Goal: Contribute content: Contribute content

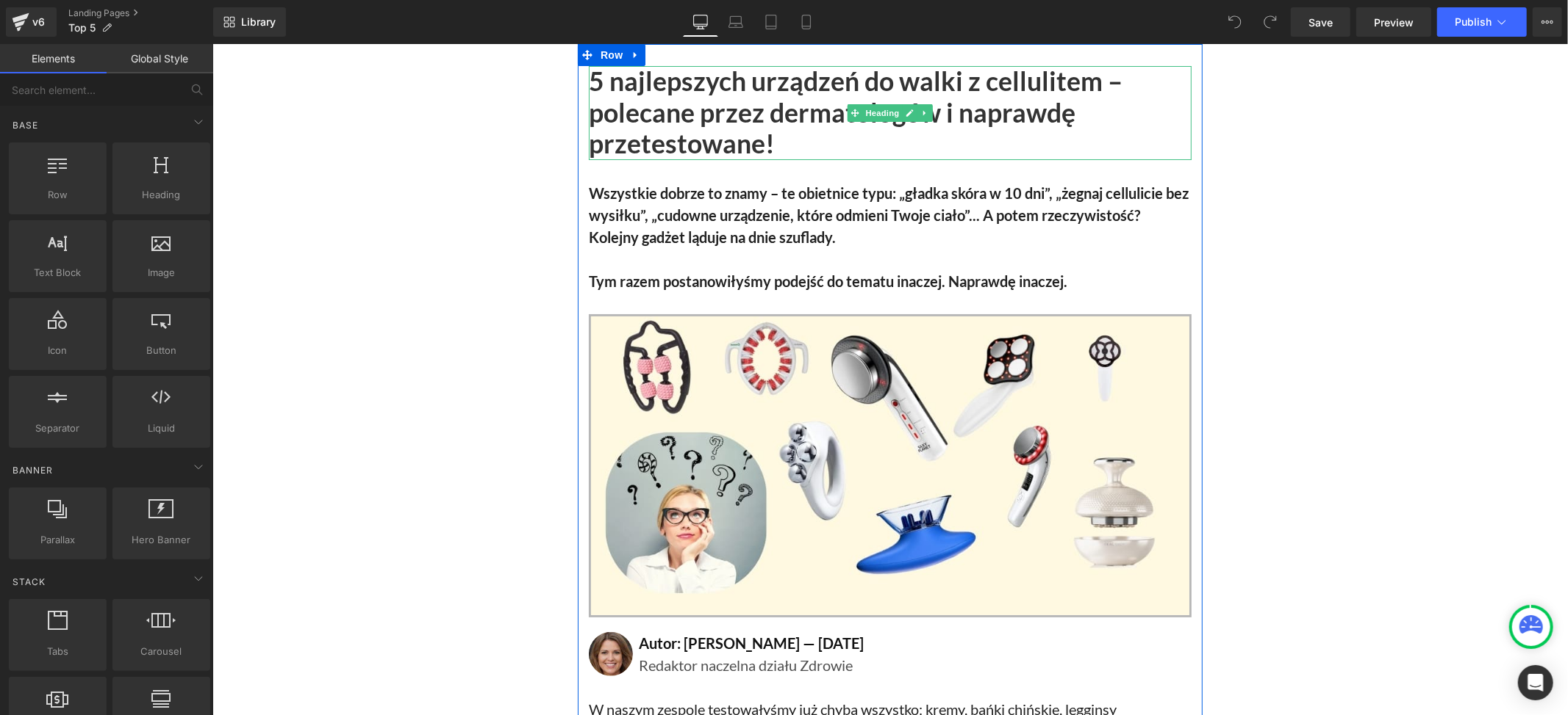
click at [708, 114] on h1 "5 najlepszych urządzeń do walki z cellulitem – polecane przez dermatologów i na…" at bounding box center [889, 113] width 603 height 94
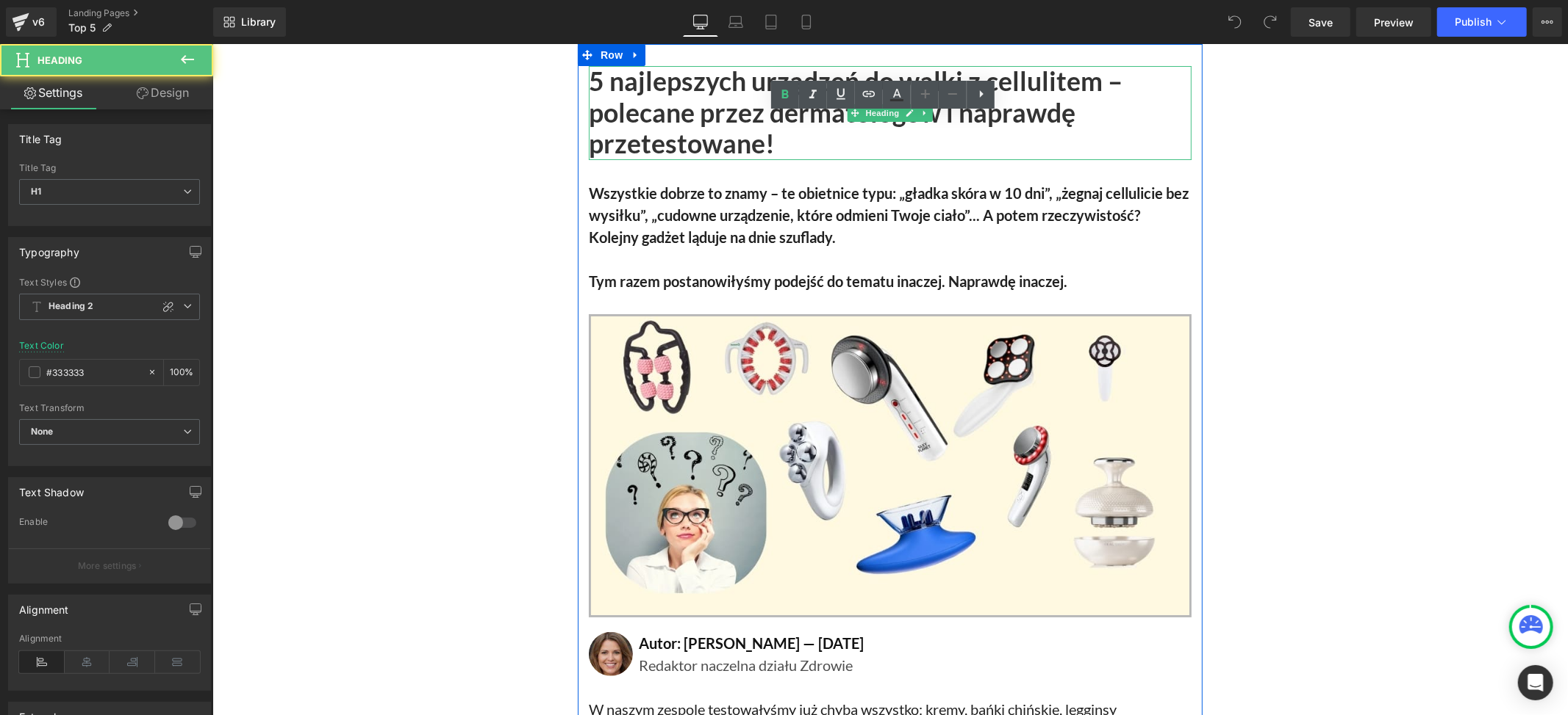
click at [767, 144] on h1 "5 najlepszych urządzeń do walki z cellulitem – polecane przez dermatologów i na…" at bounding box center [889, 113] width 603 height 94
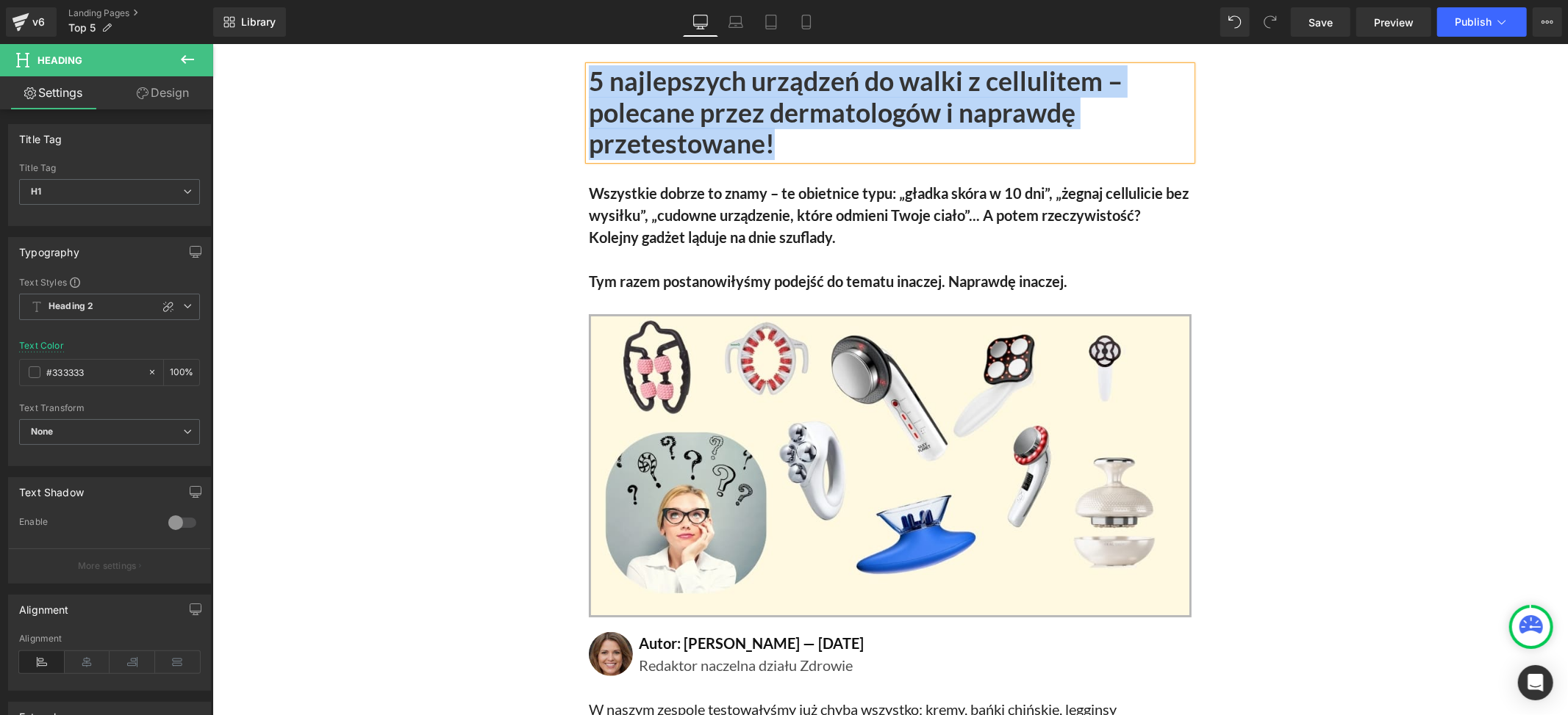
paste div
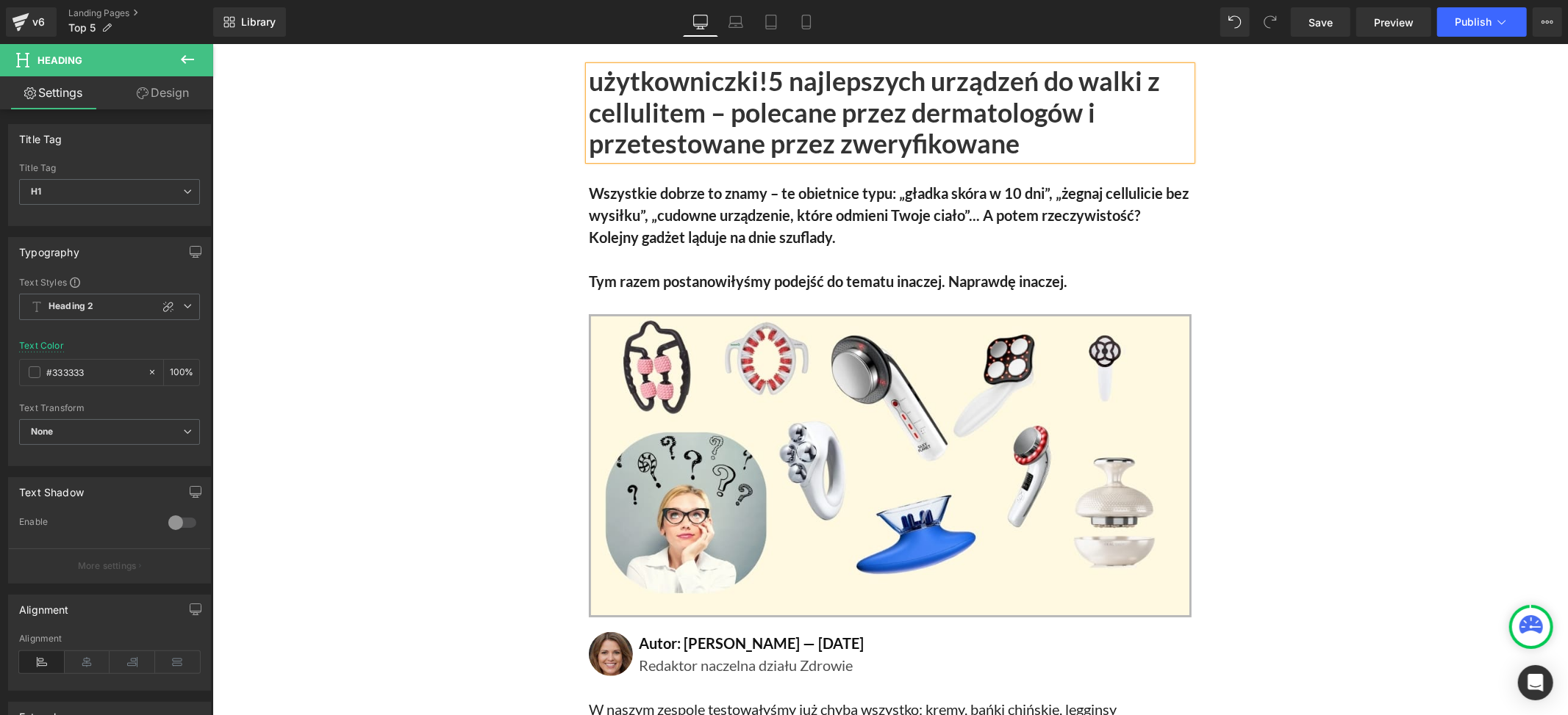
click at [763, 76] on h1 "użytkowniczki!5 najlepszych urządzeń do walki z cellulitem – polecane przez der…" at bounding box center [889, 113] width 603 height 94
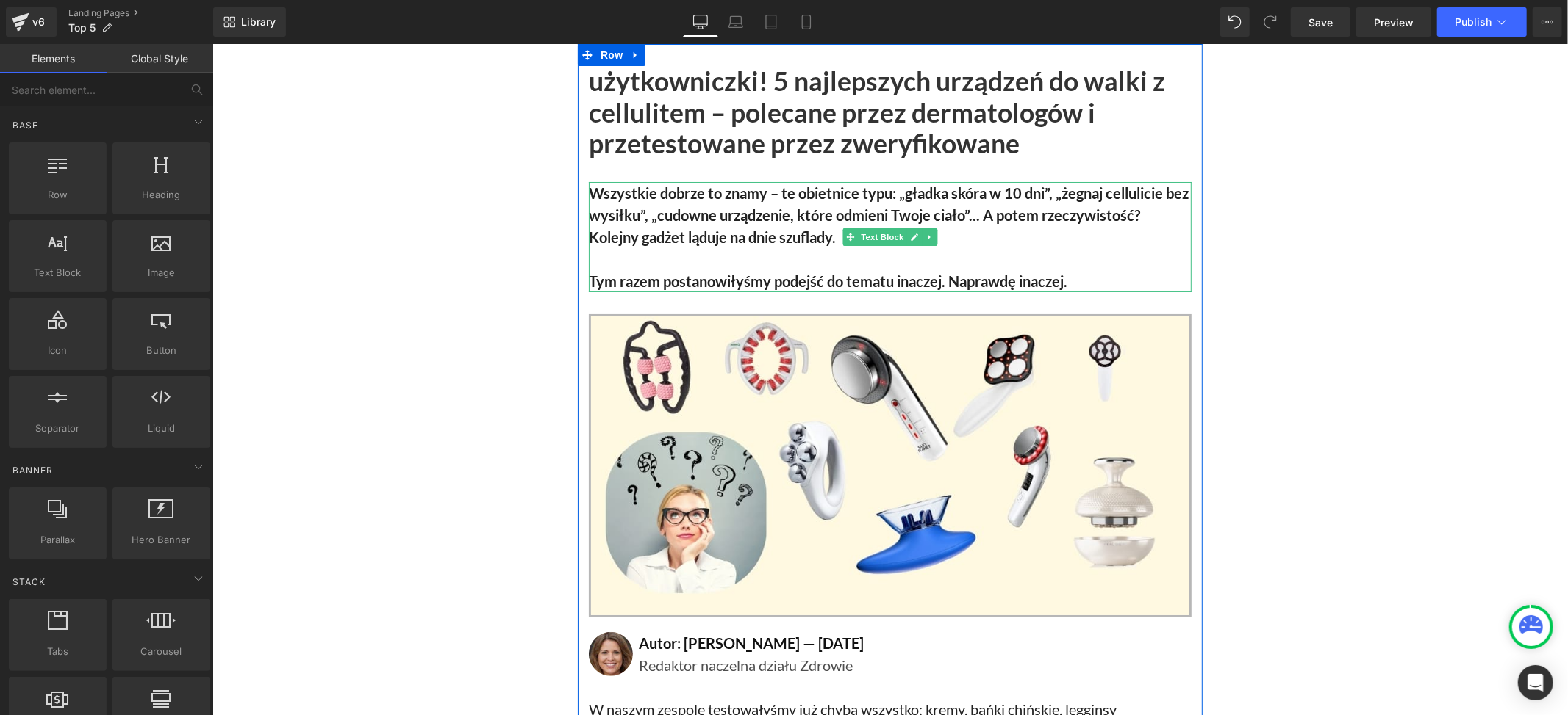
click at [660, 234] on b "Wszystkie dobrze to znamy – te obietnice typu: „gładka skóra w 10 dni”, „żegnaj…" at bounding box center [888, 214] width 600 height 62
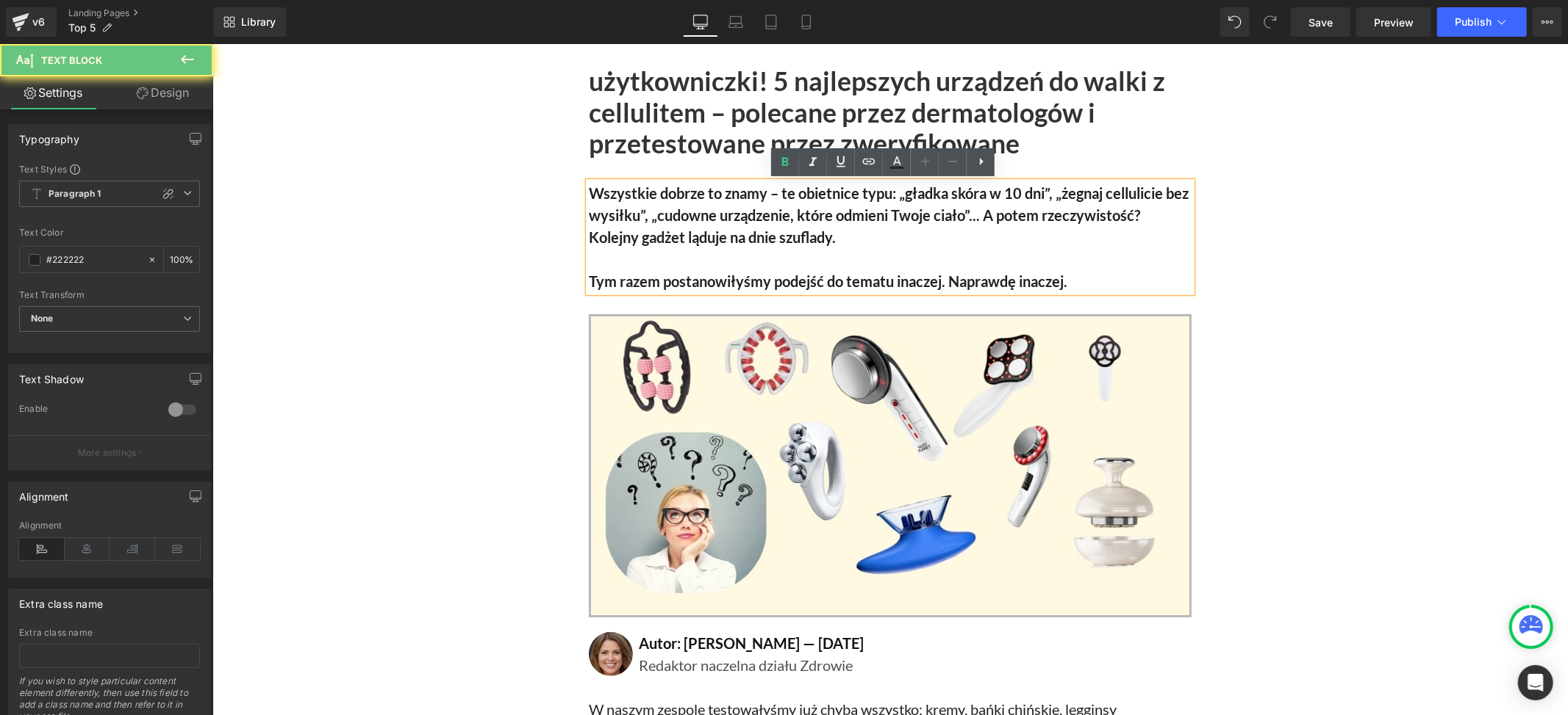
click at [688, 236] on b "Wszystkie dobrze to znamy – te obietnice typu: „gładka skóra w 10 dni”, „żegnaj…" at bounding box center [888, 214] width 600 height 62
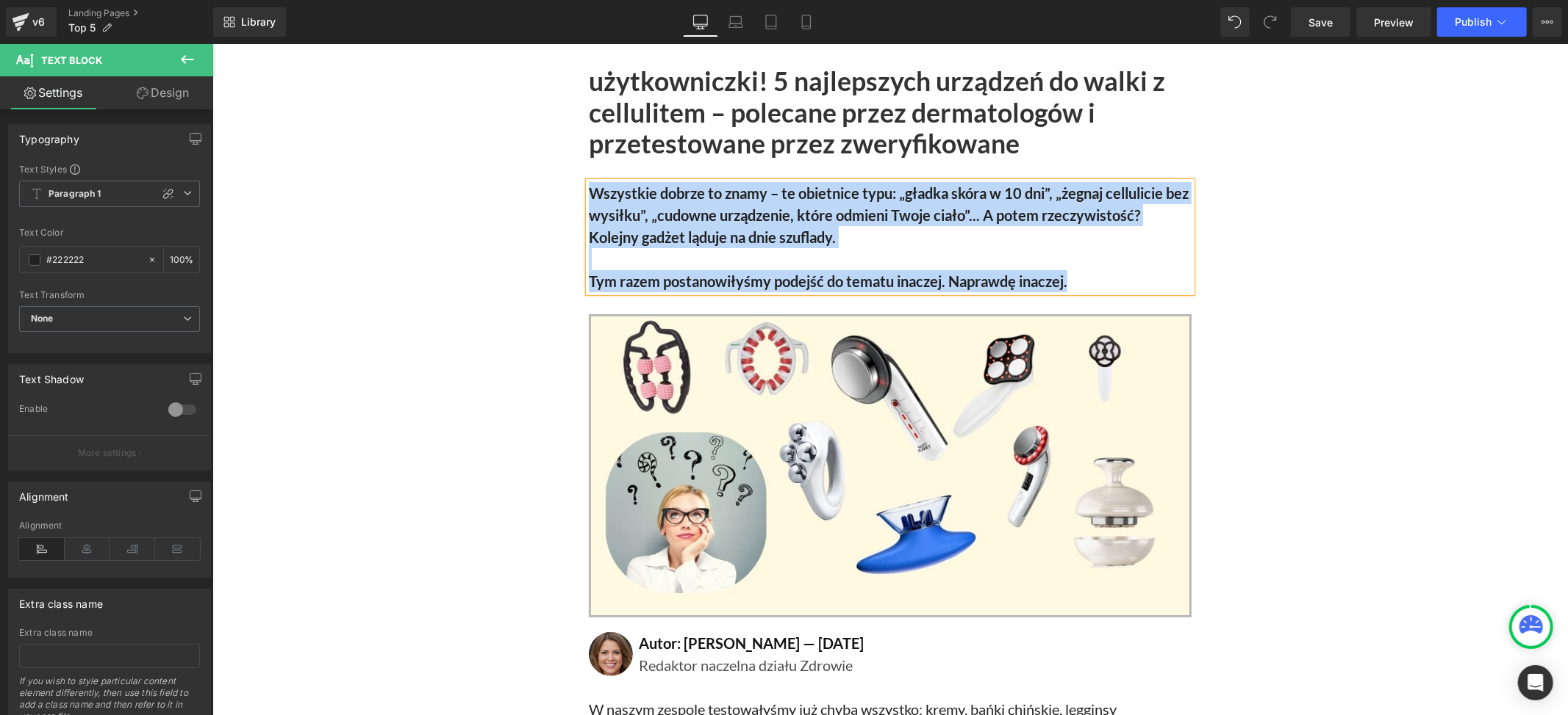
paste div
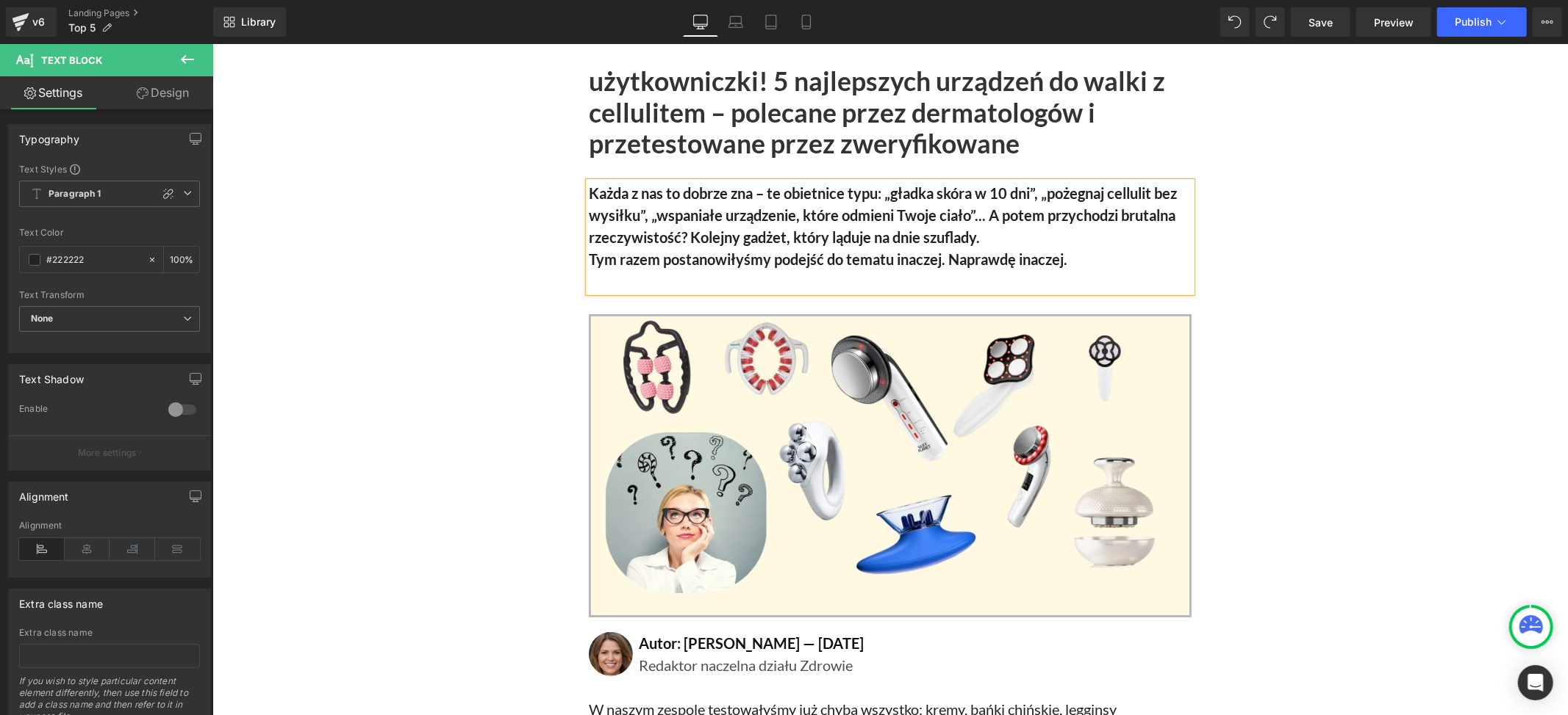
click at [982, 234] on p "Każda z nas to dobrze zna – te obietnice typu: „gładka skóra w 10 dni”, „pożegn…" at bounding box center [889, 215] width 603 height 66
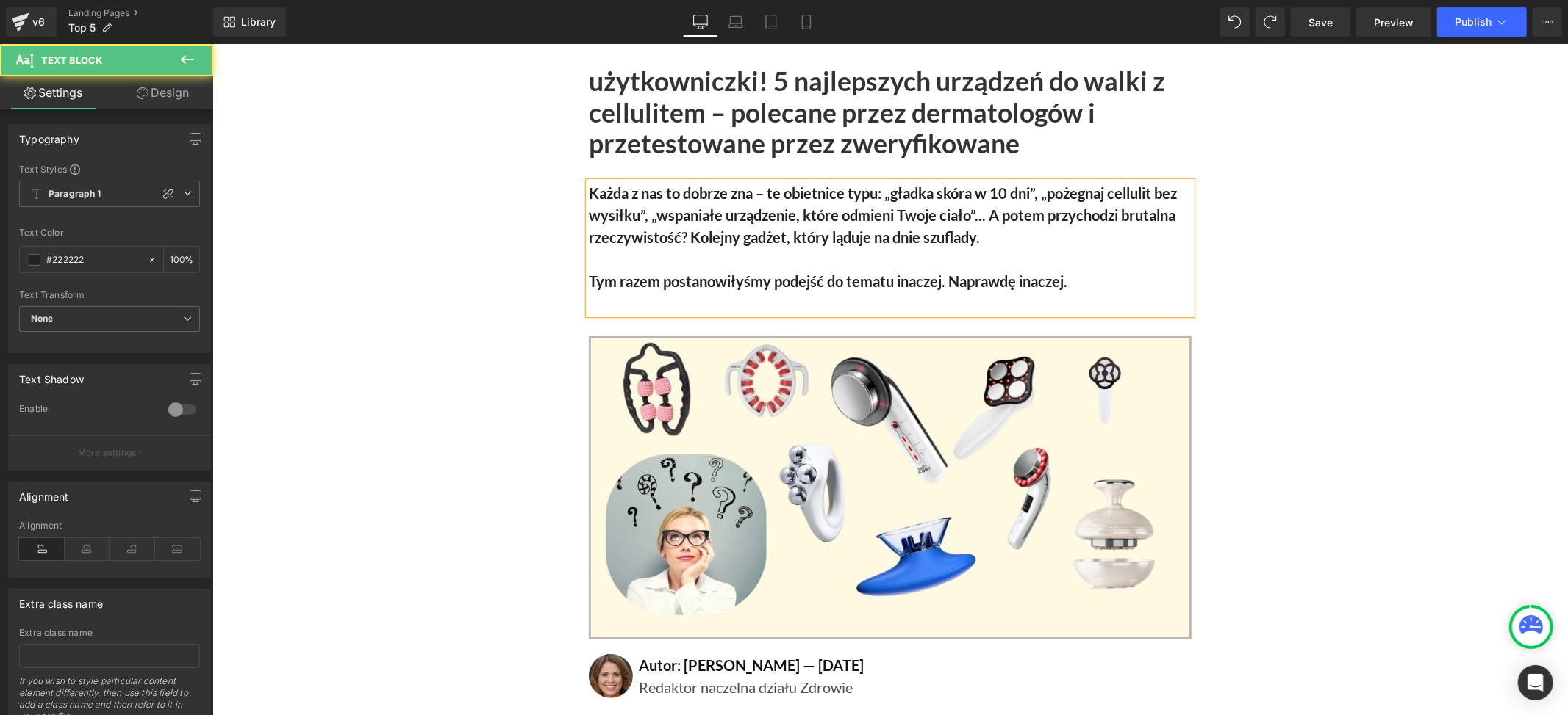
click at [604, 297] on p at bounding box center [889, 302] width 603 height 22
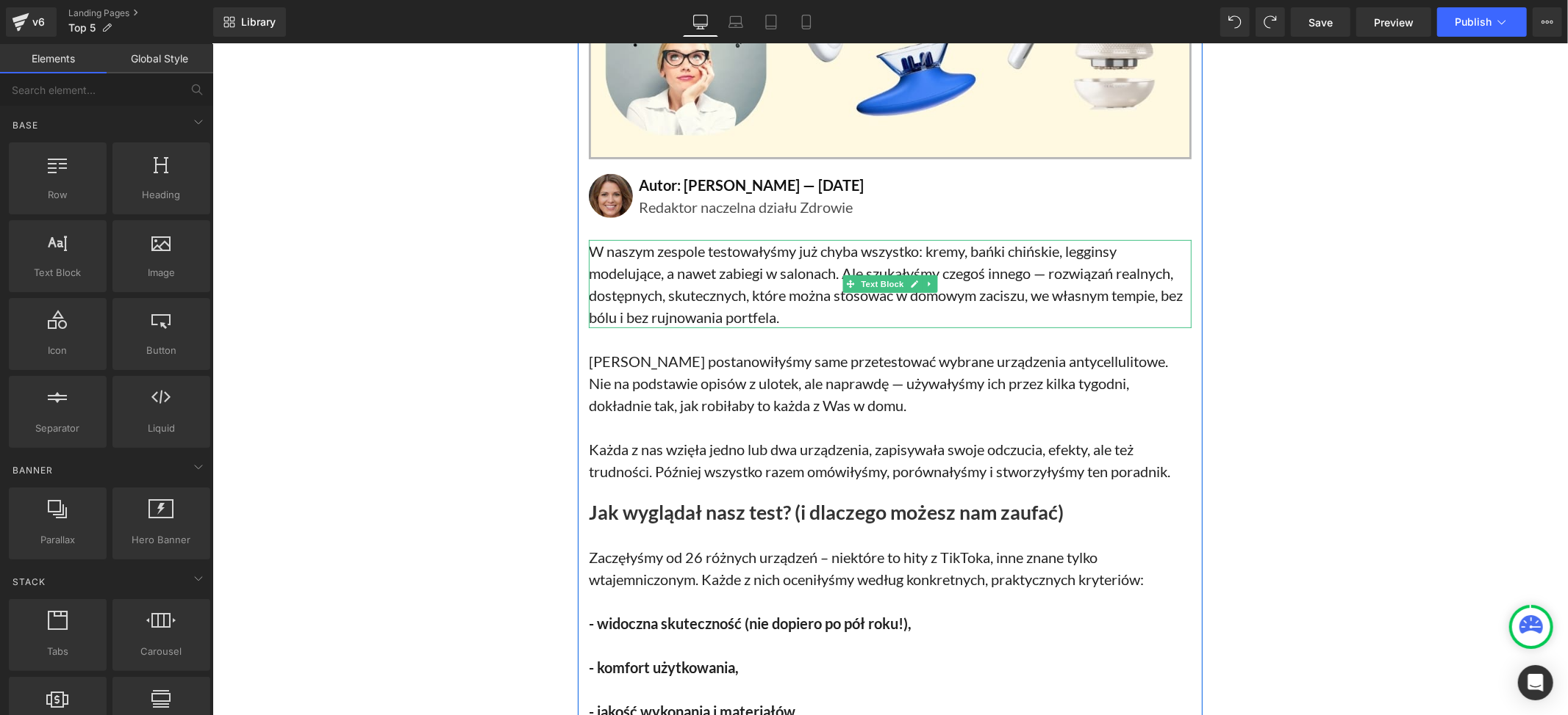
scroll to position [489, 0]
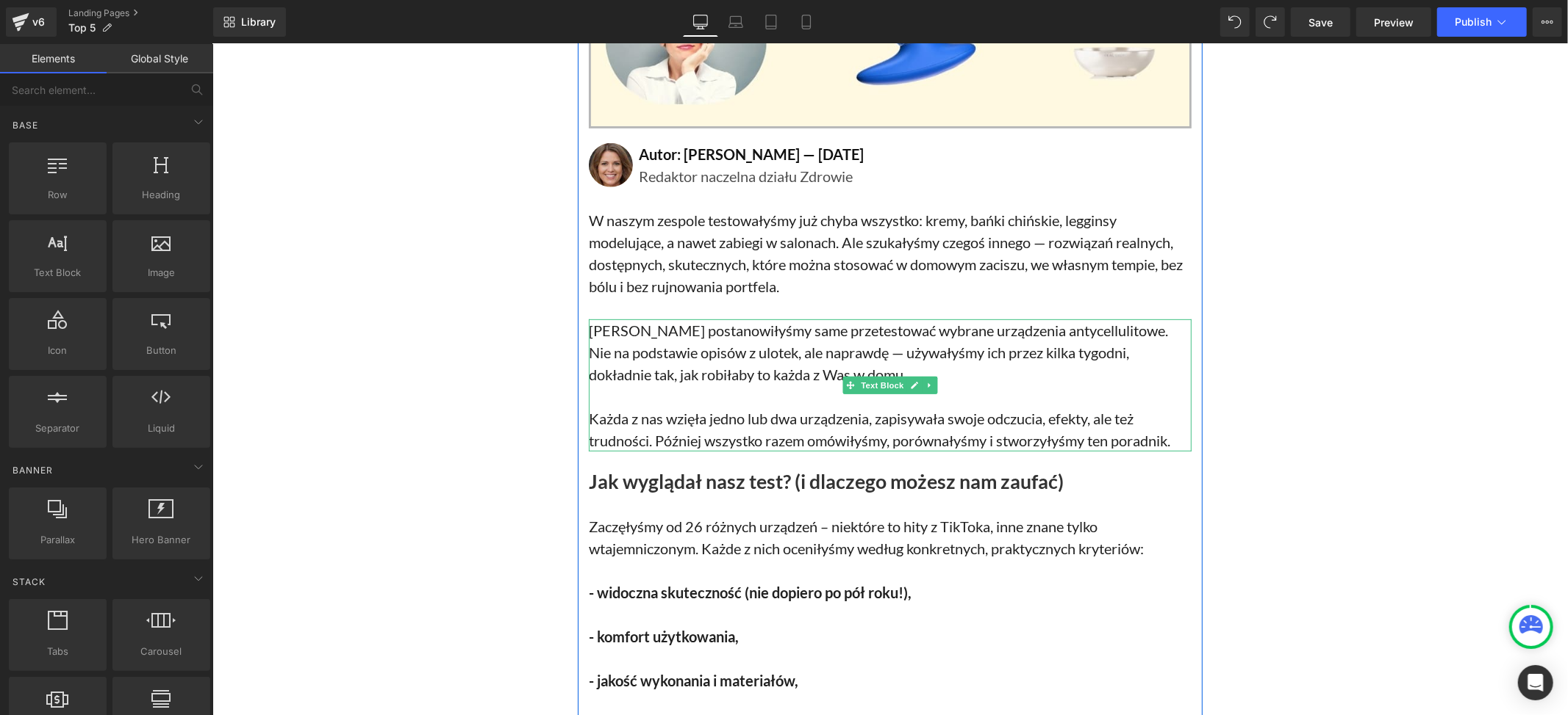
click at [797, 354] on p "[PERSON_NAME] postanowiłyśmy same przetestować wybrane urządzenia antycellulito…" at bounding box center [889, 384] width 603 height 132
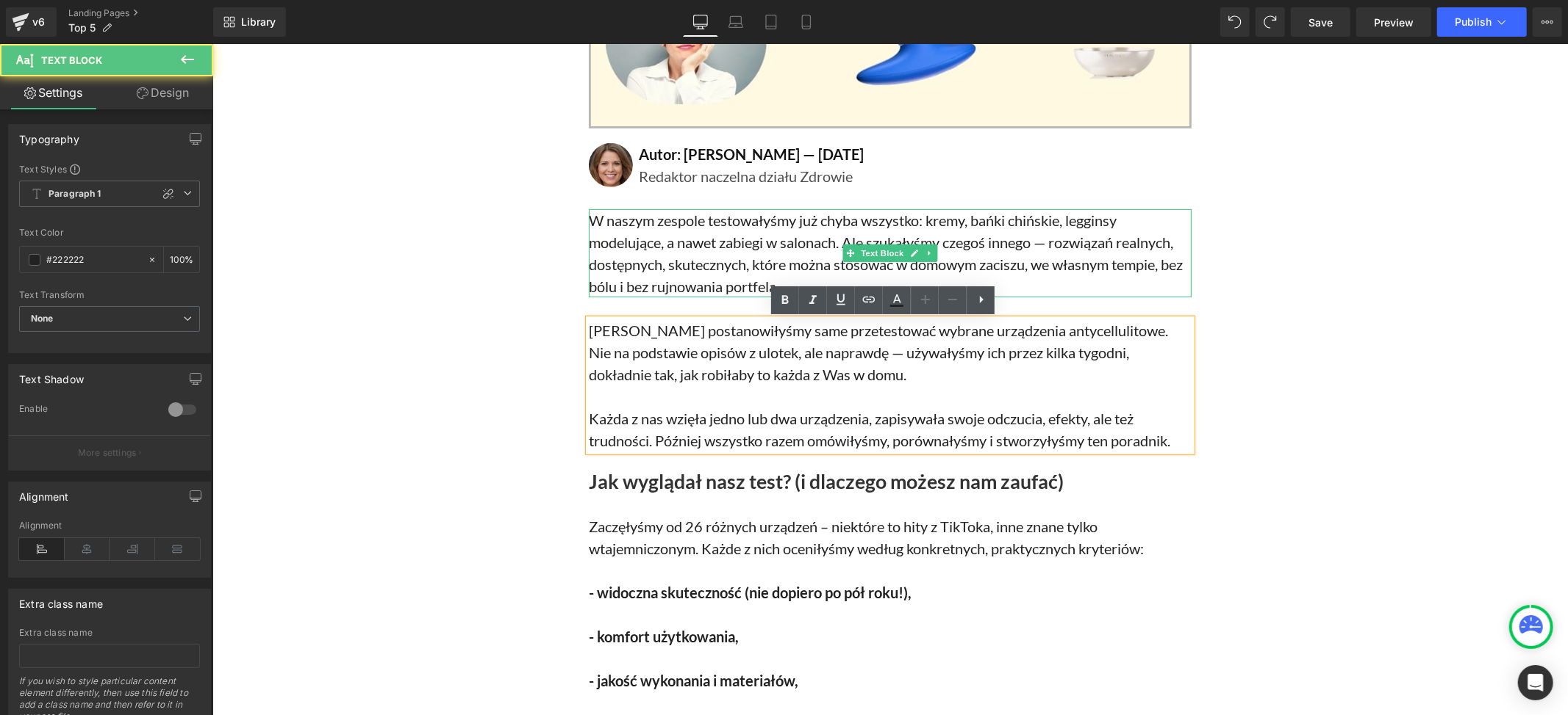
click at [794, 258] on p "W naszym zespole testowałyśmy już chyba wszystko: kremy, bańki chińskie, leggin…" at bounding box center [889, 252] width 603 height 88
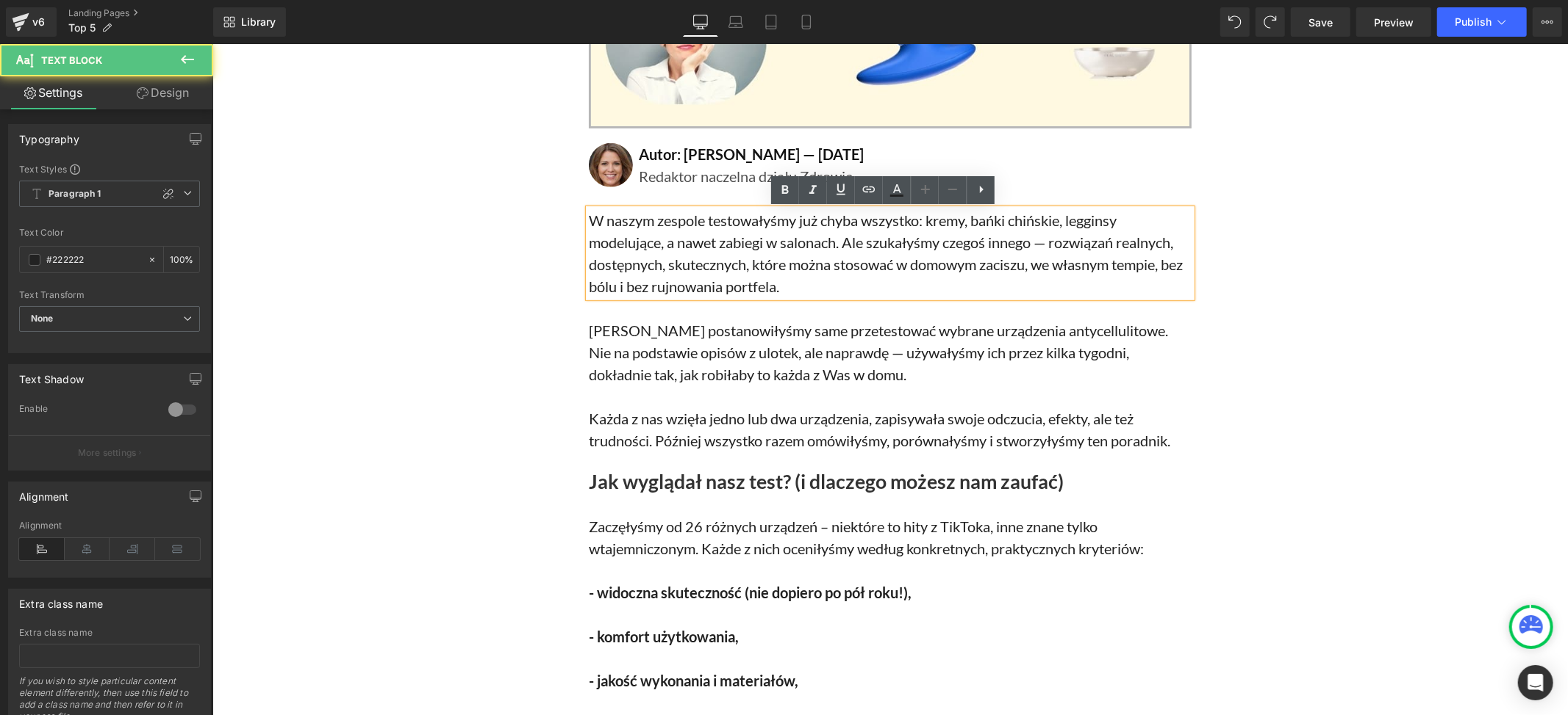
click at [808, 287] on p "W naszym zespole testowałyśmy już chyba wszystko: kremy, bańki chińskie, leggin…" at bounding box center [889, 252] width 603 height 88
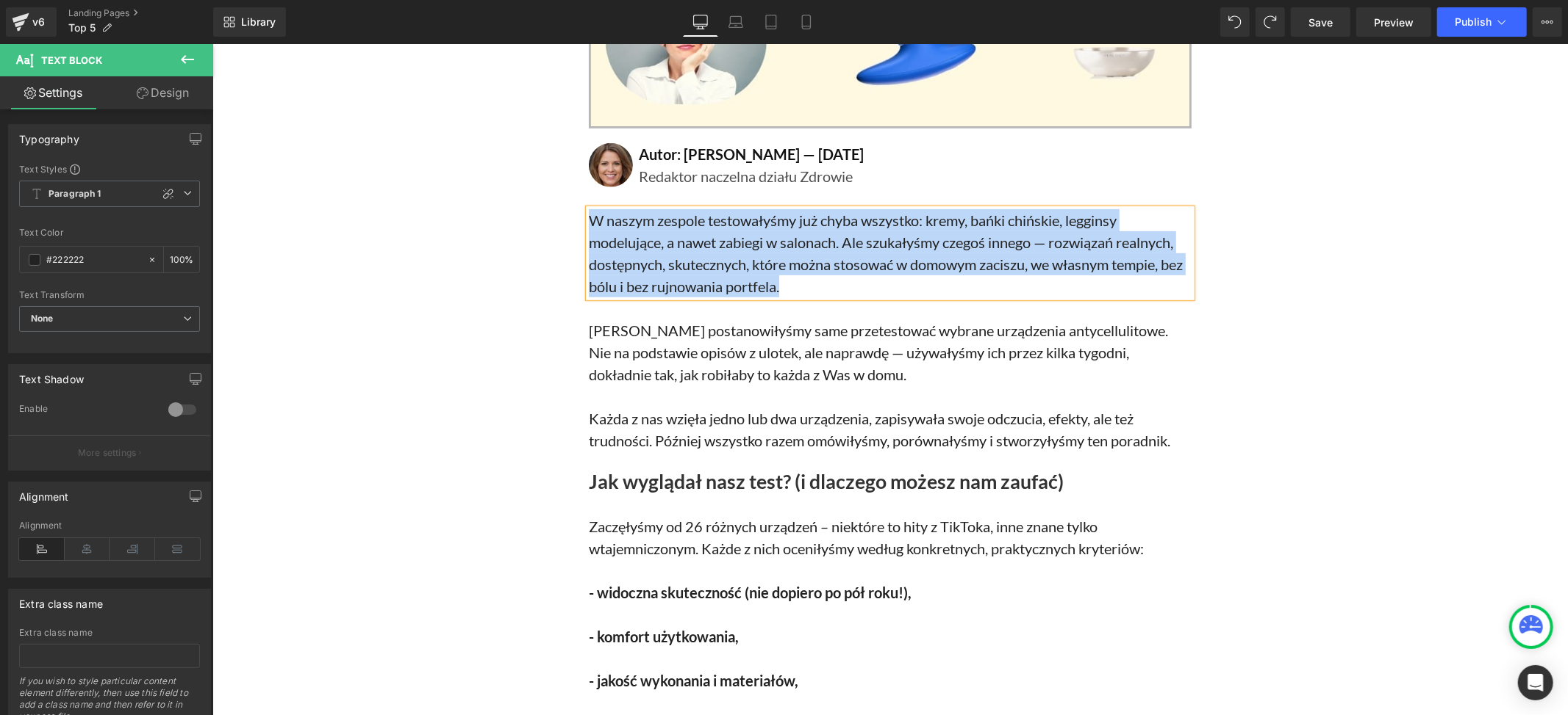
paste div
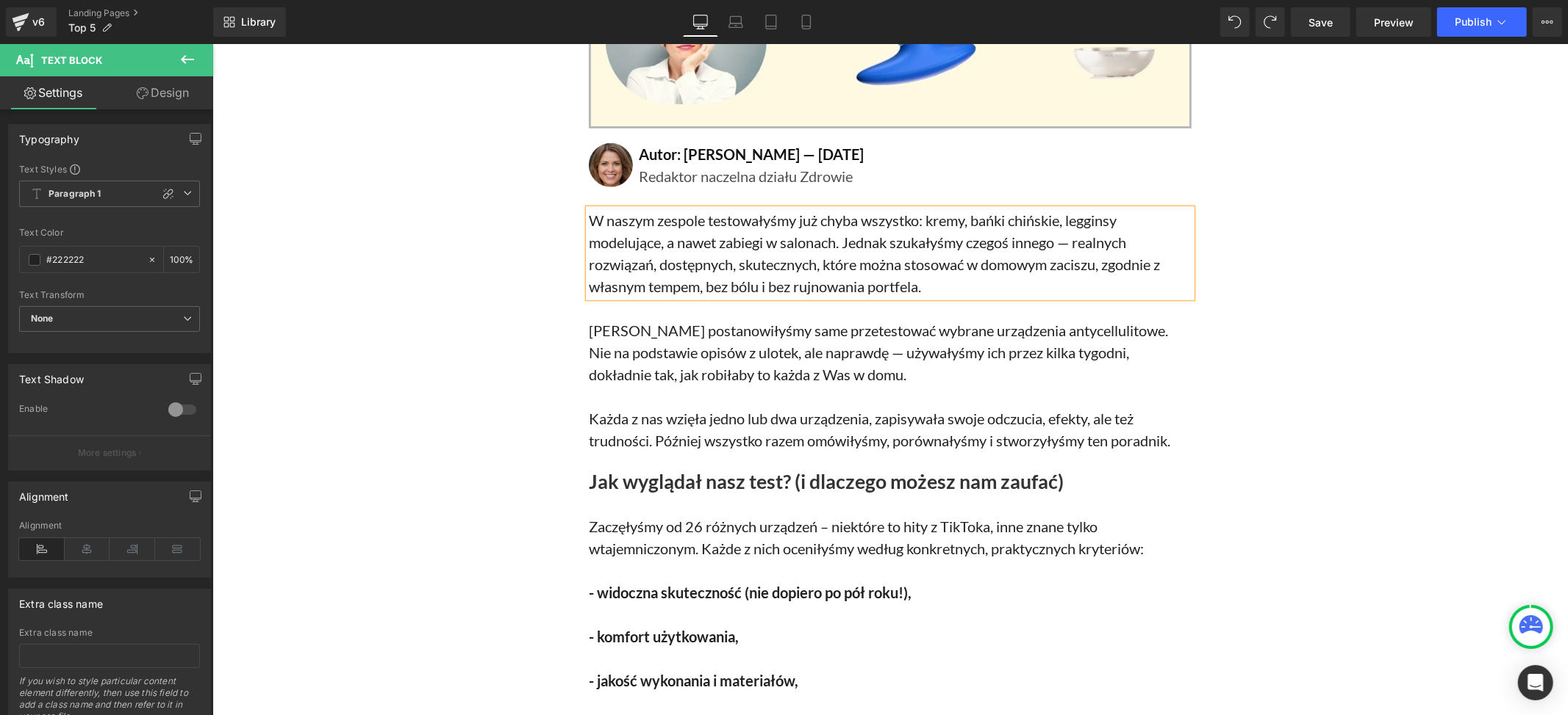
drag, startPoint x: 1350, startPoint y: 380, endPoint x: 1060, endPoint y: 352, distance: 291.3
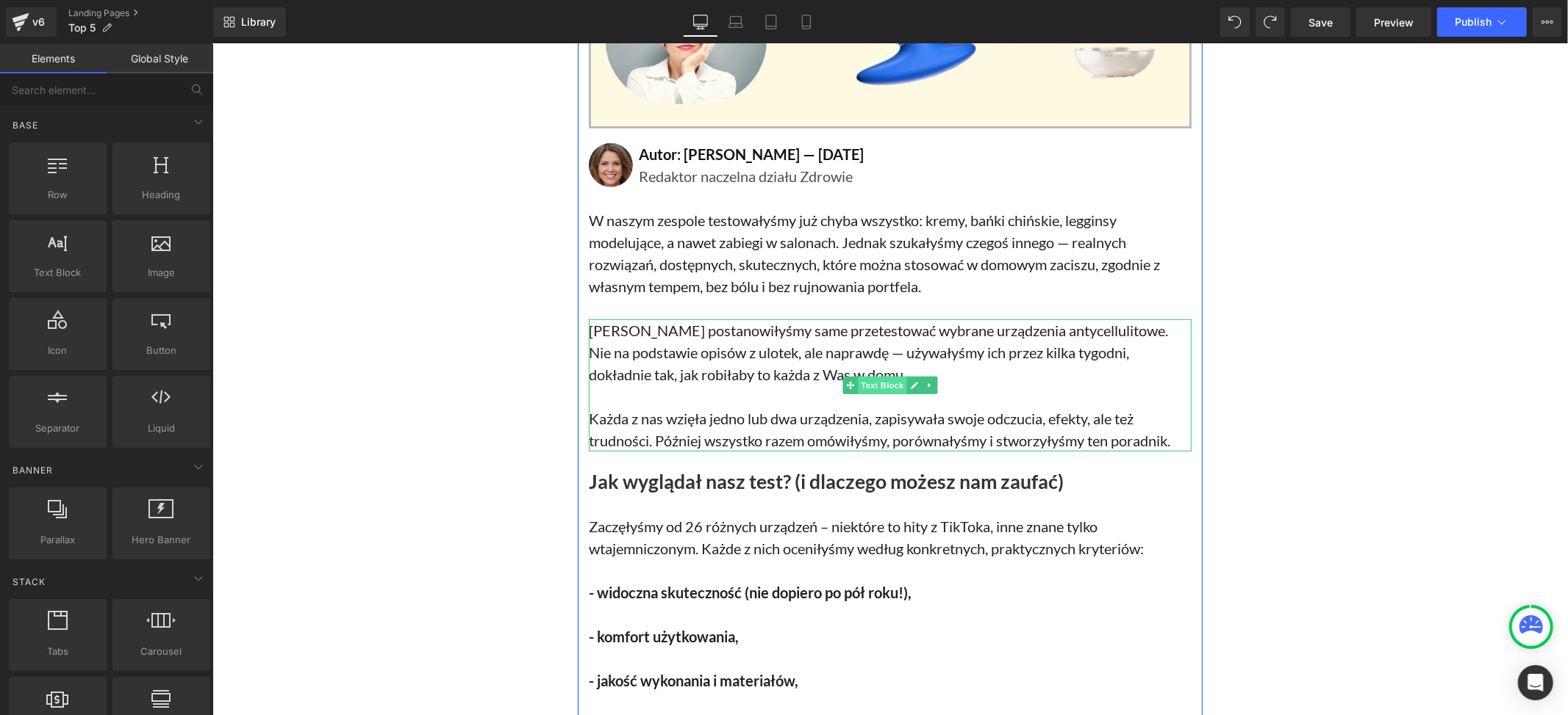
click at [868, 384] on span "Text Block" at bounding box center [881, 385] width 49 height 17
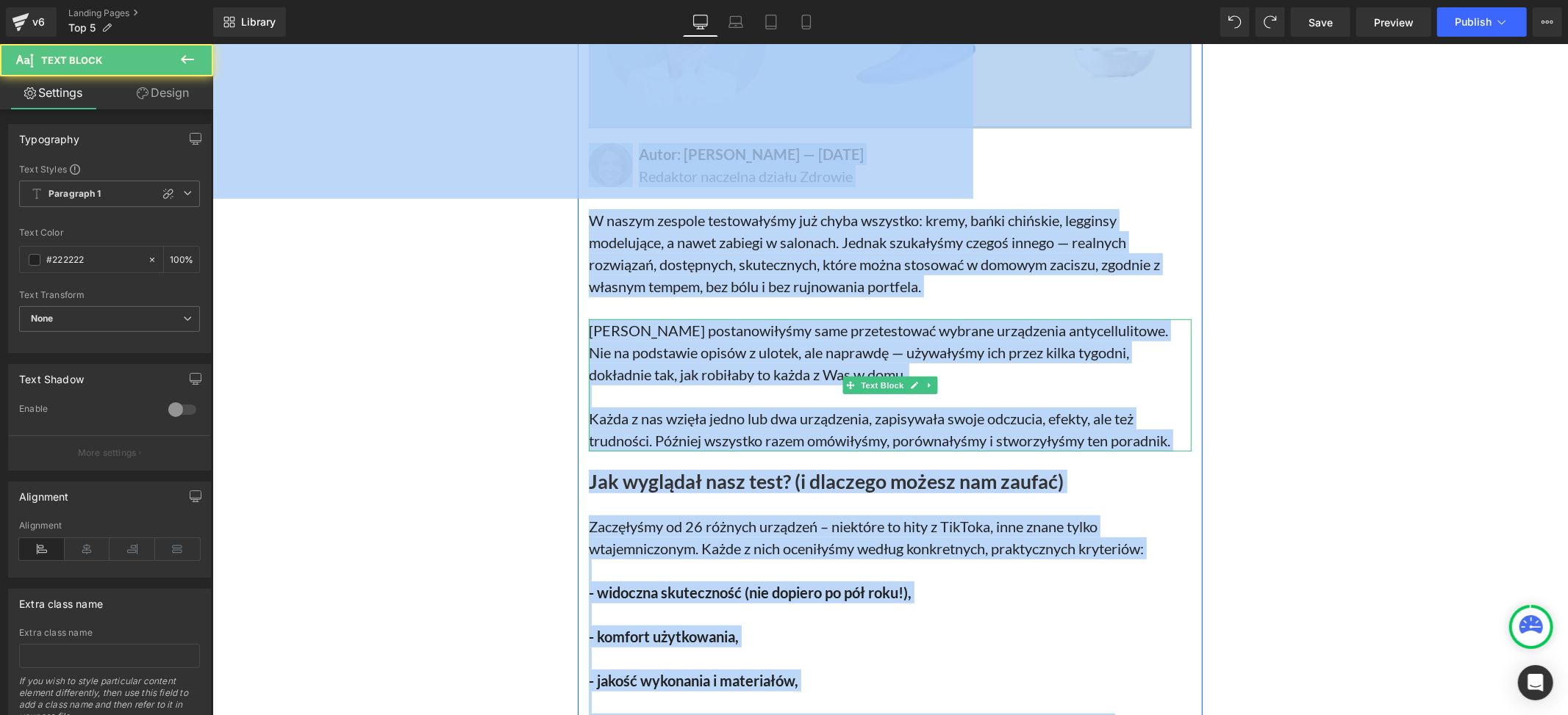
click at [729, 385] on p "[PERSON_NAME] postanowiłyśmy same przetestować wybrane urządzenia antycellulito…" at bounding box center [889, 384] width 603 height 132
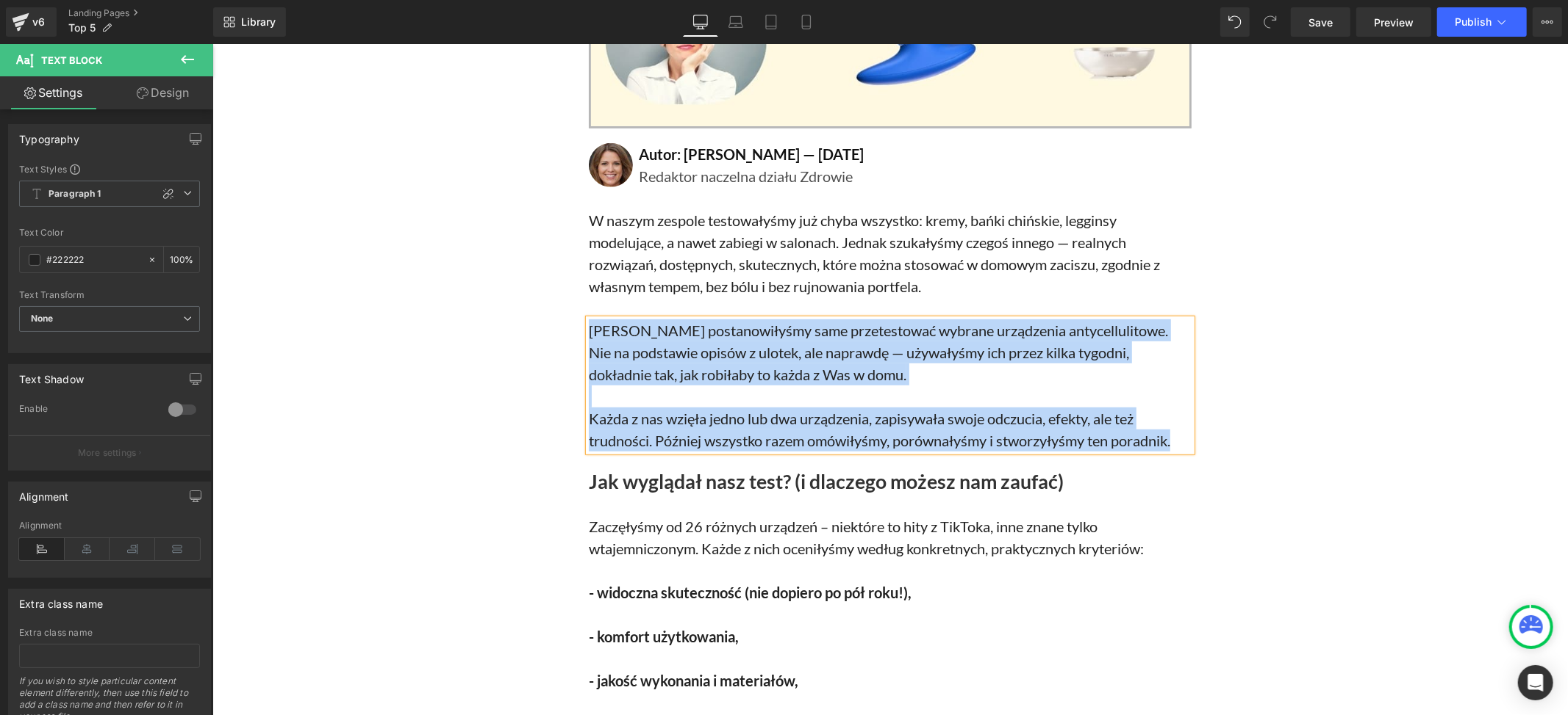
paste div
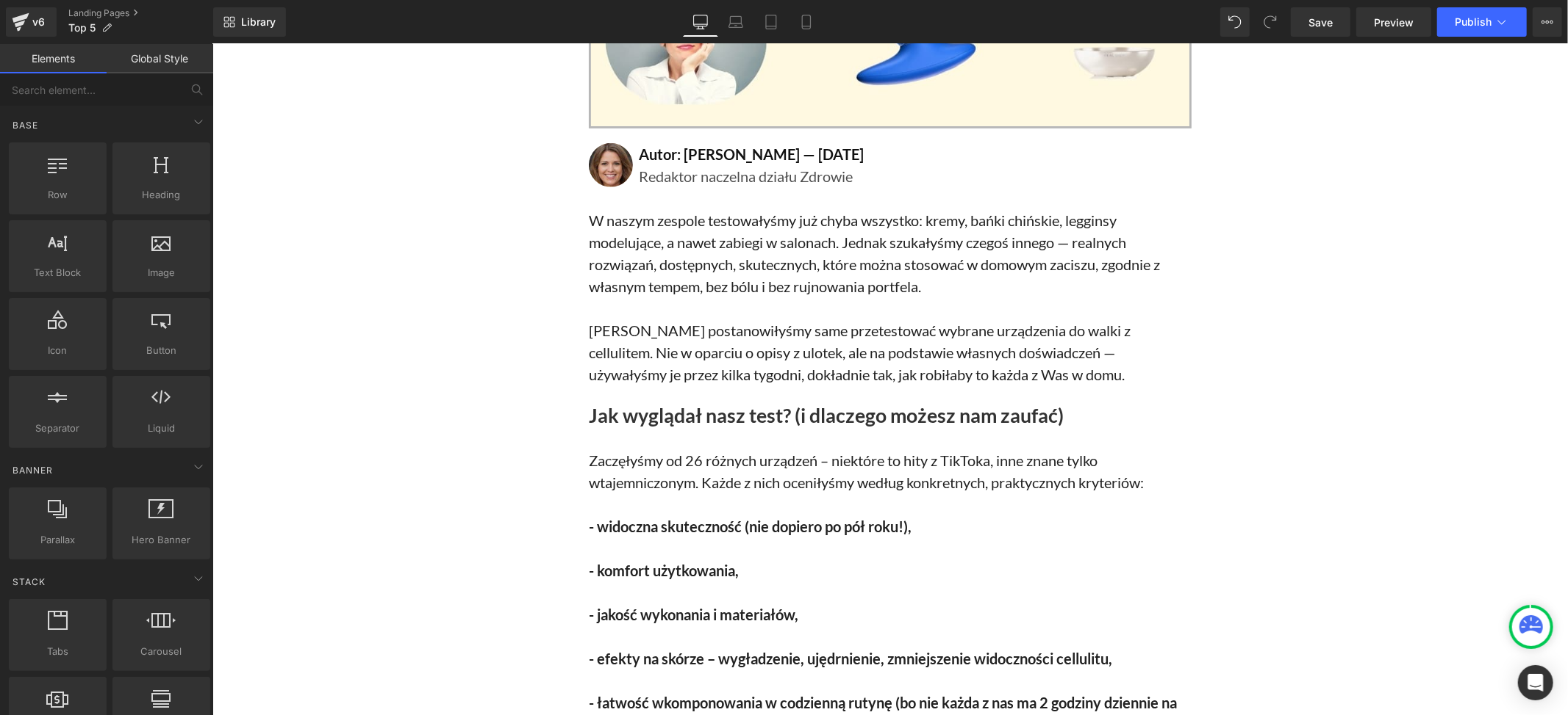
drag, startPoint x: 1309, startPoint y: 435, endPoint x: 1276, endPoint y: 435, distance: 33.0
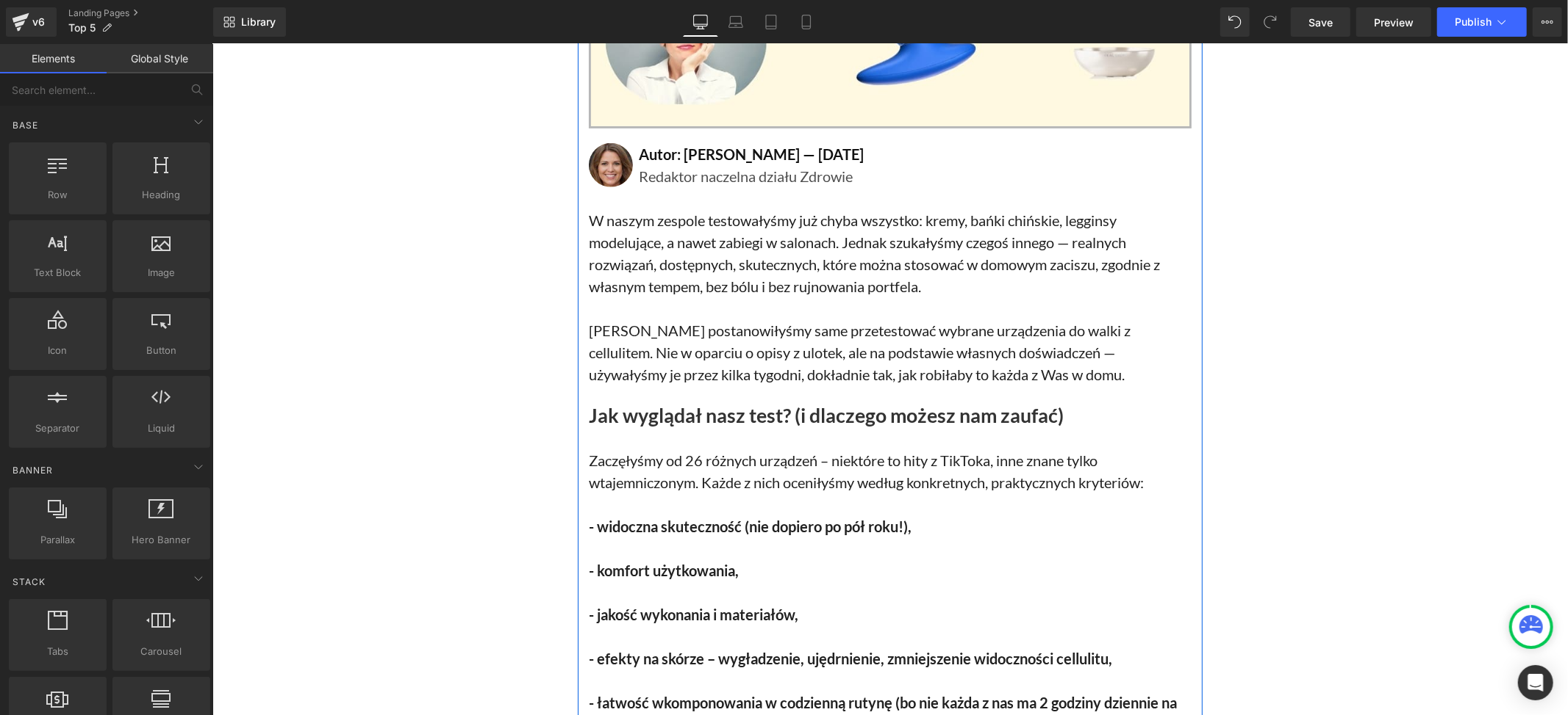
click at [792, 391] on div "użytkowniczki! 5 najlepszych urządzeń do walki z cellulitem – polecane przez de…" at bounding box center [888, 447] width 625 height 1742
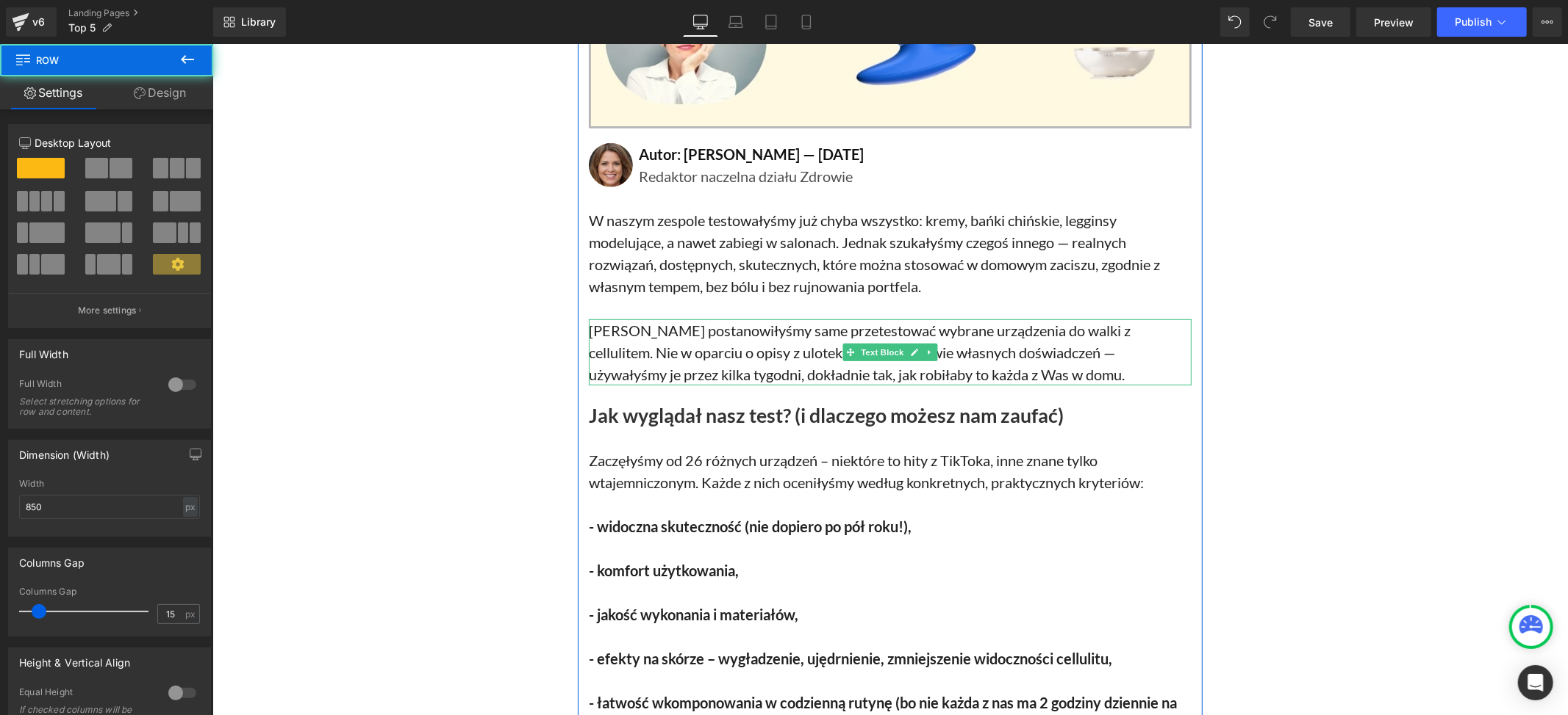
click at [795, 364] on p "[PERSON_NAME] postanowiłyśmy same przetestować wybrane urządzenia do walki z ce…" at bounding box center [889, 352] width 603 height 66
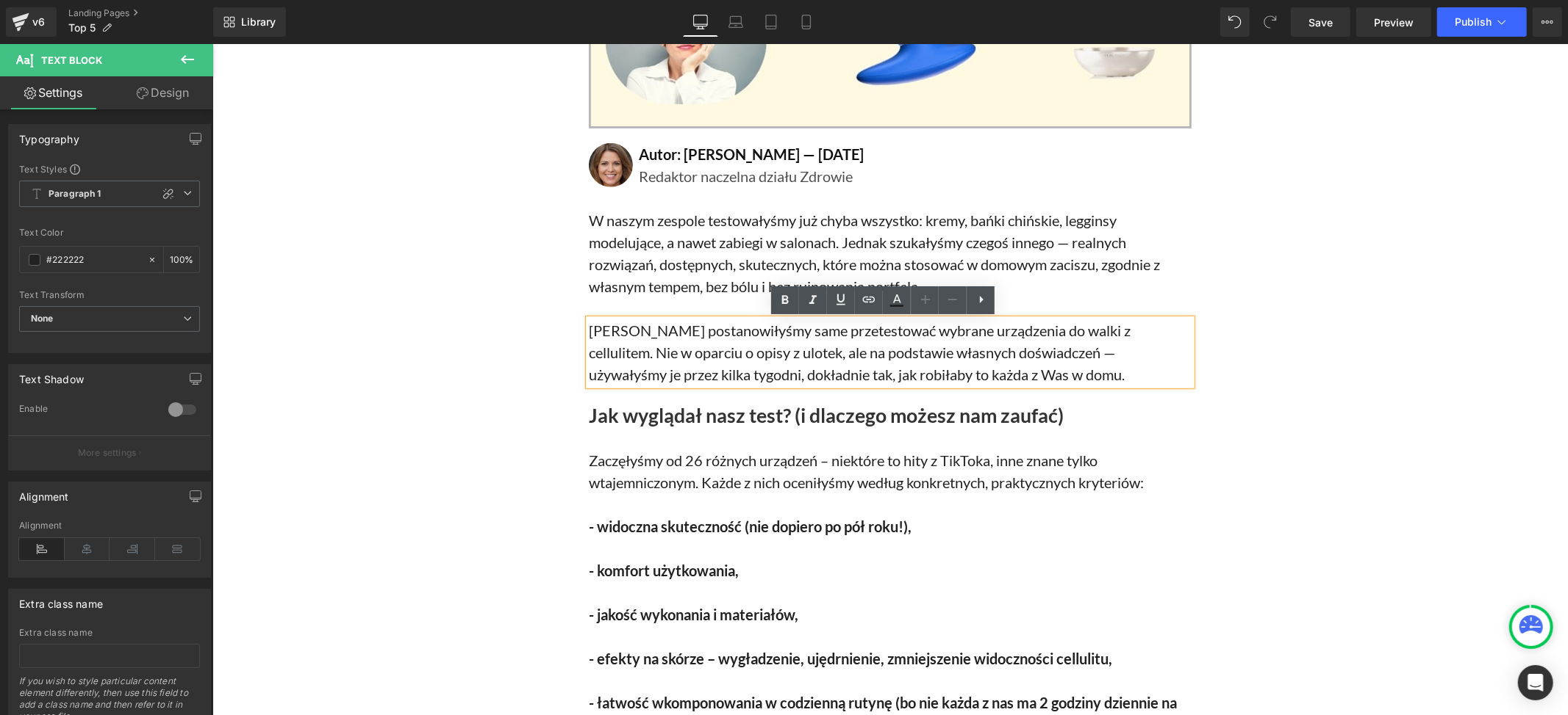
click at [886, 358] on p "[PERSON_NAME] postanowiłyśmy same przetestować wybrane urządzenia do walki z ce…" at bounding box center [889, 352] width 603 height 66
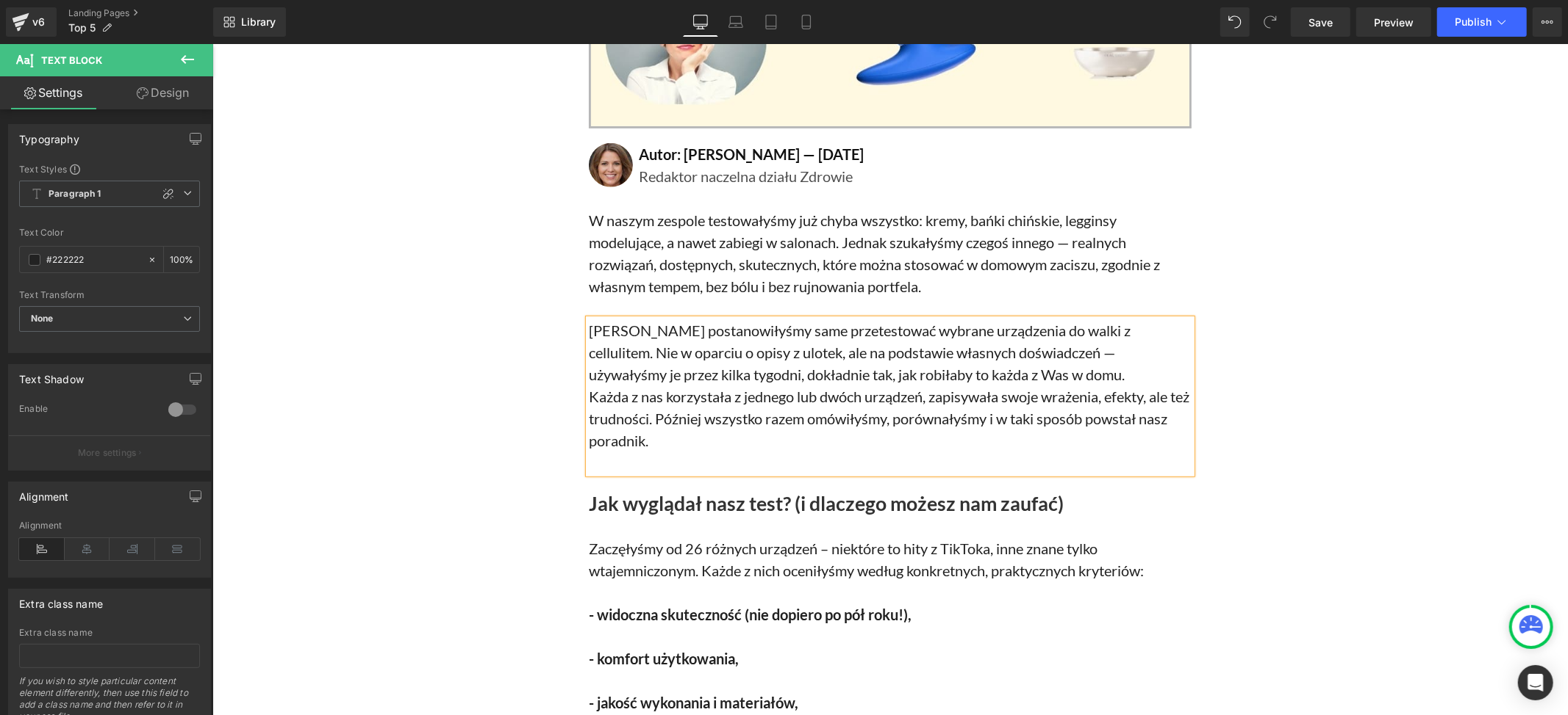
click at [962, 369] on p "[PERSON_NAME] postanowiłyśmy same przetestować wybrane urządzenia do walki z ce…" at bounding box center [889, 352] width 603 height 66
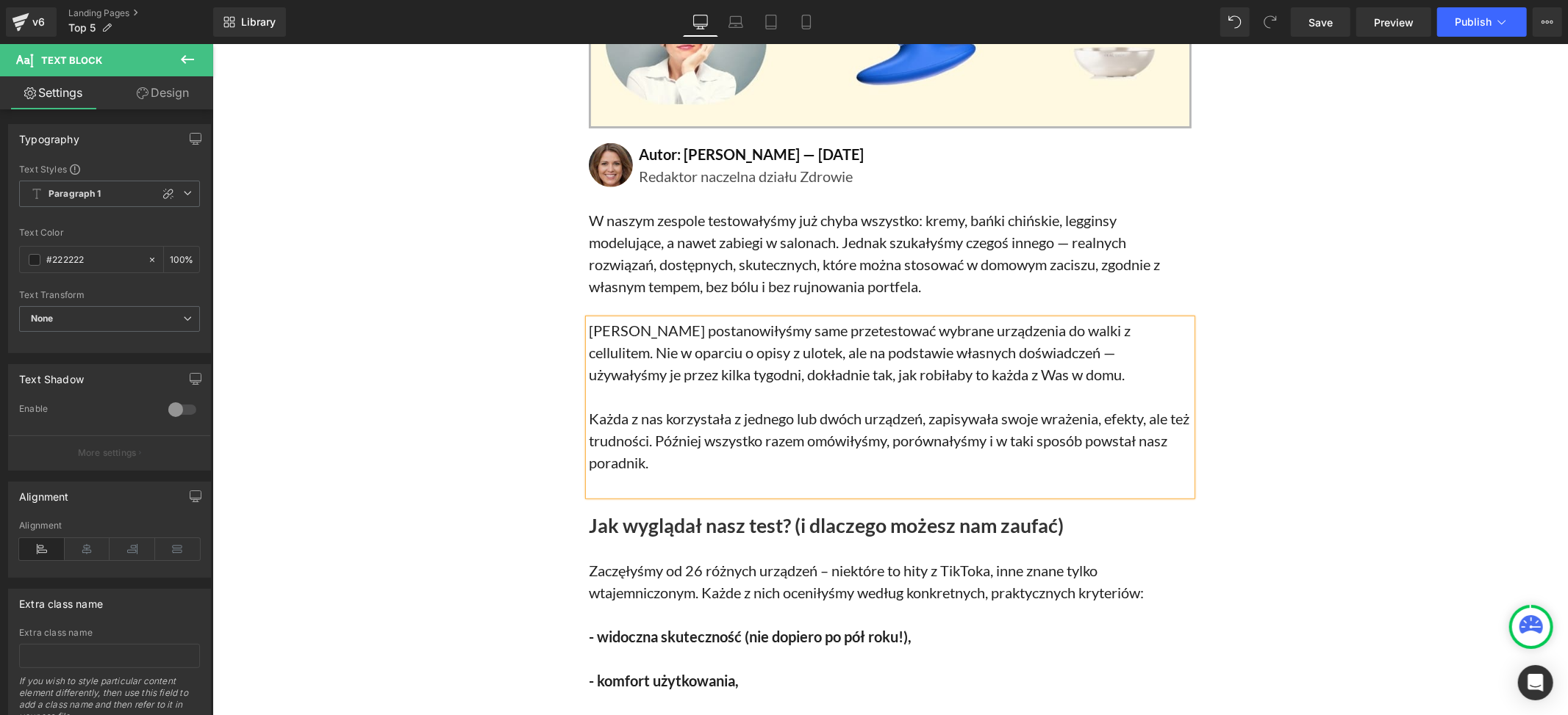
click at [637, 485] on p at bounding box center [889, 484] width 603 height 22
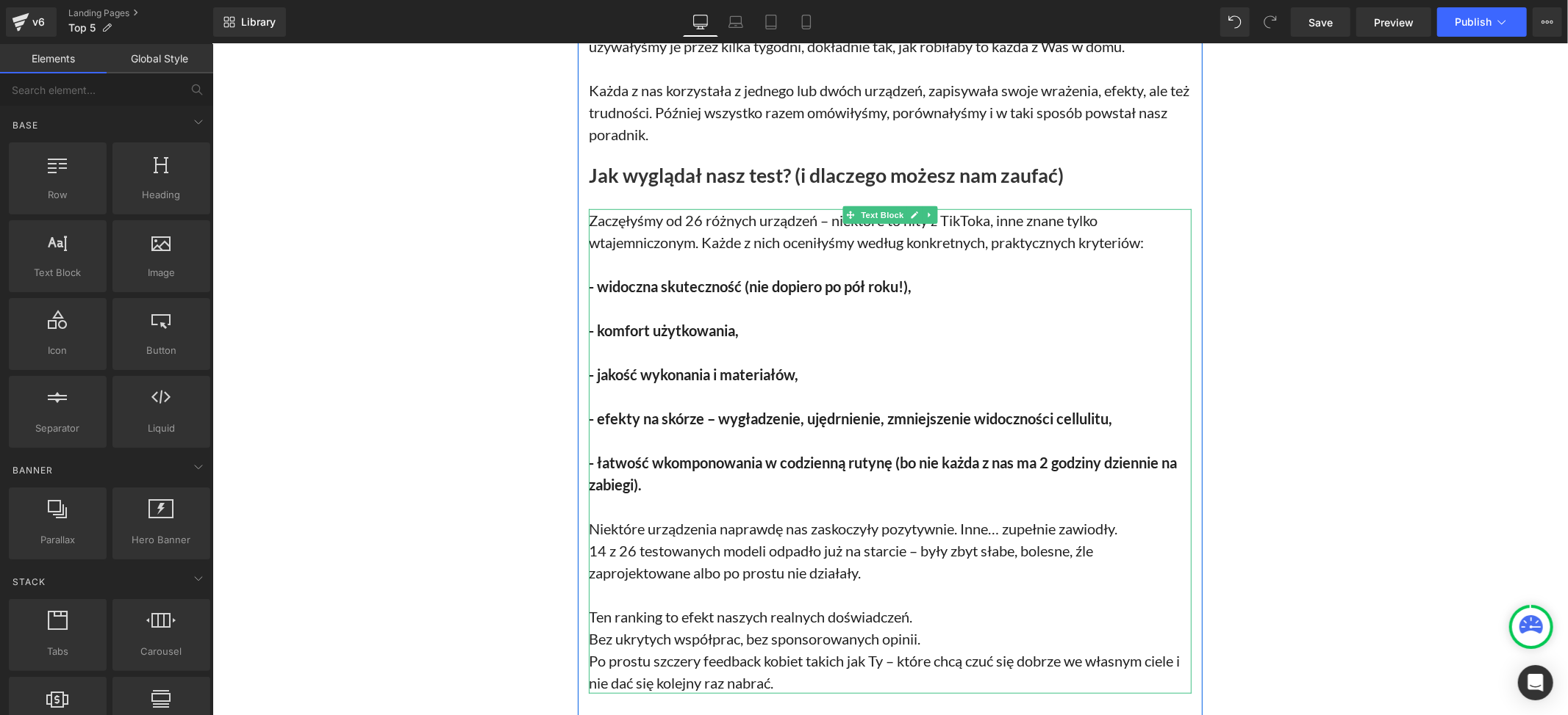
scroll to position [783, 0]
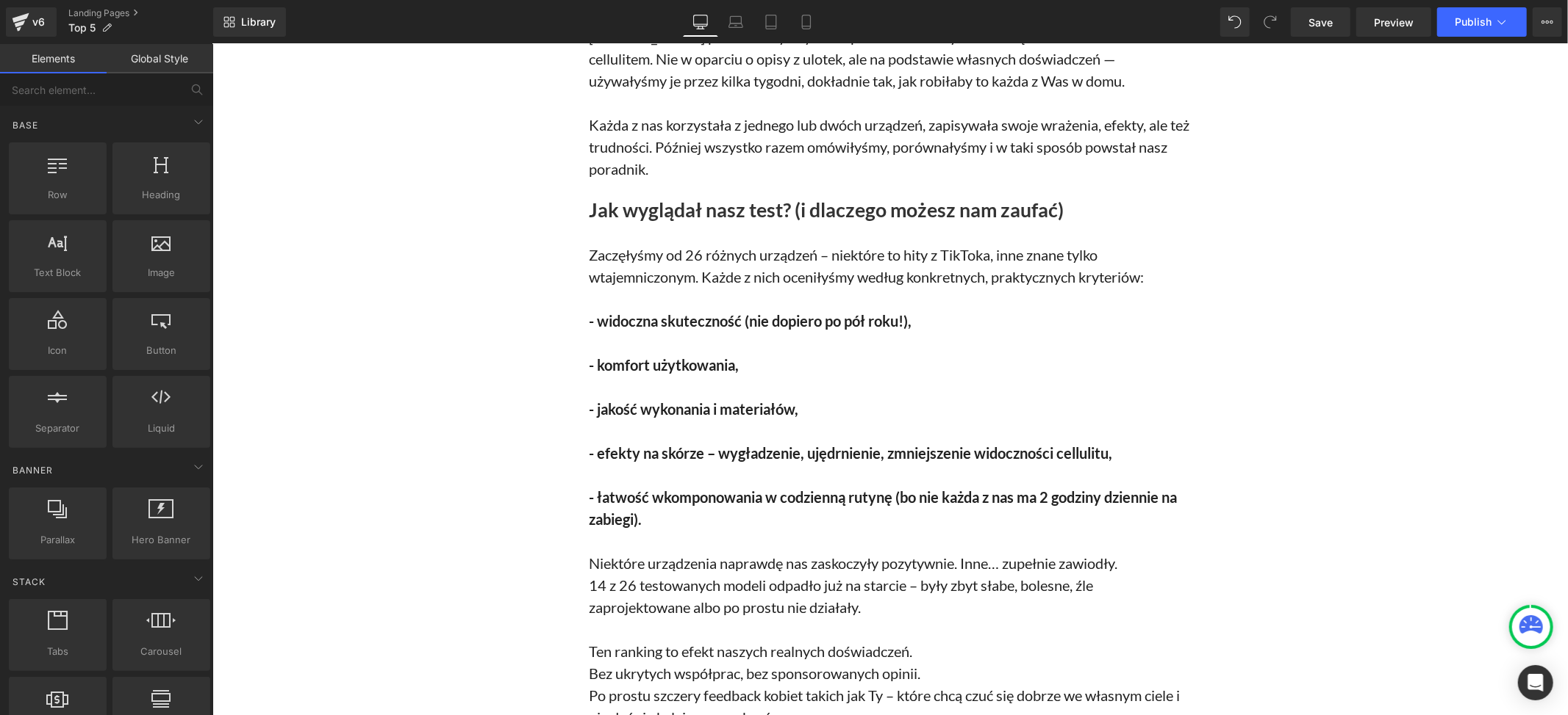
drag, startPoint x: 1342, startPoint y: 262, endPoint x: 1086, endPoint y: 206, distance: 262.1
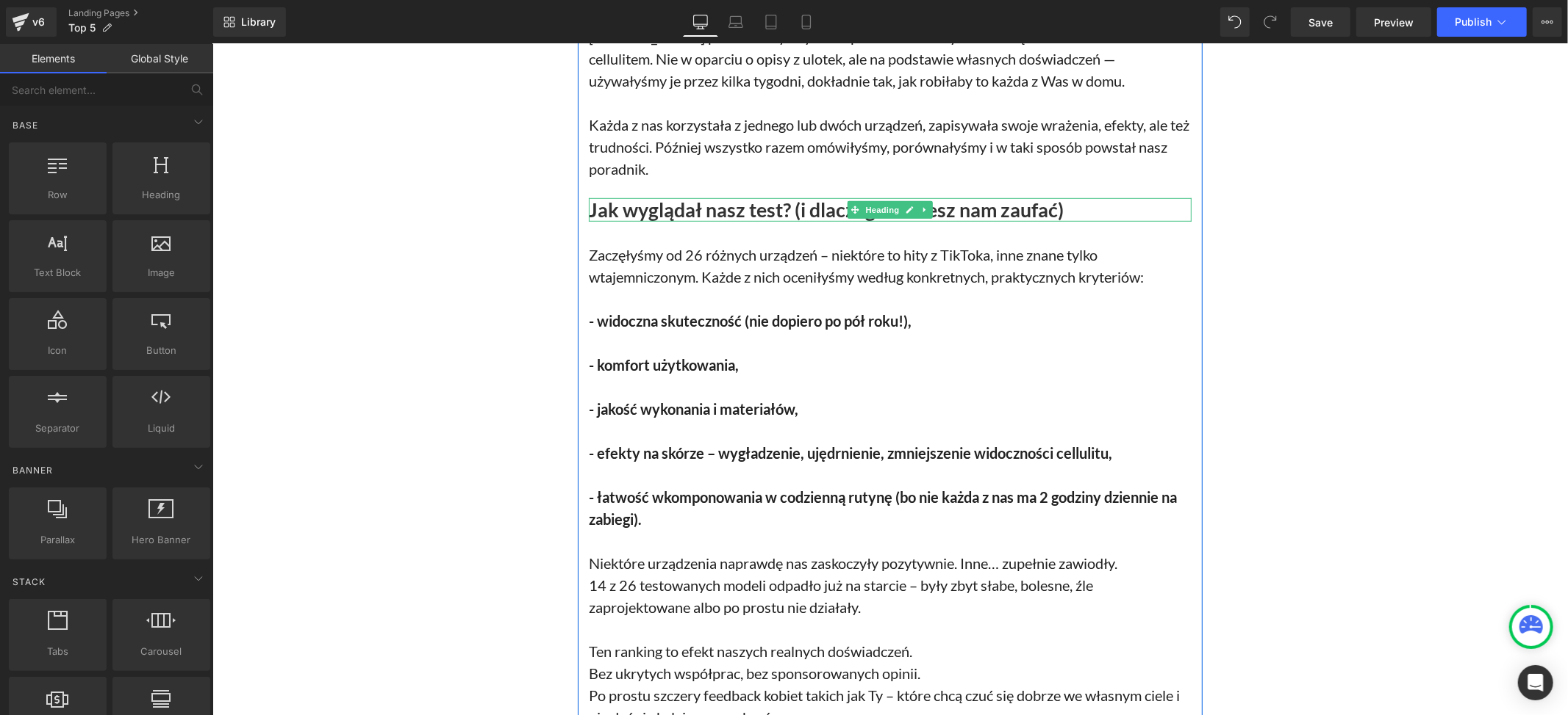
click at [756, 206] on h1 "Jak wyglądał nasz test? (i dlaczego możesz nam zaufać)" at bounding box center [889, 209] width 603 height 24
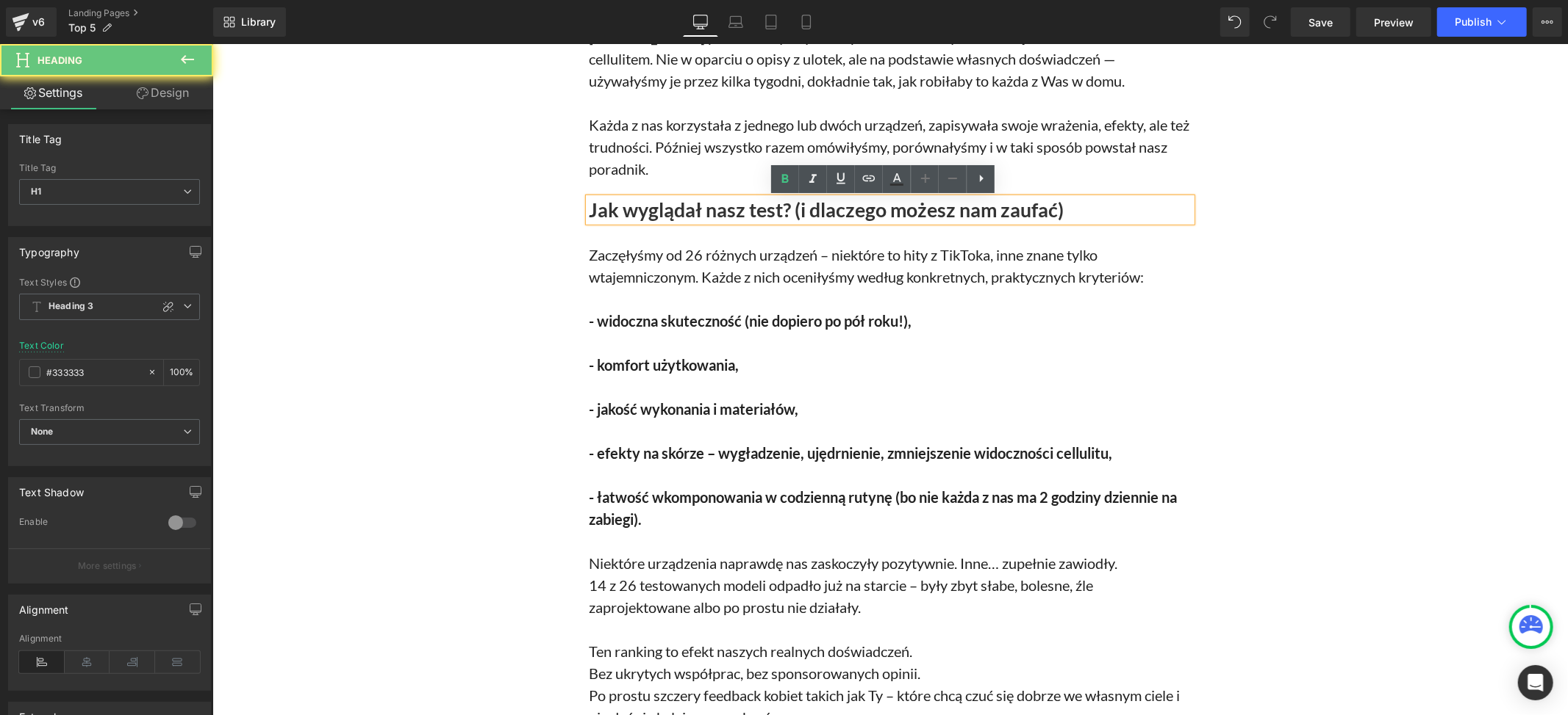
click at [754, 206] on h1 "Jak wyglądał nasz test? (i dlaczego możesz nam zaufać)" at bounding box center [889, 209] width 603 height 24
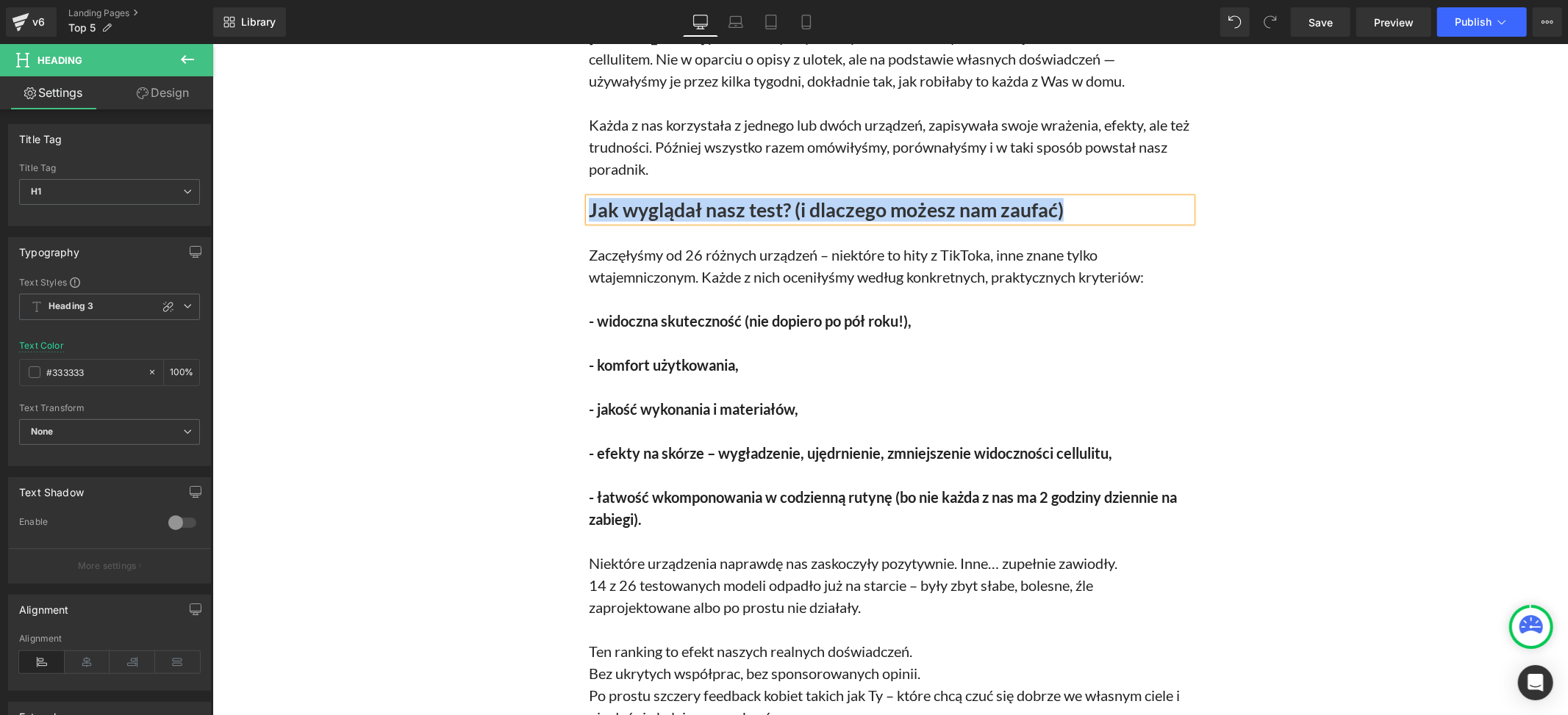
paste div
drag, startPoint x: 1337, startPoint y: 315, endPoint x: 1292, endPoint y: 320, distance: 45.3
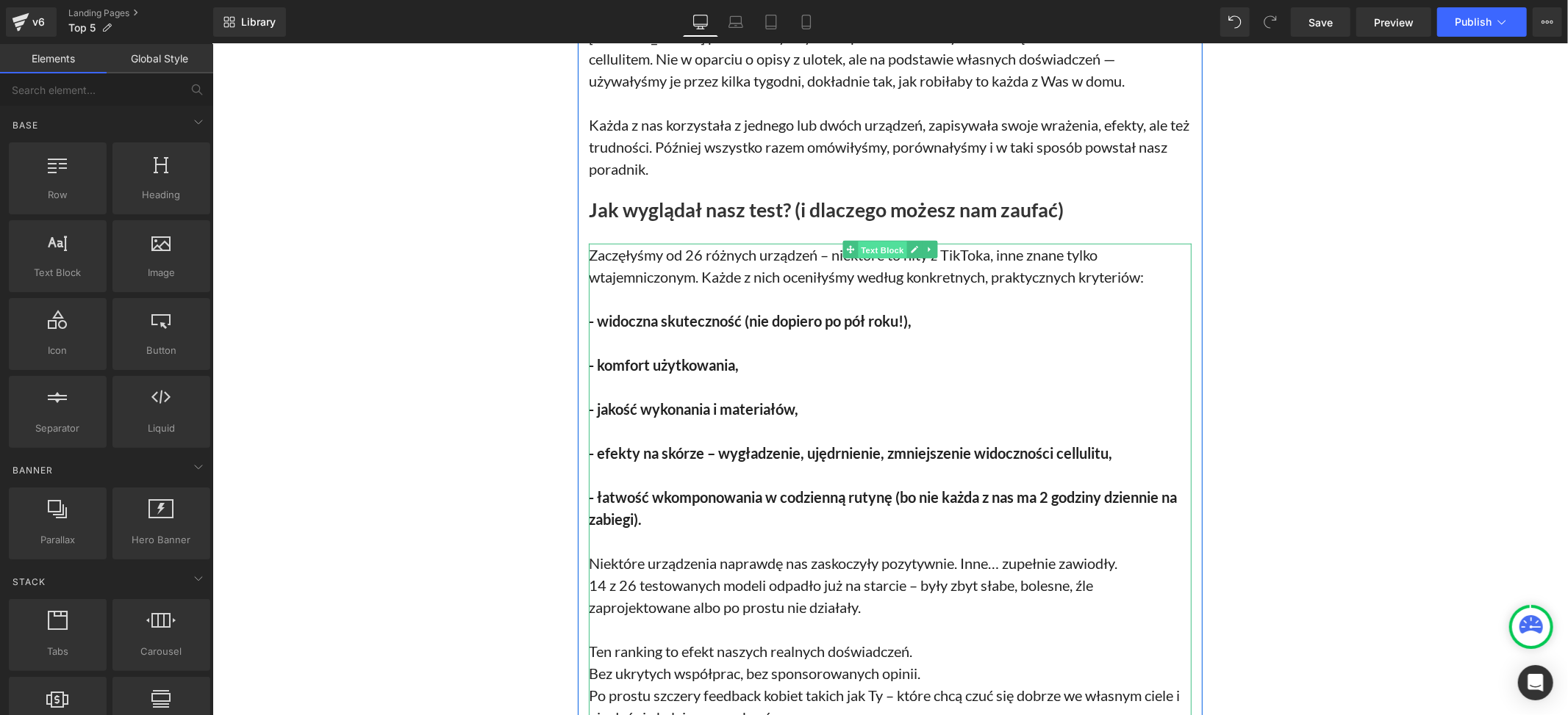
click at [857, 255] on span "Text Block" at bounding box center [881, 250] width 49 height 17
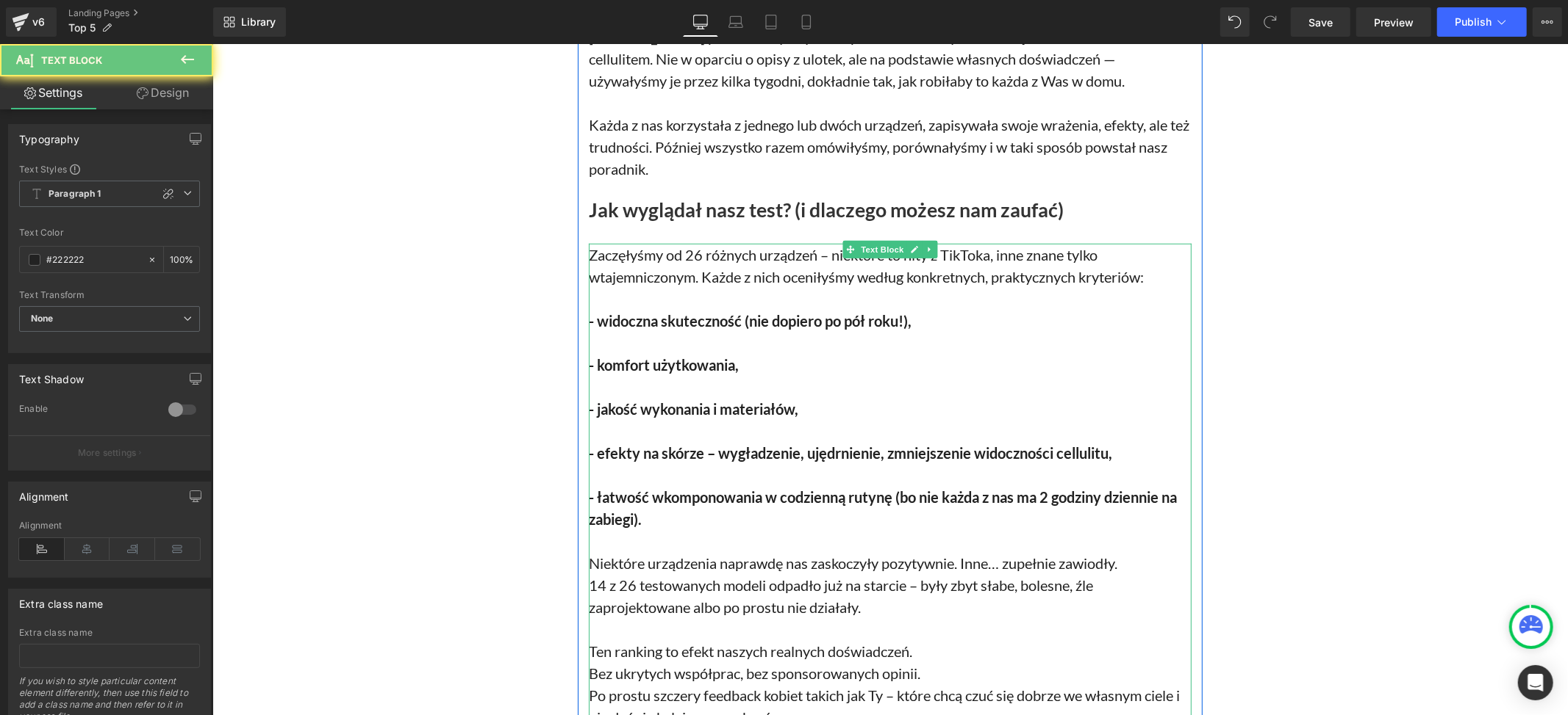
click at [770, 255] on p "Zaczęłyśmy od 26 różnych urządzeń – niektóre to hity z TikToka, inne znane tylk…" at bounding box center [889, 265] width 603 height 44
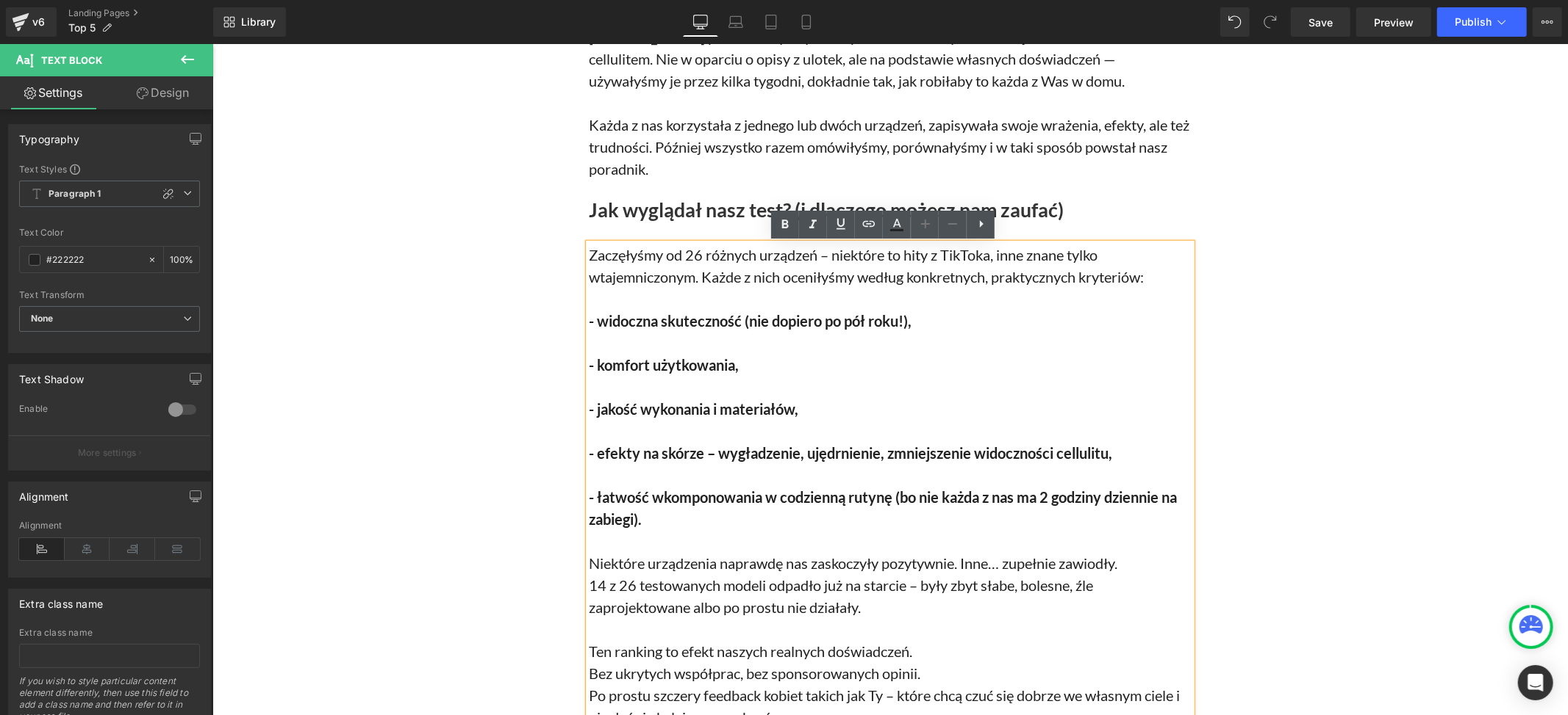
click at [769, 255] on p "Zaczęłyśmy od 26 różnych urządzeń – niektóre to hity z TikToka, inne znane tylk…" at bounding box center [889, 265] width 603 height 44
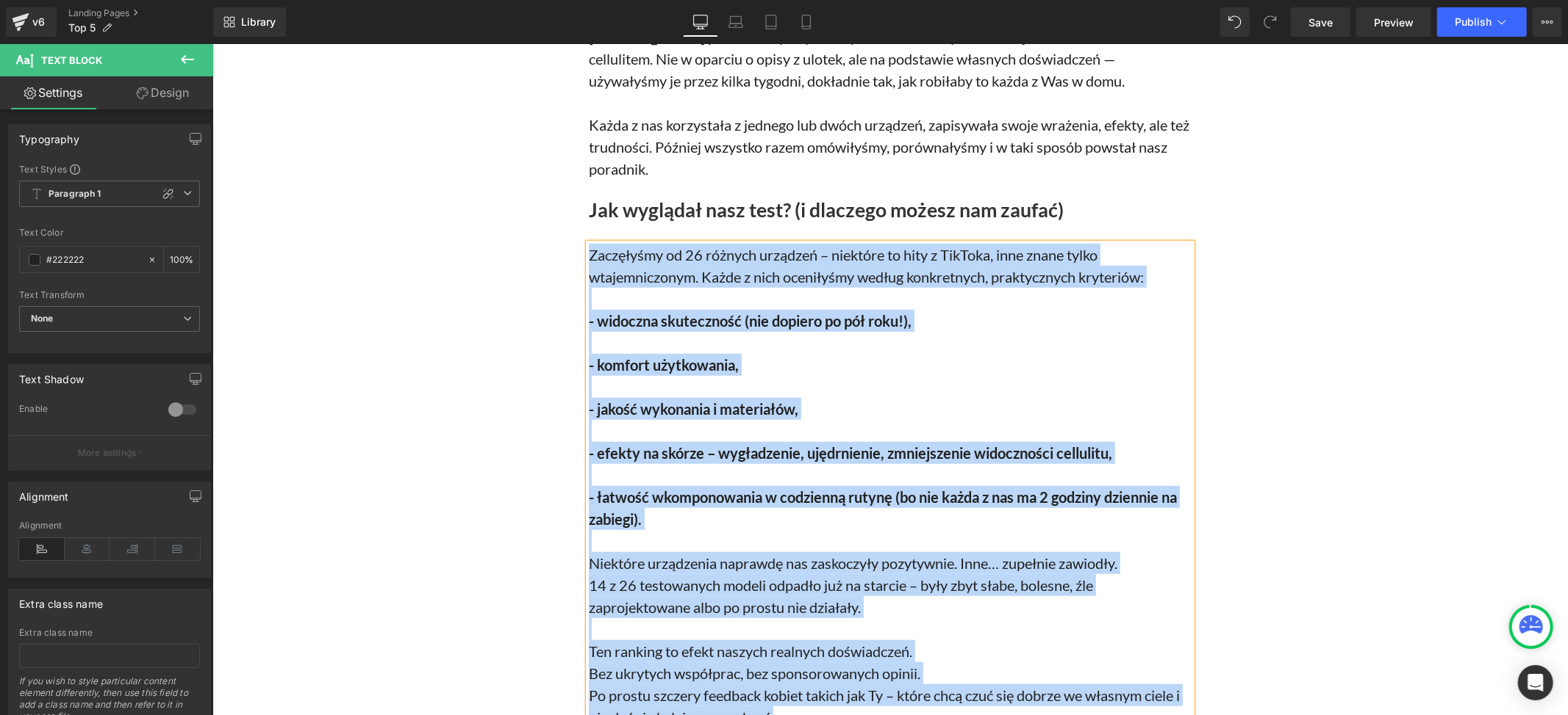
paste div
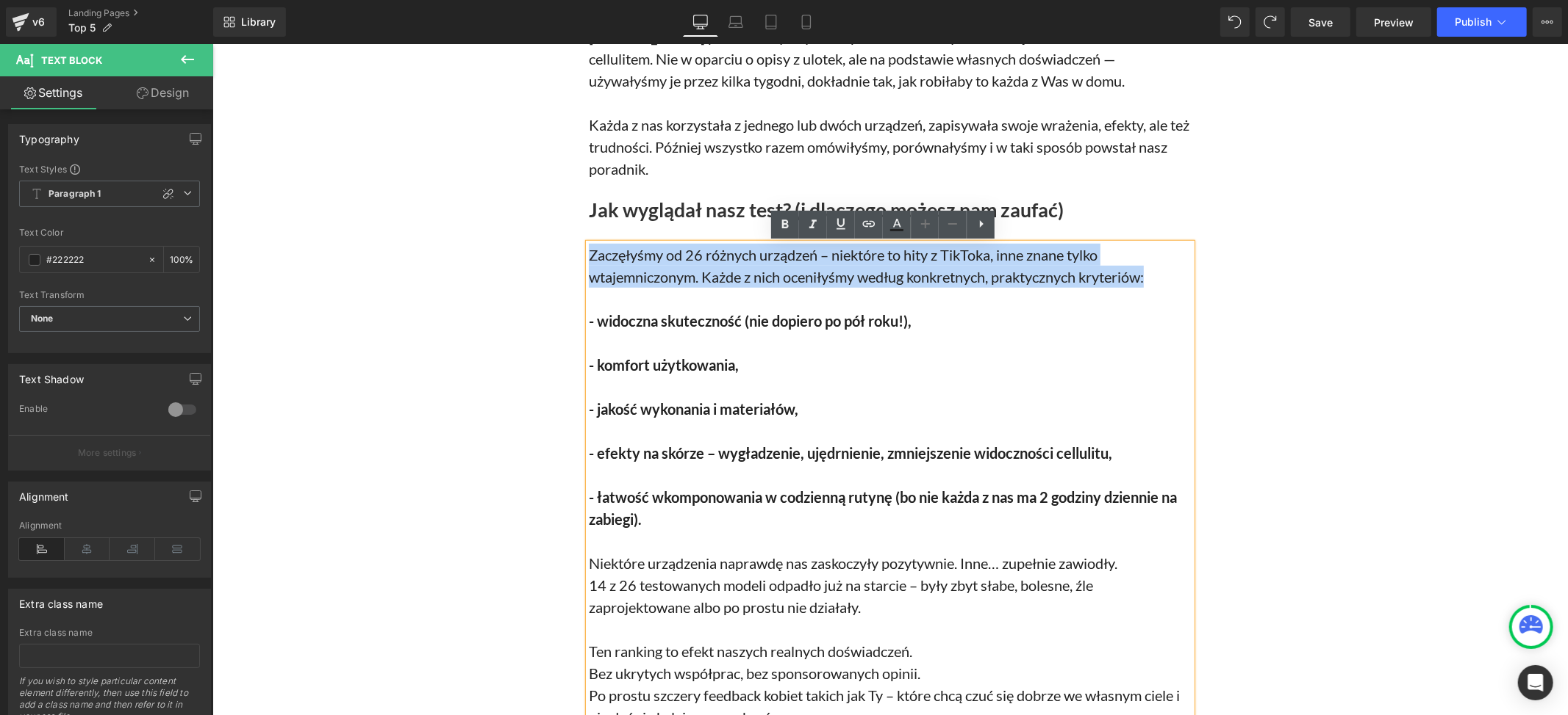
drag, startPoint x: 1156, startPoint y: 276, endPoint x: 571, endPoint y: 253, distance: 585.5
click at [577, 253] on div "użytkowniczki! 5 najlepszych urządzeń do walki z cellulitem – polecane przez de…" at bounding box center [888, 197] width 625 height 1830
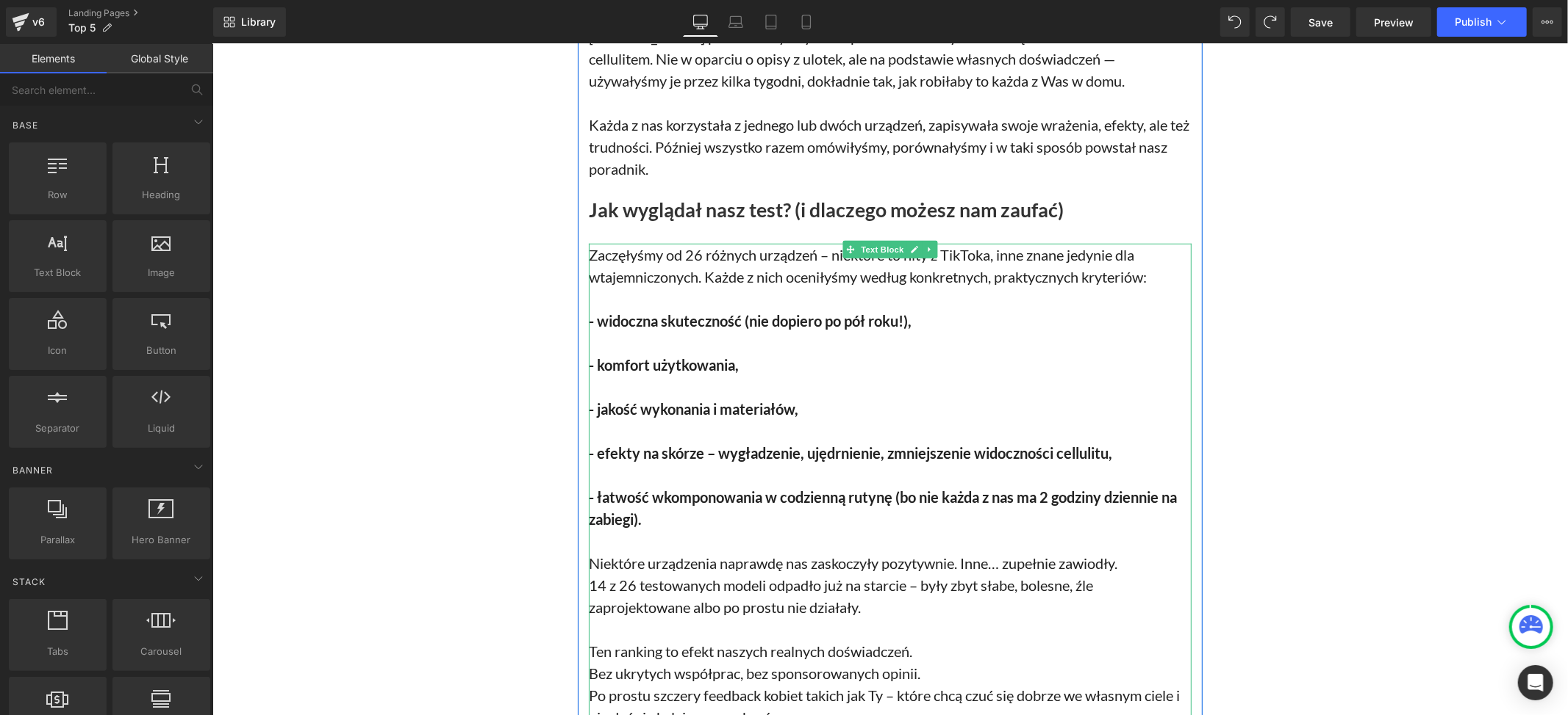
click at [588, 498] on strong "- łatwość wkomponowania w codzienną rutynę (bo nie każda z nas ma 2 godziny dzi…" at bounding box center [881, 507] width 588 height 39
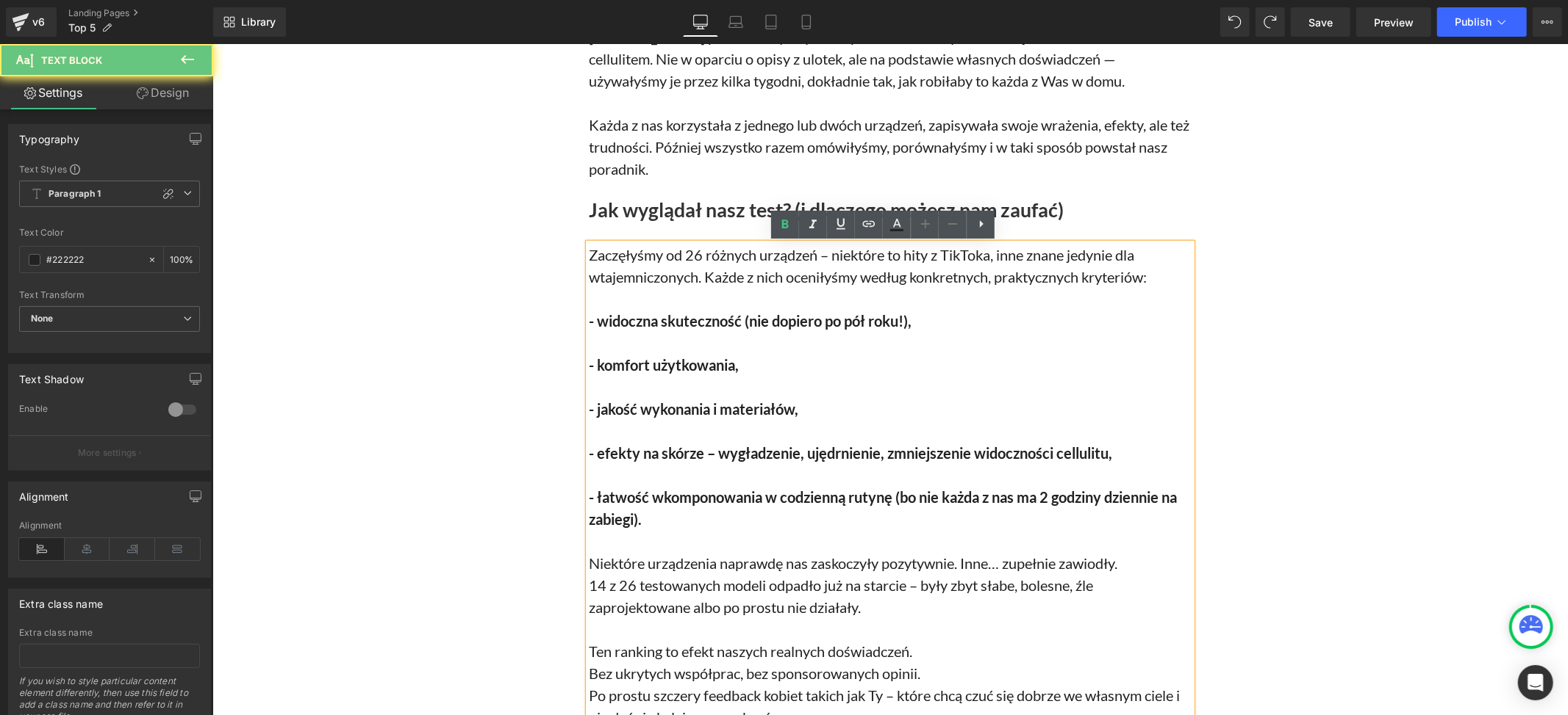
click at [588, 498] on strong "- łatwość wkomponowania w codzienną rutynę (bo nie każda z nas ma 2 godziny dzi…" at bounding box center [881, 507] width 588 height 39
click at [588, 496] on strong "- łatwość wkomponowania w codzienną rutynę (bo nie każda z nas ma 2 godziny dzi…" at bounding box center [881, 507] width 588 height 39
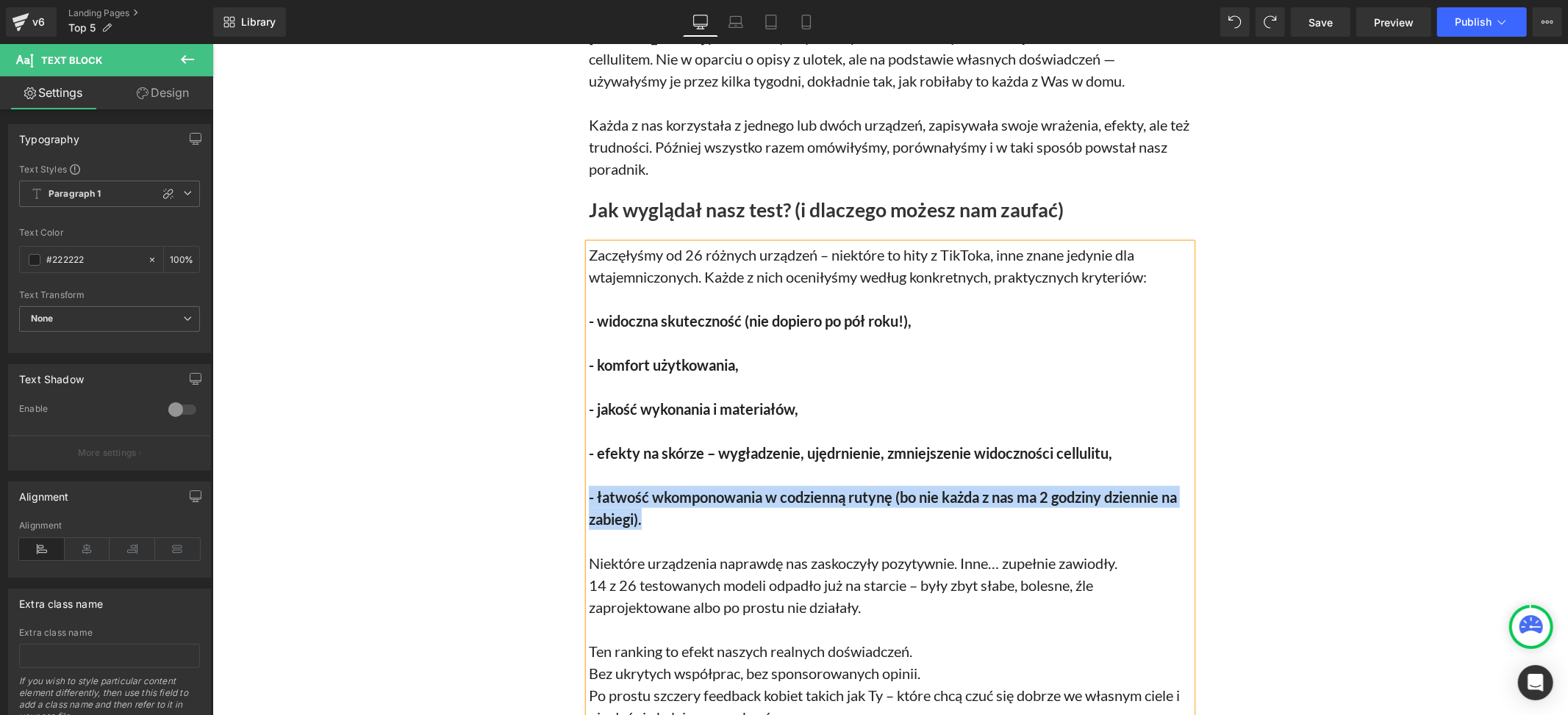
click at [635, 519] on p "- łatwość wkomponowania w codzienną rutynę (bo nie każda z nas ma 2 godziny dzi…" at bounding box center [889, 507] width 603 height 44
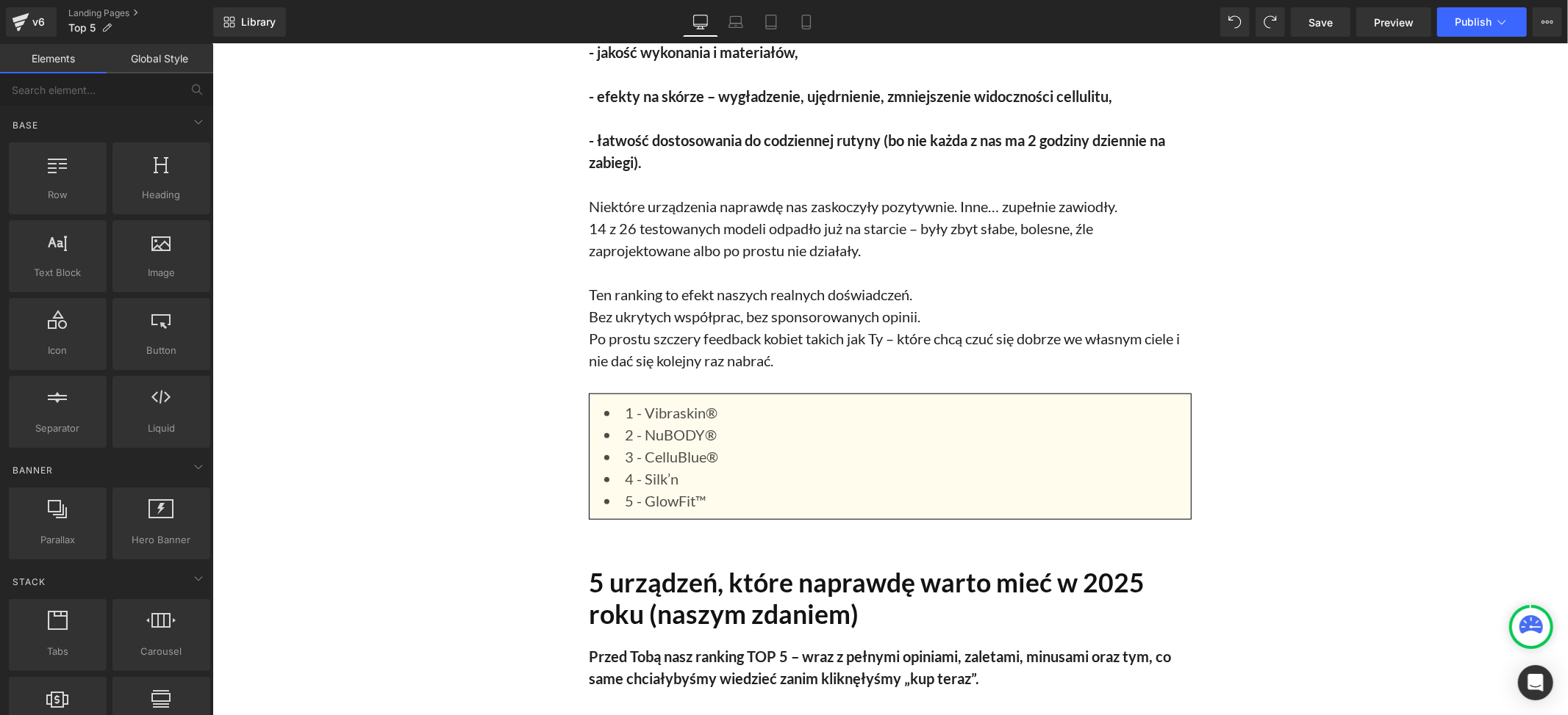
scroll to position [1175, 0]
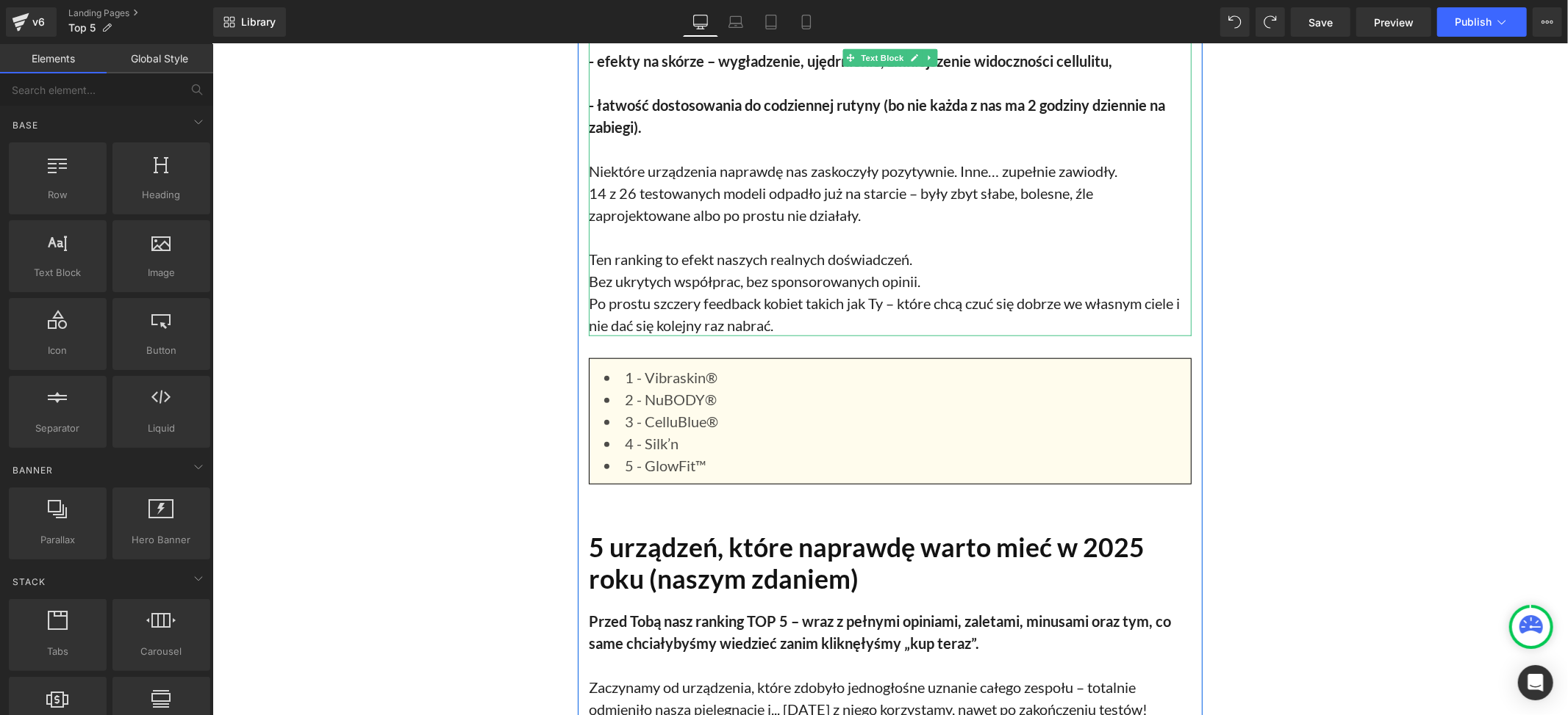
click at [1033, 289] on p "Bez ukrytych współprac, bez sponsorowanych opinii." at bounding box center [889, 280] width 603 height 22
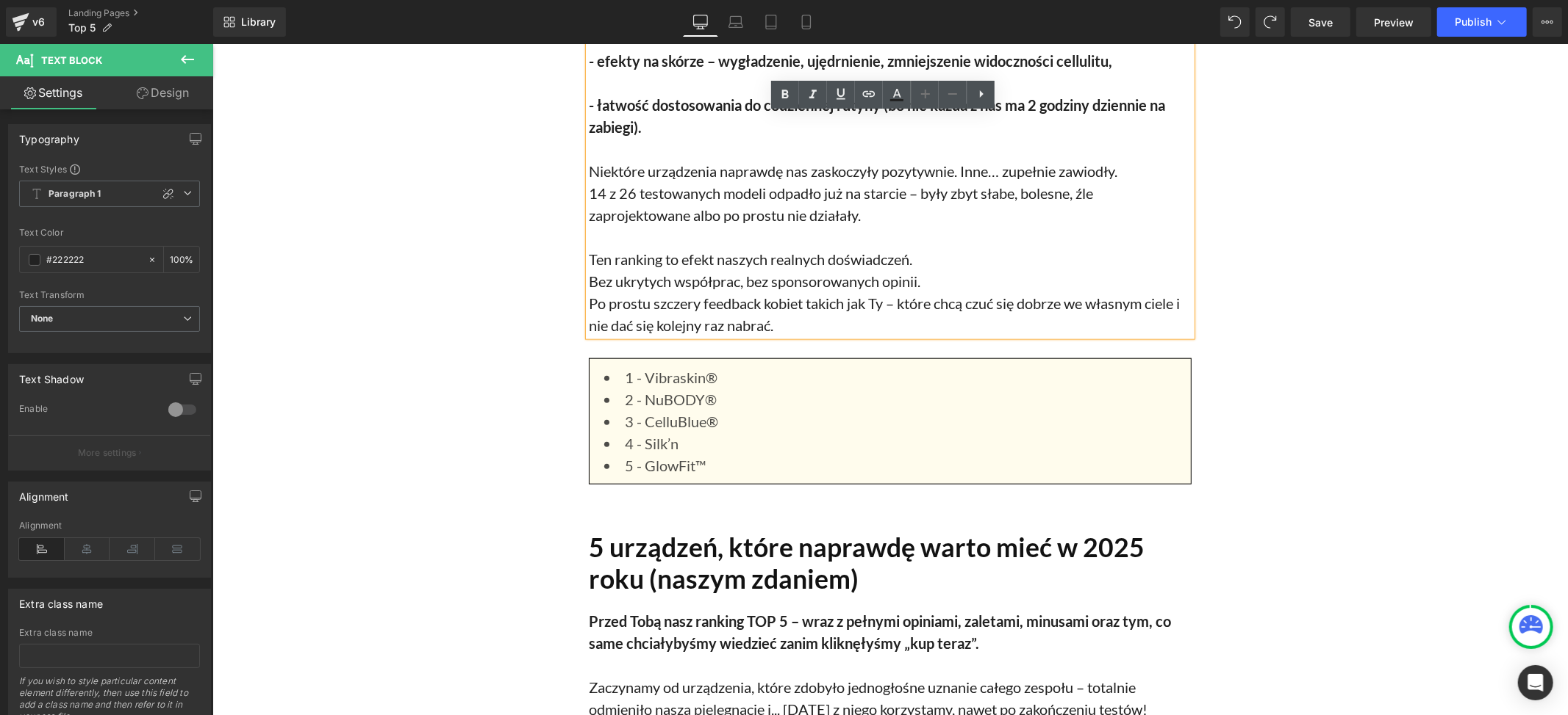
click at [600, 174] on p "Niektóre urządzenia naprawdę nas zaskoczyły pozytywnie. Inne… zupełnie zawiodły." at bounding box center [889, 170] width 603 height 22
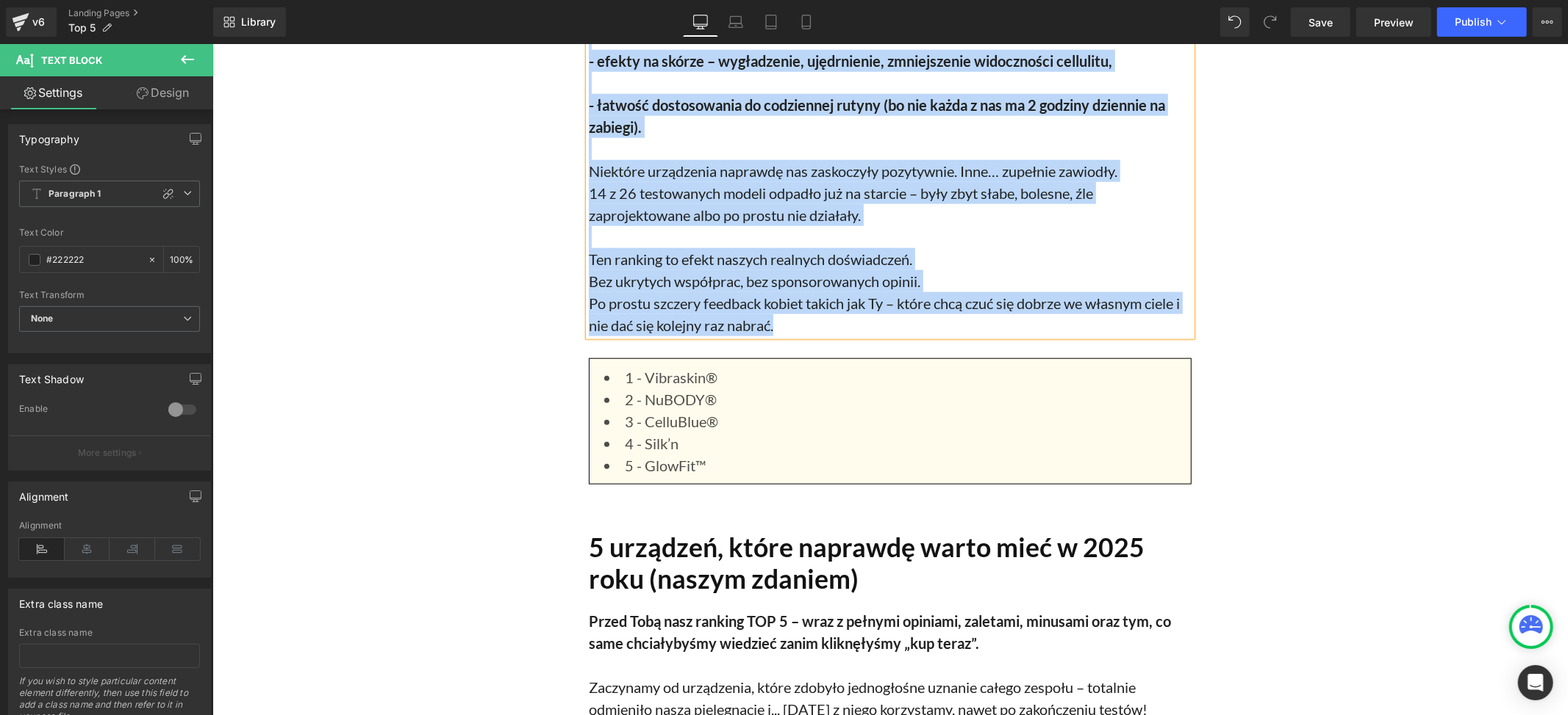
click at [645, 197] on p "14 z 26 testowanych modeli odpadło już na starcie – były zbyt słabe, bolesne, ź…" at bounding box center [889, 203] width 603 height 44
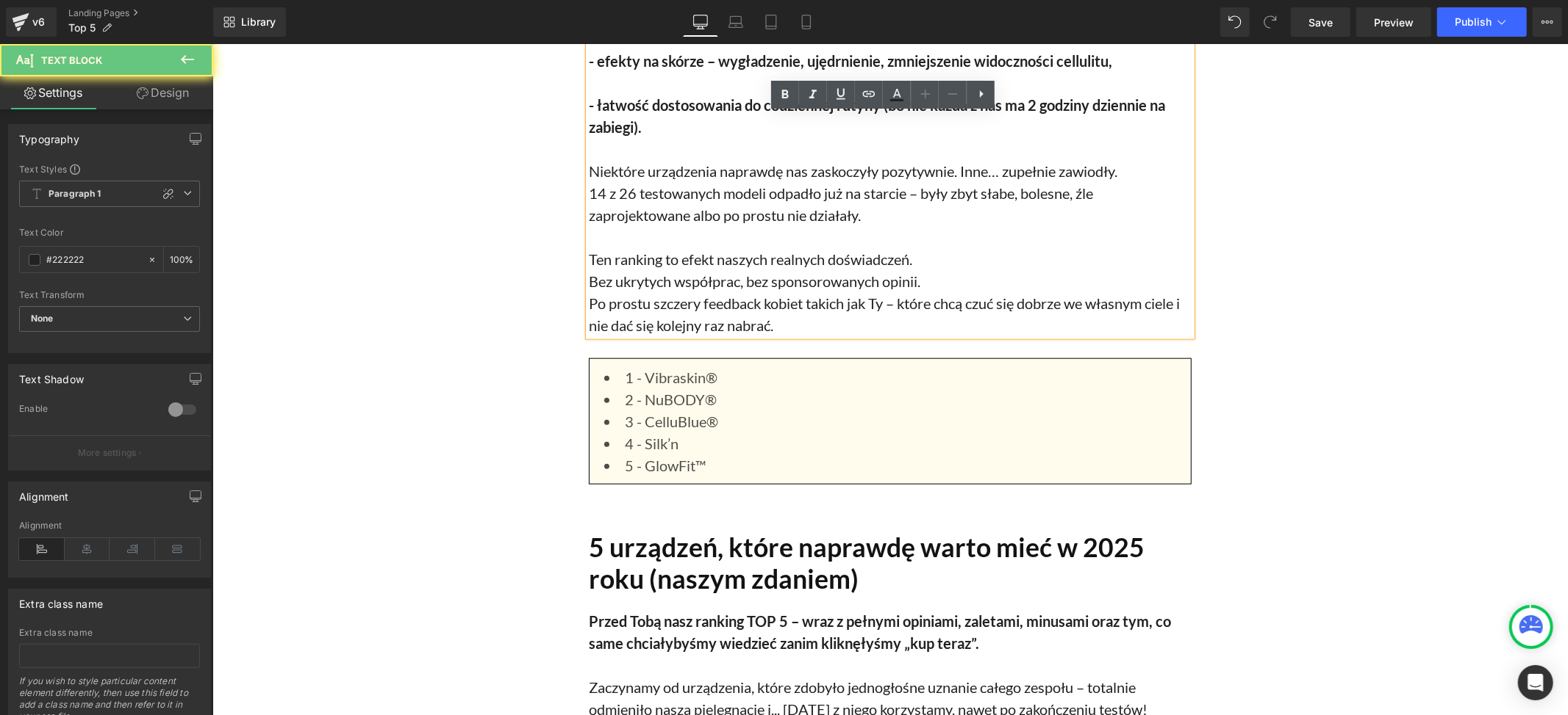
click at [588, 170] on p "Niektóre urządzenia naprawdę nas zaskoczyły pozytywnie. Inne… zupełnie zawiodły." at bounding box center [889, 170] width 603 height 22
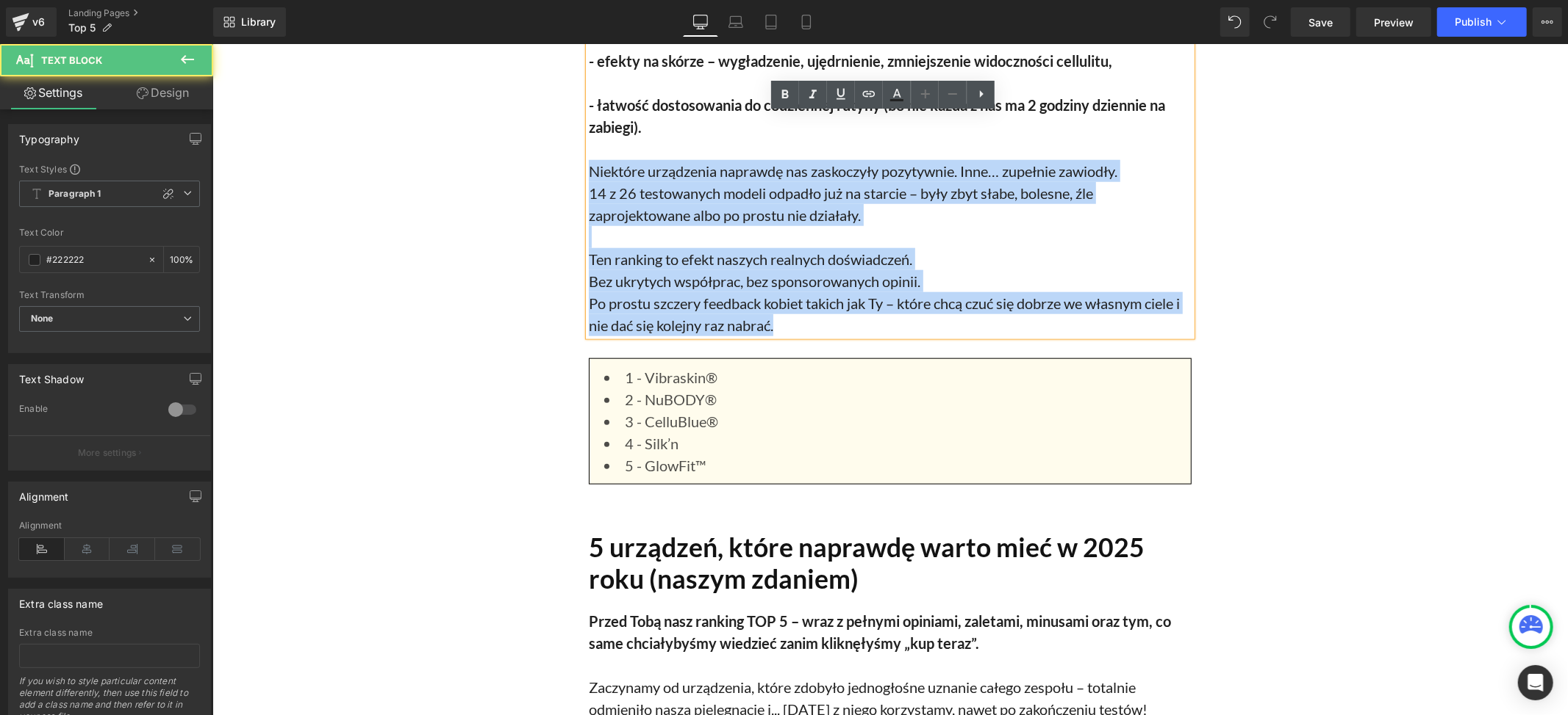
click at [806, 327] on p "Po prostu szczery feedback kobiet takich jak Ty – które chcą czuć się dobrze we…" at bounding box center [889, 313] width 603 height 44
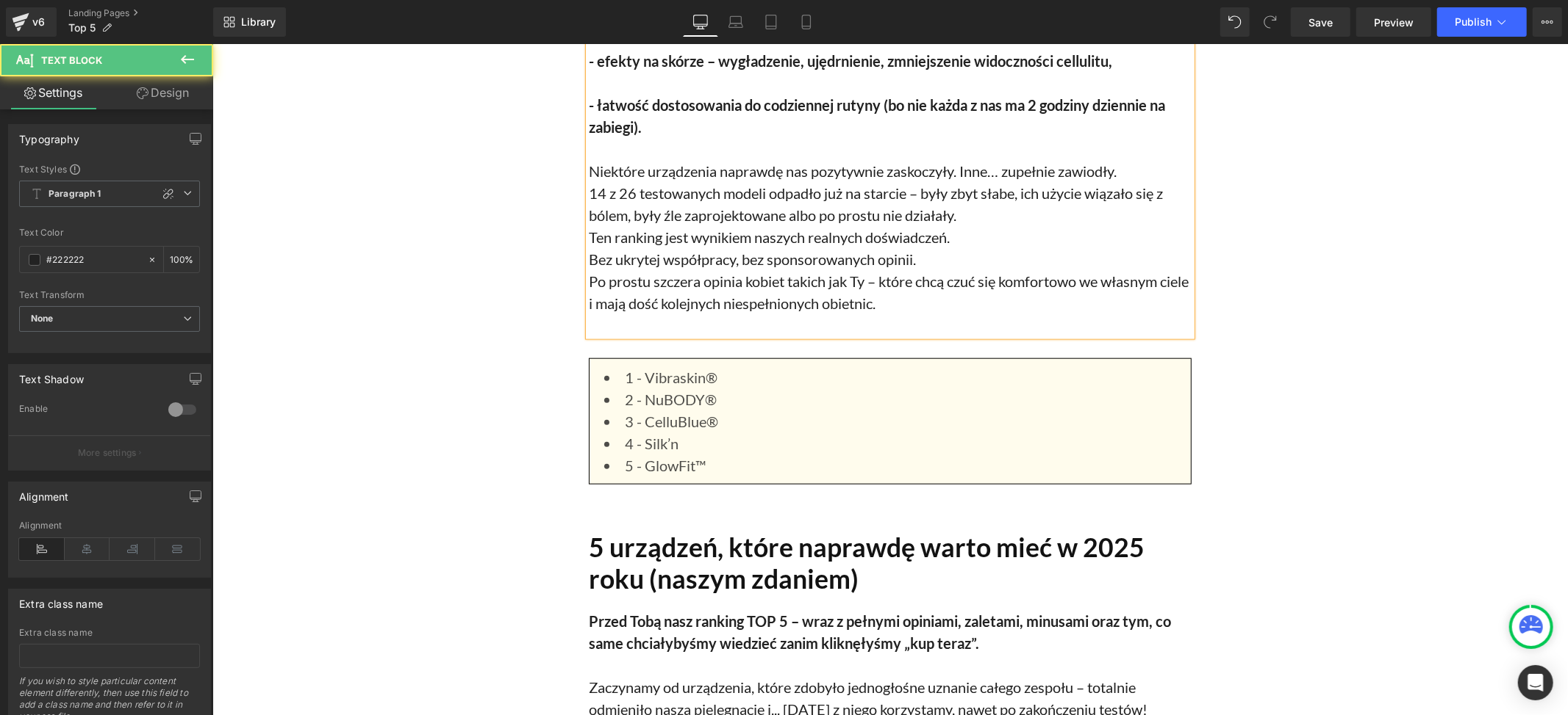
click at [918, 258] on p "Bez ukrytej współpracy, bez sponsorowanych opinii." at bounding box center [889, 258] width 603 height 22
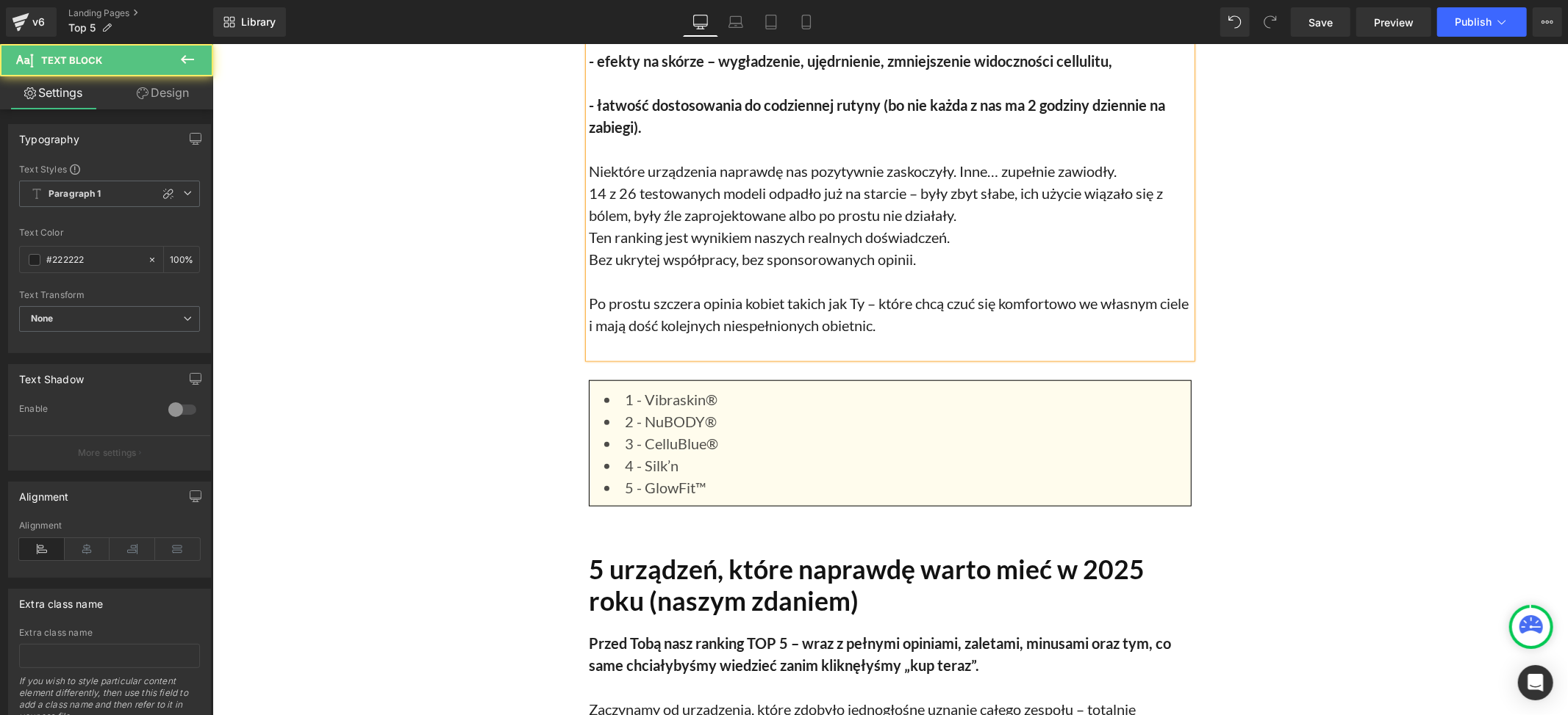
click at [915, 249] on p "Bez ukrytej współpracy, bez sponsorowanych opinii." at bounding box center [889, 258] width 603 height 22
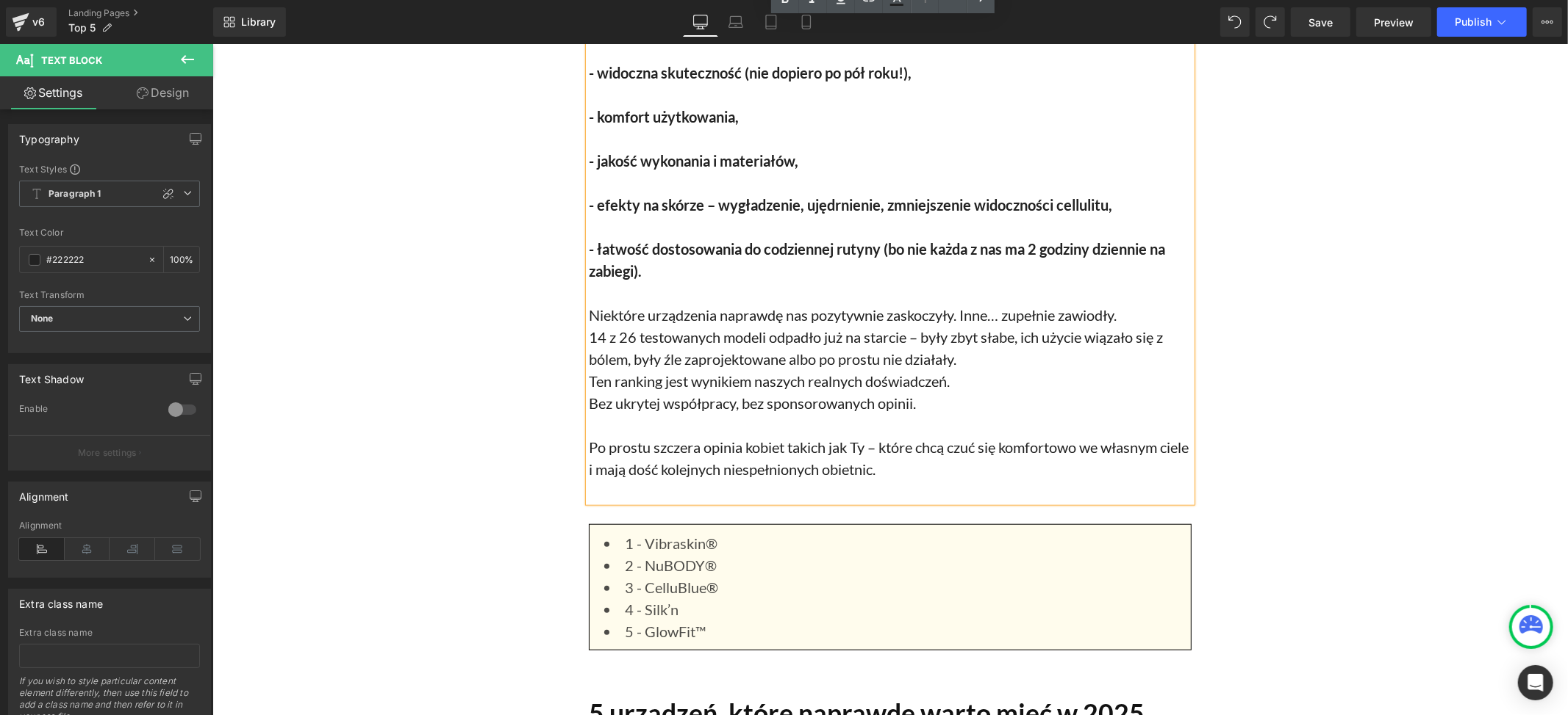
scroll to position [1050, 0]
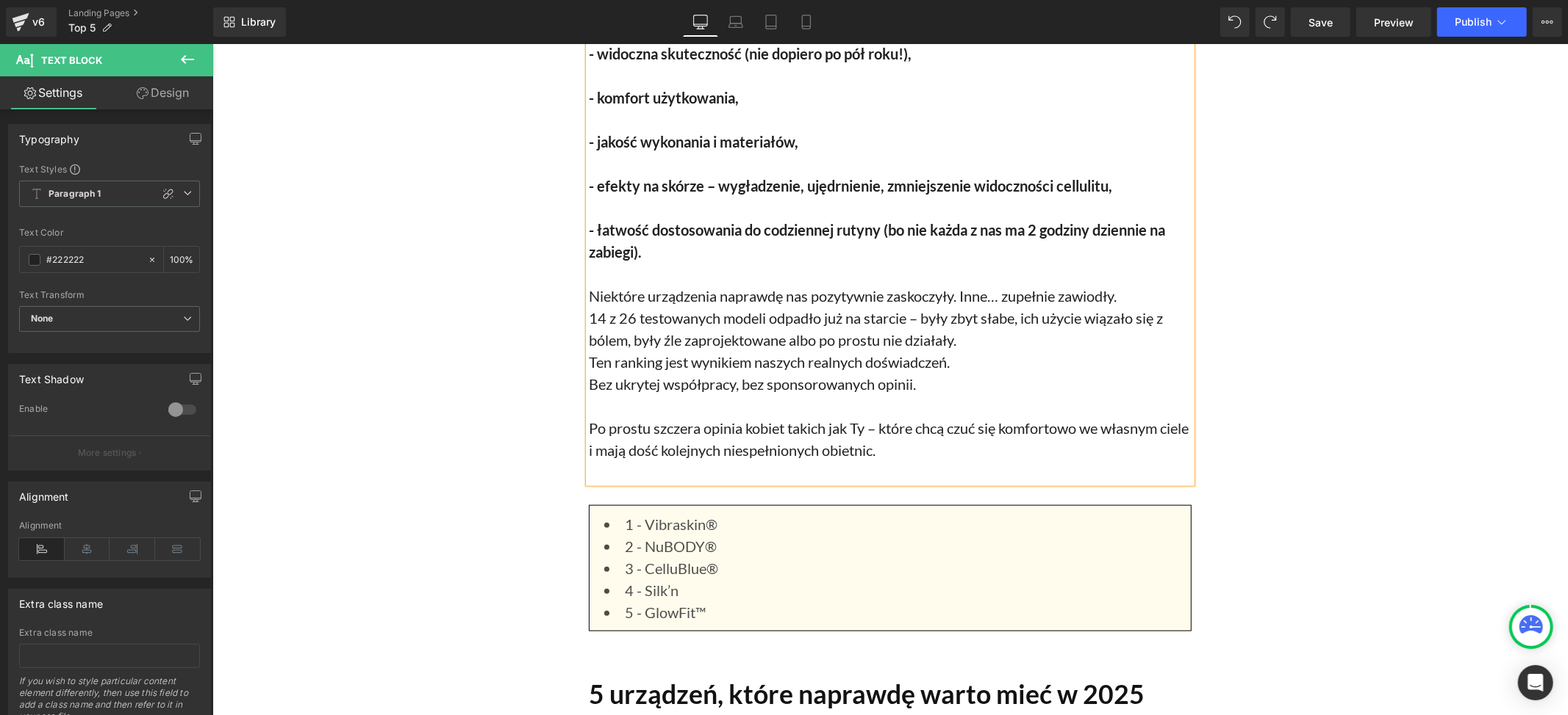
click at [968, 341] on p "14 z 26 testowanych modeli odpadło już na starcie – były zbyt słabe, ich użycie…" at bounding box center [889, 328] width 603 height 44
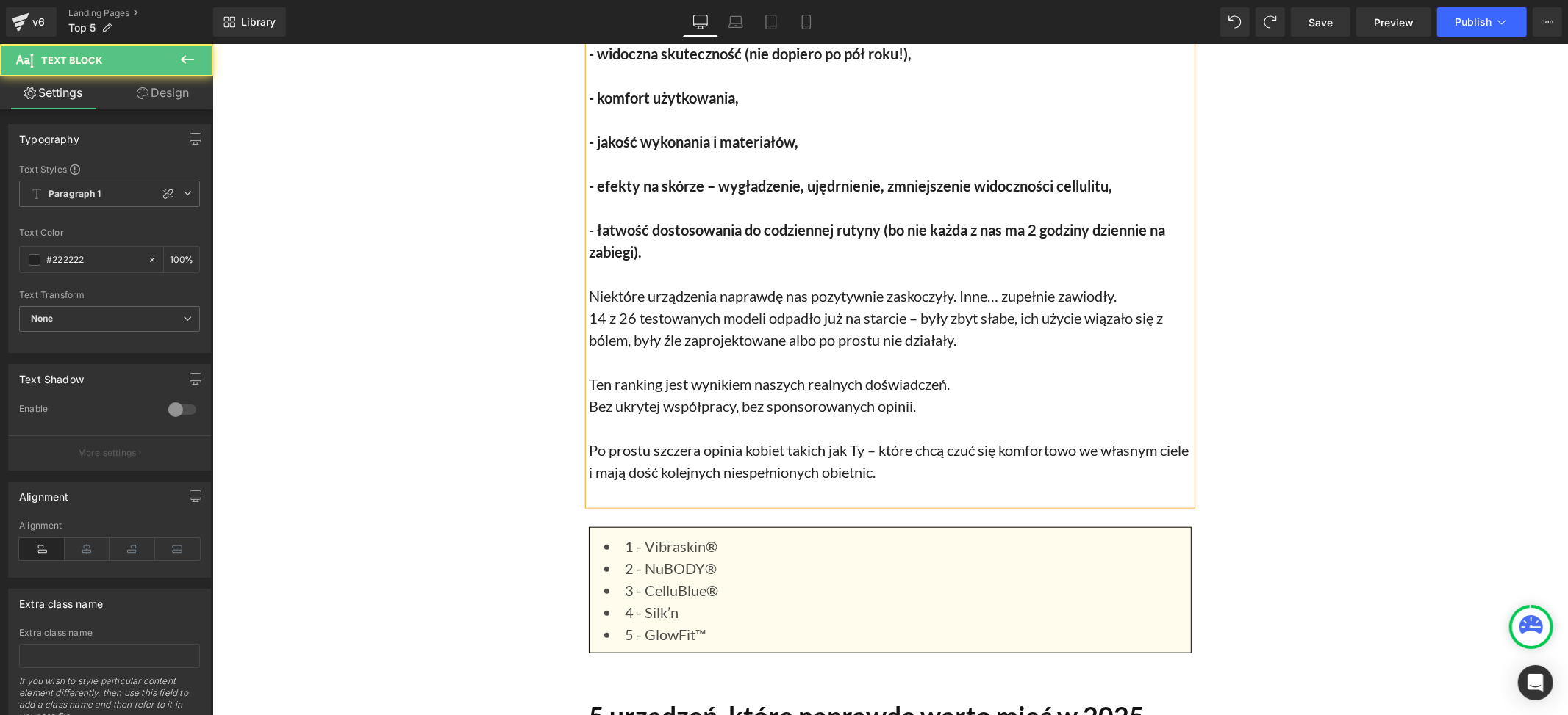
click at [943, 400] on p "Bez ukrytej współpracy, bez sponsorowanych opinii." at bounding box center [889, 405] width 603 height 22
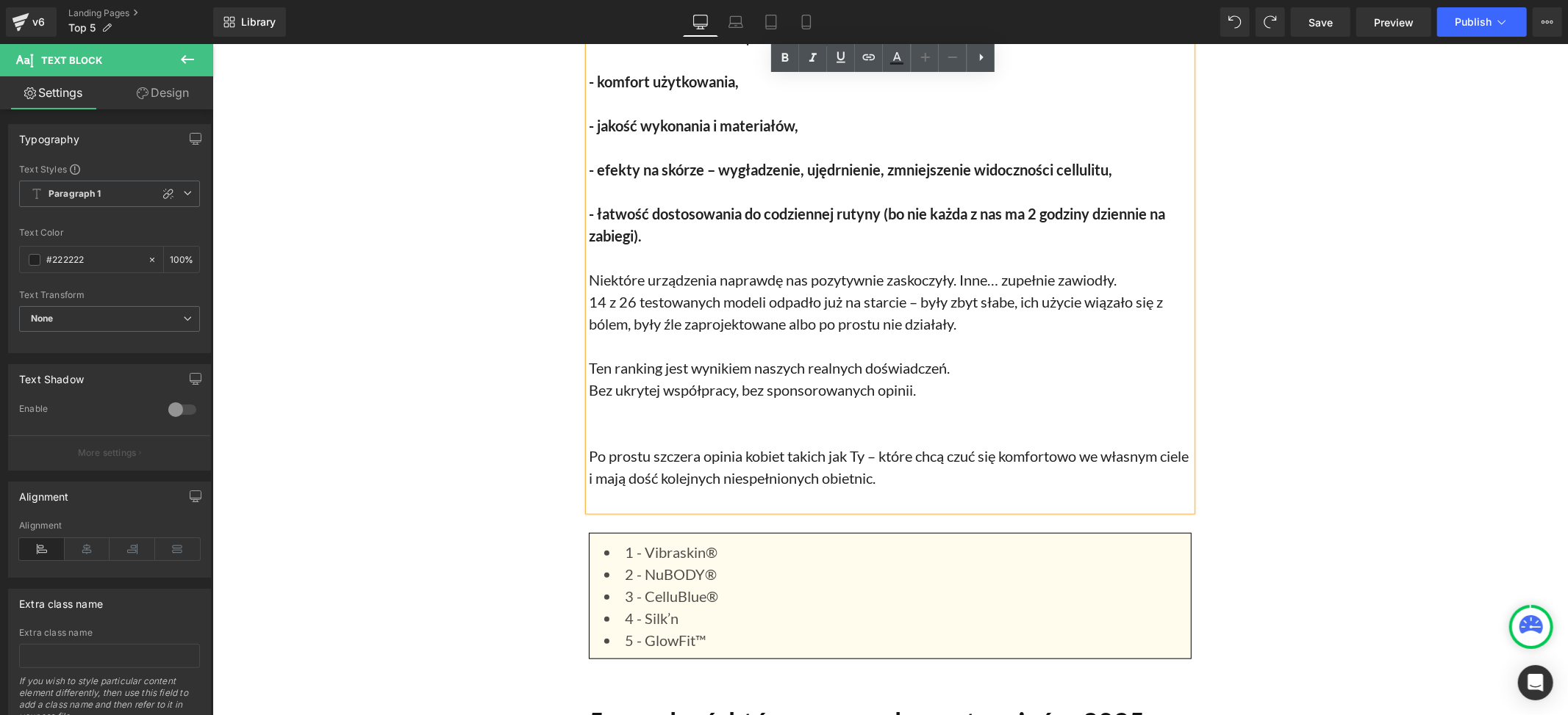
scroll to position [952, 0]
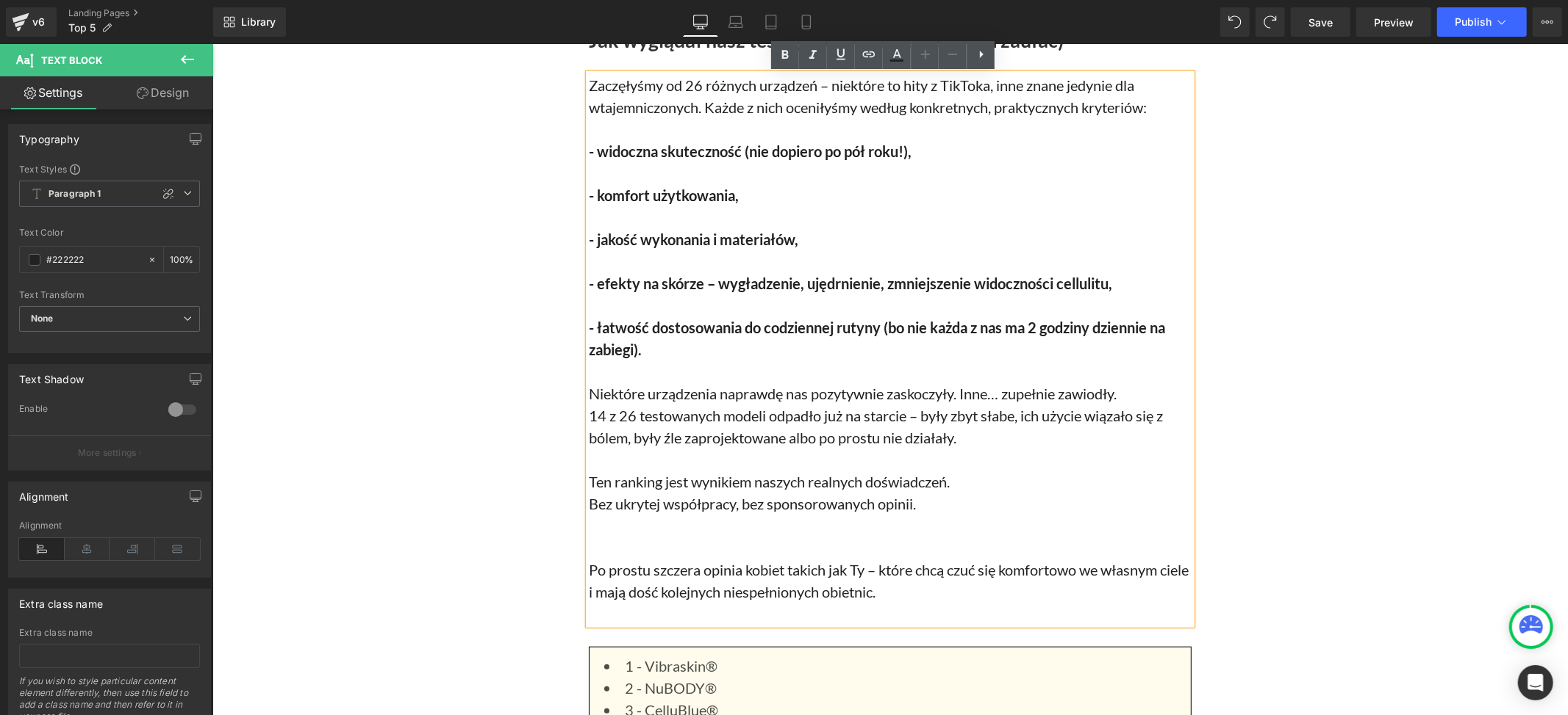
click at [818, 517] on p at bounding box center [889, 525] width 603 height 22
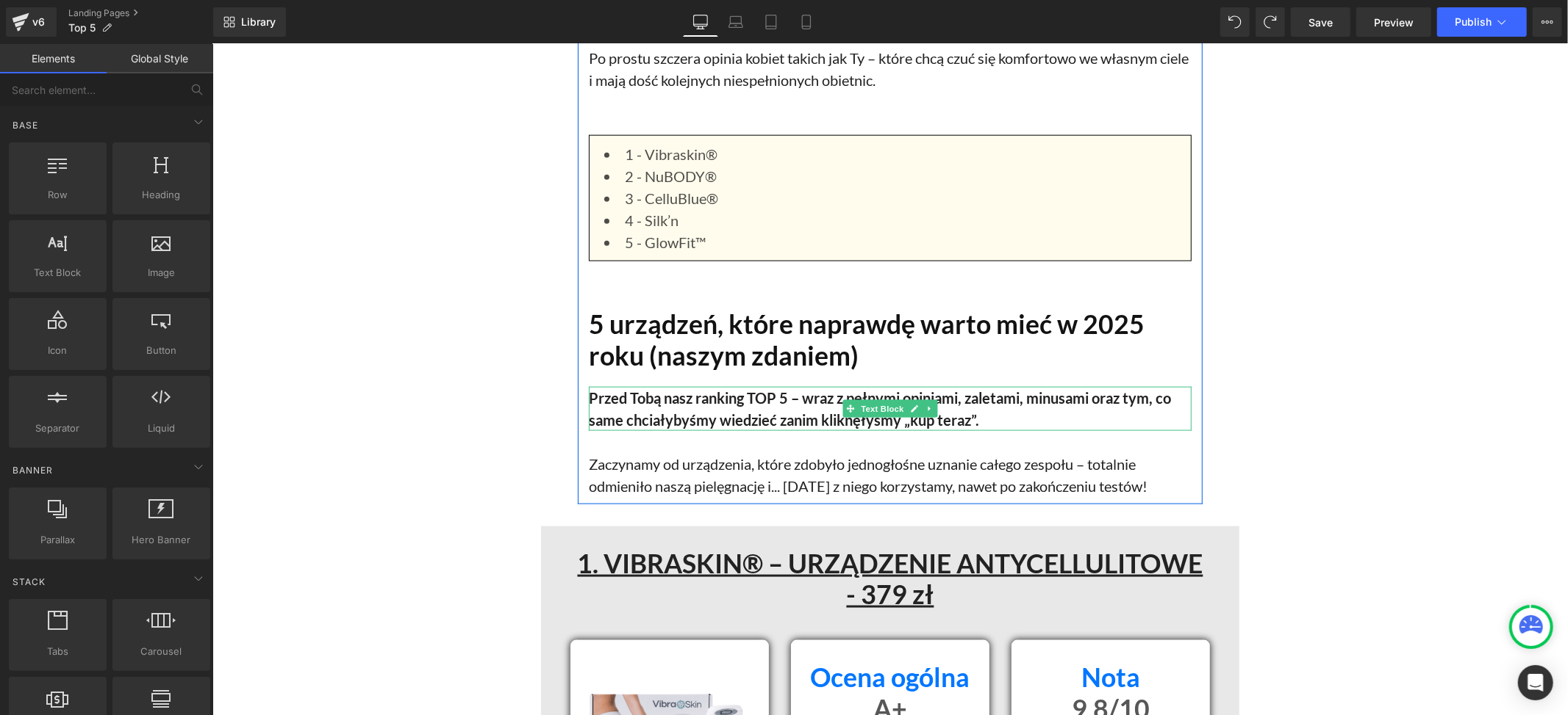
scroll to position [1540, 0]
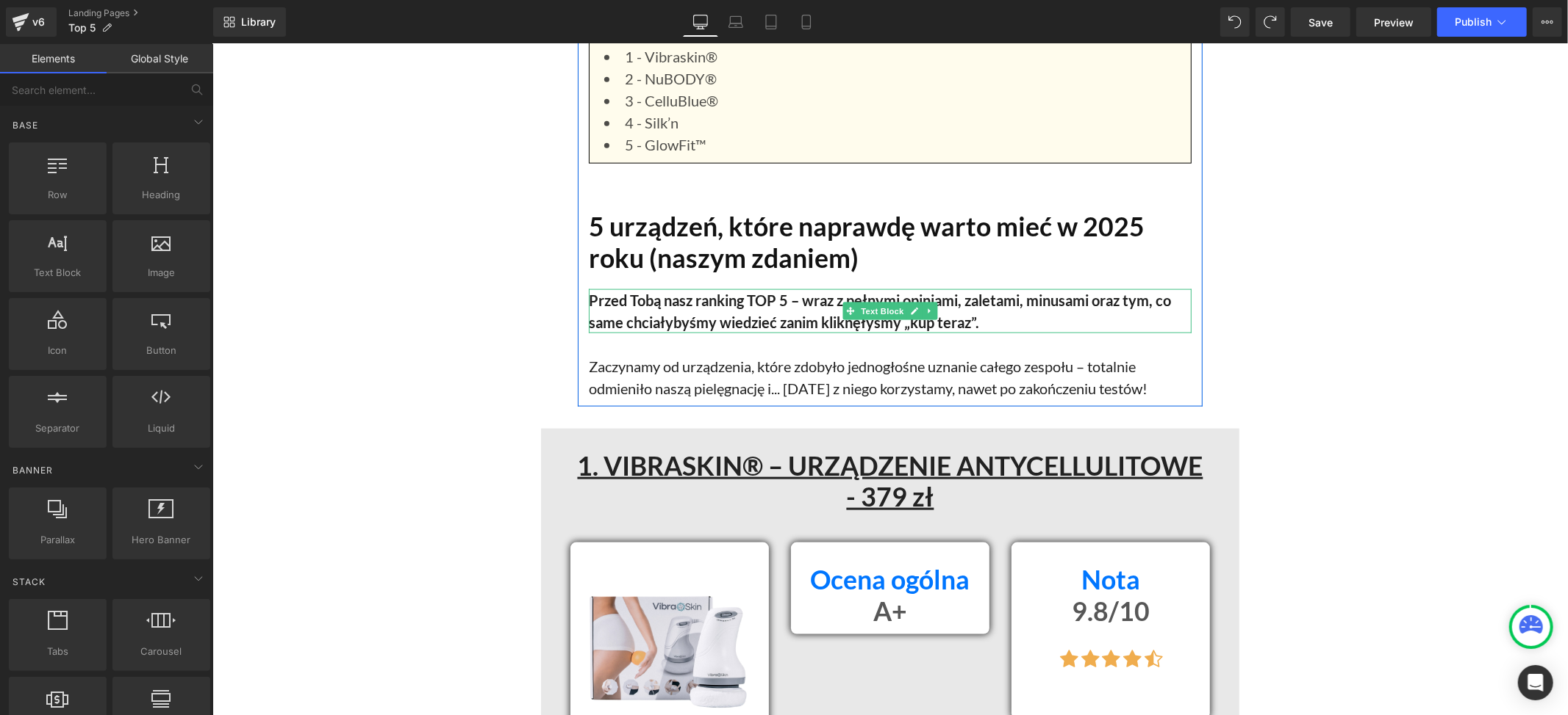
drag, startPoint x: 1113, startPoint y: 303, endPoint x: 1063, endPoint y: 305, distance: 50.0
click at [1113, 303] on b "Przed Tobą nasz ranking TOP 5 – wraz z pełnymi opiniami, zaletami, minusami ora…" at bounding box center [879, 310] width 582 height 39
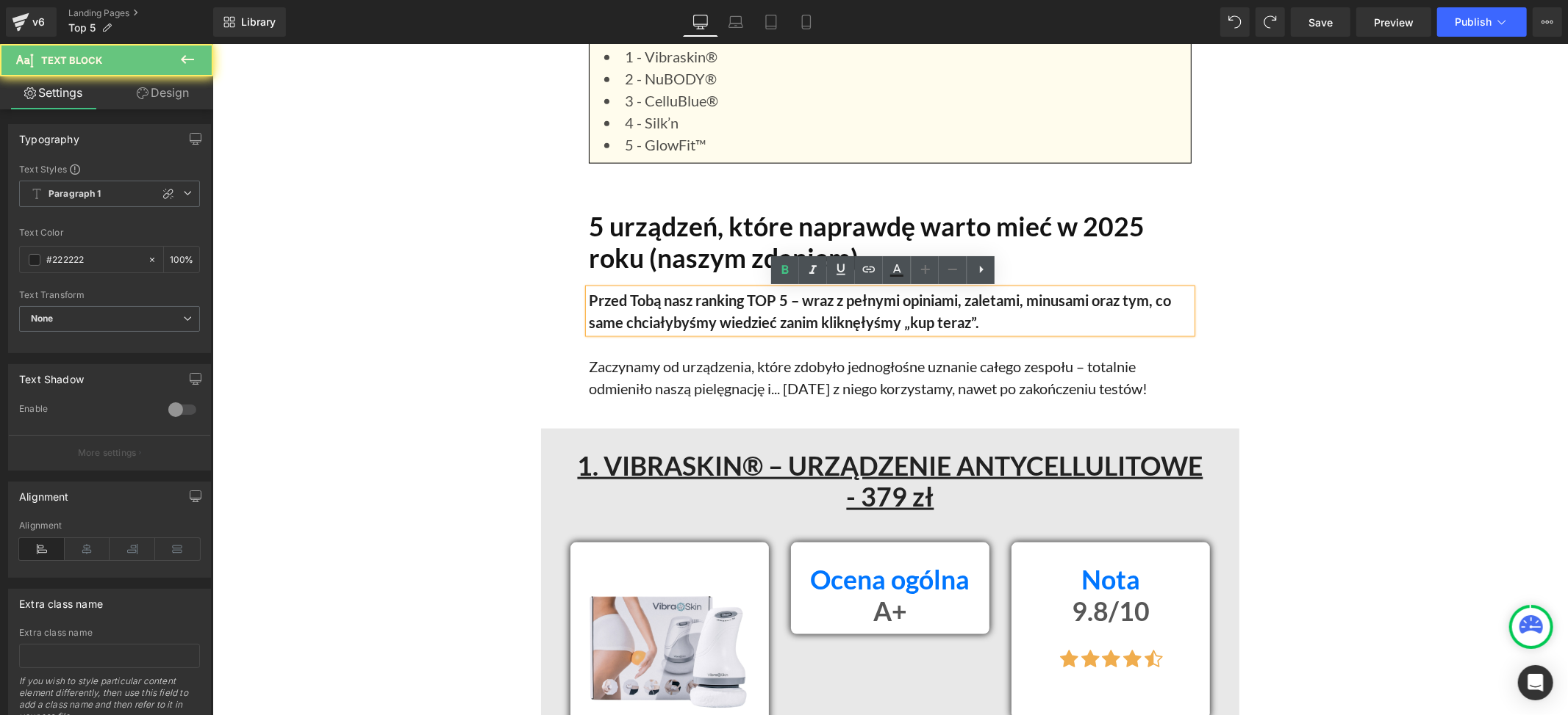
click at [1063, 305] on b "Przed Tobą nasz ranking TOP 5 – wraz z pełnymi opiniami, zaletami, minusami ora…" at bounding box center [879, 310] width 582 height 39
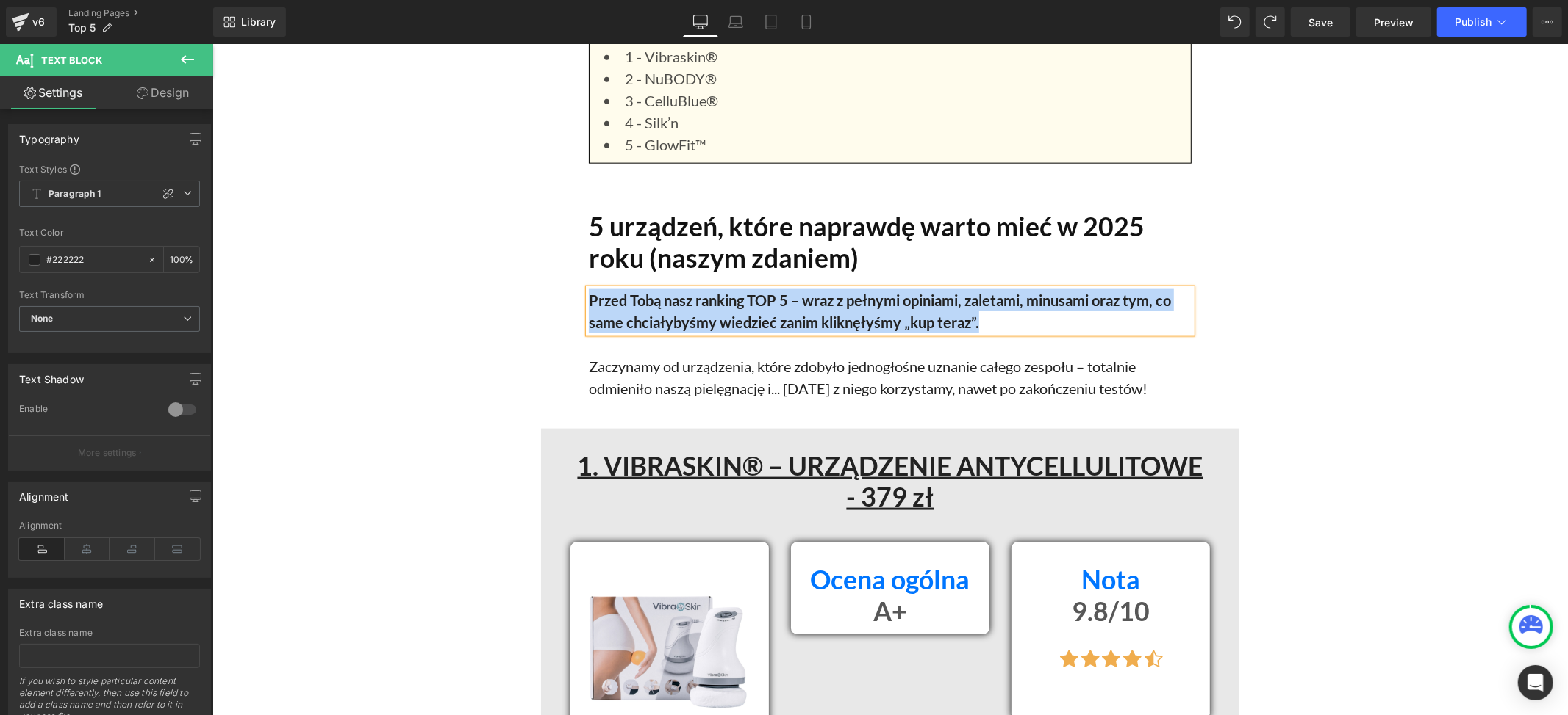
paste div
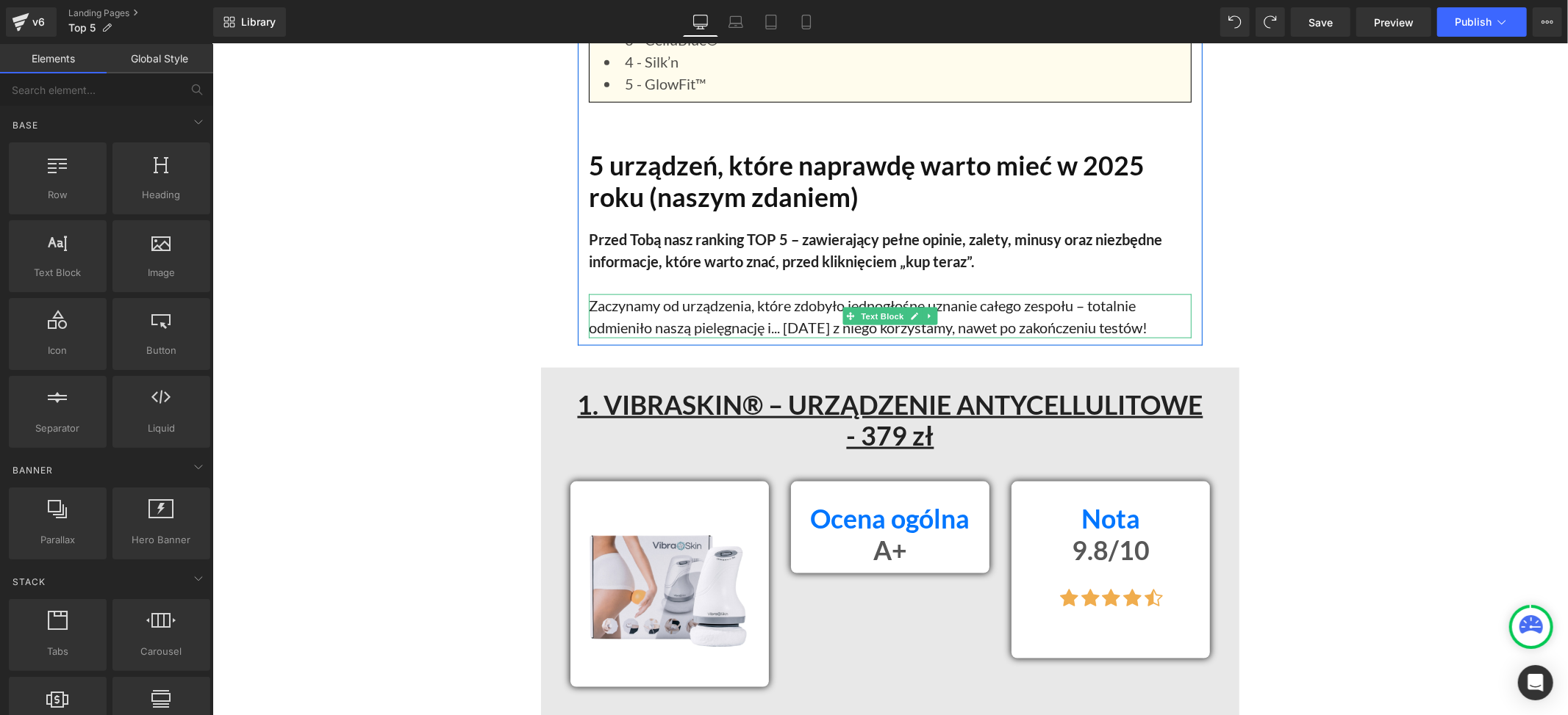
scroll to position [1736, 0]
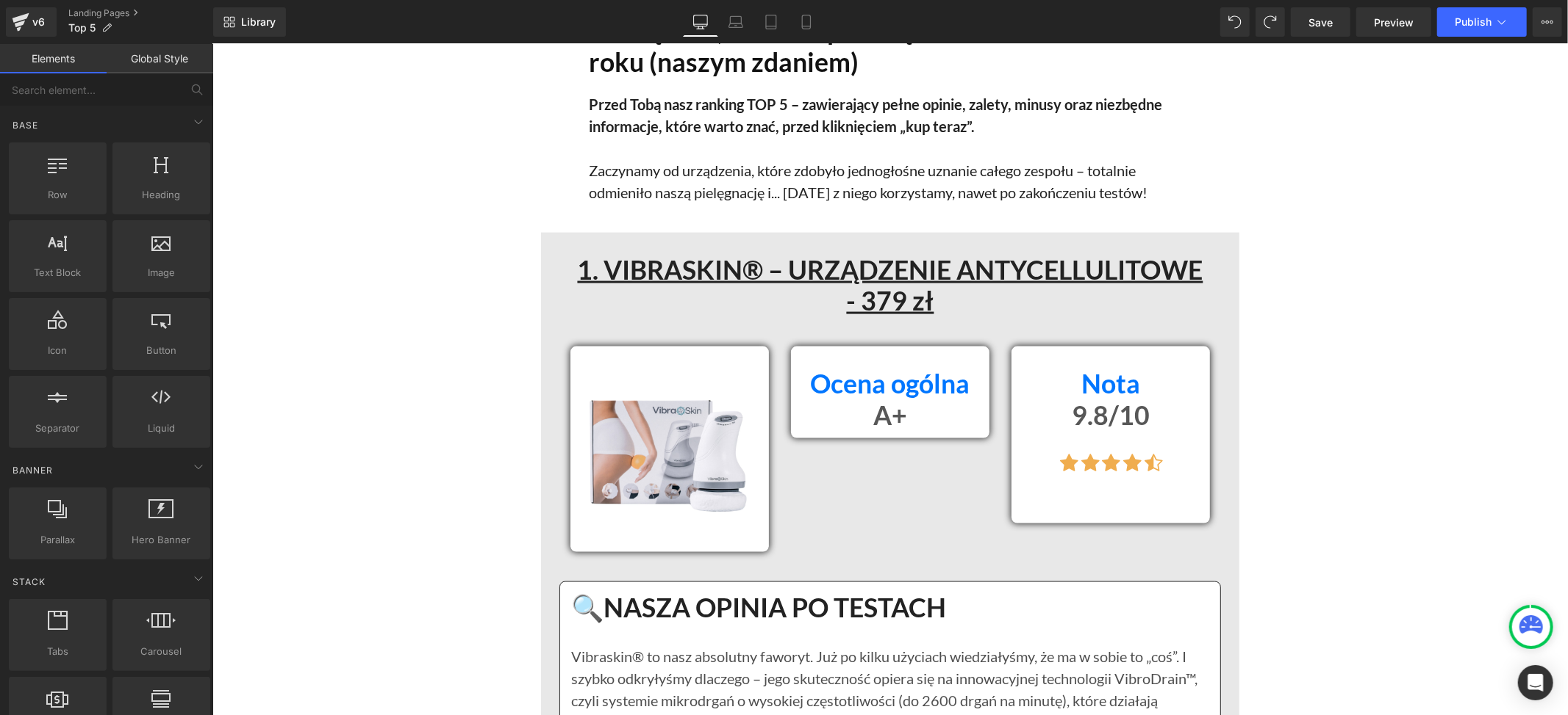
drag, startPoint x: 1359, startPoint y: 377, endPoint x: 1268, endPoint y: 388, distance: 91.7
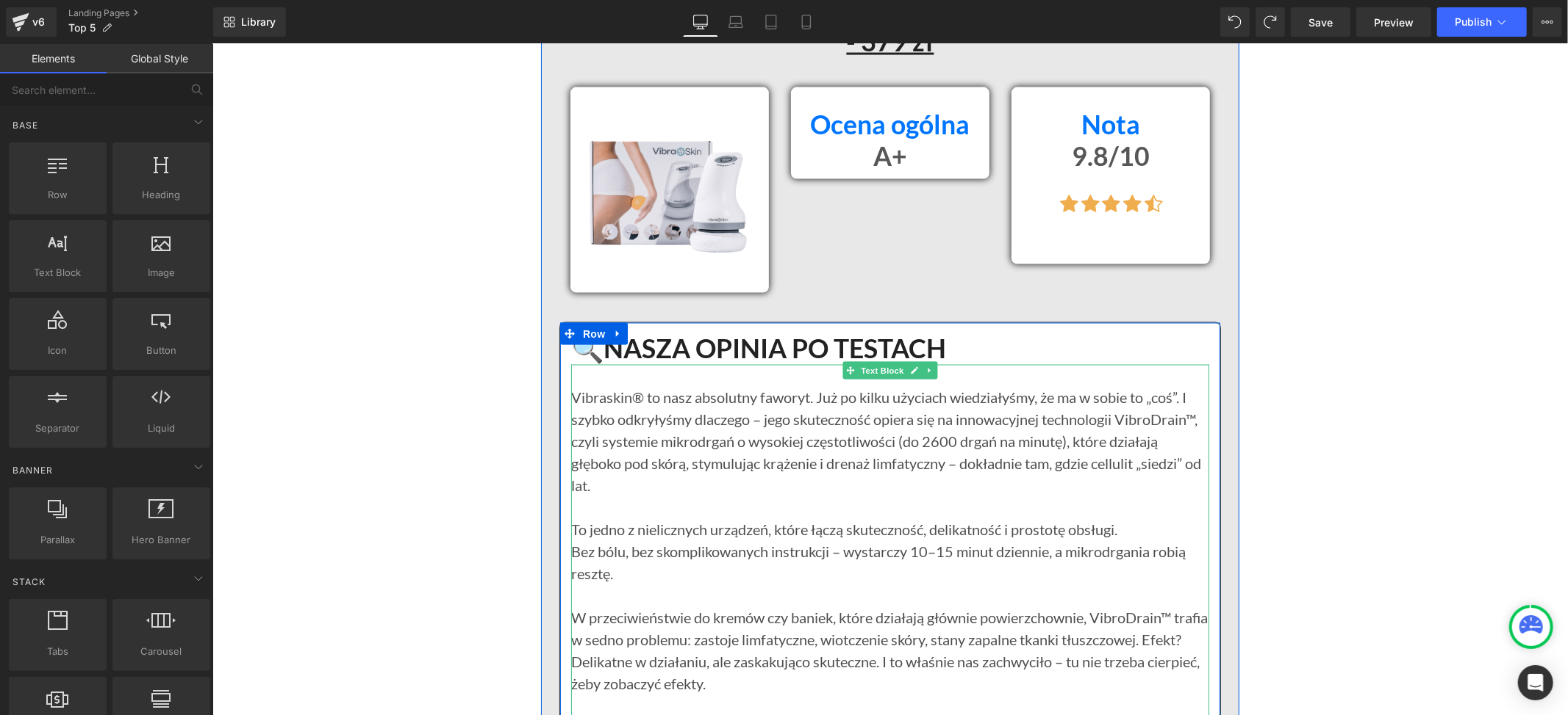
scroll to position [2030, 0]
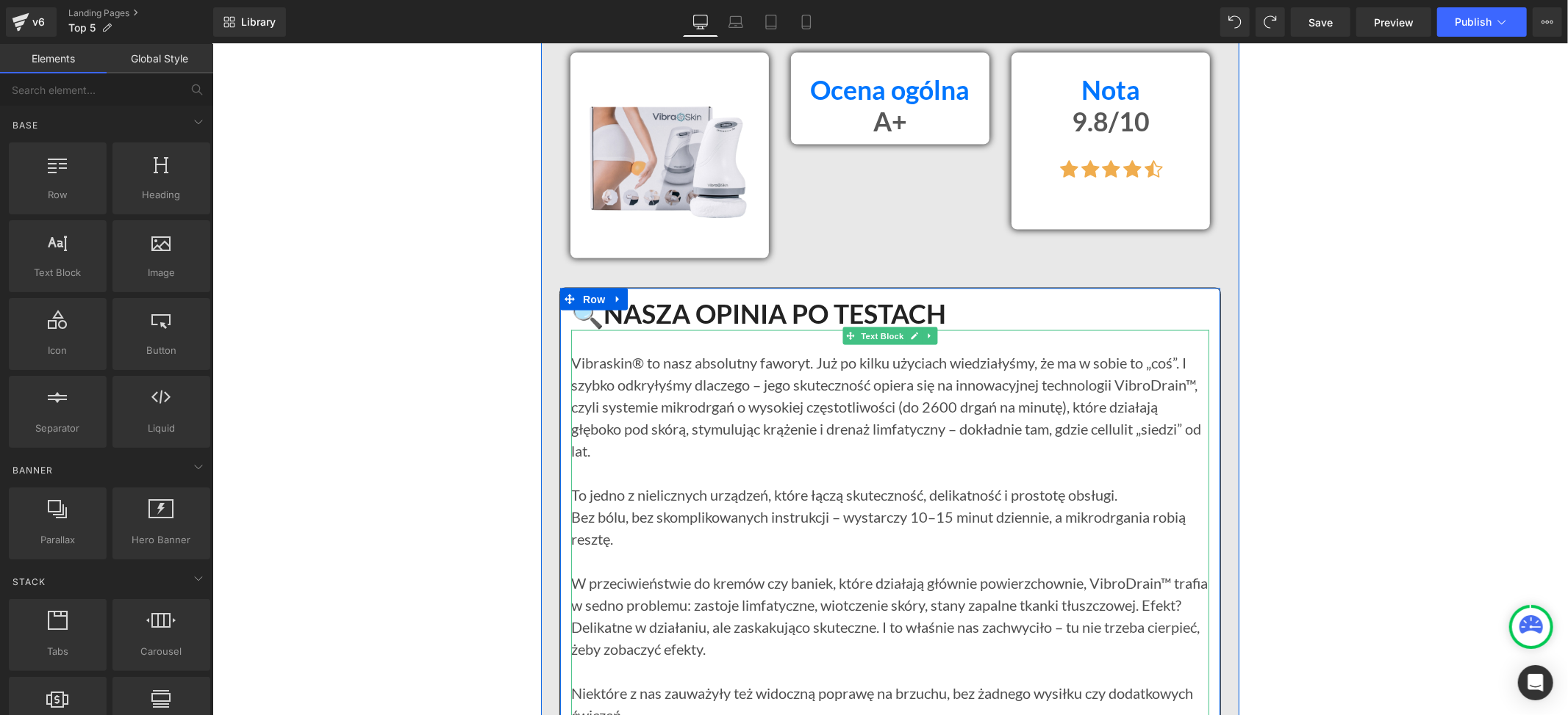
drag, startPoint x: 1109, startPoint y: 521, endPoint x: 958, endPoint y: 511, distance: 151.3
click at [1109, 521] on p "Bez bólu, bez skomplikowanych instrukcji – wystarczy 10–15 minut dziennie, a mi…" at bounding box center [889, 528] width 638 height 44
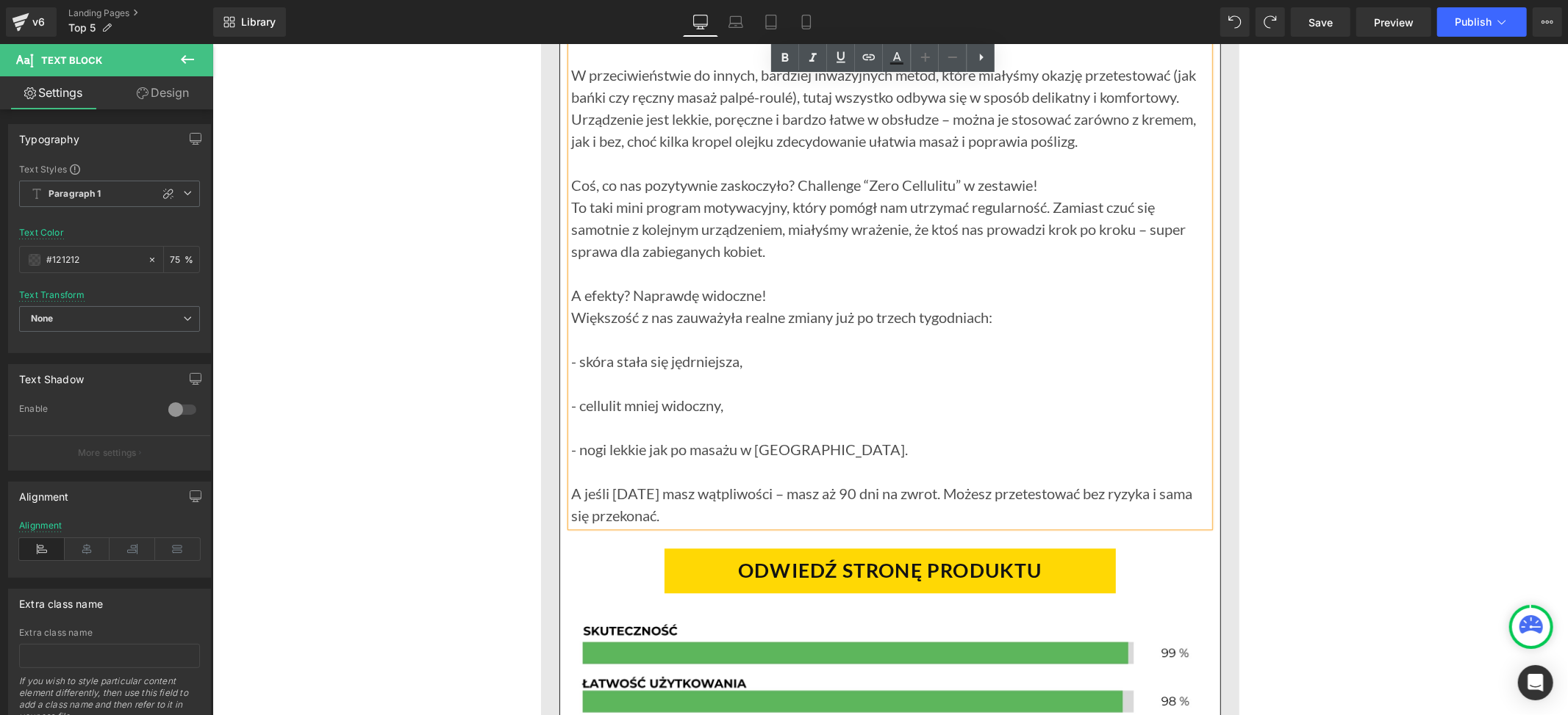
scroll to position [2912, 0]
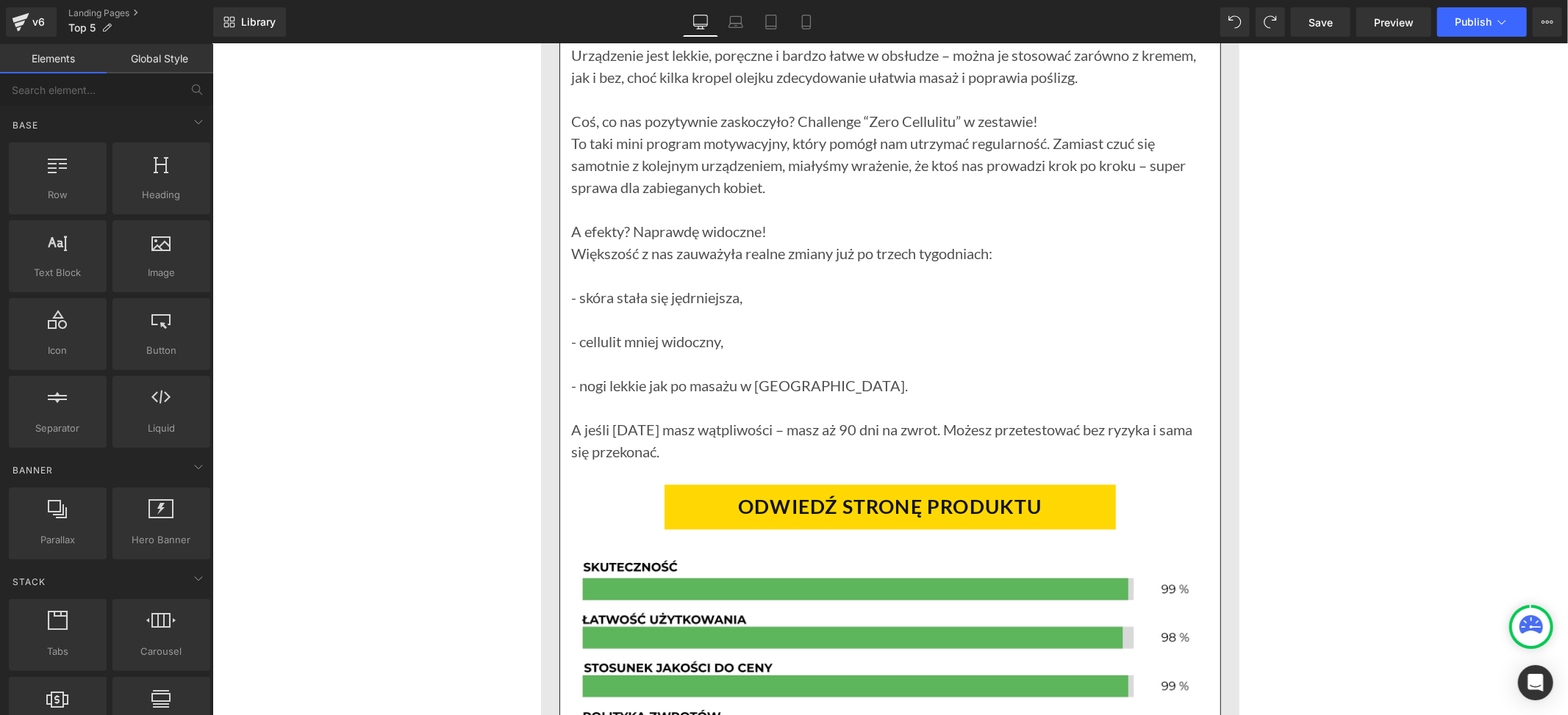
drag, startPoint x: 1008, startPoint y: 326, endPoint x: 830, endPoint y: 262, distance: 189.2
click at [1008, 326] on p at bounding box center [889, 319] width 638 height 22
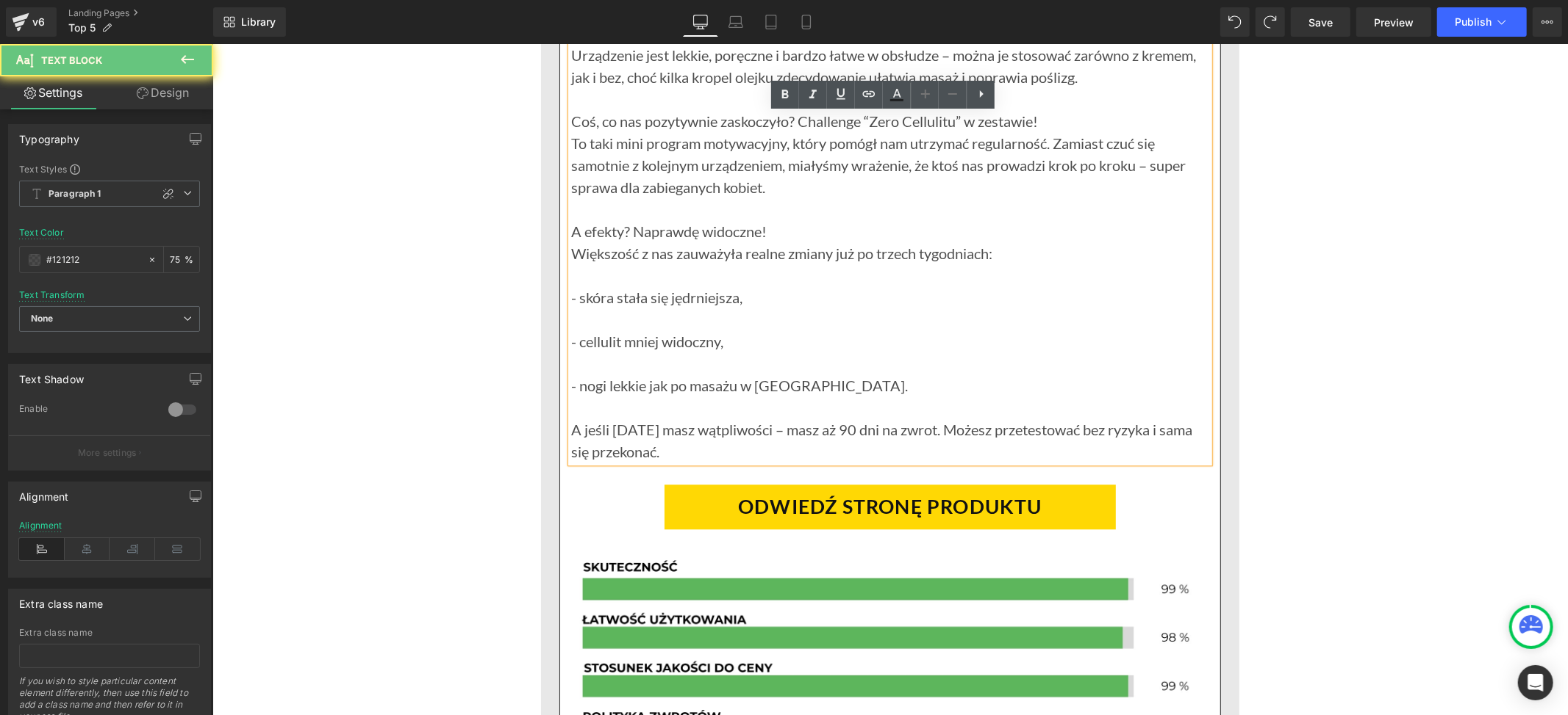
click at [830, 262] on p "Większość z nas zauważyła realne zmiany już po trzech tygodniach:" at bounding box center [889, 252] width 638 height 22
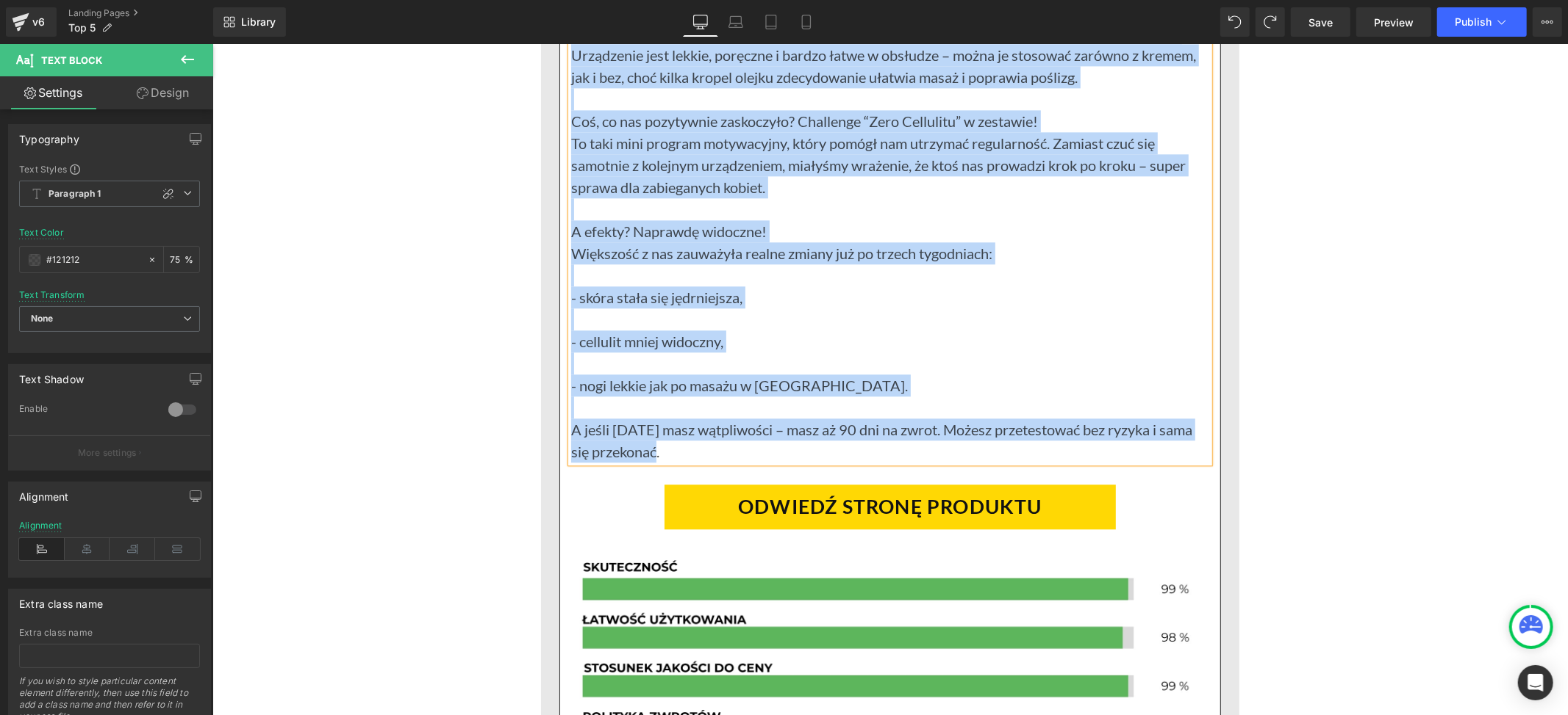
paste div
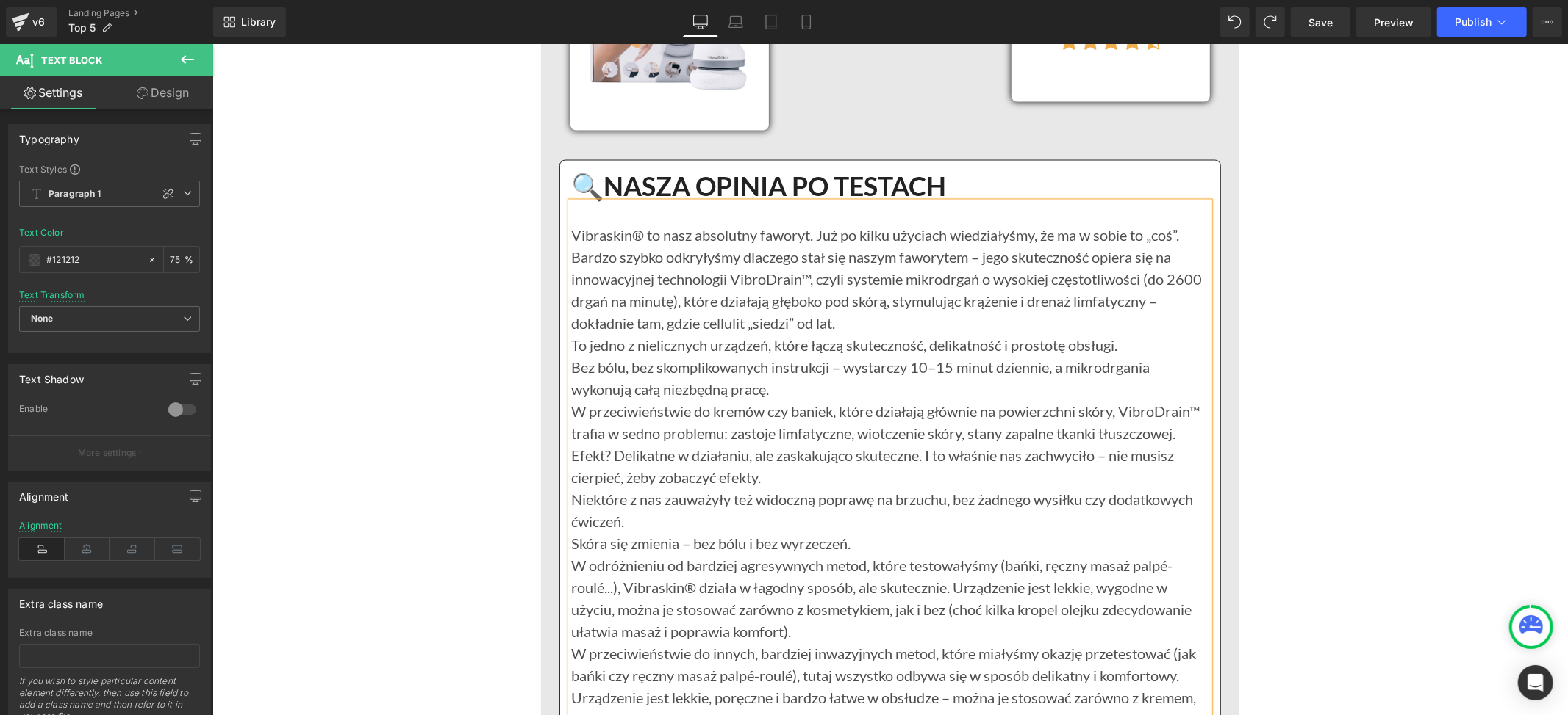
scroll to position [2128, 0]
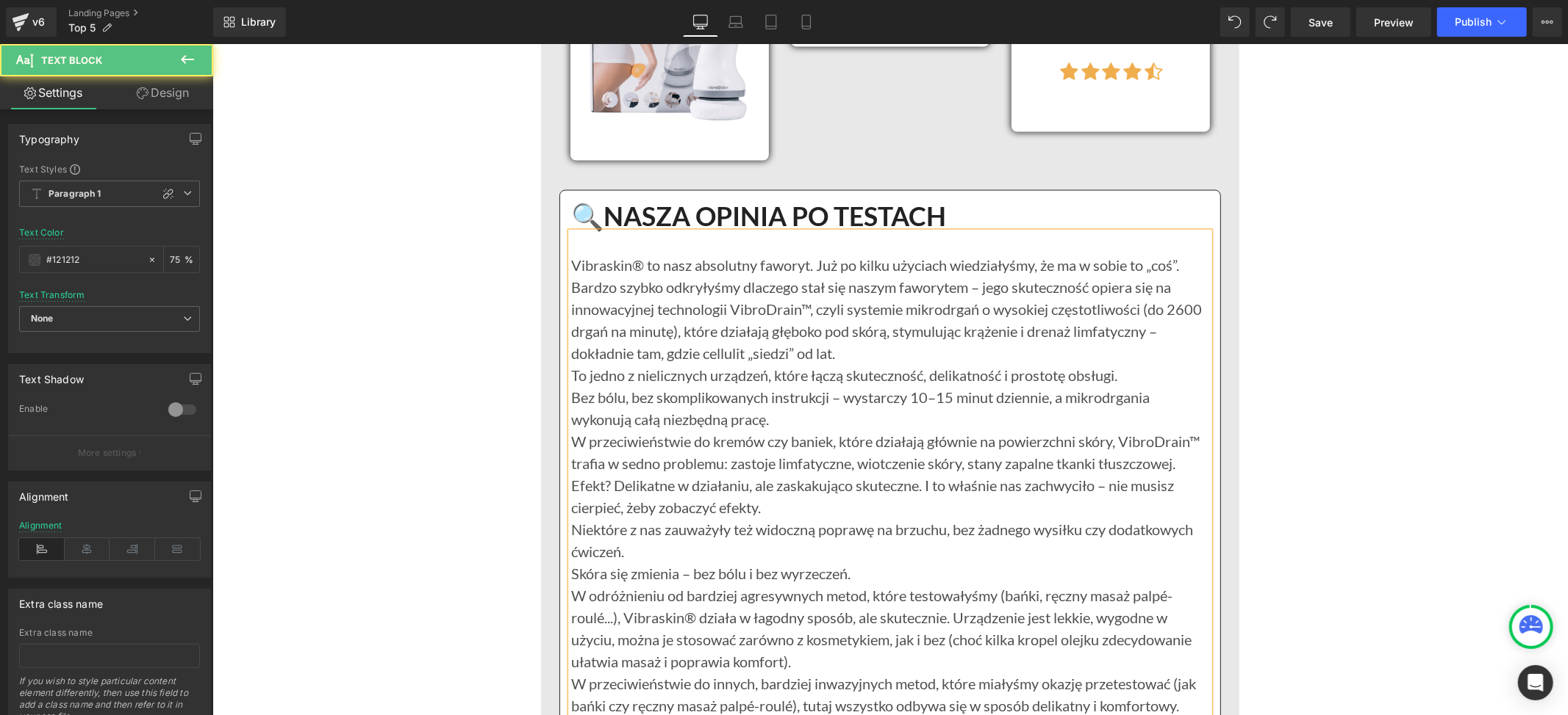
click at [836, 354] on p "Vibraskin® to nasz absolutny faworyt. Już po kilku użyciach wiedziałyśmy, że ma…" at bounding box center [889, 309] width 638 height 110
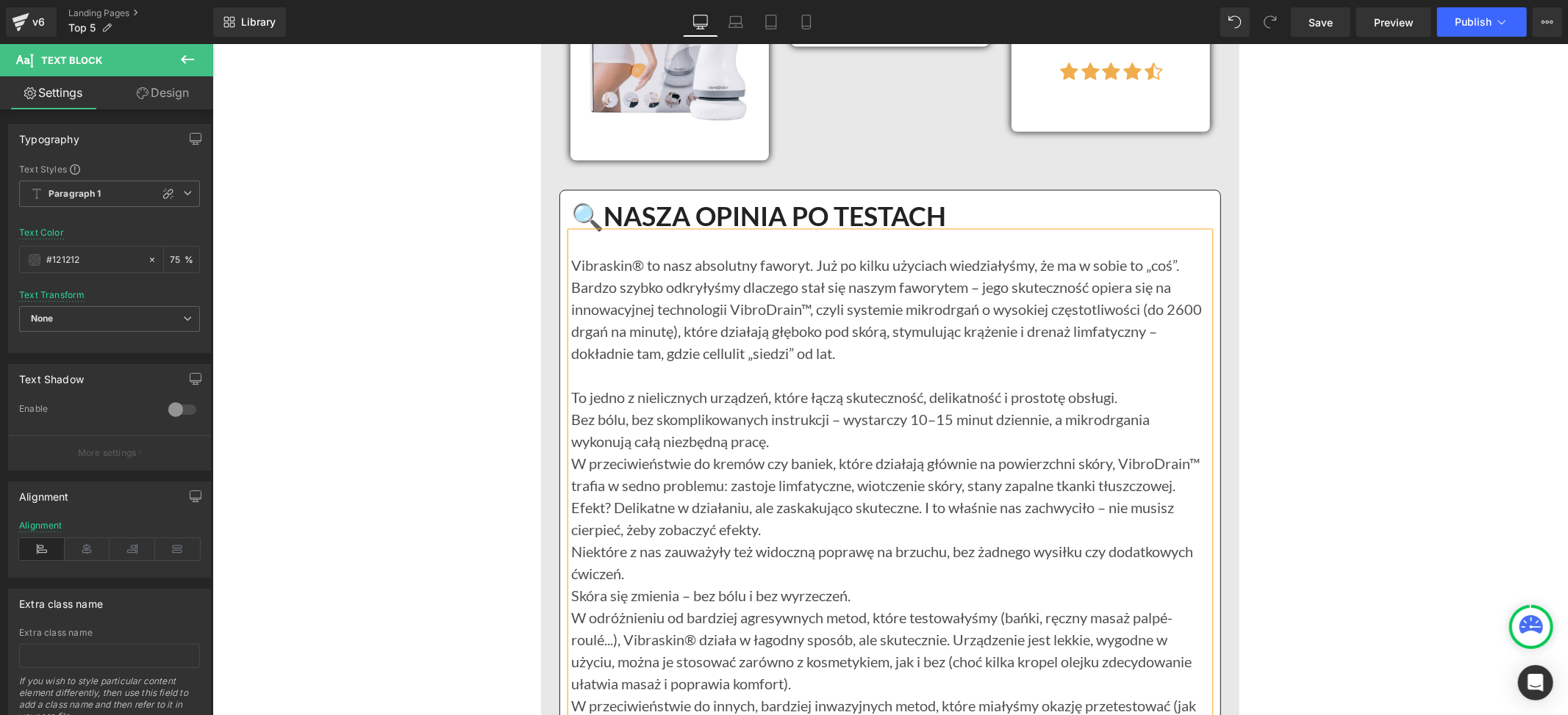
click at [790, 441] on p "Bez bólu, bez skomplikowanych instrukcji – wystarczy 10–15 minut dziennie, a mi…" at bounding box center [889, 430] width 638 height 44
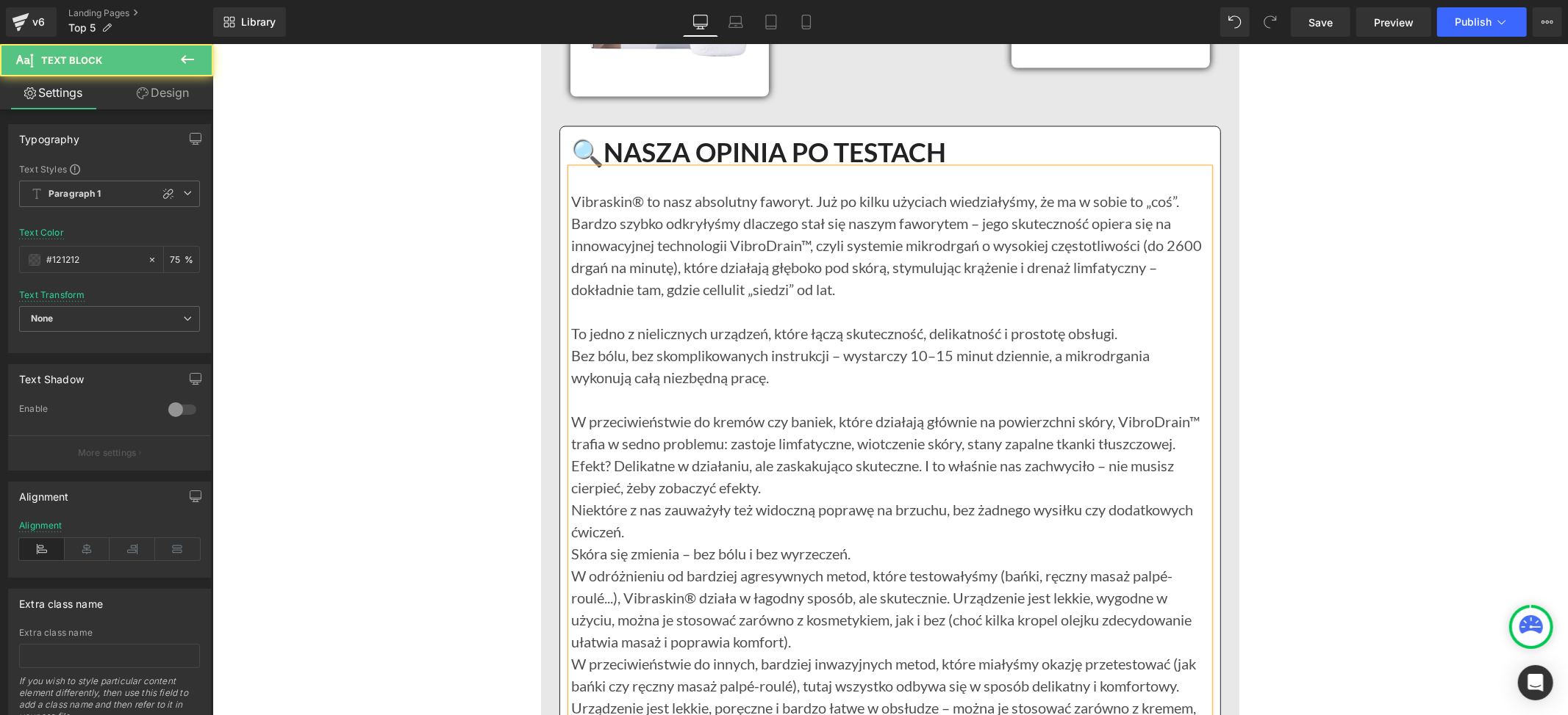
scroll to position [2225, 0]
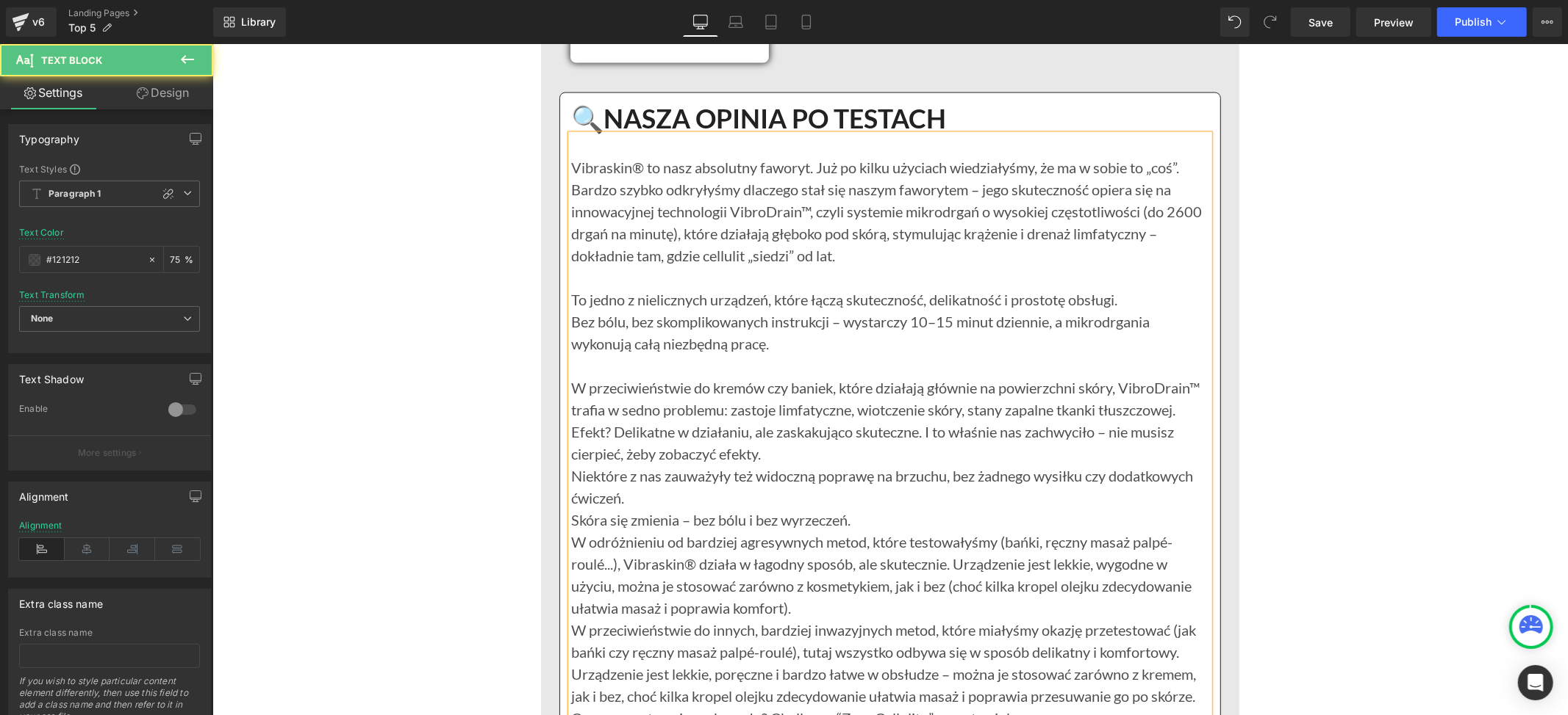
click at [831, 459] on p "W przeciwieństwie do kremów czy baniek, które działają głównie na powierzchni s…" at bounding box center [889, 421] width 638 height 88
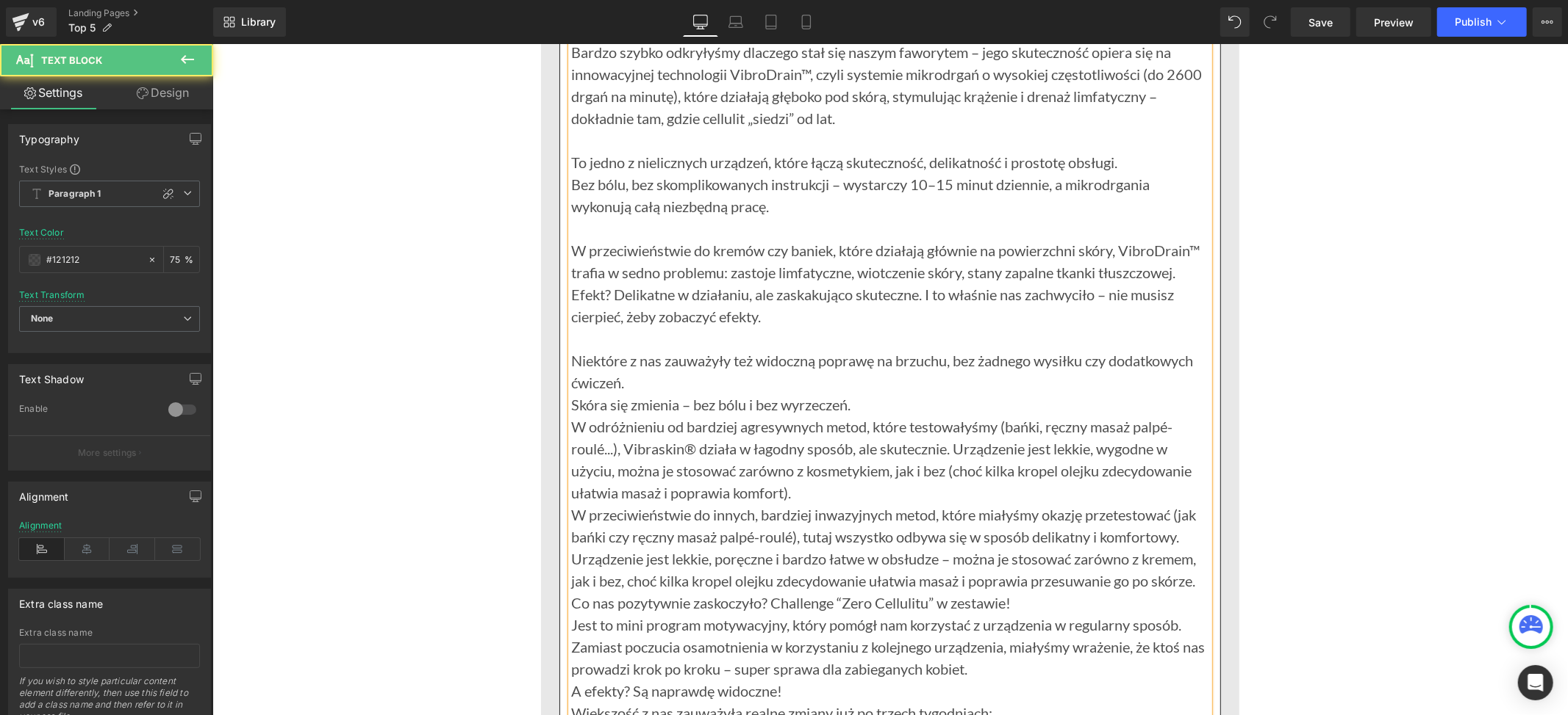
scroll to position [2422, 0]
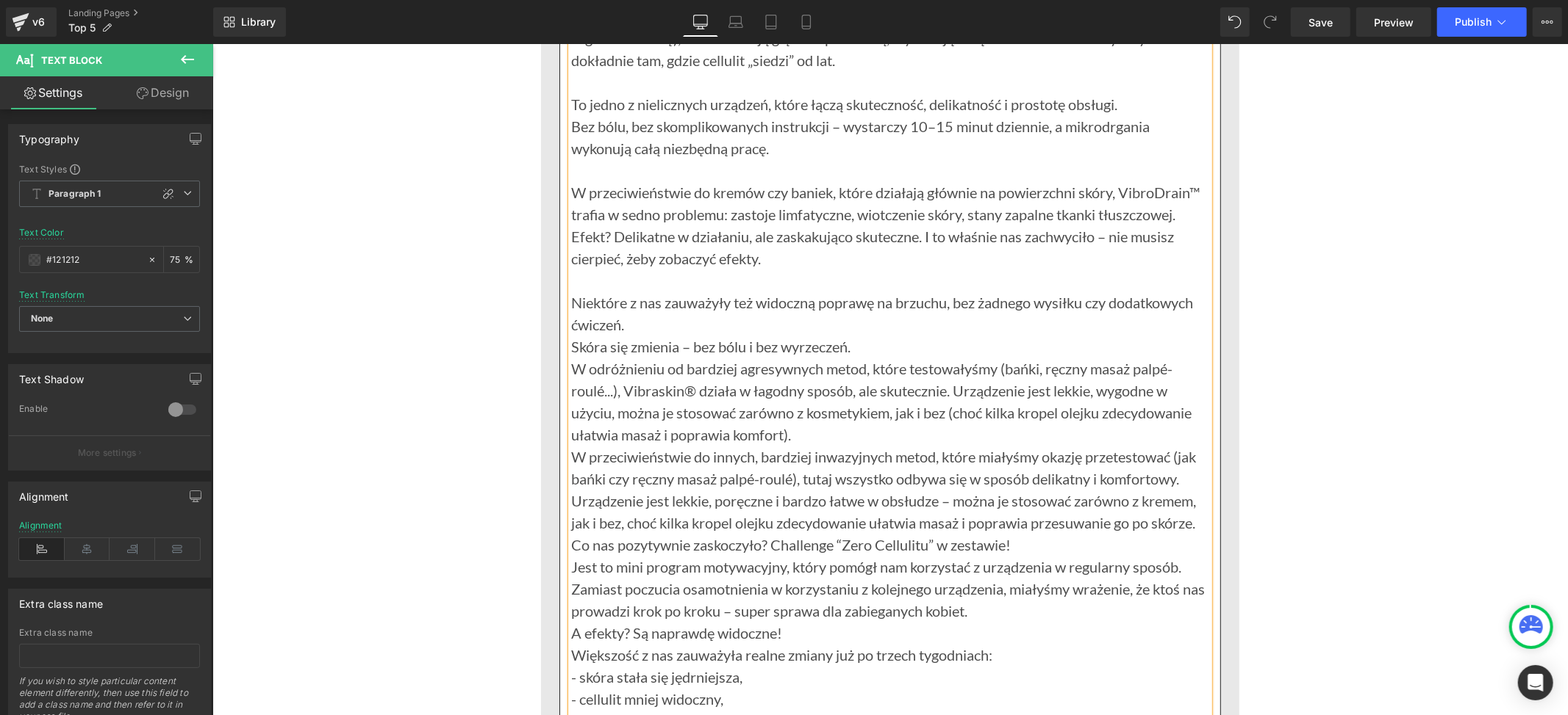
click at [660, 323] on p "Niektóre z nas zauważyły też widoczną poprawę na brzuchu, bez żadnego wysiłku c…" at bounding box center [889, 313] width 638 height 44
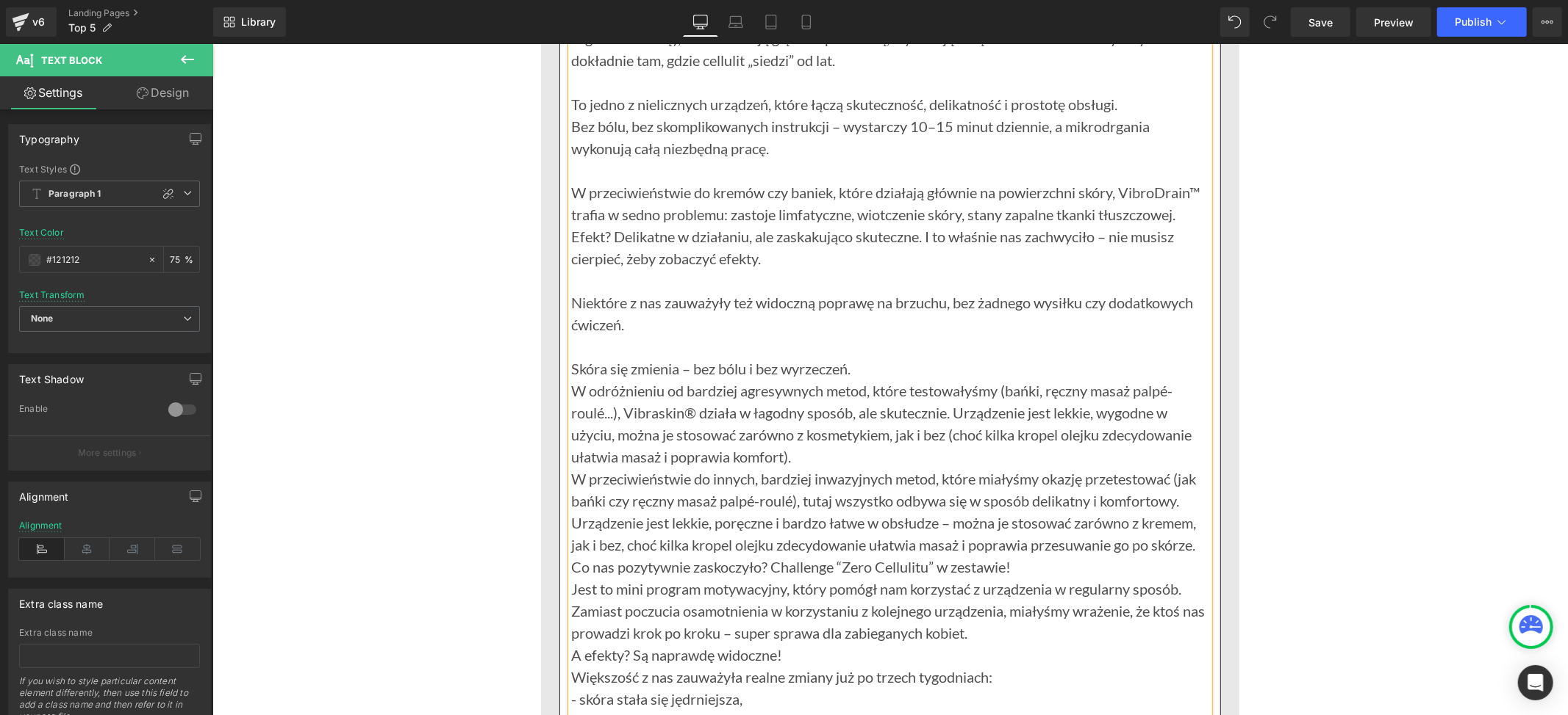
scroll to position [2520, 0]
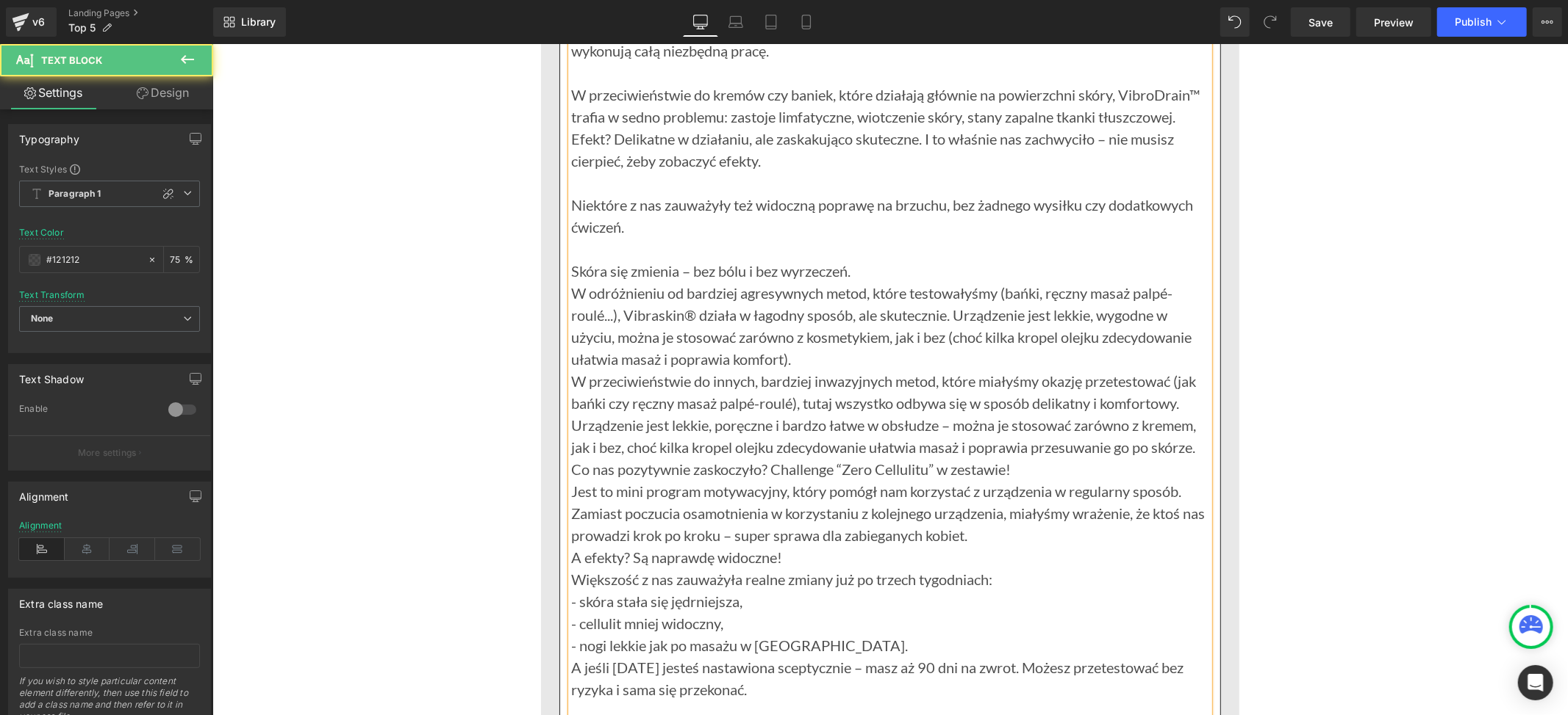
click at [810, 361] on p "W odróżnieniu od bardziej agresywnych metod, które testowałyśmy (bańki, ręczny …" at bounding box center [889, 325] width 638 height 88
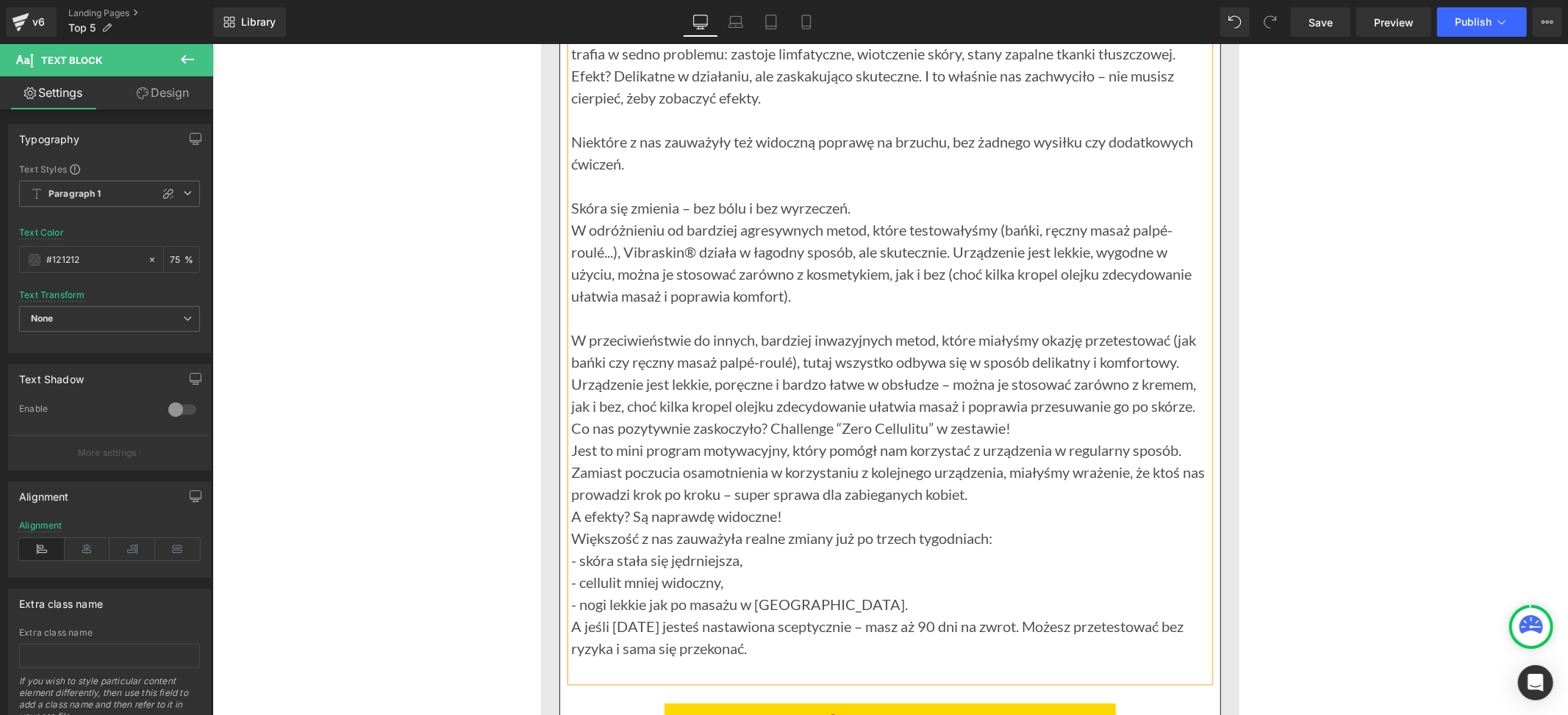
scroll to position [2618, 0]
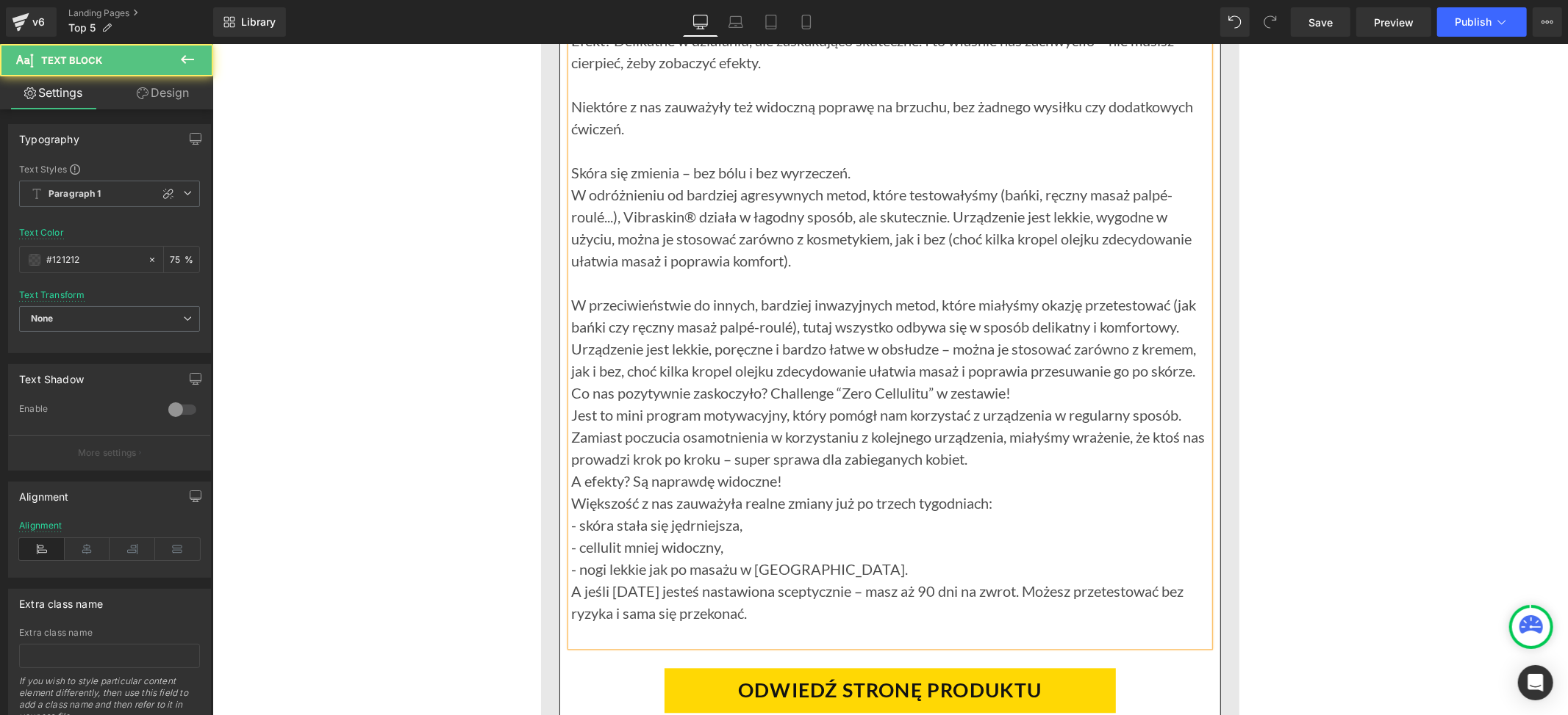
click at [1019, 395] on p "Co nas pozytywnie zaskoczyło? Challenge “Zero Cellulitu” w zestawie!" at bounding box center [889, 392] width 638 height 22
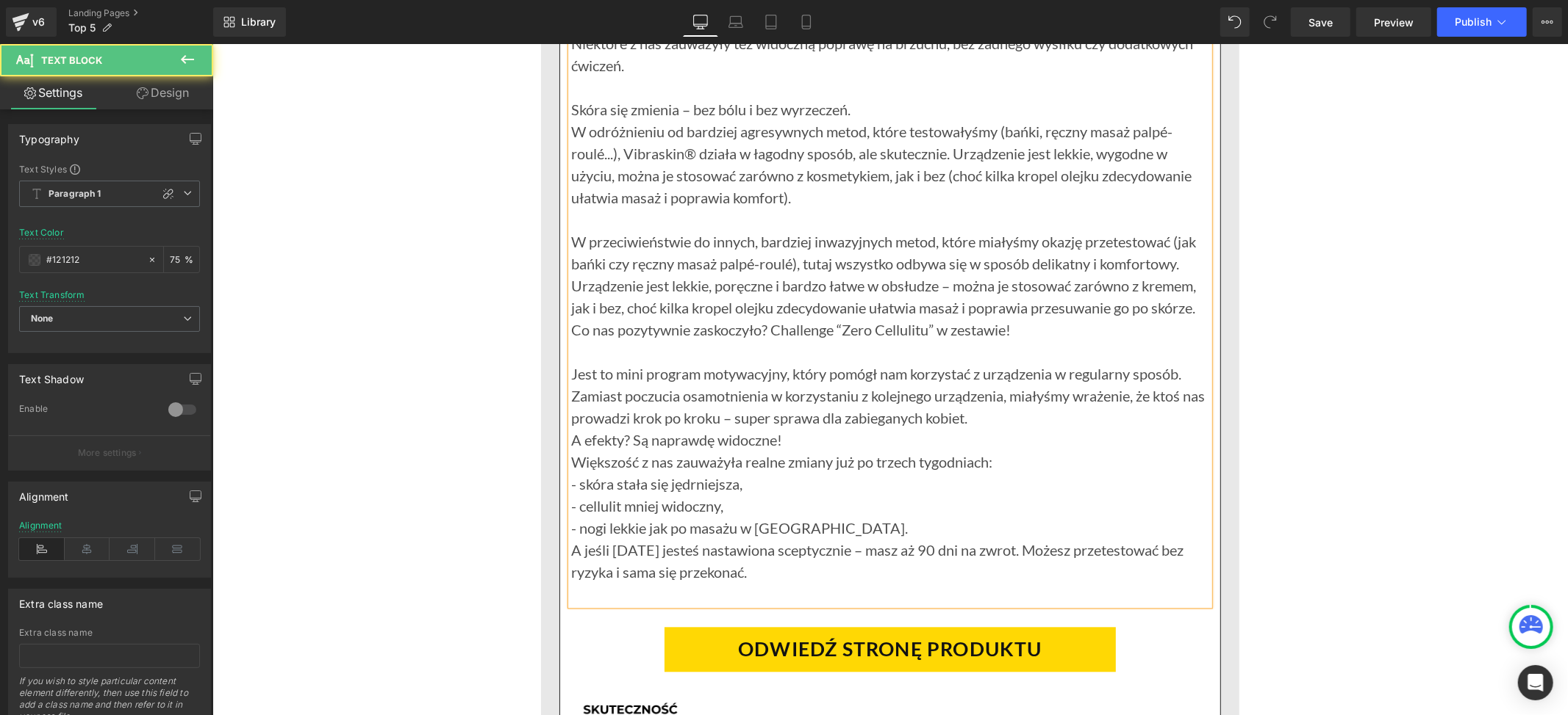
scroll to position [2715, 0]
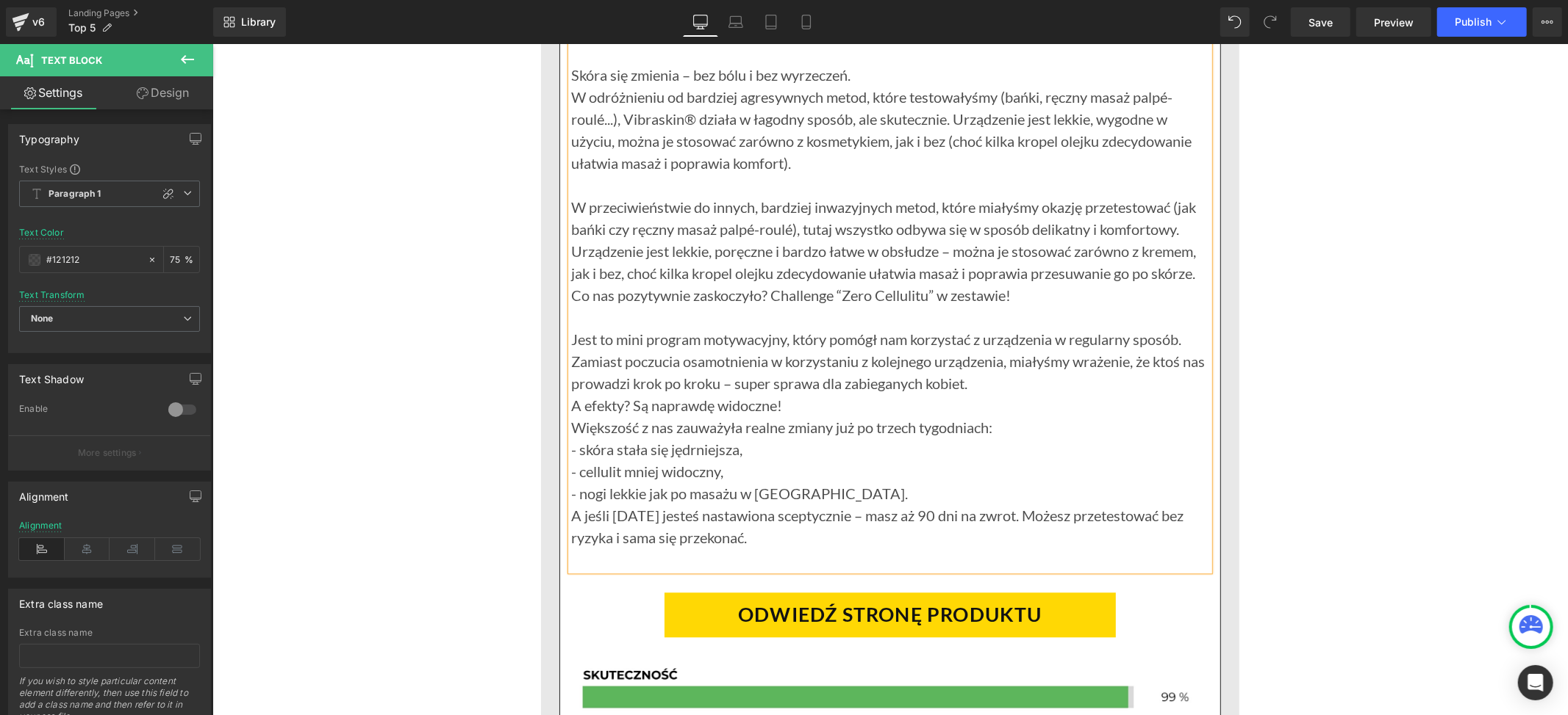
click at [795, 402] on p "A efekty? Są naprawdę widoczne!" at bounding box center [889, 404] width 638 height 22
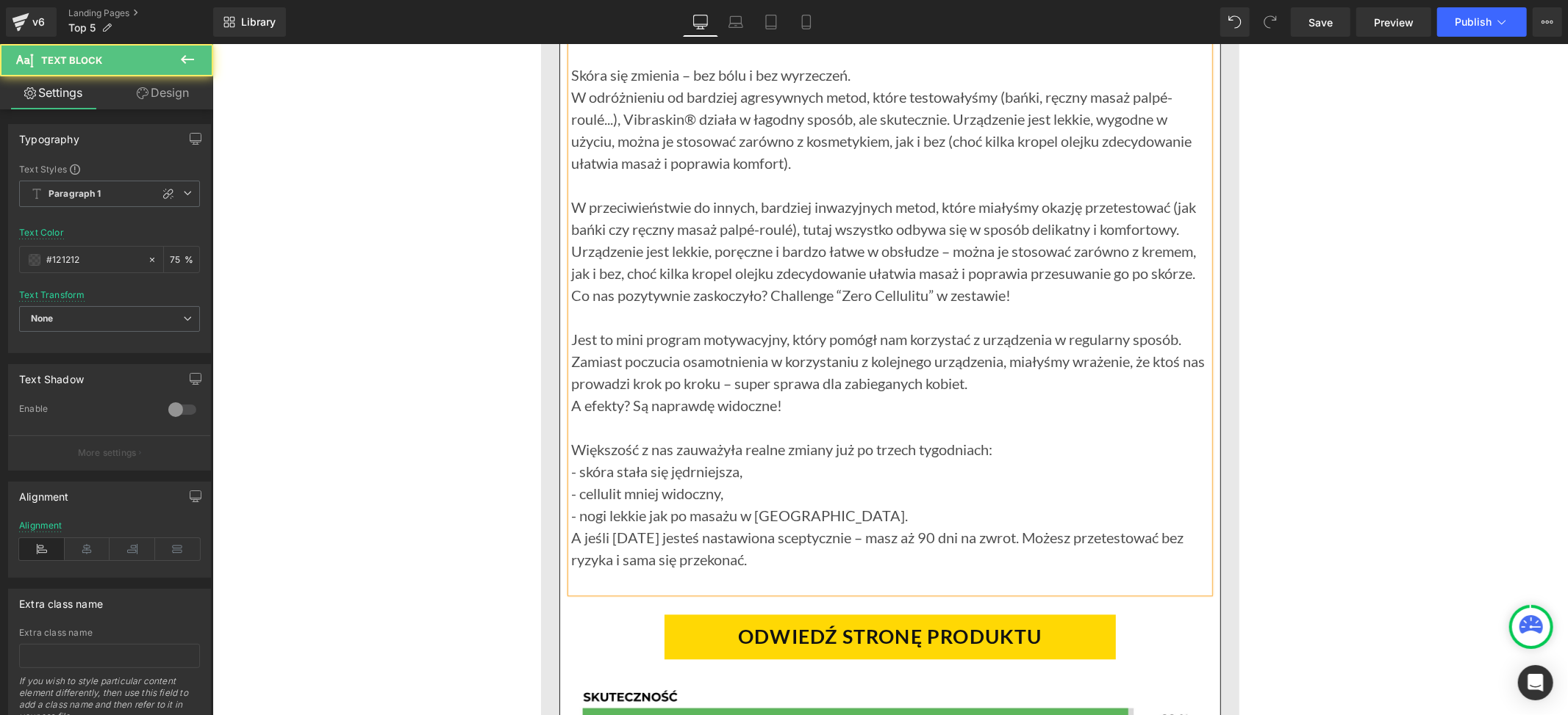
scroll to position [2813, 0]
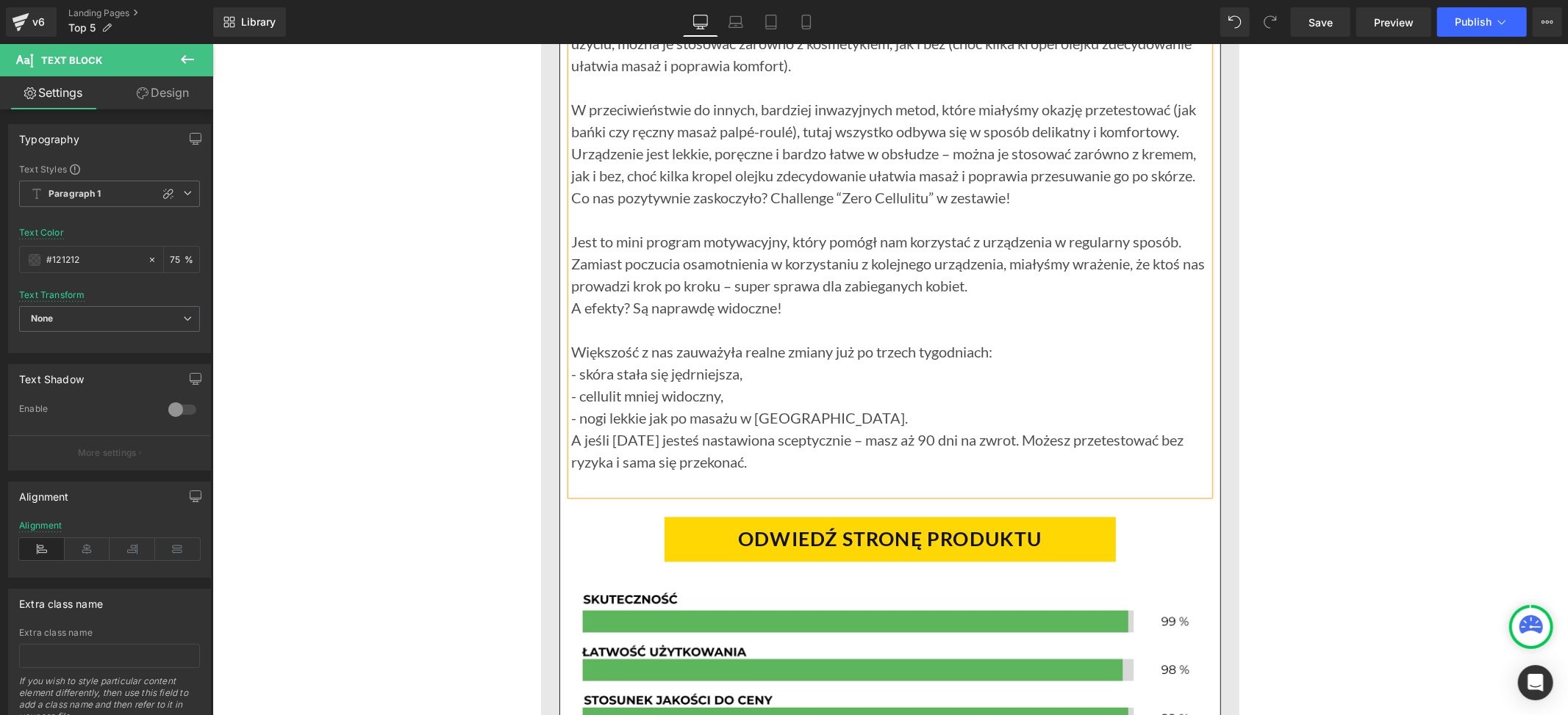
click at [745, 371] on p "- skóra stała się jędrniejsza," at bounding box center [889, 373] width 638 height 22
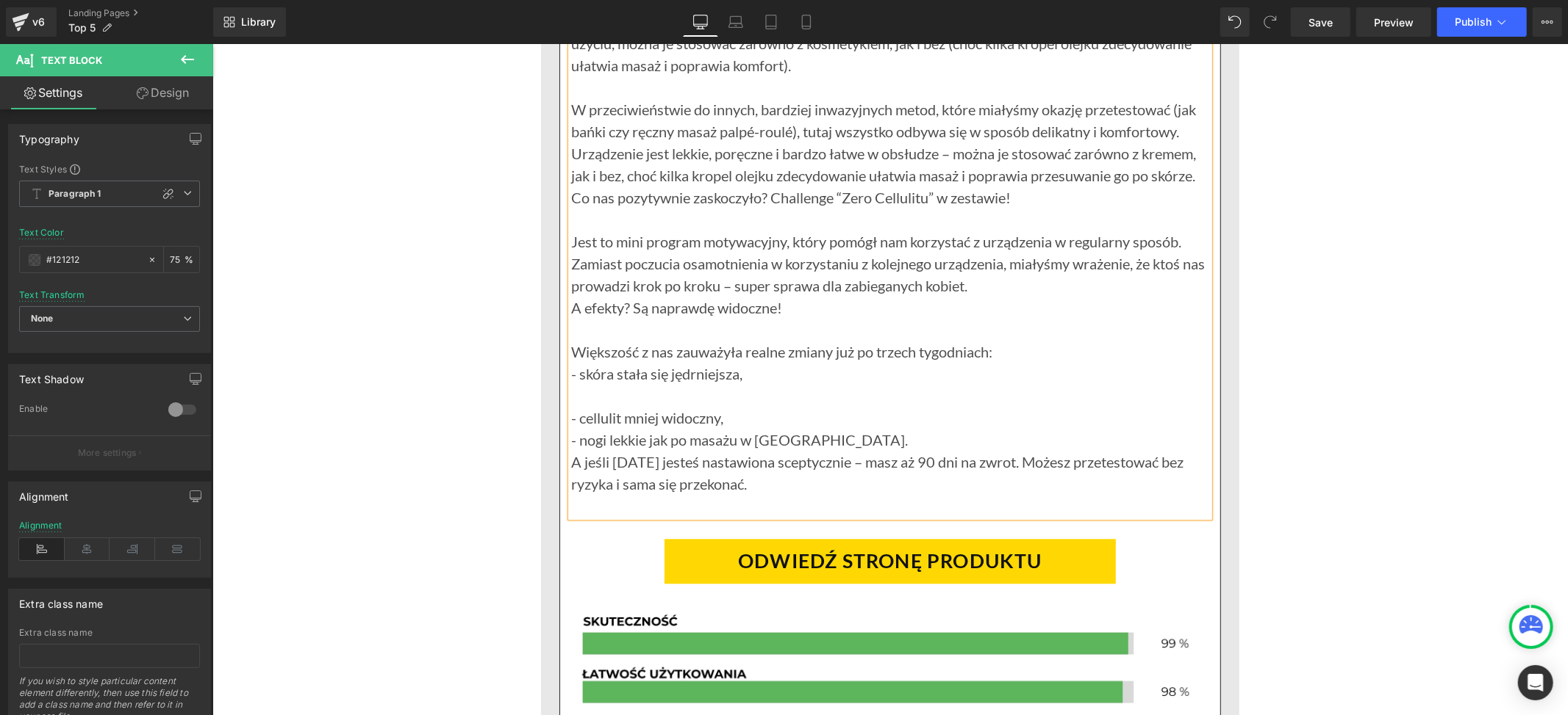
click at [1003, 362] on p "- skóra stała się jędrniejsza," at bounding box center [889, 373] width 638 height 22
click at [986, 343] on p "Większość z nas zauważyła realne zmiany już po trzech tygodniach:" at bounding box center [889, 351] width 638 height 22
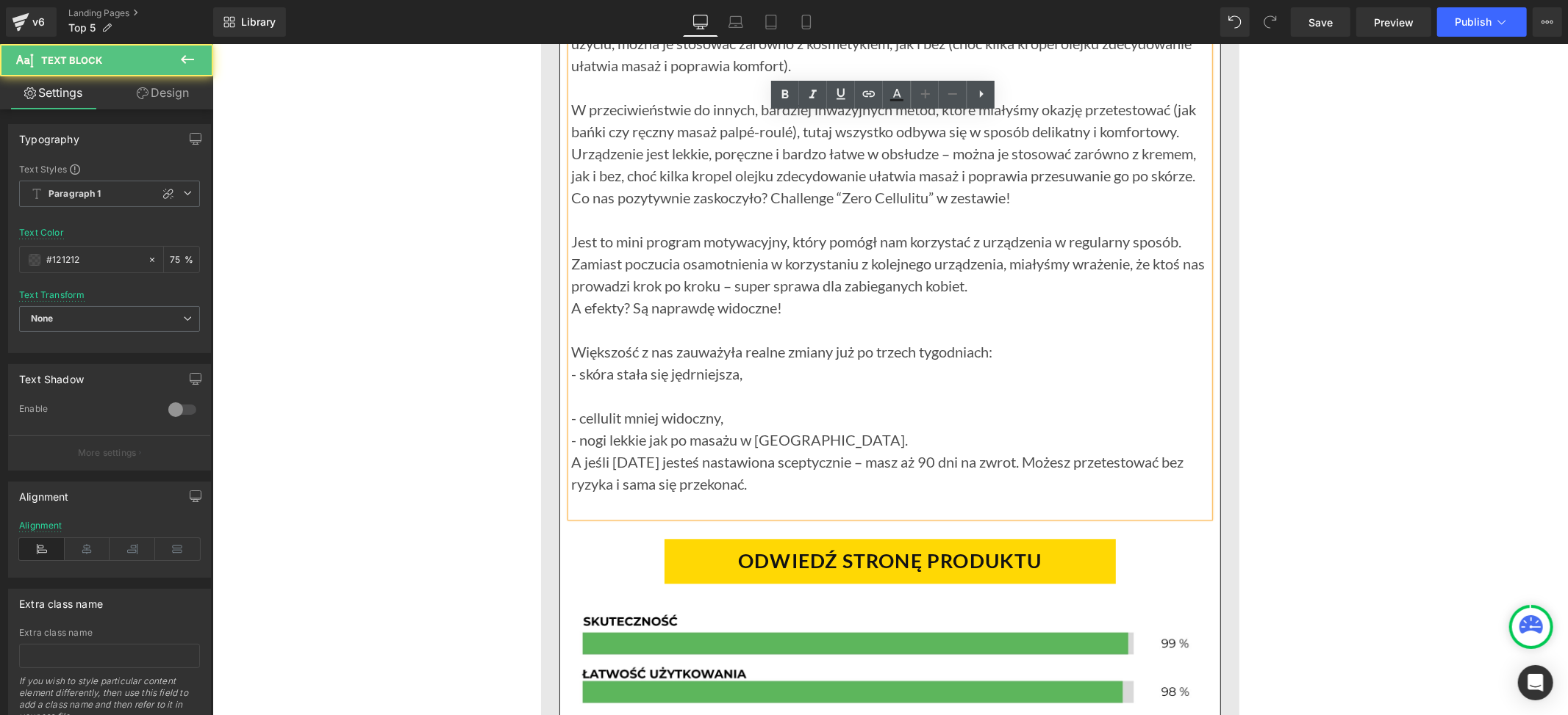
click at [992, 350] on p "Większość z nas zauważyła realne zmiany już po trzech tygodniach:" at bounding box center [889, 351] width 638 height 22
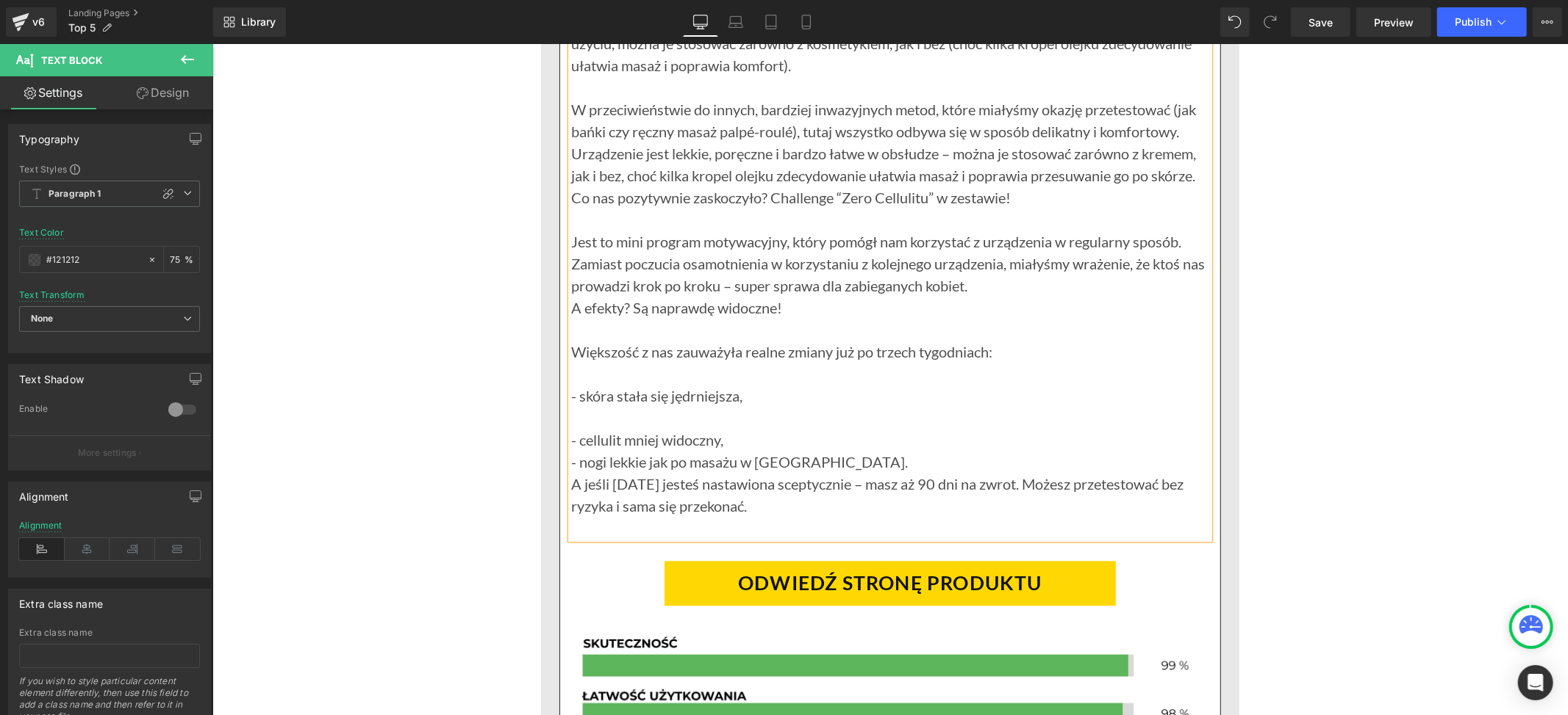
click at [651, 425] on p at bounding box center [889, 416] width 638 height 22
click at [724, 437] on p "- cellulit mniej widoczny," at bounding box center [889, 439] width 638 height 22
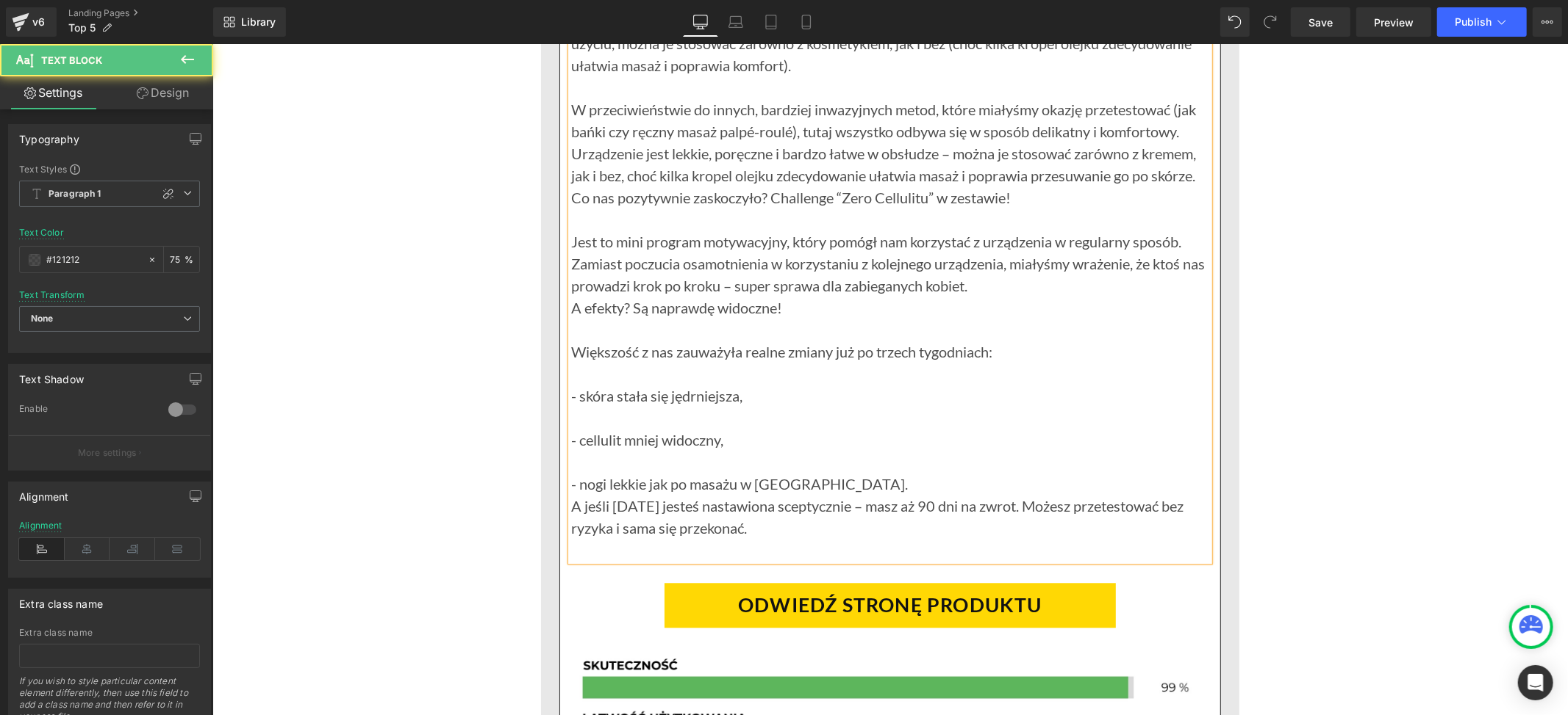
click at [789, 479] on p "- nogi lekkie jak po masażu w [GEOGRAPHIC_DATA]." at bounding box center [889, 483] width 638 height 22
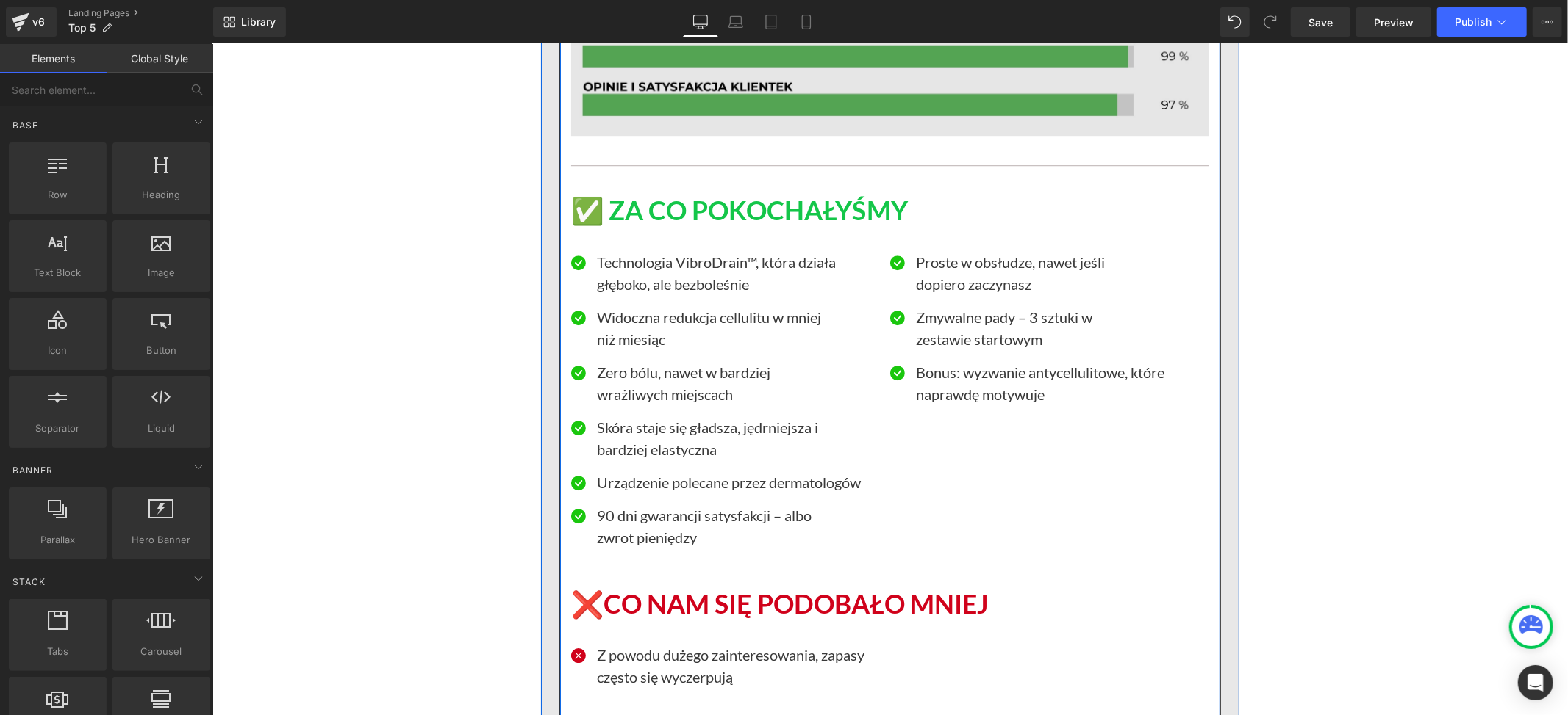
scroll to position [3597, 0]
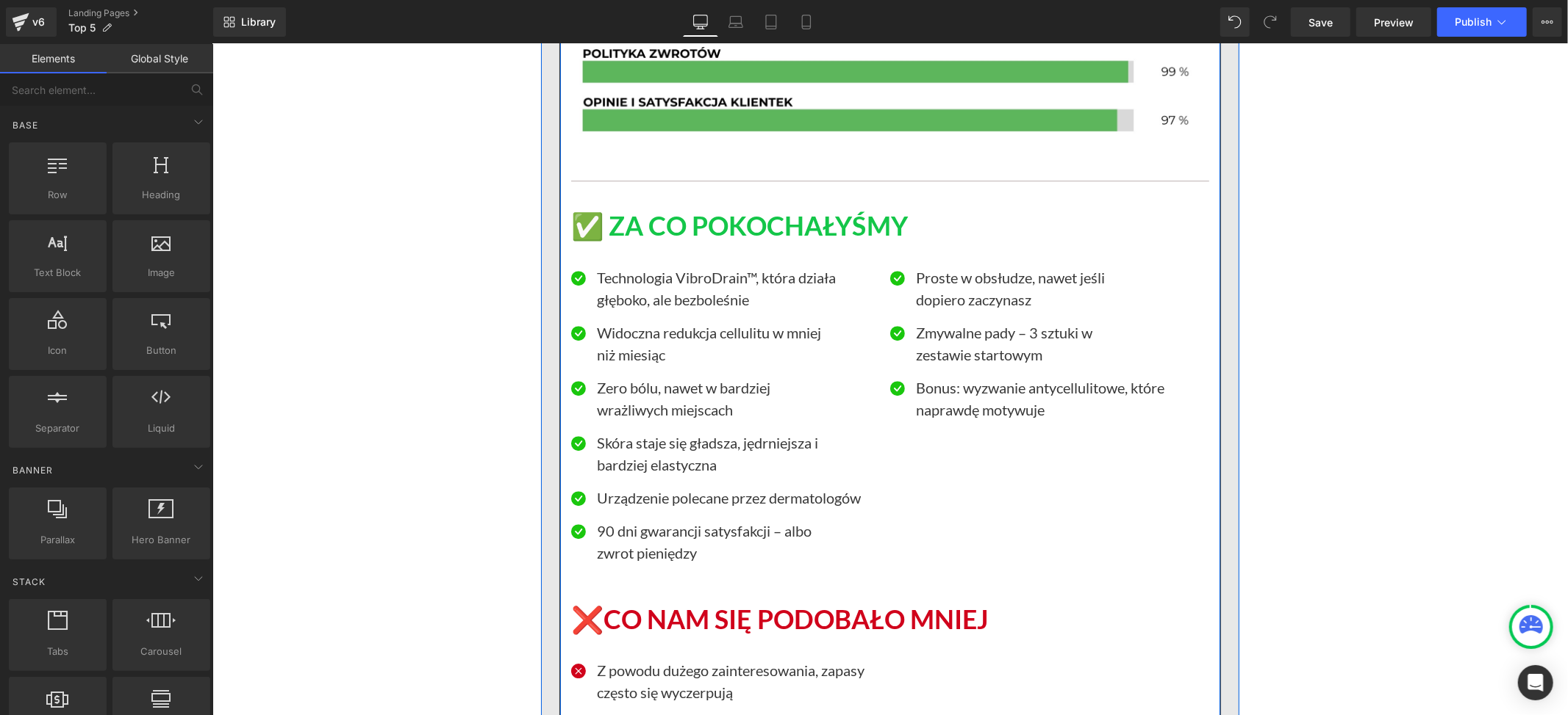
click at [1107, 462] on div "Icon Technologia VibroDrain™, która działa głęboko, ale bezboleśnie Text Block …" at bounding box center [889, 412] width 638 height 340
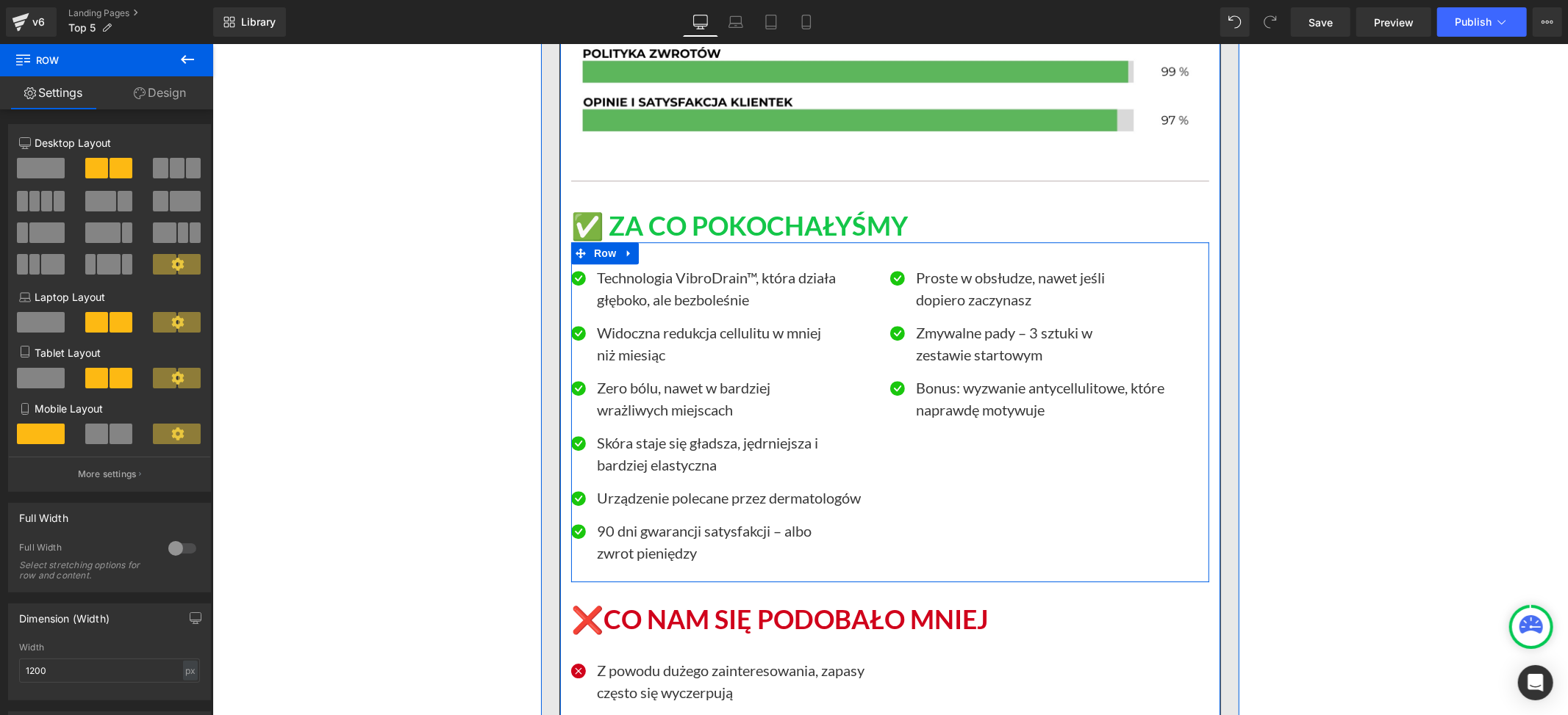
click at [1073, 506] on div "Icon Technologia VibroDrain™, która działa głęboko, ale bezboleśnie Text Block …" at bounding box center [889, 412] width 638 height 340
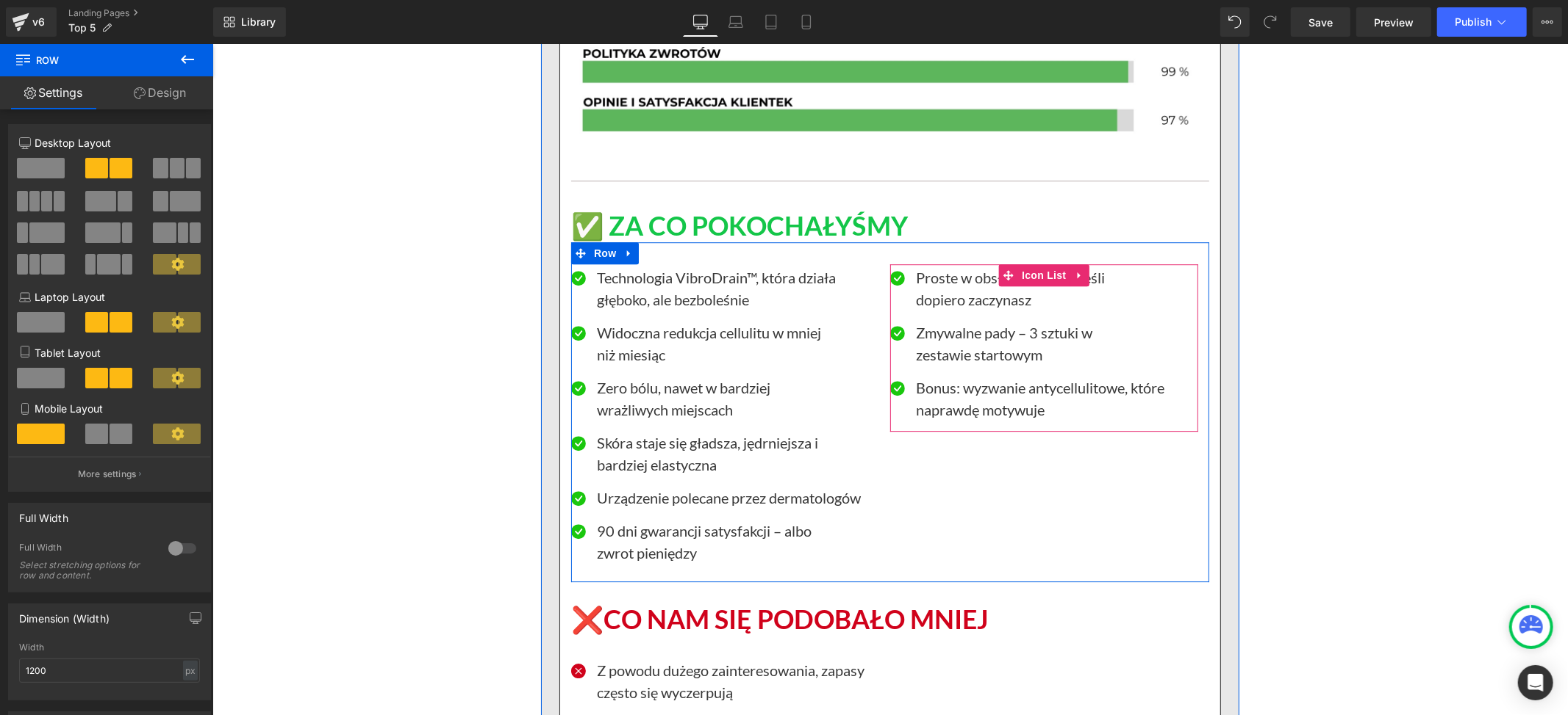
click at [1021, 300] on p "dopiero zaczynasz" at bounding box center [1055, 299] width 282 height 22
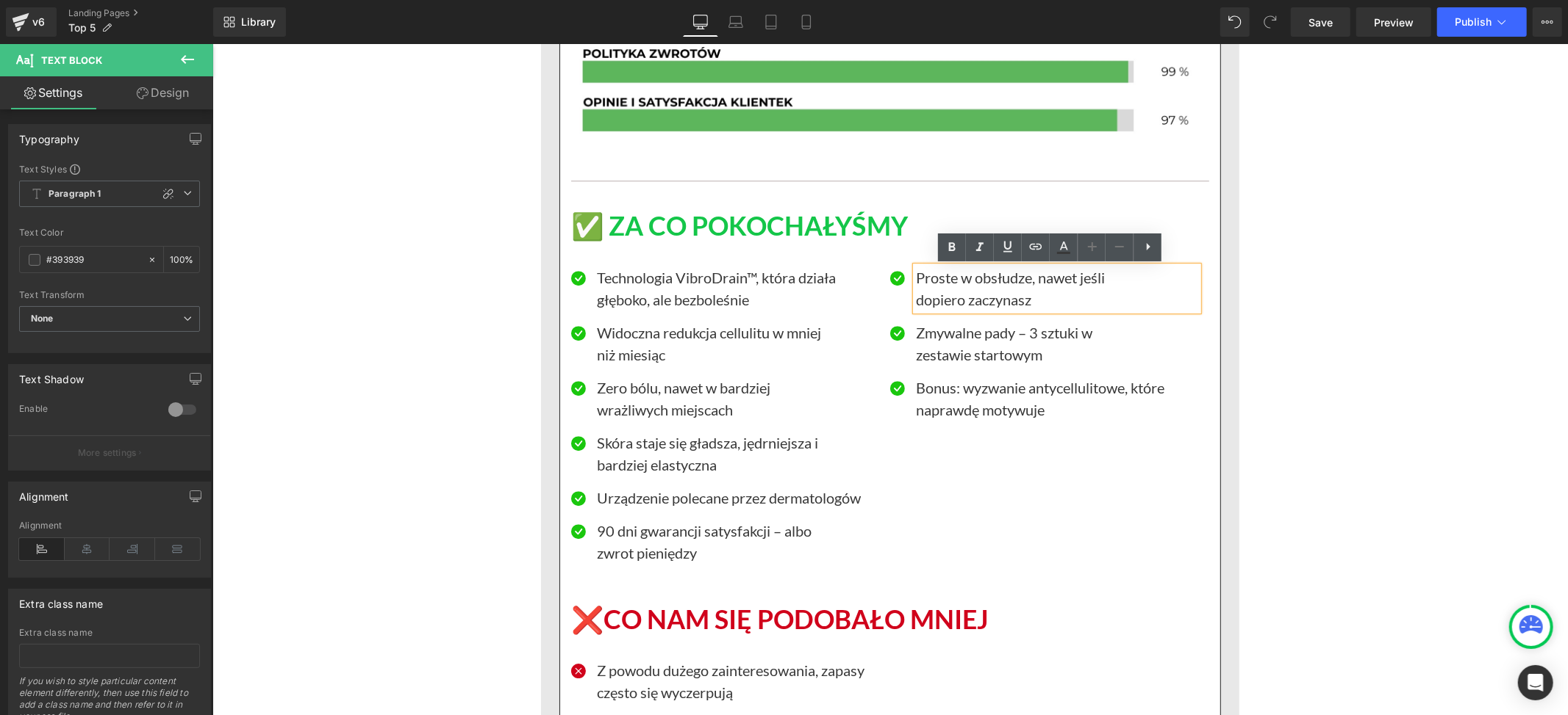
click at [927, 282] on p "Proste w obsłudze, nawet jeśli" at bounding box center [1055, 277] width 282 height 22
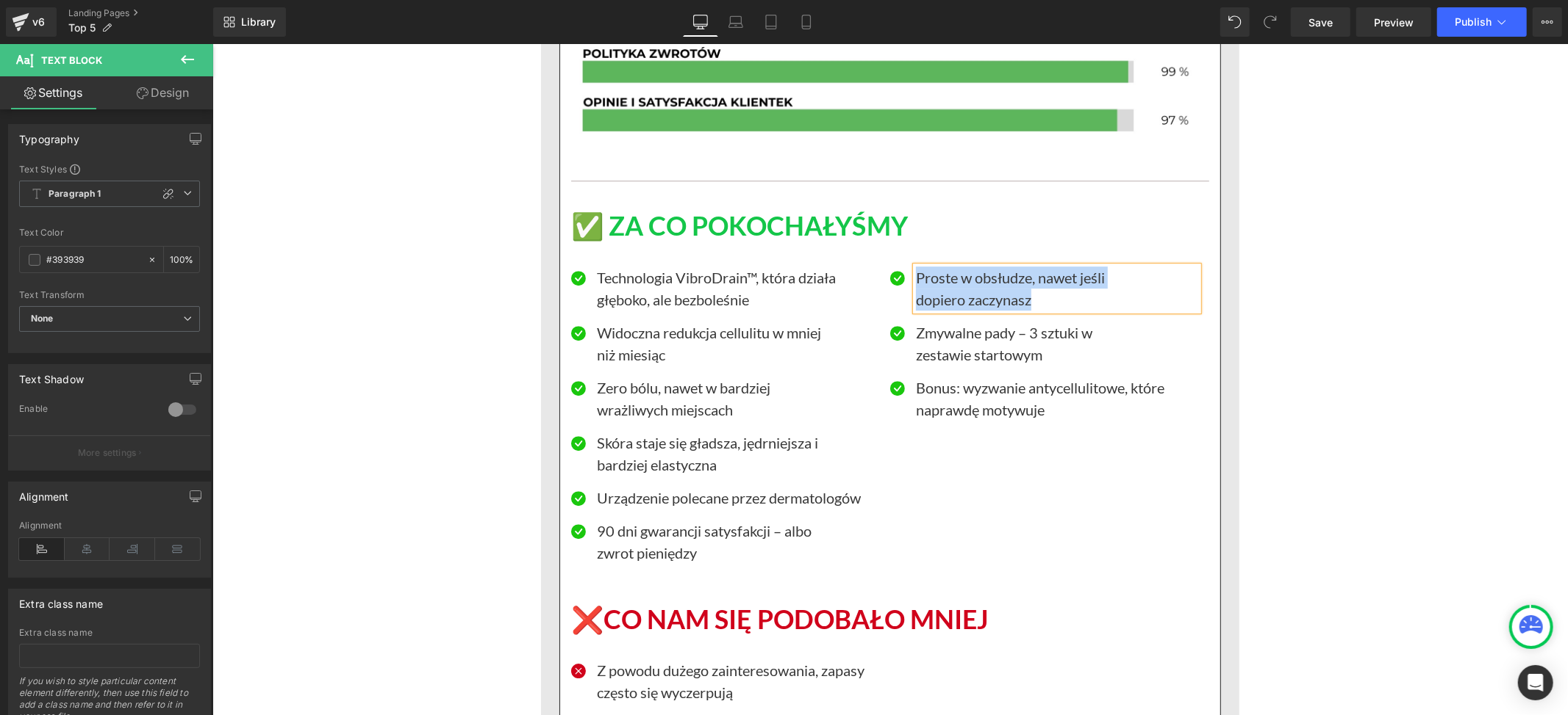
paste div
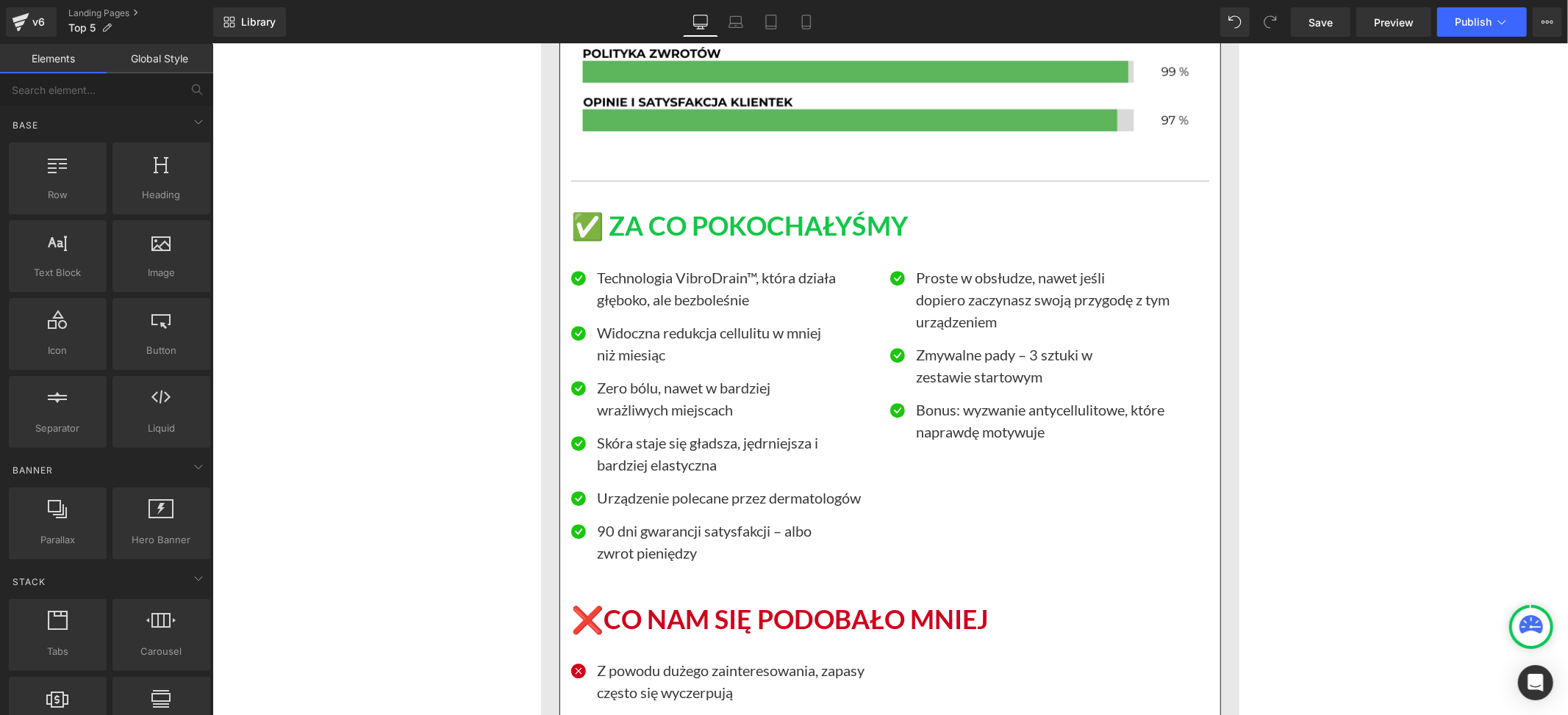
drag, startPoint x: 1032, startPoint y: 367, endPoint x: 962, endPoint y: 359, distance: 70.5
click at [1032, 367] on span "Text Block" at bounding box center [1048, 365] width 49 height 17
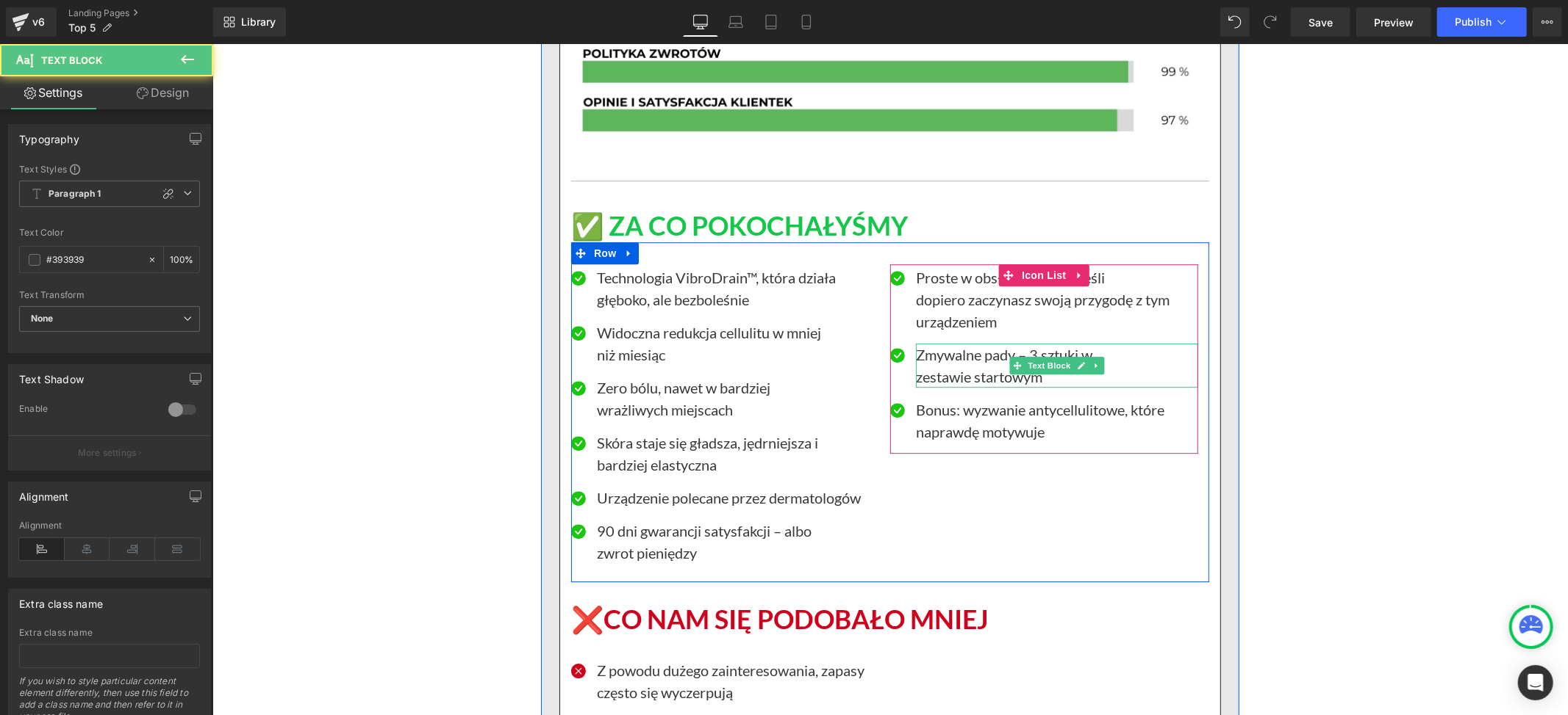
click at [956, 354] on p "Zmywalne pady – 3 sztuki w" at bounding box center [1055, 354] width 282 height 22
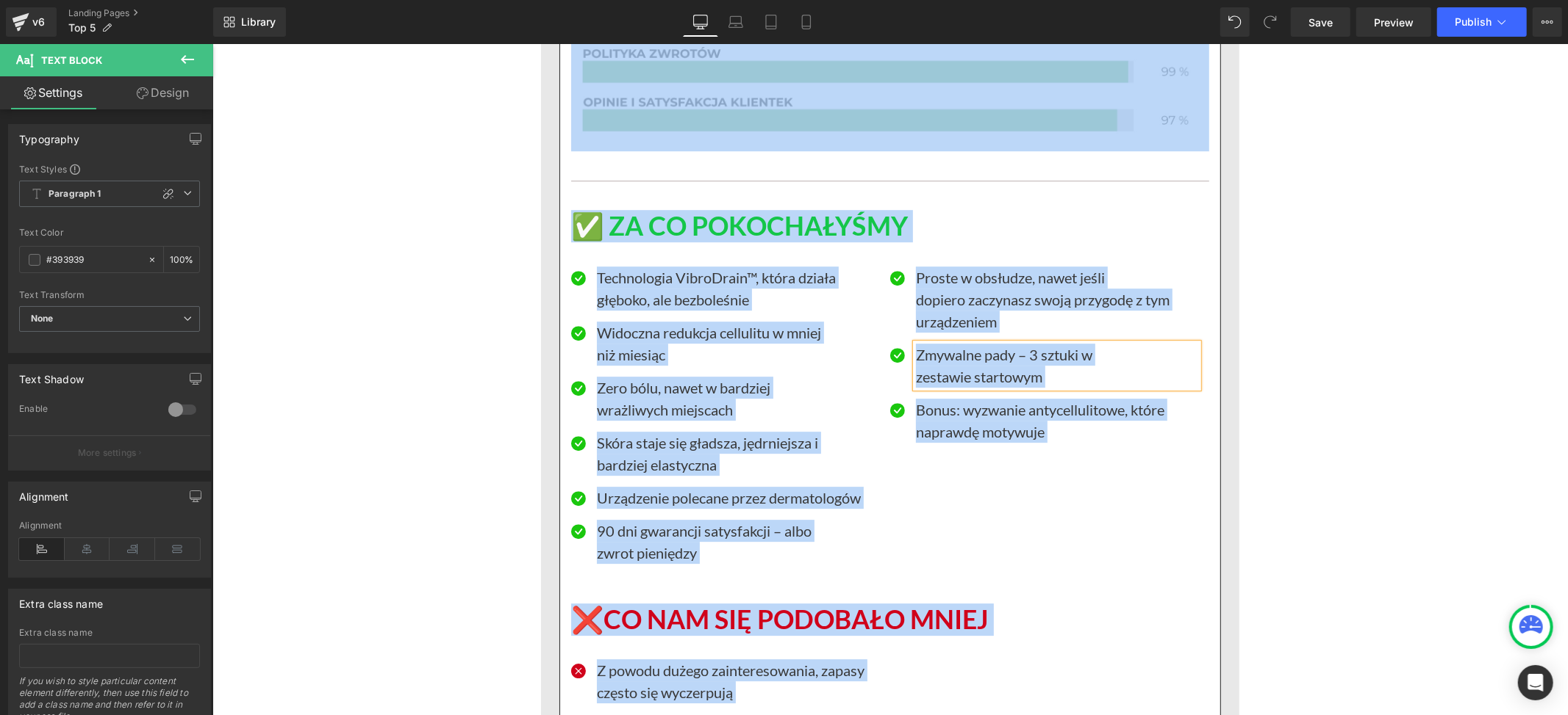
click at [962, 353] on p "Zmywalne pady – 3 sztuki w" at bounding box center [1055, 354] width 282 height 22
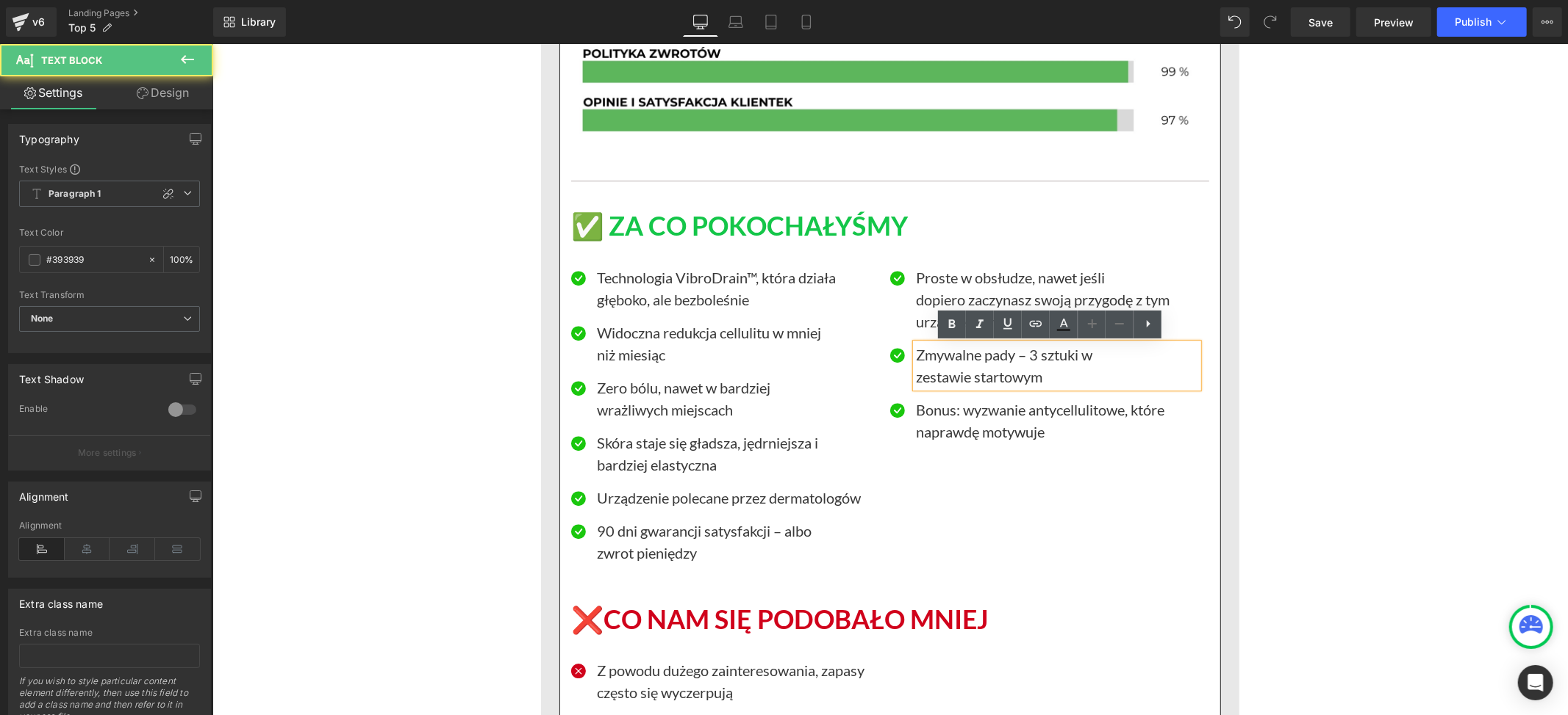
click at [962, 353] on p "Zmywalne pady – 3 sztuki w" at bounding box center [1055, 354] width 282 height 22
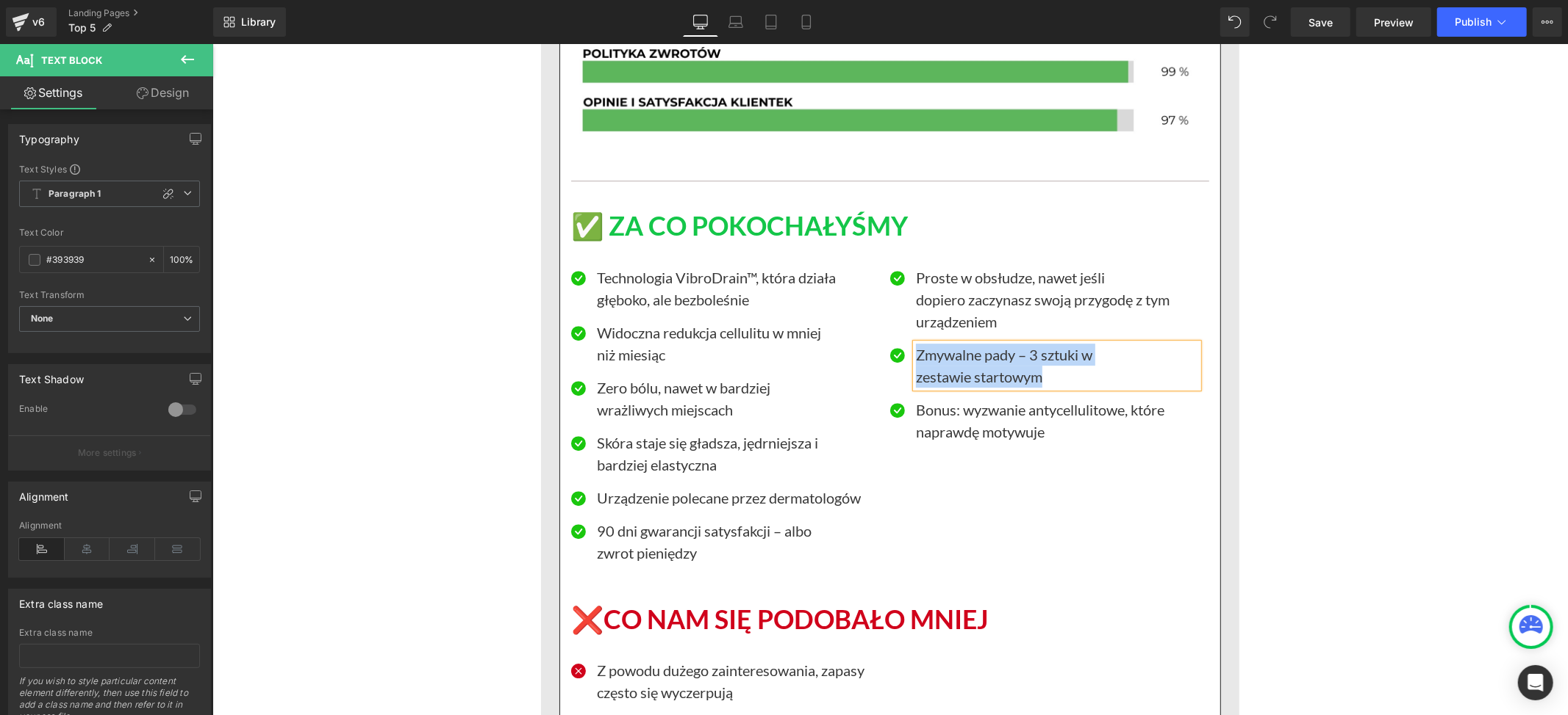
paste div
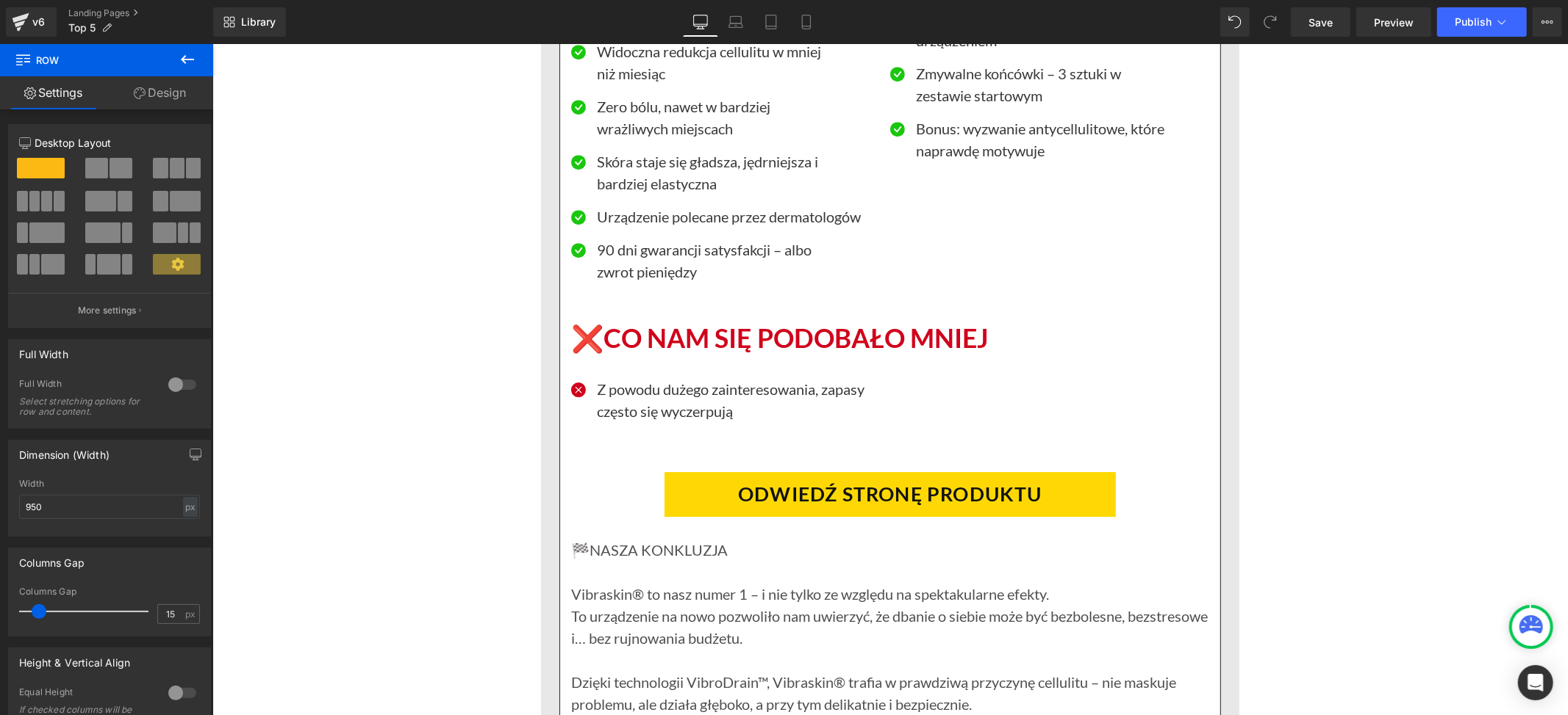
scroll to position [3891, 0]
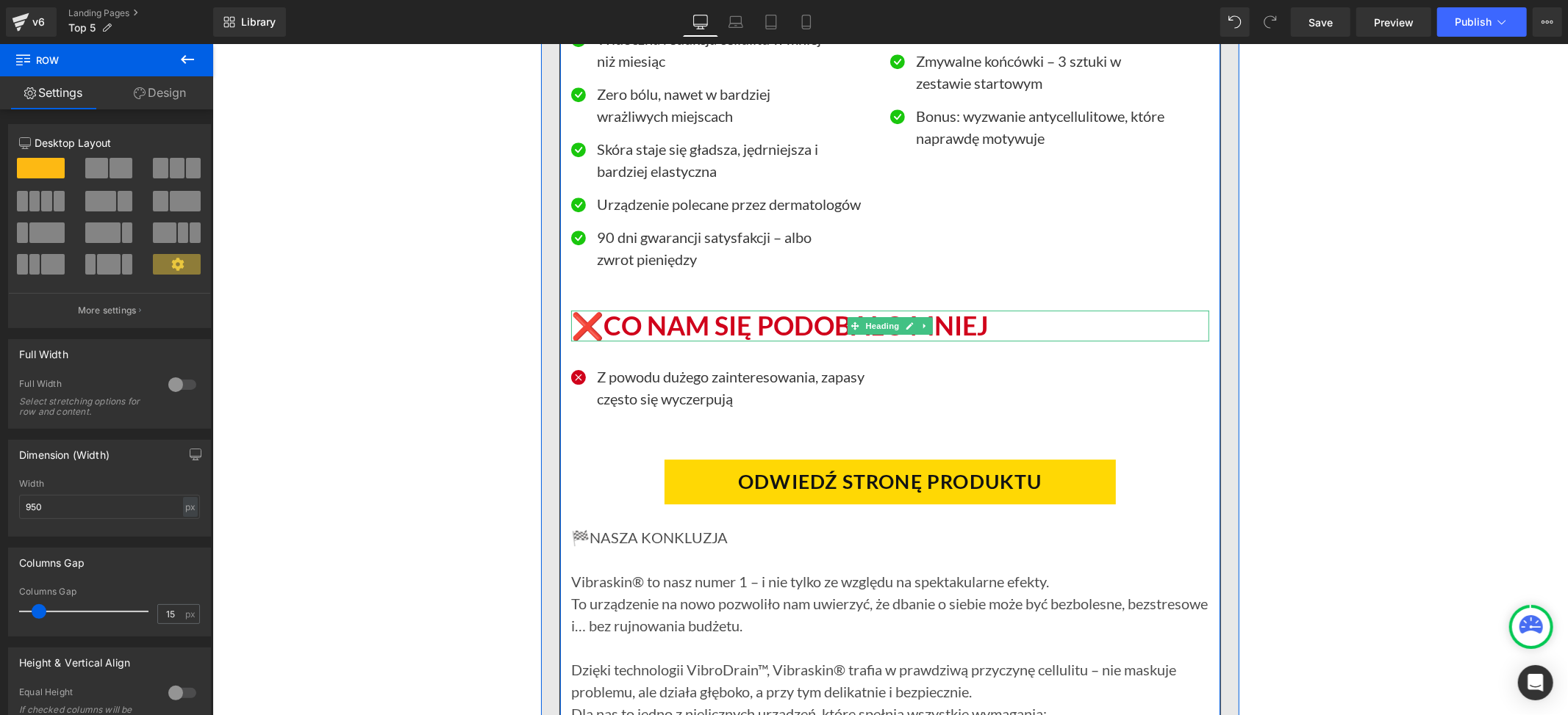
click at [986, 317] on h1 "❌CO NAM SIĘ PODOBAŁO MNIEJ" at bounding box center [889, 326] width 638 height 31
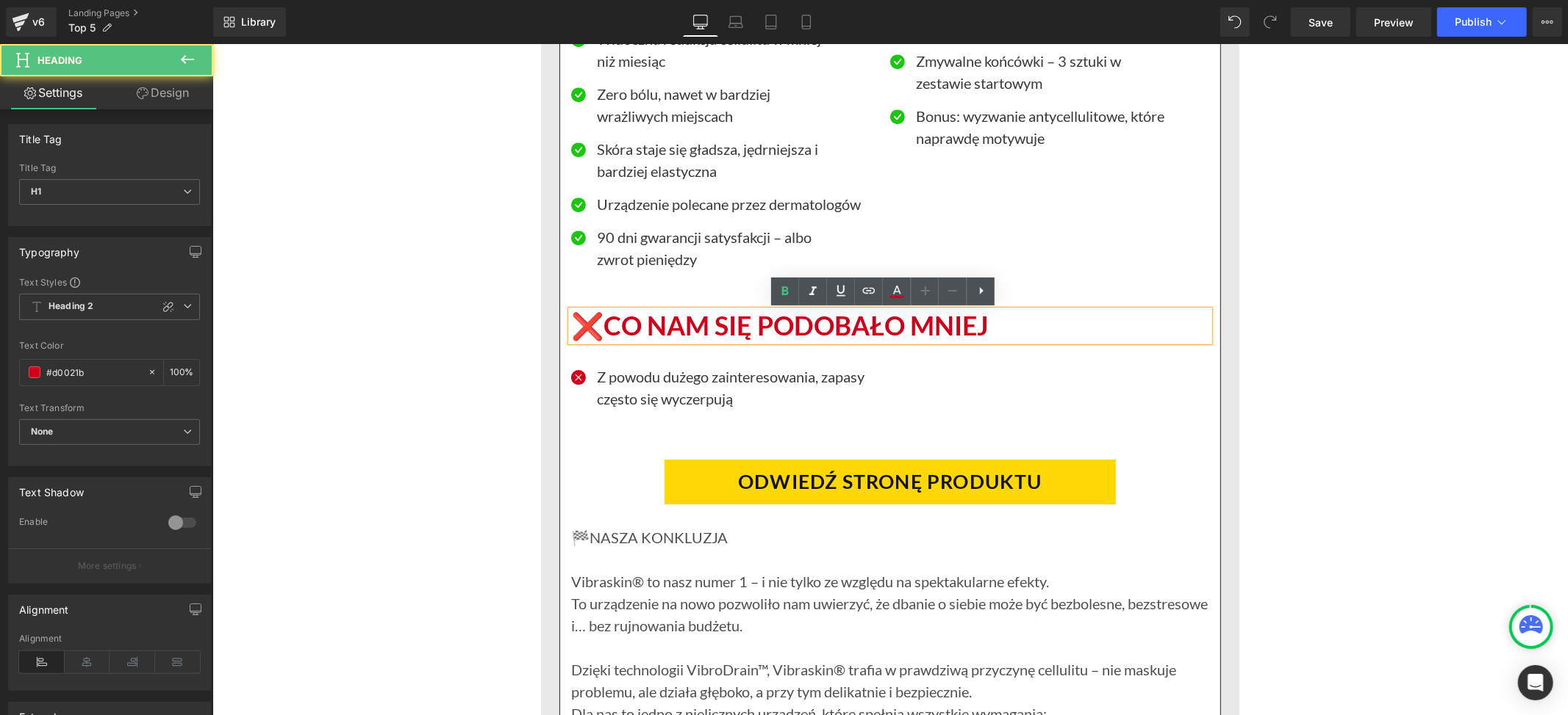
click at [988, 315] on h1 "❌CO NAM SIĘ PODOBAŁO MNIEJ" at bounding box center [889, 326] width 638 height 31
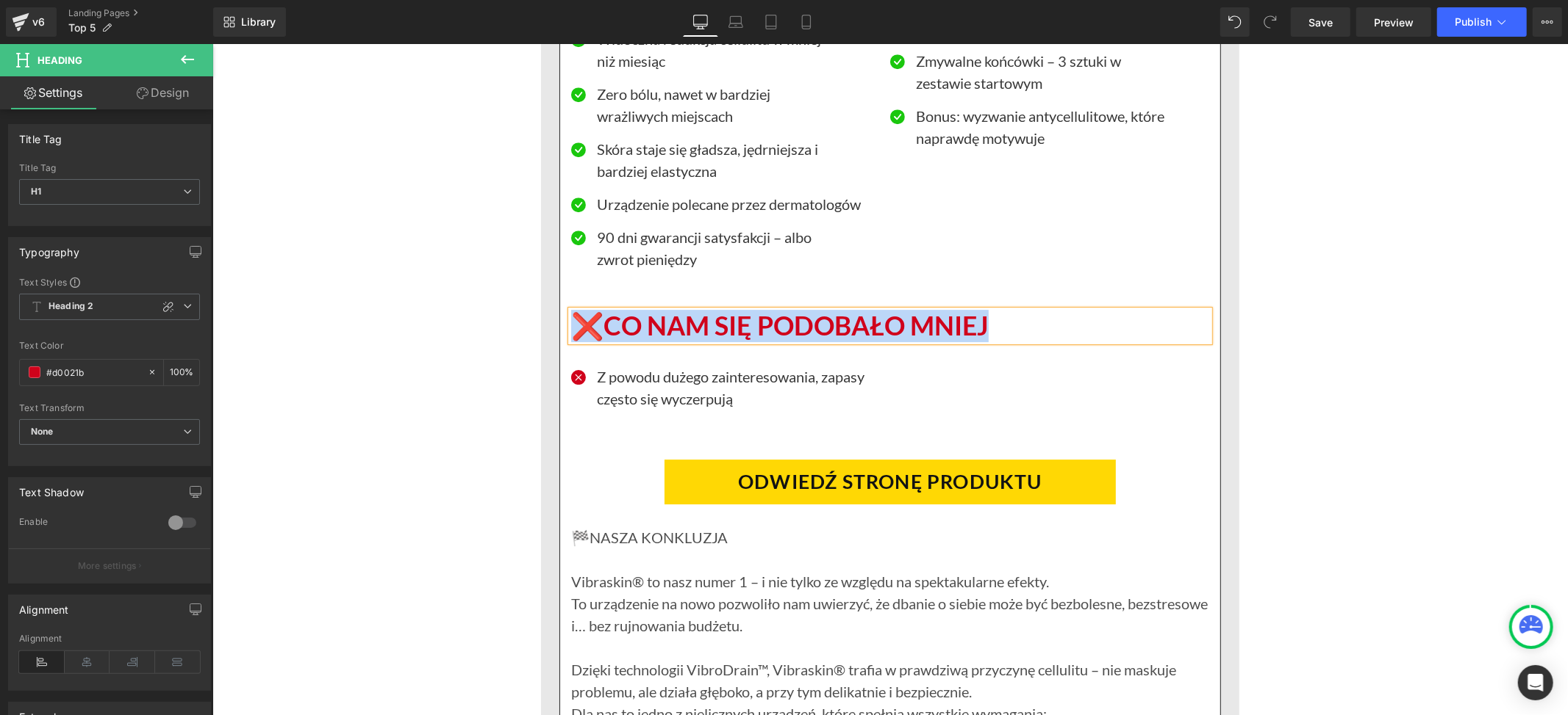
paste div
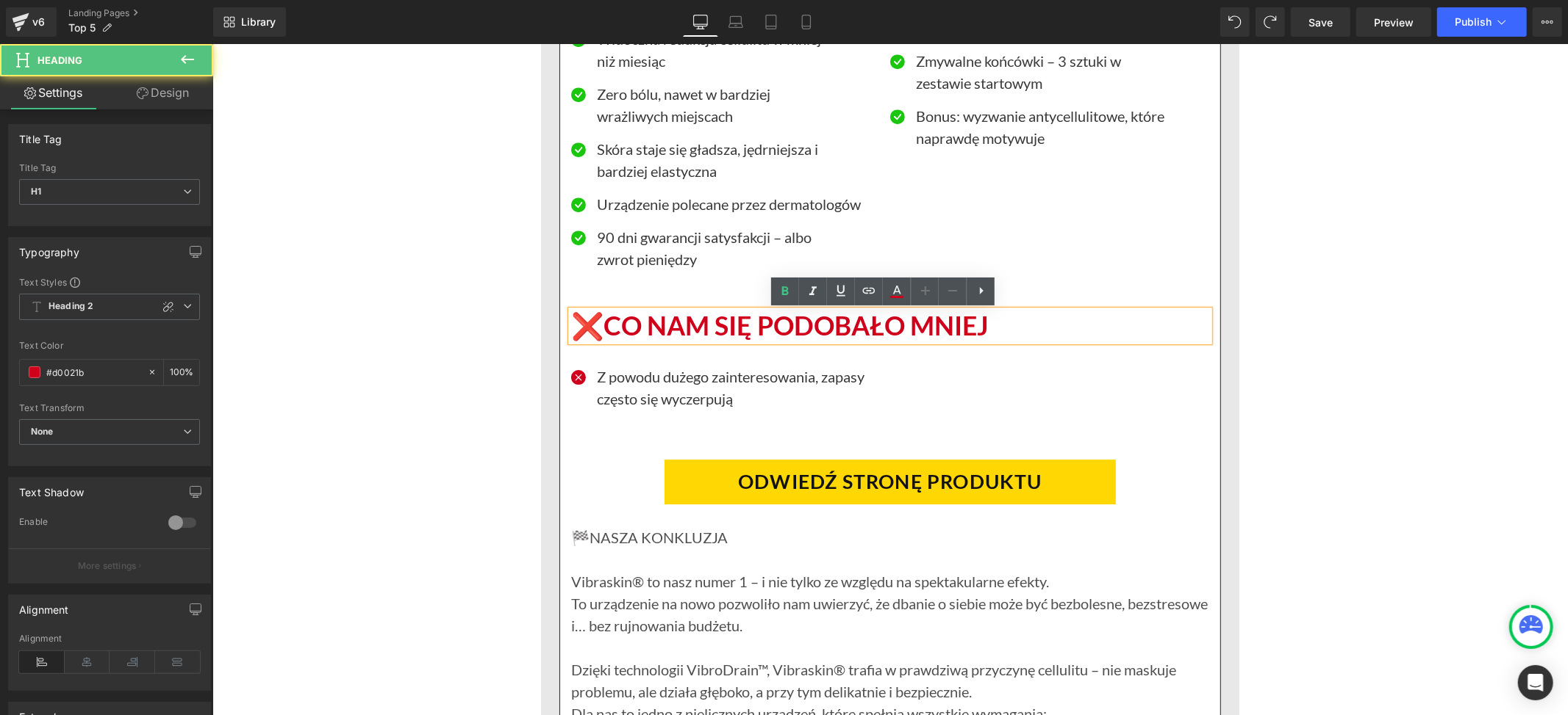
click at [609, 320] on h1 "❌CO NAM SIĘ PODOBAŁO MNIEJ" at bounding box center [889, 326] width 638 height 31
click at [603, 321] on h1 "❌CO NAM SIĘ PODOBAŁO MNIEJ" at bounding box center [889, 326] width 638 height 31
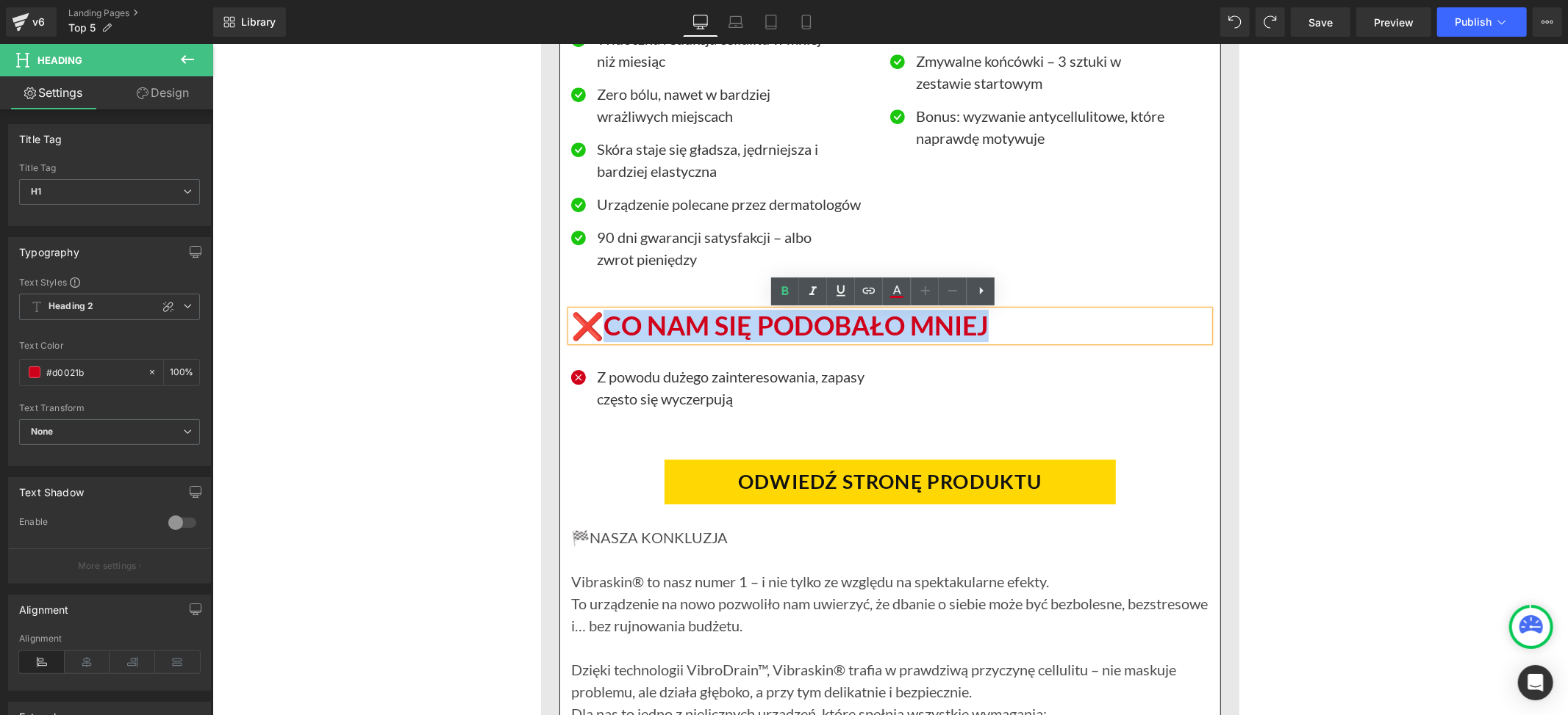
click at [1007, 318] on h1 "❌CO NAM SIĘ PODOBAŁO MNIEJ" at bounding box center [889, 326] width 638 height 31
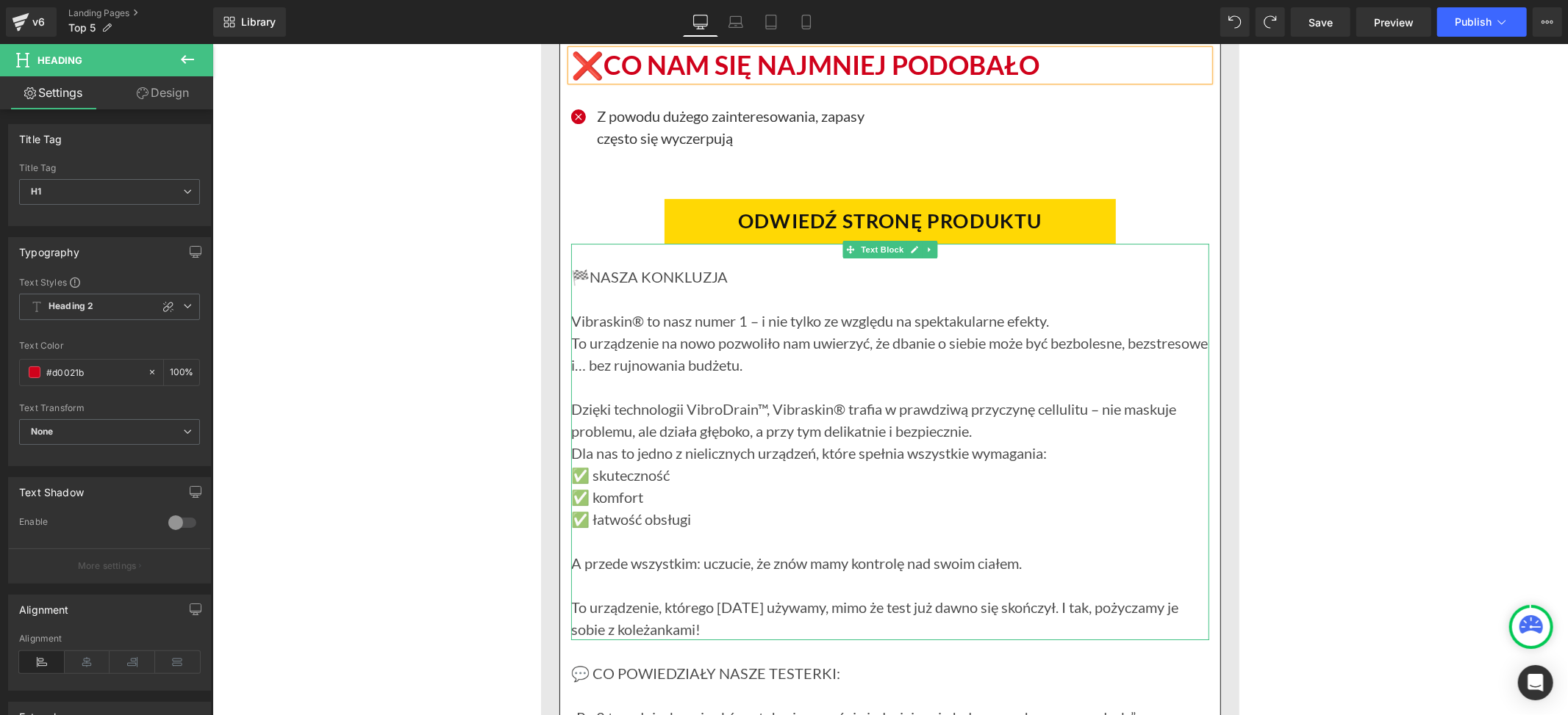
scroll to position [4184, 0]
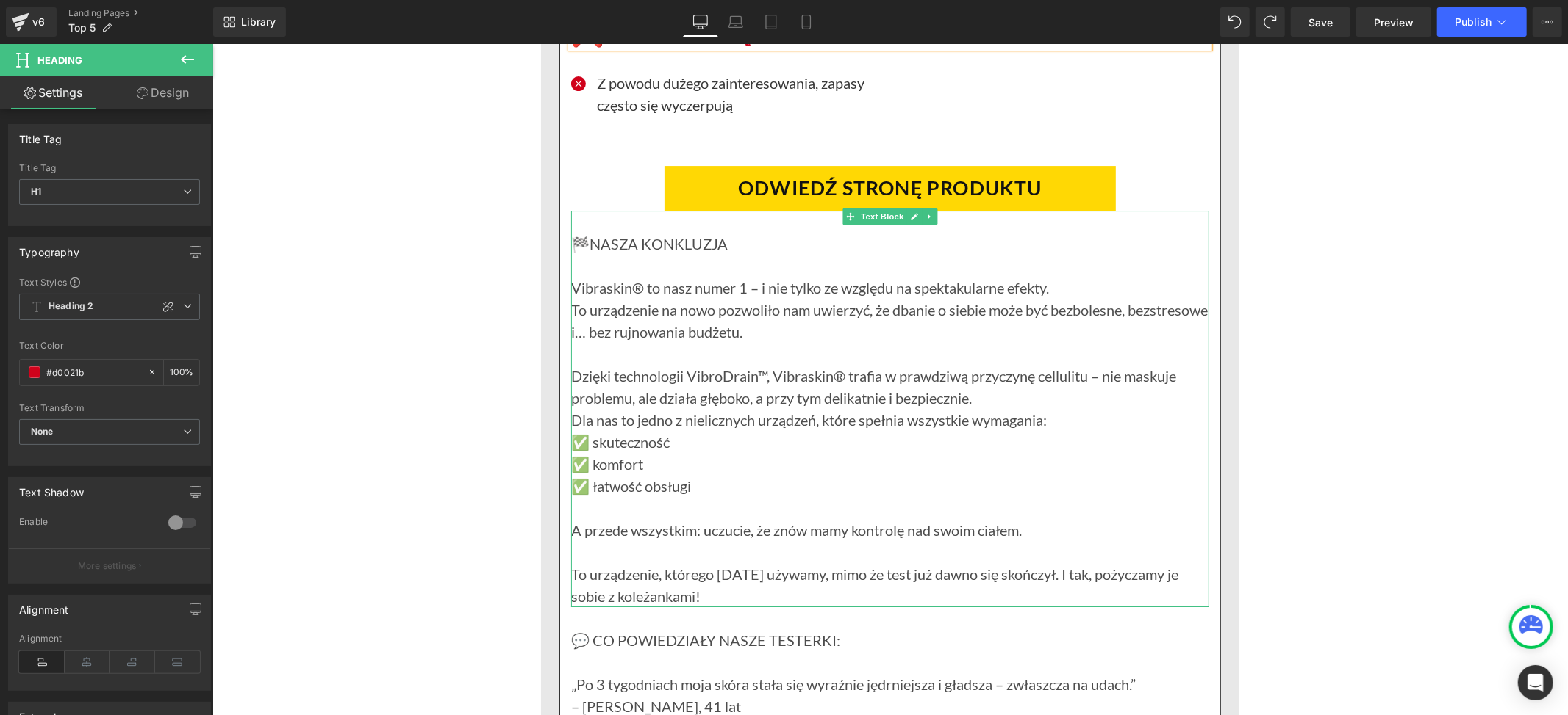
drag, startPoint x: 1148, startPoint y: 340, endPoint x: 1081, endPoint y: 356, distance: 68.9
click at [1148, 340] on p "To urządzenie na nowo pozwoliło nam uwierzyć, że dbanie o siebie może być bezbo…" at bounding box center [889, 320] width 638 height 44
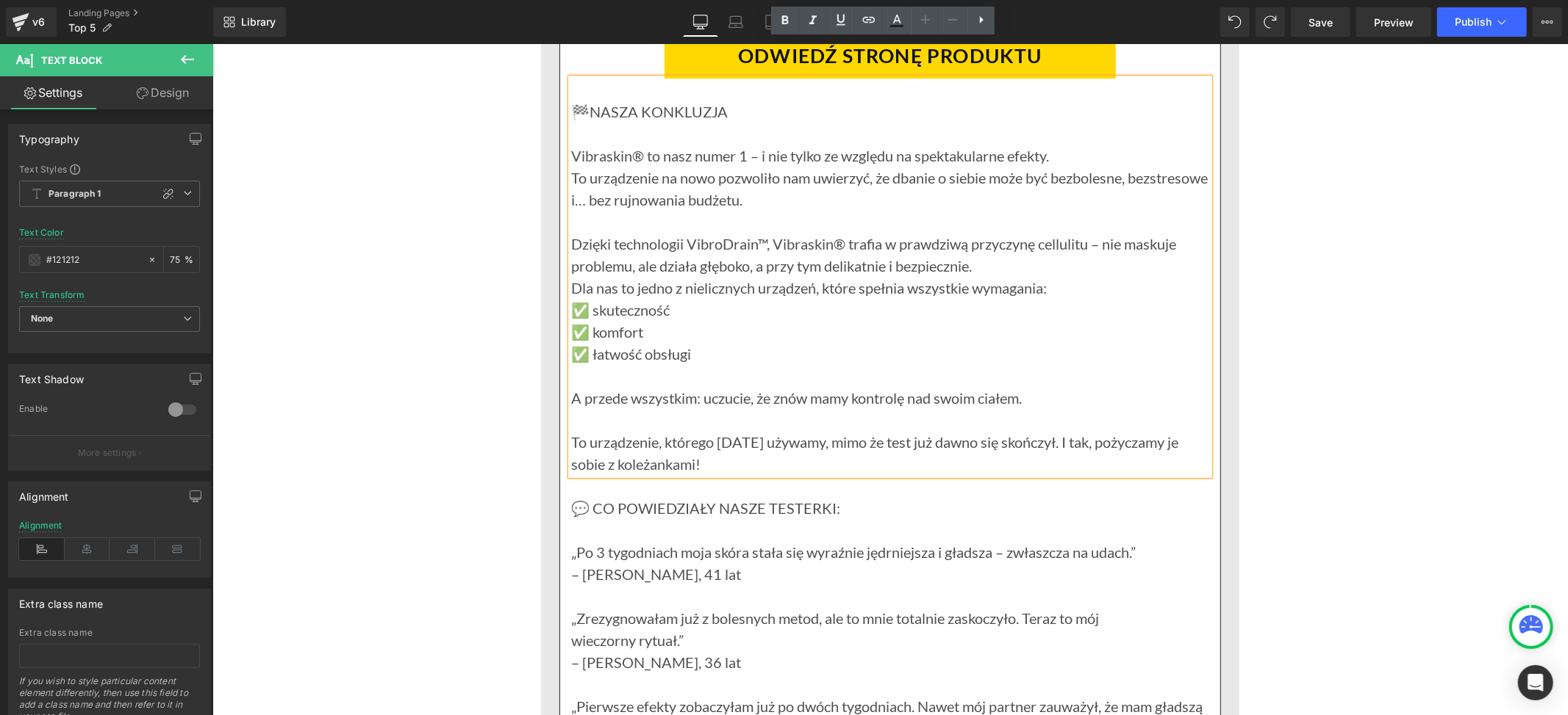
scroll to position [4282, 0]
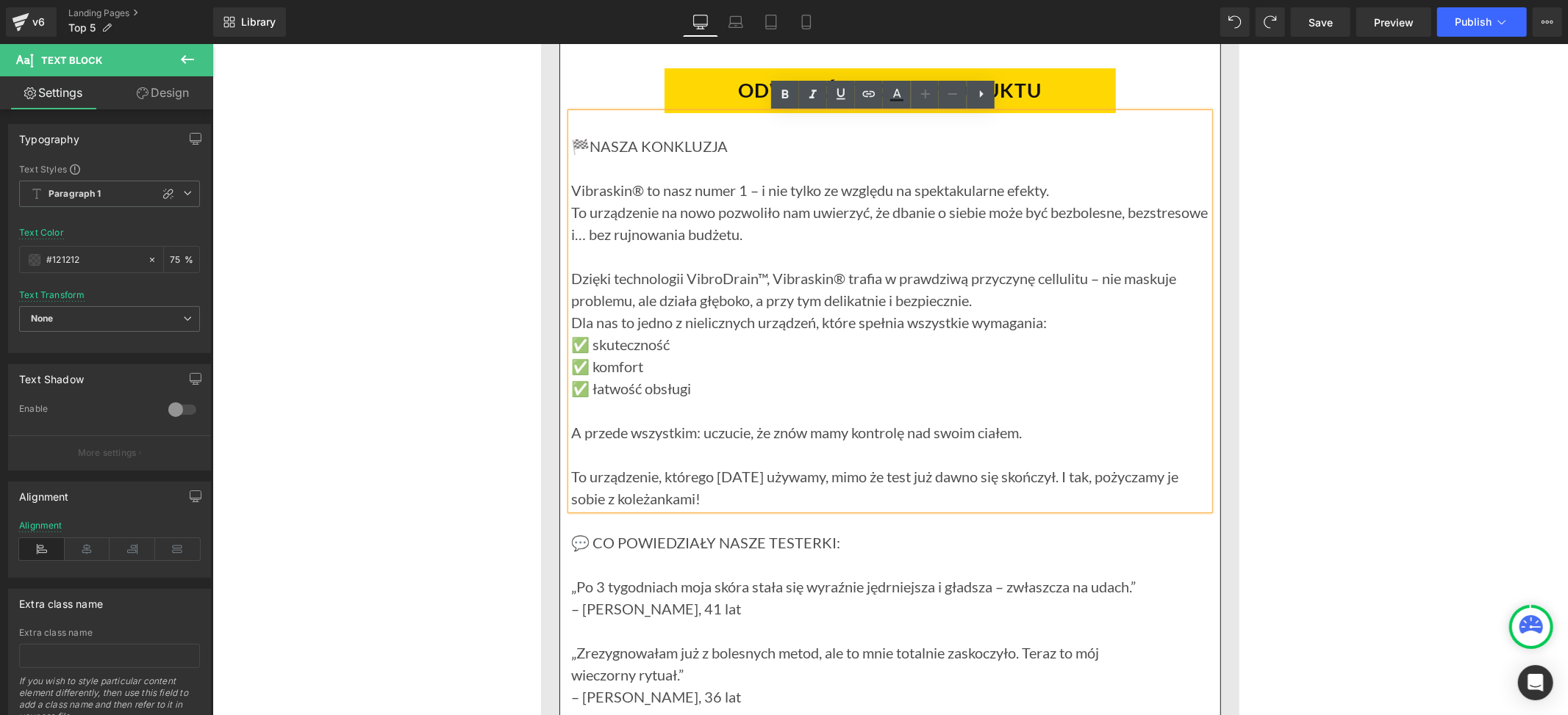
drag, startPoint x: 1018, startPoint y: 399, endPoint x: 1004, endPoint y: 402, distance: 14.3
click at [1018, 399] on p "✅ łatwość obsługi" at bounding box center [889, 388] width 638 height 22
click at [570, 188] on p "Vibraskin® to nasz numer 1 – i nie tylko ze względu na spektakularne efekty." at bounding box center [889, 189] width 638 height 22
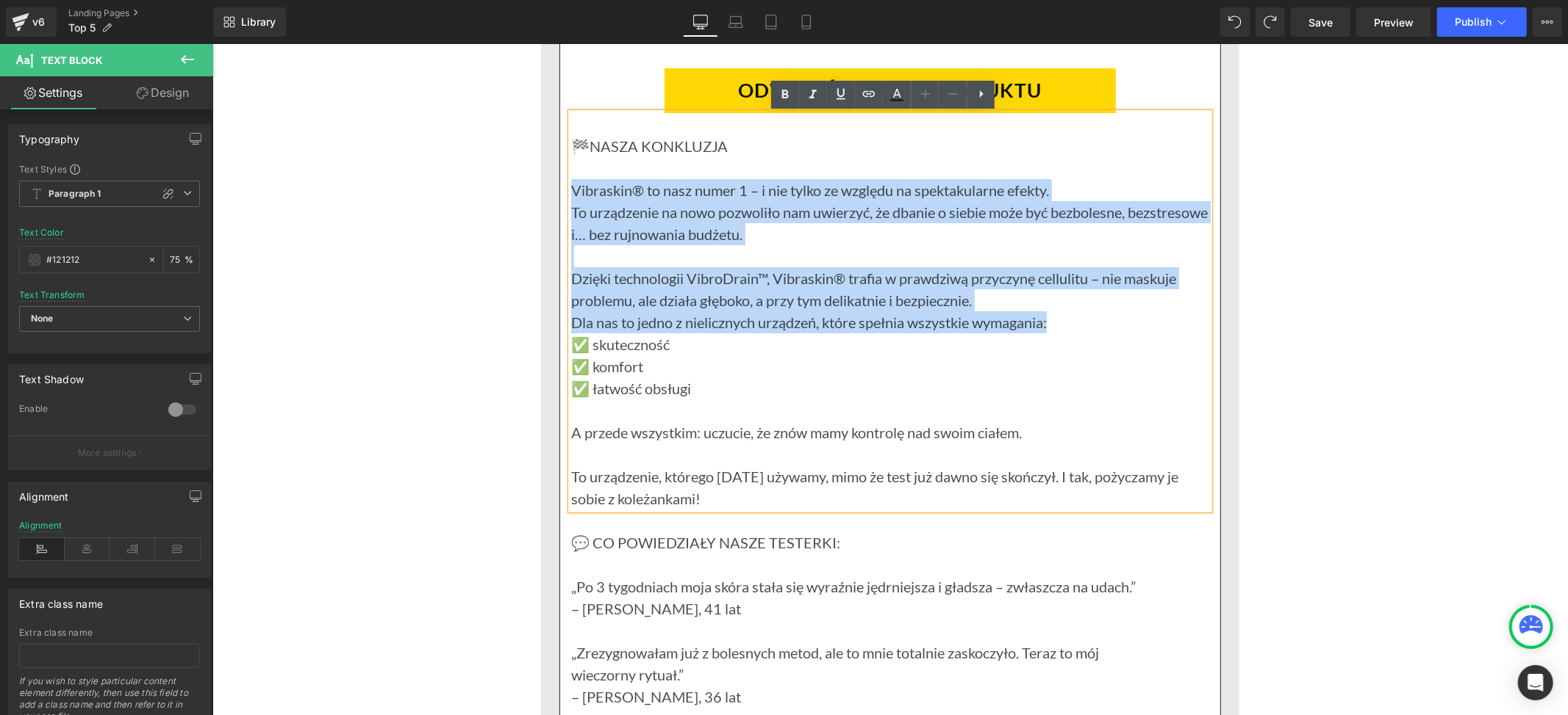
click at [1063, 318] on p "Dla nas to jedno z nielicznych urządzeń, które spełnia wszystkie wymagania:" at bounding box center [889, 321] width 638 height 22
paste div
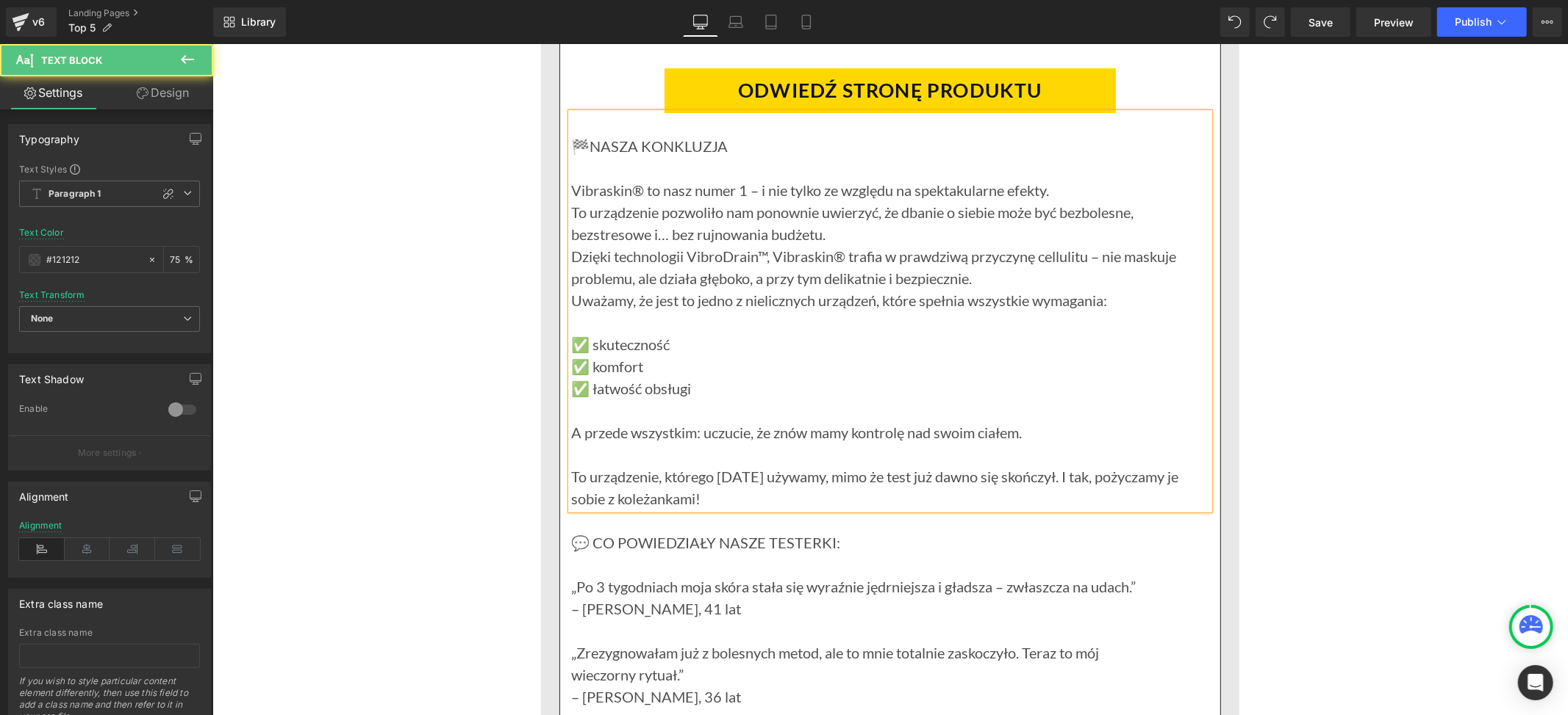
click at [838, 234] on p "To urządzenie pozwoliło nam ponownie uwierzyć, że dbanie o siebie może być bezb…" at bounding box center [889, 223] width 638 height 44
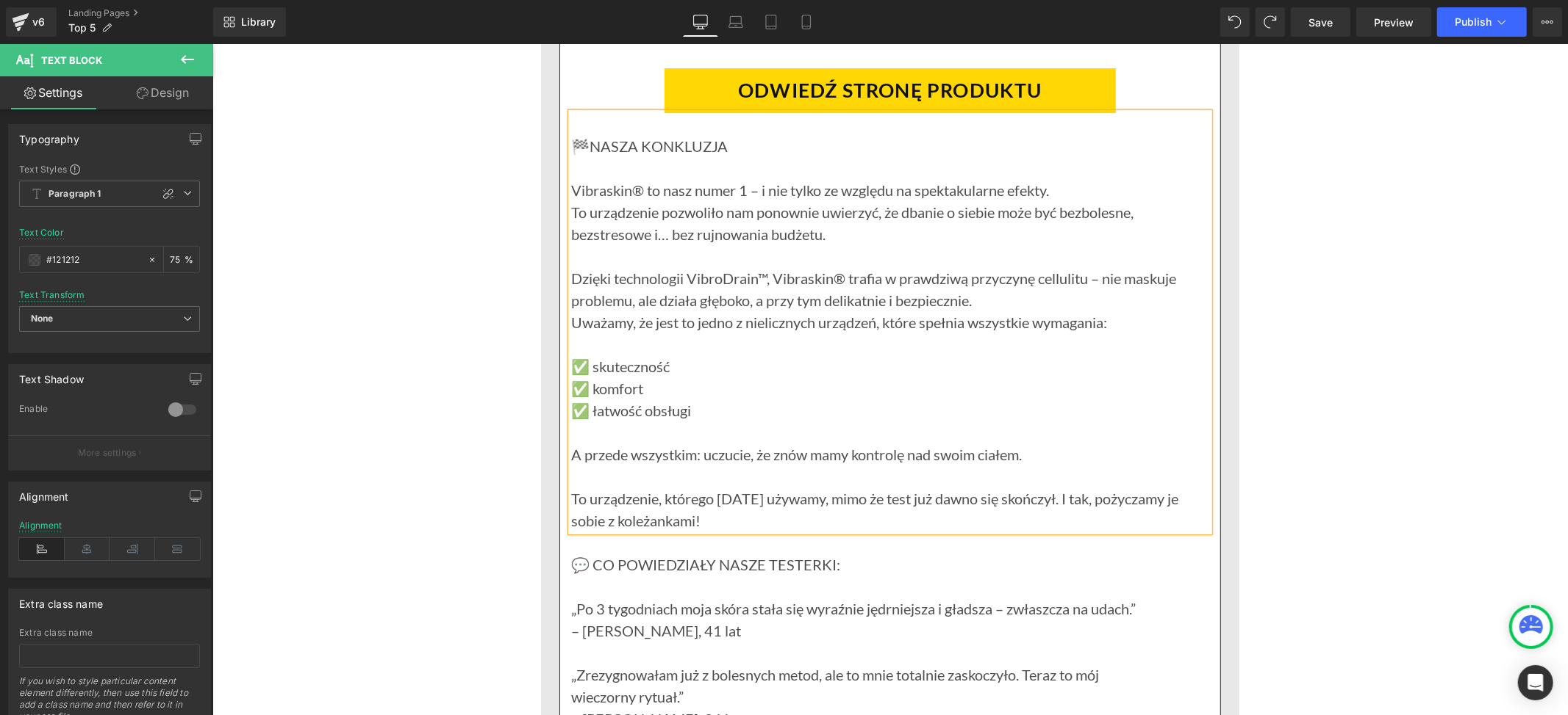
click at [620, 346] on p at bounding box center [889, 343] width 638 height 22
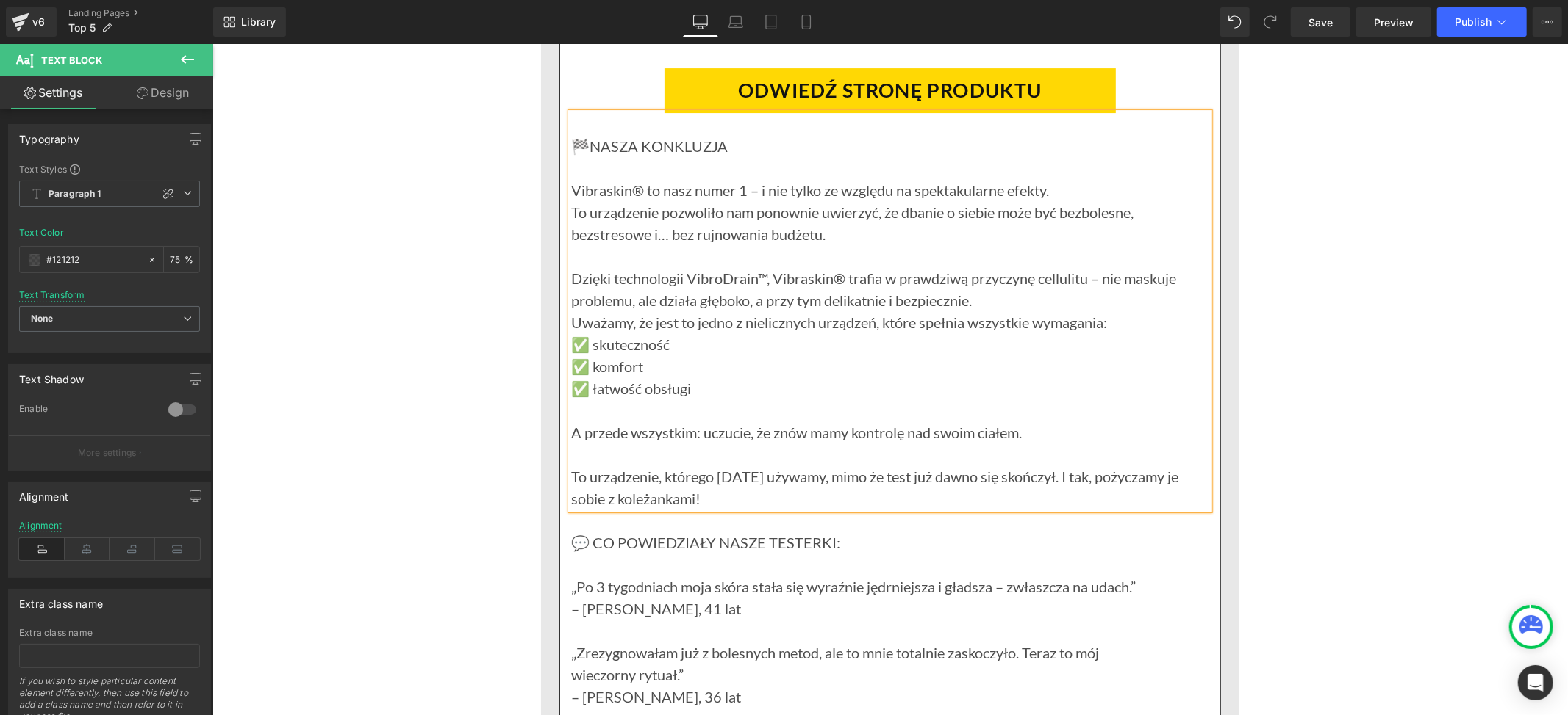
click at [1116, 321] on p "Uważamy, że jest to jedno z nielicznych urządzeń, które spełnia wszystkie wymag…" at bounding box center [889, 321] width 638 height 22
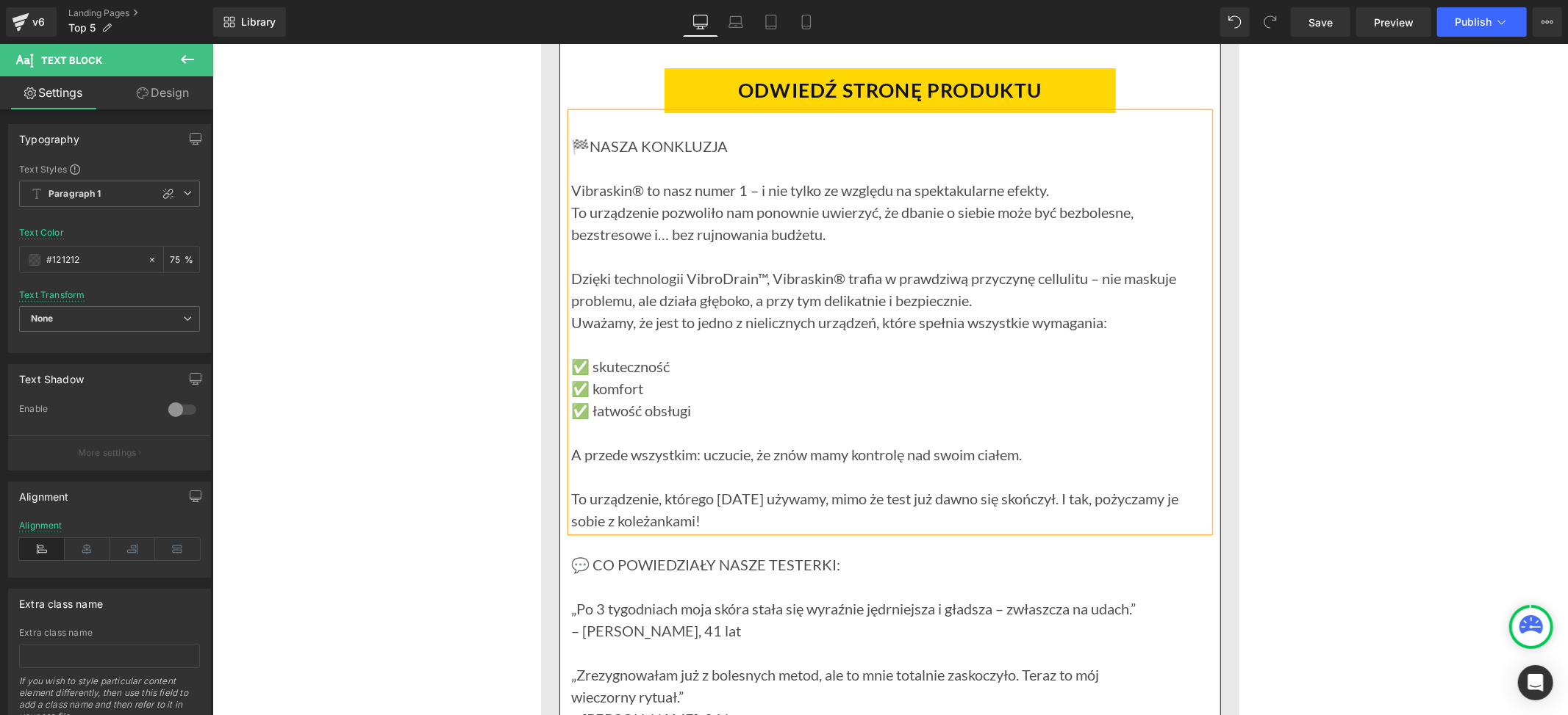
click at [1101, 321] on p "Uważamy, że jest to jedno z nielicznych urządzeń, które spełnia wszystkie wymag…" at bounding box center [889, 321] width 638 height 22
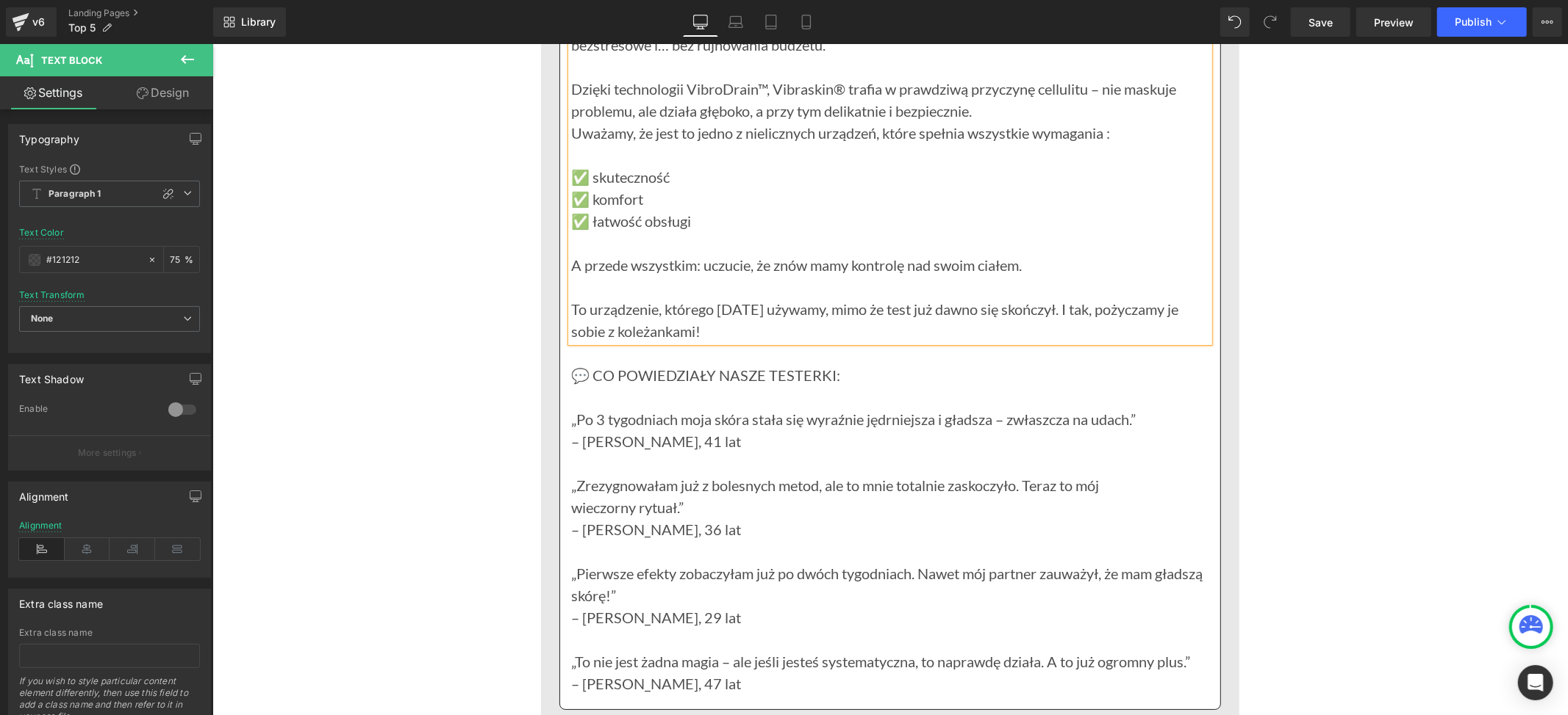
scroll to position [4479, 0]
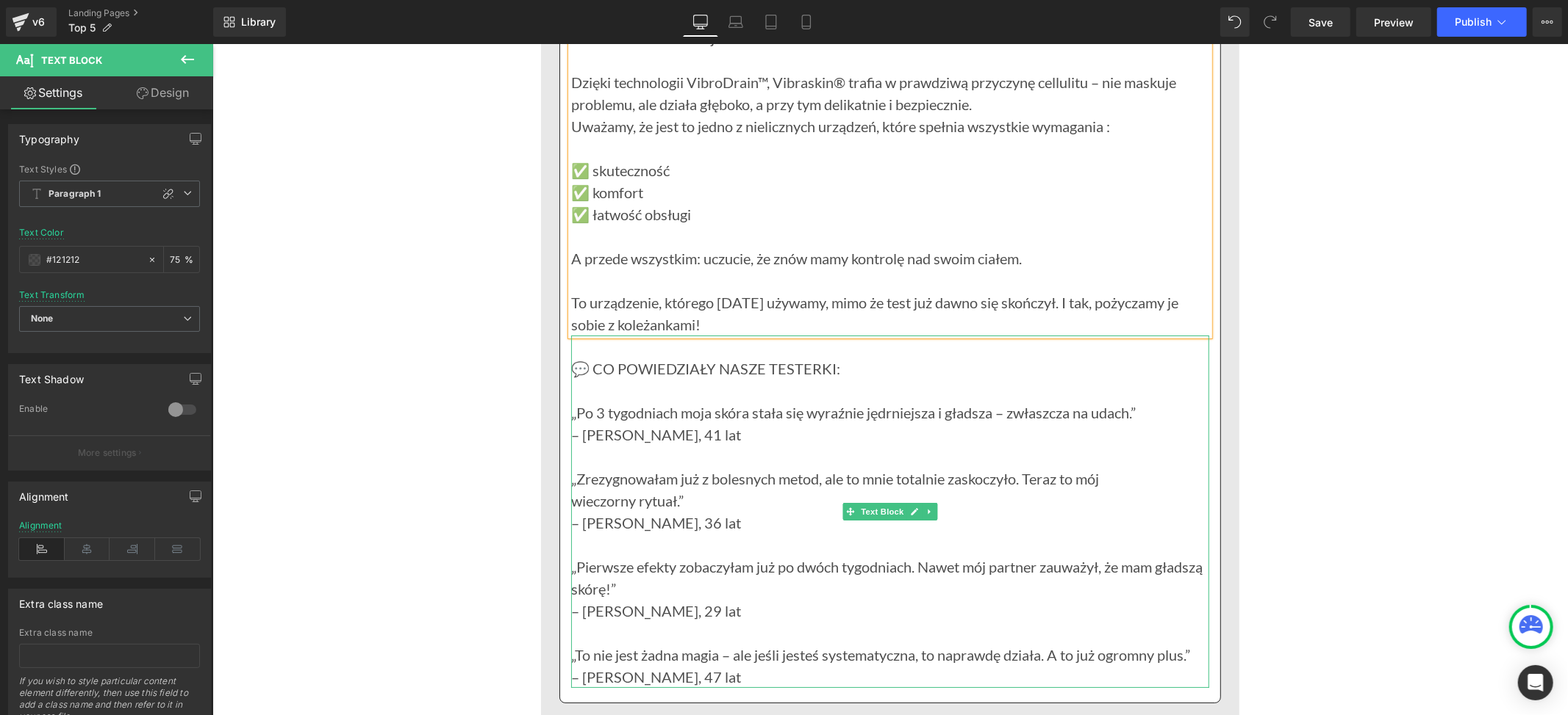
drag, startPoint x: 1081, startPoint y: 441, endPoint x: 860, endPoint y: 344, distance: 241.4
click at [1081, 441] on p "– [PERSON_NAME], 41 lat" at bounding box center [889, 434] width 638 height 22
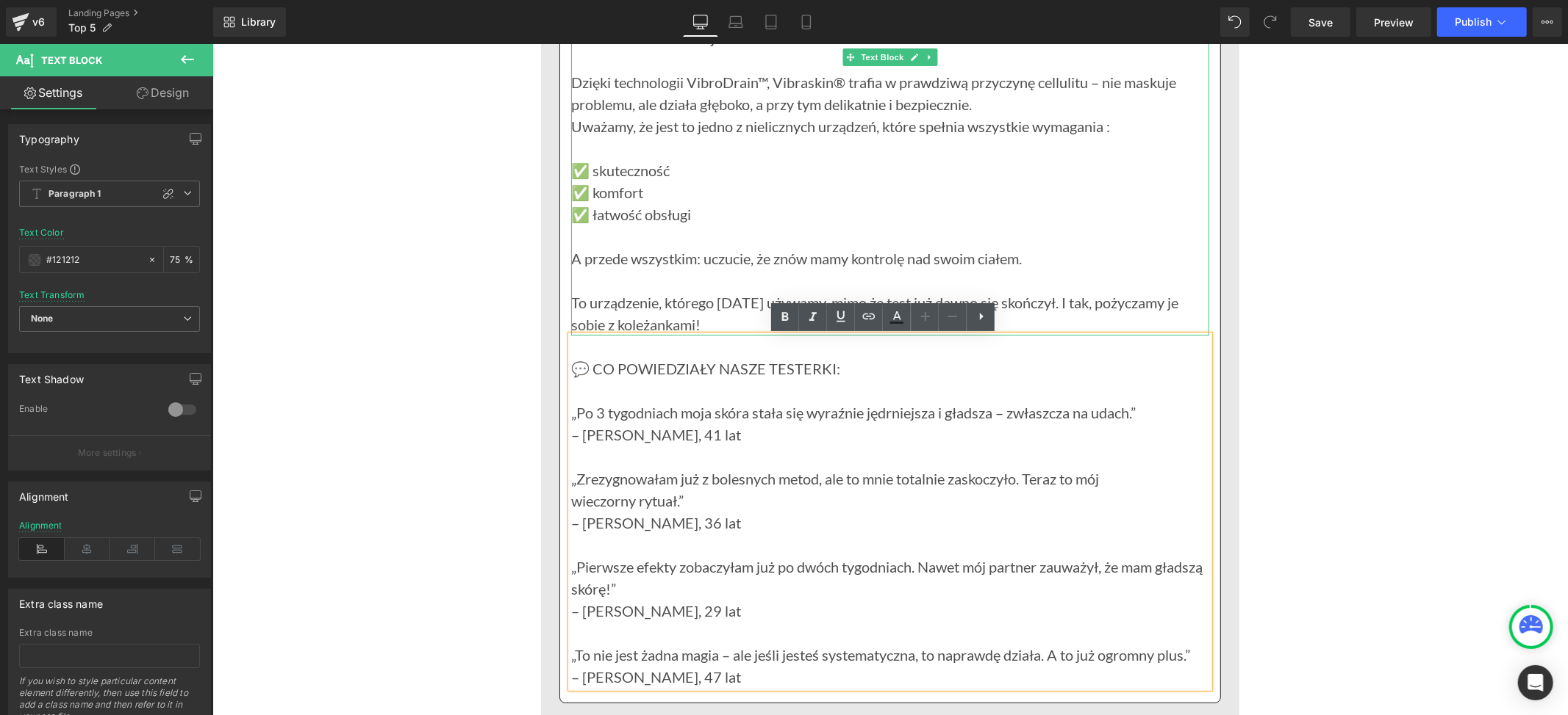
click at [1003, 272] on p at bounding box center [889, 279] width 638 height 22
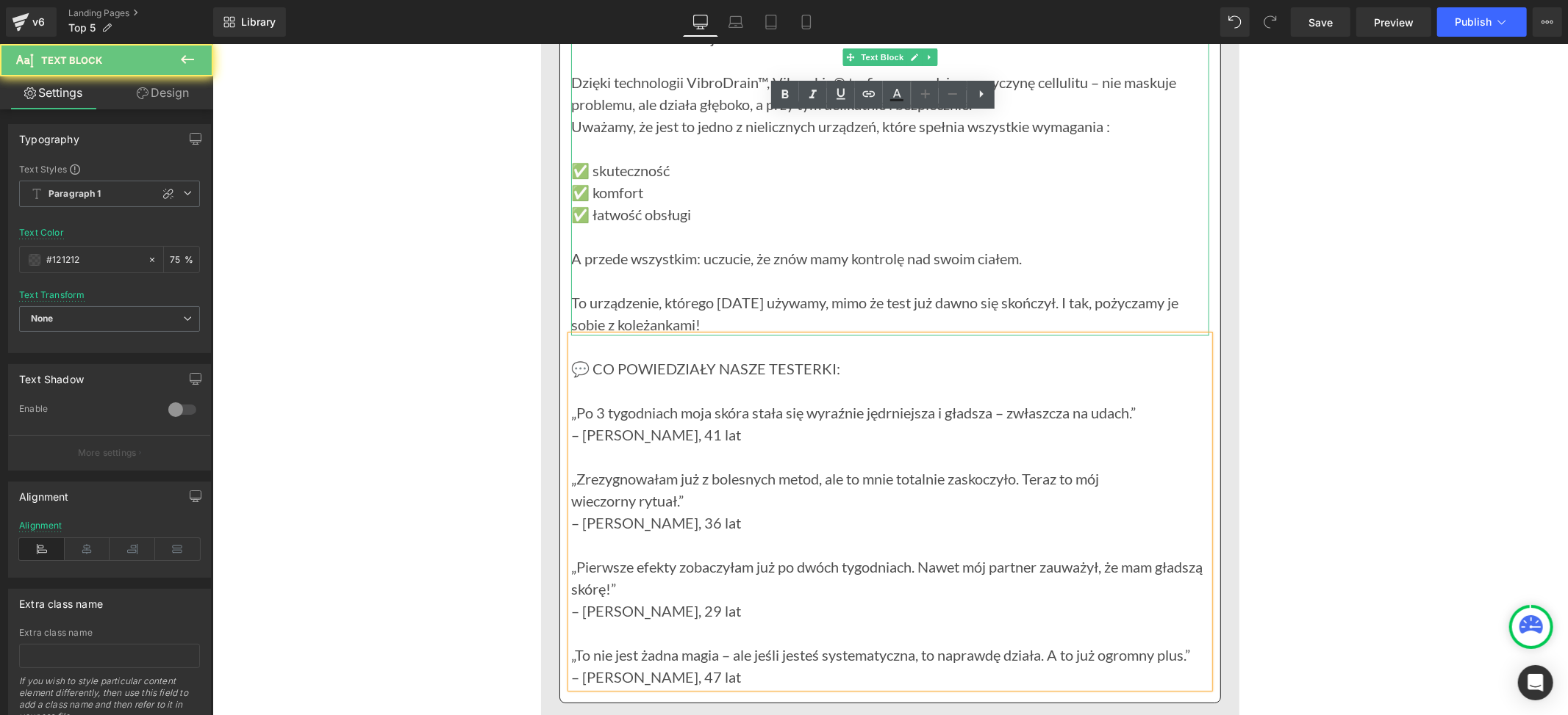
click at [844, 250] on p "A przede wszystkim: uczucie, że znów mamy kontrolę nad swoim ciałem." at bounding box center [889, 258] width 638 height 22
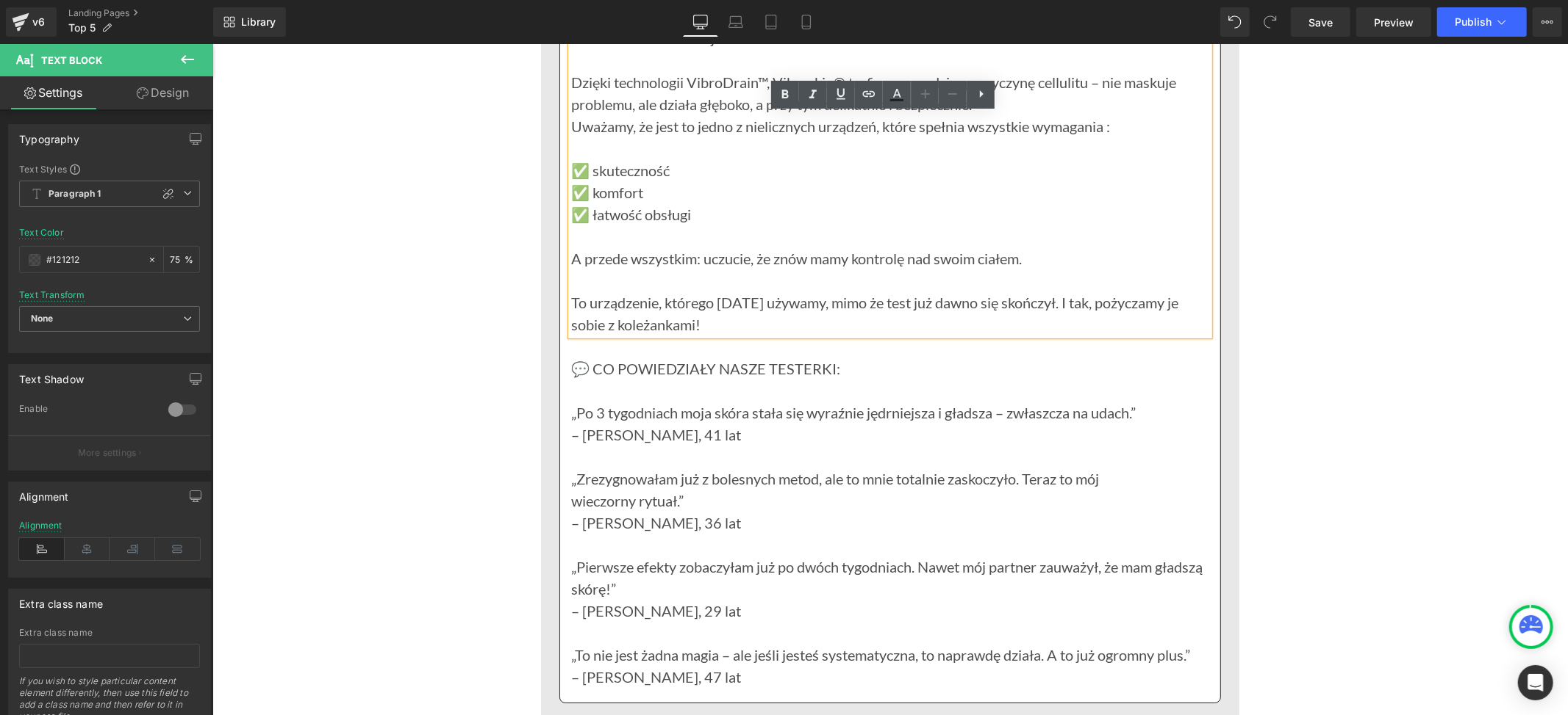
click at [570, 261] on div "🏁NASZA KONKLUZJA Vibraskin® to nasz numer 1 – i nie tylko ze względu na spektak…" at bounding box center [889, 126] width 638 height 419
click at [570, 262] on p "A przede wszystkim: uczucie, że znów mamy kontrolę nad swoim ciałem." at bounding box center [889, 258] width 638 height 22
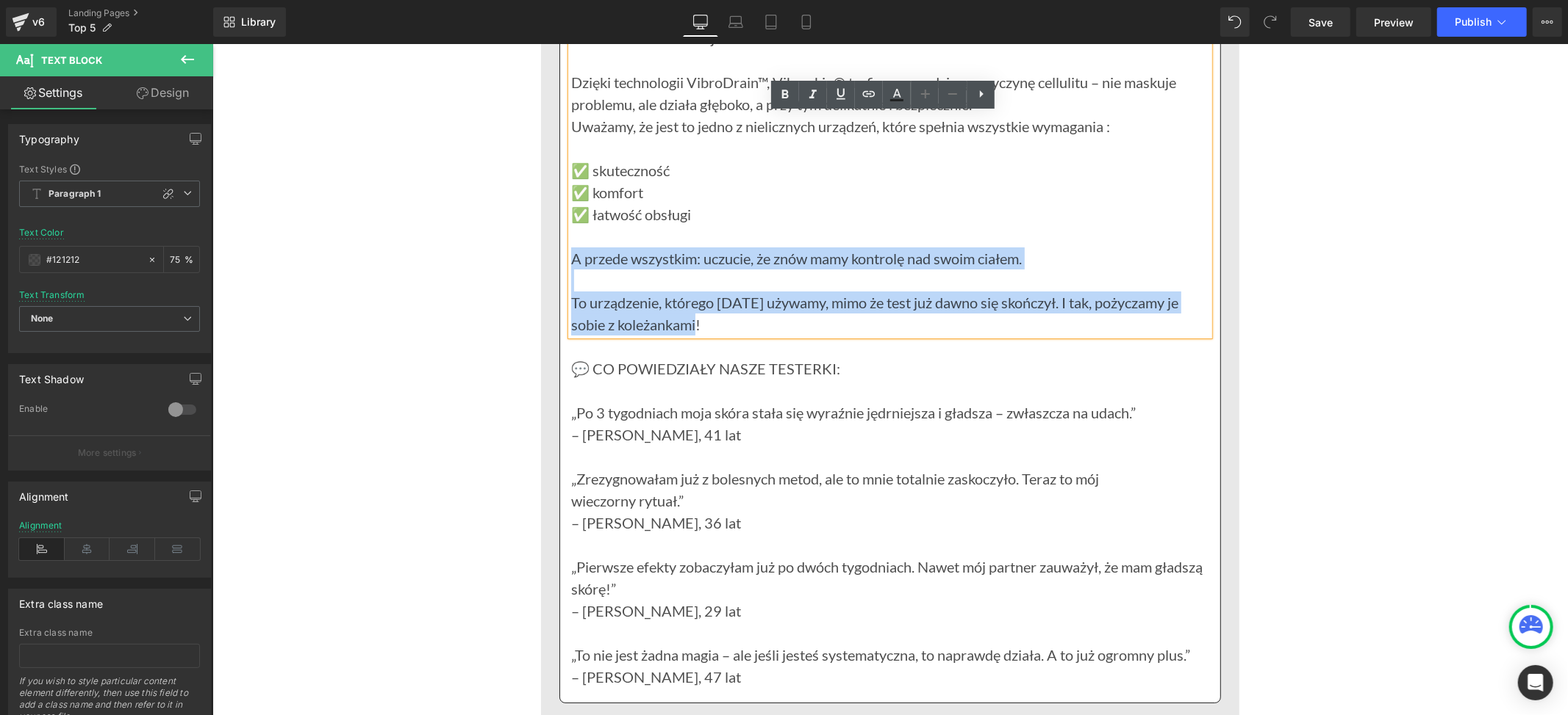
click at [703, 320] on p "To urządzenie, którego [DATE] używamy, mimo że test już dawno się skończył. I t…" at bounding box center [889, 313] width 638 height 44
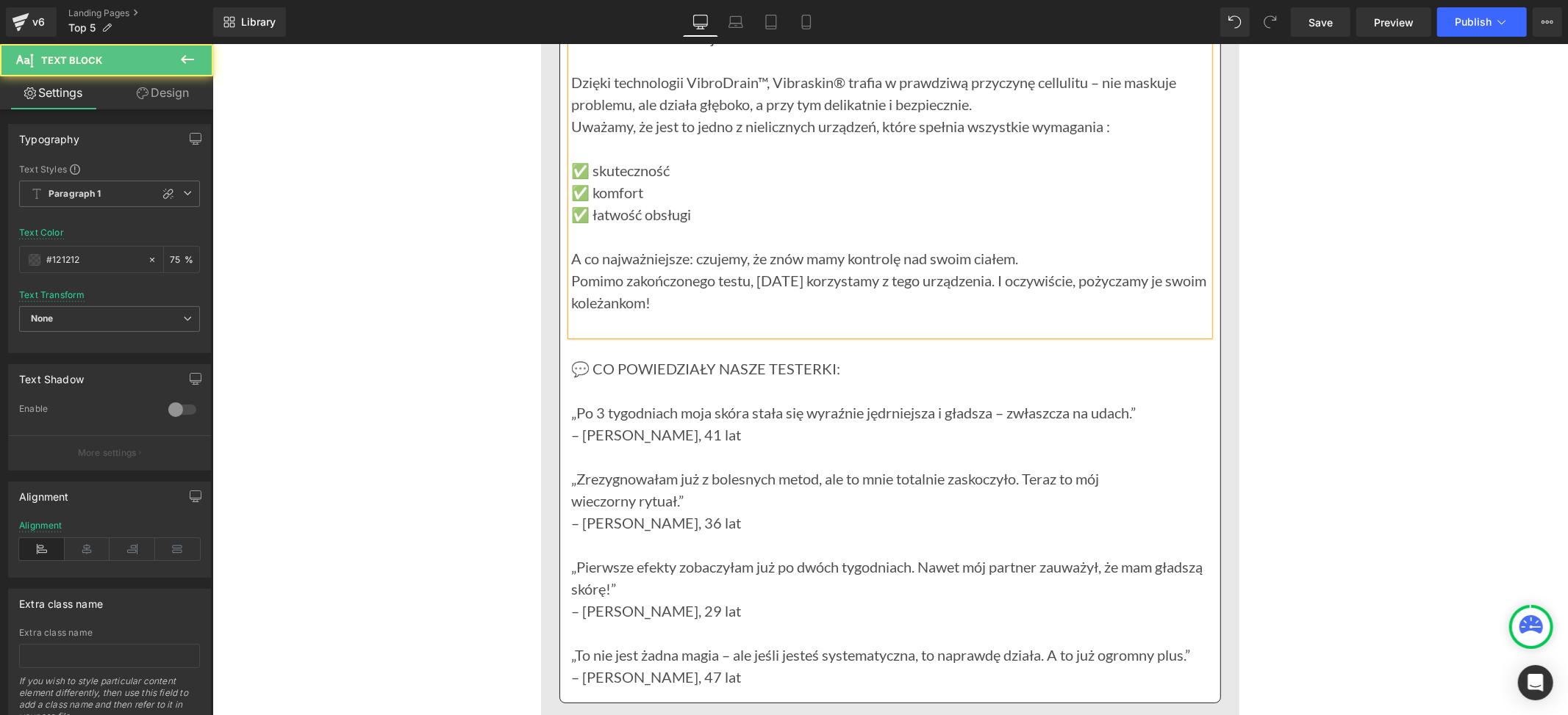
click at [1020, 255] on p "A co najważniejsze: czujemy, że znów mamy kontrolę nad swoim ciałem." at bounding box center [889, 258] width 638 height 22
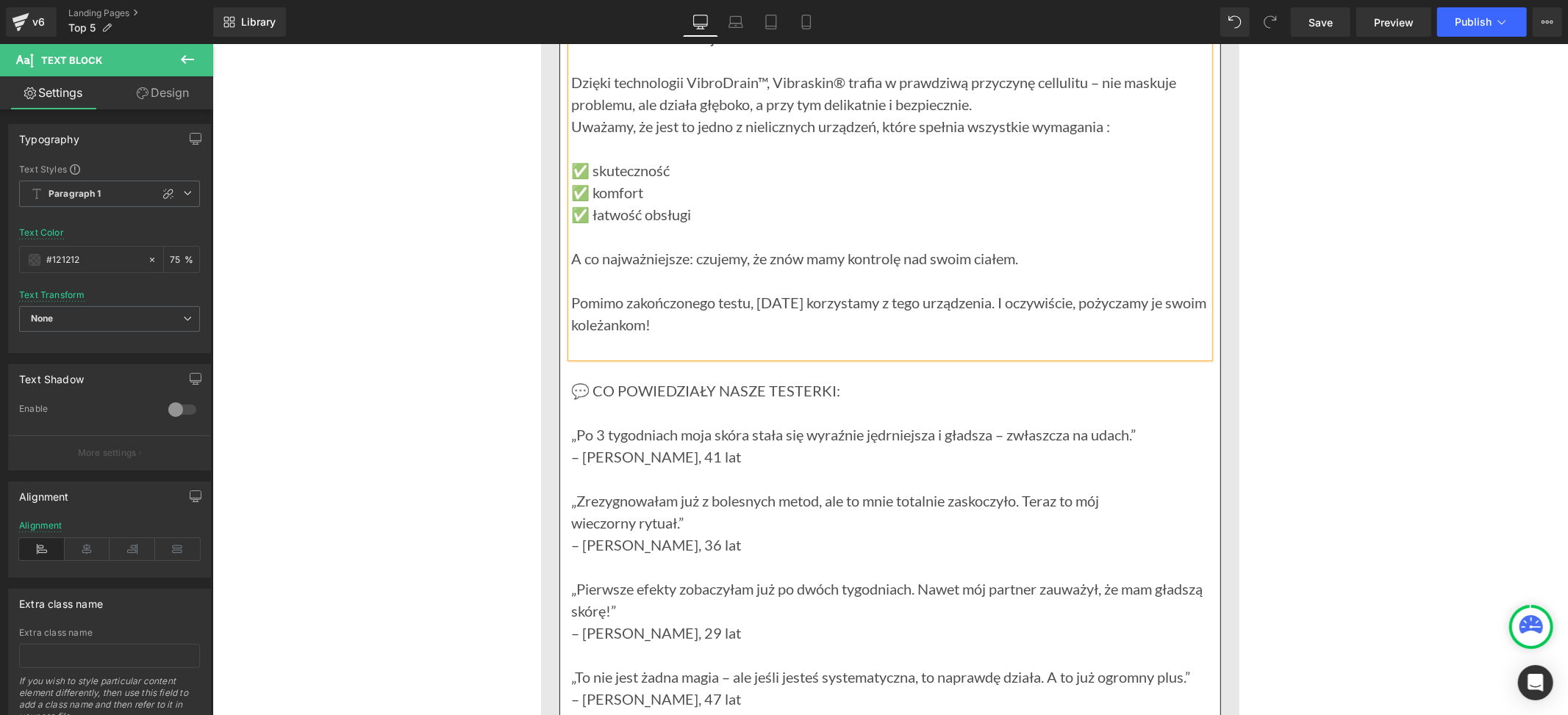
click at [577, 350] on p at bounding box center [889, 346] width 638 height 22
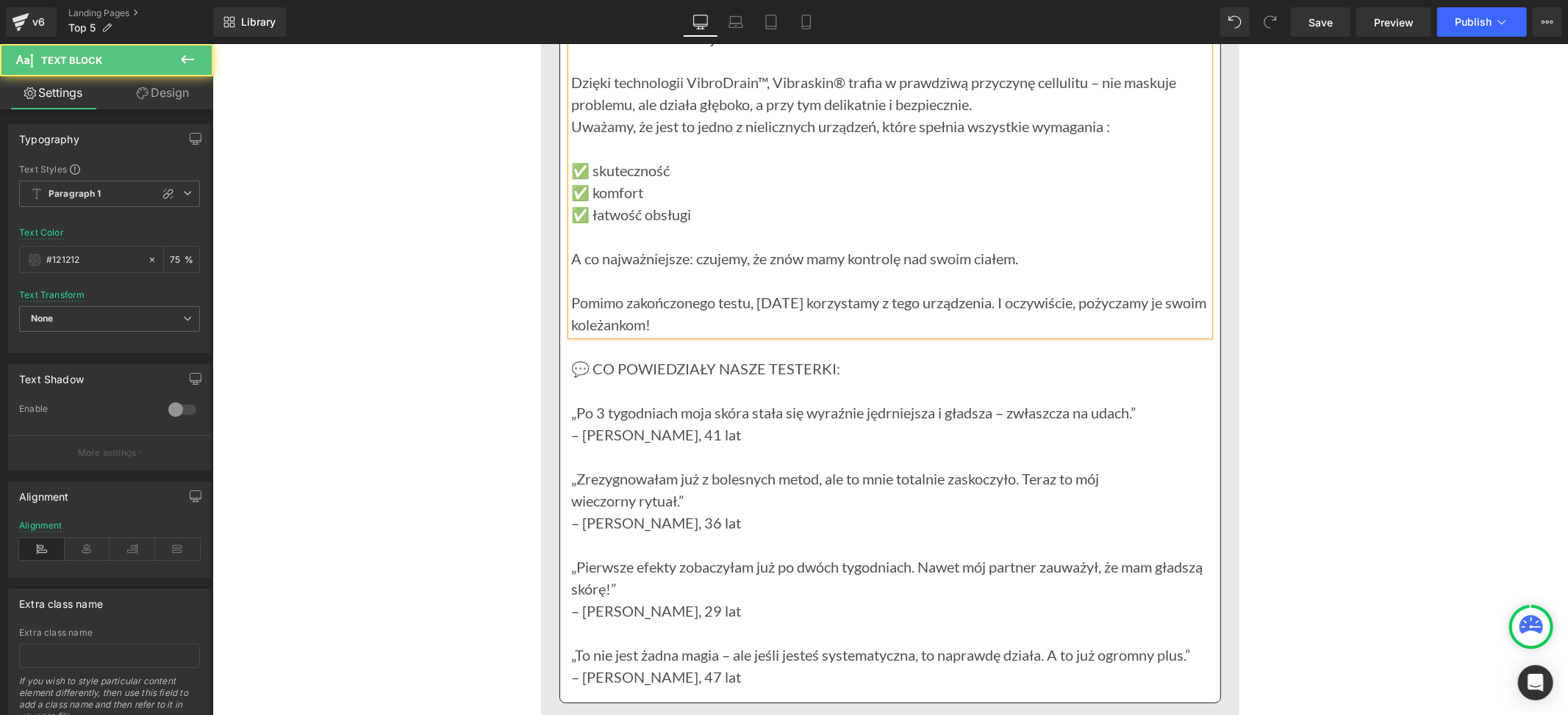
click at [639, 323] on p "Pomimo zakończonego testu, [DATE] korzystamy z tego urządzenia. I oczywiście, p…" at bounding box center [889, 313] width 638 height 44
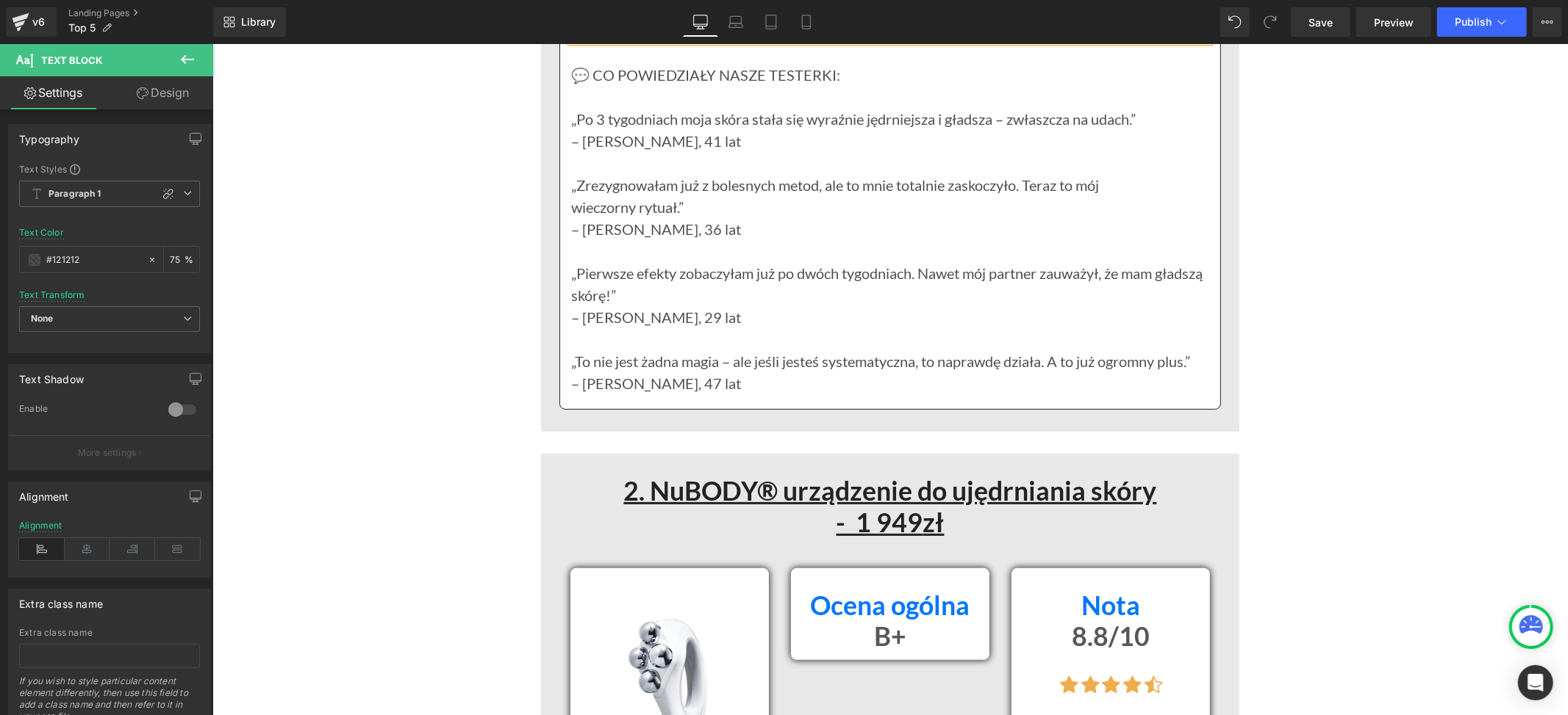
scroll to position [4674, 0]
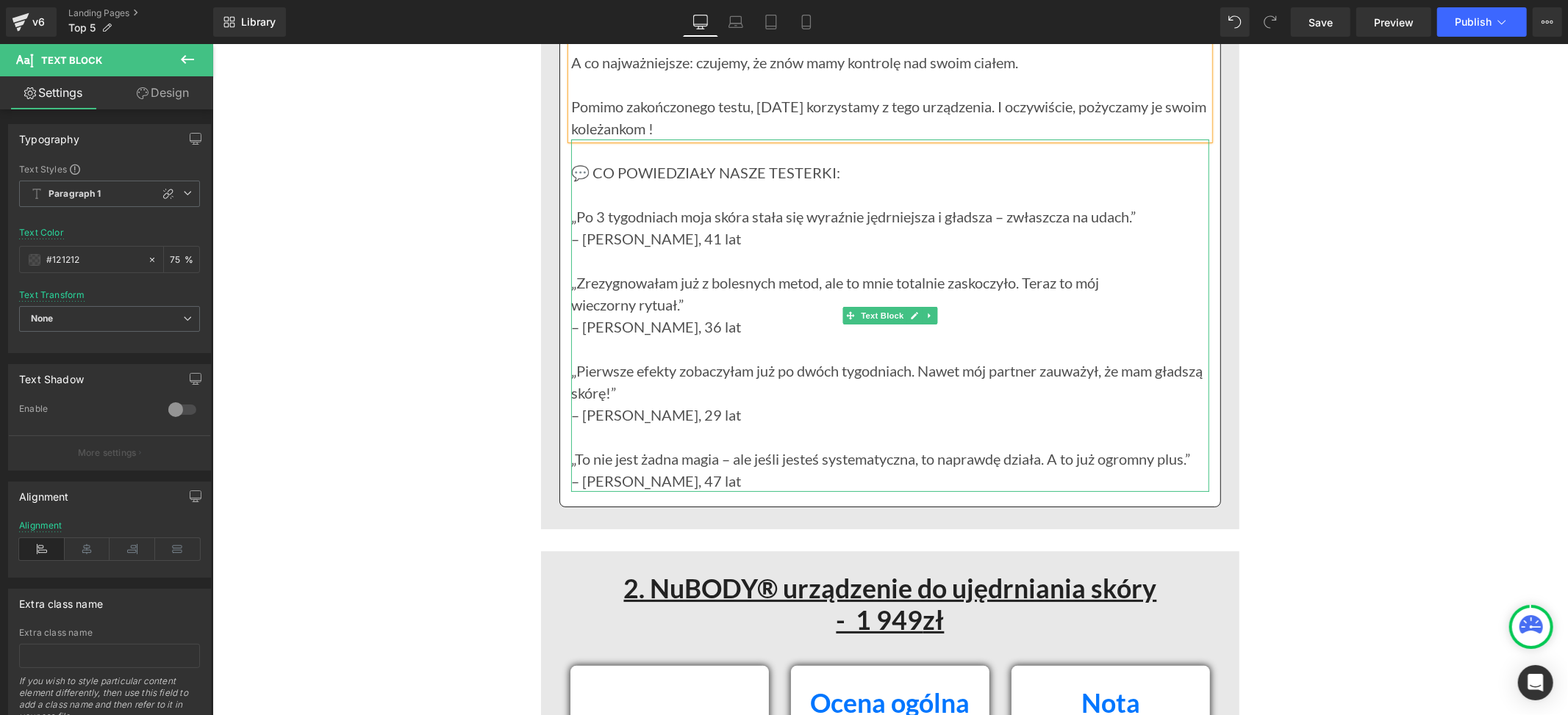
drag, startPoint x: 1065, startPoint y: 317, endPoint x: 936, endPoint y: 415, distance: 162.0
click at [1065, 317] on p "– [PERSON_NAME], 36 lat" at bounding box center [889, 326] width 638 height 22
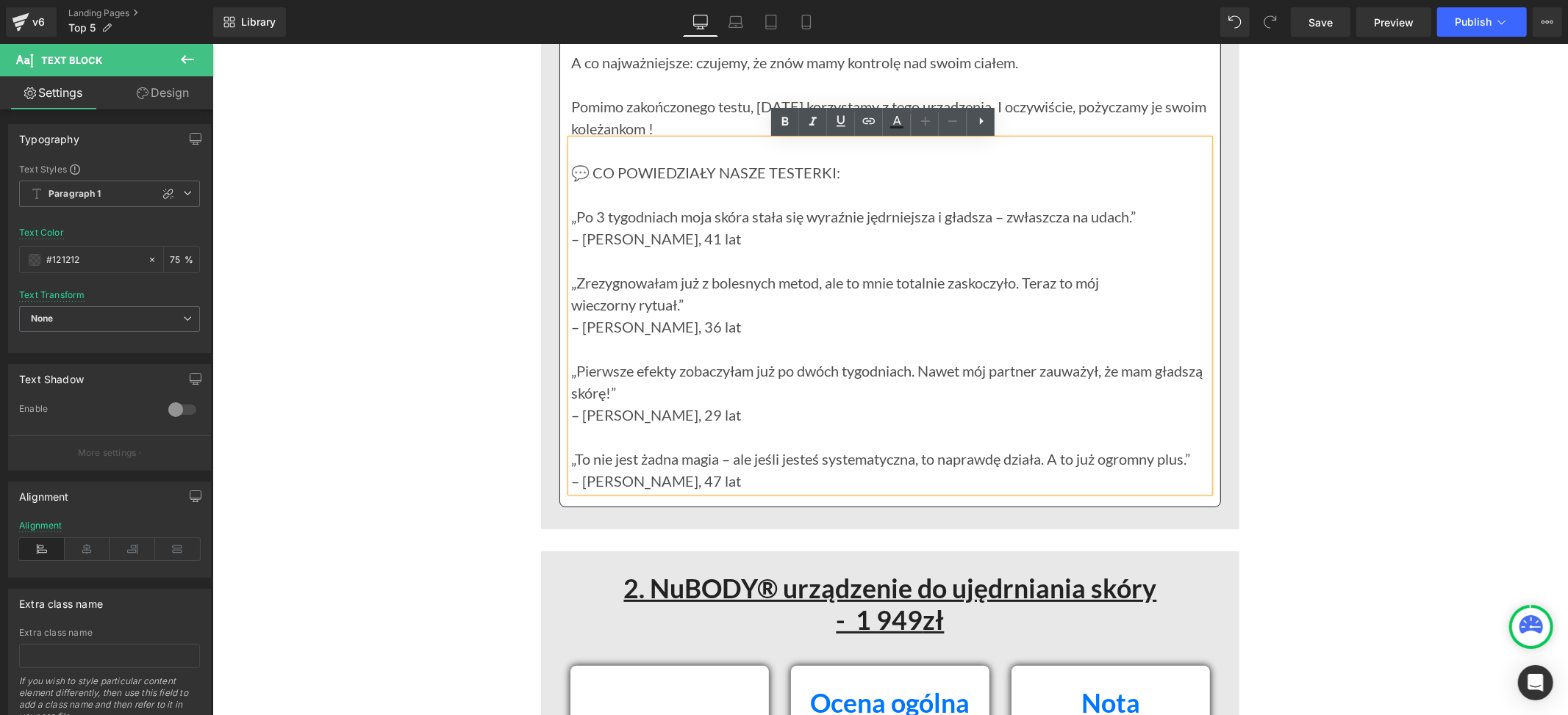
click at [986, 340] on p at bounding box center [889, 347] width 638 height 22
click at [1106, 370] on p "„Pierwsze efekty zobaczyłam już po dwóch tygodniach. Nawet mój partner zauważył…" at bounding box center [889, 381] width 638 height 44
click at [662, 390] on p "„Pierwsze efekty zobaczyłam już po dwóch tygodniach. Nawet mój partner zauważył…" at bounding box center [889, 381] width 638 height 44
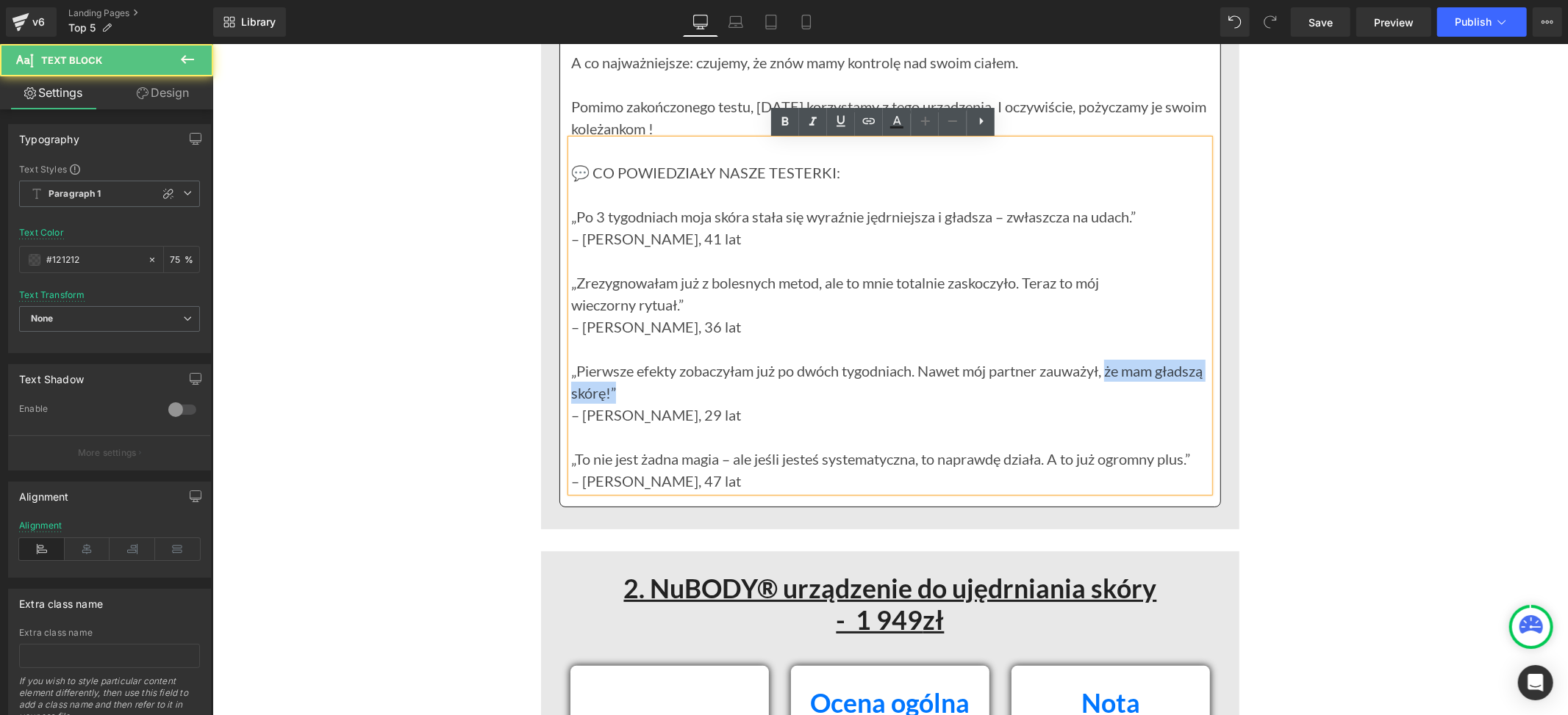
paste div
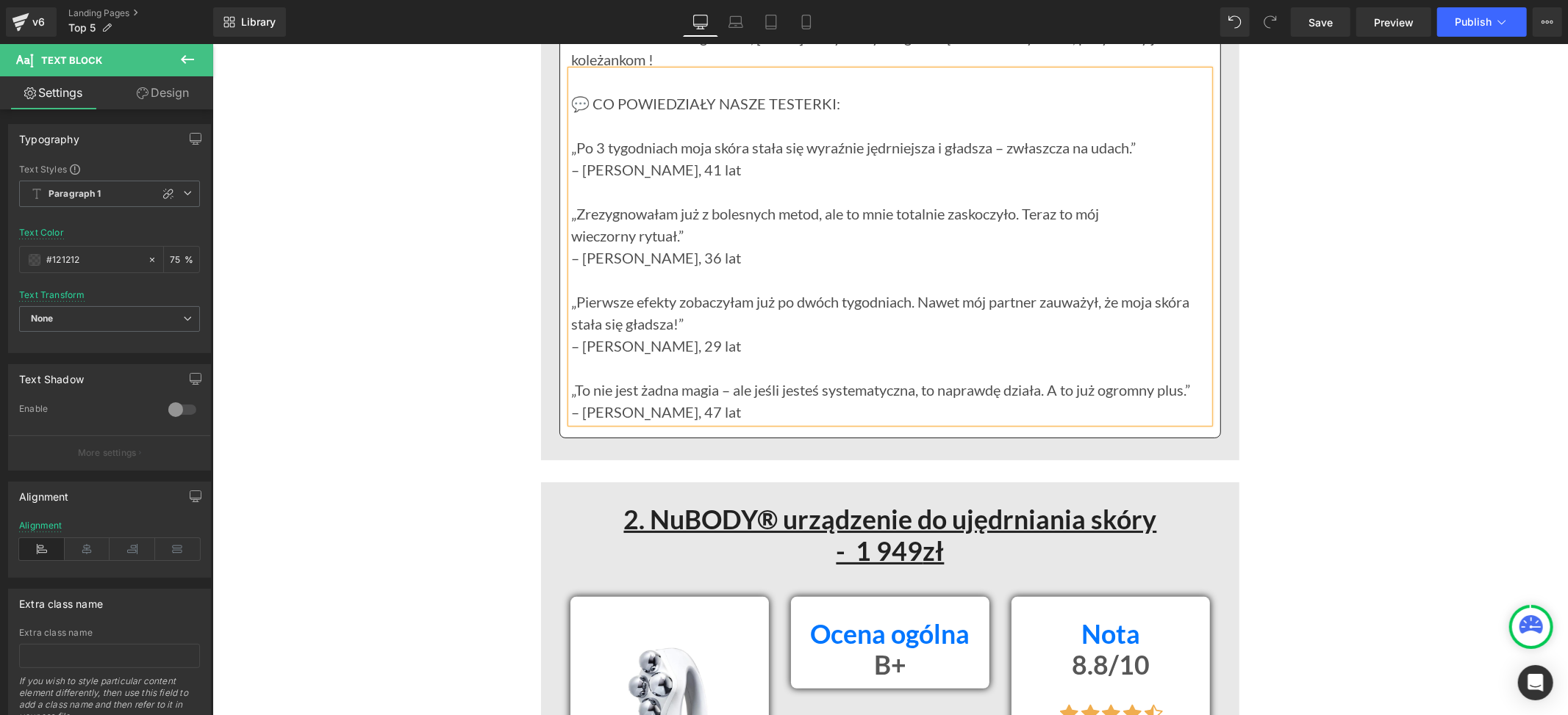
scroll to position [4772, 0]
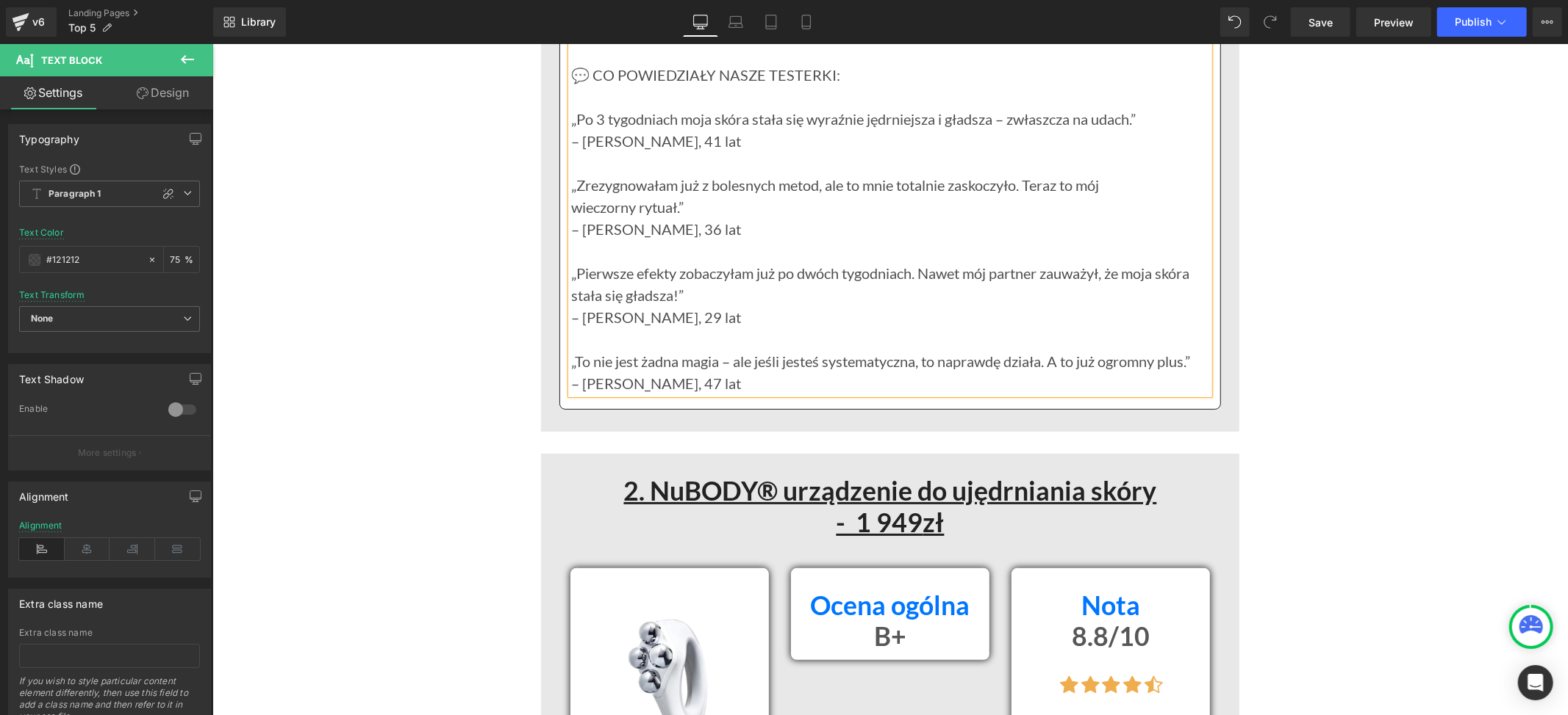
click at [1088, 332] on p at bounding box center [889, 338] width 638 height 22
click at [1026, 341] on p at bounding box center [889, 338] width 638 height 22
click at [570, 361] on p "„To nie jest żadna magia – ale jeśli jesteś systematyczna, to naprawdę działa. …" at bounding box center [889, 360] width 638 height 22
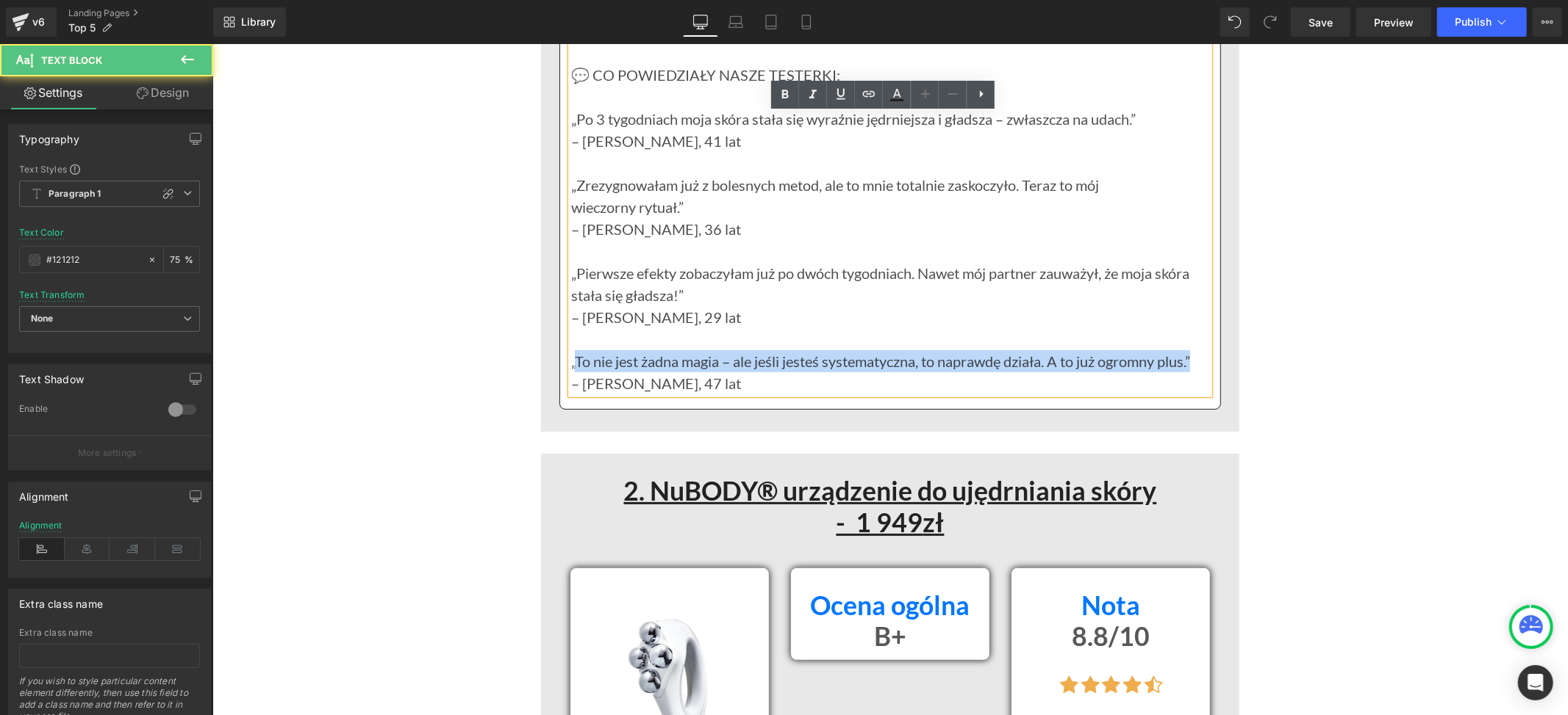
click at [1191, 361] on p "„To nie jest żadna magia – ale jeśli jesteś systematyczna, to naprawdę działa. …" at bounding box center [889, 360] width 638 height 22
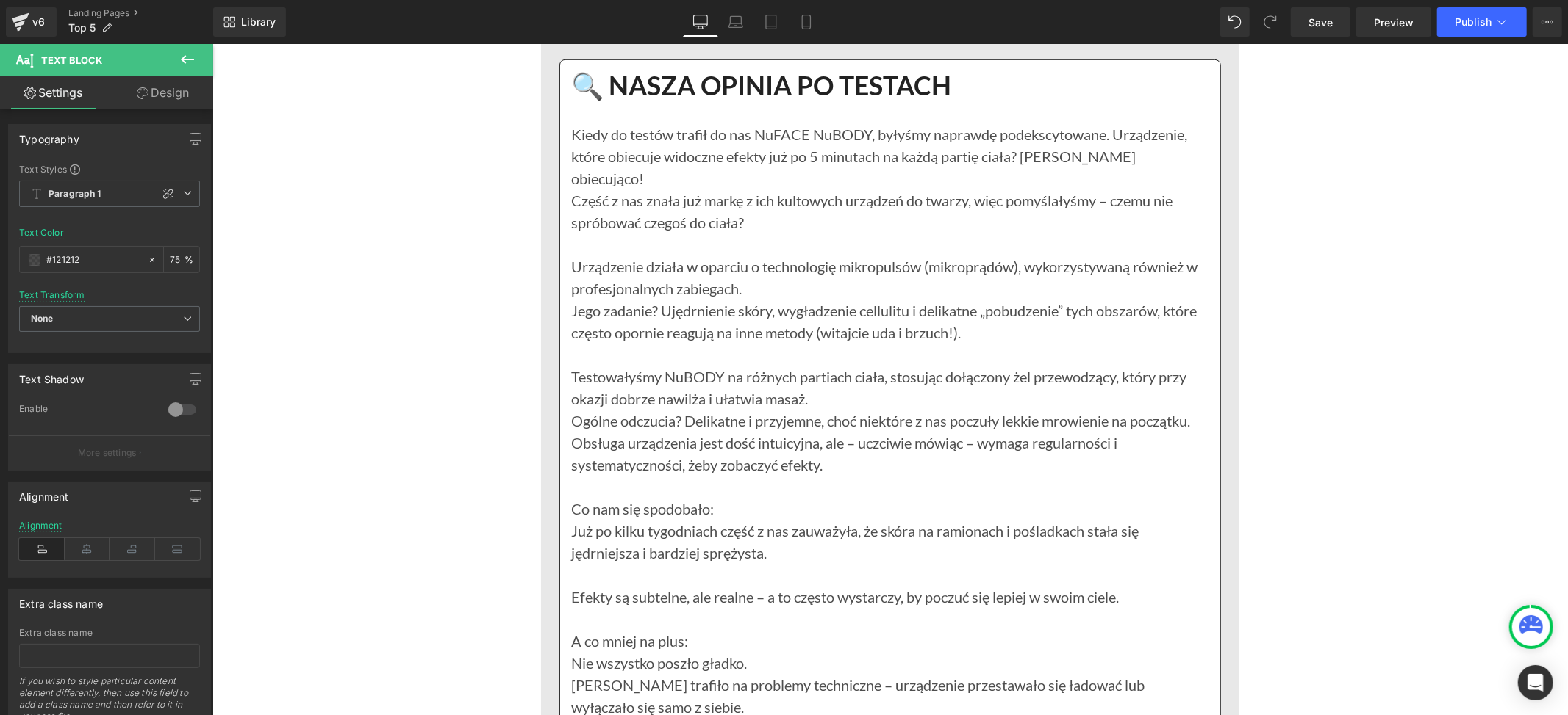
scroll to position [5556, 0]
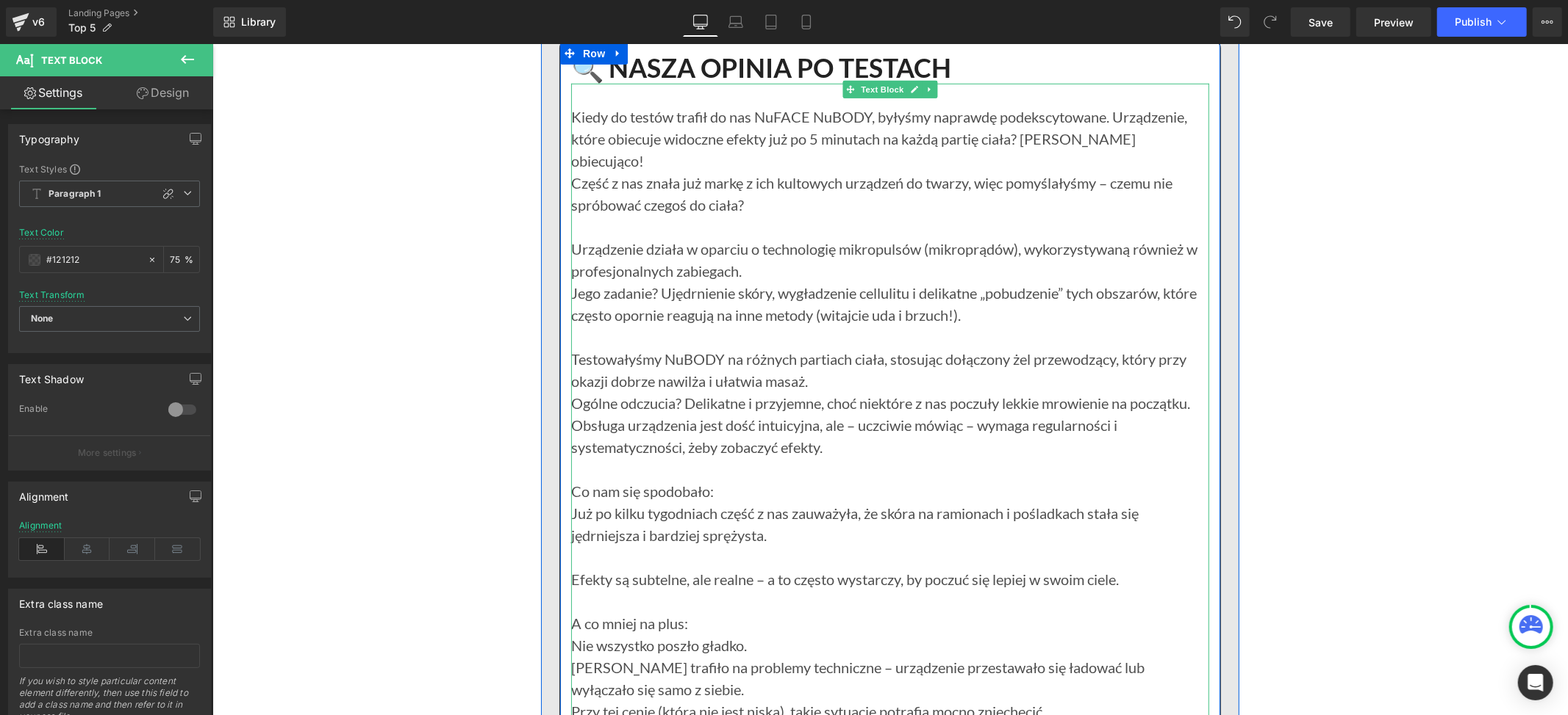
drag, startPoint x: 1161, startPoint y: 485, endPoint x: 1035, endPoint y: 465, distance: 127.6
click at [1160, 502] on p "Już po kilku tygodniach część z nas zauważyła, że skóra na ramionach i pośladka…" at bounding box center [889, 524] width 638 height 44
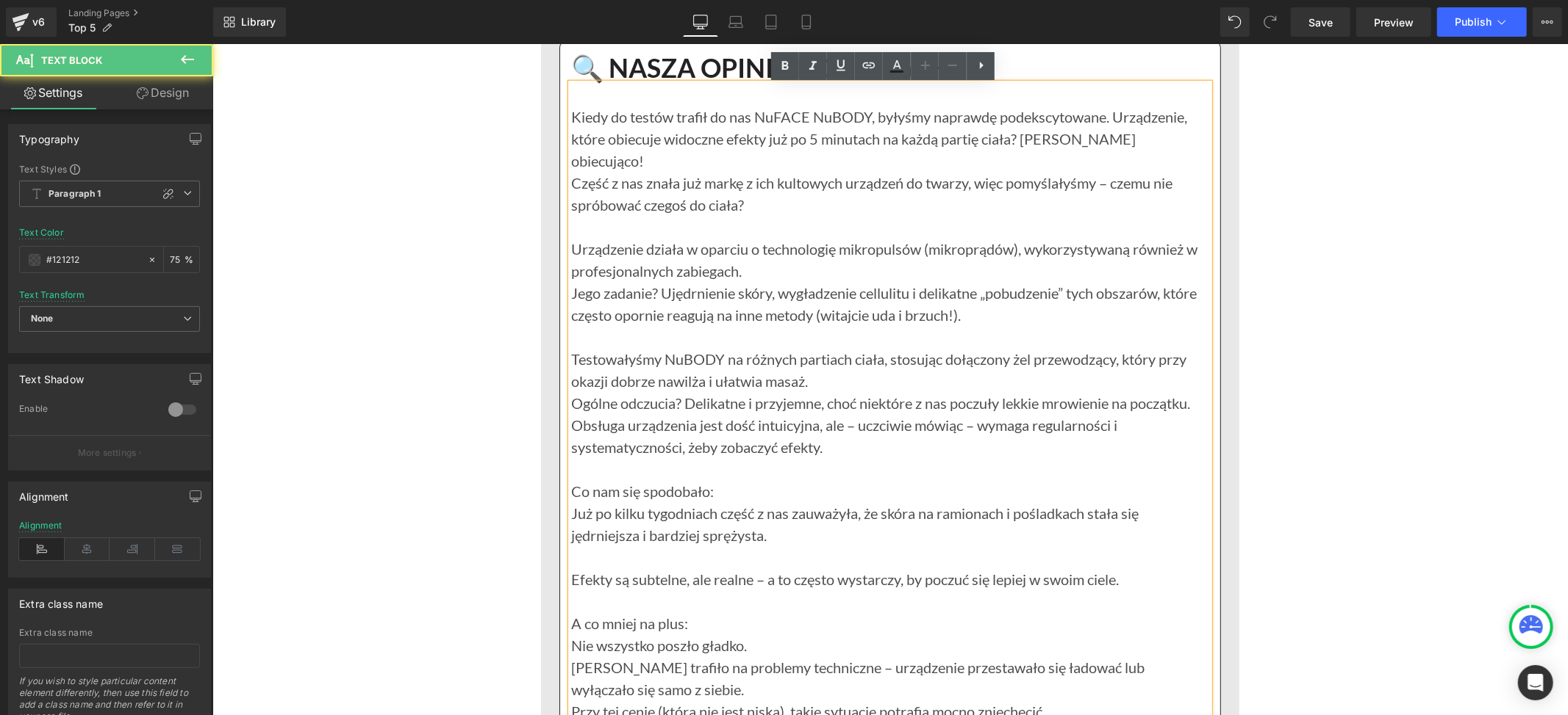
click at [1114, 502] on p "Już po kilku tygodniach część z nas zauważyła, że skóra na ramionach i pośladka…" at bounding box center [889, 524] width 638 height 44
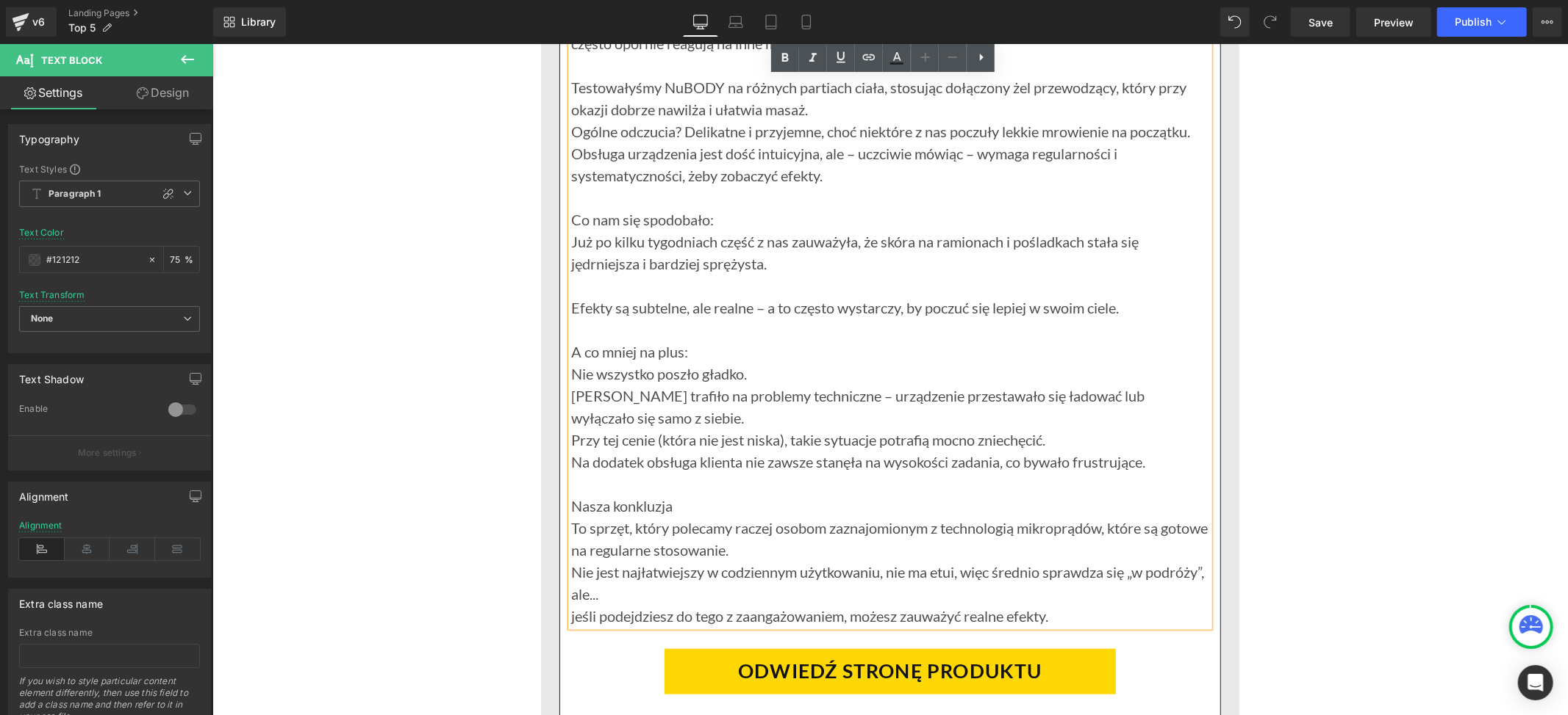
scroll to position [5849, 0]
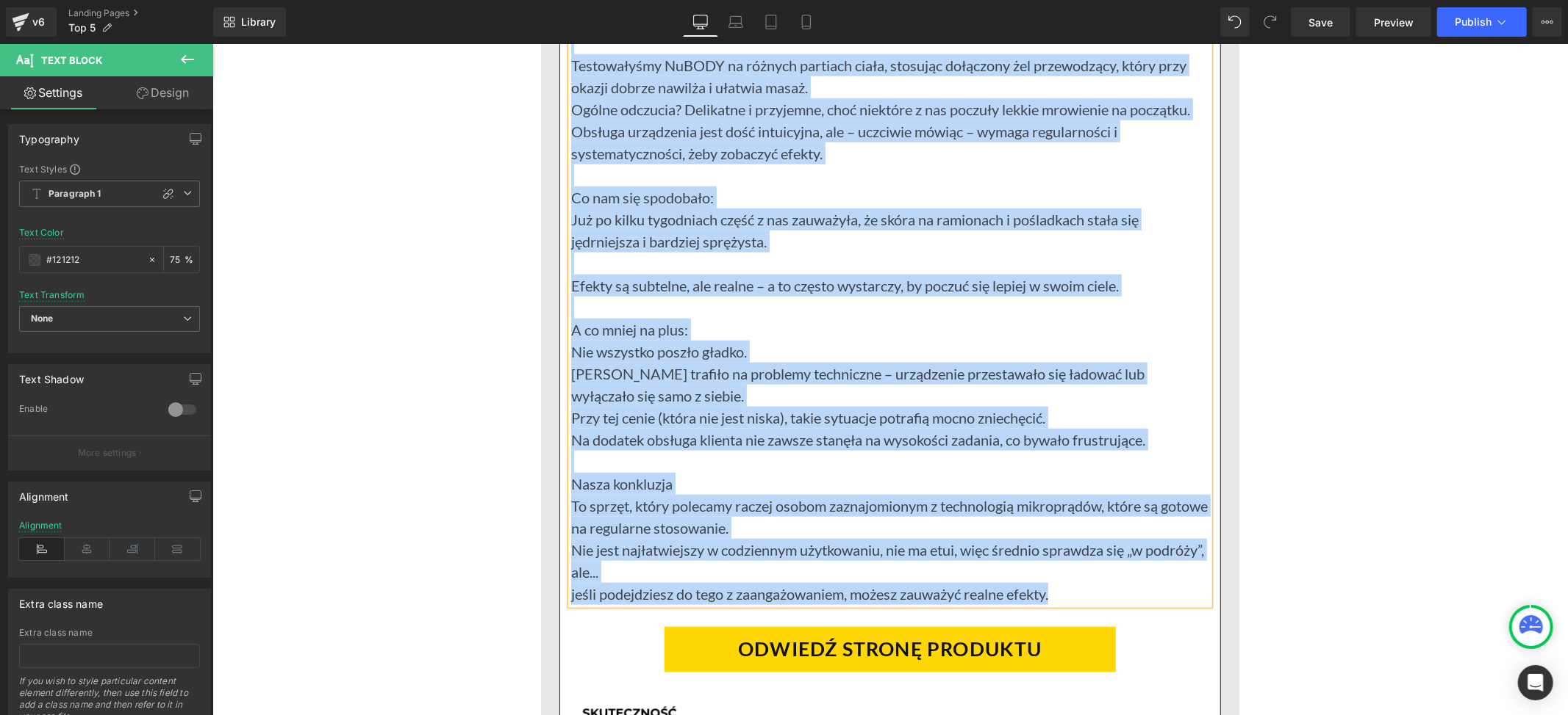
paste div
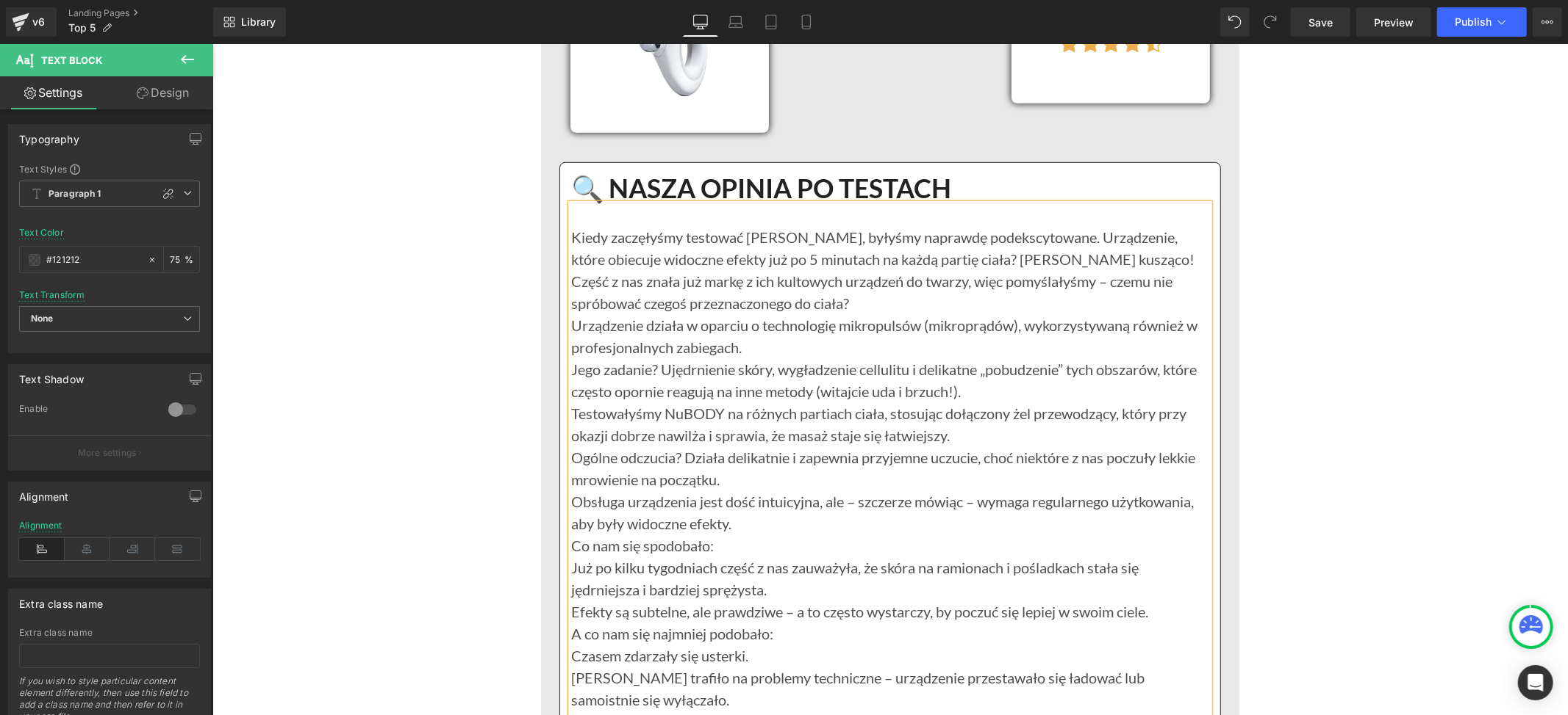
scroll to position [5457, 0]
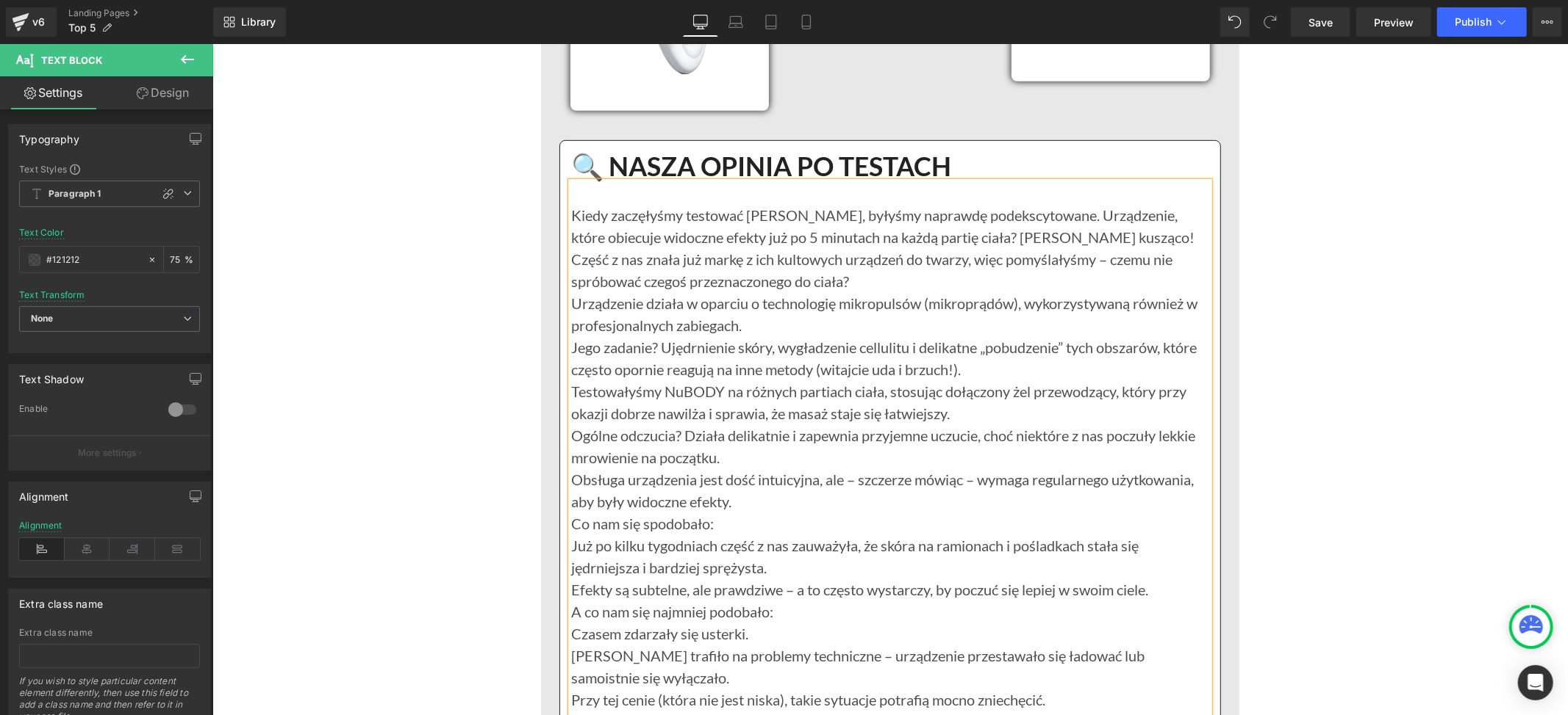
click at [863, 282] on p "Część z nas znała już markę z ich kultowych urządzeń do twarzy, więc pomyślałyś…" at bounding box center [889, 270] width 638 height 44
click at [754, 331] on p "Urządzenie działa w oparciu o technologię mikropulsów (mikroprądów), wykorzysty…" at bounding box center [889, 313] width 638 height 44
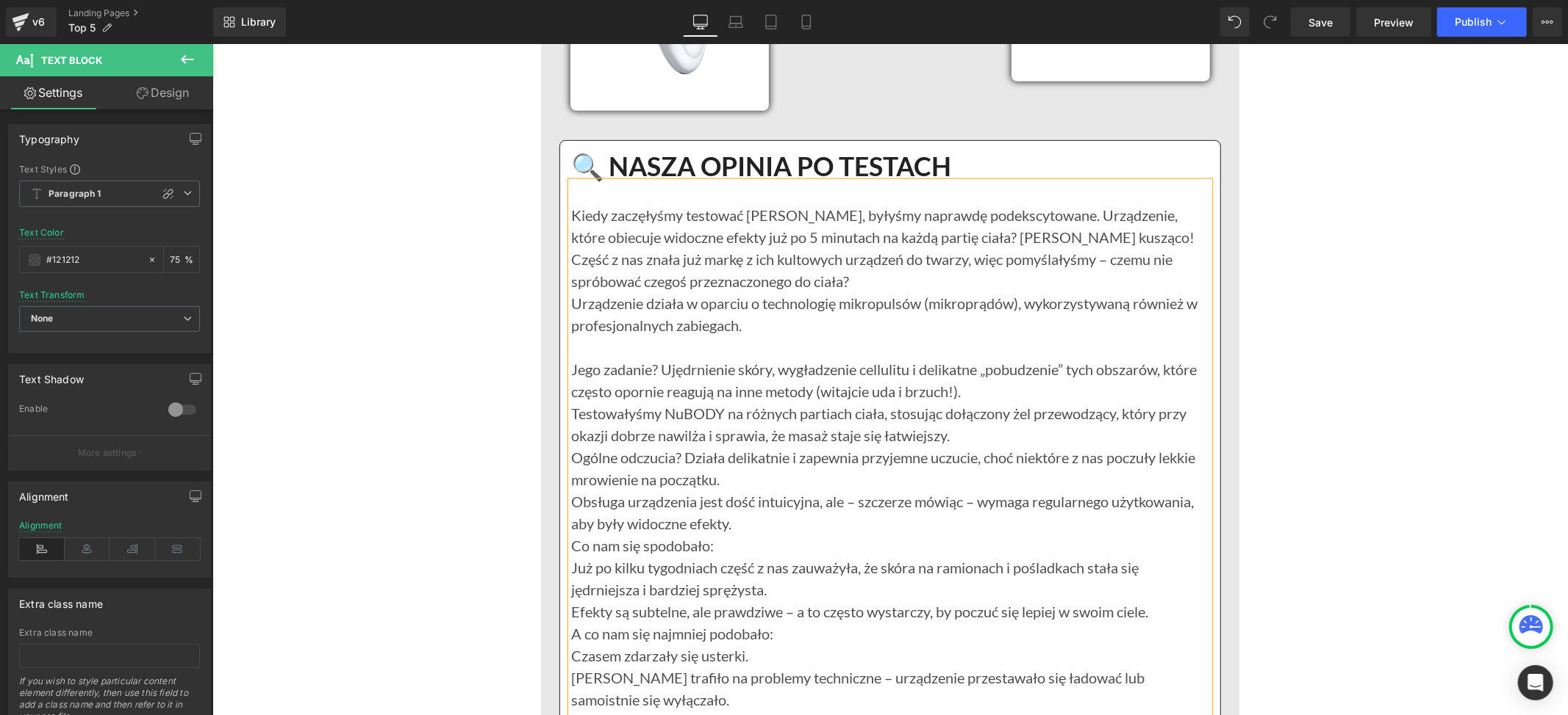
click at [1006, 391] on p "Jego zadanie? Ujędrnienie skóry, wygładzenie cellulitu i delikatne „pobudzenie”…" at bounding box center [889, 380] width 638 height 44
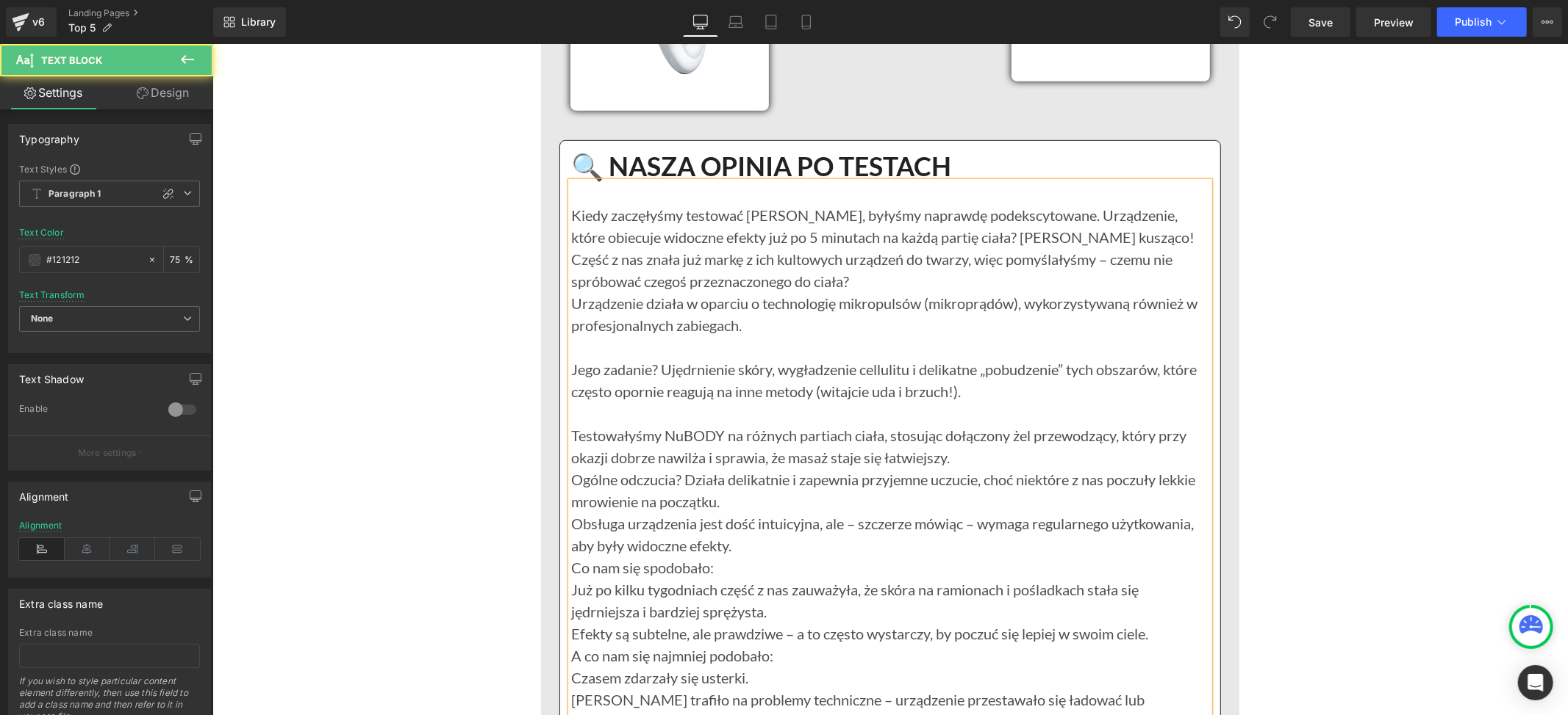
click at [957, 461] on p "Testowałyśmy NuBODY na różnych partiach ciała, stosując dołączony żel przewodzą…" at bounding box center [889, 445] width 638 height 44
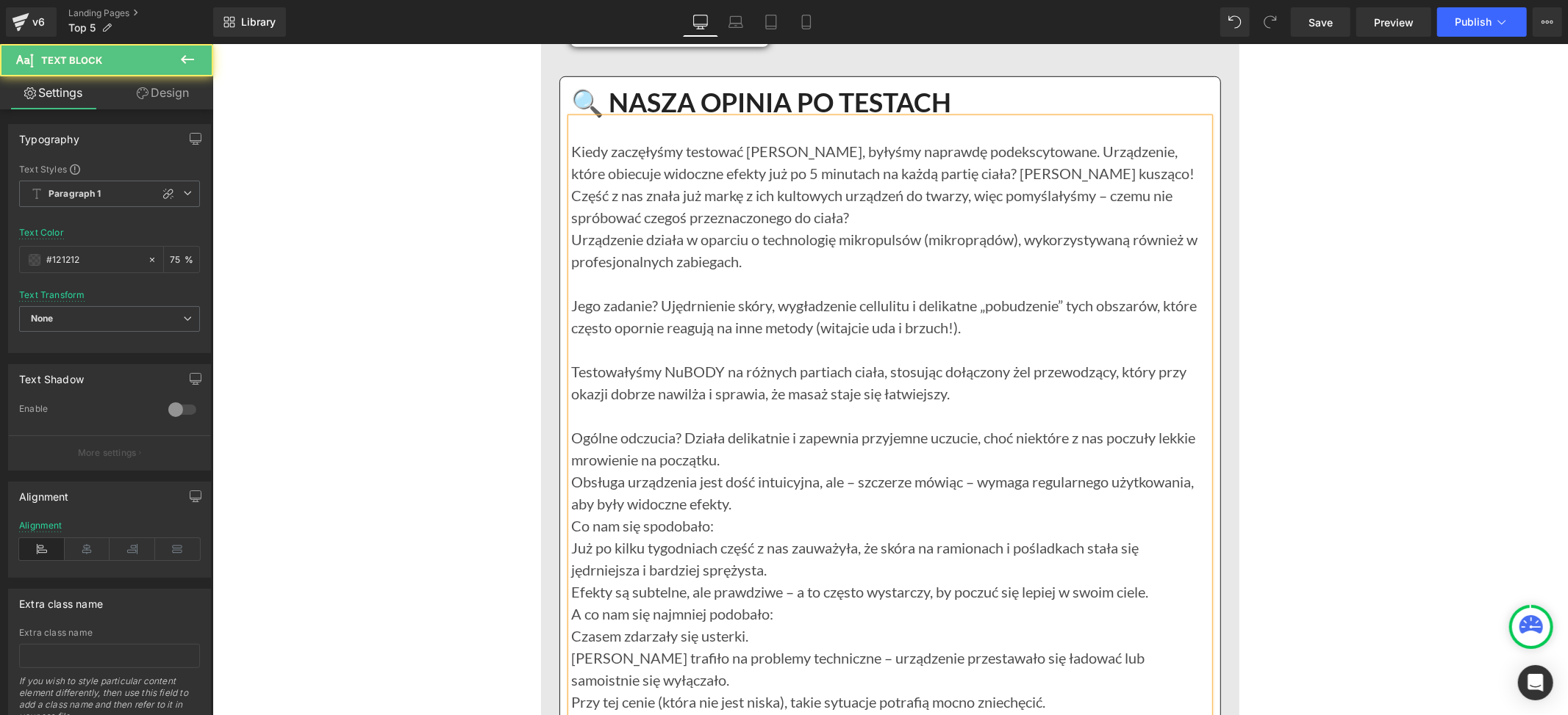
scroll to position [5556, 0]
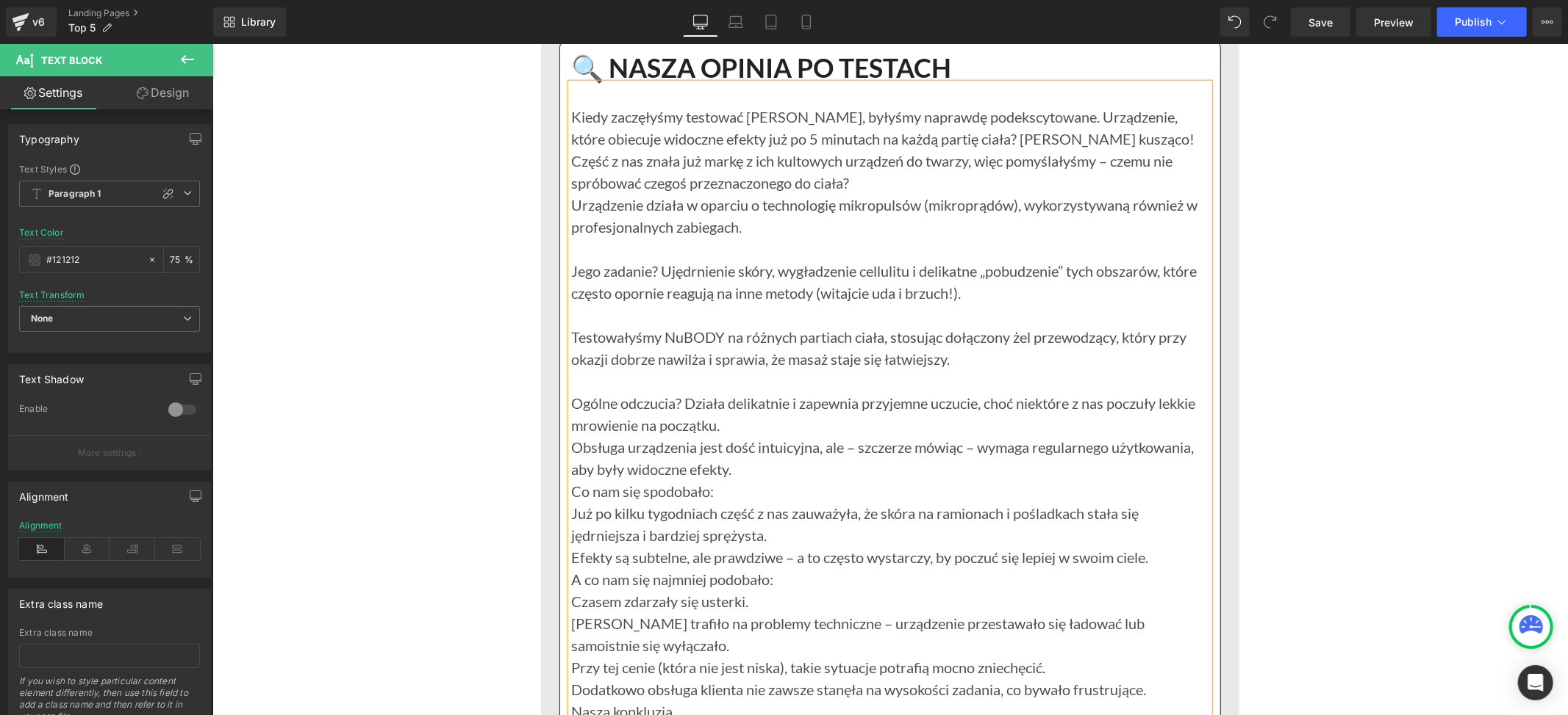
click at [757, 426] on p "Ogólne odczucia? Działa delikatnie i zapewnia przyjemne uczucie, choć niektóre …" at bounding box center [889, 413] width 638 height 44
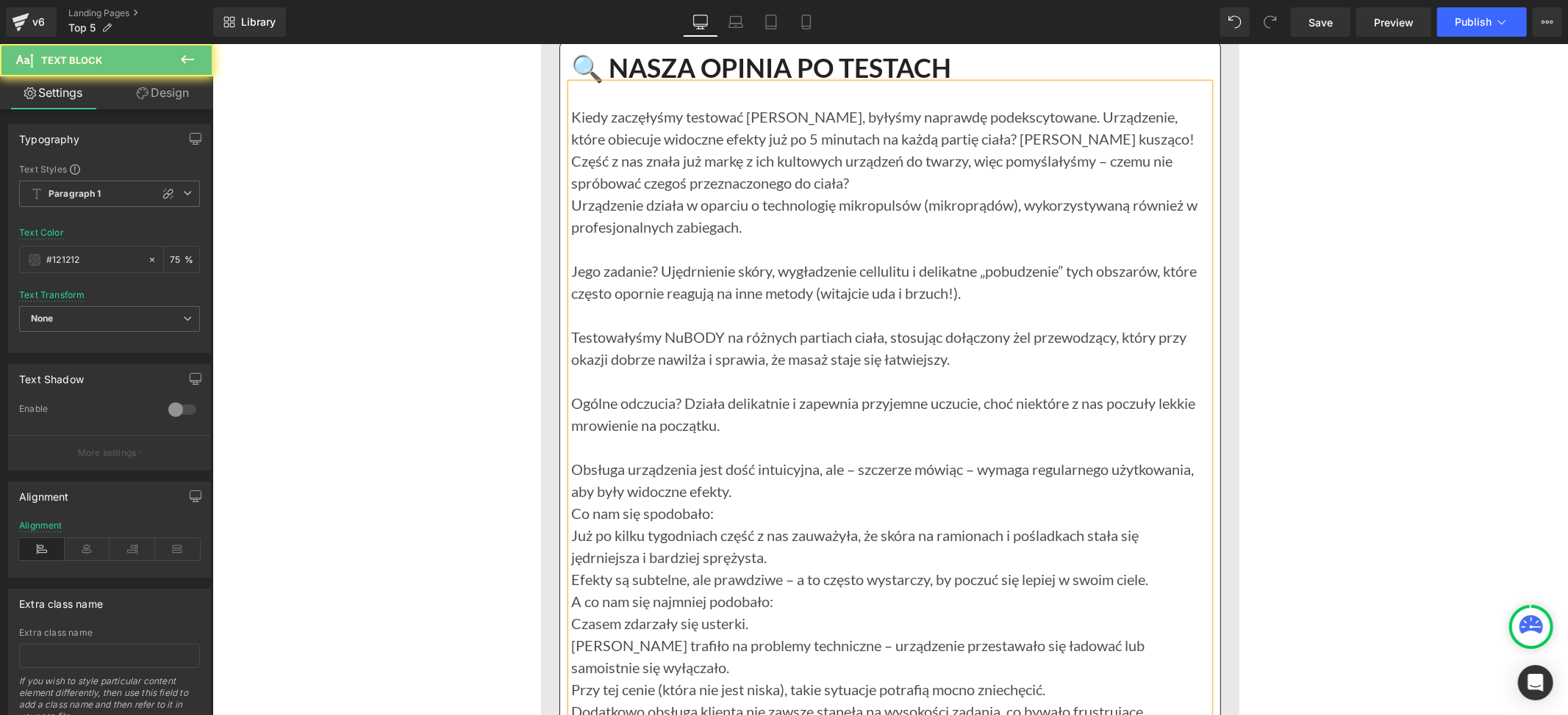
click at [743, 488] on p "Obsługa urządzenia jest dość intuicyjna, ale – szczerze mówiąc – wymaga regular…" at bounding box center [889, 479] width 638 height 44
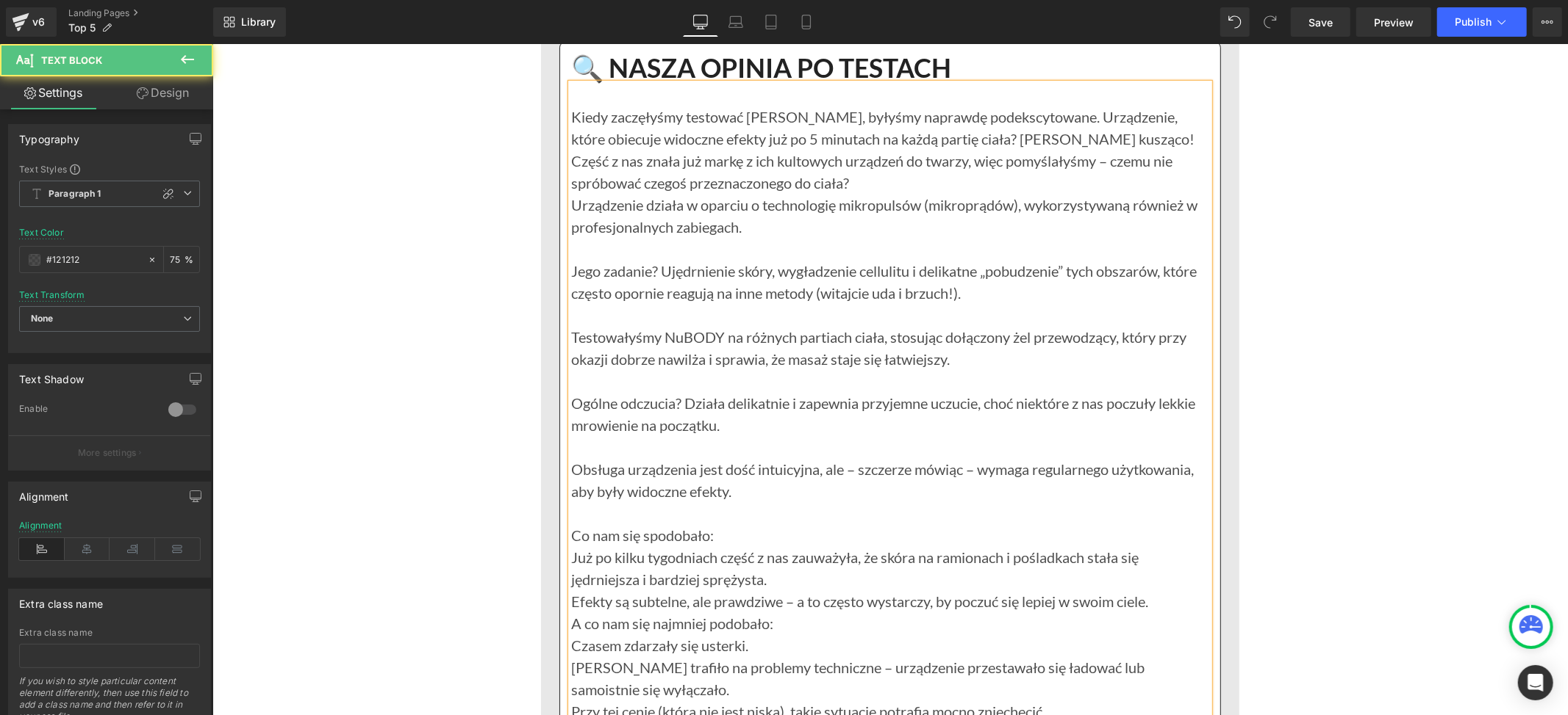
click at [704, 539] on p "Co nam się spodobało:" at bounding box center [889, 534] width 638 height 22
click at [768, 578] on p "Już po kilku tygodniach część z nas zauważyła, że skóra na ramionach i pośladka…" at bounding box center [889, 567] width 638 height 44
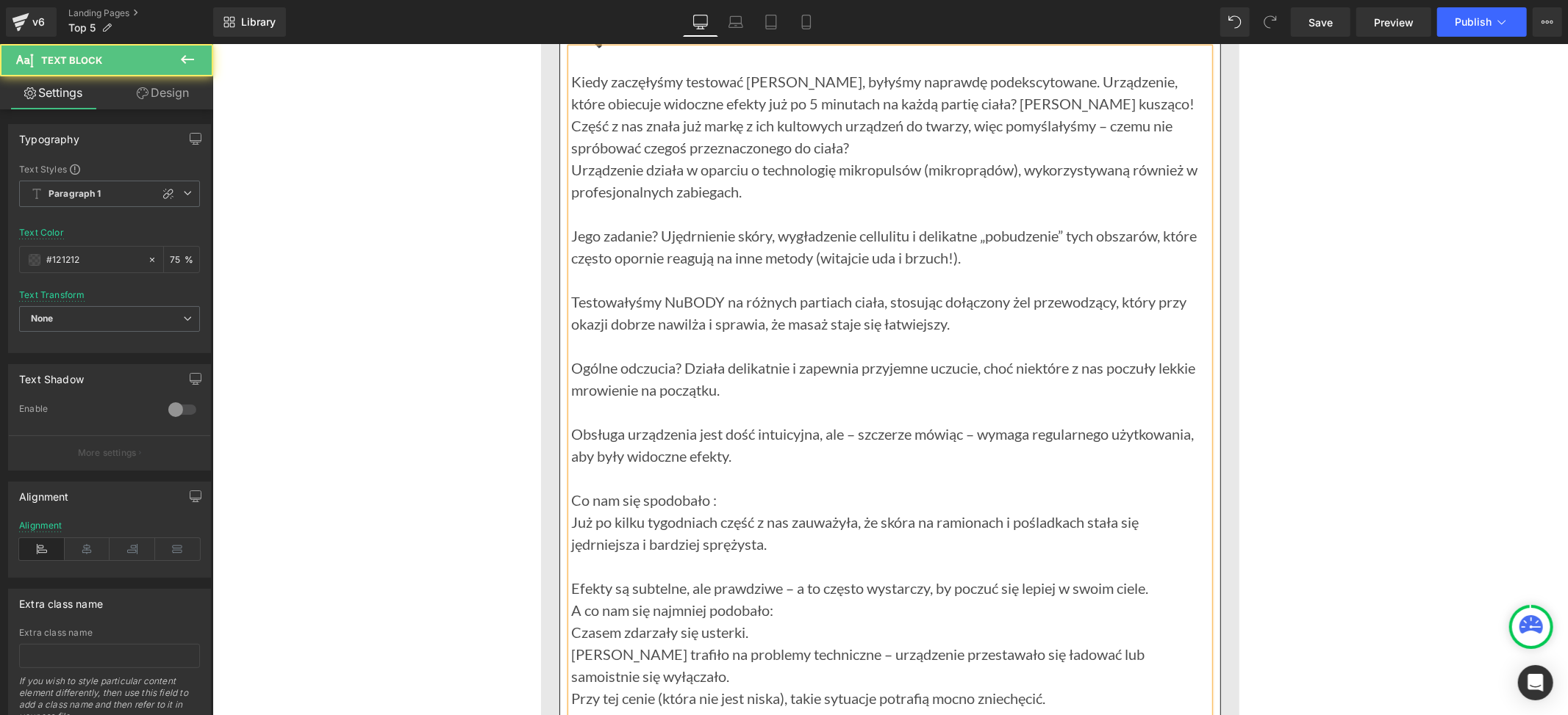
scroll to position [5654, 0]
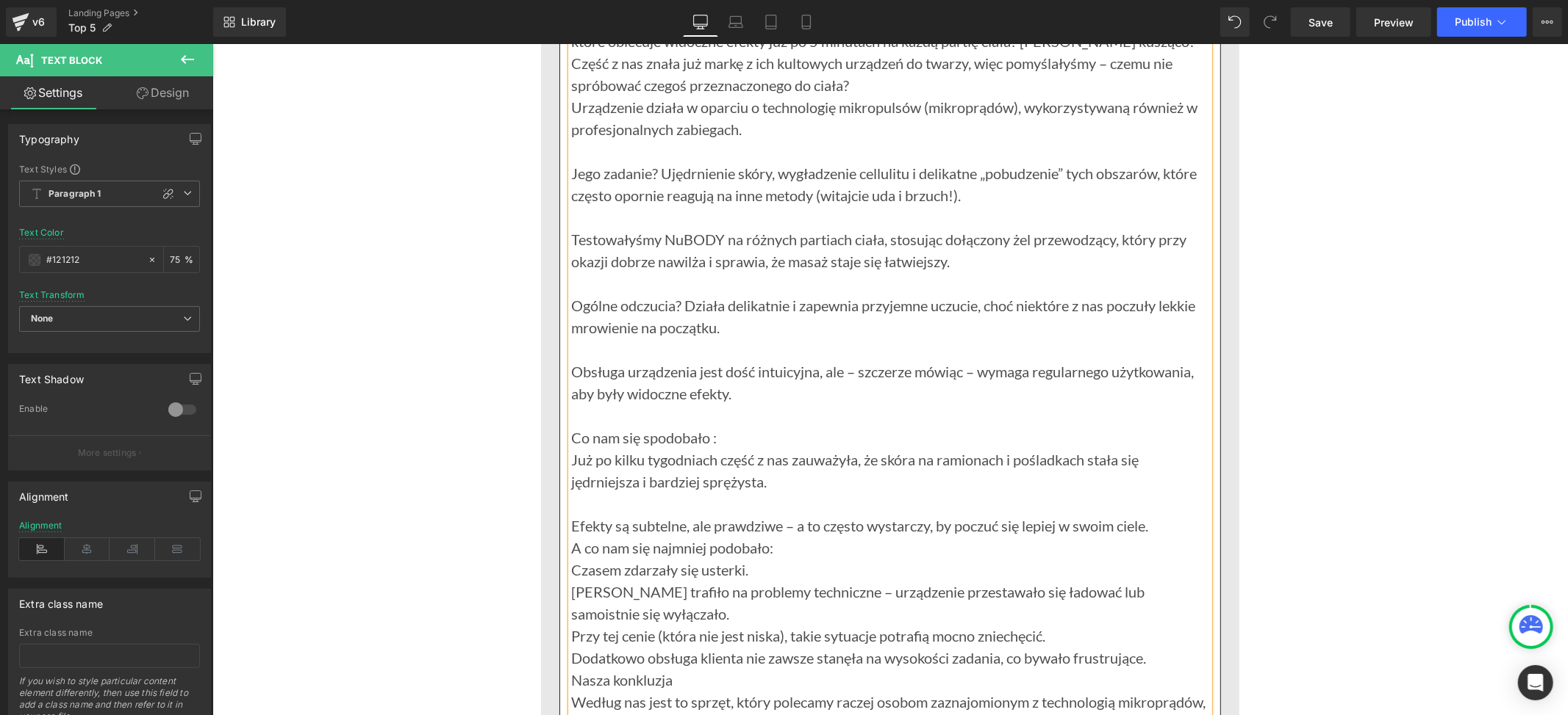
click at [762, 555] on p "A co nam się najmniej podobało:" at bounding box center [889, 547] width 638 height 22
click at [786, 553] on p "A co nam się najmniej podobało :" at bounding box center [889, 547] width 638 height 22
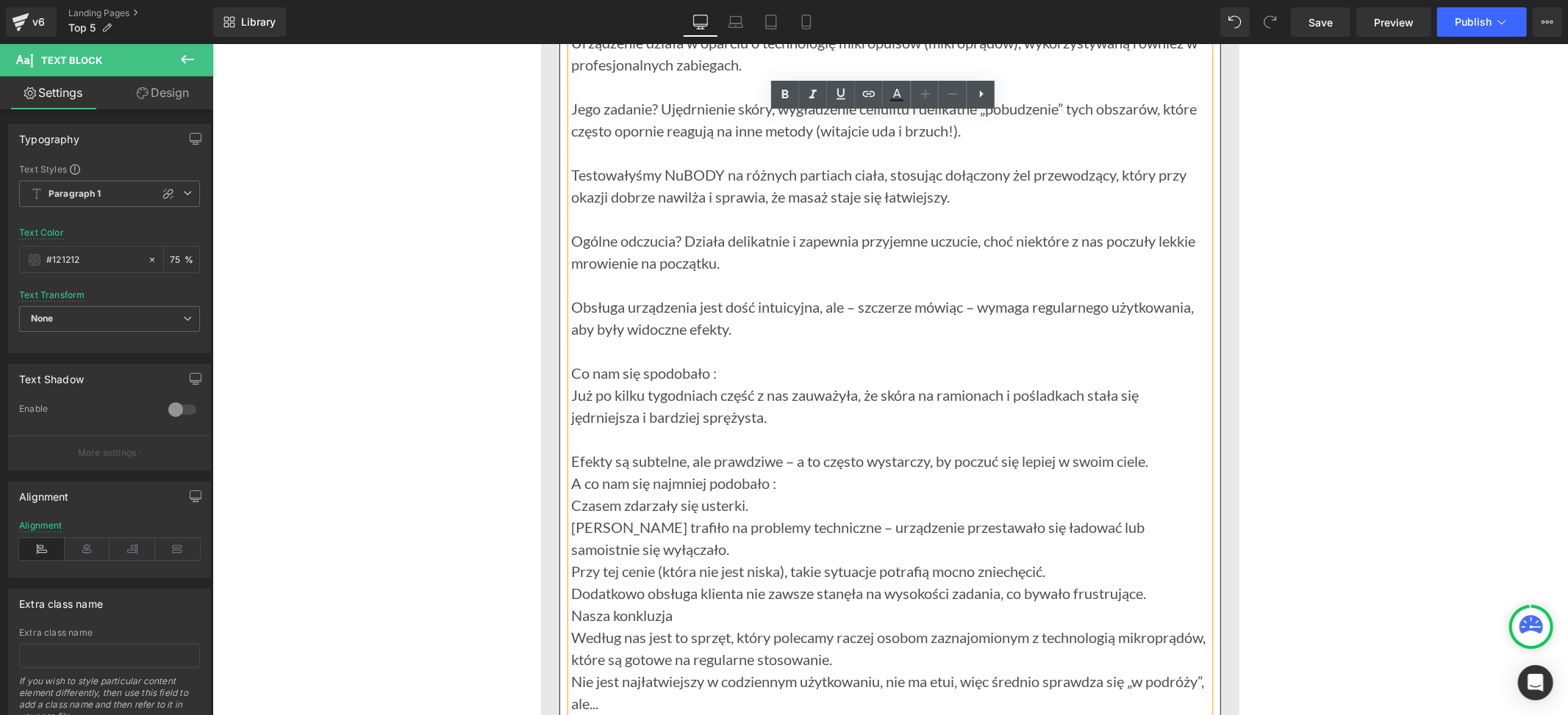
scroll to position [5751, 0]
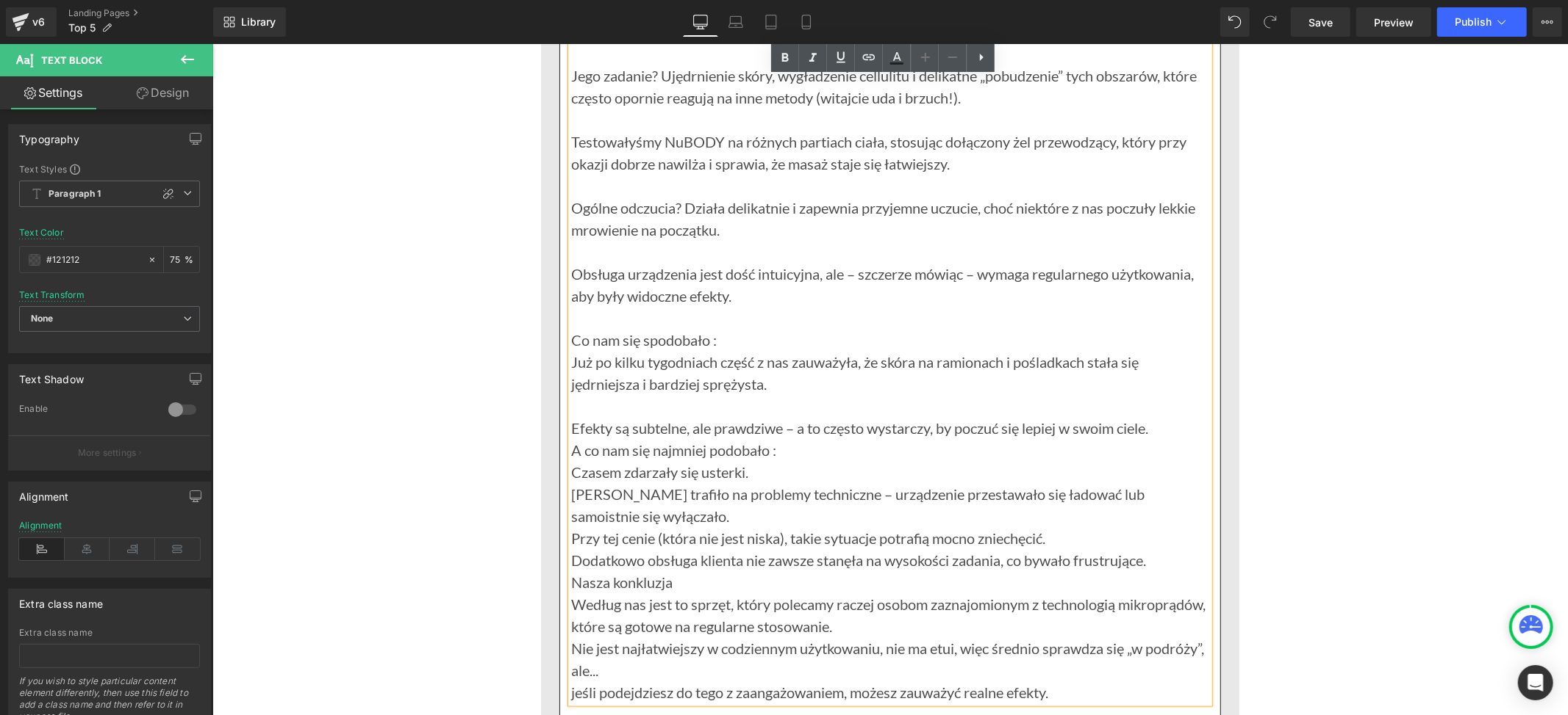
click at [760, 474] on p "Czasem zdarzały się usterki." at bounding box center [889, 471] width 638 height 22
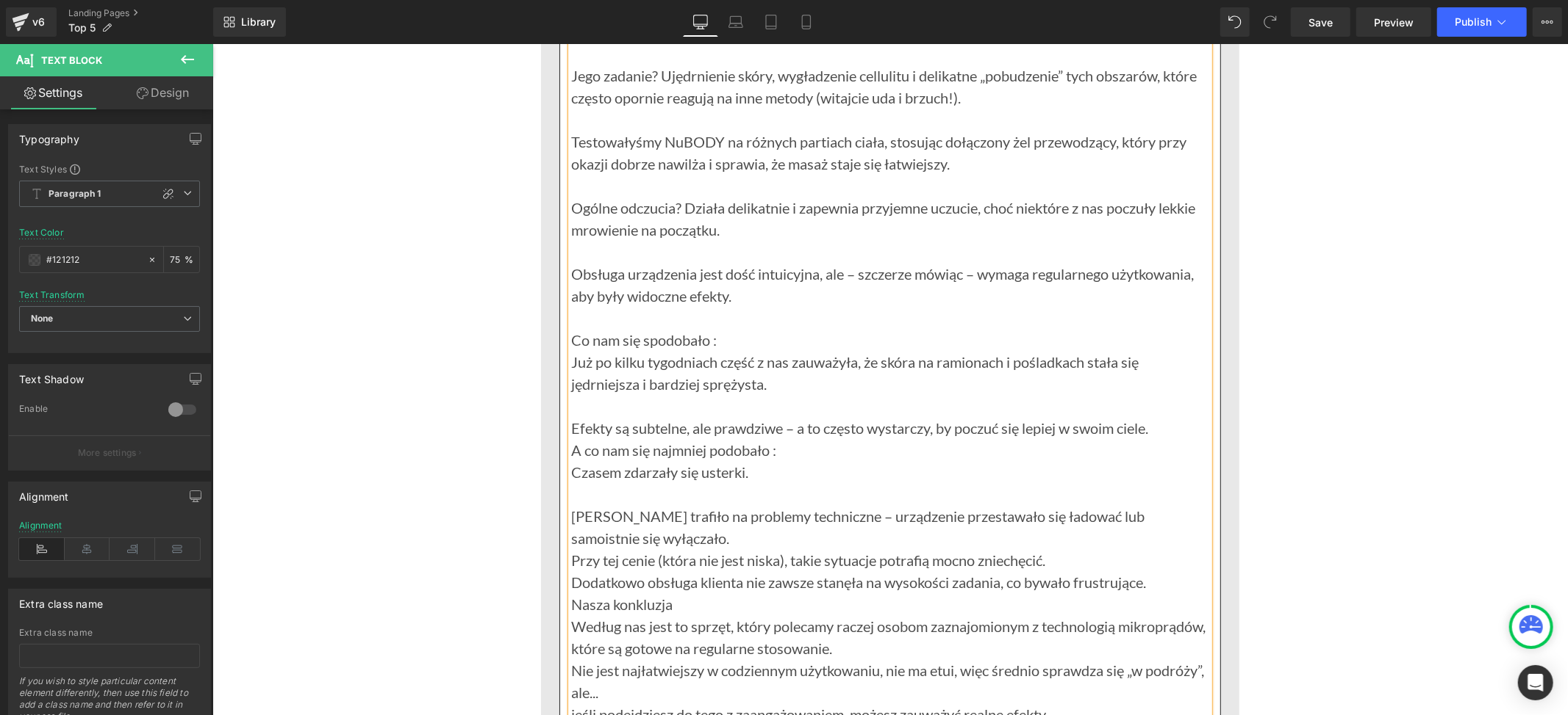
click at [673, 544] on p "[PERSON_NAME] trafiło na problemy techniczne – urządzenie przestawało się ładow…" at bounding box center [889, 526] width 638 height 44
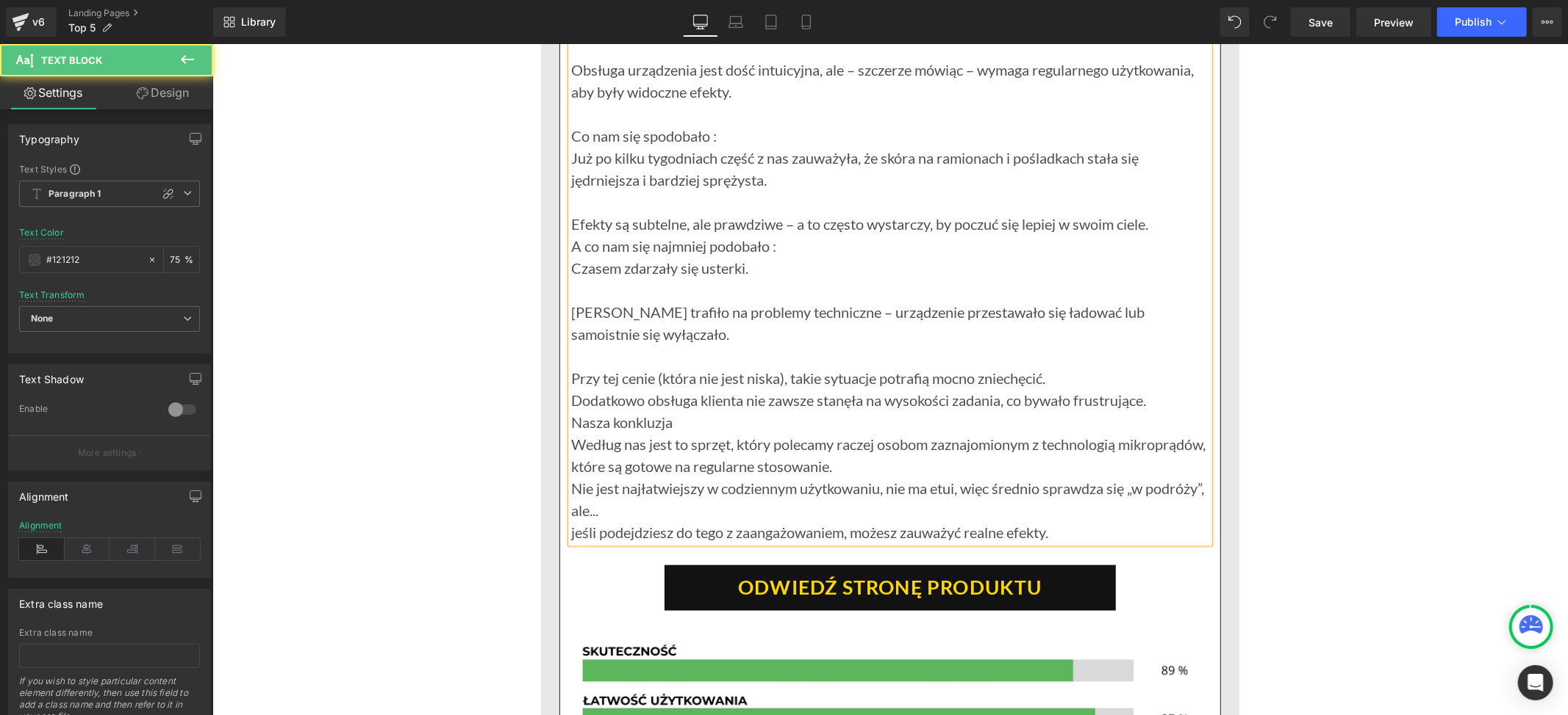
scroll to position [6045, 0]
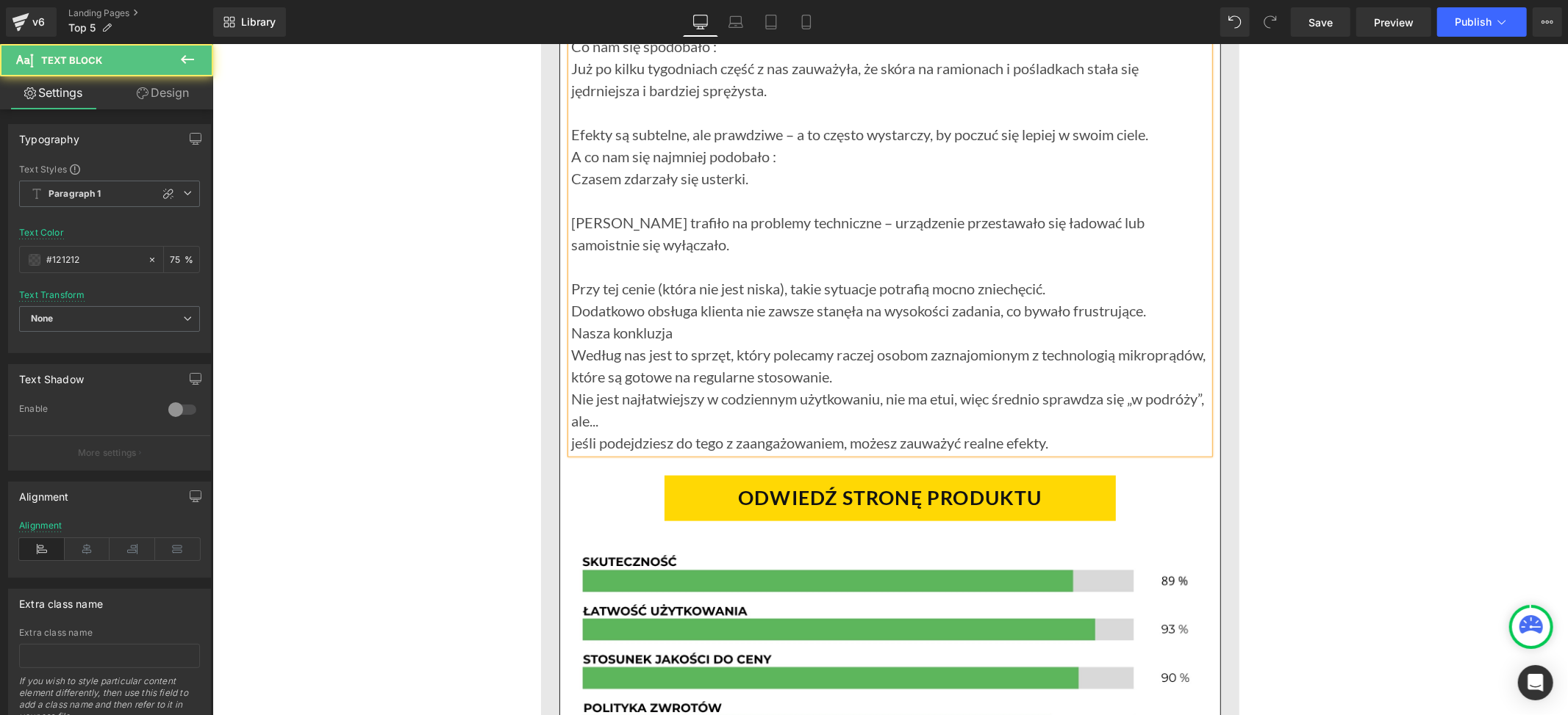
click at [676, 338] on p "Nasza konkluzja" at bounding box center [889, 332] width 638 height 22
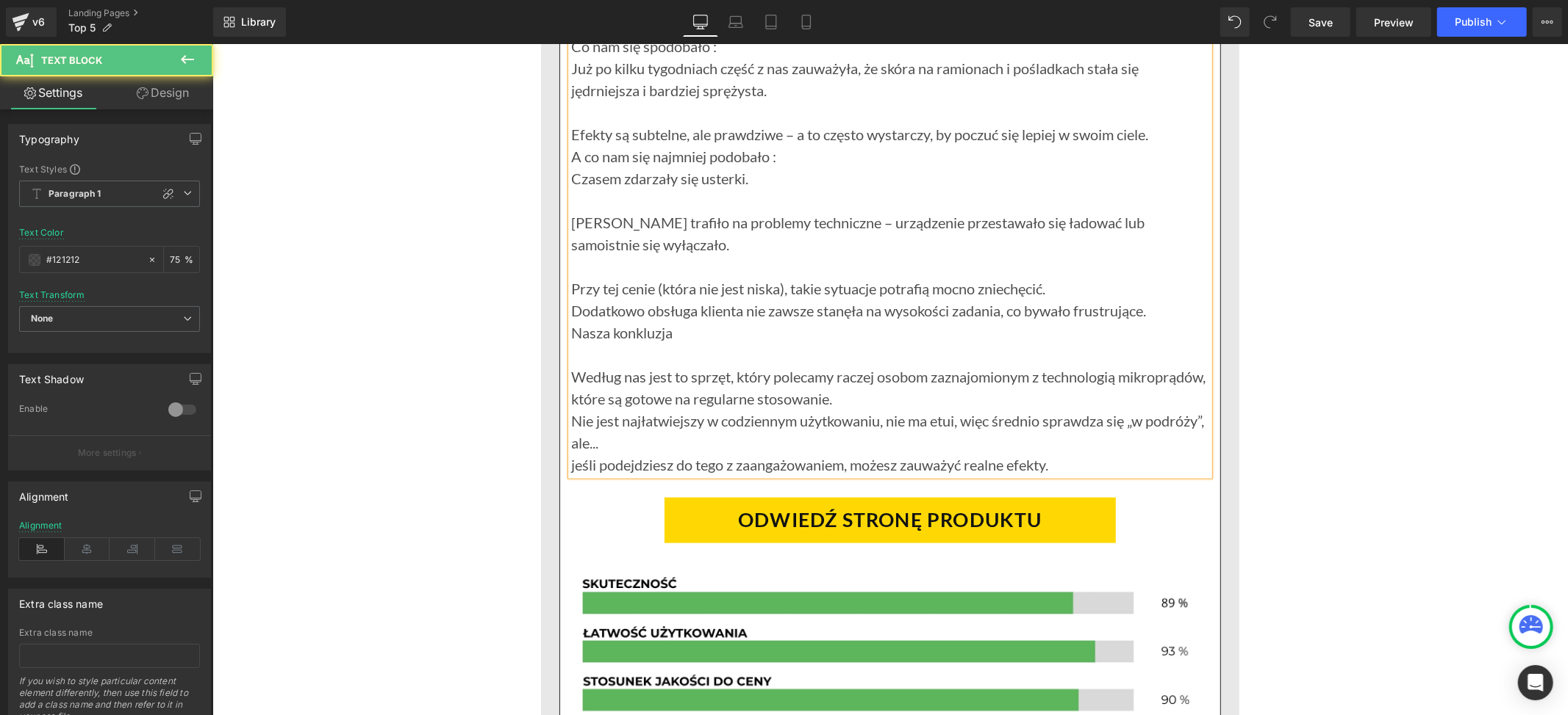
click at [943, 405] on p "Według nas jest to sprzęt, który polecamy raczej osobom zaznajomionym z technol…" at bounding box center [889, 387] width 638 height 44
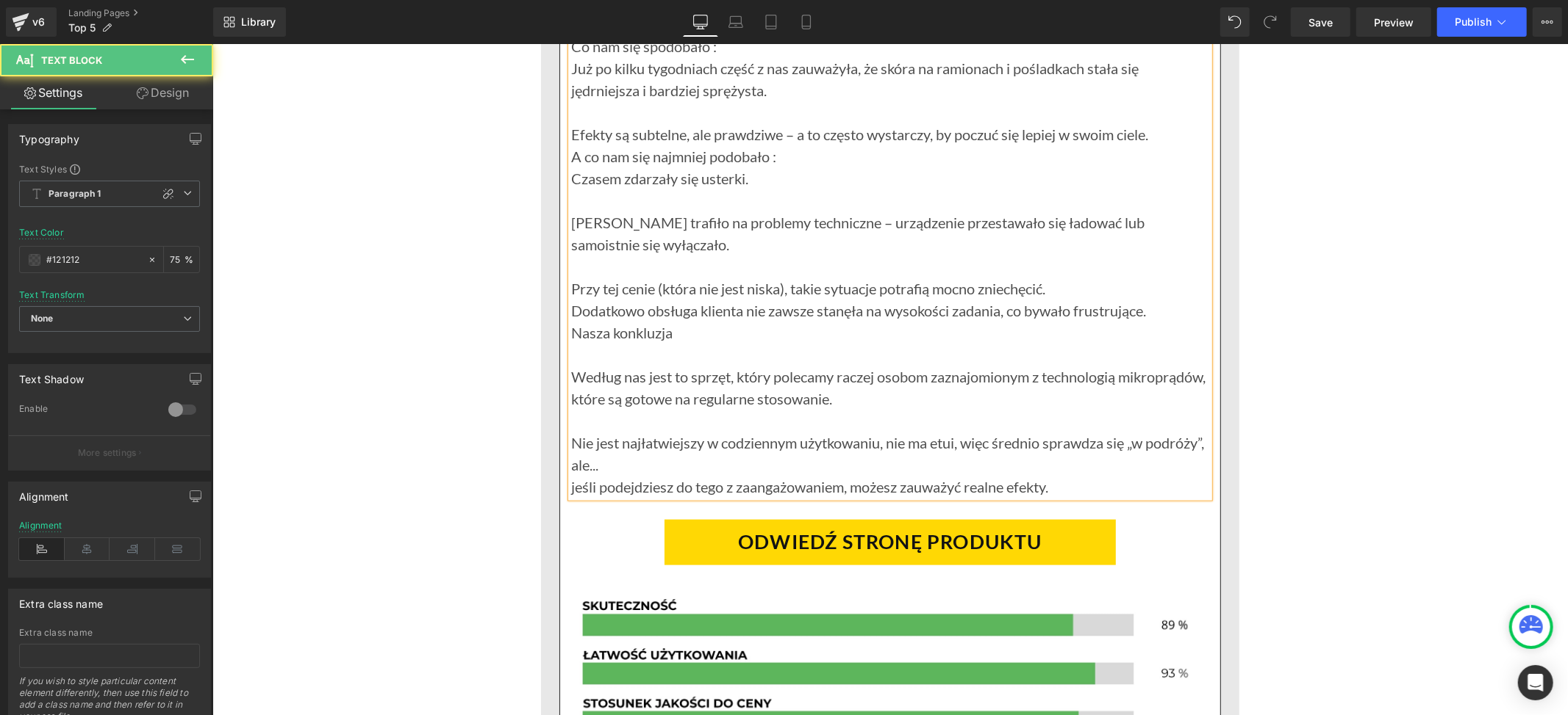
click at [680, 466] on p "Nie jest najłatwiejszy w codziennym użytkowaniu, nie ma etui, więc średnio spra…" at bounding box center [889, 453] width 638 height 44
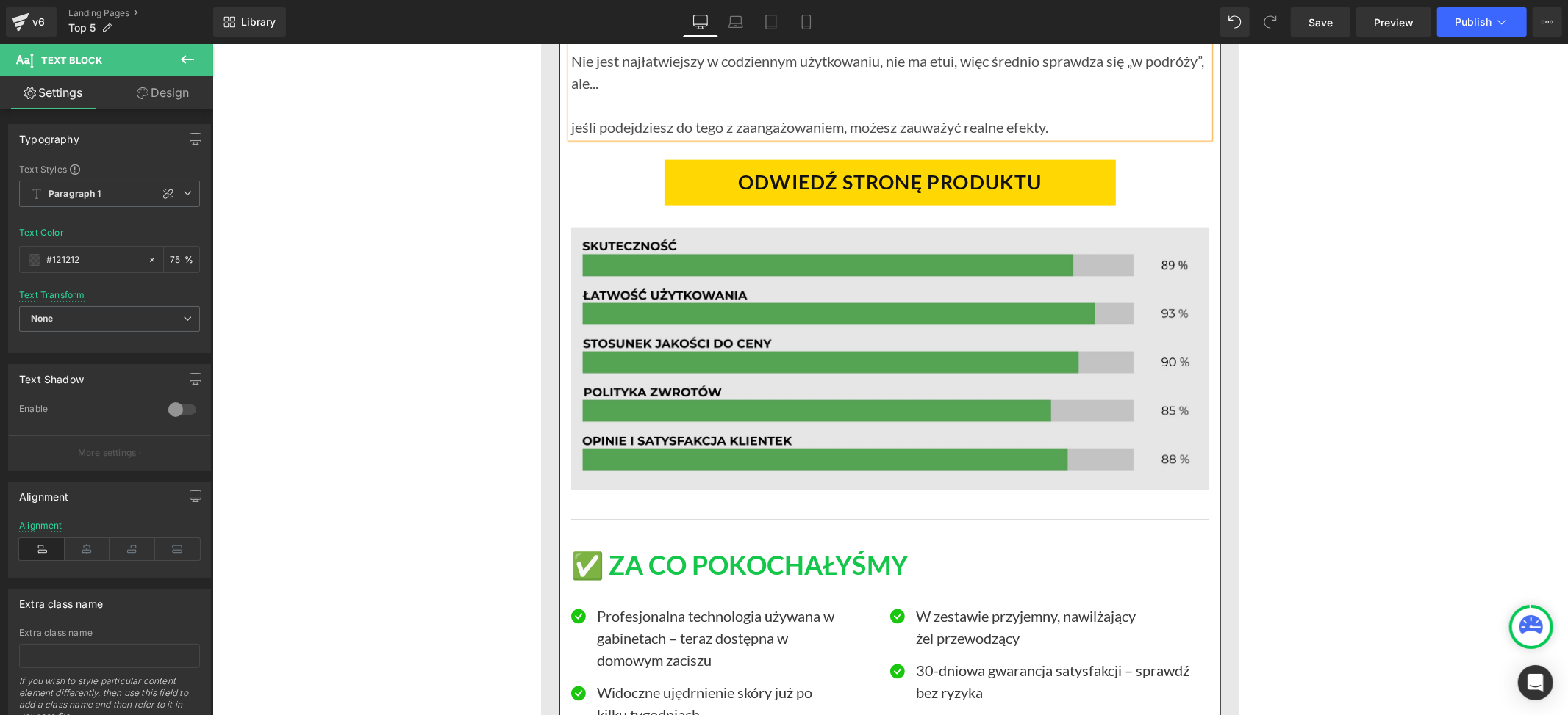
scroll to position [6339, 0]
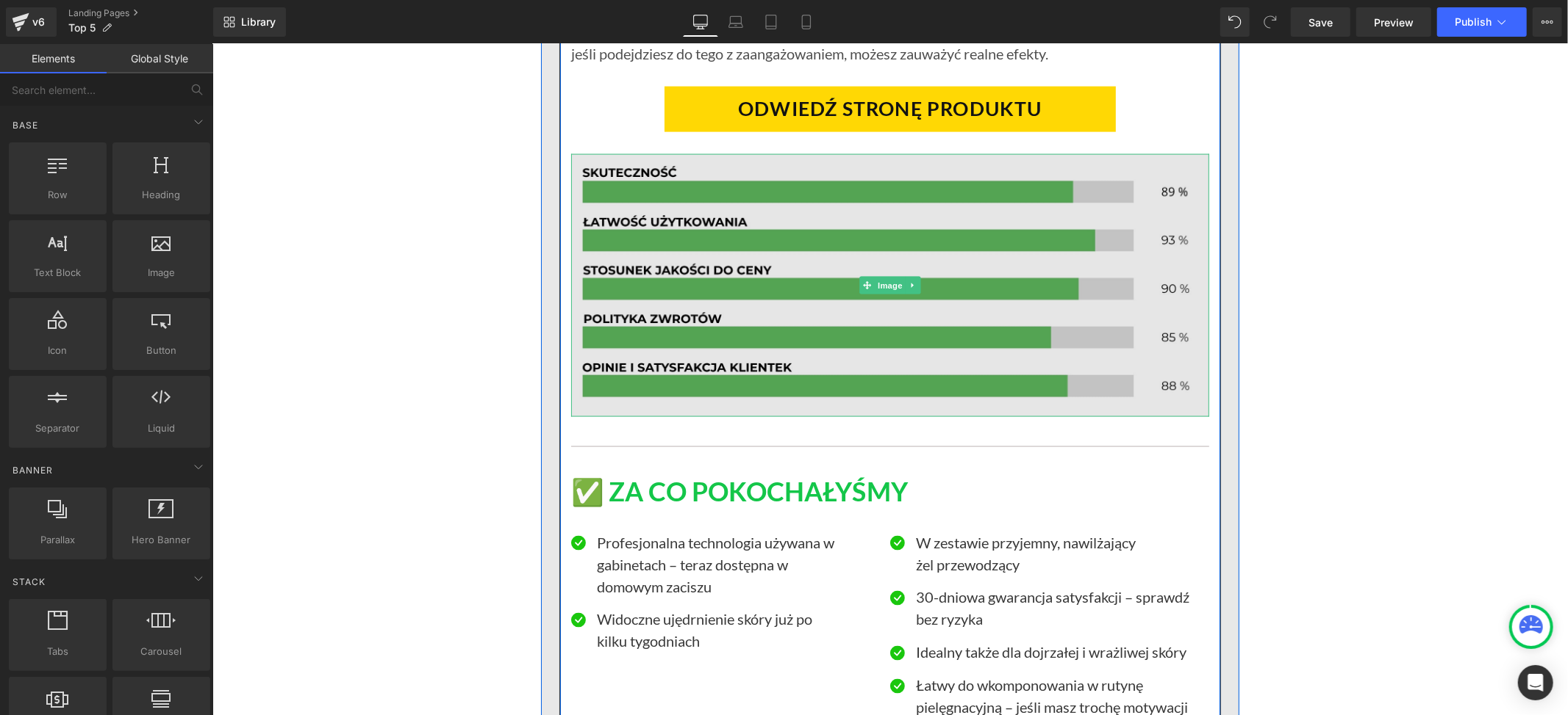
scroll to position [6535, 0]
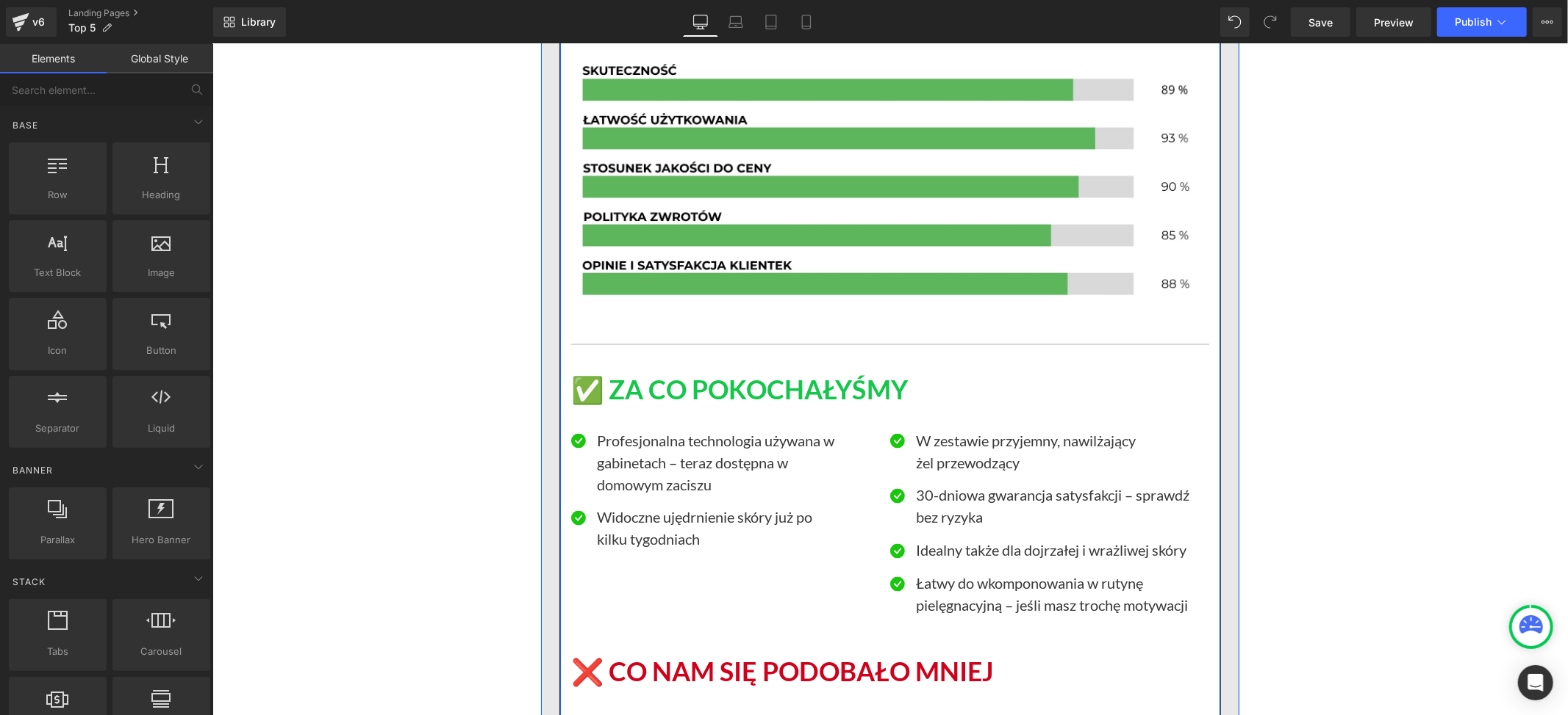
scroll to position [6632, 0]
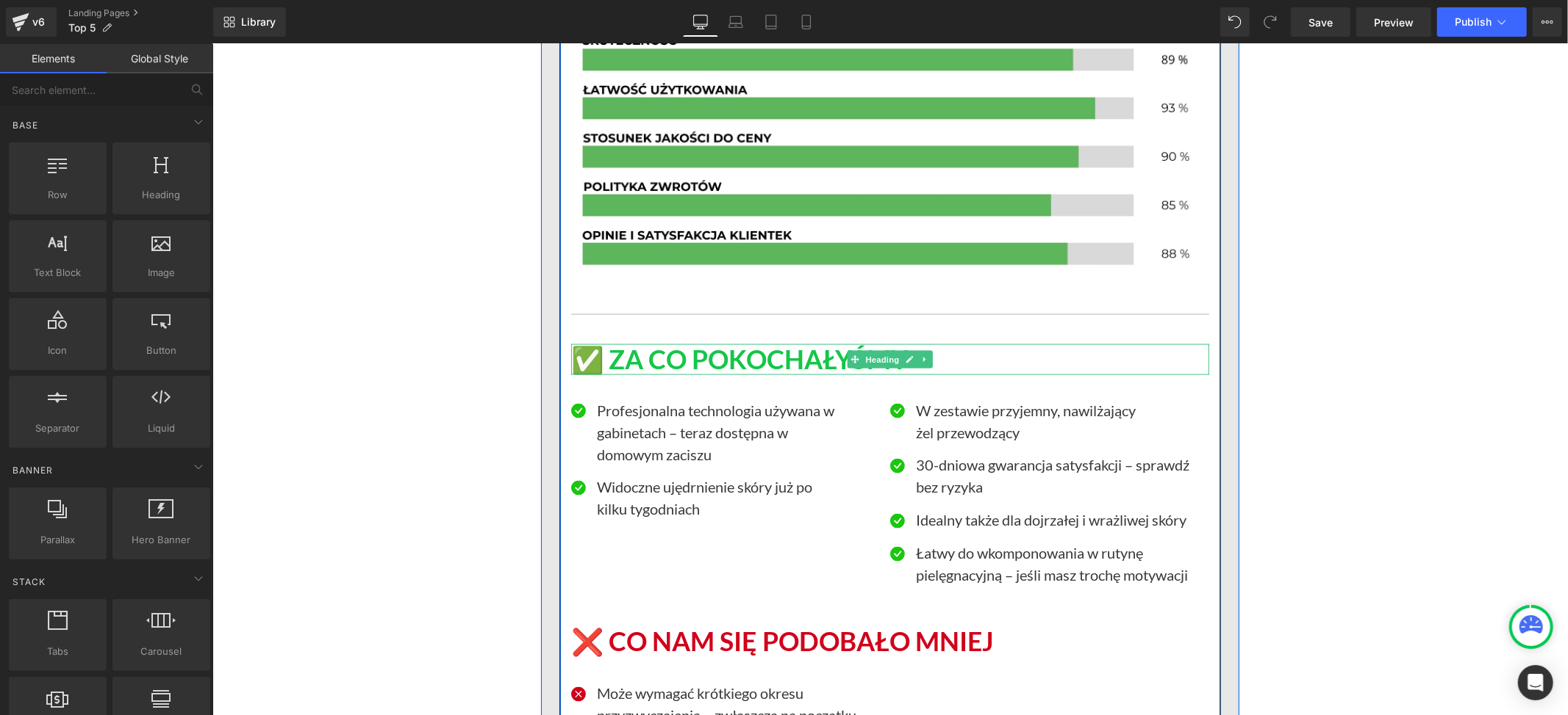
click at [732, 359] on h1 "✅ ZA CO POKOCHAŁYŚMY" at bounding box center [889, 360] width 638 height 31
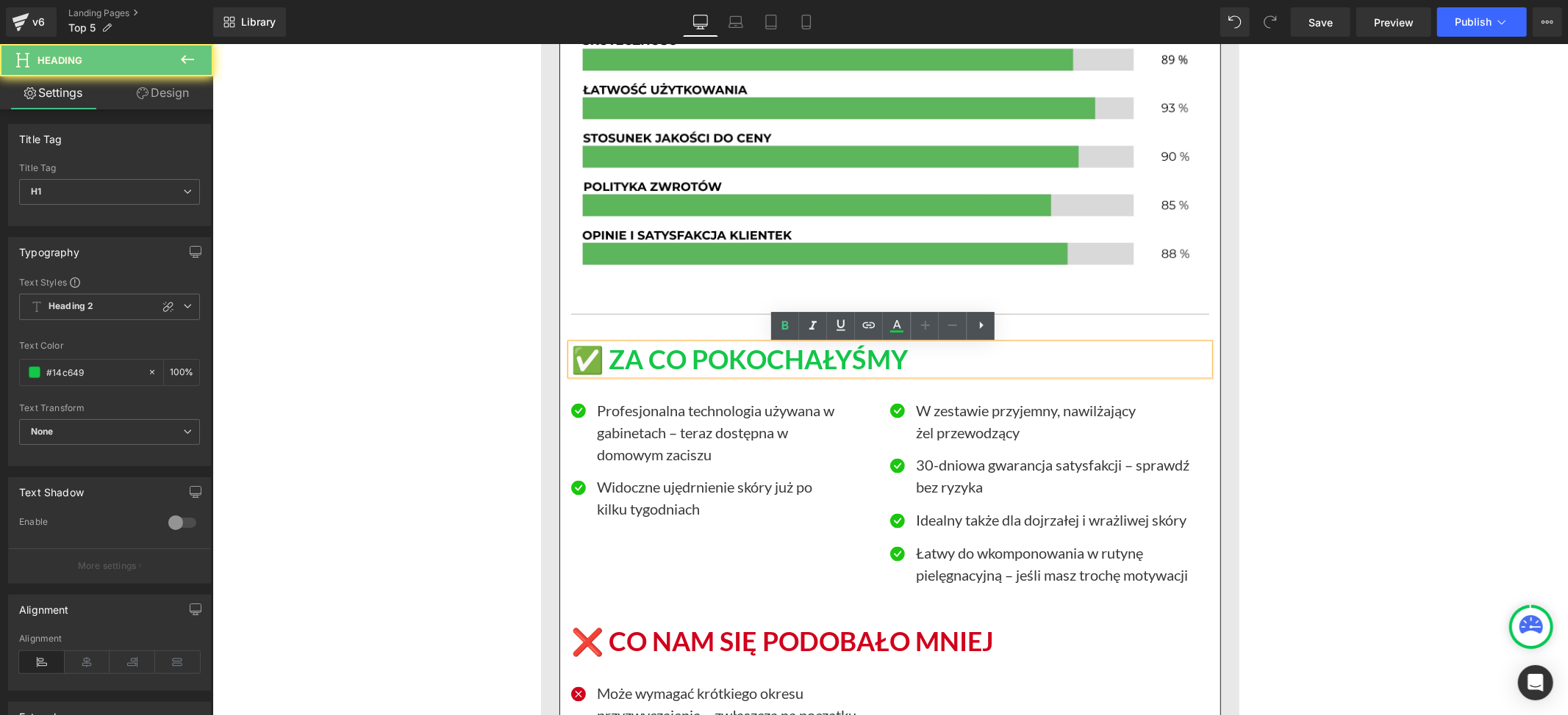
click at [607, 354] on h1 "✅ ZA CO POKOCHAŁYŚMY" at bounding box center [889, 360] width 638 height 31
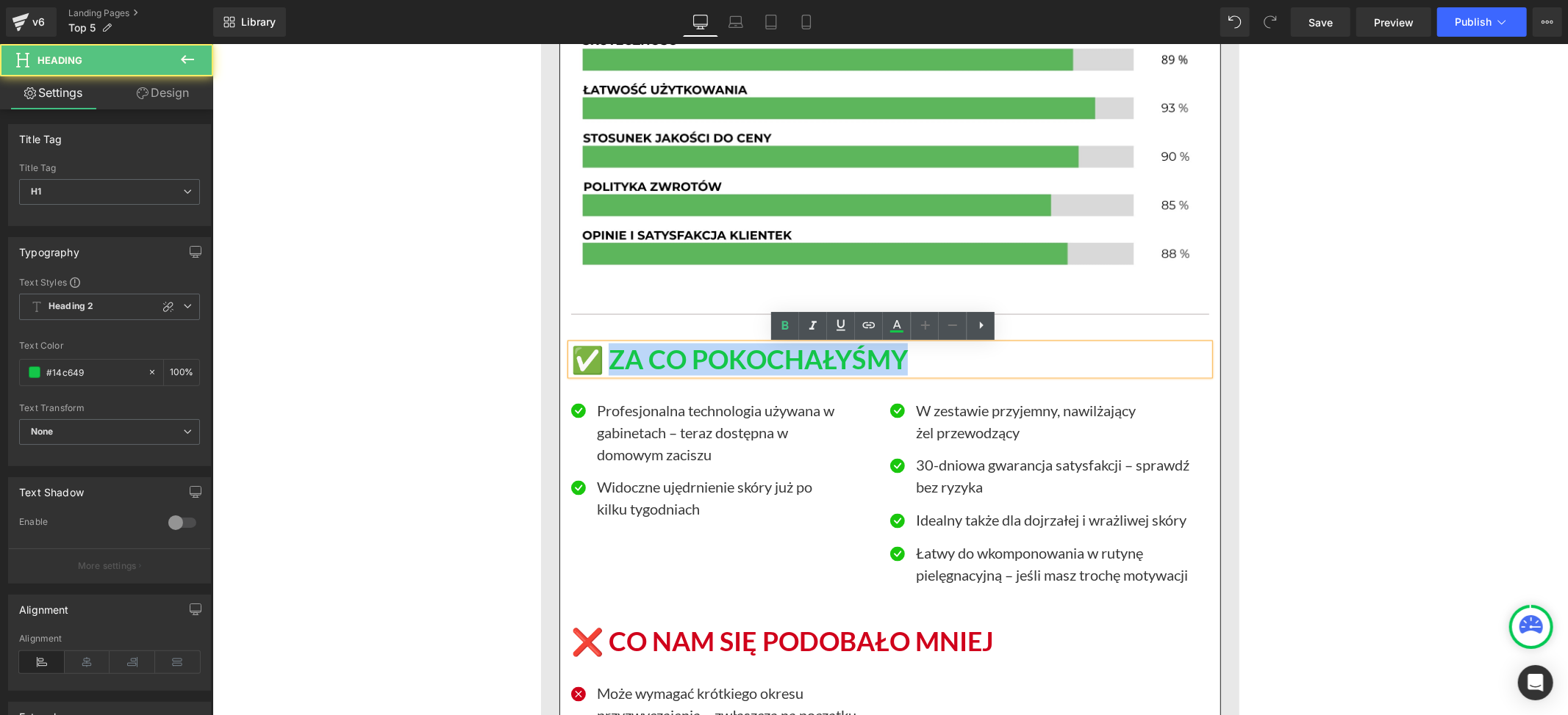
click at [900, 355] on h1 "✅ ZA CO POKOCHAŁYŚMY" at bounding box center [889, 360] width 638 height 31
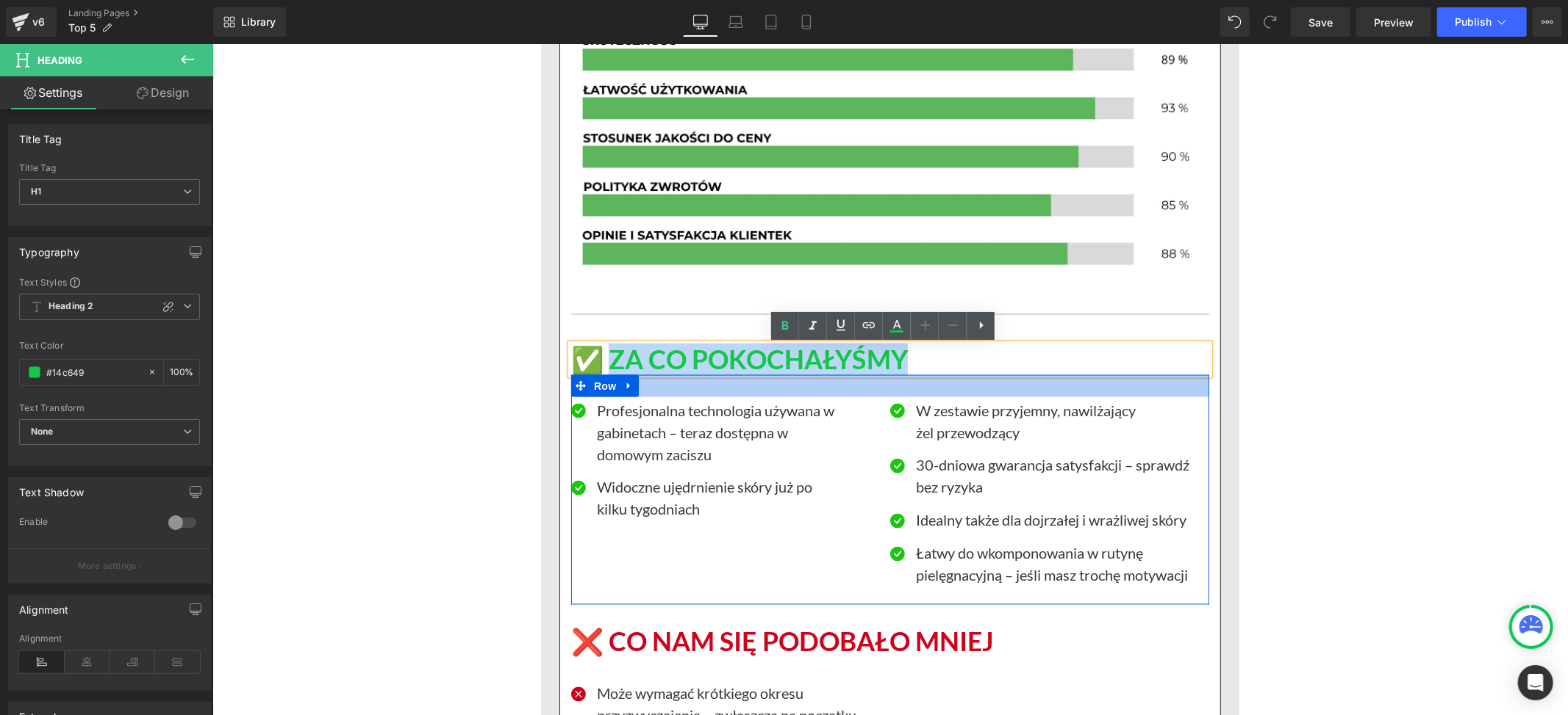
paste div
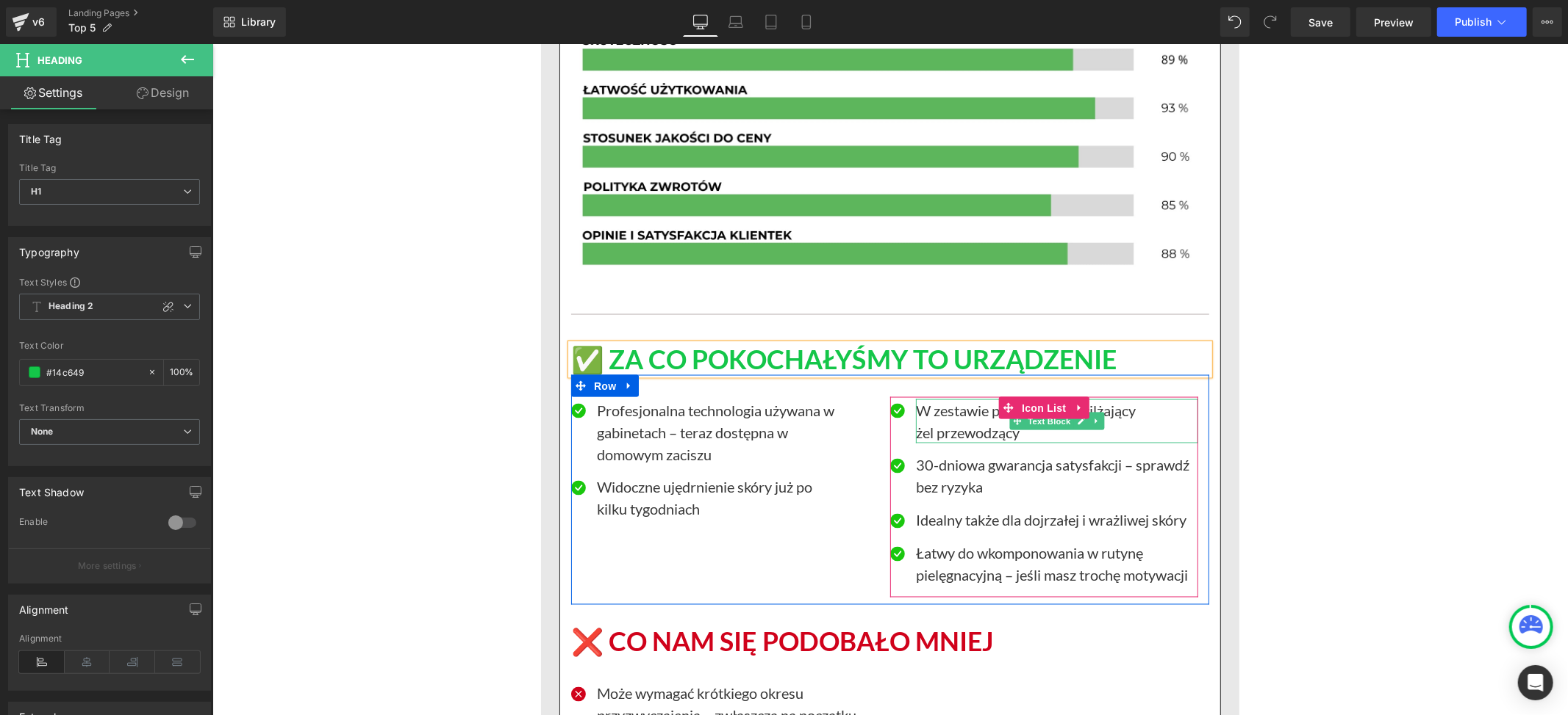
drag, startPoint x: 975, startPoint y: 415, endPoint x: 717, endPoint y: 423, distance: 258.1
click at [975, 415] on p "W zestawie przyjemny, nawilżający" at bounding box center [1055, 409] width 282 height 22
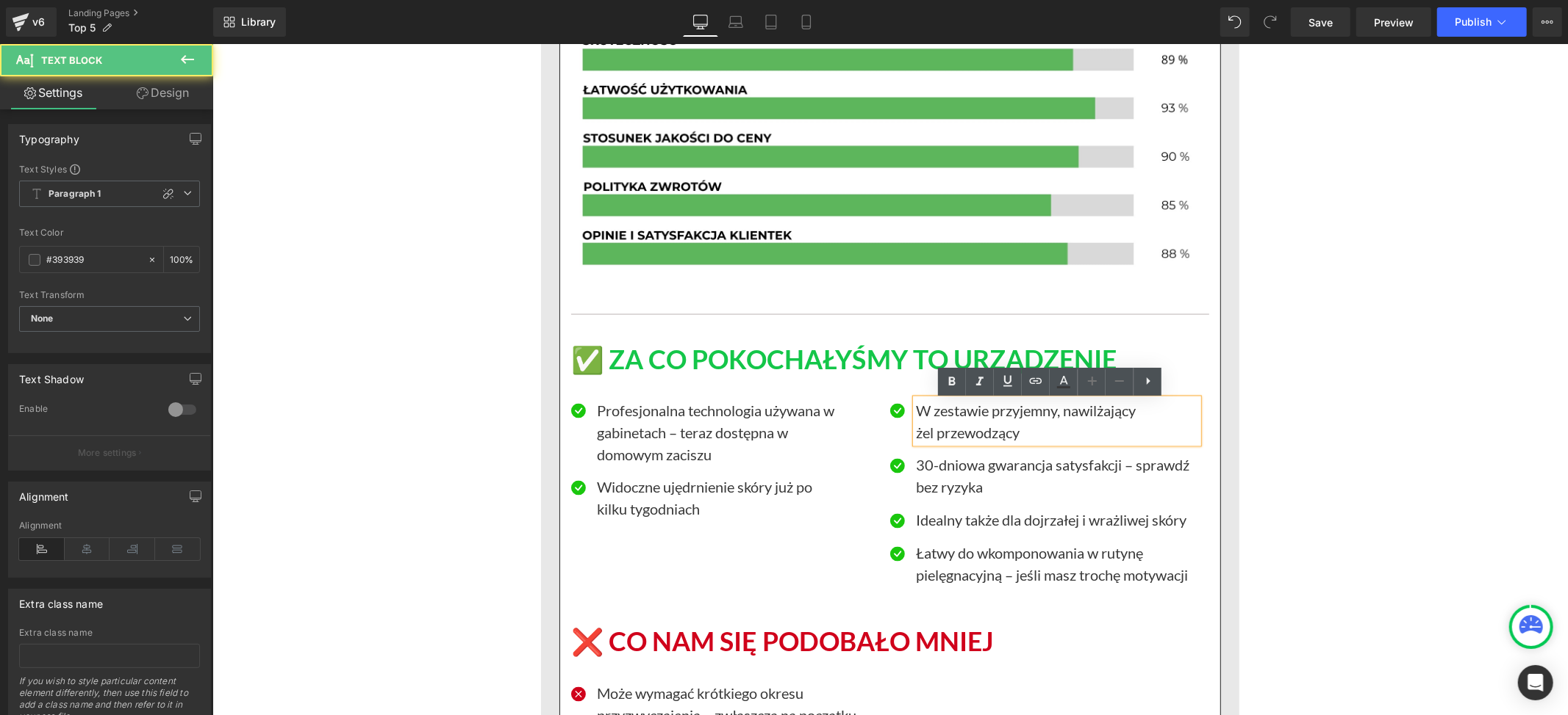
drag, startPoint x: 717, startPoint y: 423, endPoint x: 668, endPoint y: 417, distance: 49.4
click at [715, 423] on p "Profesjonalna technologia używana w gabinetach – teraz dostępna w" at bounding box center [736, 421] width 282 height 44
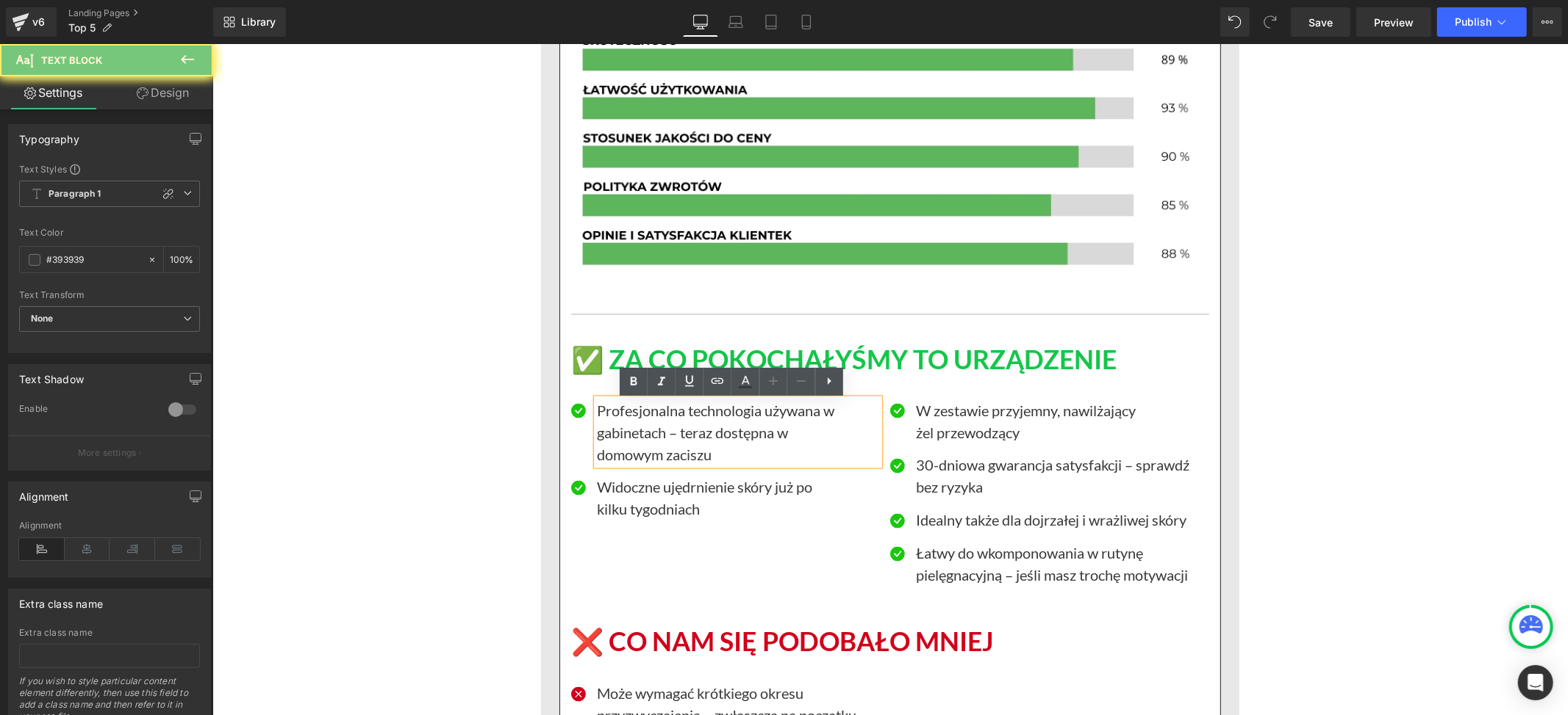
click at [668, 417] on p "Profesjonalna technologia używana w gabinetach – teraz dostępna w" at bounding box center [736, 421] width 282 height 44
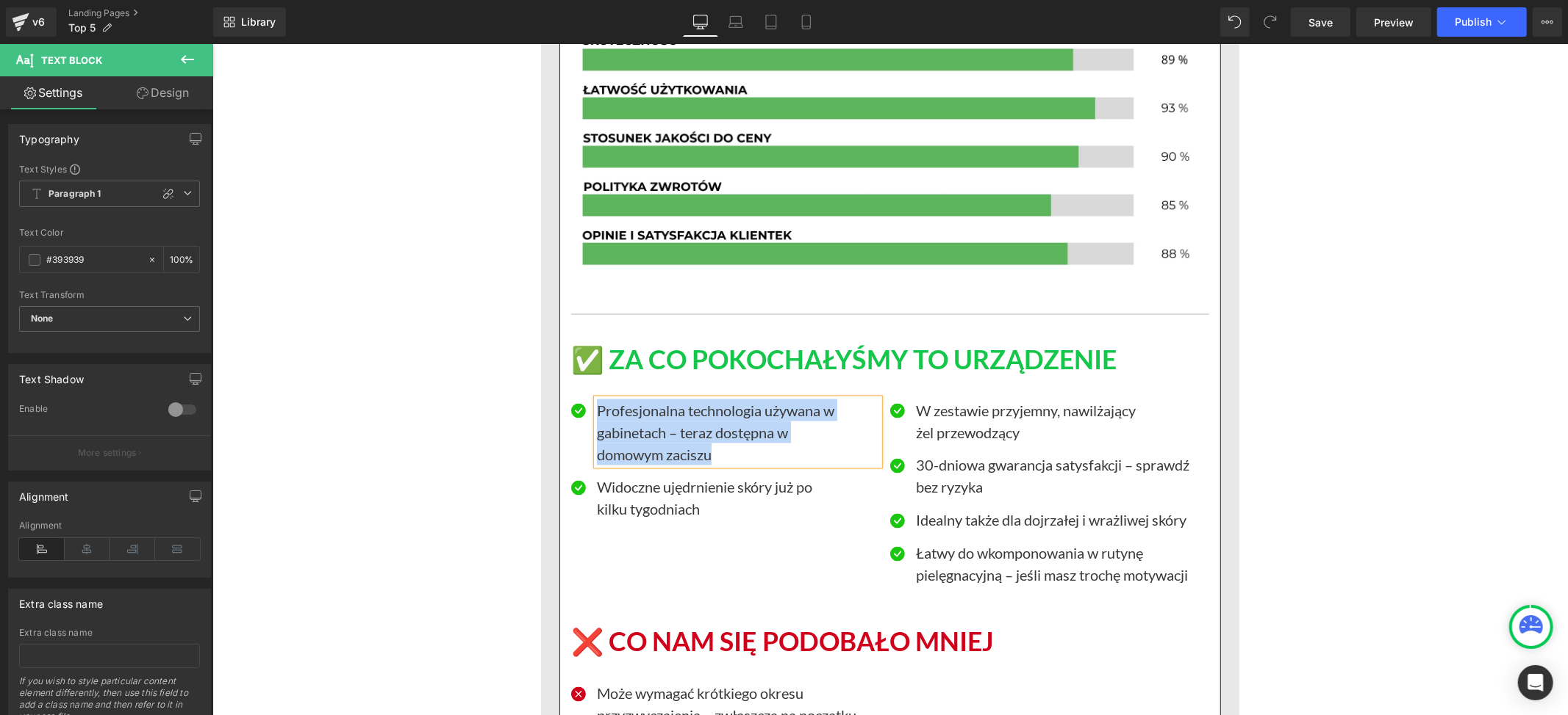
paste div
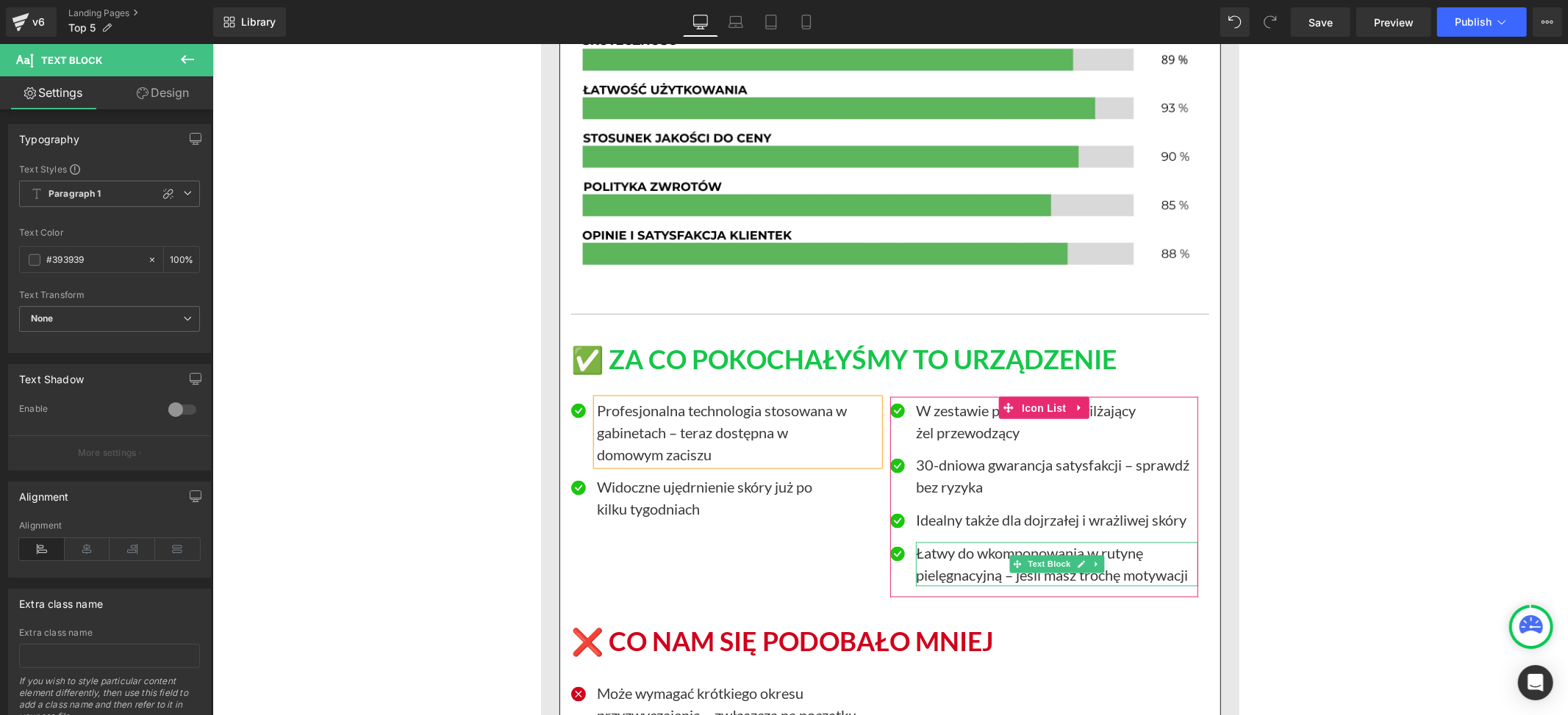
drag, startPoint x: 1000, startPoint y: 562, endPoint x: 991, endPoint y: 560, distance: 9.2
click at [1009, 562] on span at bounding box center [1017, 564] width 16 height 17
click at [976, 563] on p "Łatwy do wkomponowania w rutynę pielęgnacyjną – jeśli masz trochę motywacji" at bounding box center [1055, 564] width 282 height 44
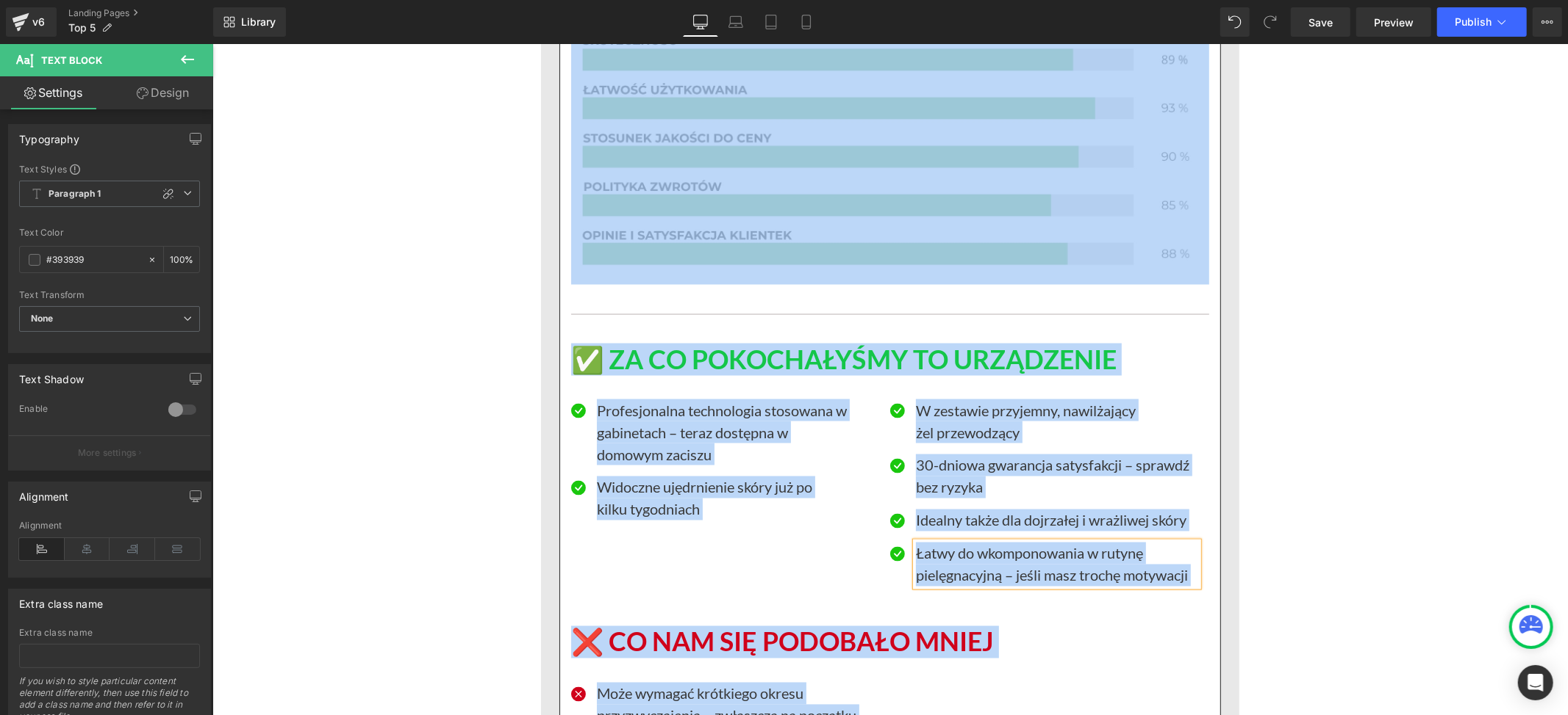
click at [1005, 561] on p "Łatwy do wkomponowania w rutynę pielęgnacyjną – jeśli masz trochę motywacji" at bounding box center [1055, 564] width 282 height 44
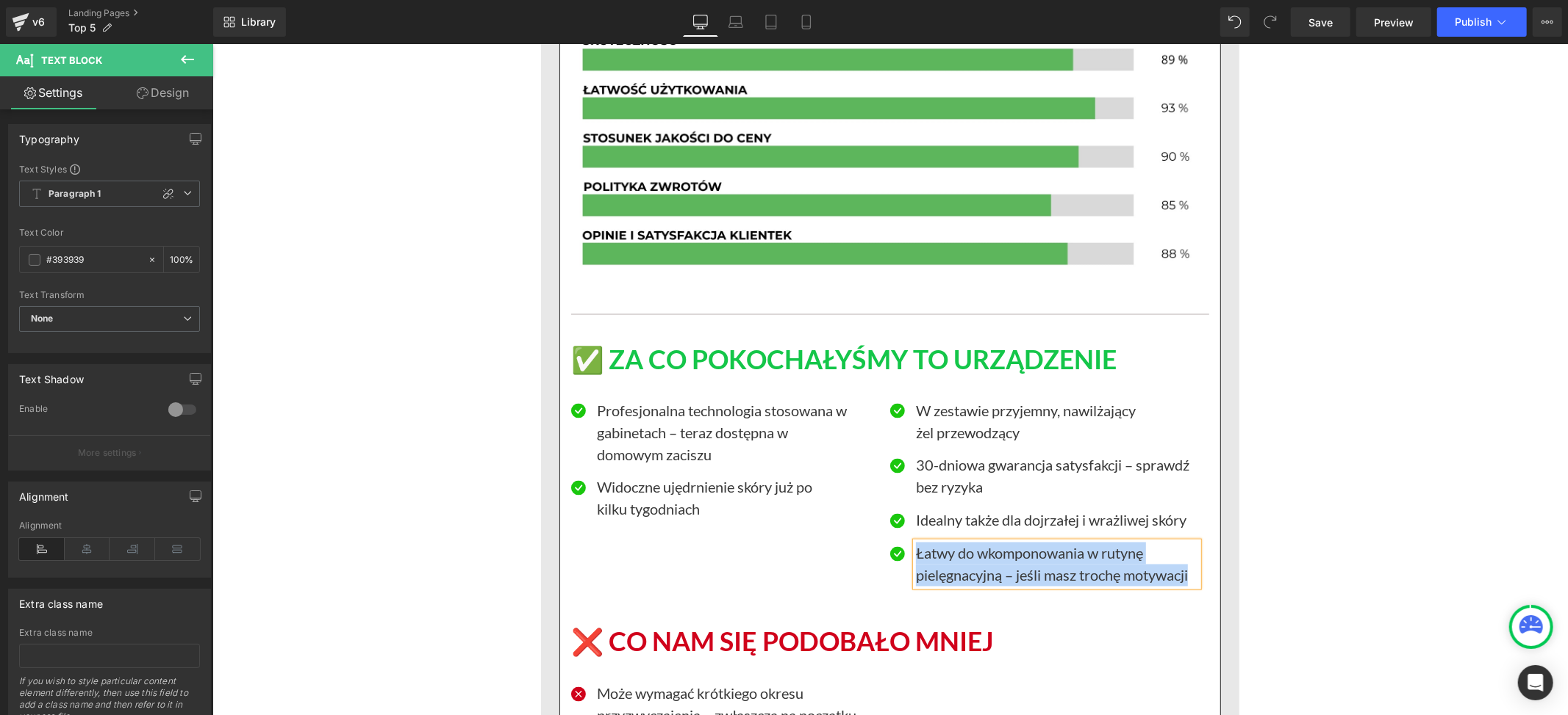
paste div
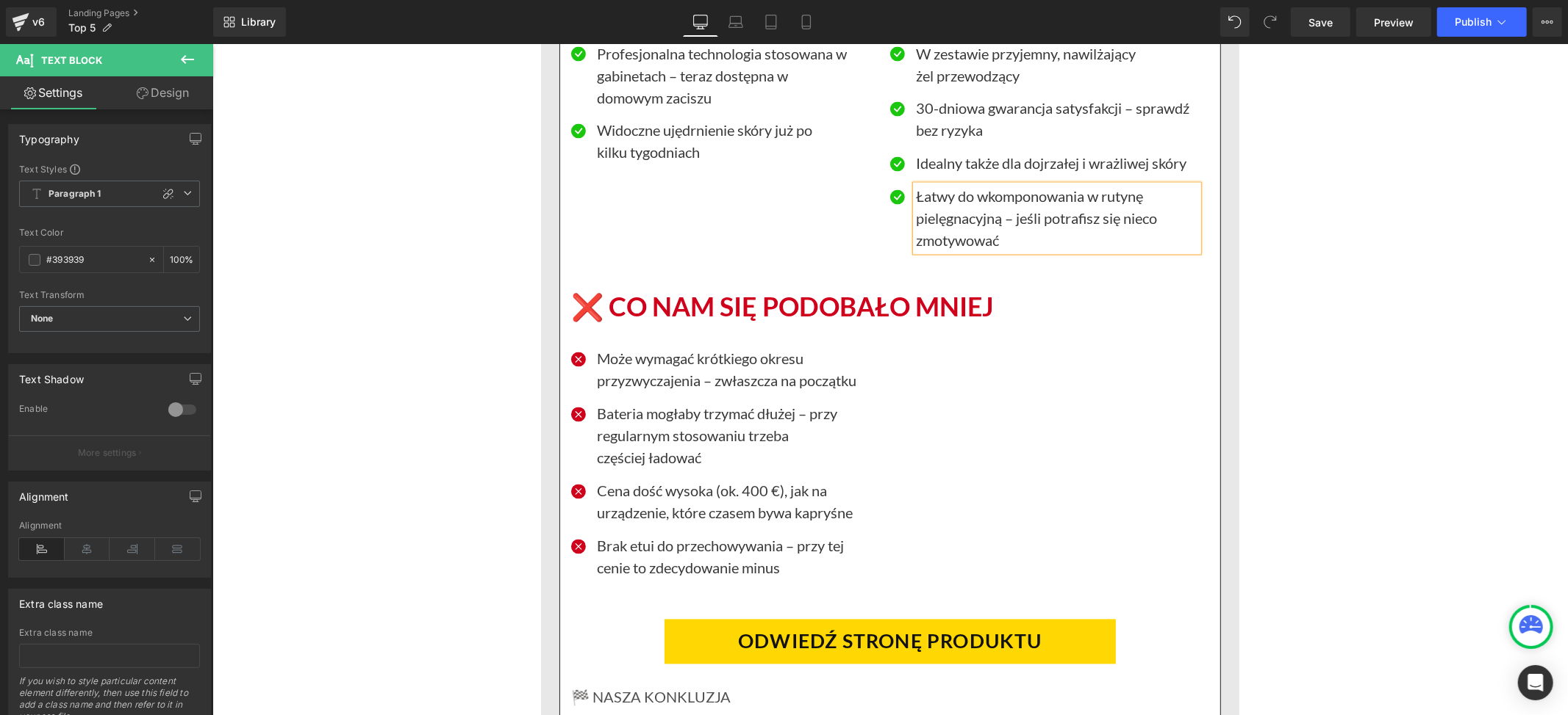
scroll to position [7122, 0]
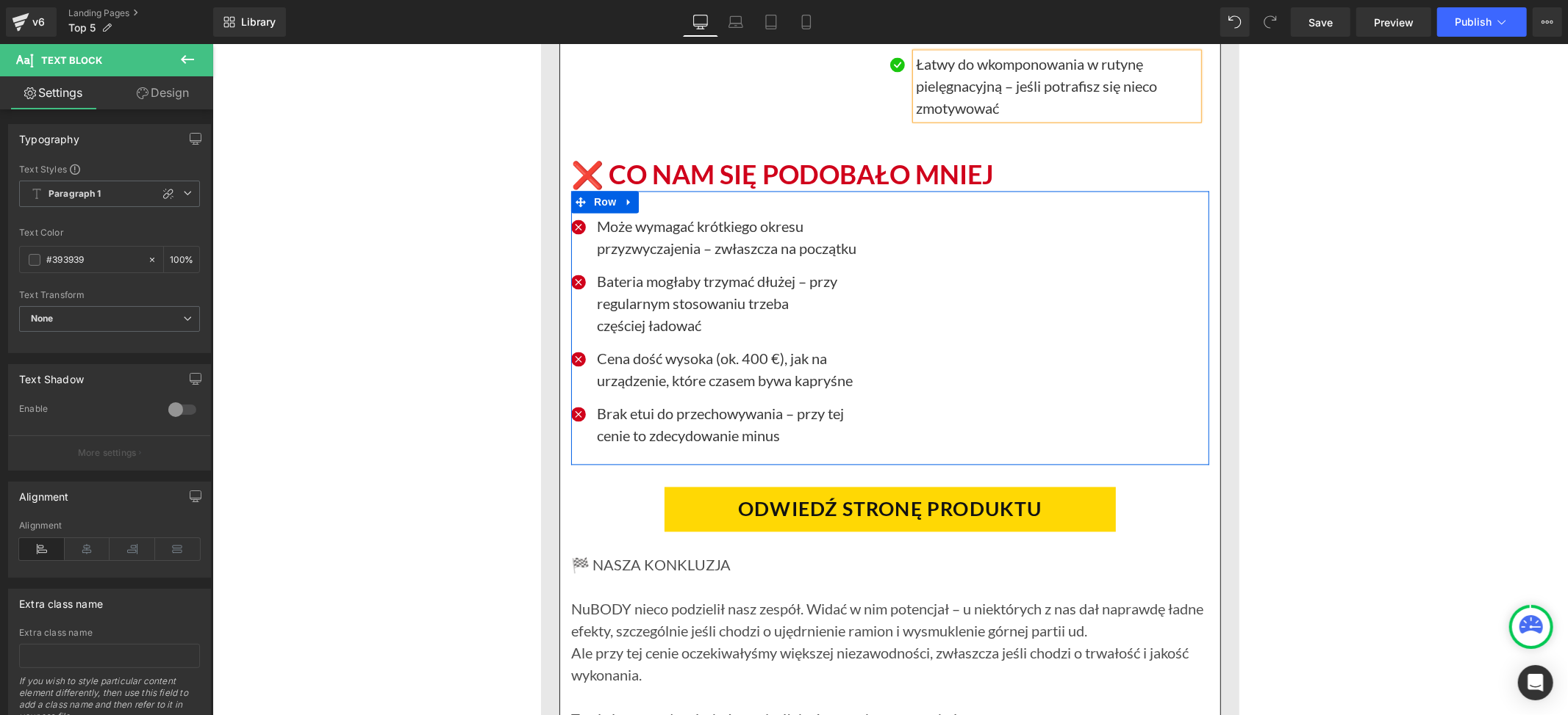
click at [1138, 326] on div "Icon Może wymagać krótkiego okresu przyzwyczajenia – zwłaszcza na początku Text…" at bounding box center [889, 327] width 638 height 274
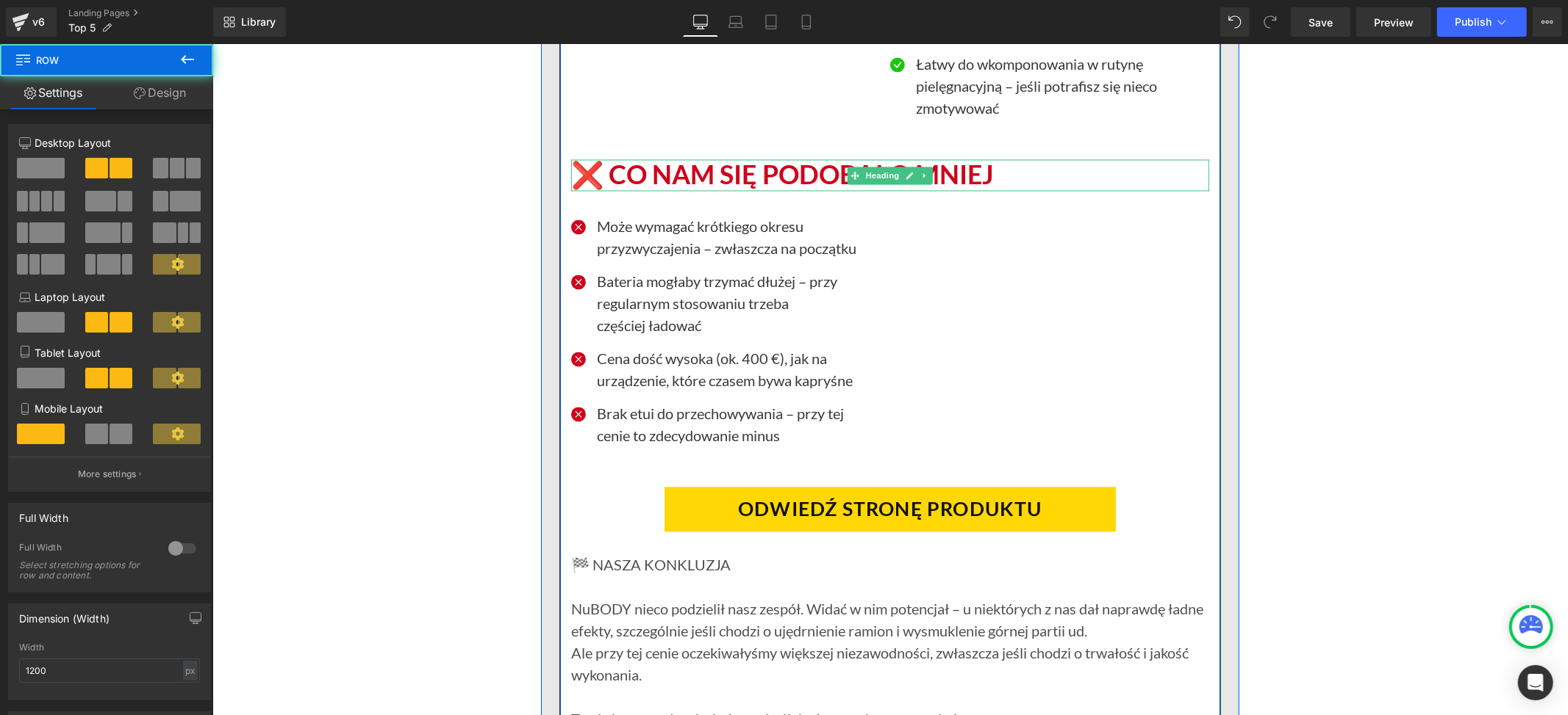
click at [618, 176] on h1 "❌ CO NAM SIĘ PODOBAŁO MNIEJ" at bounding box center [889, 175] width 638 height 31
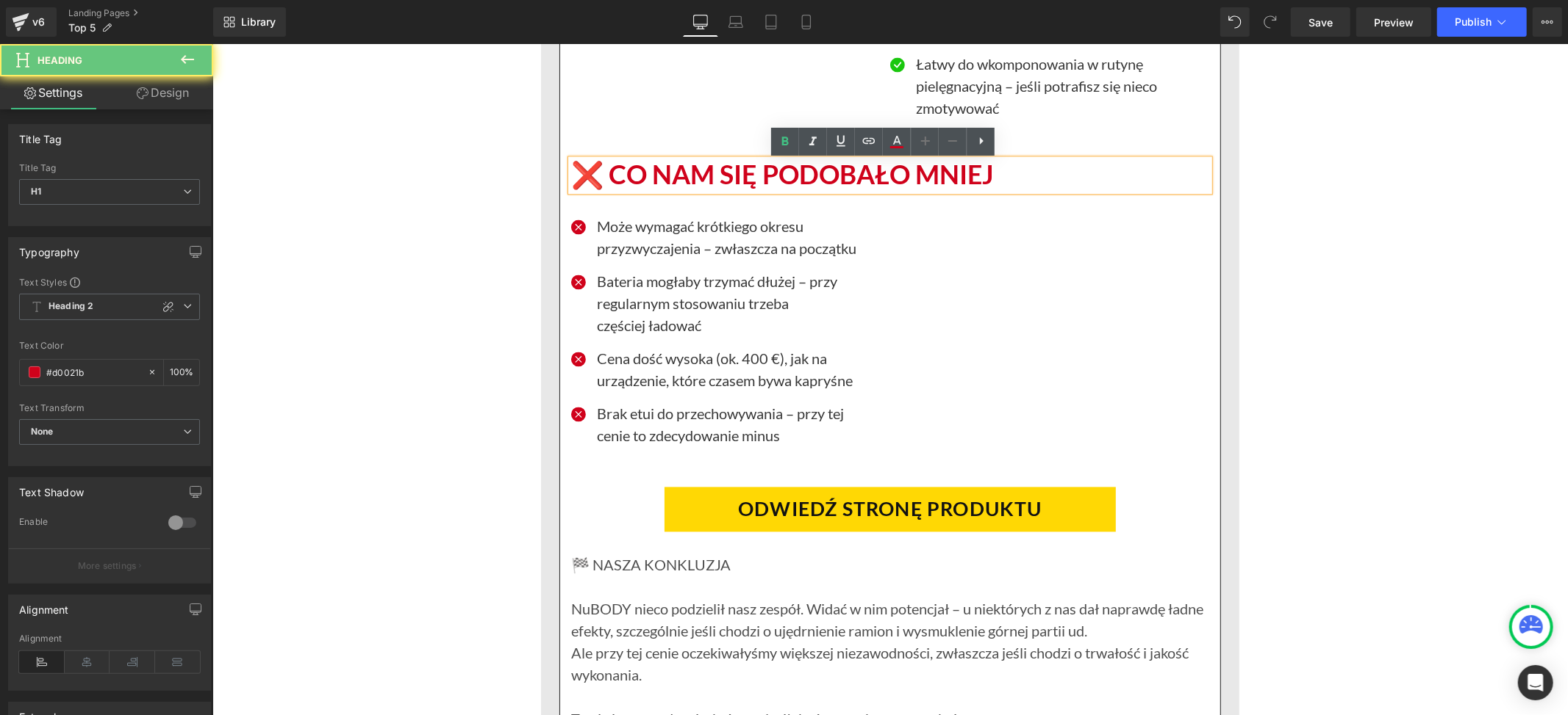
click at [613, 175] on h1 "❌ CO NAM SIĘ PODOBAŁO MNIEJ" at bounding box center [889, 175] width 638 height 31
click at [611, 173] on h1 "❌ CO NAM SIĘ PODOBAŁO MNIEJ" at bounding box center [889, 175] width 638 height 31
click at [986, 177] on h1 "❌ CO NAM SIĘ PODOBAŁO MNIEJ" at bounding box center [889, 175] width 638 height 31
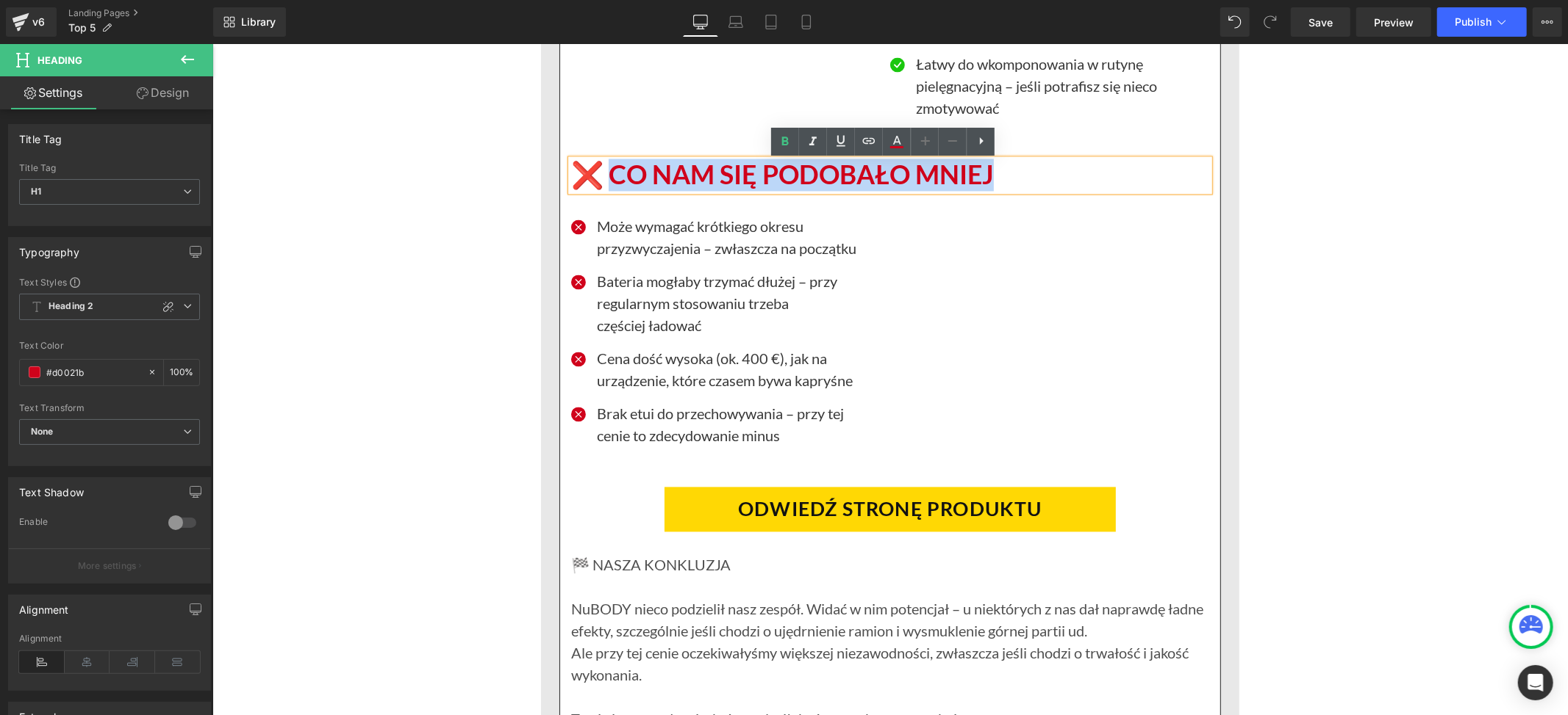
paste div
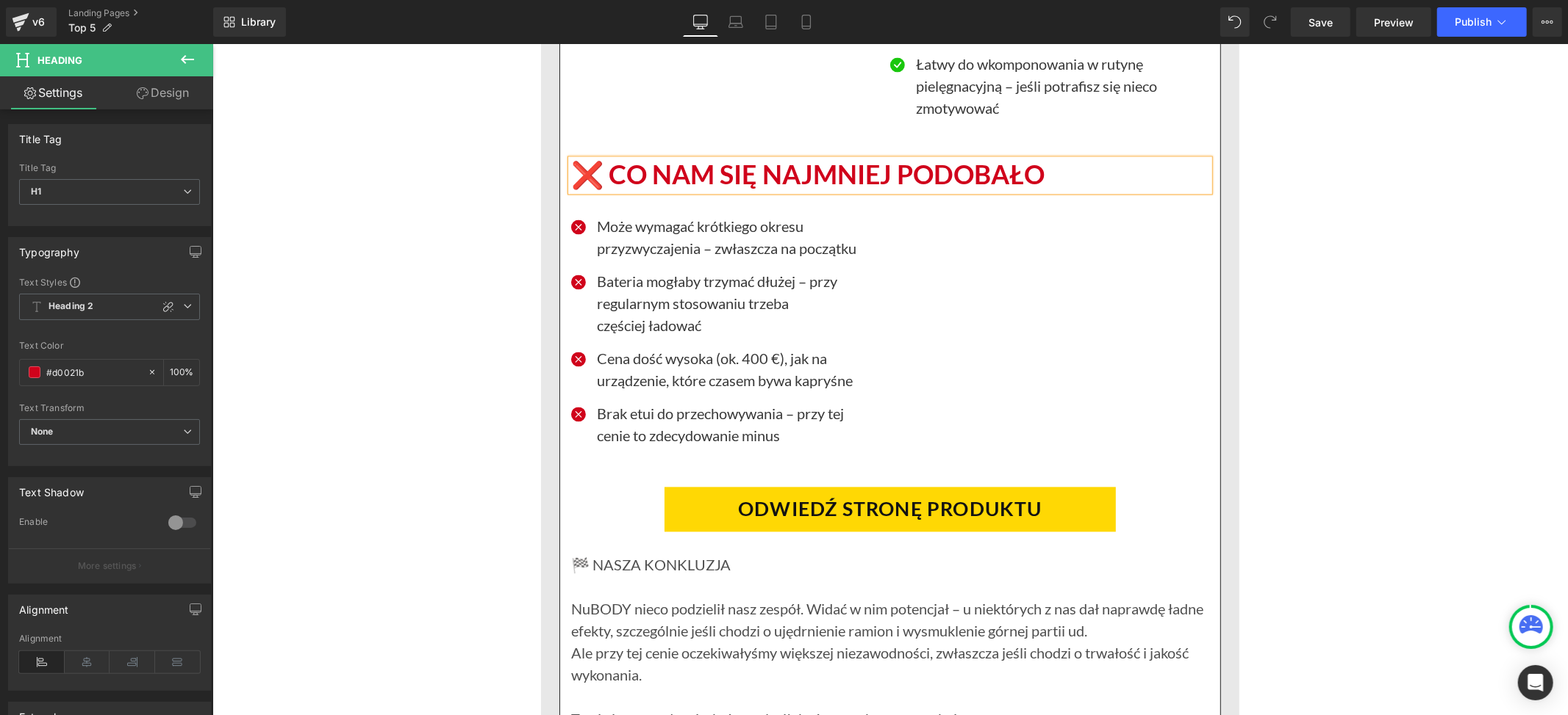
click at [1048, 274] on div "Icon Może wymagać krótkiego okresu przyzwyczajenia – zwłaszcza na początku Text…" at bounding box center [889, 327] width 638 height 274
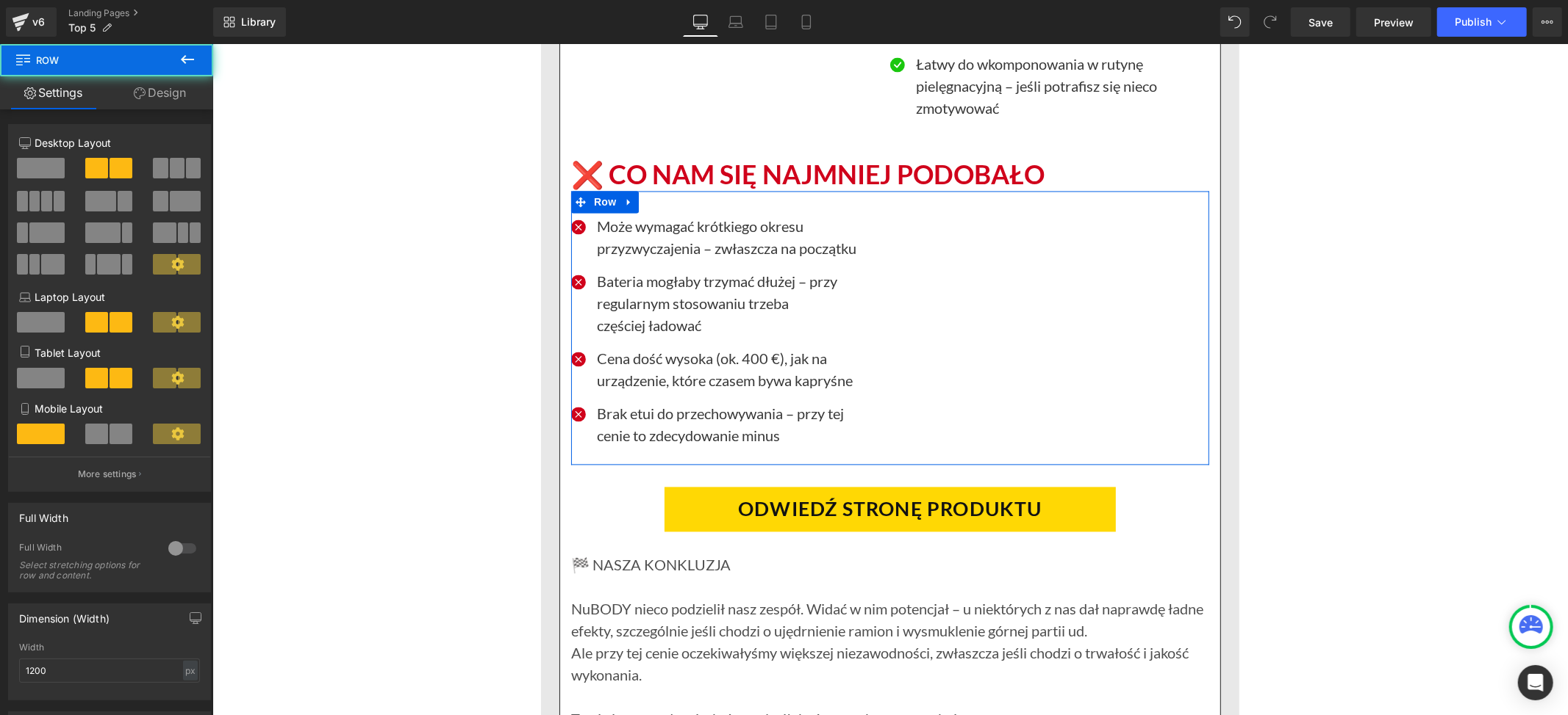
click at [721, 251] on p "Może wymagać krótkiego okresu przyzwyczajenia – zwłaszcza na początku" at bounding box center [736, 237] width 282 height 44
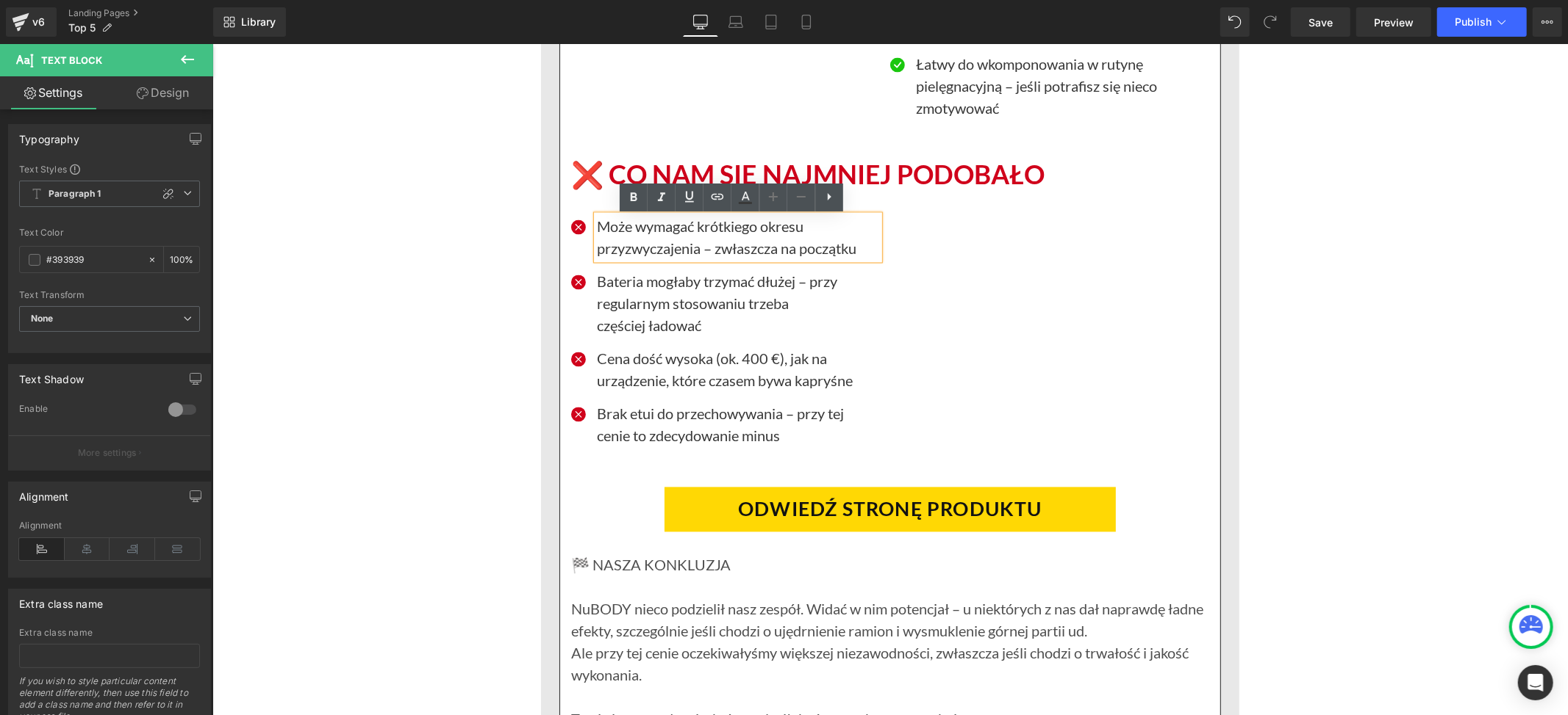
click at [612, 229] on p "Może wymagać krótkiego okresu przyzwyczajenia – zwłaszcza na początku" at bounding box center [736, 237] width 282 height 44
click at [596, 223] on div "Może wymagać krótkiego okresu przyzwyczajenia – zwłaszcza na początku" at bounding box center [736, 237] width 282 height 44
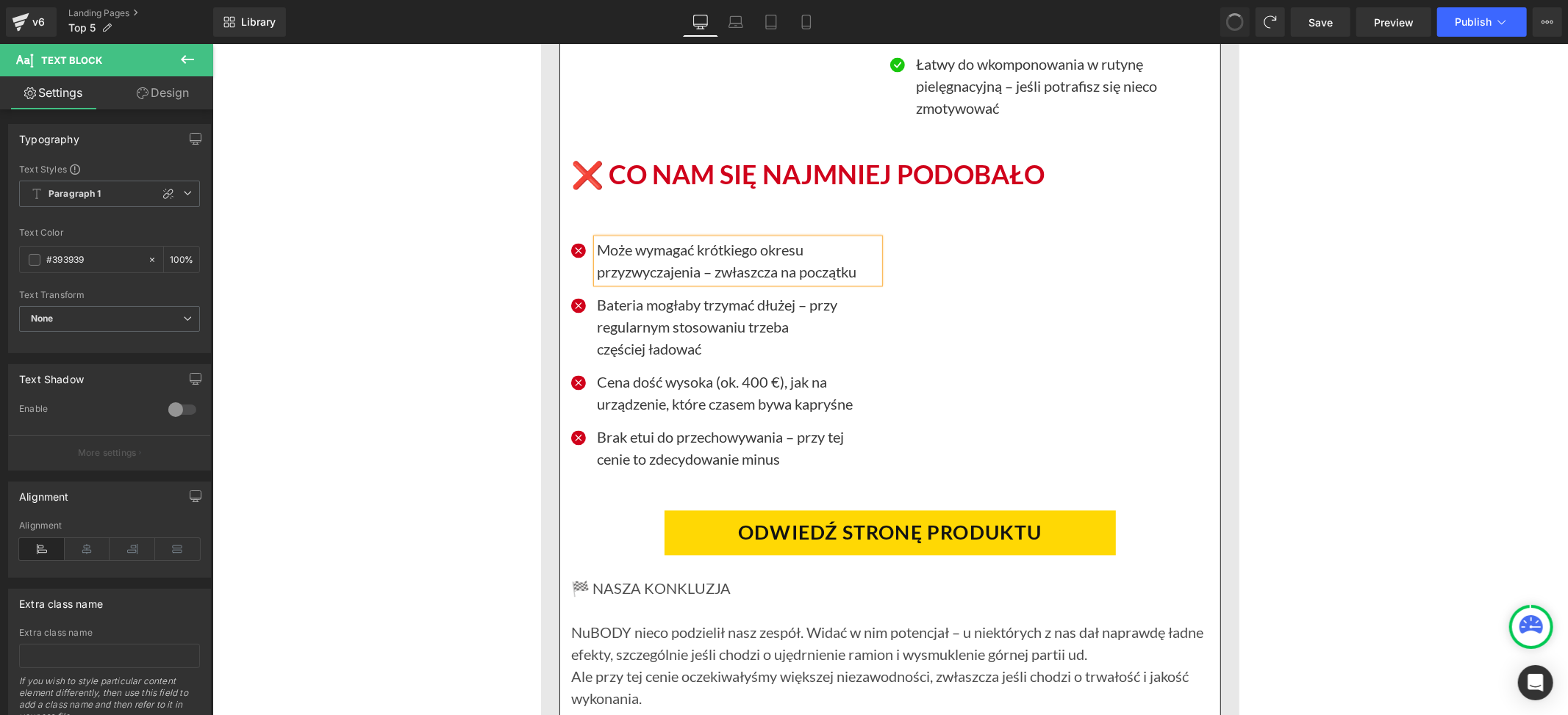
scroll to position [7146, 0]
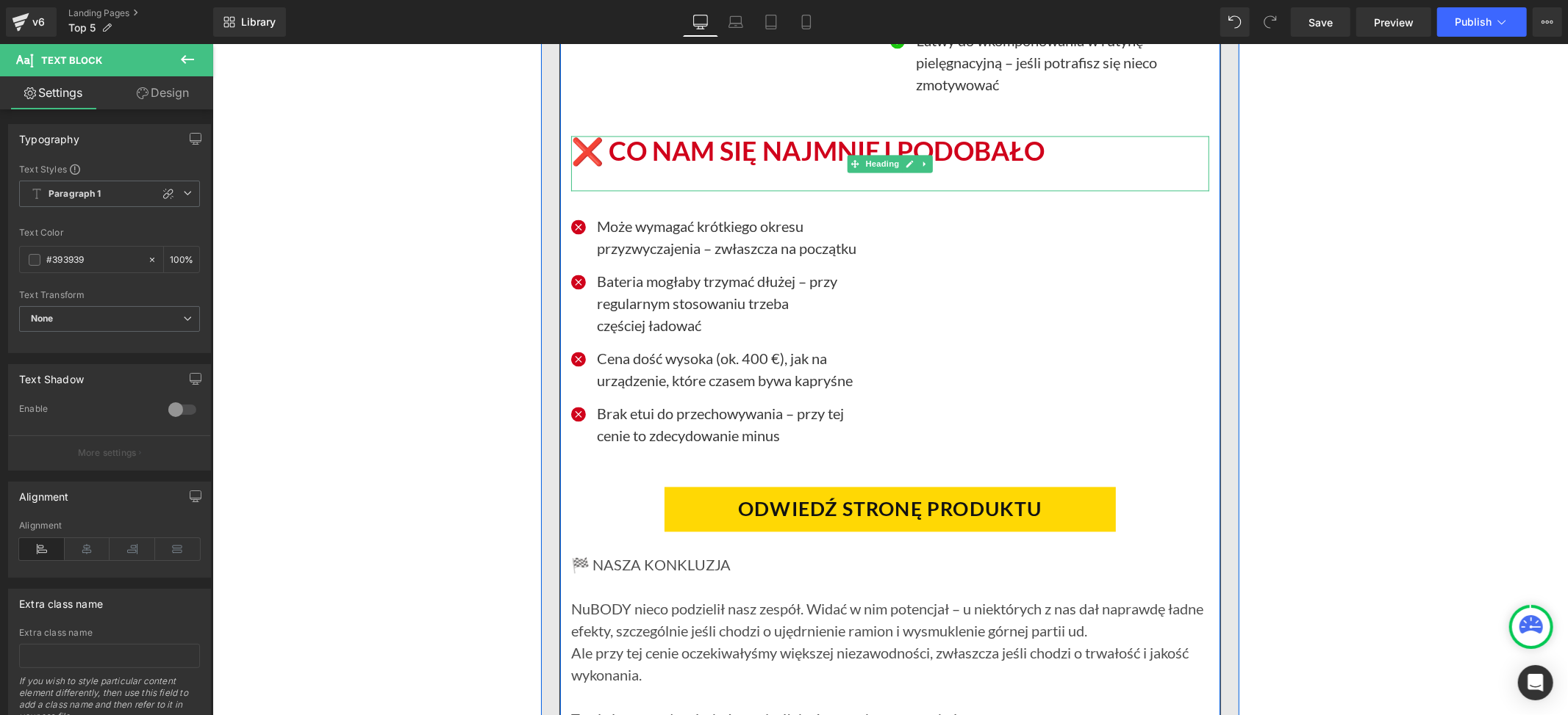
click at [1048, 155] on h1 "❌ CO NAM SIĘ NAJMNIEJ PODOBAŁO" at bounding box center [889, 151] width 638 height 31
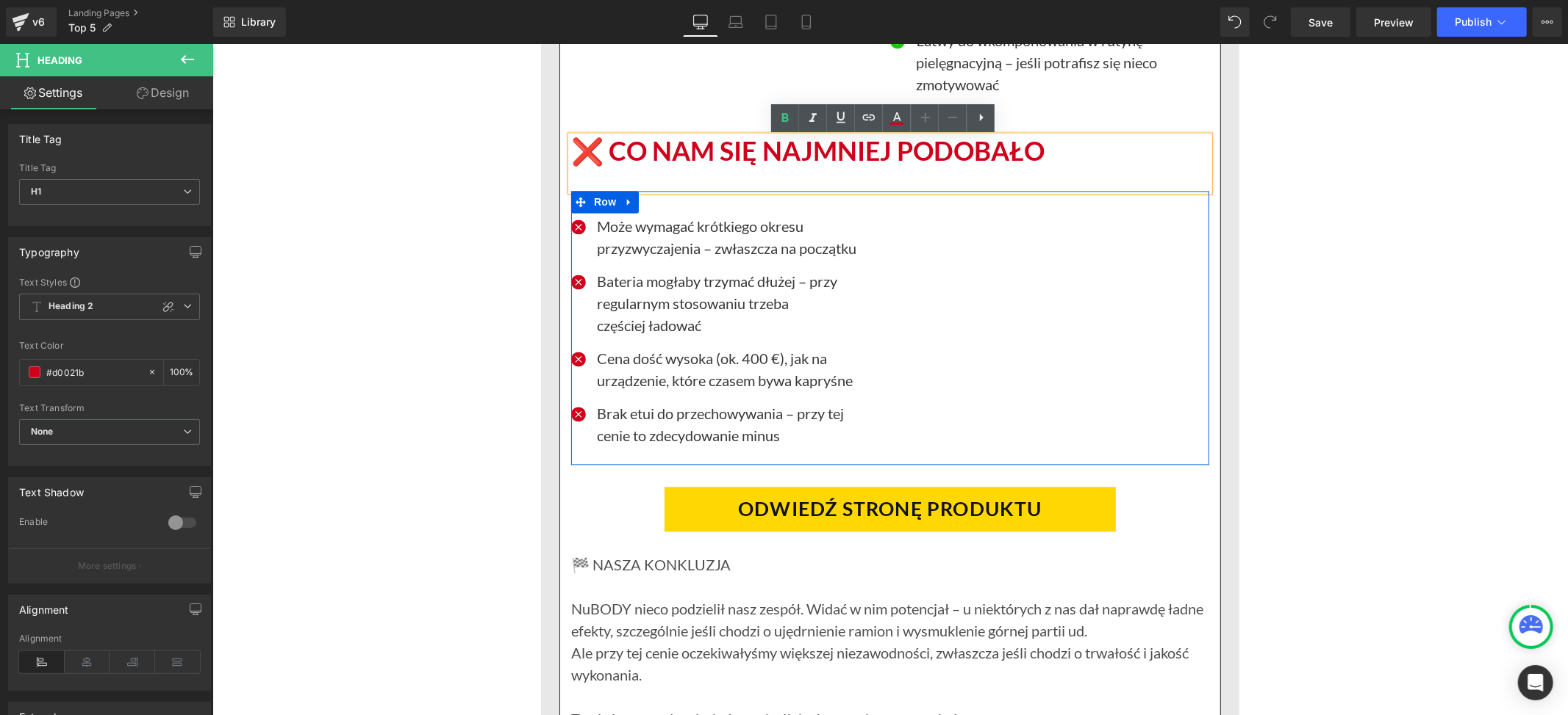
drag, startPoint x: 1033, startPoint y: 241, endPoint x: 710, endPoint y: 242, distance: 323.0
click at [1033, 241] on div "Icon Może wymagać krótkiego okresu przyzwyczajenia – zwłaszcza na początku Text…" at bounding box center [889, 327] width 638 height 274
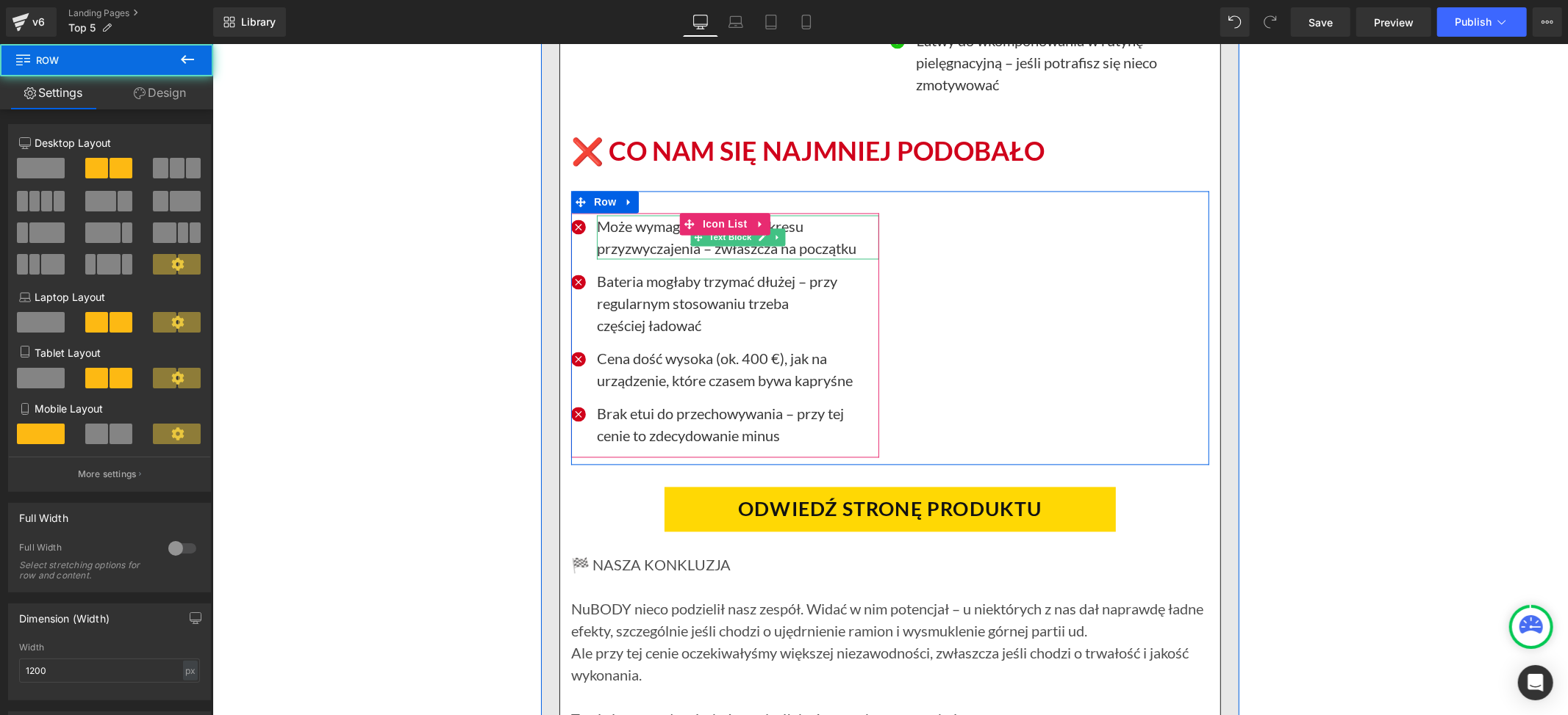
click at [659, 247] on p "Może wymagać krótkiego okresu przyzwyczajenia – zwłaszcza na początku" at bounding box center [736, 237] width 282 height 44
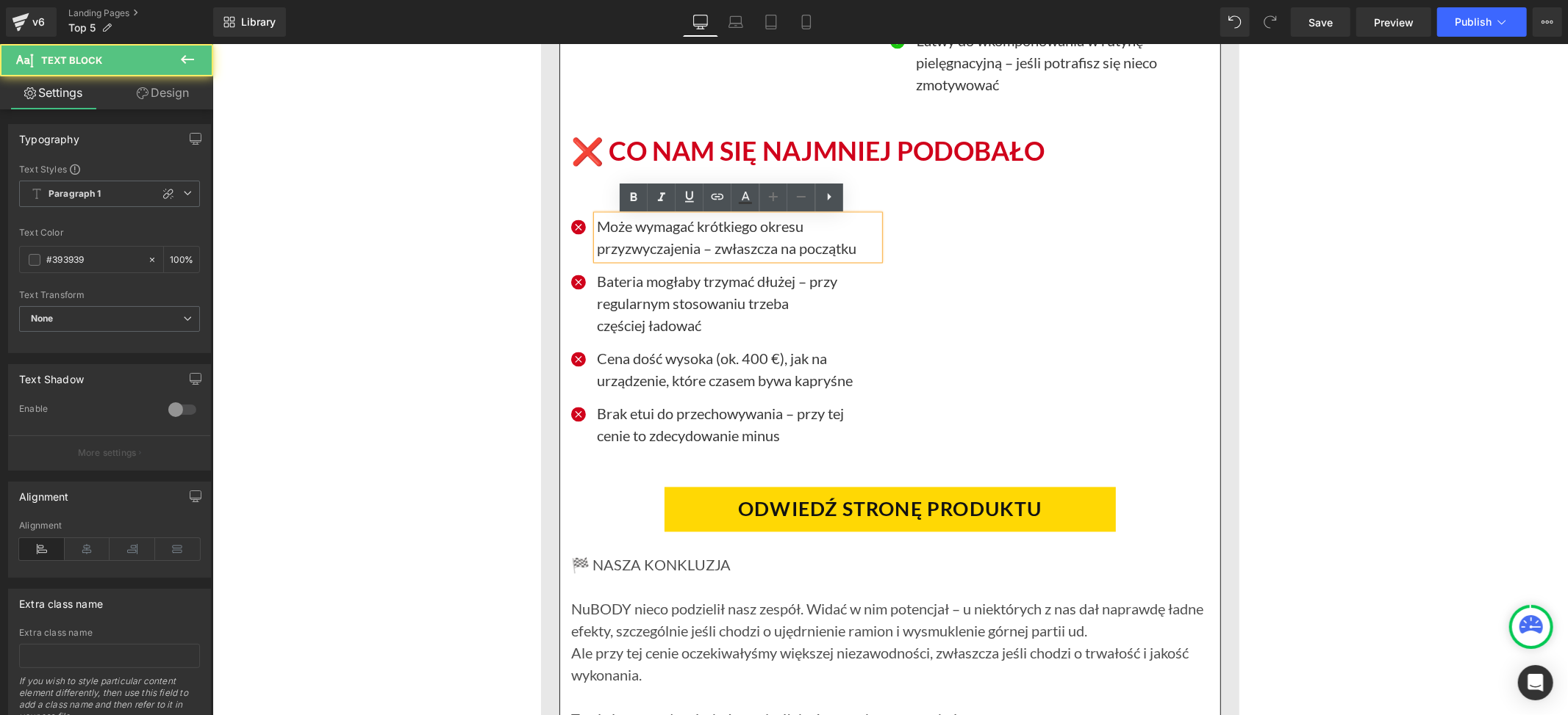
click at [647, 233] on p "Może wymagać krótkiego okresu przyzwyczajenia – zwłaszcza na początku" at bounding box center [736, 237] width 282 height 44
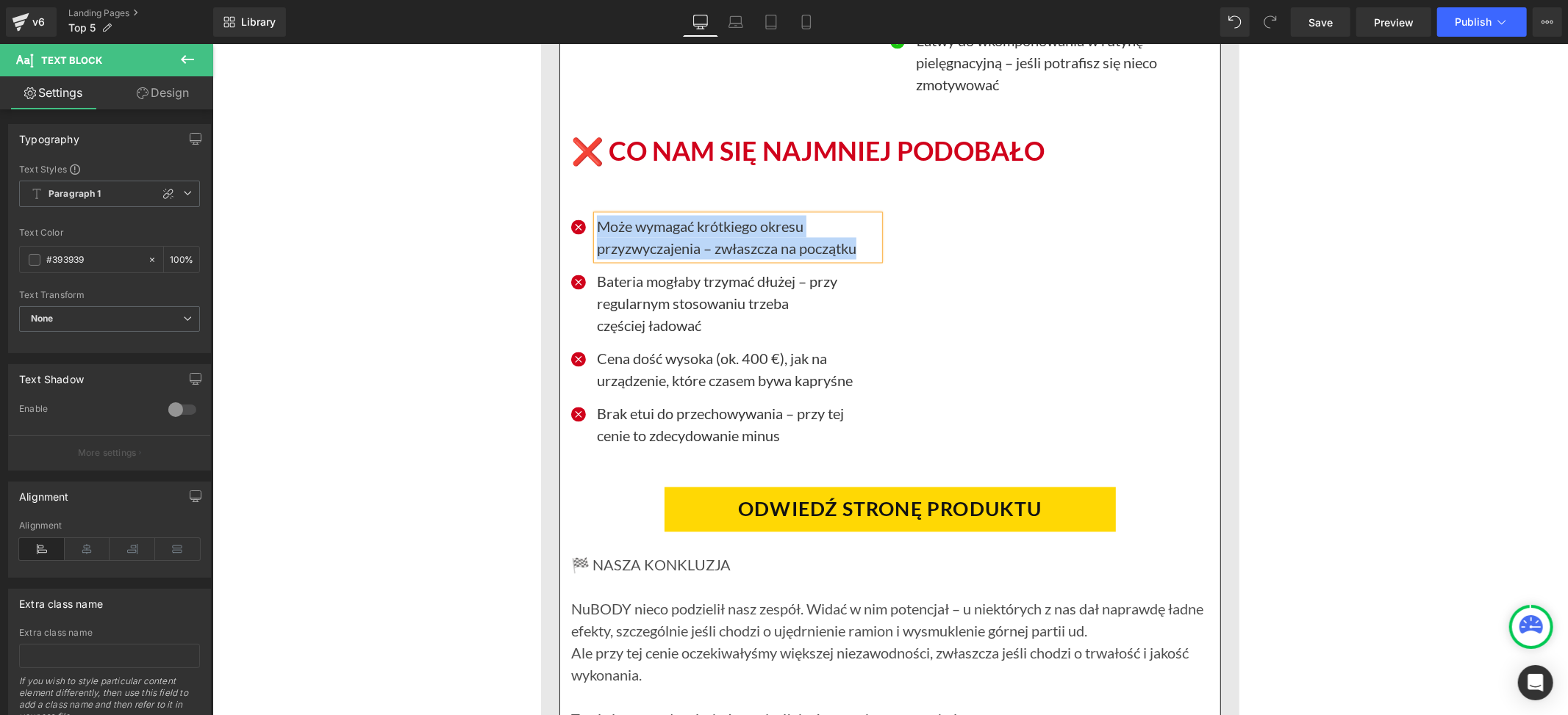
paste div
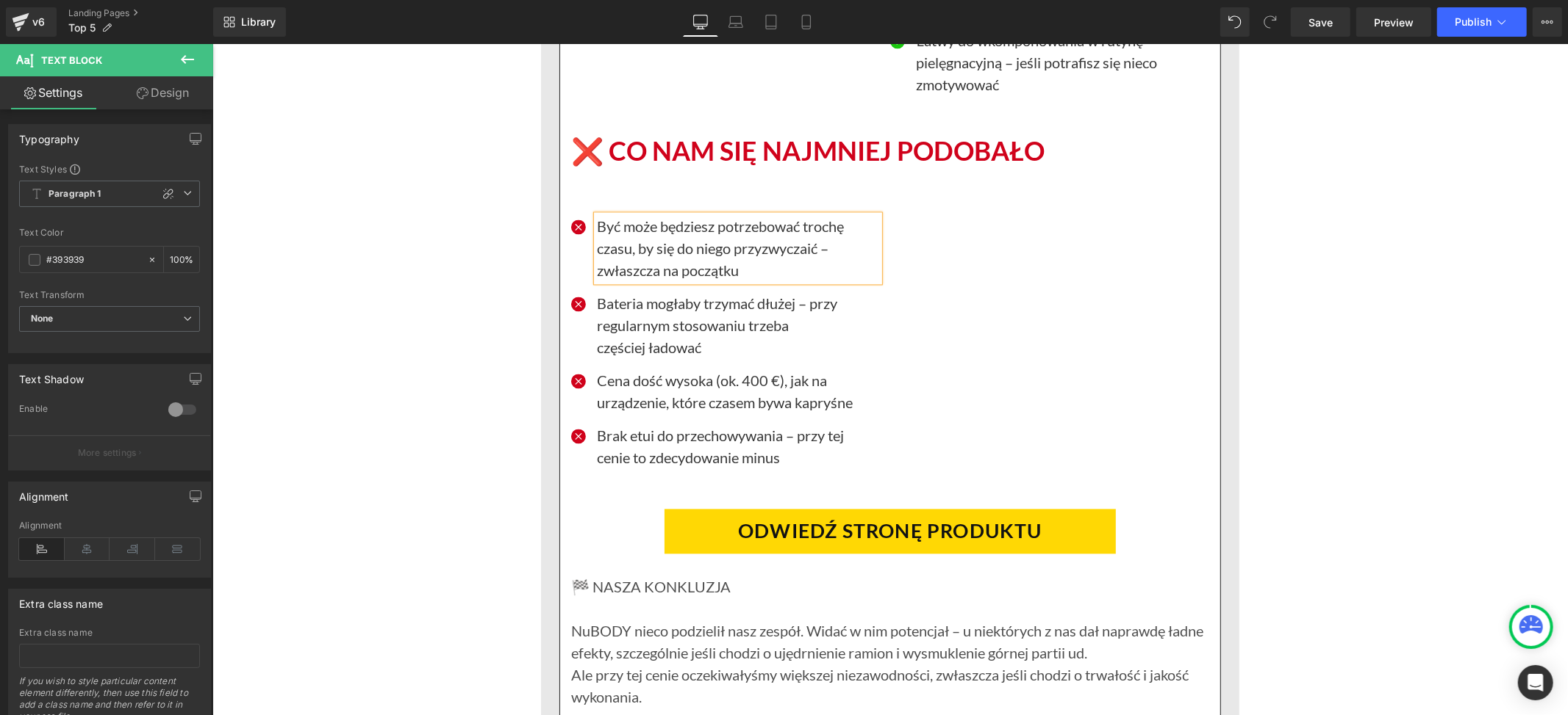
drag, startPoint x: 1016, startPoint y: 388, endPoint x: 790, endPoint y: 373, distance: 226.5
click at [1016, 388] on div "Icon Być może będziesz potrzebować trochę czasu, by się do niego przyzwyczaić –…" at bounding box center [889, 338] width 638 height 296
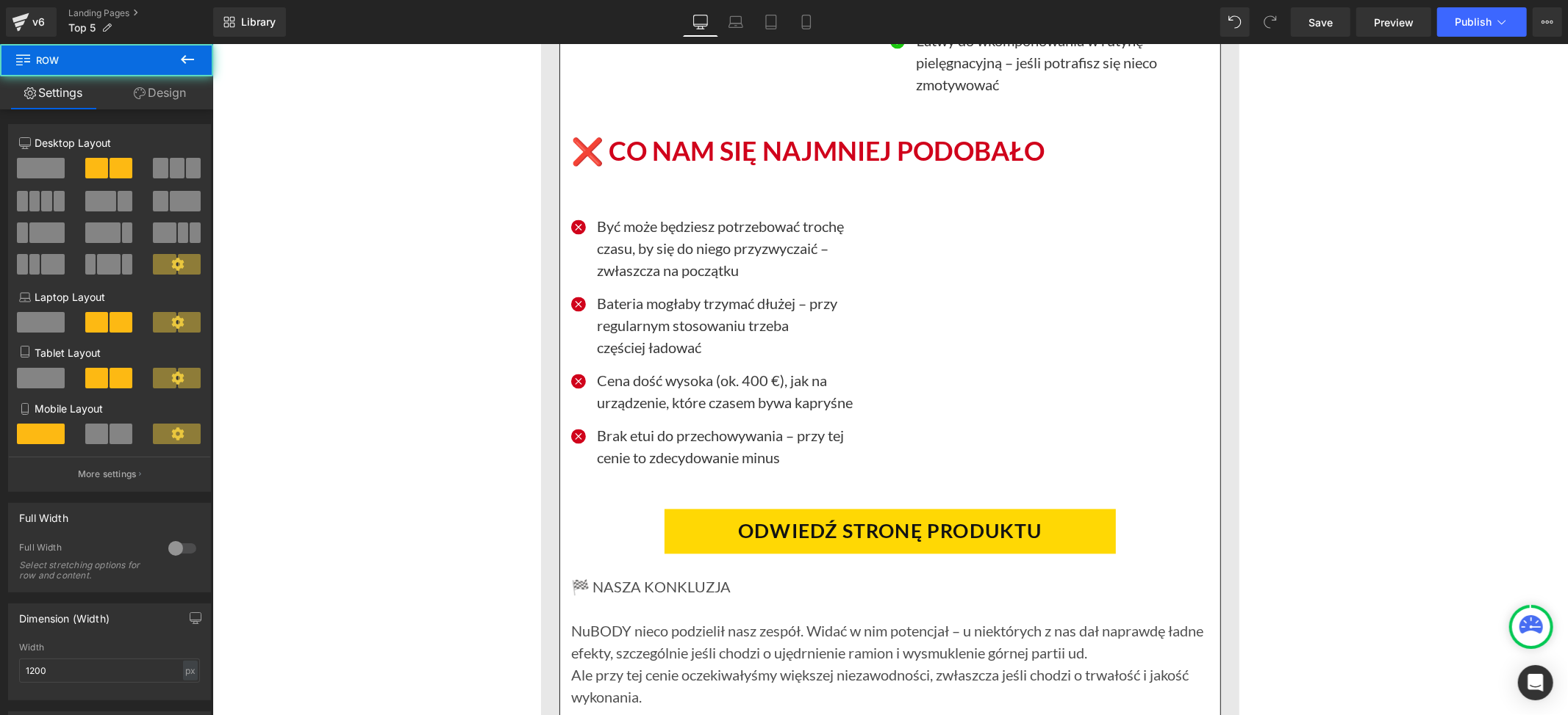
click at [653, 327] on p "Bateria mogłaby trzymać dłużej – przy regularnym stosowaniu trzeba" at bounding box center [736, 313] width 282 height 44
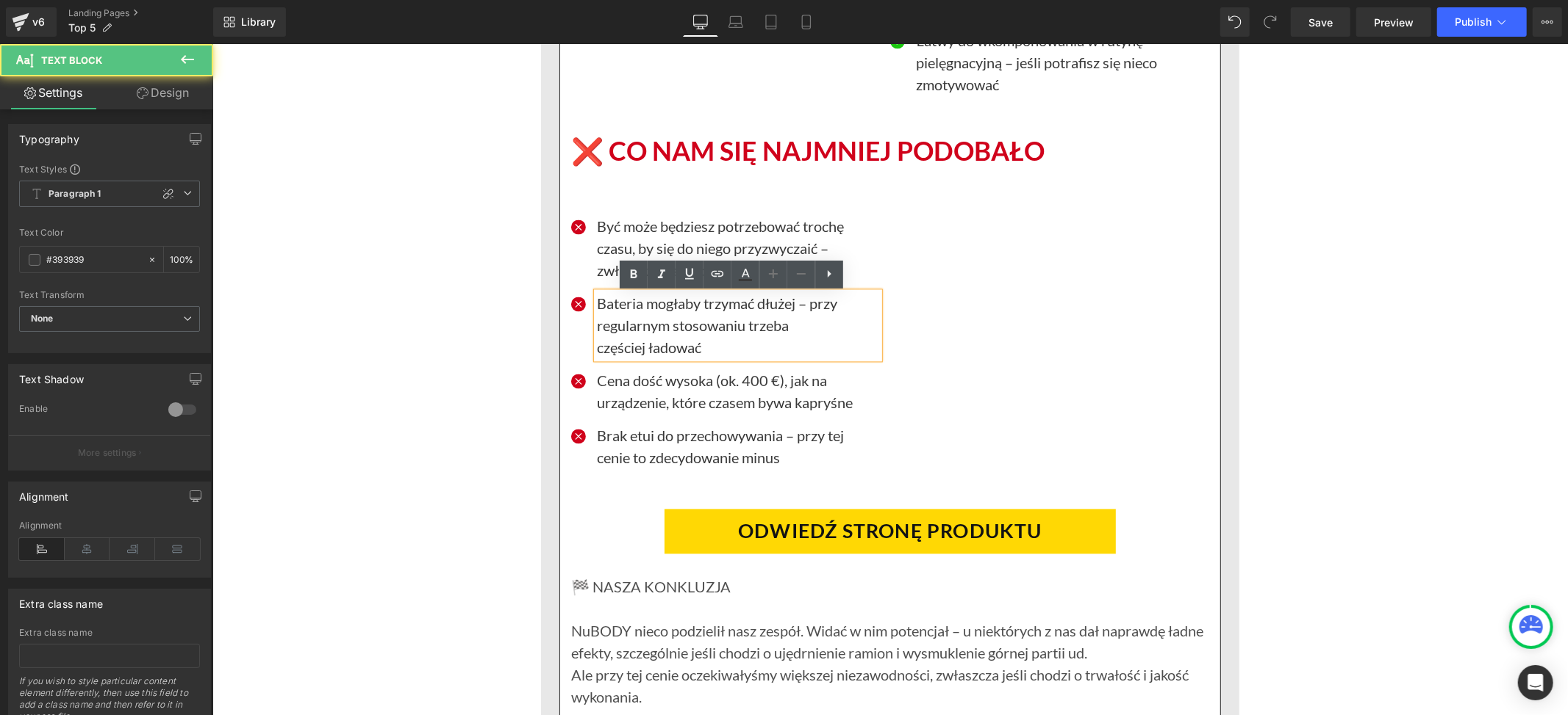
click at [621, 317] on p "Bateria mogłaby trzymać dłużej – przy regularnym stosowaniu trzeba" at bounding box center [736, 313] width 282 height 44
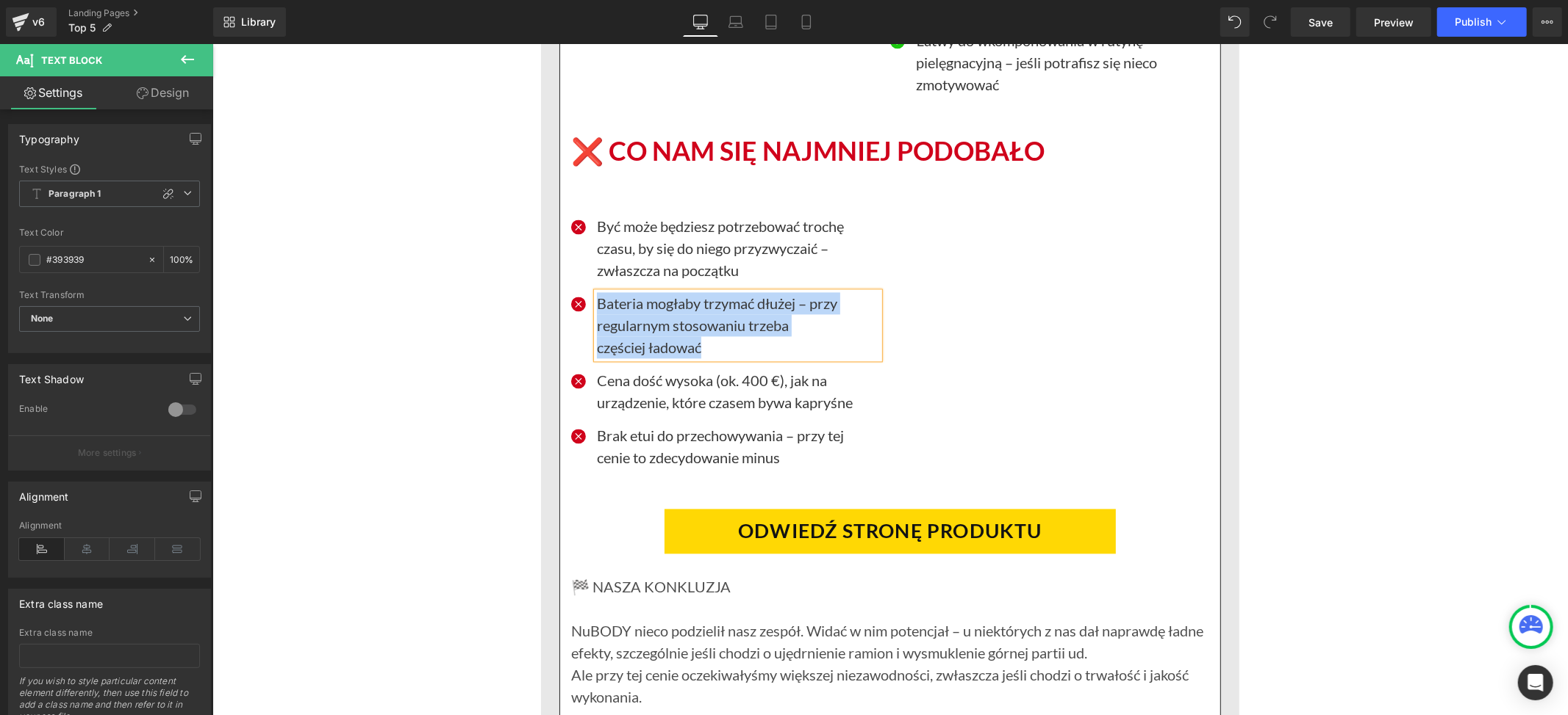
paste div
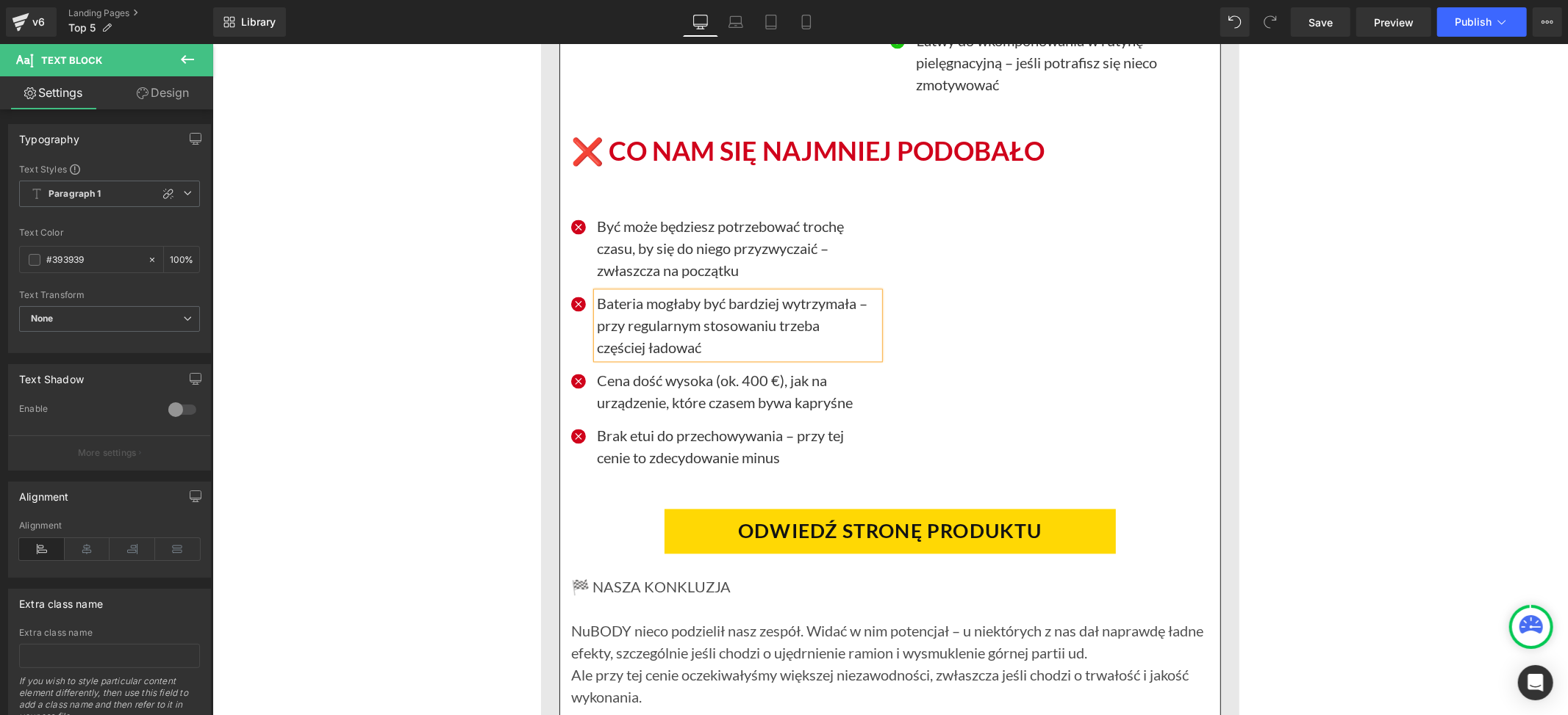
click at [1077, 417] on div "Icon Być może będziesz potrzebować trochę czasu, by się do niego przyzwyczaić –…" at bounding box center [889, 338] width 638 height 296
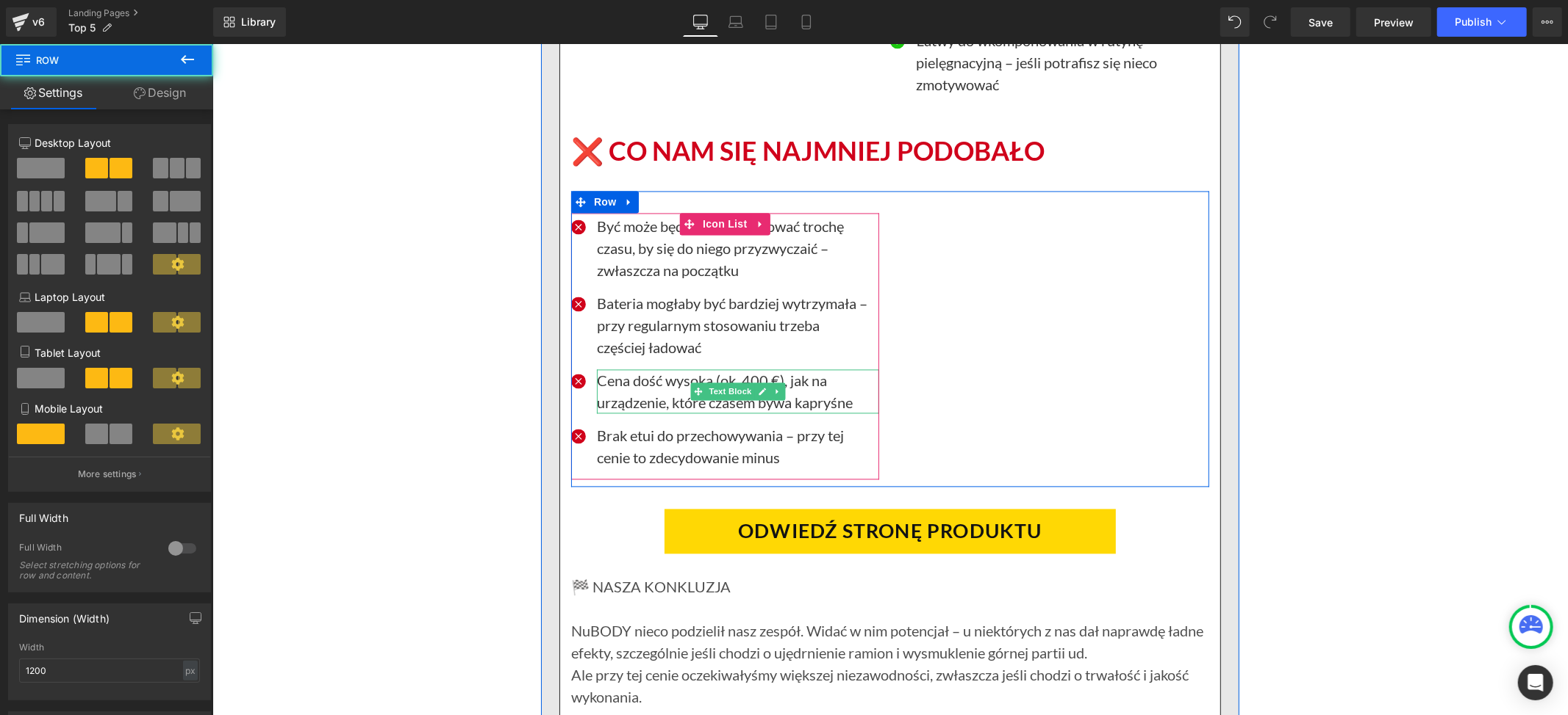
click at [633, 394] on p "Cena dość wysoka (ok. 400 €), jak na urządzenie, które czasem bywa kapryśne" at bounding box center [736, 390] width 282 height 44
click at [628, 382] on p "Cena dość wysoka (ok. 400 €), jak na urządzenie, które czasem bywa kapryśne" at bounding box center [736, 390] width 282 height 44
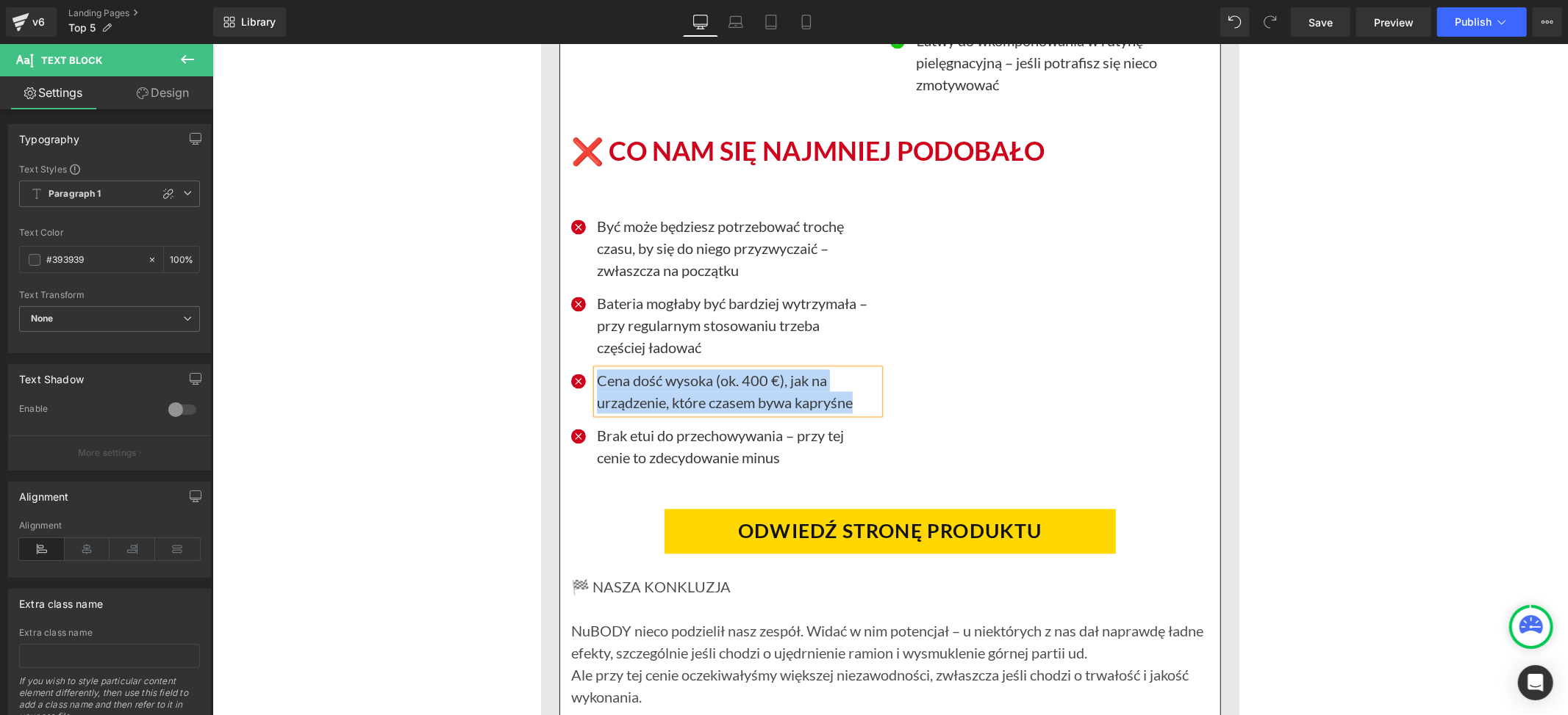
paste div
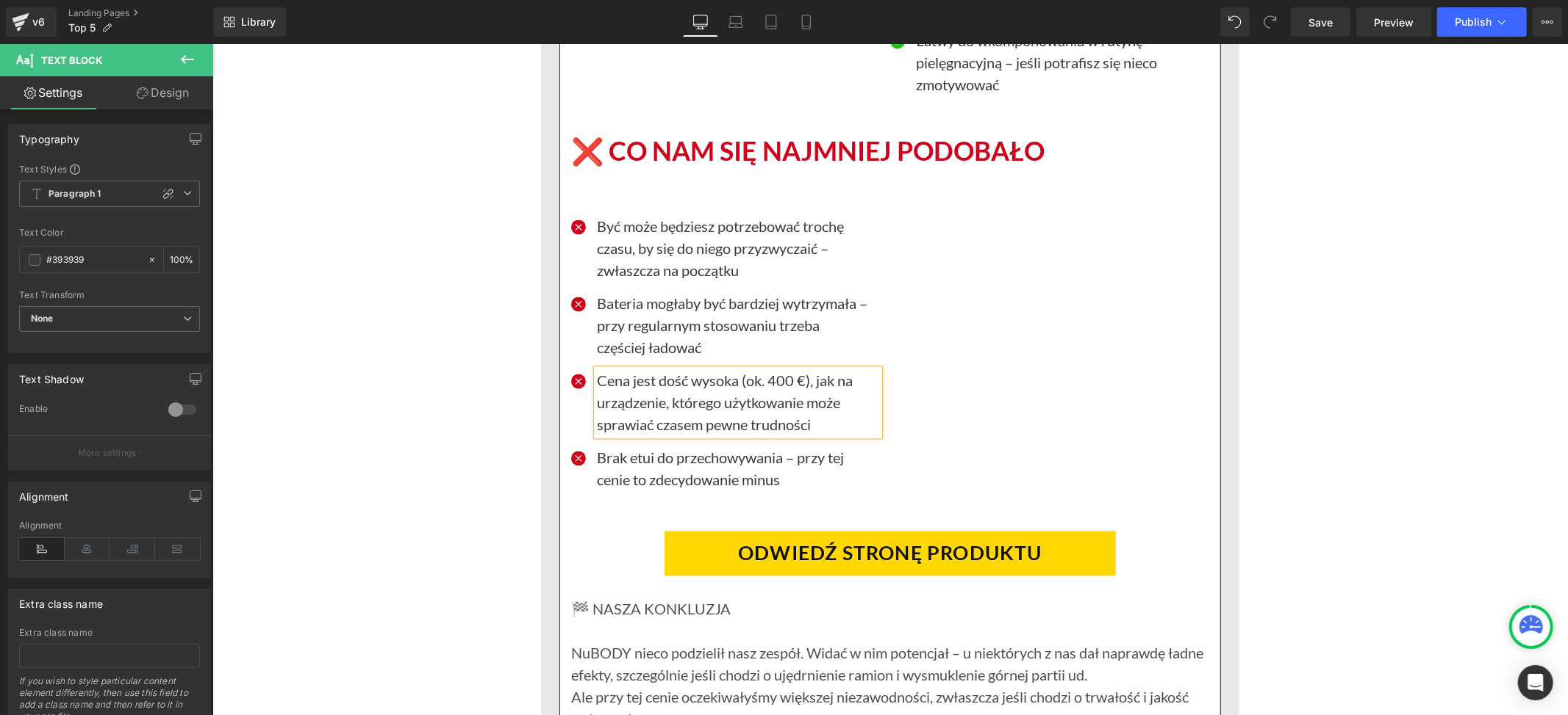
drag, startPoint x: 1095, startPoint y: 505, endPoint x: 655, endPoint y: 491, distance: 440.2
click at [1095, 505] on div "Icon Być może będziesz potrzebować trochę czasu, by się do niego przyzwyczaić –…" at bounding box center [889, 349] width 638 height 318
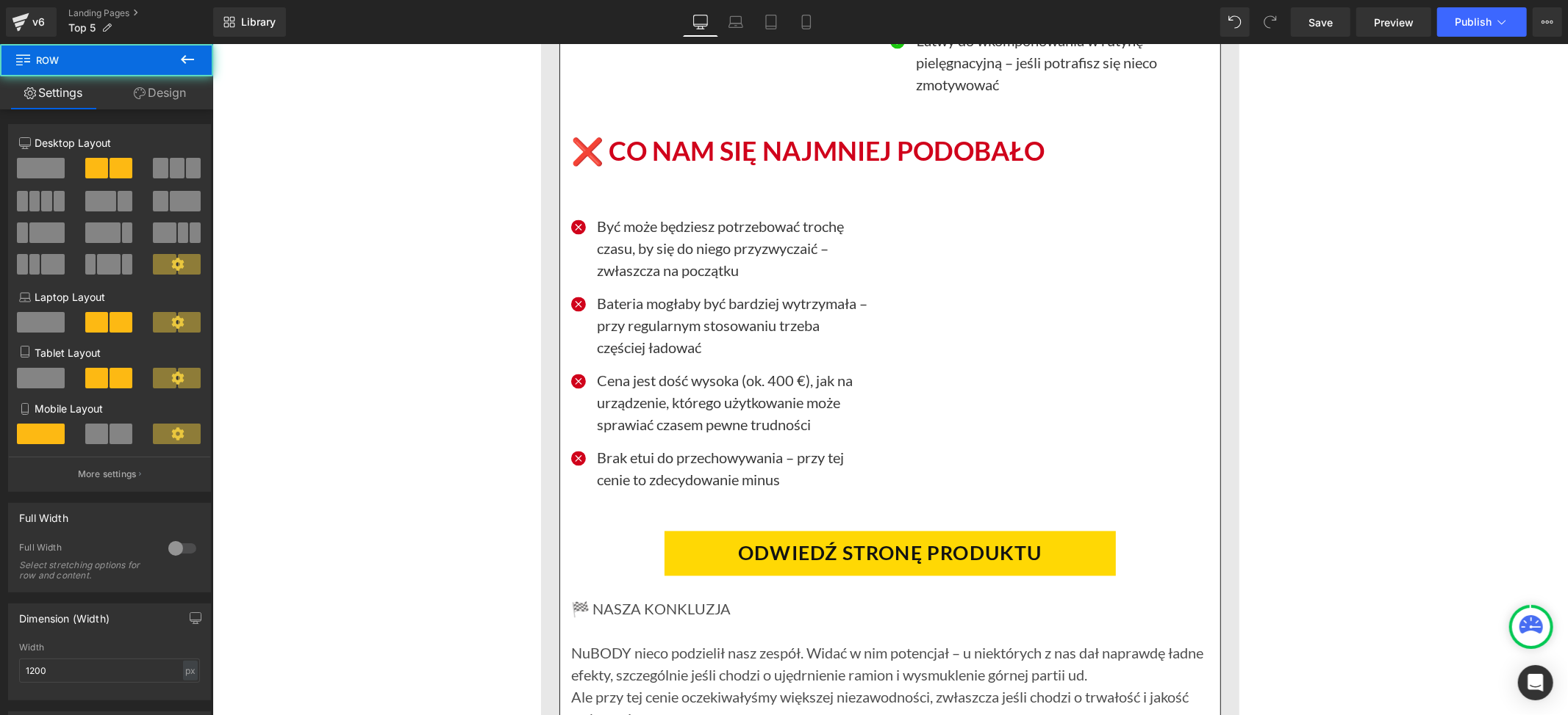
click at [651, 478] on p "Brak etui do przechowywania – przy tej cenie to zdecydowanie minus" at bounding box center [736, 468] width 282 height 44
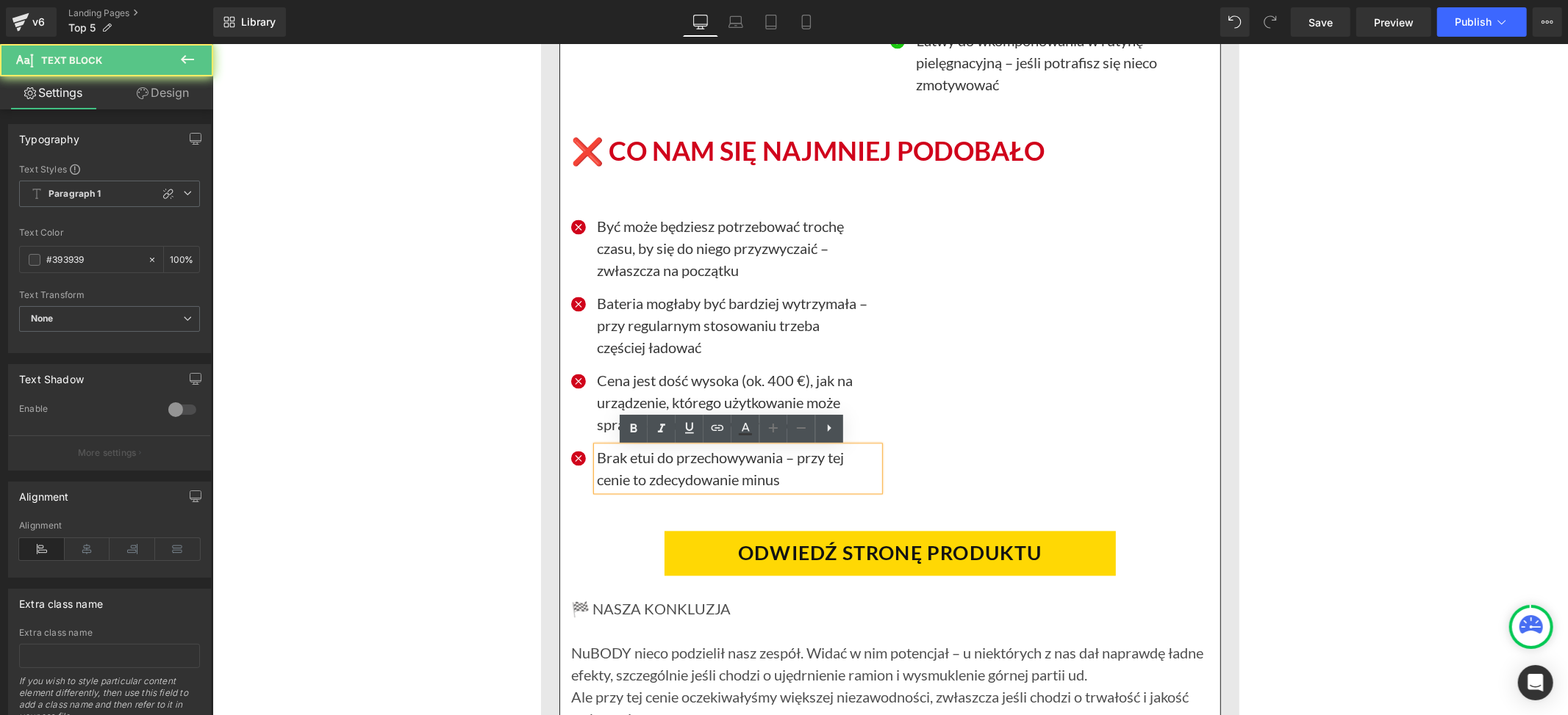
click at [624, 464] on p "Brak etui do przechowywania – przy tej cenie to zdecydowanie minus" at bounding box center [736, 468] width 282 height 44
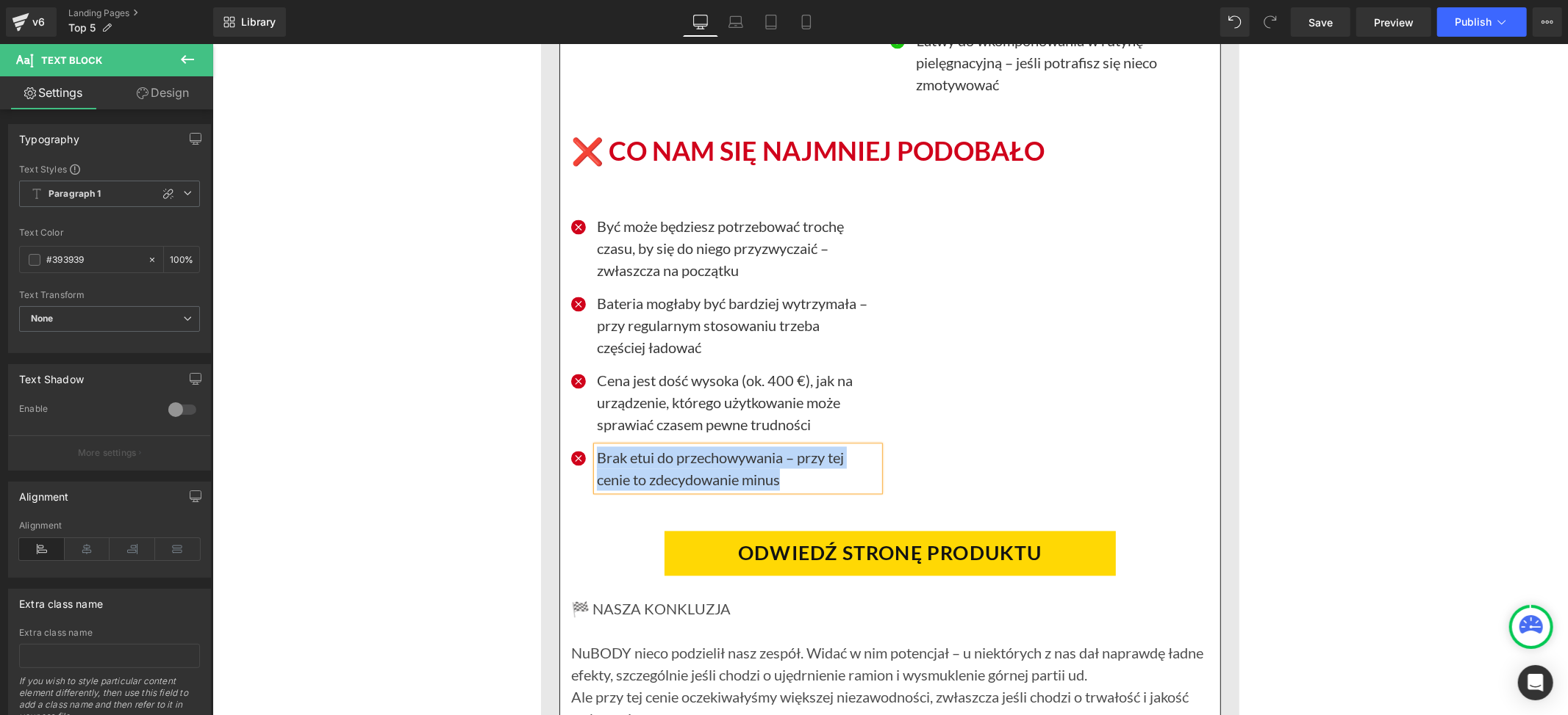
paste div
click at [1010, 484] on div "Icon Być może będziesz potrzebować trochę czasu, by się do niego przyzwyczaić –…" at bounding box center [889, 349] width 638 height 318
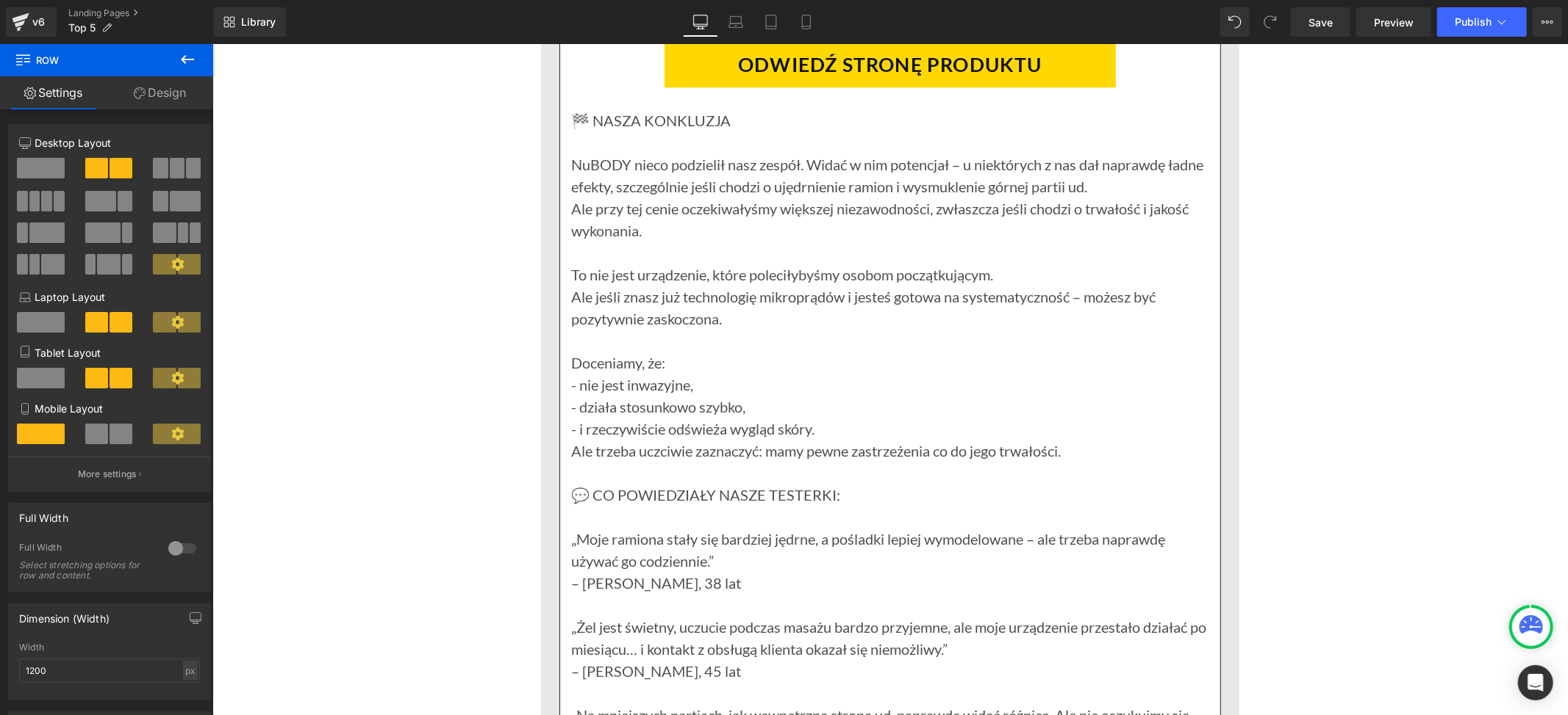
scroll to position [7636, 0]
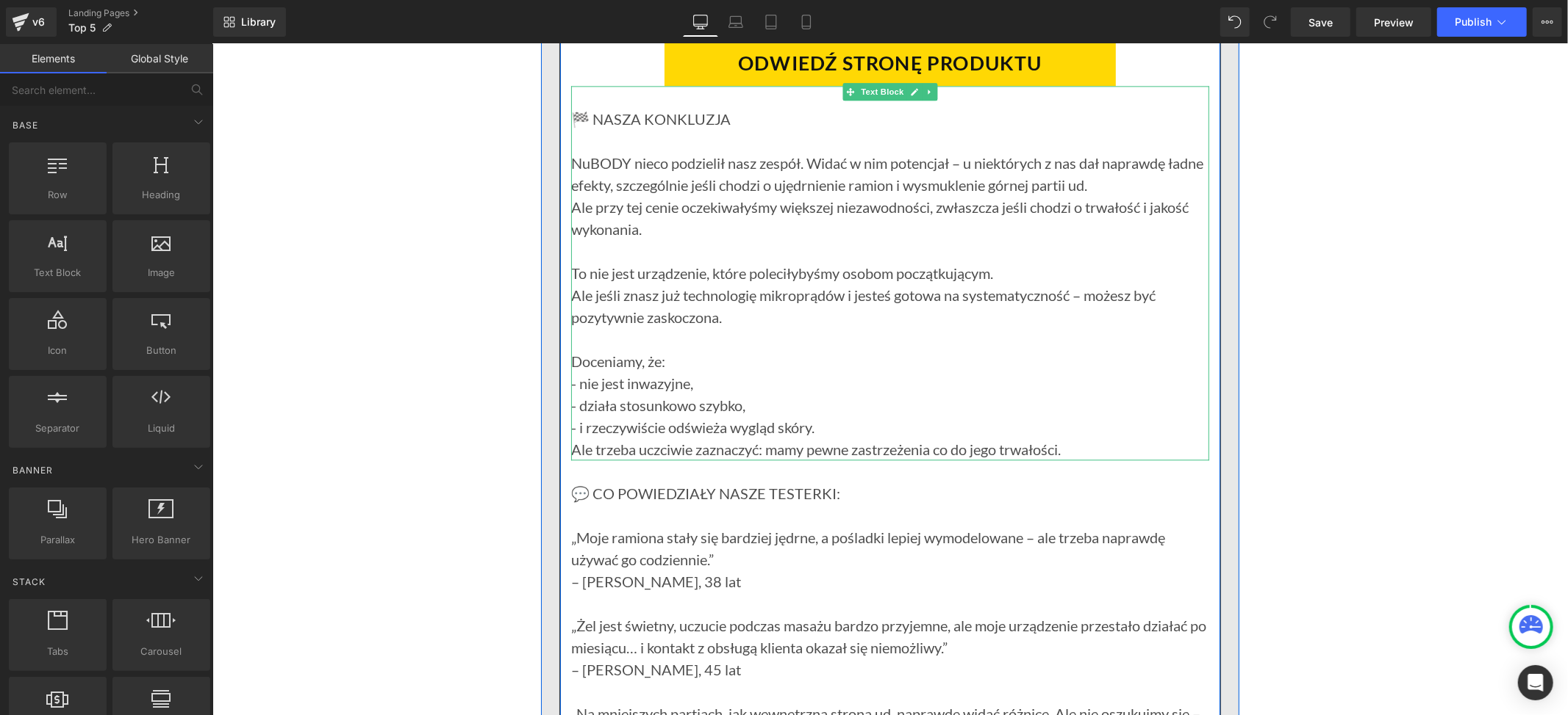
click at [776, 391] on p "- nie jest inwazyjne," at bounding box center [889, 382] width 638 height 22
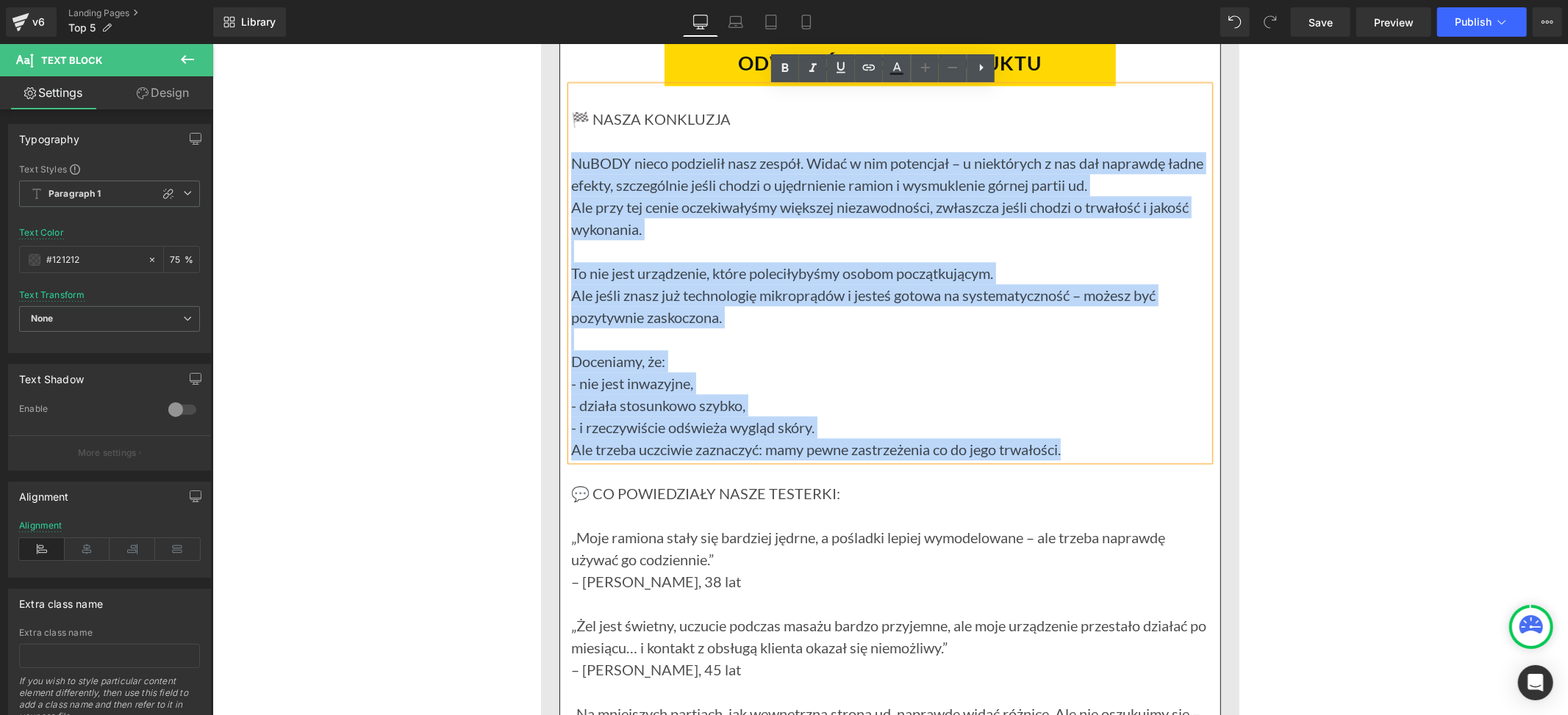
drag, startPoint x: 1067, startPoint y: 453, endPoint x: 563, endPoint y: 168, distance: 579.0
click at [570, 168] on div "🏁 NASZA KONKLUZJA NuBODY nieco podzielił nasz zespół. Widać w nim potencjał – u…" at bounding box center [889, 272] width 638 height 375
paste div
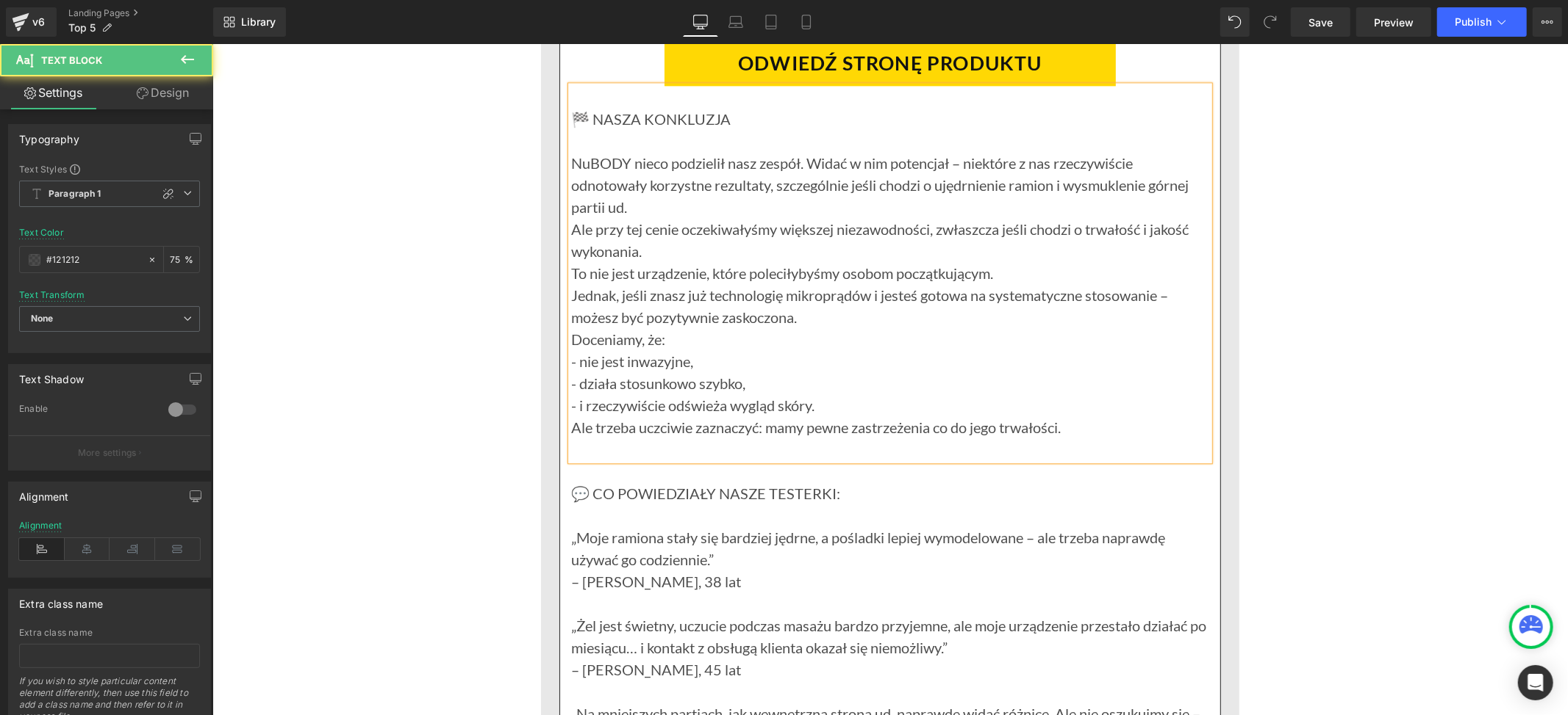
click at [694, 344] on p "Doceniamy, że:" at bounding box center [889, 338] width 638 height 22
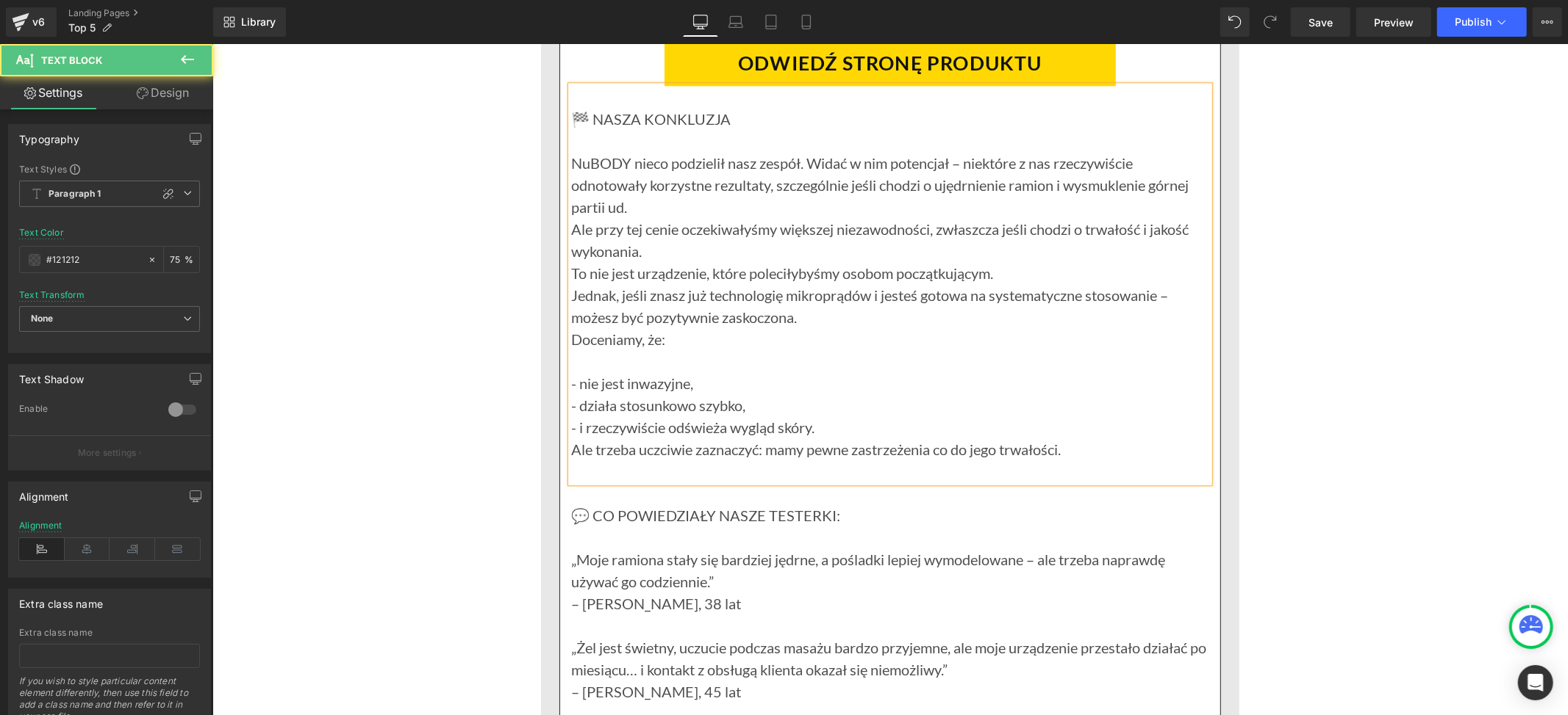
click at [620, 462] on p at bounding box center [889, 471] width 638 height 22
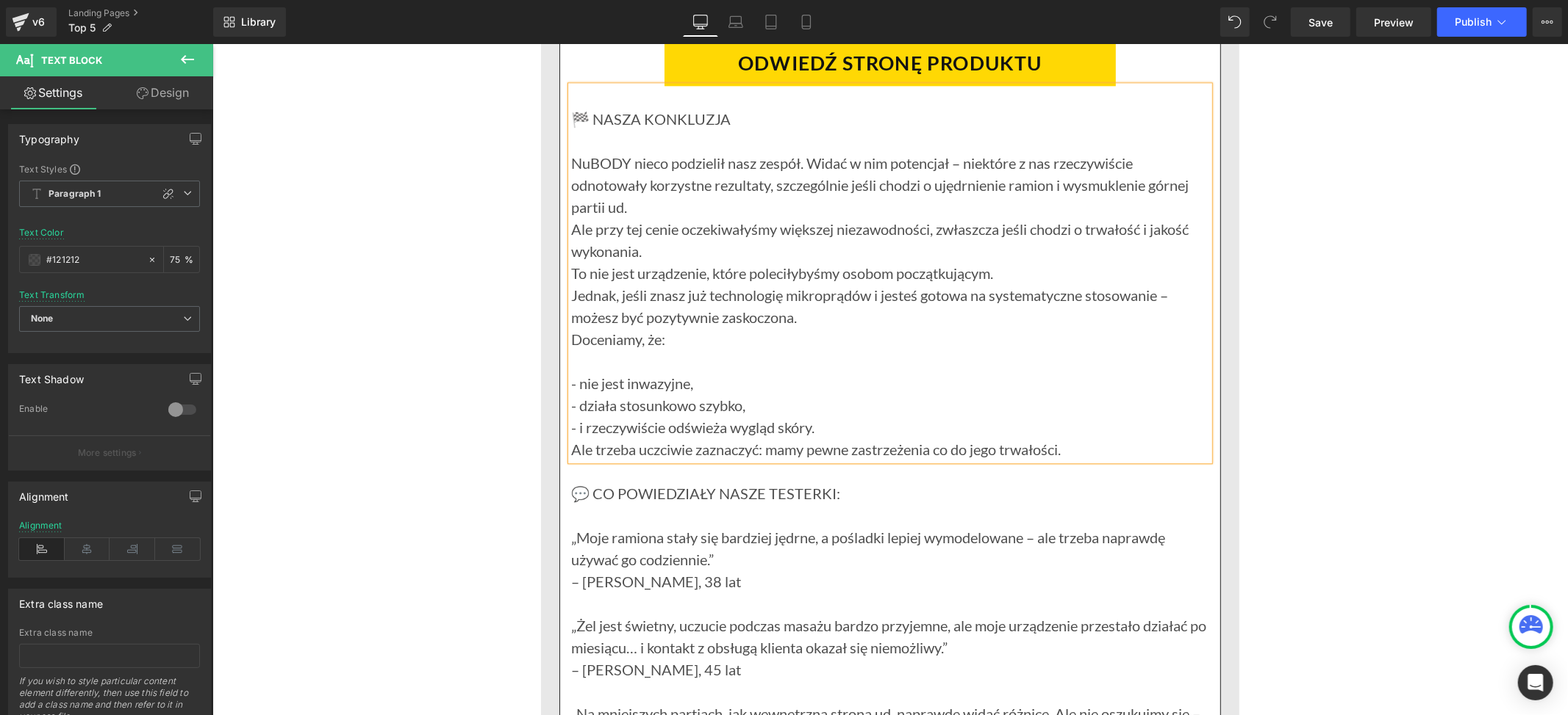
click at [688, 256] on p "Ale przy tej cenie oczekiwałyśmy większej niezawodności, zwłaszcza jeśli chodzi…" at bounding box center [889, 239] width 638 height 44
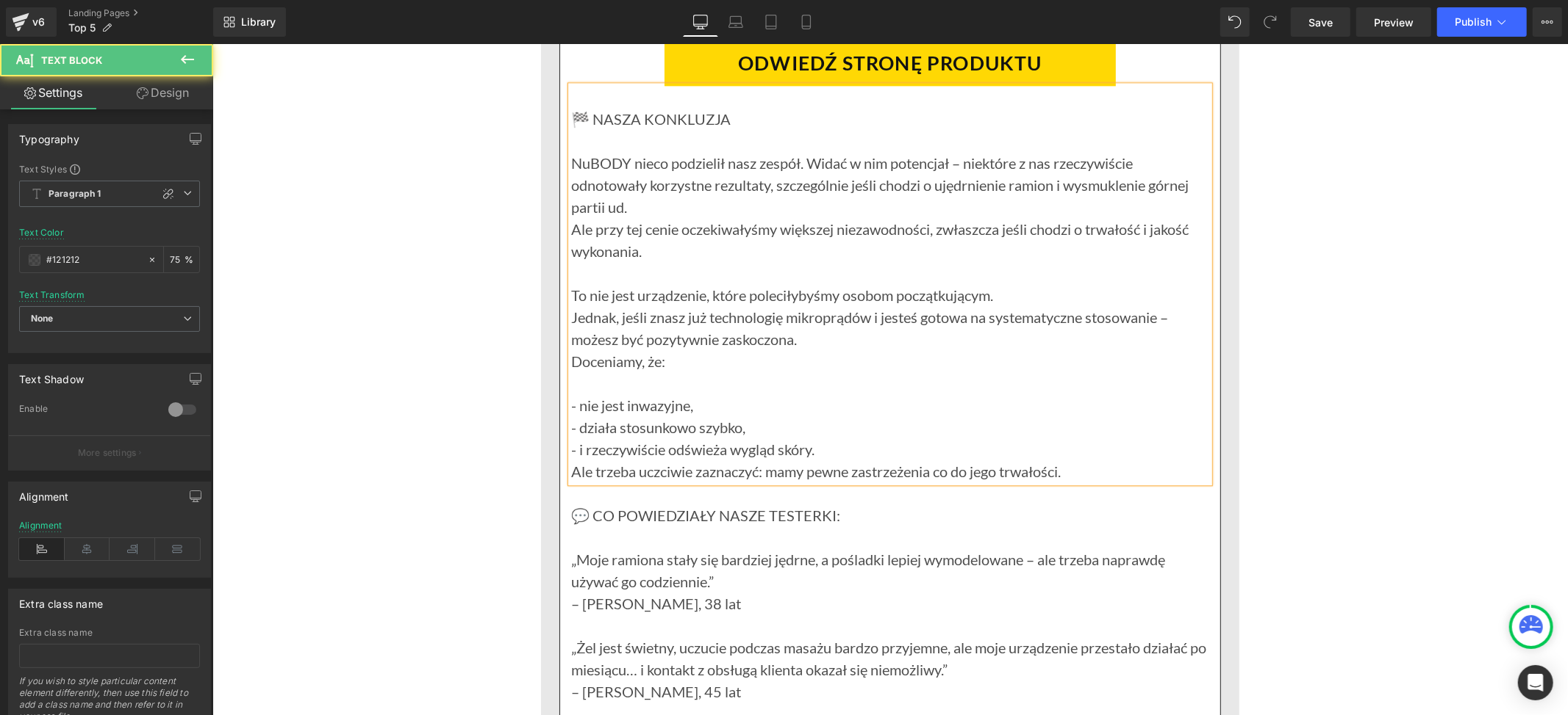
click at [677, 212] on p "NuBODY nieco podzielił nasz zespół. Widać w nim potencjał – niektóre z nas rzec…" at bounding box center [889, 184] width 638 height 66
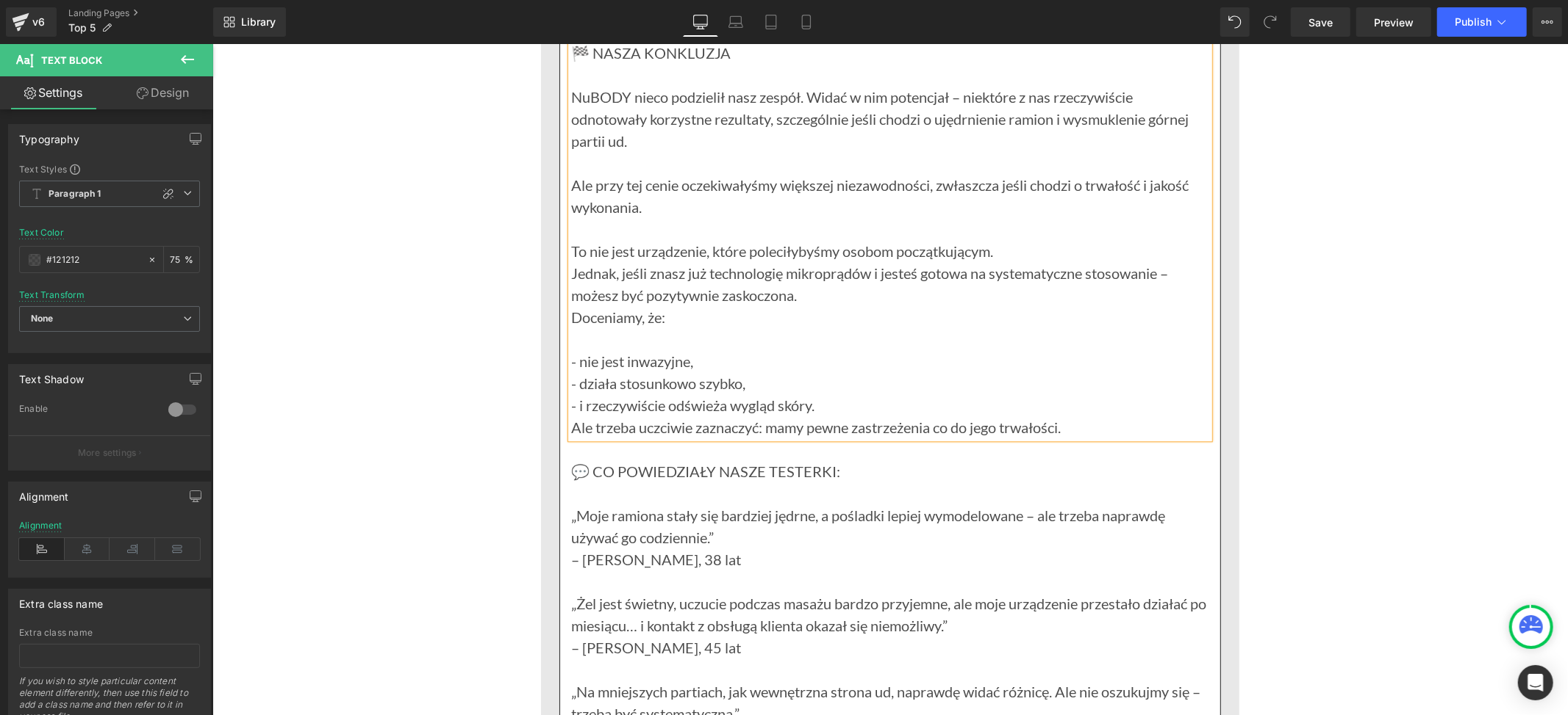
scroll to position [7831, 0]
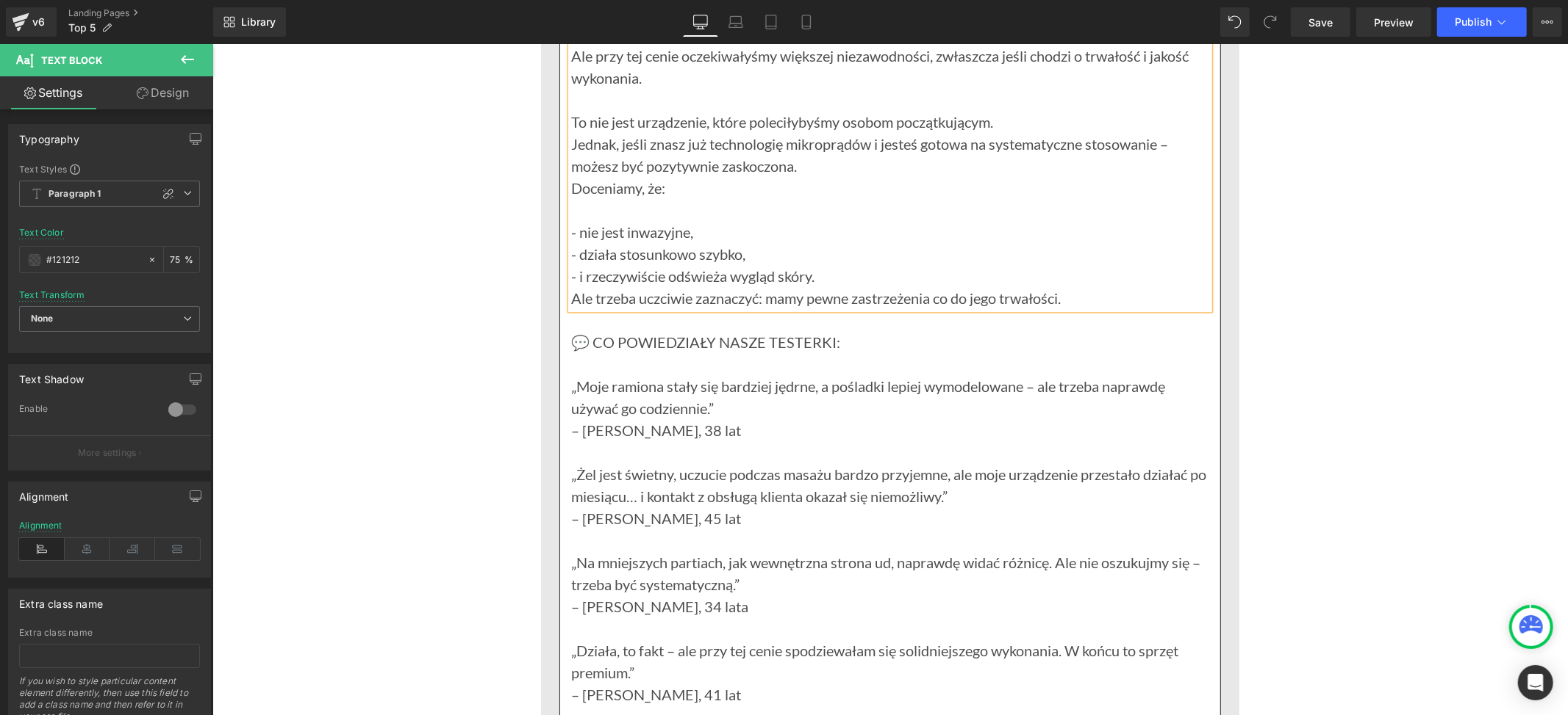
click at [825, 277] on p "- i rzeczywiście odświeża wygląd skóry." at bounding box center [889, 275] width 638 height 22
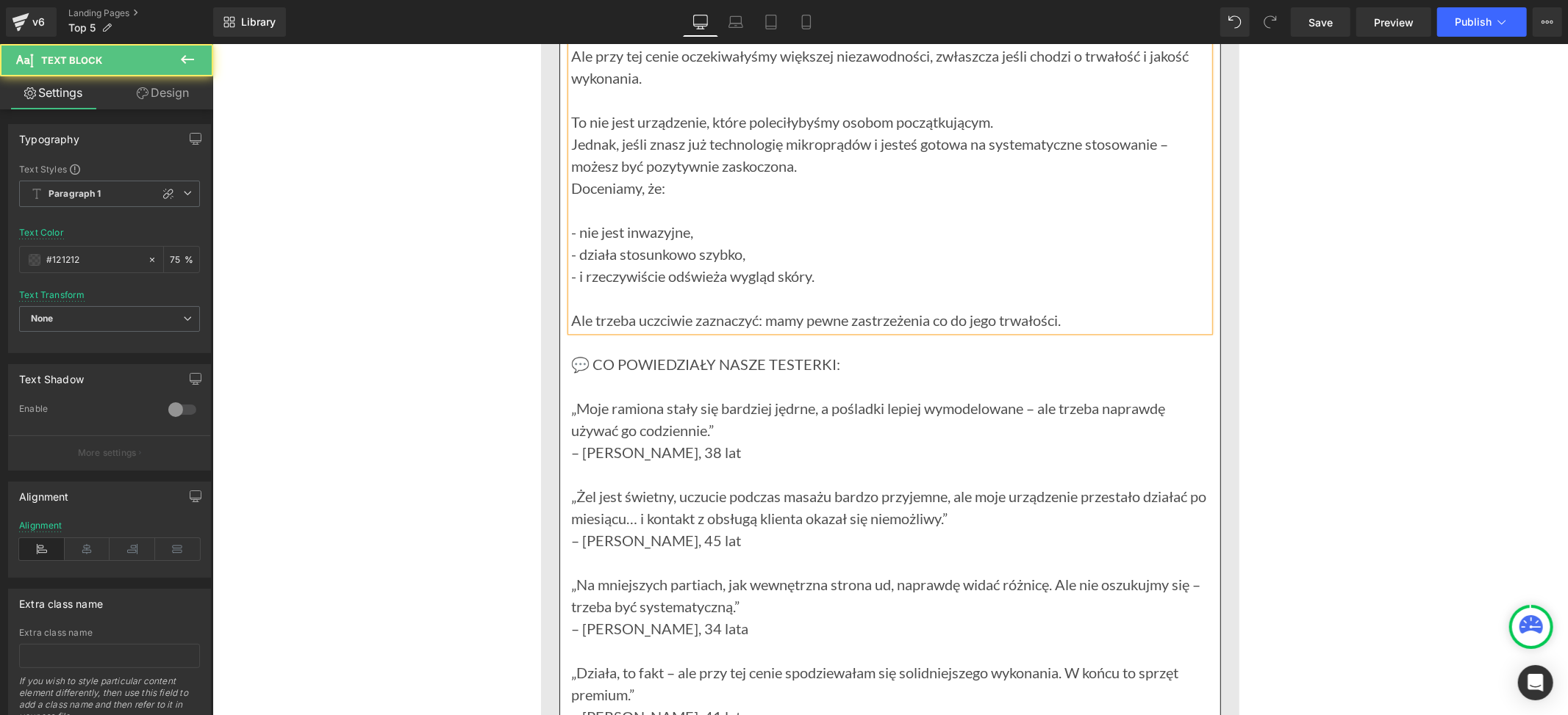
click at [1027, 265] on p "- i rzeczywiście odświeża wygląd skóry." at bounding box center [889, 275] width 638 height 22
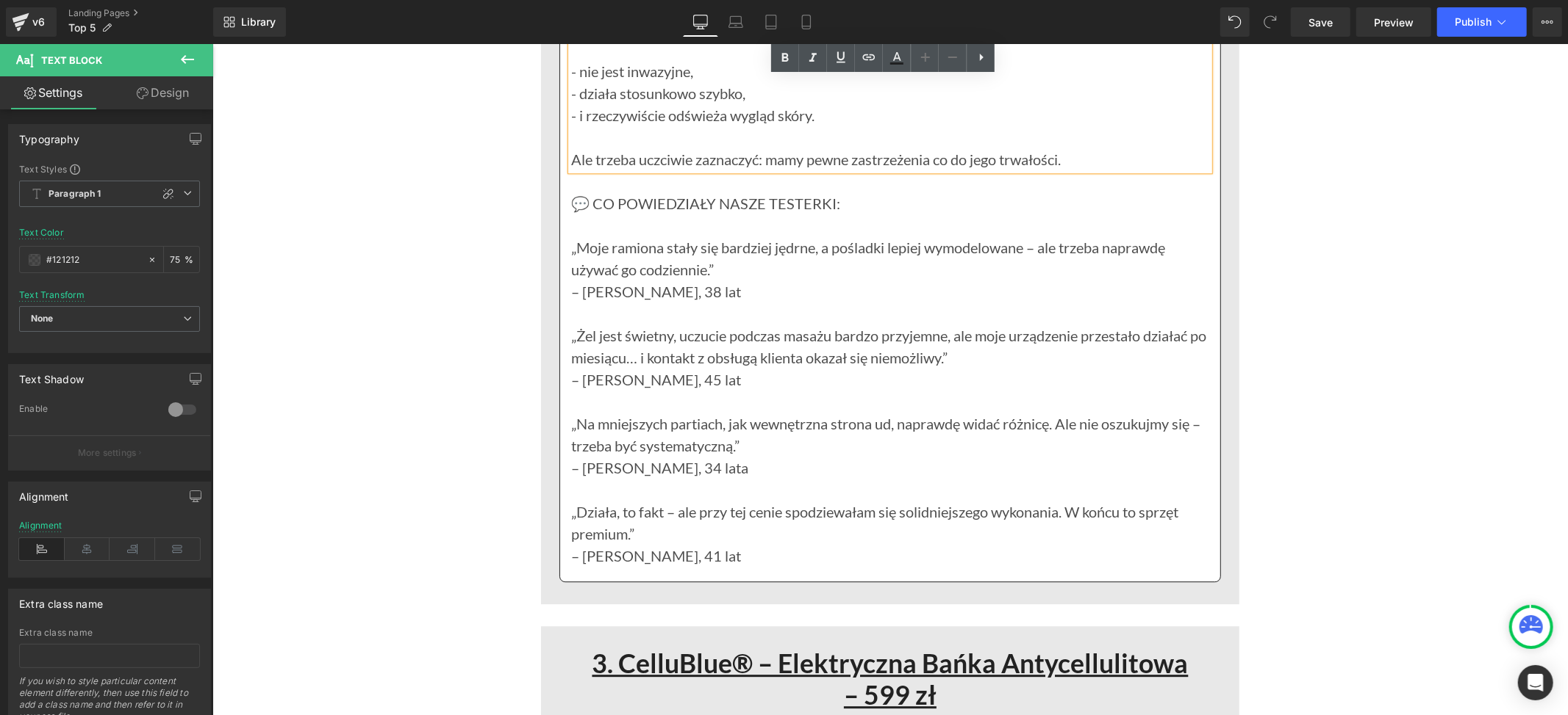
scroll to position [8027, 0]
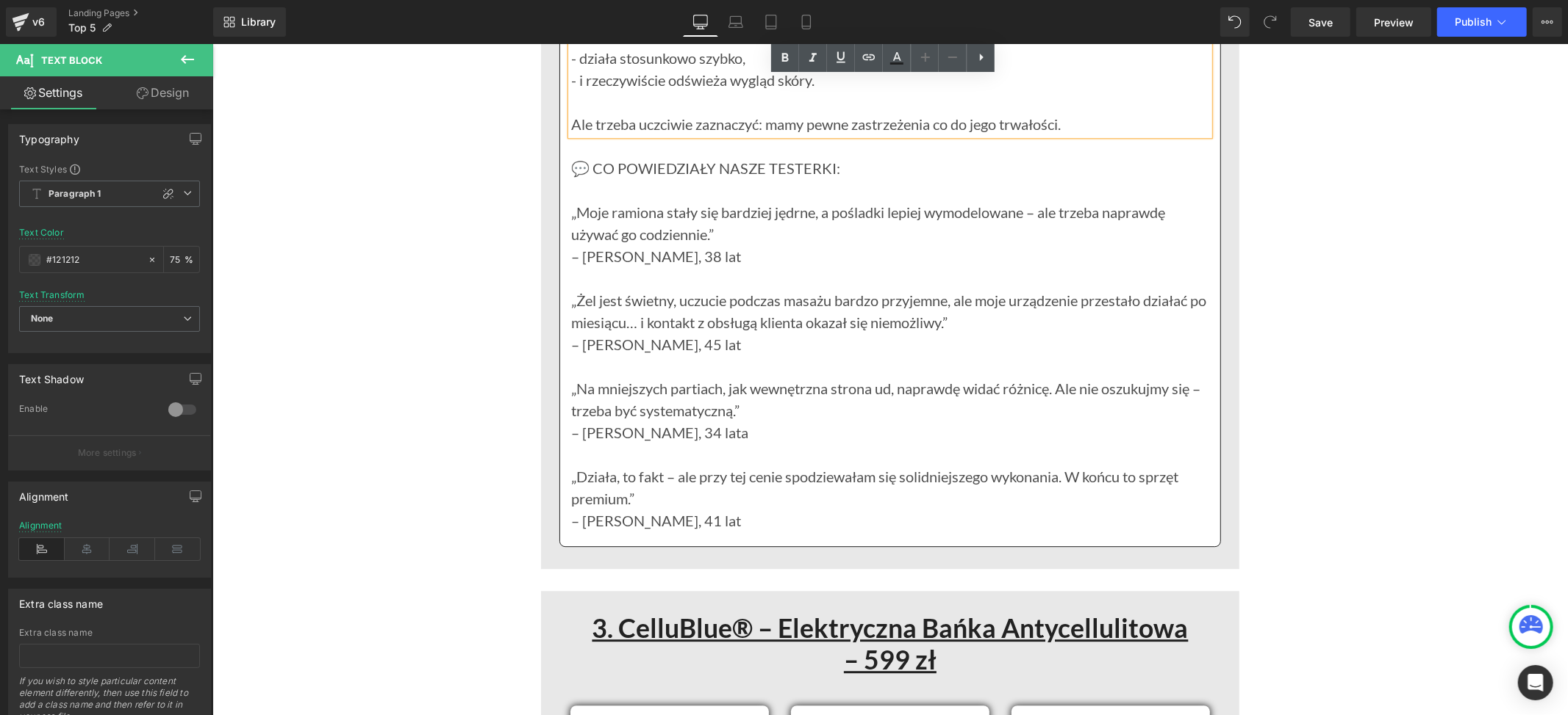
click at [1070, 318] on p "„Żel jest świetny, uczucie podczas masażu bardzo przyjemne, ale moje urządzenie…" at bounding box center [889, 311] width 638 height 44
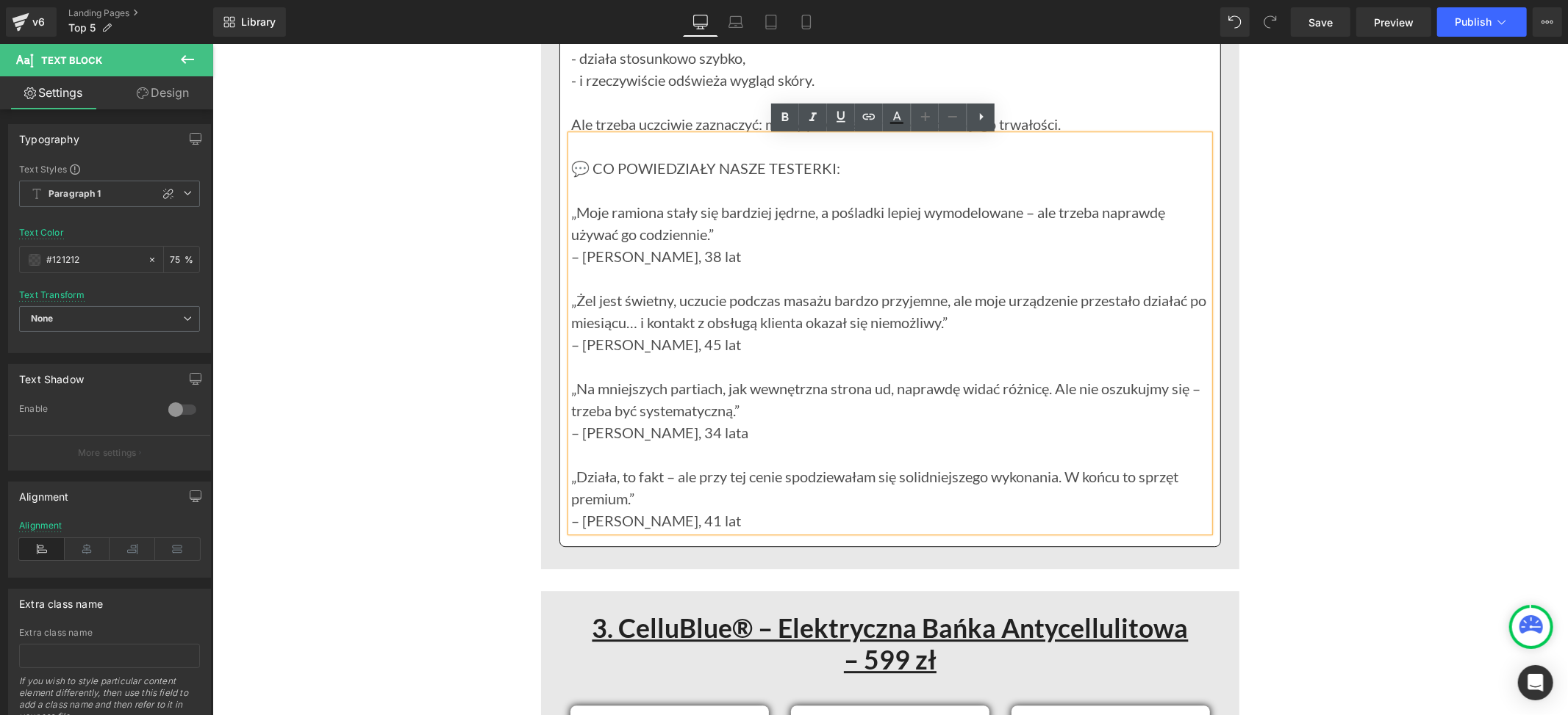
click at [1016, 353] on p "– [PERSON_NAME], 45 lat" at bounding box center [889, 343] width 638 height 22
click at [570, 210] on p "„Moje ramiona stały się bardziej jędrne, a pośladki lepiej wymodelowane – ale t…" at bounding box center [889, 223] width 638 height 44
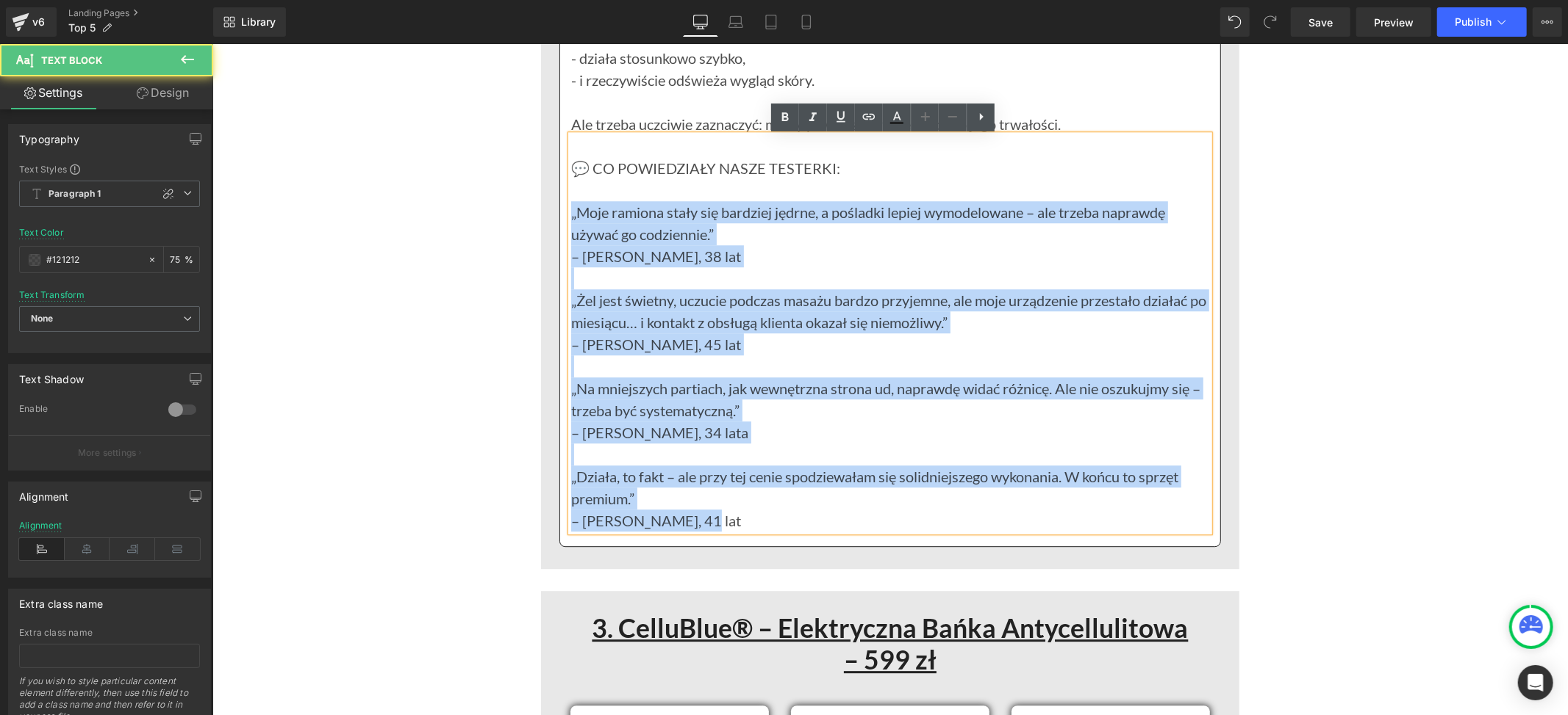
click at [697, 515] on p "– [PERSON_NAME], 41 lat" at bounding box center [889, 519] width 638 height 22
paste div
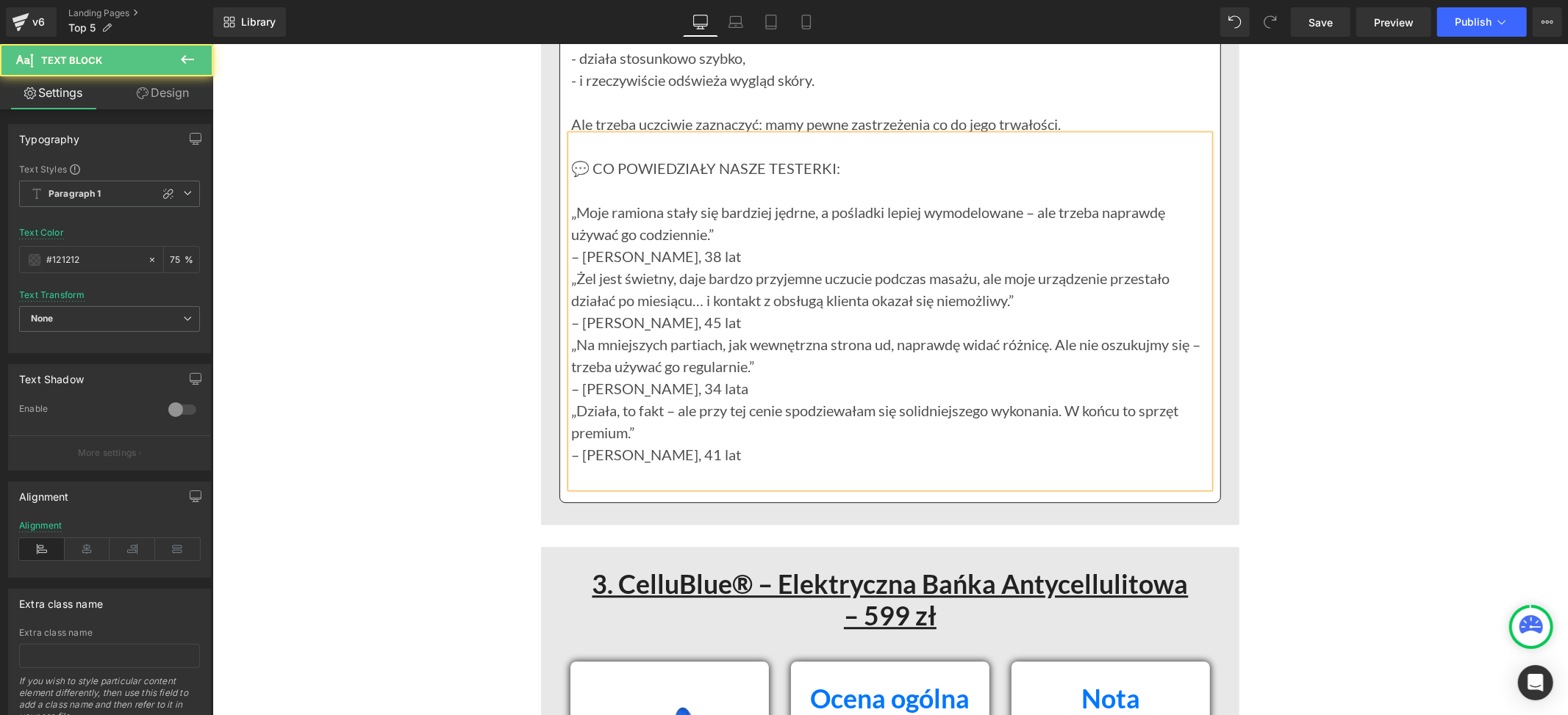
click at [660, 257] on p "– [PERSON_NAME], 38 lat" at bounding box center [889, 255] width 638 height 22
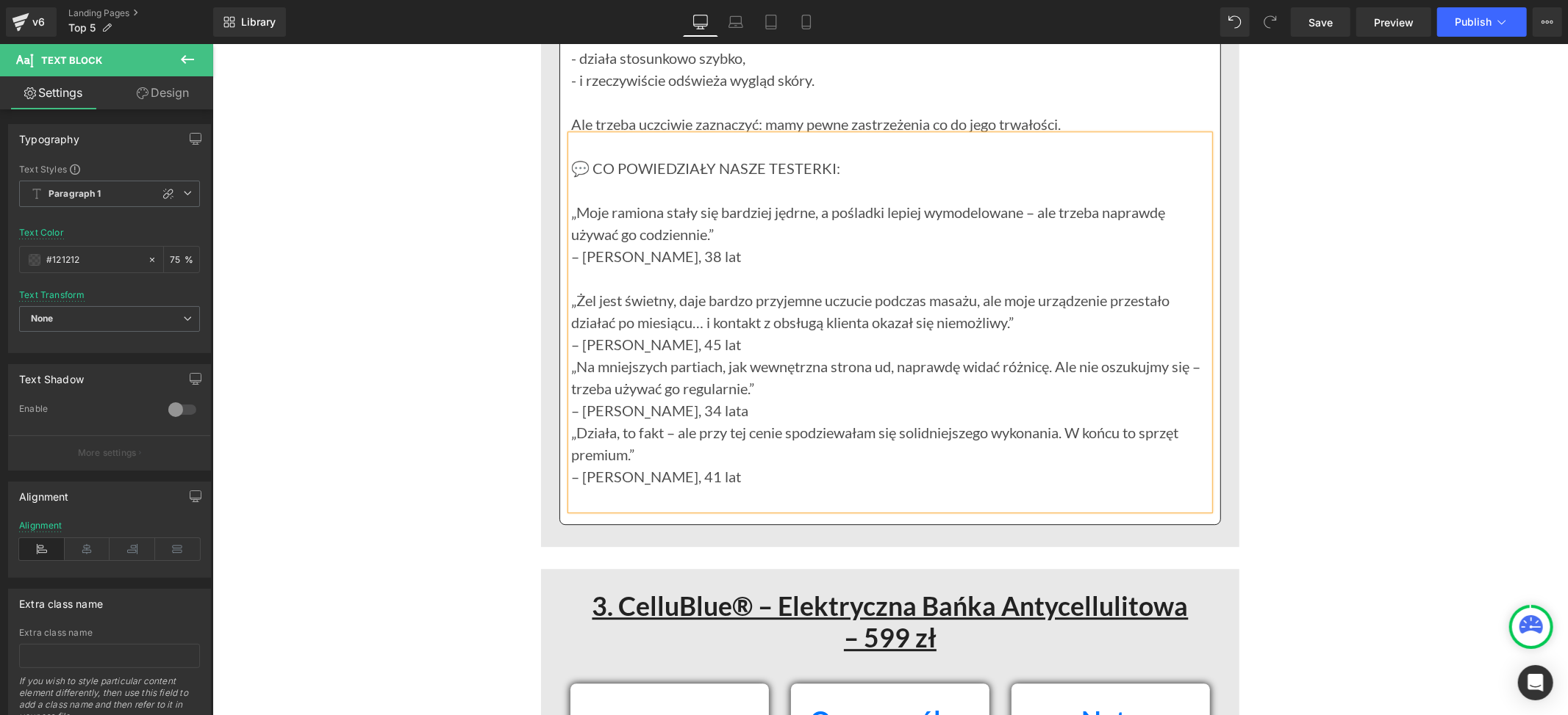
click at [682, 352] on p "– [PERSON_NAME], 45 lat" at bounding box center [889, 343] width 638 height 22
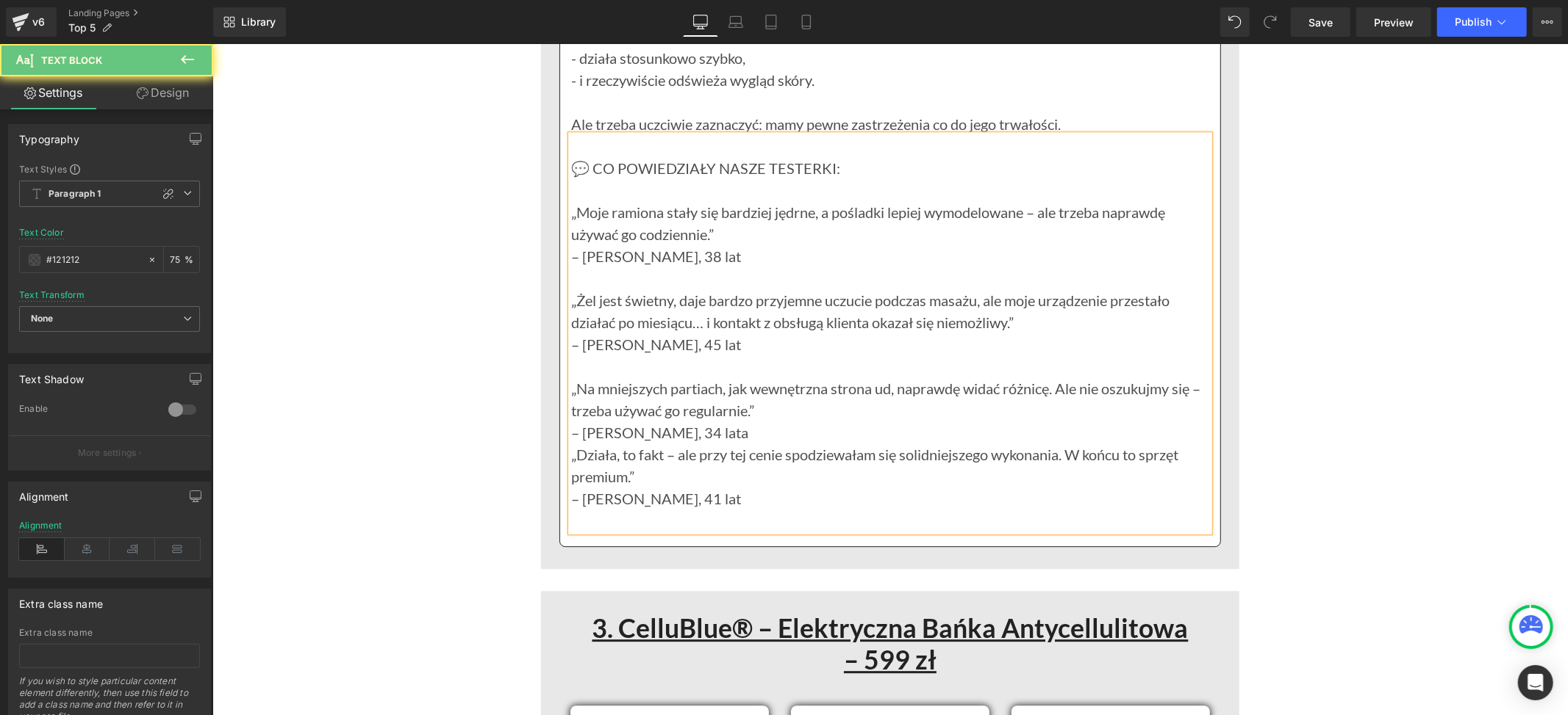
click at [670, 430] on p "– [PERSON_NAME], 34 lata" at bounding box center [889, 431] width 638 height 22
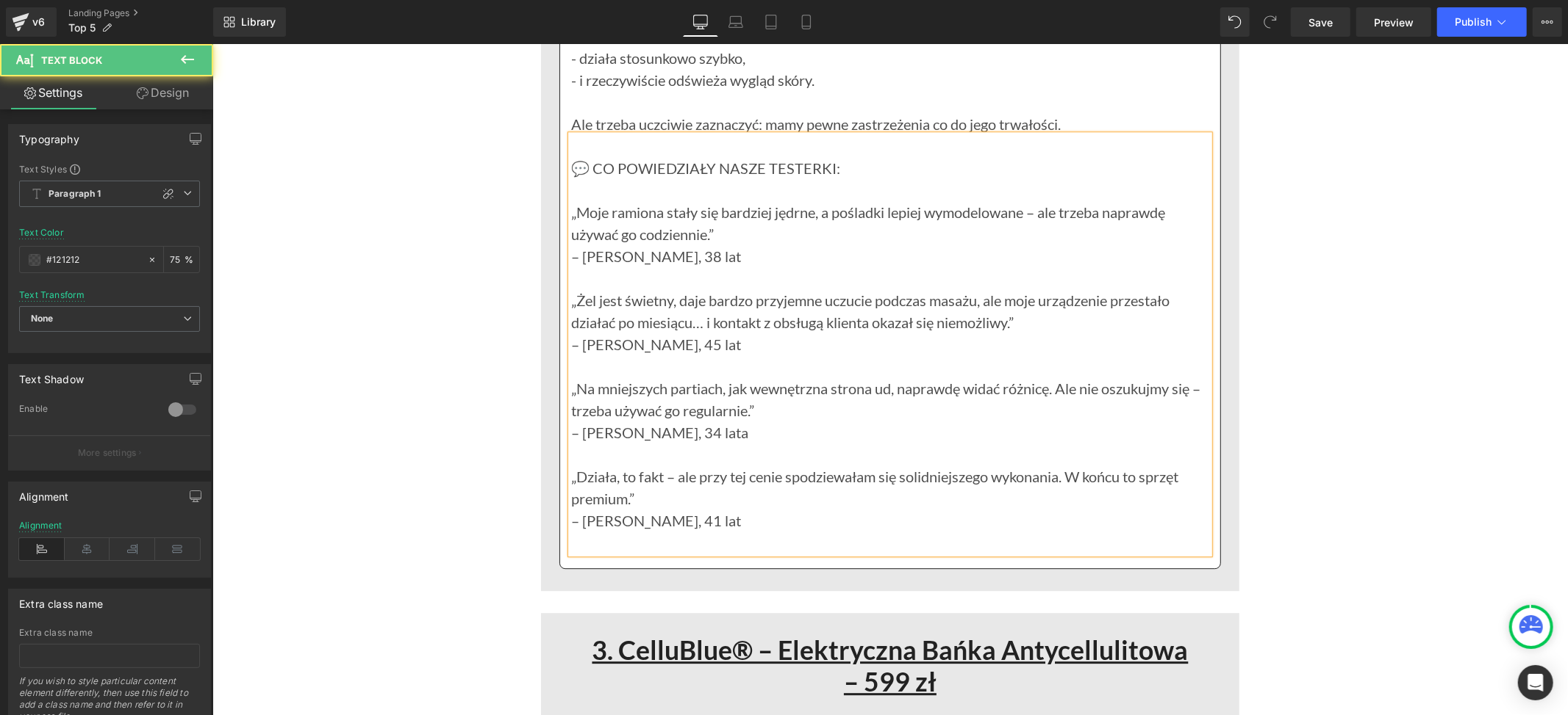
click at [663, 437] on p "– [PERSON_NAME], 34 lata" at bounding box center [889, 431] width 638 height 22
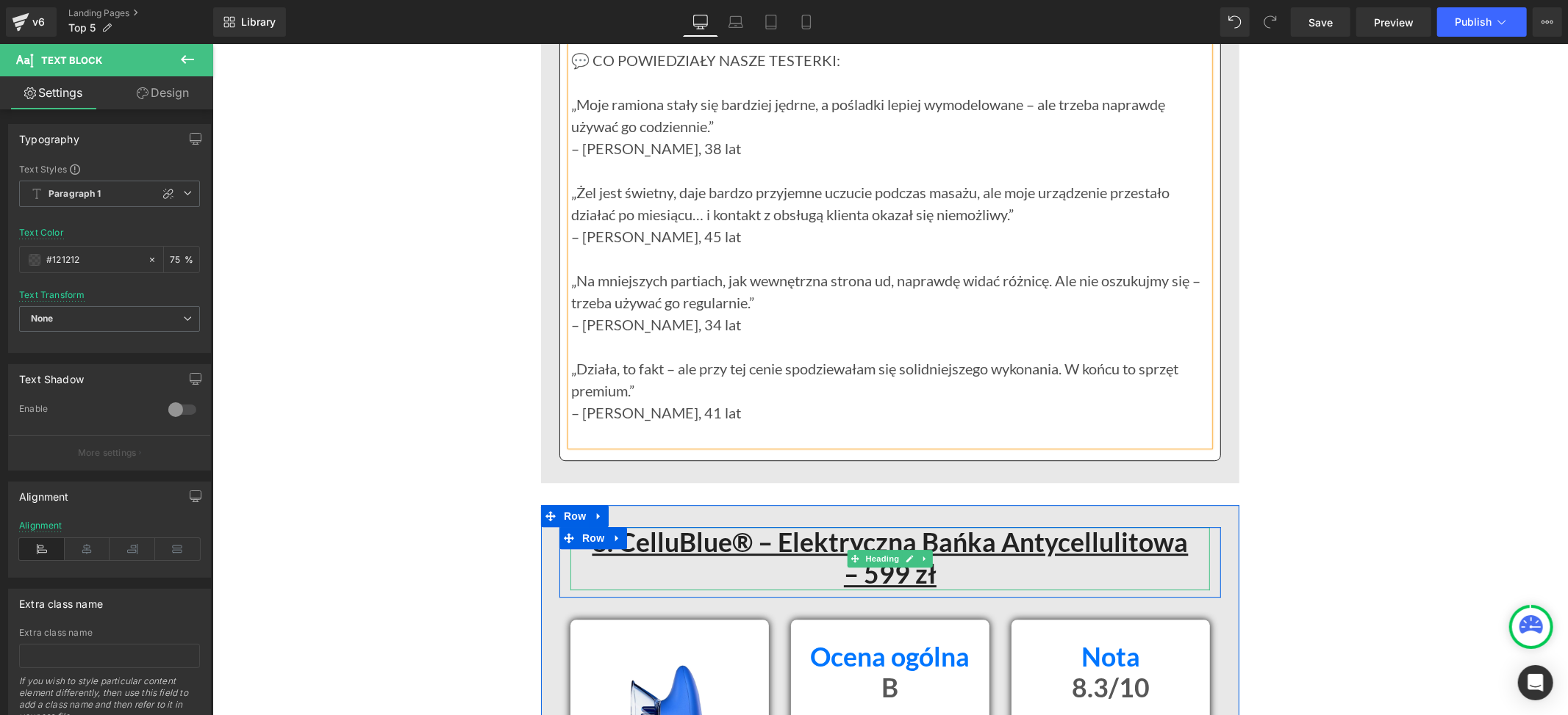
scroll to position [8125, 0]
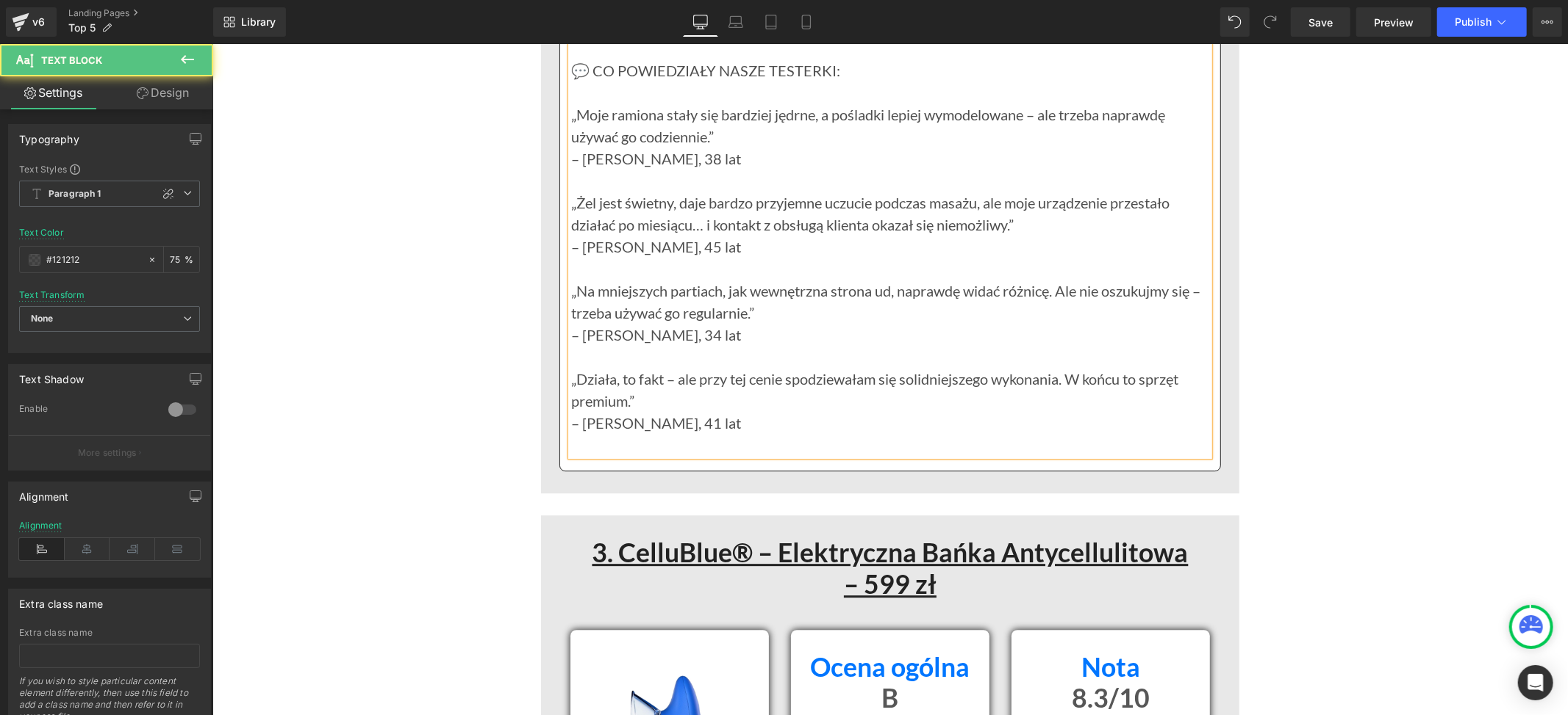
click at [604, 447] on p at bounding box center [889, 443] width 638 height 22
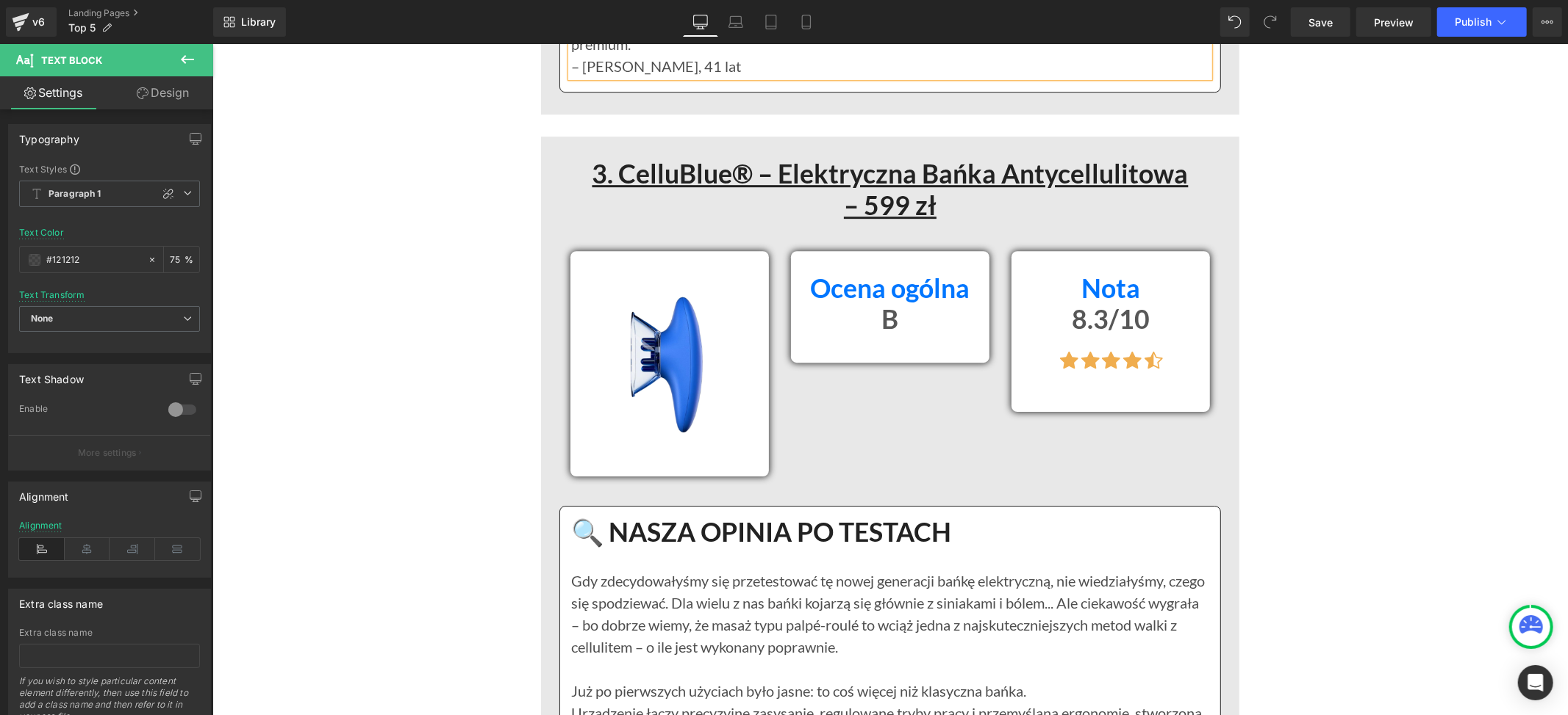
scroll to position [8517, 0]
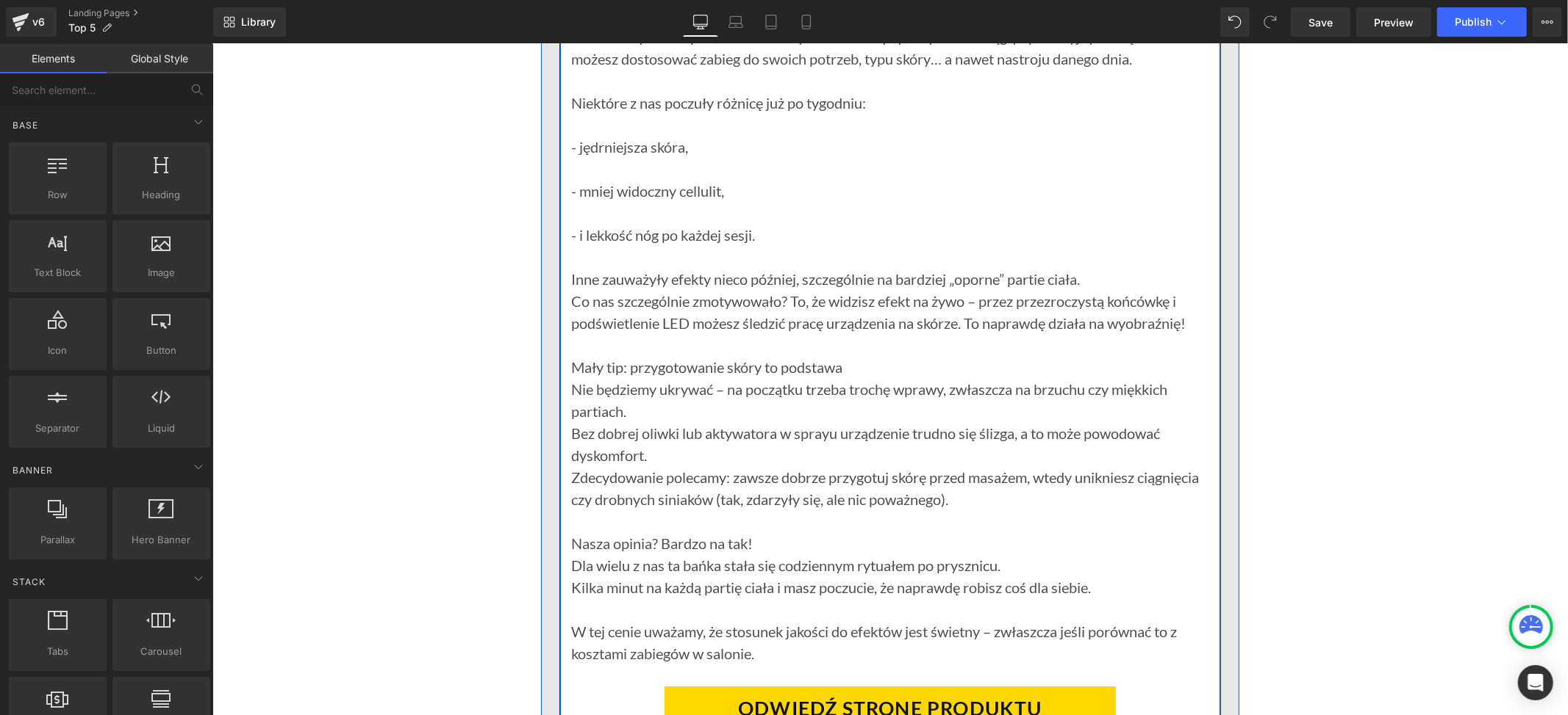
scroll to position [9105, 0]
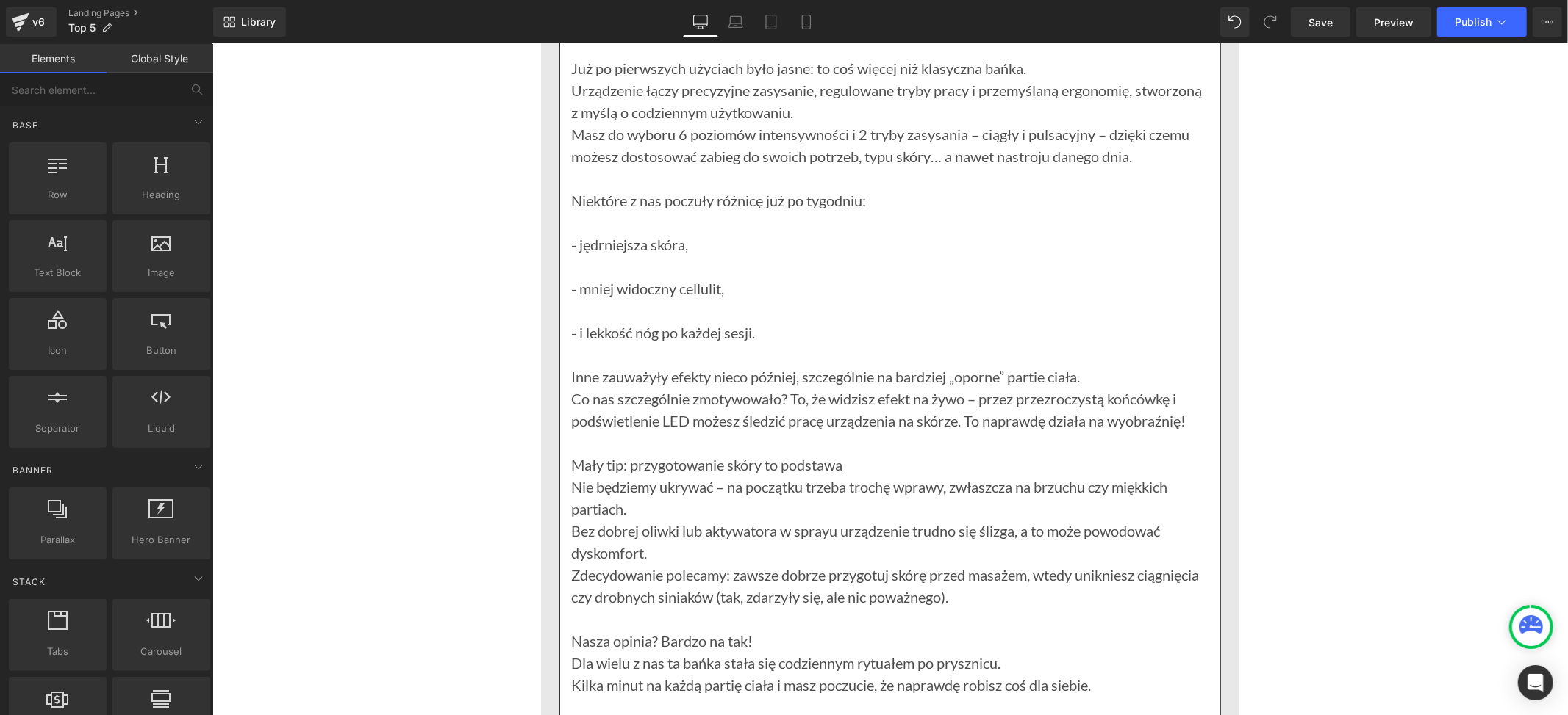
click at [1035, 363] on p at bounding box center [889, 354] width 638 height 22
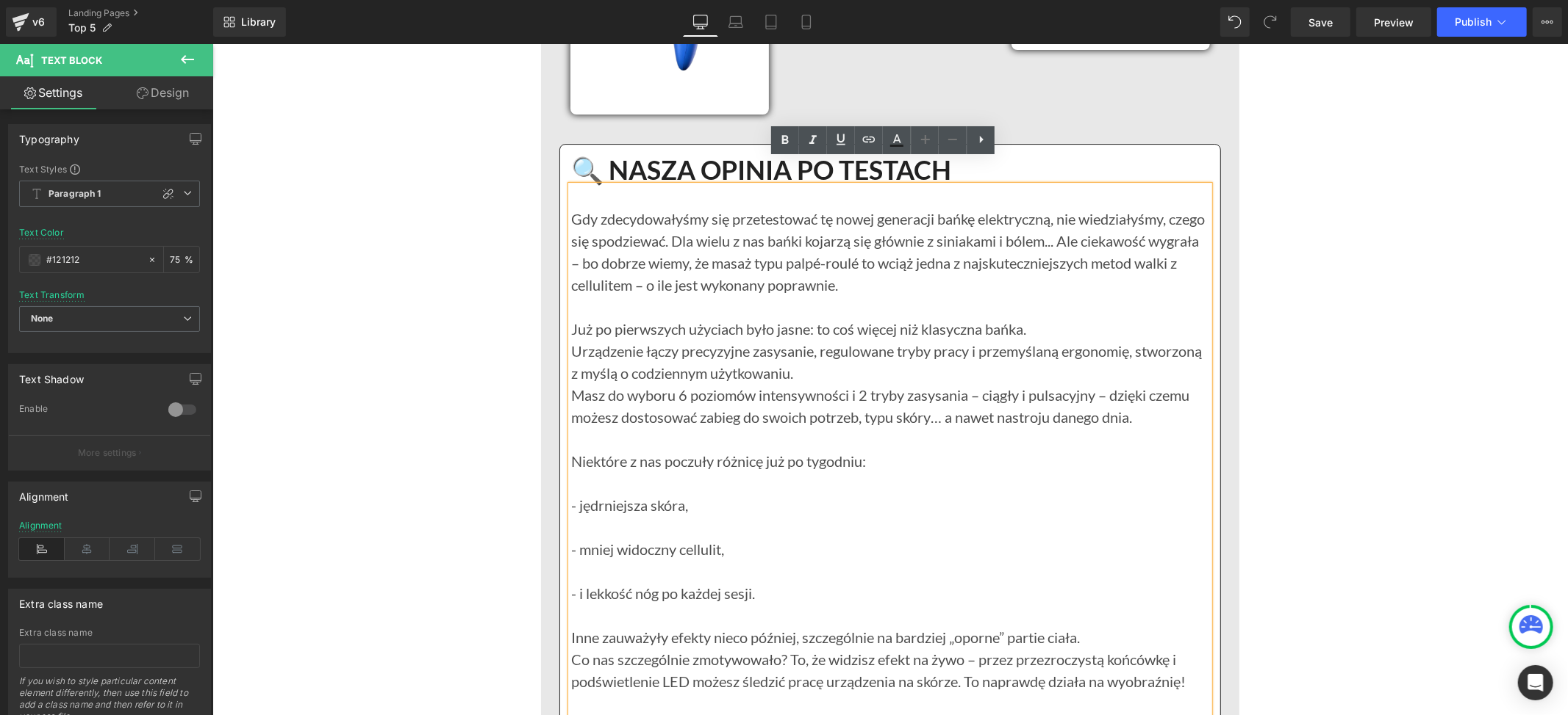
scroll to position [8811, 0]
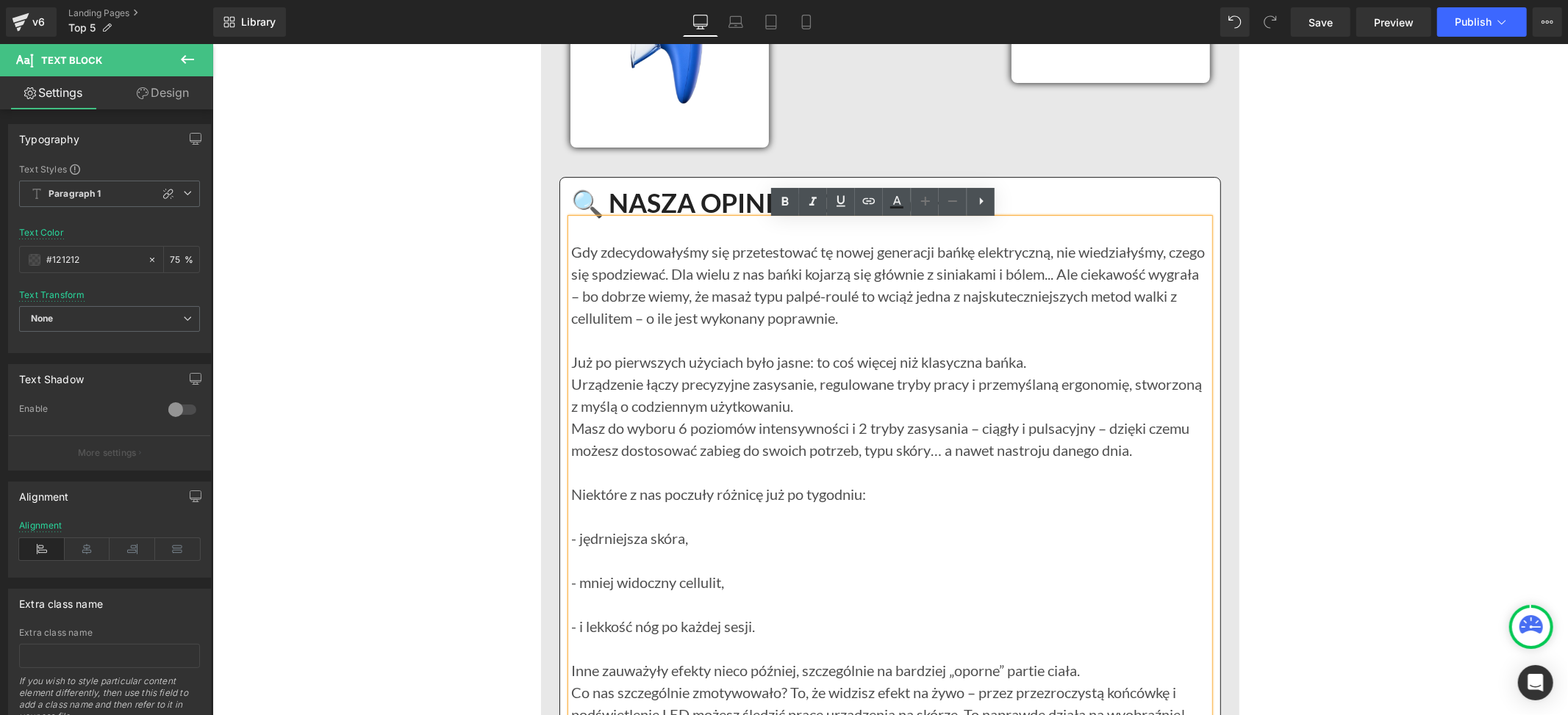
click at [570, 248] on p "Gdy zdecydowałyśmy się przetestować tę nowej generacji bańkę elektryczną, nie w…" at bounding box center [889, 295] width 638 height 110
click at [570, 233] on div "Gdy zdecydowałyśmy się przetestować tę nowej generacji bańkę elektryczną, nie w…" at bounding box center [889, 636] width 638 height 837
click at [570, 227] on div "Gdy zdecydowałyśmy się przetestować tę nowej generacji bańkę elektryczną, nie w…" at bounding box center [889, 636] width 638 height 837
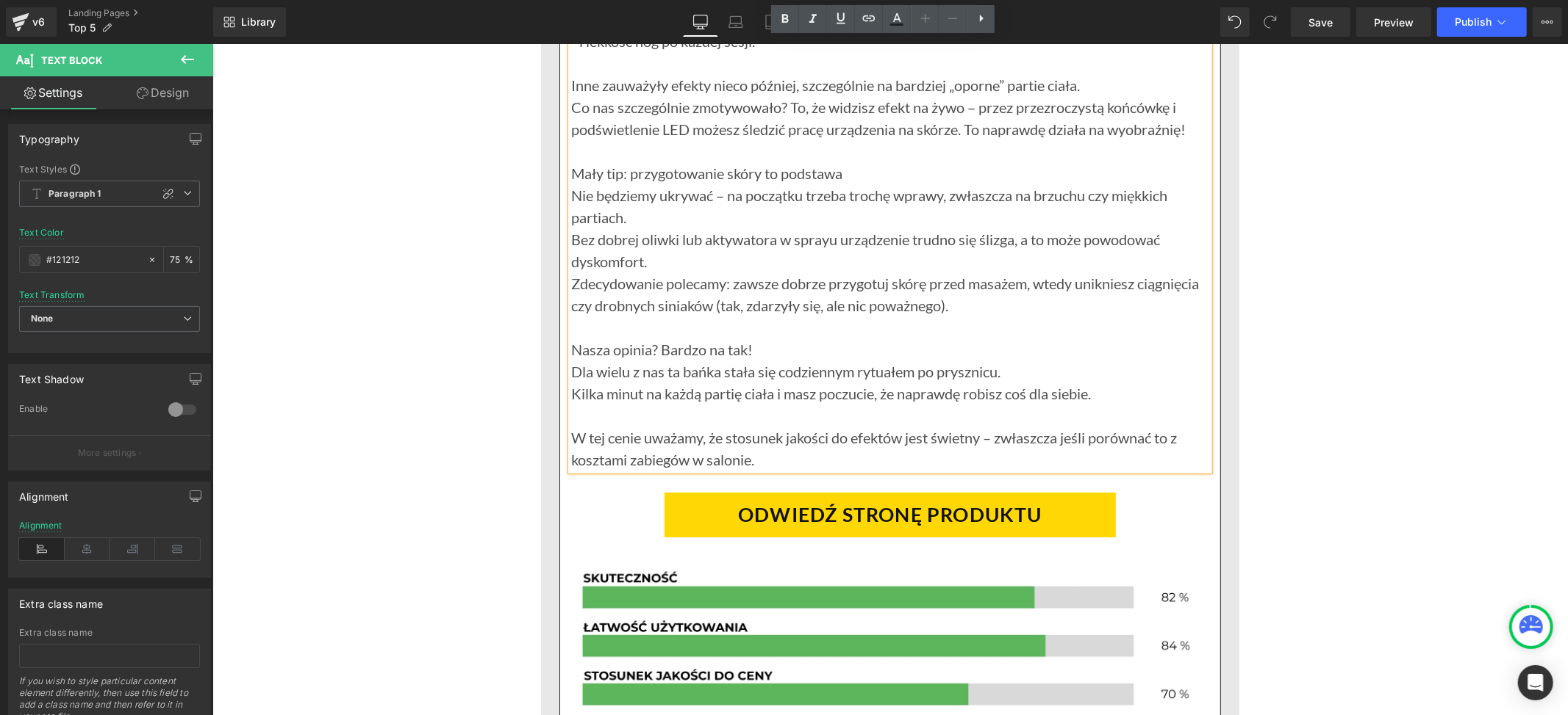
scroll to position [9399, 0]
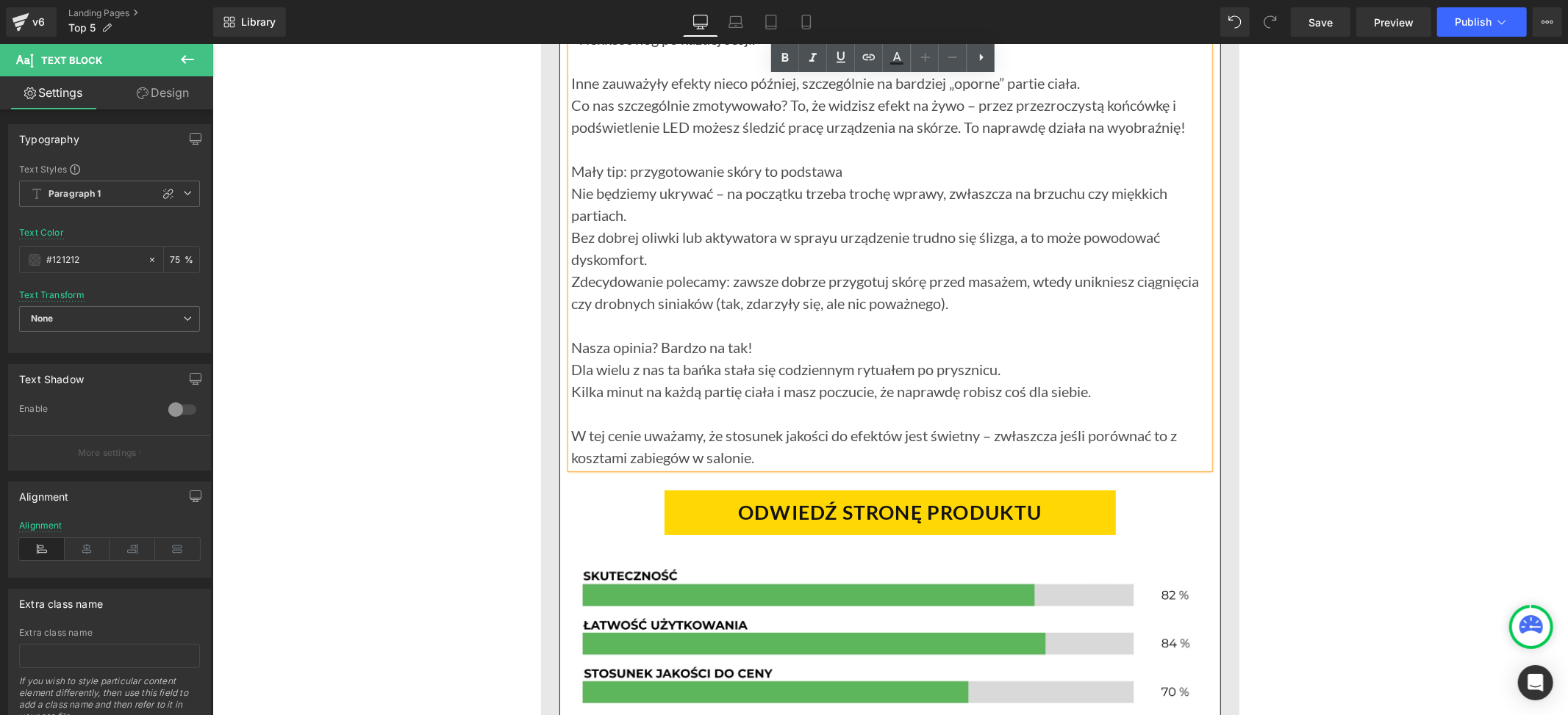
click at [767, 458] on p "W tej cenie uważamy, że stosunek jakości do efektów jest świetny – zwłaszcza je…" at bounding box center [889, 445] width 638 height 44
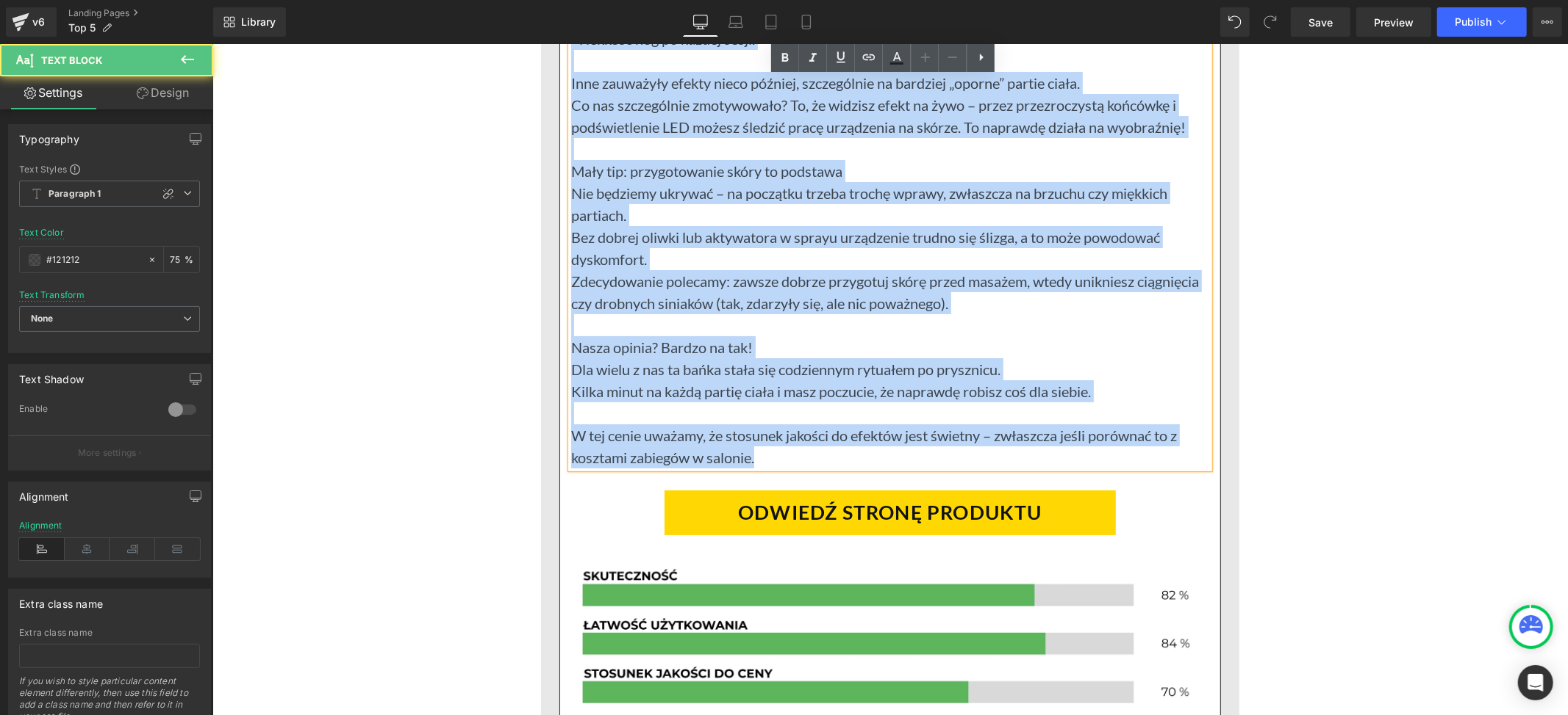
paste div
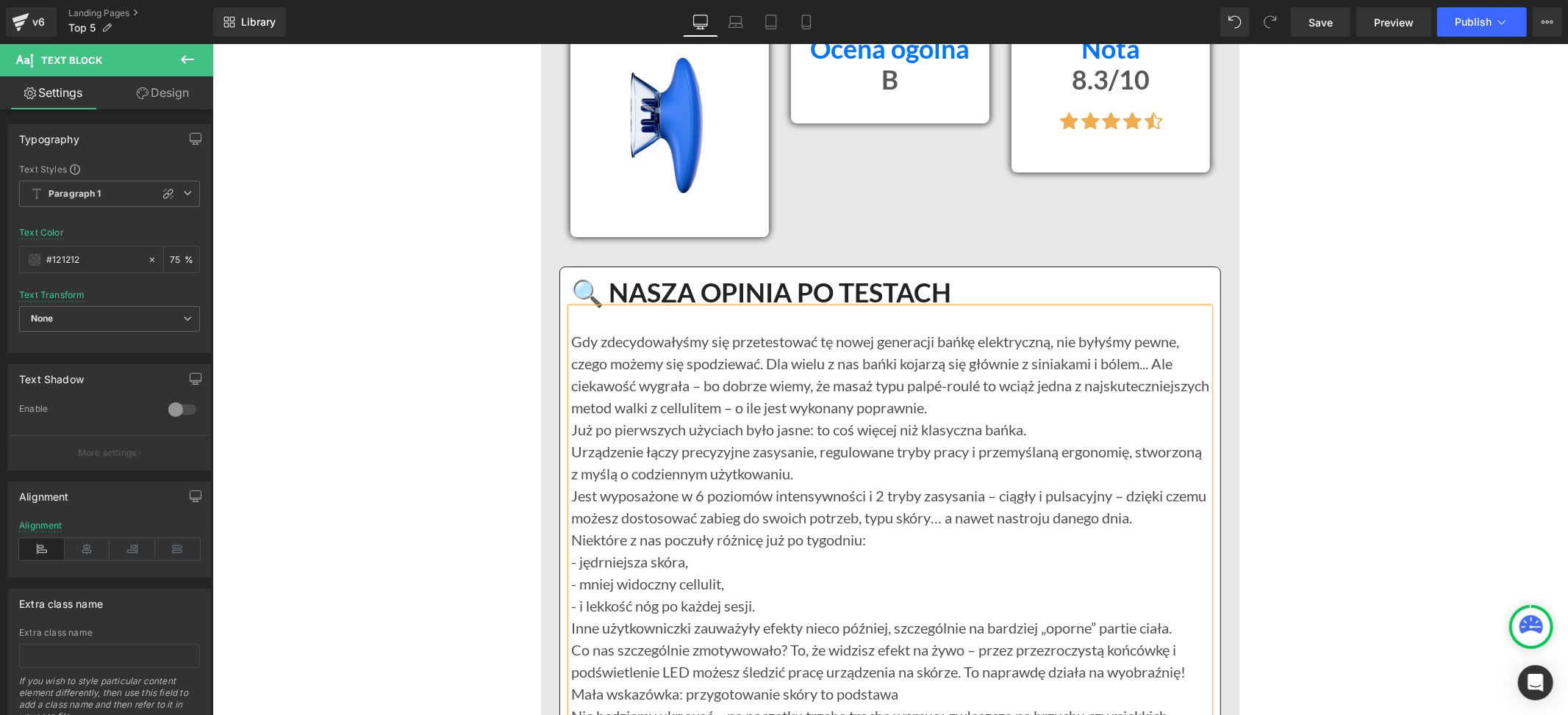
scroll to position [8713, 0]
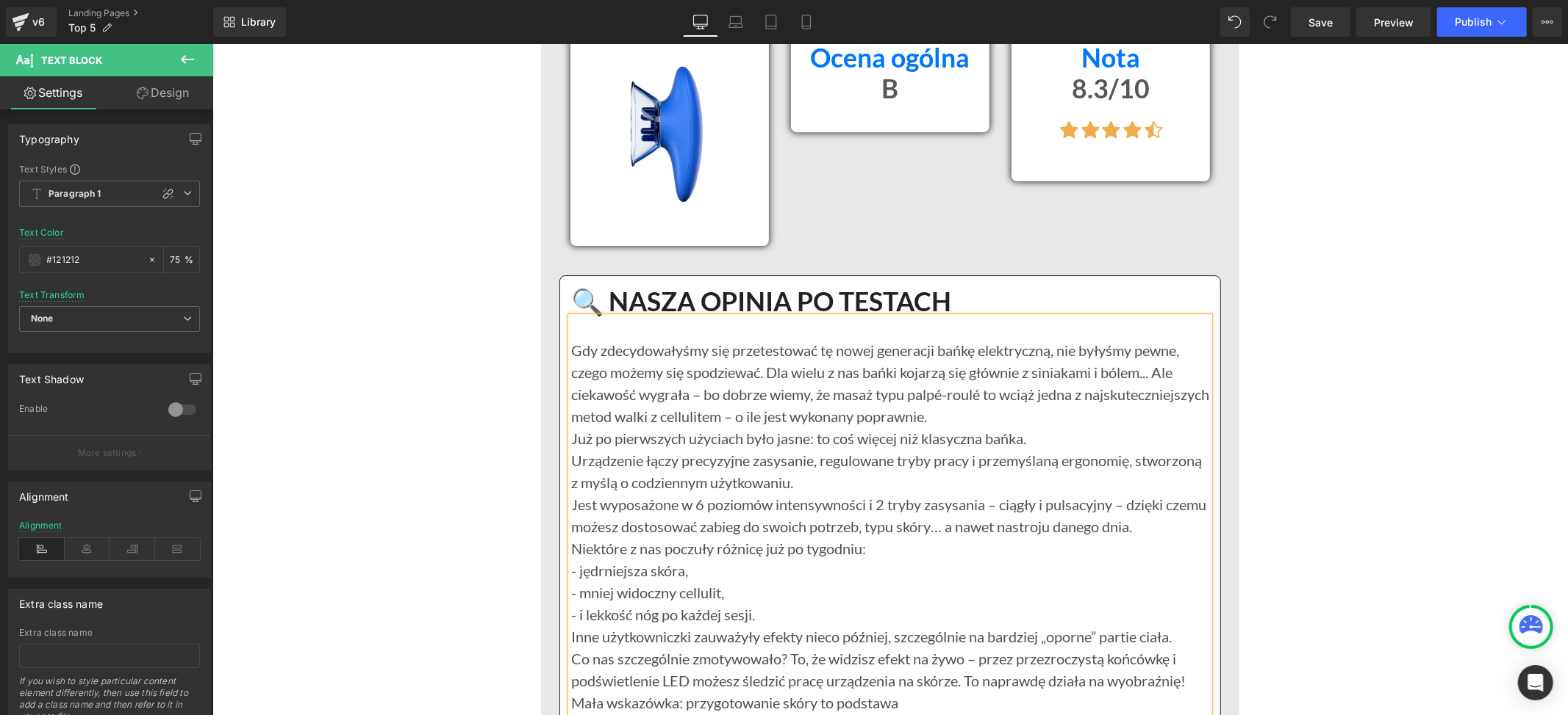
click at [1062, 421] on p "Gdy zdecydowałyśmy się przetestować tę nowej generacji bańkę elektryczną, nie b…" at bounding box center [889, 382] width 638 height 88
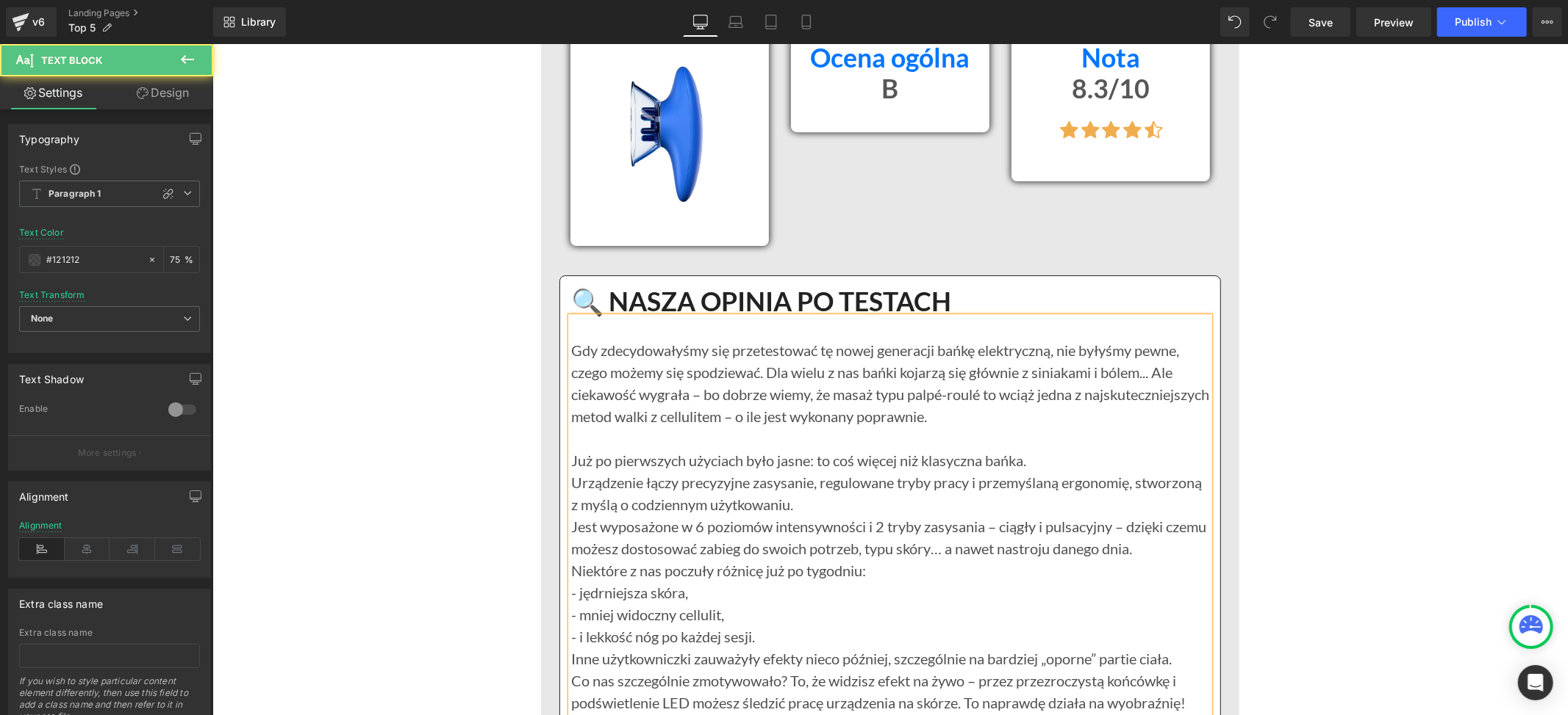
click at [881, 499] on p "Urządzenie łączy precyzyjne zasysanie, regulowane tryby pracy i przemyślaną erg…" at bounding box center [889, 492] width 638 height 44
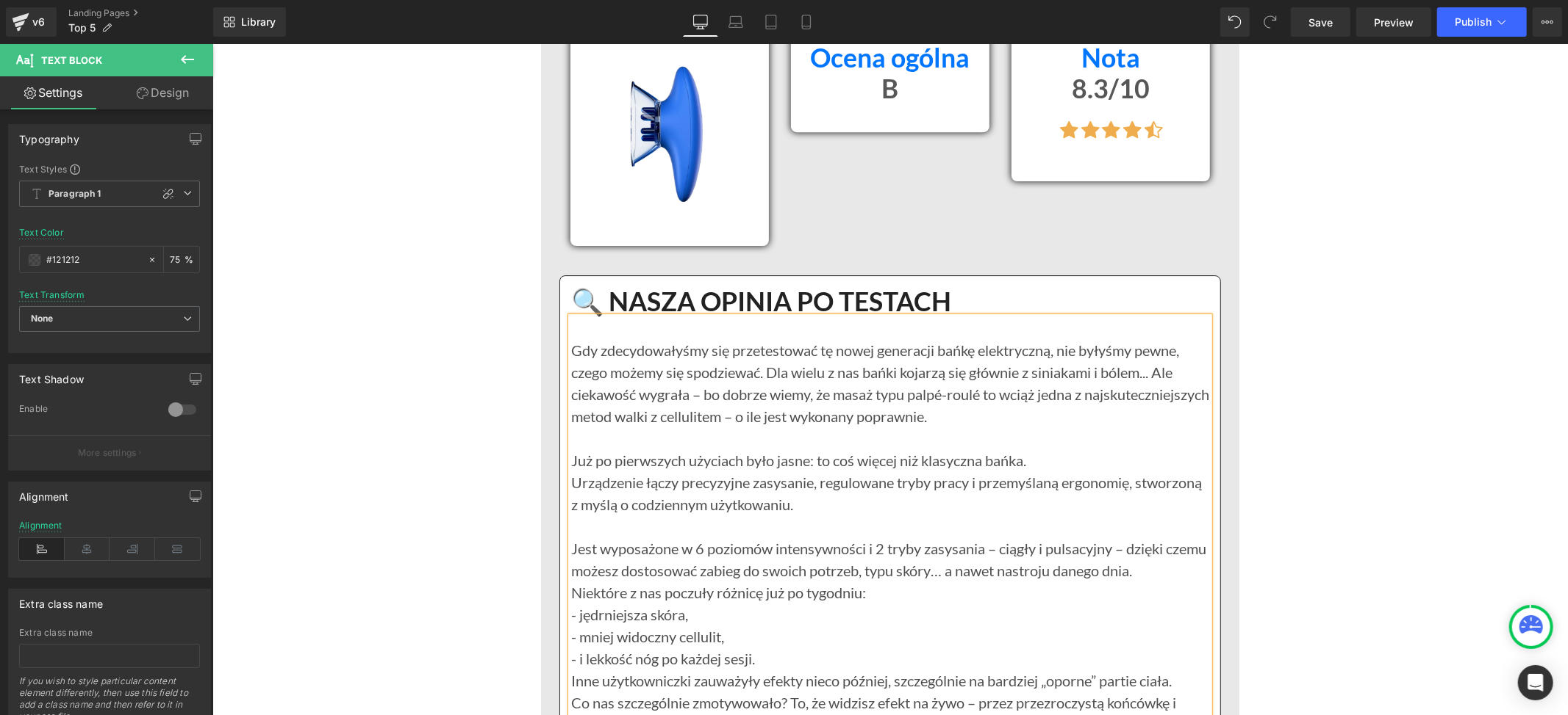
click at [879, 595] on p "Niektóre z nas poczuły różnicę już po tygodniu:" at bounding box center [889, 591] width 638 height 22
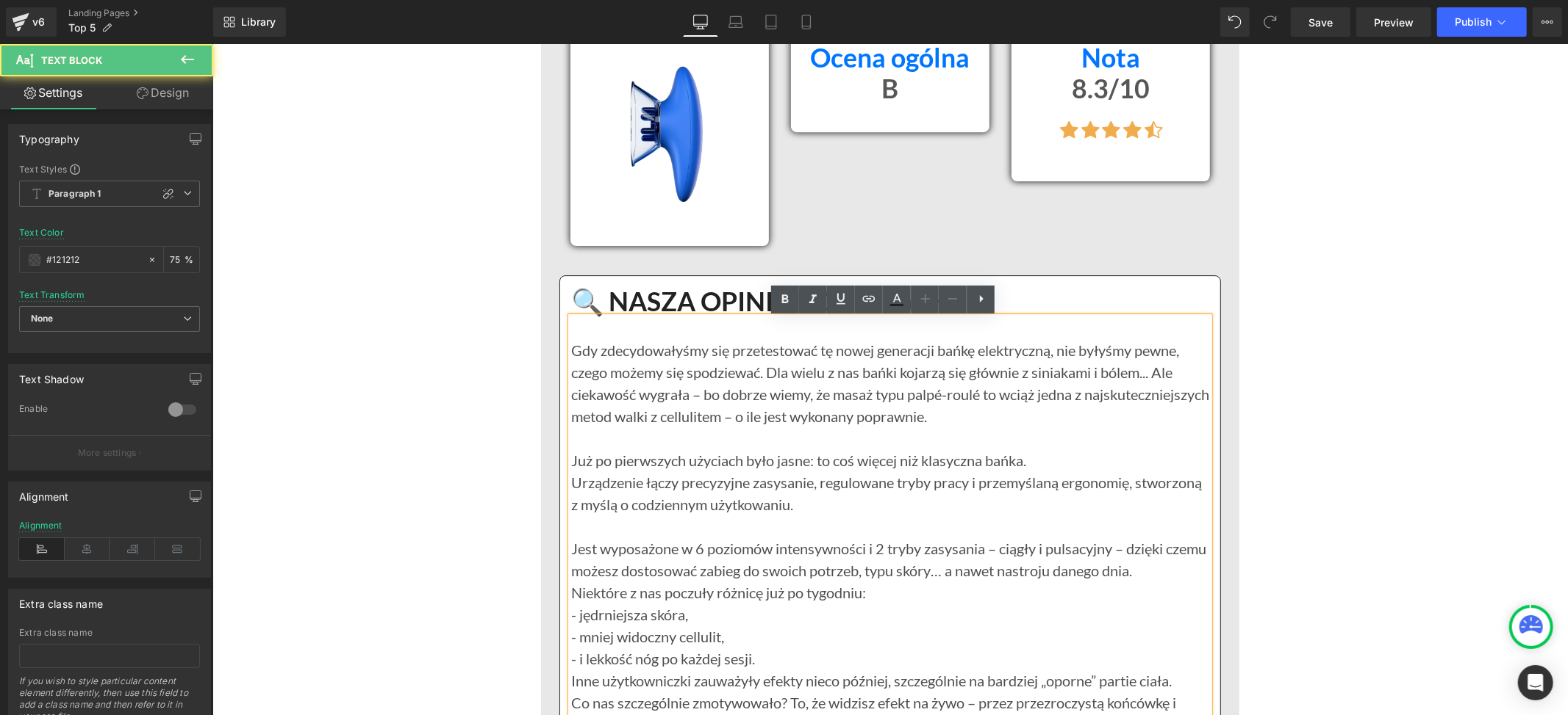
click at [860, 596] on p "Niektóre z nas poczuły różnicę już po tygodniu:" at bounding box center [889, 591] width 638 height 22
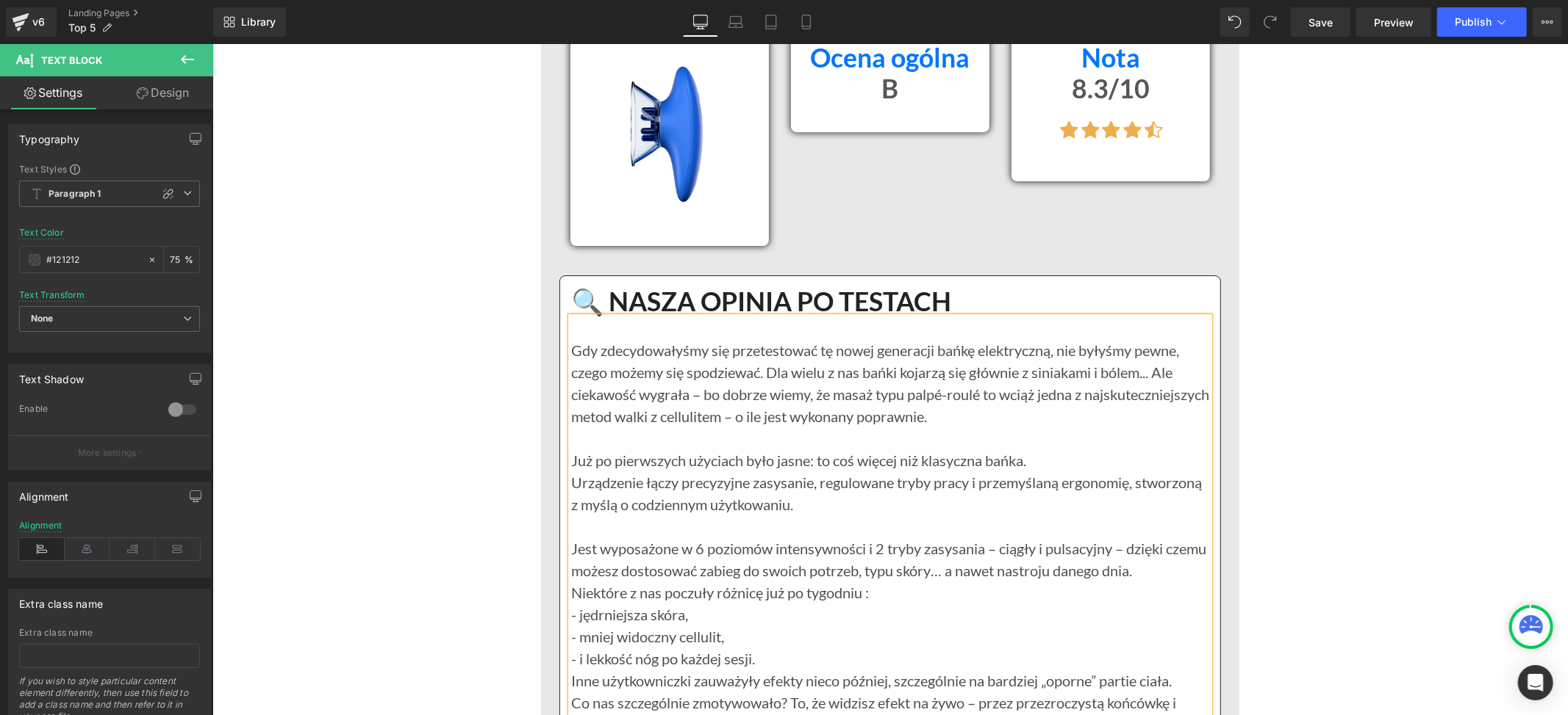
click at [872, 596] on p "Niektóre z nas poczuły różnicę już po tygodniu :" at bounding box center [889, 591] width 638 height 22
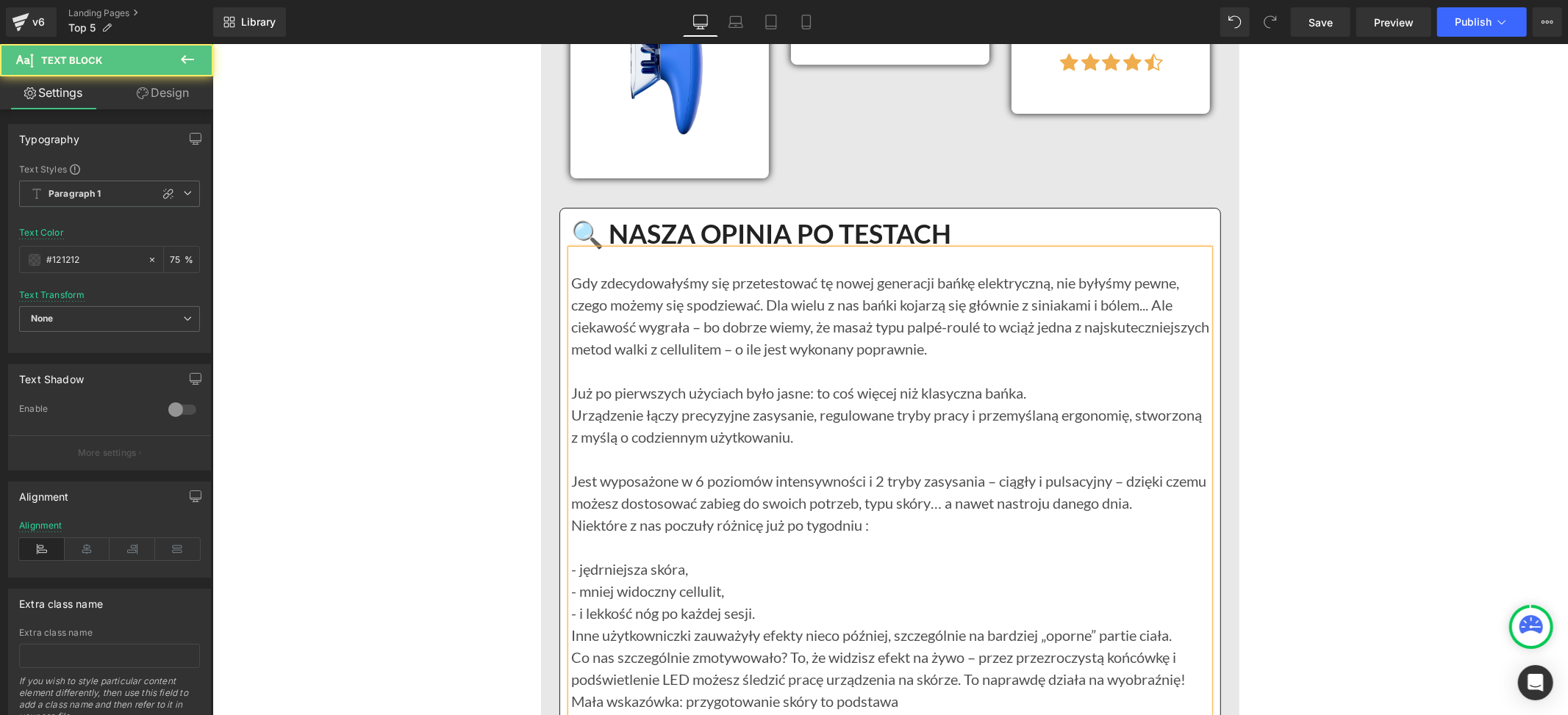
scroll to position [8811, 0]
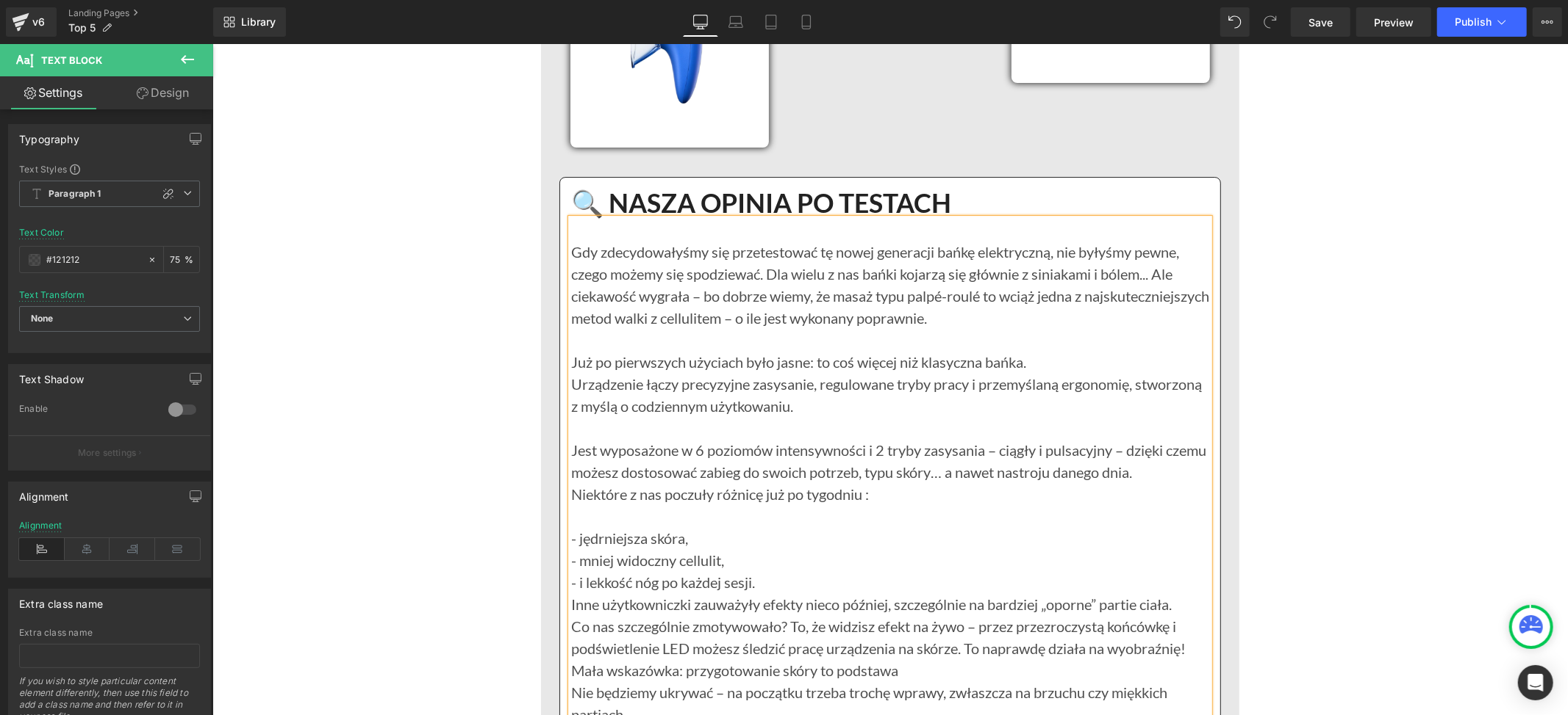
click at [685, 541] on p "- jędrniejsza skóra," at bounding box center [889, 537] width 638 height 22
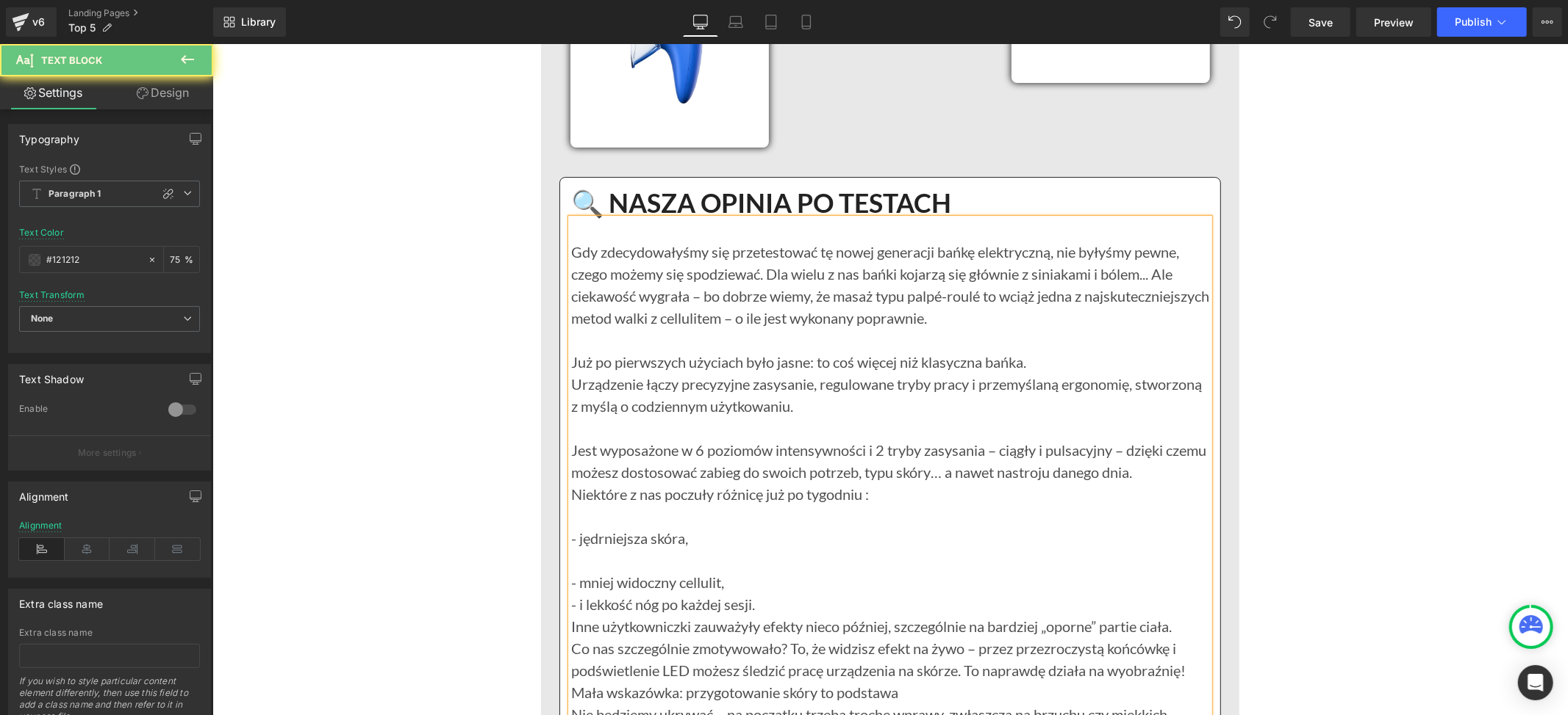
click at [725, 586] on p "- mniej widoczny cellulit," at bounding box center [889, 581] width 638 height 22
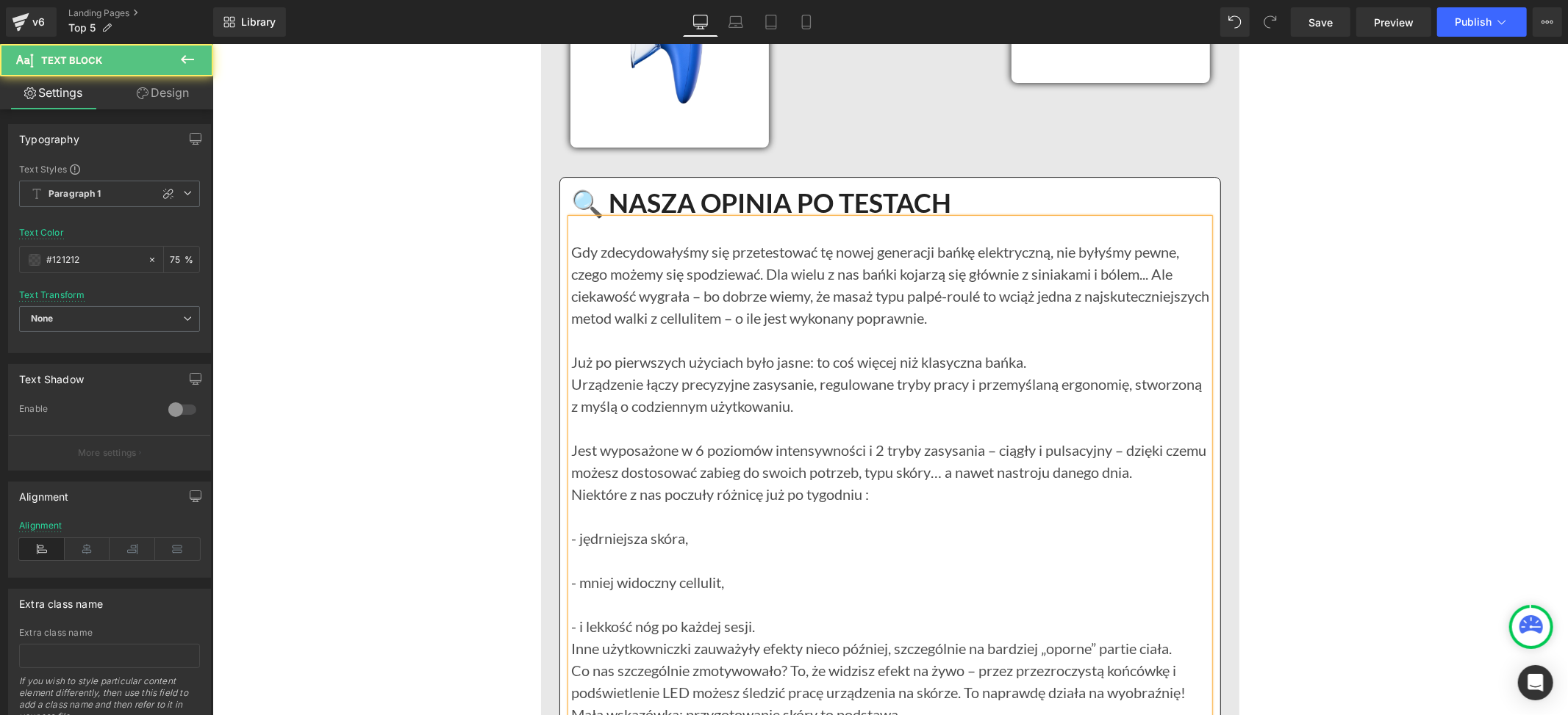
click at [756, 625] on p "- i lekkość nóg po każdej sesji." at bounding box center [889, 625] width 638 height 22
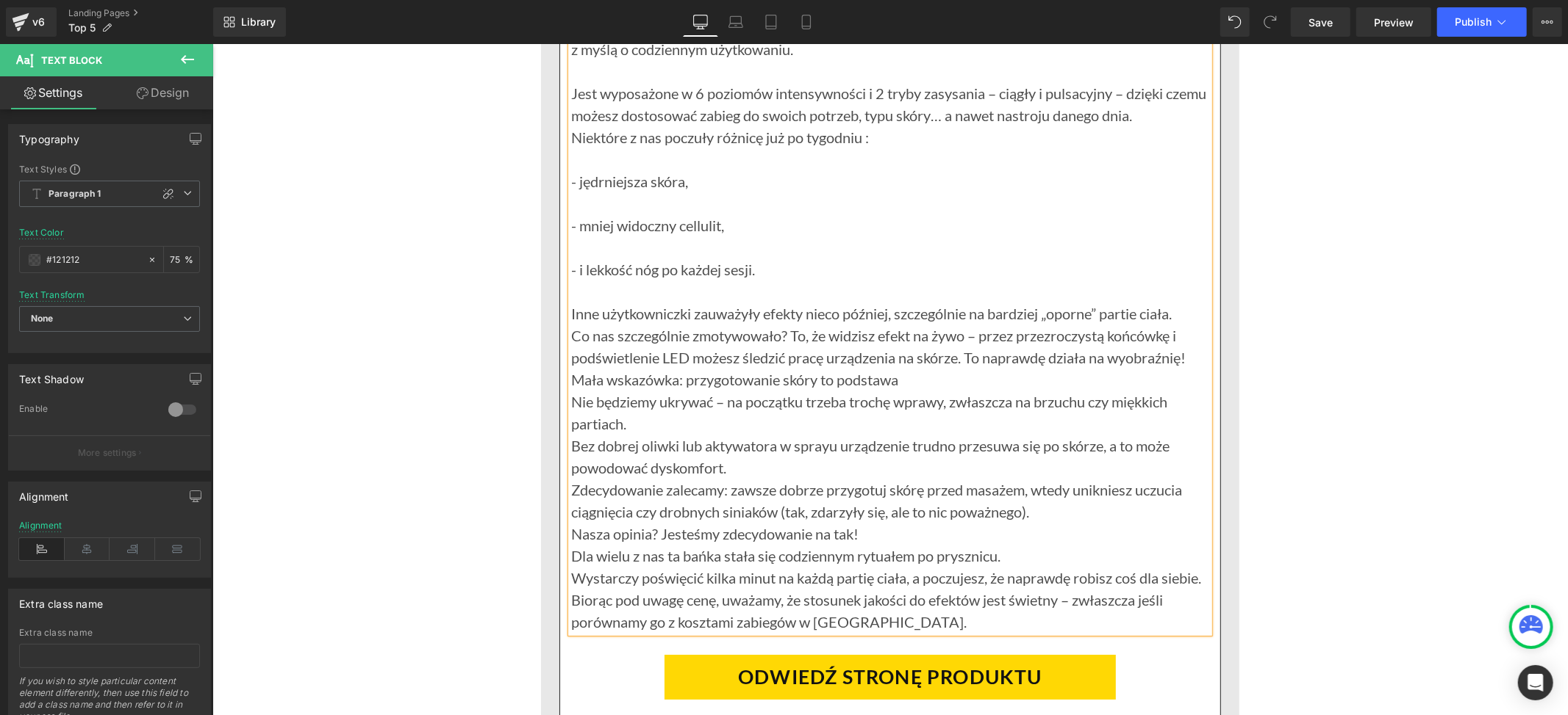
scroll to position [9202, 0]
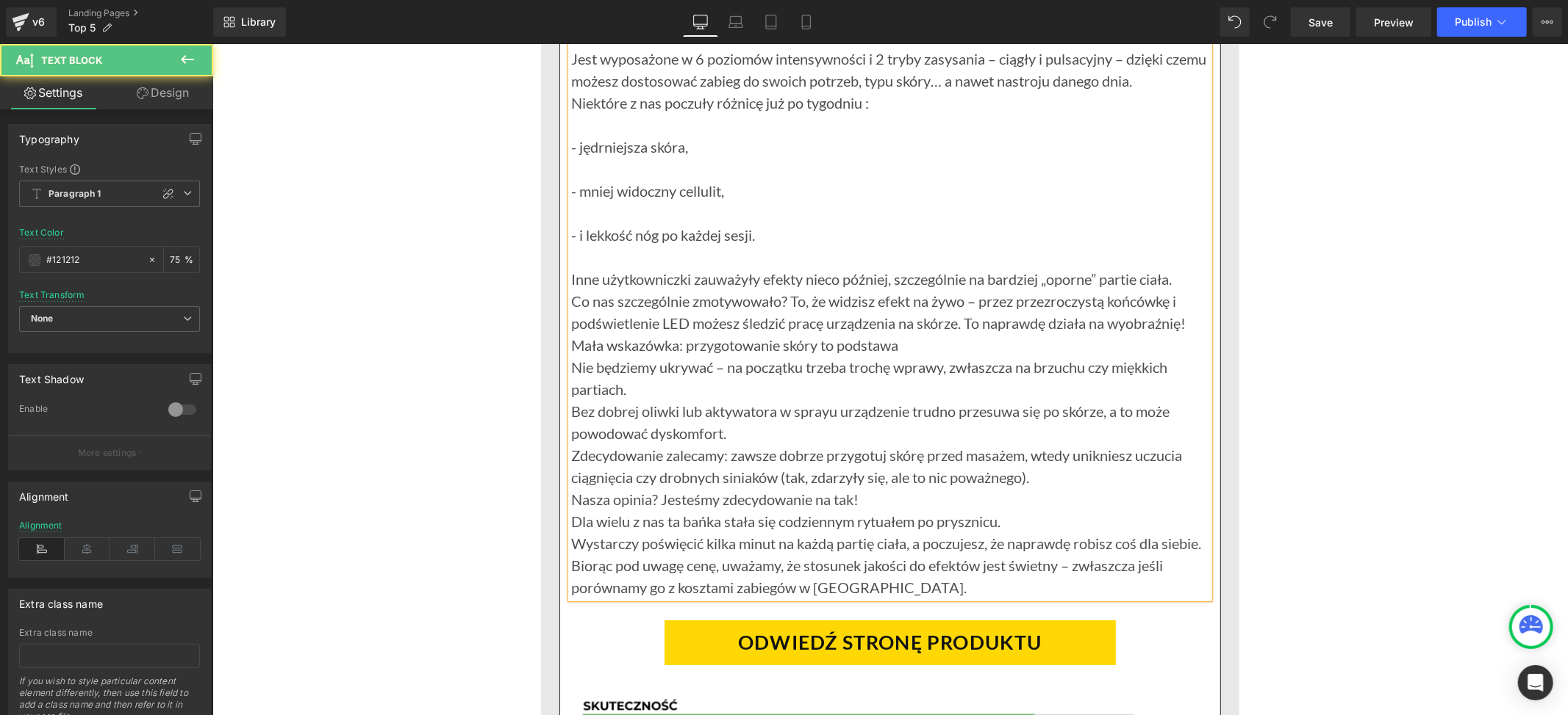
click at [911, 344] on p "Mała wskazówka: przygotowanie skóry to podstawa" at bounding box center [889, 344] width 638 height 22
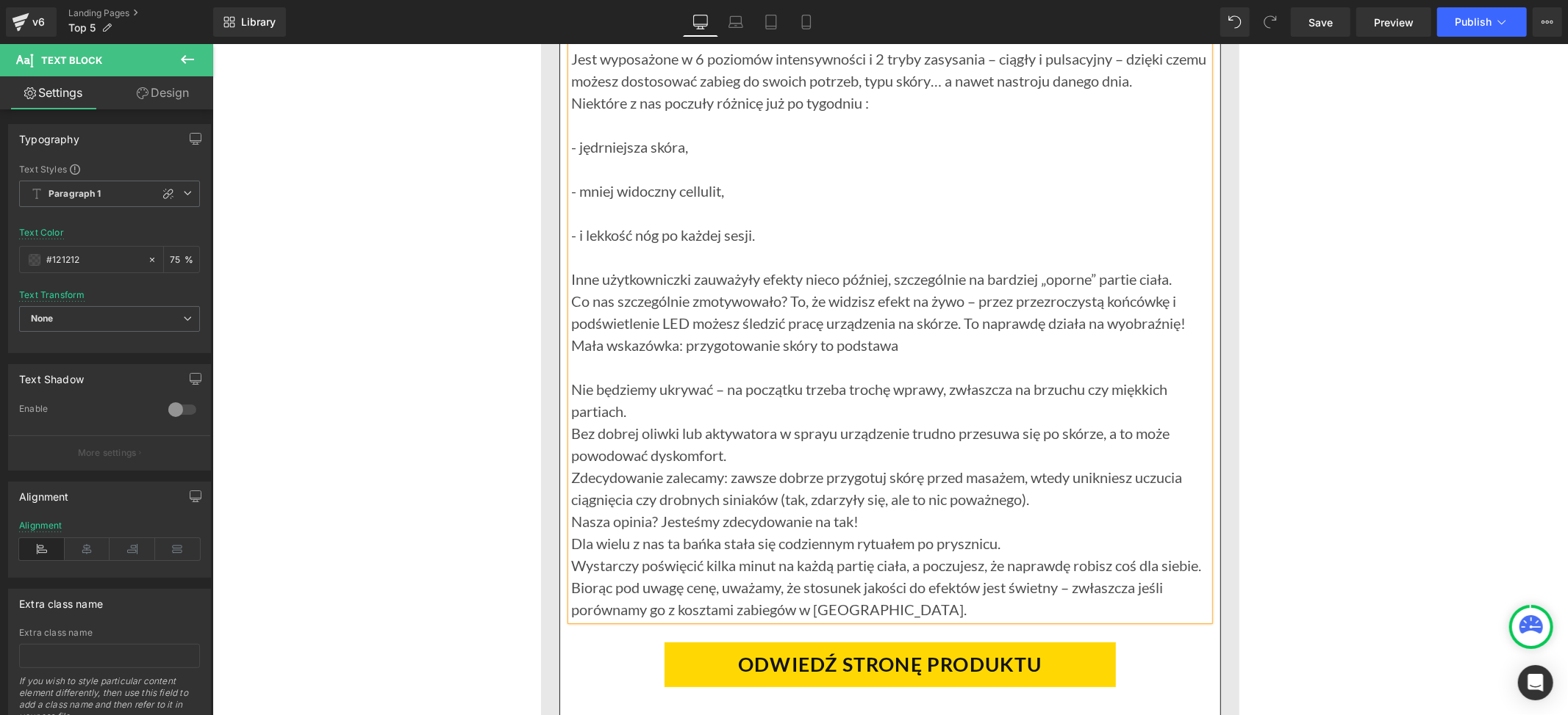
click at [651, 415] on p "Nie będziemy ukrywać – na początku trzeba trochę wprawy, zwłaszcza na brzuchu c…" at bounding box center [889, 399] width 638 height 44
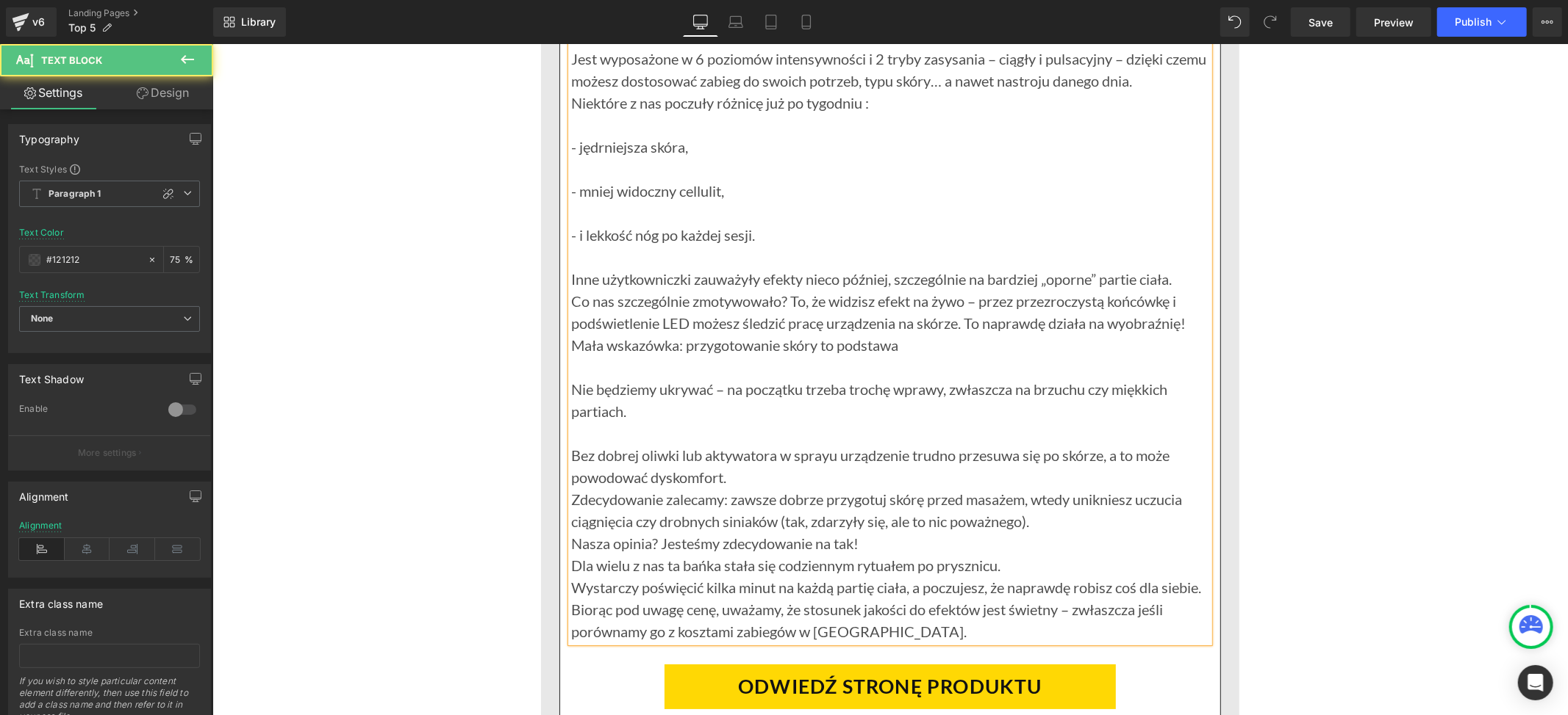
click at [736, 485] on p "Bez dobrej oliwki lub aktywatora w sprayu urządzenie trudno przesuwa się po skó…" at bounding box center [889, 465] width 638 height 44
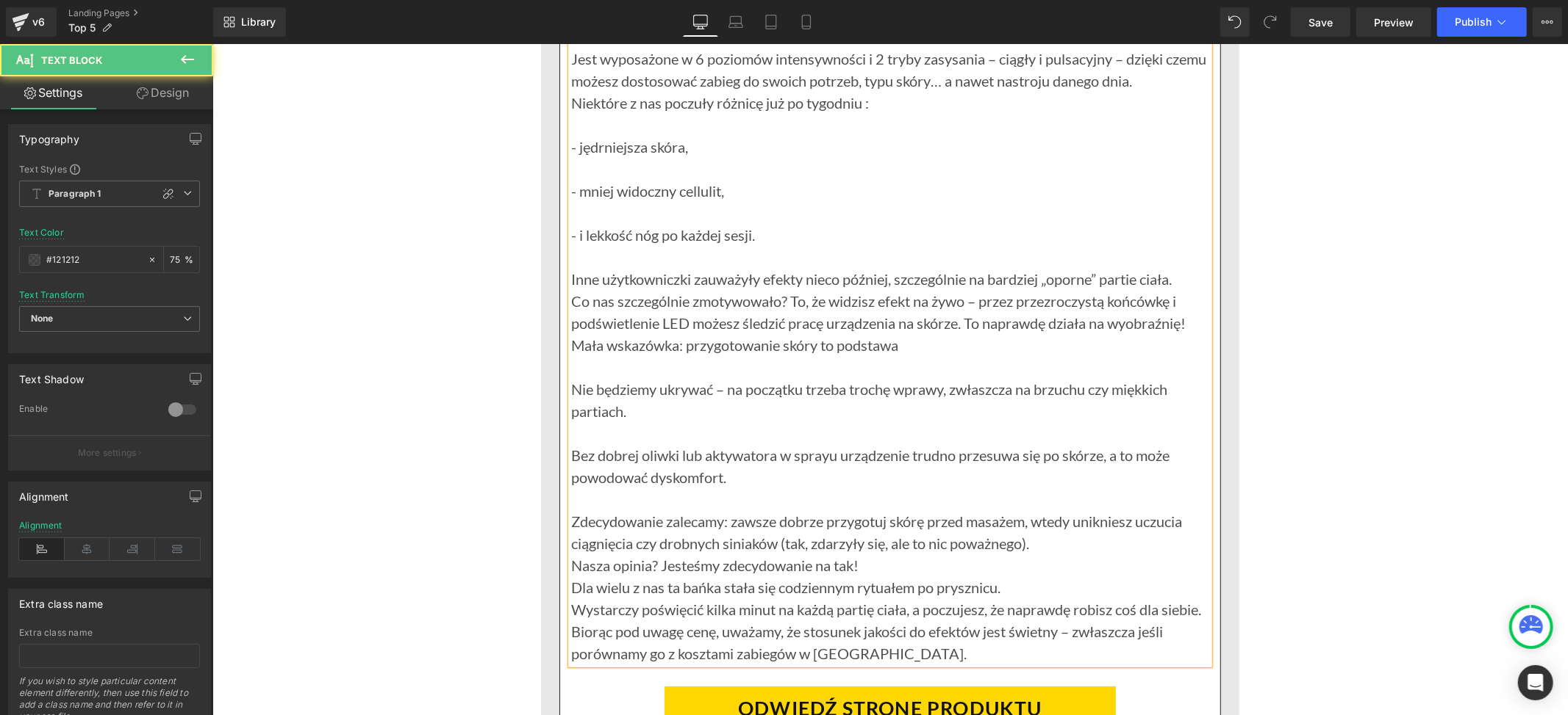
click at [866, 574] on p "Nasza opinia? Jesteśmy zdecydowanie na tak!" at bounding box center [889, 564] width 638 height 22
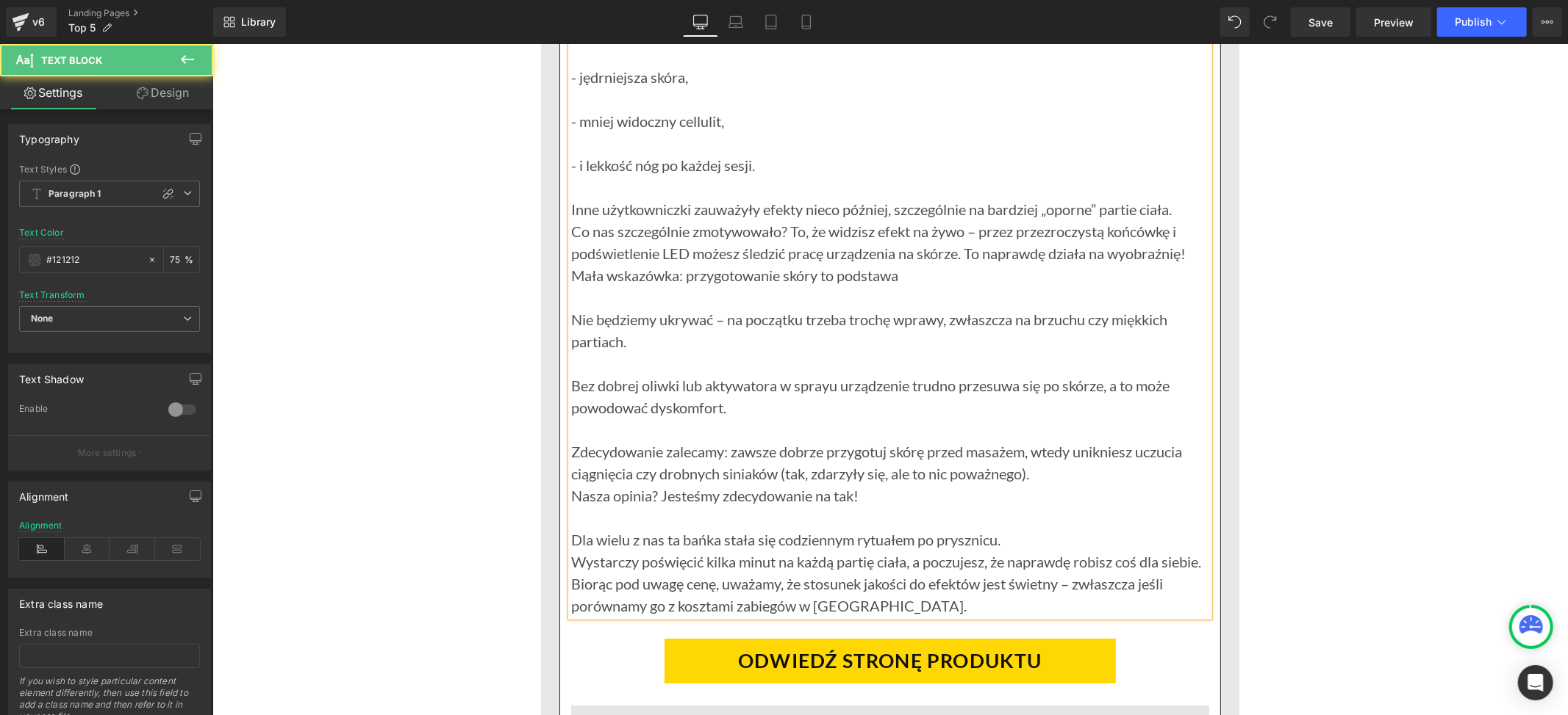
scroll to position [9497, 0]
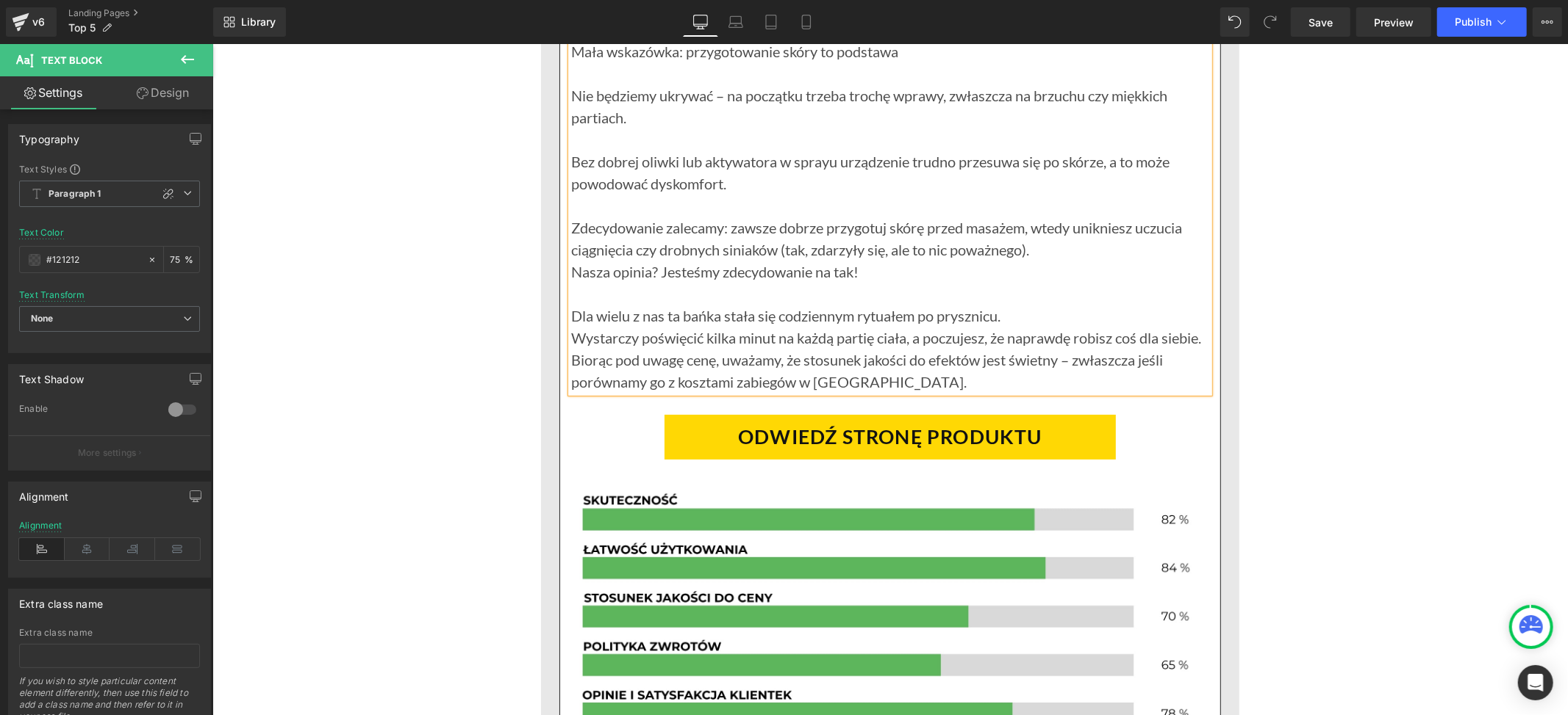
click at [641, 348] on p "Wystarczy poświęcić kilka minut na każdą partię ciała, a poczujesz, że naprawdę…" at bounding box center [889, 337] width 638 height 22
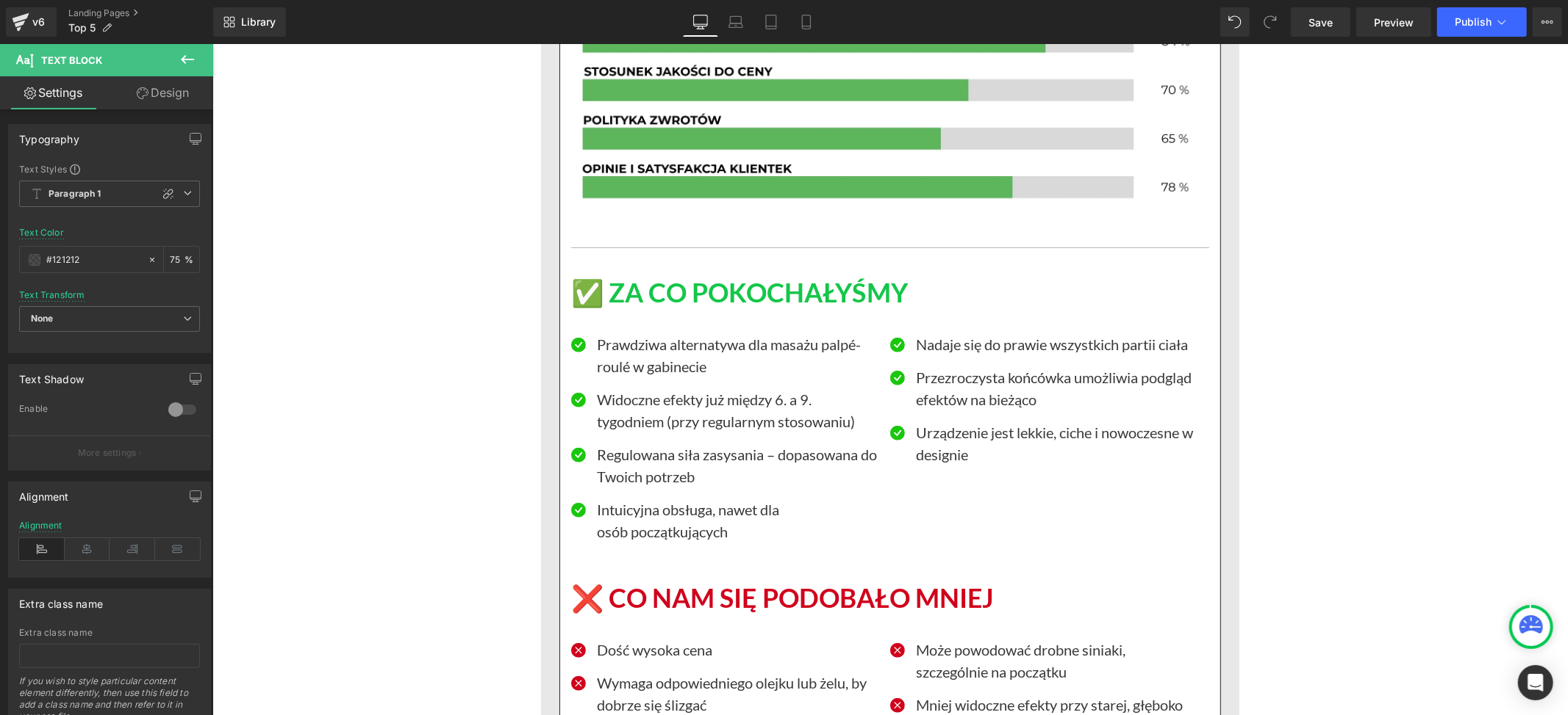
scroll to position [10182, 0]
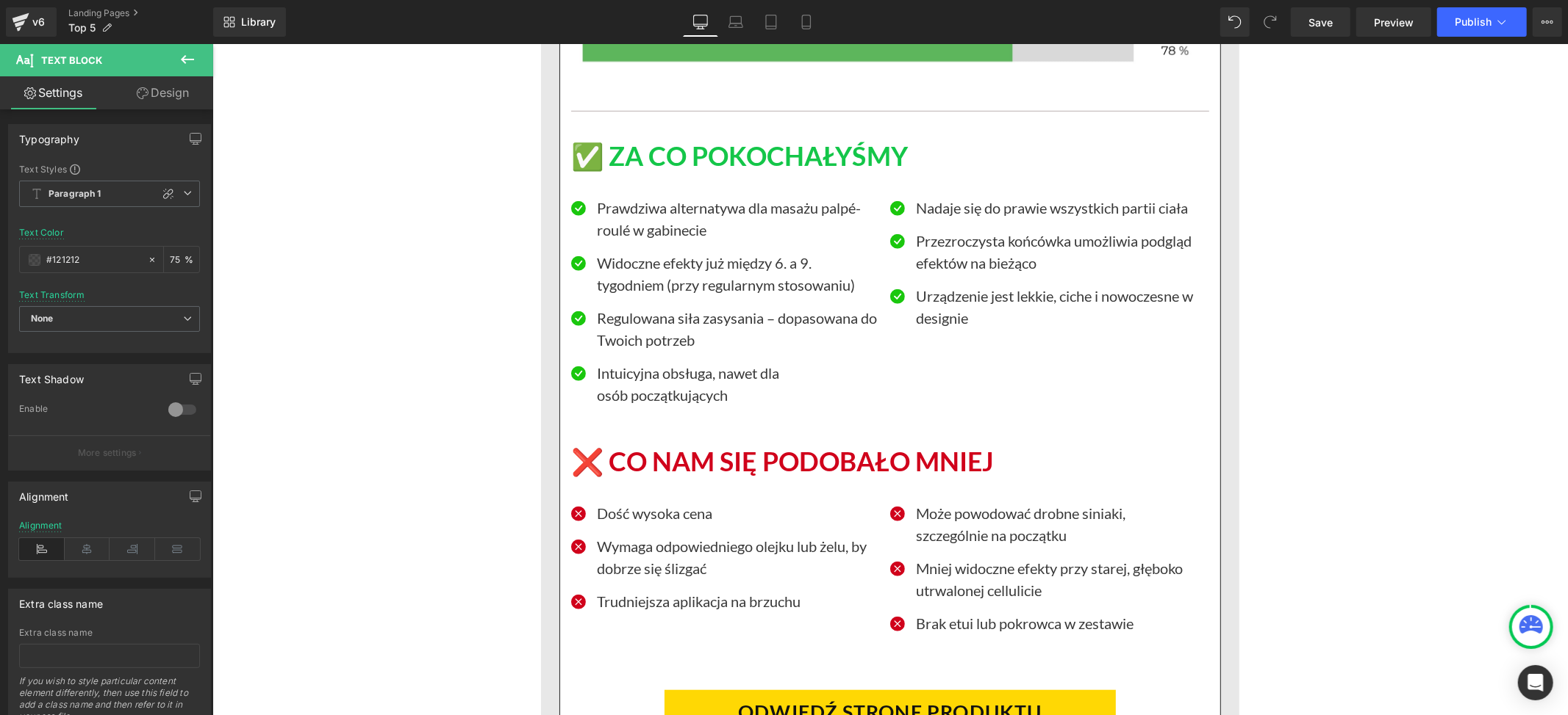
click at [1326, 395] on div "użytkowniczki! 5 najlepszych urządzeń do walki z cellulitem – polecane przez de…" at bounding box center [888, 251] width 1355 height 20779
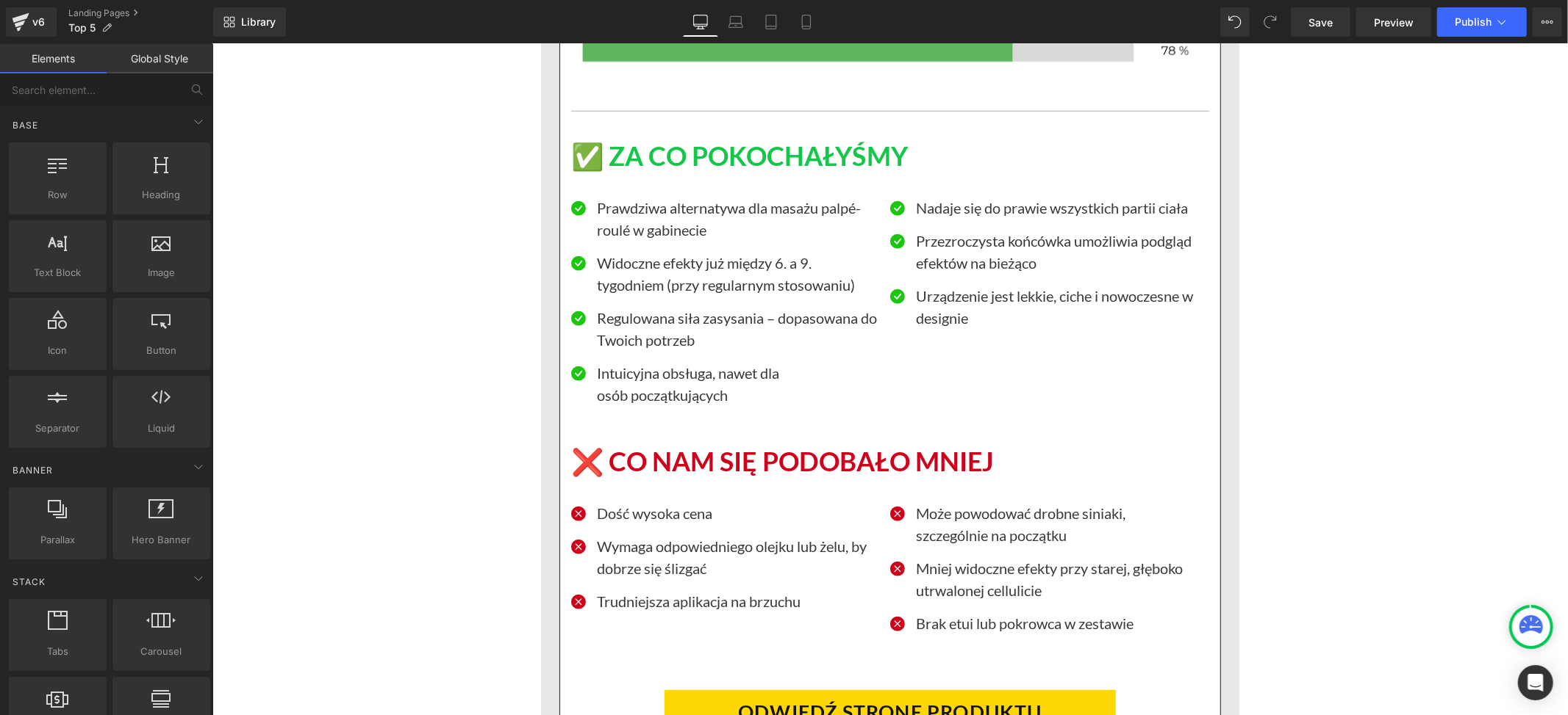
drag, startPoint x: 1333, startPoint y: 347, endPoint x: 1306, endPoint y: 349, distance: 27.1
click at [1333, 347] on div "użytkowniczki! 5 najlepszych urządzeń do walki z cellulitem – polecane przez de…" at bounding box center [888, 251] width 1355 height 20779
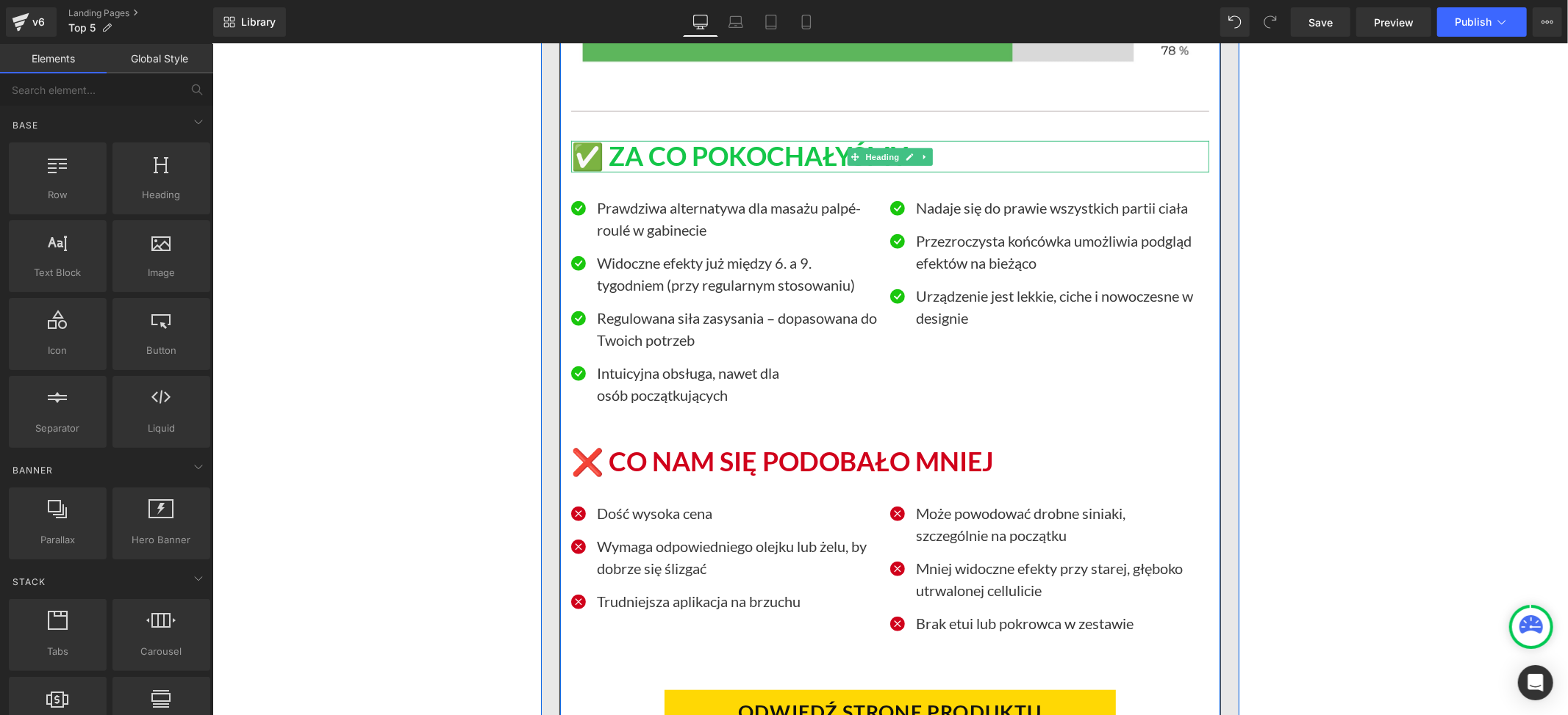
click at [614, 172] on h1 "✅ ZA CO POKOCHAŁYŚMY" at bounding box center [889, 156] width 638 height 31
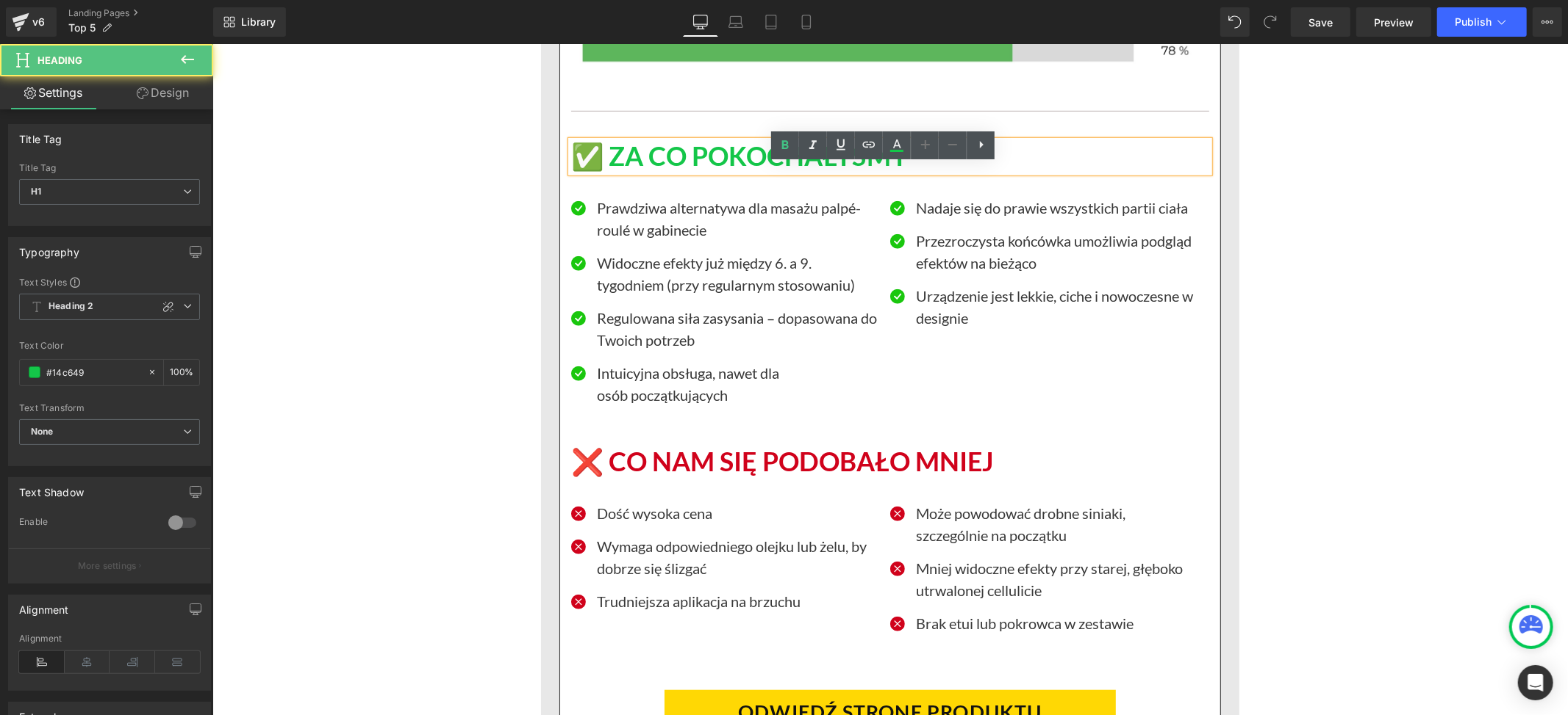
click at [609, 172] on h1 "✅ ZA CO POKOCHAŁYŚMY" at bounding box center [889, 156] width 638 height 31
click at [917, 172] on h1 "✅ ZA CO POKOCHAŁYŚMY" at bounding box center [889, 156] width 638 height 31
paste div
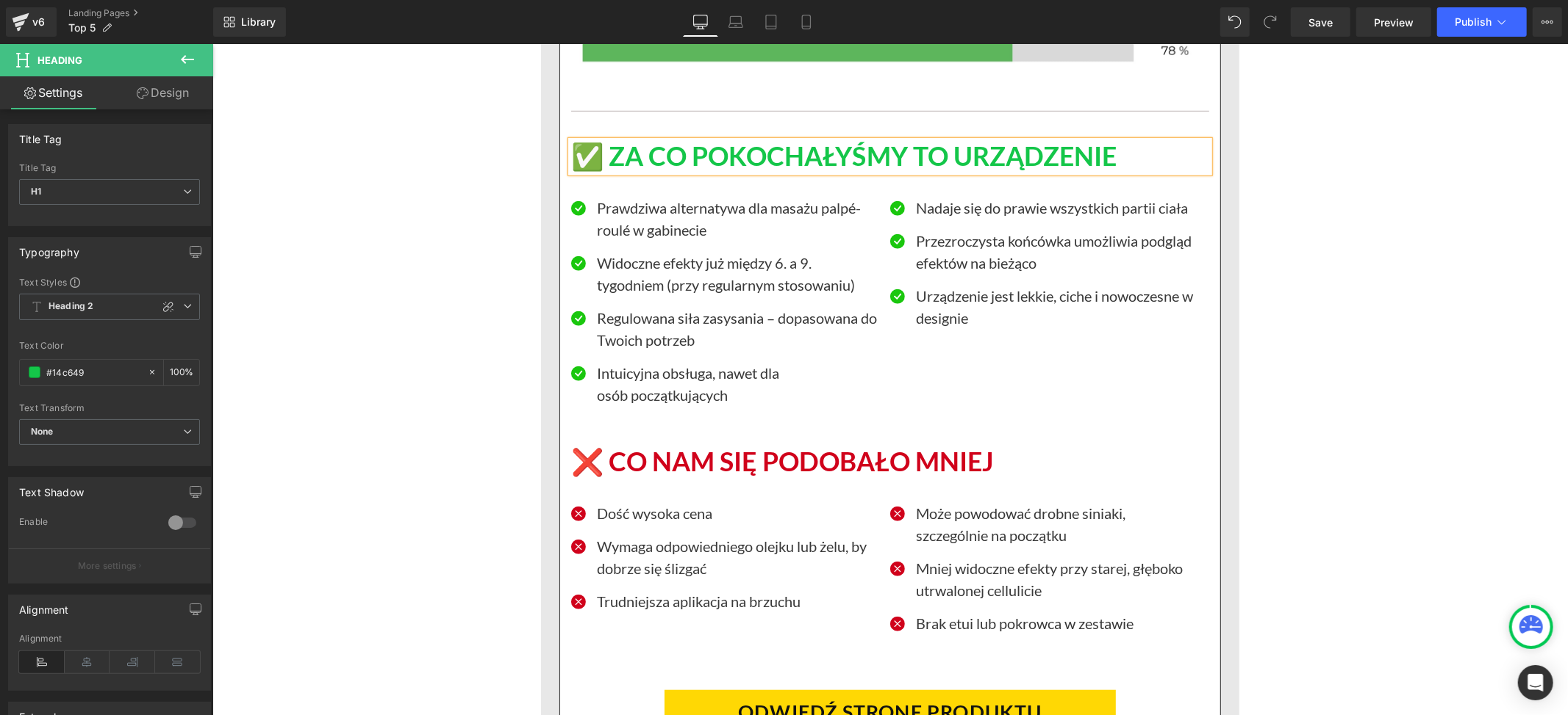
click at [1398, 338] on div "użytkowniczki! 5 najlepszych urządzeń do walki z cellulitem – polecane przez de…" at bounding box center [888, 251] width 1355 height 20779
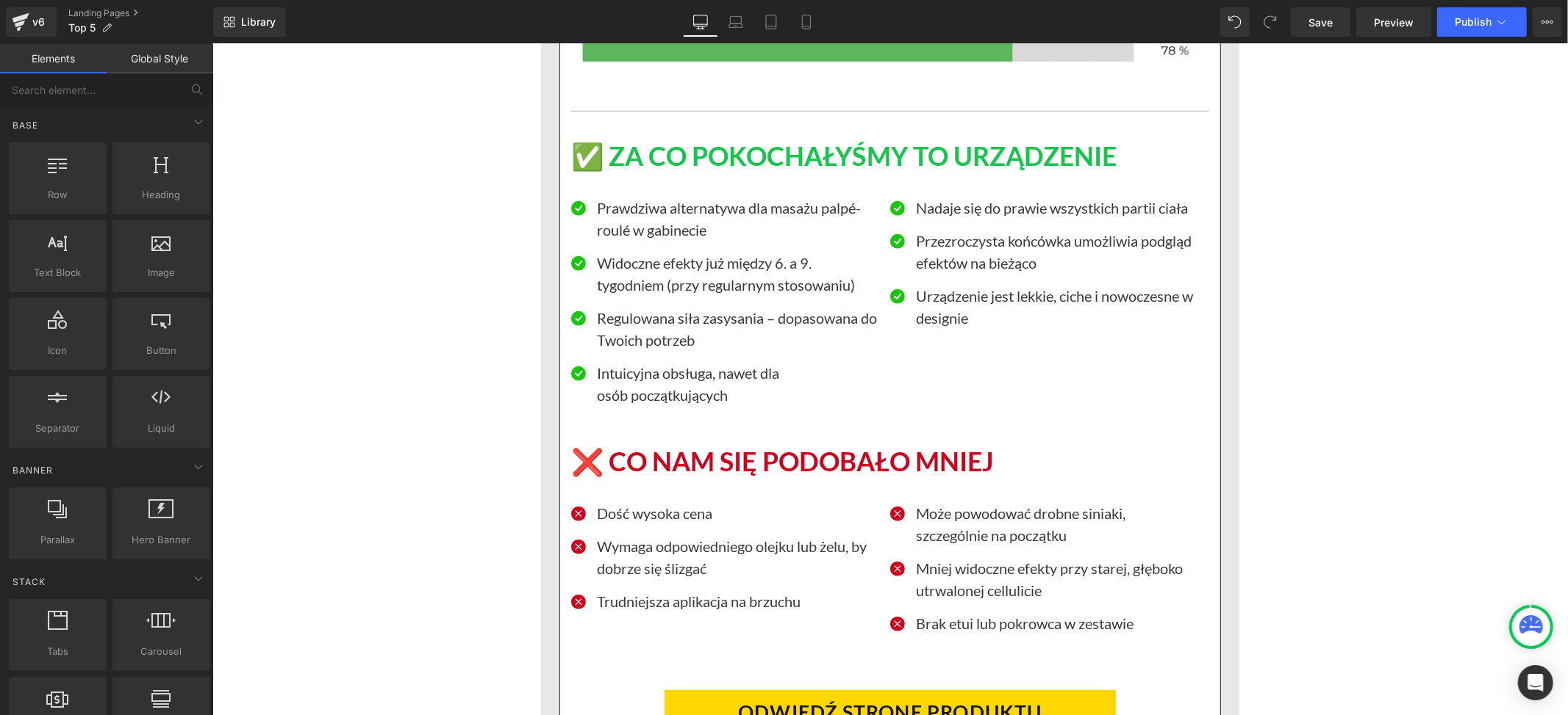
drag, startPoint x: 1393, startPoint y: 251, endPoint x: 1272, endPoint y: 253, distance: 121.0
click at [1393, 251] on div "użytkowniczki! 5 najlepszych urządzeń do walki z cellulitem – polecane przez de…" at bounding box center [888, 251] width 1355 height 20779
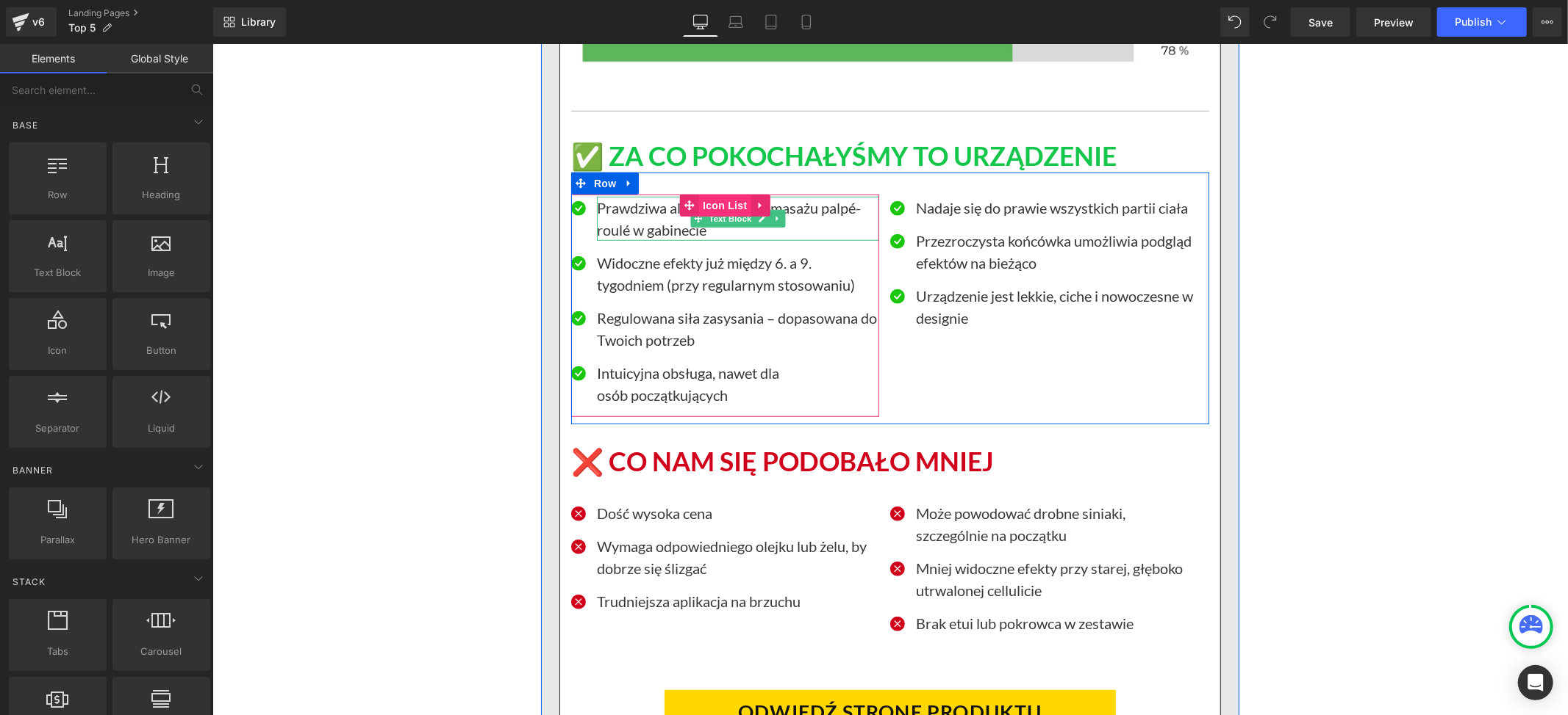
click at [718, 216] on span "Icon List" at bounding box center [723, 204] width 52 height 22
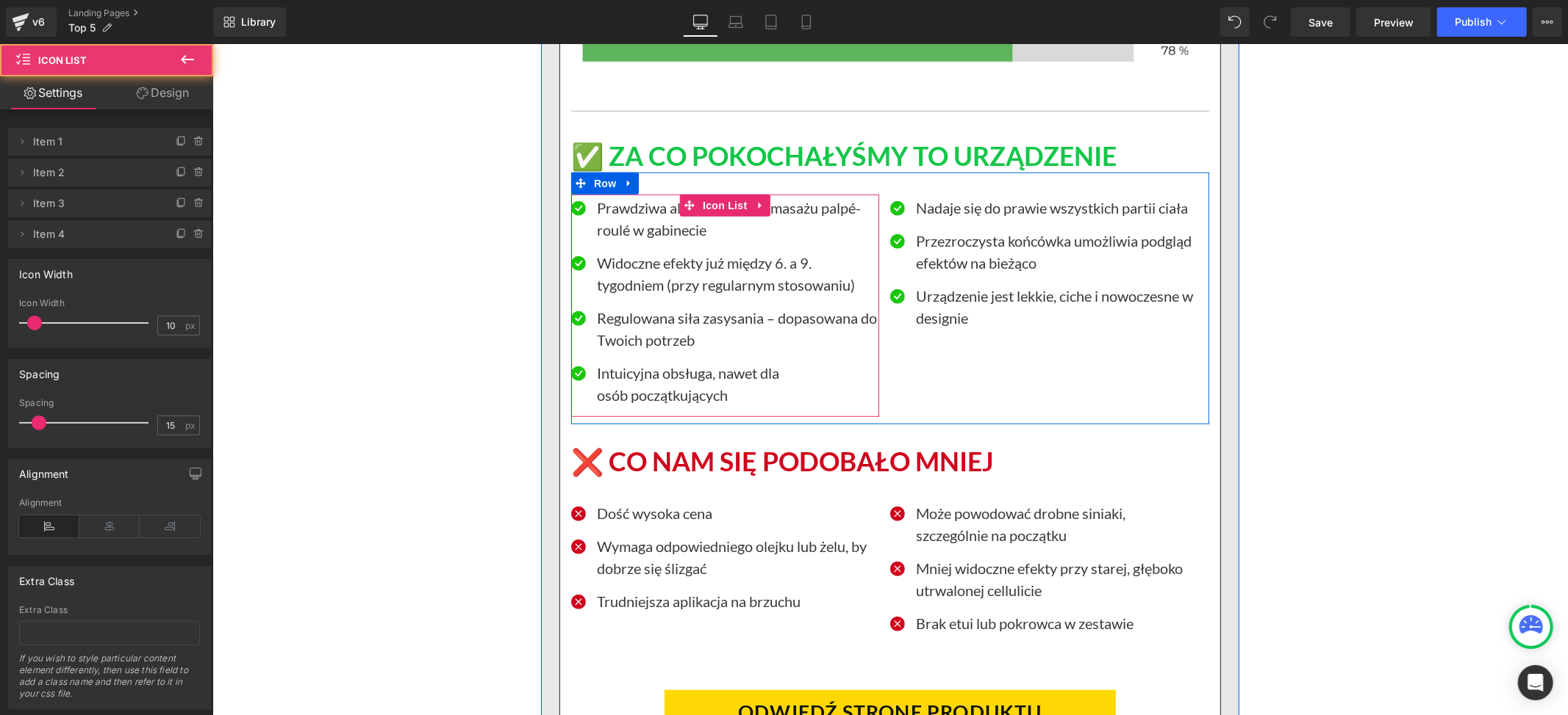
click at [638, 240] on p "Prawdziwa alternatywa dla masażu palpé-roulé w gabinecie" at bounding box center [736, 218] width 282 height 44
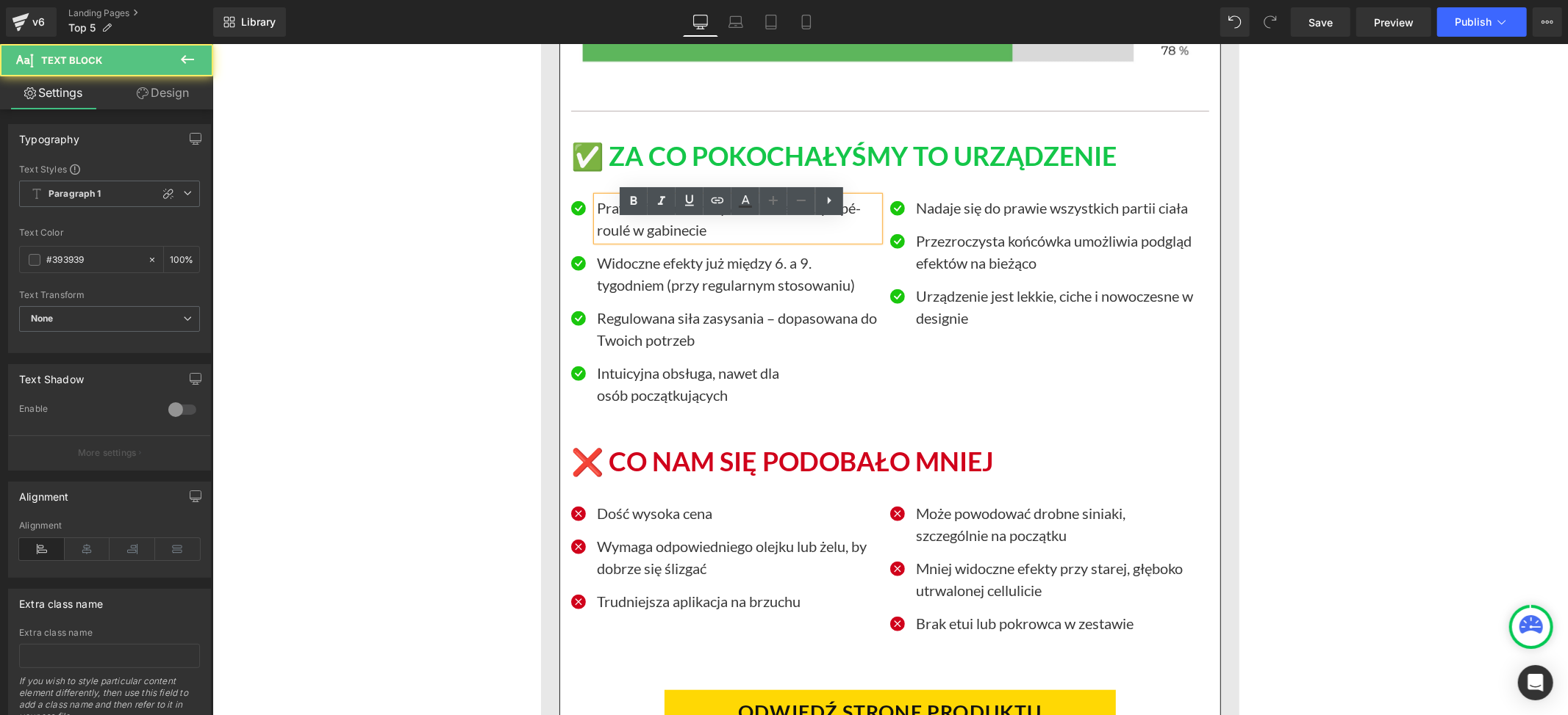
click at [632, 233] on p "Prawdziwa alternatywa dla masażu palpé-roulé w gabinecie" at bounding box center [736, 218] width 282 height 44
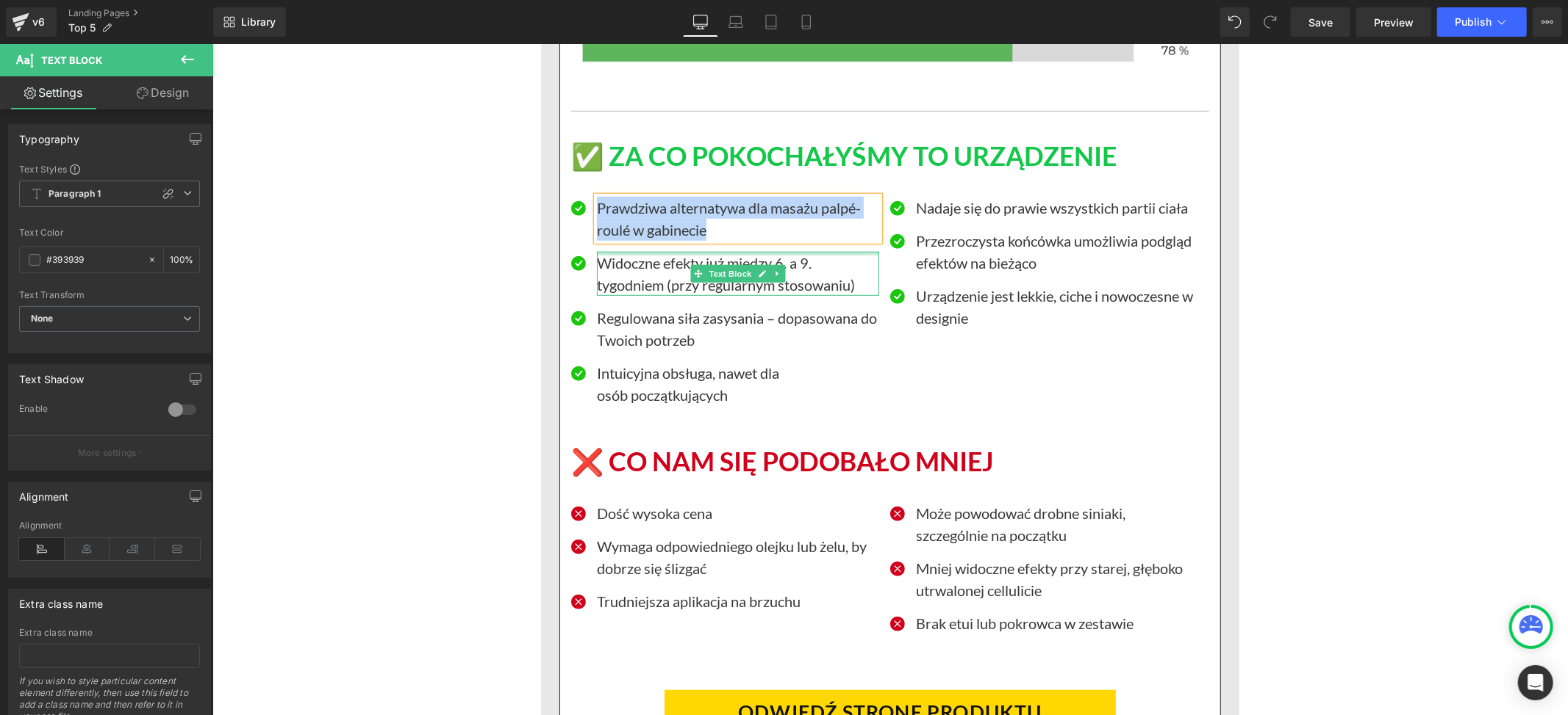
paste div
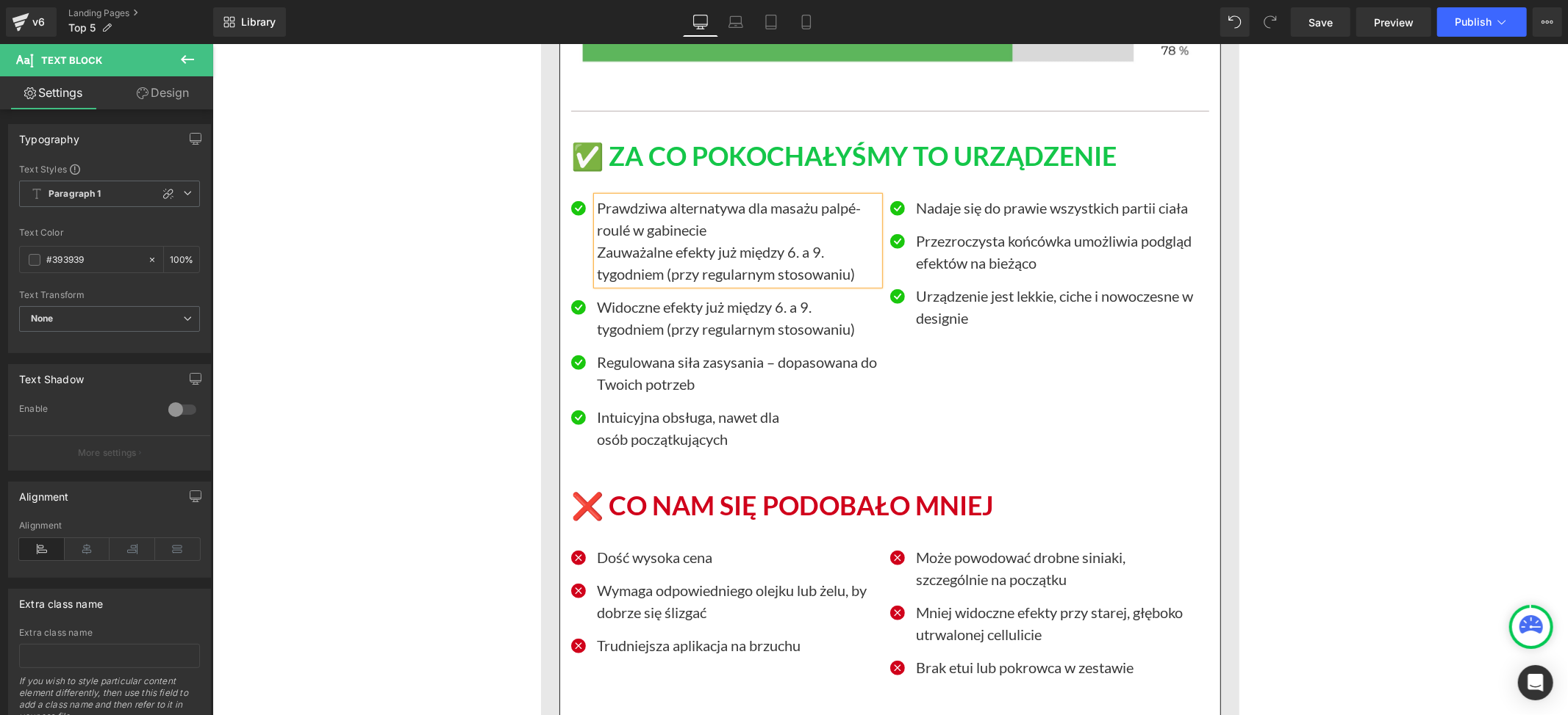
click at [1403, 435] on div "użytkowniczki! 5 najlepszych urządzeń do walki z cellulitem – polecane przez de…" at bounding box center [888, 273] width 1355 height 20823
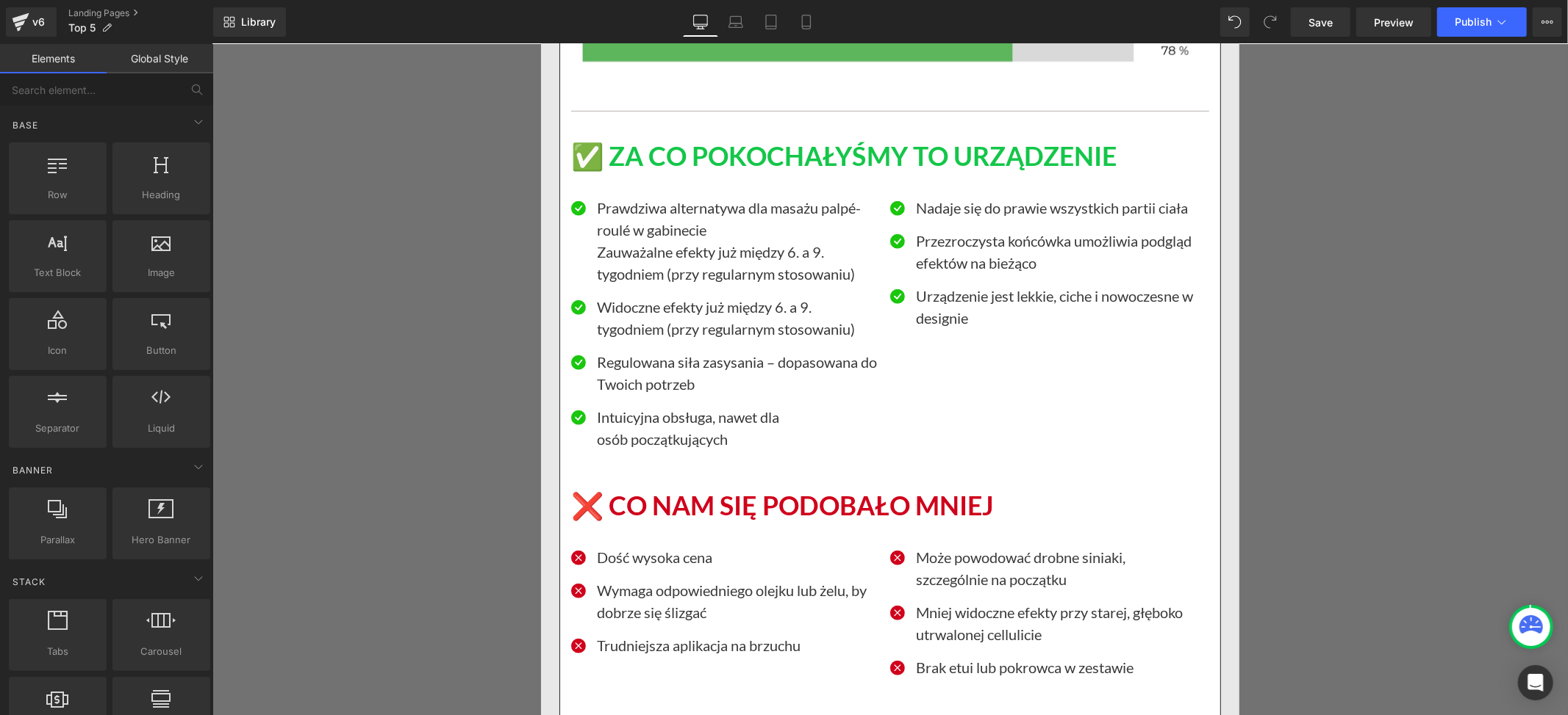
drag, startPoint x: 1322, startPoint y: 287, endPoint x: 1277, endPoint y: 313, distance: 52.0
click at [1322, 287] on div "użytkowniczki! 5 najlepszych urządzeń do walki z cellulitem – polecane przez de…" at bounding box center [888, 273] width 1355 height 20823
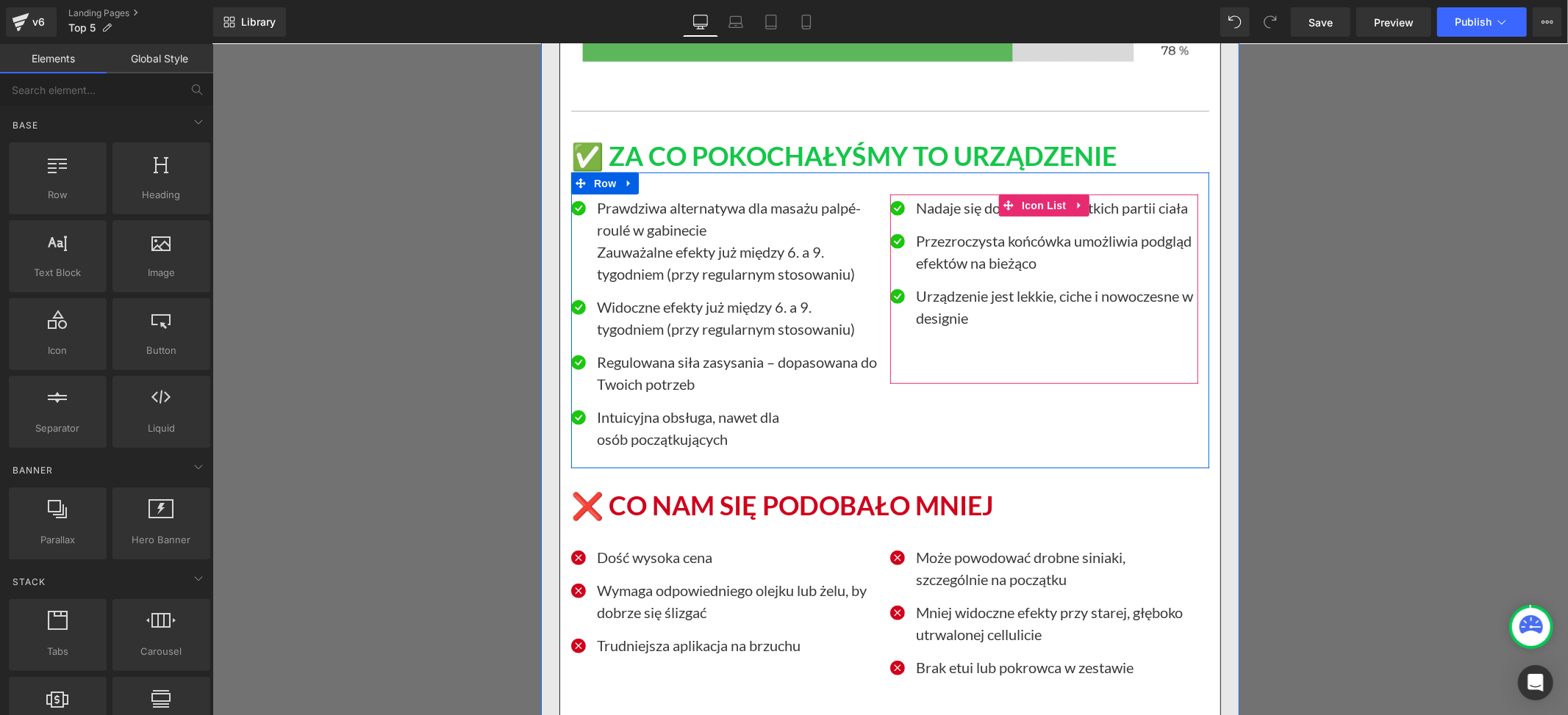
click at [950, 218] on p "Nadaje się do prawie wszystkich partii ciała" at bounding box center [1055, 207] width 282 height 22
click at [929, 218] on p "Nadaje się do prawie wszystkich partii ciała" at bounding box center [1055, 207] width 282 height 22
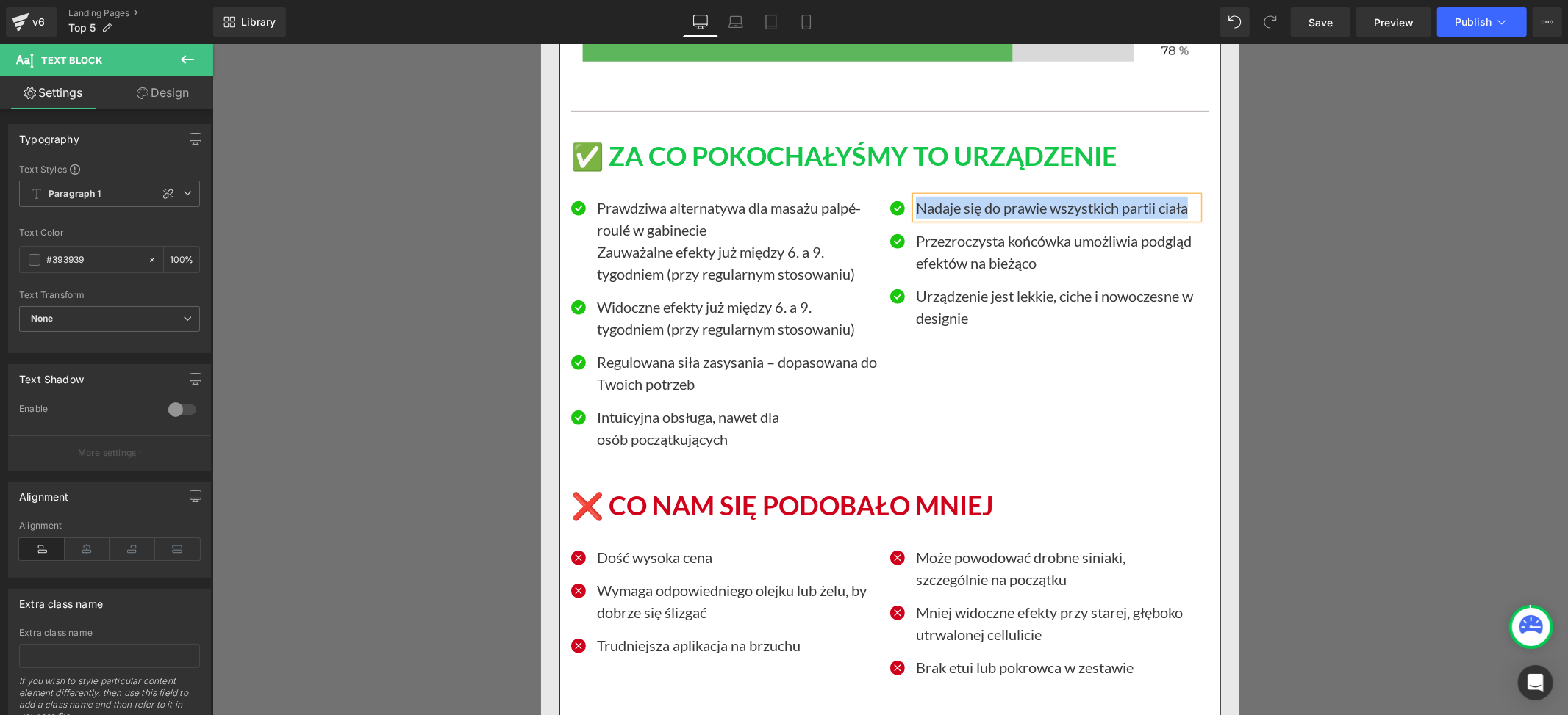
paste div
click at [1316, 274] on div "użytkowniczki! 5 najlepszych urządzeń do walki z cellulitem – polecane przez de…" at bounding box center [888, 273] width 1355 height 20823
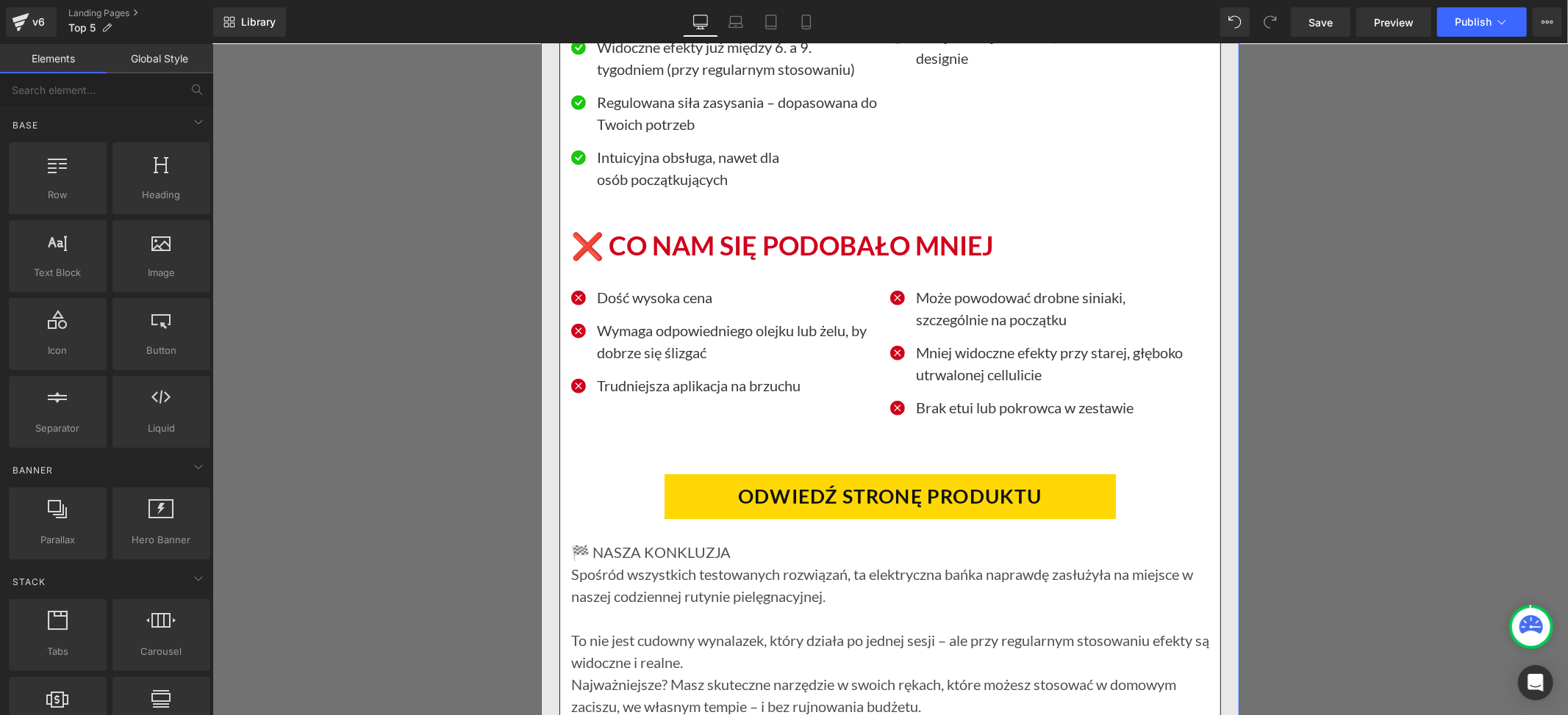
scroll to position [10475, 0]
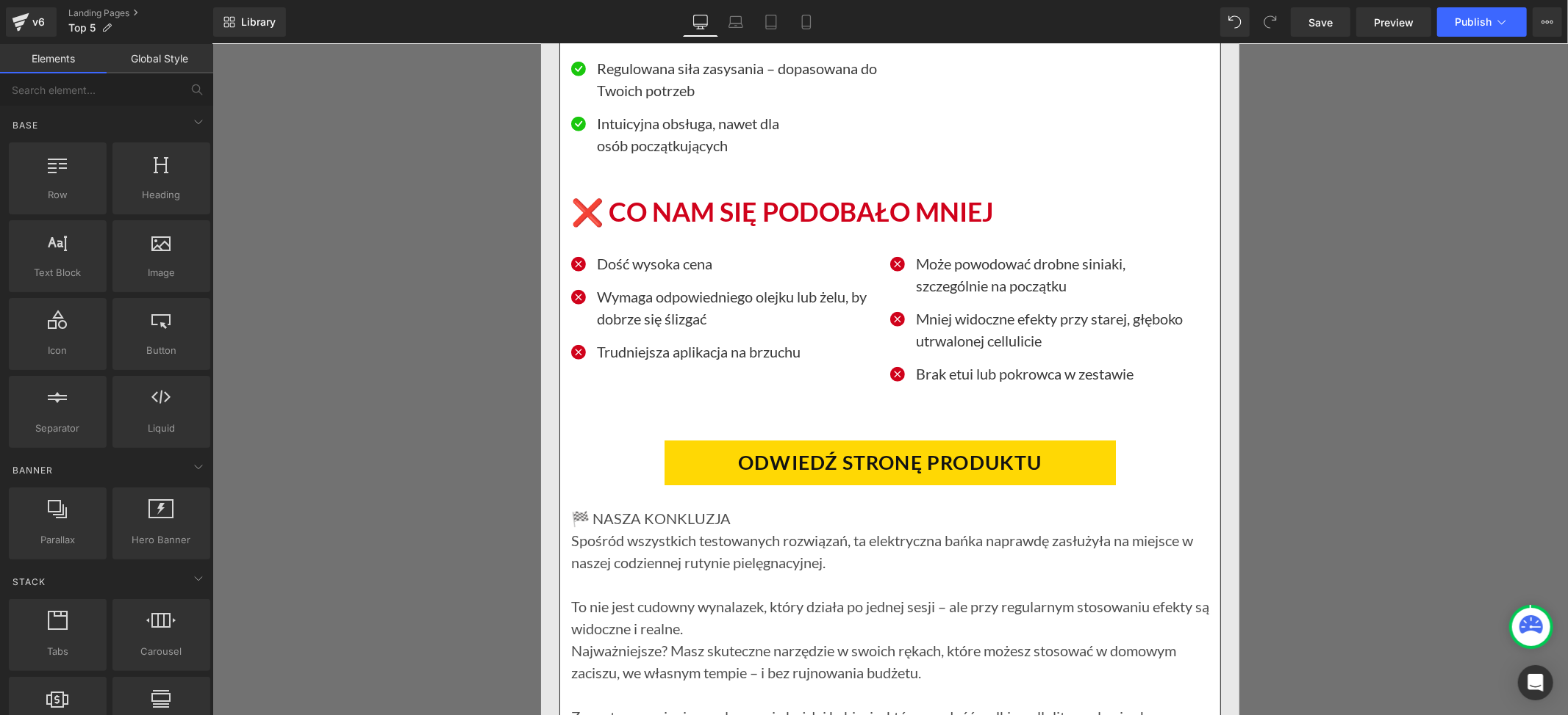
drag, startPoint x: 1352, startPoint y: 285, endPoint x: 1146, endPoint y: 274, distance: 206.3
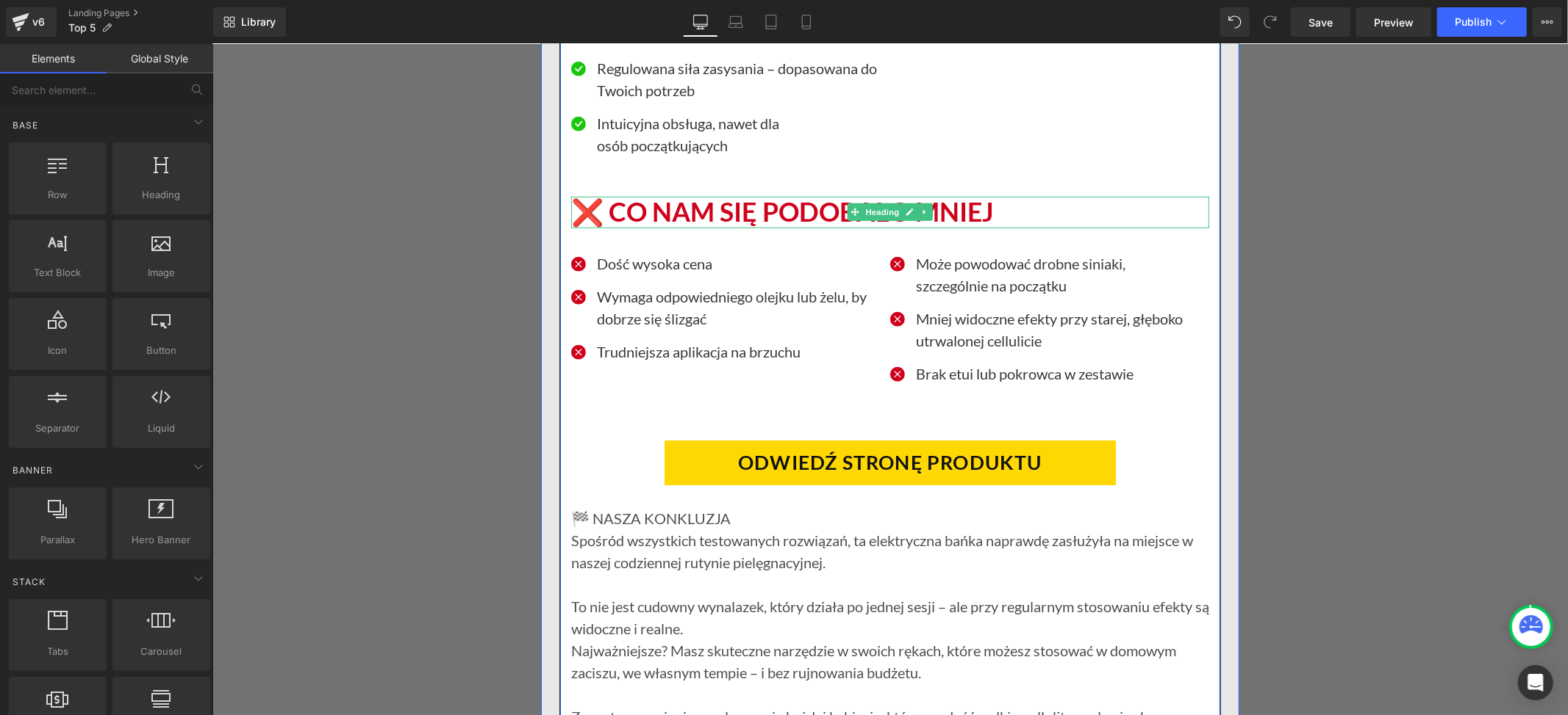
click at [618, 228] on h1 "❌ CO NAM SIĘ PODOBAŁO MNIEJ" at bounding box center [889, 212] width 638 height 31
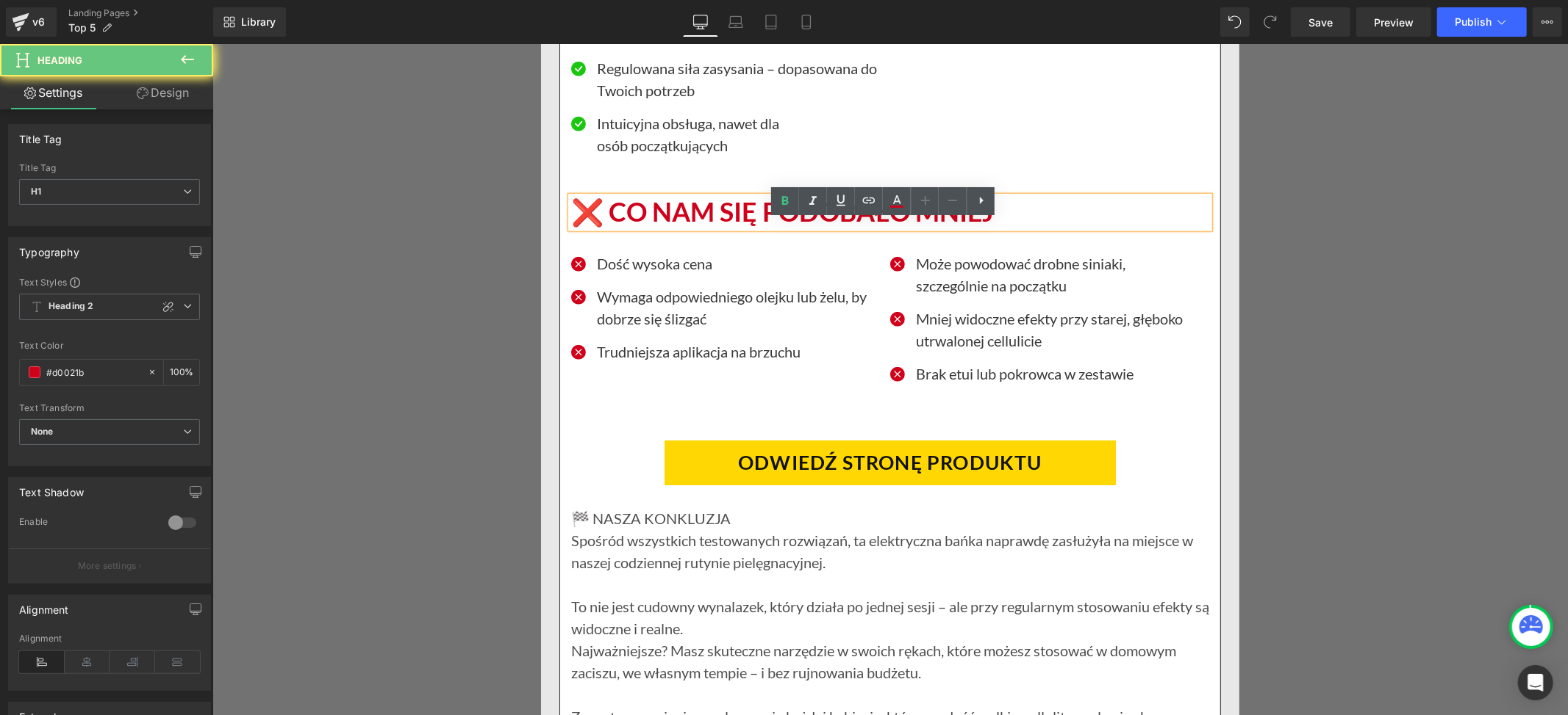
click at [609, 228] on h1 "❌ CO NAM SIĘ PODOBAŁO MNIEJ" at bounding box center [889, 212] width 638 height 31
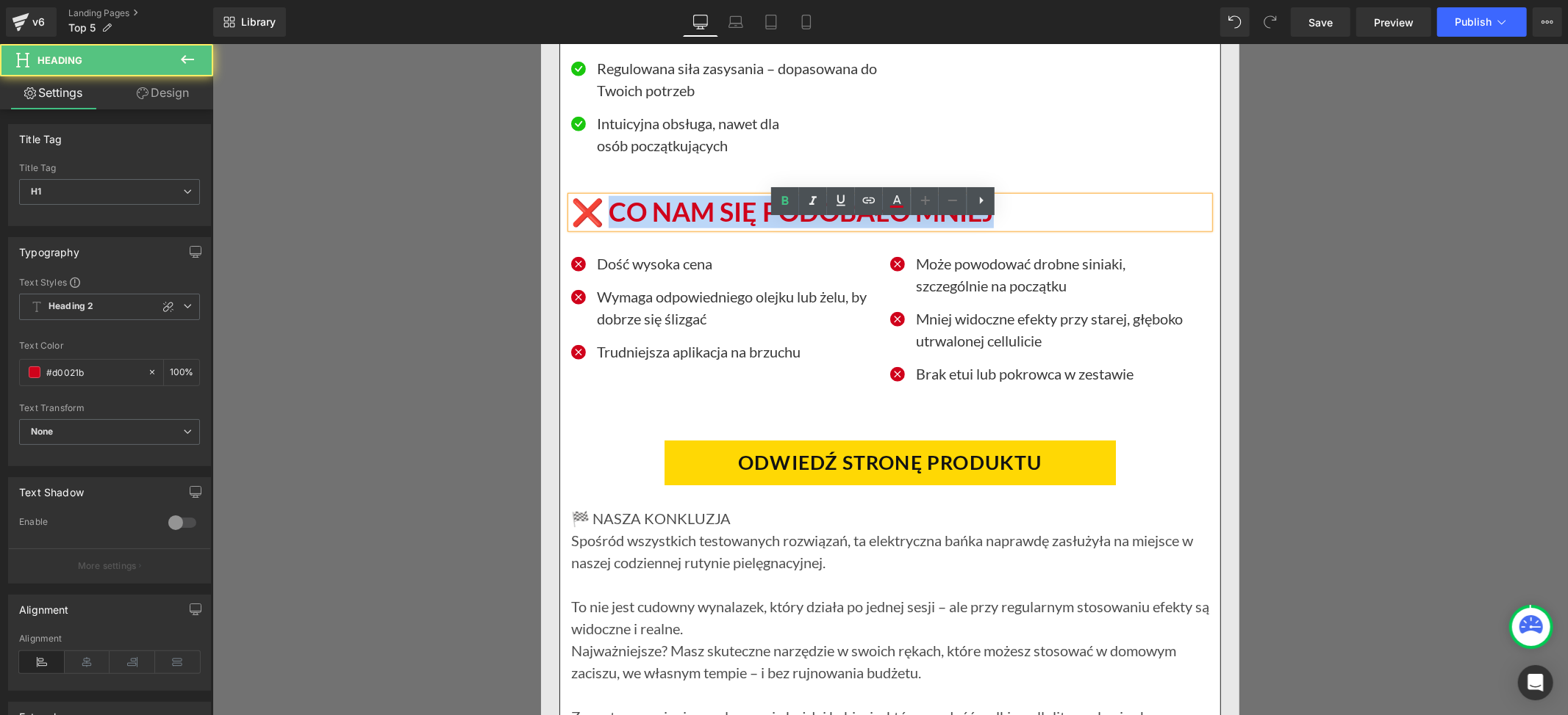
click at [989, 228] on h1 "❌ CO NAM SIĘ PODOBAŁO MNIEJ" at bounding box center [889, 212] width 638 height 31
paste div
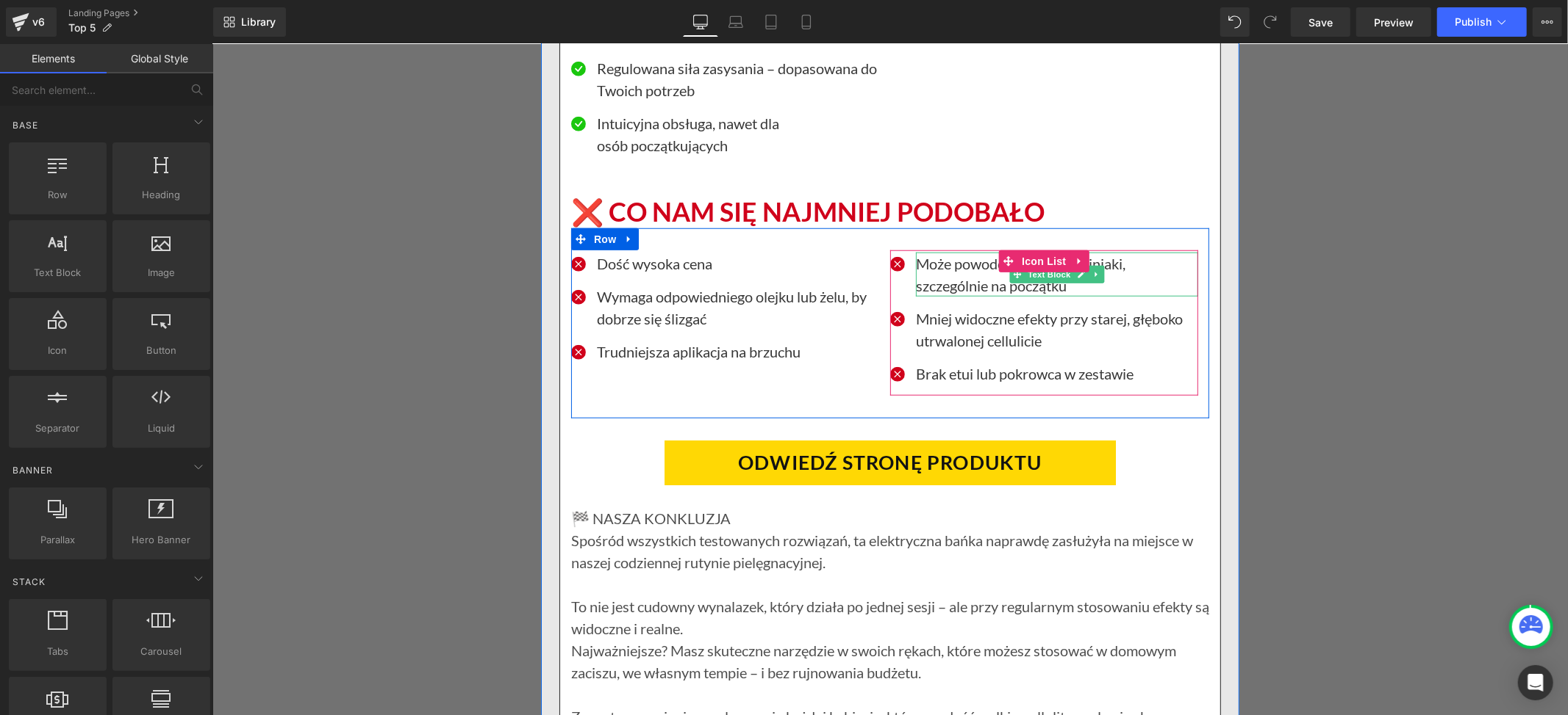
scroll to position [10574, 0]
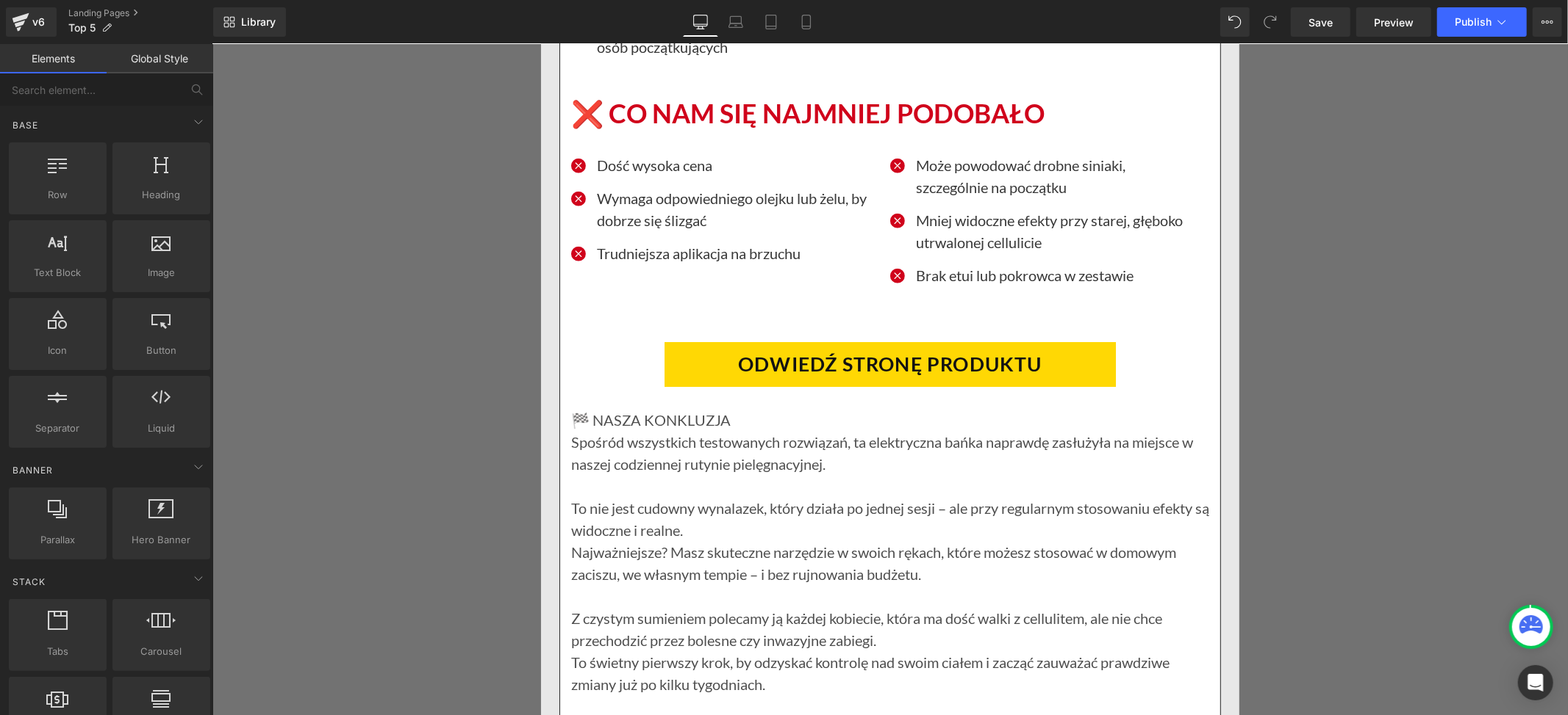
drag, startPoint x: 1352, startPoint y: 292, endPoint x: 1344, endPoint y: 298, distance: 10.0
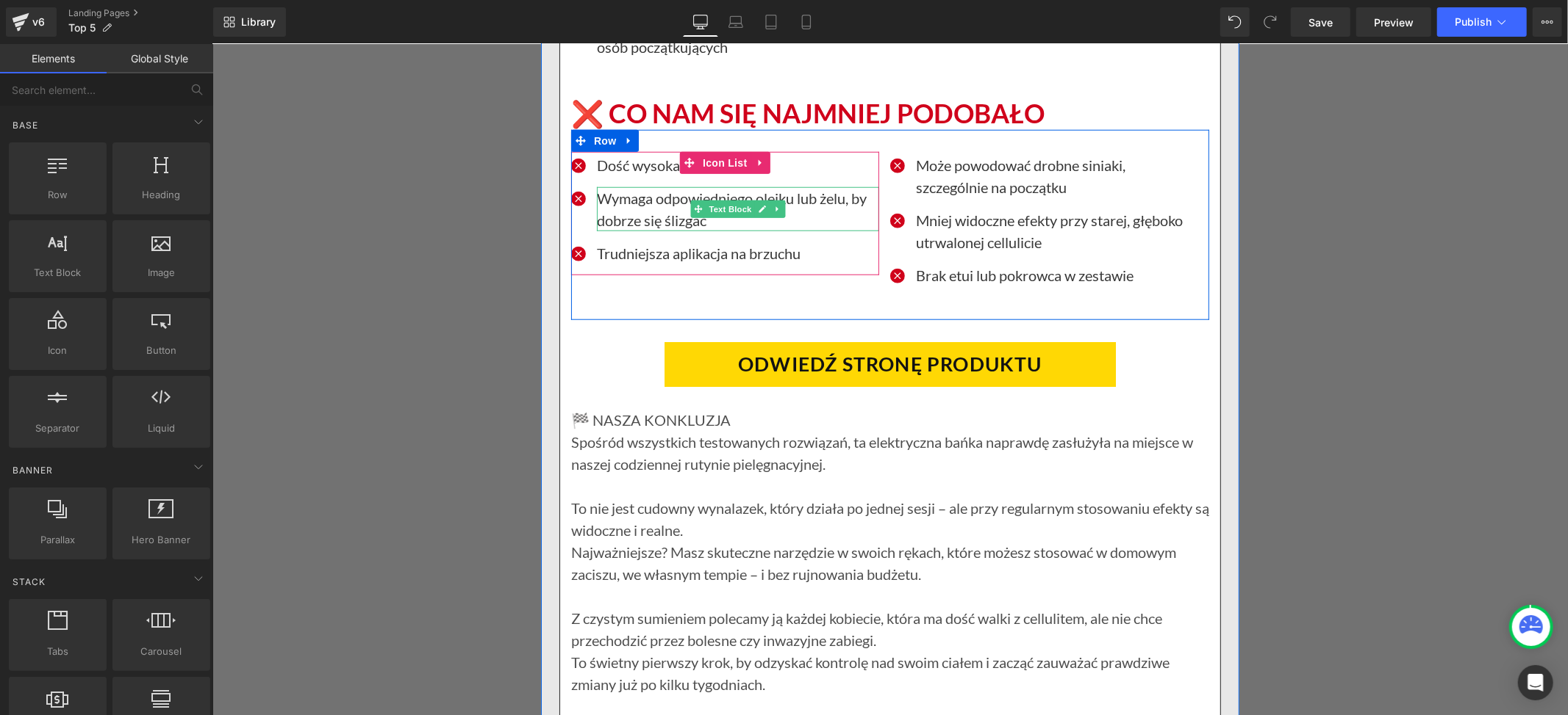
click at [605, 230] on p "Wymaga odpowiedniego olejku lub żelu, by dobrze się ślizgać" at bounding box center [736, 209] width 282 height 44
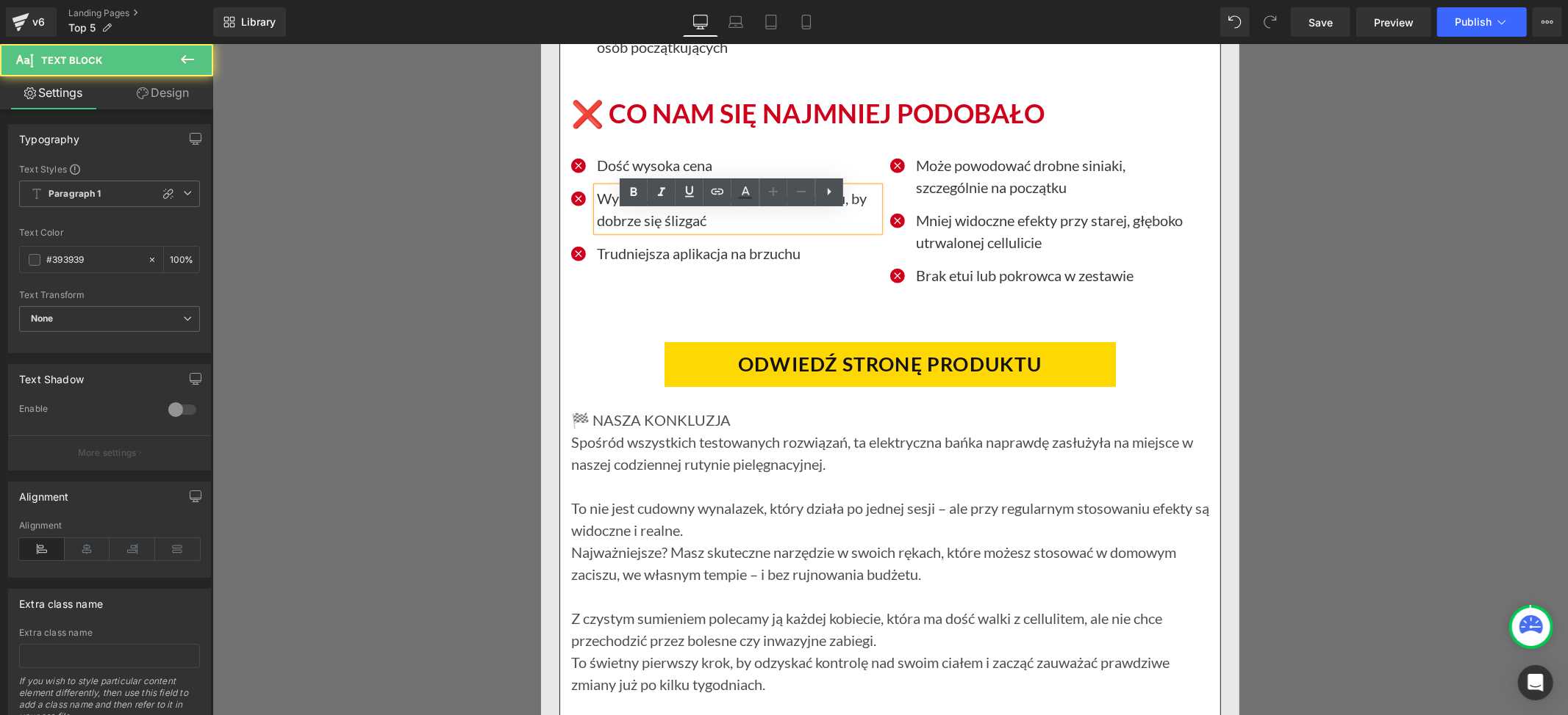
click at [596, 220] on p "Wymaga odpowiedniego olejku lub żelu, by dobrze się ślizgać" at bounding box center [736, 209] width 282 height 44
click at [707, 230] on p "Wymaga odpowiedniego olejku lub żelu, by dobrze się ślizgać" at bounding box center [736, 209] width 282 height 44
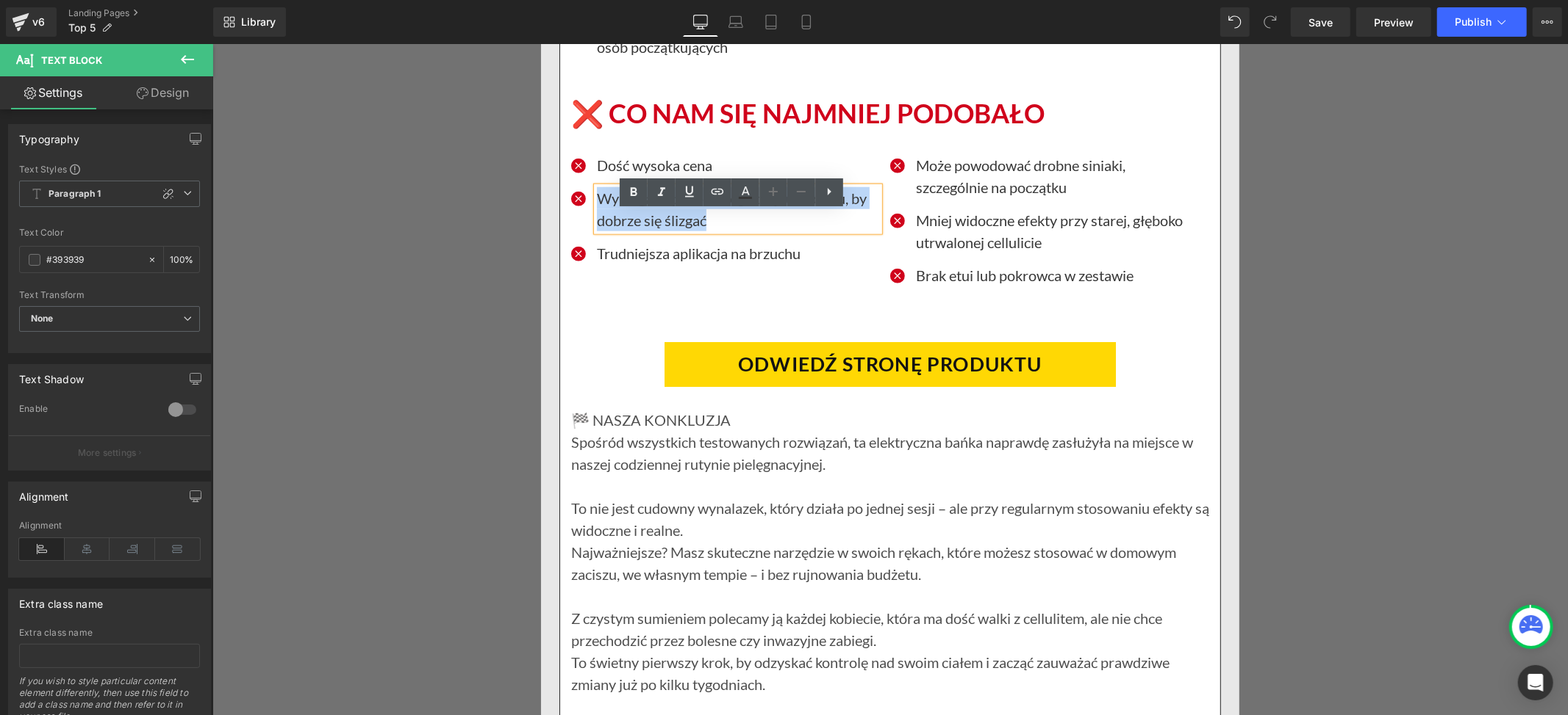
paste div
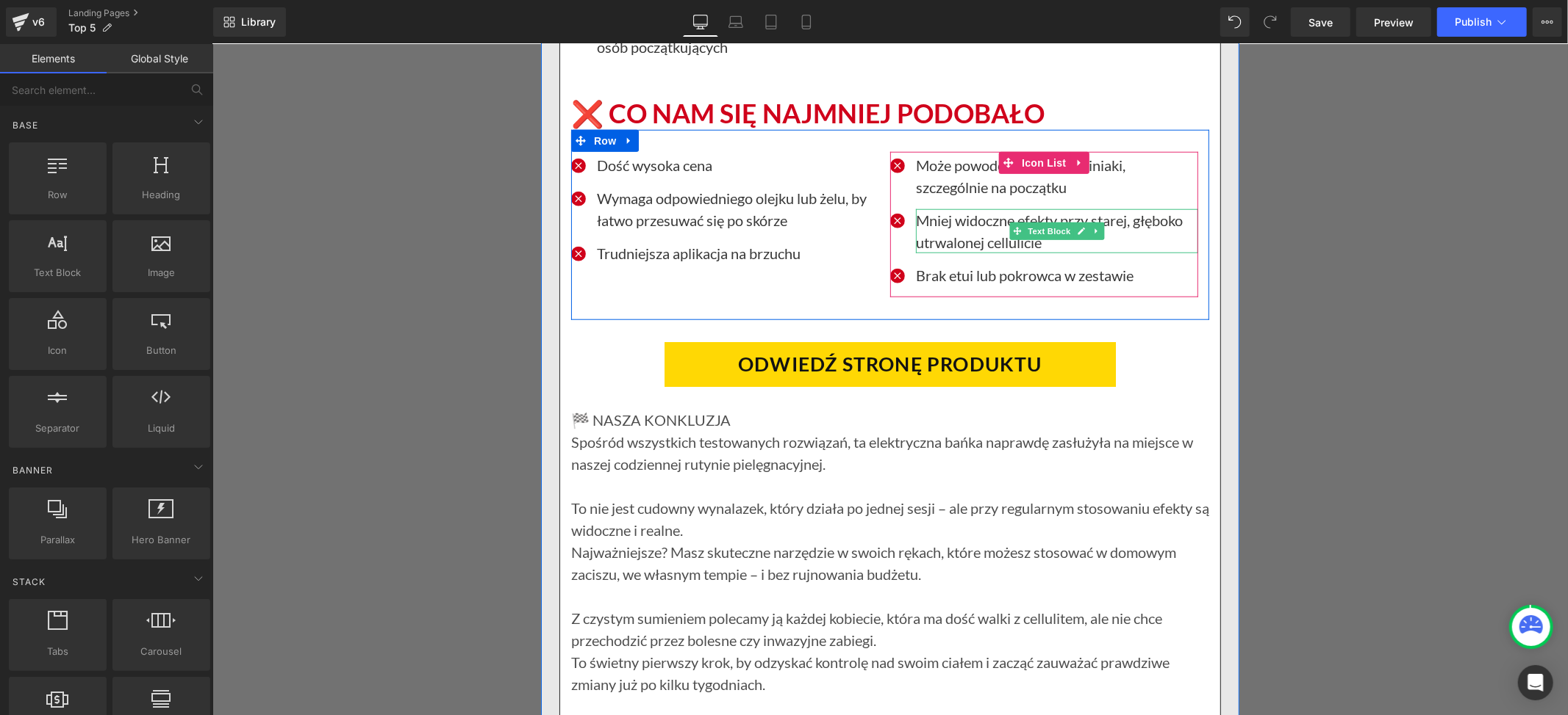
click at [1091, 235] on icon at bounding box center [1095, 230] width 8 height 9
click at [945, 252] on p "Mniej widoczne efekty przy starej, głęboko utrwalonej cellulicie" at bounding box center [1055, 230] width 282 height 44
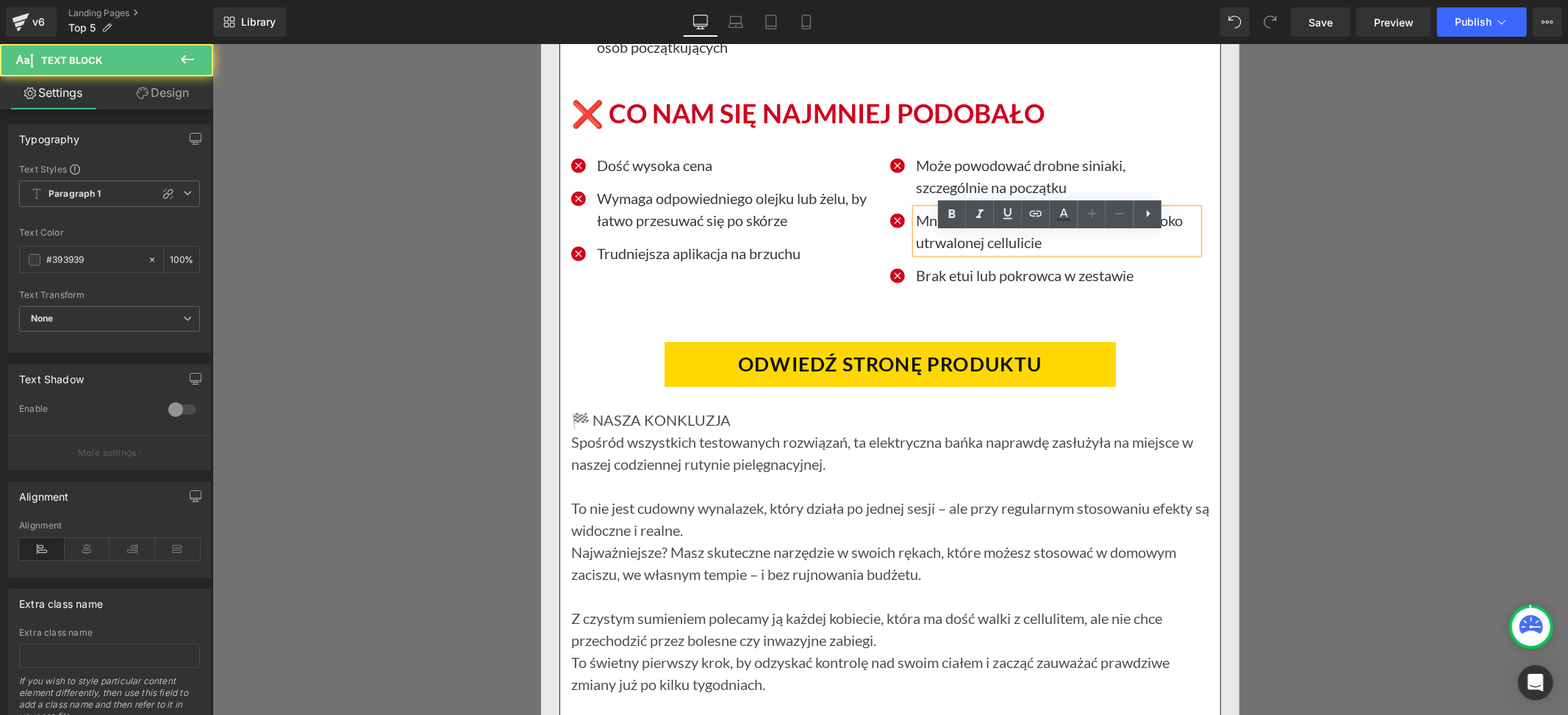
click at [935, 244] on p "Mniej widoczne efekty przy starej, głęboko utrwalonej cellulicie" at bounding box center [1055, 230] width 282 height 44
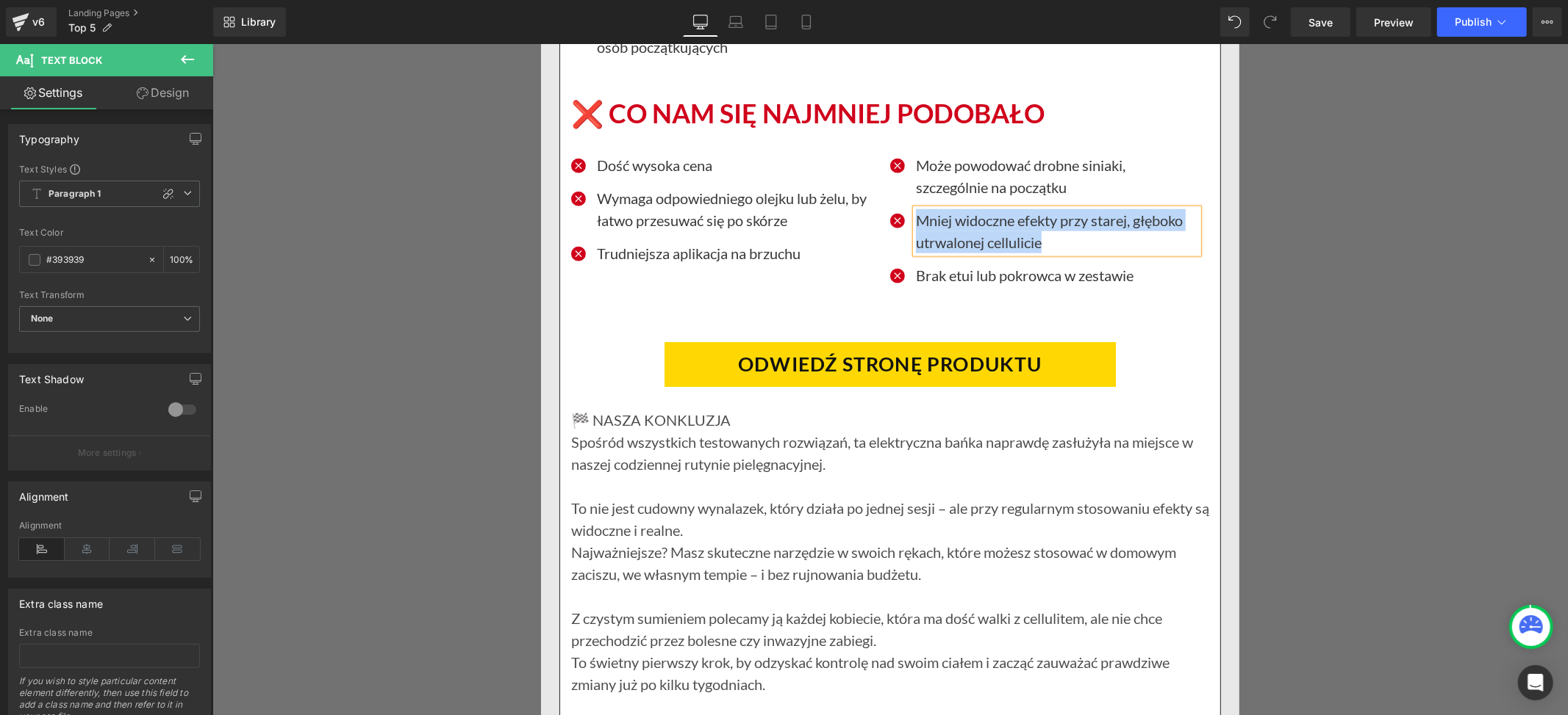
paste div
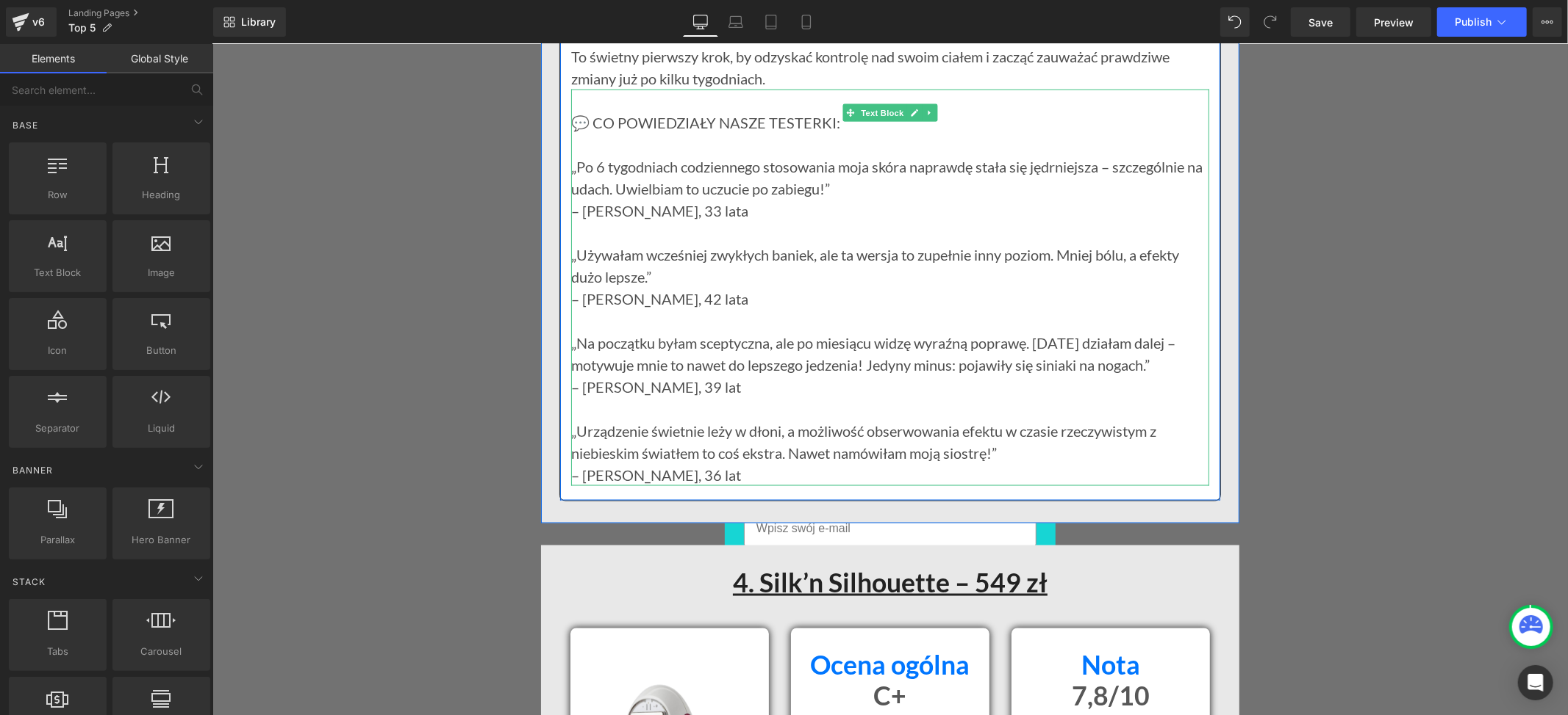
scroll to position [11063, 0]
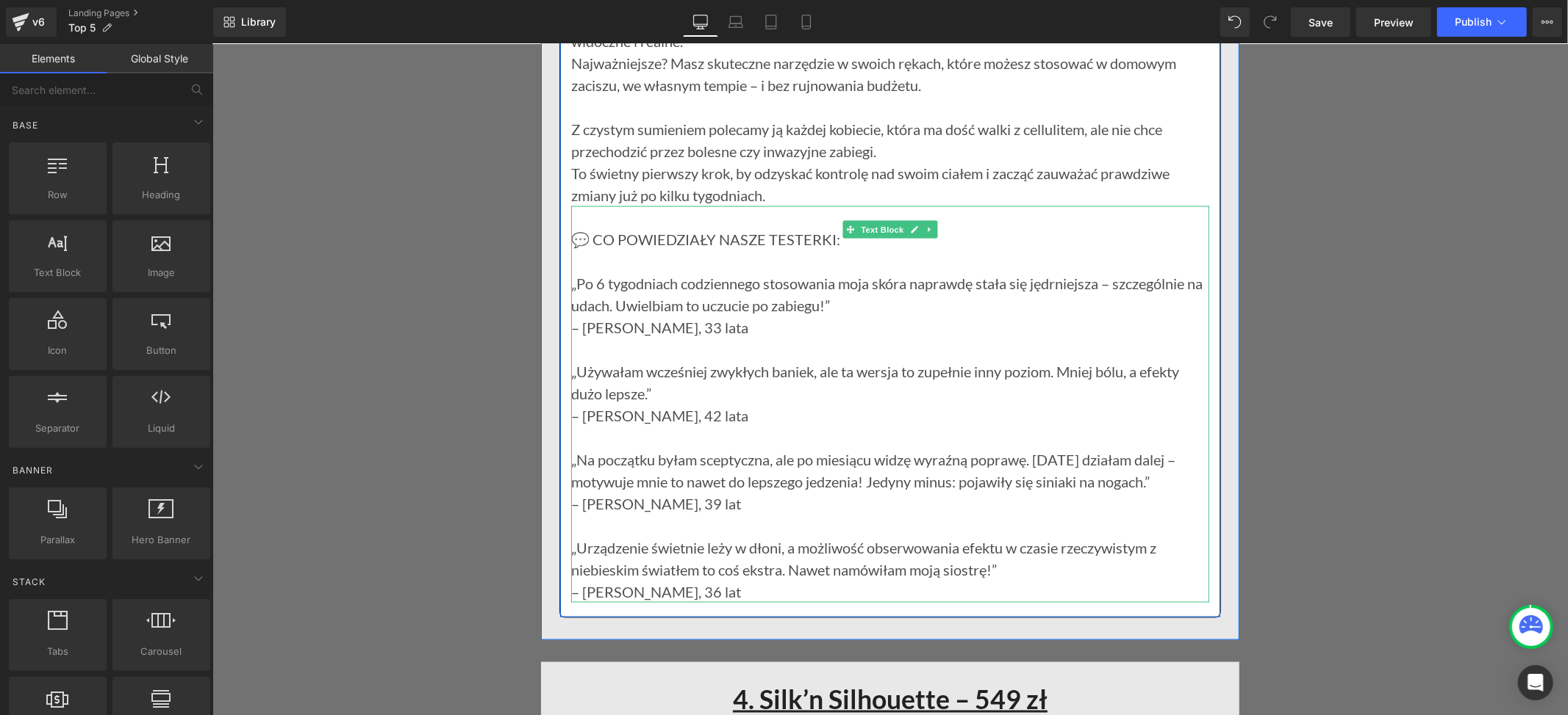
drag, startPoint x: 1040, startPoint y: 416, endPoint x: 902, endPoint y: 395, distance: 139.6
click at [1040, 404] on p "„Używałam wcześniej zwykłych baniek, ale ta wersja to zupełnie inny poziom. Mni…" at bounding box center [889, 382] width 638 height 44
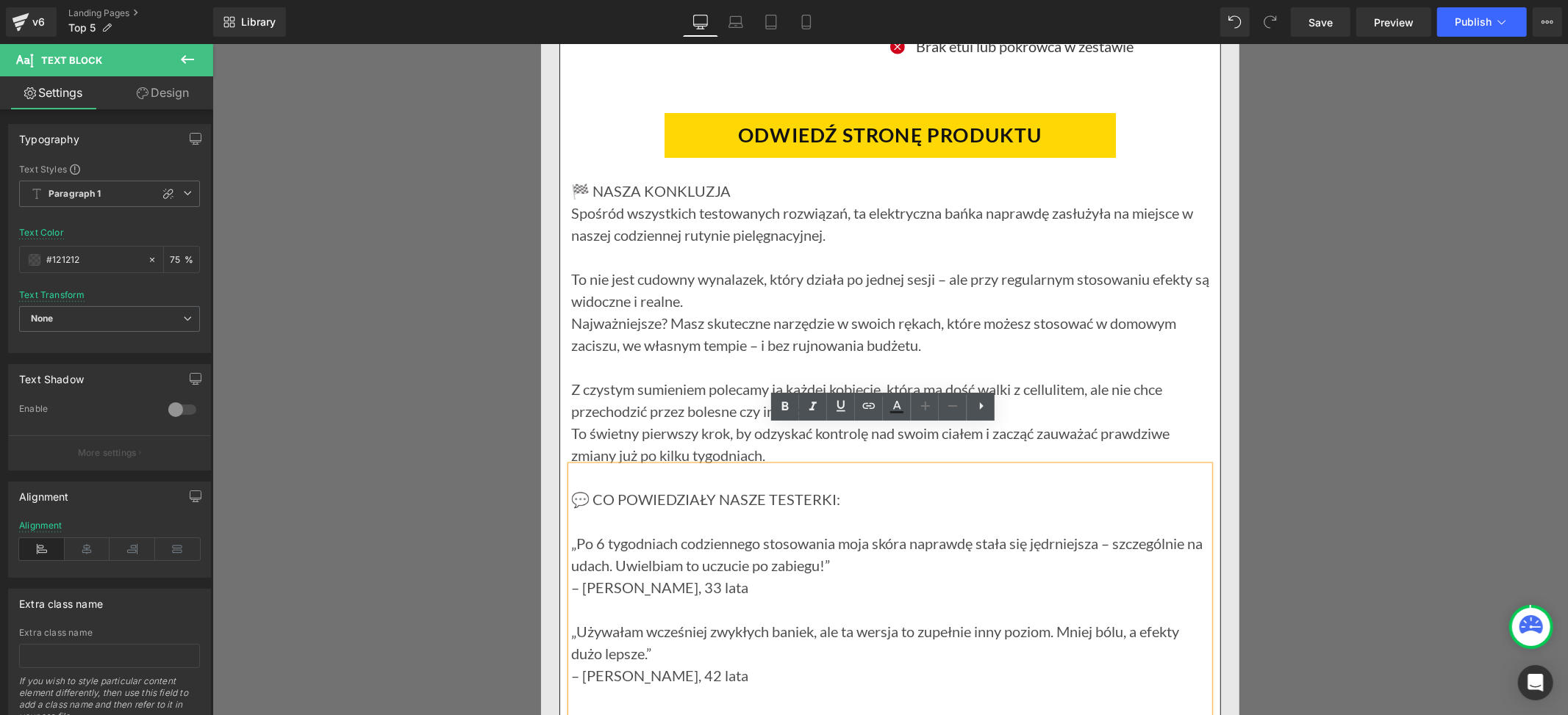
scroll to position [10770, 0]
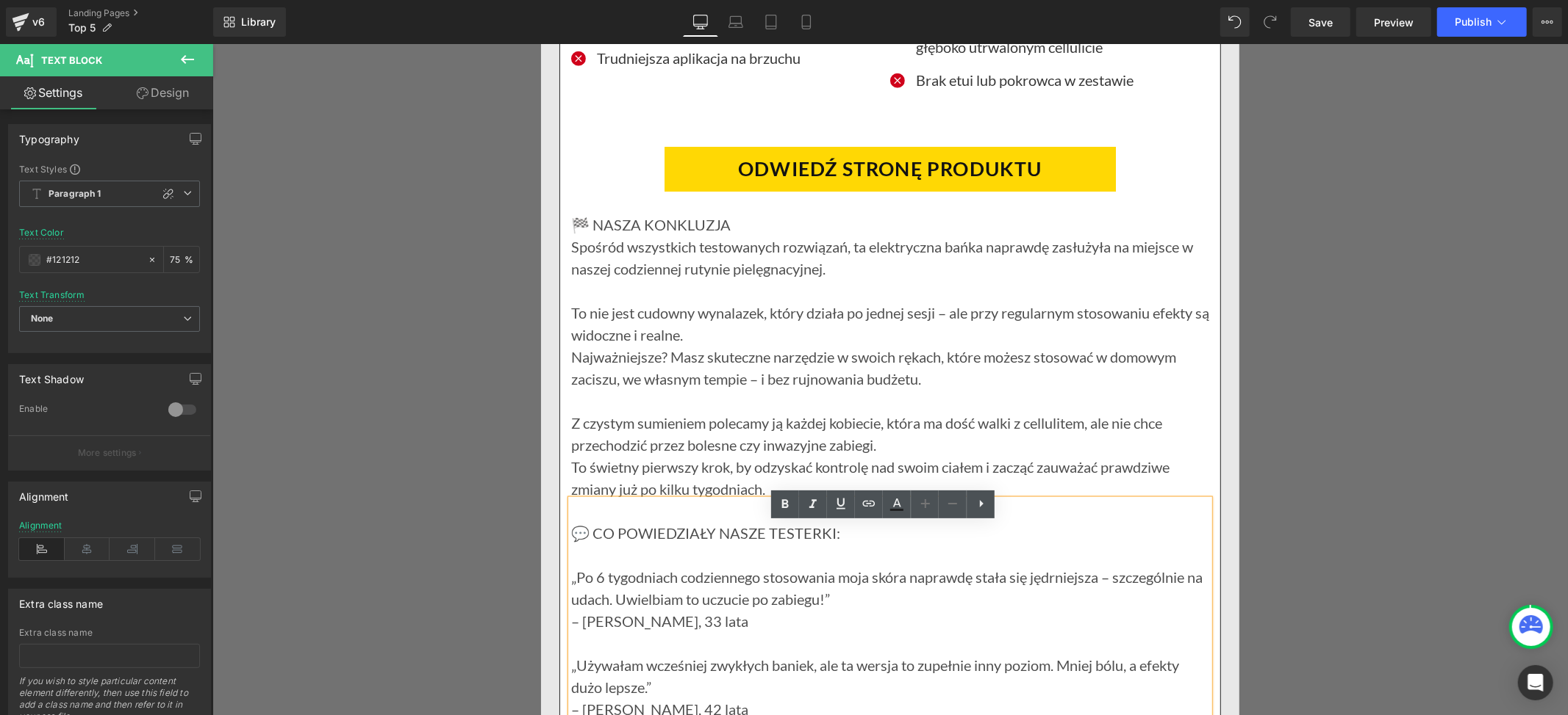
drag, startPoint x: 769, startPoint y: 359, endPoint x: 769, endPoint y: 347, distance: 12.0
click at [769, 345] on p "To nie jest cudowny wynalazek, który działa po jednej sesji – ale przy regularn…" at bounding box center [889, 323] width 638 height 44
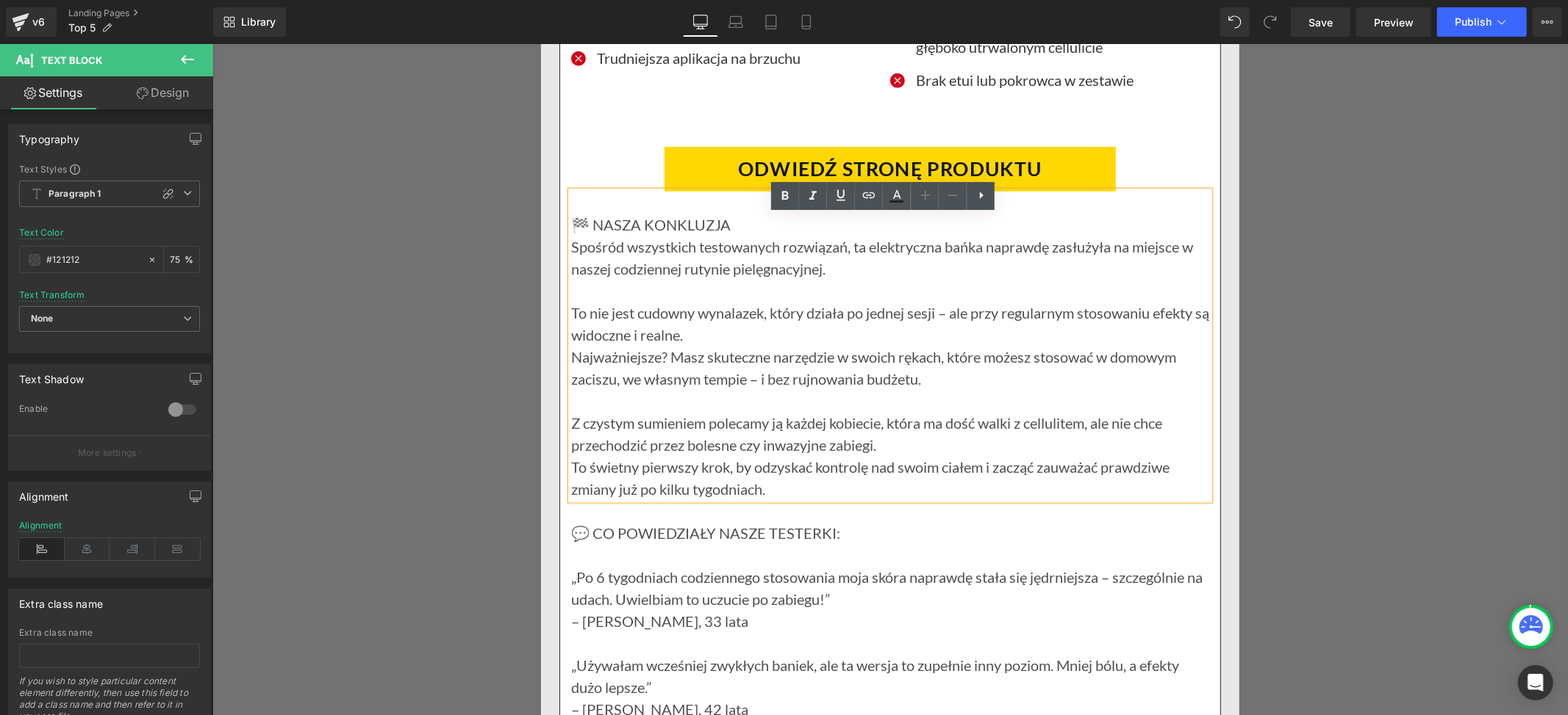
click at [1051, 382] on p "Najważniejsze? Masz skuteczne narzędzie w swoich rękach, które możesz stosować …" at bounding box center [889, 400] width 638 height 110
click at [570, 270] on p "Spośród wszystkich testowanych rozwiązań, ta elektryczna bańka naprawdę zasłuży…" at bounding box center [889, 268] width 638 height 66
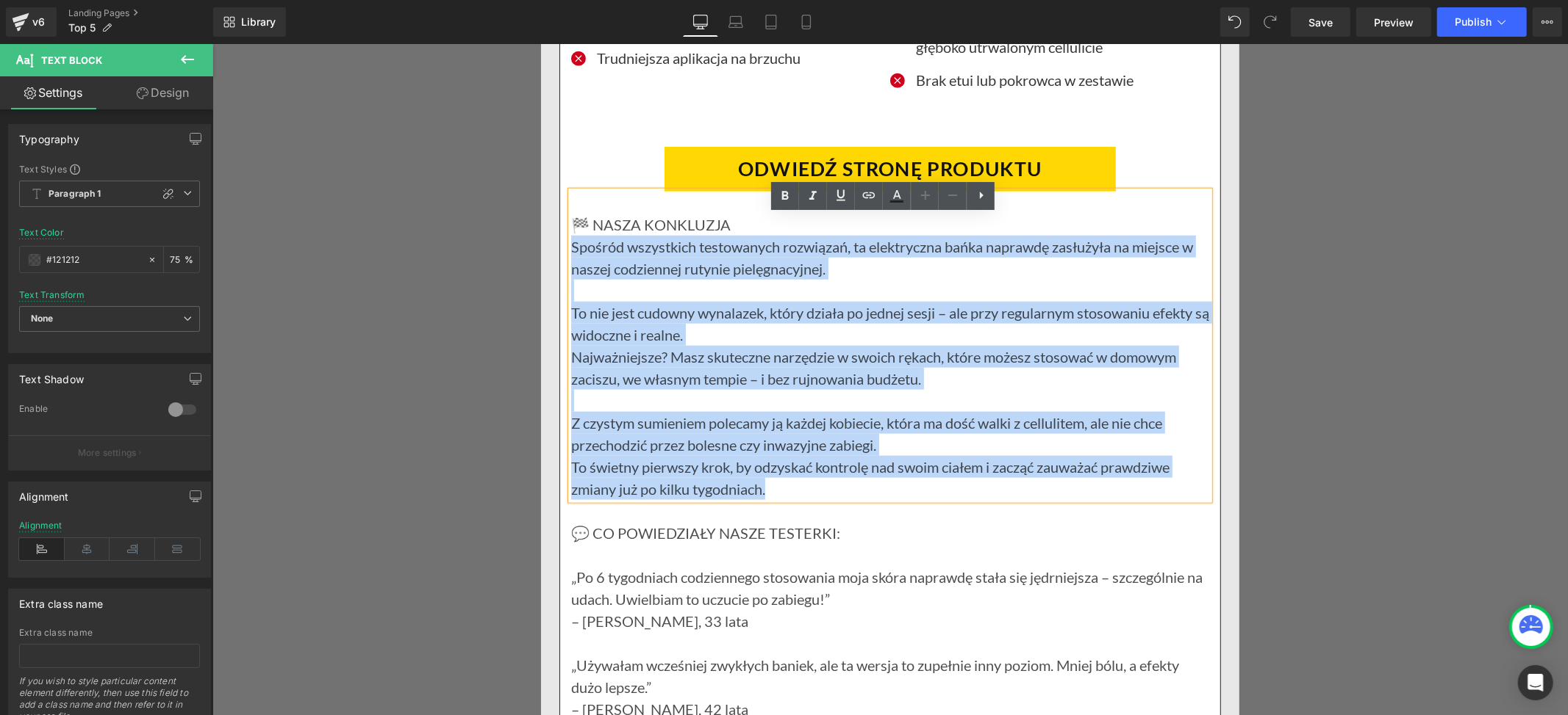
click at [775, 499] on p "To świetny pierwszy krok, by odzyskać kontrolę nad swoim ciałem i zacząć zauważ…" at bounding box center [889, 478] width 638 height 44
paste div
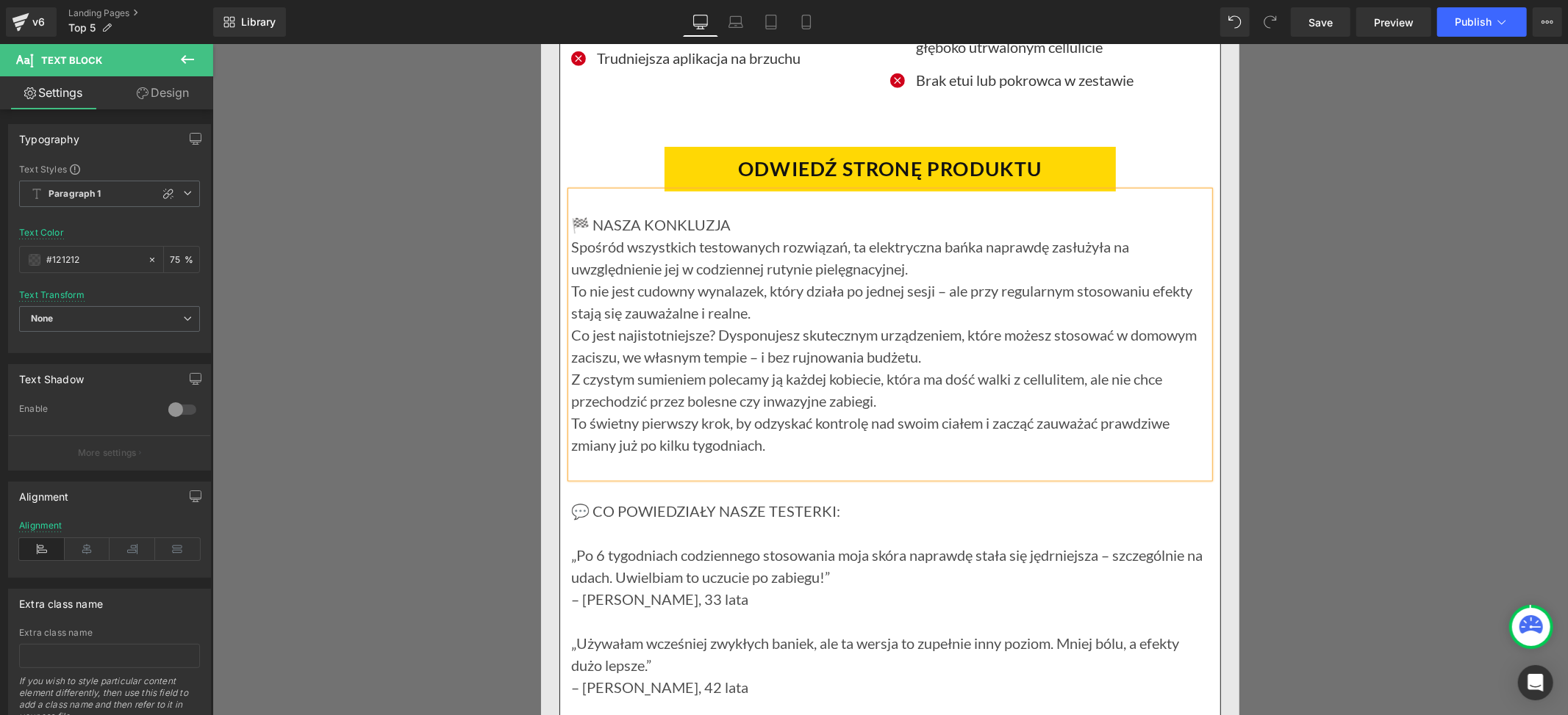
click at [933, 279] on p "Spośród wszystkich testowanych rozwiązań, ta elektryczna bańka naprawdę zasłuży…" at bounding box center [889, 257] width 638 height 44
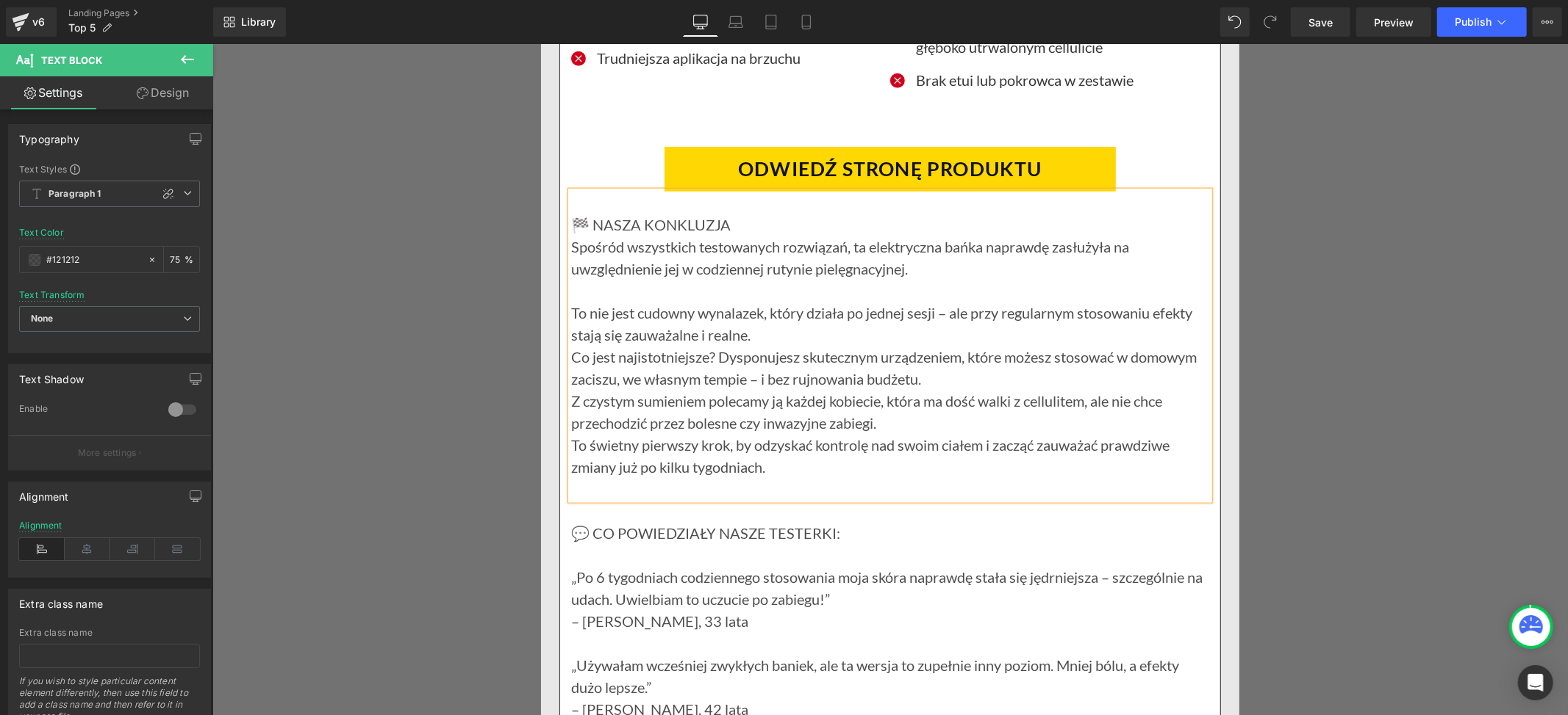
click at [766, 345] on p "To nie jest cudowny wynalazek, który działa po jednej sesji – ale przy regularn…" at bounding box center [889, 323] width 638 height 44
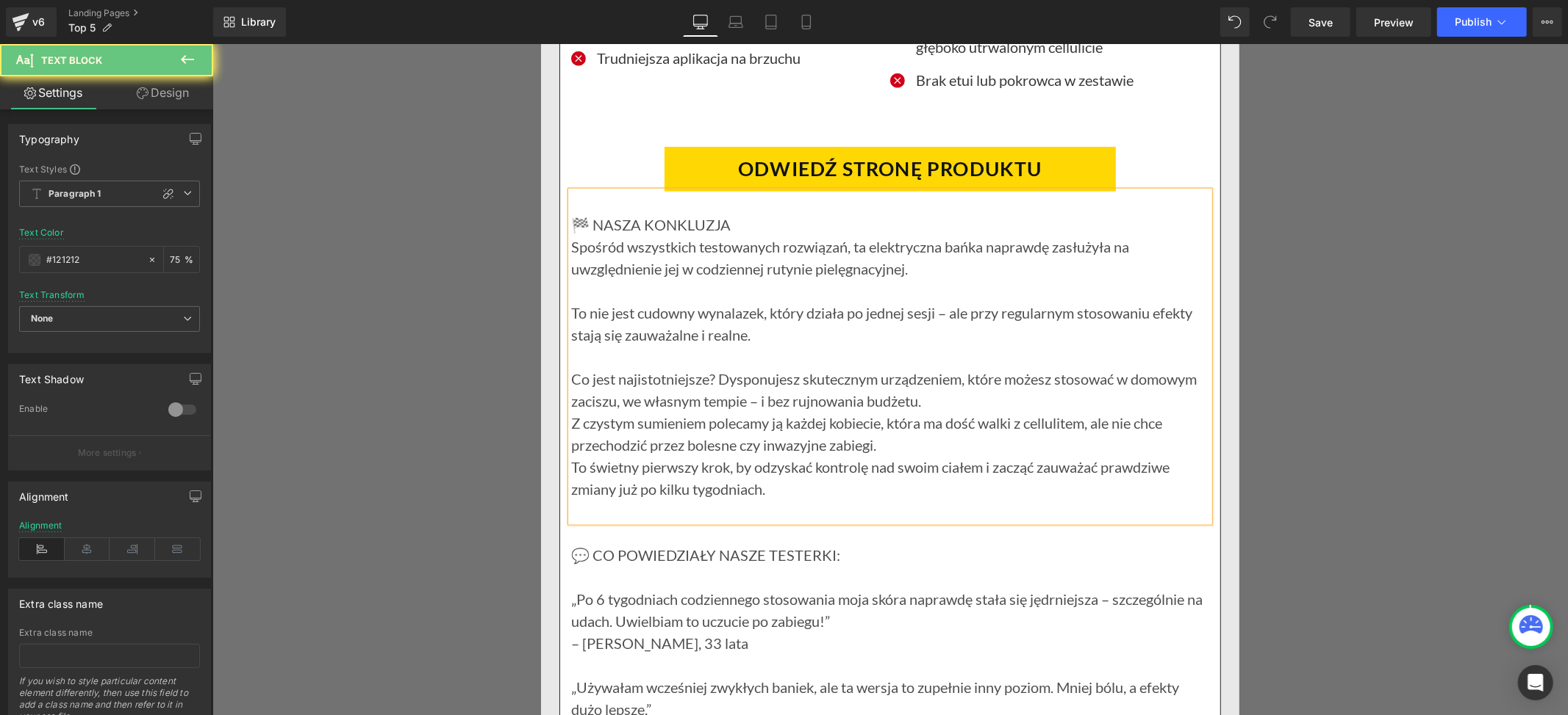
click at [927, 411] on p "Co jest najistotniejsze? Dysponujesz skutecznym urządzeniem, które możesz stoso…" at bounding box center [889, 389] width 638 height 44
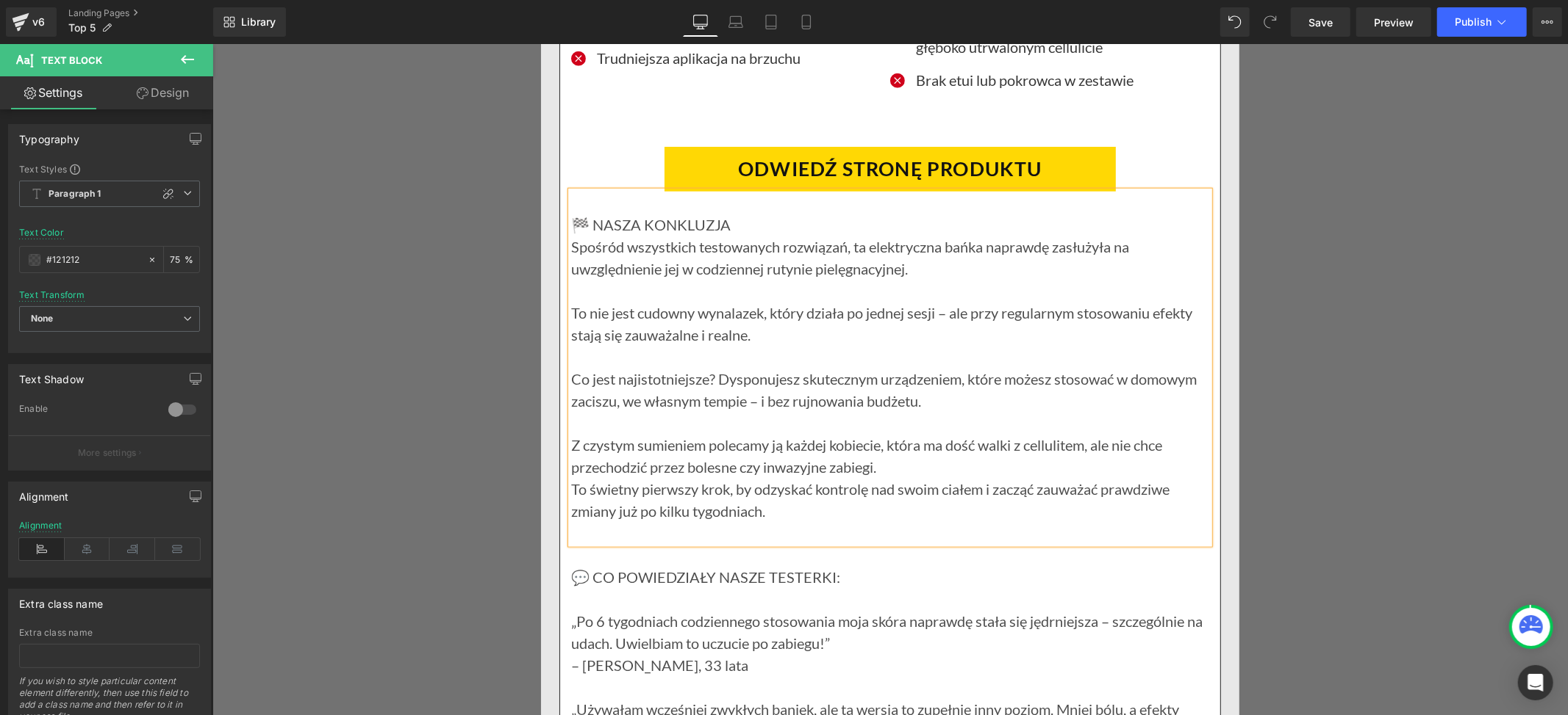
click at [876, 478] on p "Z czystym sumieniem polecamy ją każdej kobiecie, która ma dość walki z cellulit…" at bounding box center [889, 455] width 638 height 44
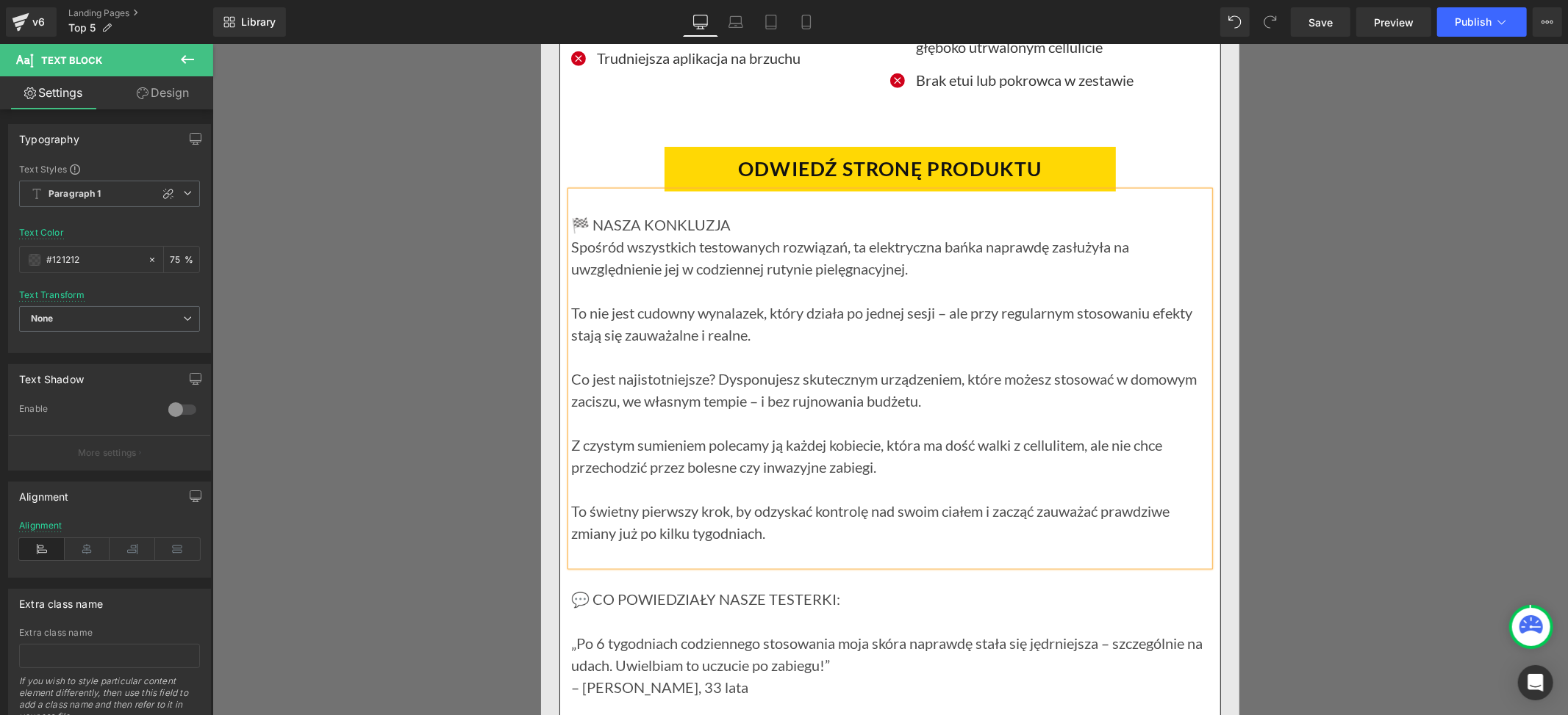
click at [680, 566] on p at bounding box center [889, 554] width 638 height 22
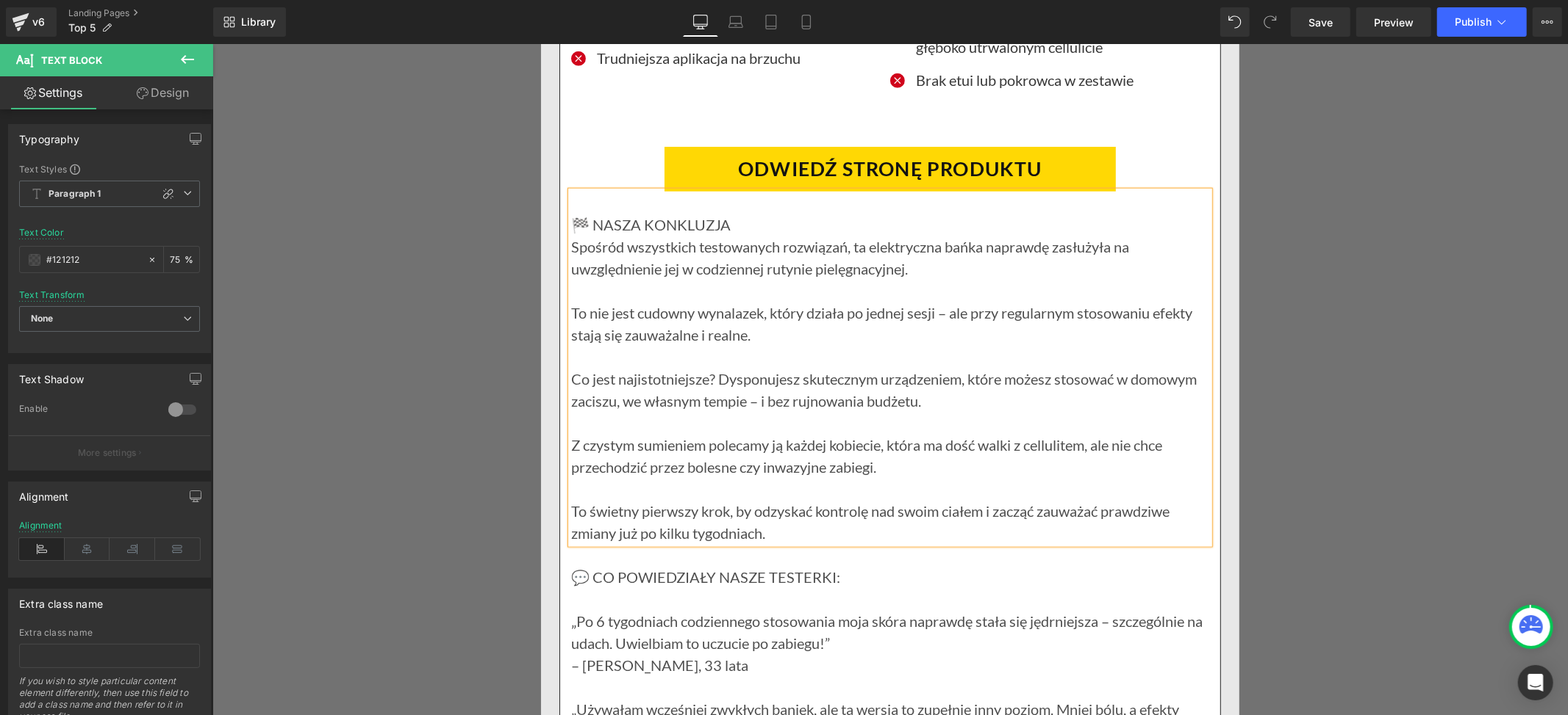
click at [748, 235] on p "🏁 NASZA KONKLUZJA" at bounding box center [889, 223] width 638 height 22
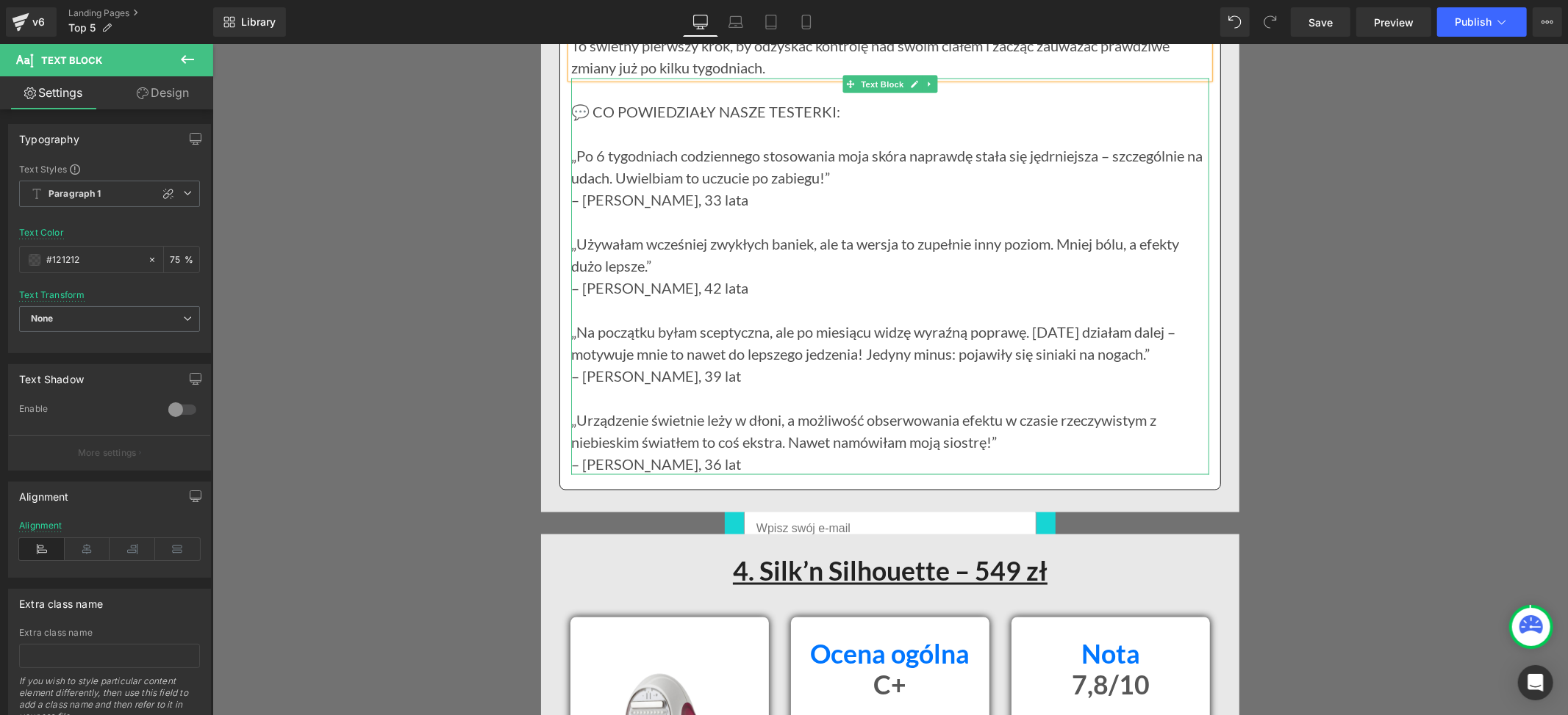
scroll to position [11259, 0]
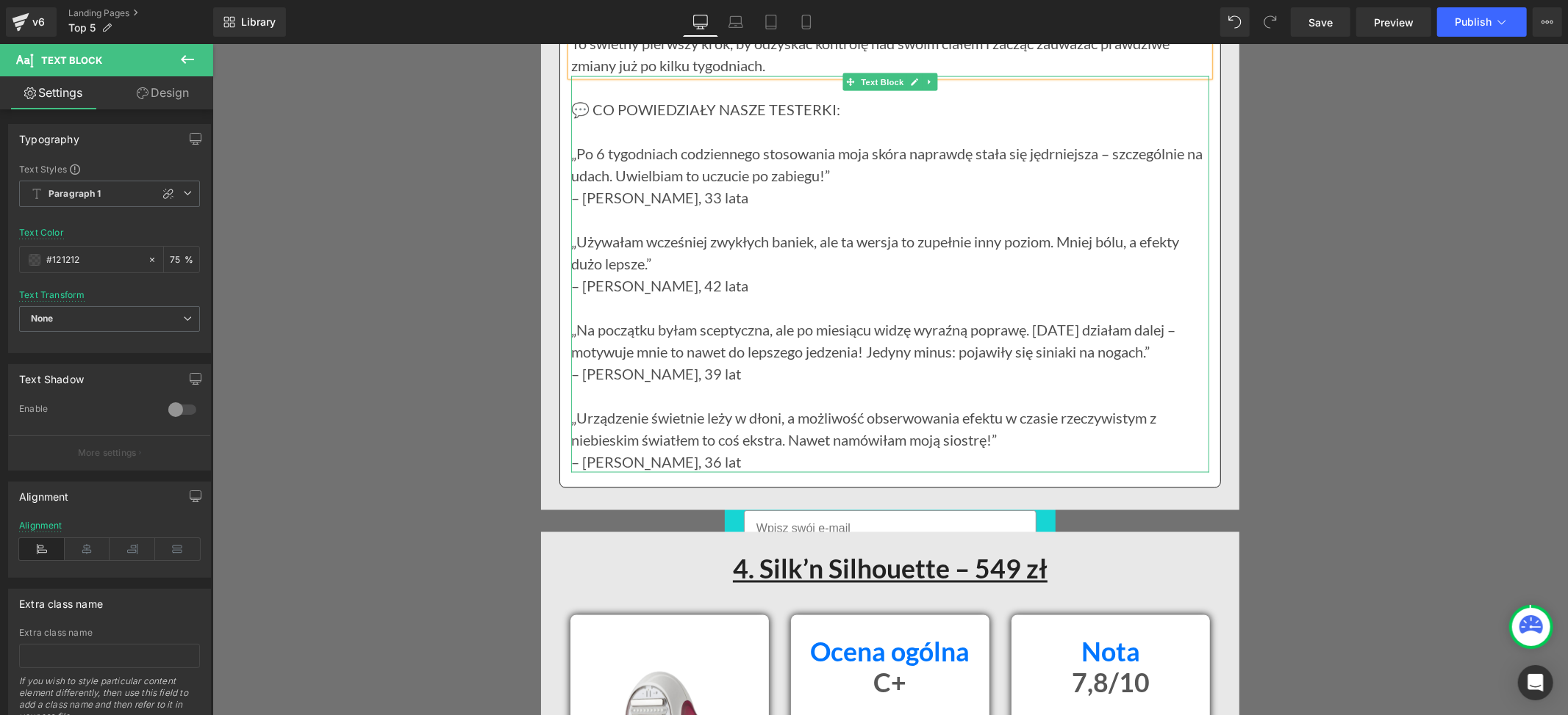
click at [1121, 274] on p "„Używałam wcześniej zwykłych baniek, ale ta wersja to zupełnie inny poziom. Mni…" at bounding box center [889, 251] width 638 height 44
click at [570, 182] on p "„Po 6 tygodniach codziennego stosowania moja skóra naprawdę stała się jędrniejs…" at bounding box center [889, 163] width 638 height 44
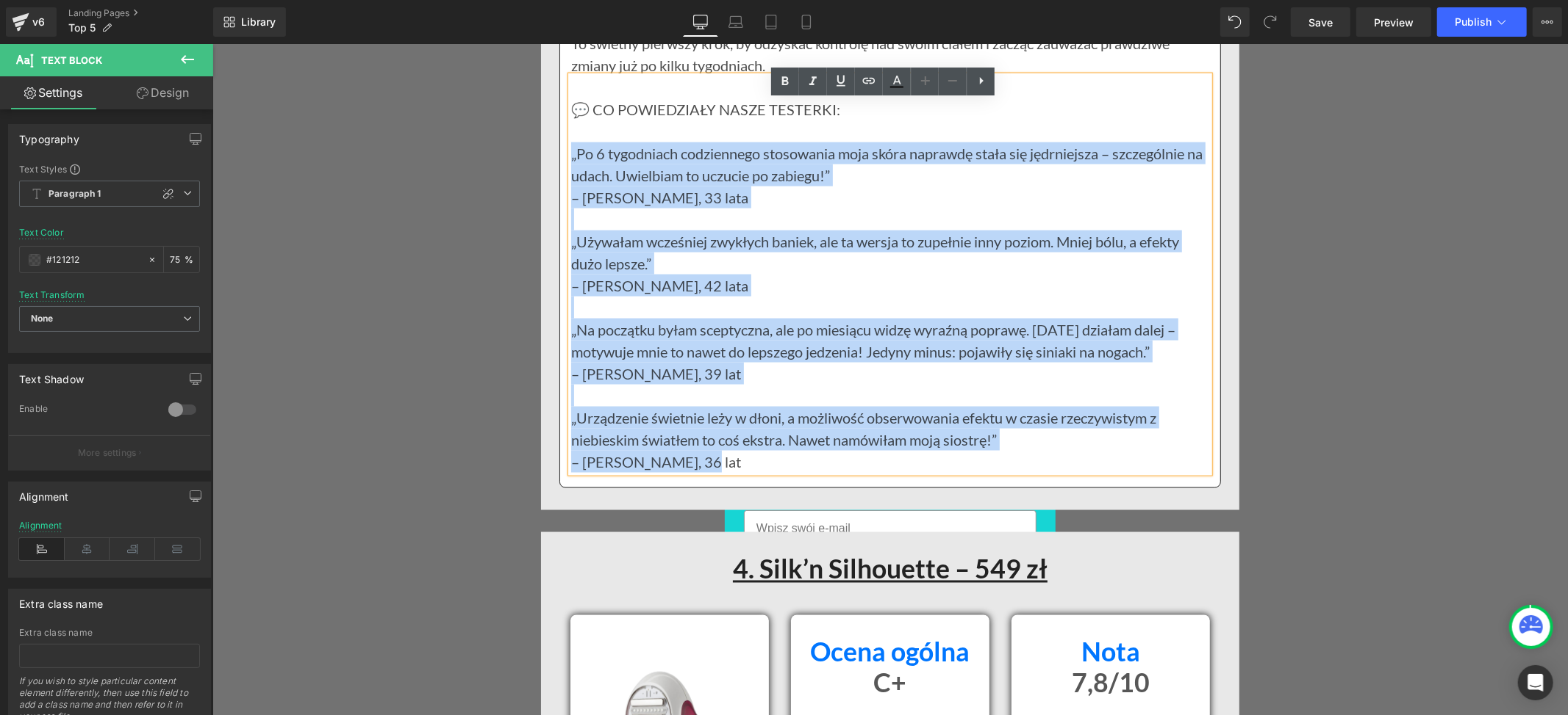
click at [676, 472] on p "– [PERSON_NAME], 36 lat" at bounding box center [889, 461] width 638 height 22
paste div
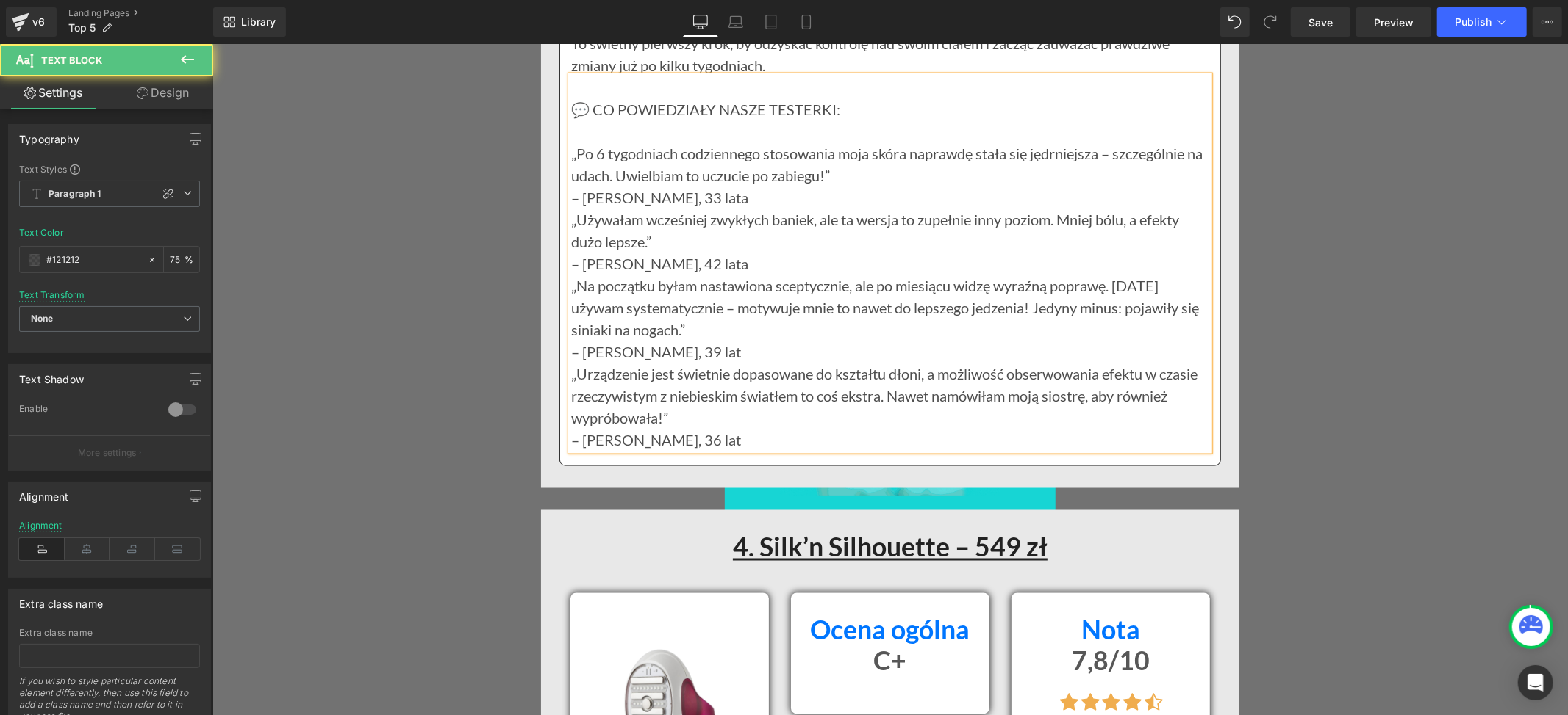
click at [692, 208] on p "– [PERSON_NAME], 33 lata" at bounding box center [889, 196] width 638 height 22
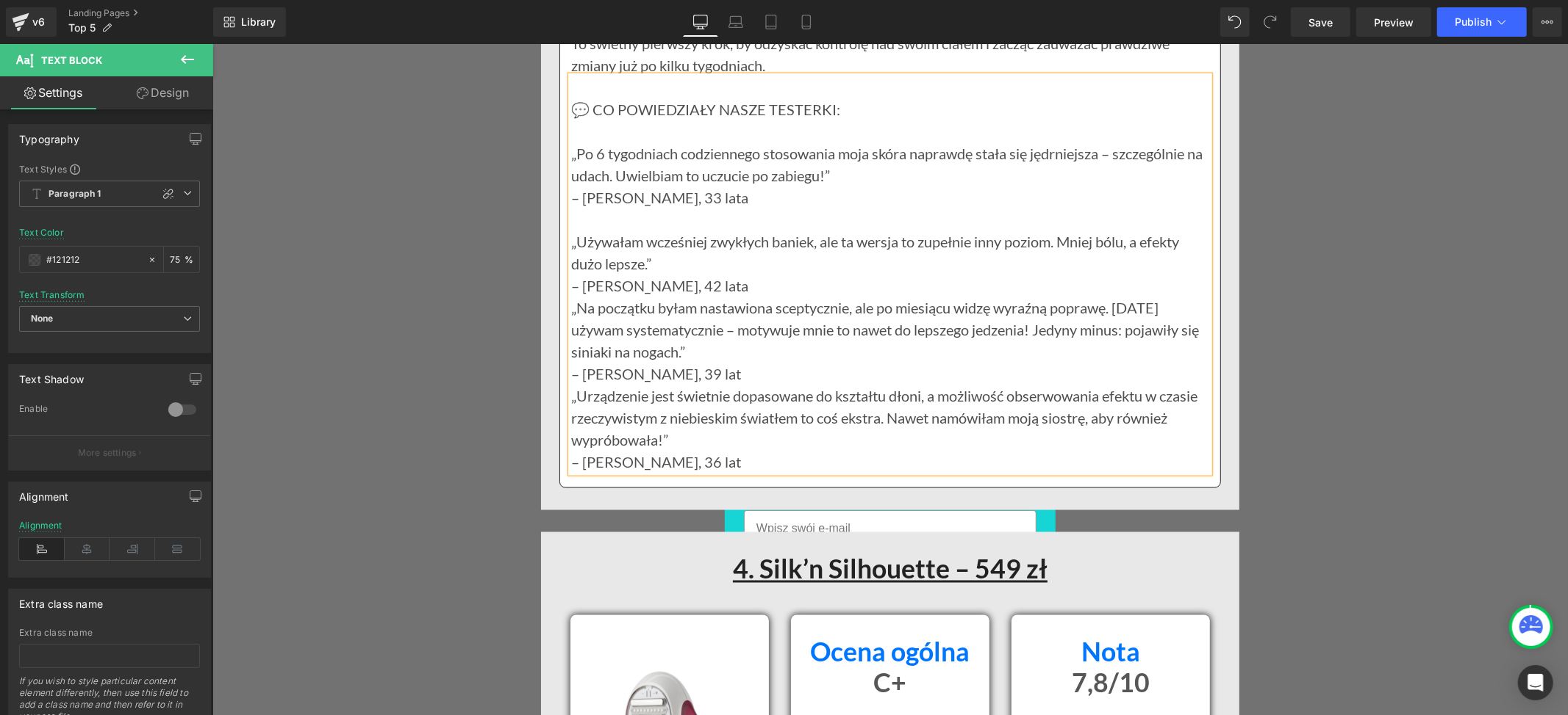
click at [694, 296] on p "– [PERSON_NAME], 42 lata" at bounding box center [889, 285] width 638 height 22
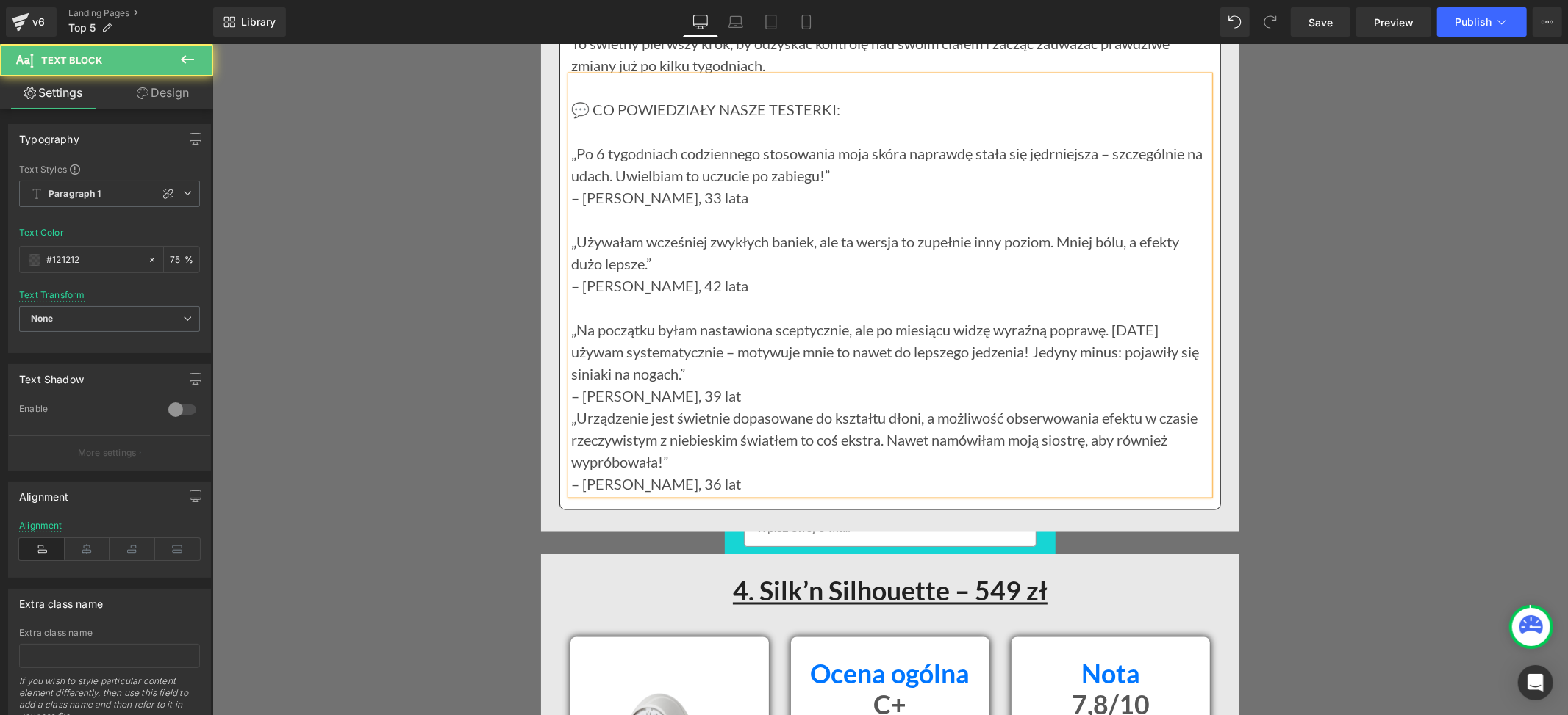
click at [670, 406] on p "– [PERSON_NAME], 39 lat" at bounding box center [889, 395] width 638 height 22
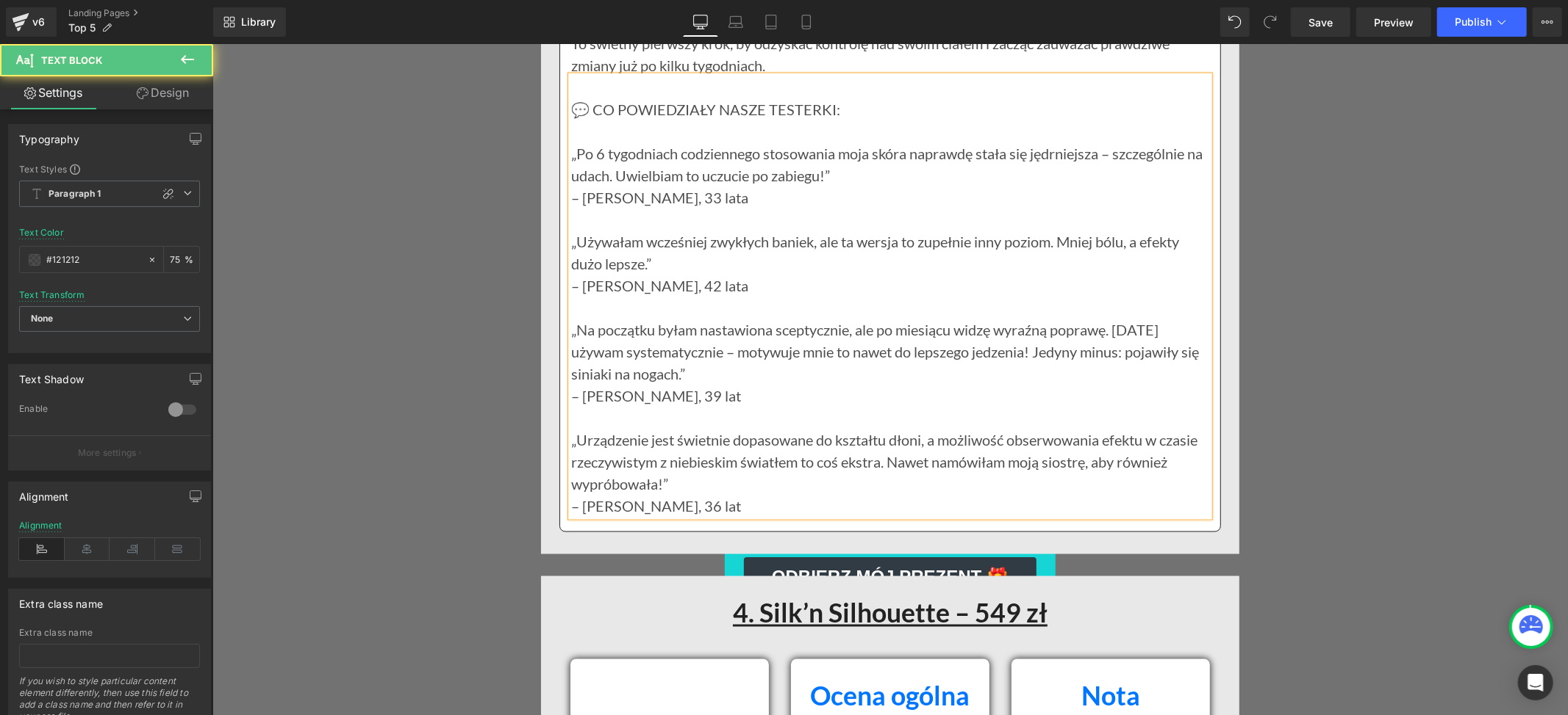
click at [676, 516] on p "– [PERSON_NAME], 36 lat" at bounding box center [889, 505] width 638 height 22
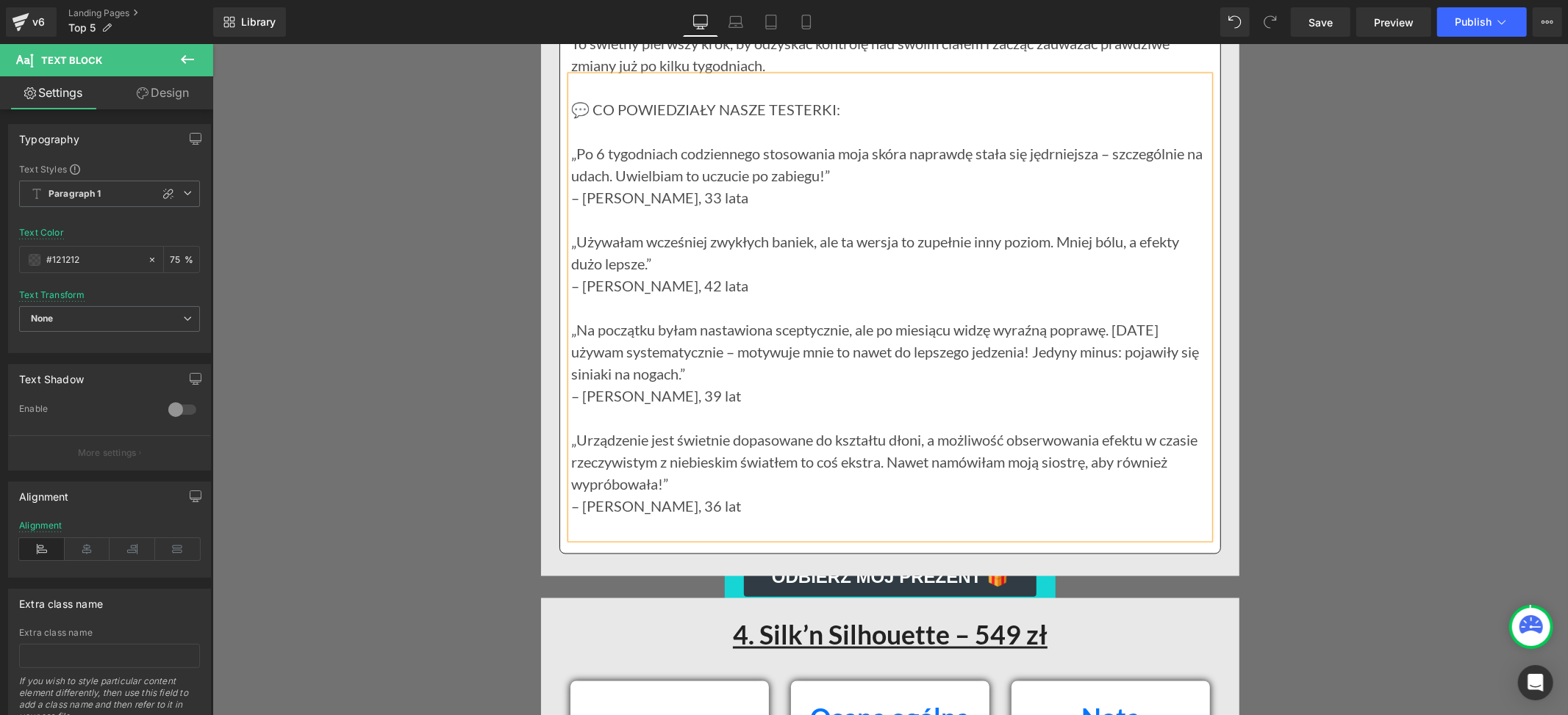
click at [669, 208] on p "– [PERSON_NAME], 33 lata" at bounding box center [889, 196] width 638 height 22
click at [623, 539] on p at bounding box center [889, 526] width 638 height 22
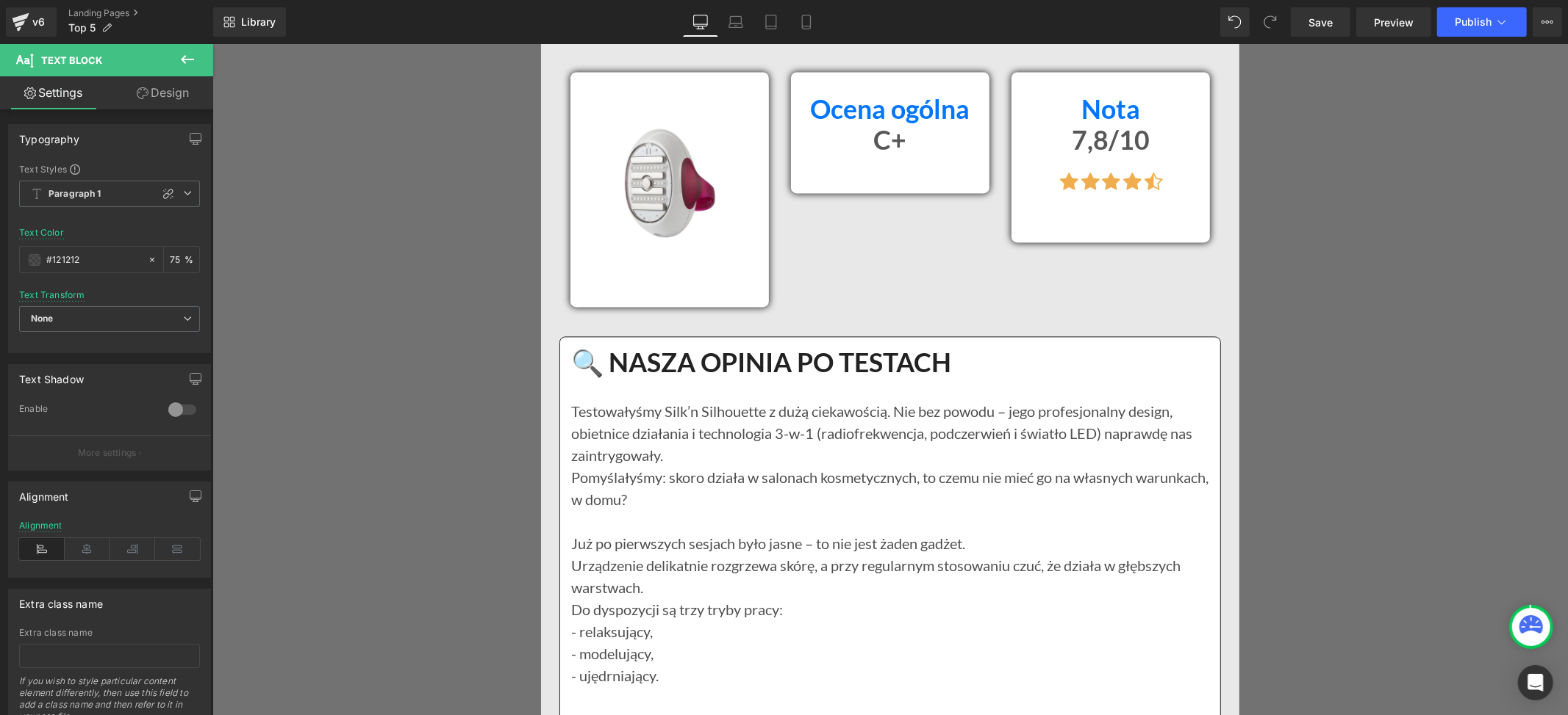
scroll to position [11749, 0]
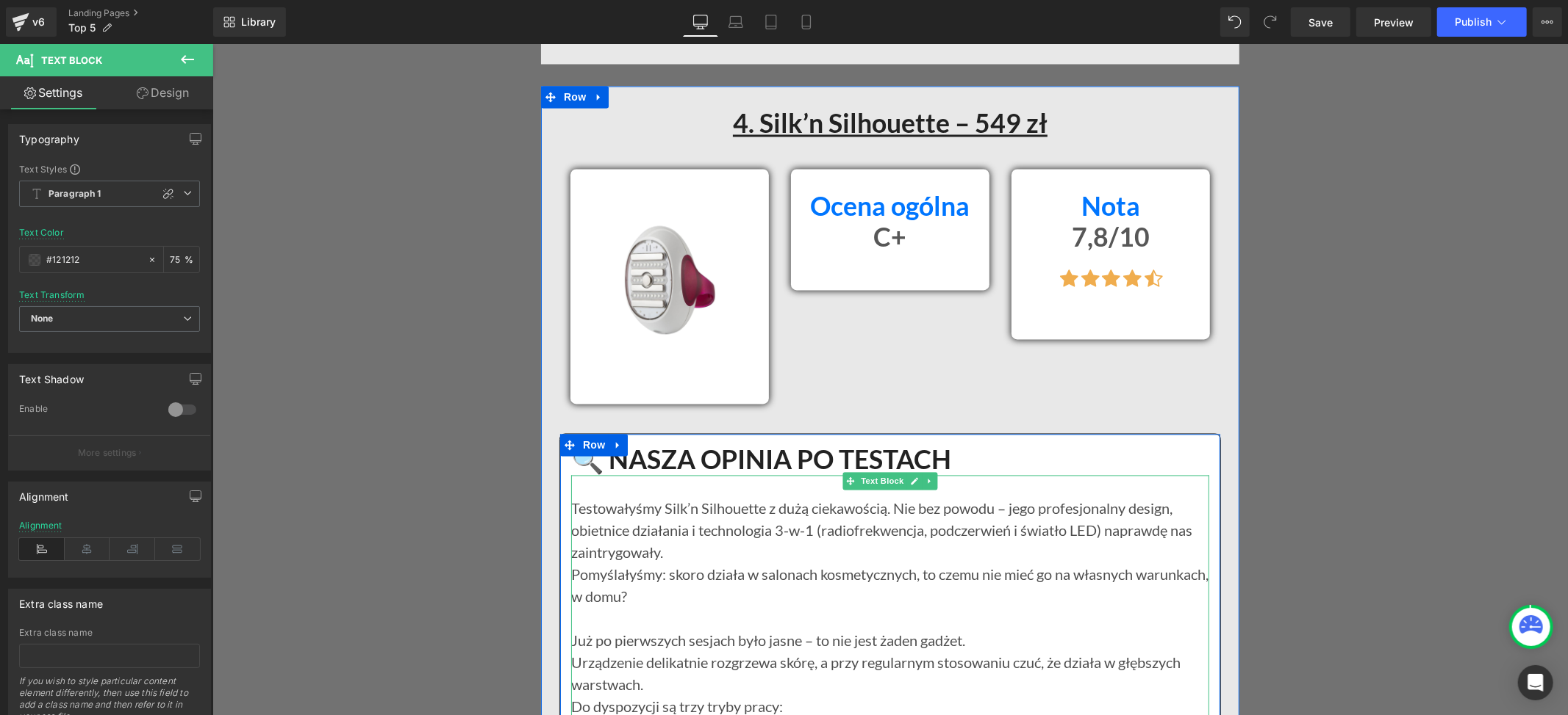
click at [864, 651] on p "Pomyślałyśmy: skoro działa w salonach kosmetycznych, to czemu nie mieć go na wł…" at bounding box center [889, 607] width 638 height 88
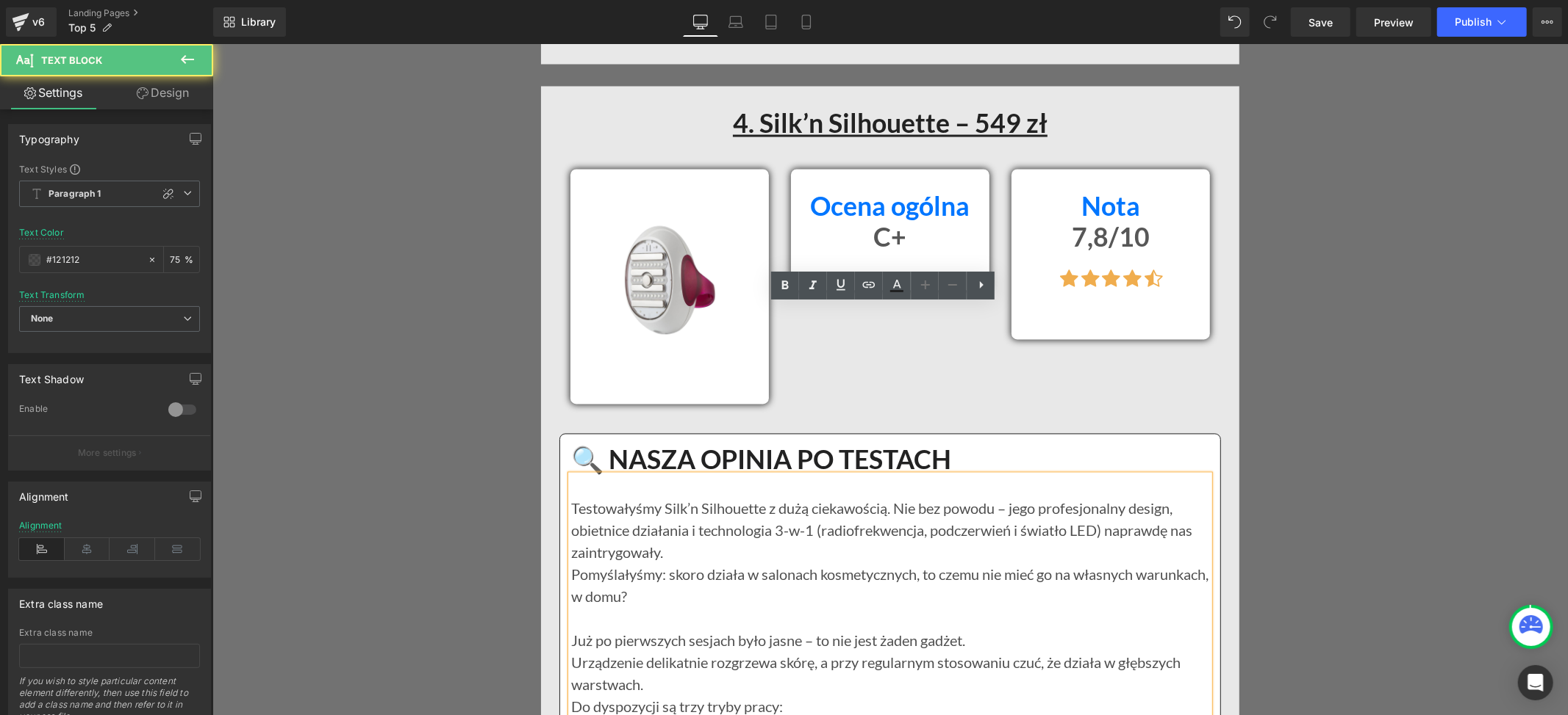
scroll to position [11945, 0]
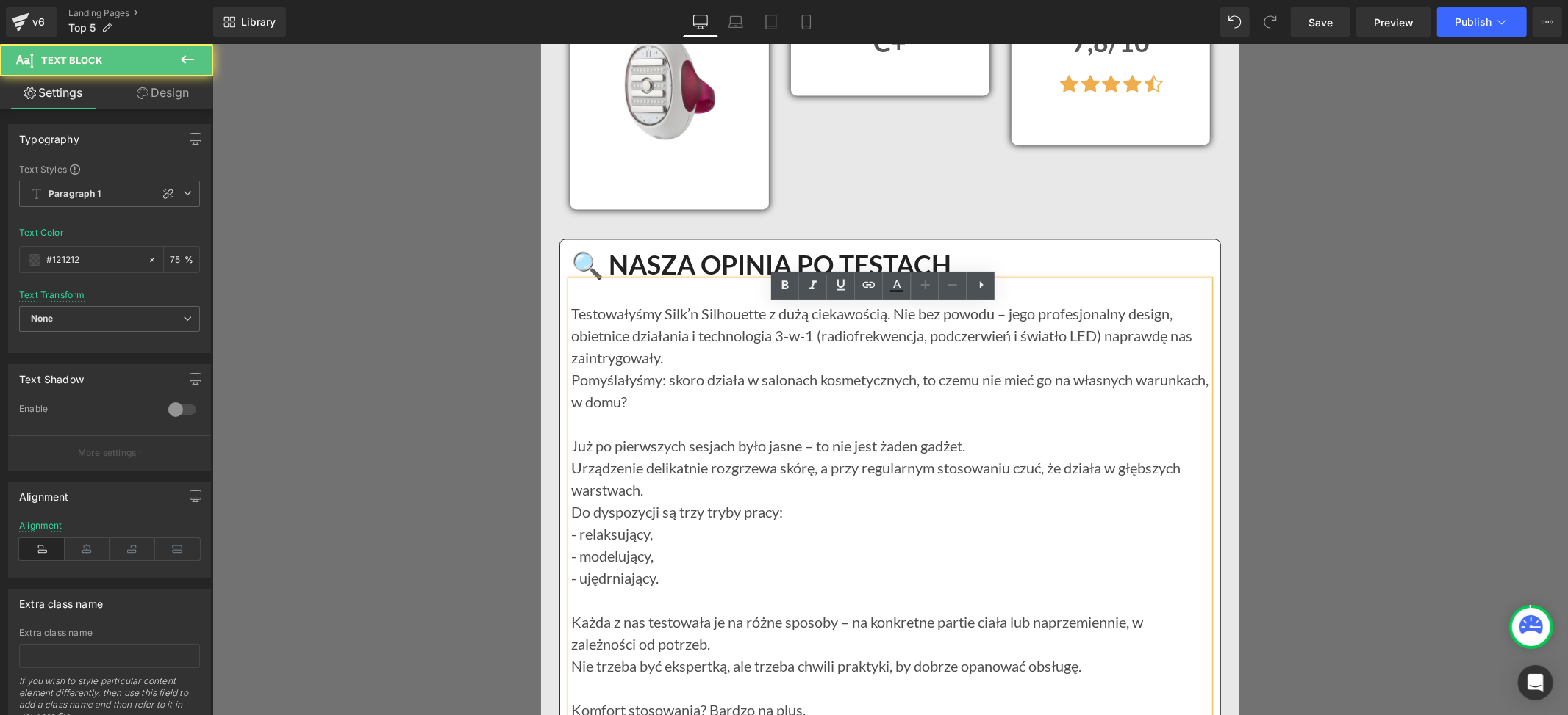
click at [570, 339] on p "Testowałyśmy Silk’n Silhouette z dużą ciekawością. Nie bez powodu – jego profes…" at bounding box center [889, 335] width 638 height 66
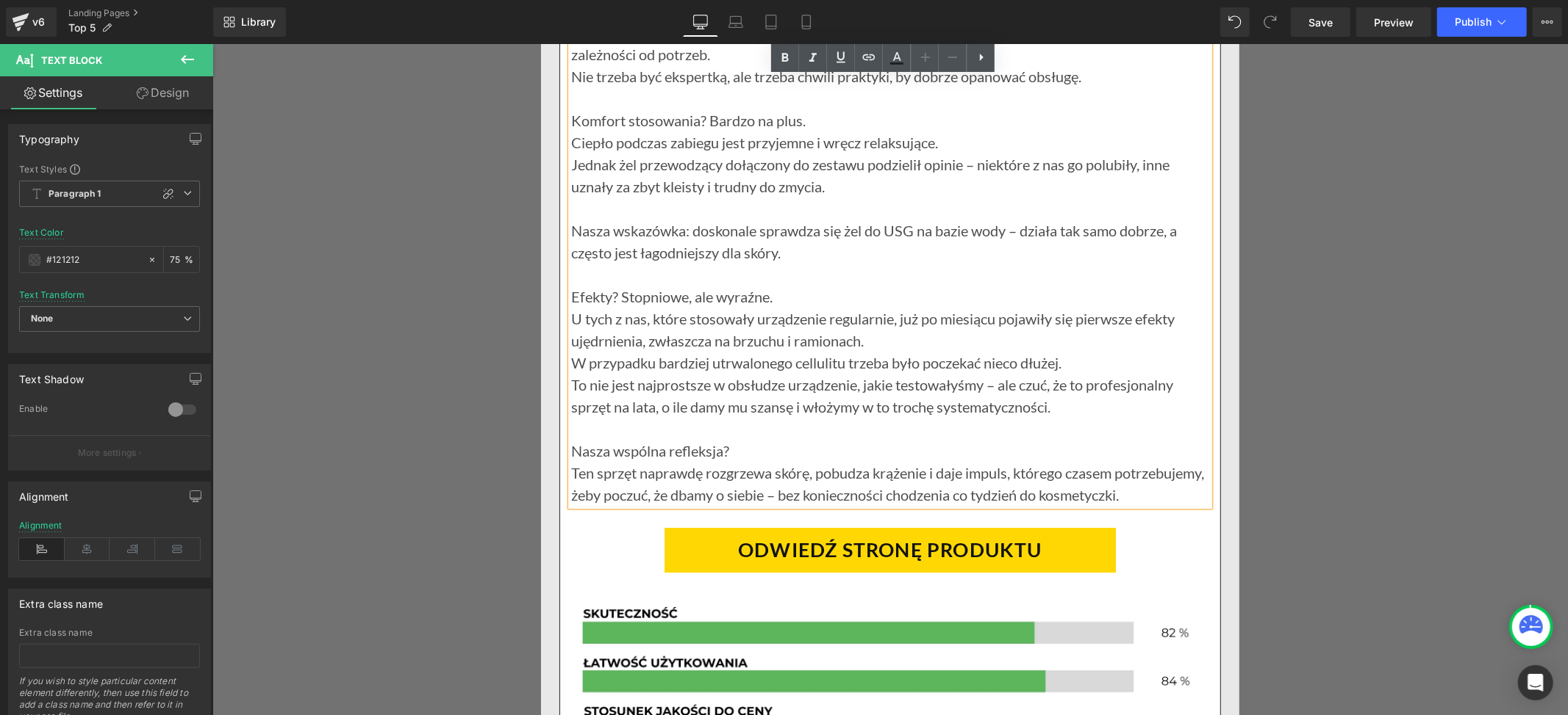
scroll to position [12631, 0]
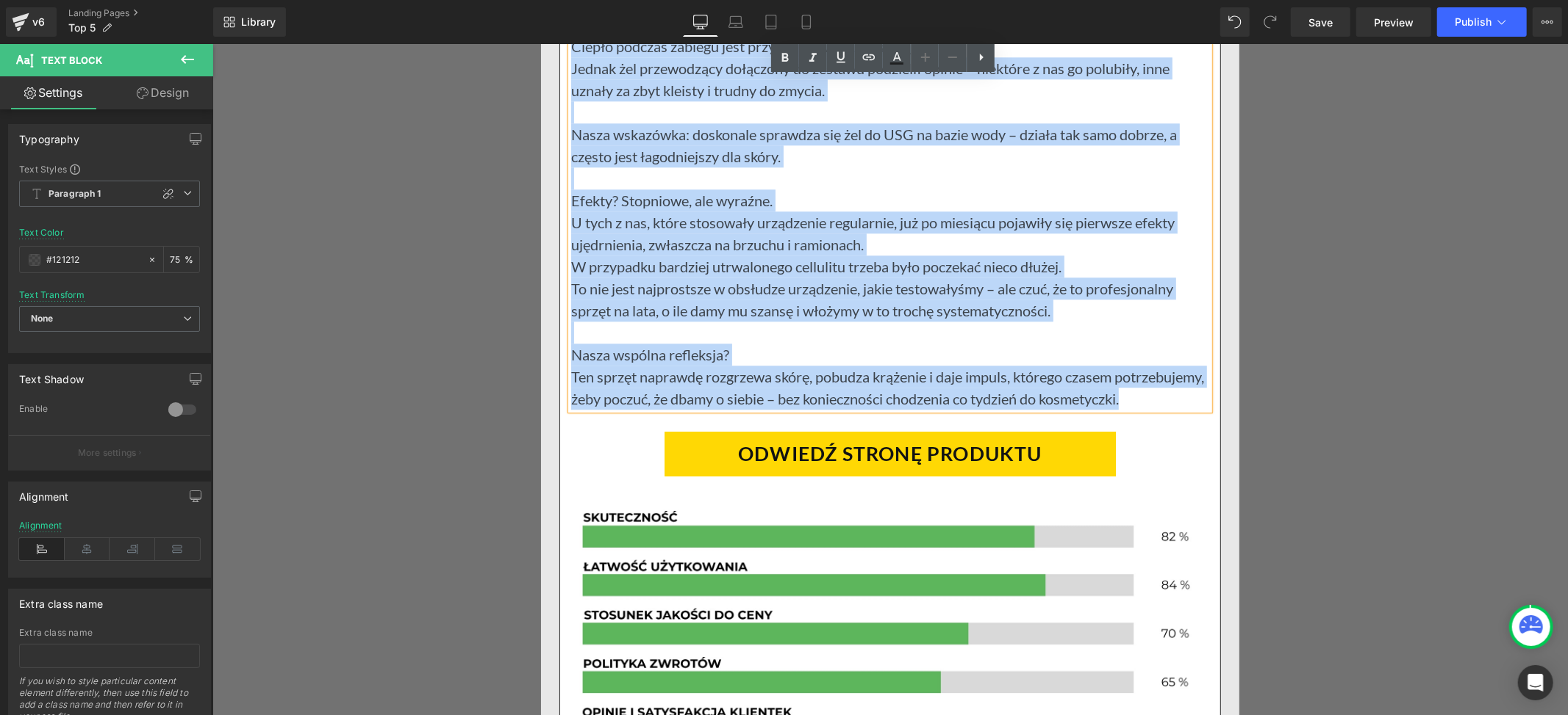
click at [654, 409] on p "Ten sprzęt naprawdę rozgrzewa skórę, pobudza krążenie i daje impuls, którego cz…" at bounding box center [889, 387] width 638 height 44
paste div
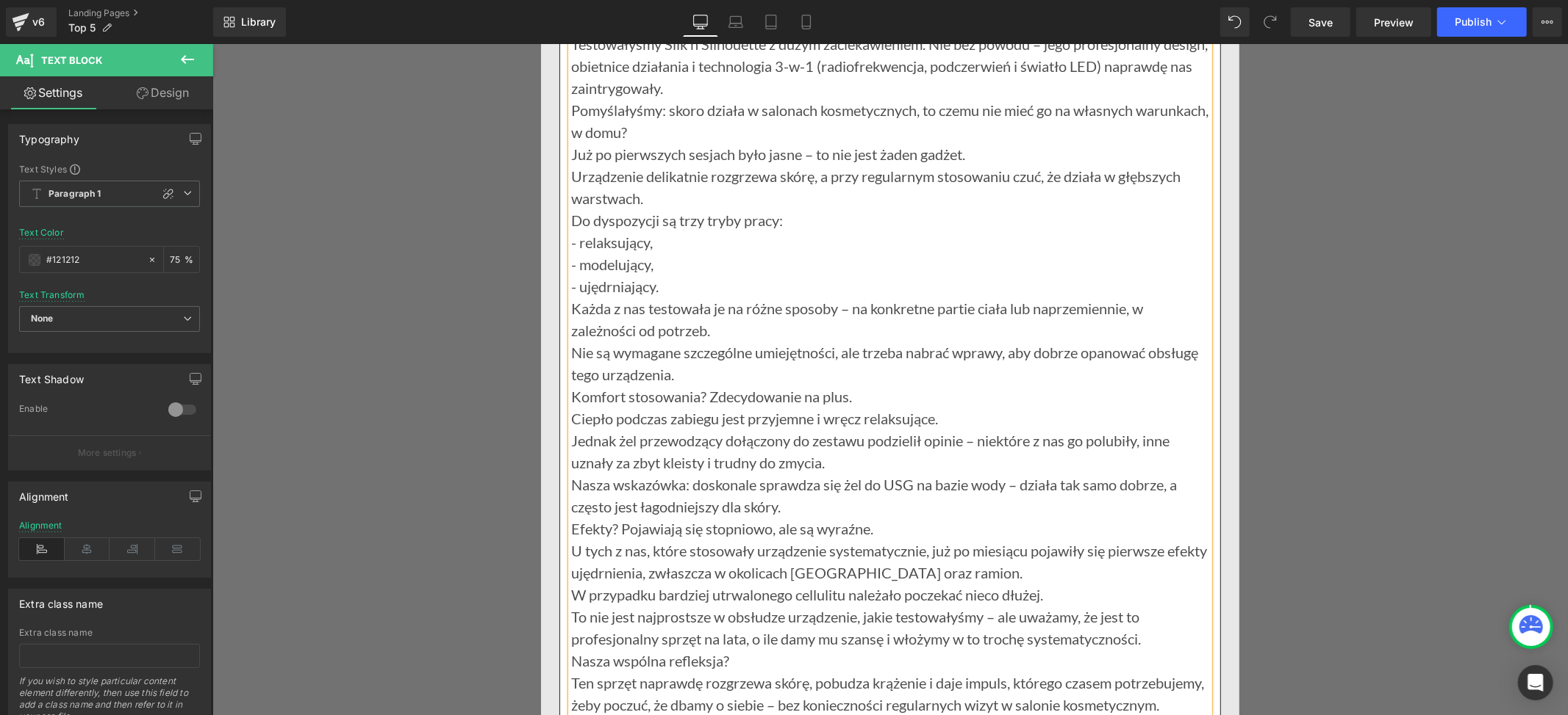
scroll to position [12043, 0]
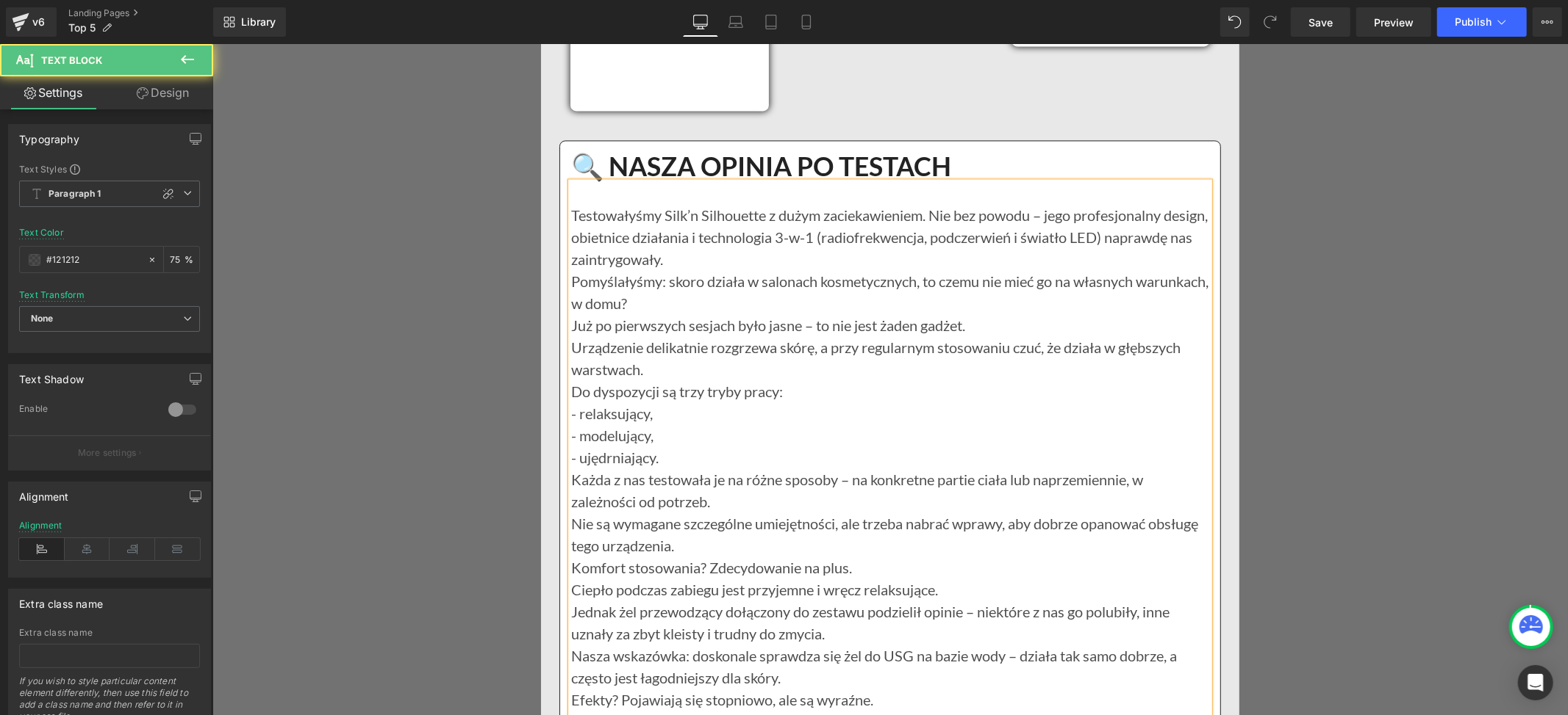
click at [798, 270] on p "Testowałyśmy Silk’n Silhouette z dużym zaciekawieniem. Nie bez powodu – jego pr…" at bounding box center [889, 237] width 638 height 66
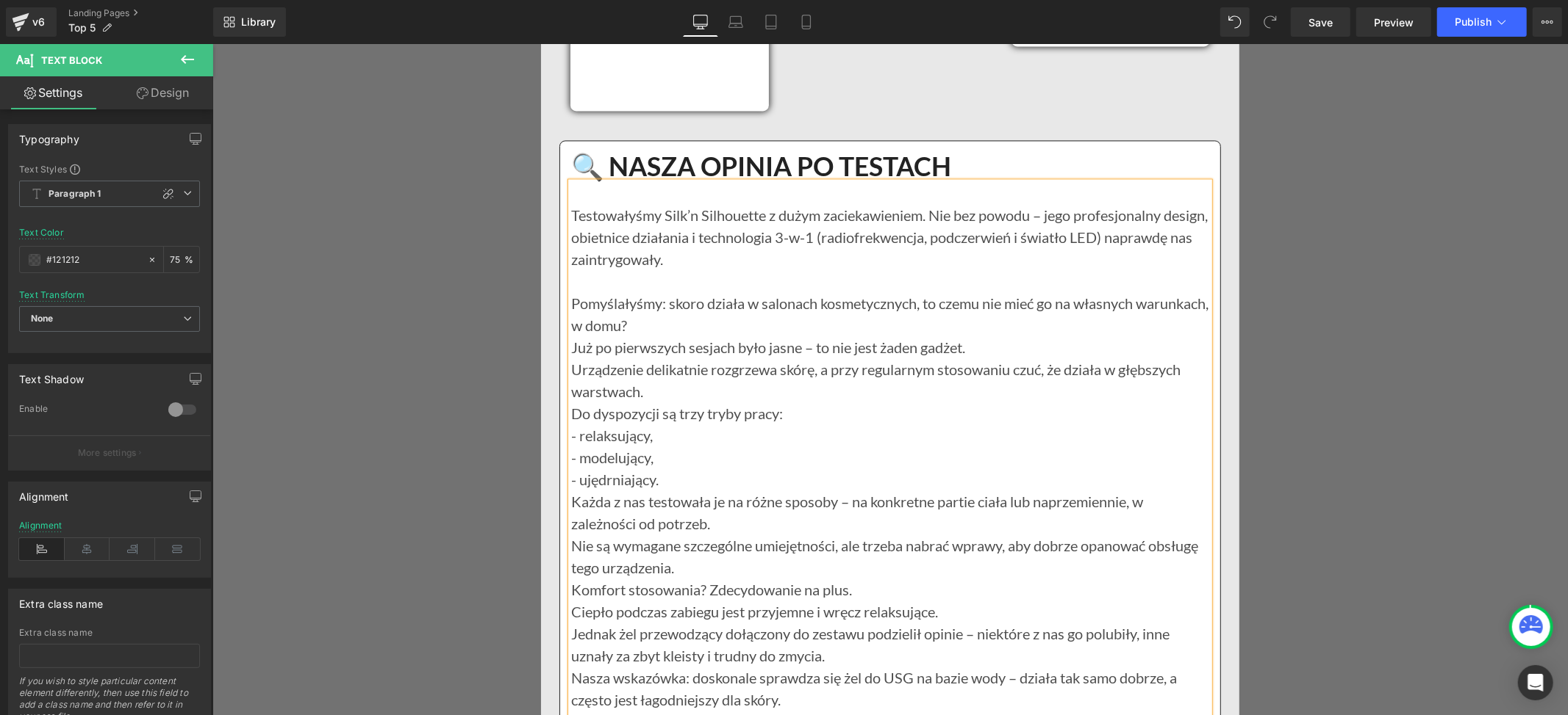
click at [706, 335] on p "Pomyślałyśmy: skoro działa w salonach kosmetycznych, to czemu nie mieć go na wł…" at bounding box center [889, 313] width 638 height 44
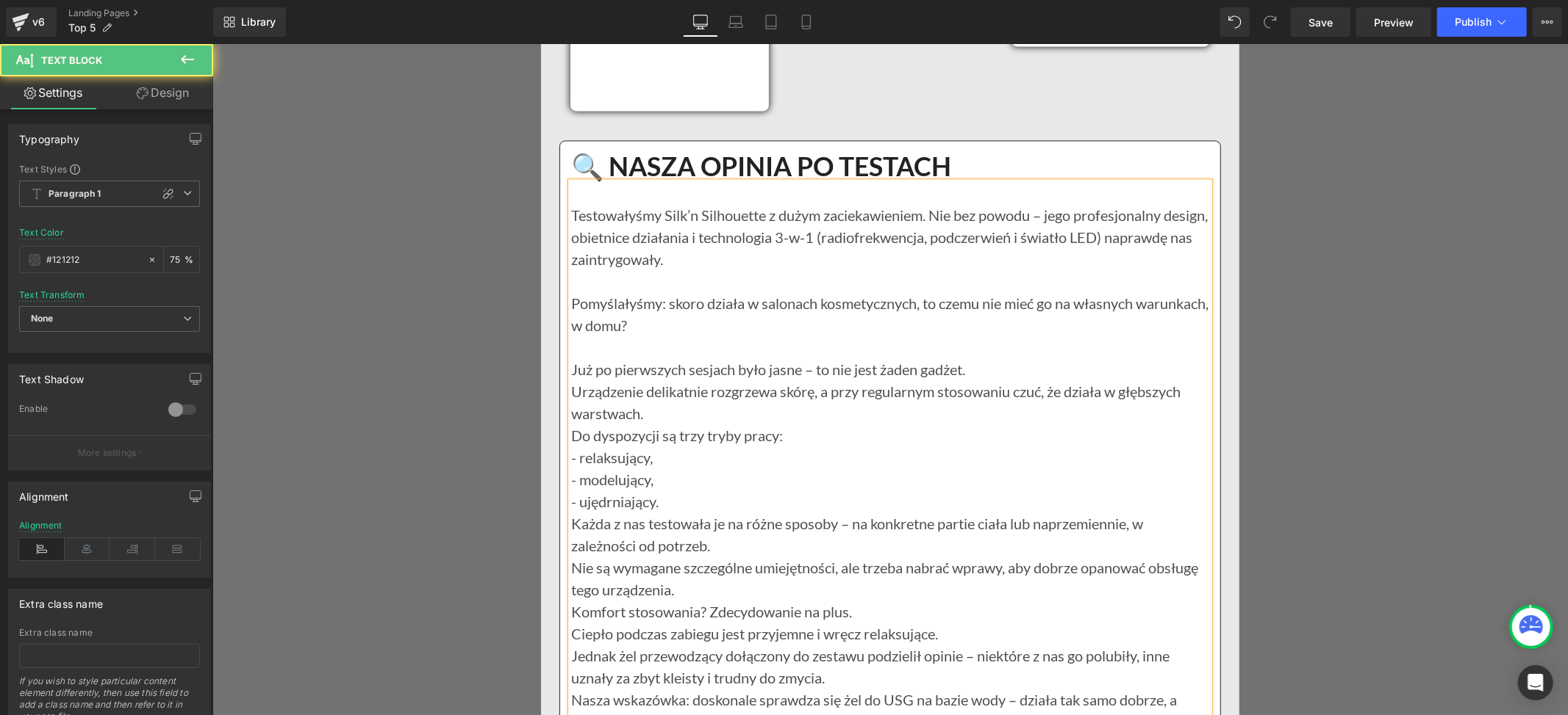
click at [971, 380] on p "Już po pierwszych sesjach było jasne – to nie jest żaden gadżet." at bounding box center [889, 368] width 638 height 22
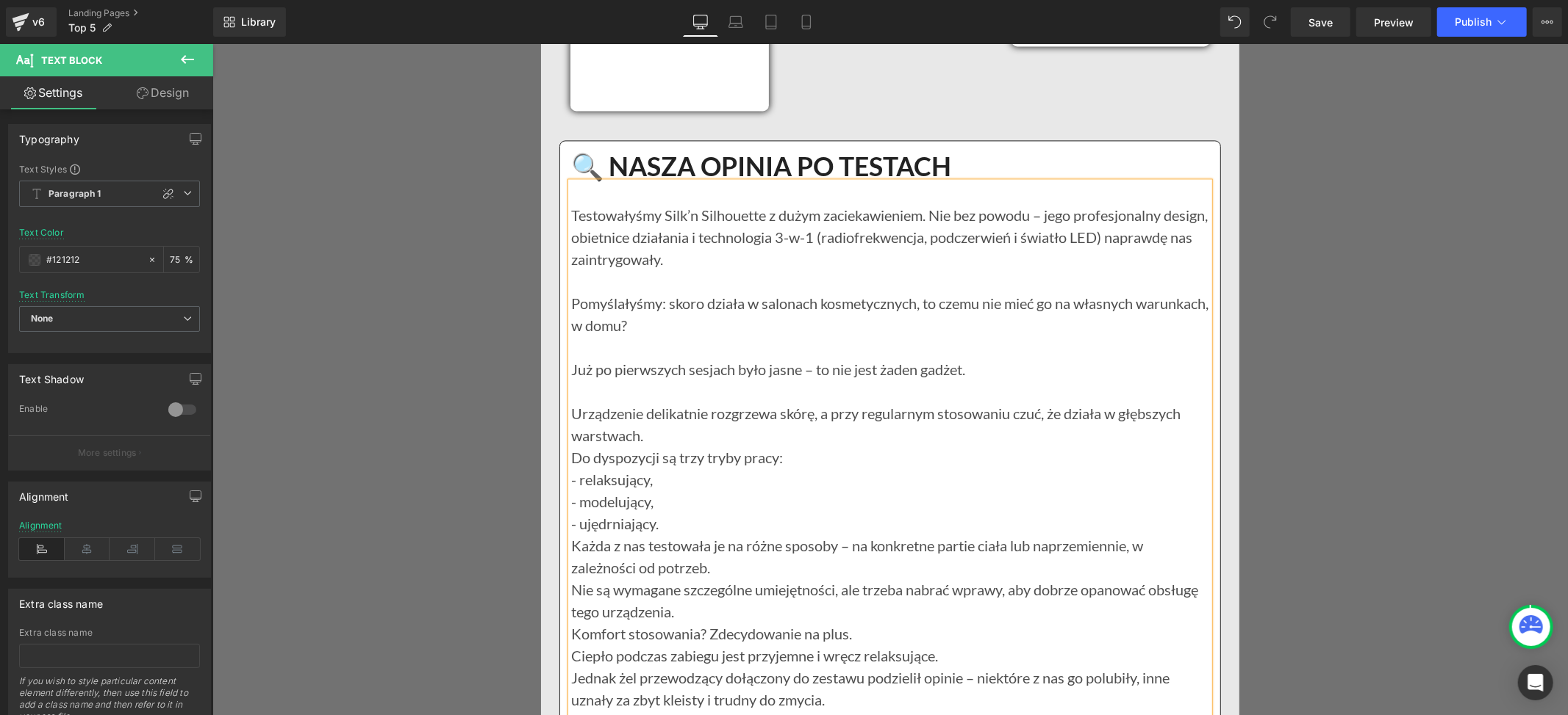
click at [651, 446] on p "Urządzenie delikatnie rozgrzewa skórę, a przy regularnym stosowaniu czuć, że dz…" at bounding box center [889, 423] width 638 height 44
click at [771, 468] on p "Do dyspozycji są trzy tryby pracy:" at bounding box center [889, 457] width 638 height 22
click at [791, 468] on p "Do dyspozycji są trzy tryby pracy :" at bounding box center [889, 457] width 638 height 22
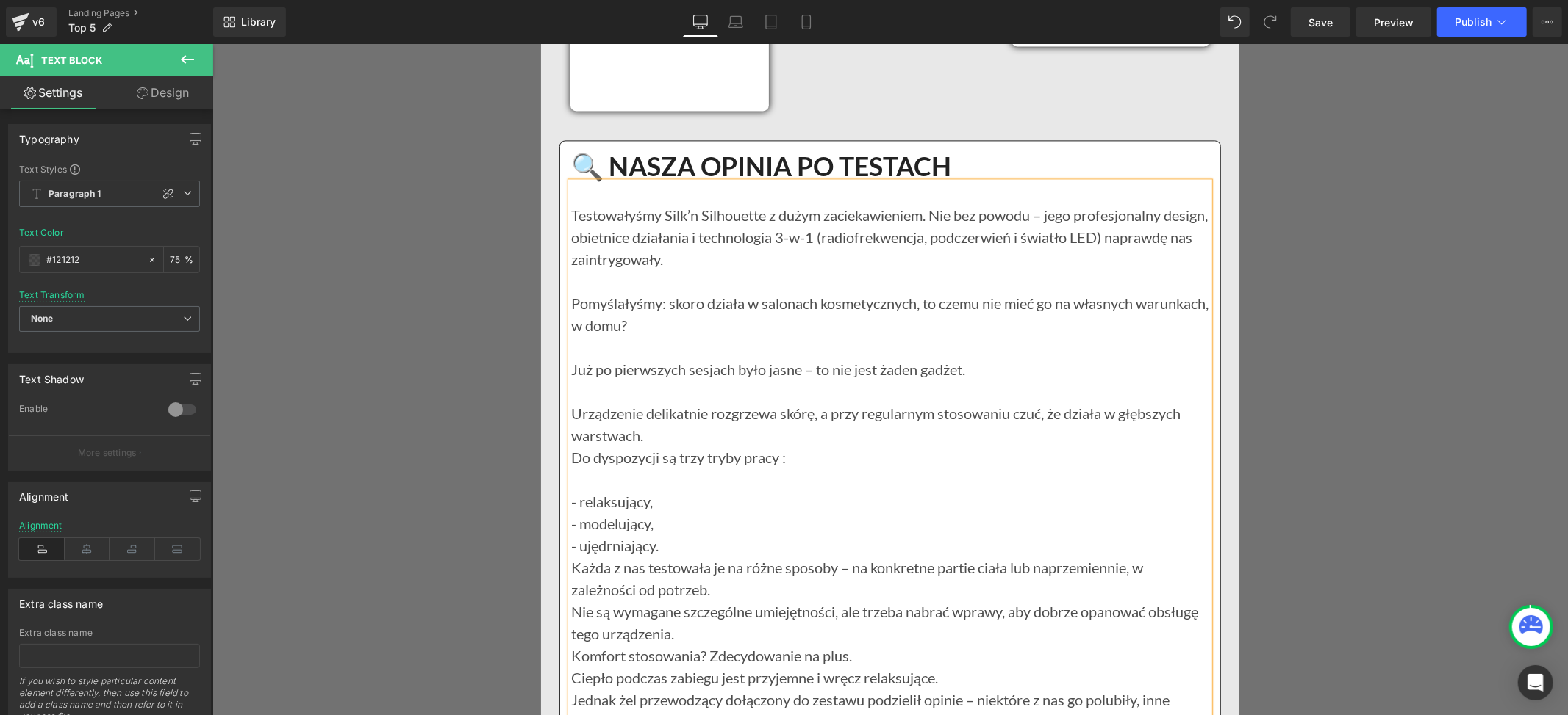
click at [661, 512] on p "- relaksujący," at bounding box center [889, 500] width 638 height 22
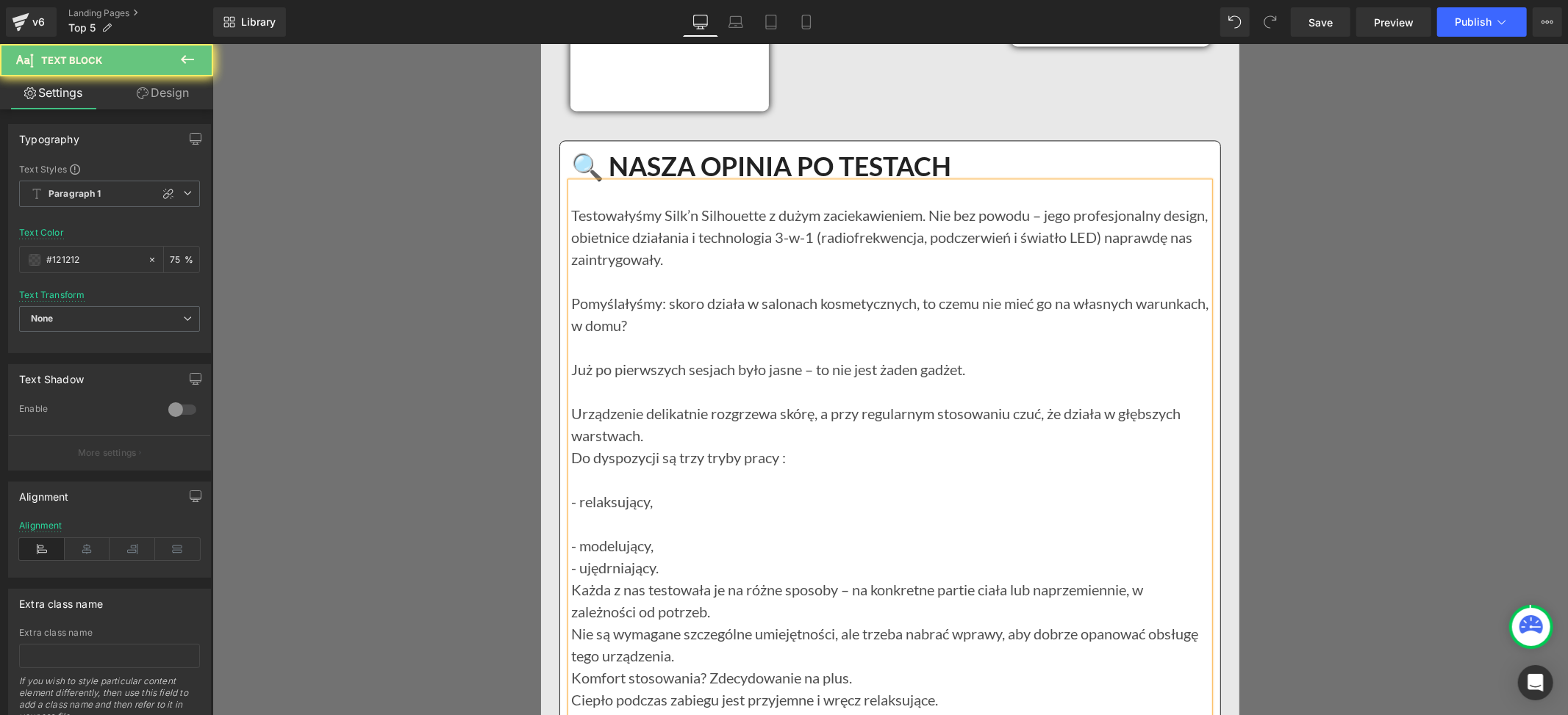
click at [651, 556] on p "- modelujący," at bounding box center [889, 545] width 638 height 22
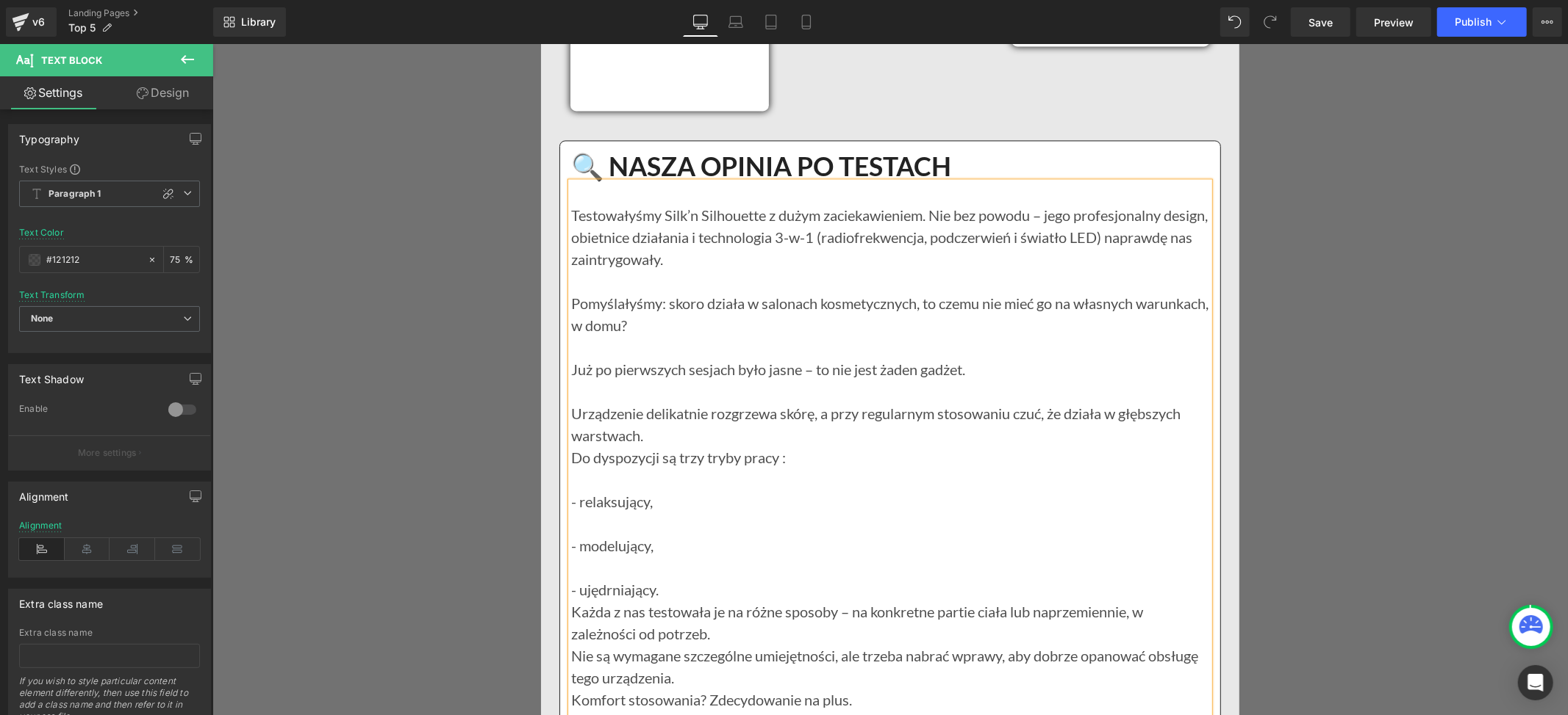
click at [665, 600] on p "- ujędrniający." at bounding box center [889, 588] width 638 height 22
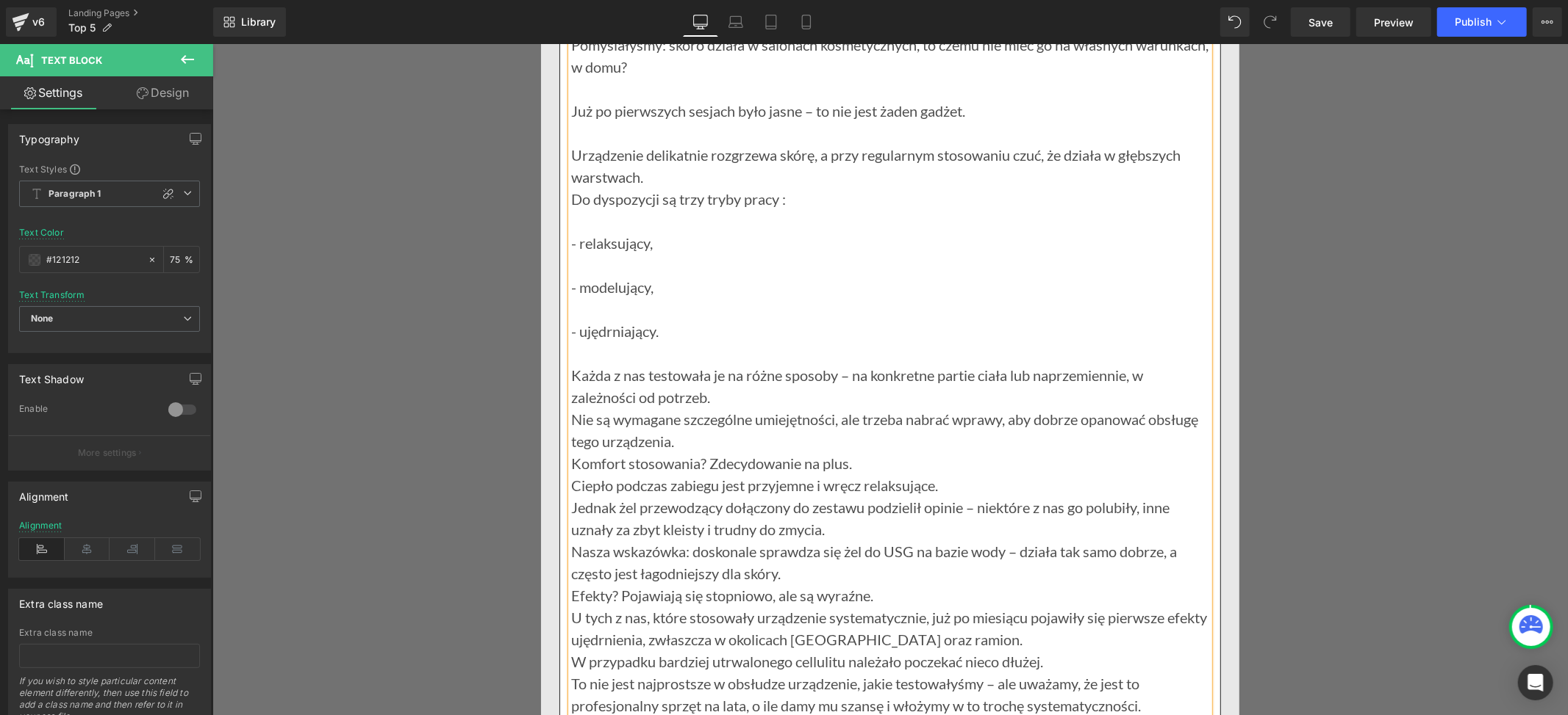
scroll to position [12337, 0]
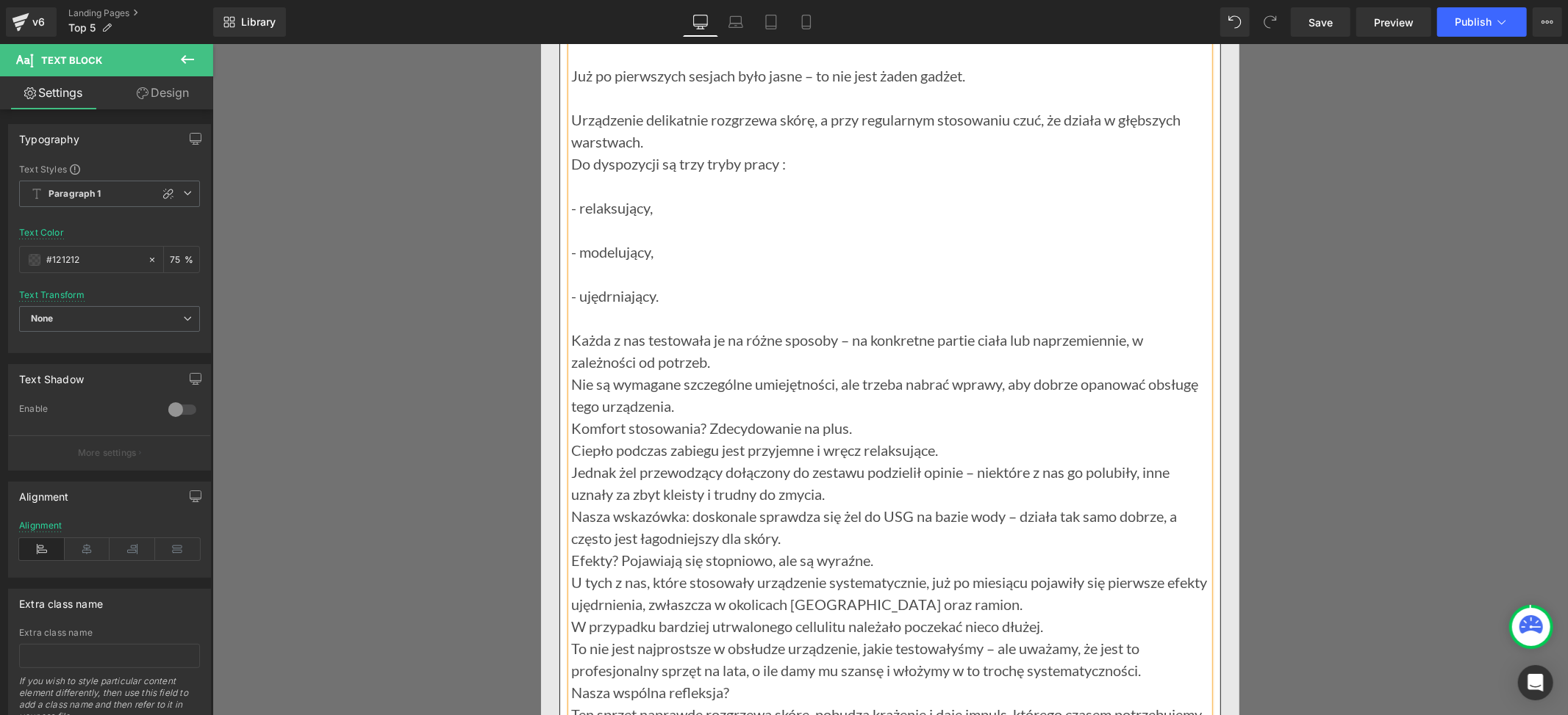
click at [712, 373] on p "Każda z nas testowała je na różne sposoby – na konkretne partie ciała lub naprz…" at bounding box center [889, 350] width 638 height 44
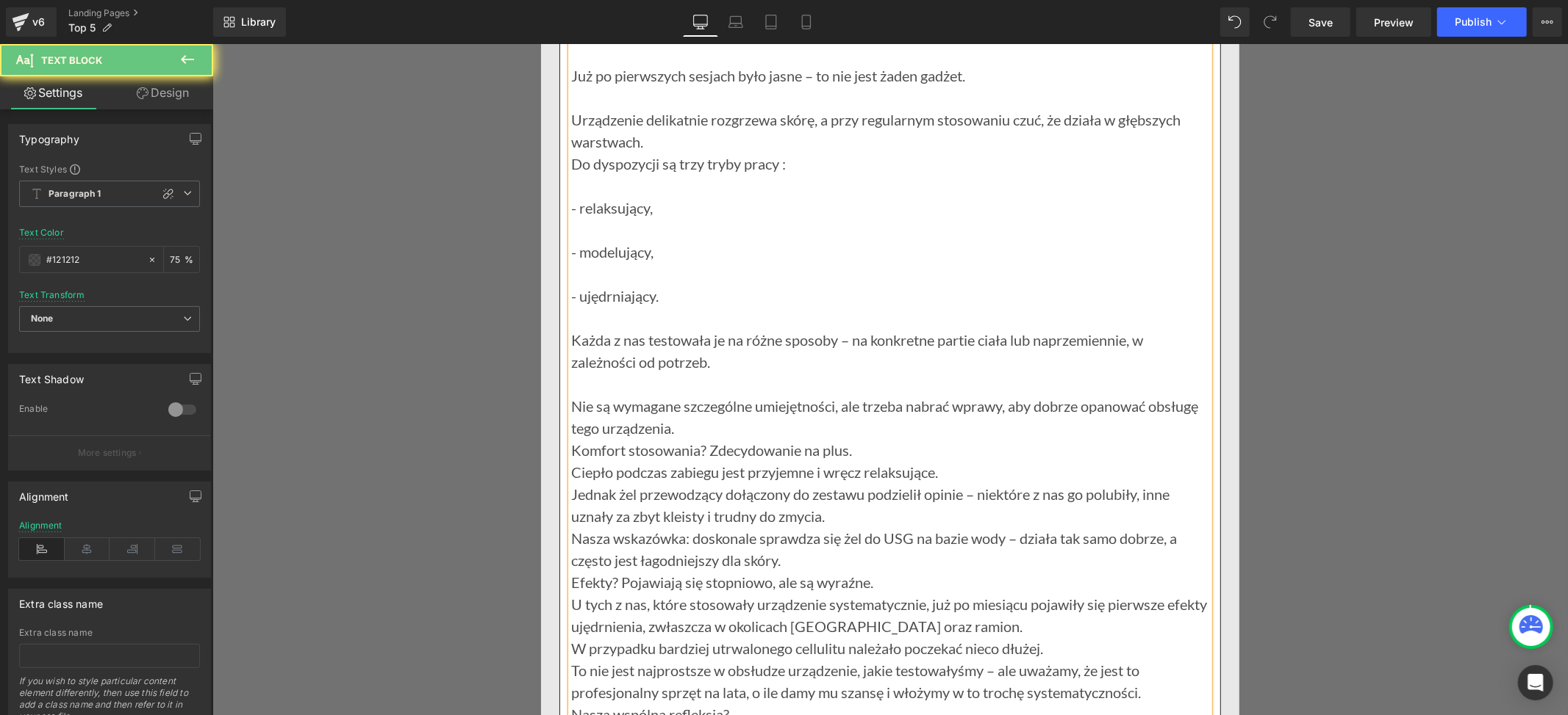
click at [677, 438] on p "Nie są wymagane szczególne umiejętności, ale trzeba nabrać wprawy, aby dobrze o…" at bounding box center [889, 416] width 638 height 44
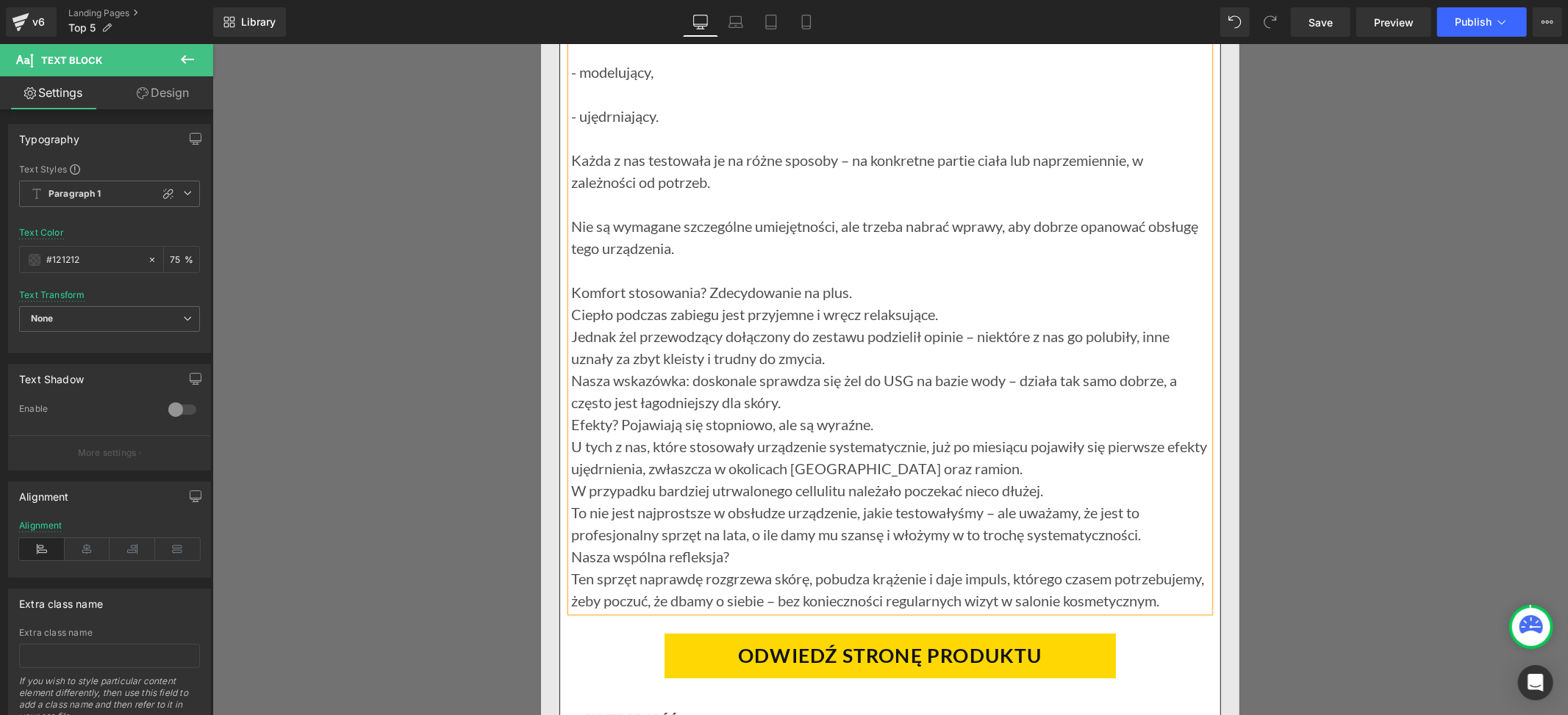
scroll to position [12532, 0]
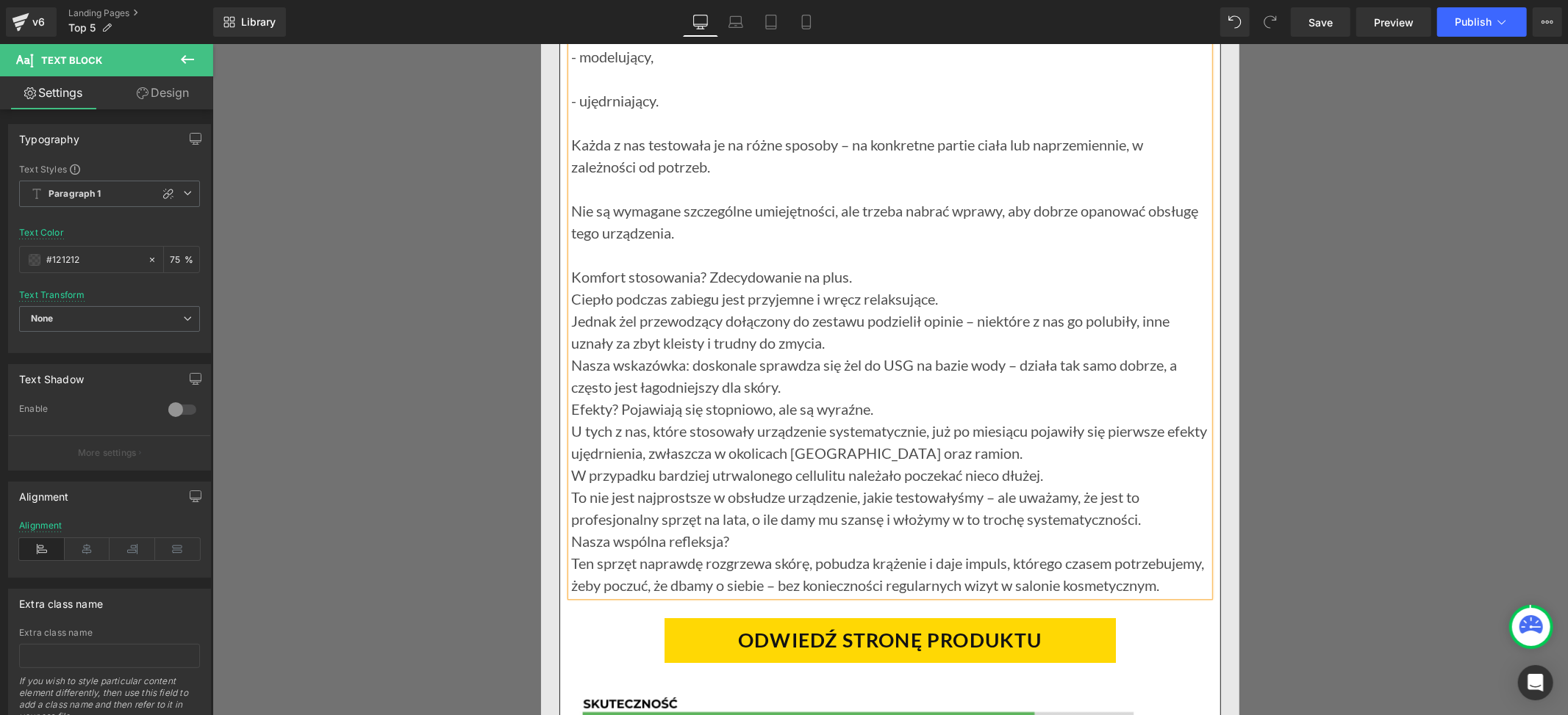
click at [943, 309] on p "Ciepło podczas zabiegu jest przyjemne i wręcz relaksujące." at bounding box center [889, 298] width 638 height 22
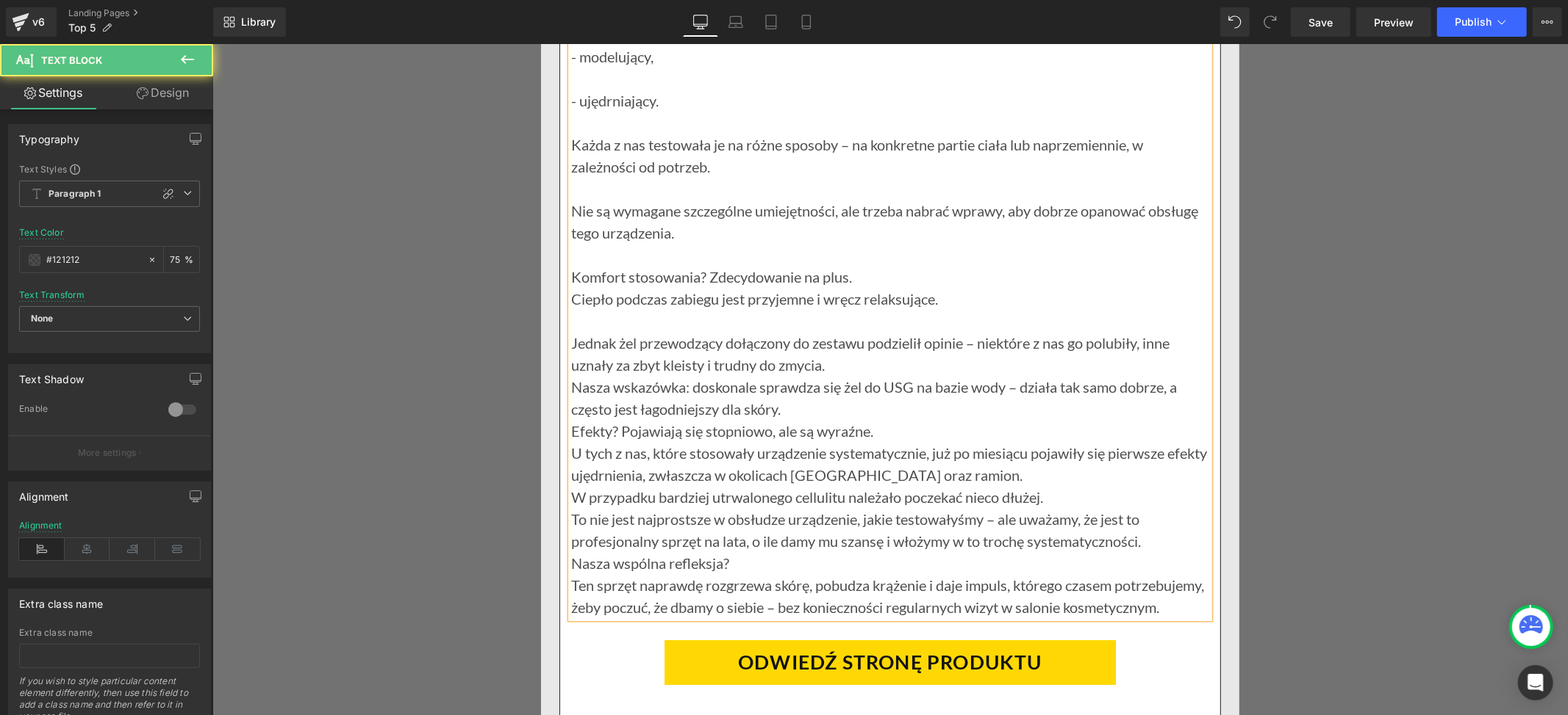
click at [827, 375] on p "Jednak żel przewodzący dołączony do zestawu podzielił opinie – niektóre z nas g…" at bounding box center [889, 353] width 638 height 44
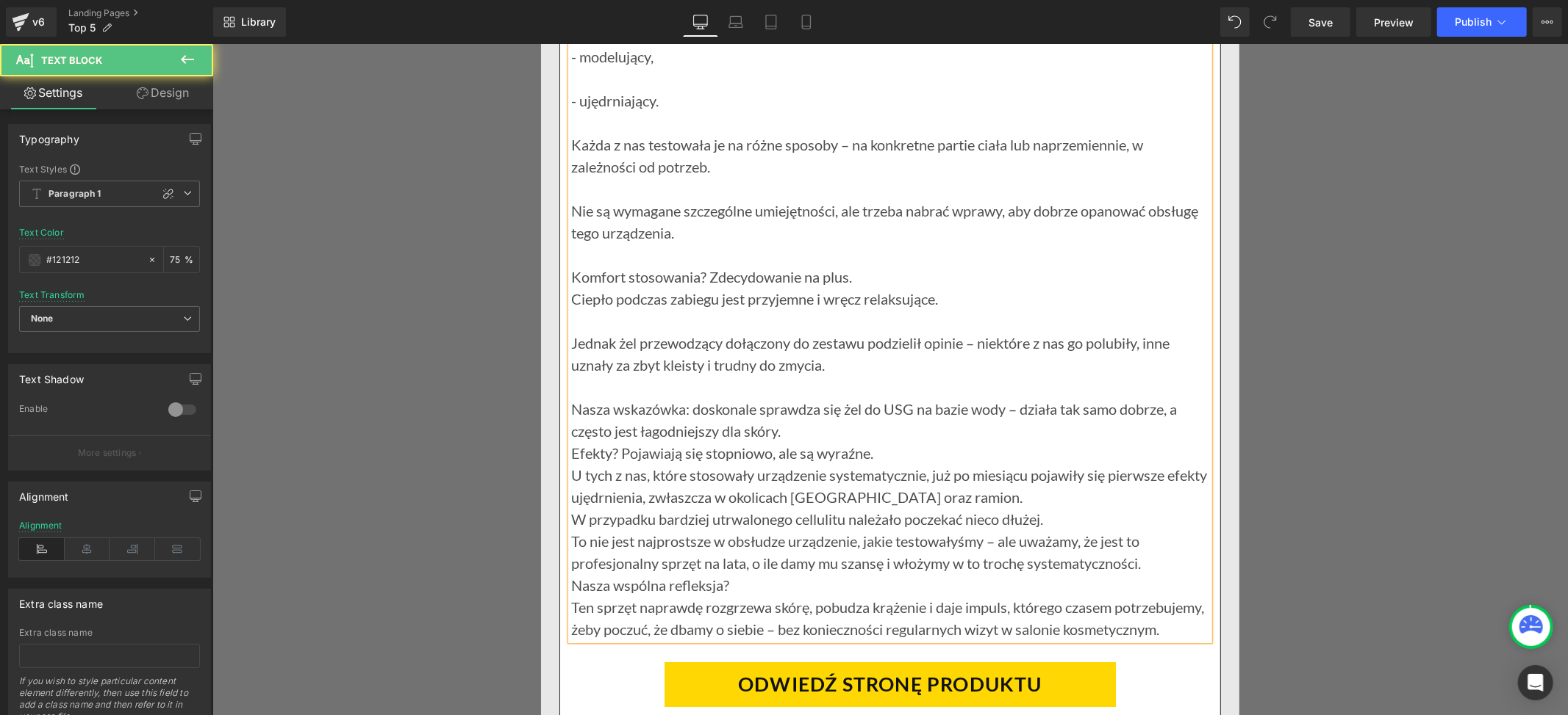
click at [786, 442] on p "Nasza wskazówka: doskonale sprawdza się żel do USG na bazie wody – działa tak s…" at bounding box center [889, 419] width 638 height 44
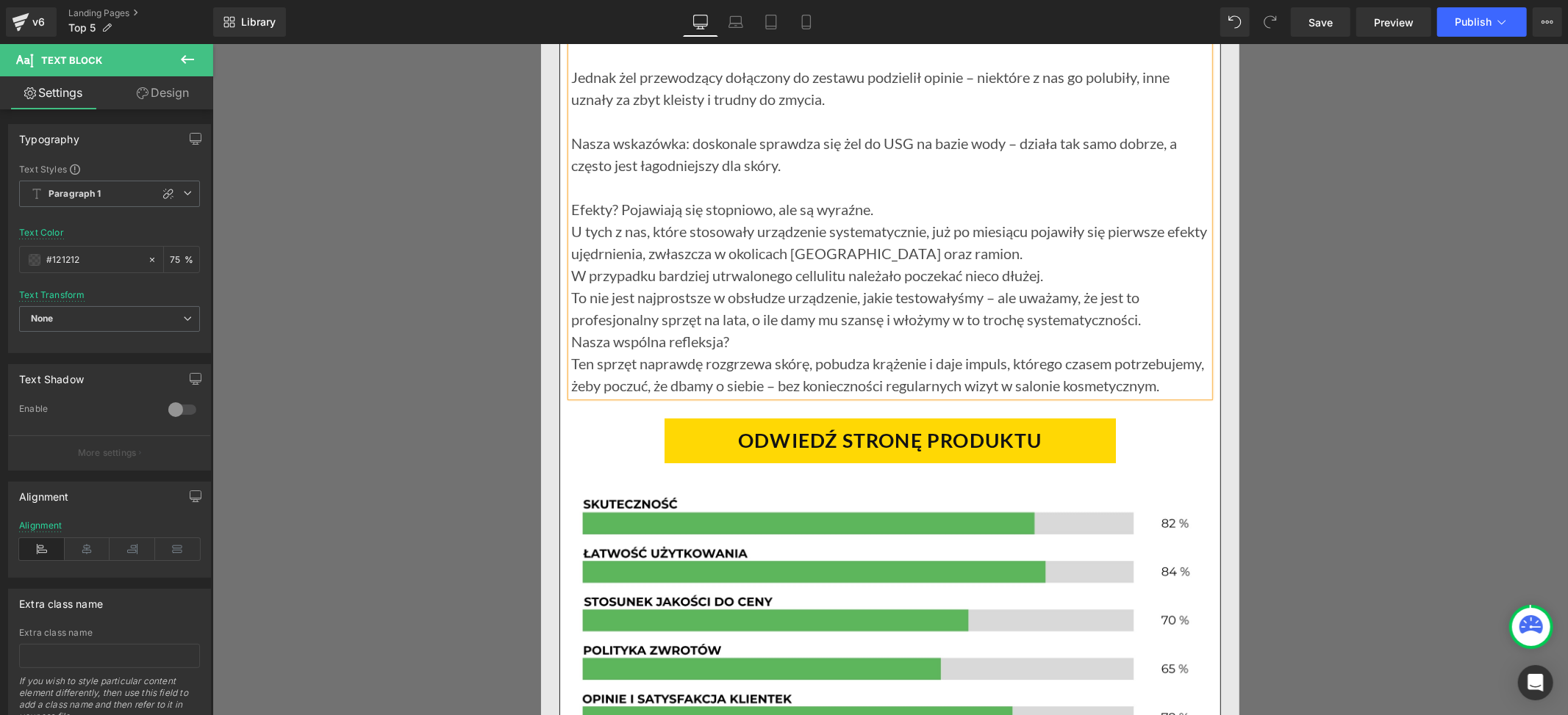
scroll to position [12825, 0]
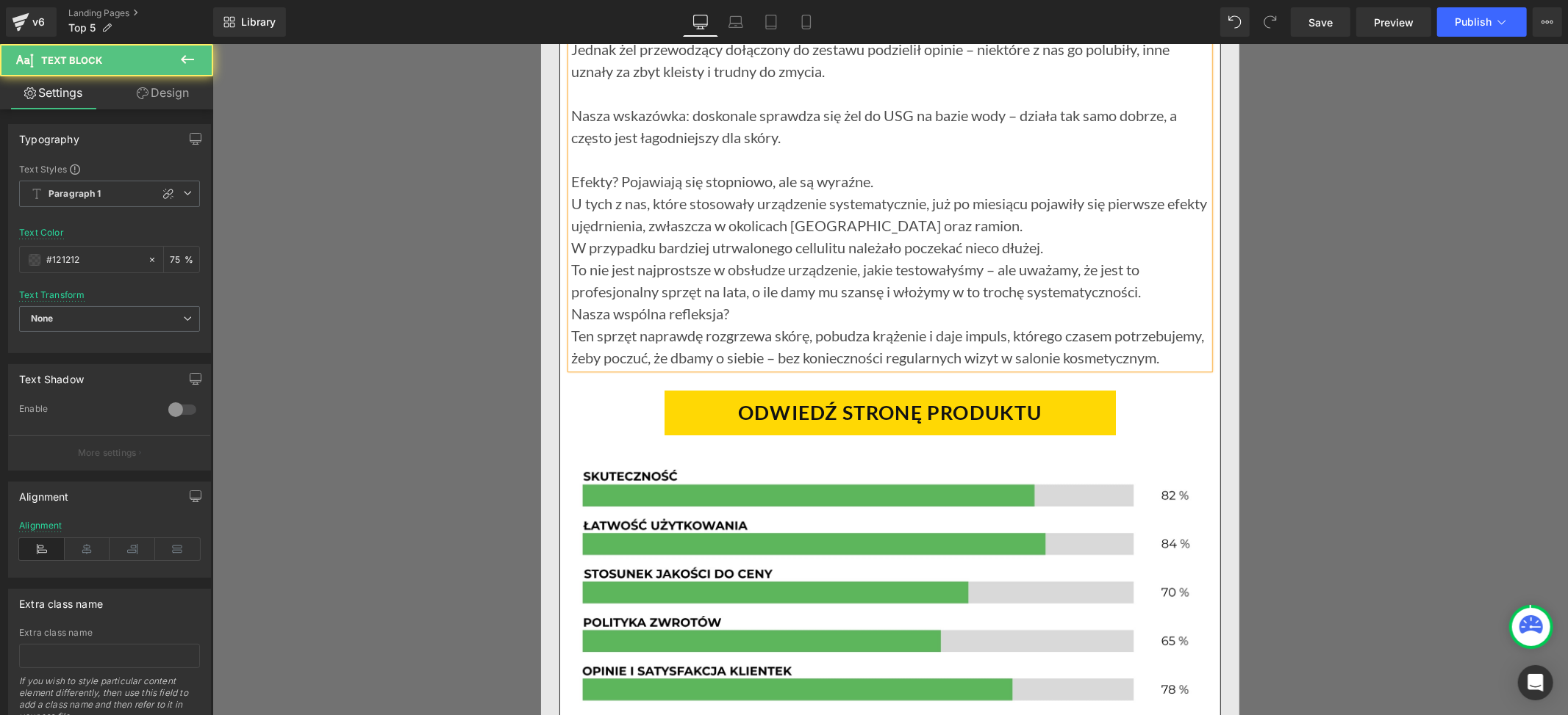
click at [977, 236] on p "U tych z nas, które stosowały urządzenie systematycznie, już po miesiącu pojawi…" at bounding box center [889, 214] width 638 height 44
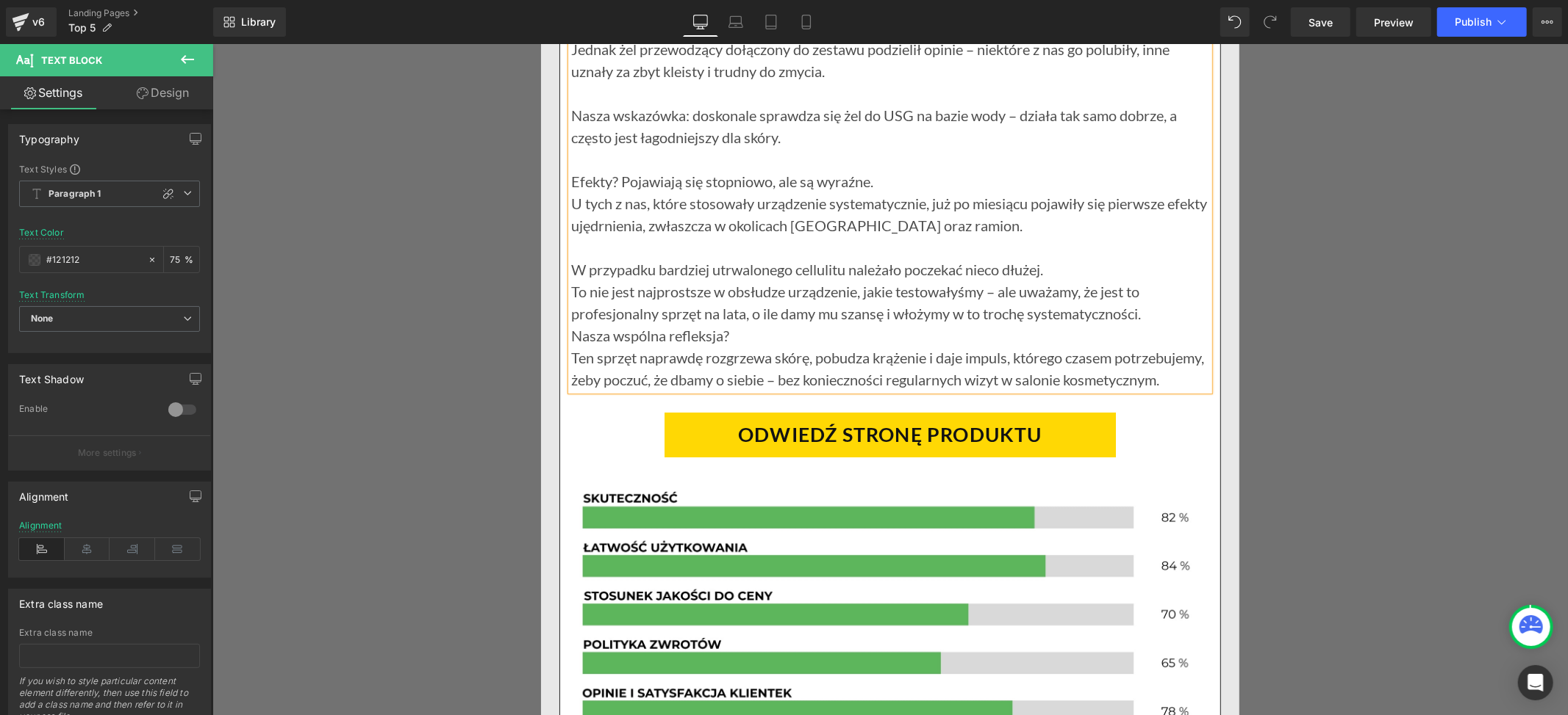
click at [747, 346] on p "Nasza wspólna refleksja?" at bounding box center [889, 334] width 638 height 22
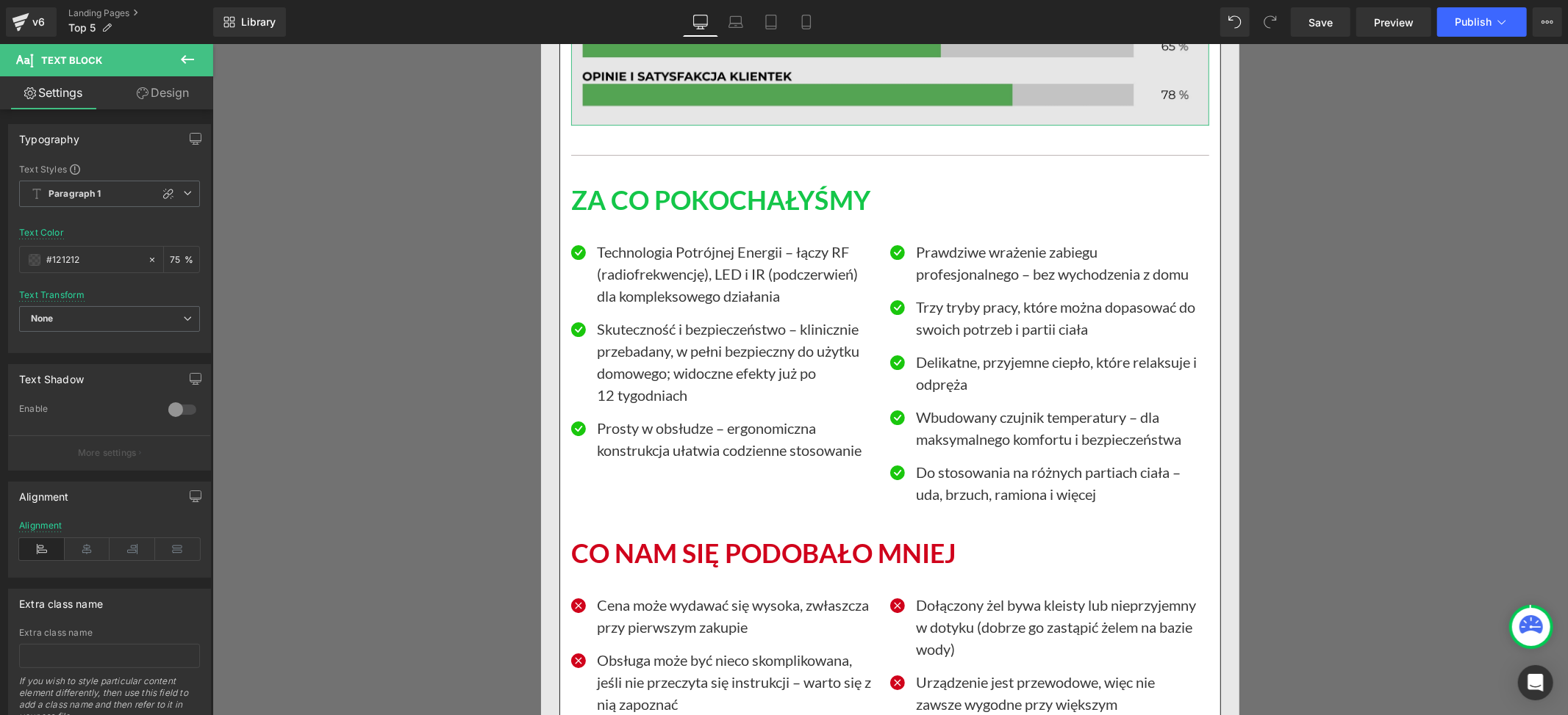
scroll to position [13512, 0]
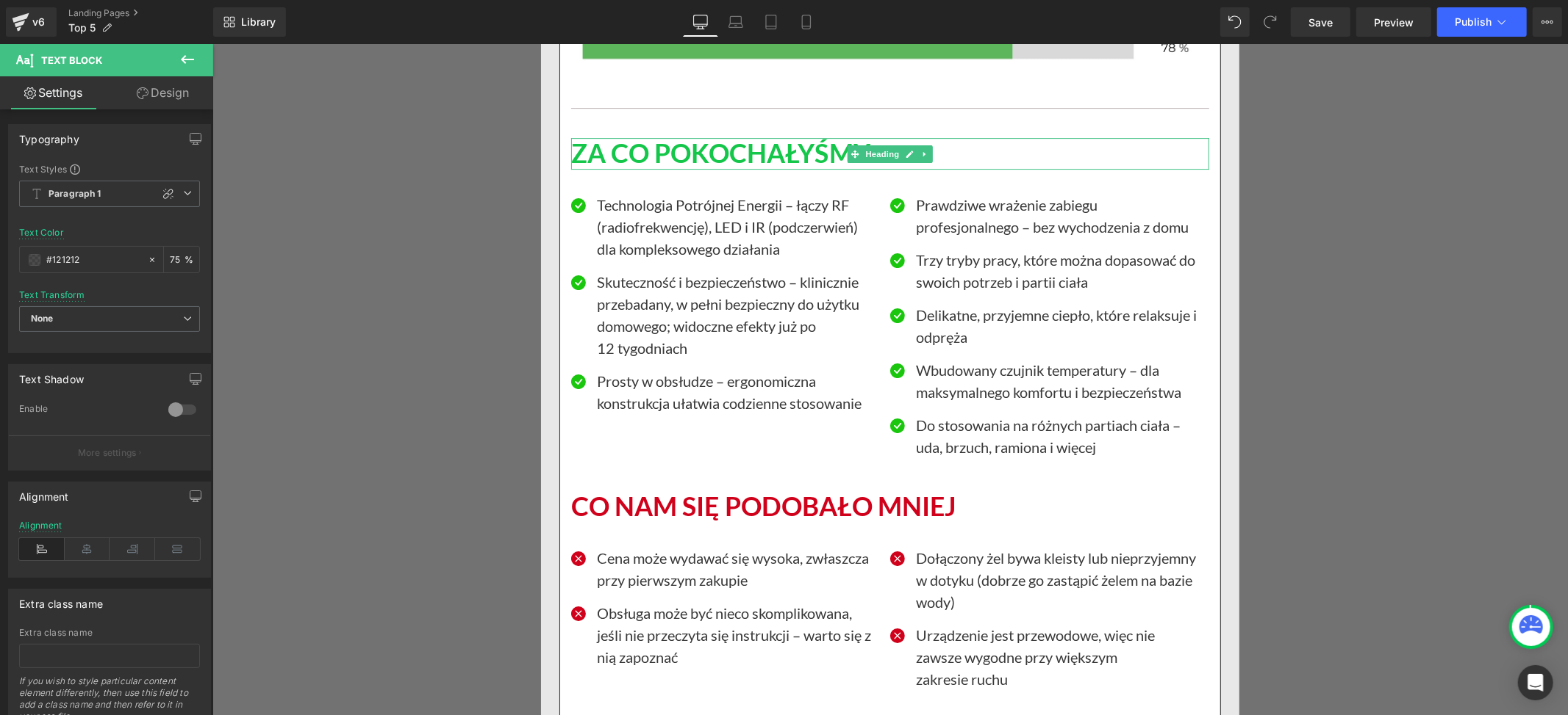
drag, startPoint x: 1088, startPoint y: 200, endPoint x: 739, endPoint y: 211, distance: 349.2
click at [1088, 169] on h1 "ZA CO POKOCHAŁYŚMY" at bounding box center [889, 153] width 638 height 31
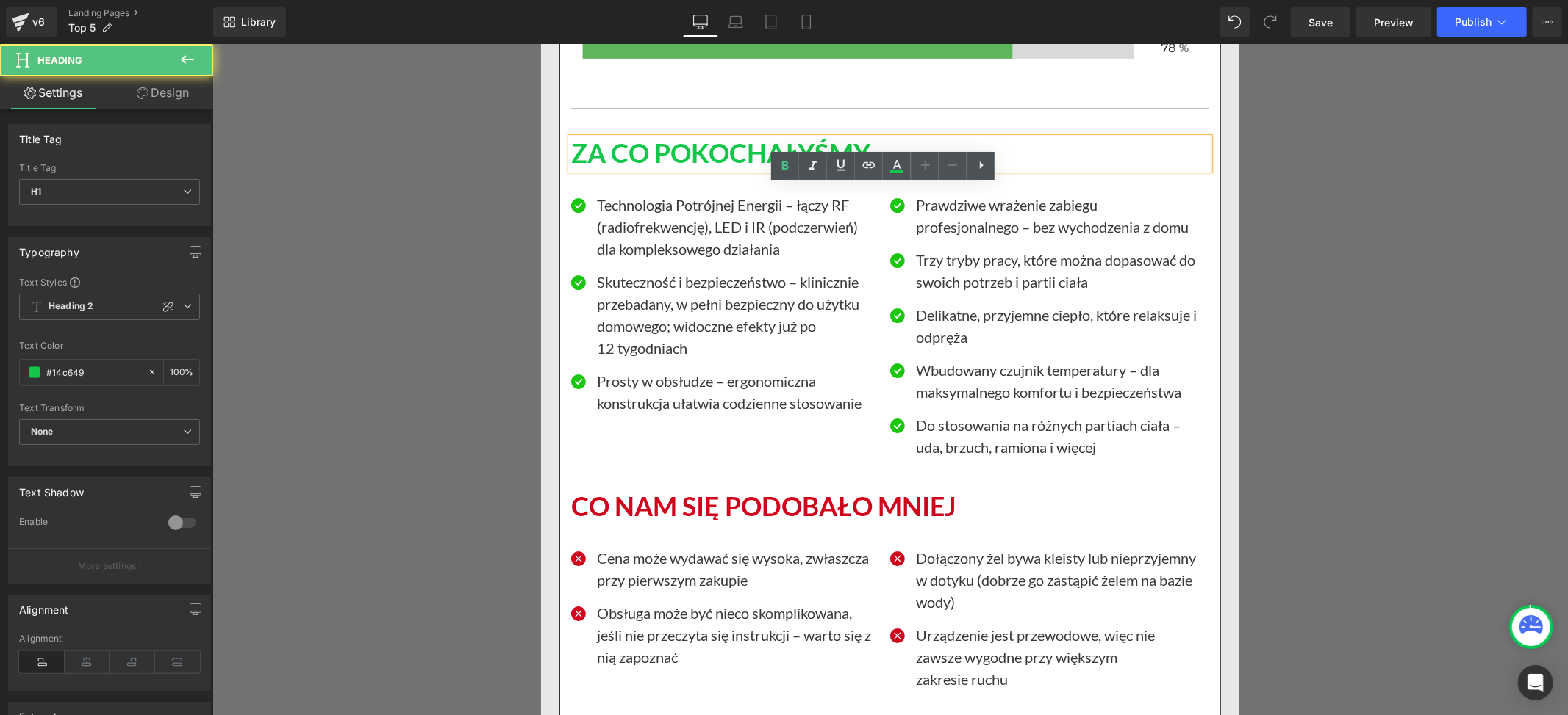
click at [715, 169] on h1 "ZA CO POKOCHAŁYŚMY" at bounding box center [889, 153] width 638 height 31
click at [698, 169] on h1 "ZA CO POKOCHAŁYŚMY" at bounding box center [889, 153] width 638 height 31
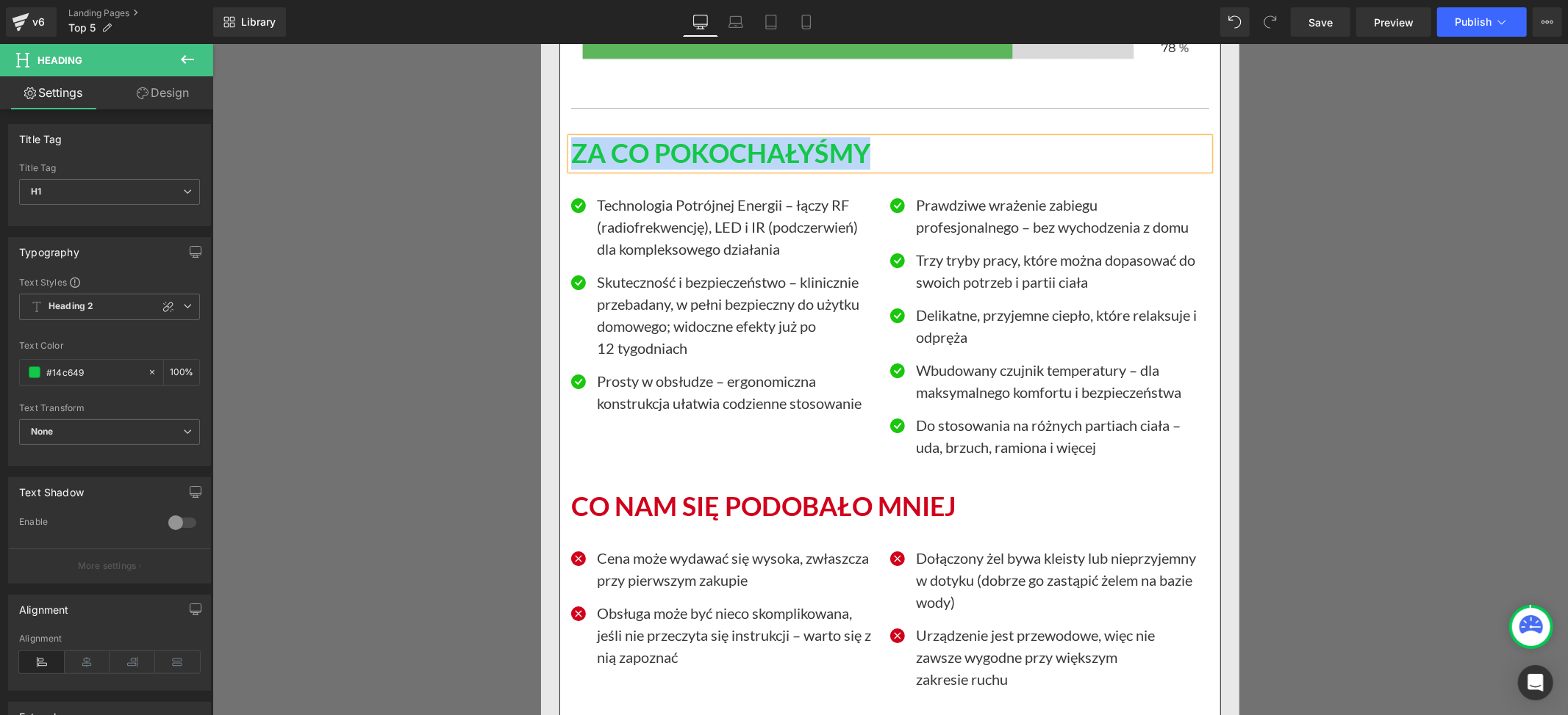
paste div
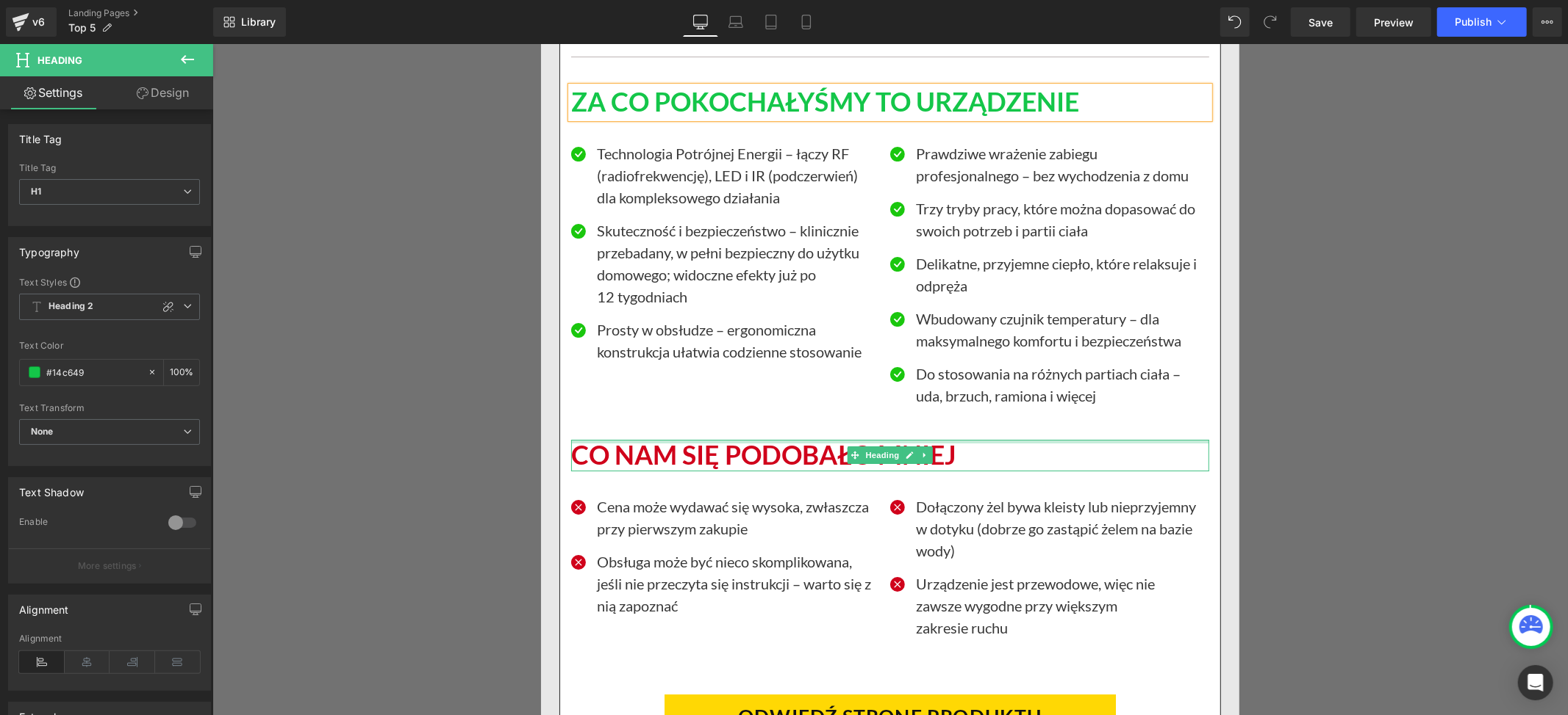
scroll to position [13609, 0]
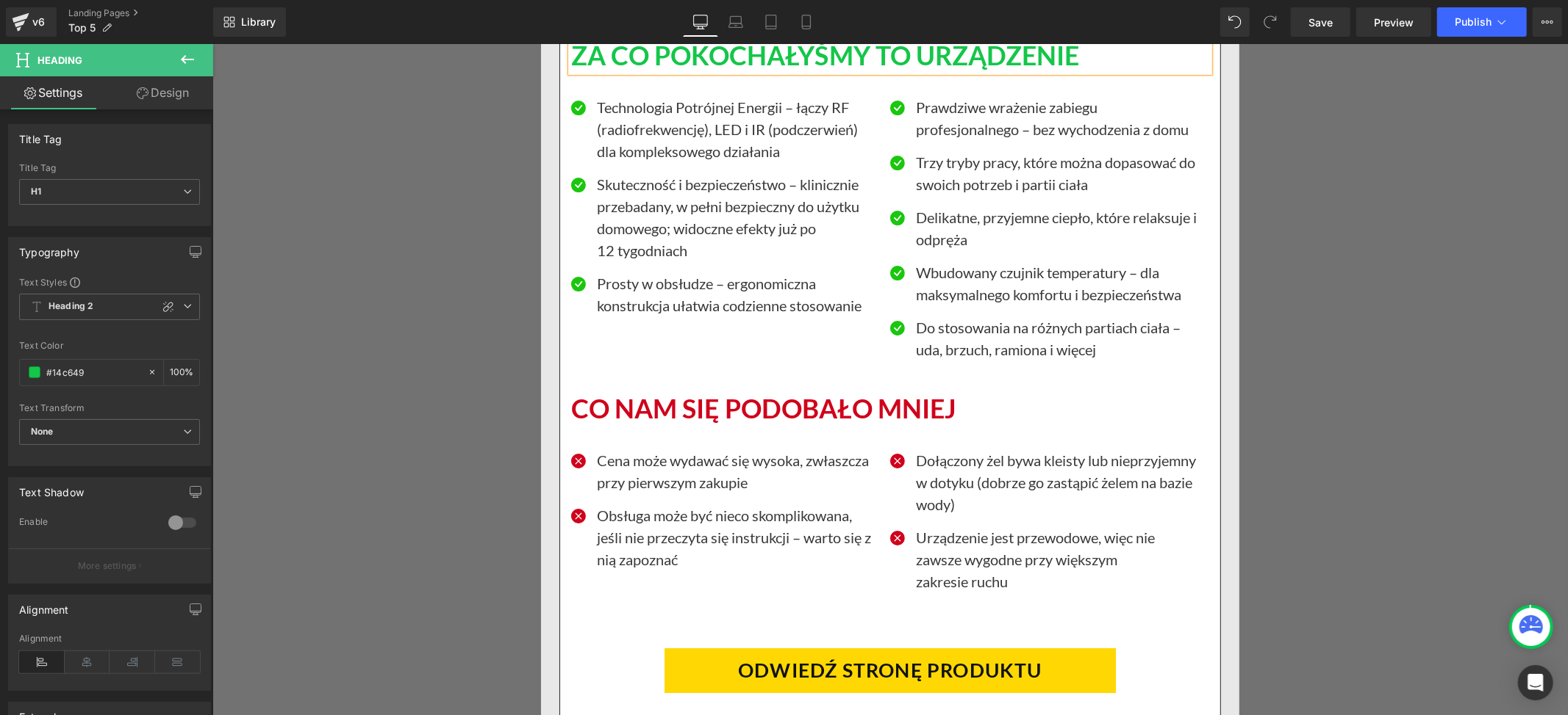
drag, startPoint x: 1074, startPoint y: 459, endPoint x: 1019, endPoint y: 437, distance: 59.2
click at [1074, 424] on h1 "CO NAM SIĘ PODOBAŁO MNIEJ" at bounding box center [889, 409] width 638 height 31
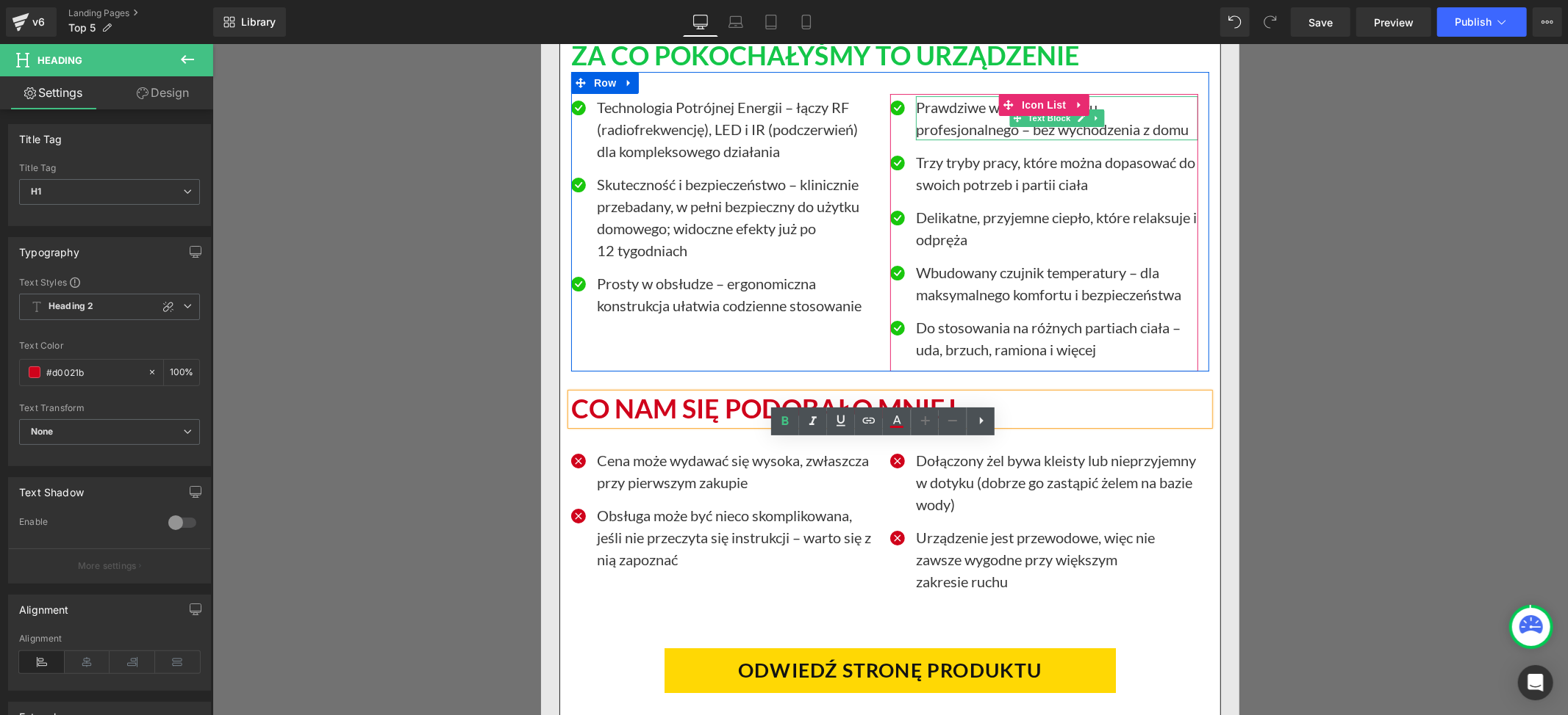
click at [918, 140] on p "Prawdziwe wrażenie zabiegu profesjonalnego – bez wychodzenia z domu" at bounding box center [1055, 117] width 282 height 44
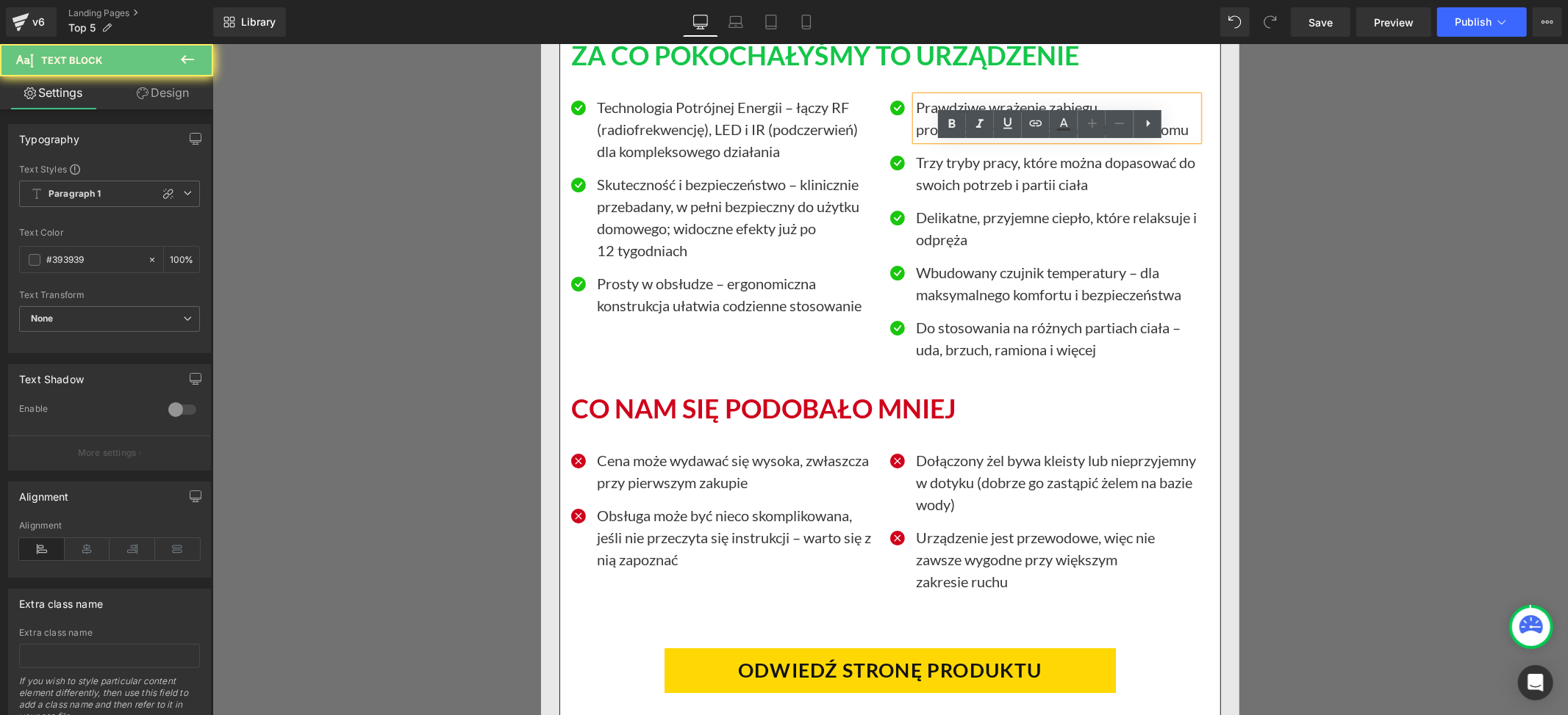
click at [928, 140] on p "Prawdziwe wrażenie zabiegu profesjonalnego – bez wychodzenia z domu" at bounding box center [1055, 117] width 282 height 44
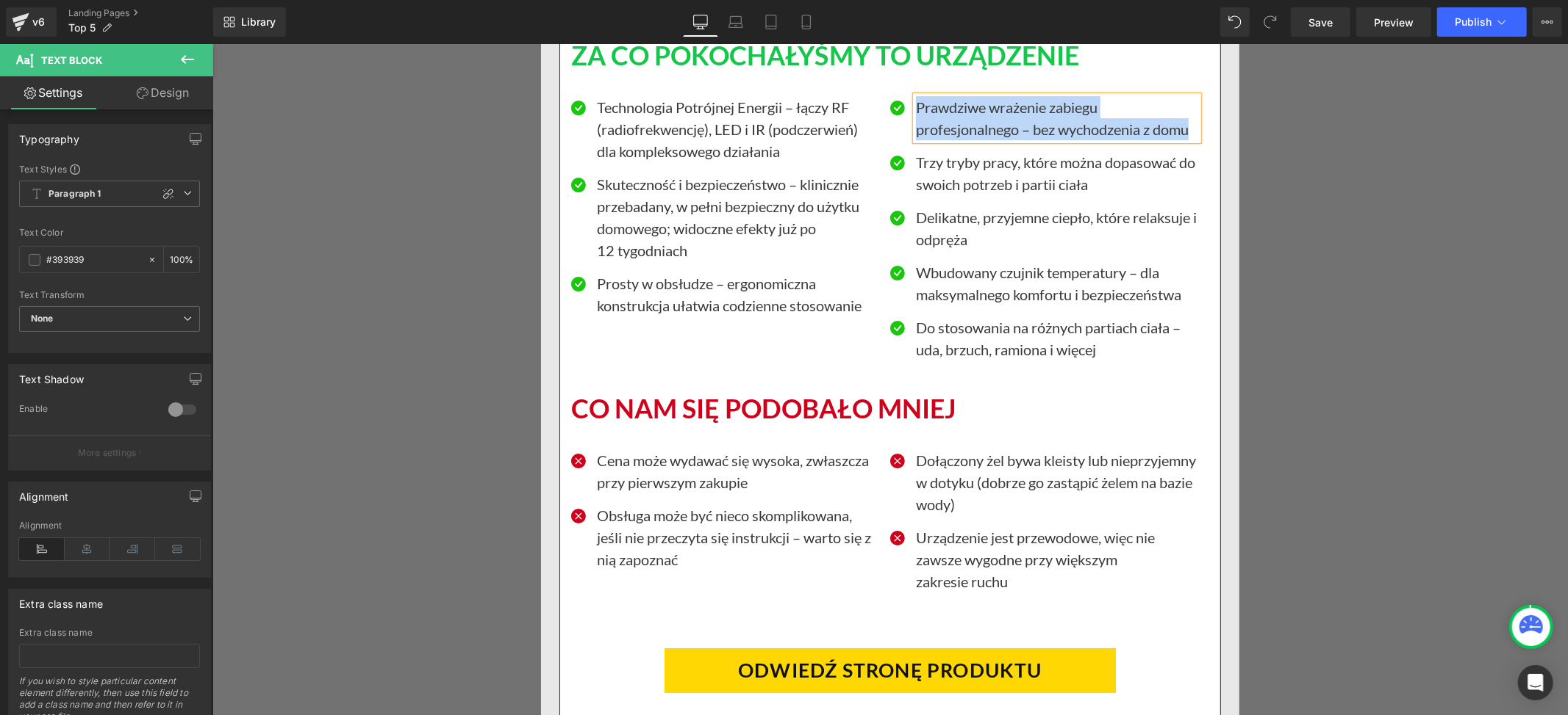
paste div
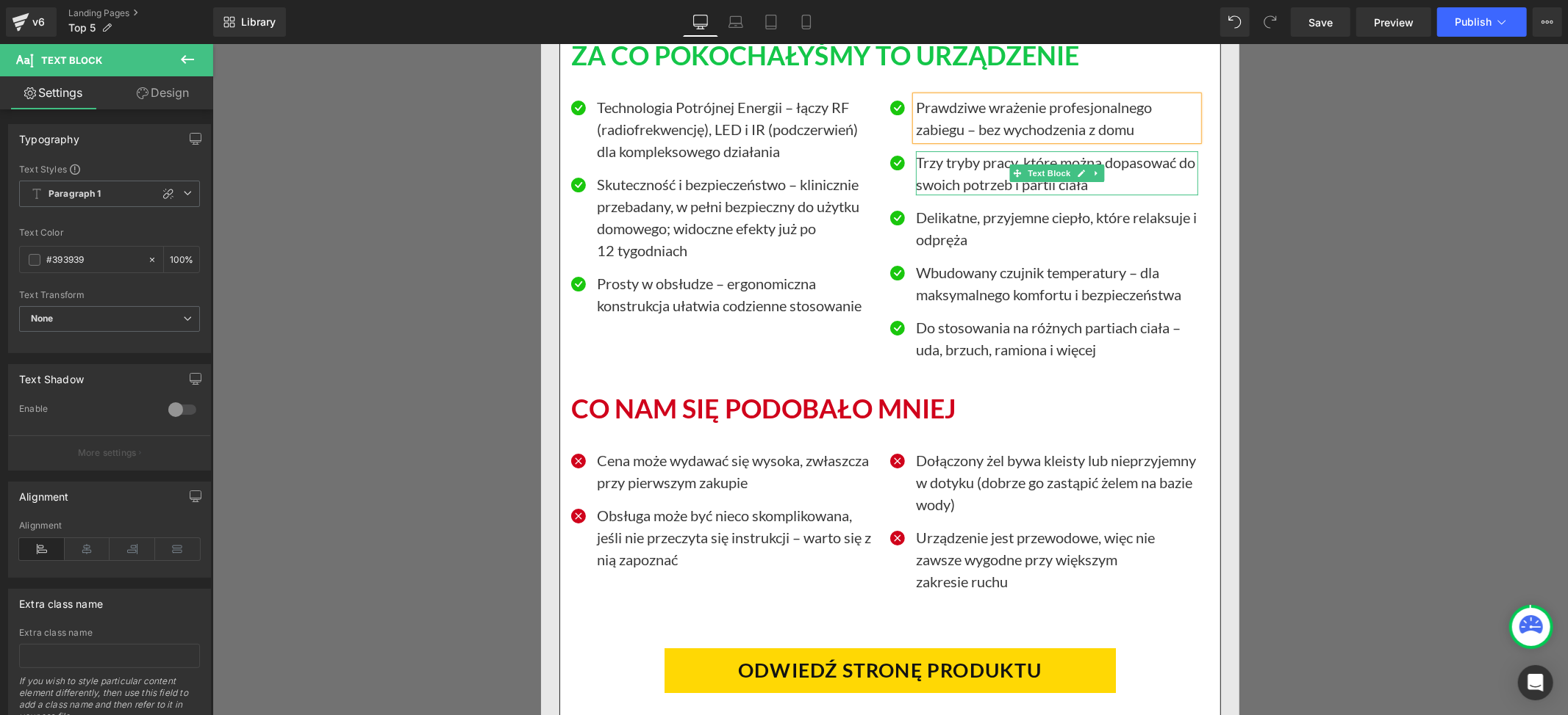
drag, startPoint x: 993, startPoint y: 224, endPoint x: 953, endPoint y: 212, distance: 41.8
click at [993, 195] on p "Trzy tryby pracy, które można dopasować do swoich potrzeb i partii ciała" at bounding box center [1055, 172] width 282 height 44
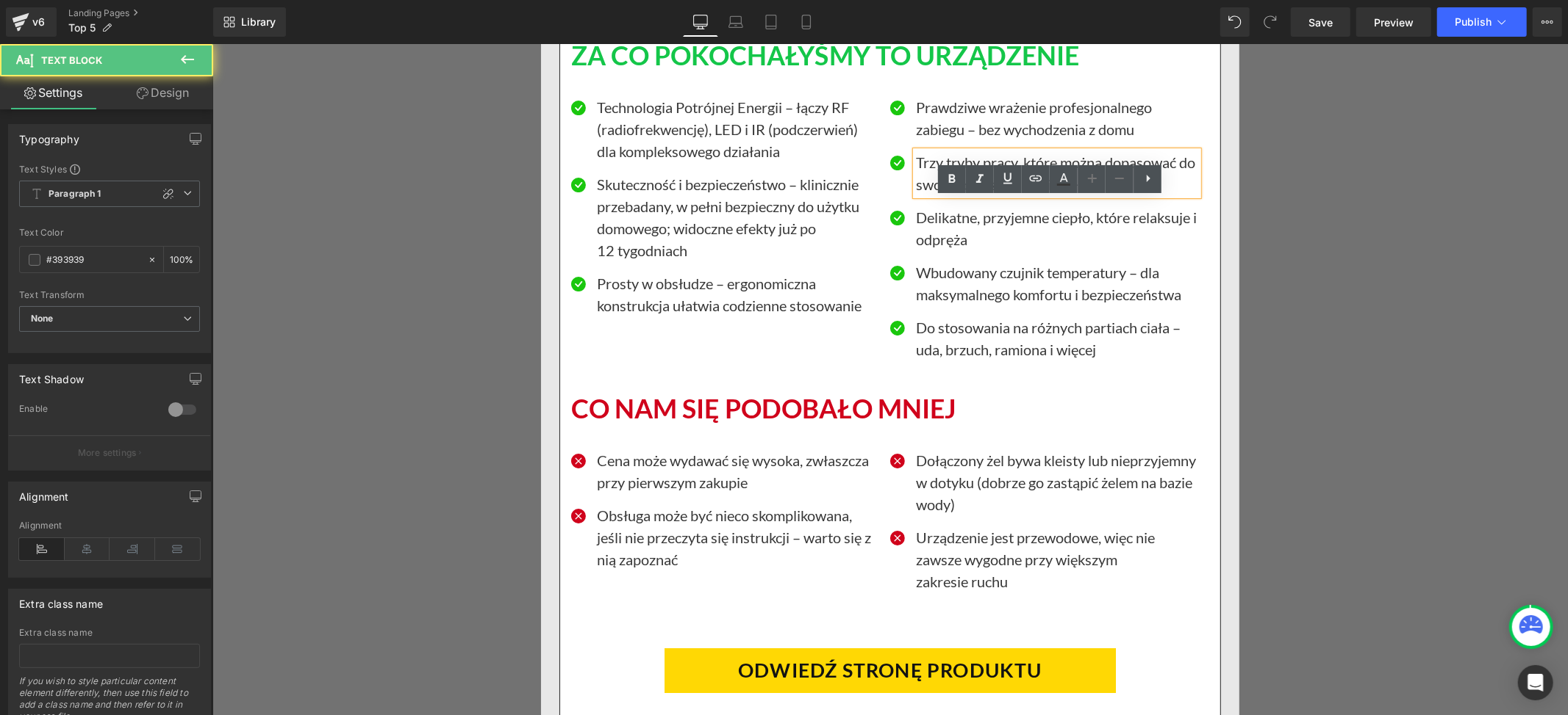
click at [951, 195] on p "Trzy tryby pracy, które można dopasować do swoich potrzeb i partii ciała" at bounding box center [1055, 172] width 282 height 44
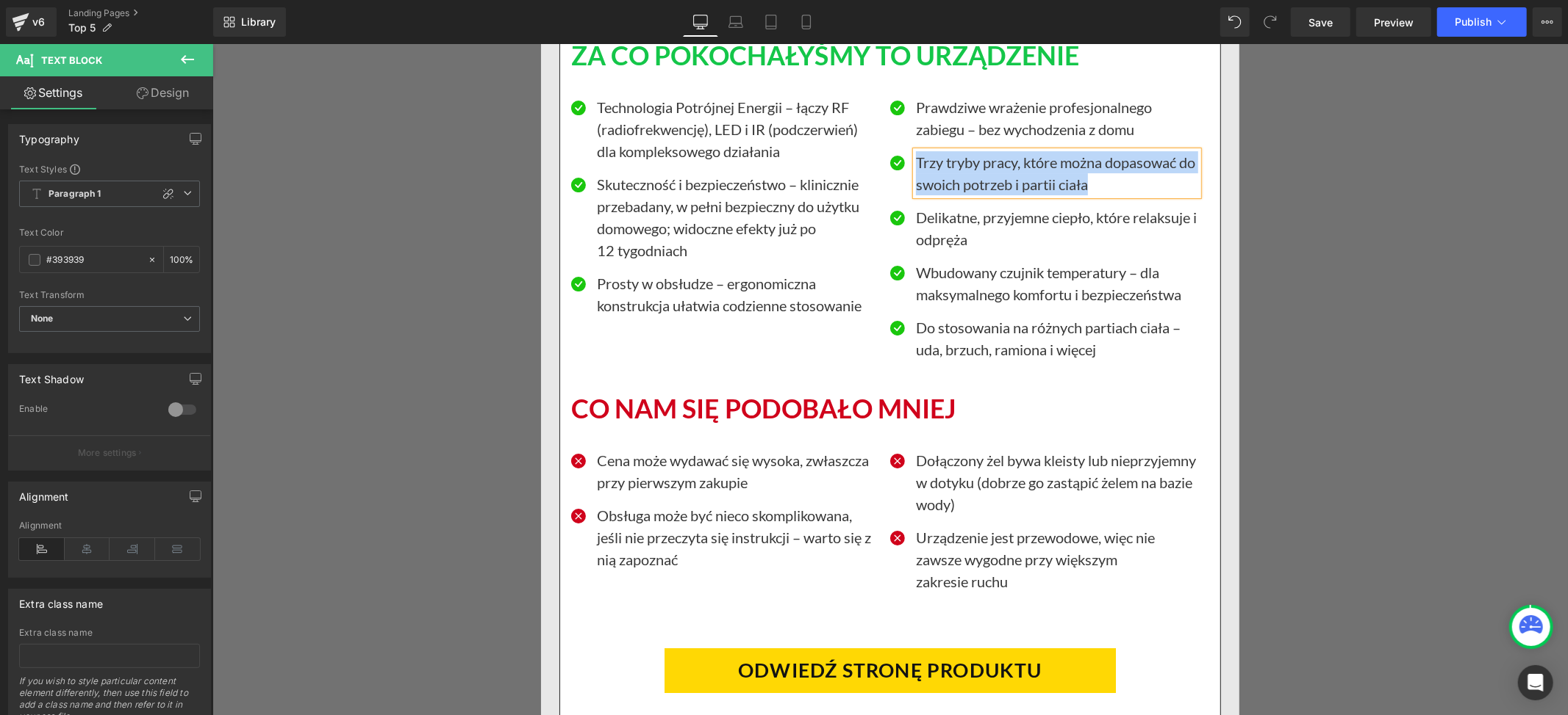
paste div
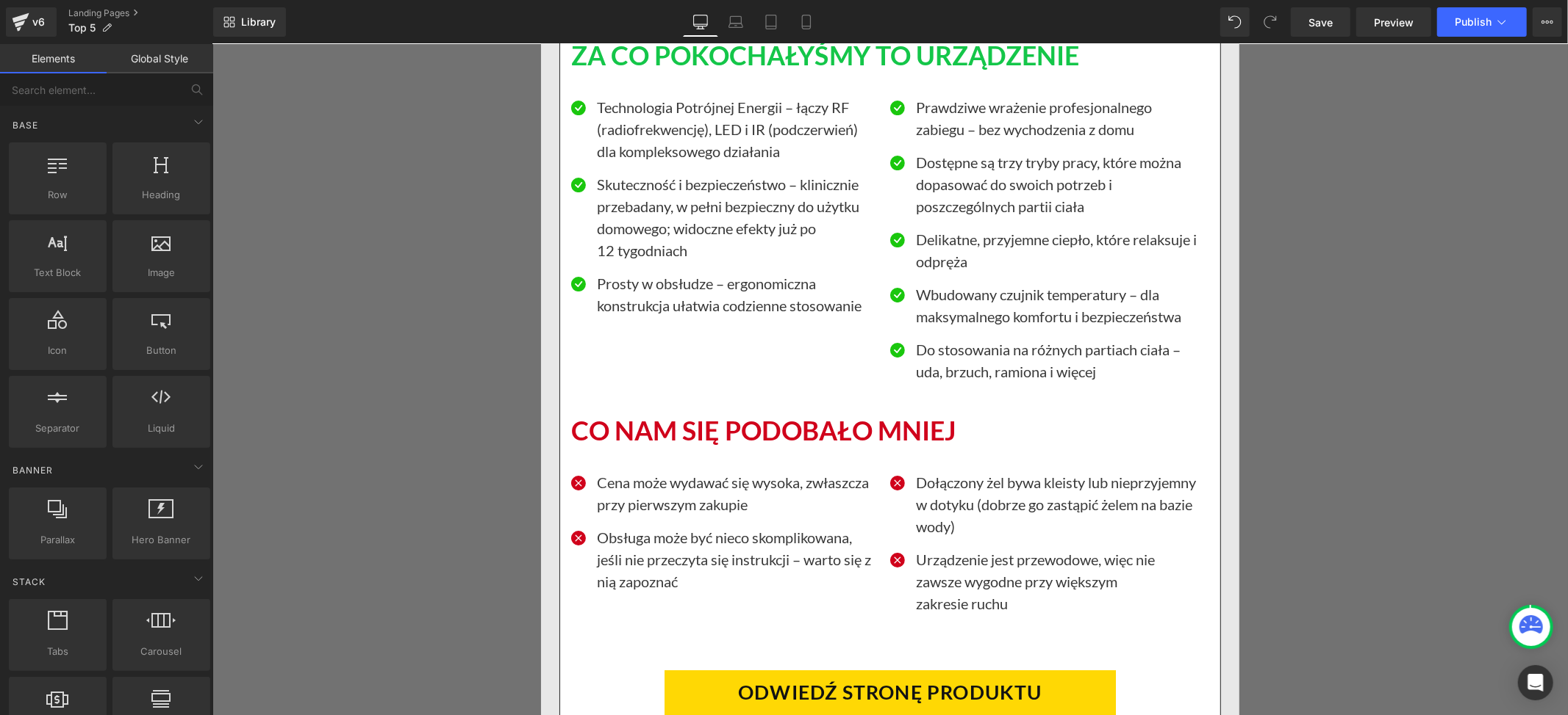
scroll to position [13806, 0]
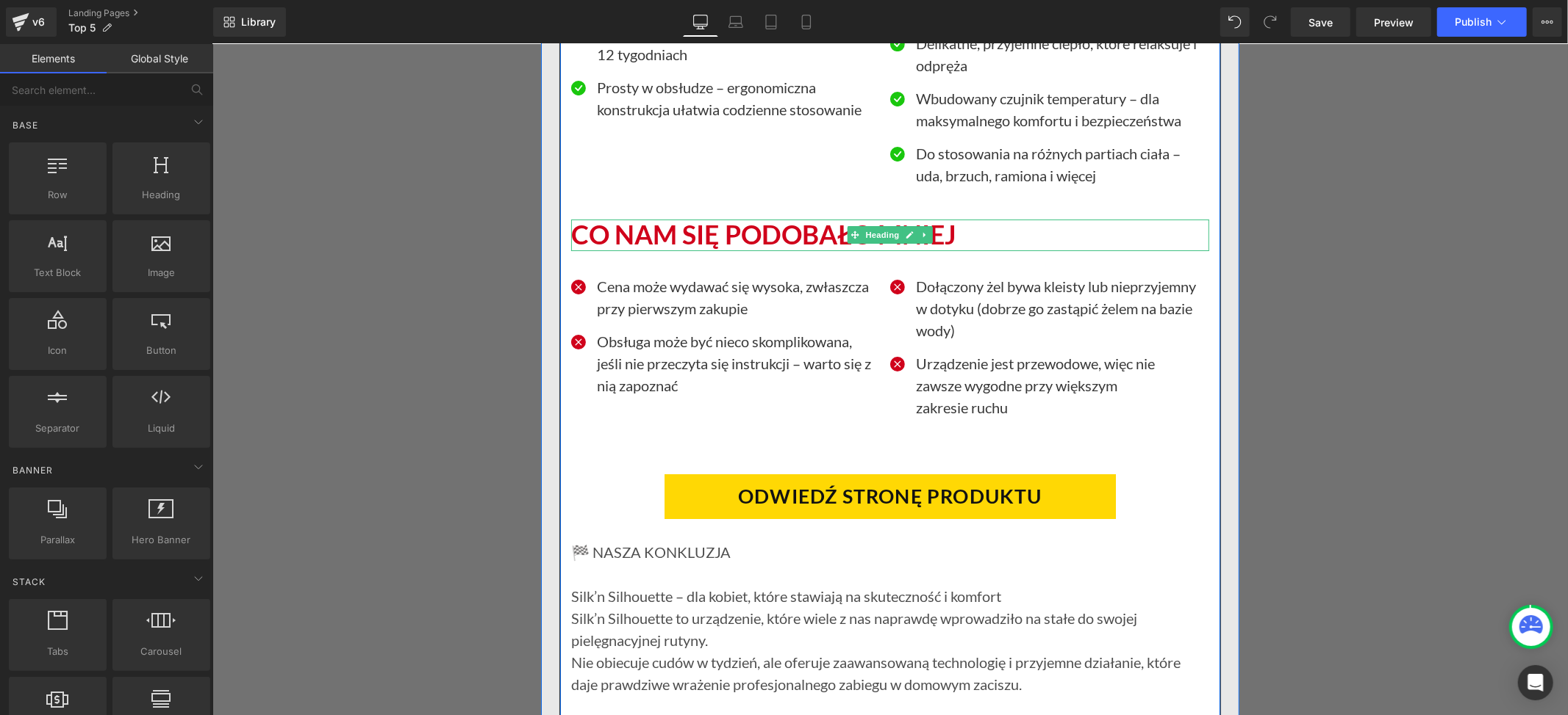
click at [585, 251] on h1 "CO NAM SIĘ PODOBAŁO MNIEJ" at bounding box center [889, 235] width 638 height 31
click at [595, 251] on h1 "CO NAM SIĘ PODOBAŁO MNIEJ" at bounding box center [889, 235] width 638 height 31
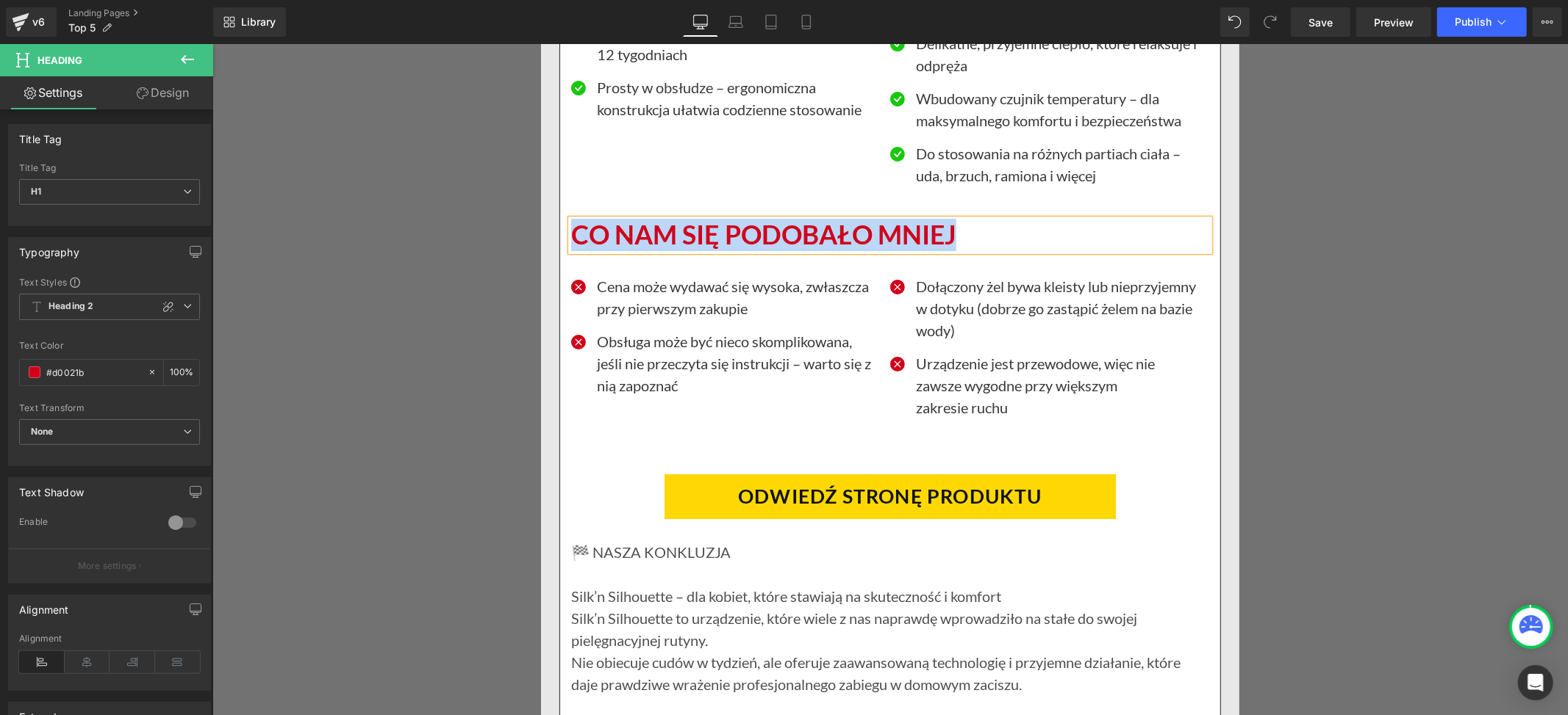
paste div
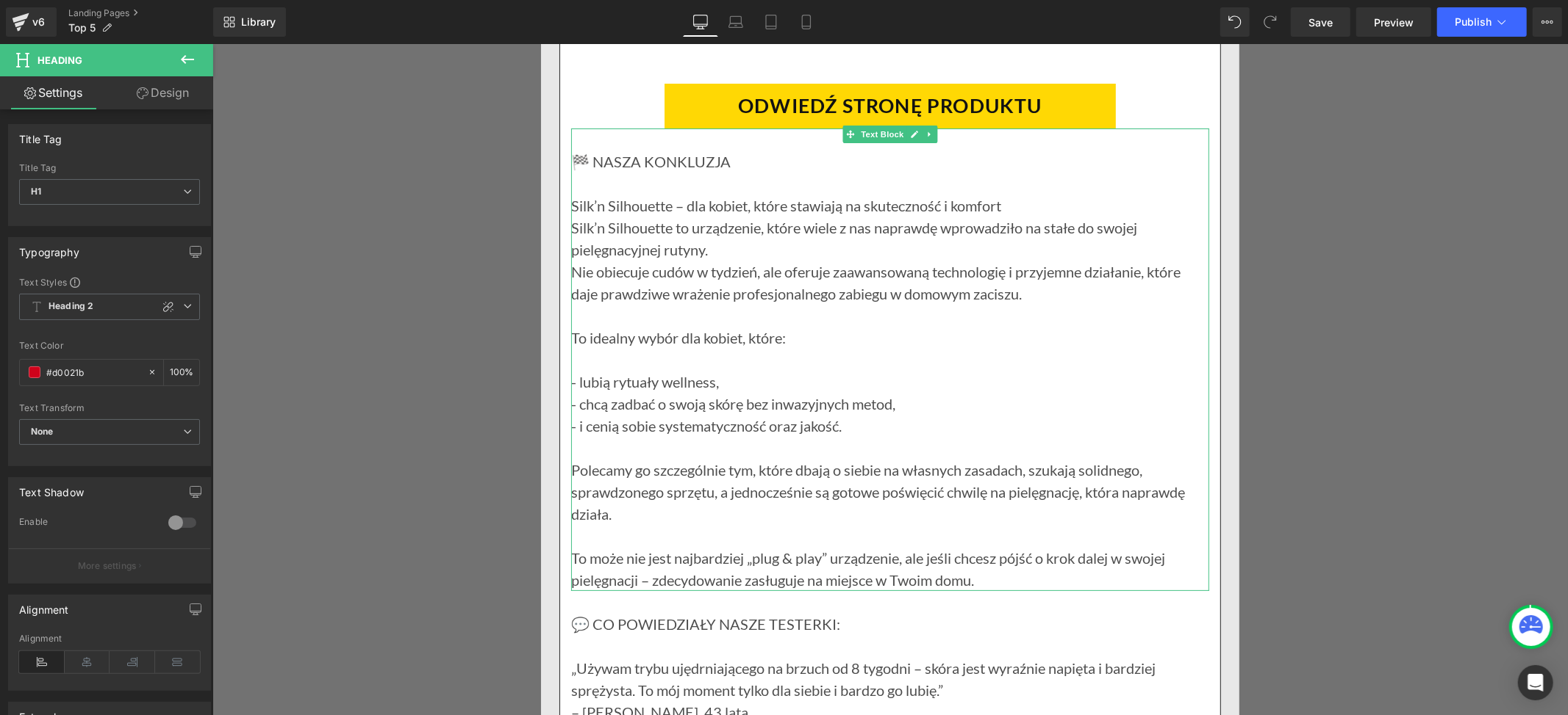
scroll to position [14197, 0]
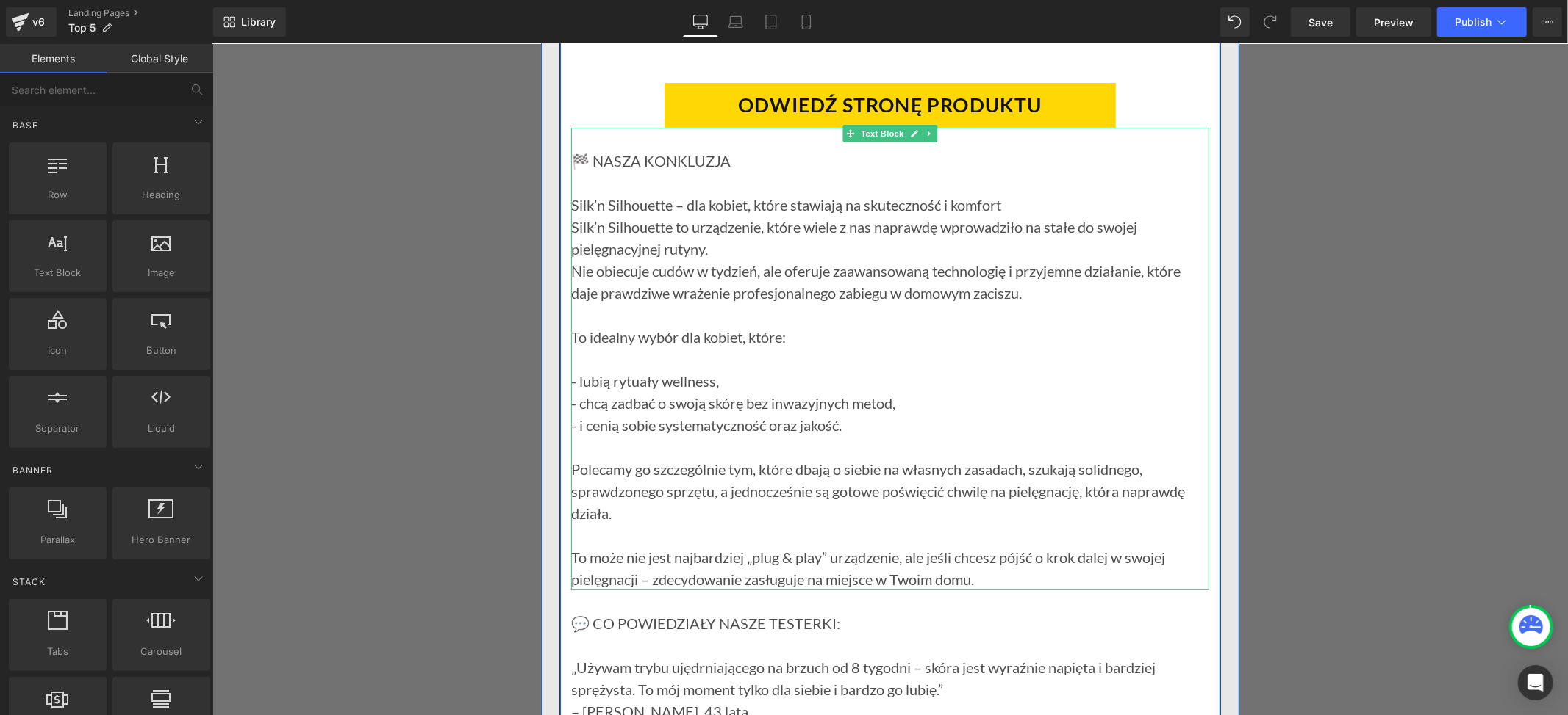
click at [771, 347] on p "To idealny wybór dla kobiet, które:" at bounding box center [889, 336] width 638 height 22
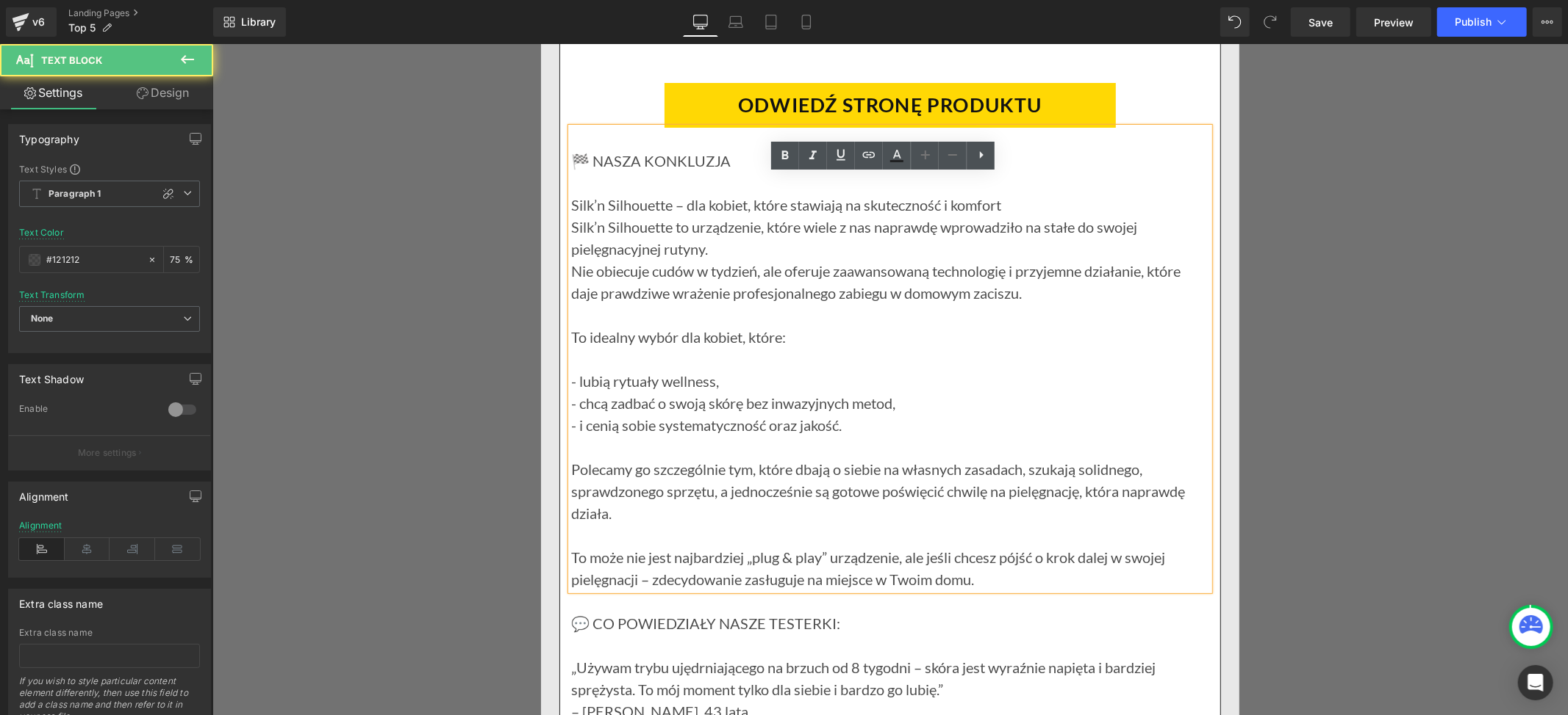
click at [570, 216] on p "Silk’n Silhouette – dla kobiet, które stawiają na skuteczność i komfort" at bounding box center [889, 203] width 638 height 22
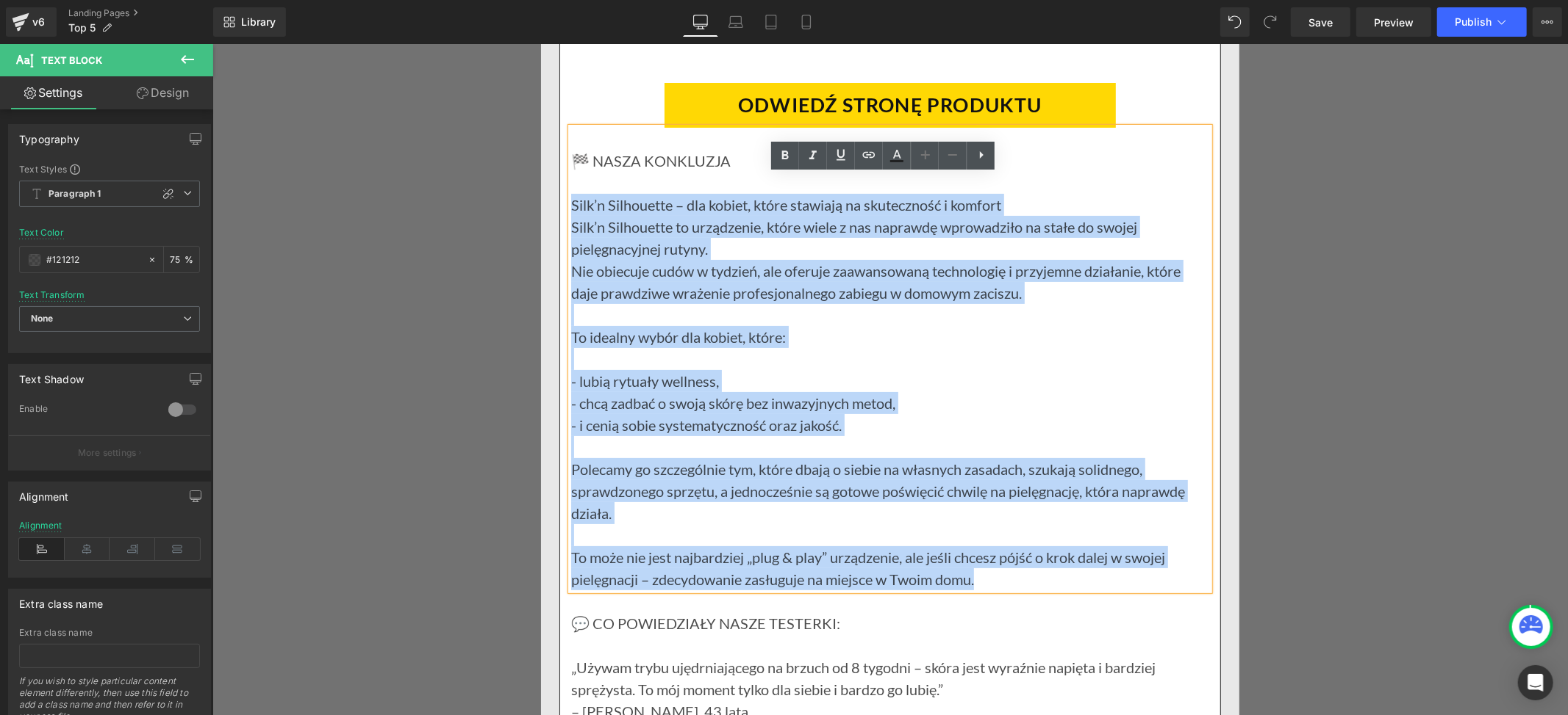
click at [975, 590] on p "To może nie jest najbardziej „plug & play” urządzenie, ale jeśli chcesz pójść o…" at bounding box center [889, 567] width 638 height 44
paste div
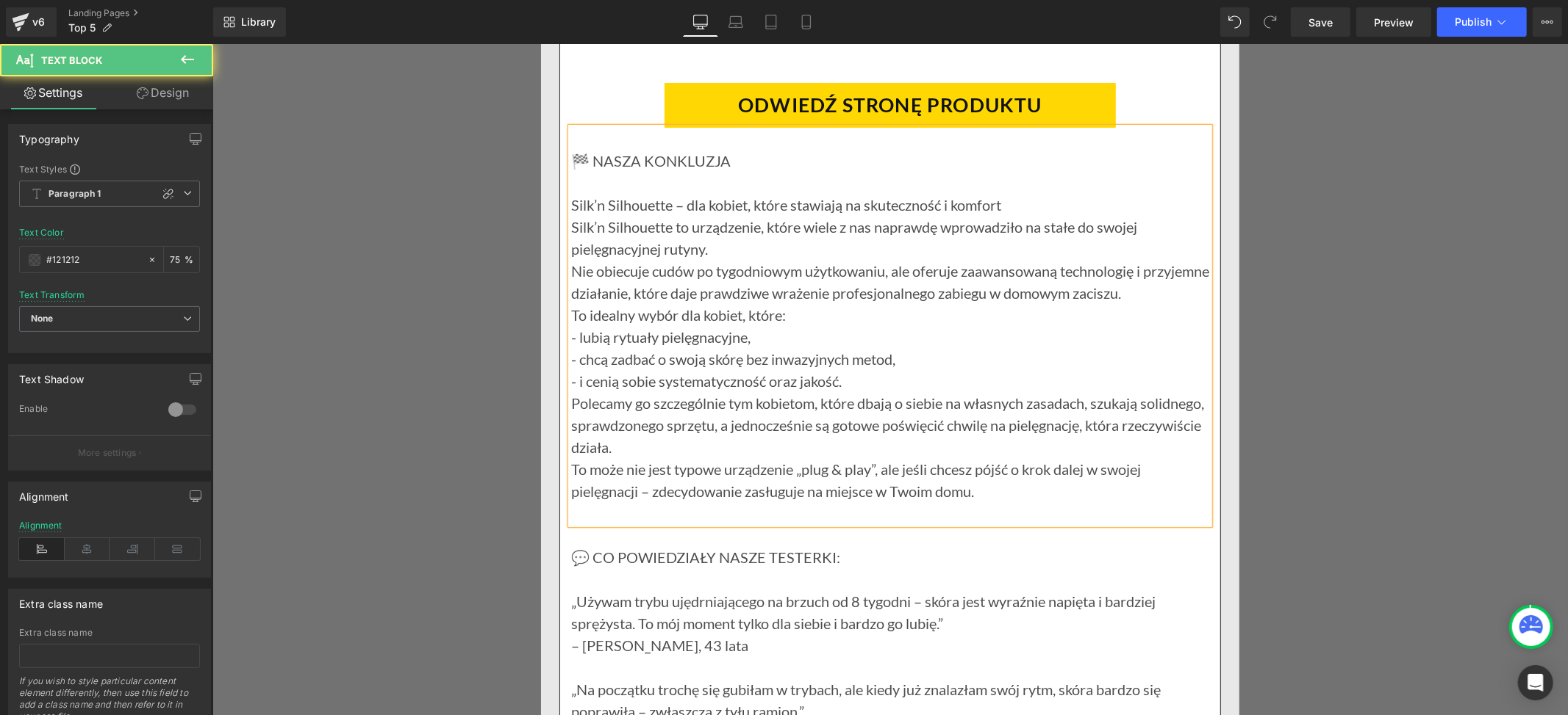
click at [717, 259] on p "Silk’n Silhouette to urządzenie, które wiele z nas naprawdę wprowadziło na stał…" at bounding box center [889, 237] width 638 height 44
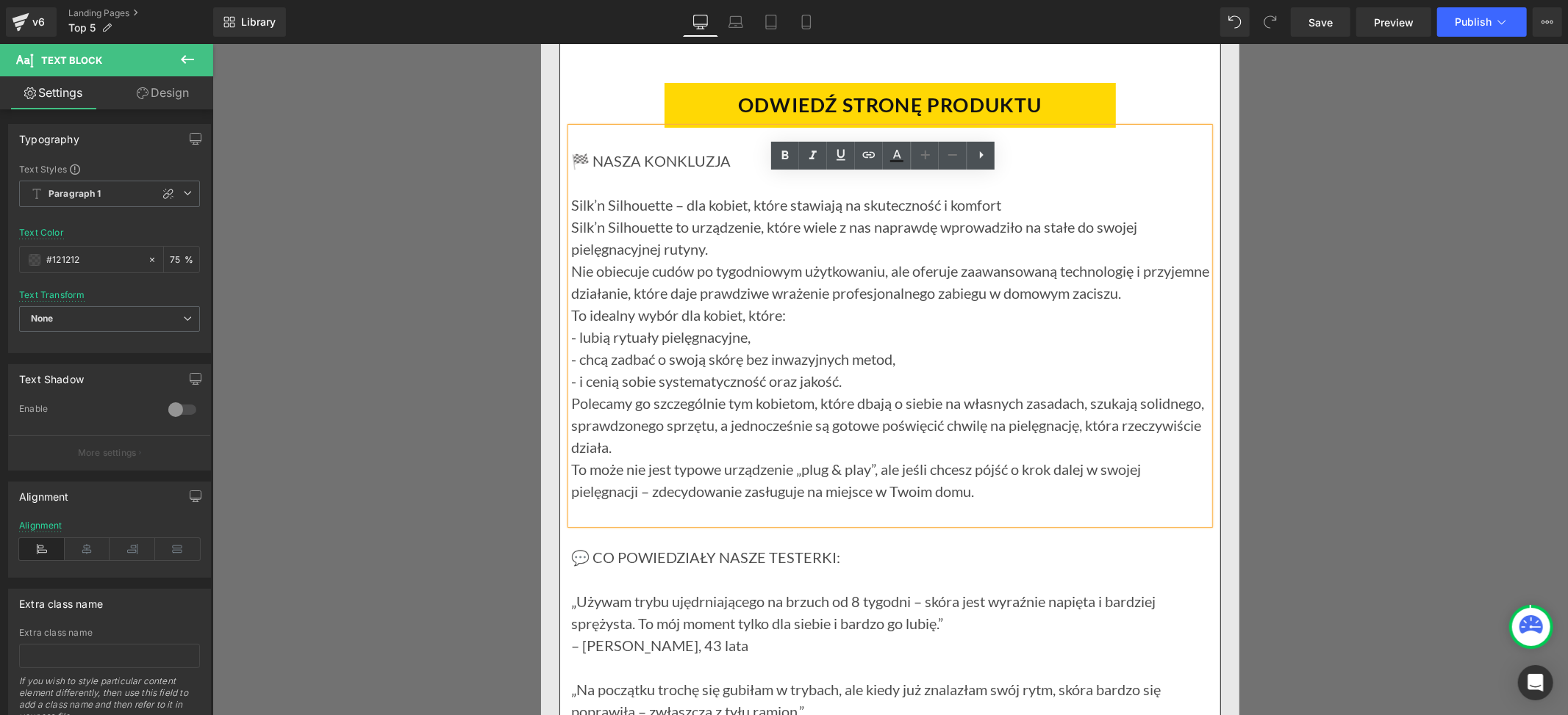
click at [577, 524] on p at bounding box center [889, 512] width 638 height 22
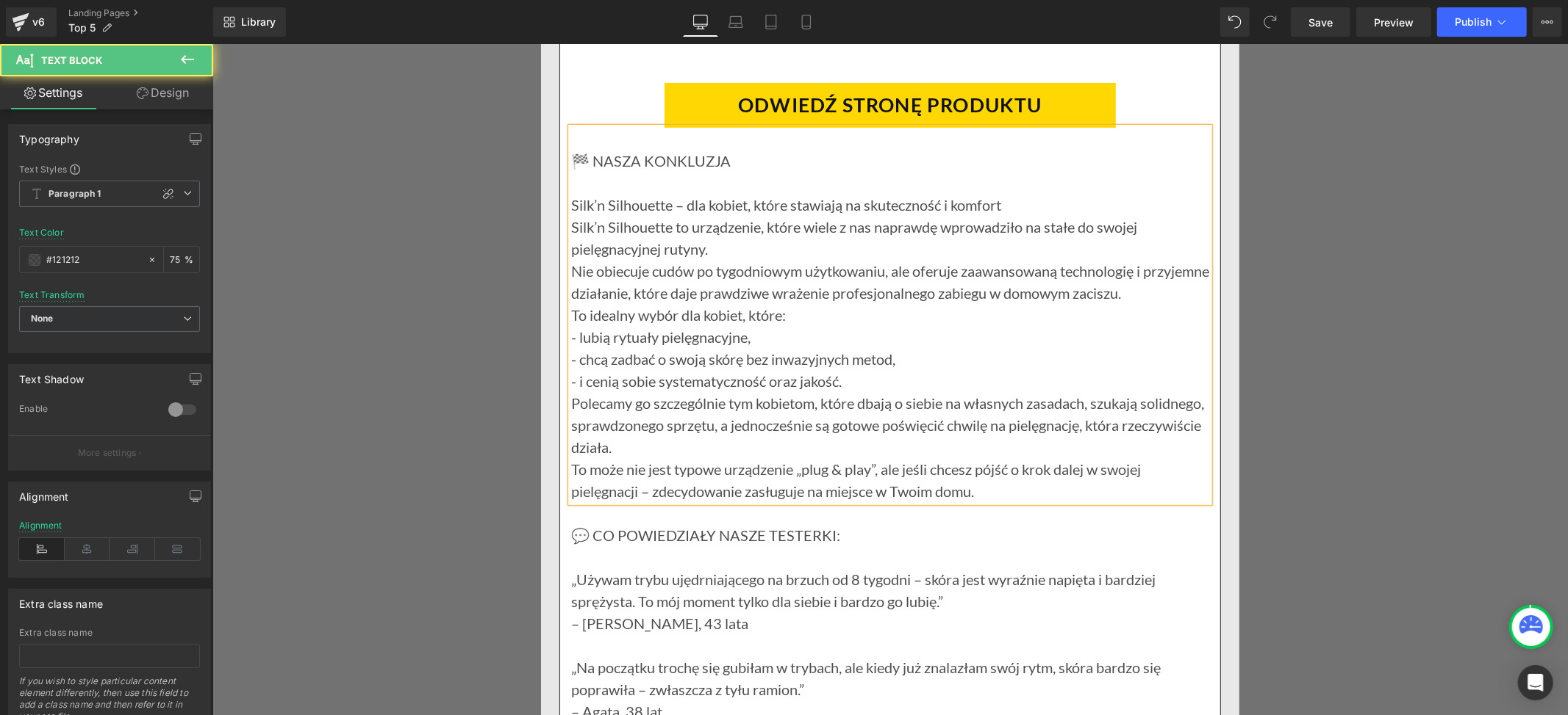
click at [727, 259] on p "Silk’n Silhouette to urządzenie, które wiele z nas naprawdę wprowadziło na stał…" at bounding box center [889, 237] width 638 height 44
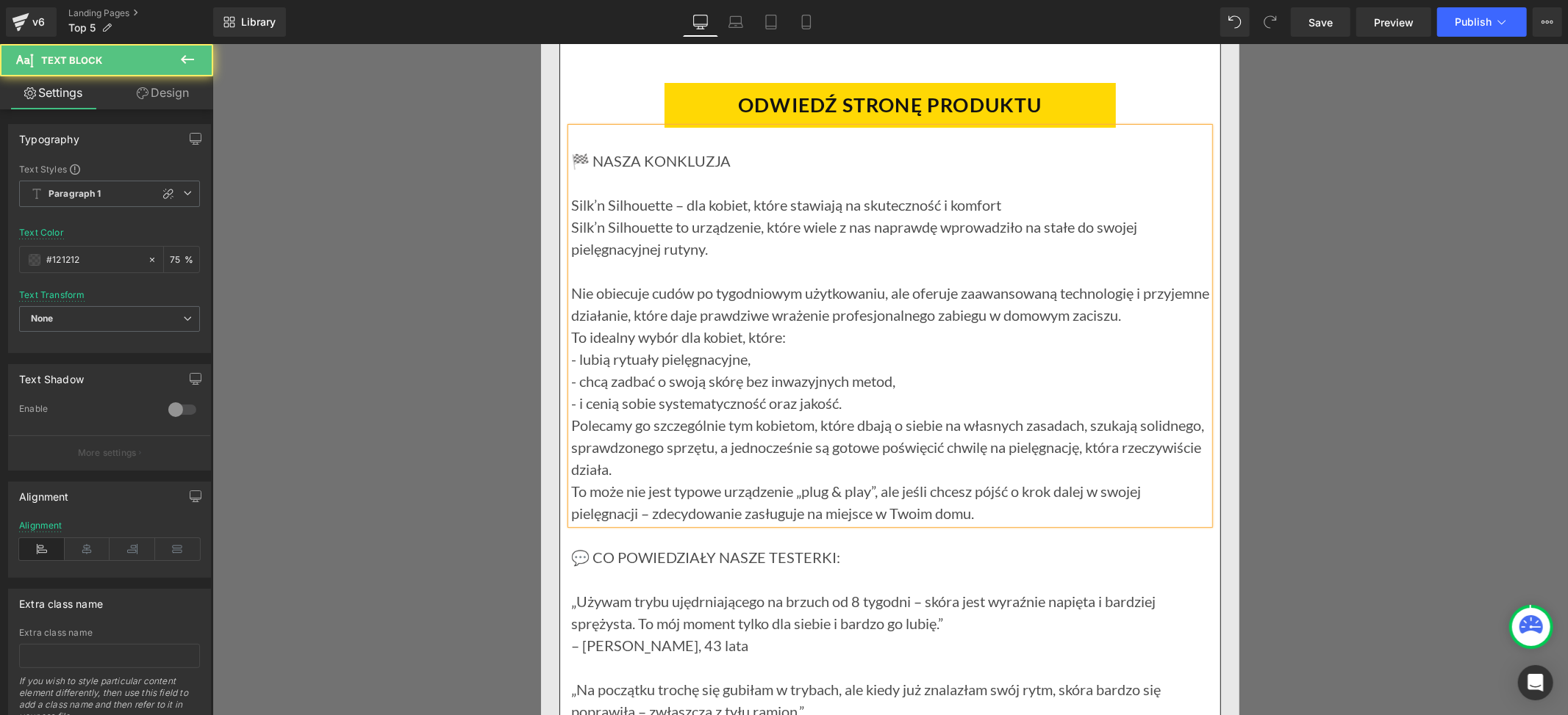
click at [775, 347] on p "To idealny wybór dla kobiet, które:" at bounding box center [889, 336] width 638 height 22
click at [800, 347] on p "To idealny wybór dla kobiet, które :" at bounding box center [889, 336] width 638 height 22
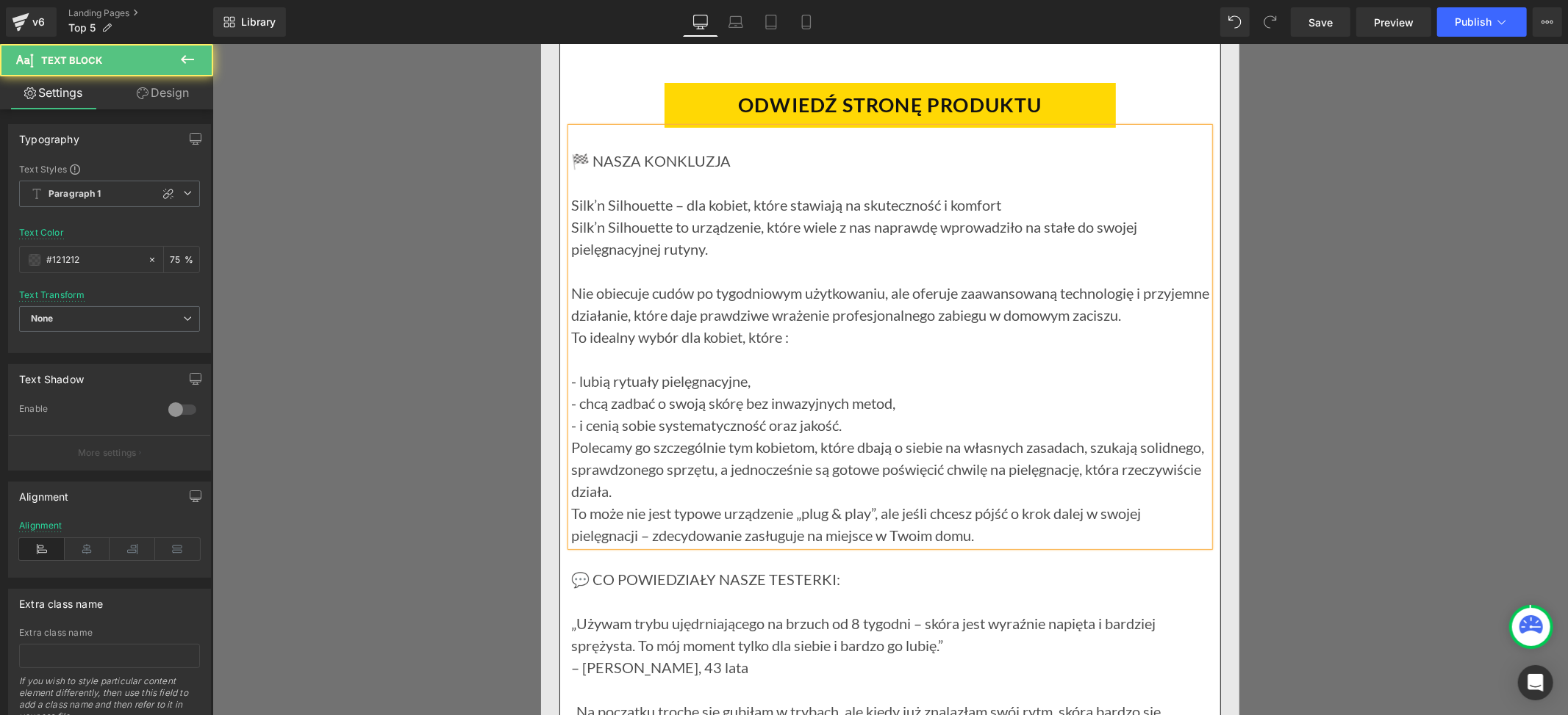
click at [744, 391] on p "- lubią rytuały pielęgnacyjne," at bounding box center [889, 380] width 638 height 22
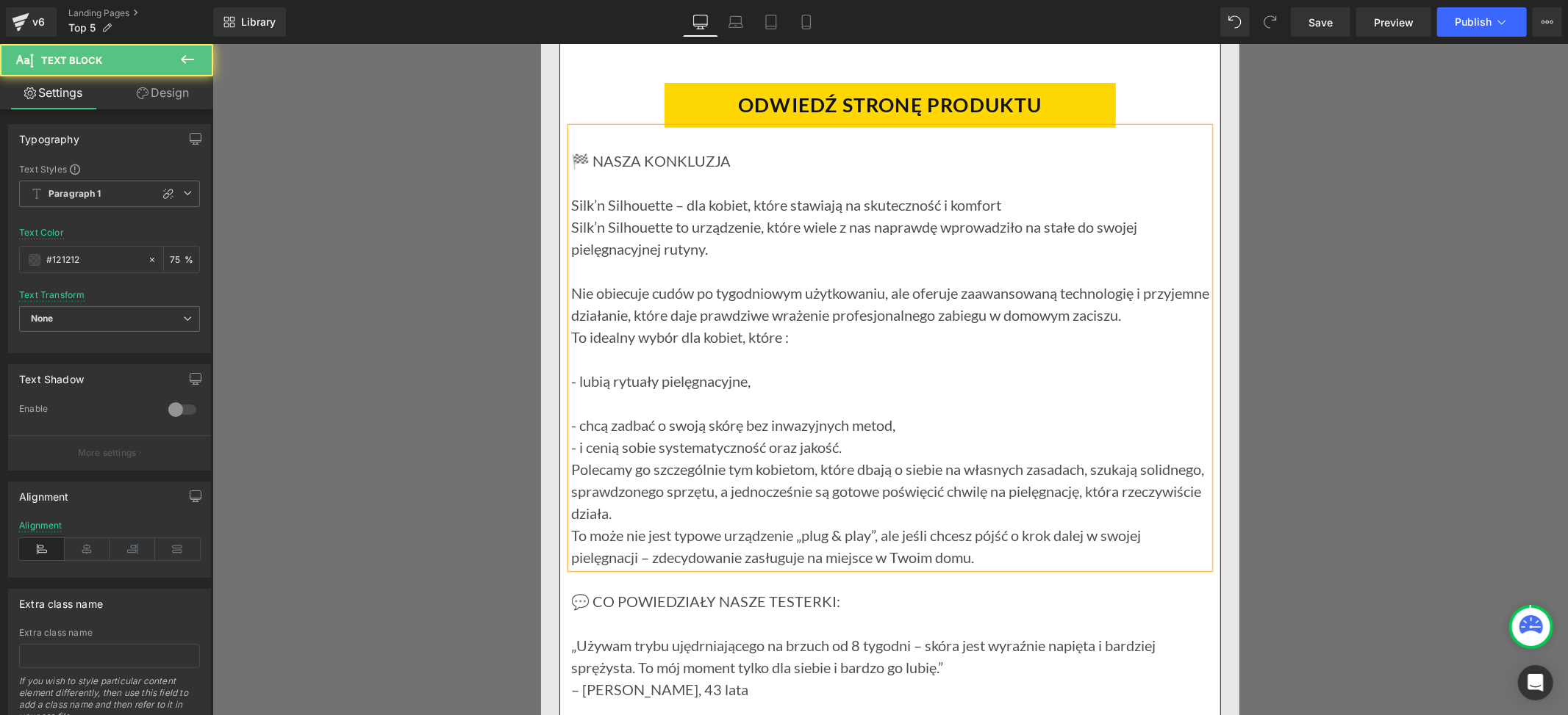
click at [895, 436] on p "- chcą zadbać o swoją skórę bez inwazyjnych metod," at bounding box center [889, 424] width 638 height 22
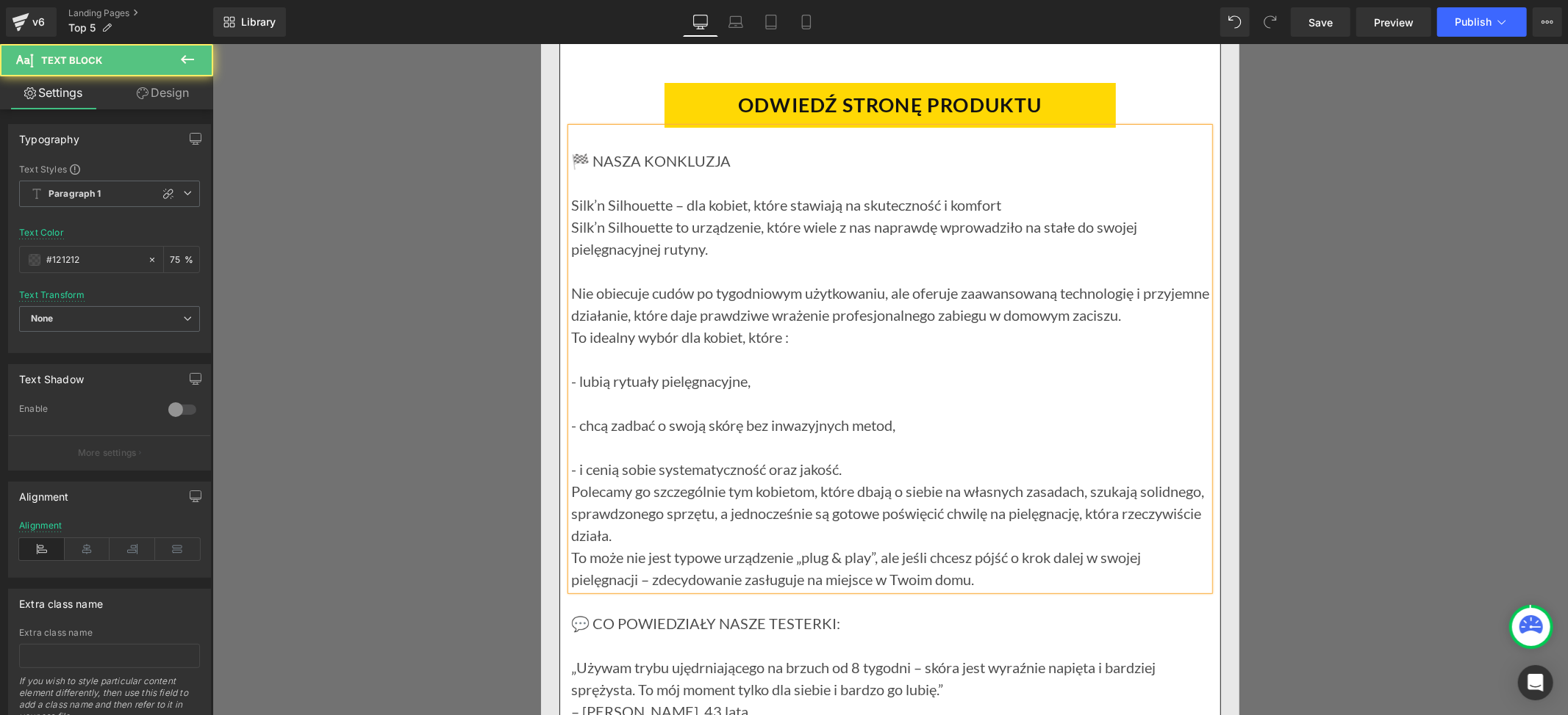
click at [842, 479] on p "- i cenią sobie systematyczność oraz jakość." at bounding box center [889, 468] width 638 height 22
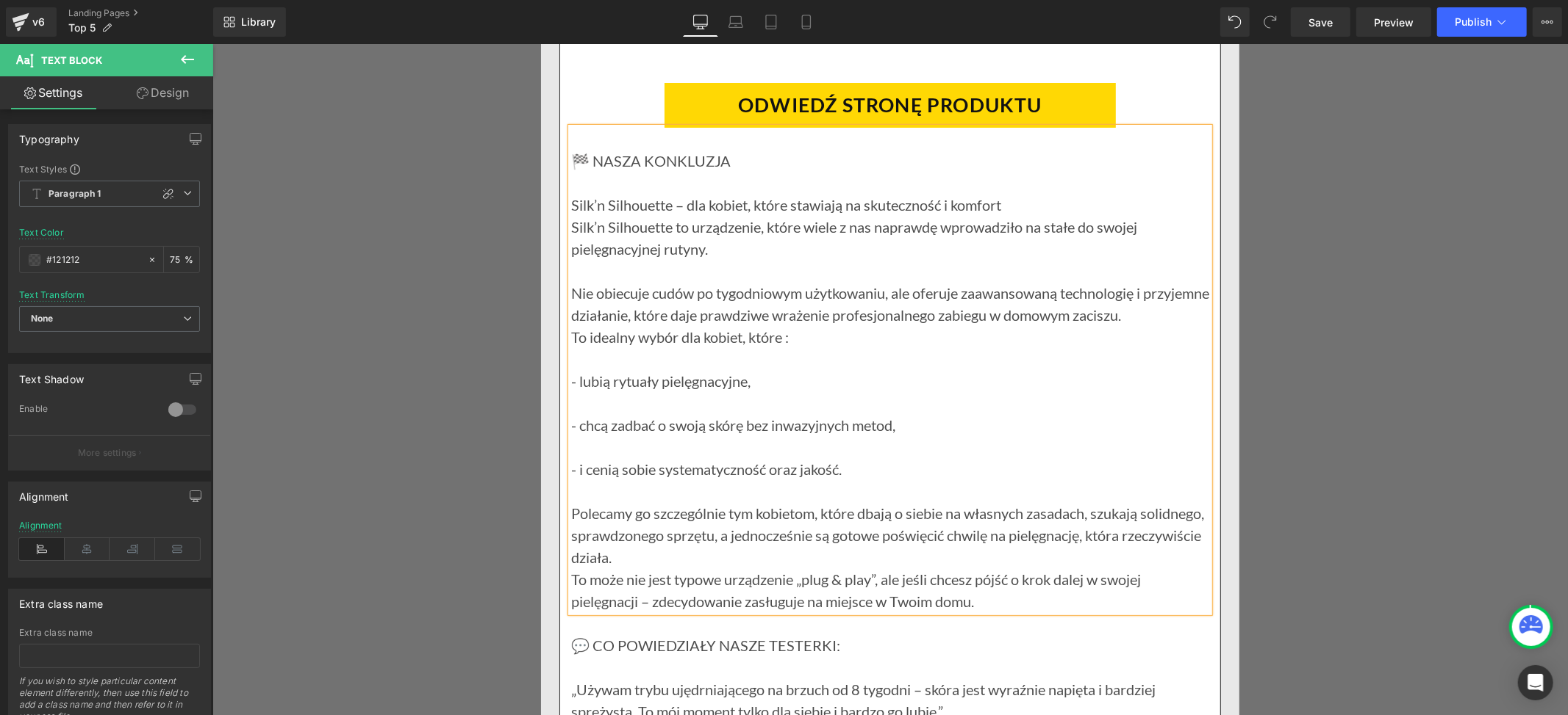
click at [717, 567] on p "Polecamy go szczególnie tym kobietom, które dbają o siebie na własnych zasadach…" at bounding box center [889, 535] width 638 height 66
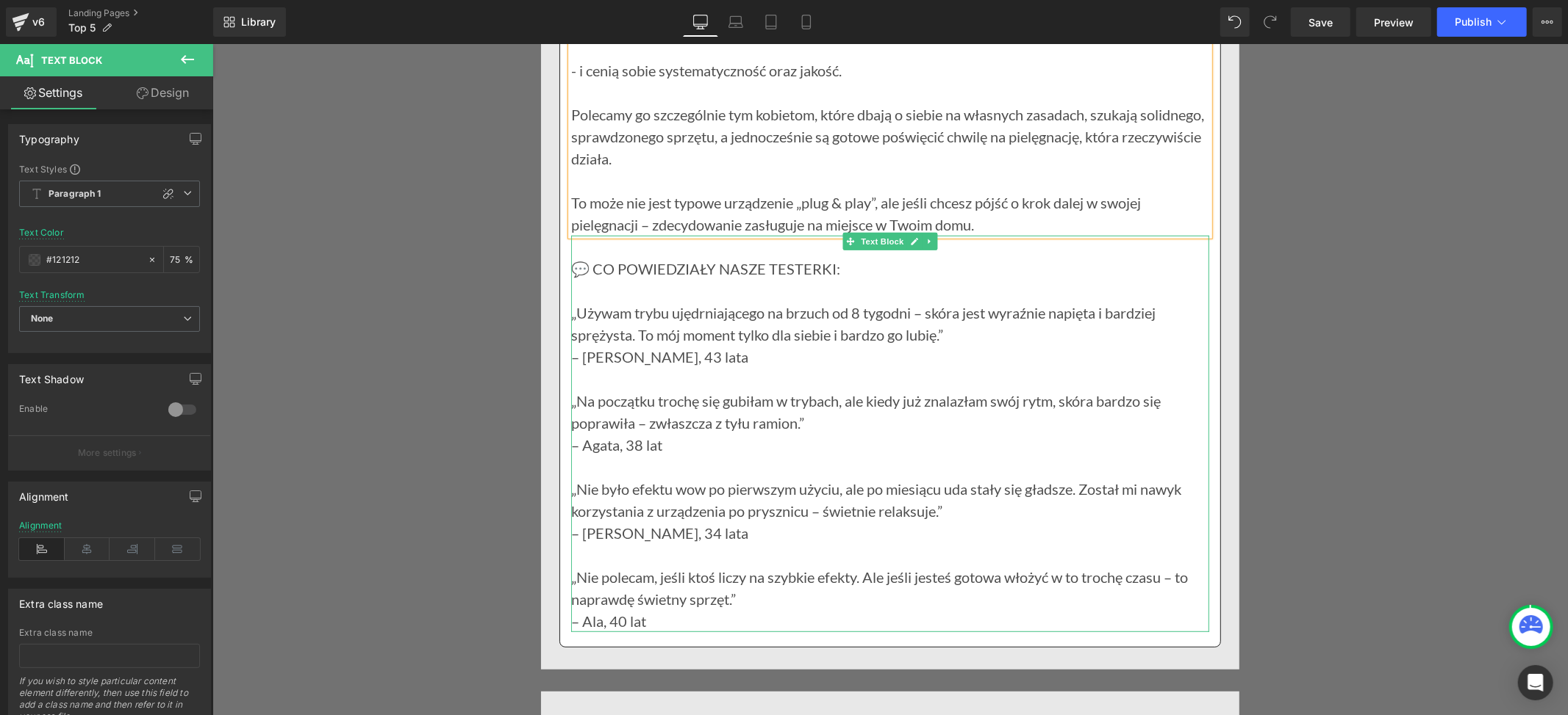
scroll to position [14589, 0]
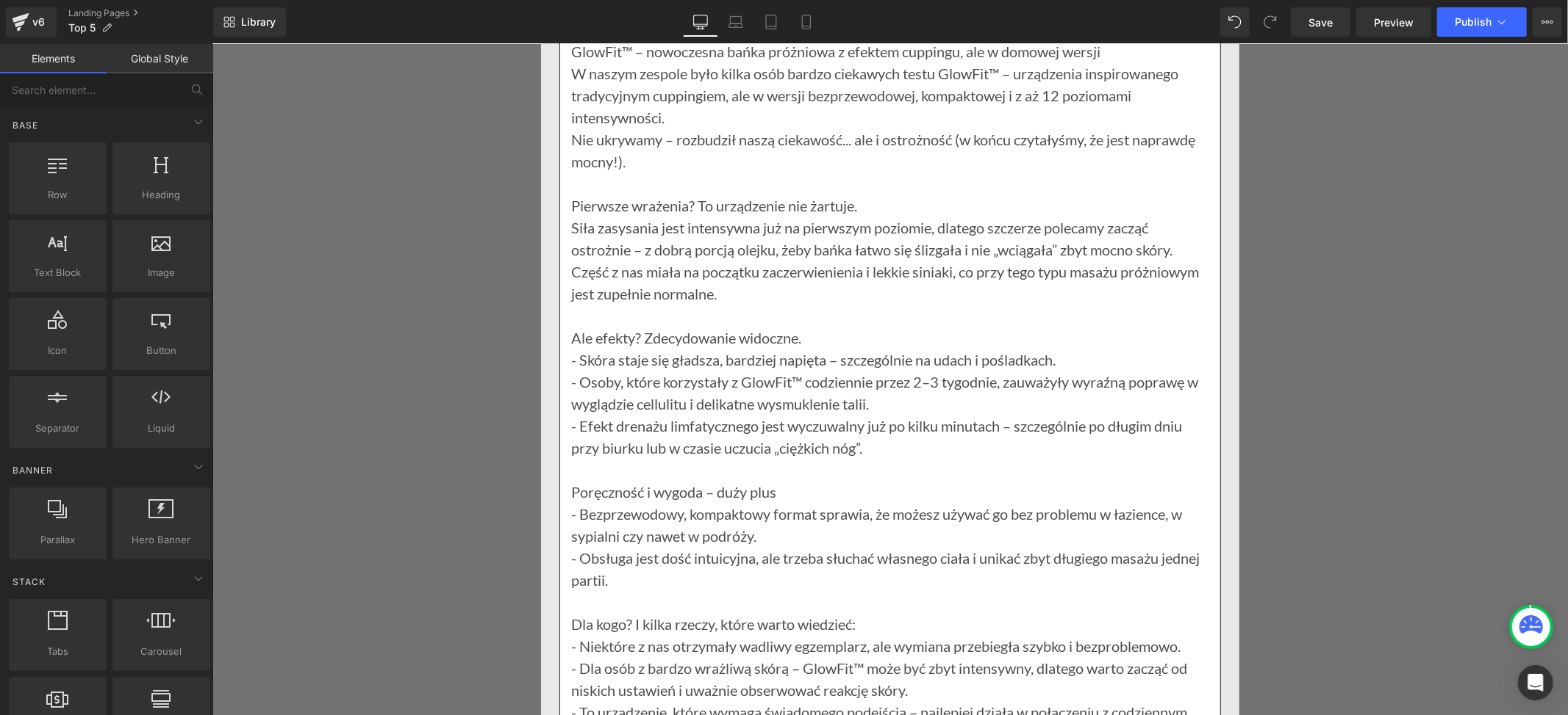
scroll to position [15764, 0]
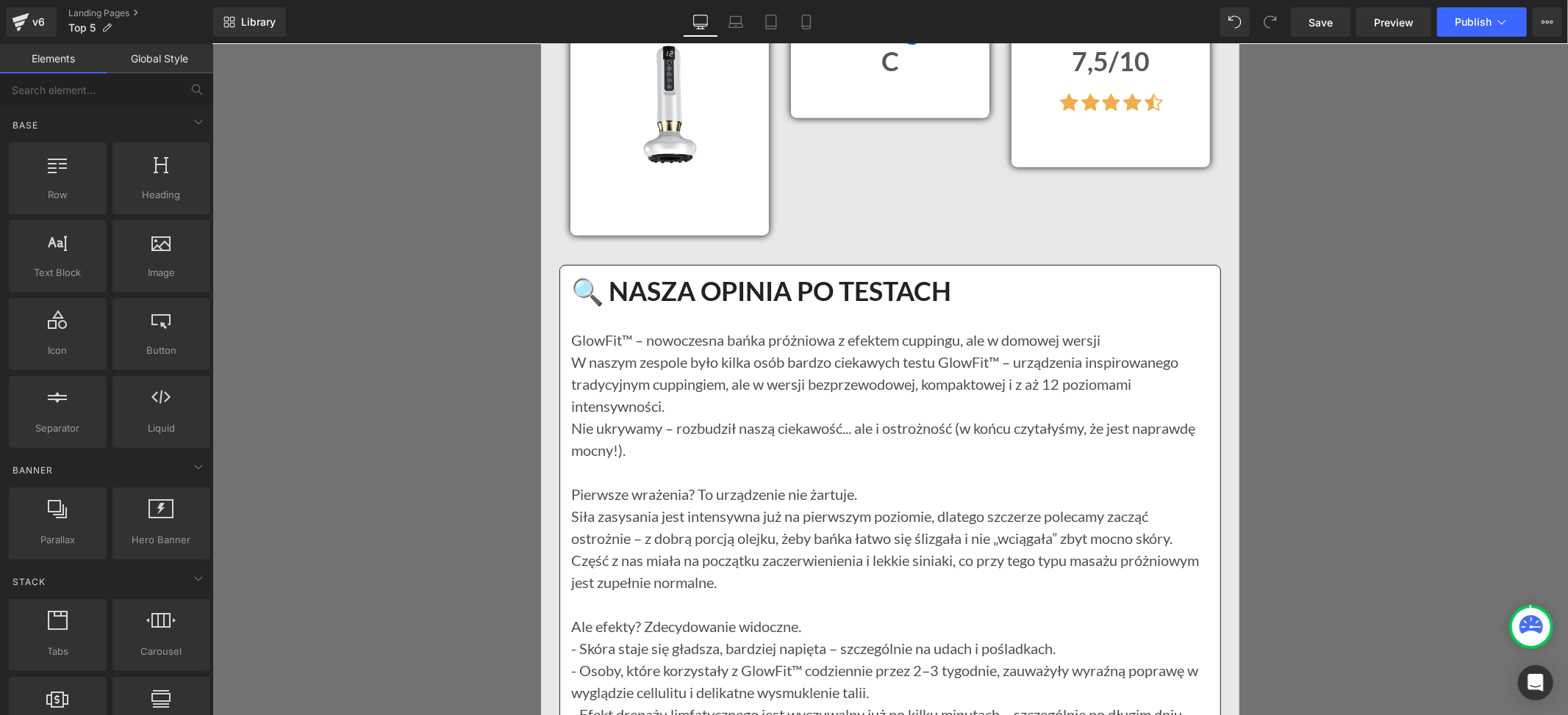
scroll to position [15372, 0]
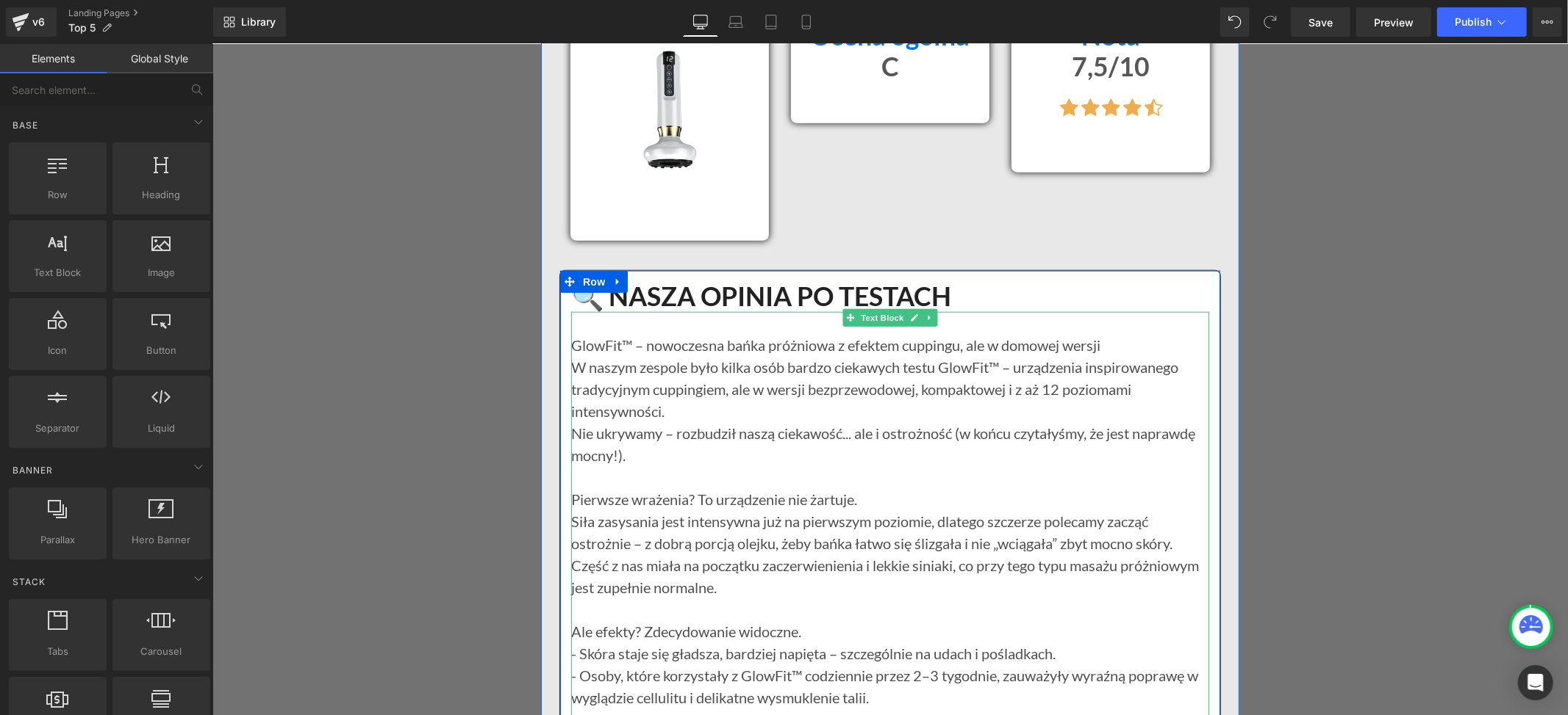
click at [570, 355] on p "GlowFit™ – nowoczesna bańka próżniowa z efektem cuppingu, ale w domowej wersji" at bounding box center [889, 344] width 638 height 22
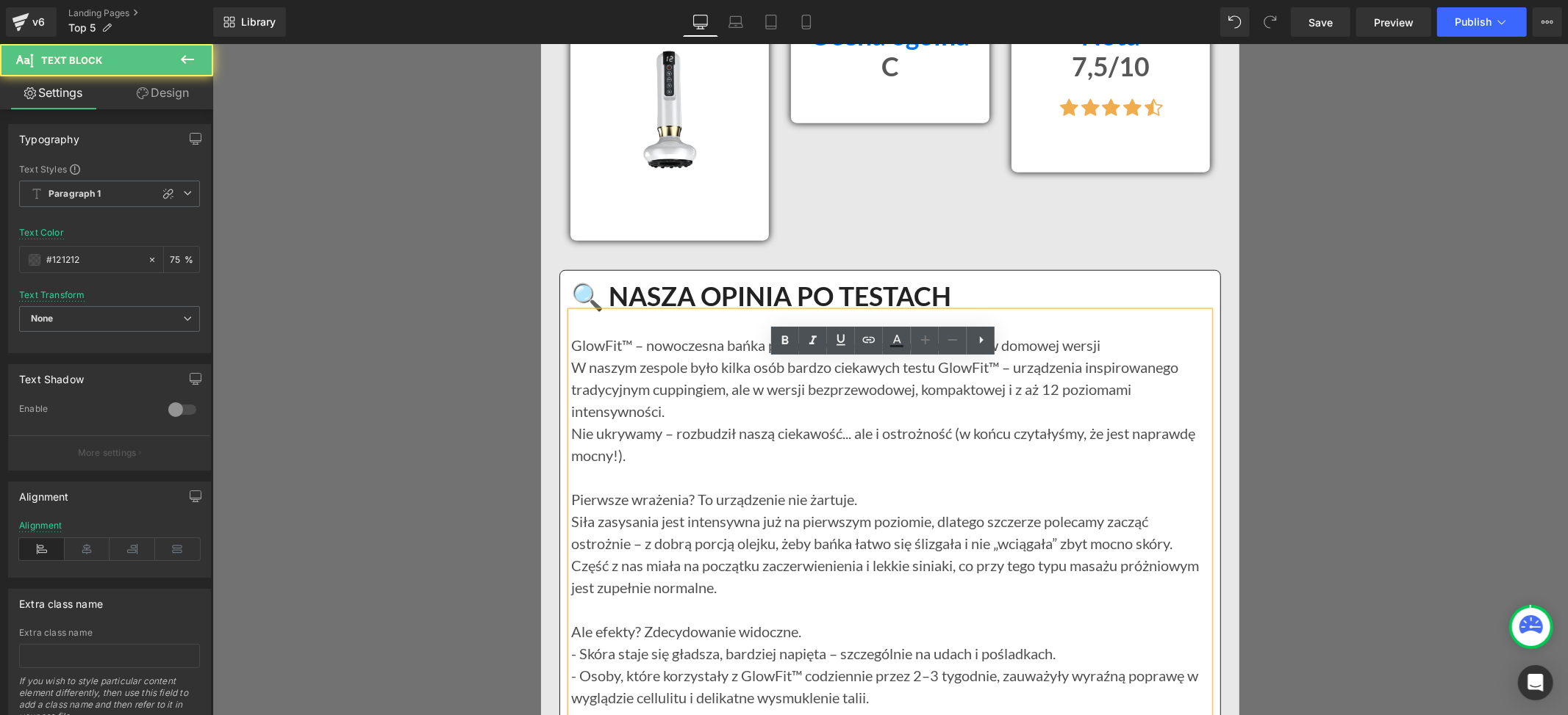
click at [570, 355] on p "GlowFit™ – nowoczesna bańka próżniowa z efektem cuppingu, ale w domowej wersji" at bounding box center [889, 344] width 638 height 22
click at [570, 388] on div "GlowFit™ – nowoczesna bańka próżniowa z efektem cuppingu, ale w domowej wersji …" at bounding box center [889, 708] width 638 height 794
click at [570, 355] on p "GlowFit™ – nowoczesna bańka próżniowa z efektem cuppingu, ale w domowej wersji" at bounding box center [889, 344] width 638 height 22
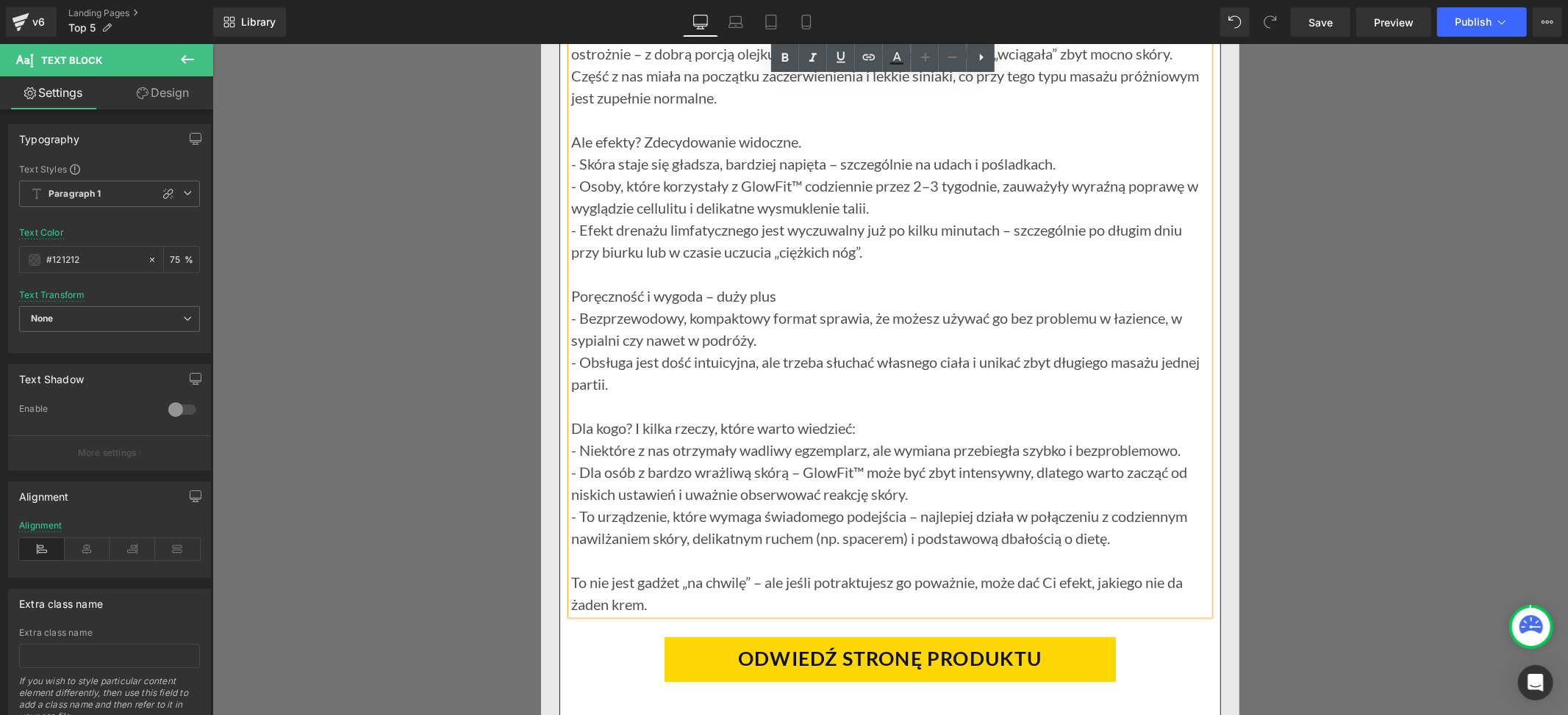
scroll to position [16156, 0]
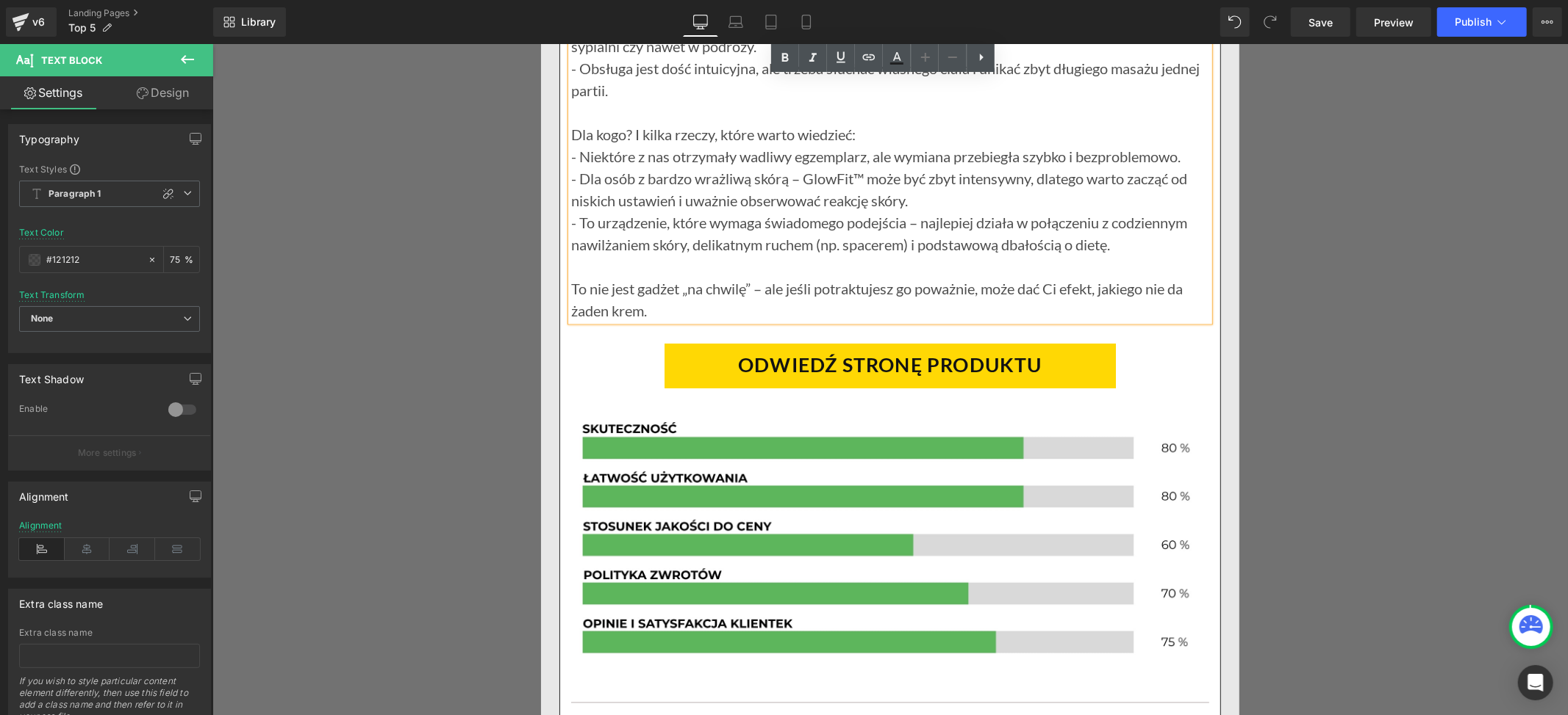
click at [661, 321] on p "To nie jest gadżet „na chwilę” – ale jeśli potraktujesz go poważnie, może dać C…" at bounding box center [889, 299] width 638 height 44
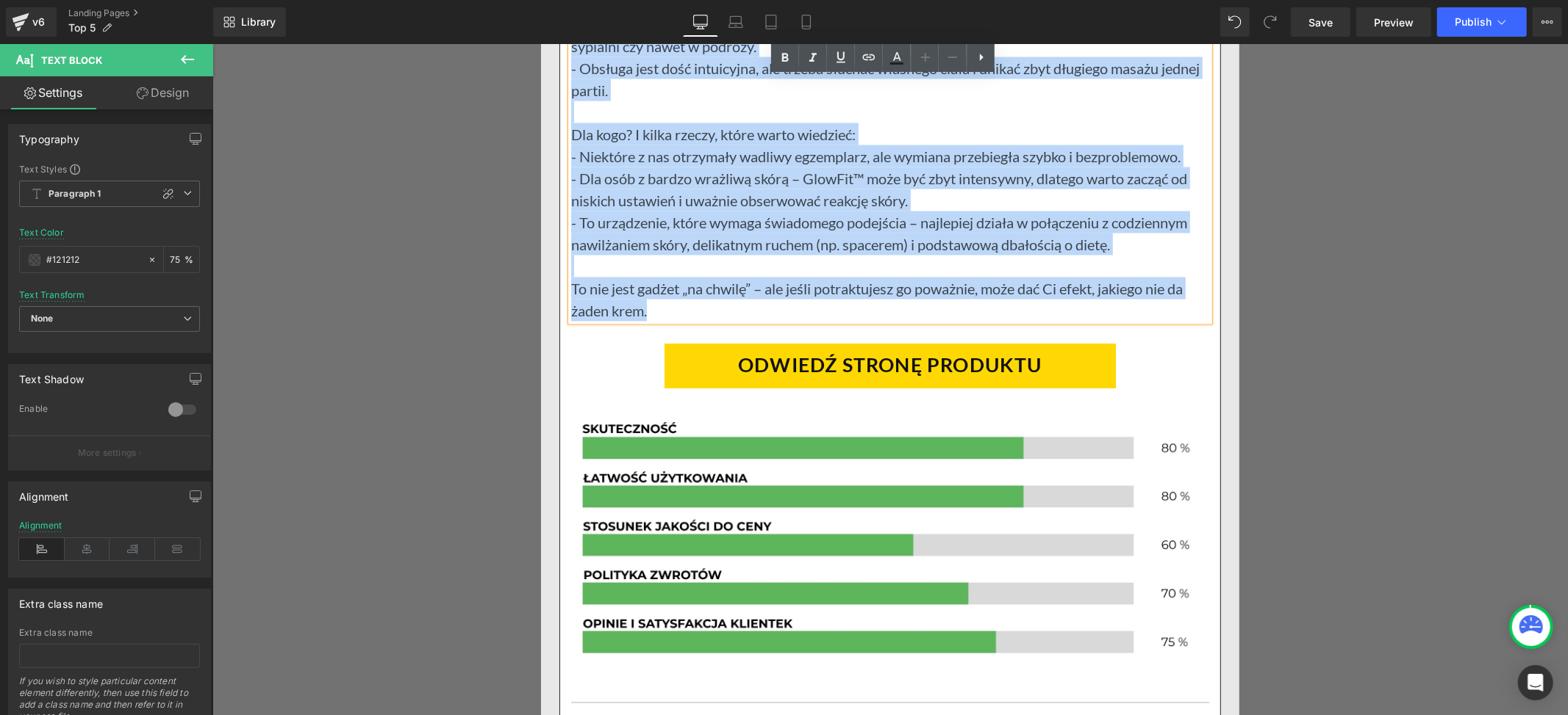
paste div
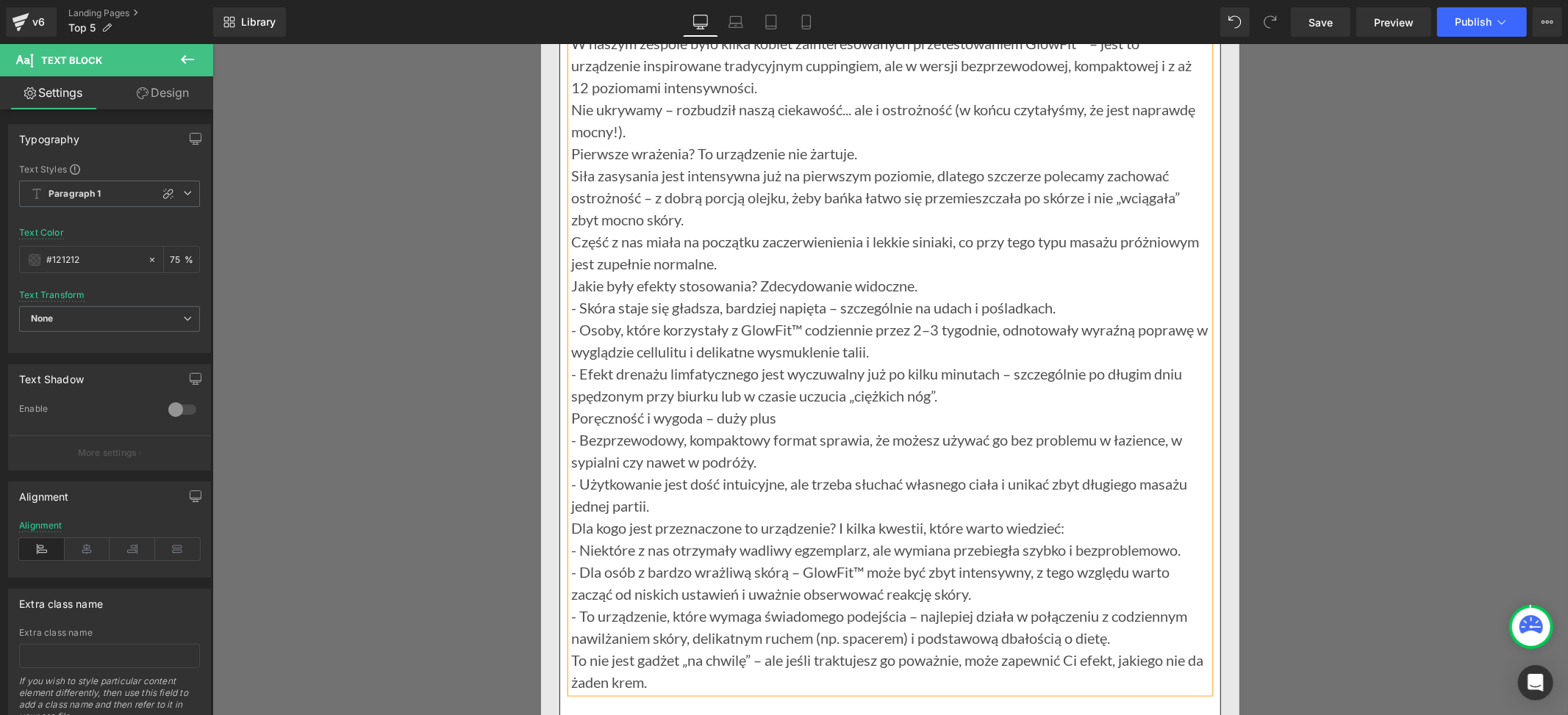
scroll to position [15470, 0]
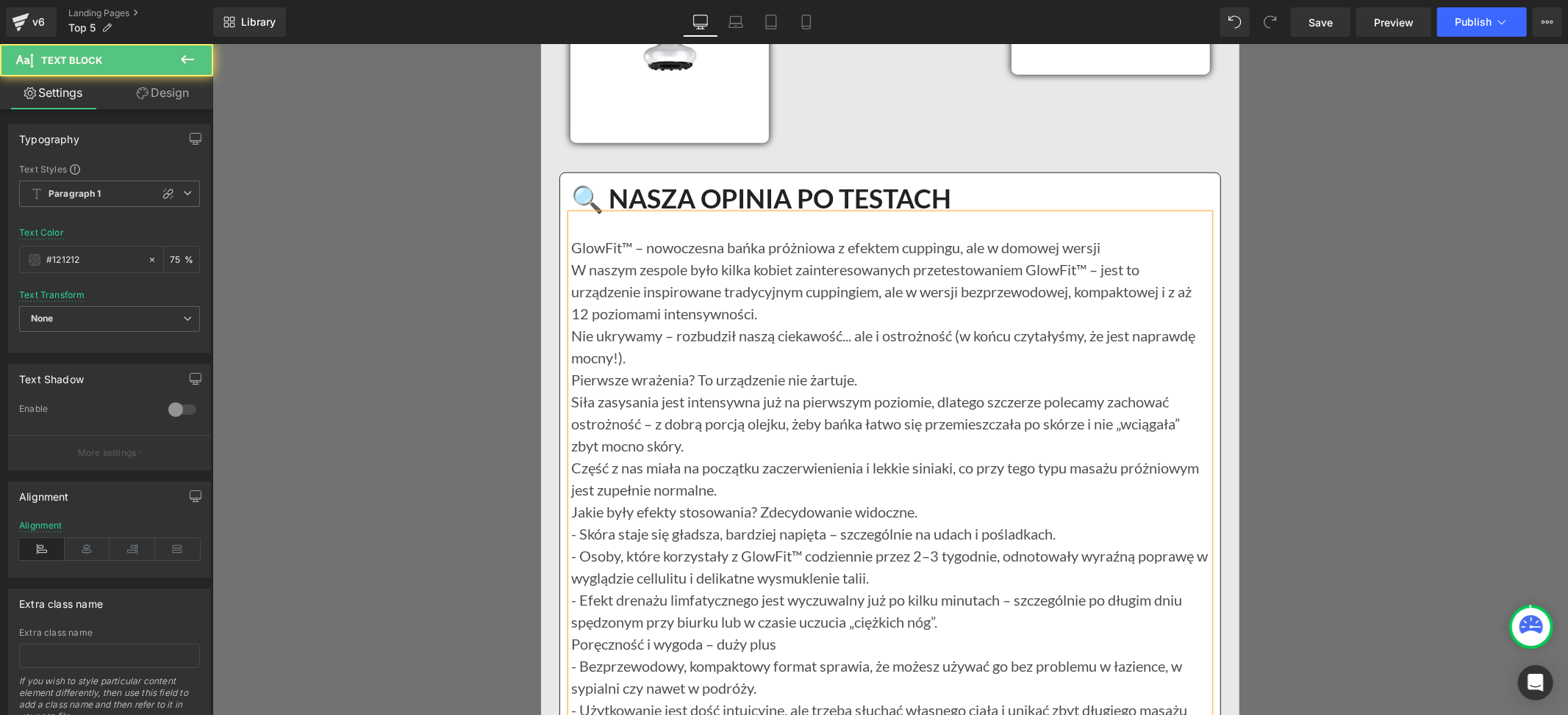
click at [756, 324] on p "W naszym zespole było kilka kobiet zainteresowanych przetestowaniem GlowFit™ – …" at bounding box center [889, 291] width 638 height 66
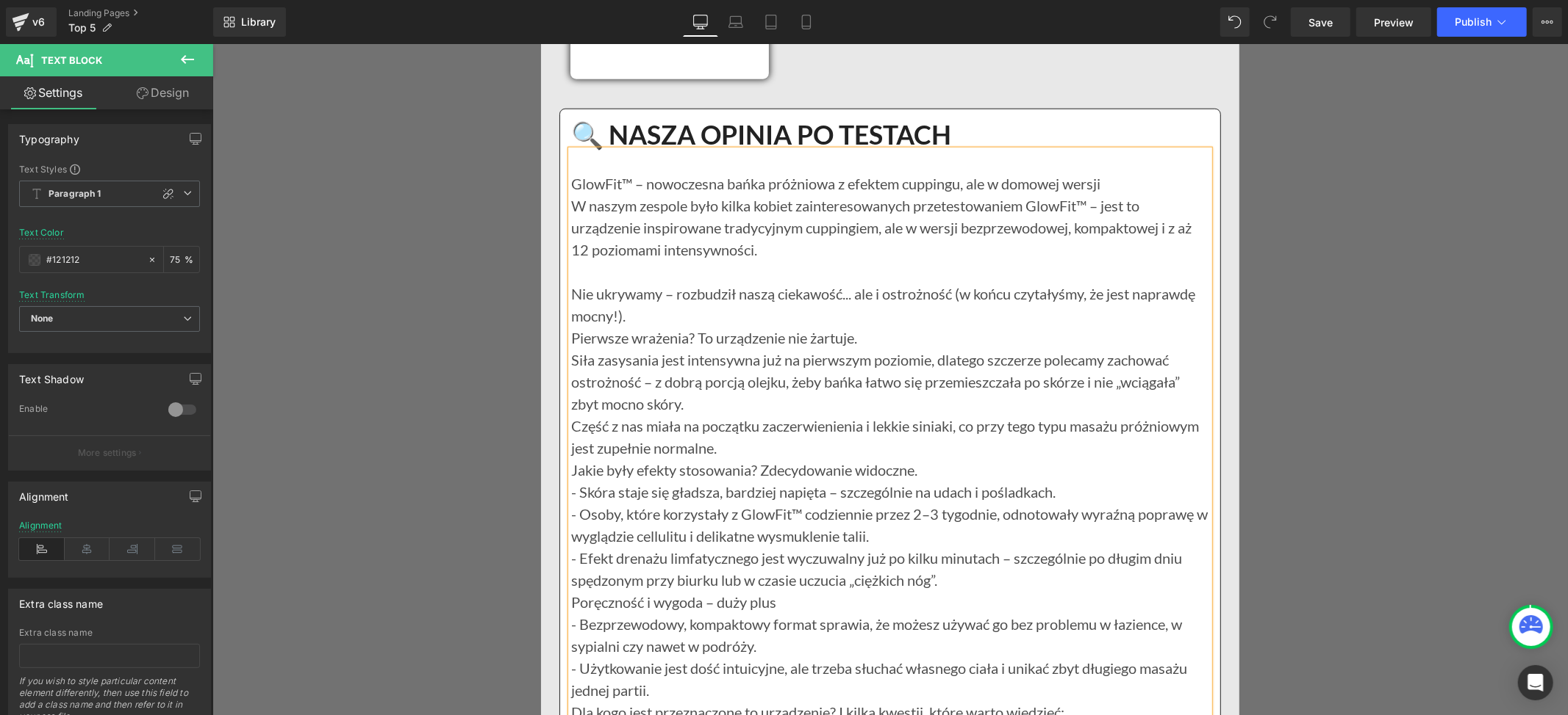
scroll to position [15568, 0]
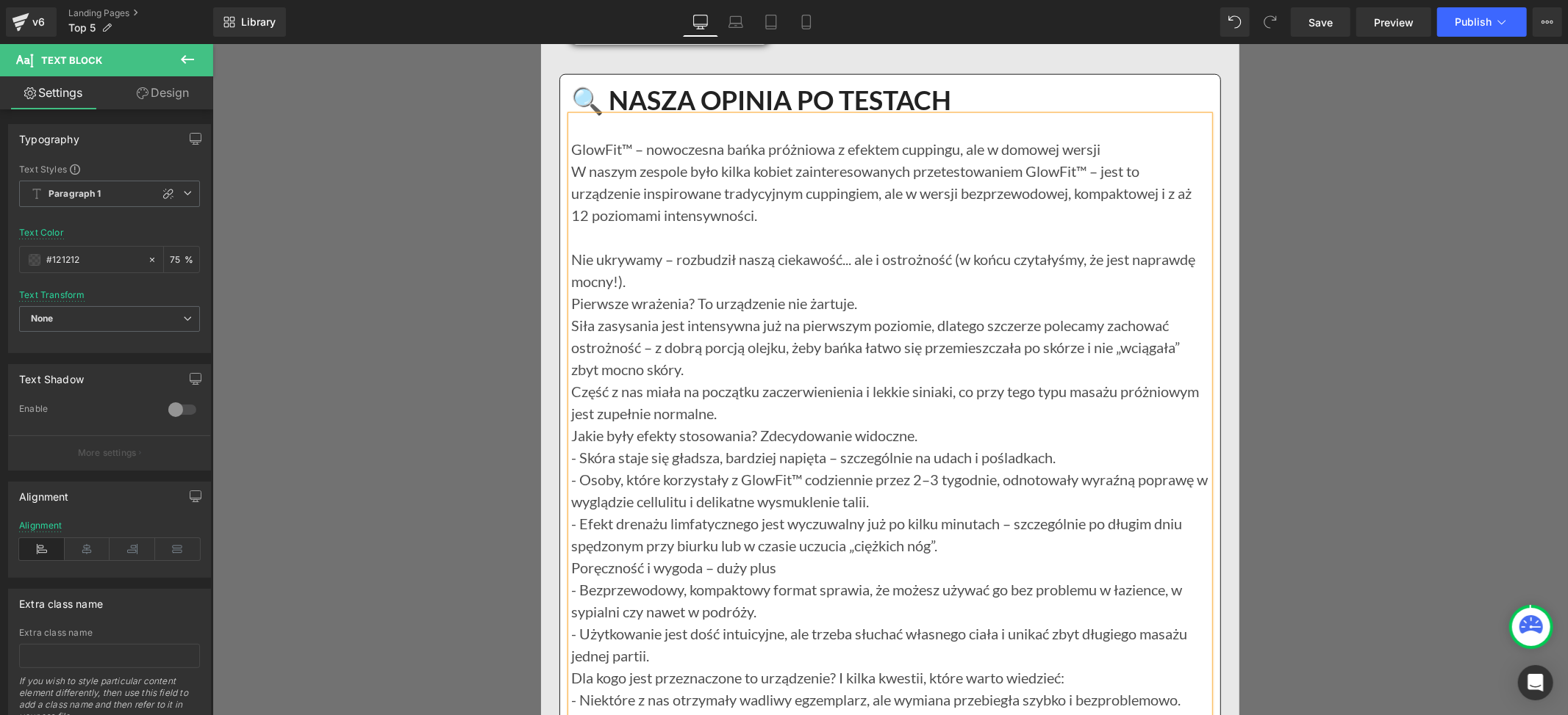
click at [637, 292] on p "Nie ukrywamy – rozbudził naszą ciekawość... ale i ostrożność (w końcu czytałyśm…" at bounding box center [889, 270] width 638 height 44
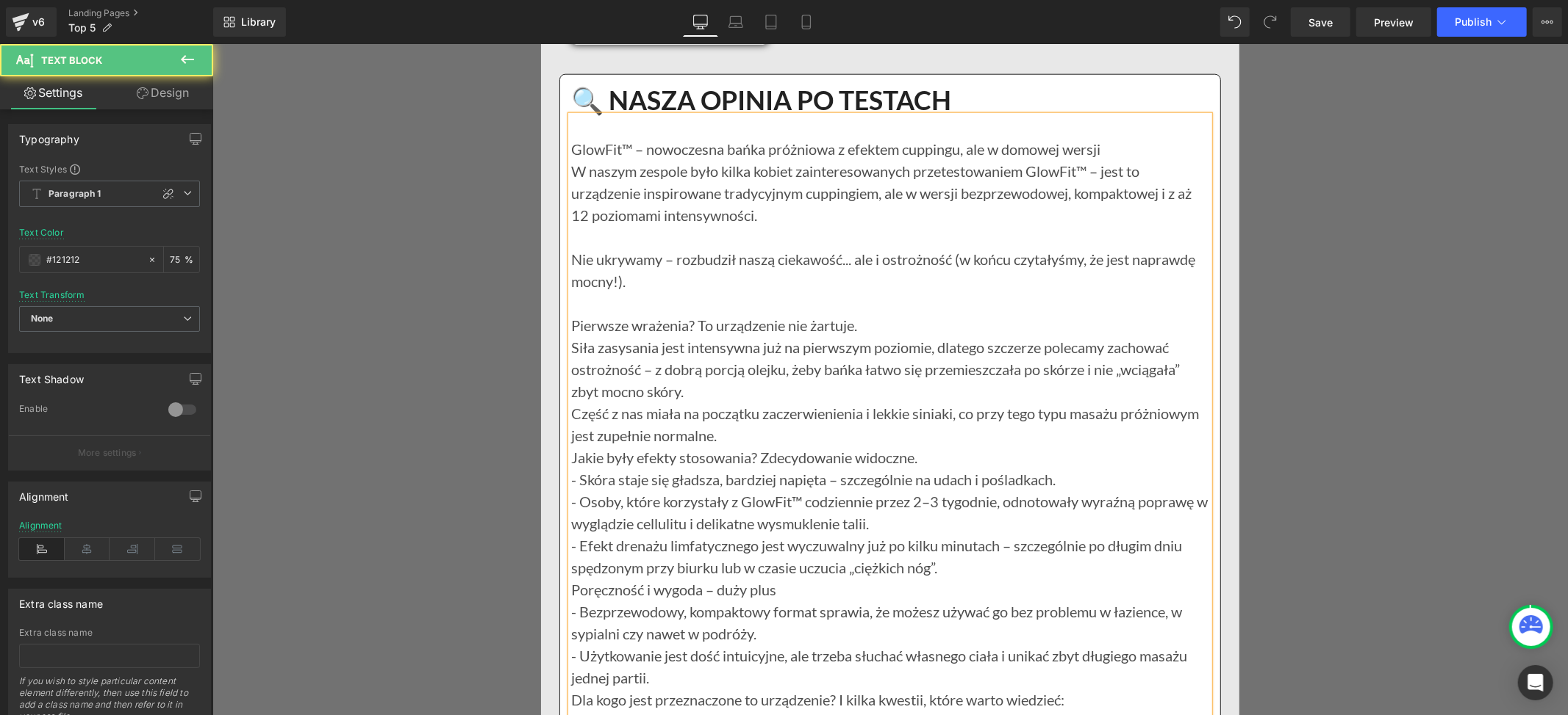
click at [861, 335] on p "Pierwsze wrażenia? To urządzenie nie żartuje." at bounding box center [889, 324] width 638 height 22
click at [708, 402] on p "Siła zasysania jest intensywna już na pierwszym poziomie, dlatego szczerze pole…" at bounding box center [889, 368] width 638 height 66
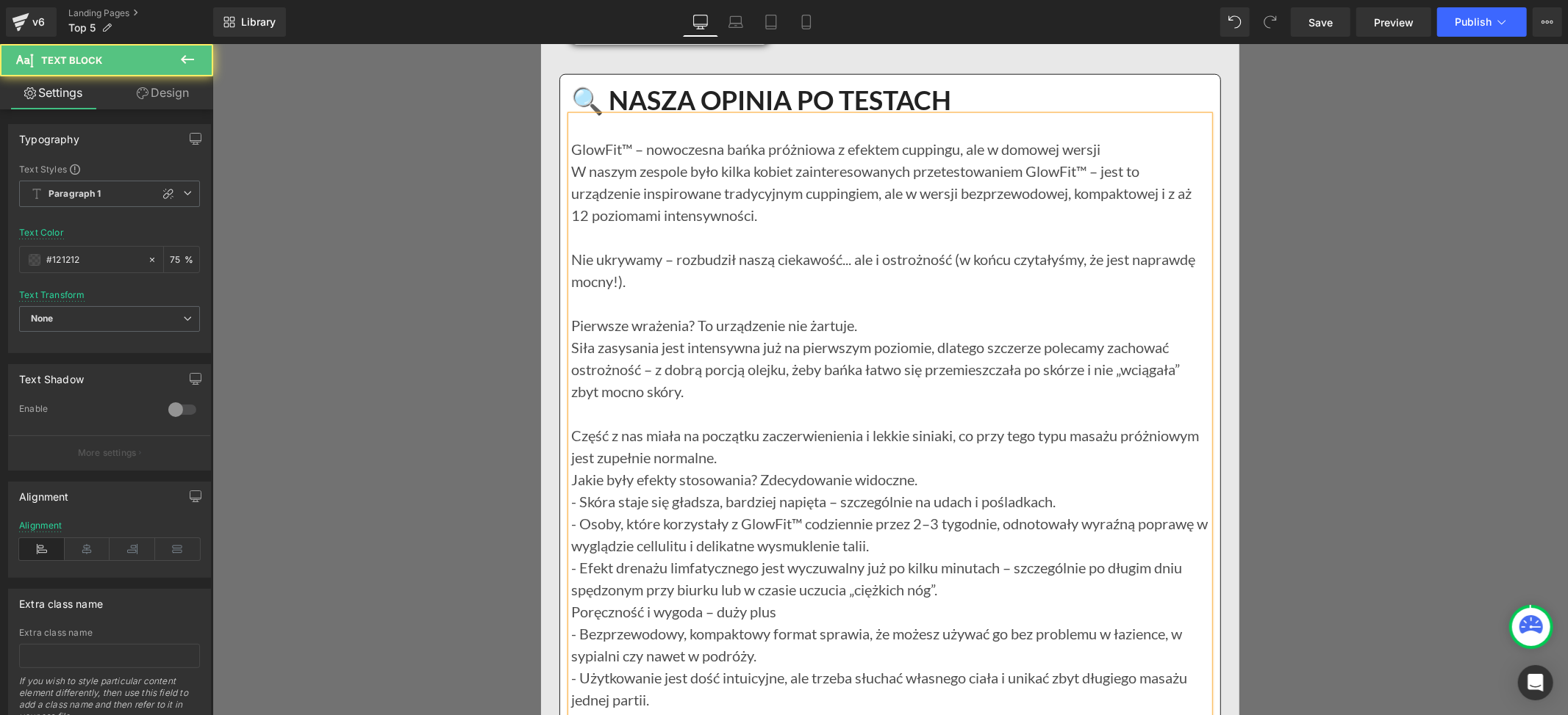
click at [799, 468] on p "Część z nas miała na początku zaczerwienienia i lekkie siniaki, co przy tego ty…" at bounding box center [889, 445] width 638 height 44
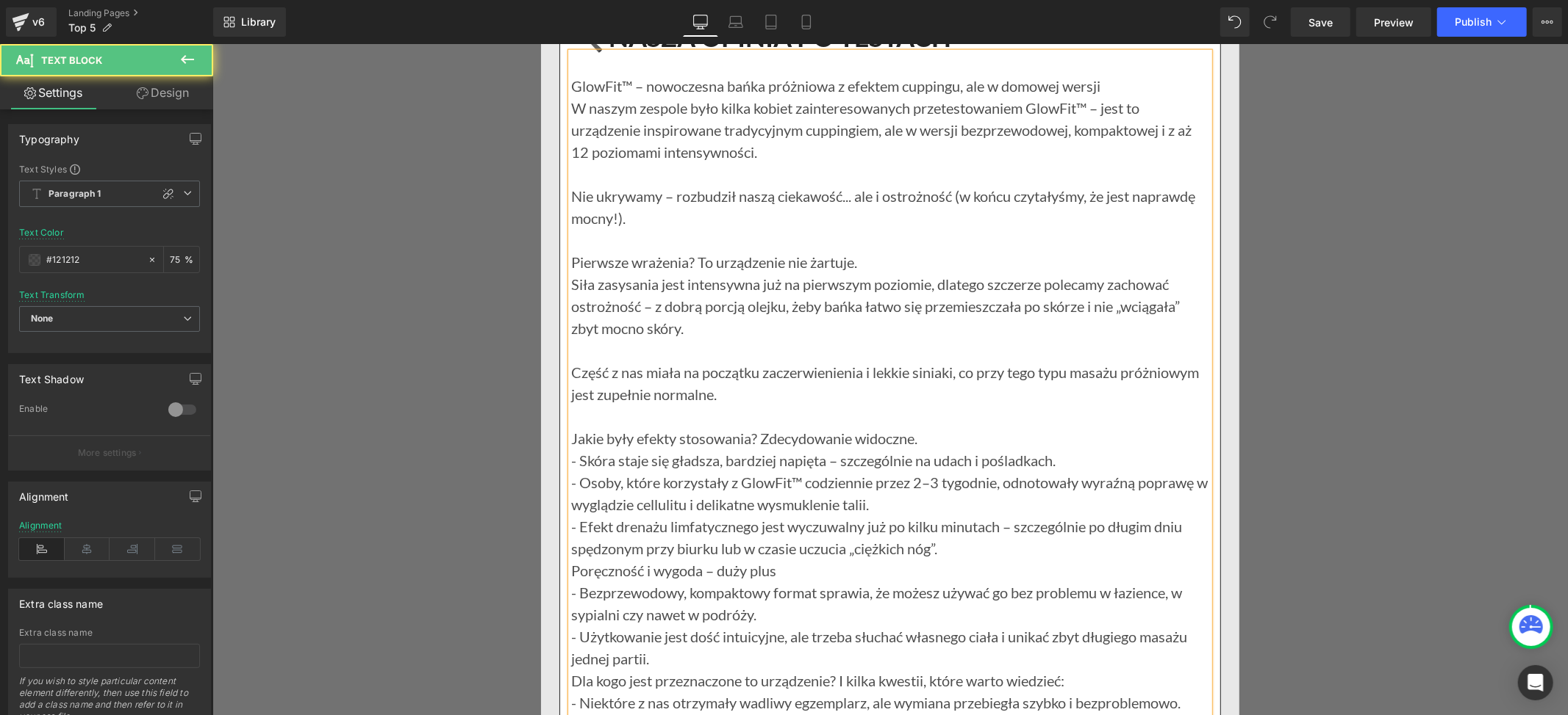
scroll to position [15666, 0]
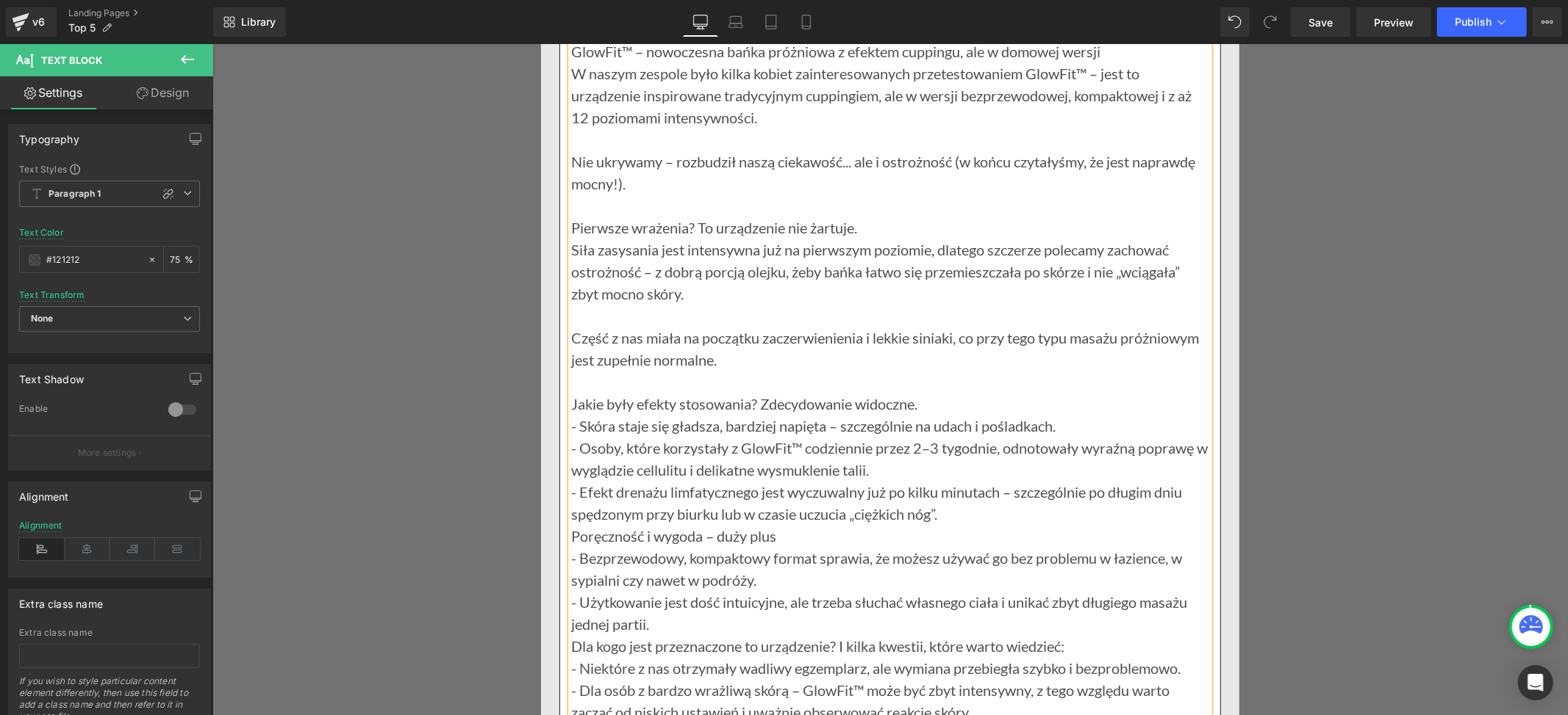
click at [917, 415] on p "Jakie były efekty stosowania? Zdecydowanie widoczne." at bounding box center [889, 402] width 638 height 22
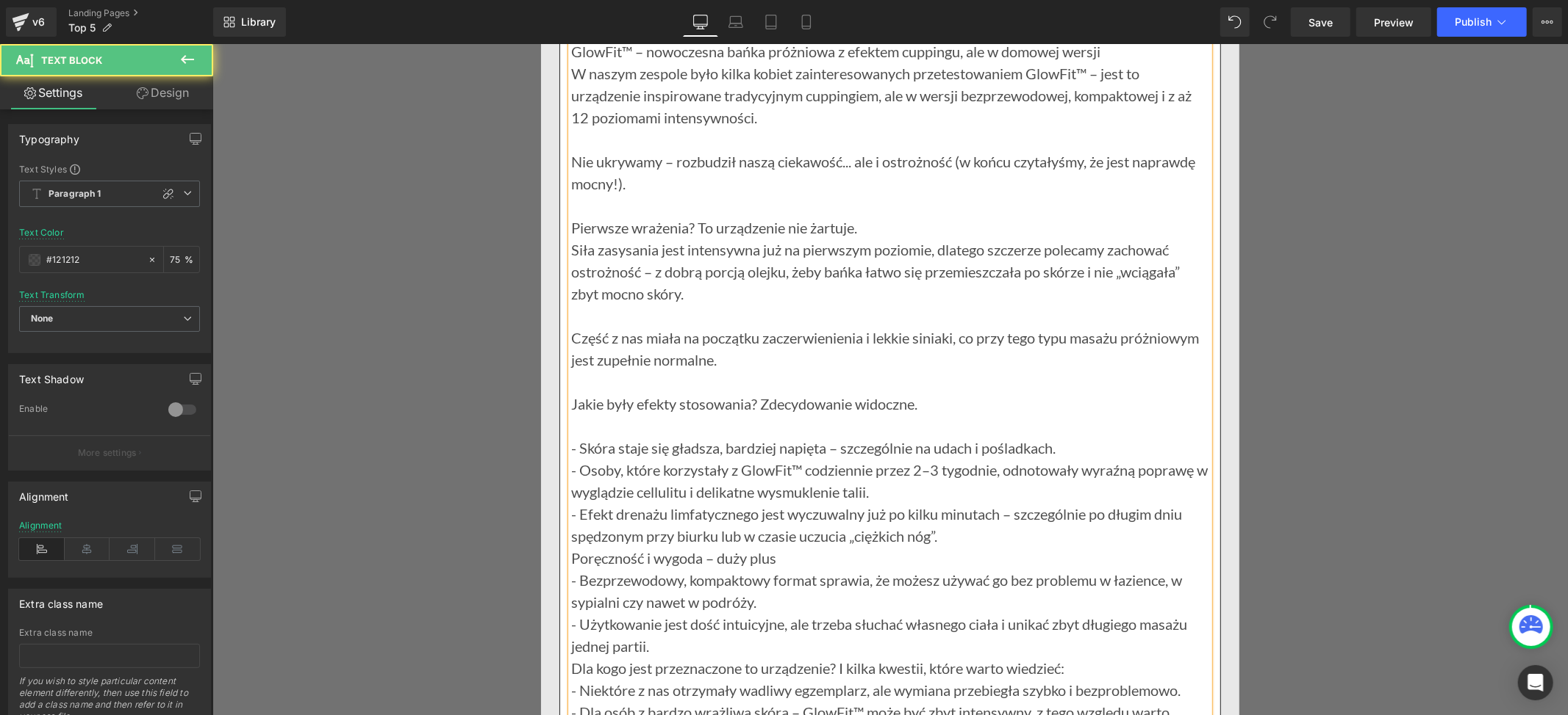
click at [1065, 458] on p "- Skóra staje się gładsza, bardziej napięta – szczególnie na udach i pośladkach." at bounding box center [889, 447] width 638 height 22
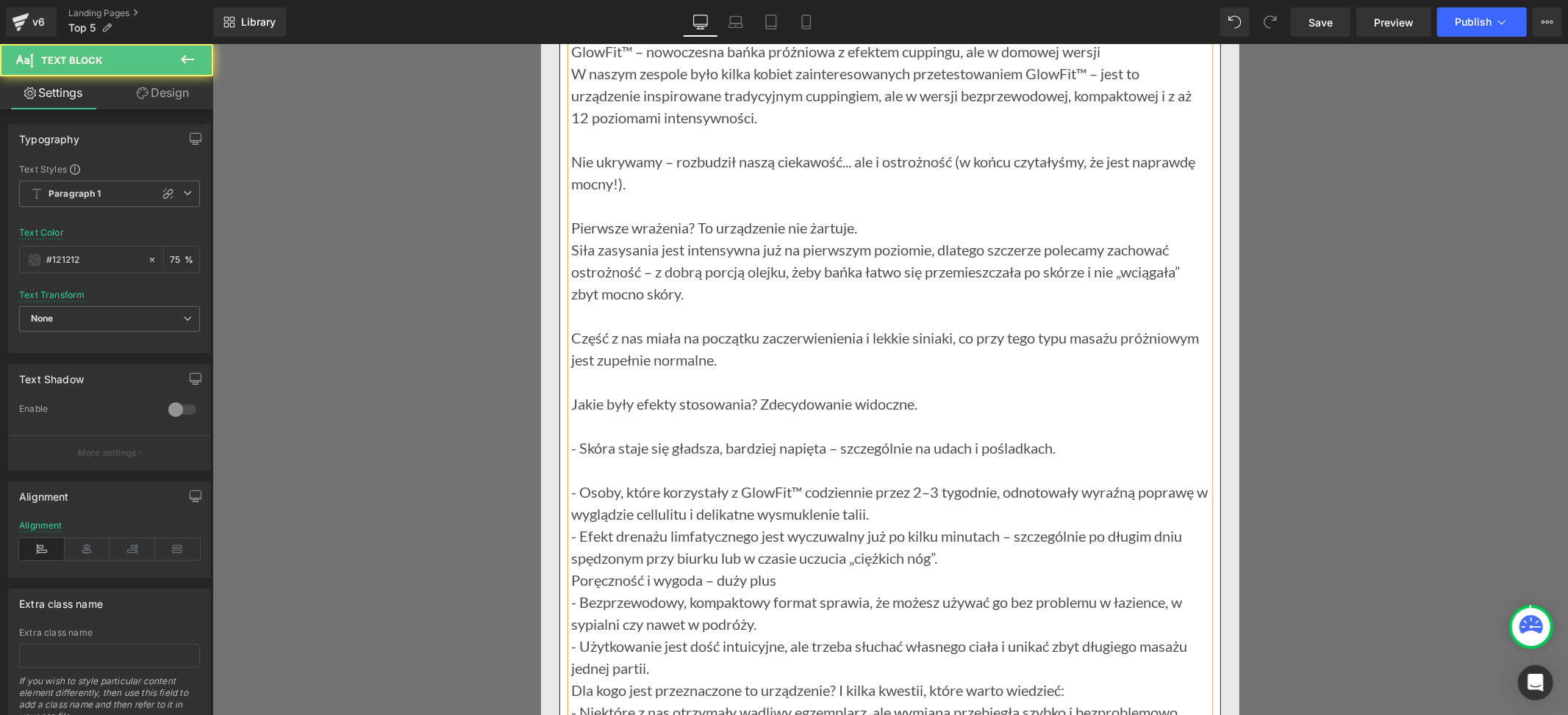
click at [894, 525] on p "- Osoby, które korzystały z GlowFit™ codziennie przez 2–3 tygodnie, odnotowały …" at bounding box center [889, 502] width 638 height 44
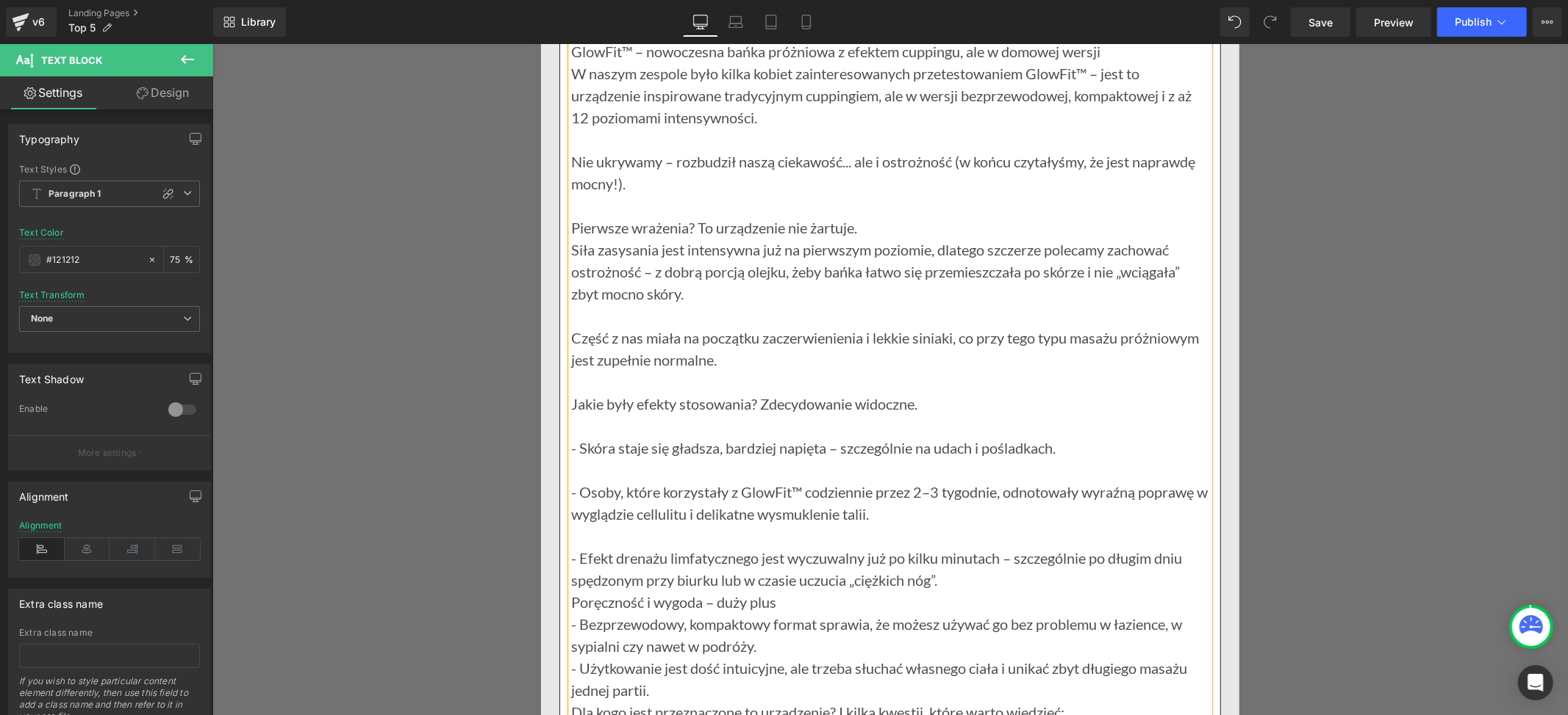
click at [942, 590] on p "- Efekt drenażu limfatycznego jest wyczuwalny już po kilku minutach – szczególn…" at bounding box center [889, 568] width 638 height 44
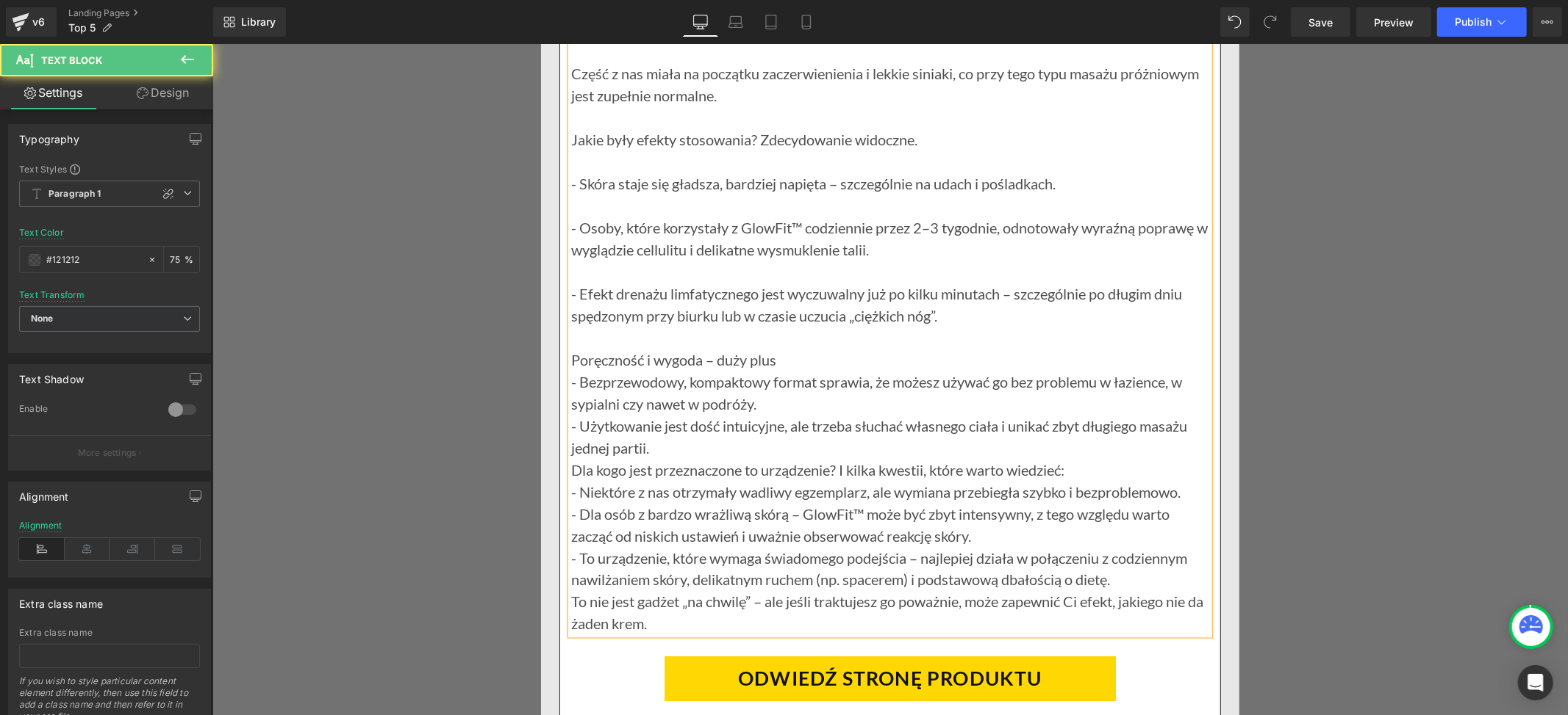
scroll to position [15960, 0]
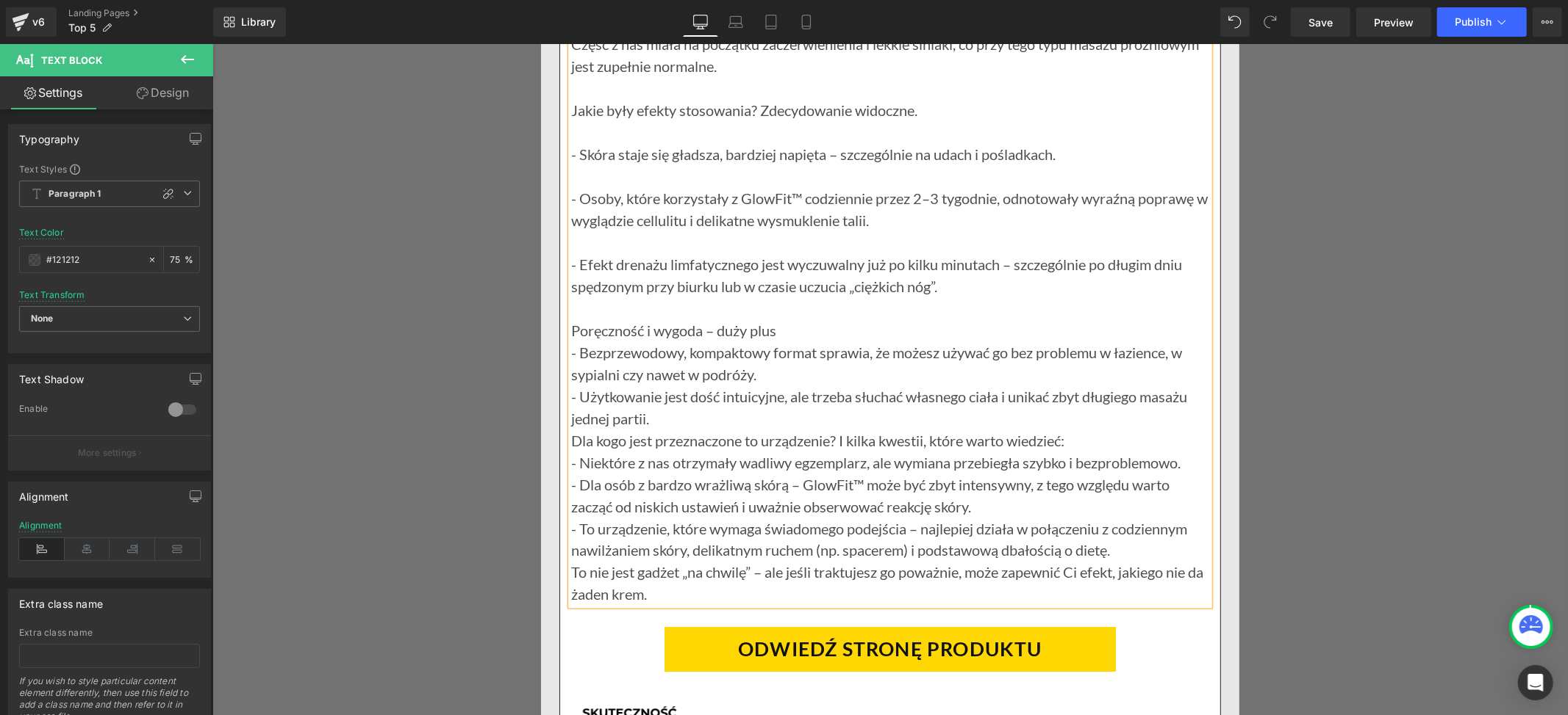
click at [762, 385] on p "- Bezprzewodowy, kompaktowy format sprawia, że możesz używać go bez problemu w …" at bounding box center [889, 362] width 638 height 44
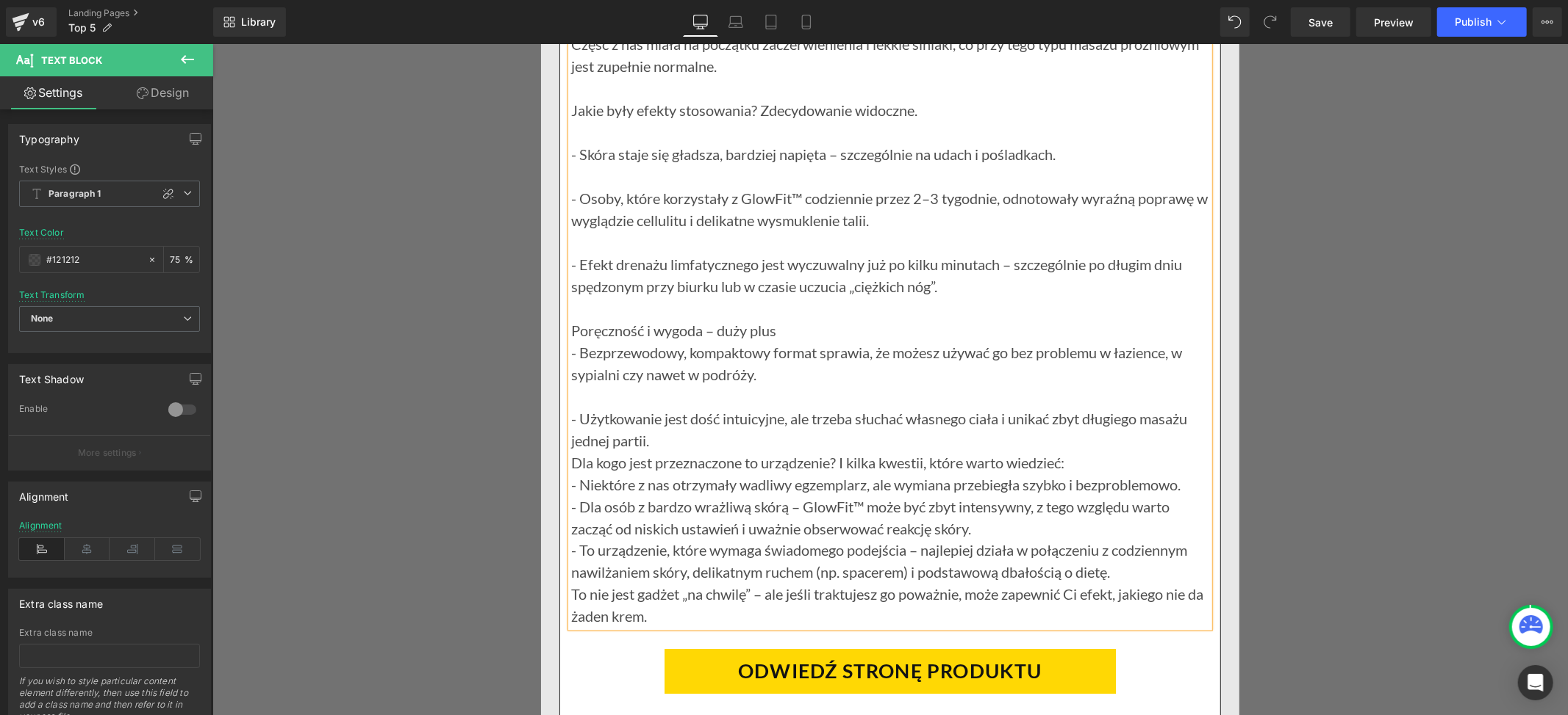
click at [697, 451] on p "- Użytkowanie jest dość intuicyjne, ale trzeba słuchać własnego ciała i unikać …" at bounding box center [889, 429] width 638 height 44
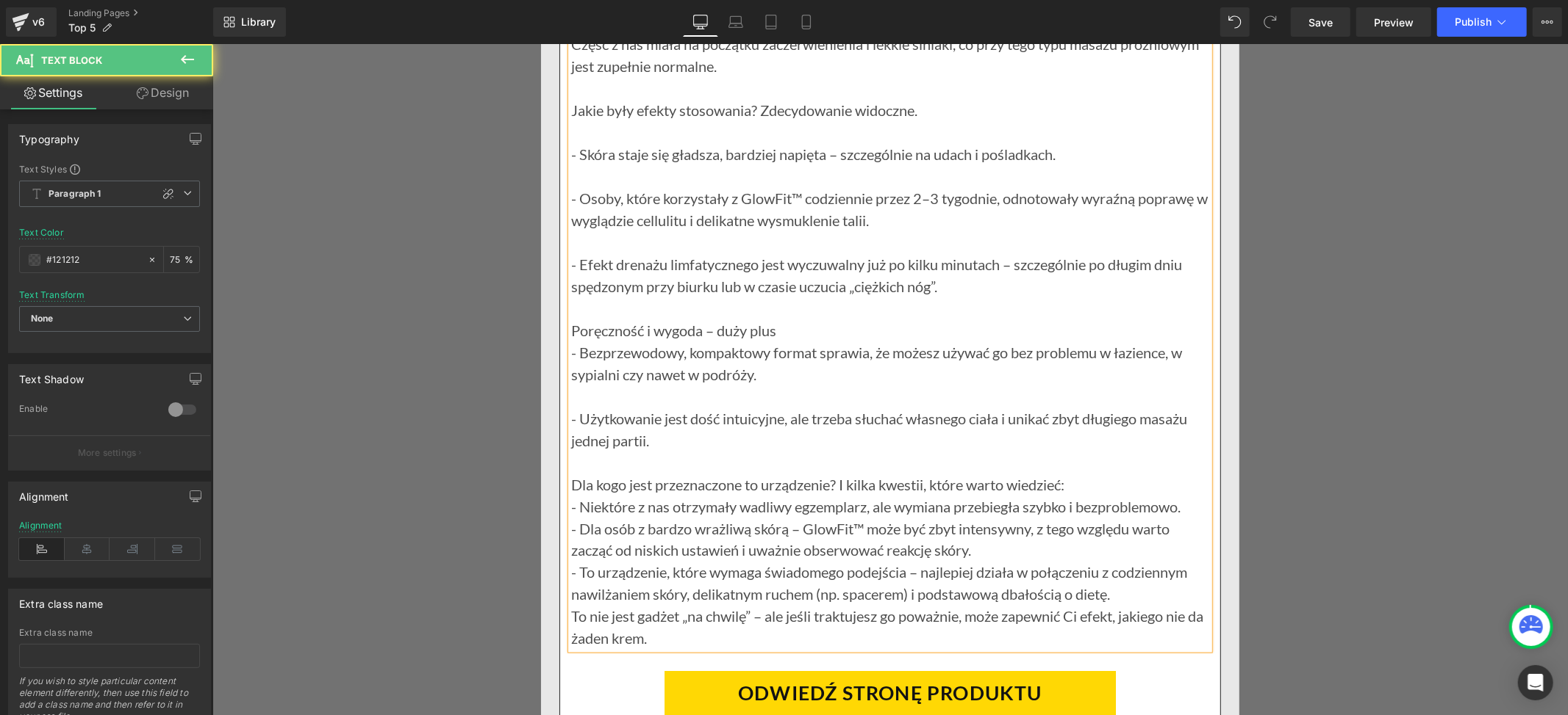
click at [1064, 495] on p "Dla kogo jest przeznaczone to urządzenie? I kilka kwestii, które warto wiedzieć:" at bounding box center [889, 484] width 638 height 22
click at [1082, 495] on p "Dla kogo jest przeznaczone to urządzenie? I kilka kwestii, które warto wiedzieć…" at bounding box center [889, 484] width 638 height 22
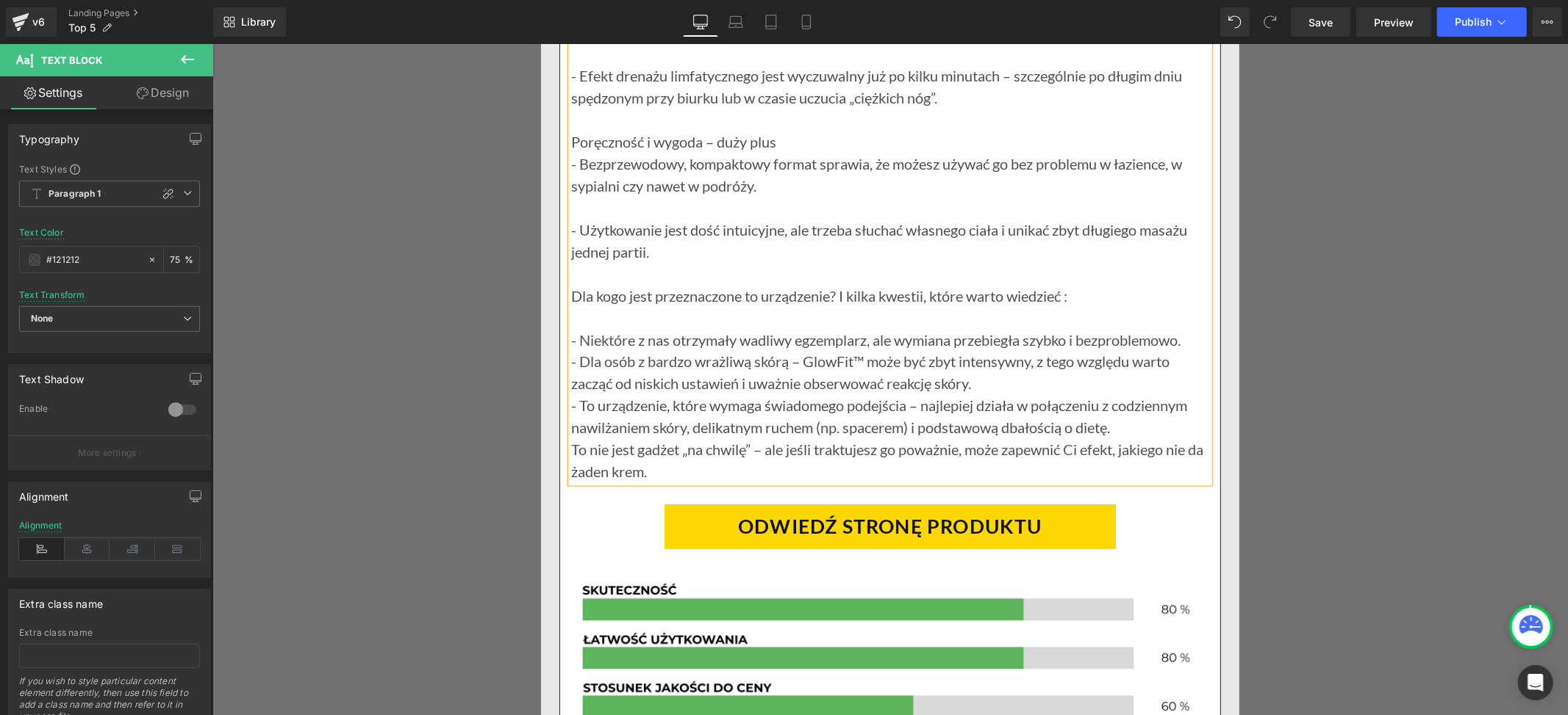
scroll to position [16156, 0]
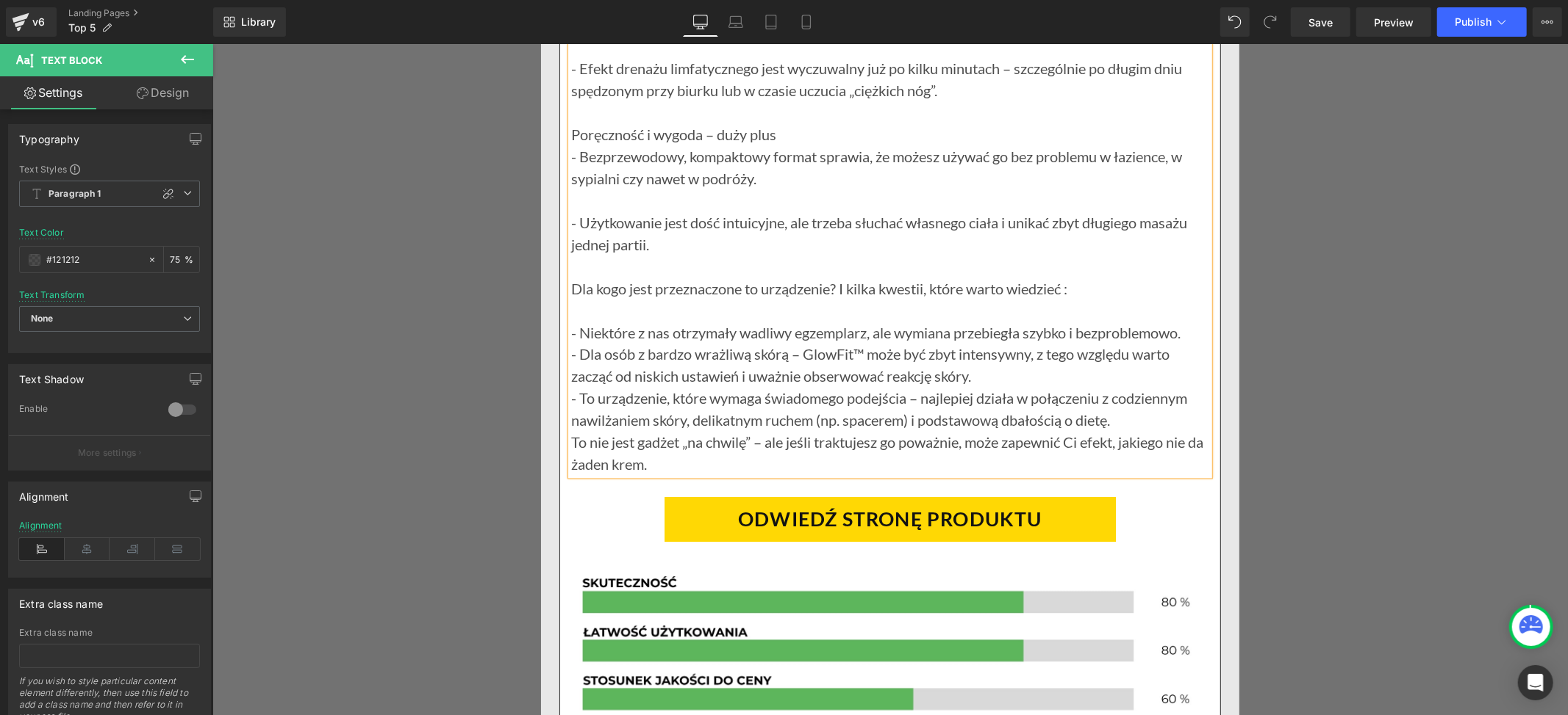
click at [1188, 343] on p "- Niektóre z nas otrzymały wadliwy egzemplarz, ale wymiana przebiegła szybko i …" at bounding box center [889, 332] width 638 height 22
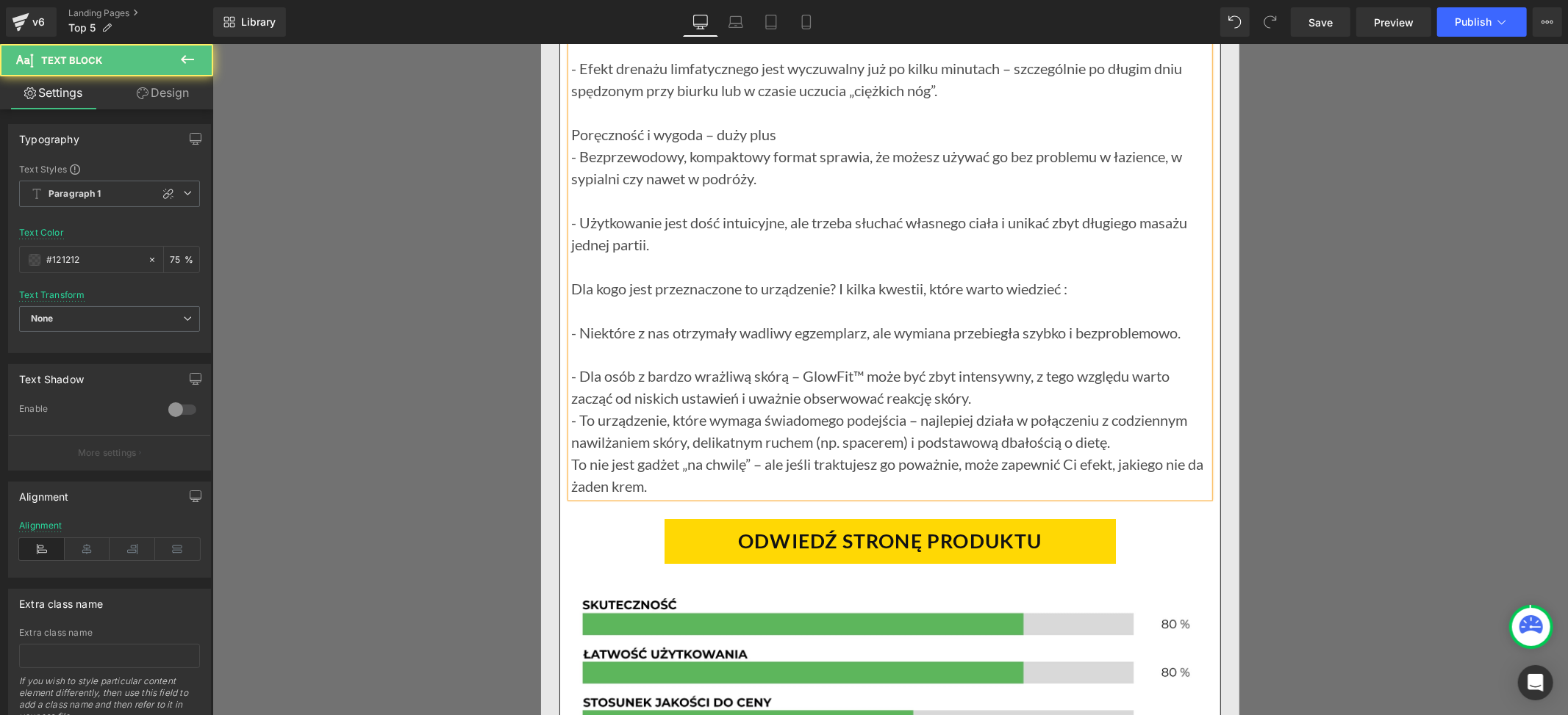
click at [982, 409] on p "- Dla osób z bardzo wrażliwą skórą – GlowFit™ może być zbyt intensywny, z tego …" at bounding box center [889, 387] width 638 height 44
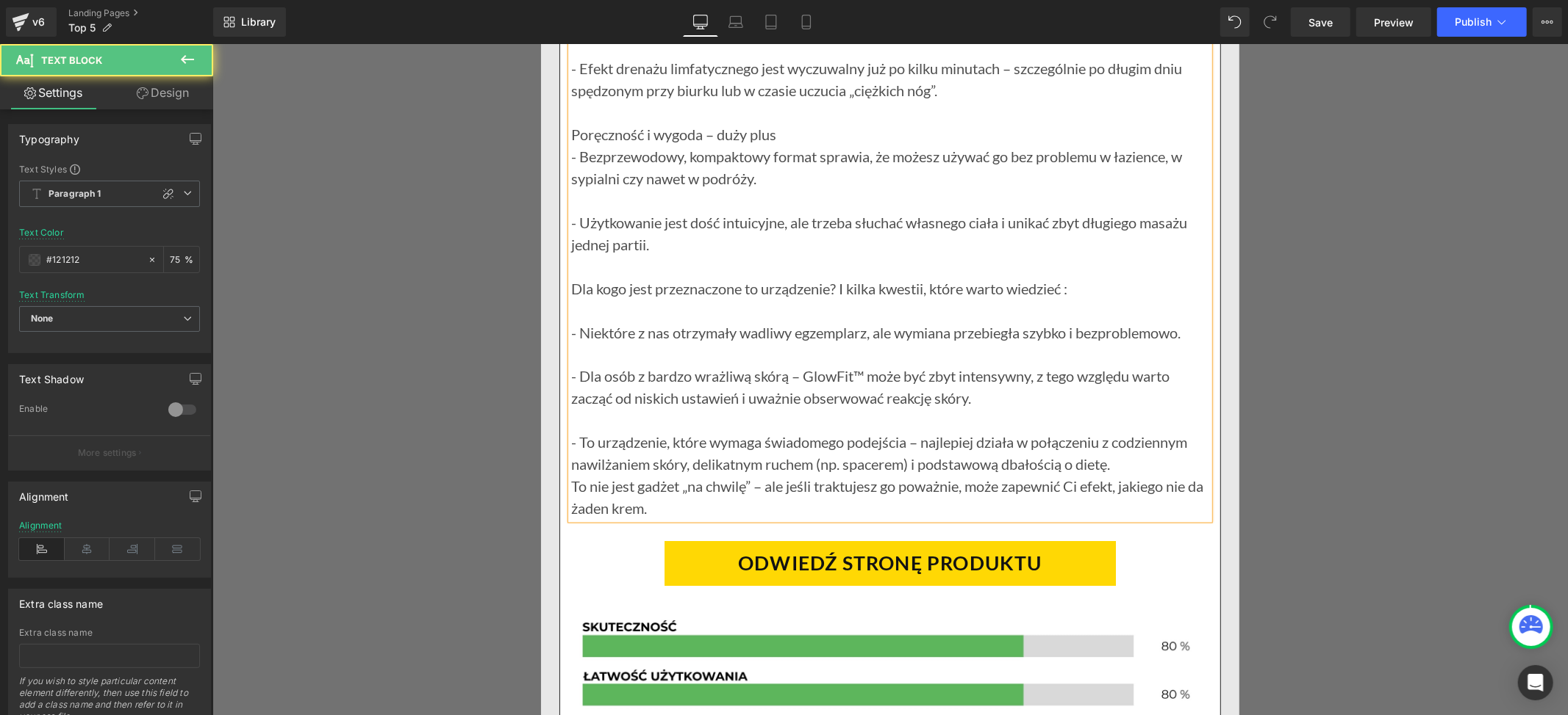
click at [1122, 475] on p "- To urządzenie, które wymaga świadomego podejścia – najlepiej działa w połącze…" at bounding box center [889, 453] width 638 height 44
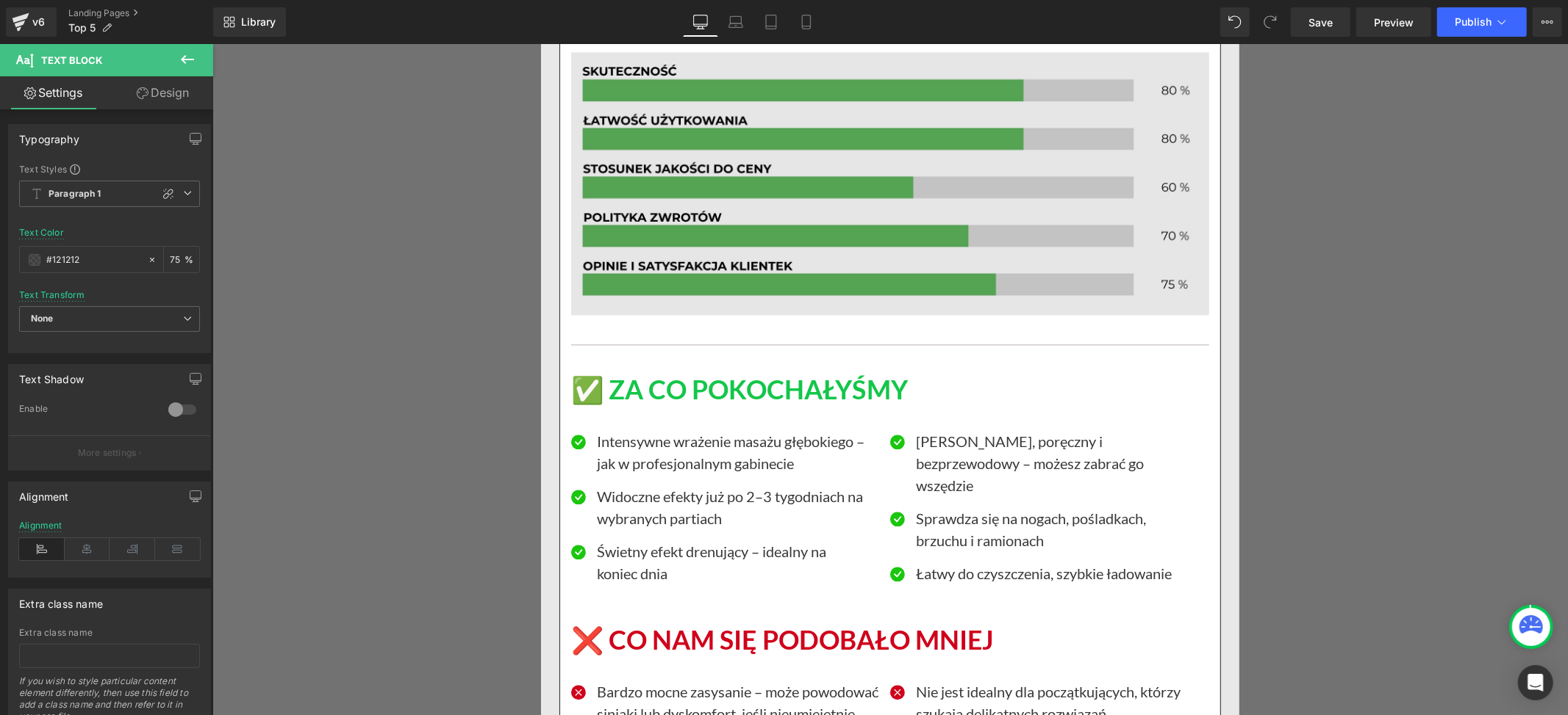
scroll to position [16744, 0]
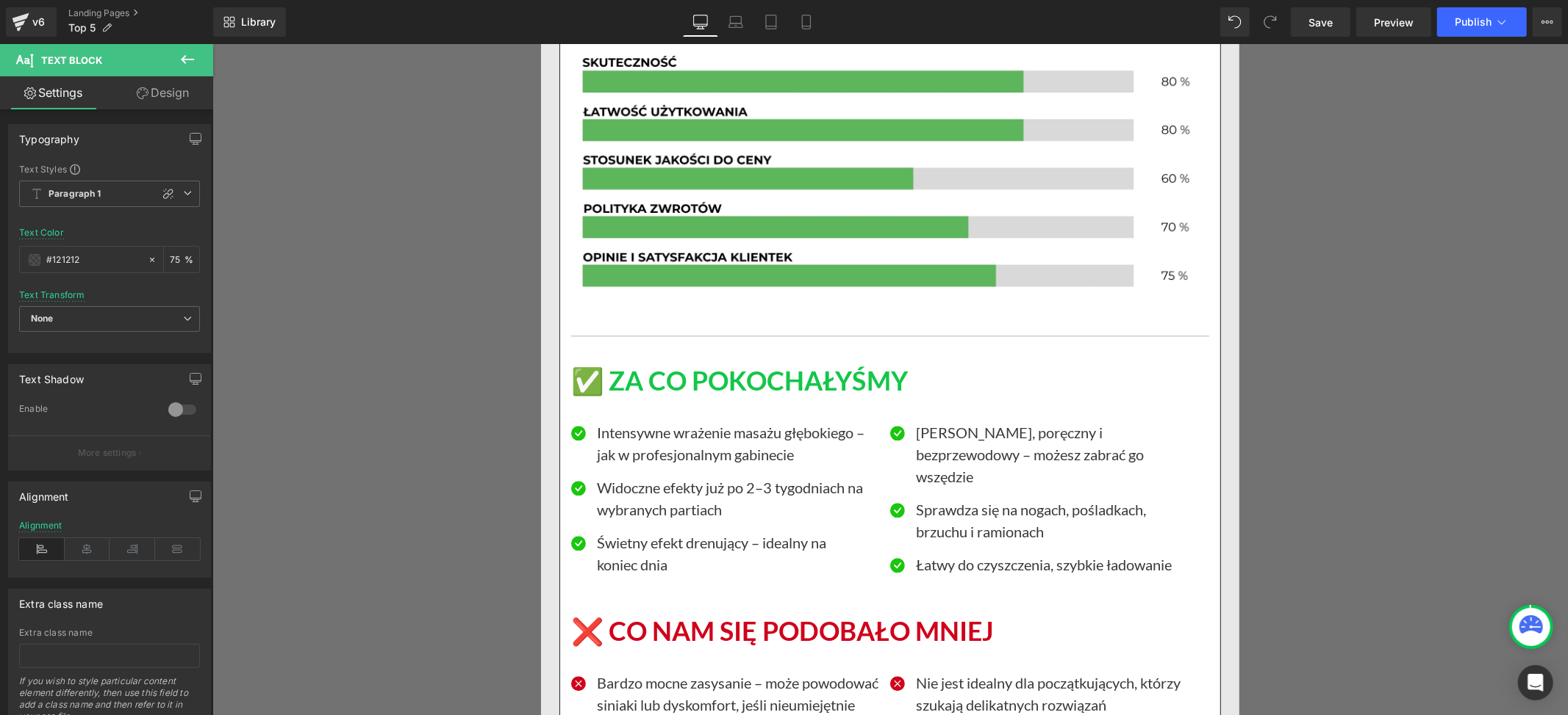
click at [1133, 396] on div "✅ ZA CO POKOCHAŁYŚMY Heading" at bounding box center [889, 381] width 638 height 31
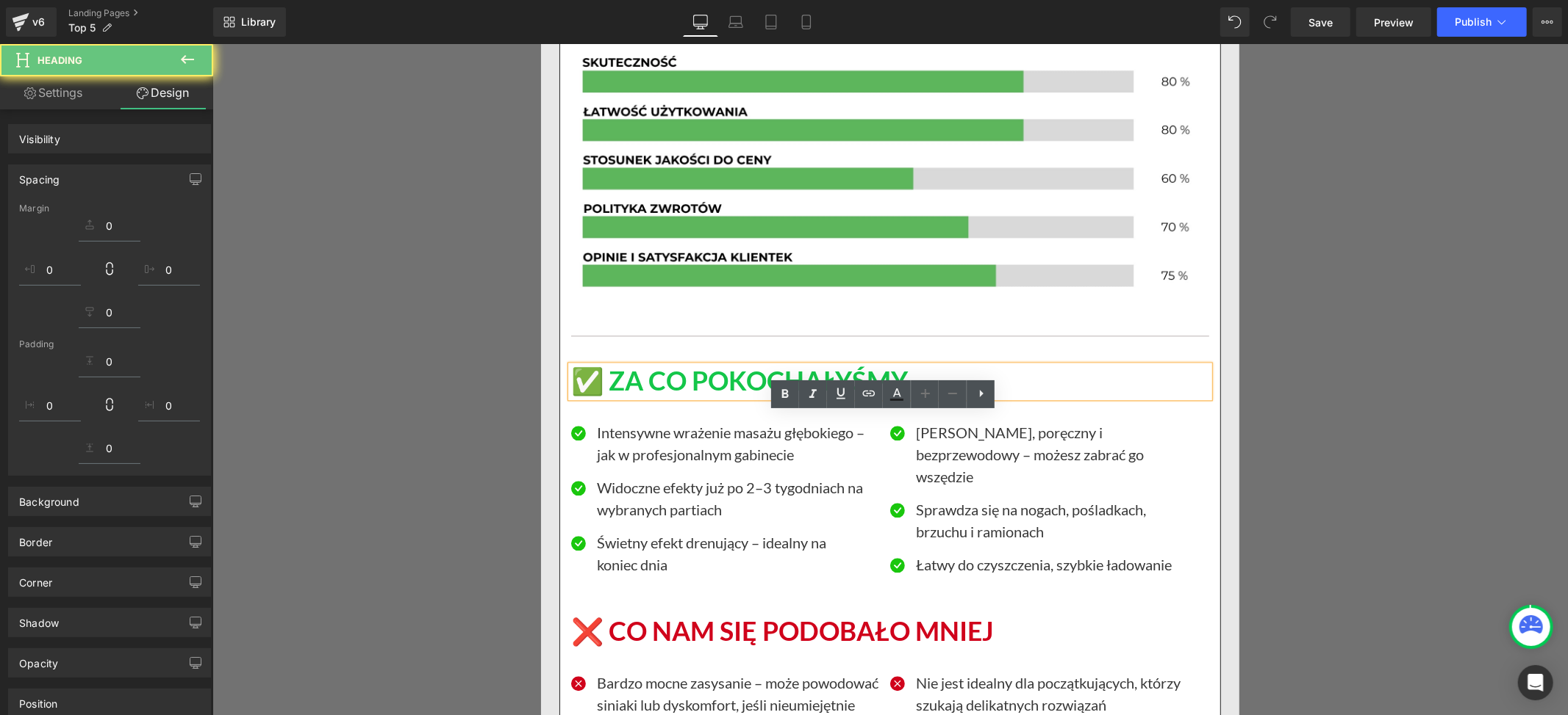
click at [600, 396] on h1 "✅ ZA CO POKOCHAŁYŚMY" at bounding box center [889, 381] width 638 height 31
click at [609, 396] on h1 "✅ ZA CO POKOCHAŁYŚMY" at bounding box center [889, 381] width 638 height 31
click at [605, 396] on h1 "✅ ZA CO POKOCHAŁYŚMY" at bounding box center [889, 381] width 638 height 31
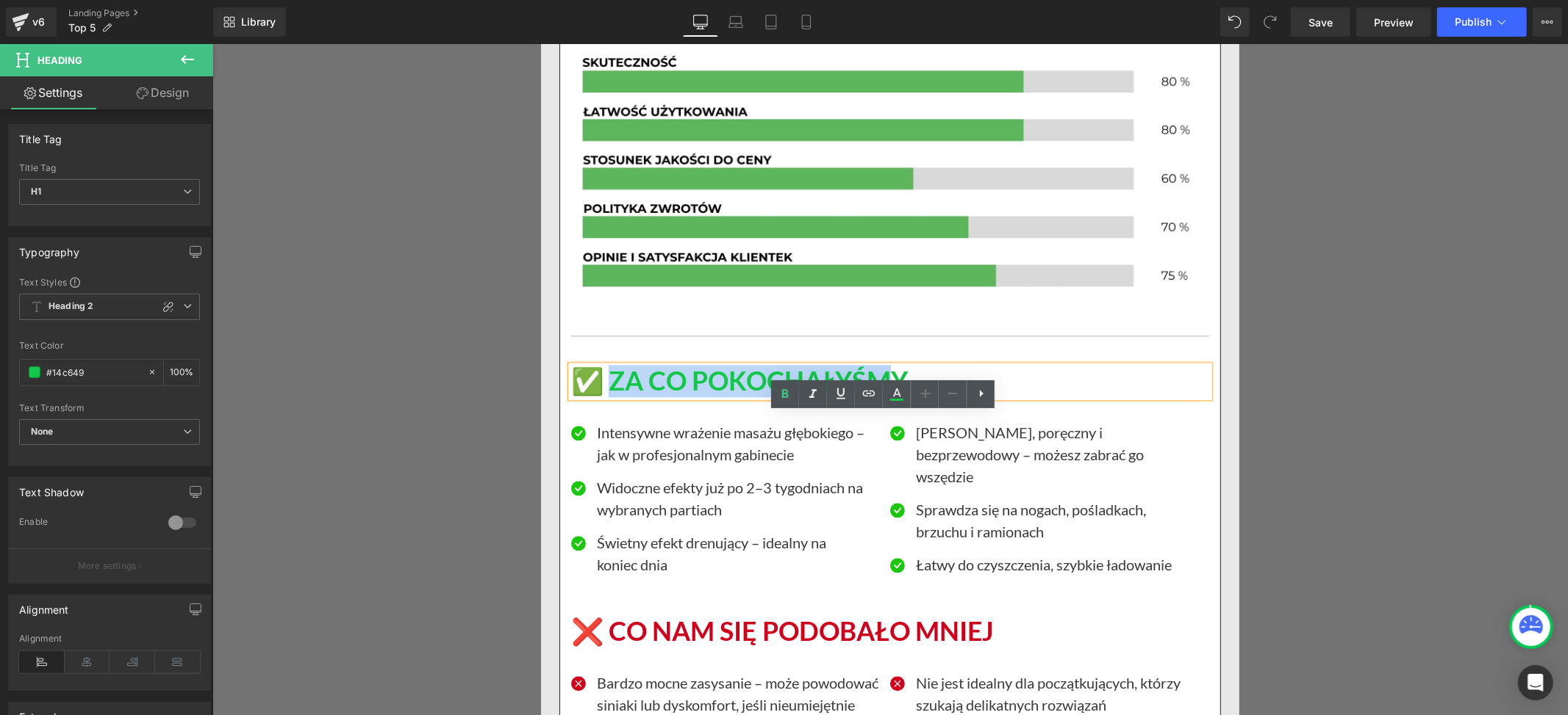
click at [892, 396] on h1 "✅ ZA CO POKOCHAŁYŚMY" at bounding box center [889, 381] width 638 height 31
click at [910, 396] on h1 "✅ ZA CO POKOCHAŁYŚMY" at bounding box center [889, 381] width 638 height 31
paste div
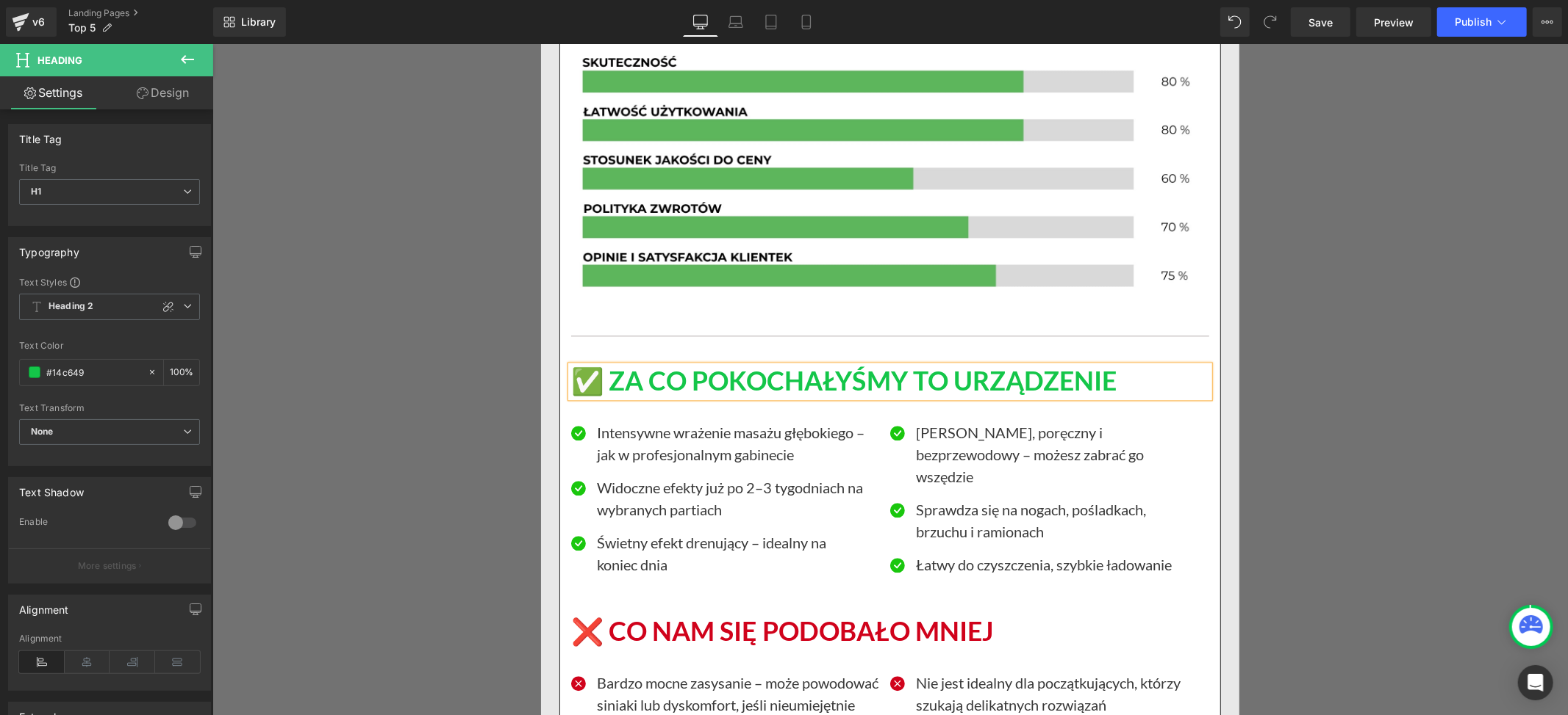
scroll to position [16841, 0]
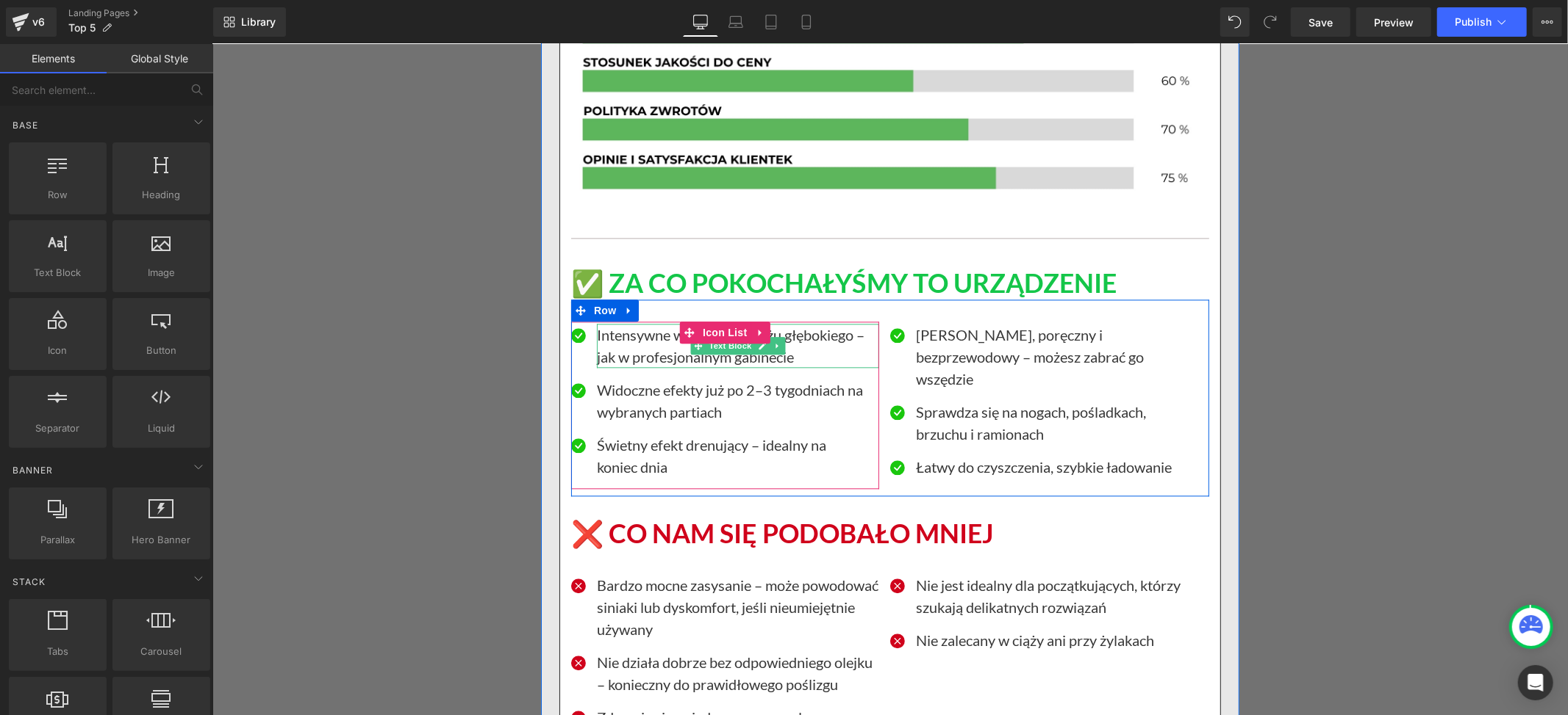
click at [653, 368] on p "Intensywne wrażenie masażu głębokiego – jak w profesjonalnym gabinecie" at bounding box center [736, 345] width 282 height 44
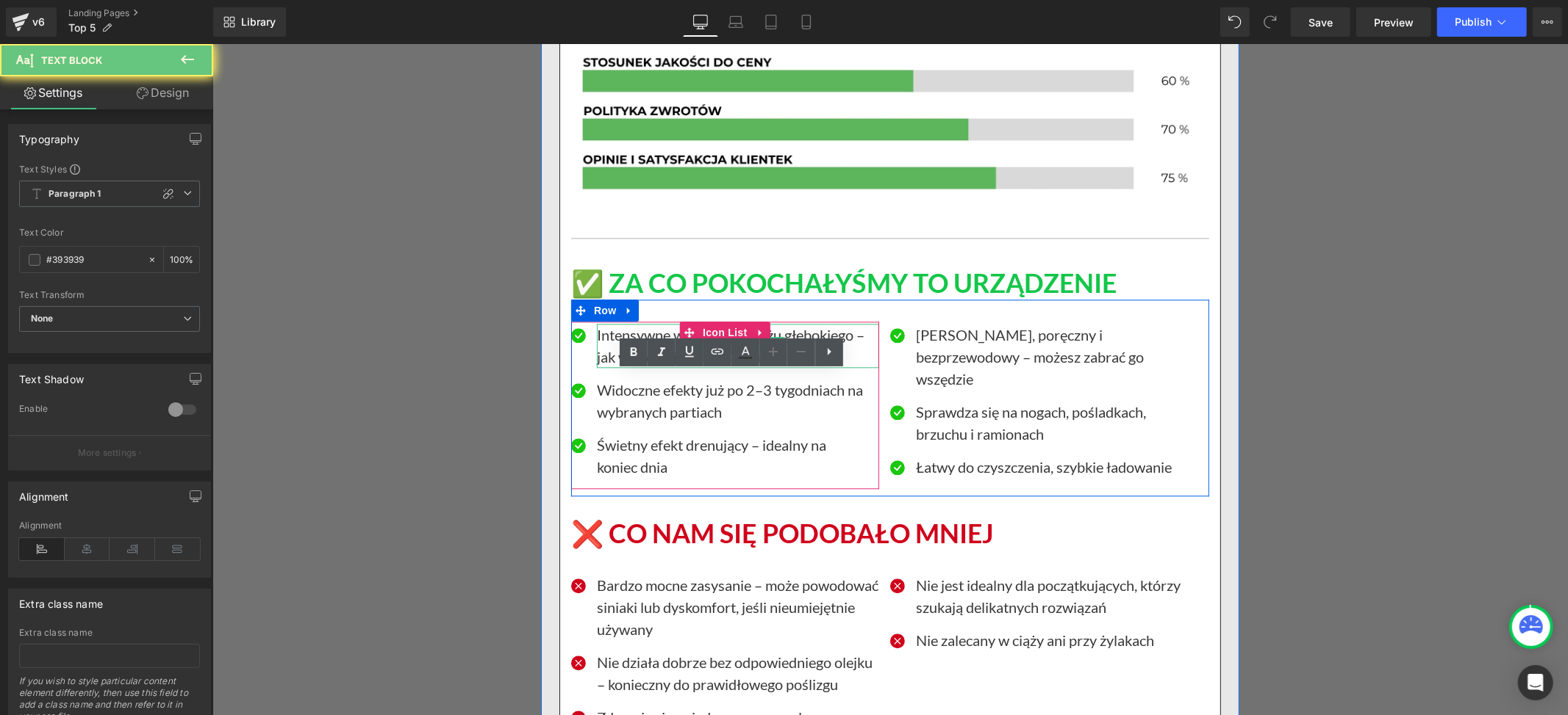
click at [638, 368] on p "Intensywne wrażenie masażu głębokiego – jak w profesjonalnym gabinecie" at bounding box center [736, 345] width 282 height 44
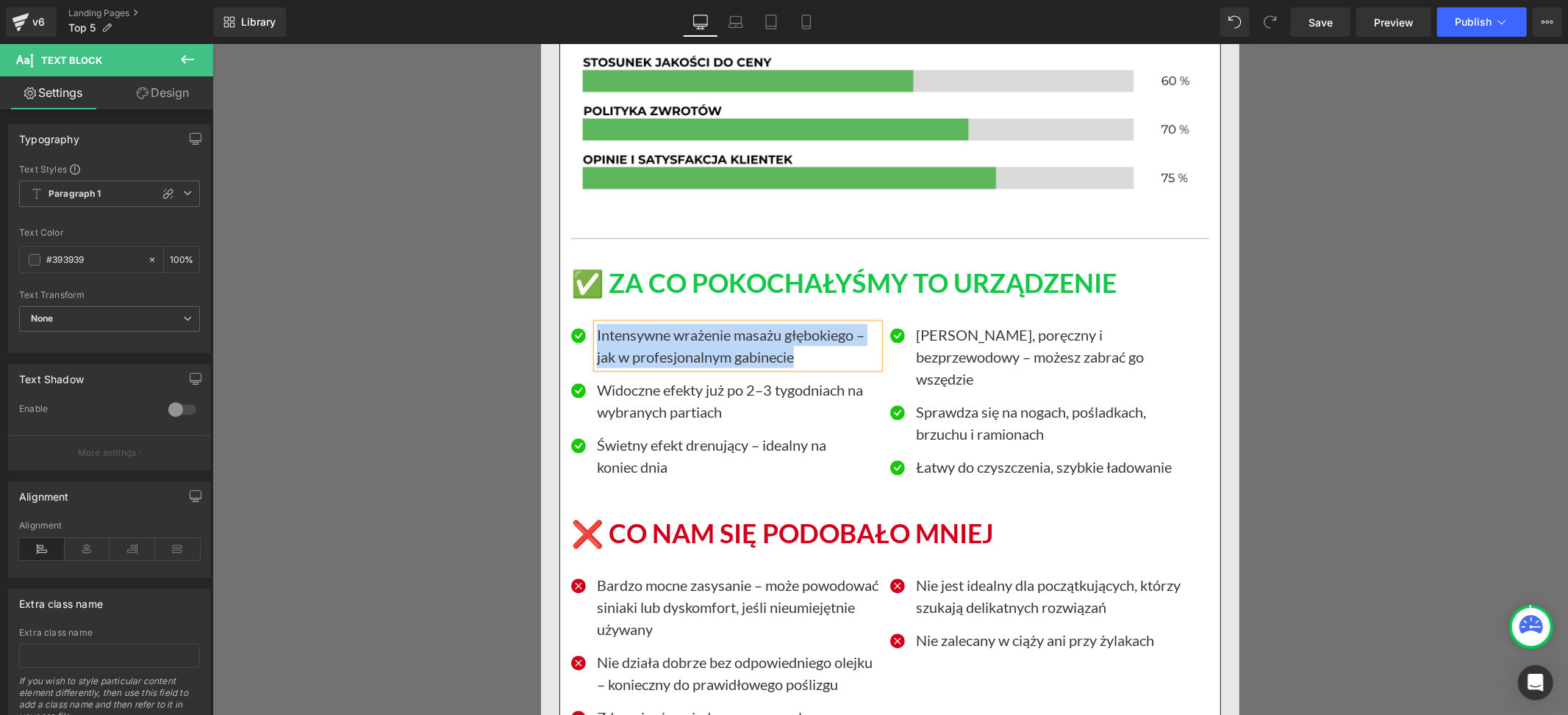
paste div
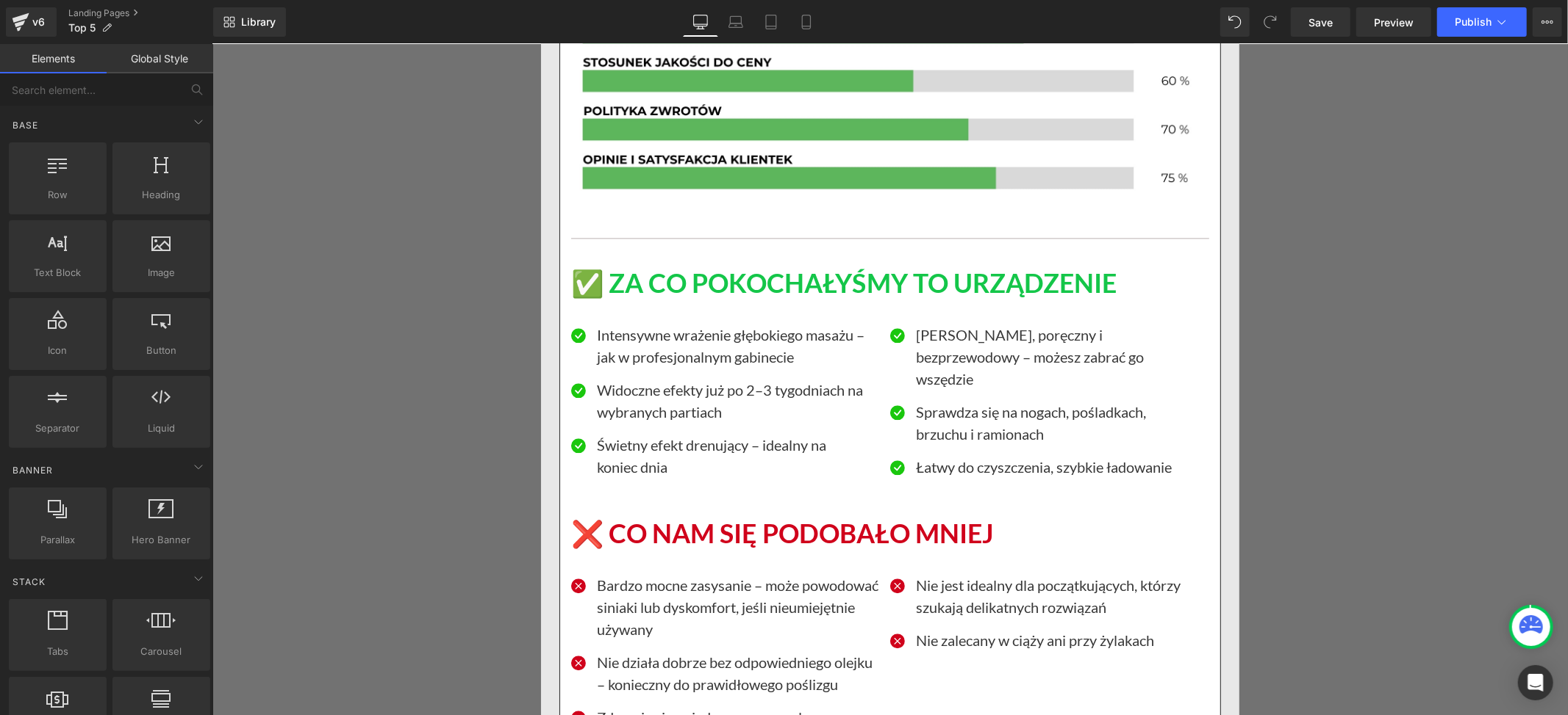
drag, startPoint x: 1512, startPoint y: 400, endPoint x: 1483, endPoint y: 400, distance: 29.0
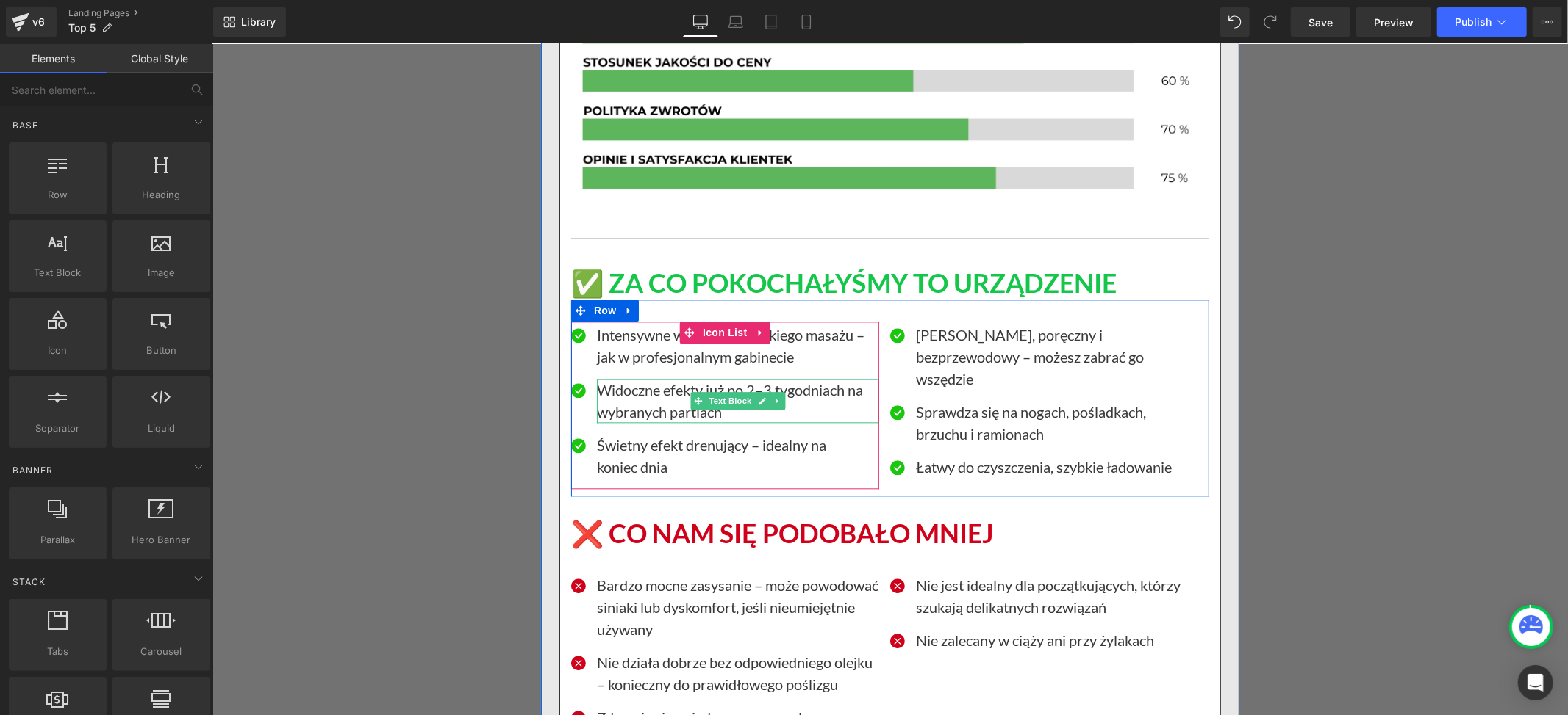
click at [621, 423] on p "Widoczne efekty już po 2–3 tygodniach na wybranych partiach" at bounding box center [736, 400] width 282 height 44
click at [620, 423] on p "Widoczne efekty już po 2–3 tygodniach na wybranych partiach" at bounding box center [736, 400] width 282 height 44
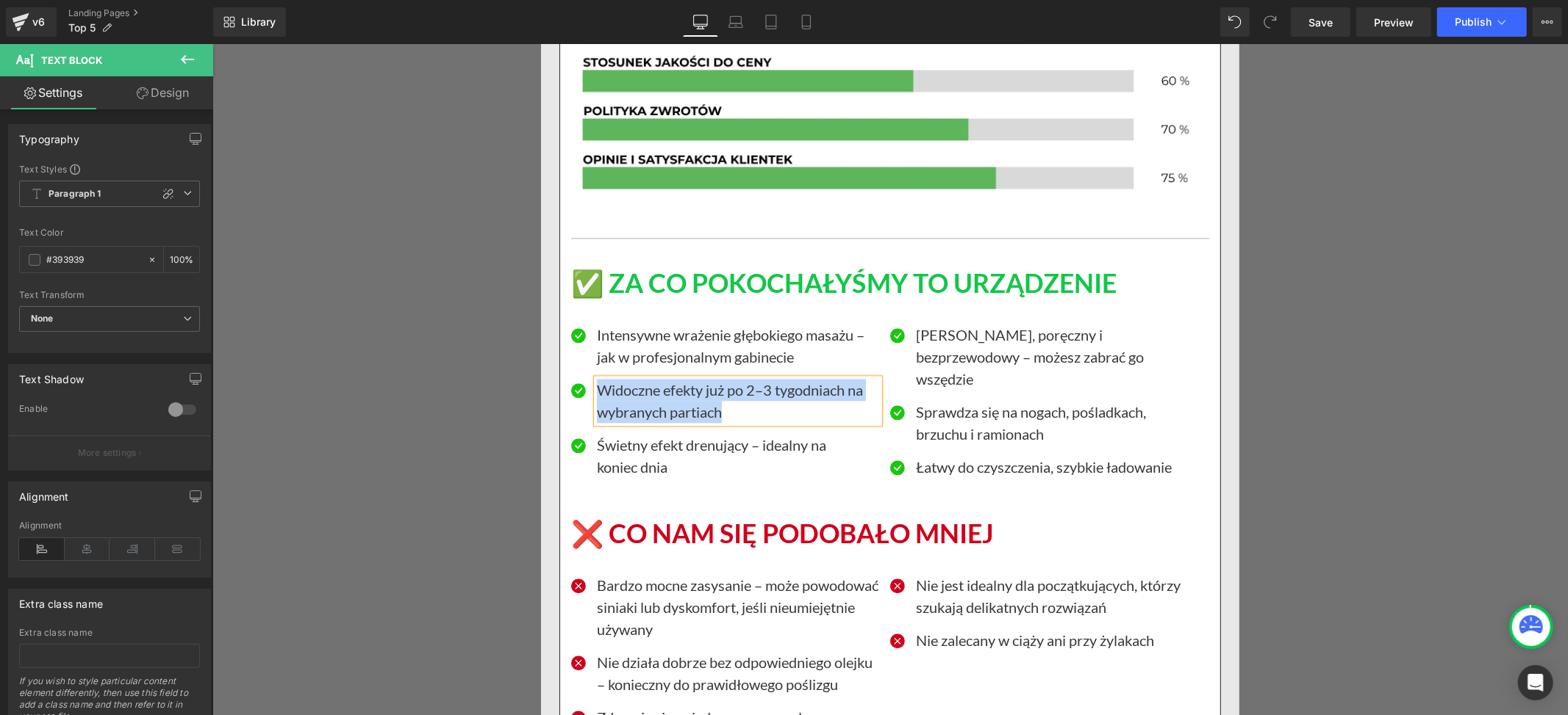
paste div
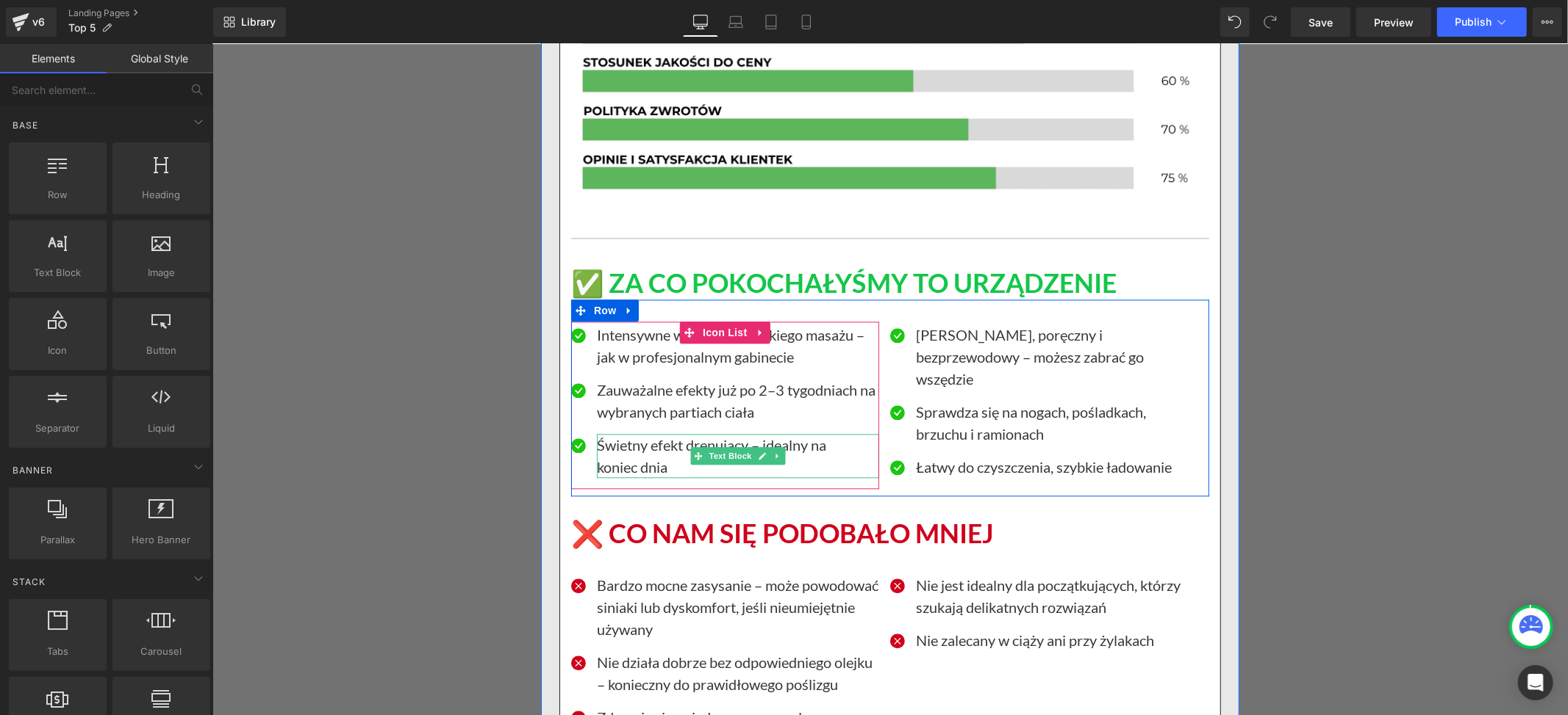
click at [639, 456] on p "Świetny efekt drenujący – idealny na" at bounding box center [736, 443] width 282 height 22
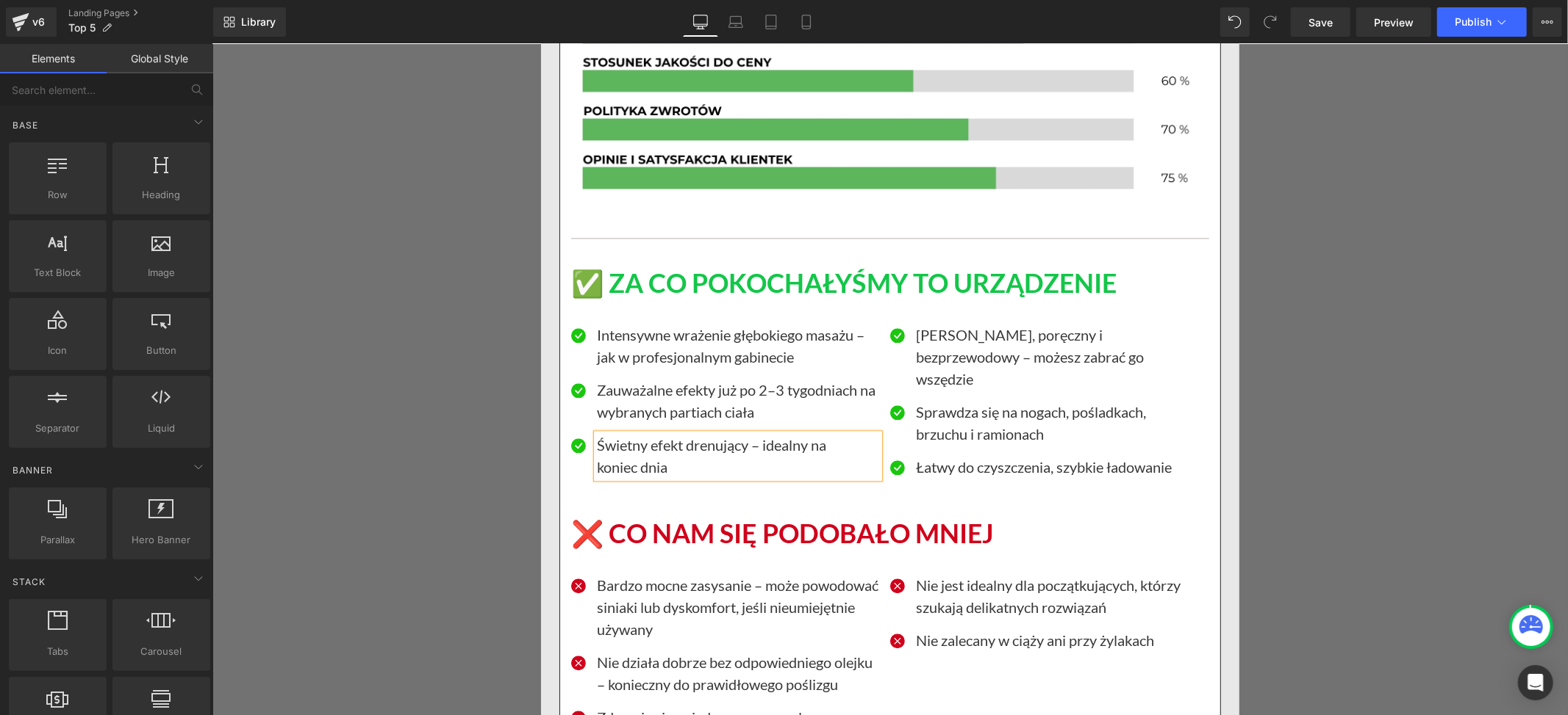
click at [638, 456] on p "Świetny efekt drenujący – idealny na" at bounding box center [736, 443] width 282 height 22
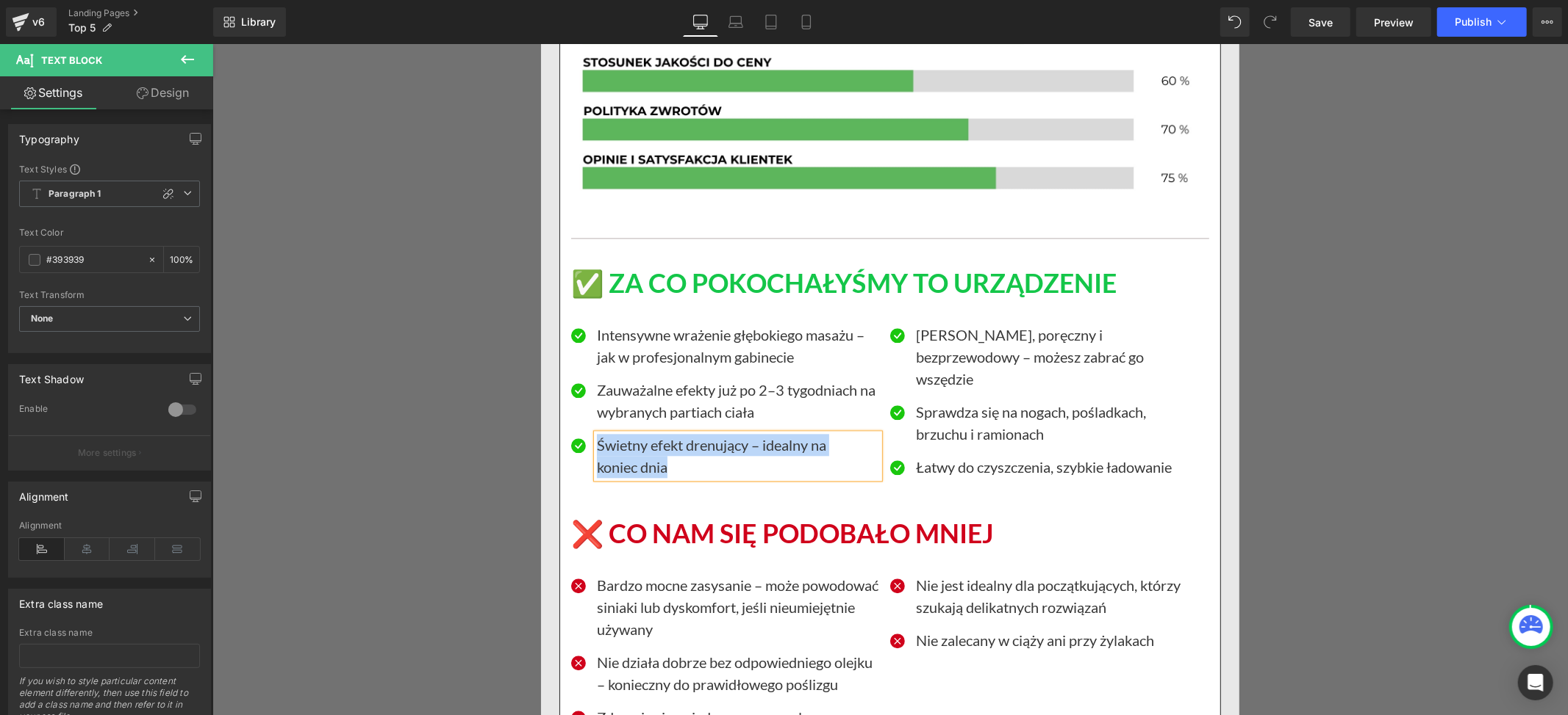
paste div
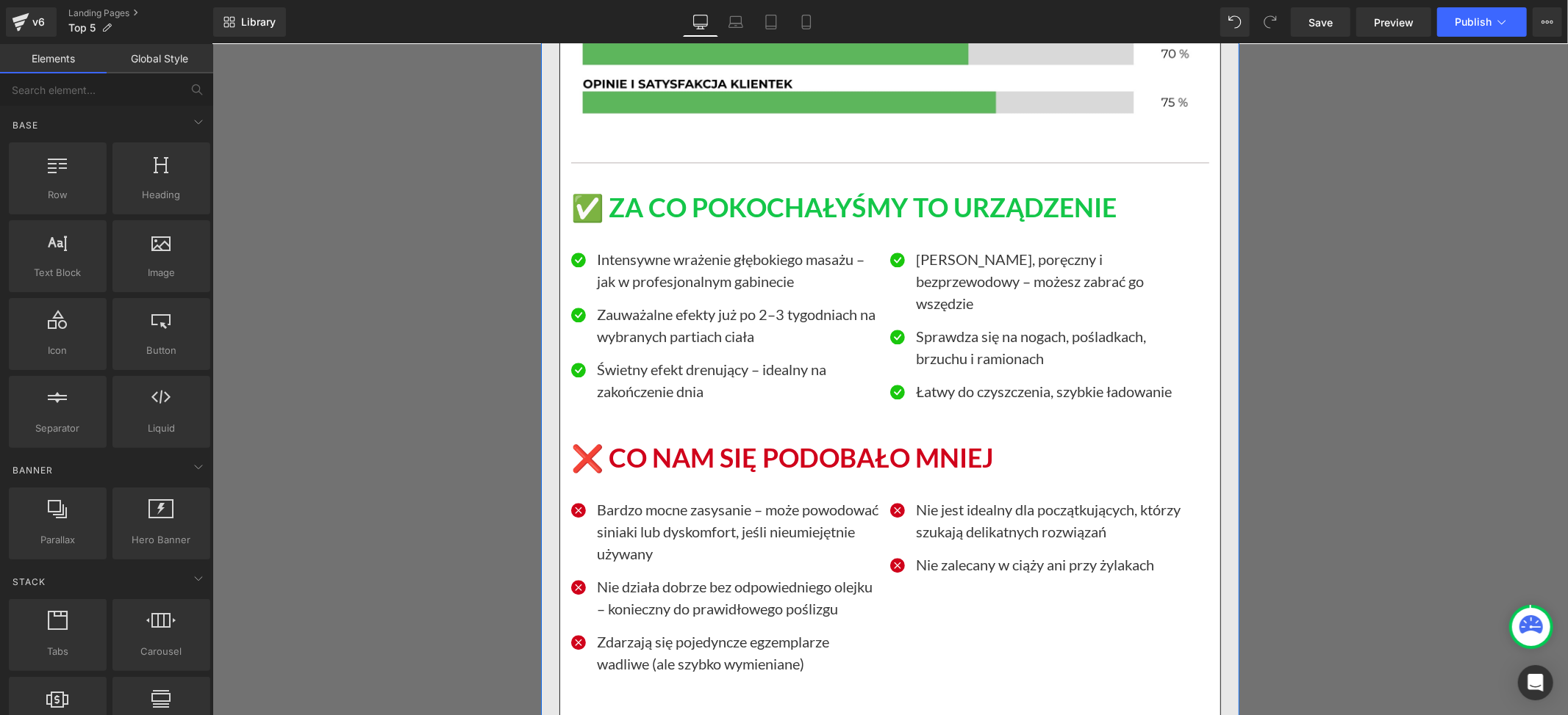
scroll to position [16939, 0]
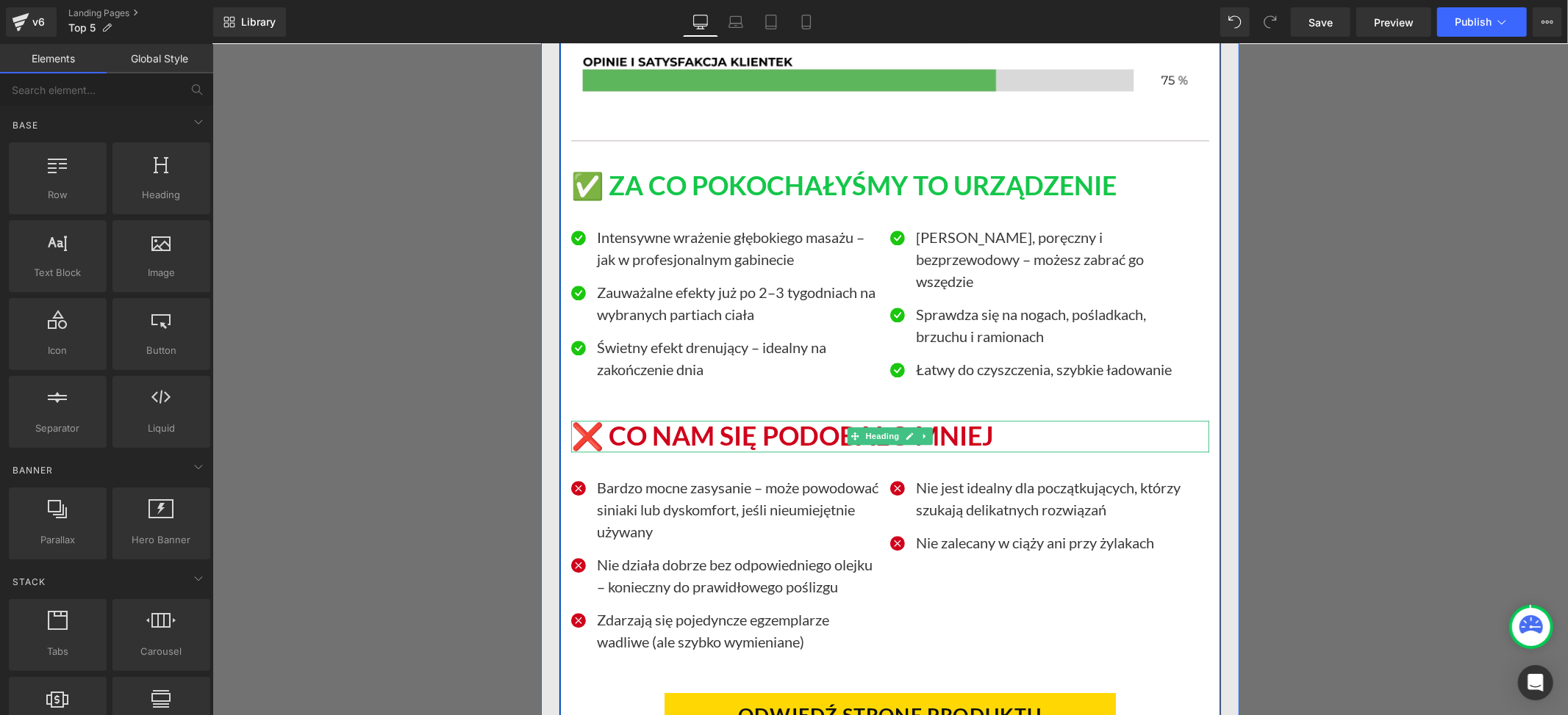
click at [610, 451] on h1 "❌ CO NAM SIĘ PODOBAŁO MNIEJ" at bounding box center [889, 436] width 638 height 31
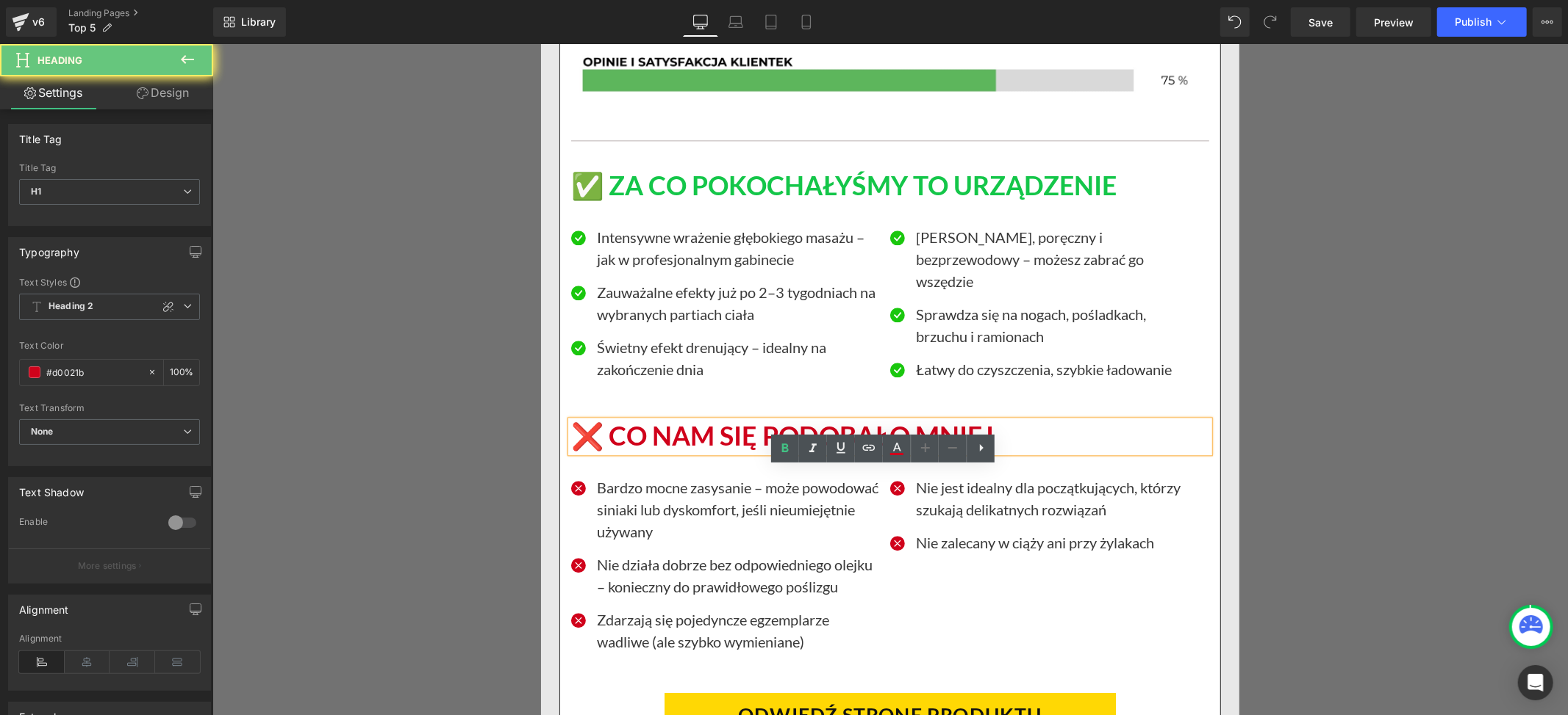
click at [610, 451] on h1 "❌ CO NAM SIĘ PODOBAŁO MNIEJ" at bounding box center [889, 436] width 638 height 31
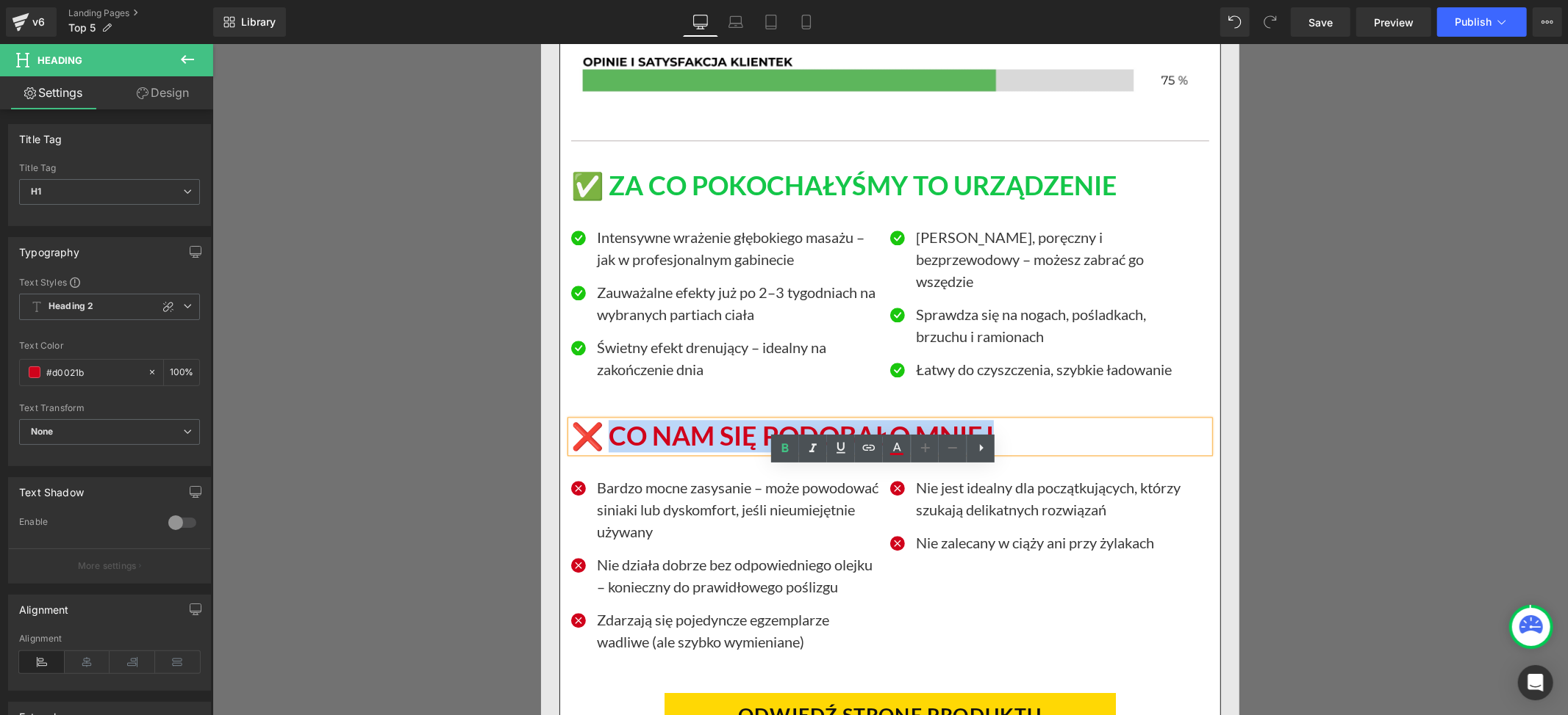
click at [1003, 451] on h1 "❌ CO NAM SIĘ PODOBAŁO MNIEJ" at bounding box center [889, 436] width 638 height 31
paste div
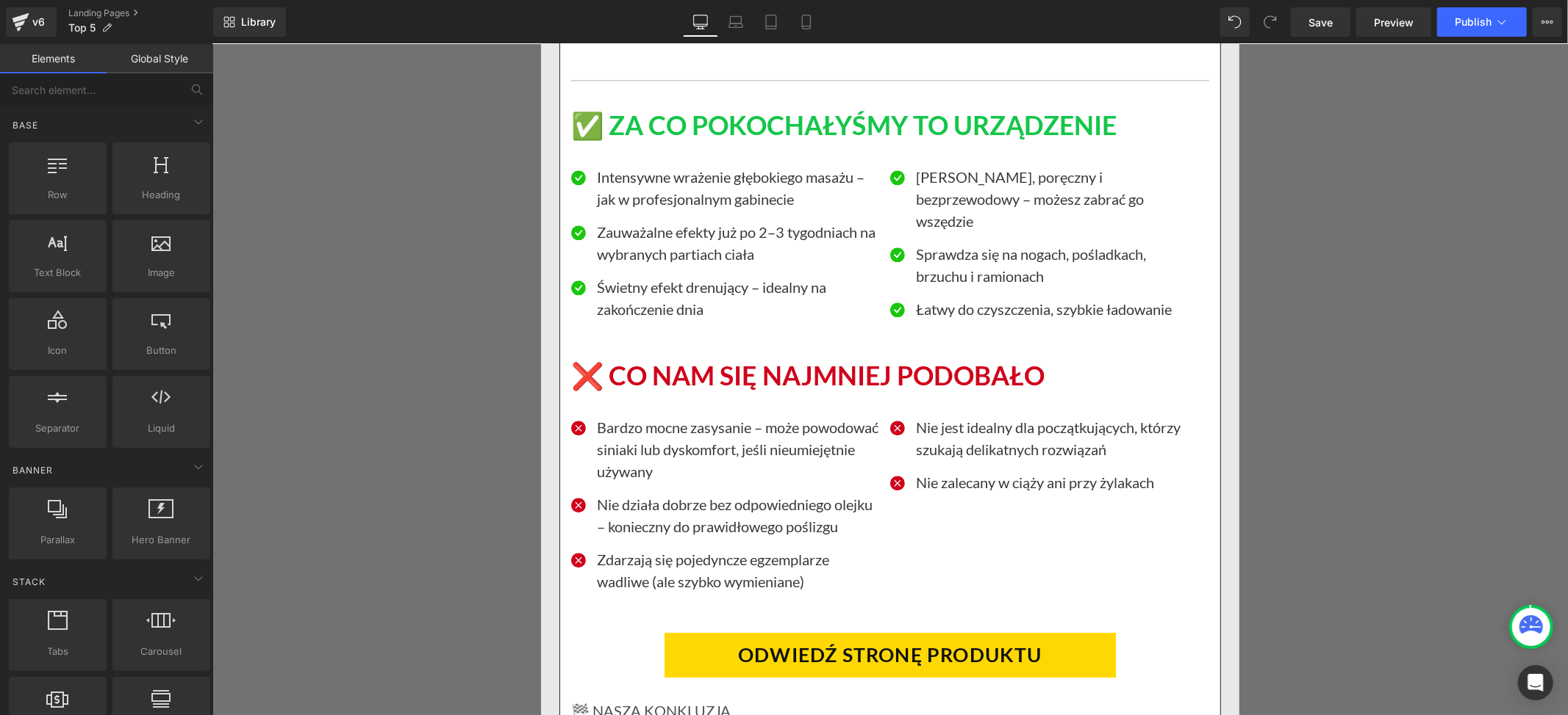
scroll to position [17232, 0]
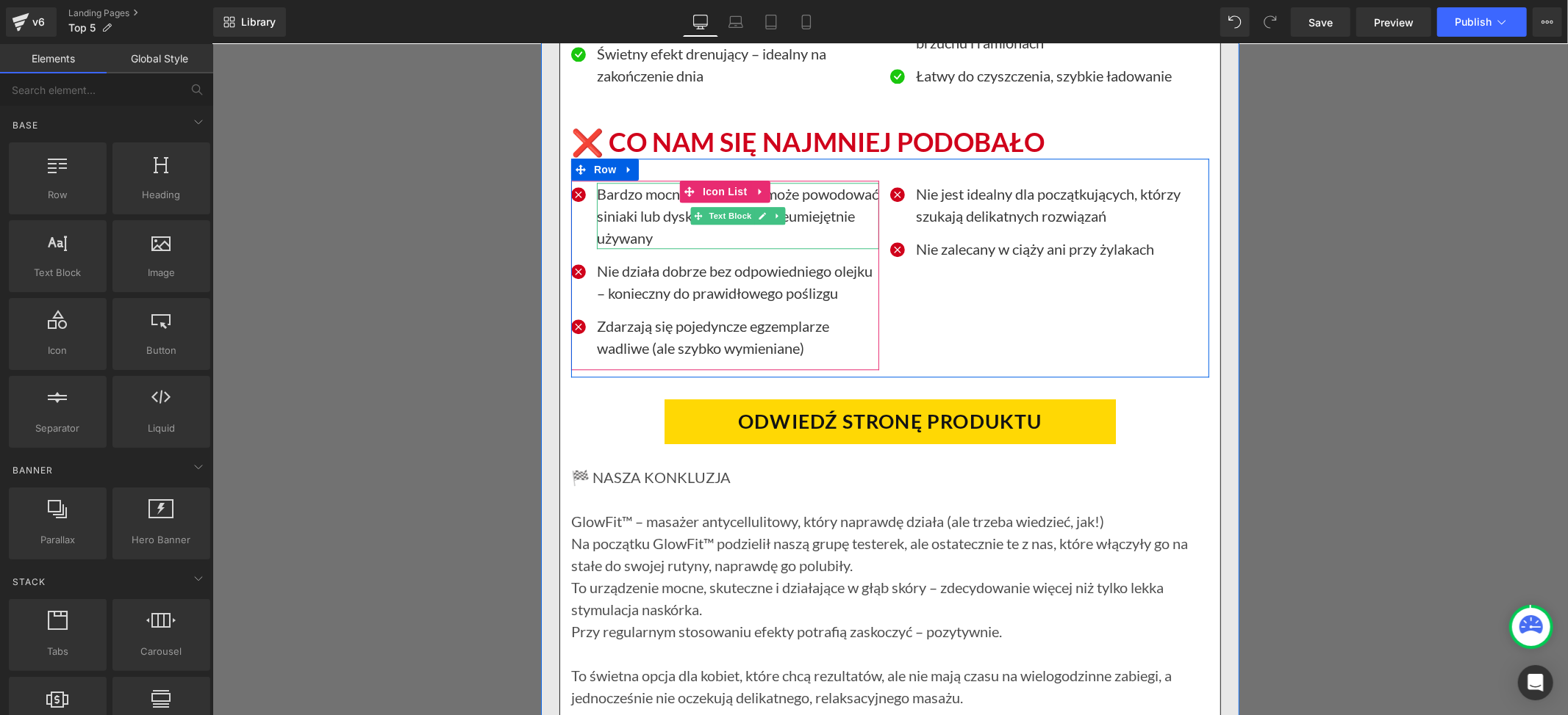
click at [631, 248] on p "Bardzo mocne zasysanie – może powodować siniaki lub dyskomfort, jeśli nieumieję…" at bounding box center [736, 216] width 282 height 66
click at [633, 244] on p "Bardzo mocne zasysanie – może powodować siniaki lub dyskomfort, jeśli nieumieję…" at bounding box center [736, 216] width 282 height 66
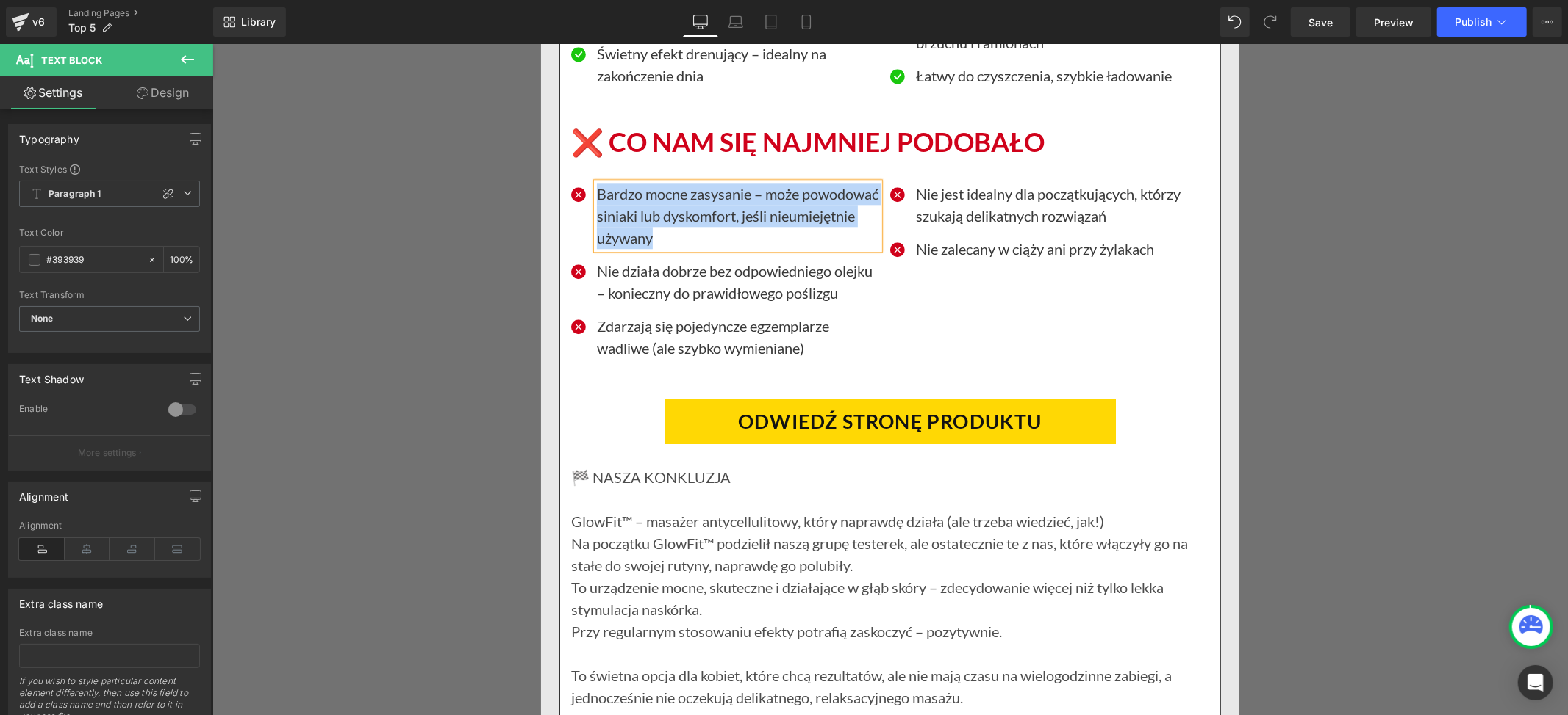
paste div
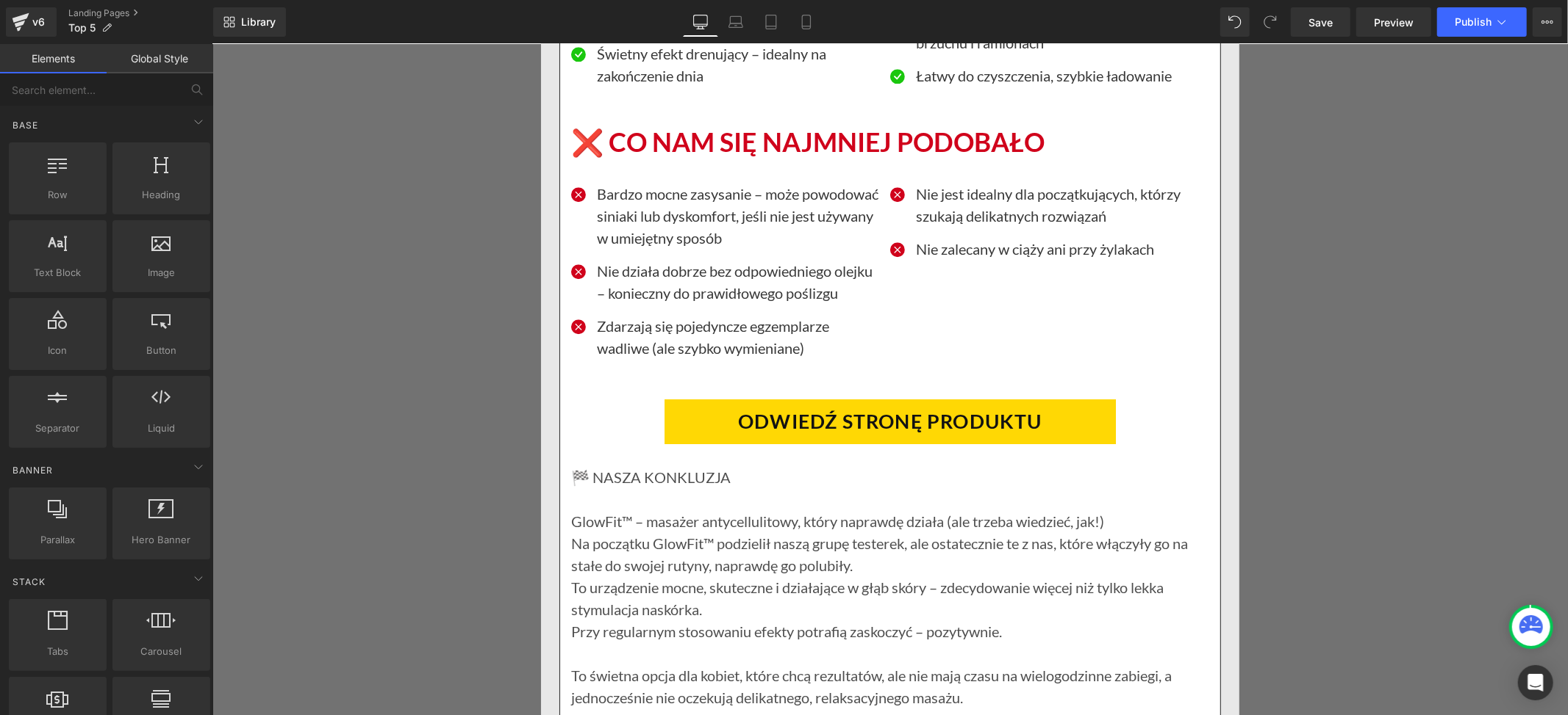
drag, startPoint x: 1456, startPoint y: 402, endPoint x: 1347, endPoint y: 396, distance: 109.2
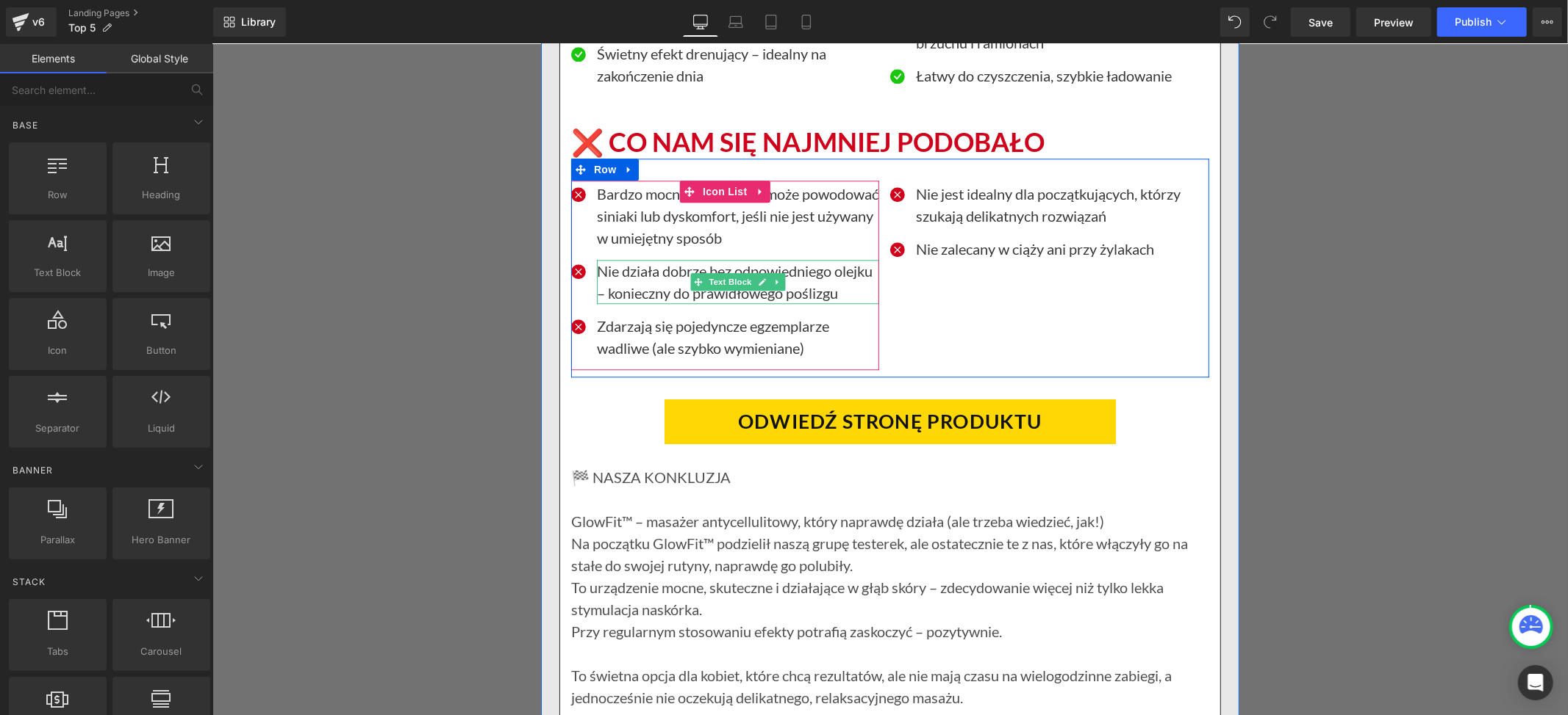
click at [630, 303] on p "Nie działa dobrze bez odpowiedniego olejku – konieczny do prawidłowego poślizgu" at bounding box center [736, 281] width 282 height 44
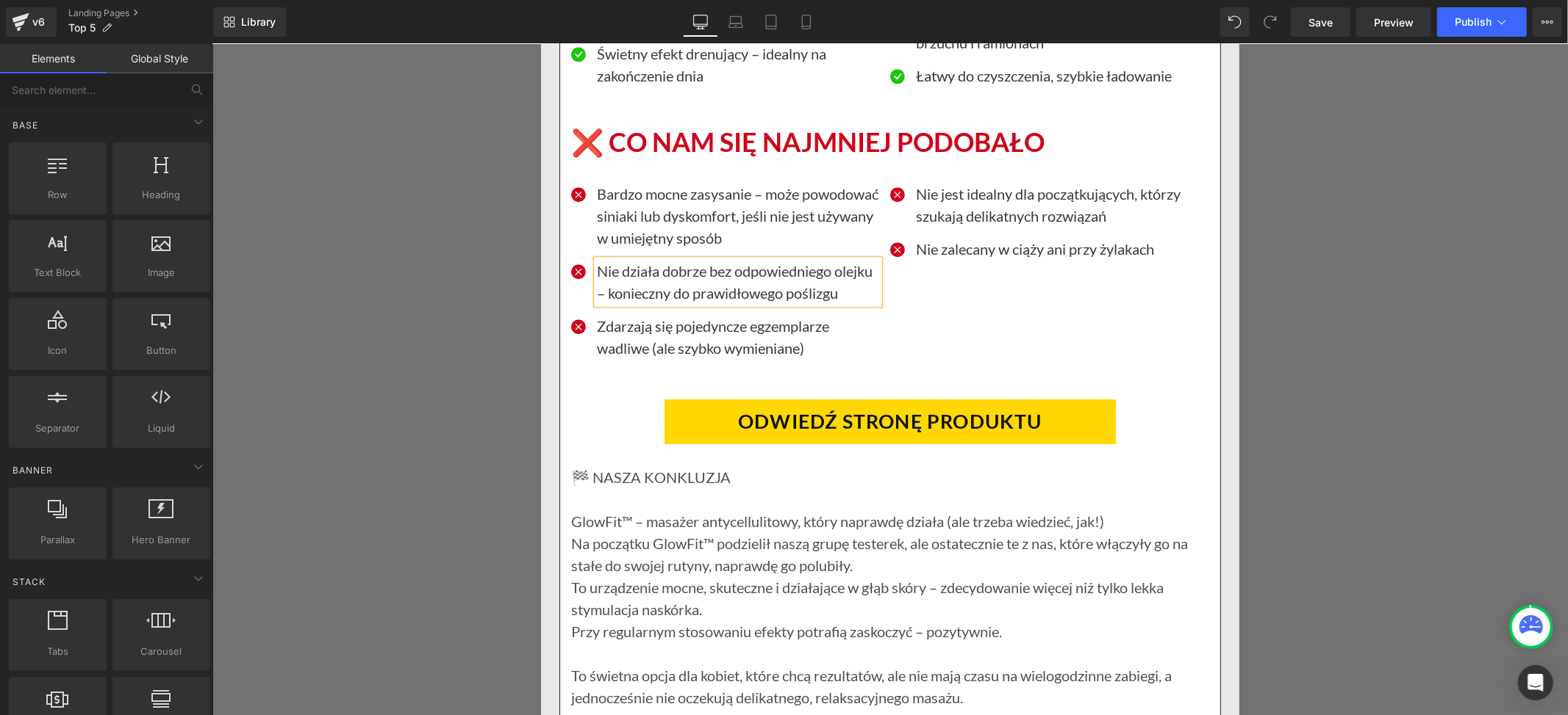
click at [621, 303] on p "Nie działa dobrze bez odpowiedniego olejku – konieczny do prawidłowego poślizgu" at bounding box center [736, 281] width 282 height 44
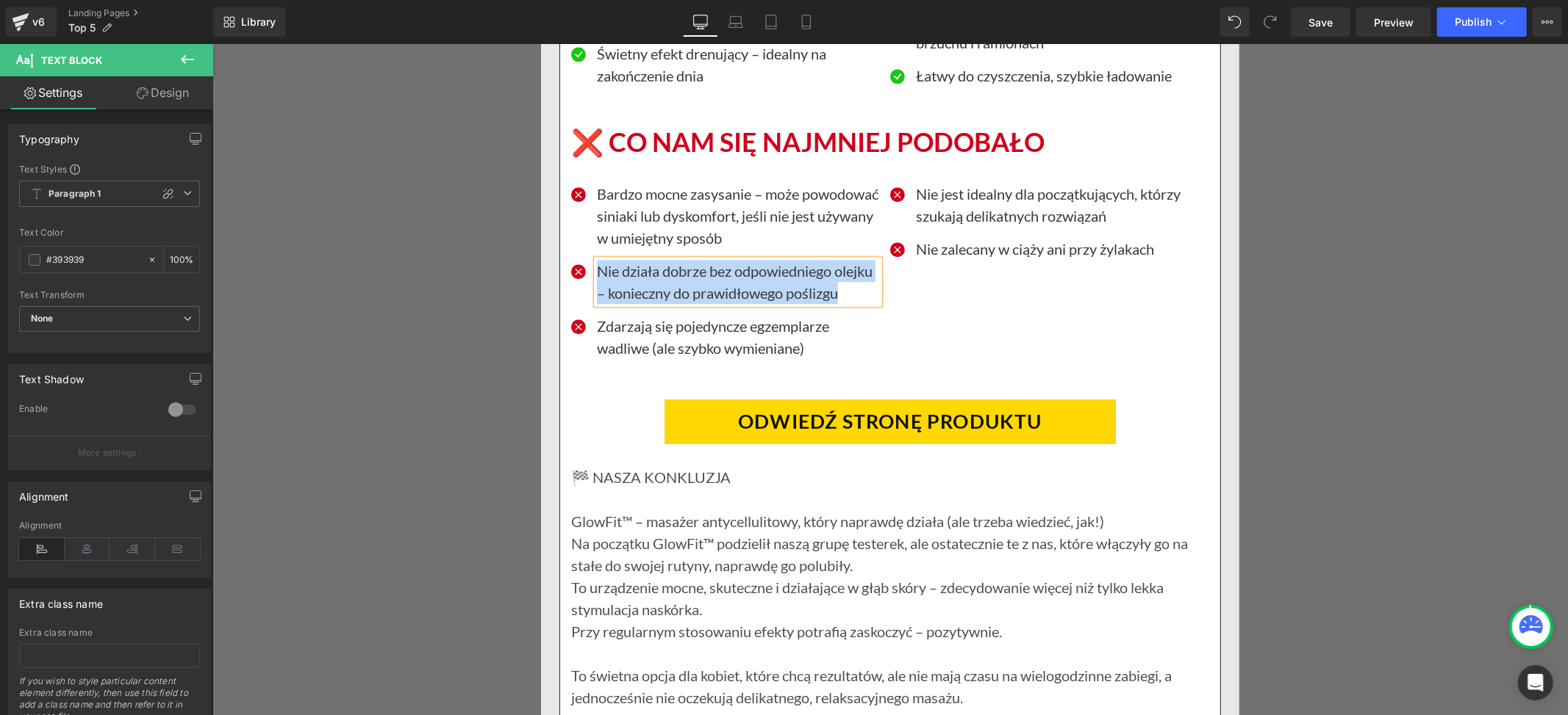
paste div
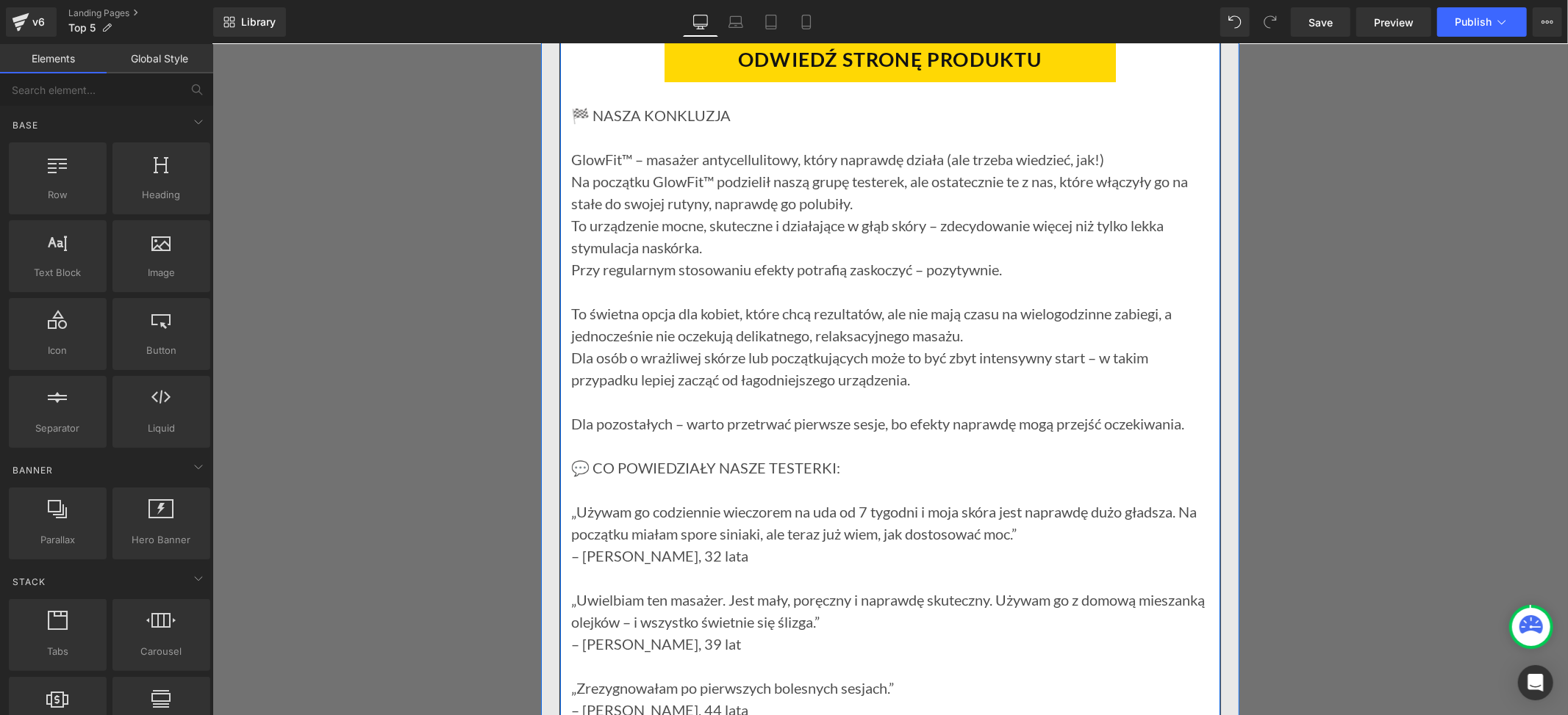
scroll to position [17625, 0]
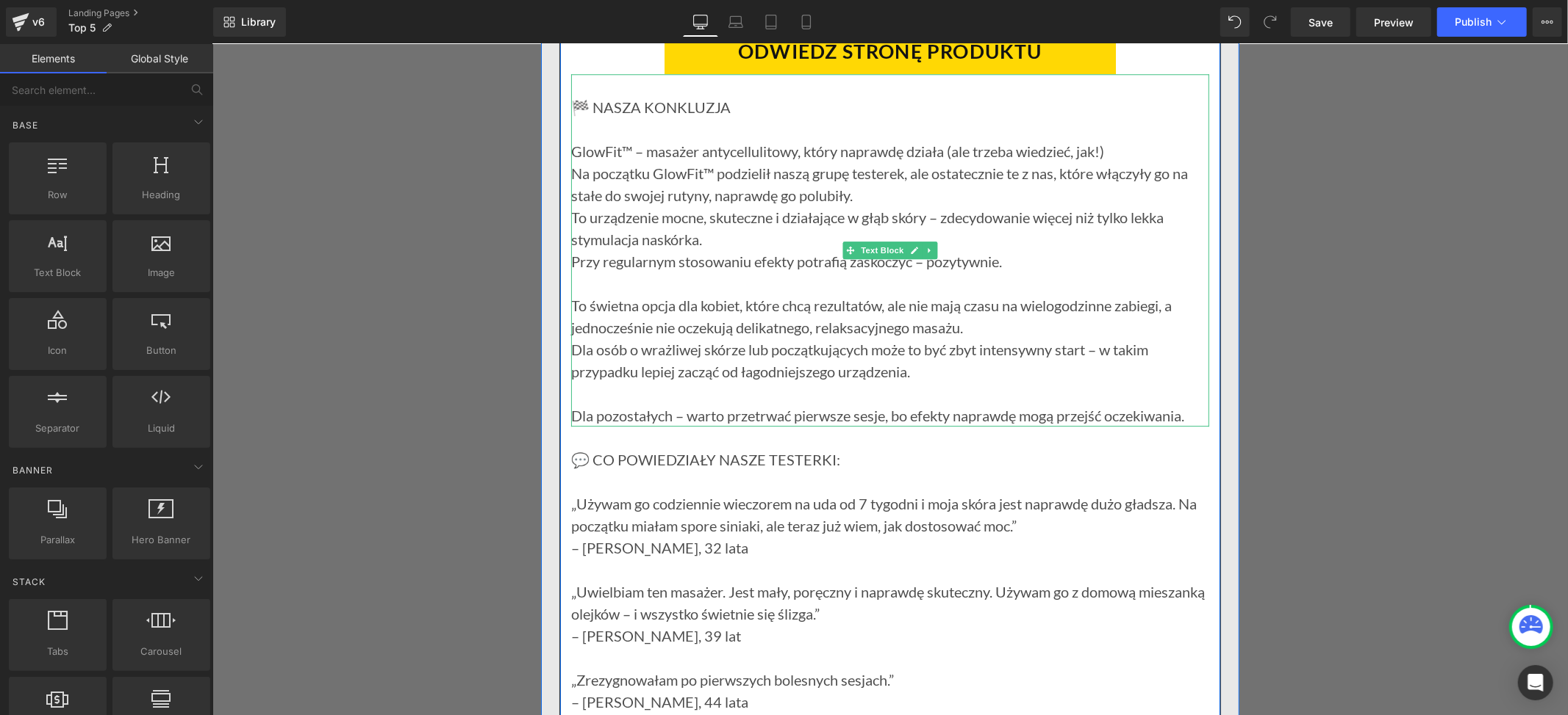
drag, startPoint x: 1095, startPoint y: 356, endPoint x: 687, endPoint y: 282, distance: 414.7
click at [1095, 338] on p "Przy regularnym stosowaniu efekty potrafią zaskoczyć – pozytywnie. To świetna o…" at bounding box center [889, 293] width 638 height 88
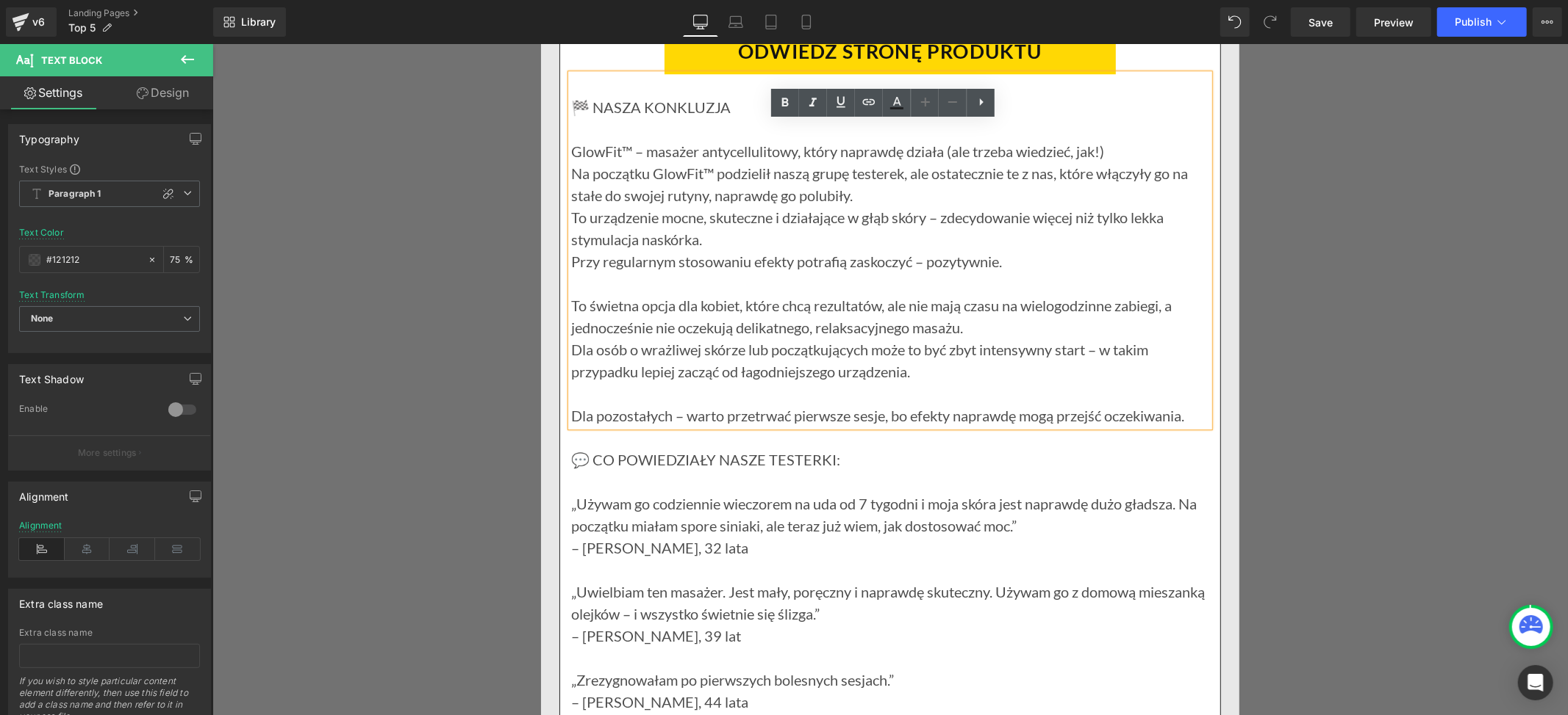
click at [570, 162] on p "GlowFit™ – masażer antycellulitowy, który naprawdę działa (ale trzeba wiedzieć,…" at bounding box center [889, 150] width 638 height 22
click at [570, 200] on div "🏁 NASZA KONKLUZJA GlowFit™ – masażer antycellulitowy, który naprawdę działa (al…" at bounding box center [889, 250] width 638 height 353
click at [570, 162] on p "GlowFit™ – masażer antycellulitowy, który naprawdę działa (ale trzeba wiedzieć,…" at bounding box center [889, 150] width 638 height 22
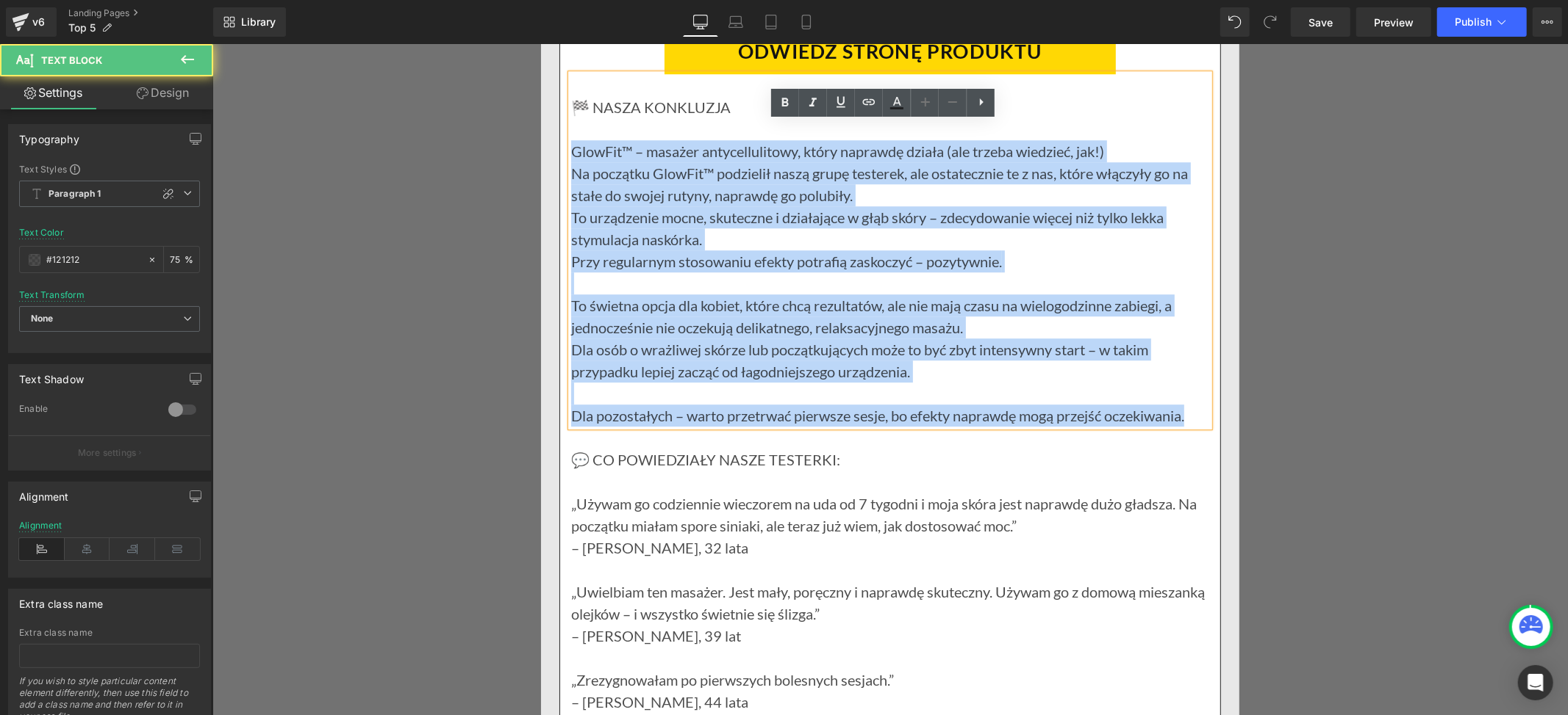
click at [1186, 426] on p "Dla pozostałych – warto przetrwać pierwsze sesje, bo efekty naprawdę mogą przej…" at bounding box center [889, 415] width 638 height 22
paste div
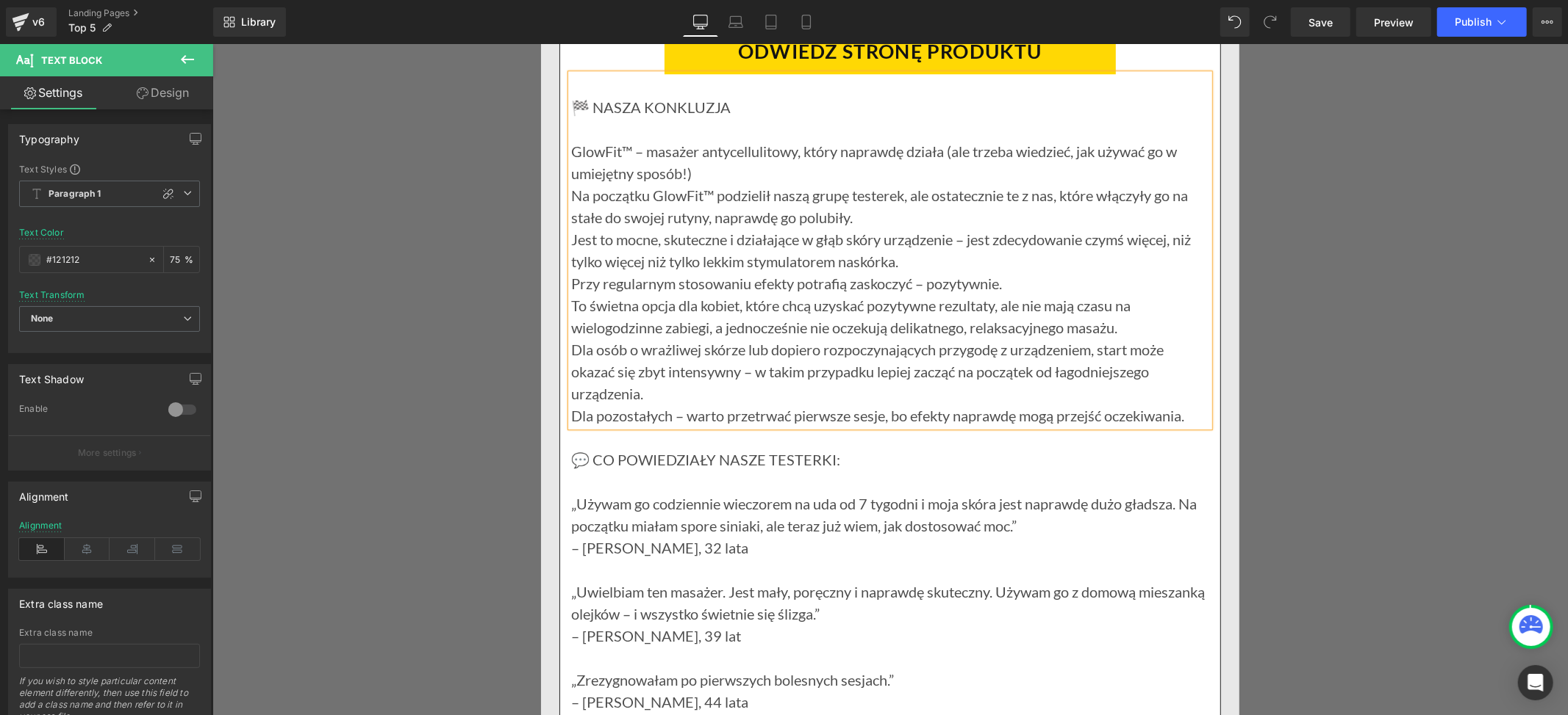
click at [866, 228] on p "Na początku GlowFit™ podzielił naszą grupę testerek, ale ostatecznie te z nas, …" at bounding box center [889, 205] width 638 height 44
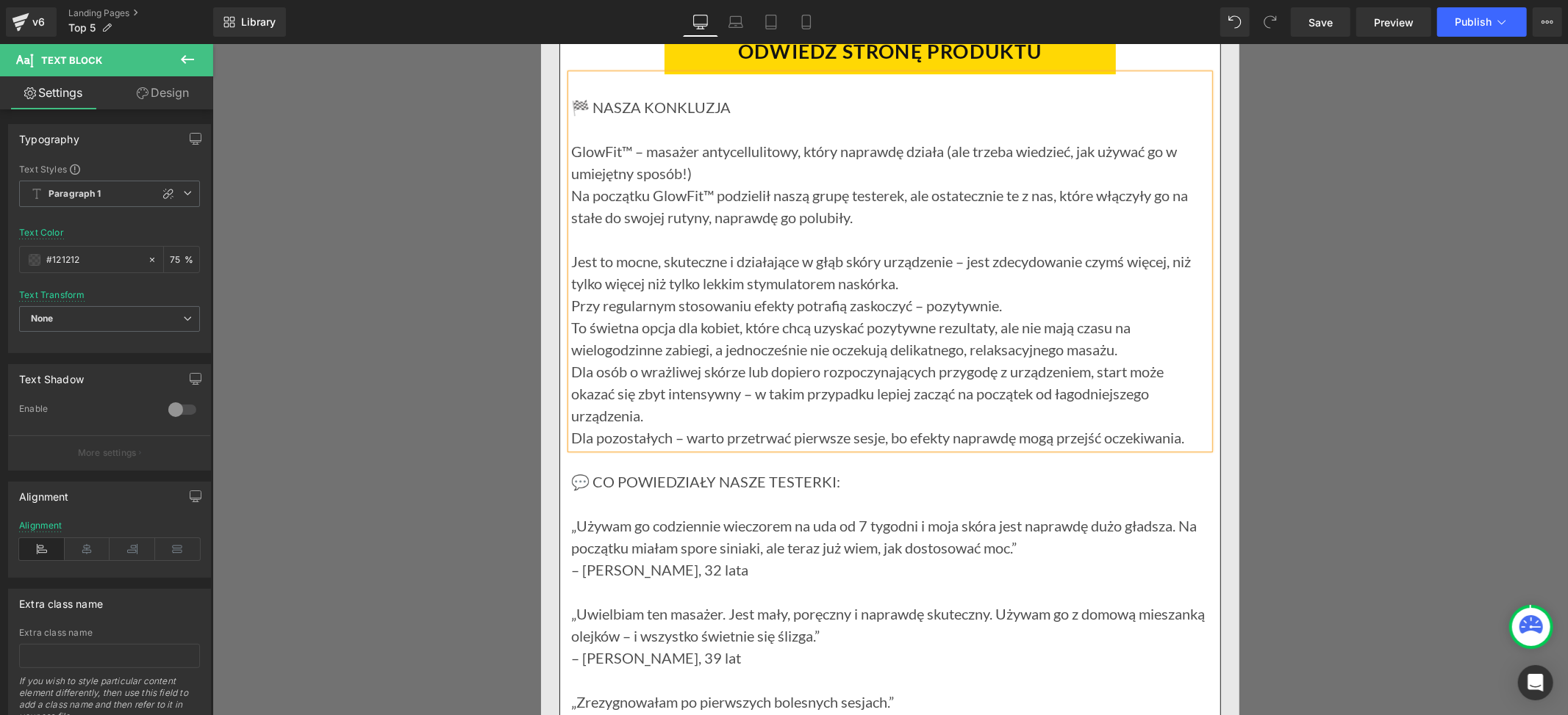
click at [704, 183] on p "GlowFit™ – masażer antycellulitowy, który naprawdę działa (ale trzeba wiedzieć,…" at bounding box center [889, 162] width 638 height 44
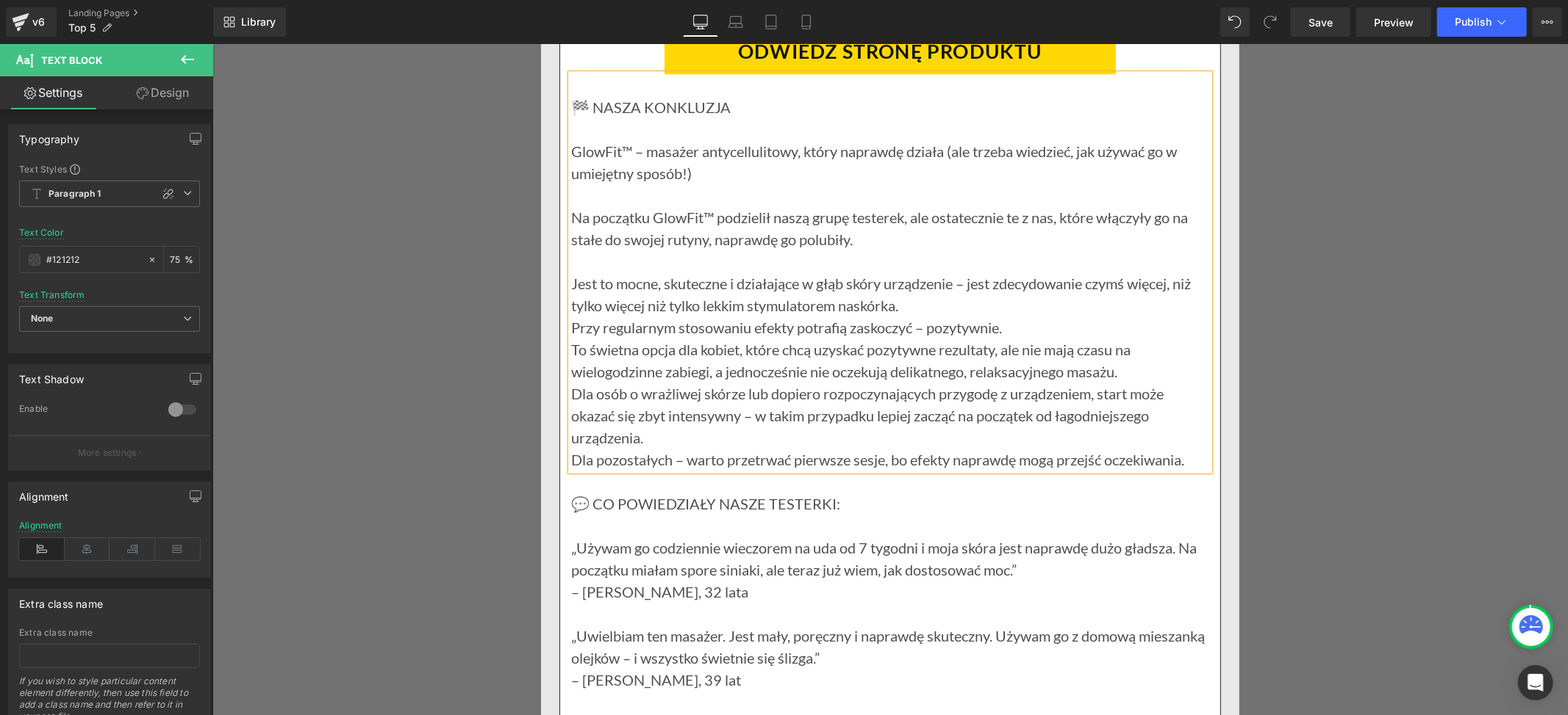
click at [906, 316] on p "Jest to mocne, skuteczne i działające w głąb skóry urządzenie – jest zdecydowan…" at bounding box center [889, 293] width 638 height 44
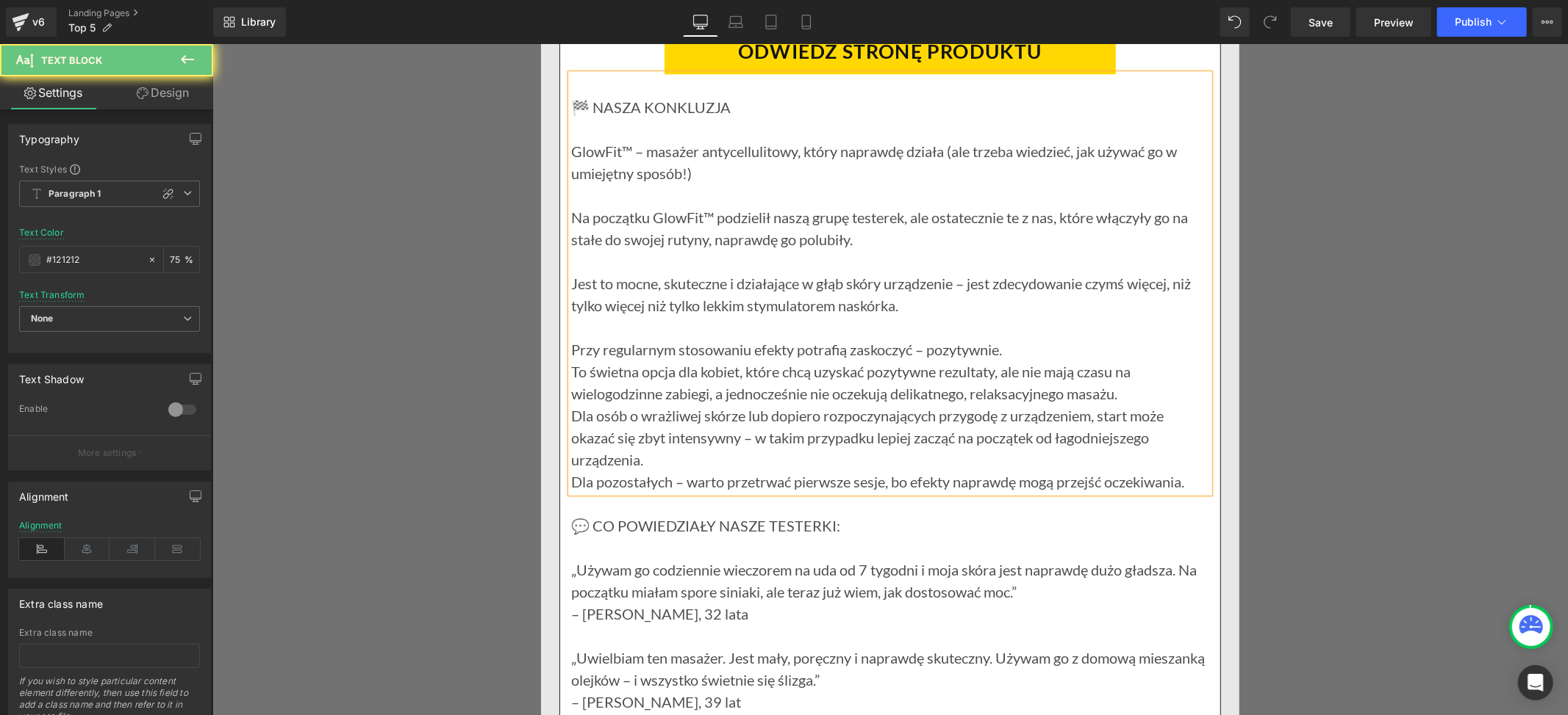
click at [1020, 360] on p "Przy regularnym stosowaniu efekty potrafią zaskoczyć – pozytywnie." at bounding box center [889, 348] width 638 height 22
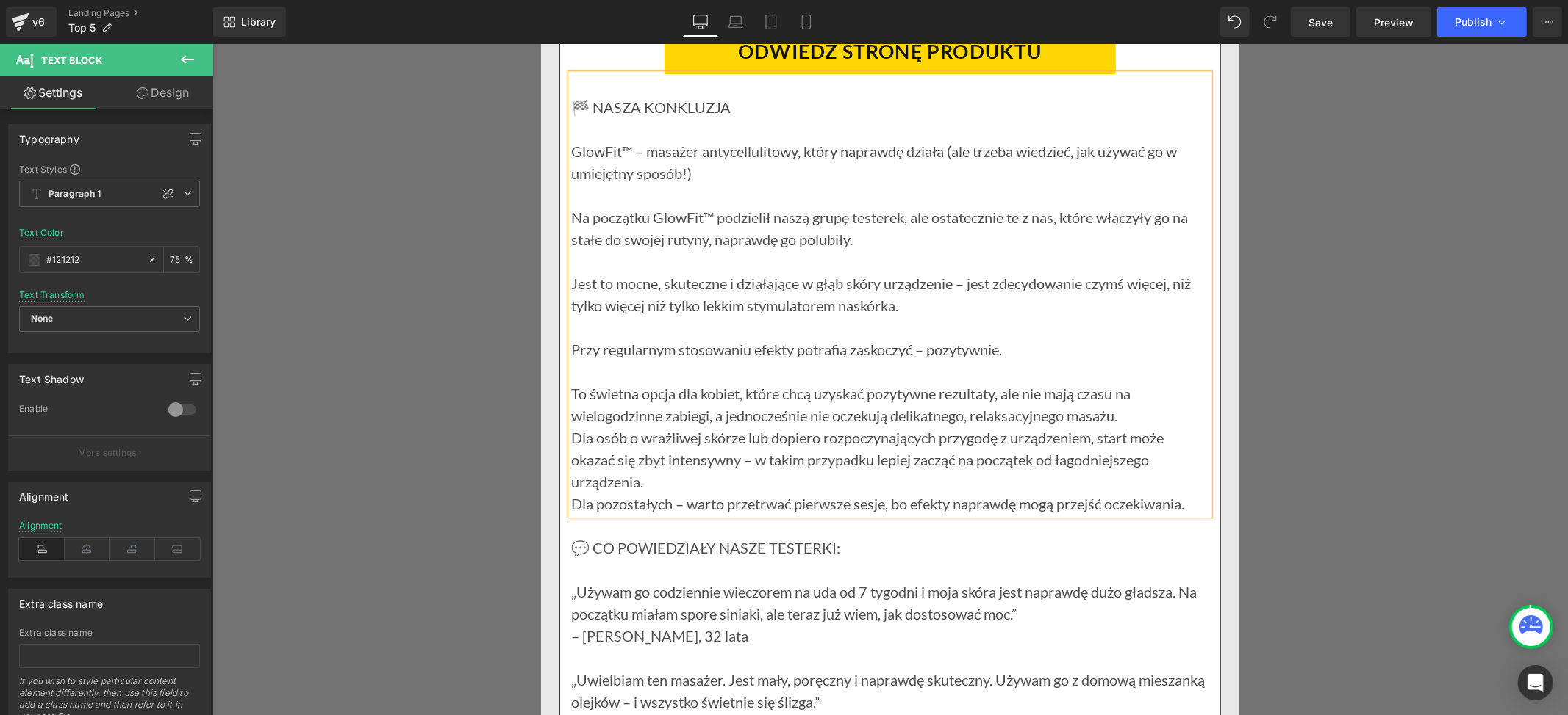
click at [1132, 426] on p "To świetna opcja dla kobiet, które chcą uzyskać pozytywne rezultaty, ale nie ma…" at bounding box center [889, 403] width 638 height 44
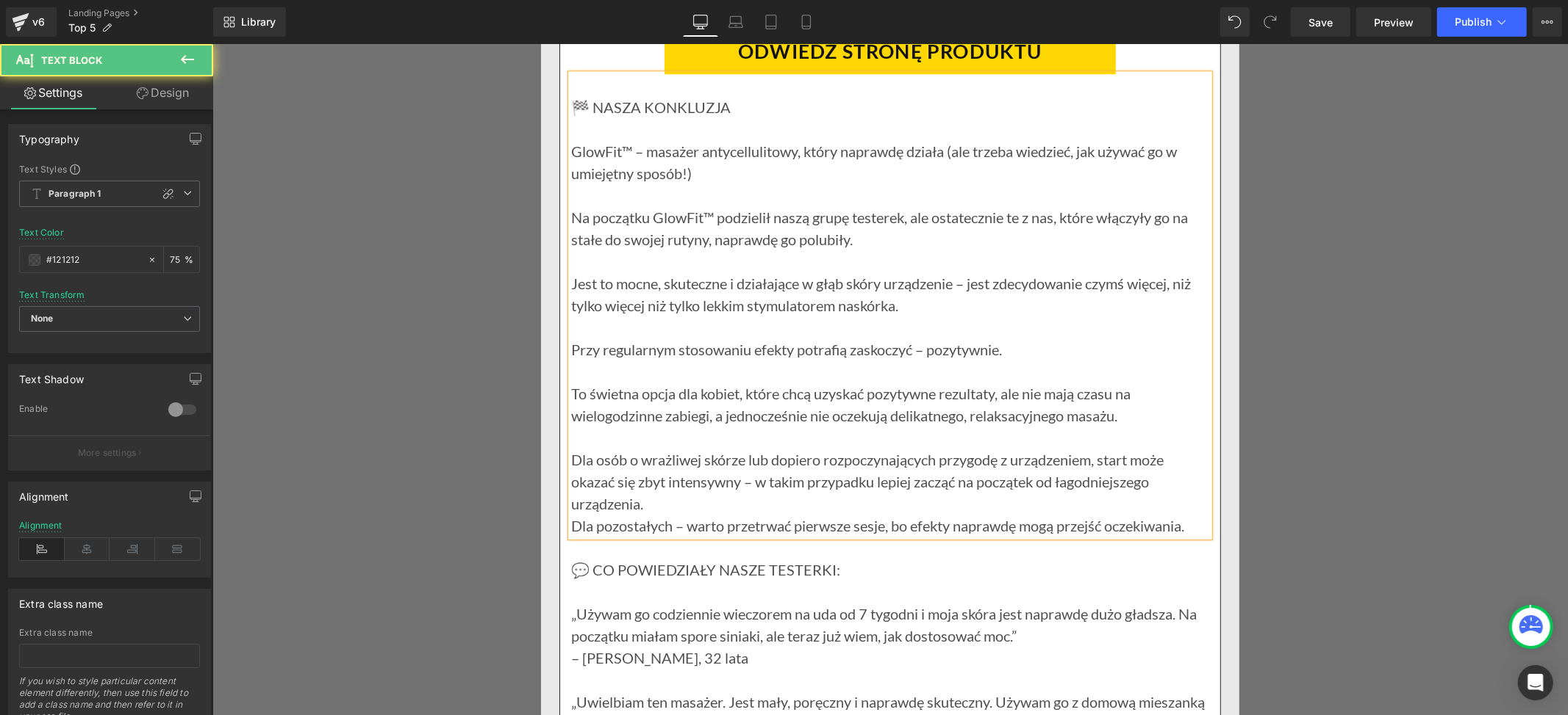
click at [697, 514] on p "Dla osób o wrażliwej skórze lub dopiero rozpoczynających przygodę z urządzeniem…" at bounding box center [889, 481] width 638 height 66
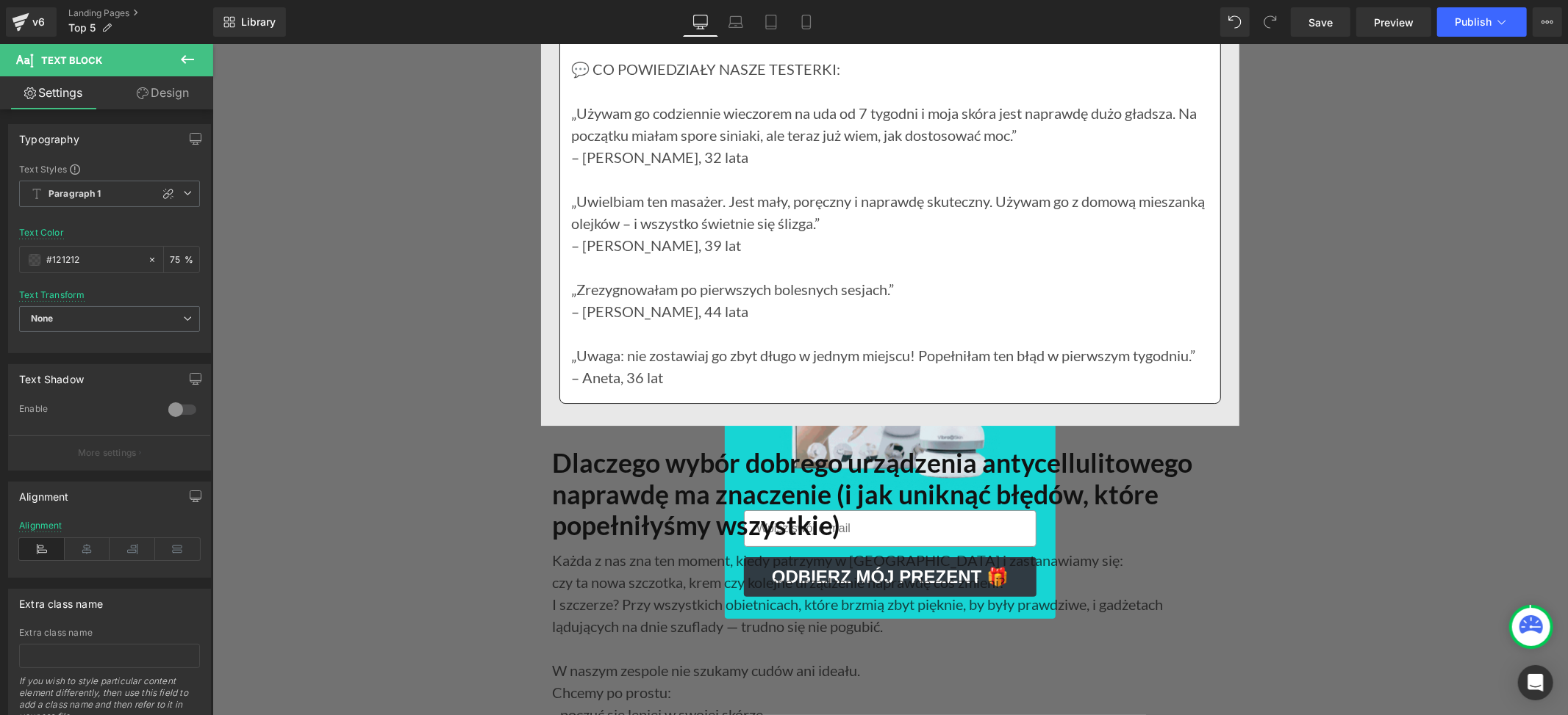
scroll to position [18114, 0]
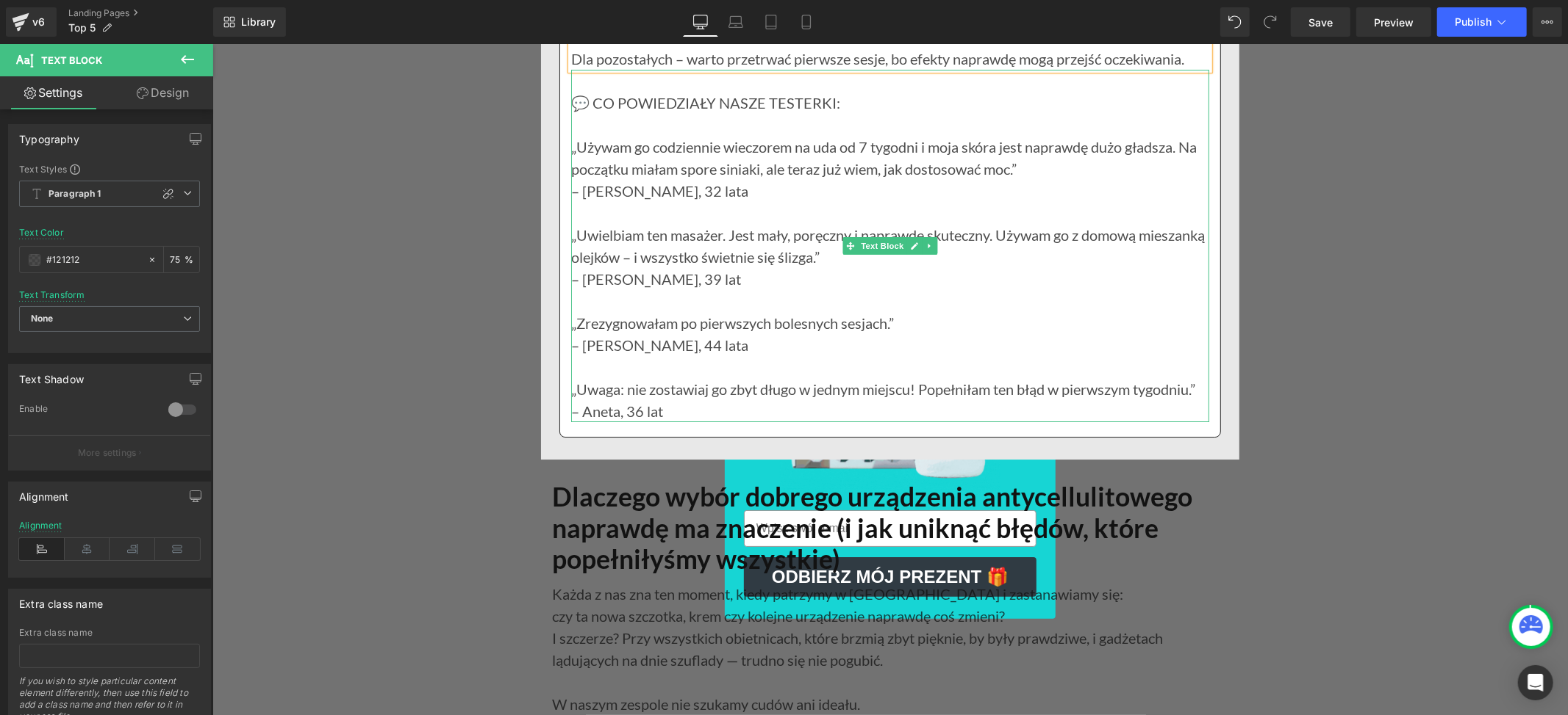
drag, startPoint x: 1089, startPoint y: 297, endPoint x: 674, endPoint y: 320, distance: 415.6
click at [1089, 267] on p "„Uwielbiam ten masażer. Jest mały, poręczny i naprawdę skuteczny. Używam go z d…" at bounding box center [889, 245] width 638 height 44
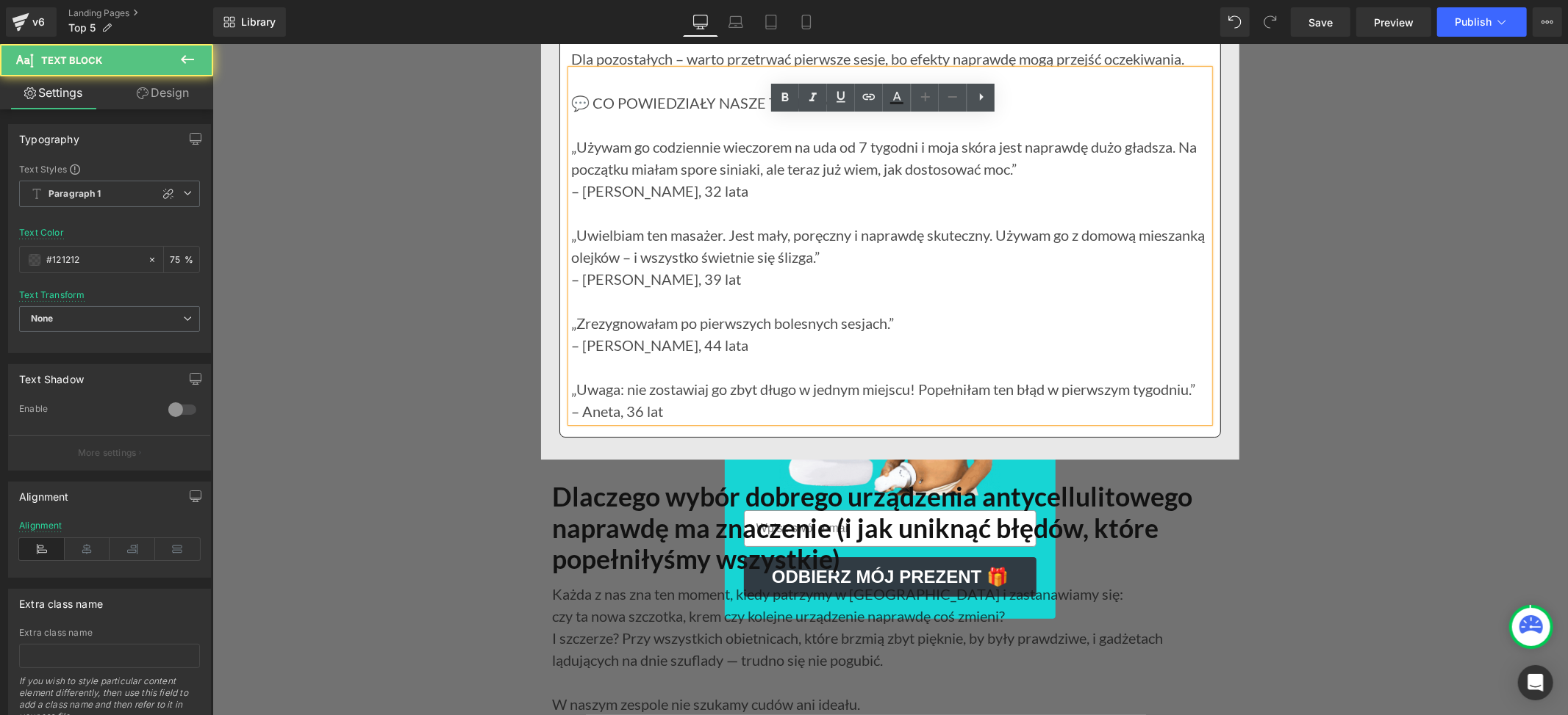
click at [570, 267] on p "„Uwielbiam ten masażer. Jest mały, poręczny i naprawdę skuteczny. Używam go z d…" at bounding box center [889, 245] width 638 height 44
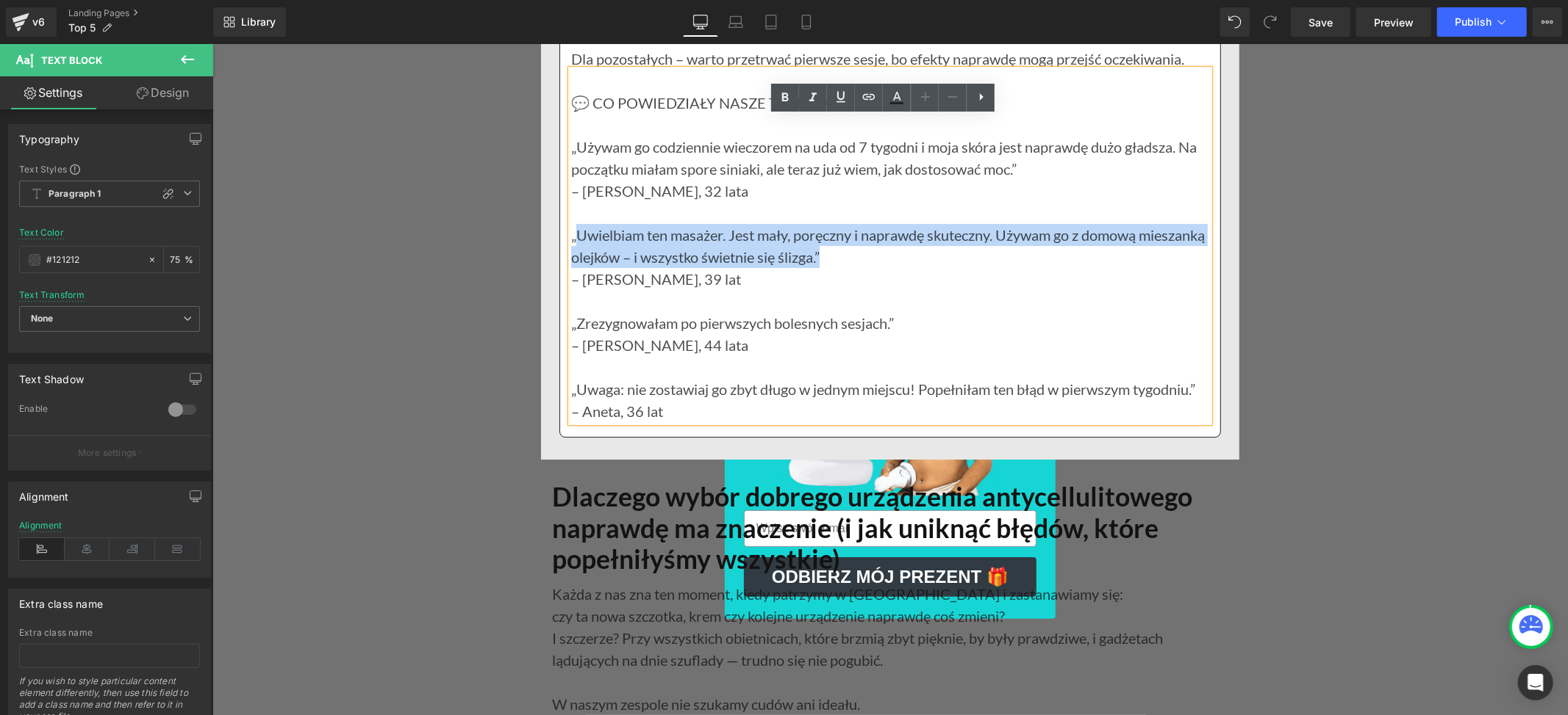
click at [891, 267] on p "„Uwielbiam ten masażer. Jest mały, poręczny i naprawdę skuteczny. Używam go z d…" at bounding box center [889, 245] width 638 height 44
paste div
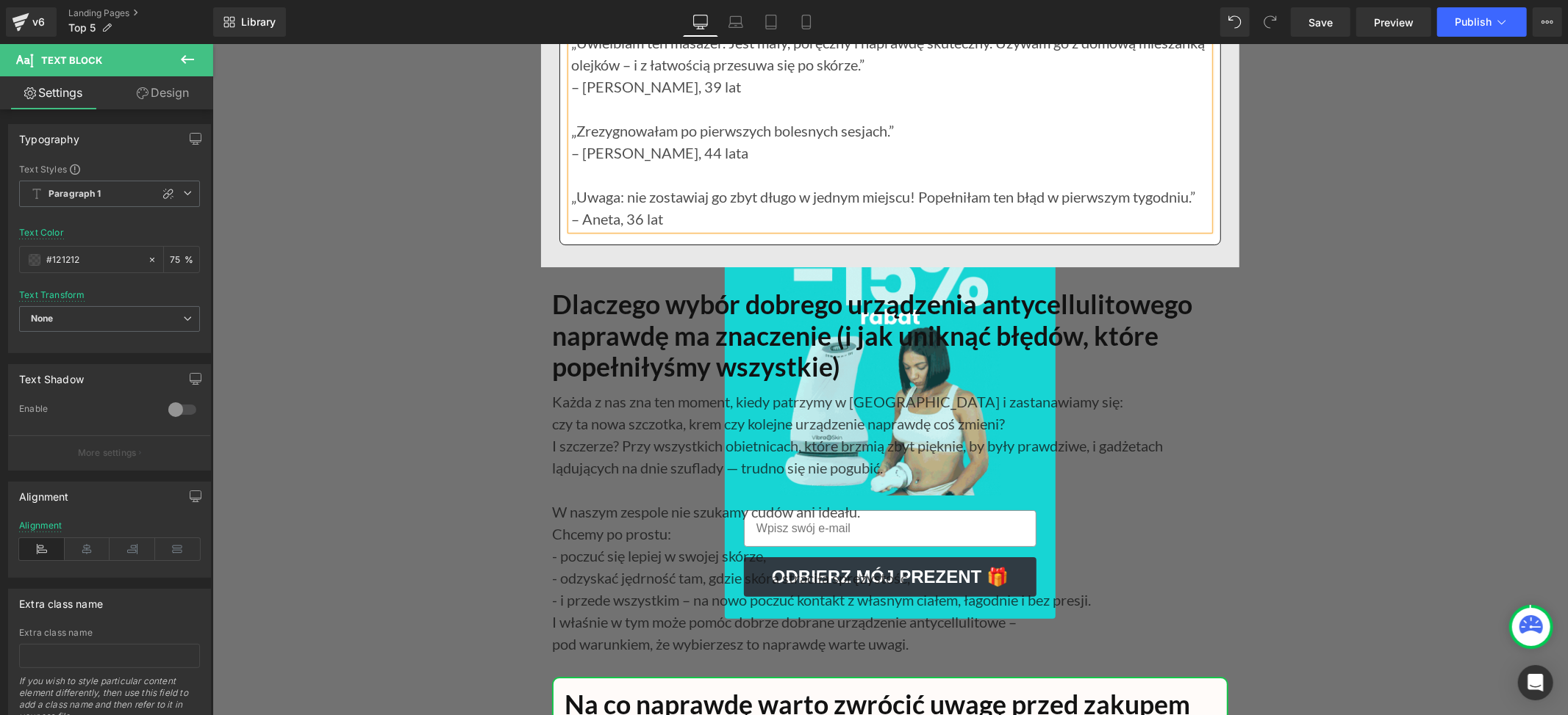
scroll to position [18311, 0]
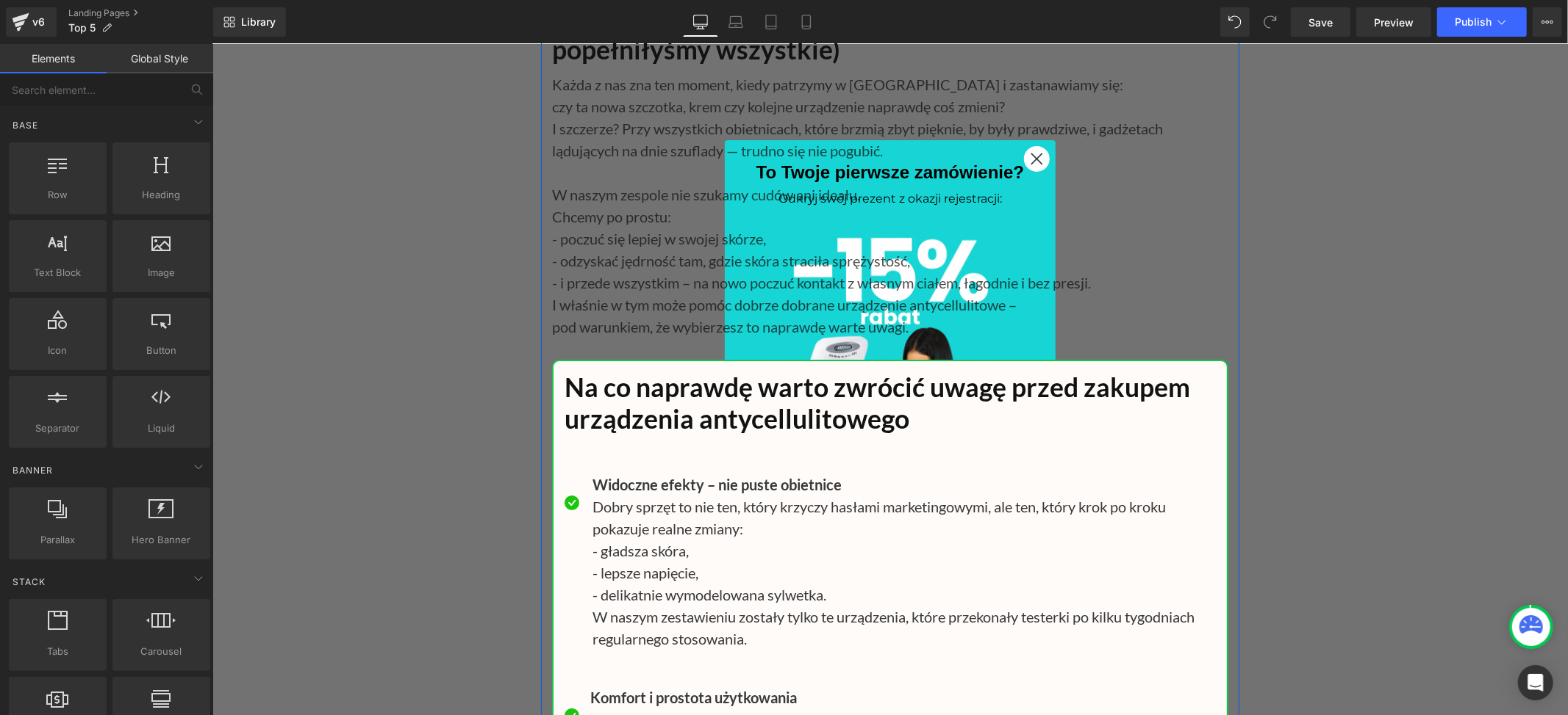
scroll to position [18604, 0]
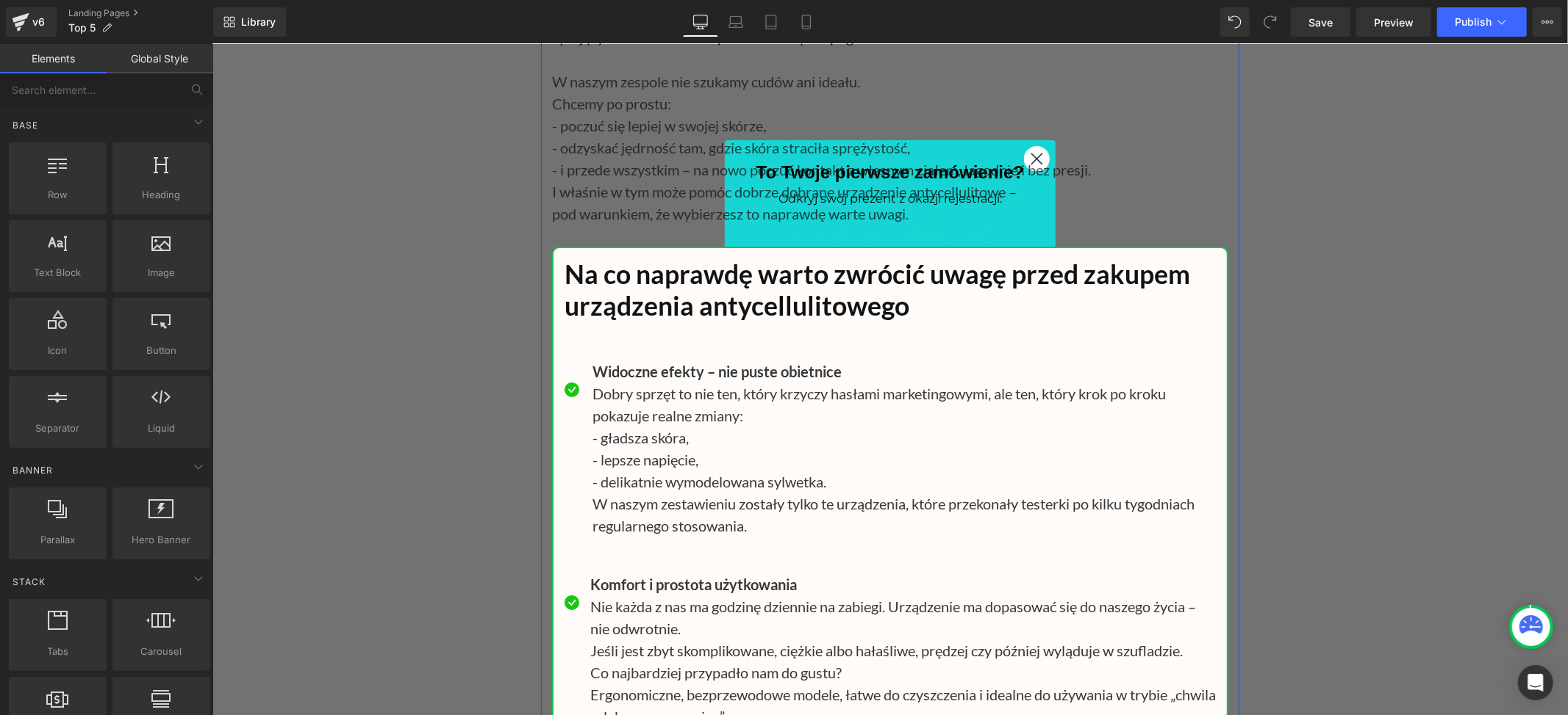
scroll to position [18702, 0]
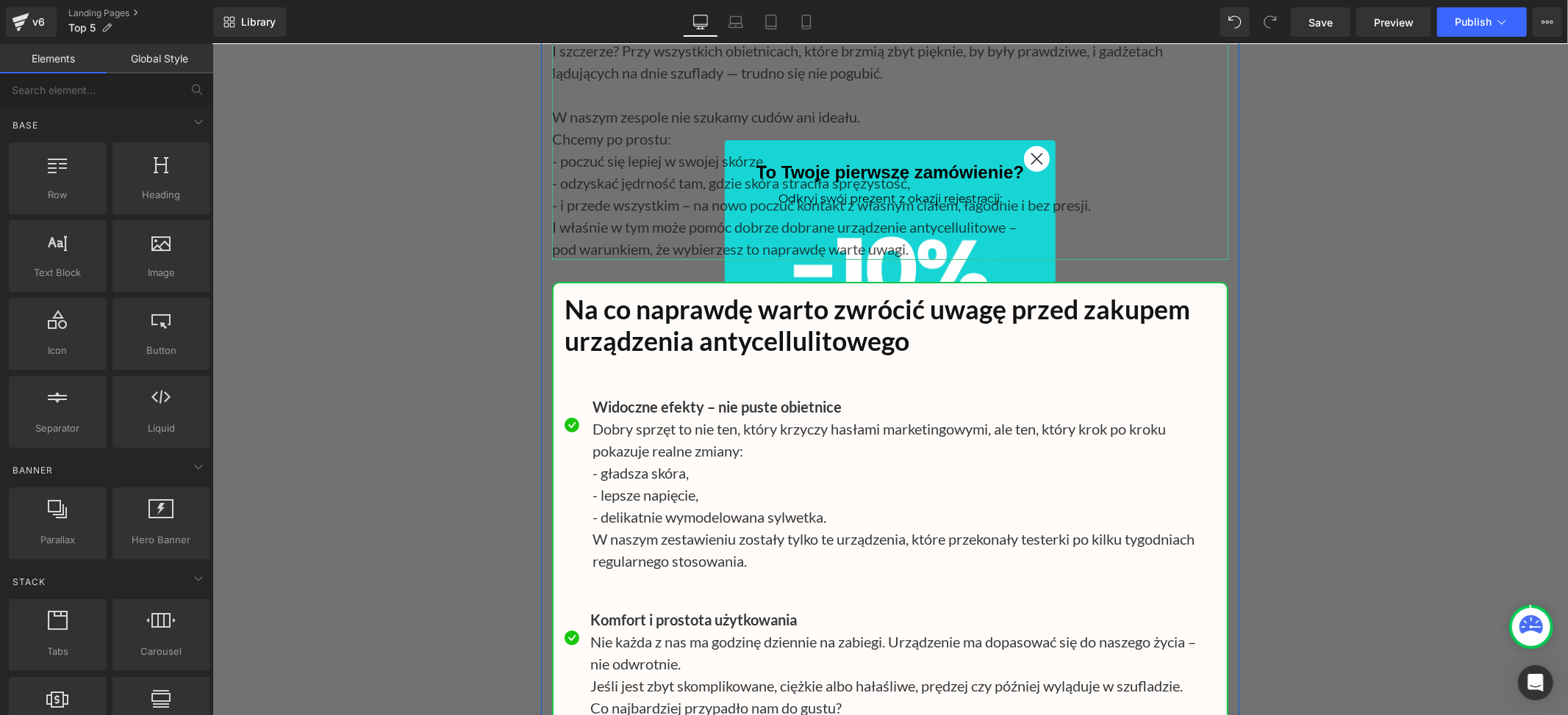
click at [651, 259] on p "pod warunkiem, że wybierzesz to naprawdę warte uwagi." at bounding box center [889, 248] width 676 height 22
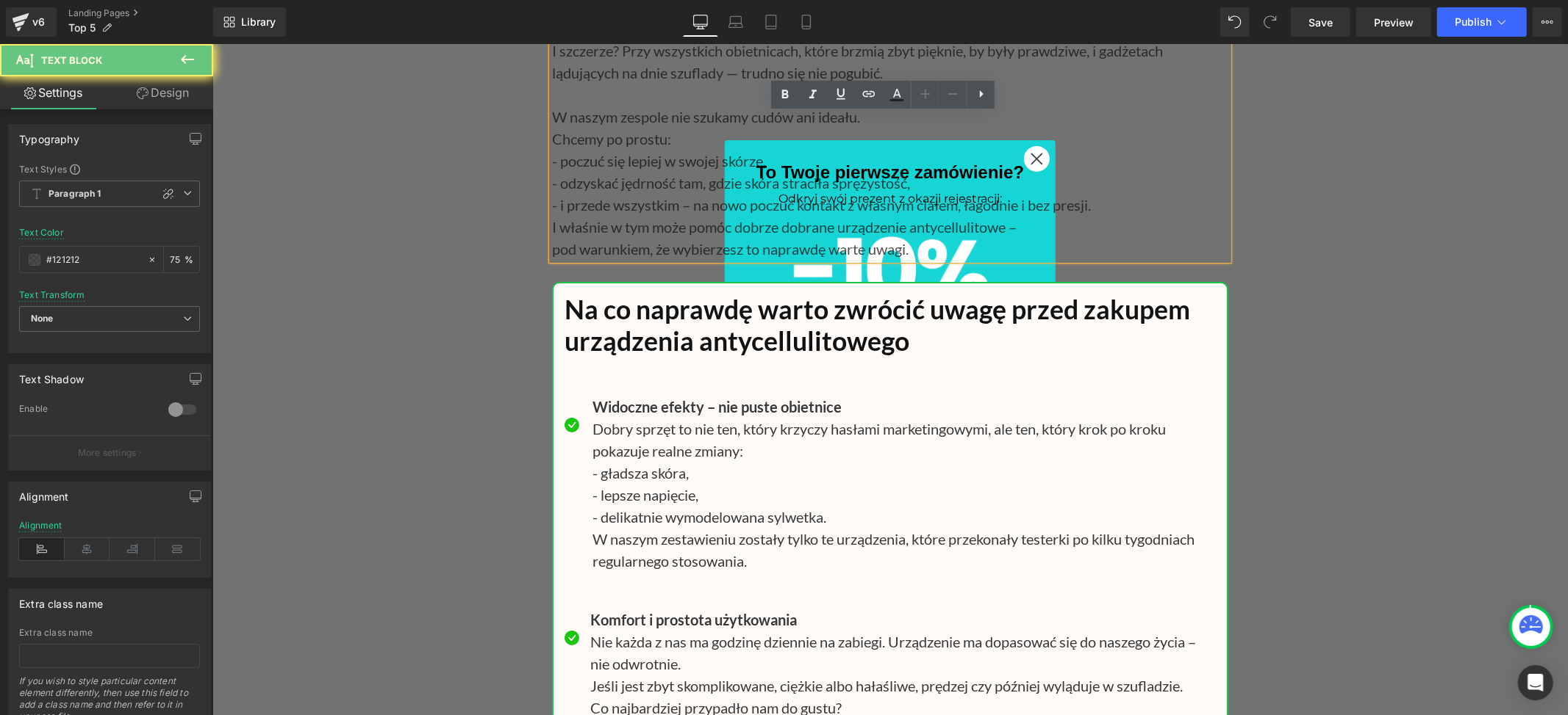
click at [651, 259] on p "pod warunkiem, że wybierzesz to naprawdę warte uwagi." at bounding box center [889, 248] width 676 height 22
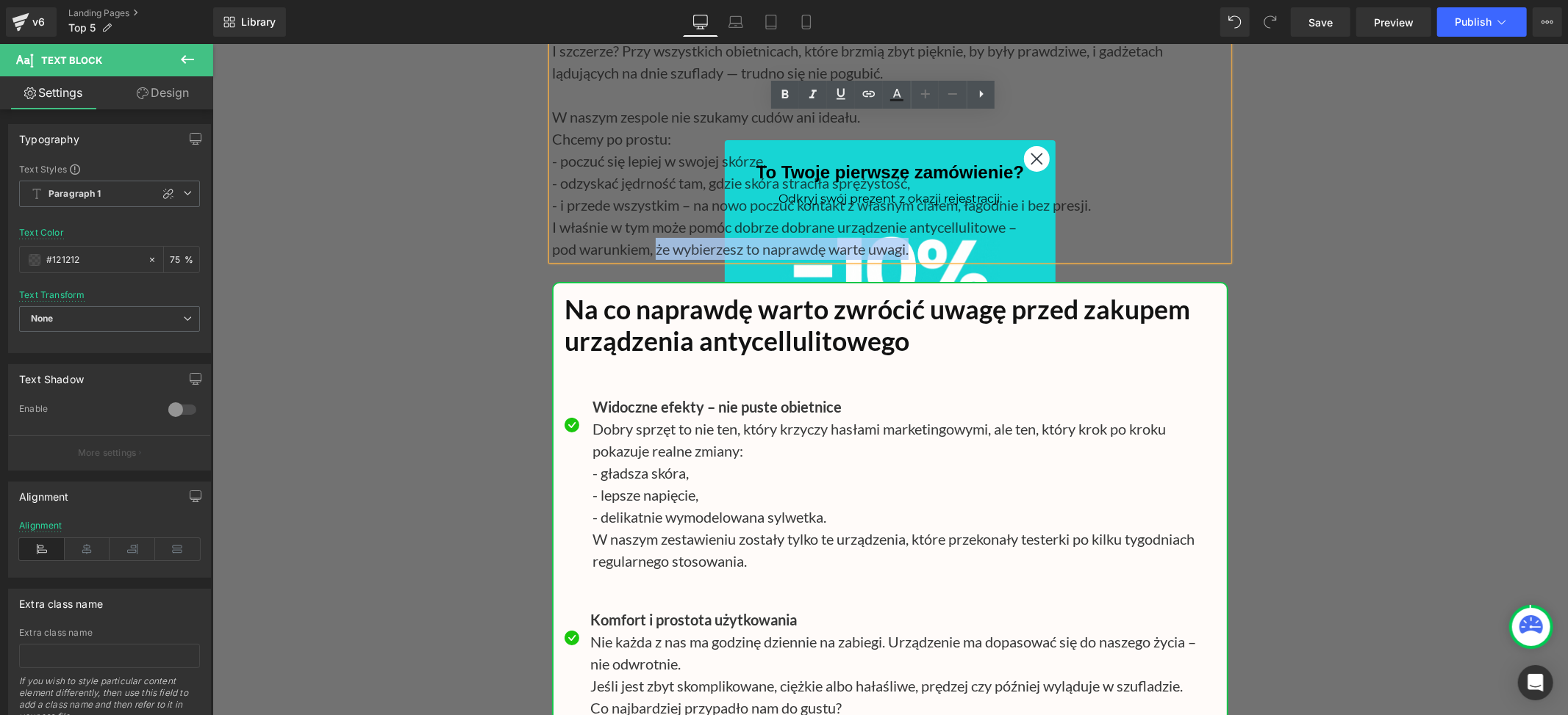
click at [920, 259] on p "pod warunkiem, że wybierzesz to naprawdę warte uwagi." at bounding box center [889, 248] width 676 height 22
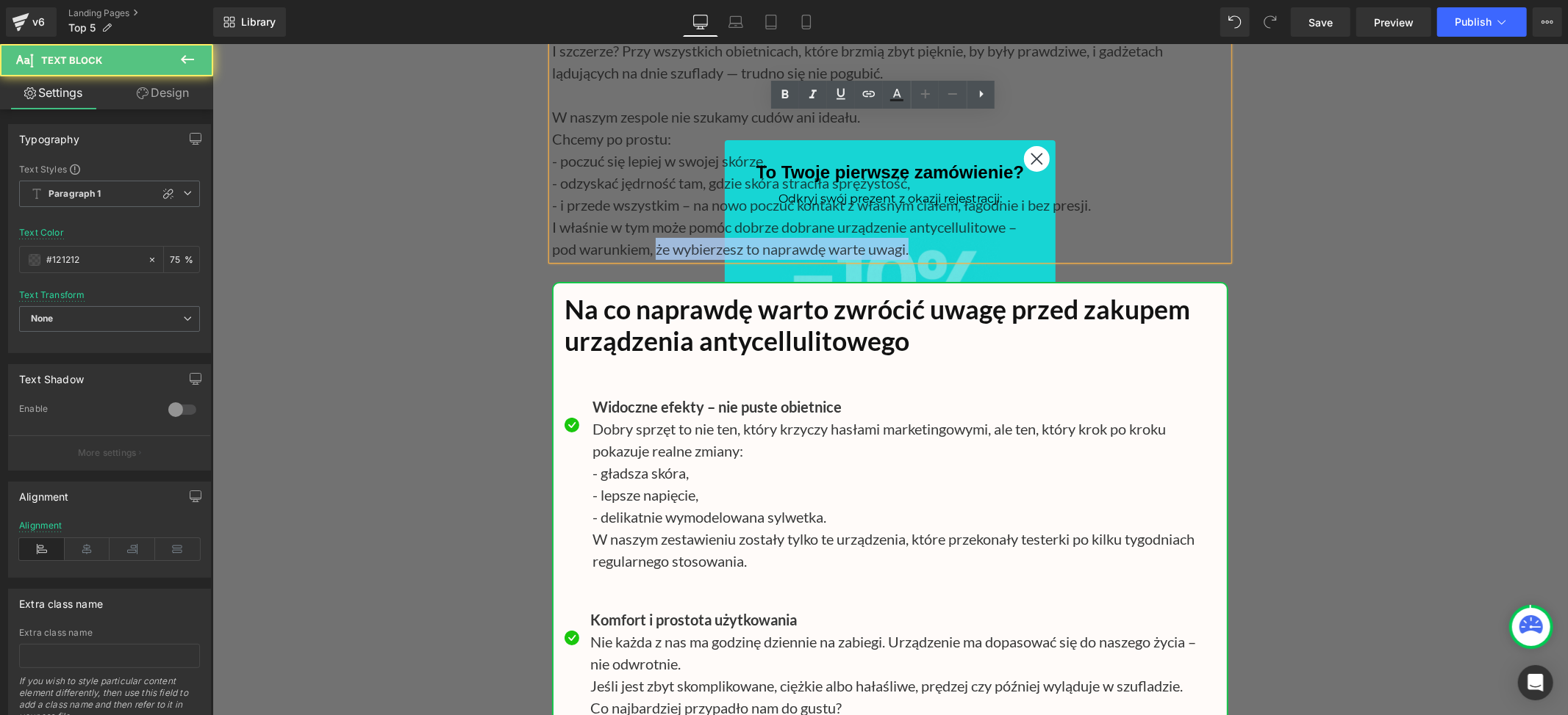
paste div
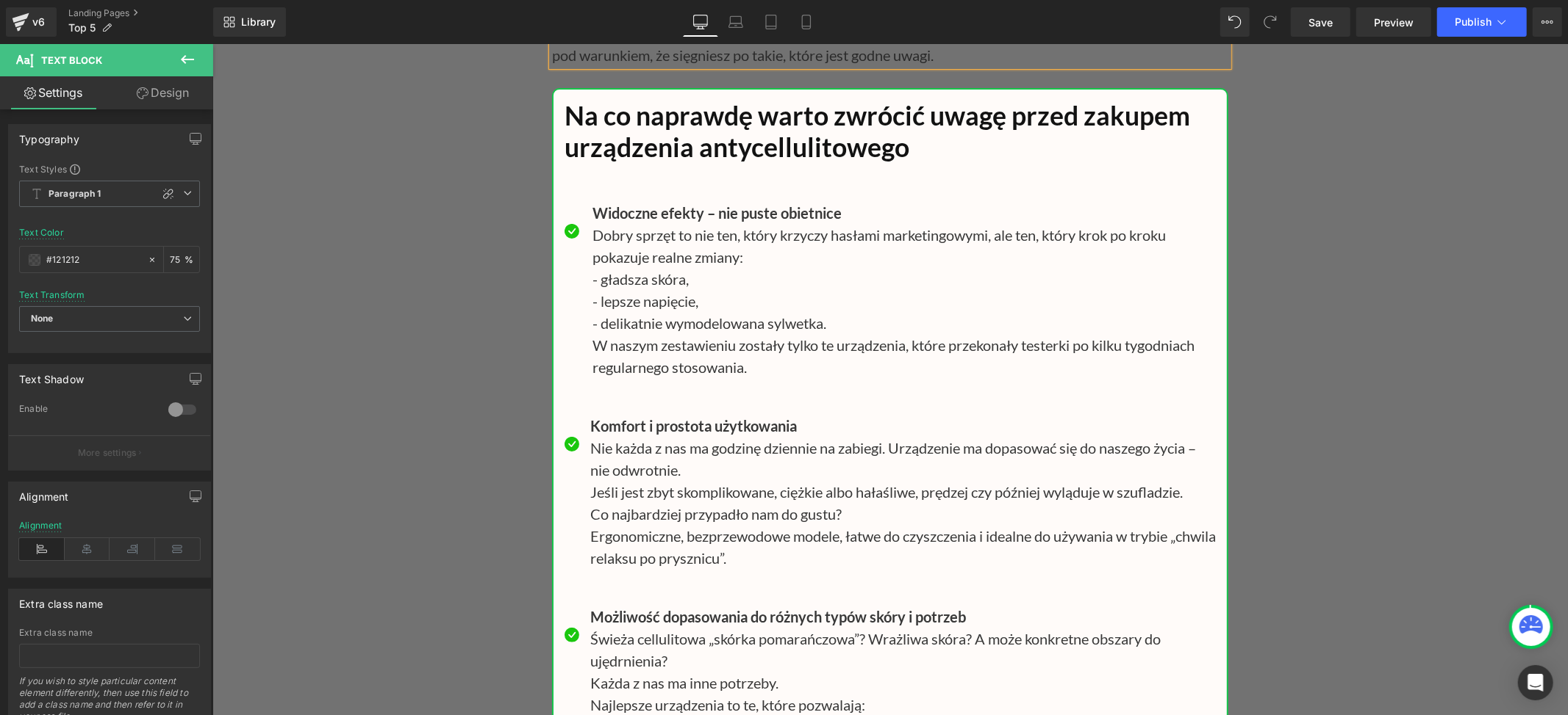
scroll to position [18898, 0]
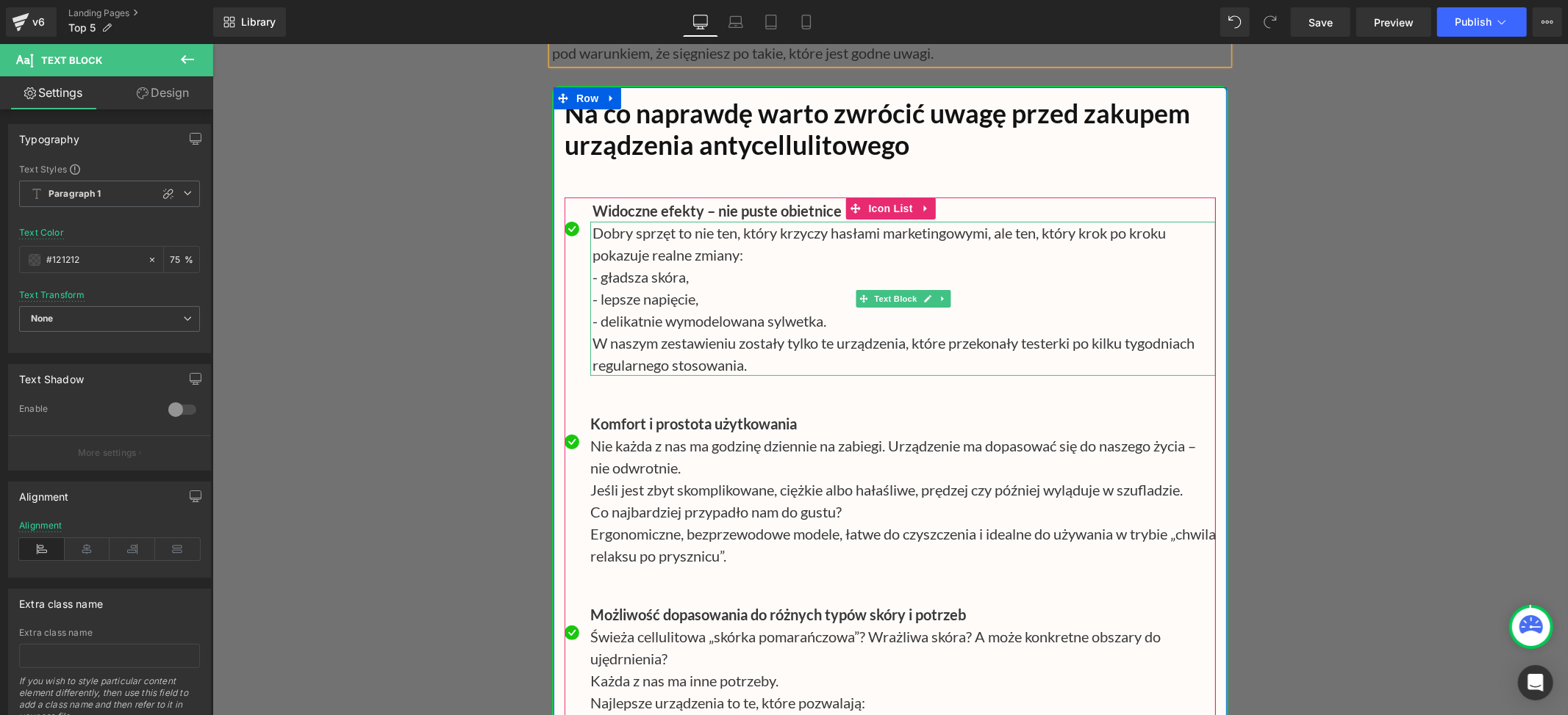
click at [1019, 287] on p "- gładsza skóra," at bounding box center [902, 276] width 623 height 22
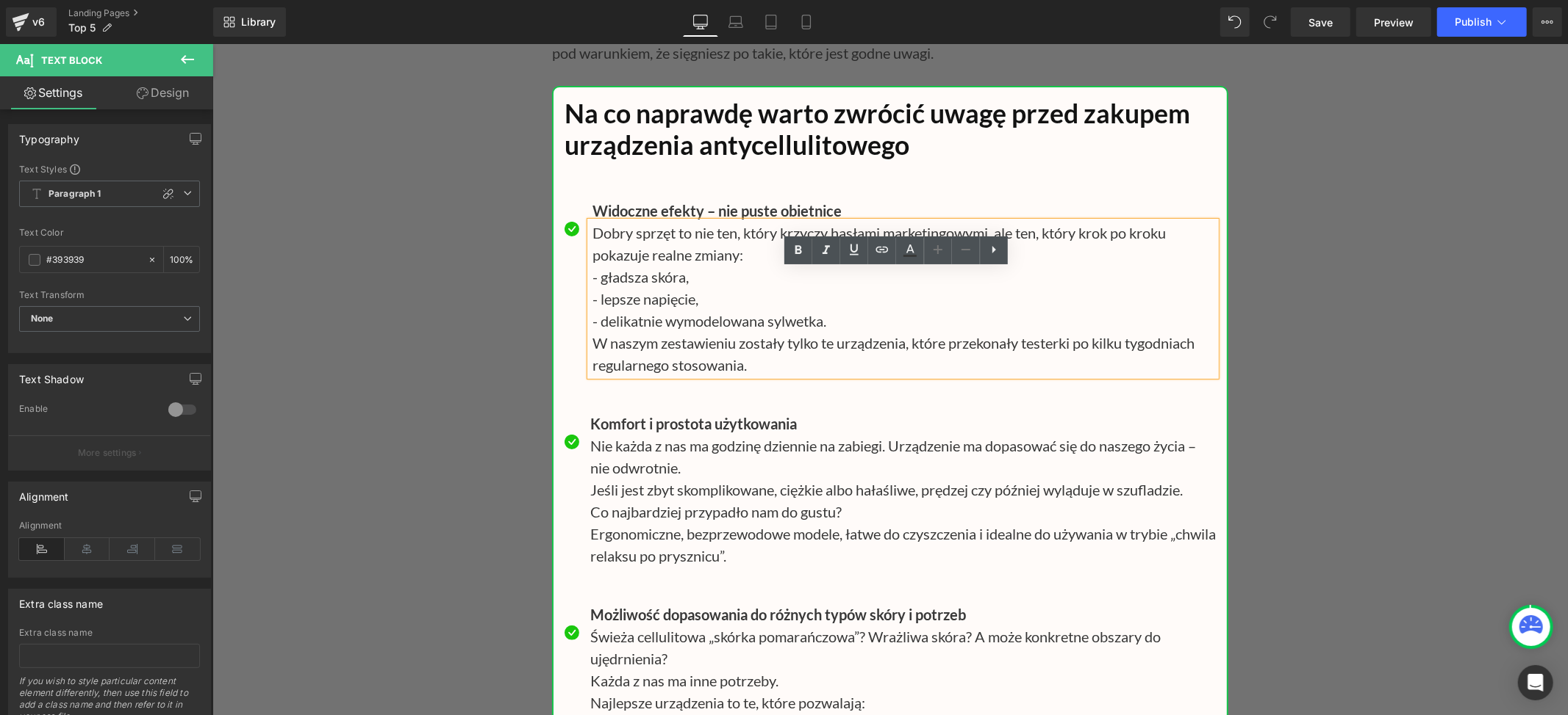
drag, startPoint x: 1025, startPoint y: 331, endPoint x: 1006, endPoint y: 331, distance: 19.0
click at [1025, 287] on p "- gładsza skóra," at bounding box center [902, 276] width 623 height 22
click at [591, 265] on p "Dobry sprzęt to nie ten, który krzyczy hasłami marketingowymi, ale ten, który k…" at bounding box center [902, 243] width 623 height 44
click at [729, 265] on p "Dobry sprzęt to nie ten, który krzyczy hasłami marketingowymi, ale ten, który k…" at bounding box center [902, 243] width 623 height 44
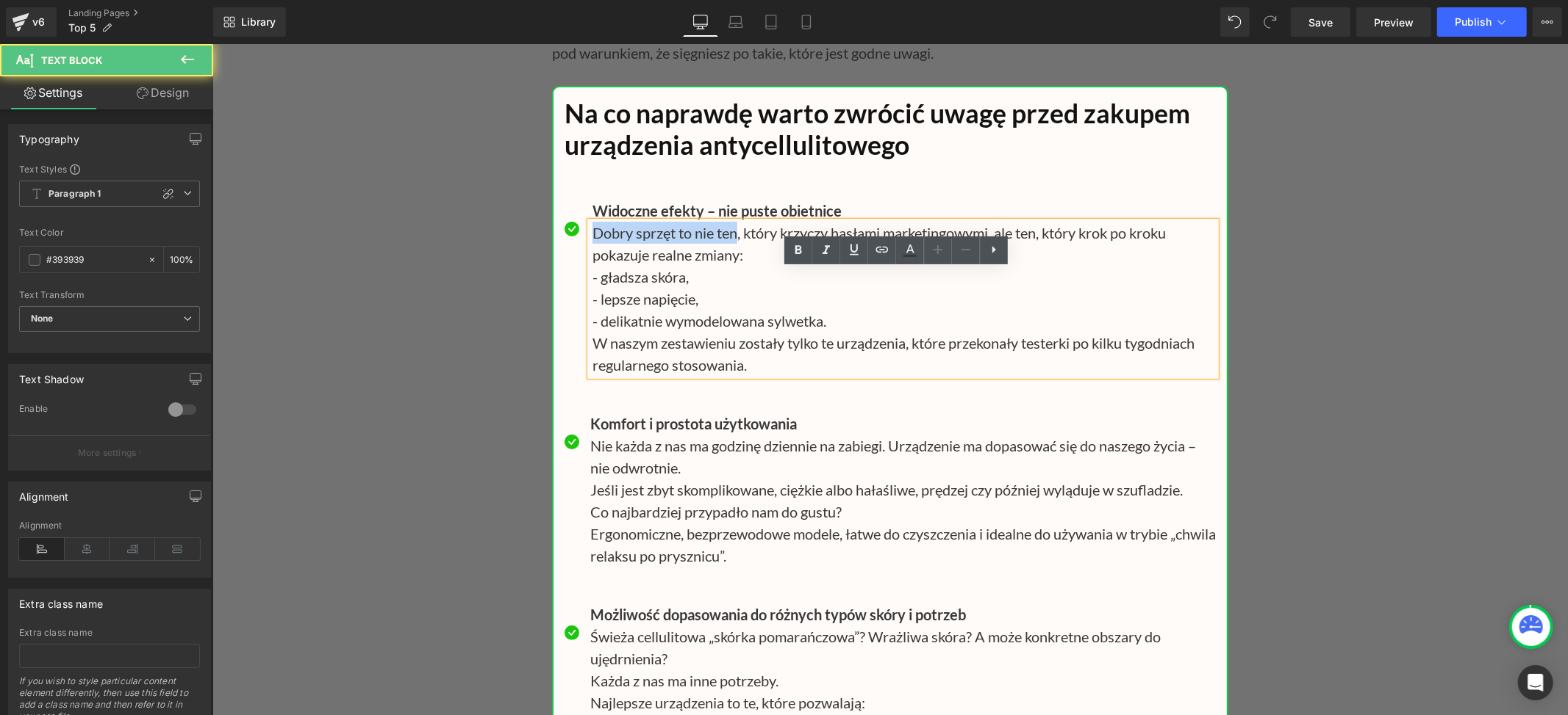
paste div
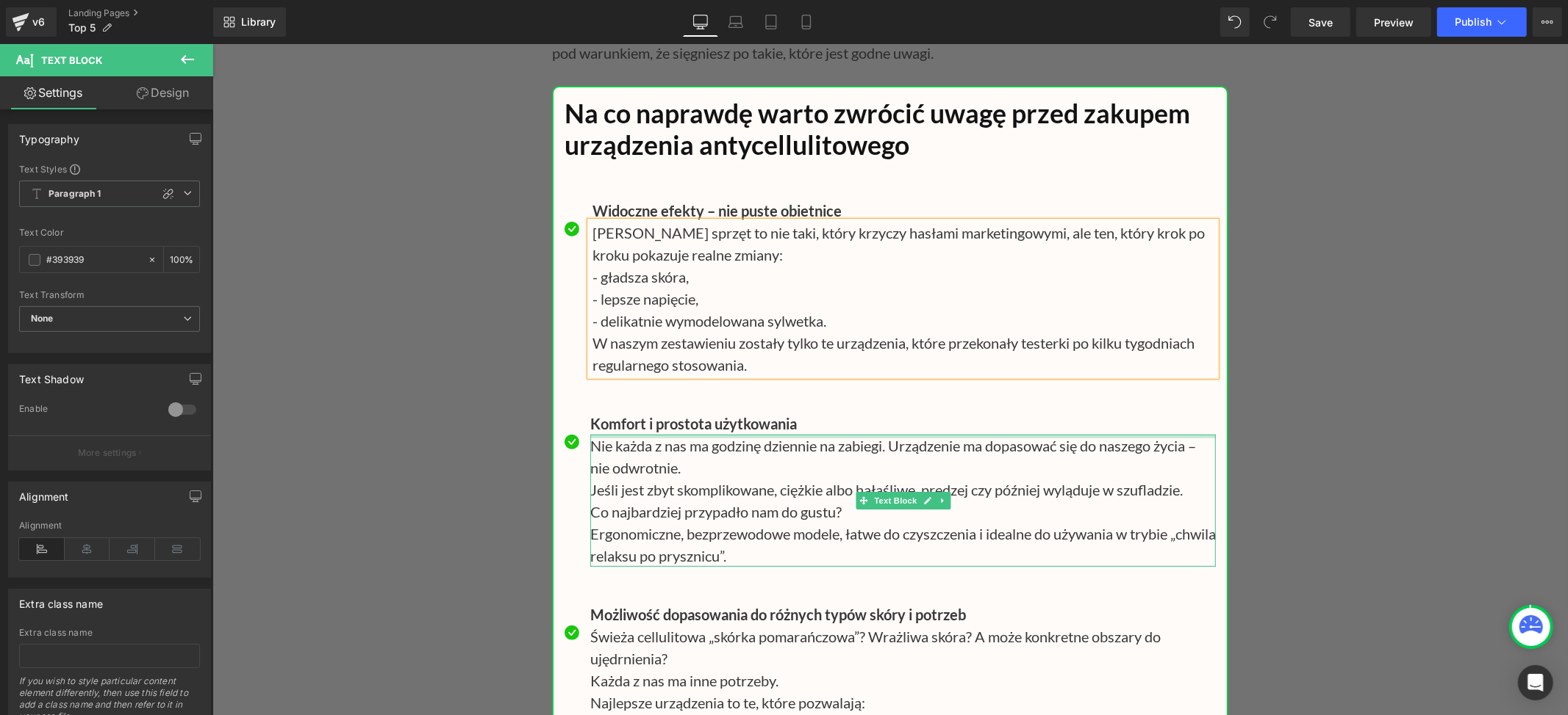
click at [1066, 437] on div at bounding box center [902, 436] width 625 height 3
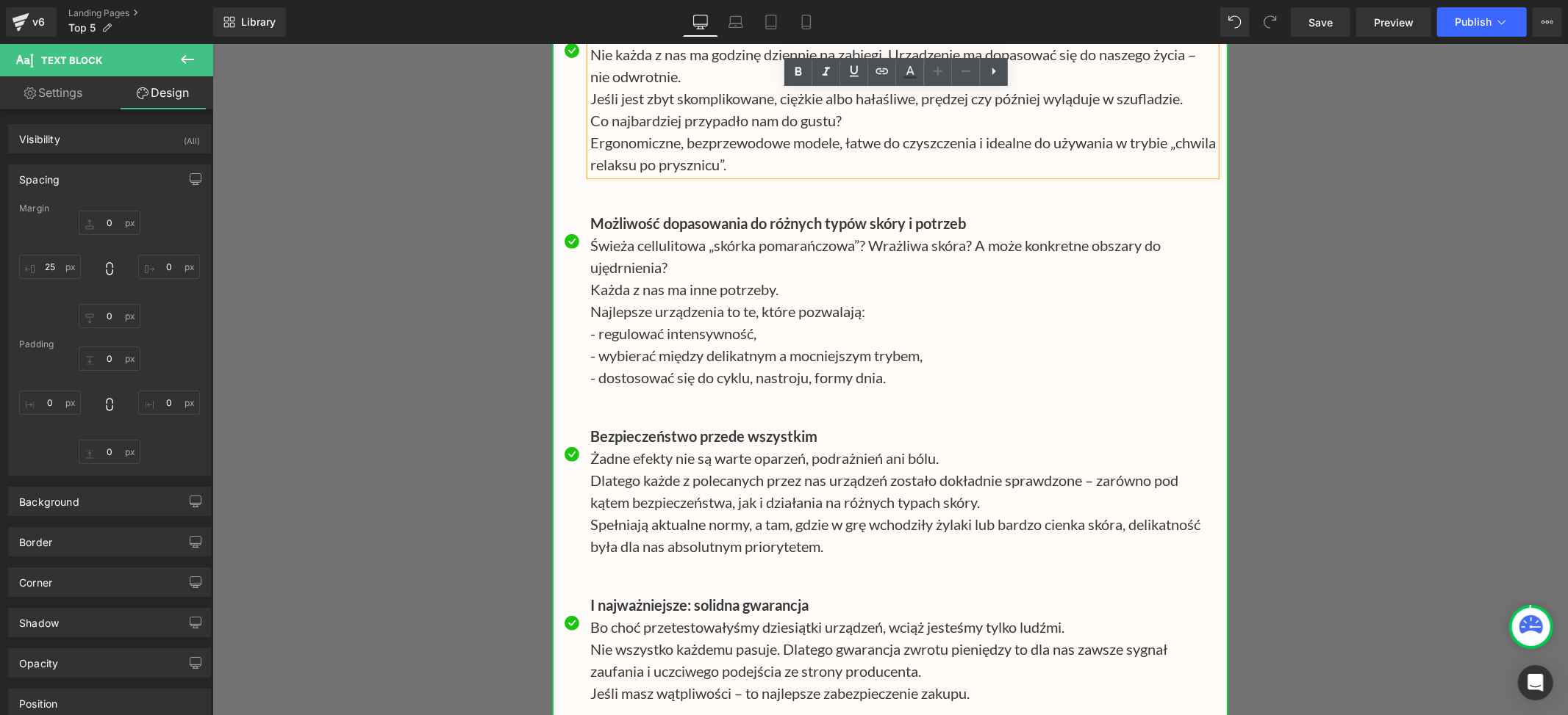
scroll to position [19192, 0]
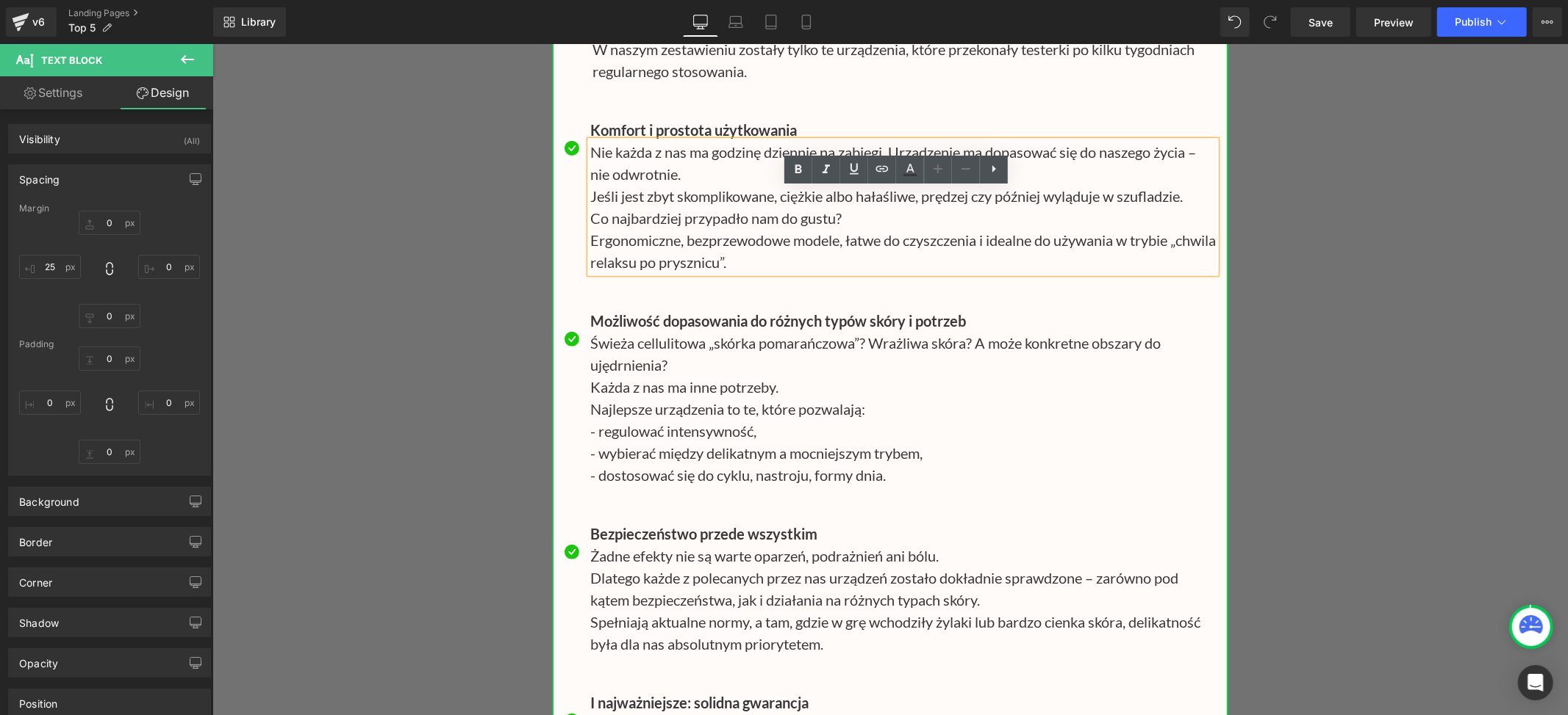
click at [590, 184] on p "Nie każda z nas ma godzinę dziennie na zabiegi. Urządzenie ma dopasować się do …" at bounding box center [902, 162] width 625 height 44
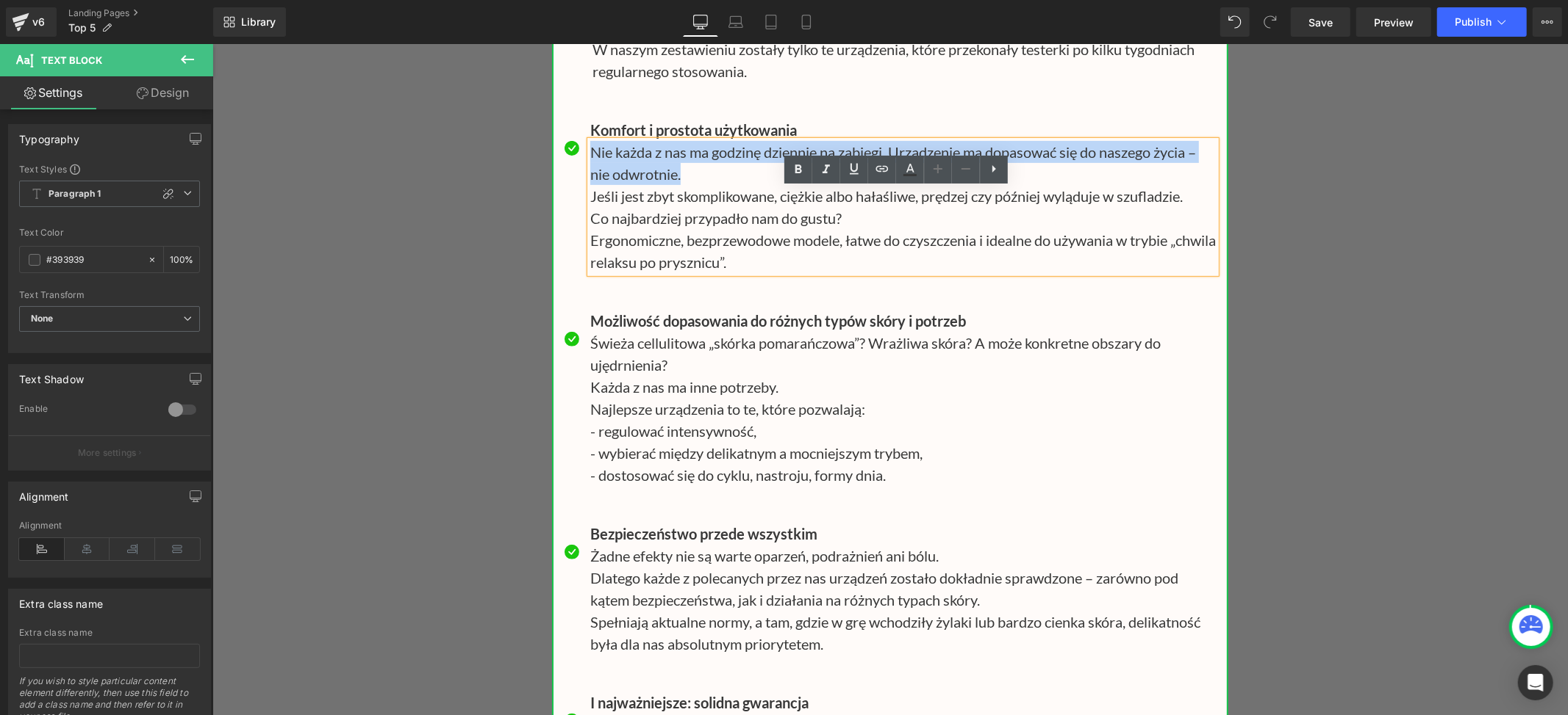
click at [678, 184] on p "Nie każda z nas ma godzinę dziennie na zabiegi. Urządzenie ma dopasować się do …" at bounding box center [902, 162] width 625 height 44
paste div
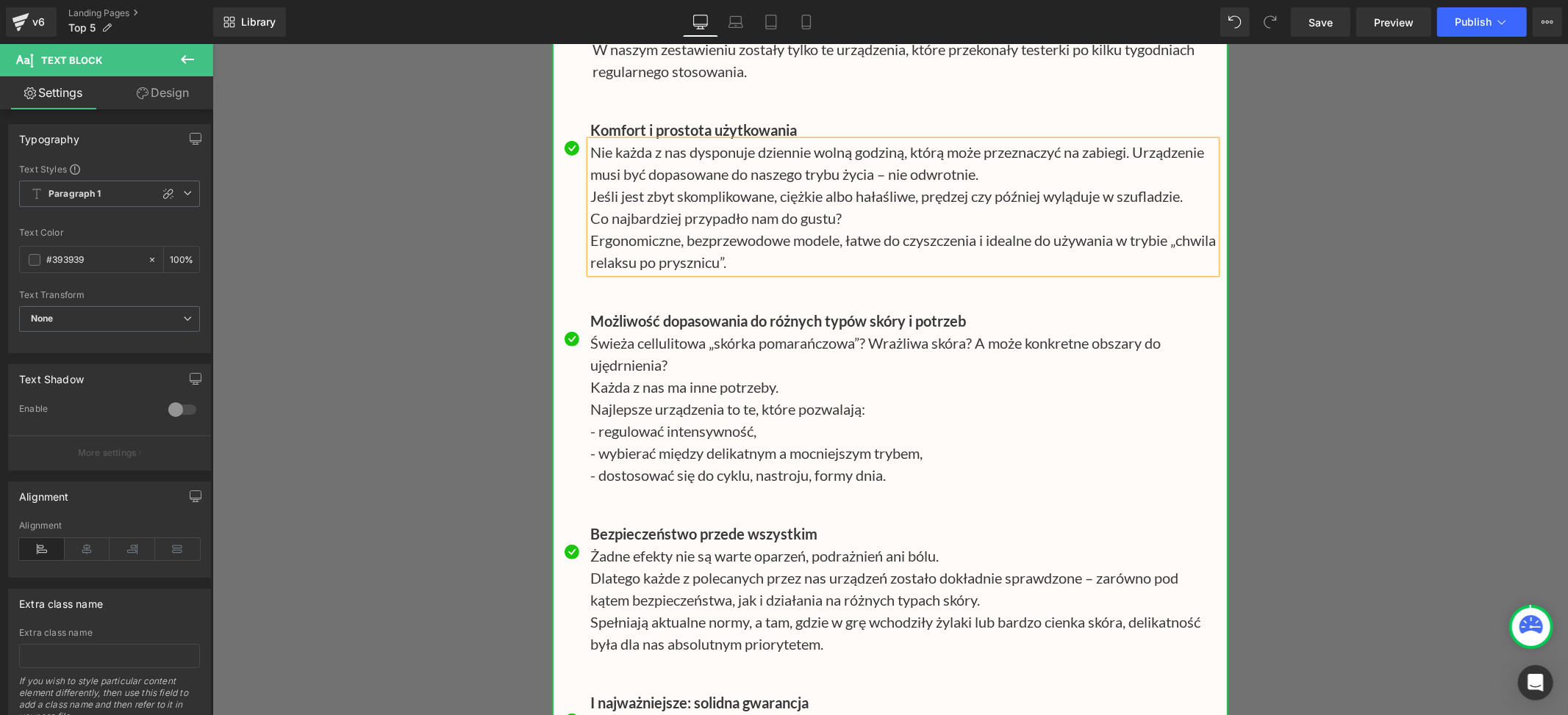
drag, startPoint x: 1411, startPoint y: 482, endPoint x: 1199, endPoint y: 484, distance: 212.0
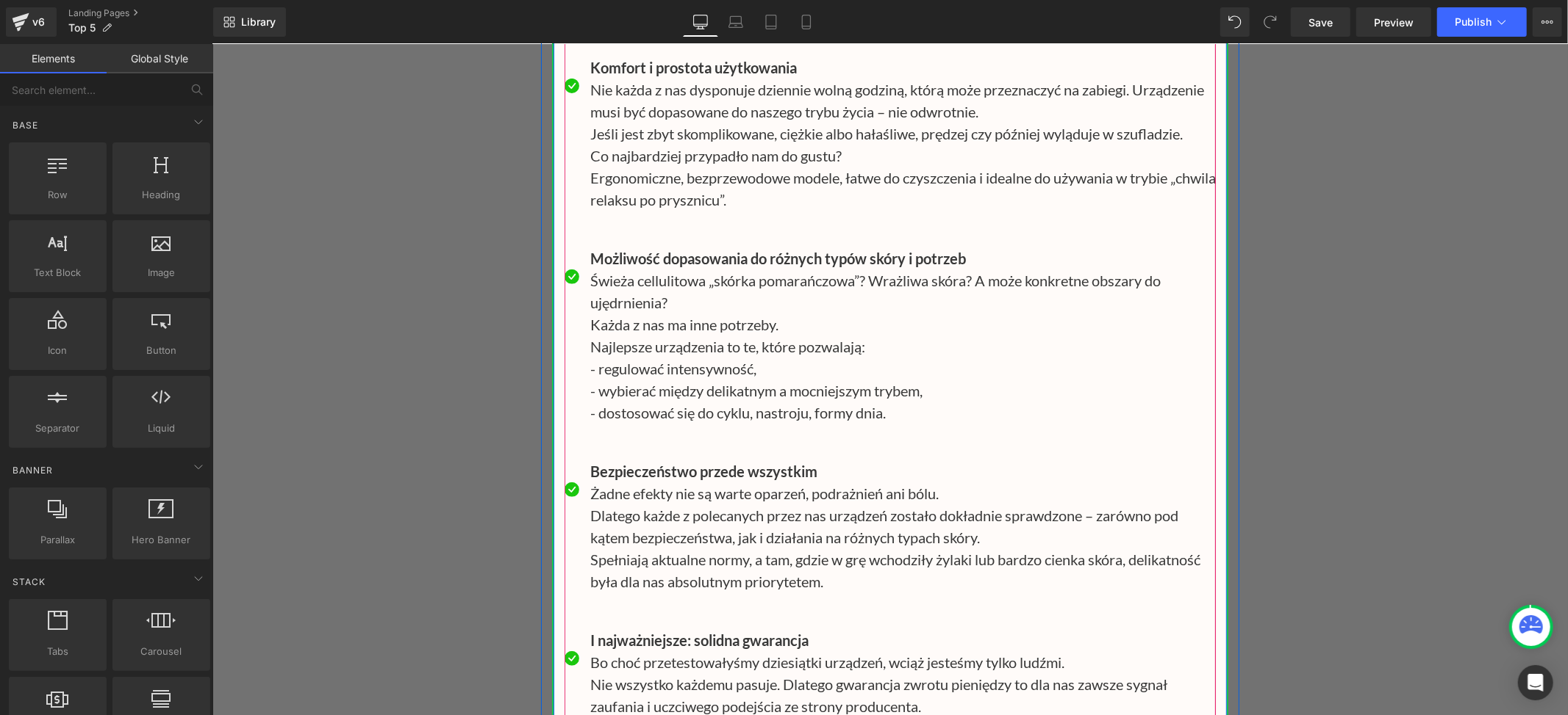
scroll to position [19289, 0]
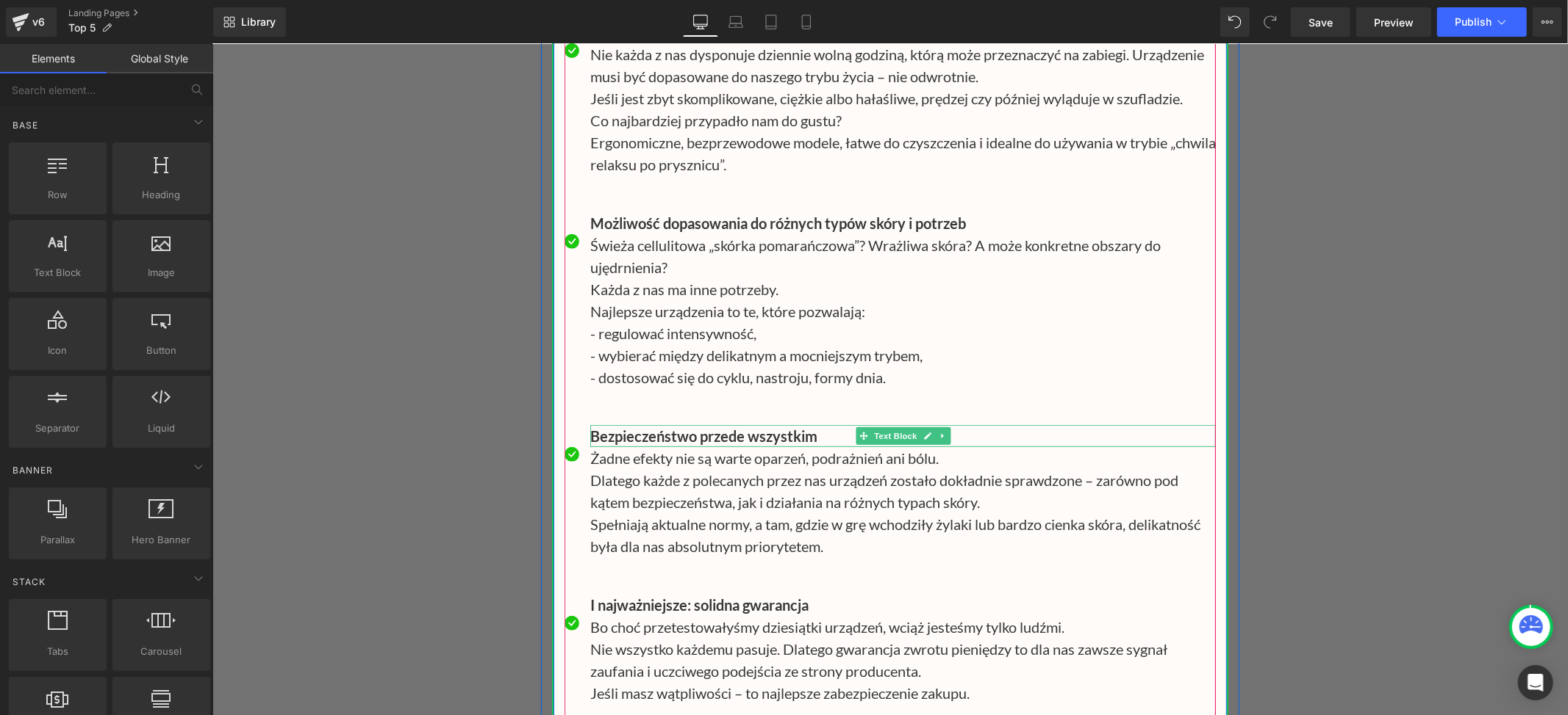
click at [628, 444] on b "Bezpieczeństwo przede wszystkim" at bounding box center [703, 436] width 227 height 17
click at [641, 444] on b "Bezpieczeństwo przede wszystkim" at bounding box center [703, 436] width 227 height 17
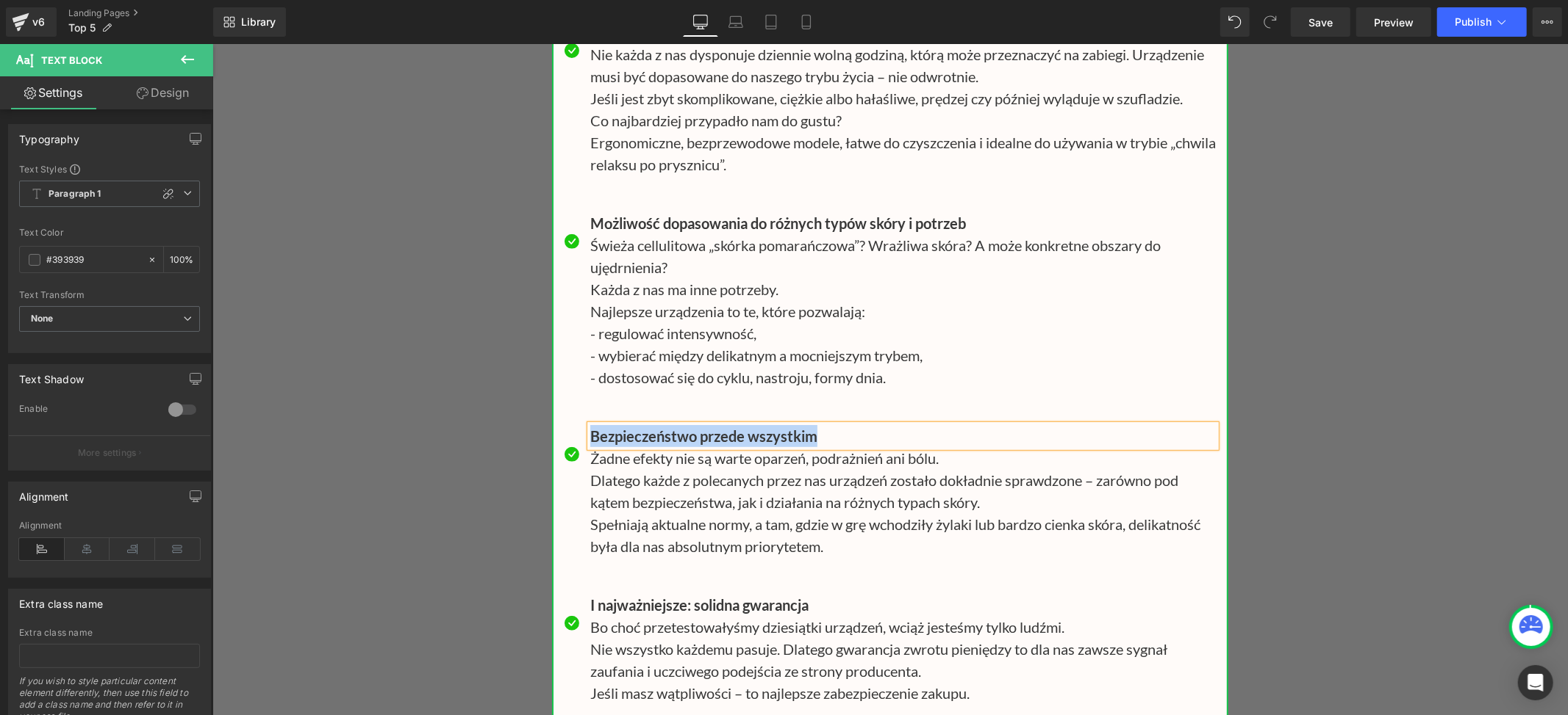
paste div
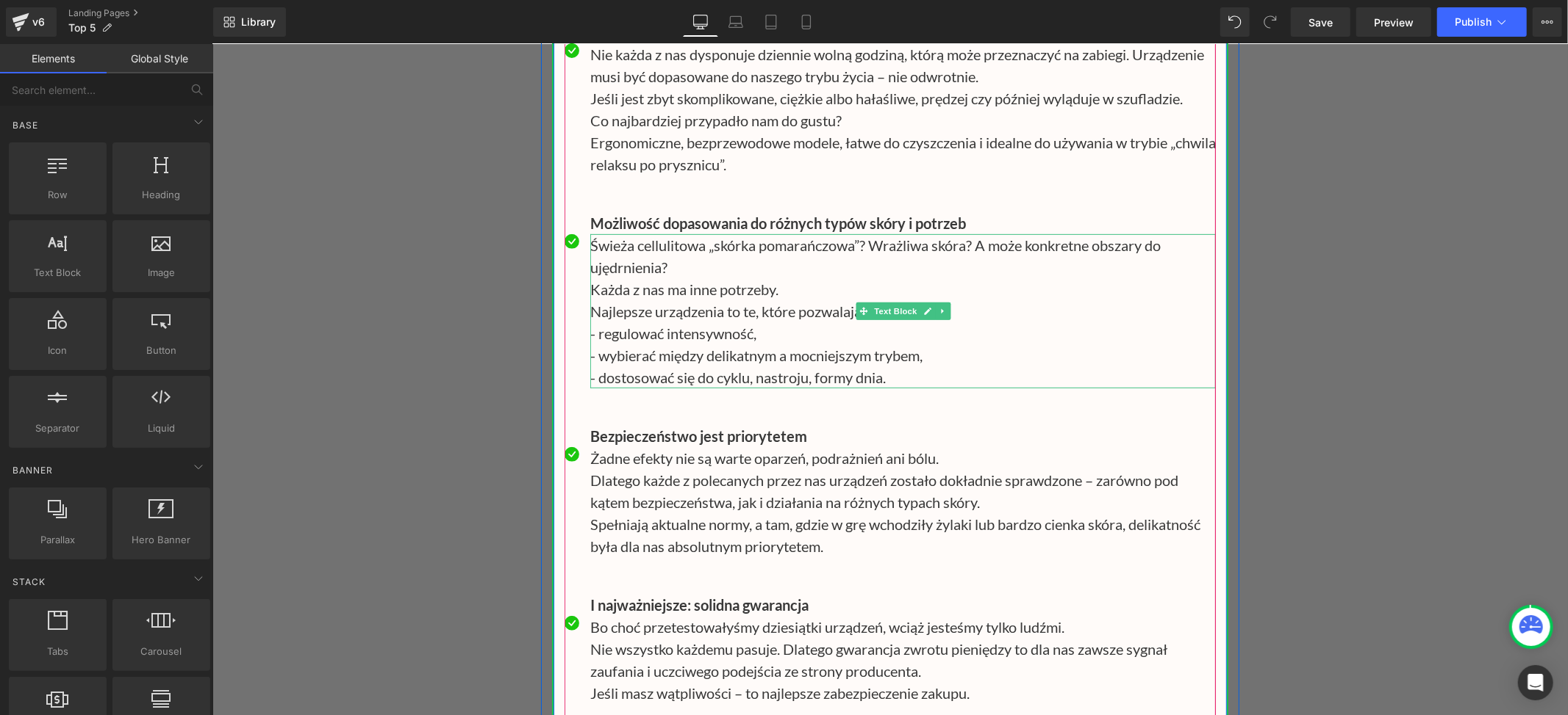
scroll to position [19388, 0]
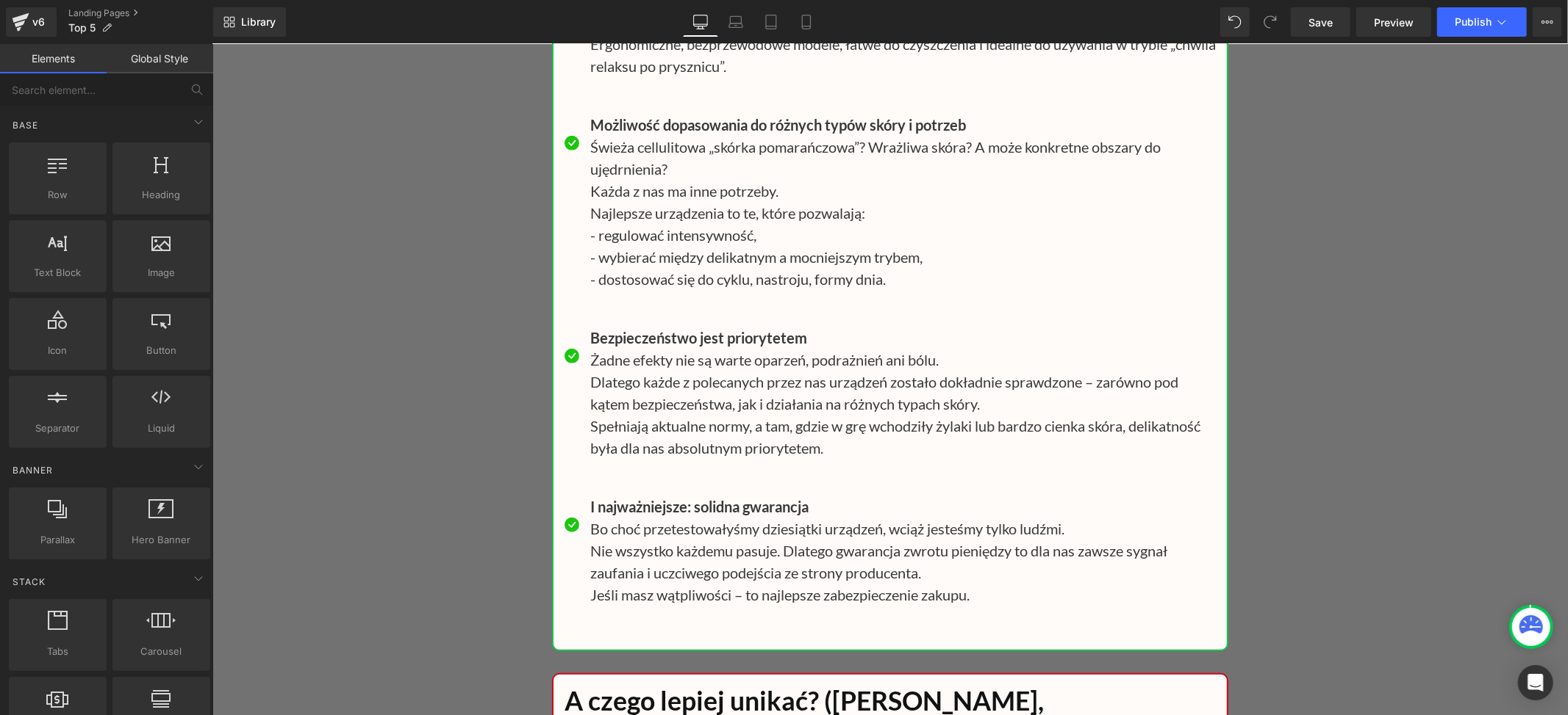
drag, startPoint x: 1305, startPoint y: 410, endPoint x: 1297, endPoint y: 416, distance: 10.0
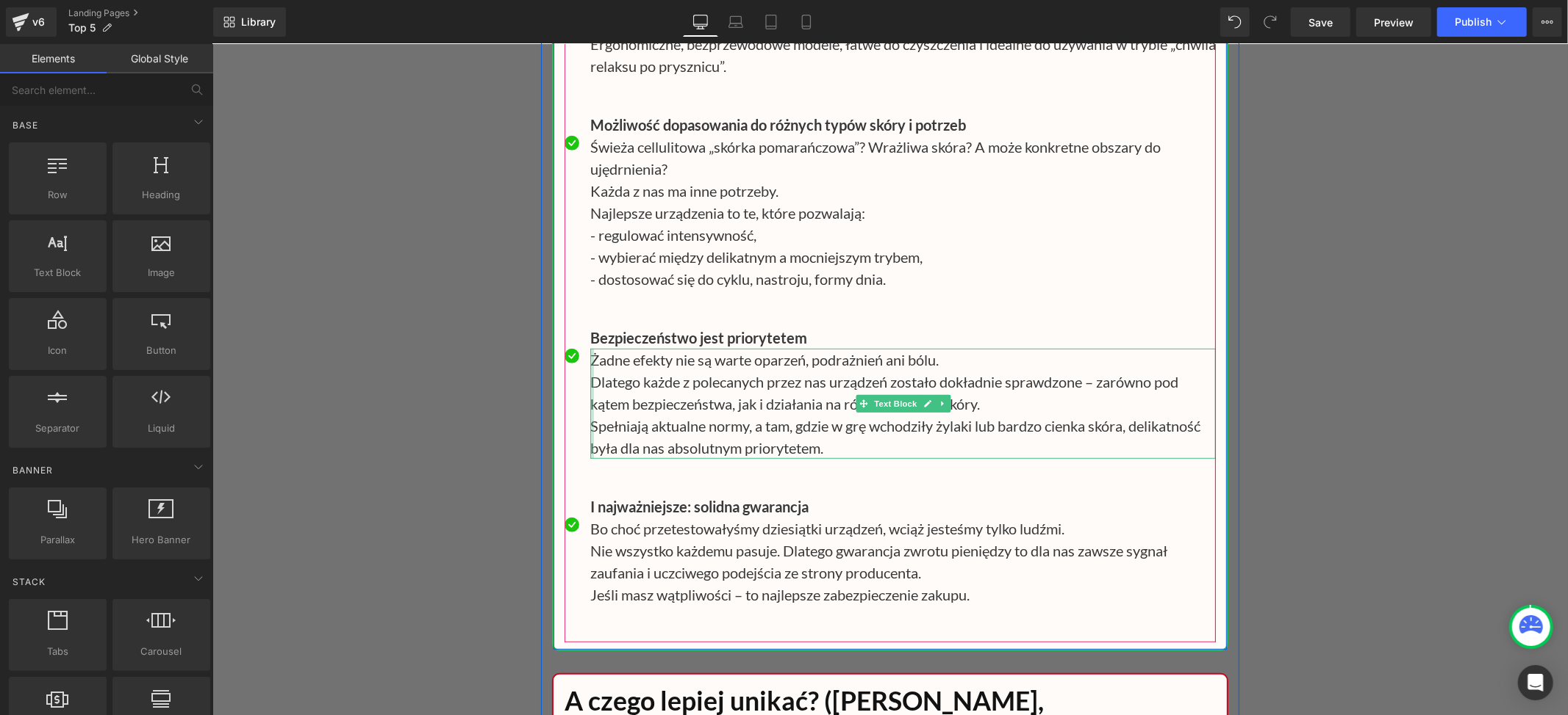
click at [590, 429] on div at bounding box center [591, 403] width 3 height 110
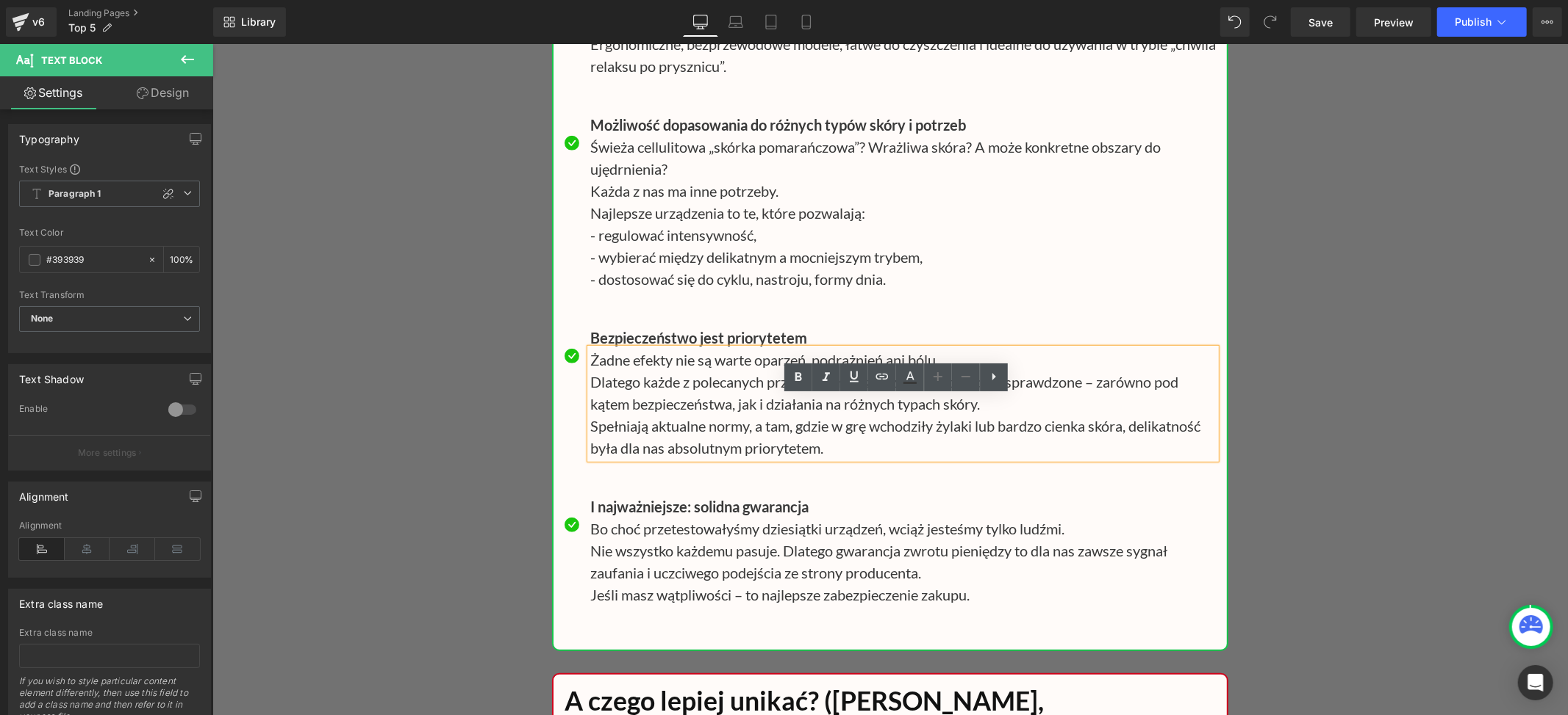
click at [590, 415] on p "Dlatego każde z polecanych przez nas urządzeń zostało dokładnie sprawdzone – za…" at bounding box center [902, 392] width 625 height 44
click at [1079, 415] on p "Dlatego każde z polecanych przez nas urządzeń zostało dokładnie sprawdzone – za…" at bounding box center [902, 392] width 625 height 44
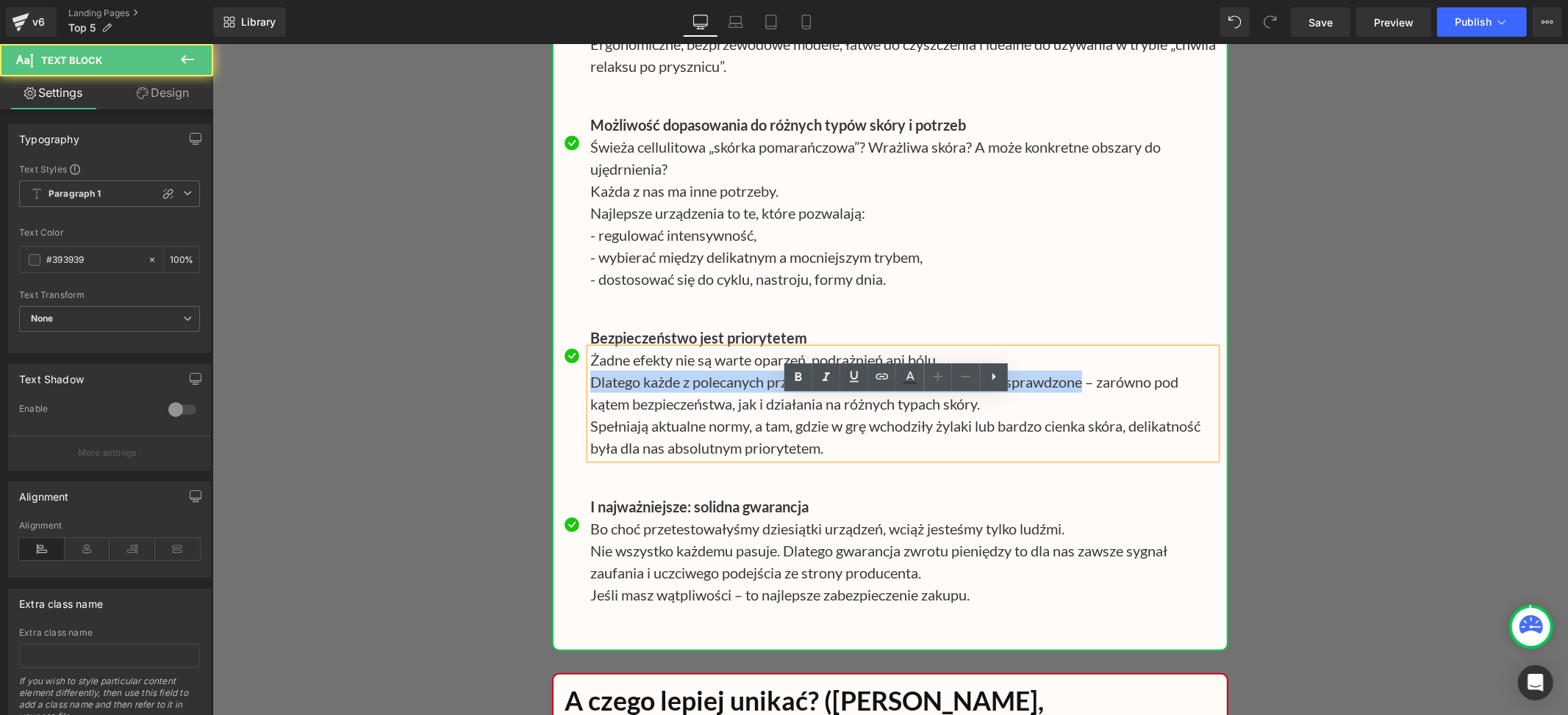
paste div
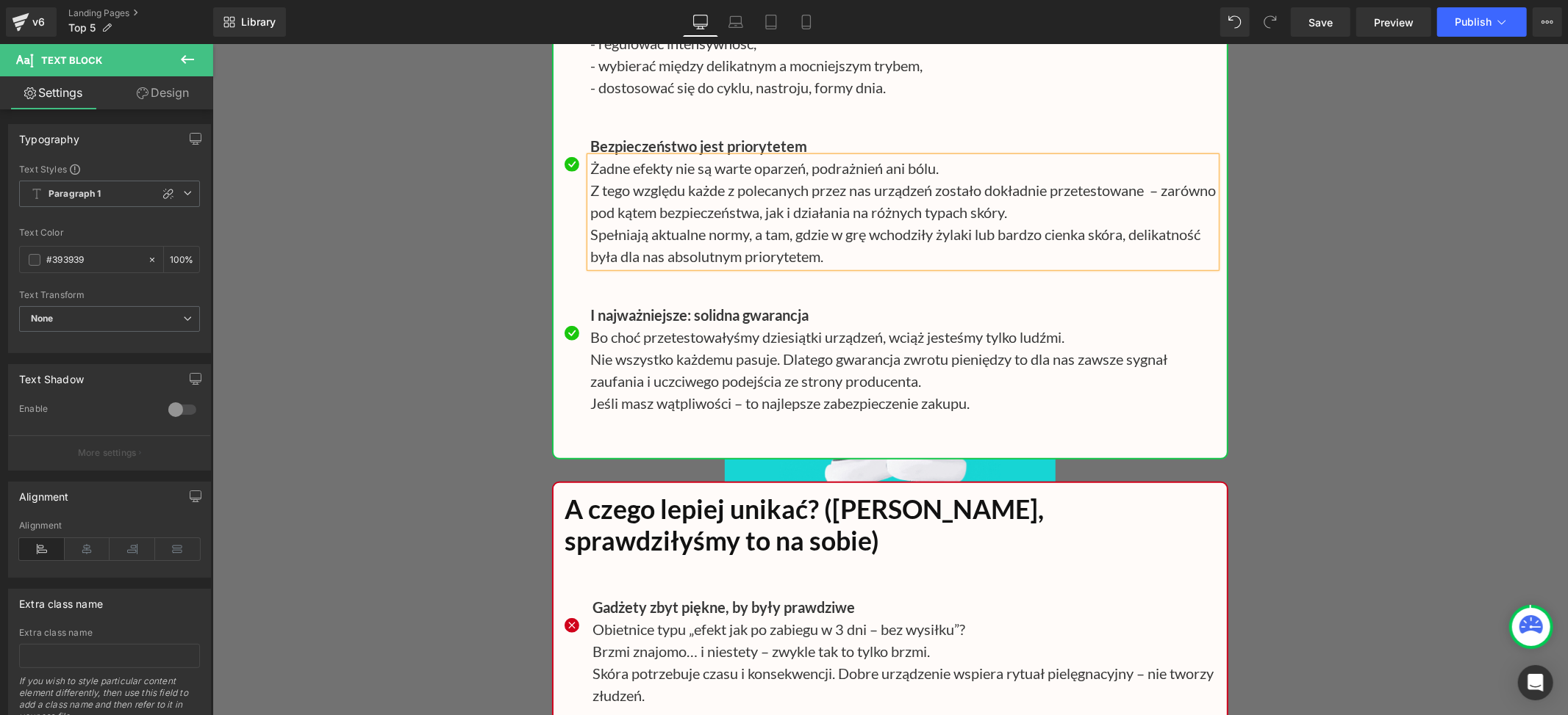
scroll to position [19583, 0]
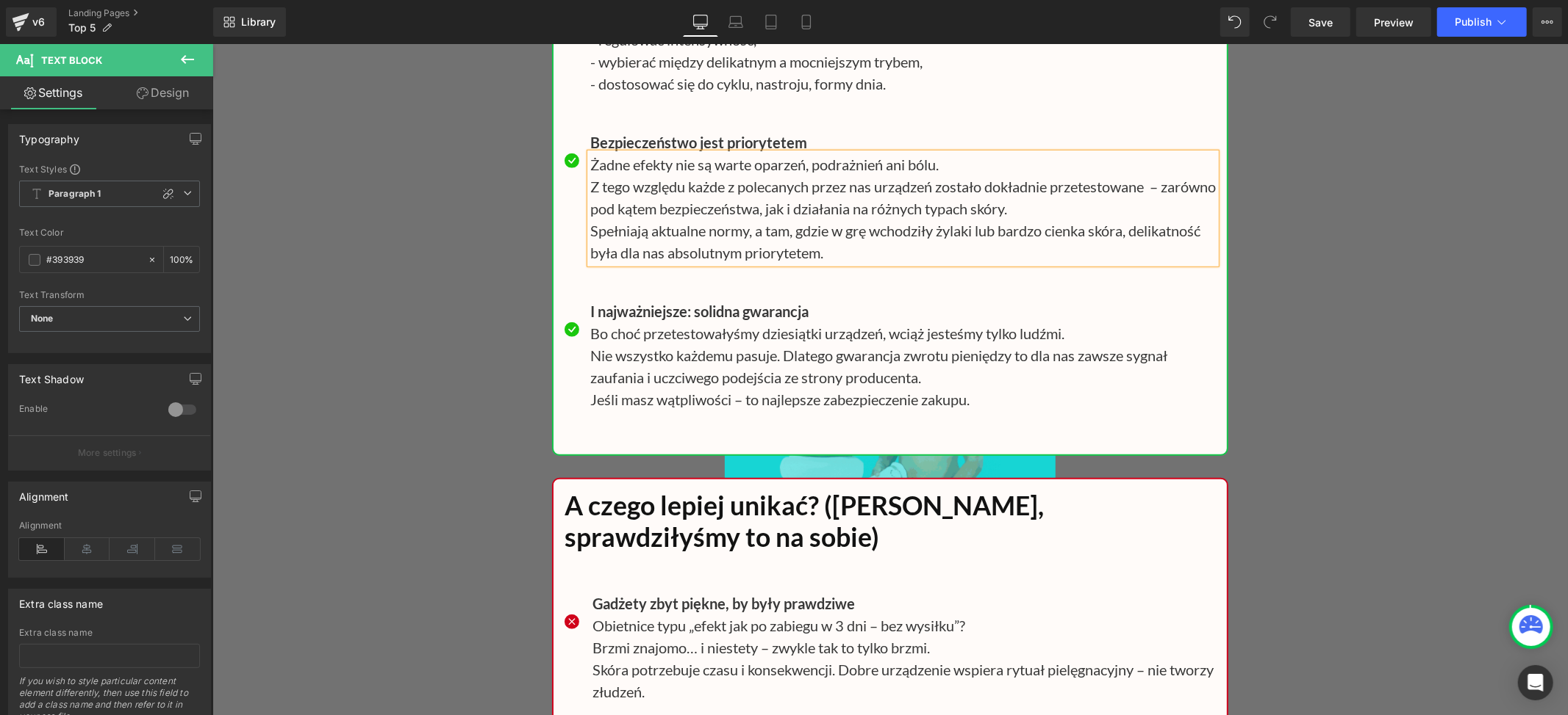
drag, startPoint x: 1406, startPoint y: 384, endPoint x: 1212, endPoint y: 375, distance: 194.2
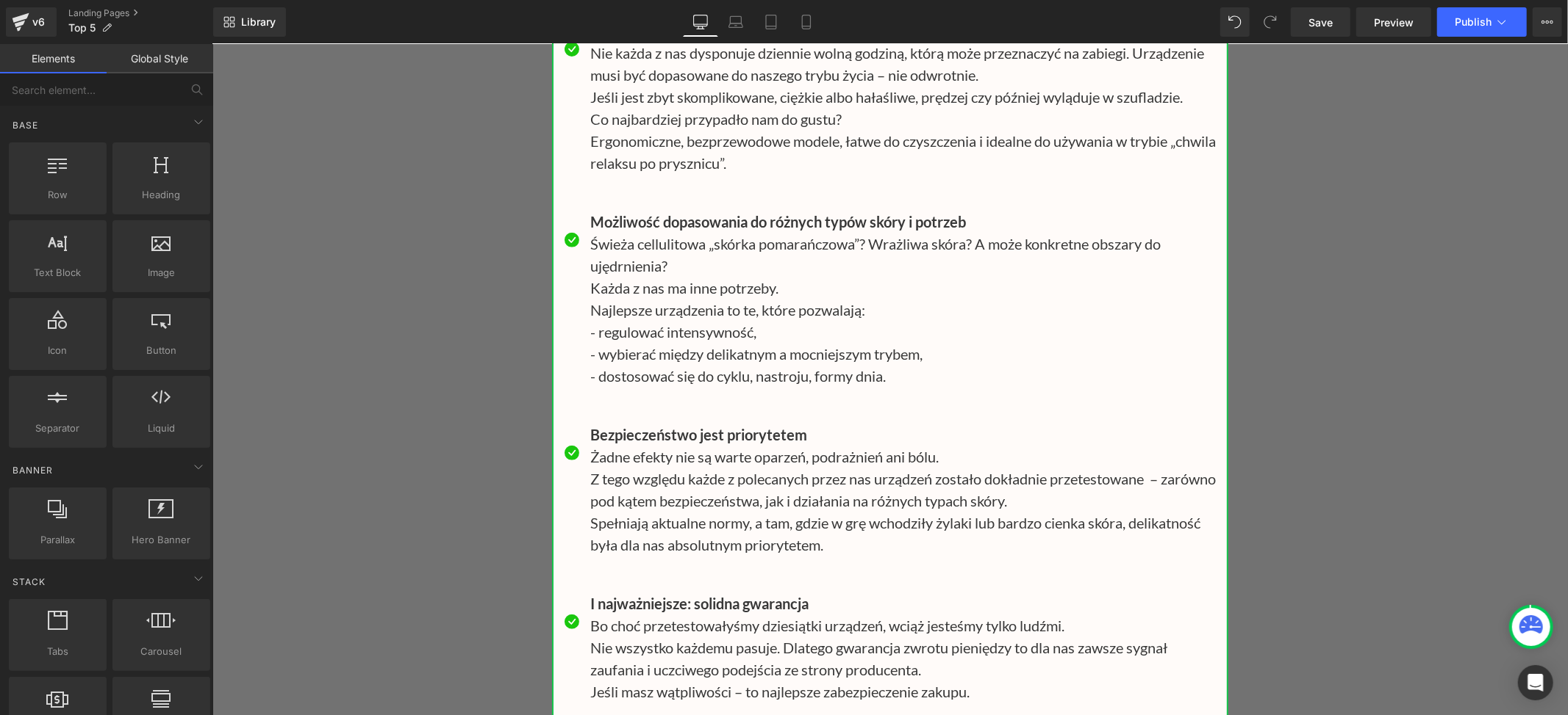
scroll to position [19289, 0]
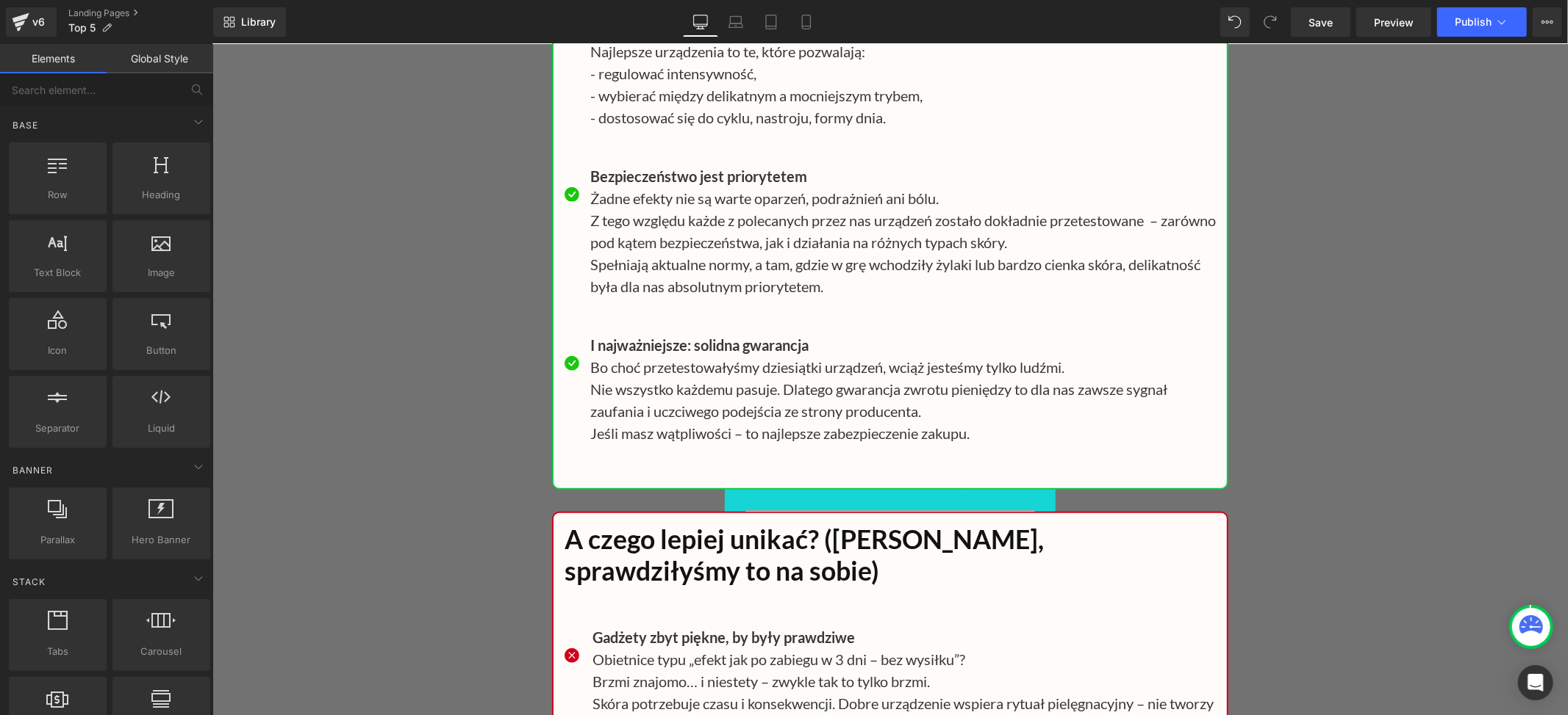
scroll to position [19583, 0]
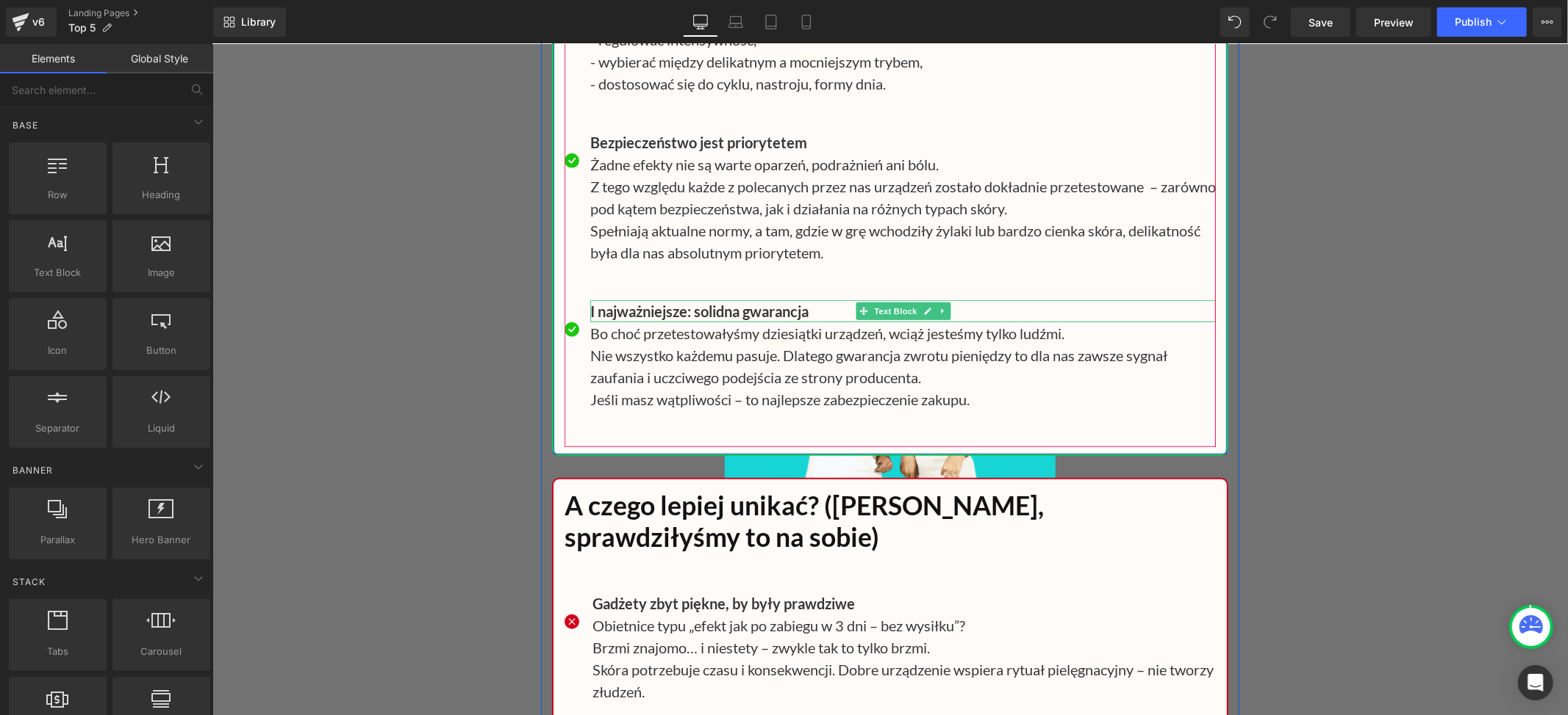
click at [590, 320] on b "I najważniejsze: solidna gwarancja" at bounding box center [699, 311] width 218 height 17
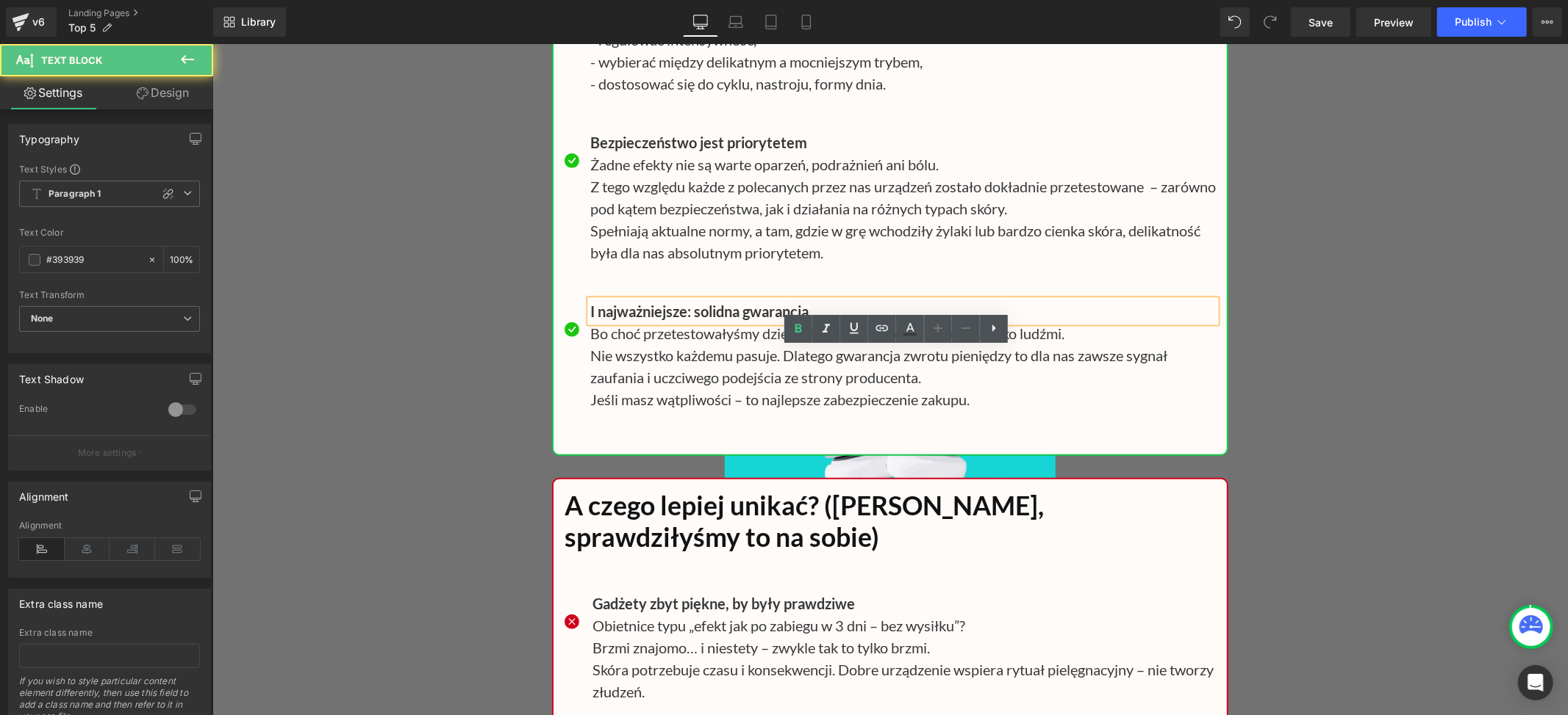
click at [590, 320] on b "I najważniejsze: solidna gwarancja" at bounding box center [699, 311] width 218 height 17
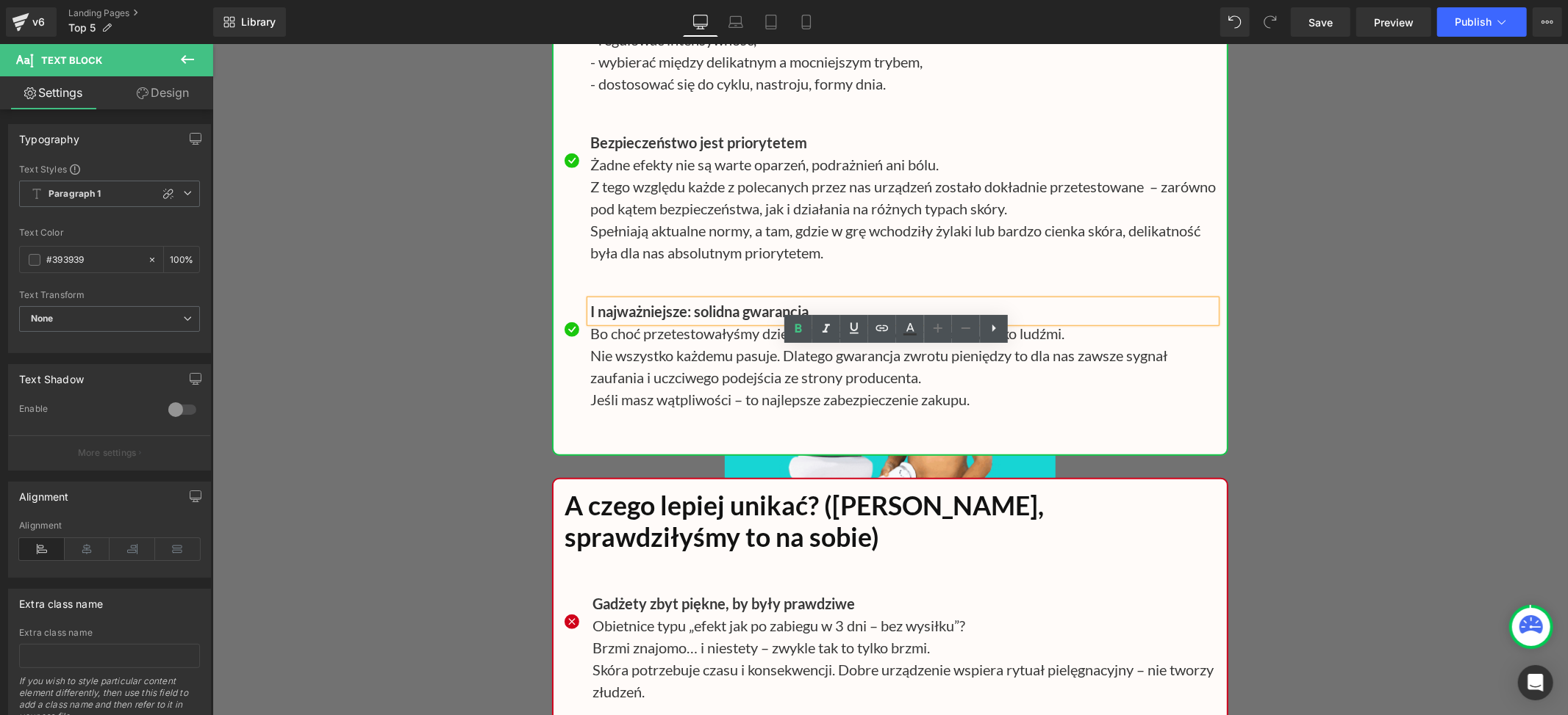
click at [590, 320] on b "I najważniejsze: solidna gwarancja" at bounding box center [699, 311] width 218 height 17
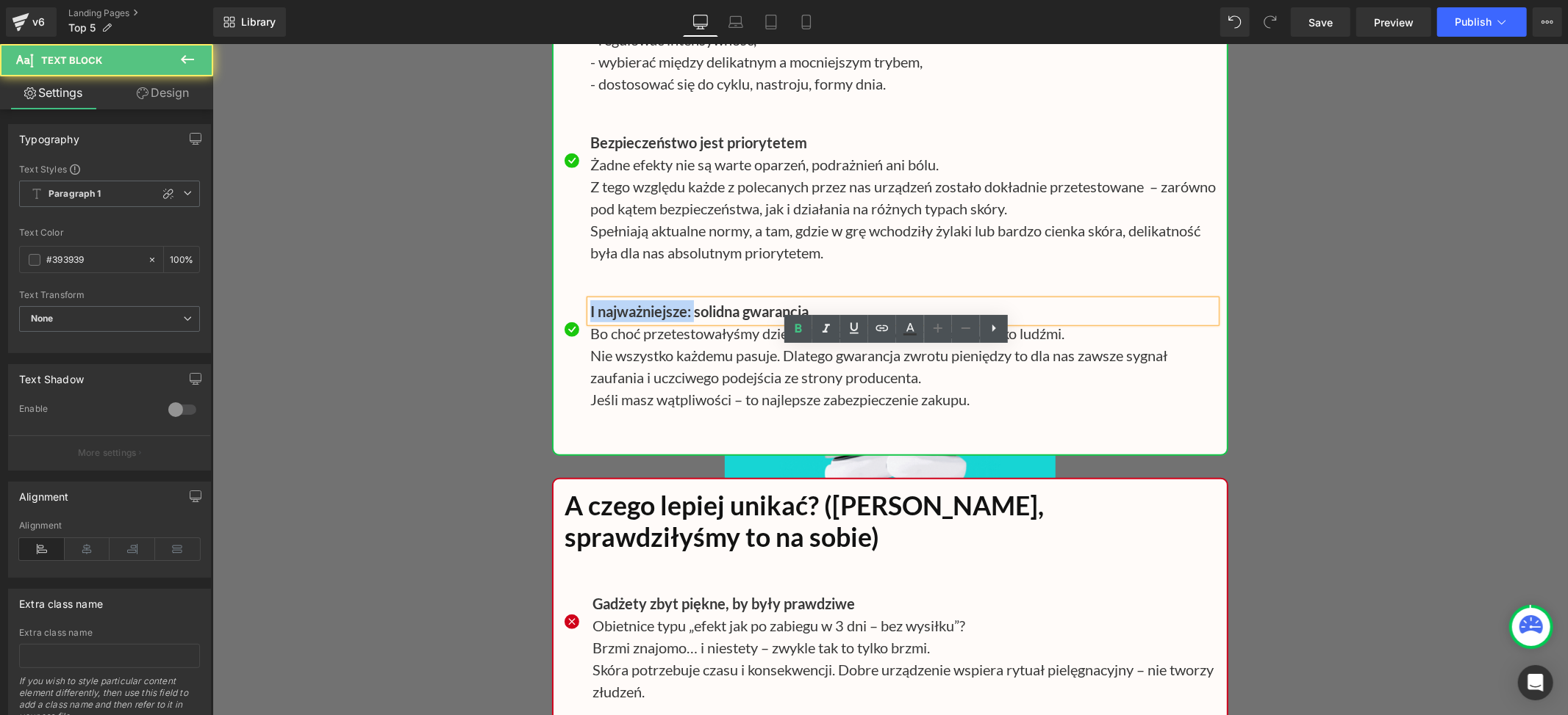
click at [686, 320] on b "I najważniejsze: solidna gwarancja" at bounding box center [699, 311] width 218 height 17
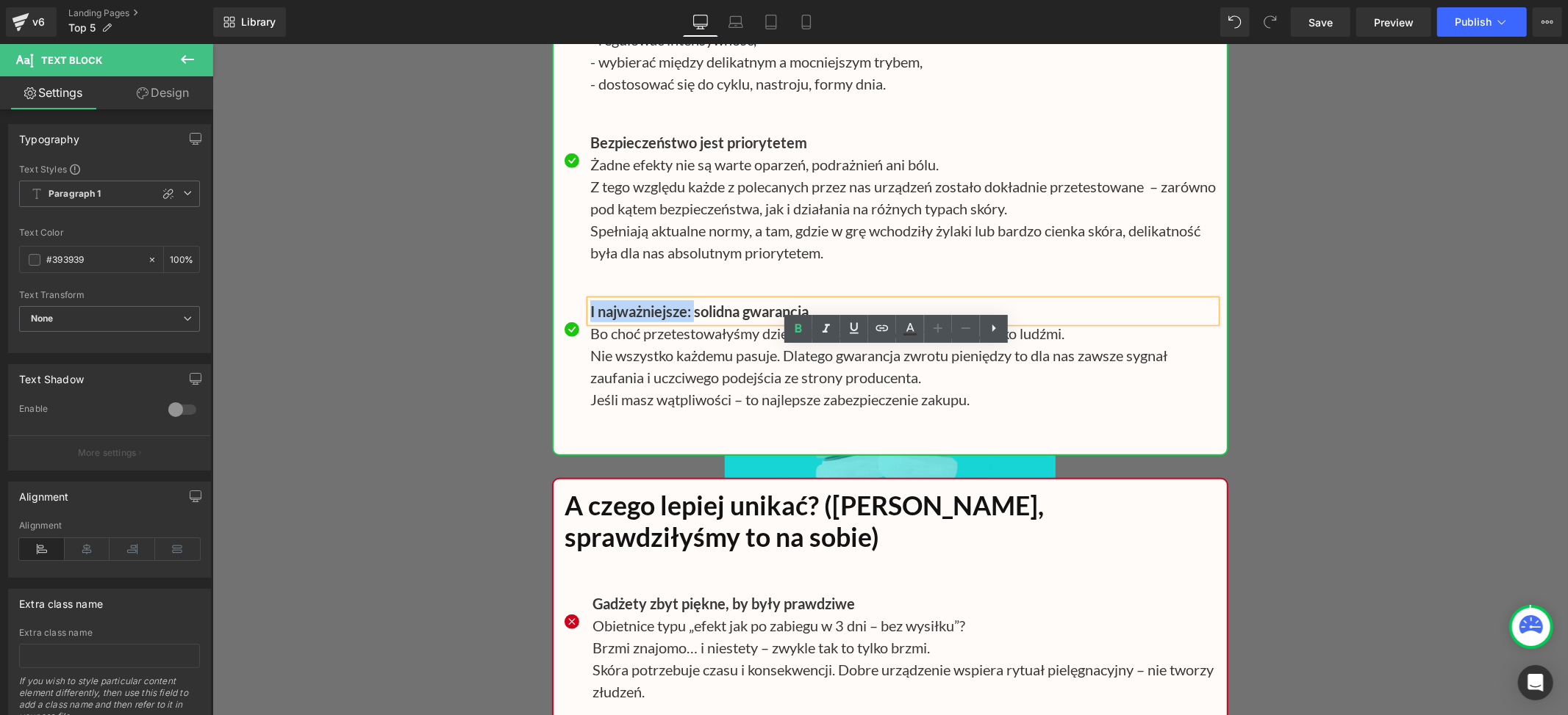
paste div
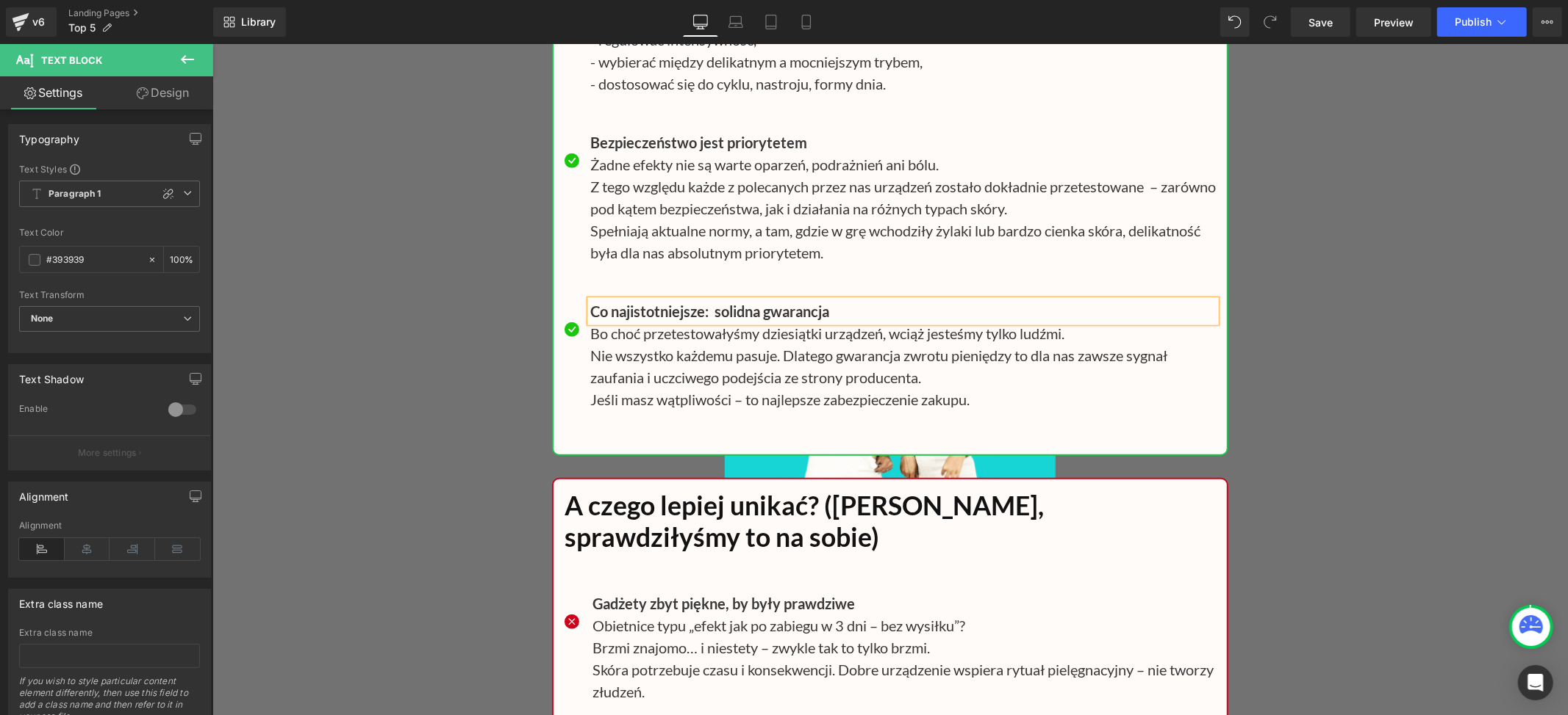
click at [694, 320] on b "Co najistotniejsze: solidna gwarancja" at bounding box center [708, 311] width 238 height 17
drag, startPoint x: 1339, startPoint y: 396, endPoint x: 1123, endPoint y: 402, distance: 216.1
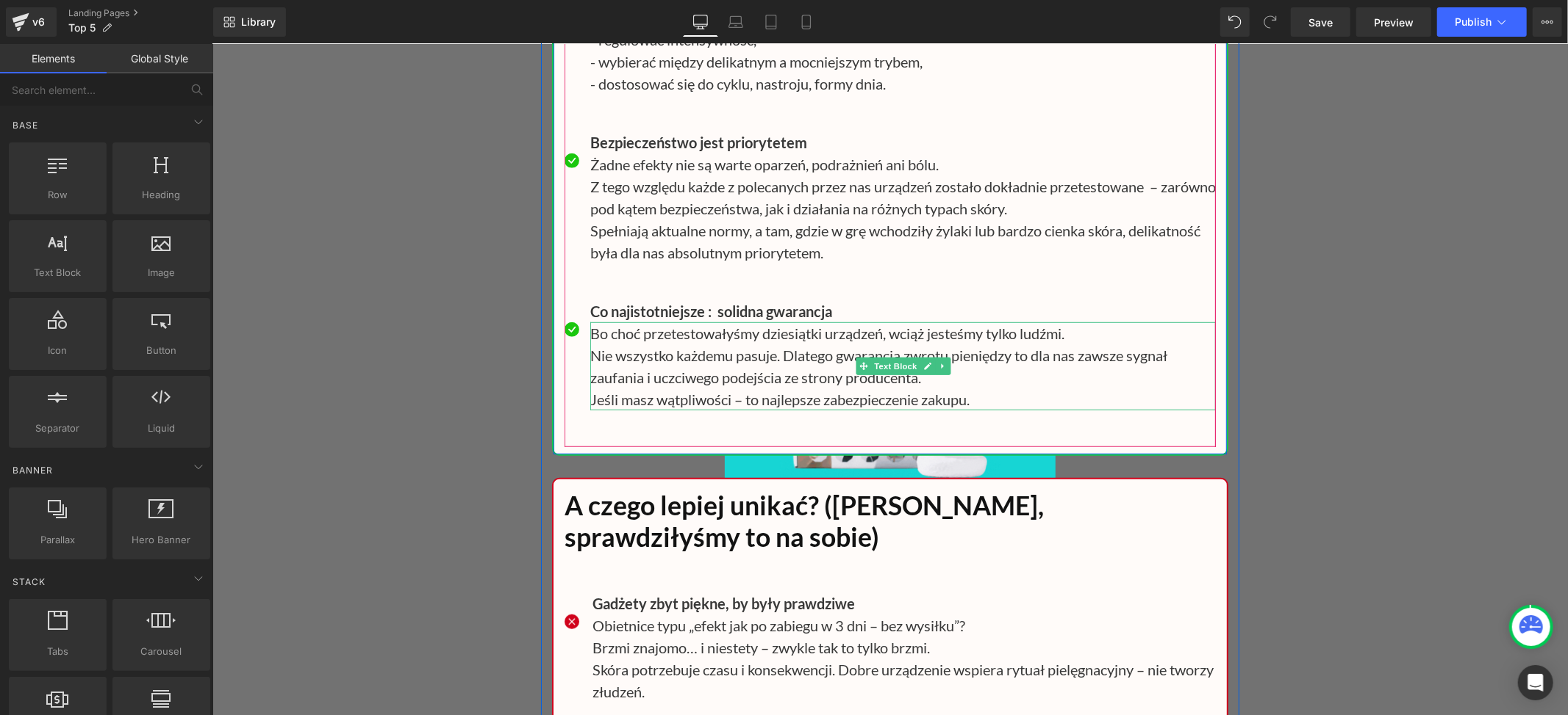
click at [590, 388] on p "Nie wszystko każdemu pasuje. Dlatego gwarancja zwrotu pieniędzy to dla nas zaws…" at bounding box center [902, 366] width 625 height 44
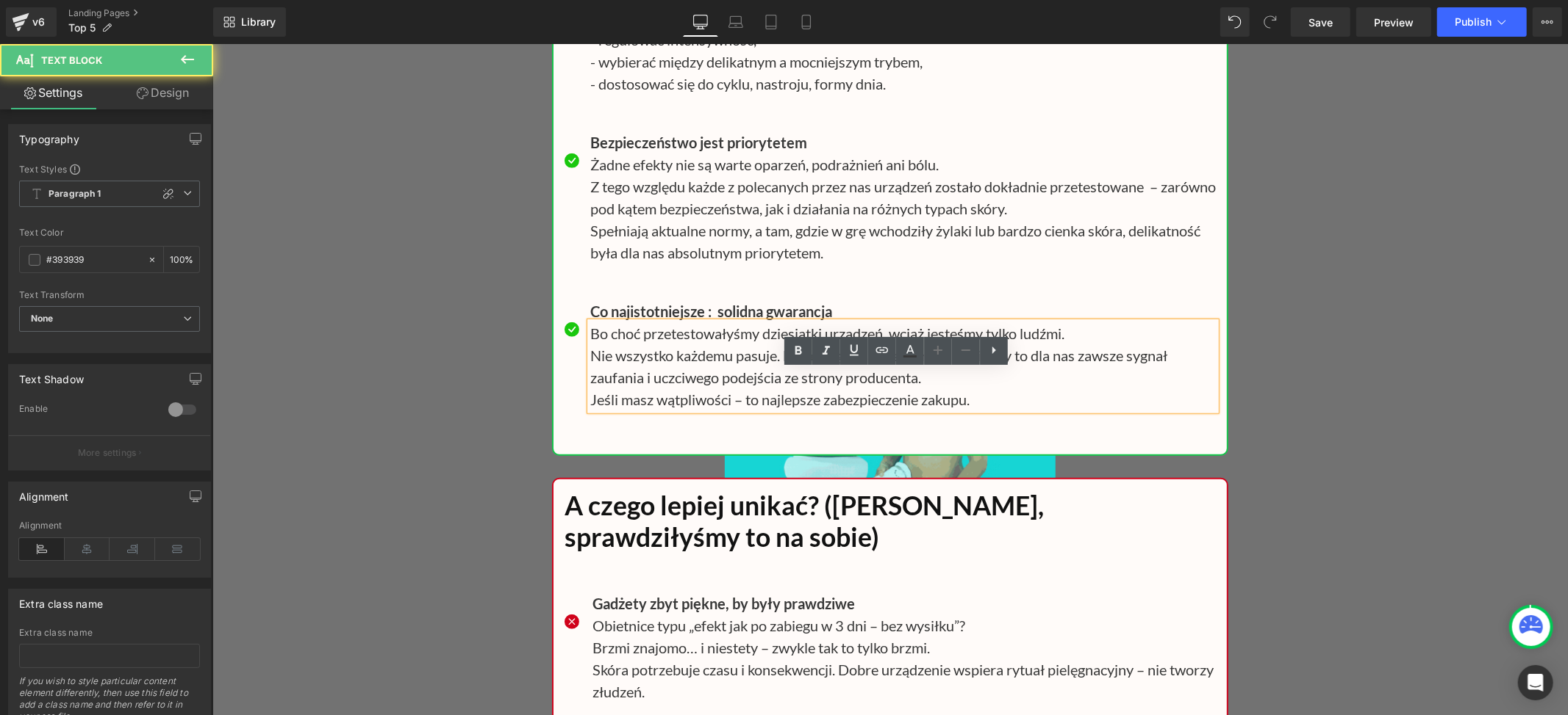
click at [590, 388] on p "Nie wszystko każdemu pasuje. Dlatego gwarancja zwrotu pieniędzy to dla nas zaws…" at bounding box center [902, 366] width 625 height 44
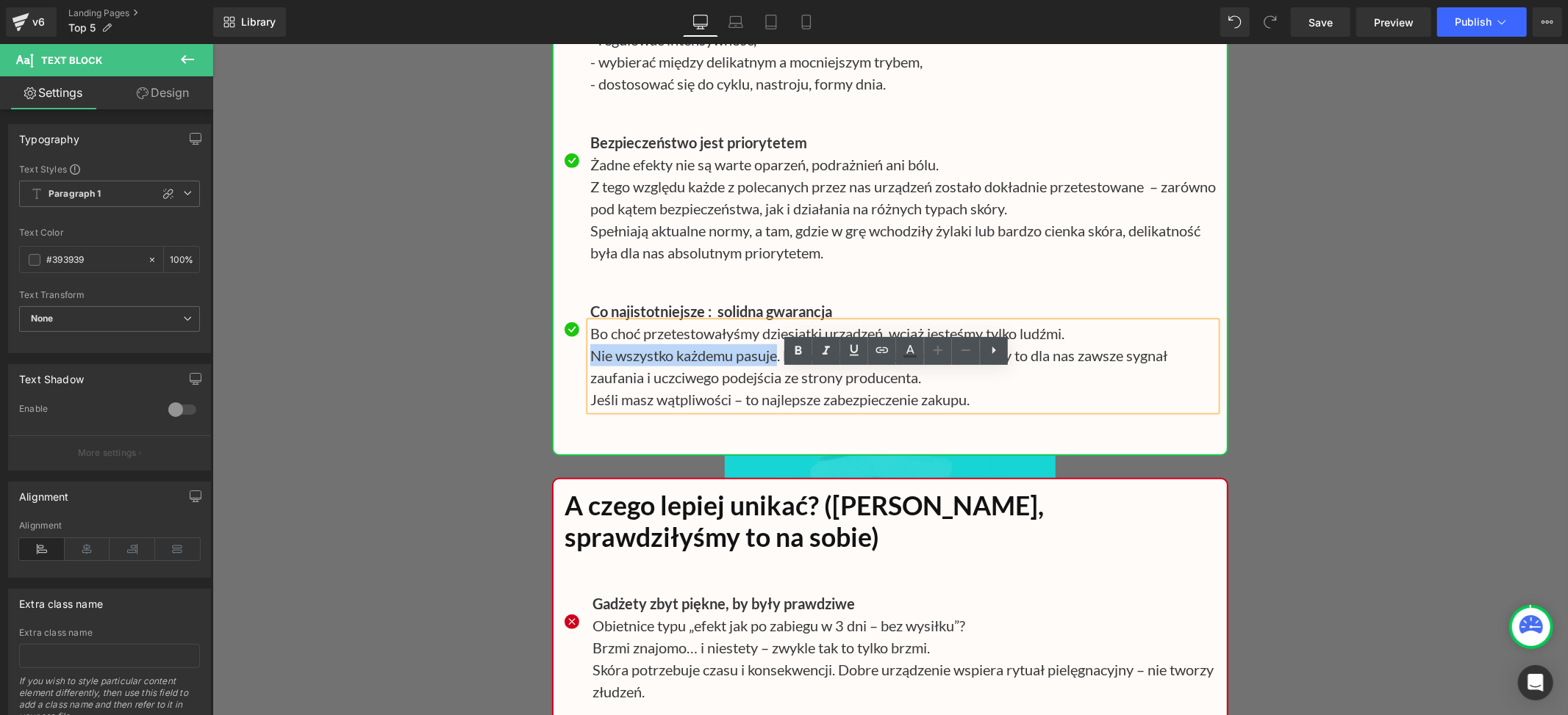
click at [771, 388] on p "Nie wszystko każdemu pasuje. Dlatego gwarancja zwrotu pieniędzy to dla nas zaws…" at bounding box center [902, 366] width 625 height 44
paste div
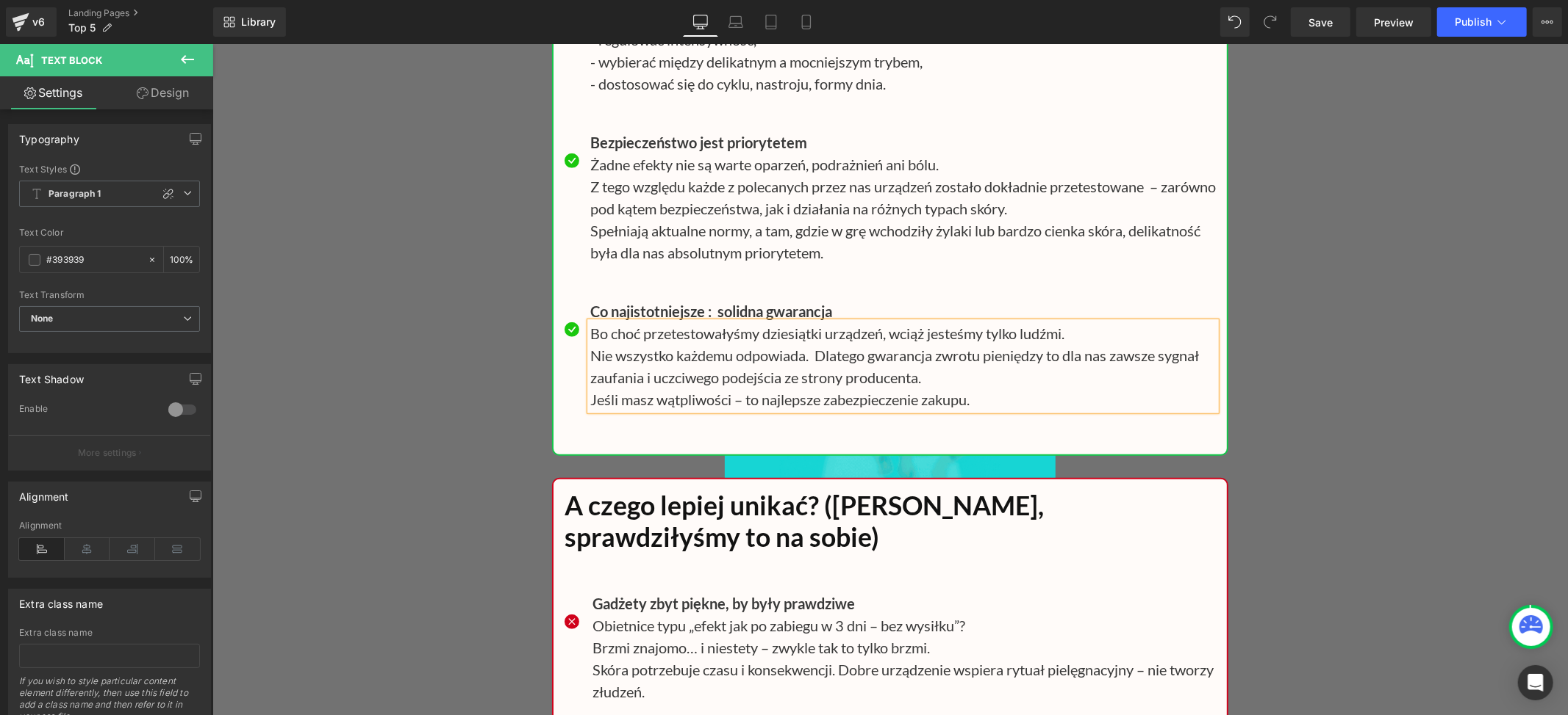
drag, startPoint x: 1369, startPoint y: 378, endPoint x: 1010, endPoint y: 395, distance: 359.4
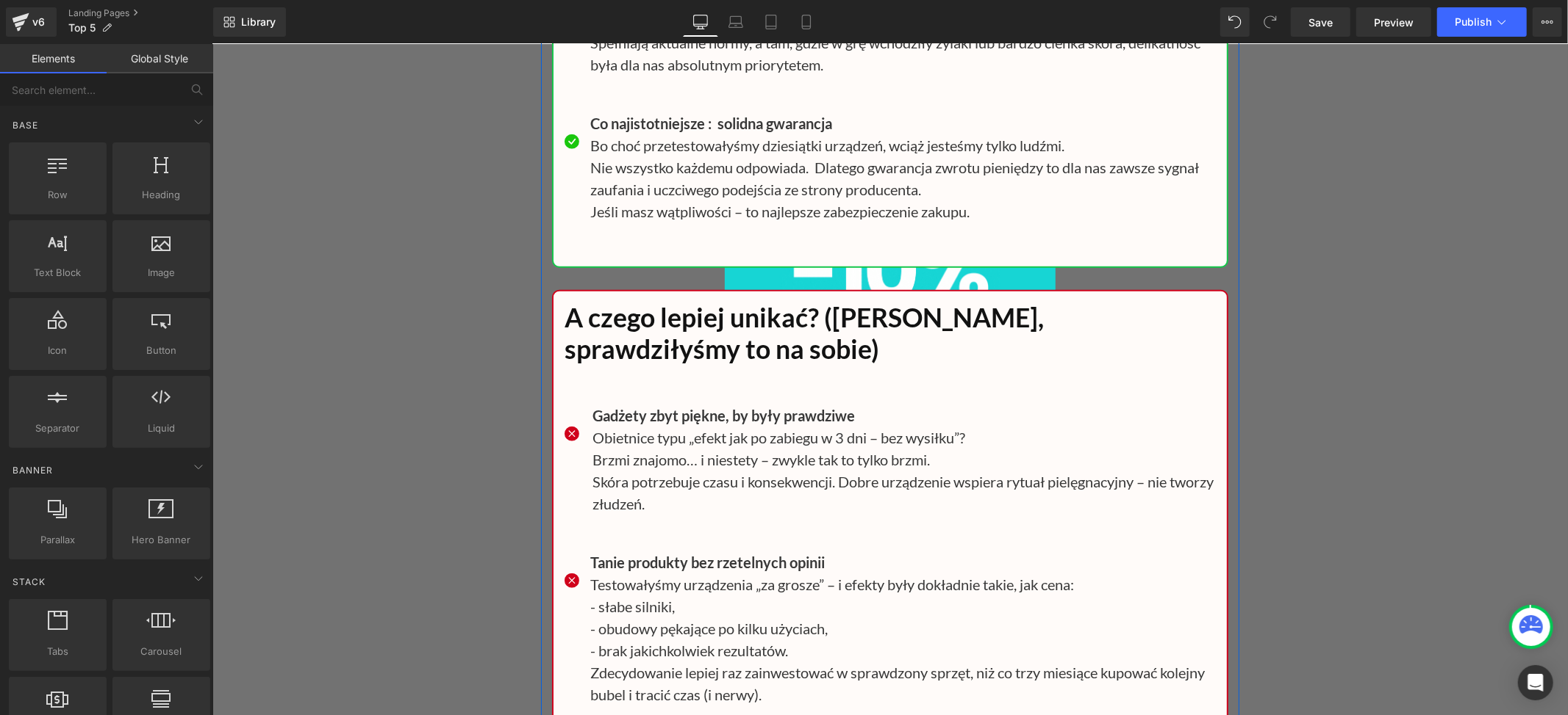
scroll to position [19877, 0]
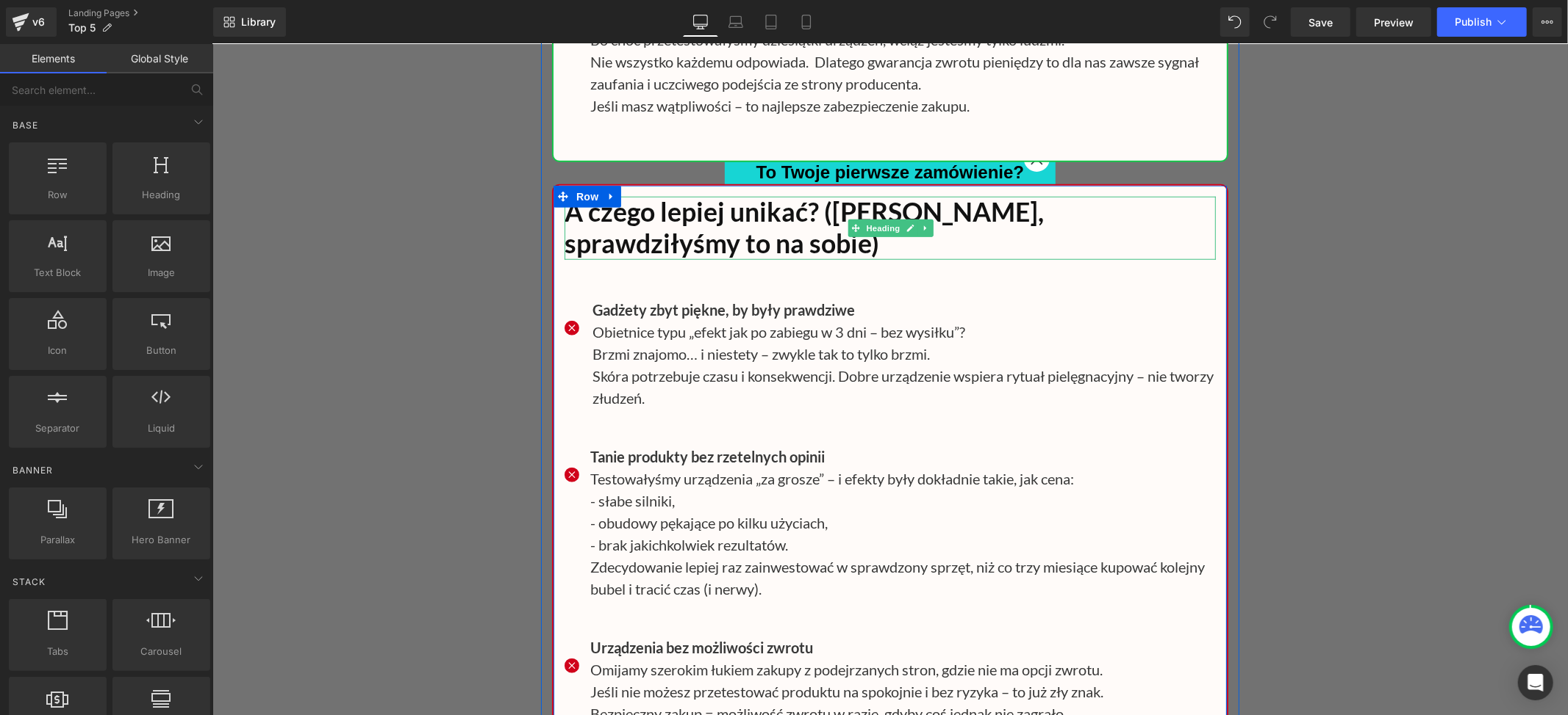
click at [826, 255] on h1 "A czego lepiej unikać? ([PERSON_NAME], sprawdziłyśmy to na sobie)" at bounding box center [888, 228] width 651 height 63
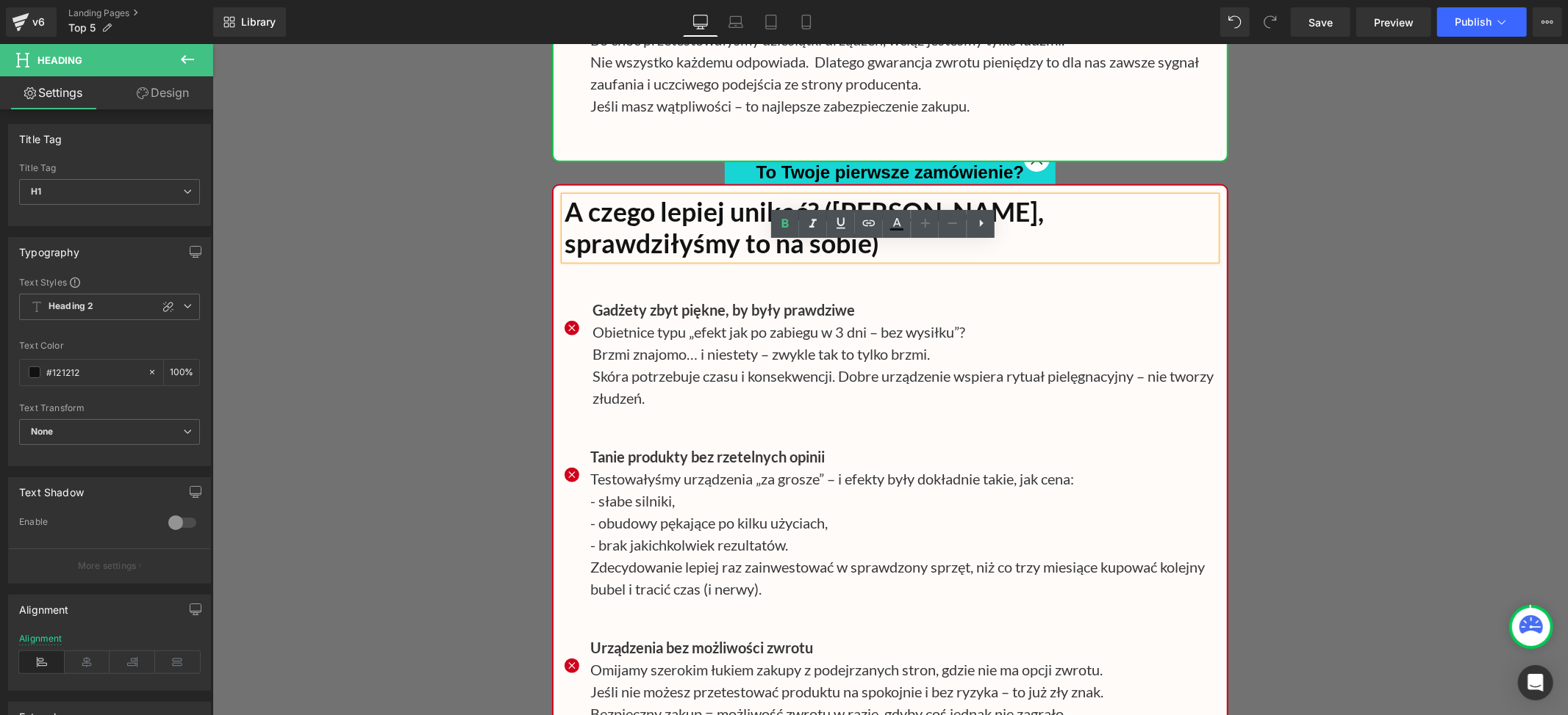
click at [831, 256] on h1 "A czego lepiej unikać? ([PERSON_NAME], sprawdziłyśmy to na sobie)" at bounding box center [888, 228] width 651 height 63
click at [827, 256] on h1 "A czego lepiej unikać? ([PERSON_NAME], sprawdziłyśmy to na sobie)" at bounding box center [888, 228] width 651 height 63
click at [904, 258] on h1 "A czego lepiej unikać? ([PERSON_NAME], sprawdziłyśmy to na sobie)" at bounding box center [888, 228] width 651 height 63
paste div
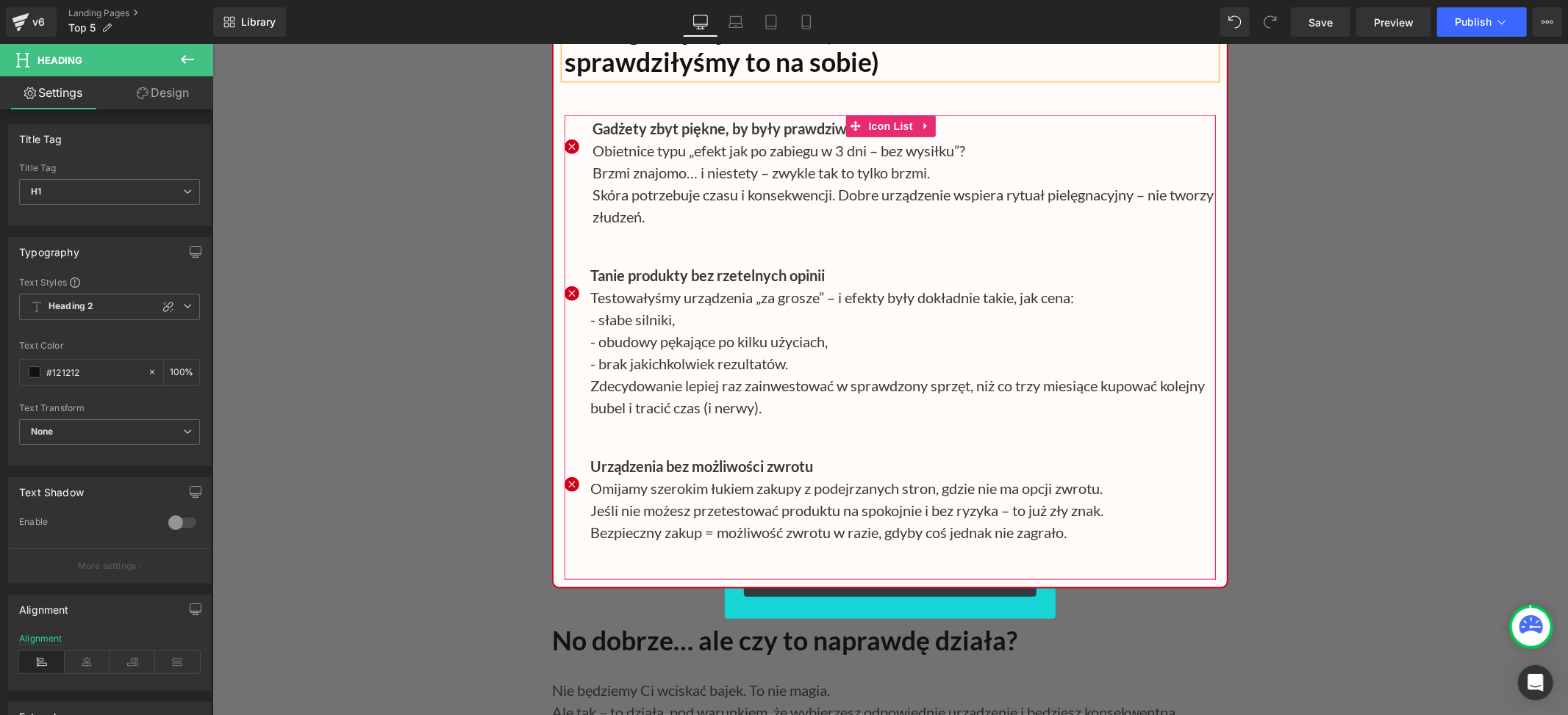
scroll to position [20073, 0]
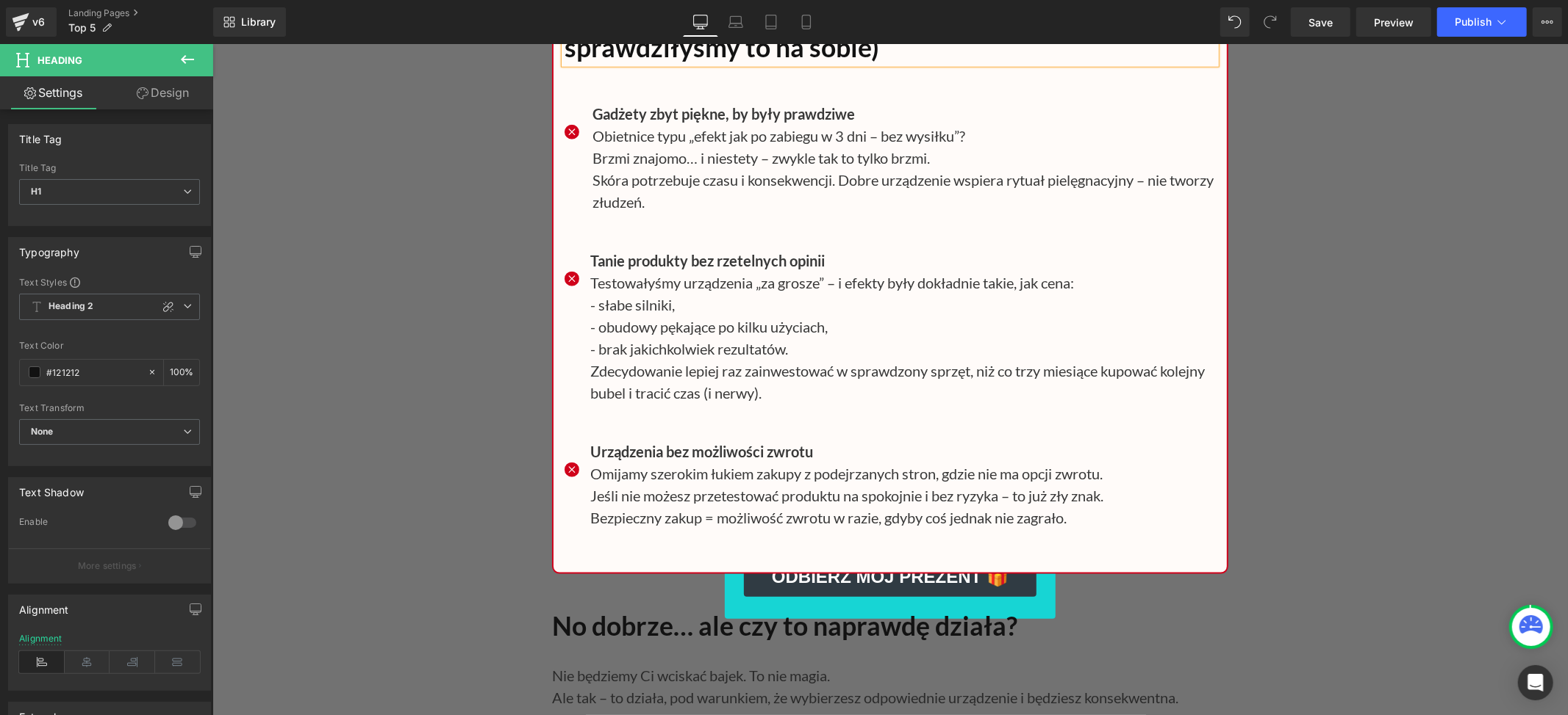
drag, startPoint x: 1318, startPoint y: 418, endPoint x: 1169, endPoint y: 418, distance: 149.0
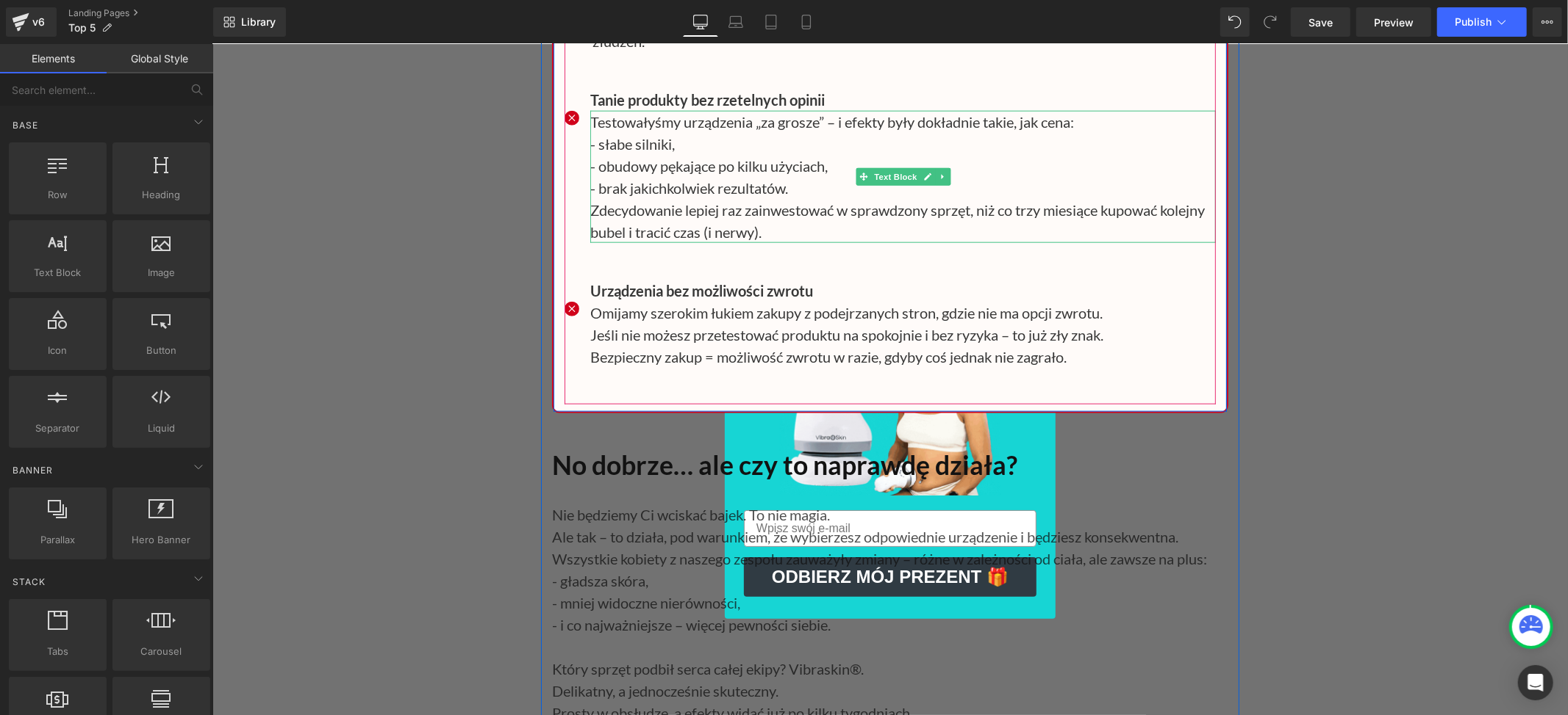
scroll to position [20270, 0]
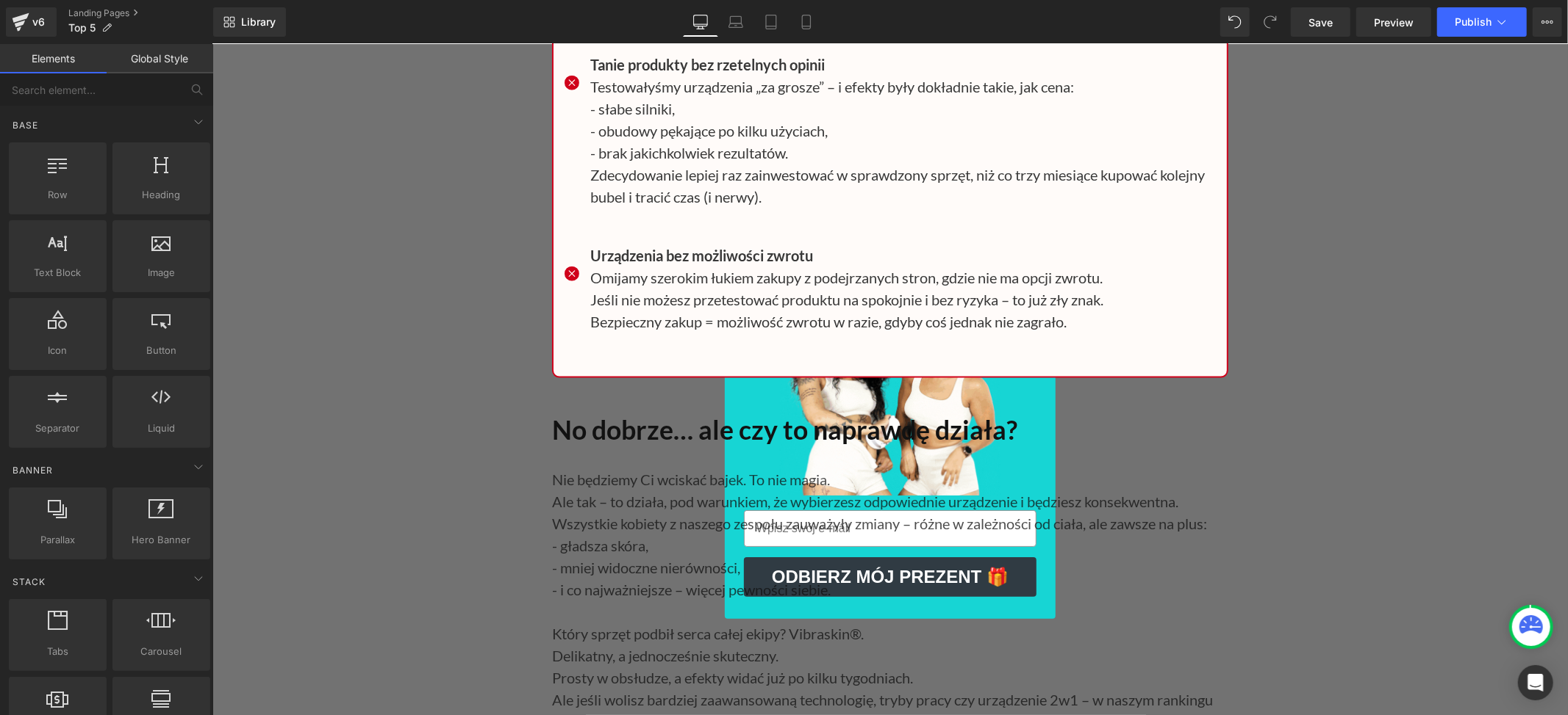
drag, startPoint x: 1019, startPoint y: 354, endPoint x: 545, endPoint y: 329, distance: 474.7
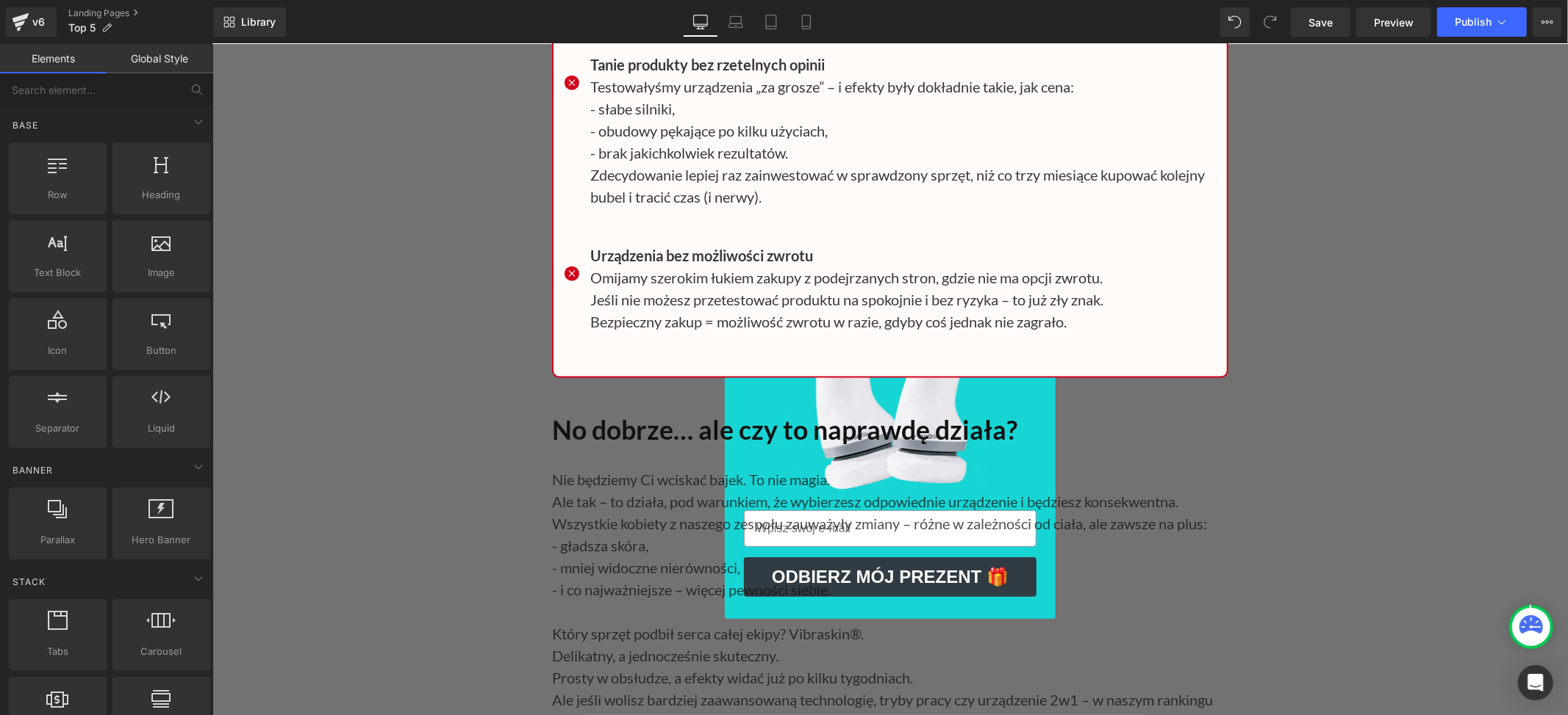
click at [1019, 310] on p "Jeśli nie możesz przetestować produktu na spokojnie i bez ryzyka – to już zły z…" at bounding box center [902, 299] width 625 height 22
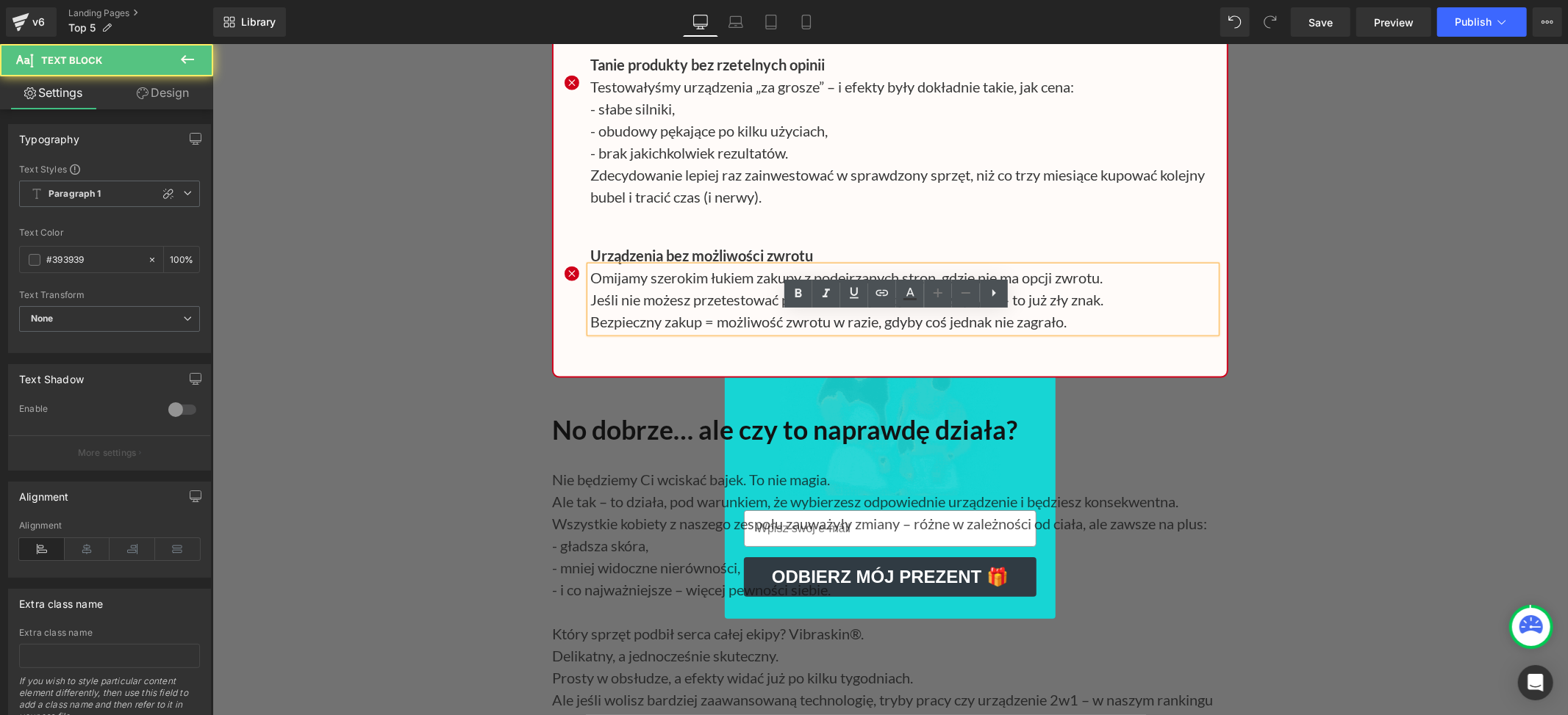
click at [590, 288] on p "Omijamy szerokim łukiem zakupy z podejrzanych stron, gdzie nie ma opcji zwrotu." at bounding box center [902, 277] width 625 height 22
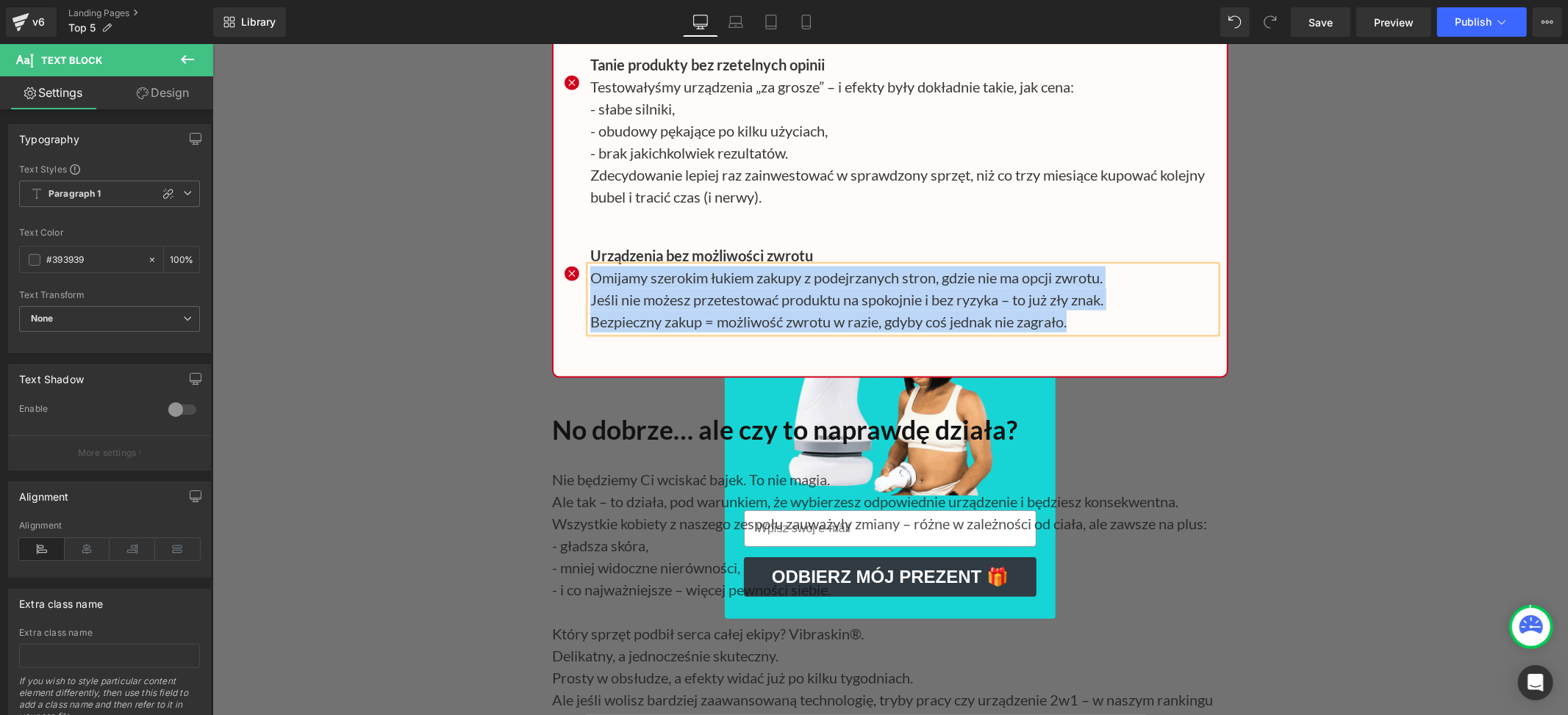
paste div
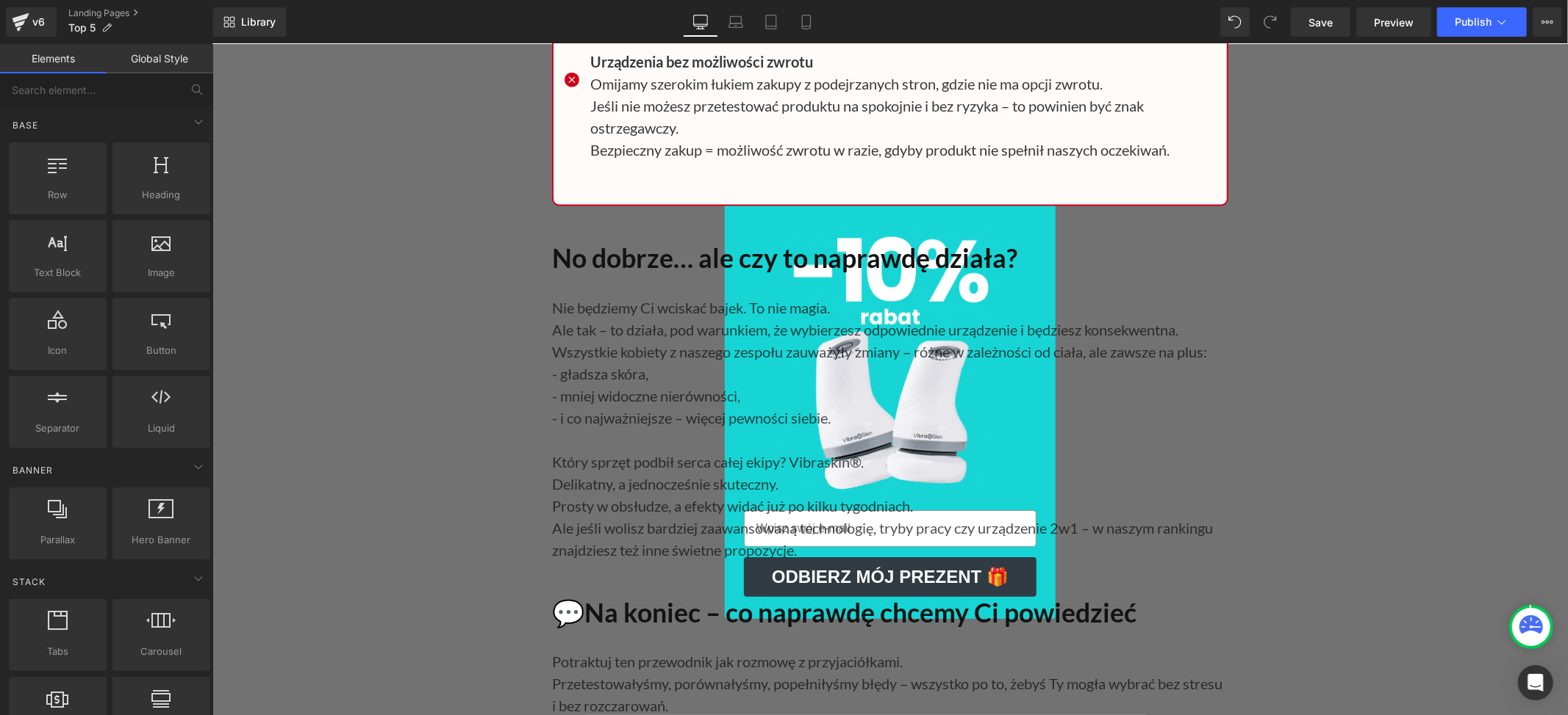
scroll to position [20464, 0]
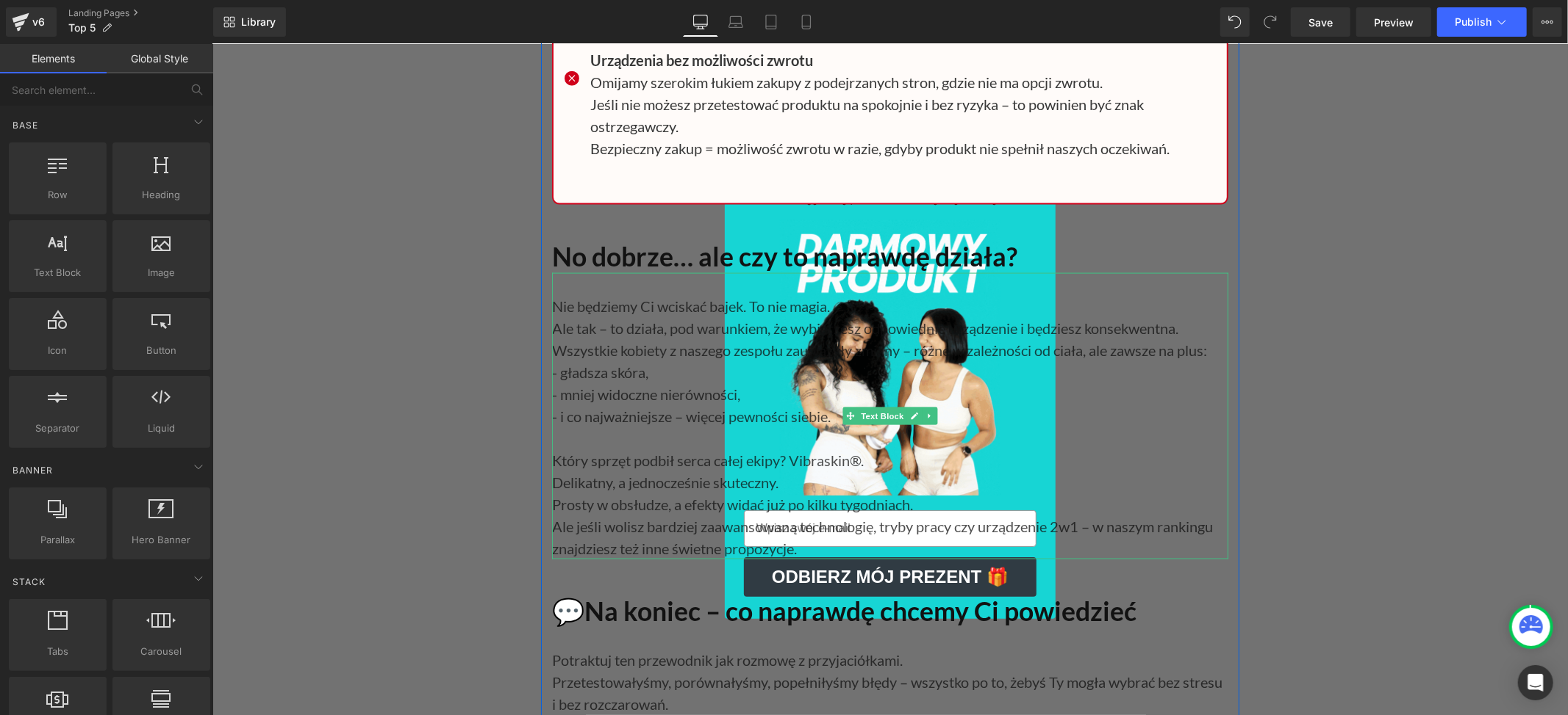
scroll to position [20563, 0]
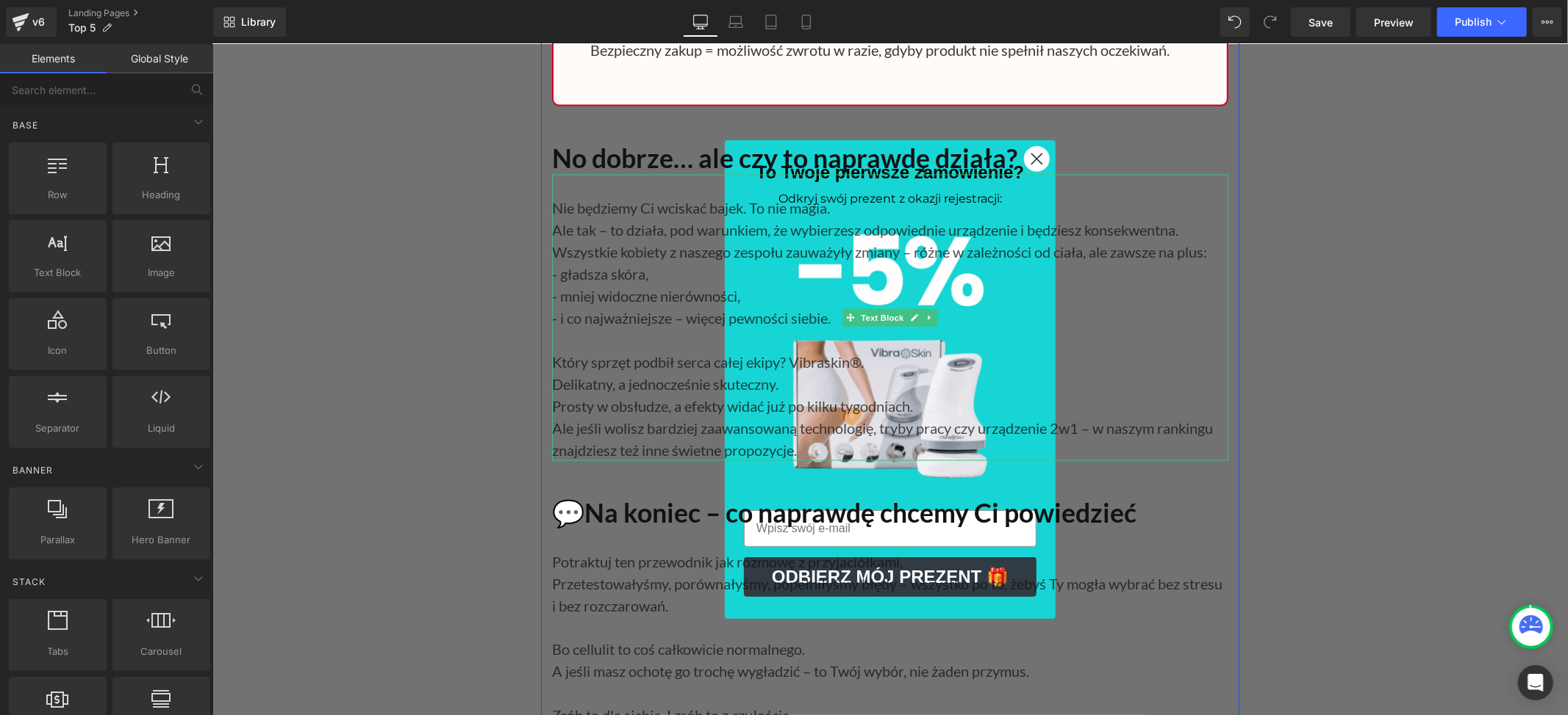
click at [571, 218] on p "Nie będziemy Ci wciskać bajek. To nie magia." at bounding box center [889, 207] width 676 height 22
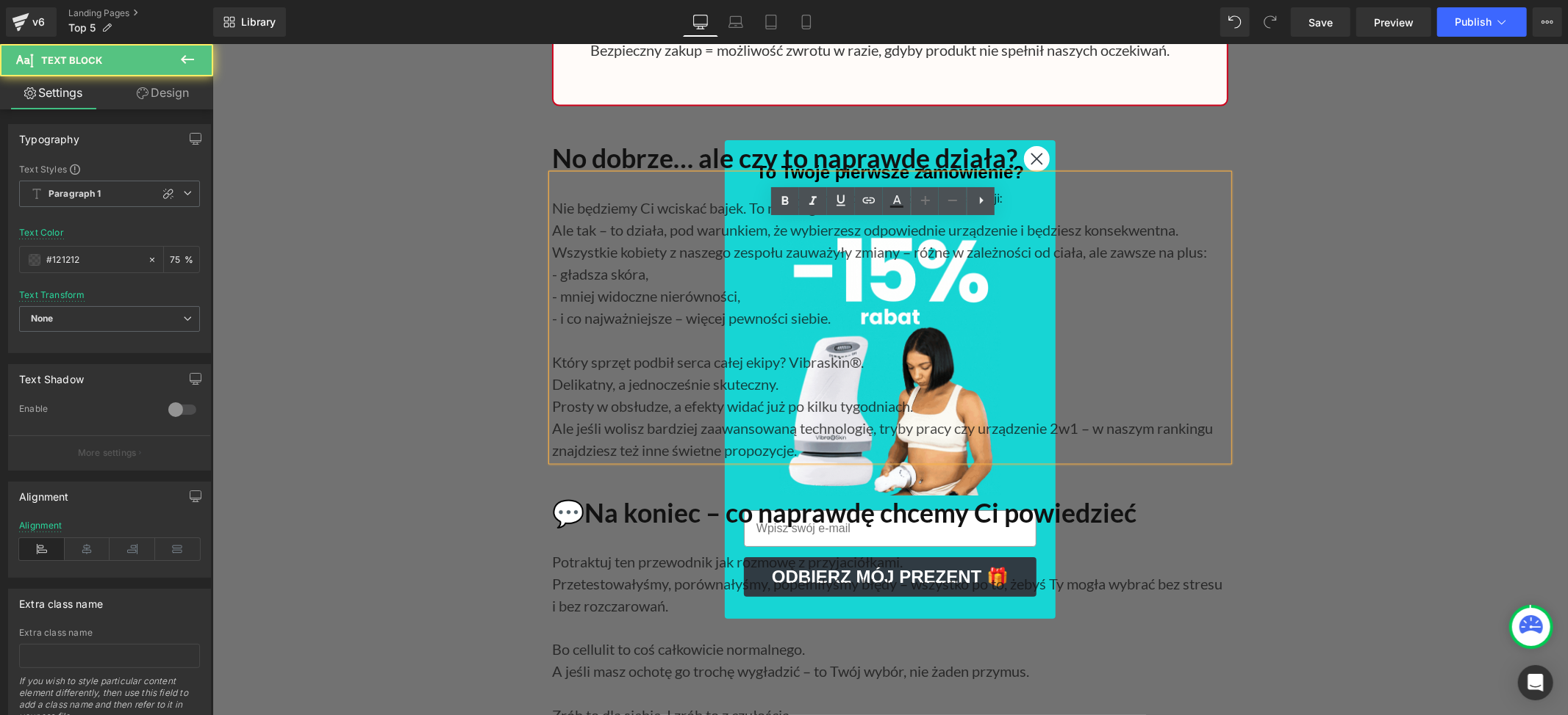
click at [553, 218] on p "Nie będziemy Ci wciskać bajek. To nie magia." at bounding box center [889, 207] width 676 height 22
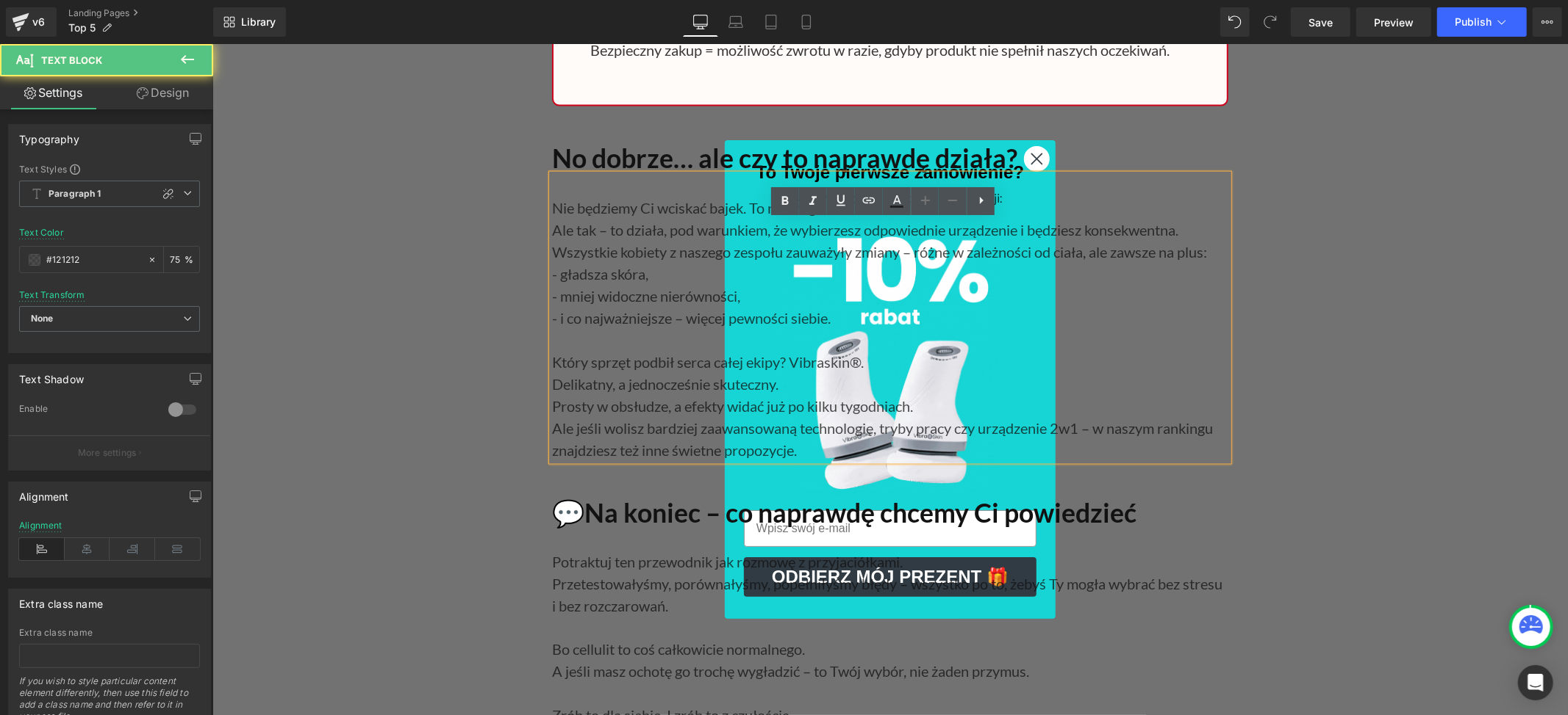
click at [551, 218] on p "Nie będziemy Ci wciskać bajek. To nie magia." at bounding box center [889, 207] width 676 height 22
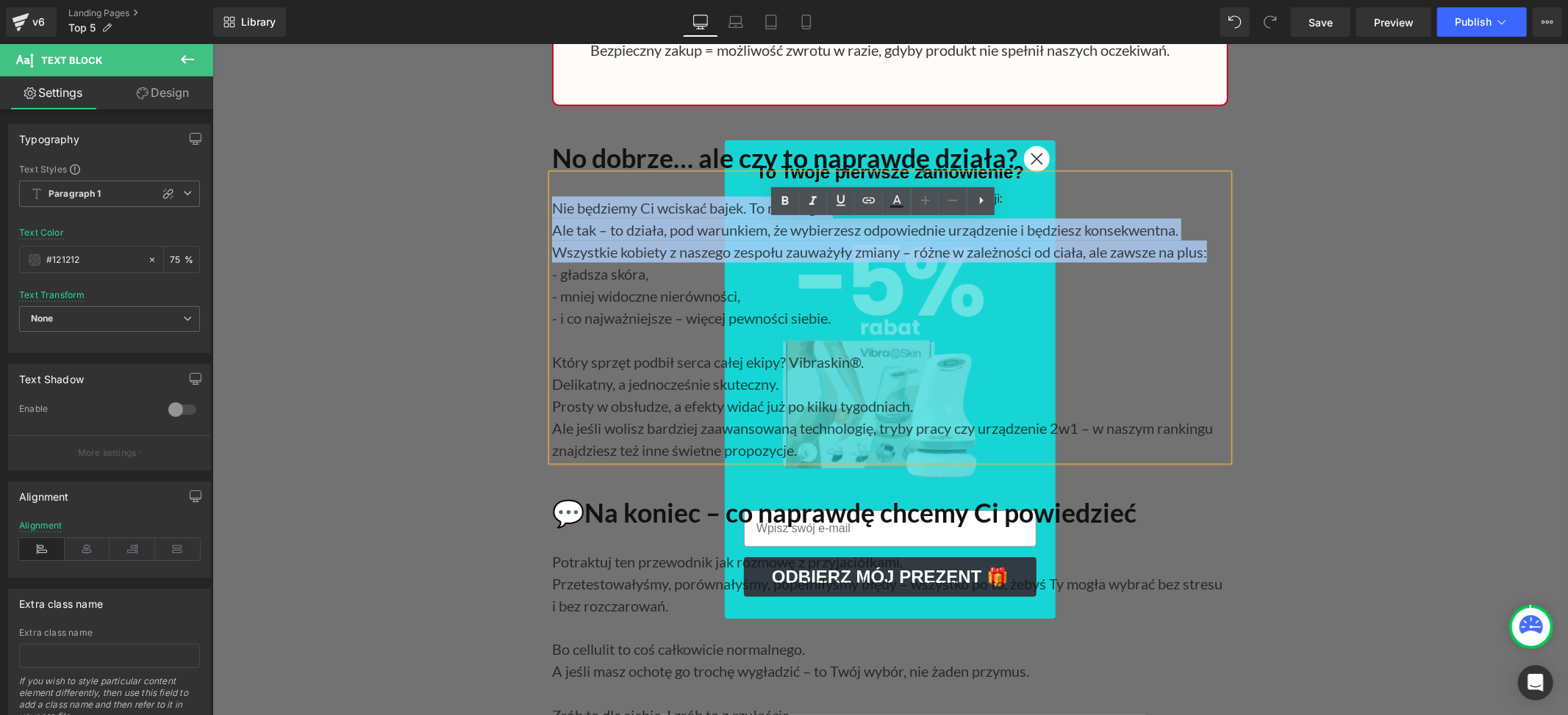
click at [1212, 262] on p "Wszystkie kobiety z naszego zespołu zauważyły zmiany – różne w zależności od ci…" at bounding box center [889, 251] width 676 height 22
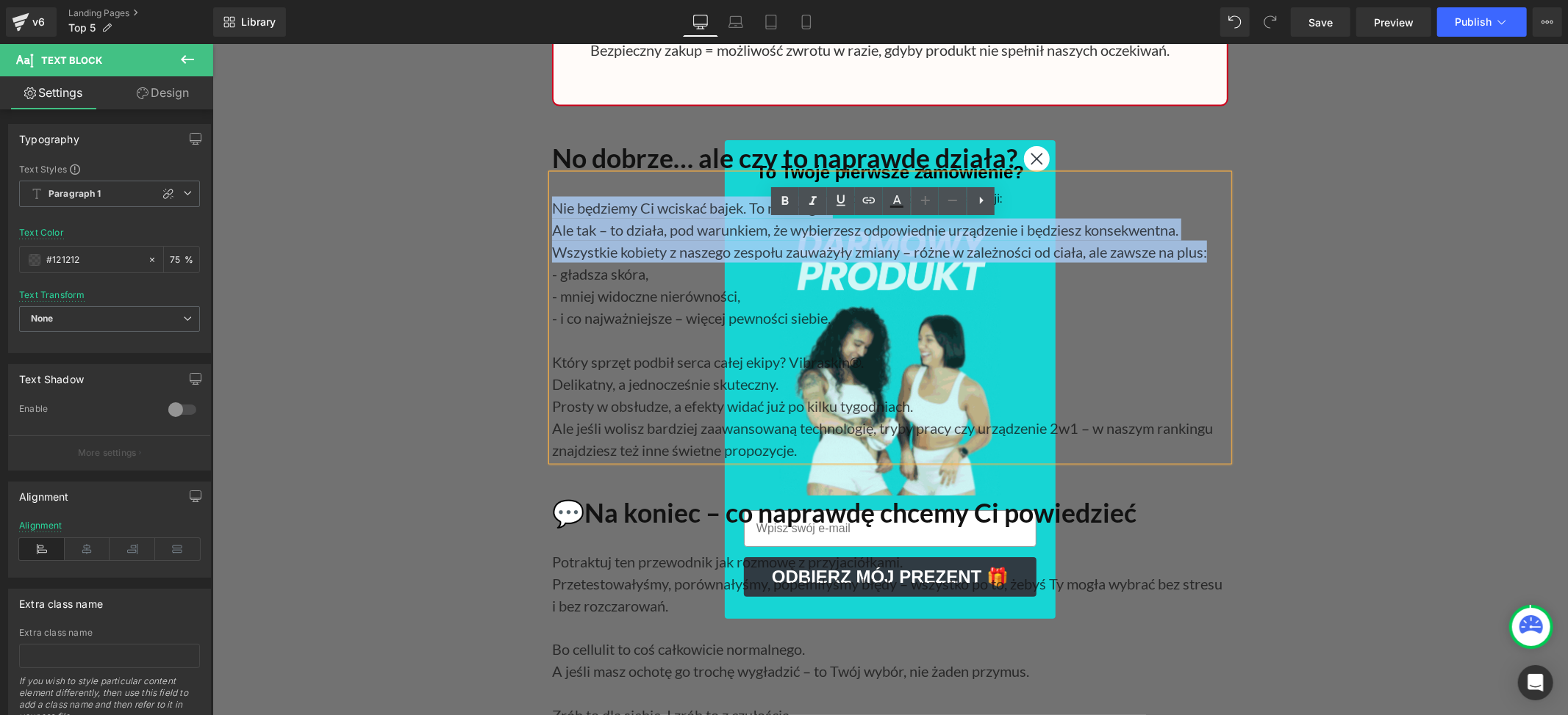
paste div
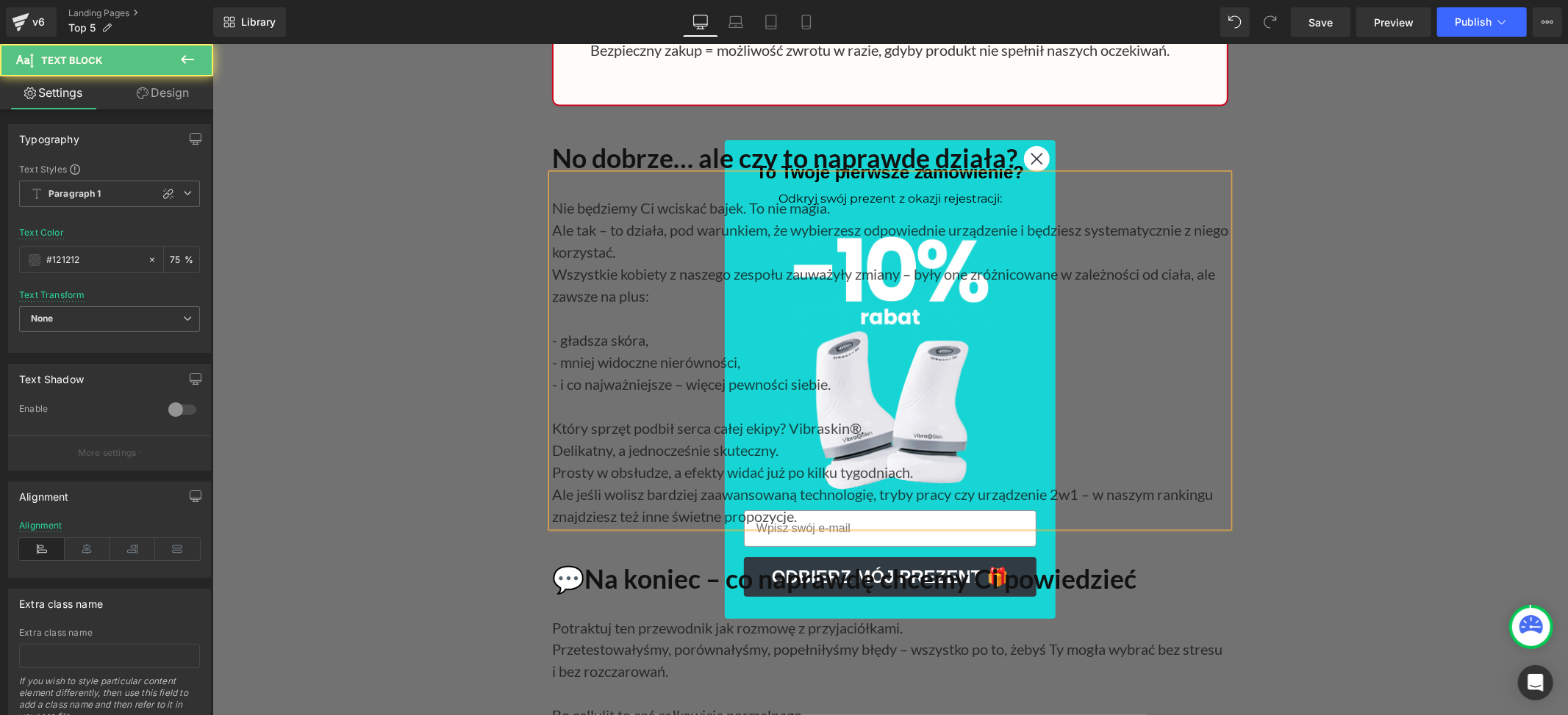
click at [563, 328] on p at bounding box center [889, 317] width 676 height 22
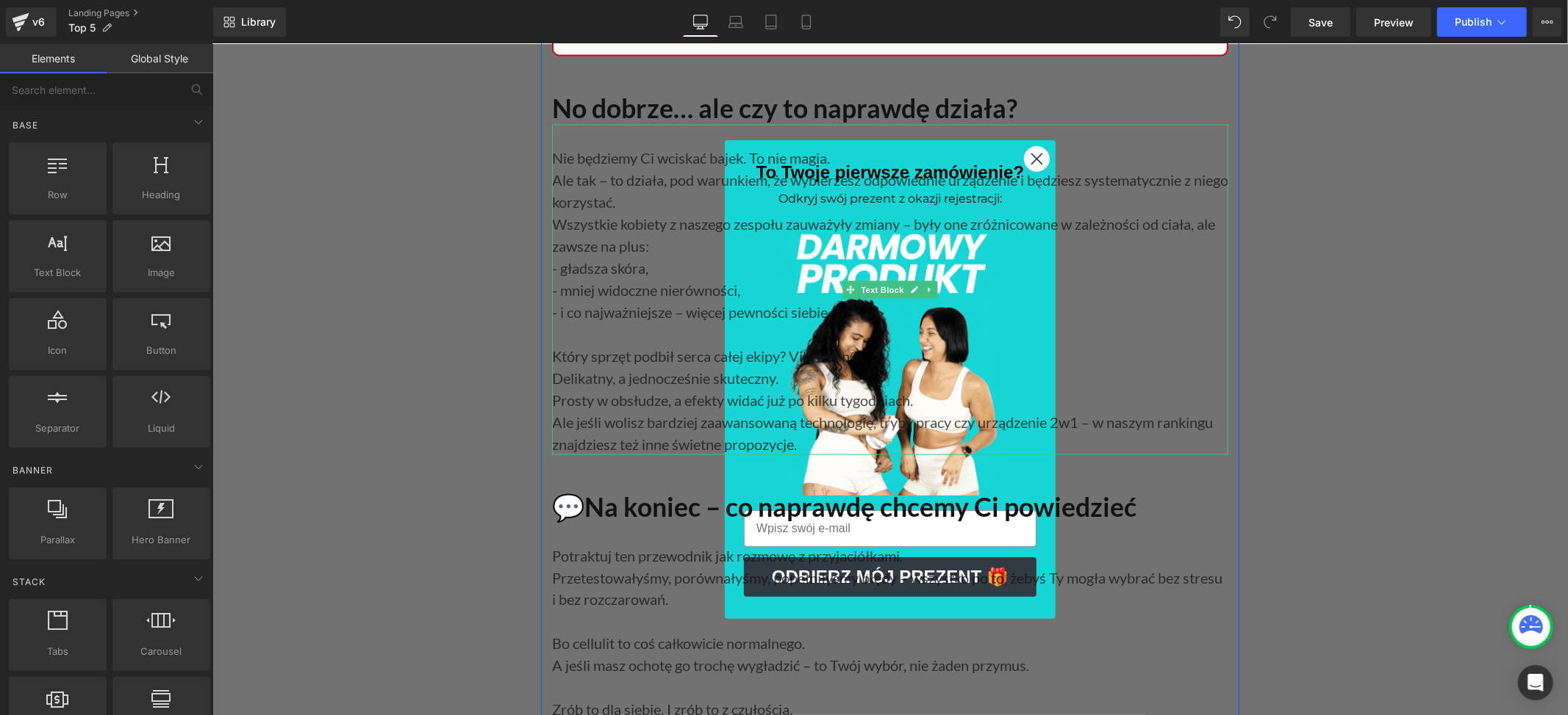
scroll to position [20661, 0]
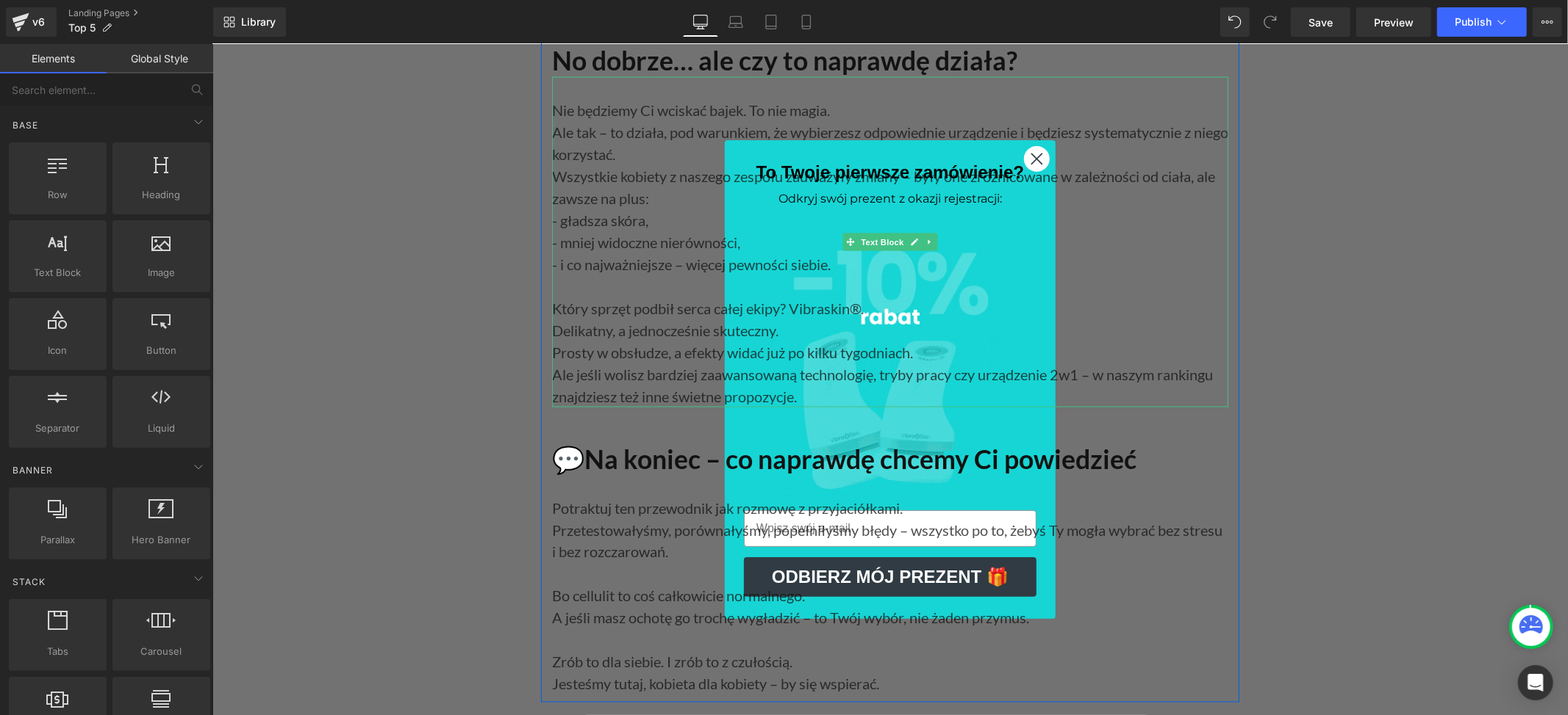
click at [551, 319] on p "Który sprzęt podbił serca całej ekipy? Vibraskin®." at bounding box center [889, 307] width 676 height 22
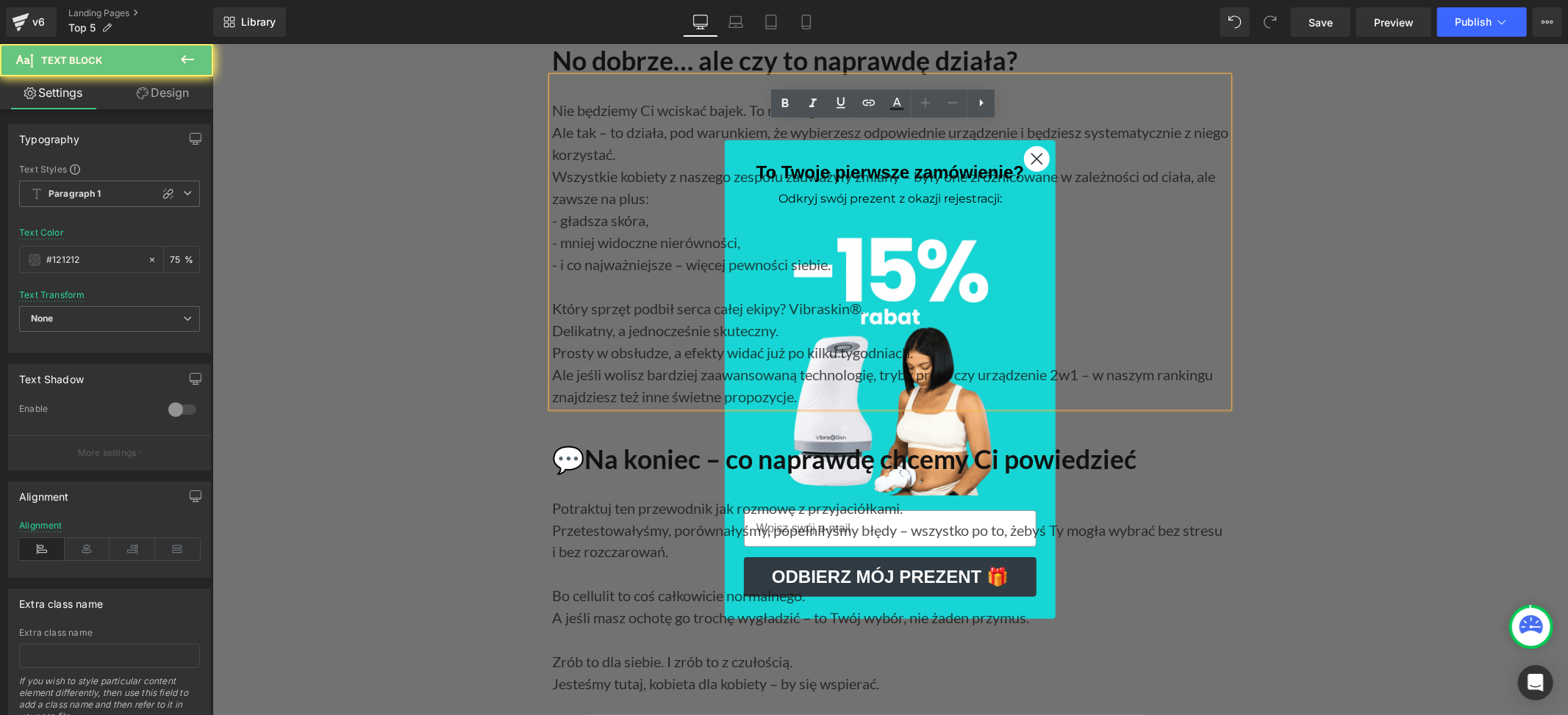
click at [551, 319] on p "Który sprzęt podbił serca całej ekipy? Vibraskin®." at bounding box center [889, 307] width 676 height 22
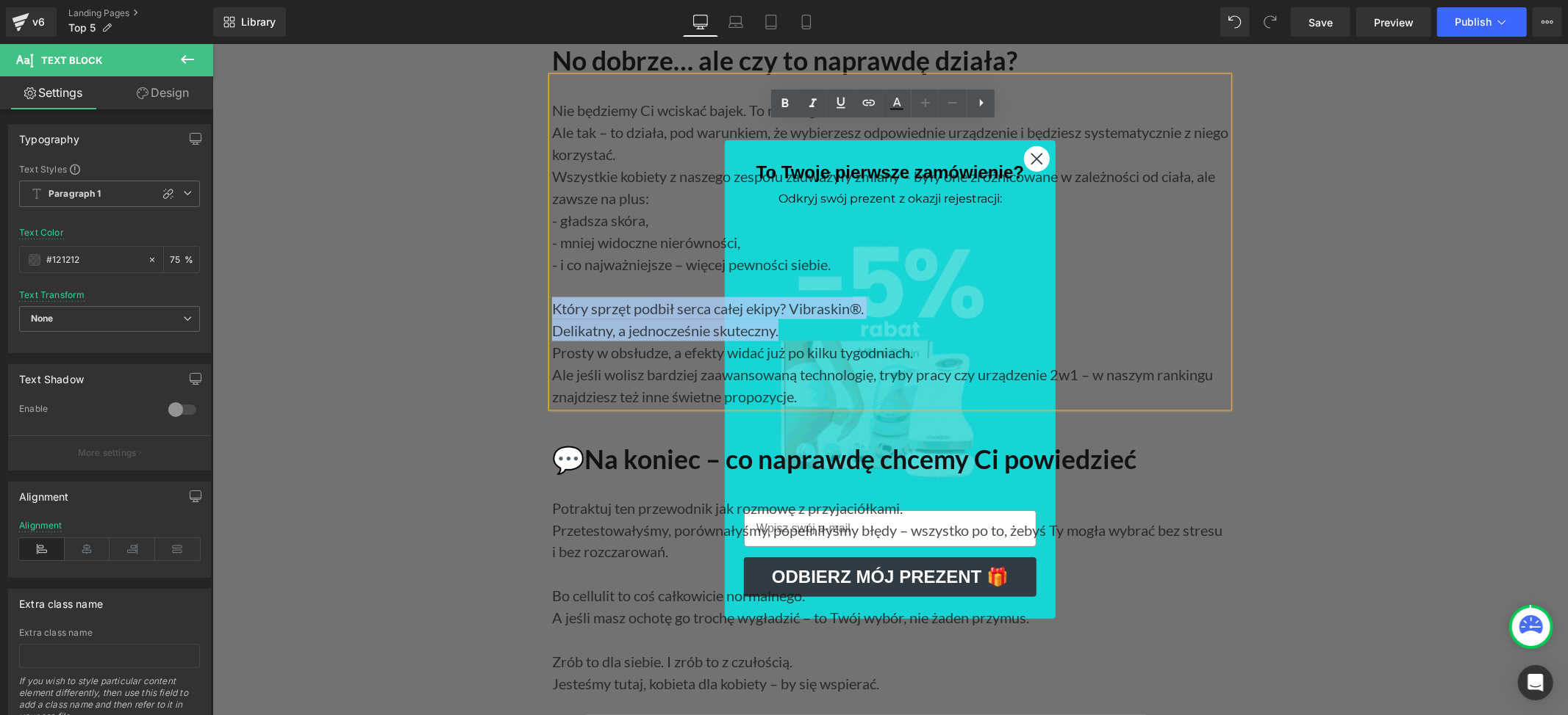
click at [782, 340] on p "Delikatny, a jednocześnie skuteczny." at bounding box center [889, 329] width 676 height 22
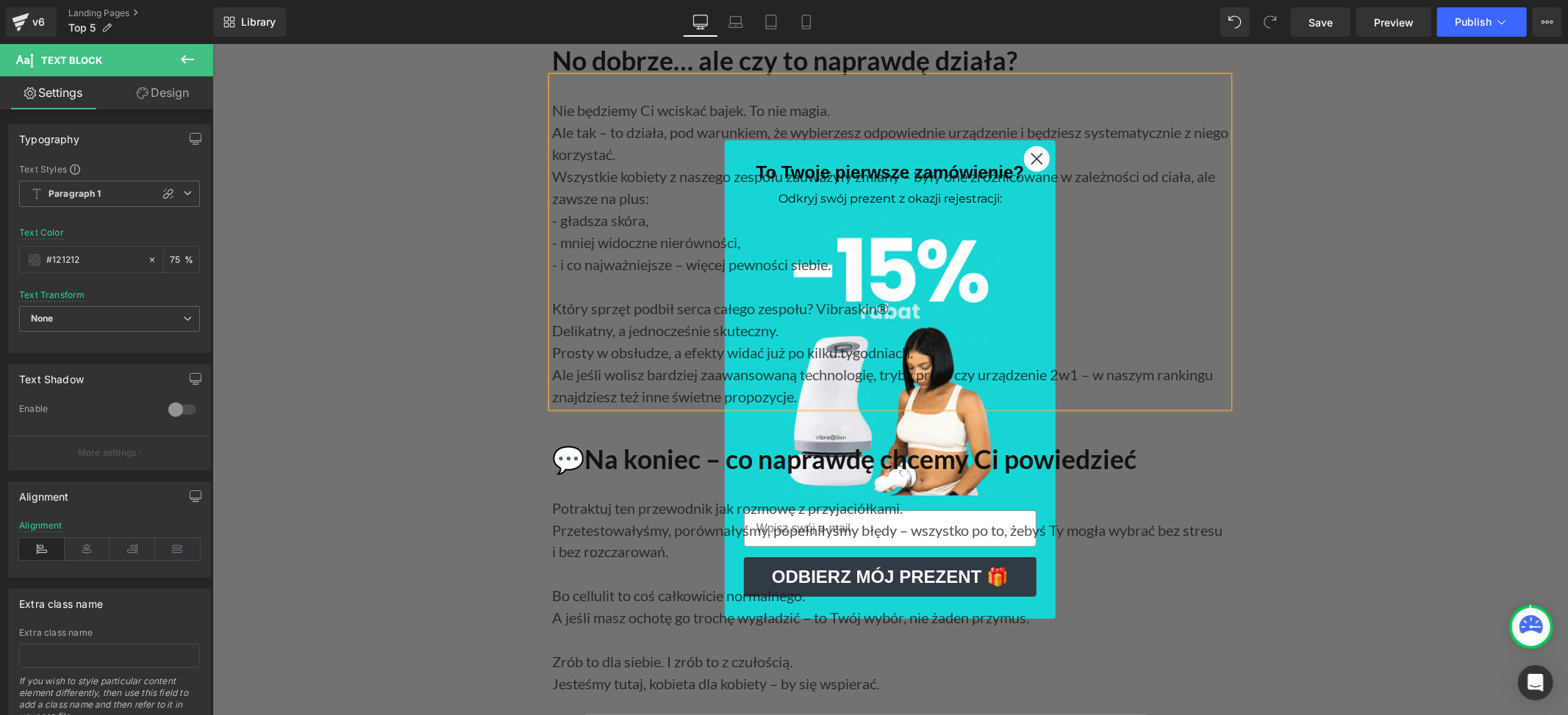
drag, startPoint x: 1324, startPoint y: 376, endPoint x: 1121, endPoint y: 386, distance: 203.2
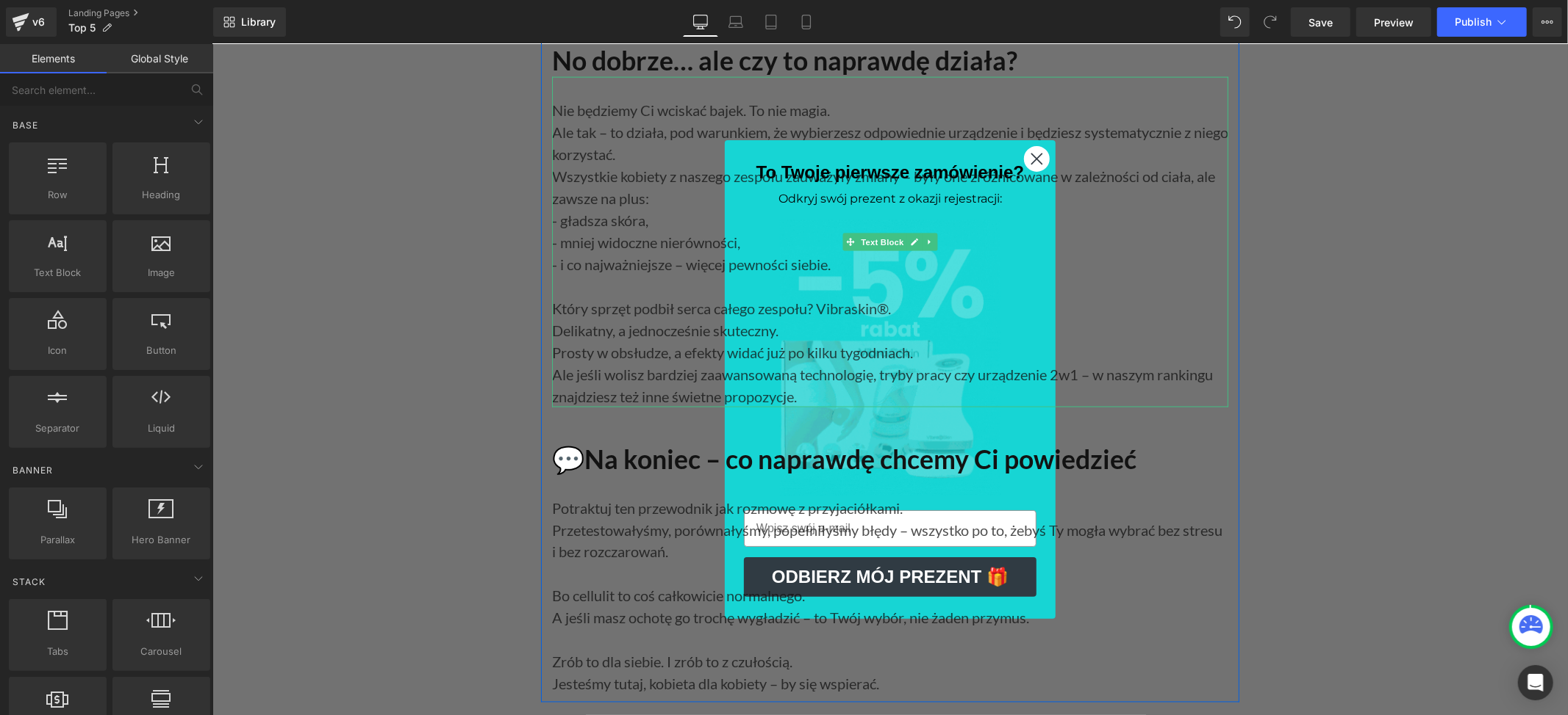
click at [666, 363] on p "Prosty w obsłudze, a efekty widać już po kilku tygodniach." at bounding box center [889, 351] width 676 height 22
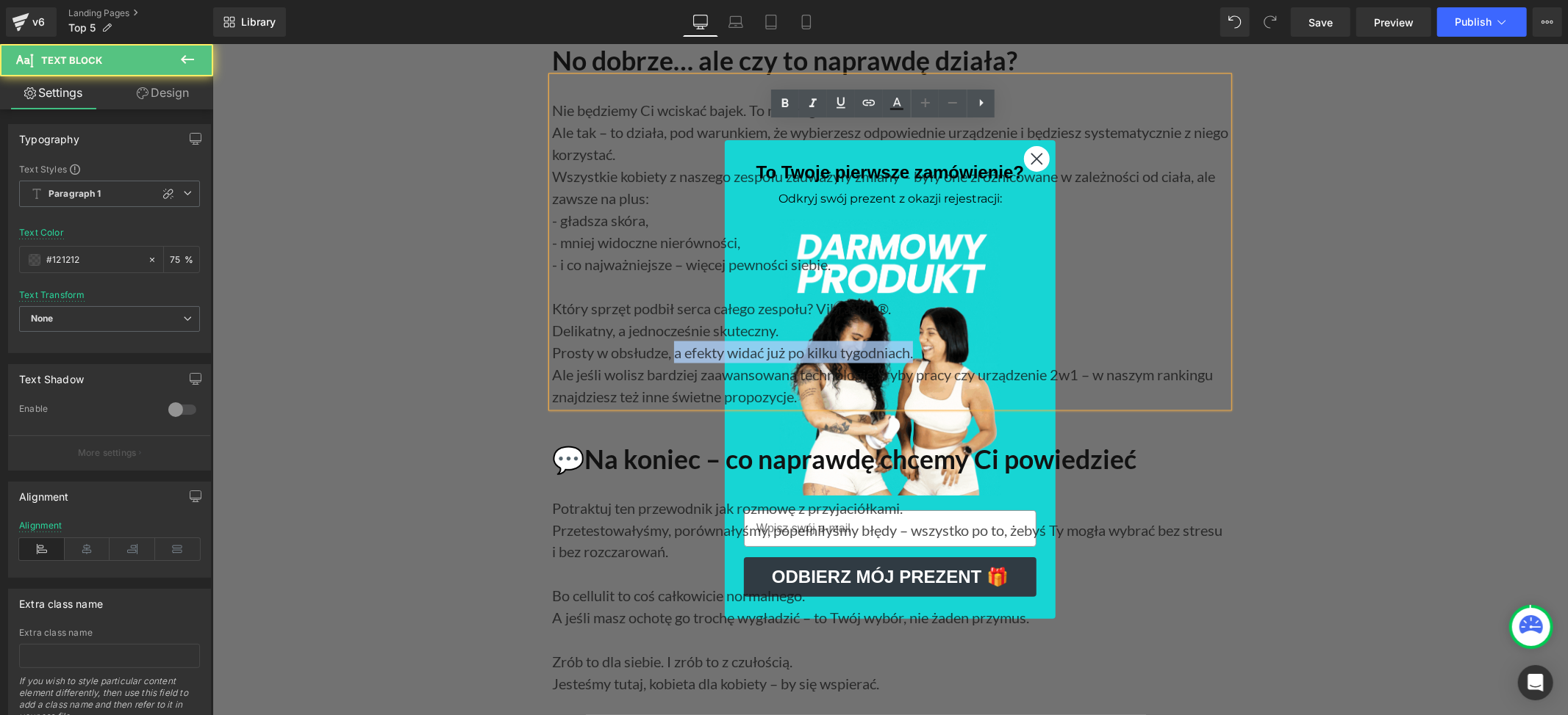
click at [918, 363] on p "Prosty w obsłudze, a efekty widać już po kilku tygodniach." at bounding box center [889, 351] width 676 height 22
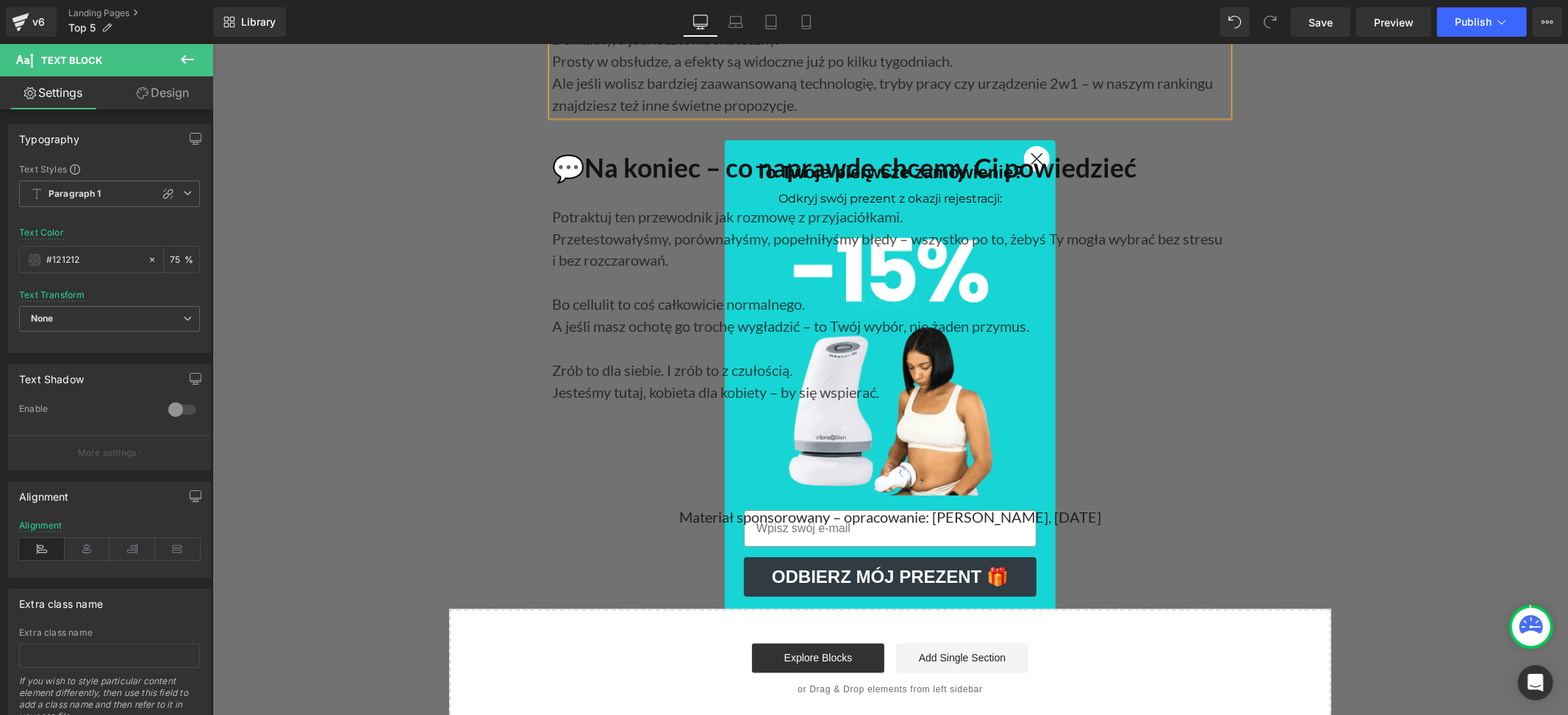
scroll to position [20955, 0]
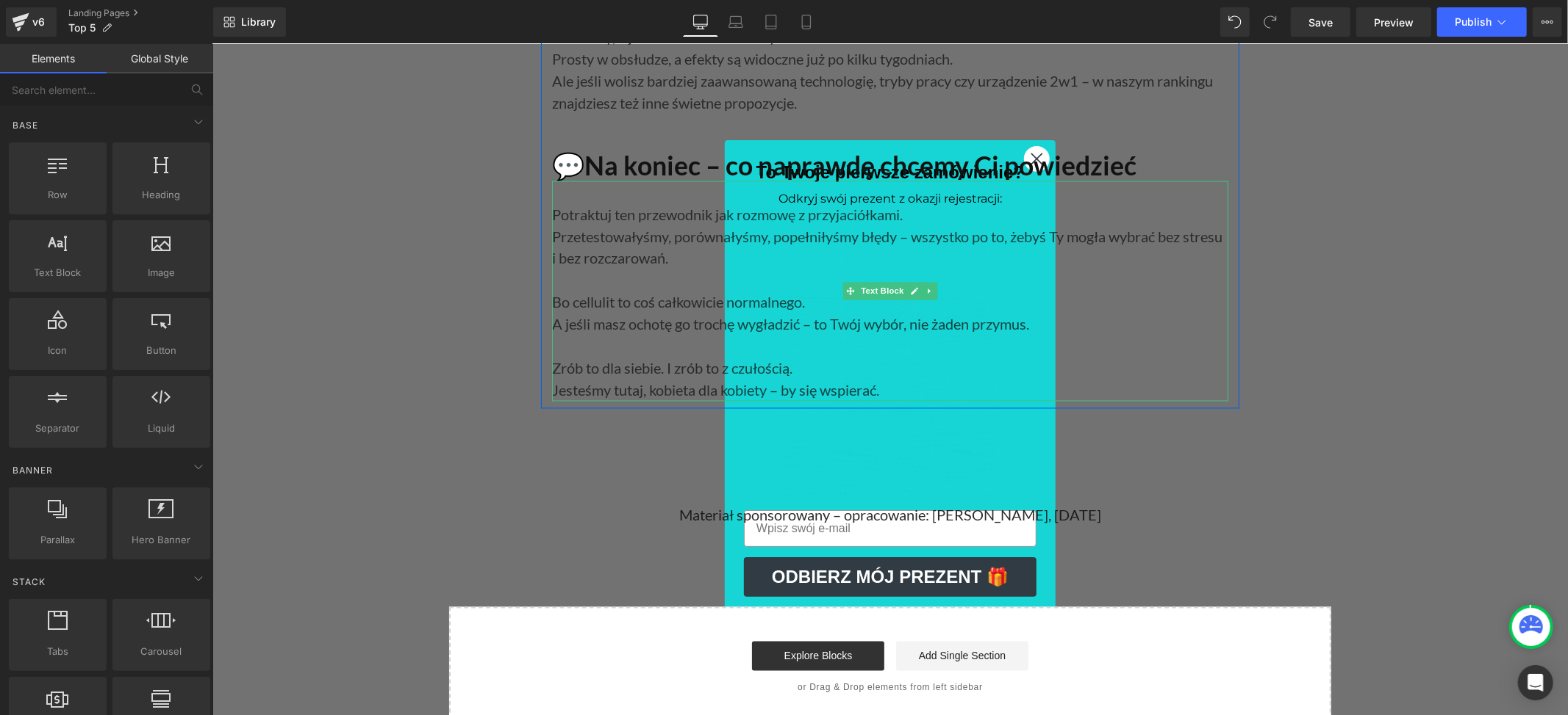
click at [777, 401] on p "Jesteśmy tutaj, kobieta dla kobiety – by się wspierać." at bounding box center [889, 389] width 676 height 22
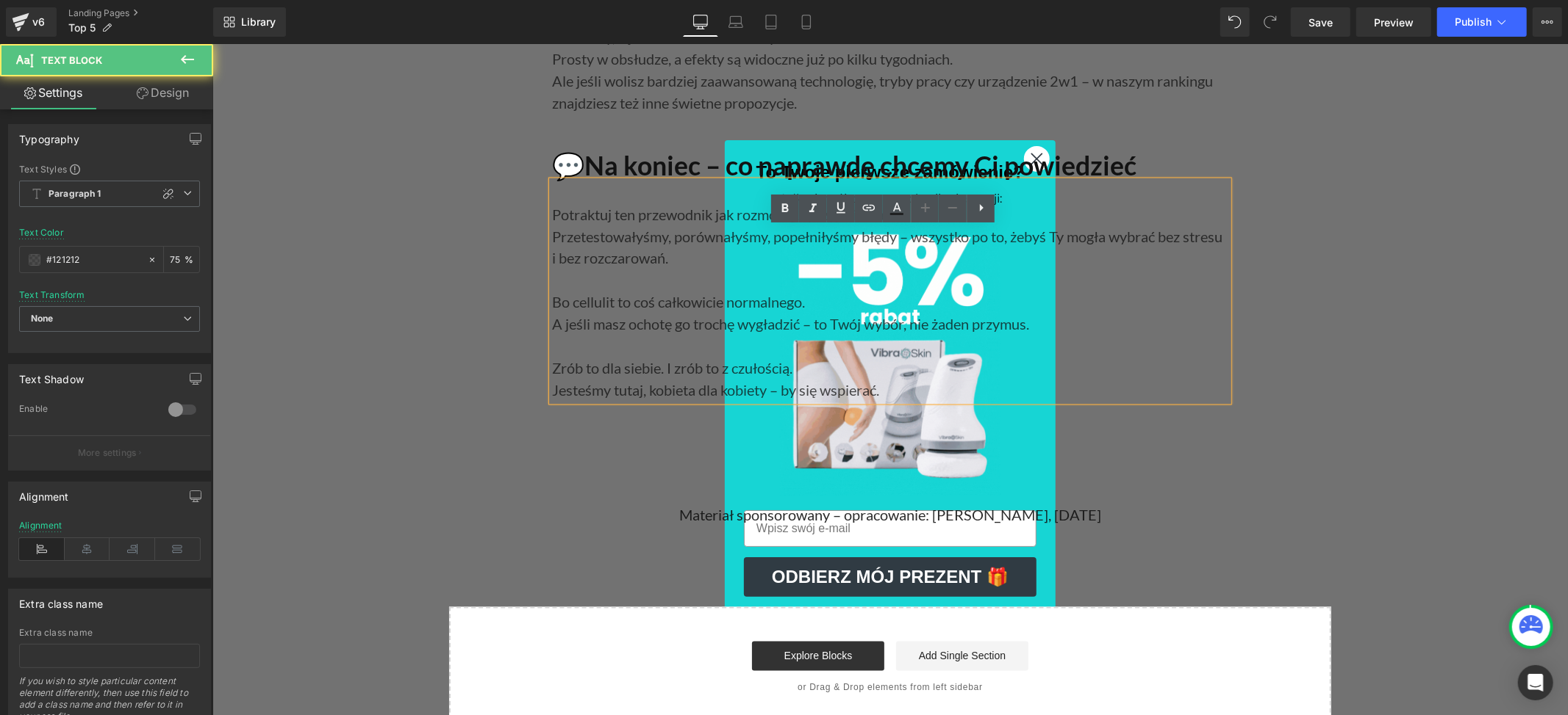
click at [776, 401] on p "Jesteśmy tutaj, kobieta dla kobiety – by się wspierać." at bounding box center [889, 389] width 676 height 22
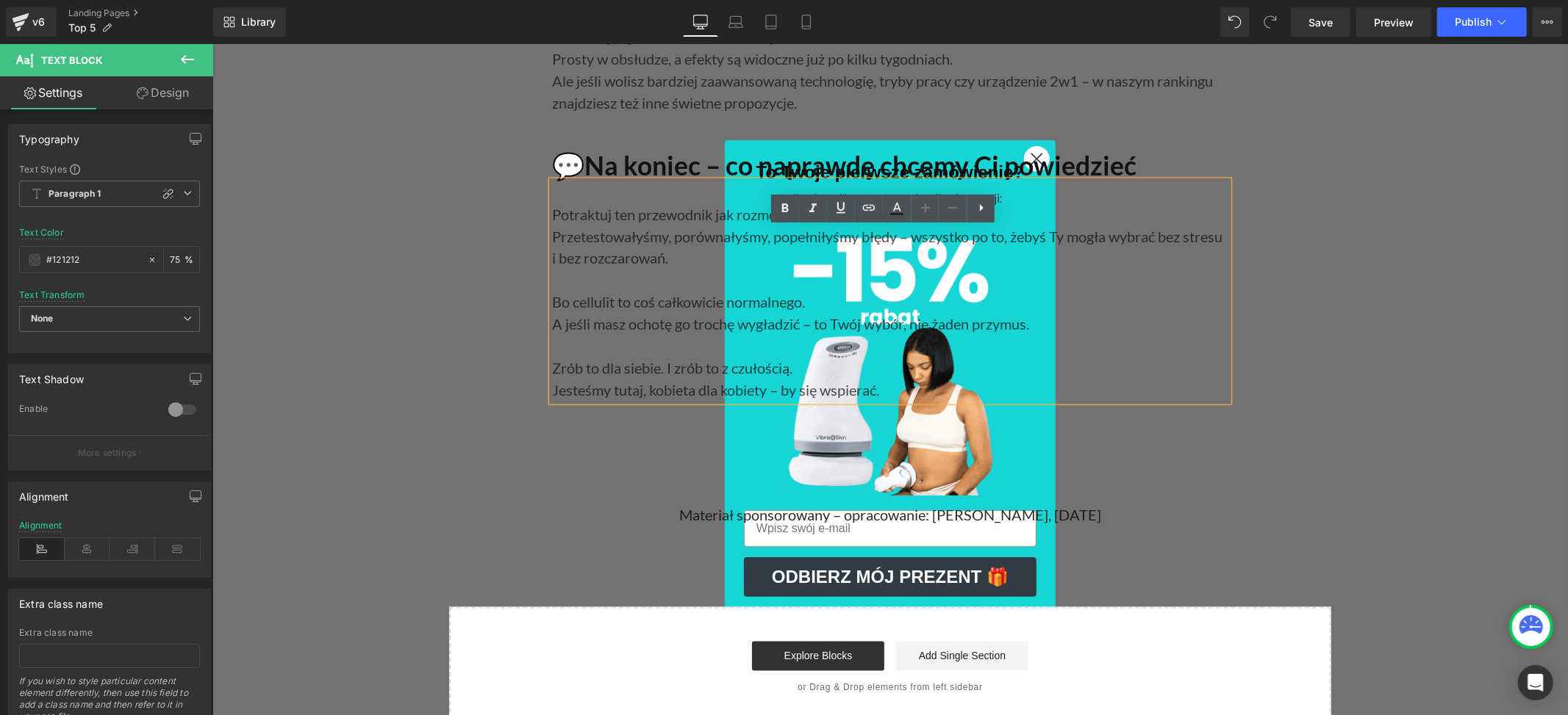
click at [777, 401] on p "Jesteśmy tutaj, kobieta dla kobiety – by się wspierać." at bounding box center [889, 389] width 676 height 22
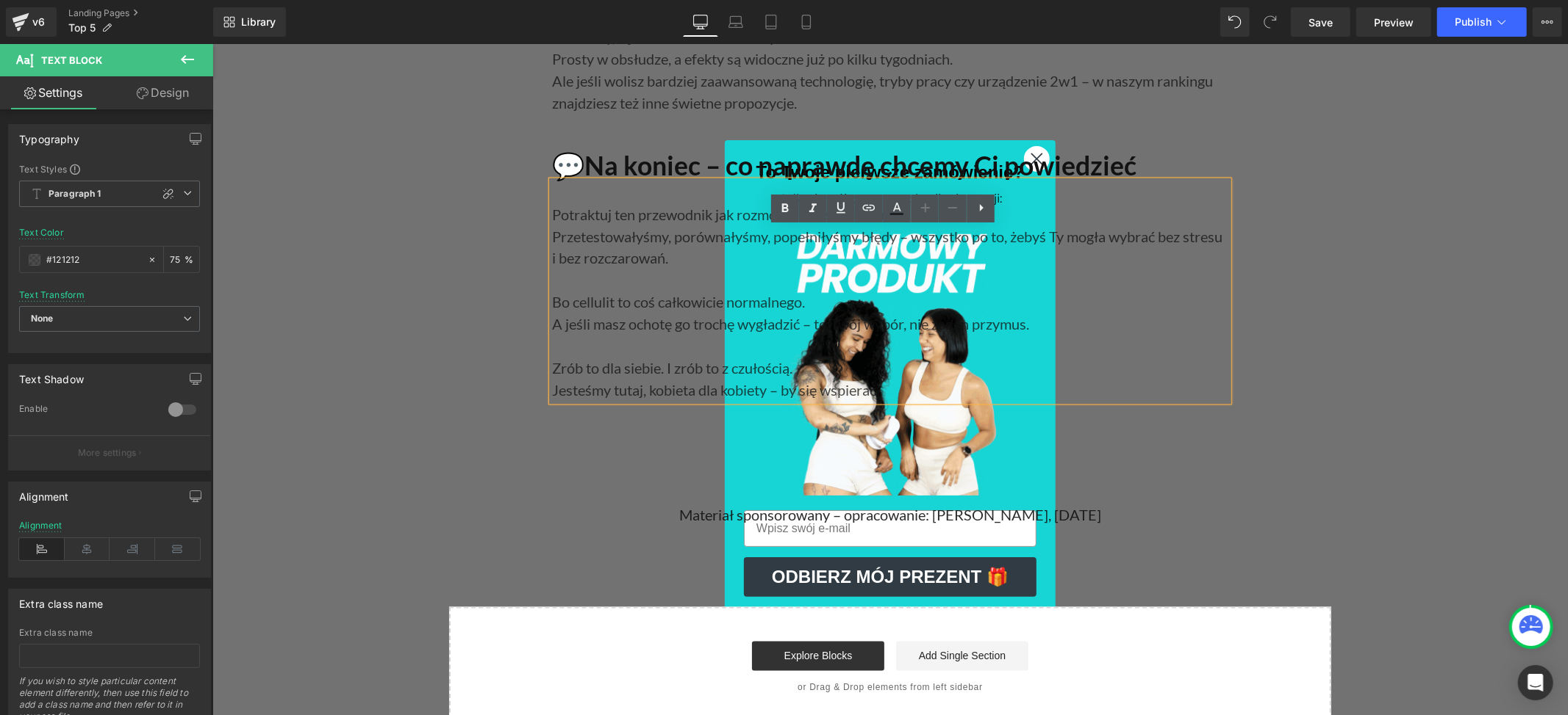
click at [880, 401] on p "Jesteśmy tutaj, kobieta dla kobiety – by się wspierać." at bounding box center [889, 389] width 676 height 22
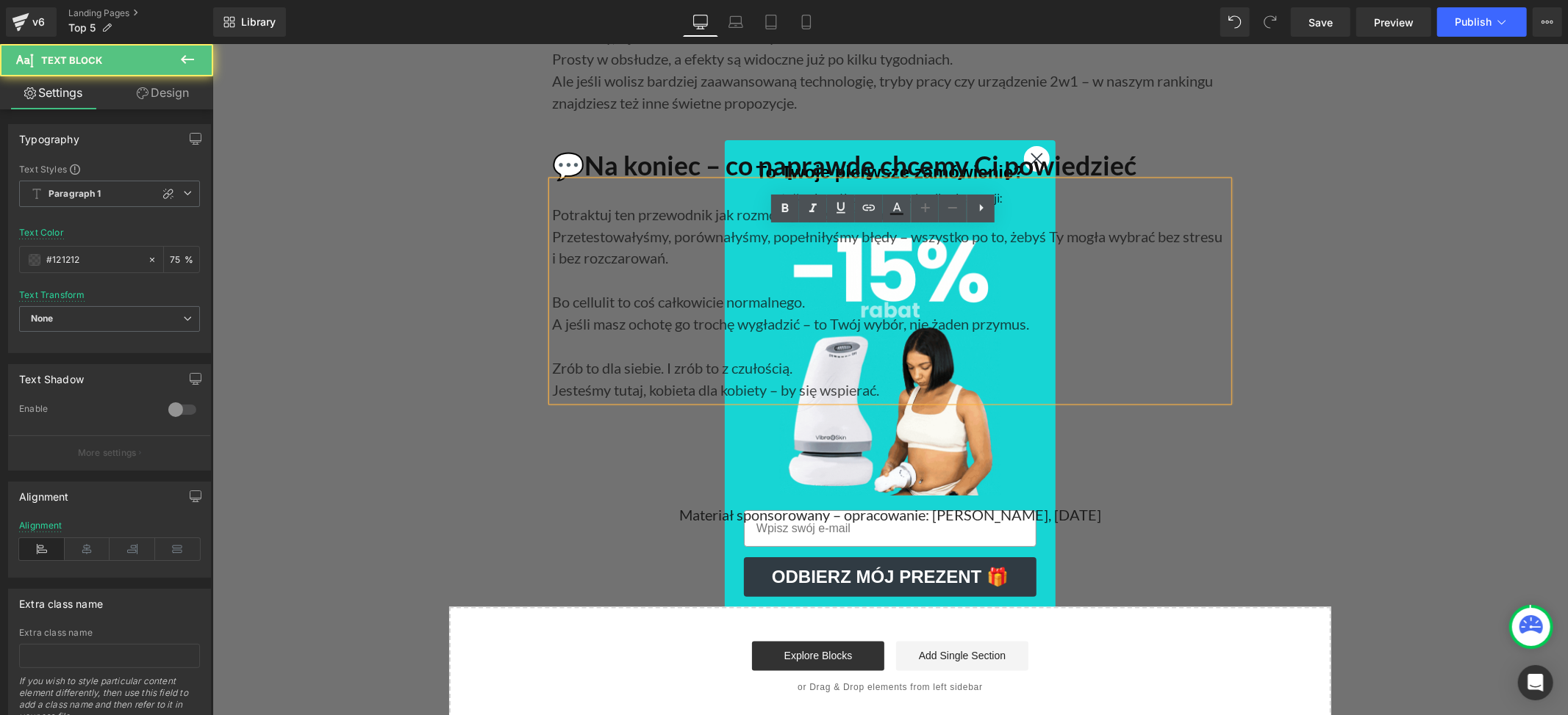
paste div
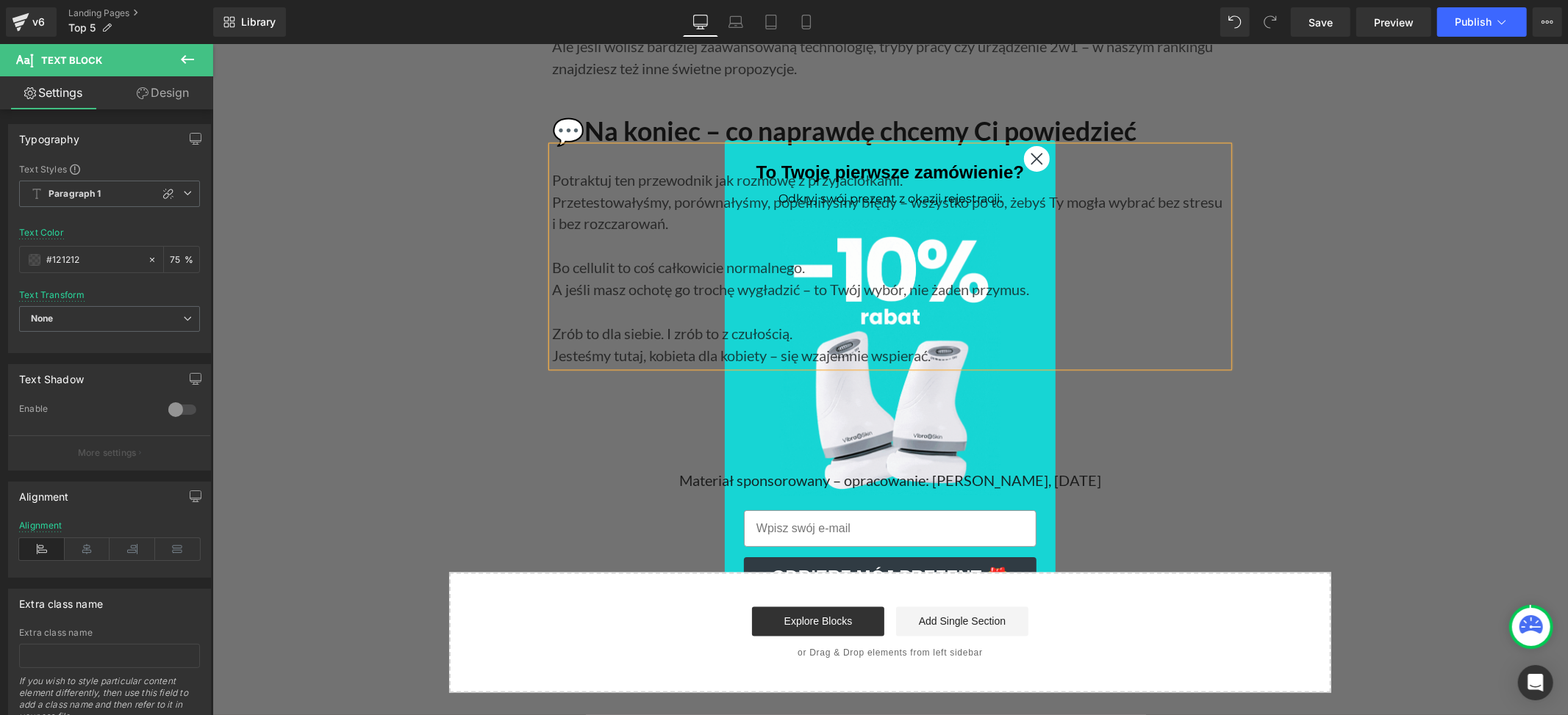
scroll to position [21034, 0]
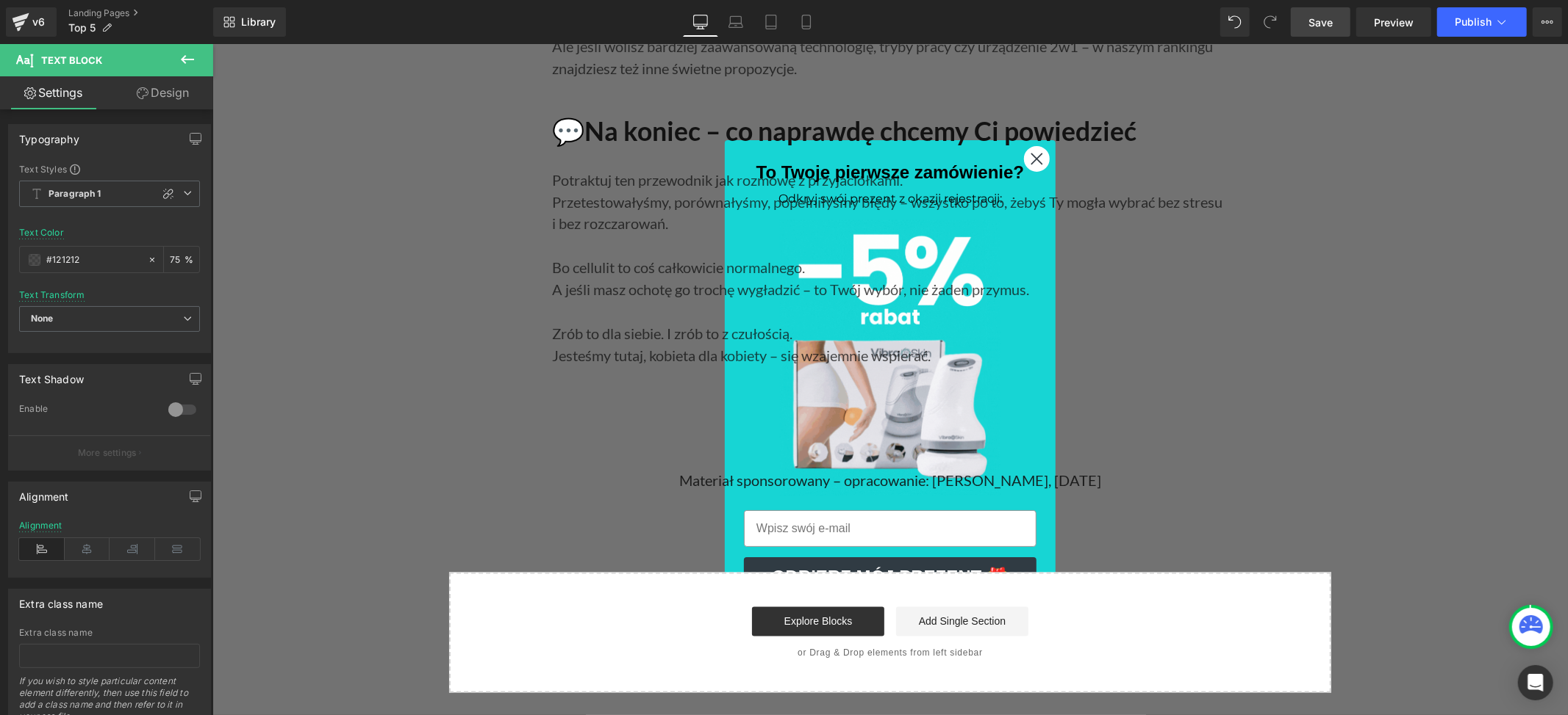
click at [1318, 17] on span "Save" at bounding box center [1321, 23] width 24 height 16
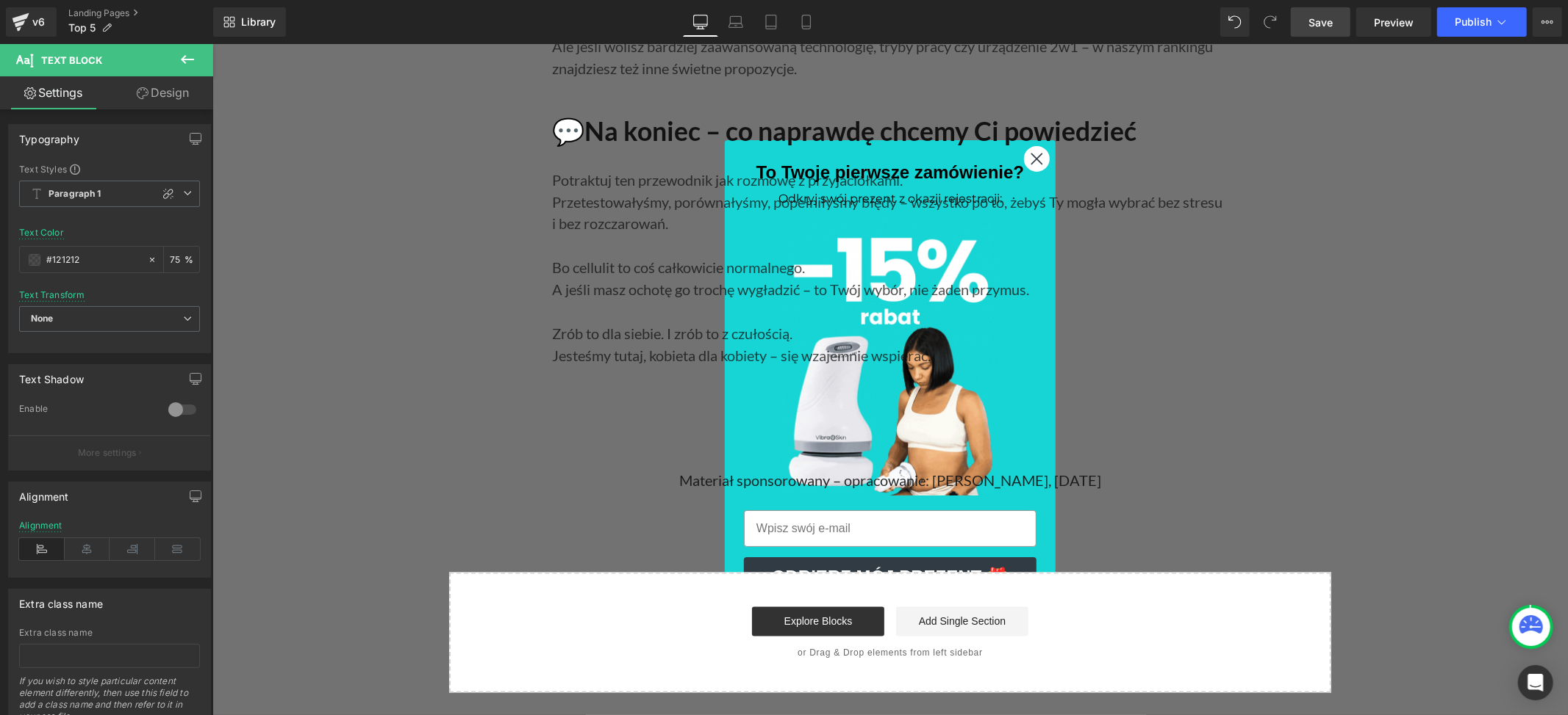
click at [1326, 17] on span "Save" at bounding box center [1321, 23] width 24 height 16
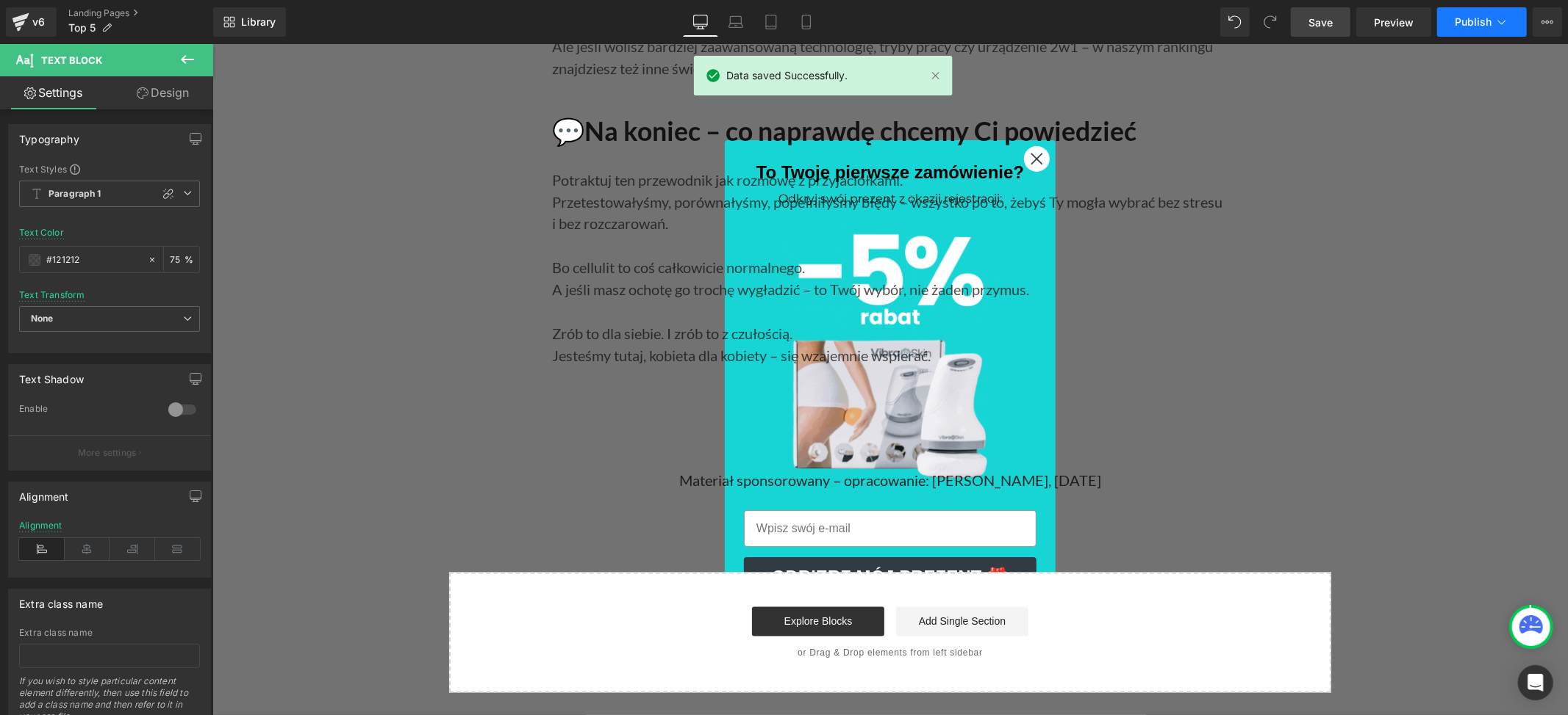
click at [1468, 17] on span "Publish" at bounding box center [1473, 22] width 37 height 11
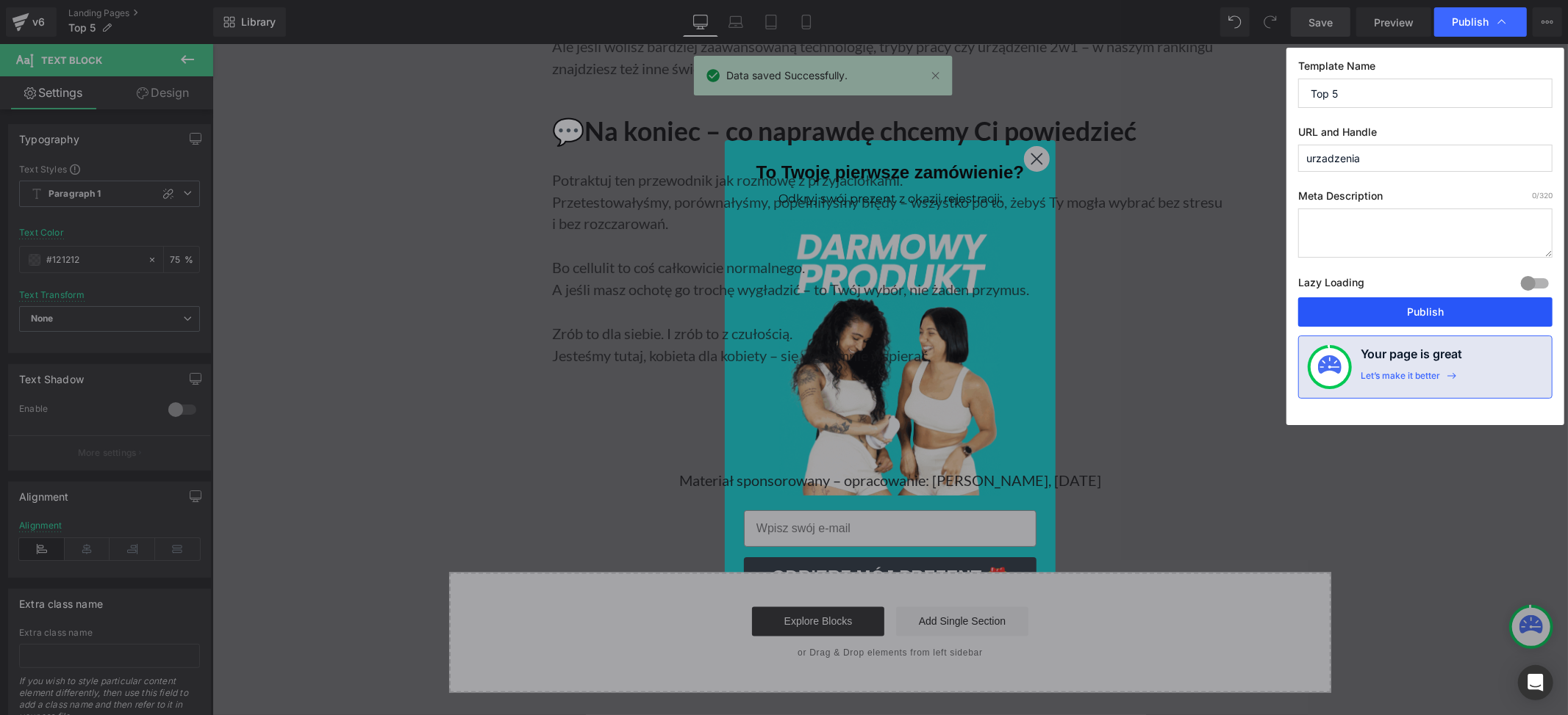
click at [1378, 313] on button "Publish" at bounding box center [1425, 313] width 254 height 30
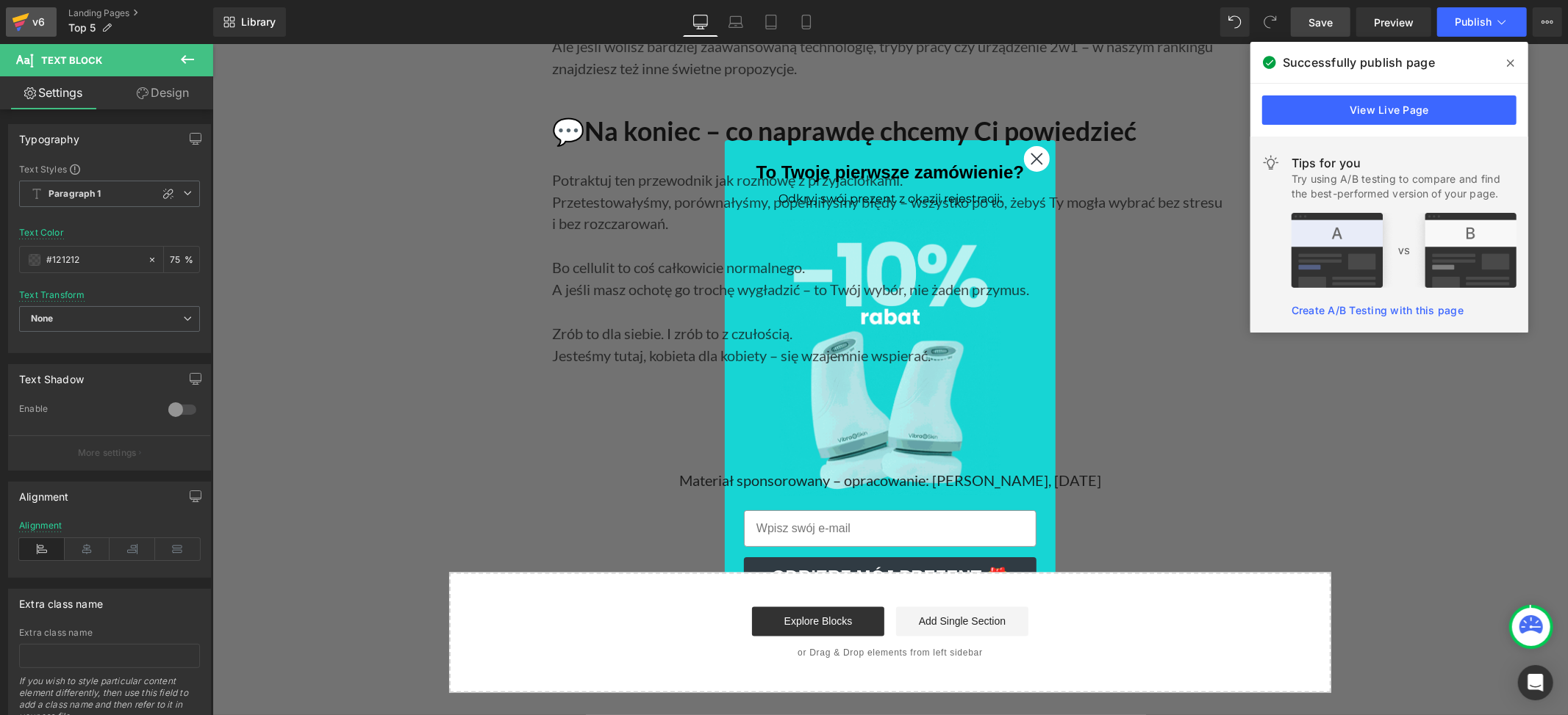
click at [30, 22] on div "v6" at bounding box center [38, 22] width 18 height 19
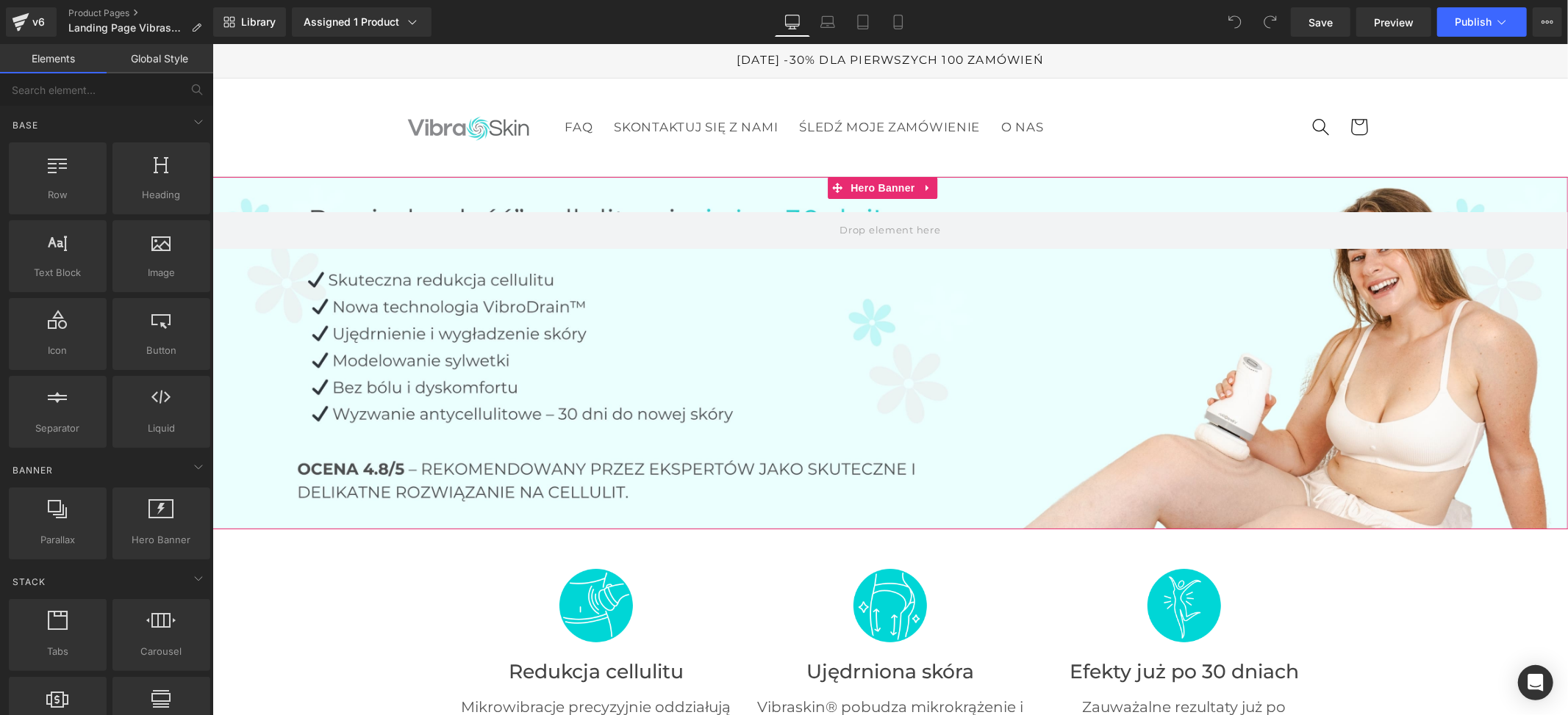
click at [698, 282] on div at bounding box center [888, 353] width 1355 height 353
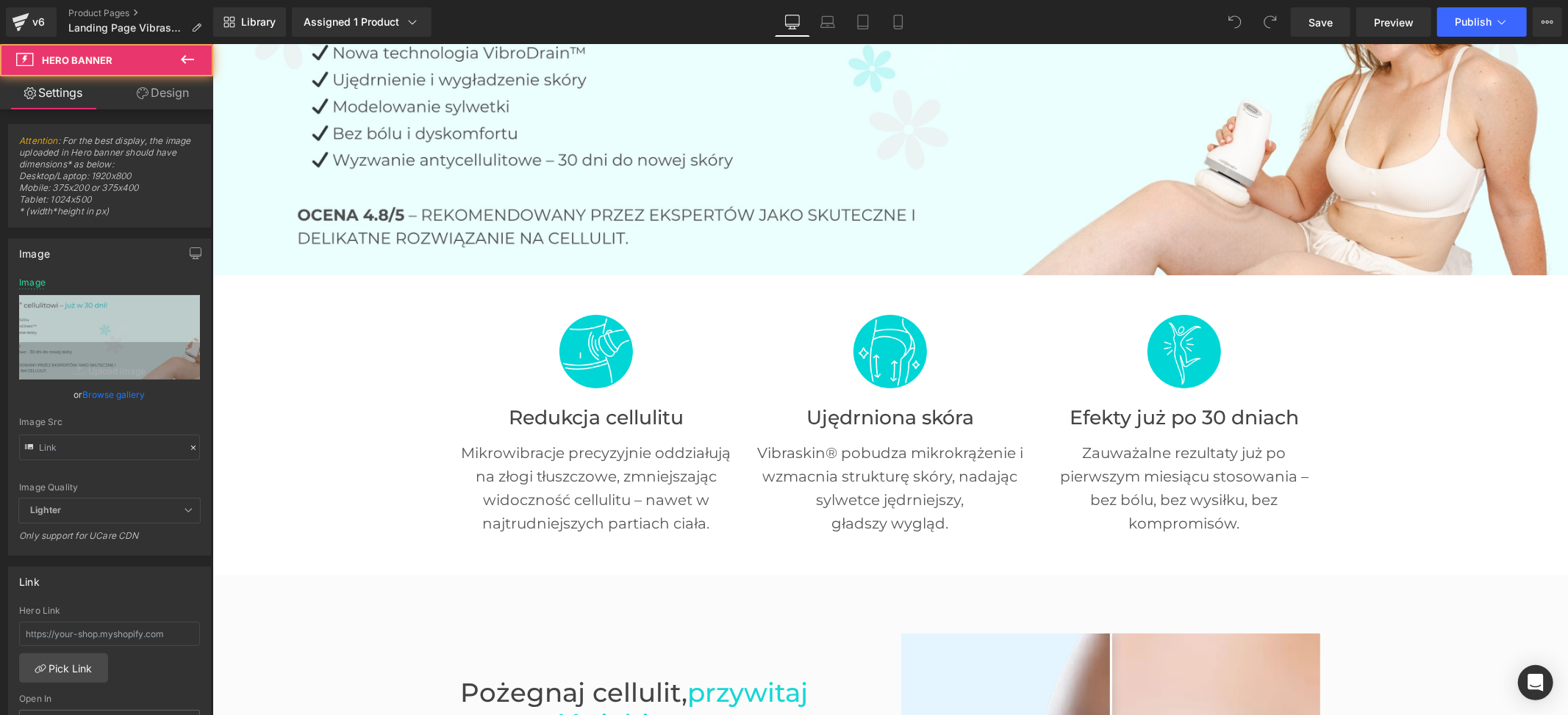
type input "https://cdn.shopify.com/s/files/1/0972/2082/1331/files/ban_haut_vibraskin_pro.j…"
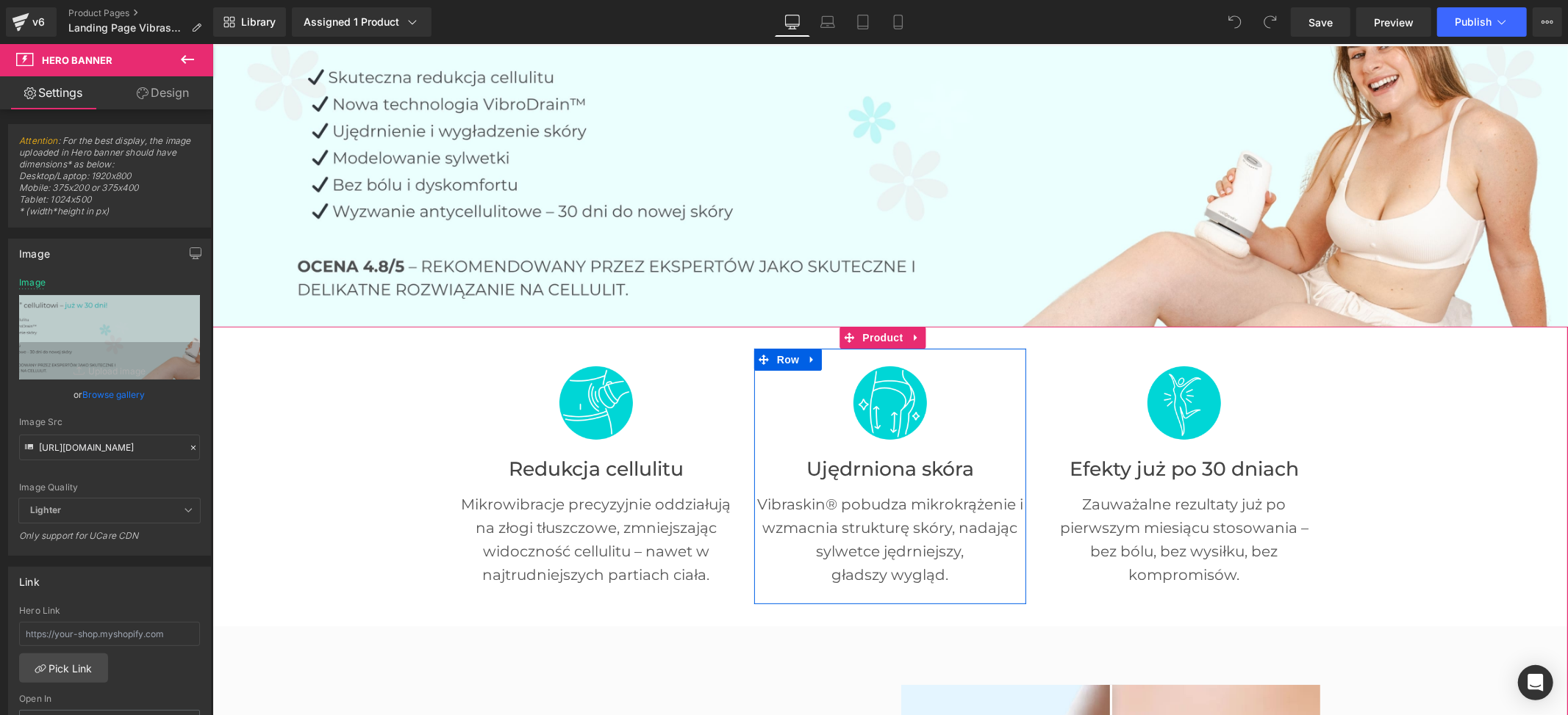
scroll to position [391, 0]
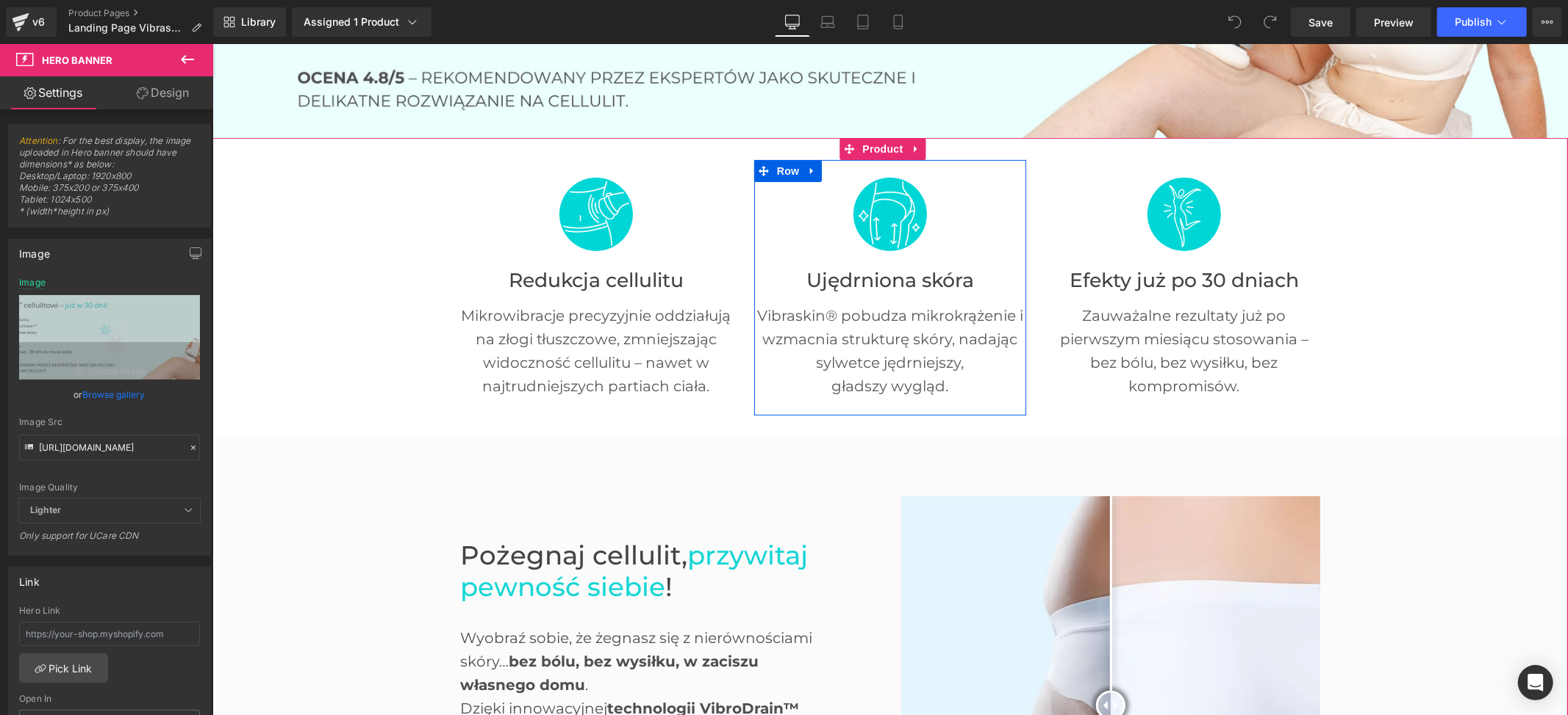
drag, startPoint x: 1008, startPoint y: 262, endPoint x: 516, endPoint y: 285, distance: 492.5
click at [1008, 262] on div "Ujędrniona skóra" at bounding box center [888, 271] width 272 height 41
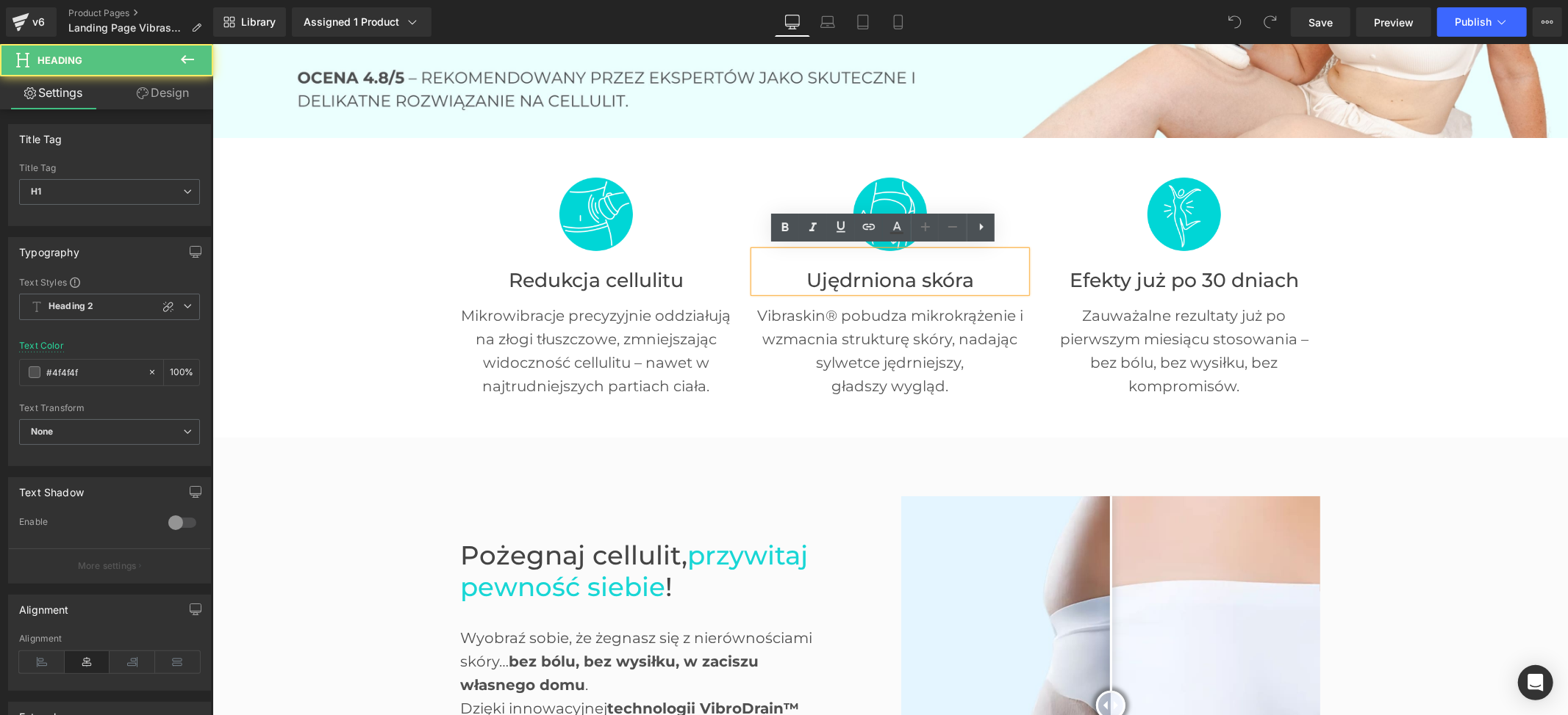
click at [539, 268] on font "Redukcja cellulitu" at bounding box center [595, 279] width 175 height 24
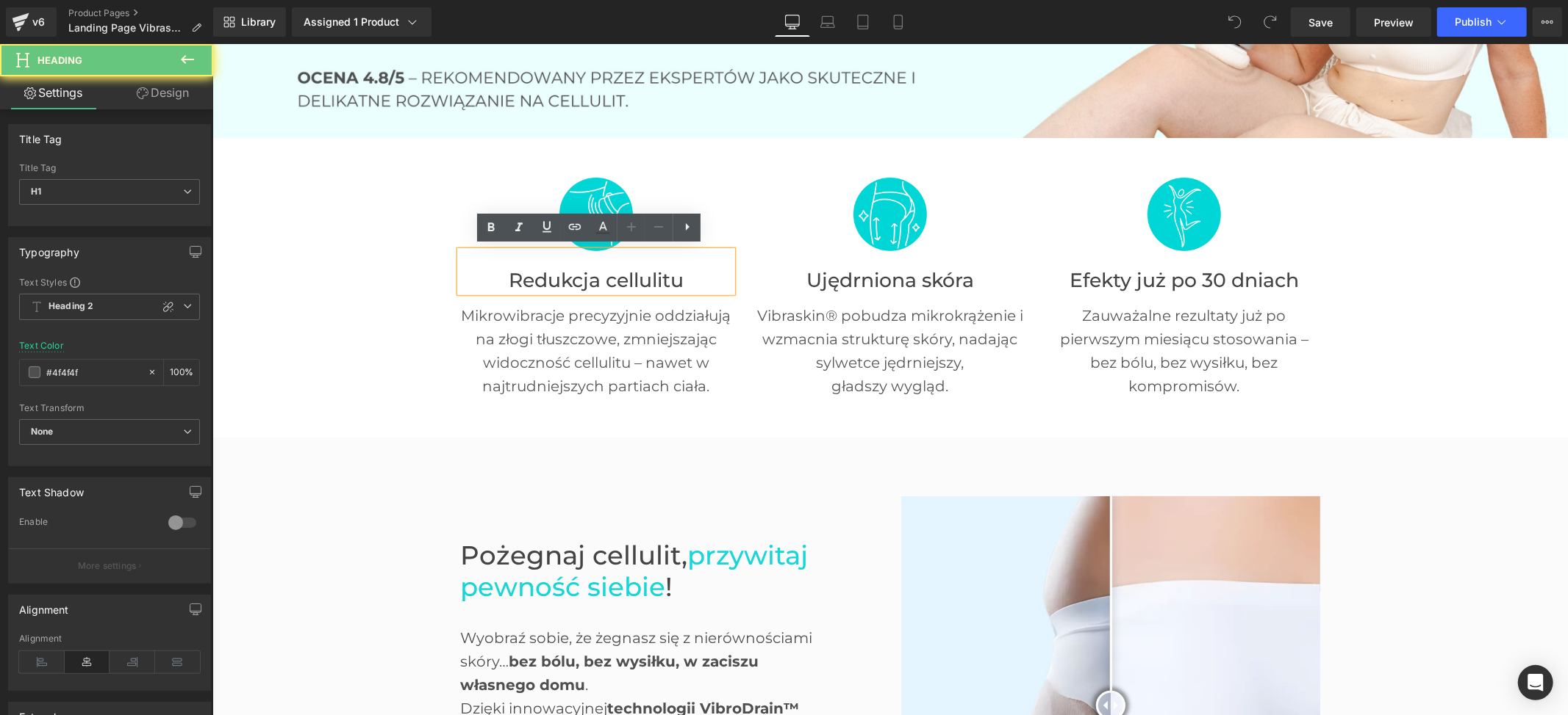
click at [527, 273] on font "Redukcja cellulitu" at bounding box center [595, 279] width 175 height 24
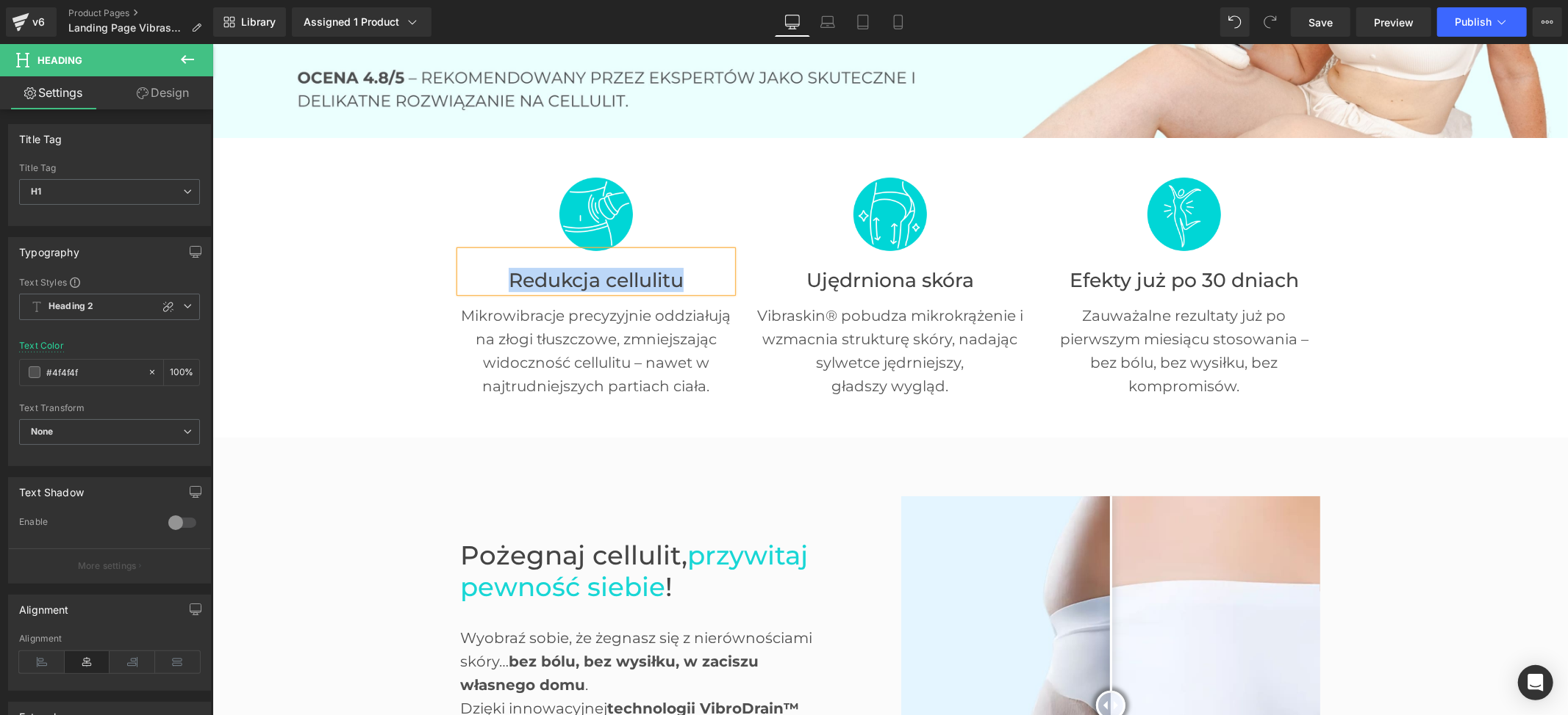
paste div
click at [1010, 401] on div "Image Ujędrniona skóra Heading Vibraskin® pobudza mikrokrążenie i wzmacnia stru…" at bounding box center [888, 287] width 272 height 256
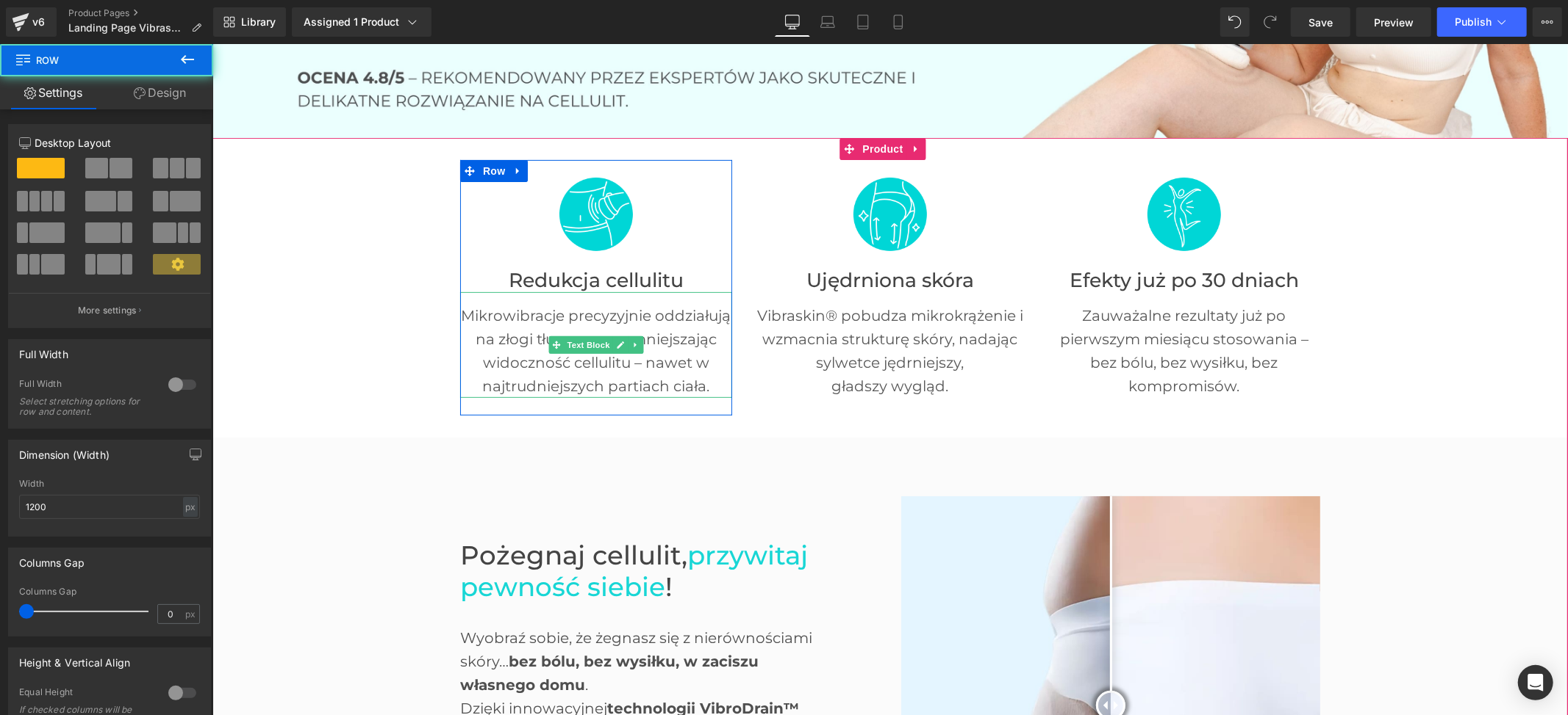
click at [583, 318] on p "Mikrowibracje precyzyjnie oddziałują na złogi tłuszczowe, zmniejszając widoczno…" at bounding box center [595, 350] width 272 height 94
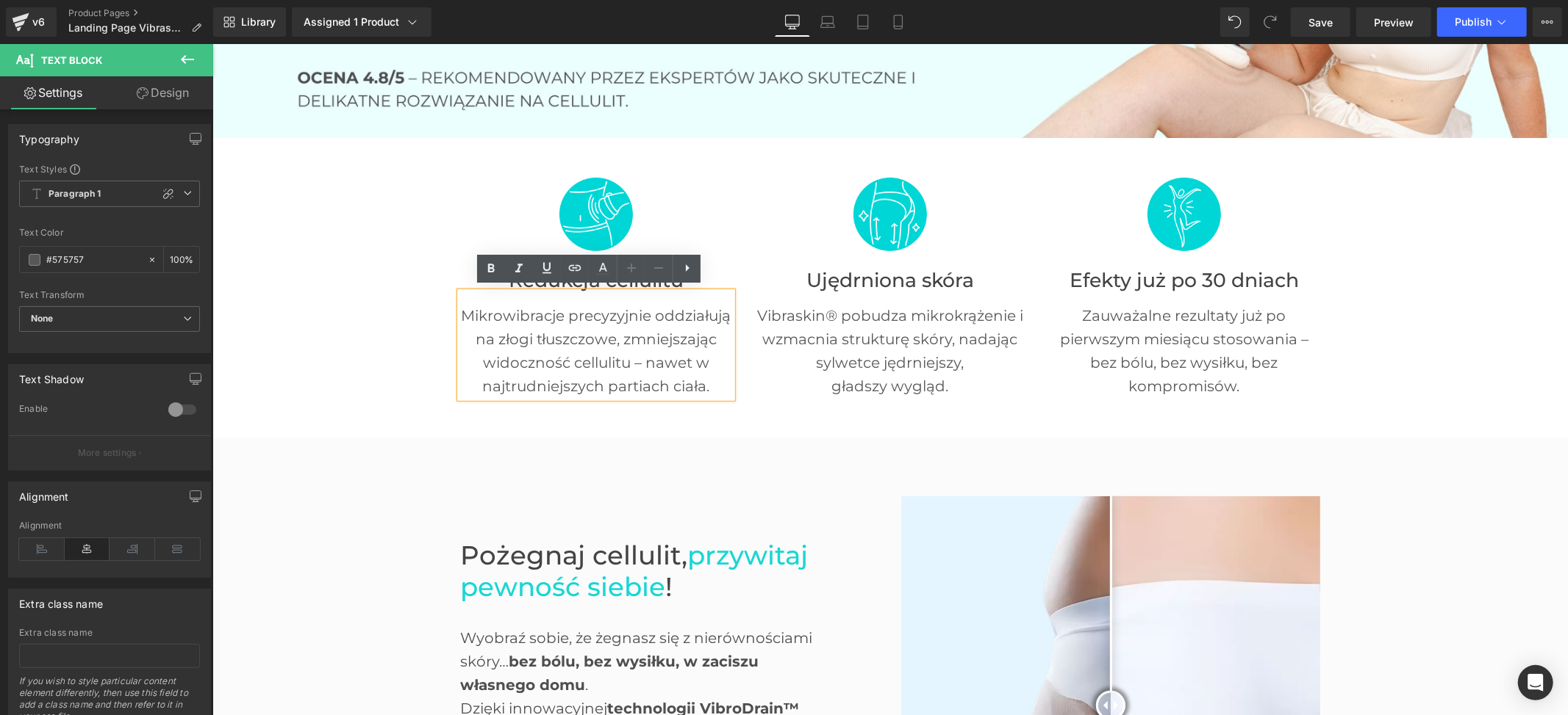
click at [586, 333] on p "Mikrowibracje precyzyjnie oddziałują na złogi tłuszczowe, zmniejszając widoczno…" at bounding box center [595, 350] width 272 height 94
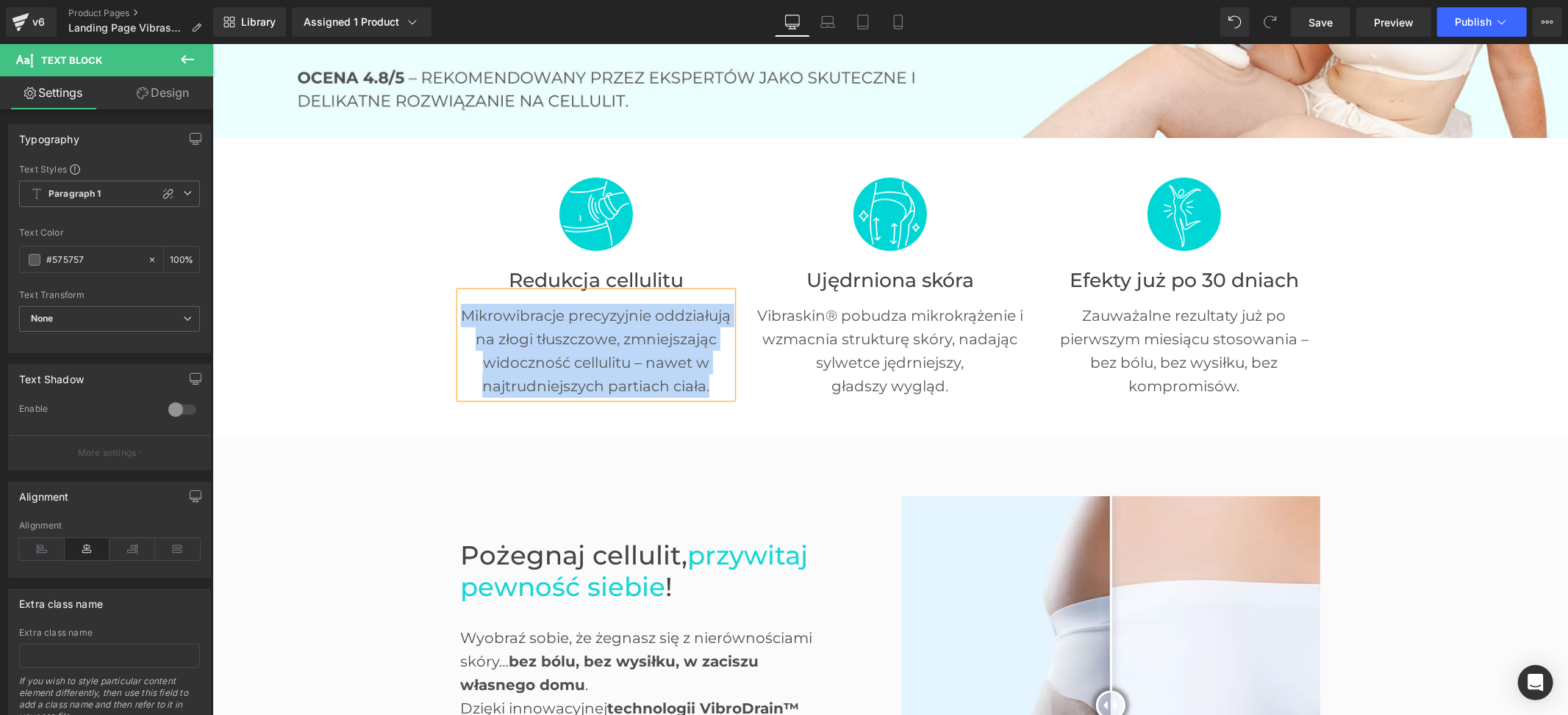
paste div
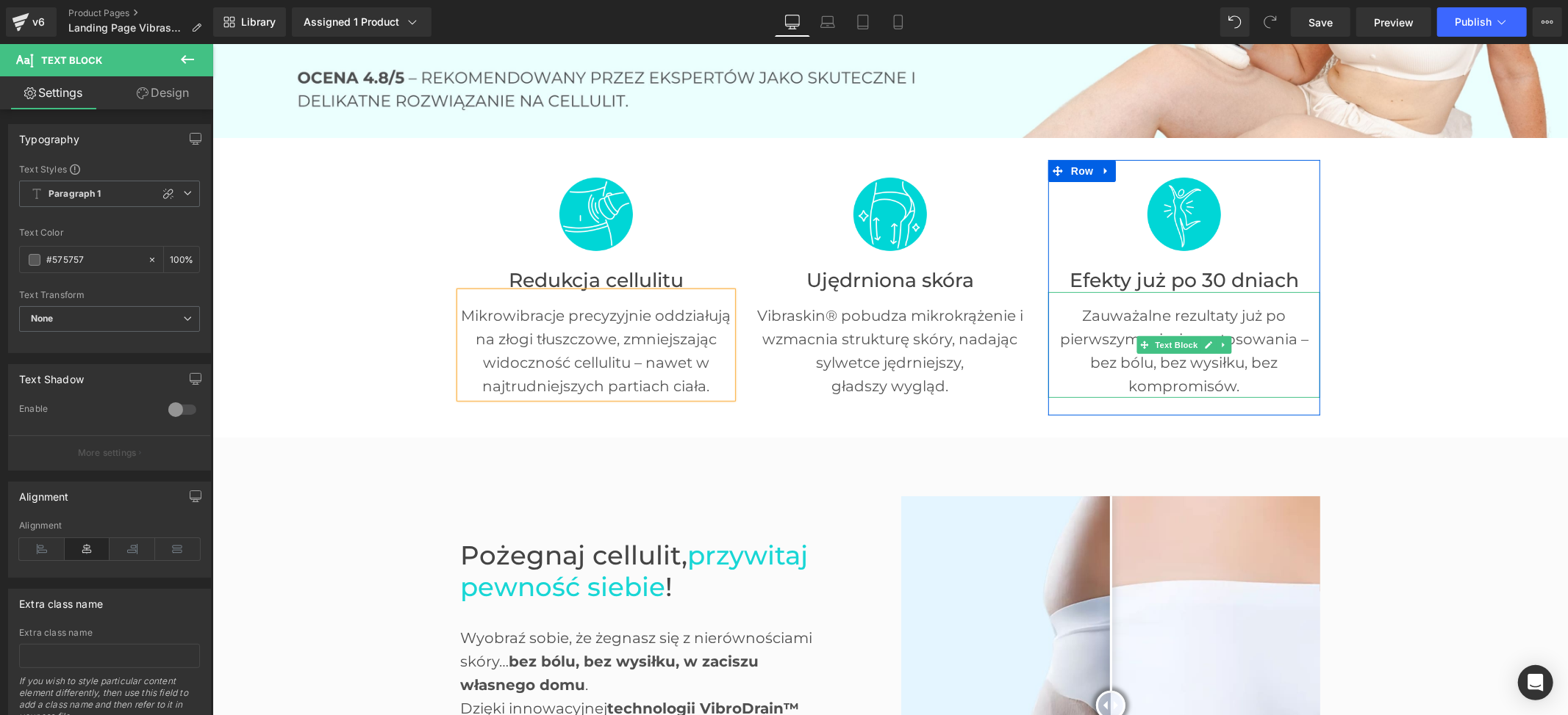
drag, startPoint x: 1097, startPoint y: 309, endPoint x: 1081, endPoint y: 311, distance: 16.1
click at [1097, 309] on p "Zauważalne rezultaty już po pierwszym miesiącu stosowania – bez bólu, bez wysił…" at bounding box center [1183, 350] width 272 height 94
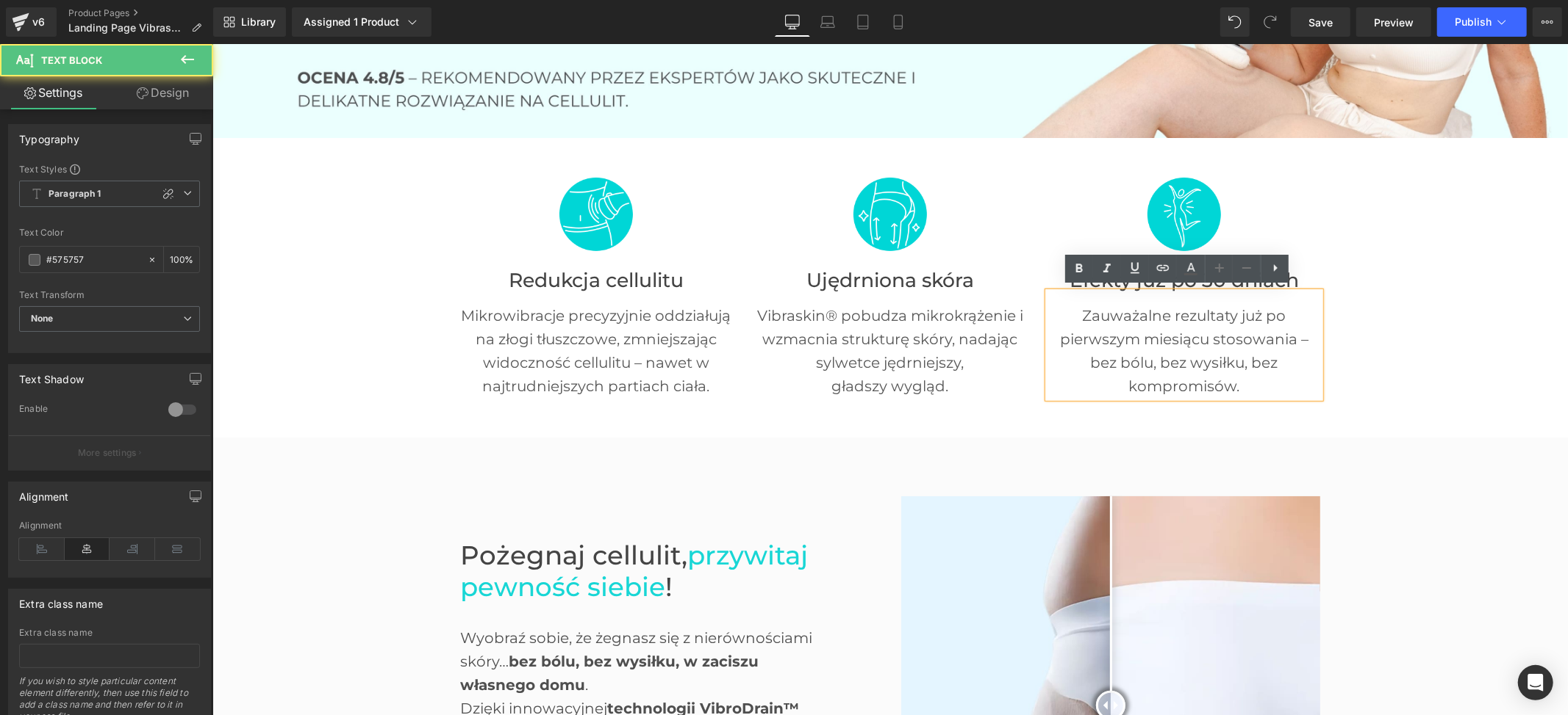
click at [1081, 311] on p "Zauważalne rezultaty już po pierwszym miesiącu stosowania – bez bólu, bez wysił…" at bounding box center [1183, 350] width 272 height 94
click at [1071, 308] on p "Zauważalne rezultaty już po pierwszym miesiącu stosowania – bez bólu, bez wysił…" at bounding box center [1183, 350] width 272 height 94
click at [1160, 309] on p "Zauważalne rezultaty już po pierwszym miesiącu stosowania – bez bólu, bez wysił…" at bounding box center [1183, 350] width 272 height 94
paste div
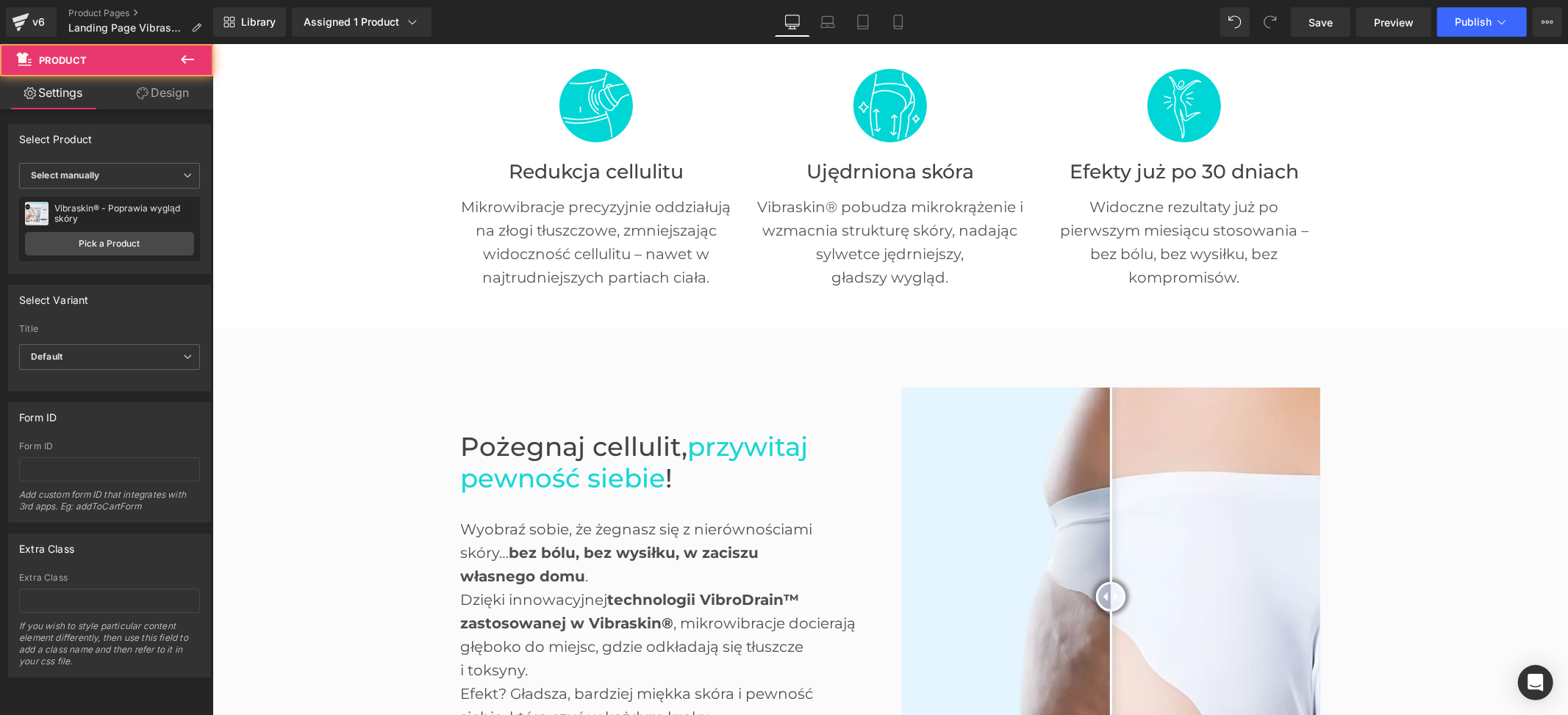
scroll to position [685, 0]
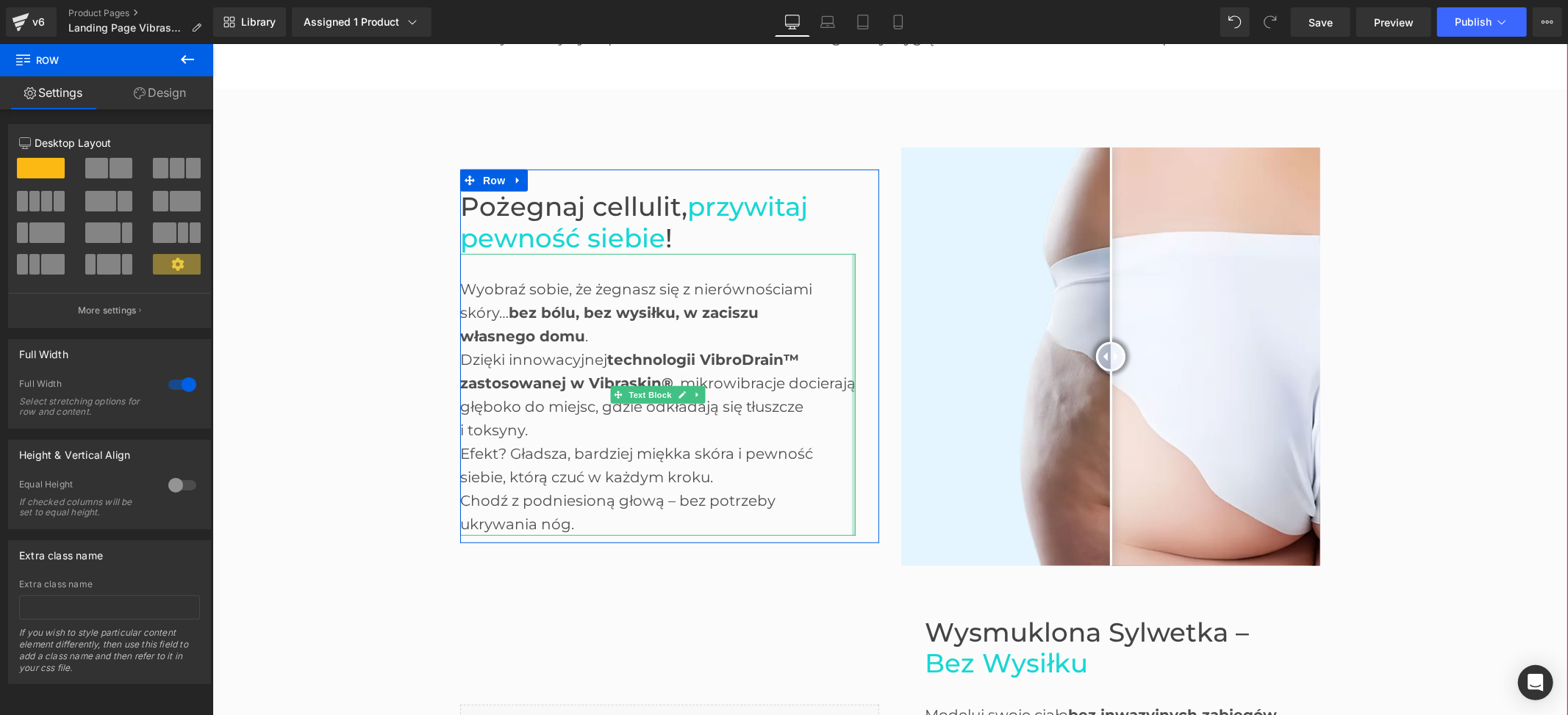
scroll to position [783, 0]
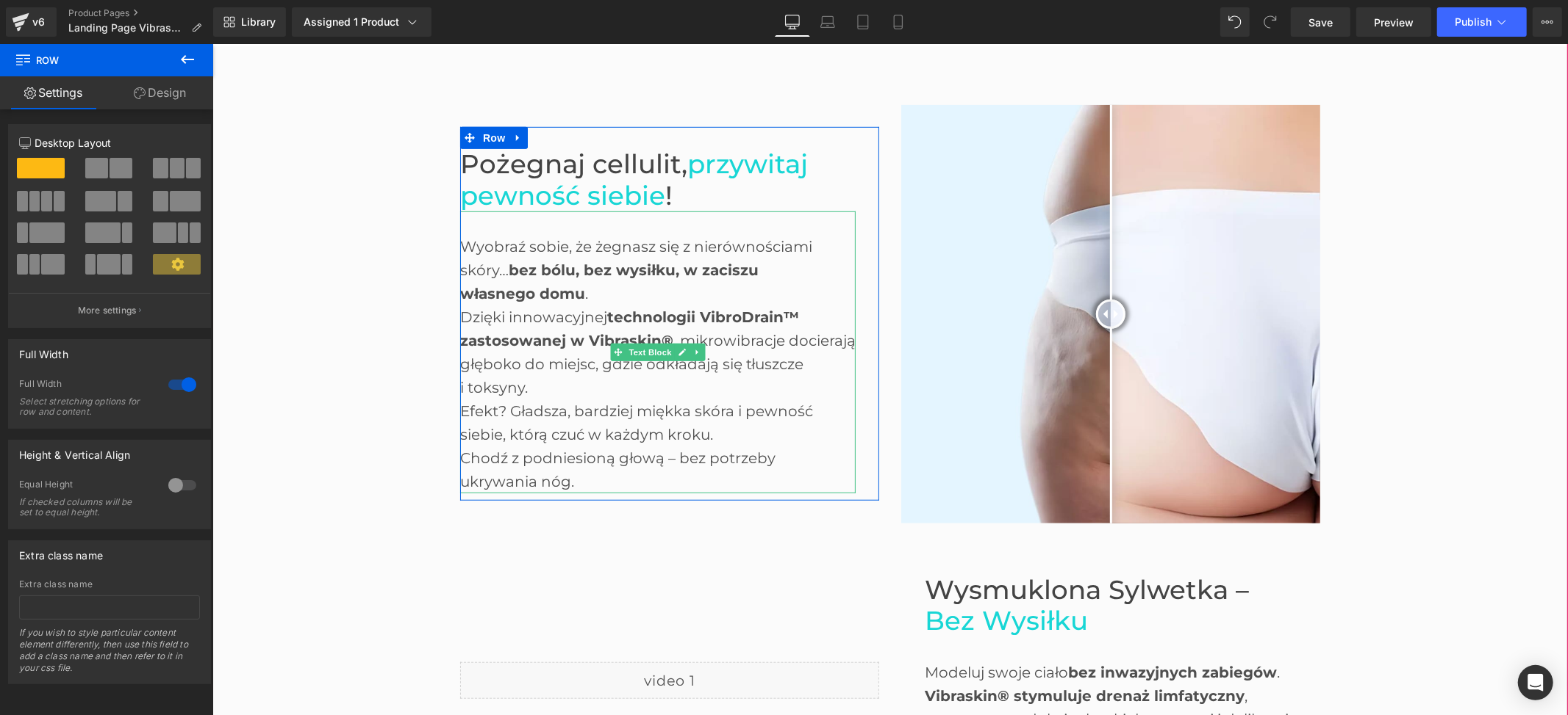
click at [738, 356] on div "Dzięki innowacyjnej technologii VibroDrain™ zastosowanej w Vibraskin® , mikrowi…" at bounding box center [657, 340] width 396 height 71
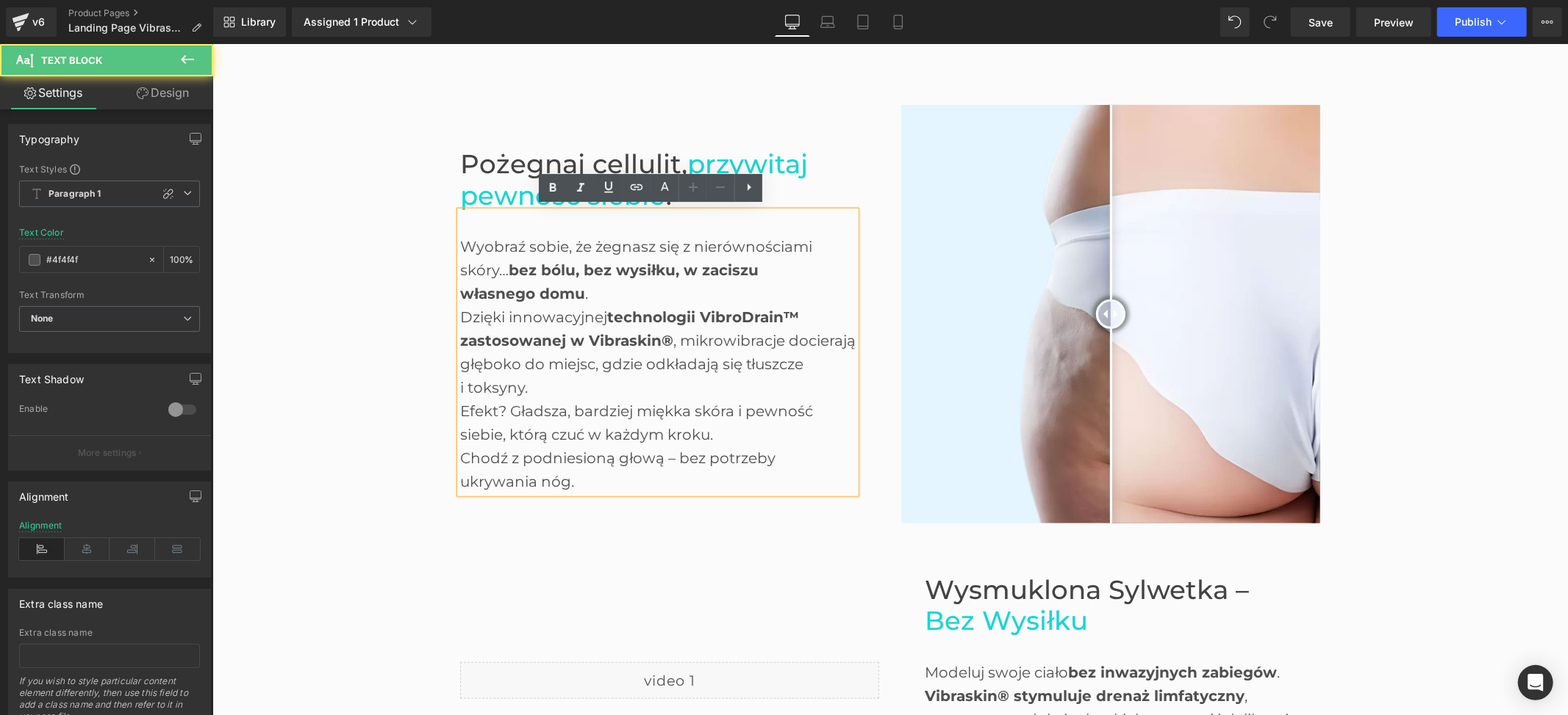
click at [736, 365] on div "Dzięki innowacyjnej technologii VibroDrain™ zastosowanej w Vibraskin® , mikrowi…" at bounding box center [657, 340] width 396 height 71
click at [595, 358] on div "Dzięki innowacyjnej technologii VibroDrain™ zastosowanej w Vibraskin® , mikrowi…" at bounding box center [657, 340] width 396 height 71
click at [515, 382] on div "i toksyny." at bounding box center [657, 387] width 396 height 24
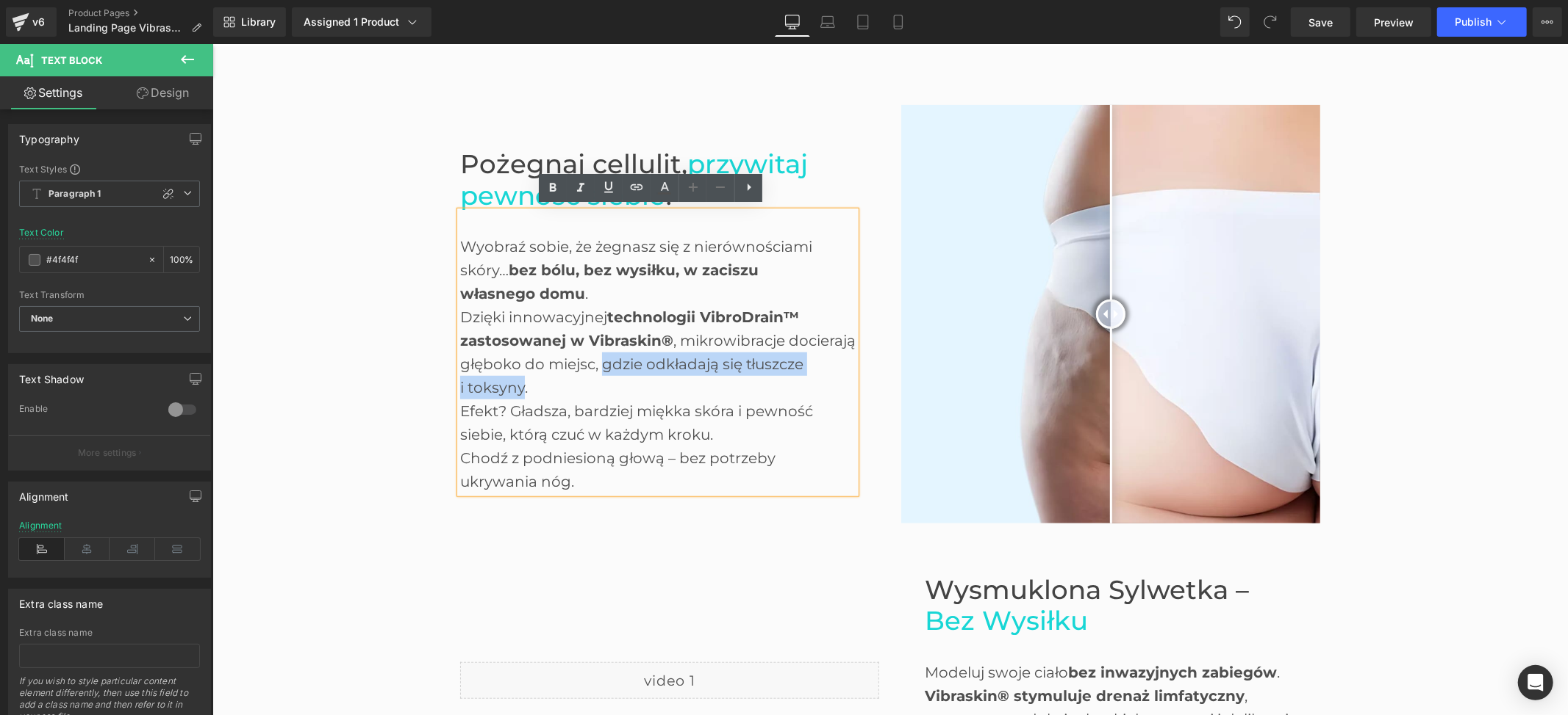
paste div
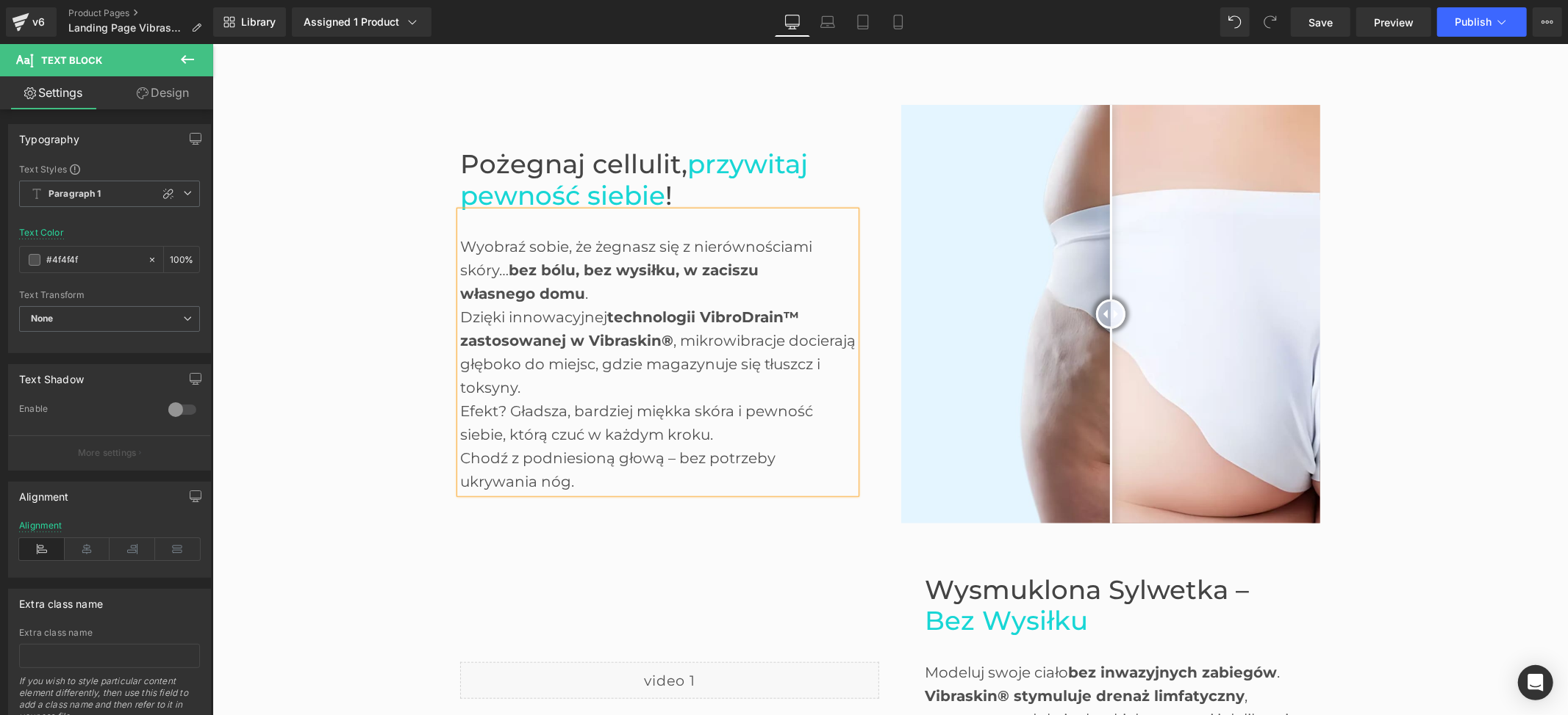
click at [768, 556] on div "Liquid" at bounding box center [668, 681] width 441 height 257
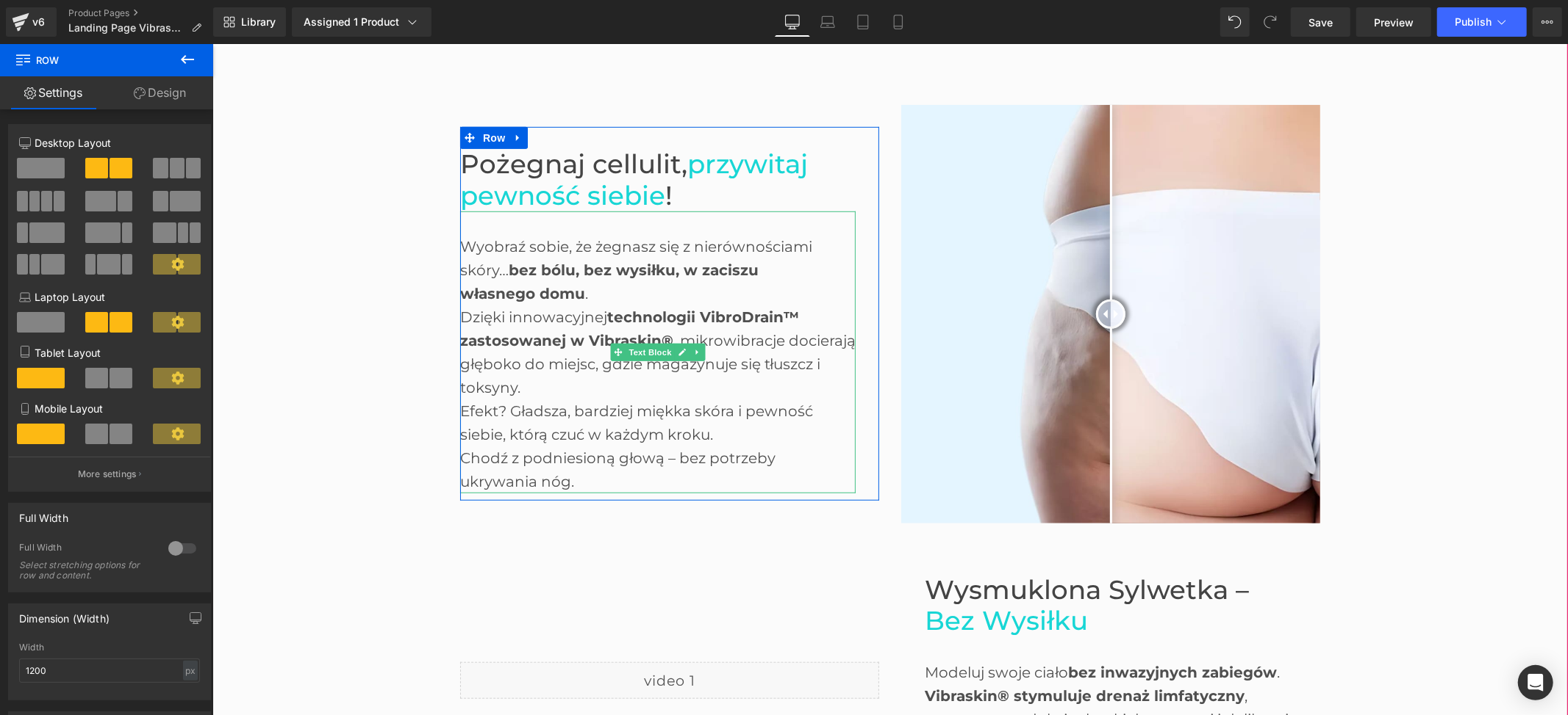
drag, startPoint x: 459, startPoint y: 402, endPoint x: 450, endPoint y: 405, distance: 9.5
click at [459, 402] on div "Efekt? Gładsza, bardziej miękka skóra i pewność siebie, którą czuć w każdym kro…" at bounding box center [657, 423] width 396 height 47
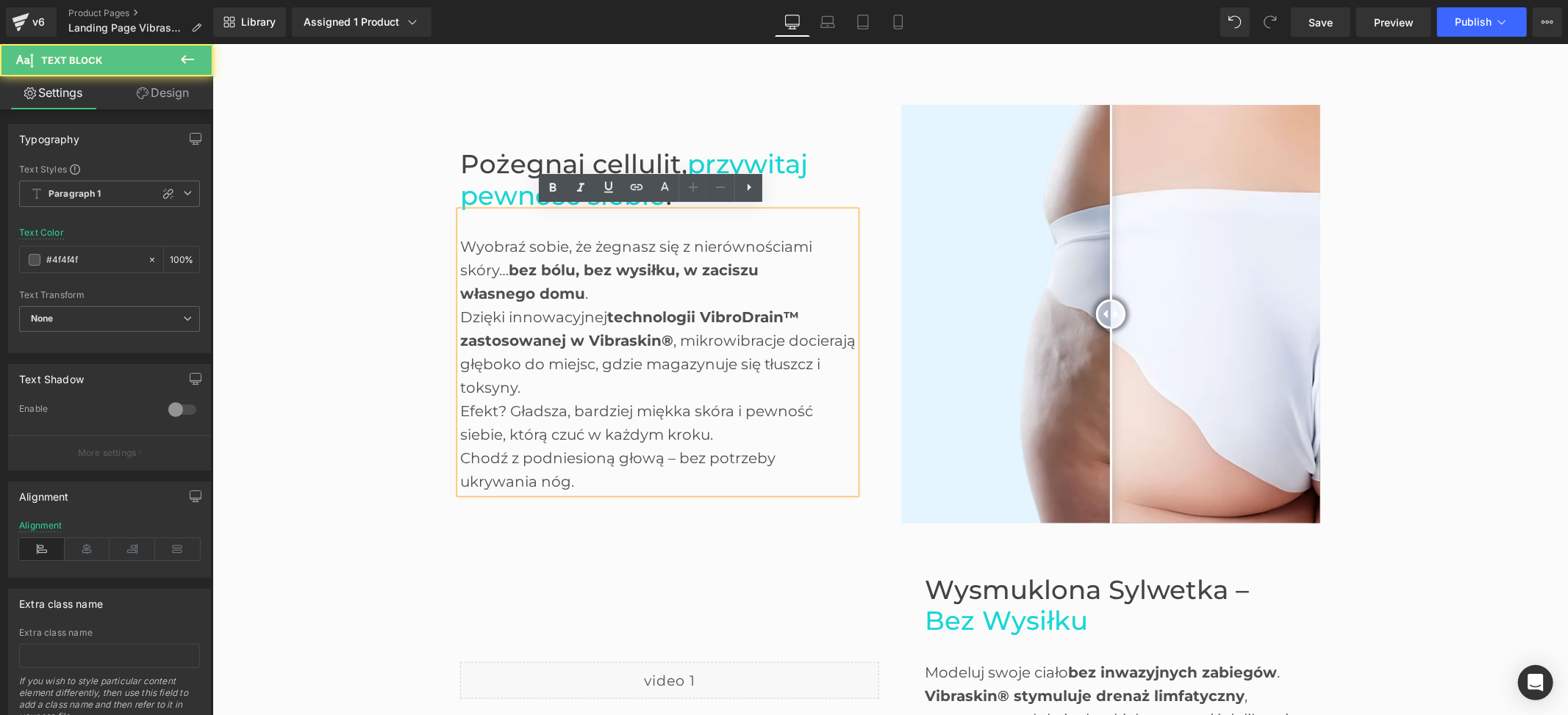
click at [459, 405] on div "Wyobraź sobie, że żegnasz się z nierównościami skóry… bez bólu, bez wysiłku, w …" at bounding box center [657, 351] width 396 height 282
click at [459, 403] on div "Efekt? Gładsza, bardziej miękka skóra i pewność siebie, którą czuć w każdym kro…" at bounding box center [657, 423] width 396 height 47
click at [702, 425] on div "Efekt? Gładsza, bardziej miękka skóra i pewność siebie, którą czuć w każdym kro…" at bounding box center [657, 423] width 396 height 47
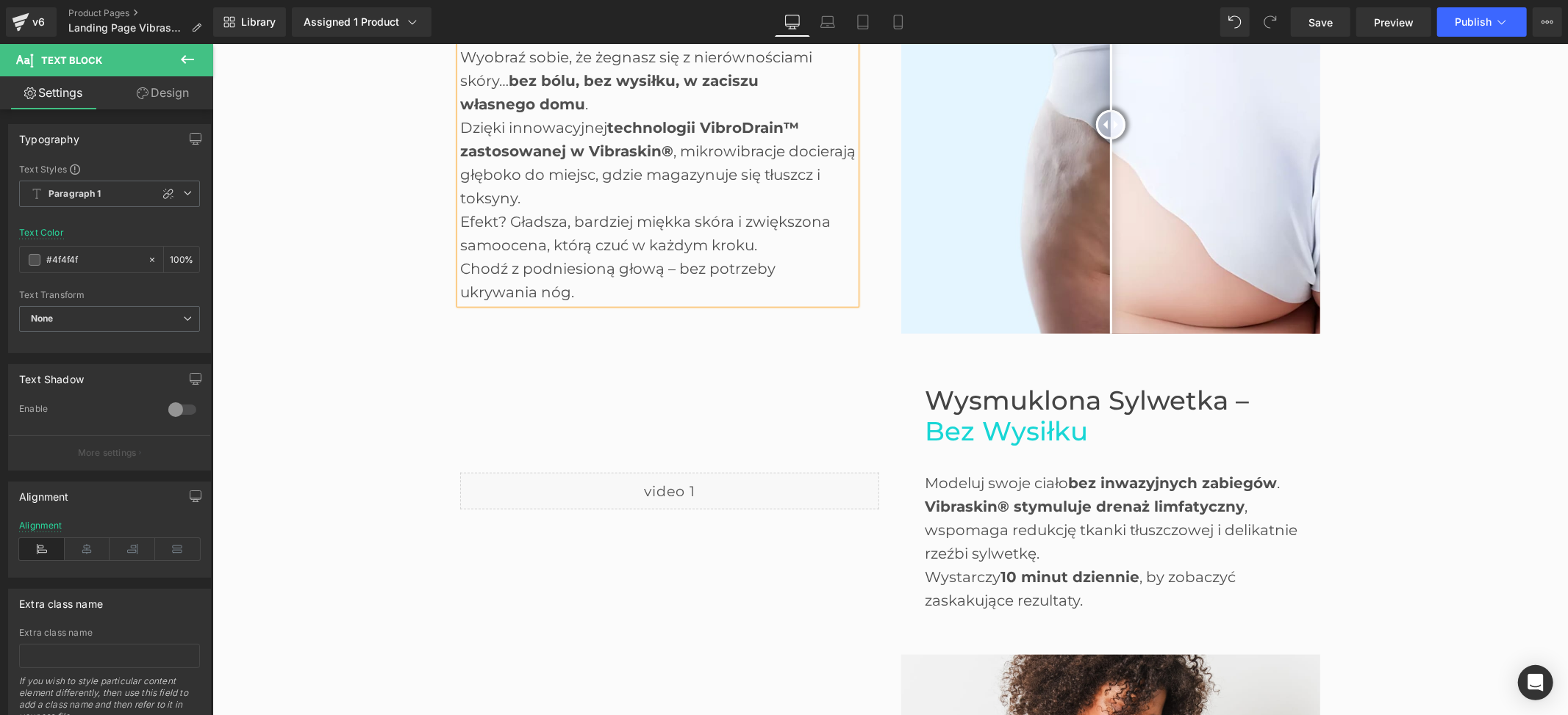
scroll to position [980, 0]
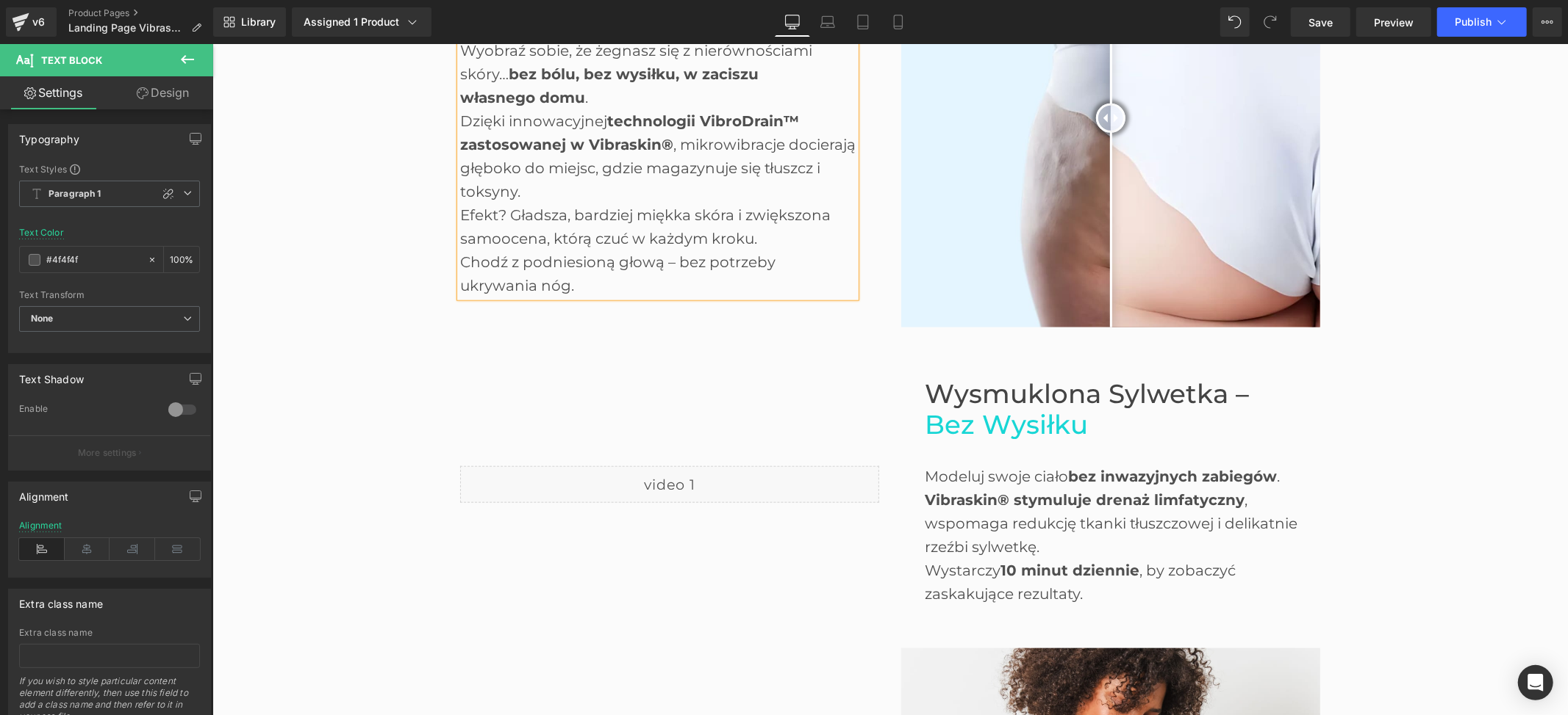
click at [1012, 471] on div "Modeluj swoje ciało bez inwazyjnych zabiegów . Vibraskin® stymuluje drenaż limf…" at bounding box center [1122, 523] width 396 height 164
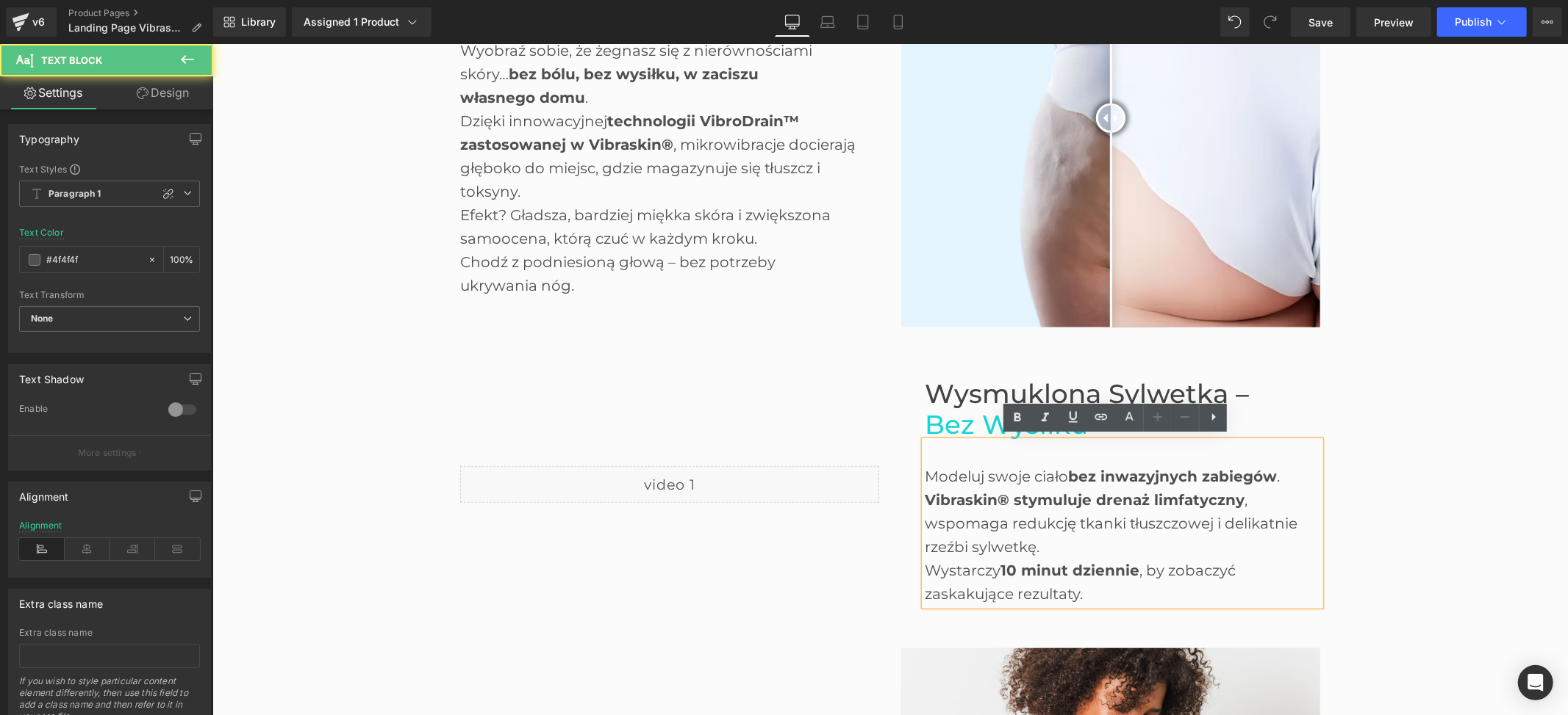
click at [942, 470] on div "Modeluj swoje ciało bez inwazyjnych zabiegów . Vibraskin® stymuluje drenaż limf…" at bounding box center [1122, 523] width 396 height 164
click at [924, 470] on div "Modeluj swoje ciało bez inwazyjnych zabiegów . Vibraskin® stymuluje drenaż limf…" at bounding box center [1122, 523] width 396 height 164
click at [924, 467] on div "Modeluj swoje ciało bez inwazyjnych zabiegów . Vibraskin® stymuluje drenaż limf…" at bounding box center [1122, 523] width 396 height 164
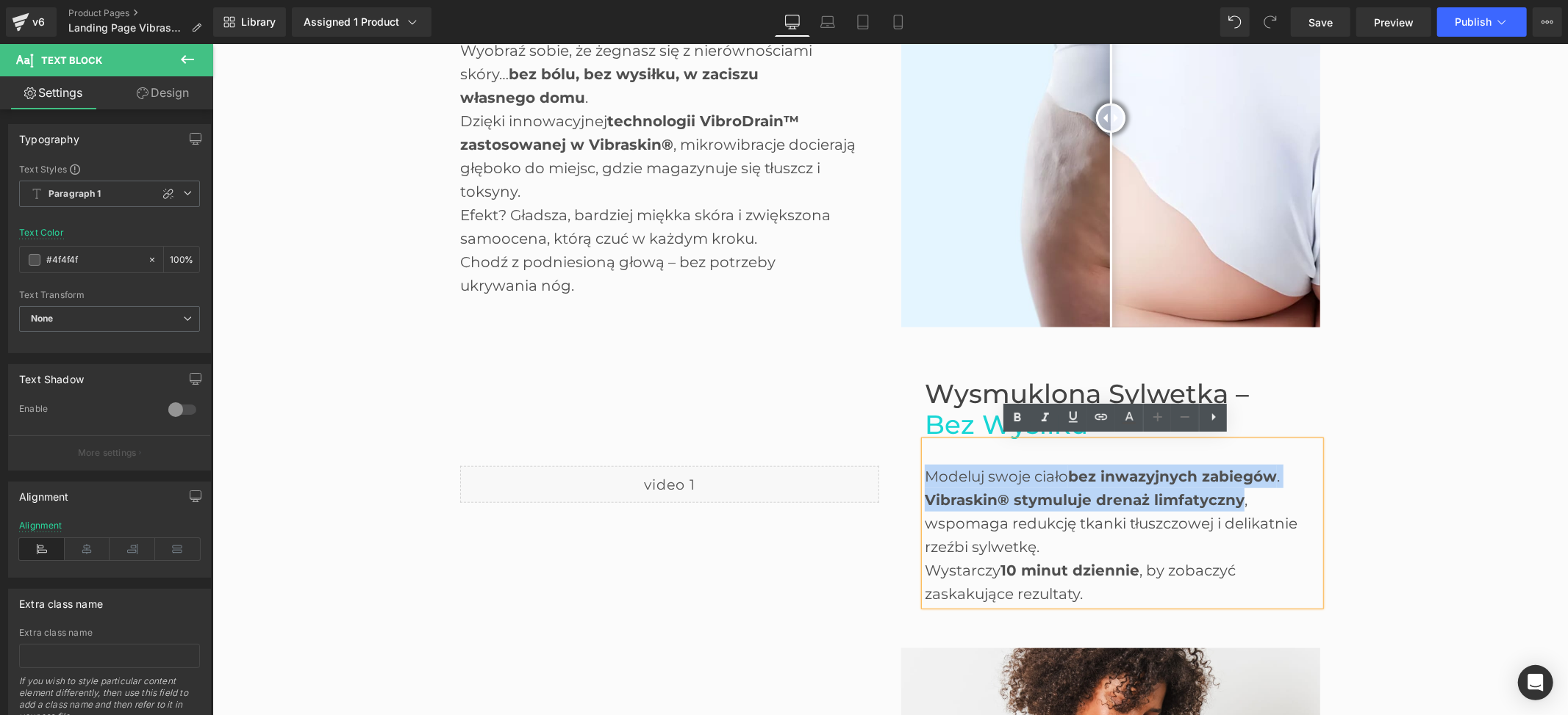
click at [1226, 492] on span "Vibraskin® stymuluje drenaż limfatyczny" at bounding box center [1084, 499] width 320 height 17
paste div
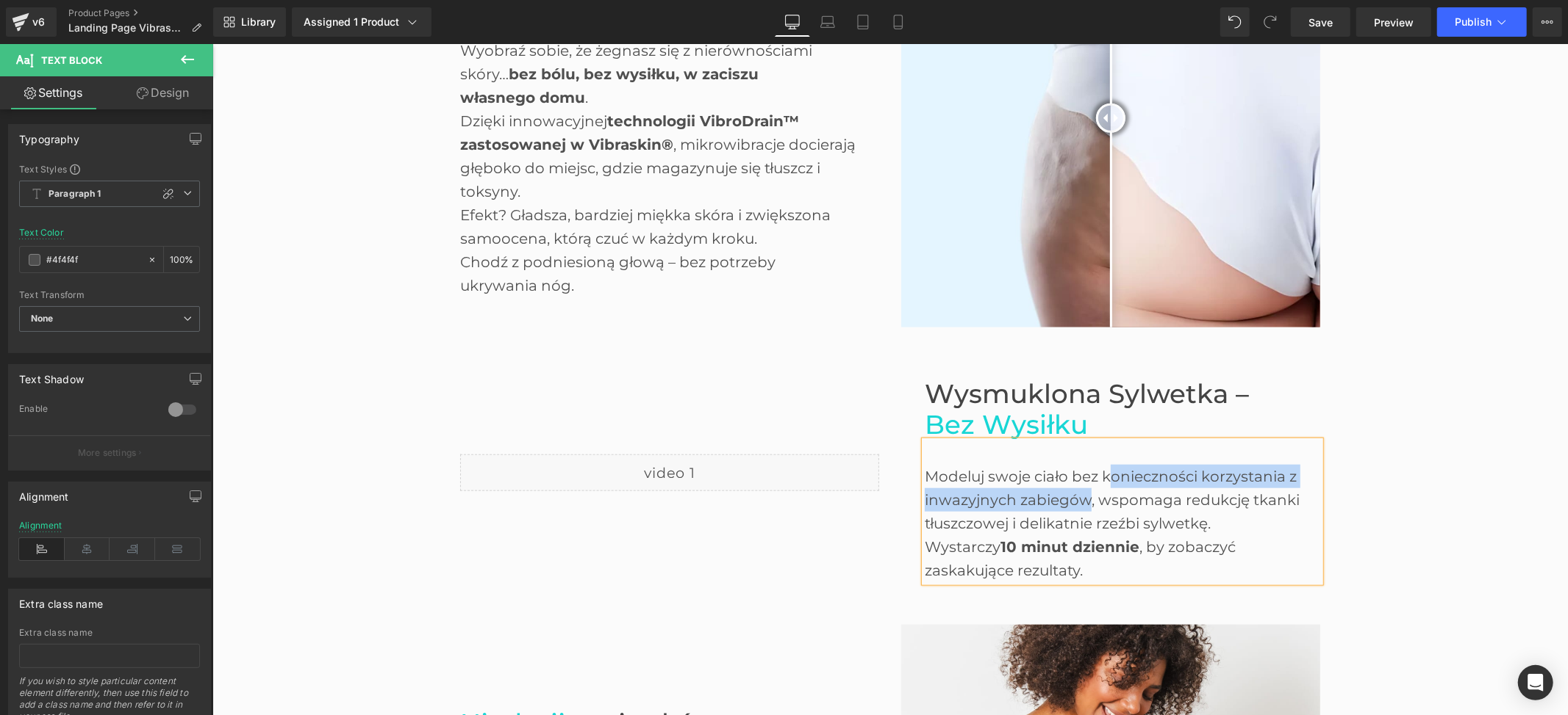
click at [1098, 468] on div "Modeluj swoje ciało bez konieczności korzystania z inwazyjnych zabiegów , wspom…" at bounding box center [1122, 499] width 396 height 71
click at [1096, 466] on div "Modeluj swoje ciało bez konieczności korzystania z inwazyjnych zabiegów , wspom…" at bounding box center [1122, 499] width 396 height 71
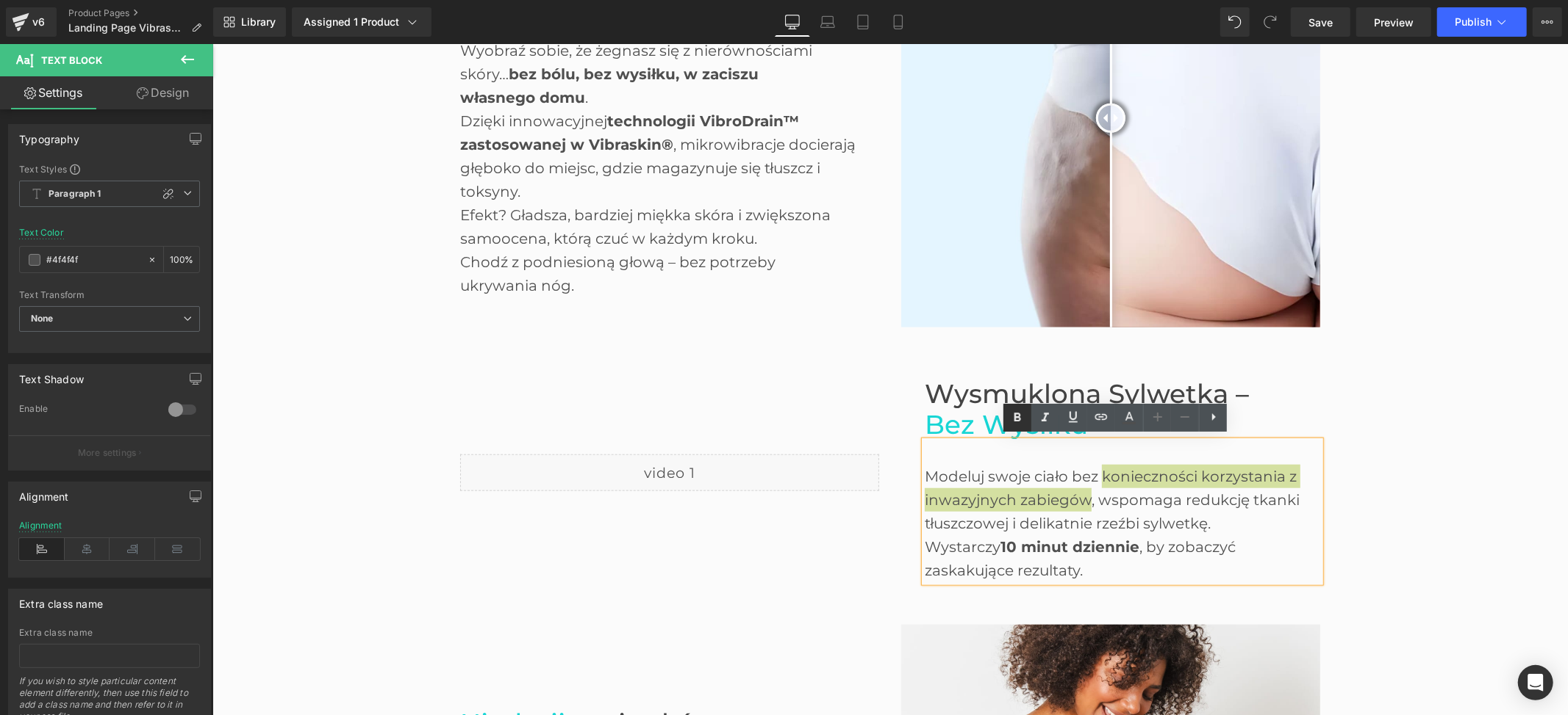
click at [1016, 419] on icon at bounding box center [1017, 418] width 17 height 17
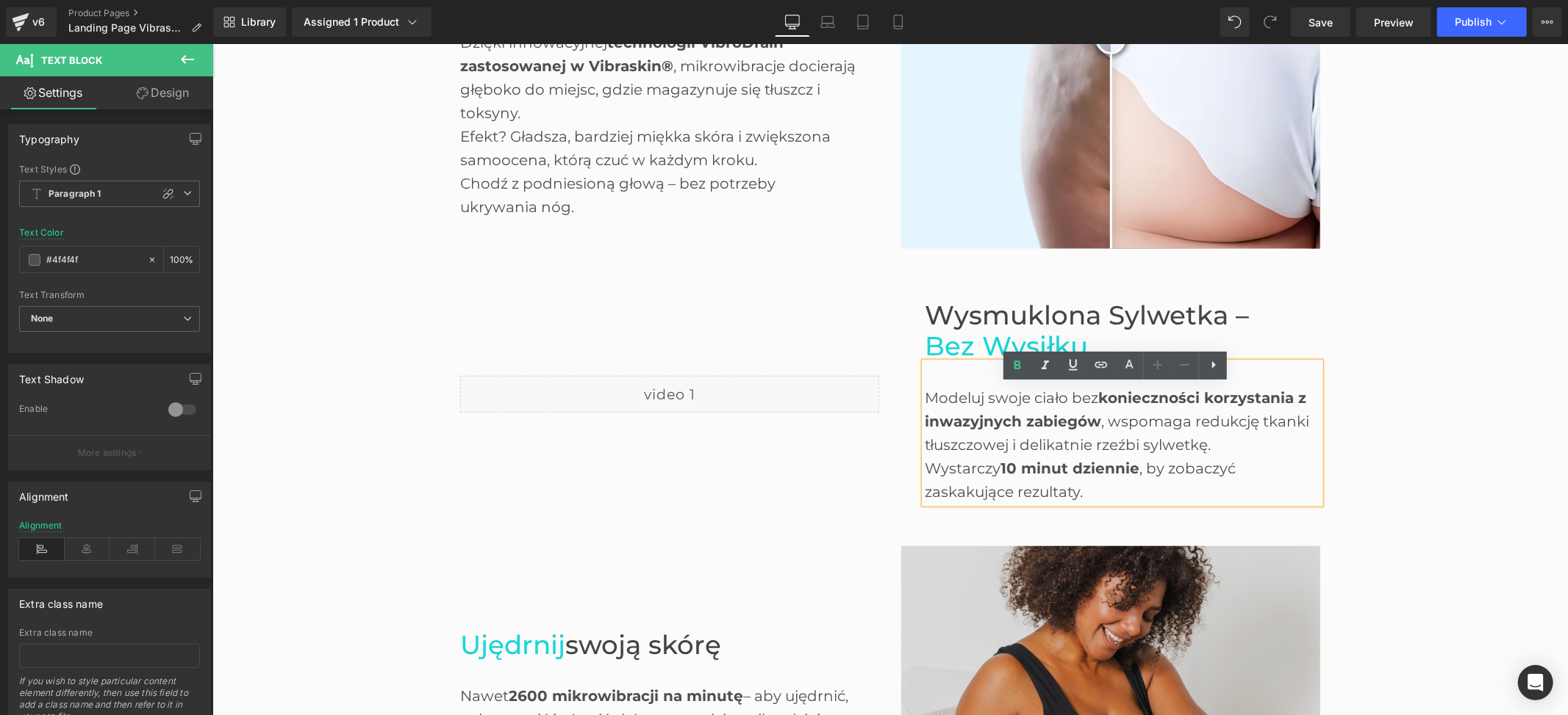
scroll to position [1076, 0]
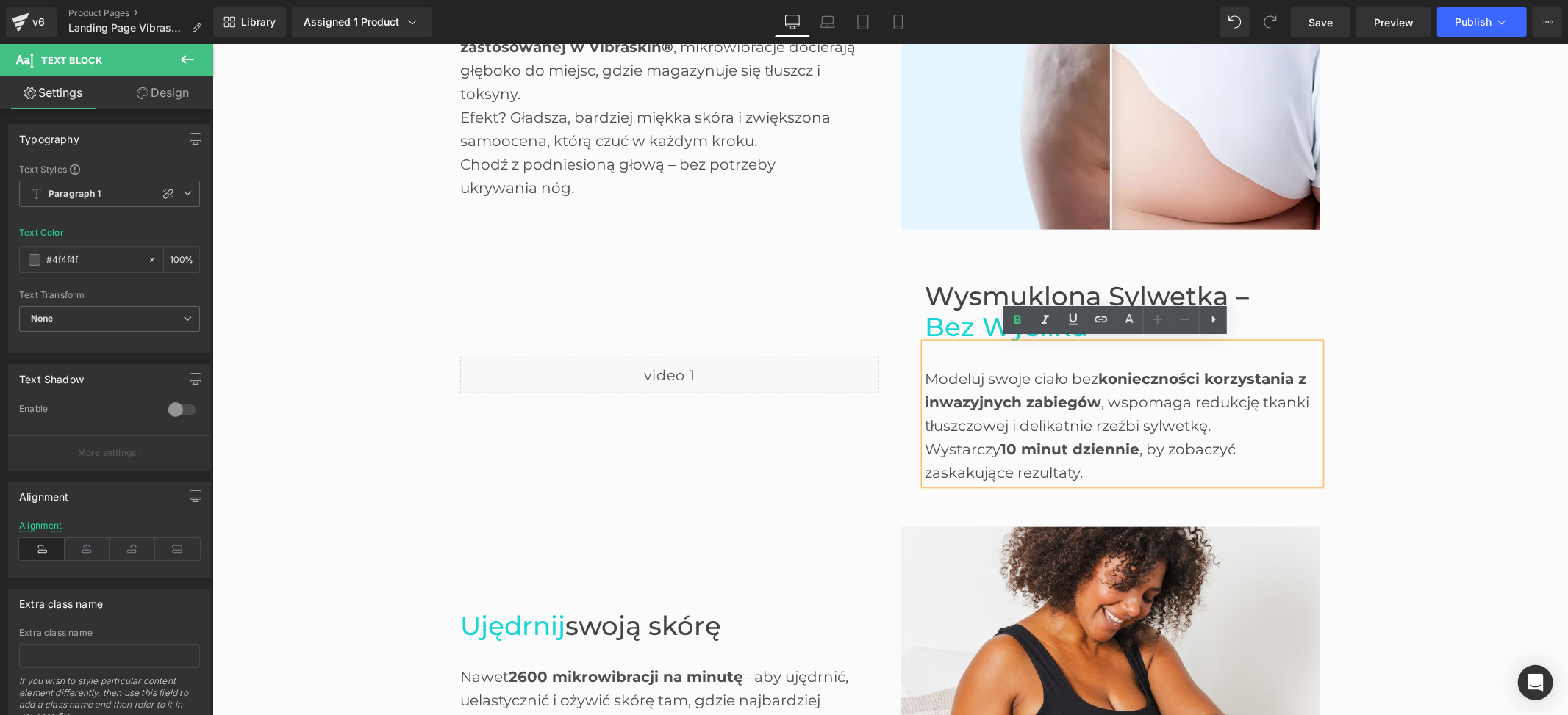
click at [1145, 442] on div "Wystarczy 10 minut dziennie , by zobaczyć zaskakujące rezultaty." at bounding box center [1122, 461] width 396 height 47
click at [1142, 440] on div "Wystarczy 10 minut dziennie , by zobaczyć zaskakujące rezultaty." at bounding box center [1122, 461] width 396 height 47
click at [1070, 464] on div "Wystarczy 10 minut dziennie , by zobaczyć zaskakujące rezultaty." at bounding box center [1122, 461] width 396 height 47
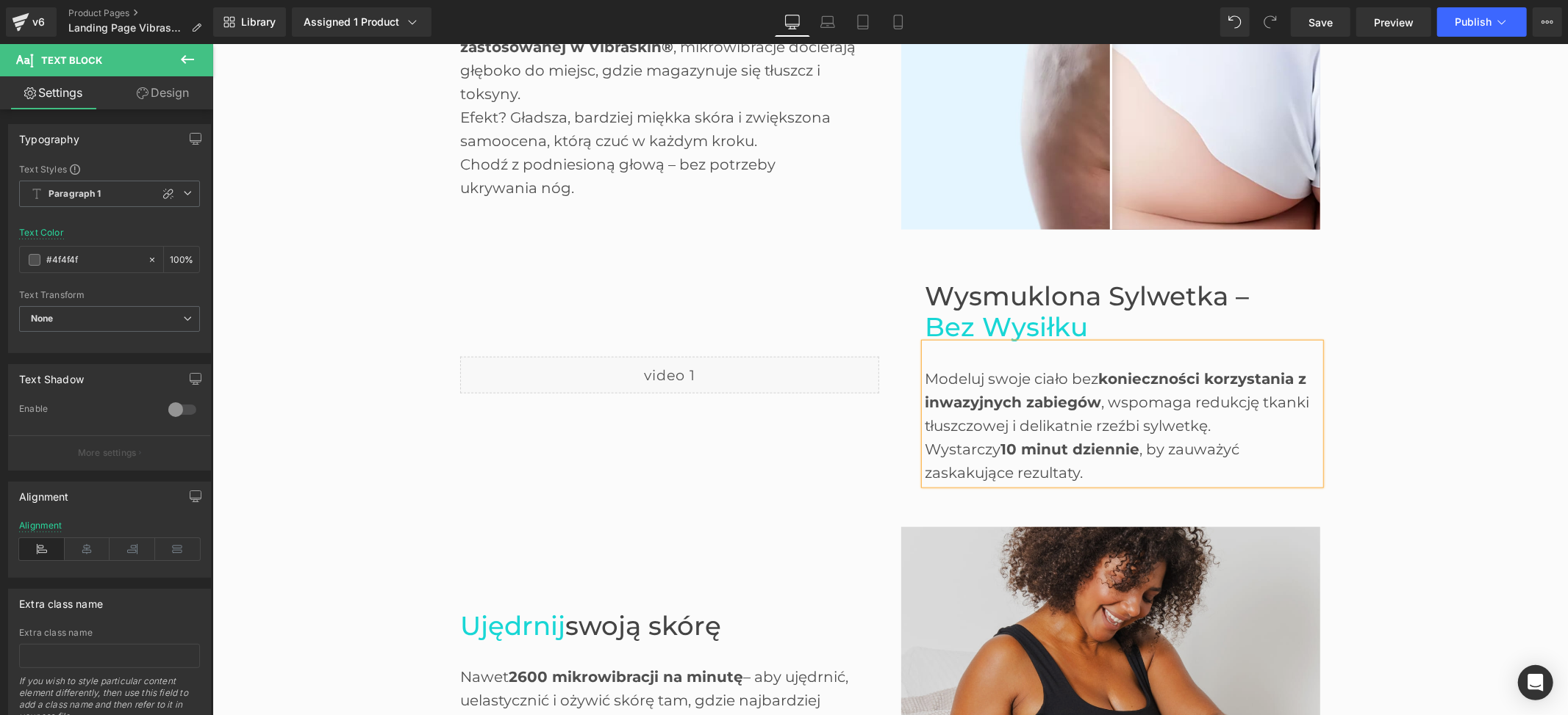
scroll to position [1469, 0]
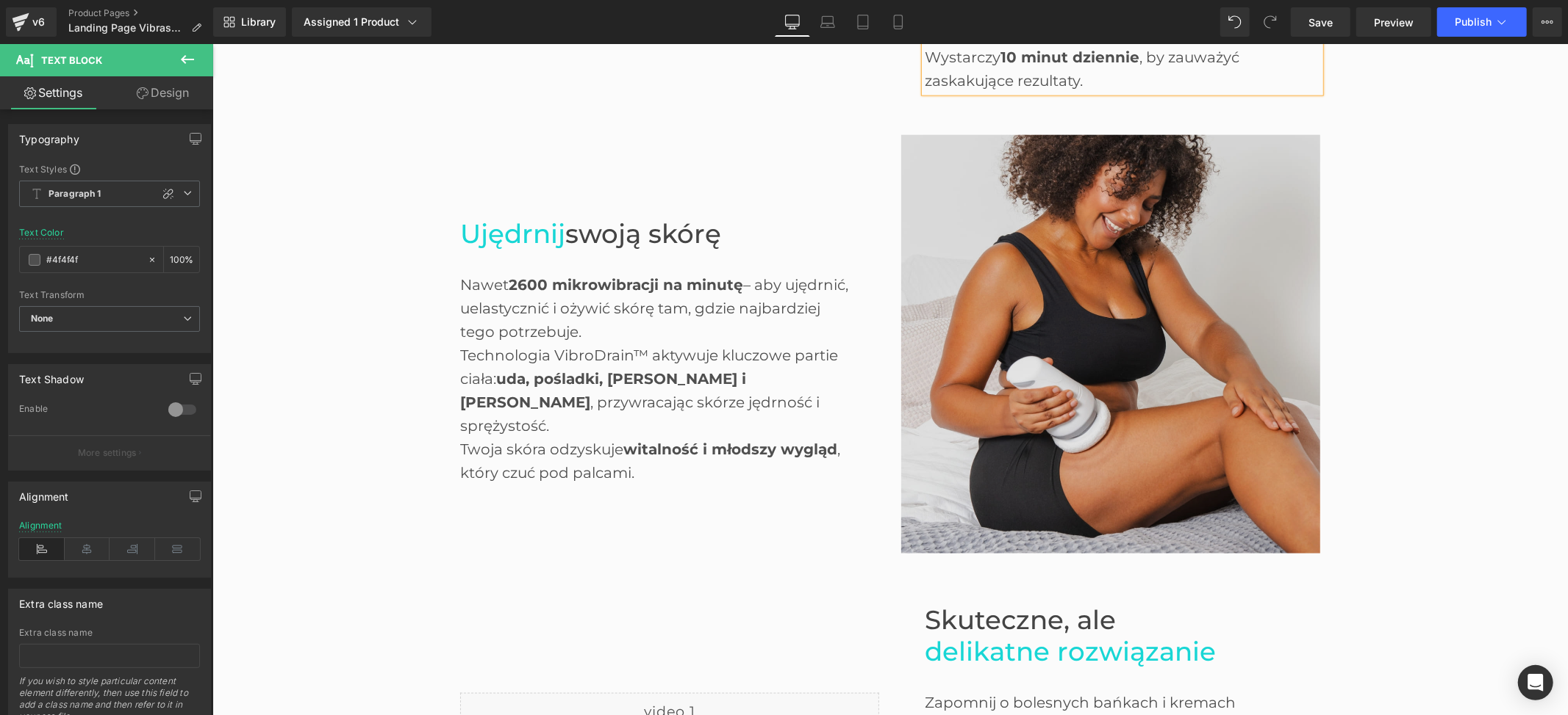
drag, startPoint x: 1455, startPoint y: 472, endPoint x: 918, endPoint y: 458, distance: 537.2
click at [1455, 473] on div "Before and After Images Pożegnaj cellulit, przywitaj pewność siebie ! Heading W…" at bounding box center [888, 348] width 1355 height 1905
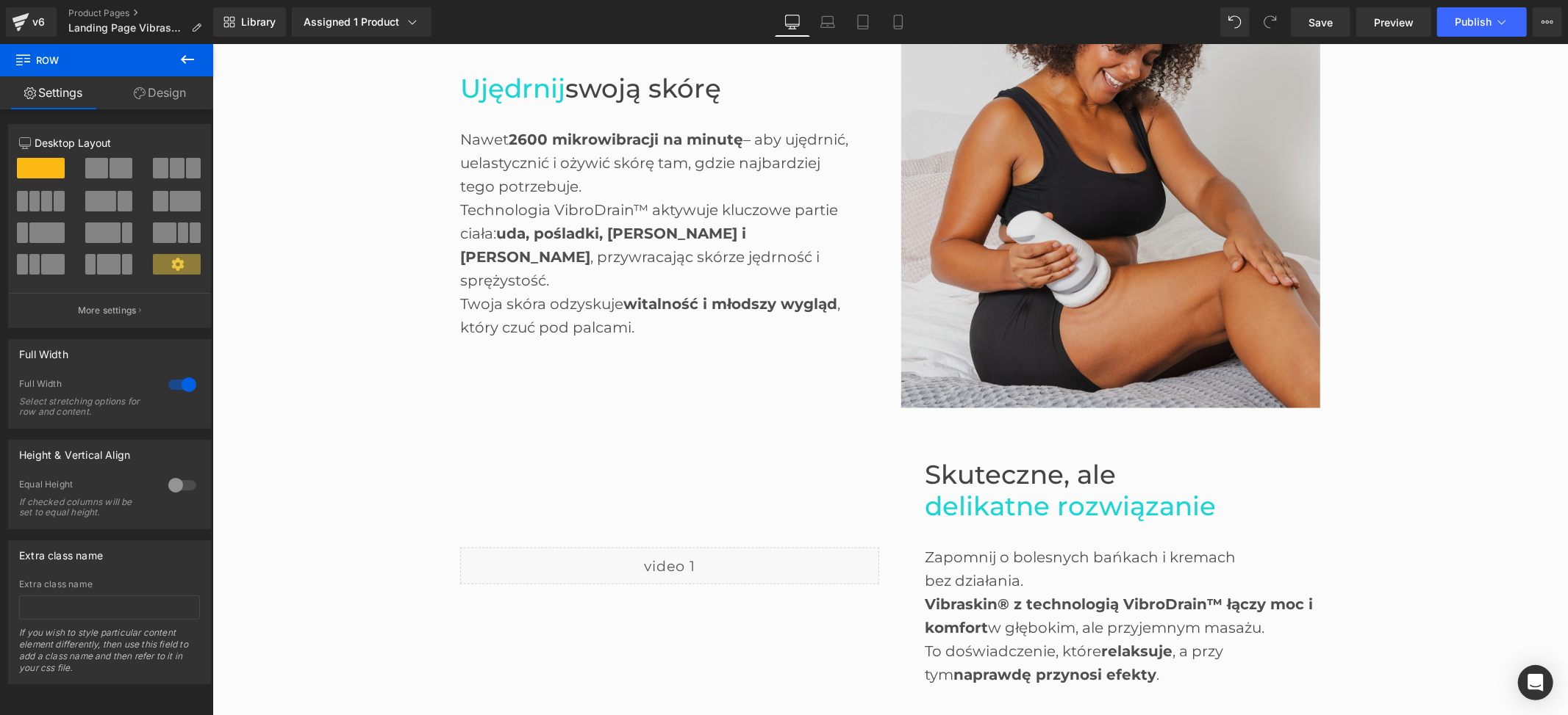
scroll to position [1567, 0]
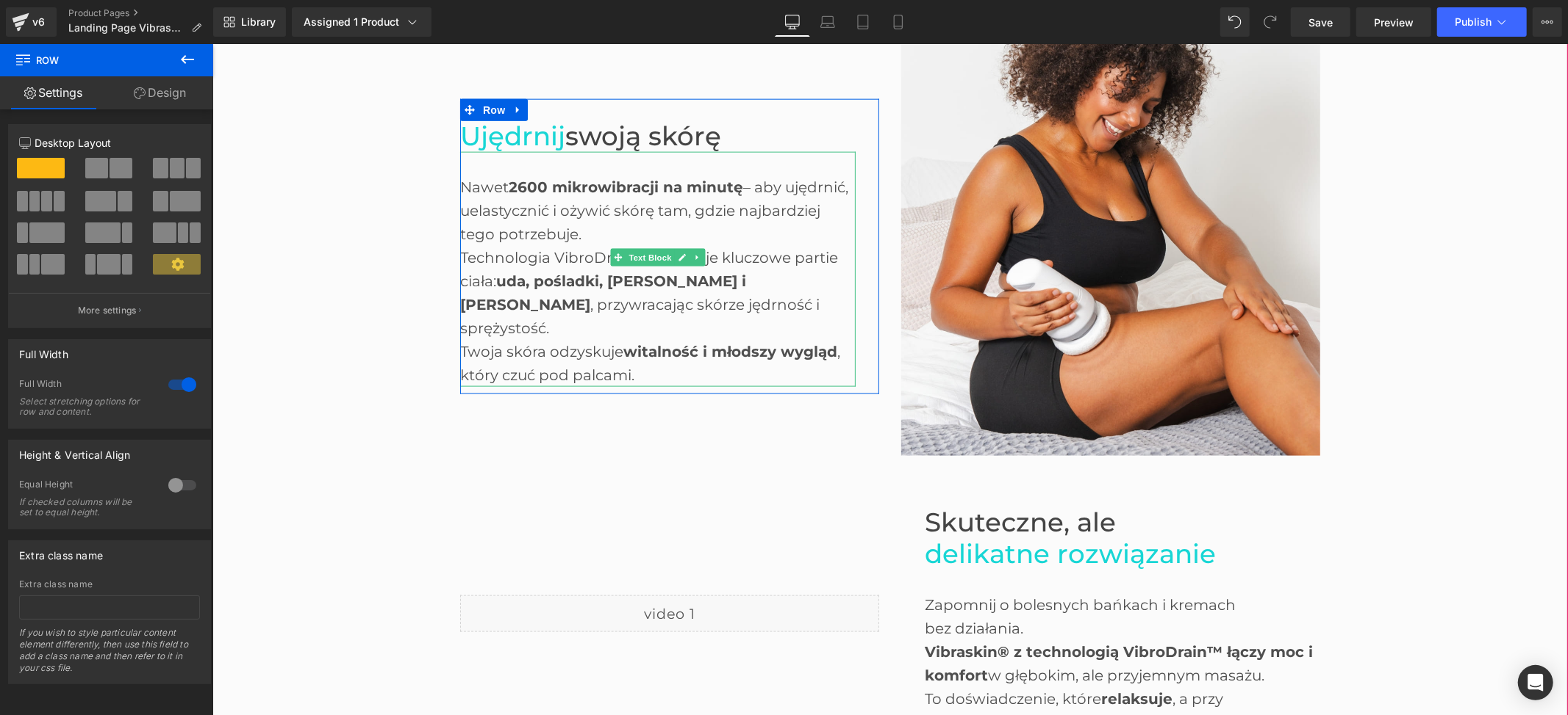
click at [459, 340] on div "Twoja skóra odzyskuje witalność i młodszy wygląd , który czuć pod palcami." at bounding box center [657, 363] width 396 height 47
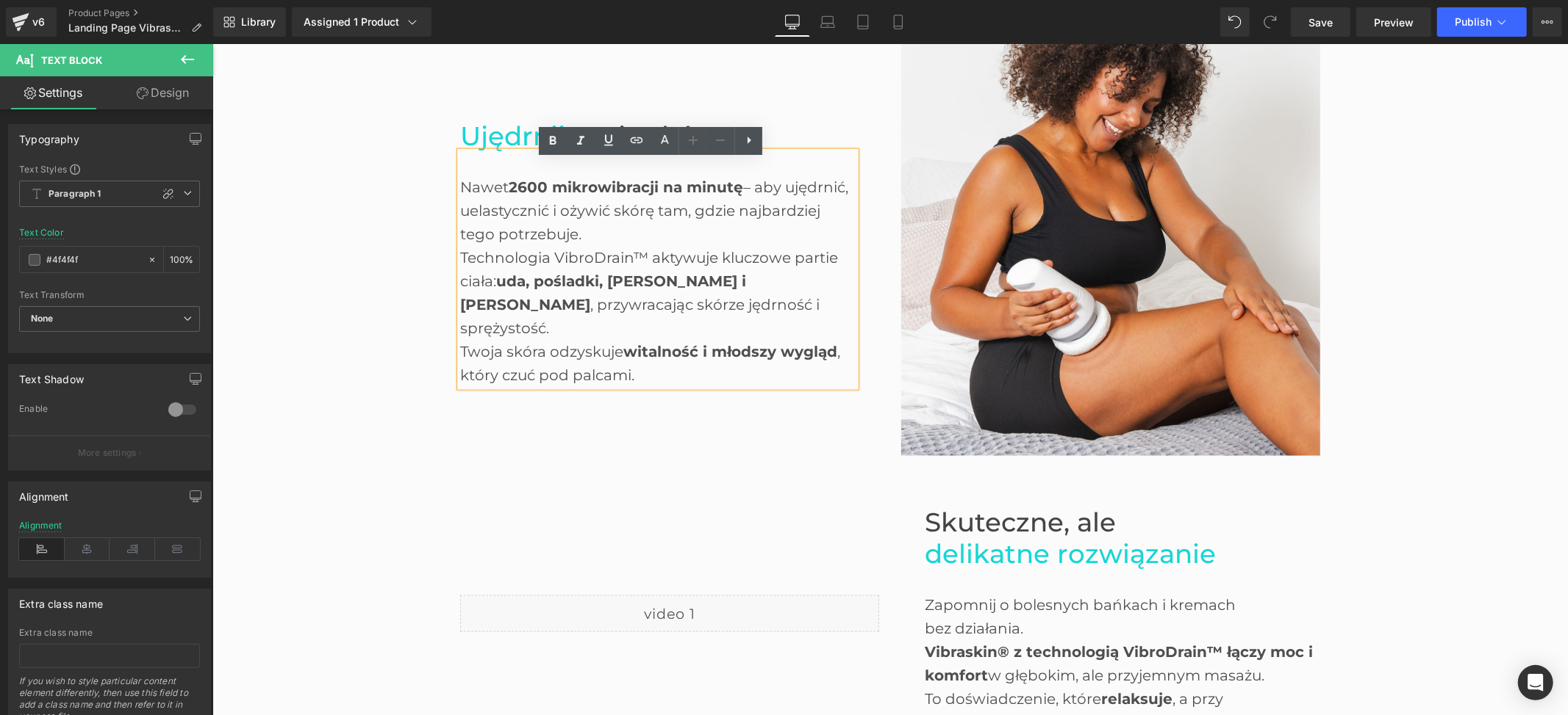
click at [459, 340] on div "Twoja skóra odzyskuje witalność i młodszy wygląd , który czuć pod palcami." at bounding box center [657, 363] width 396 height 47
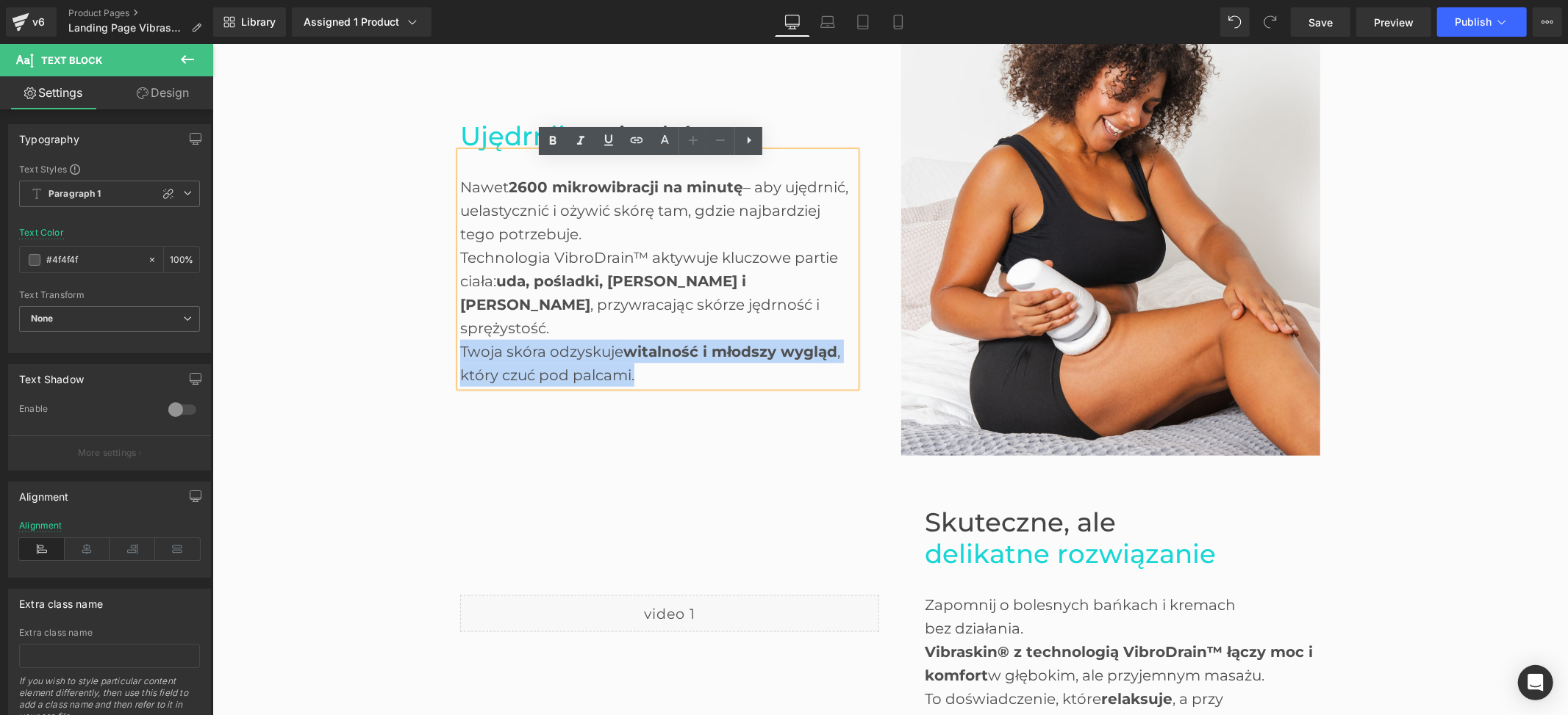
click at [627, 361] on div "Twoja skóra odzyskuje witalność i młodszy wygląd , który czuć pod palcami." at bounding box center [657, 363] width 396 height 47
paste div
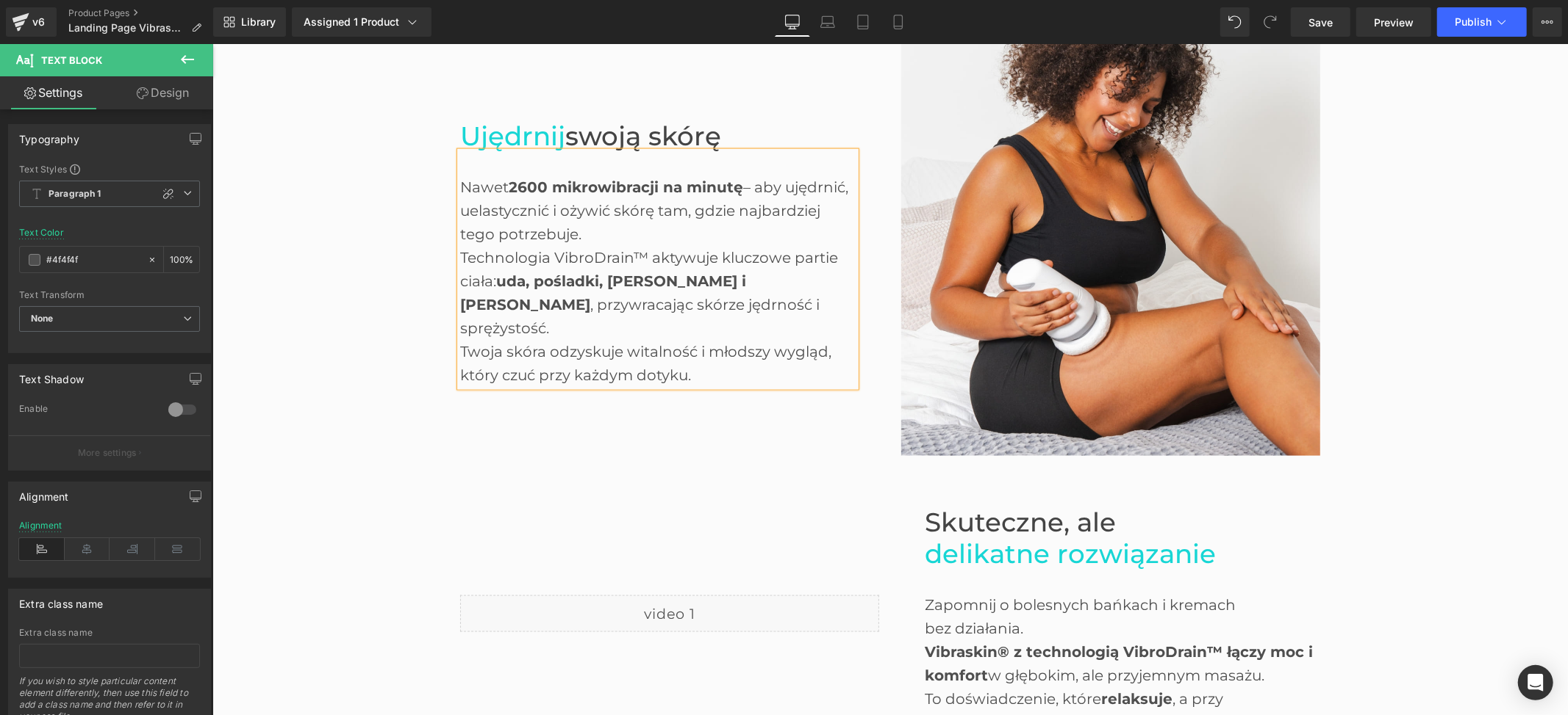
click at [618, 340] on div "Twoja skóra odzyskuje witalność i młodszy wygląd, który czuć przy każdym dotyku." at bounding box center [657, 363] width 396 height 47
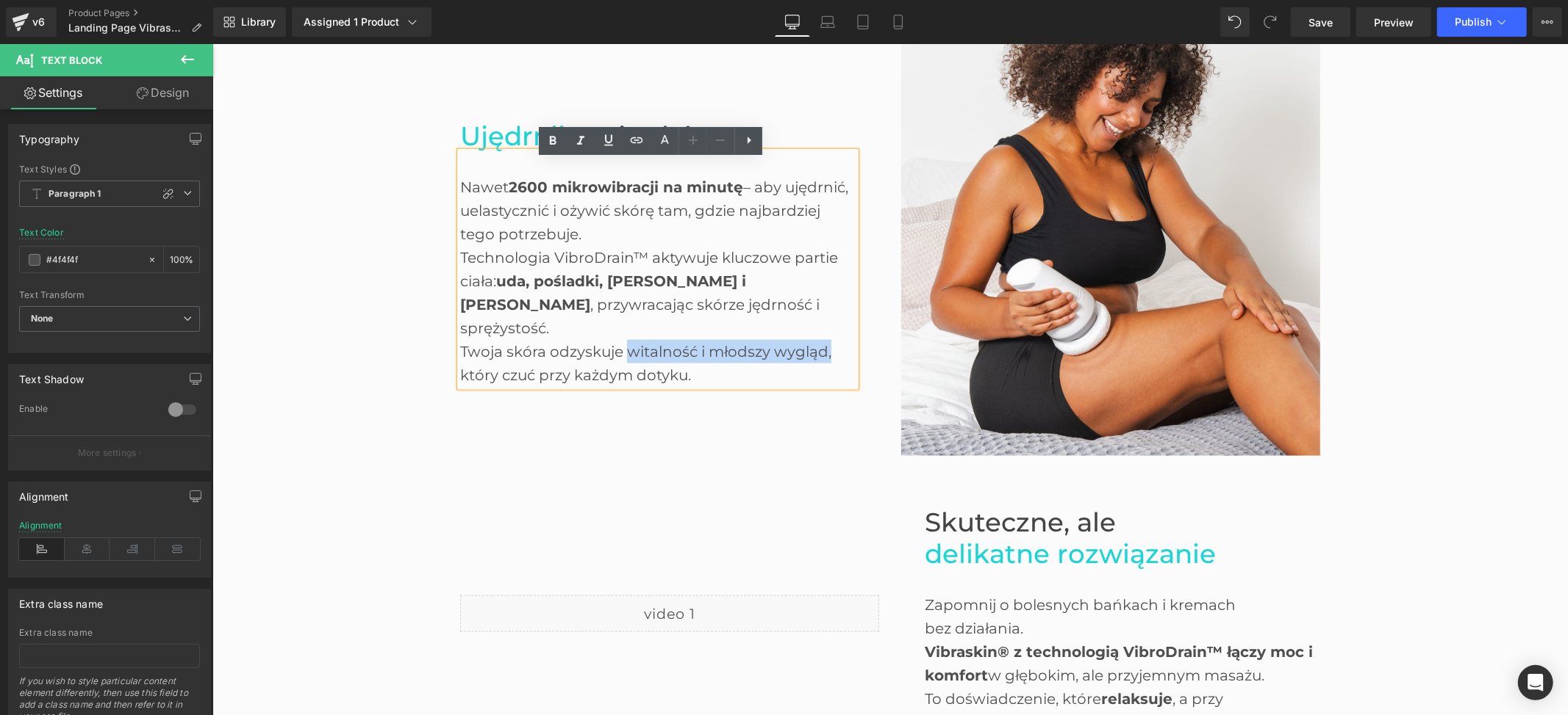
click at [819, 340] on div "Twoja skóra odzyskuje witalność i młodszy wygląd, który czuć przy każdym dotyku." at bounding box center [657, 363] width 396 height 47
click at [556, 141] on icon at bounding box center [553, 141] width 17 height 17
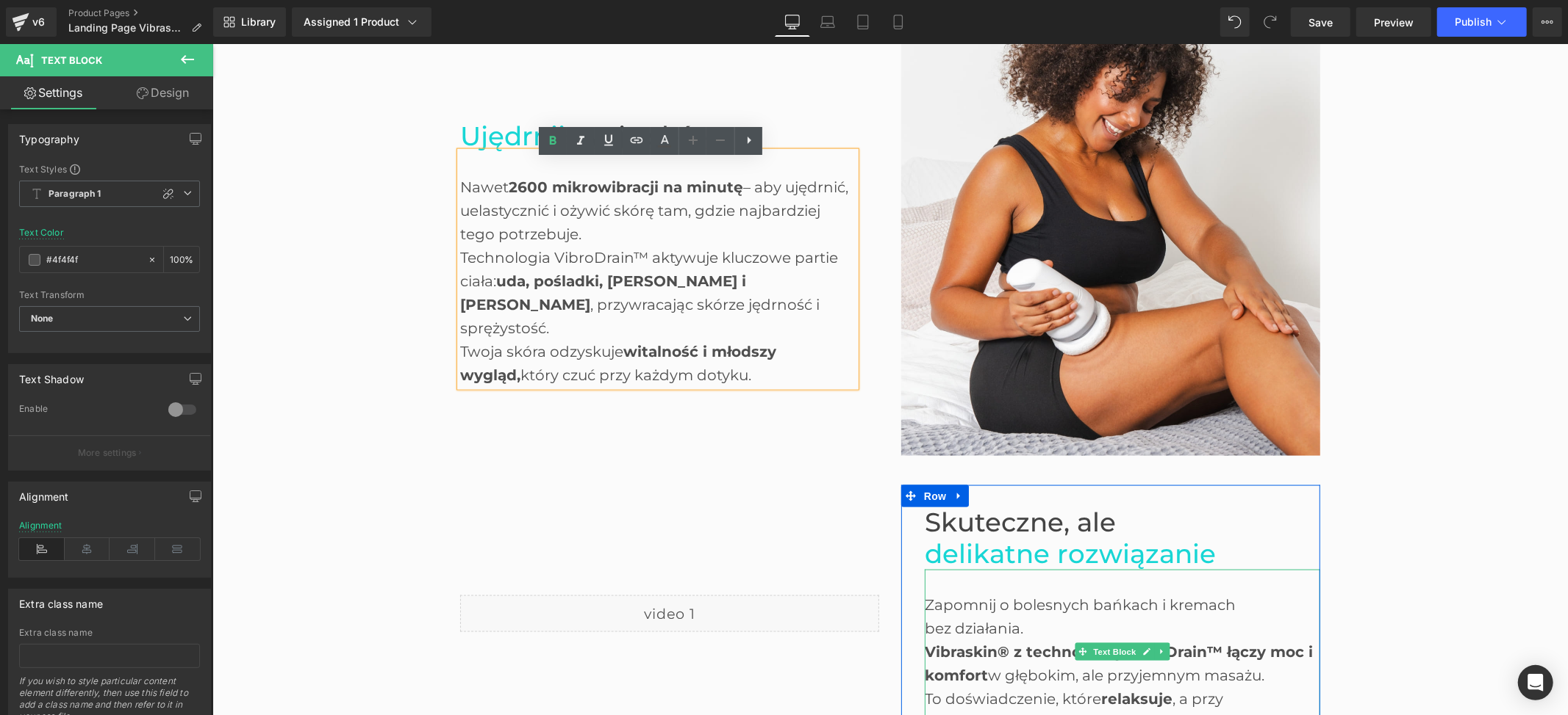
click at [936, 608] on div "Zapomnij o bolesnych bańkach i kremach" at bounding box center [1122, 604] width 396 height 24
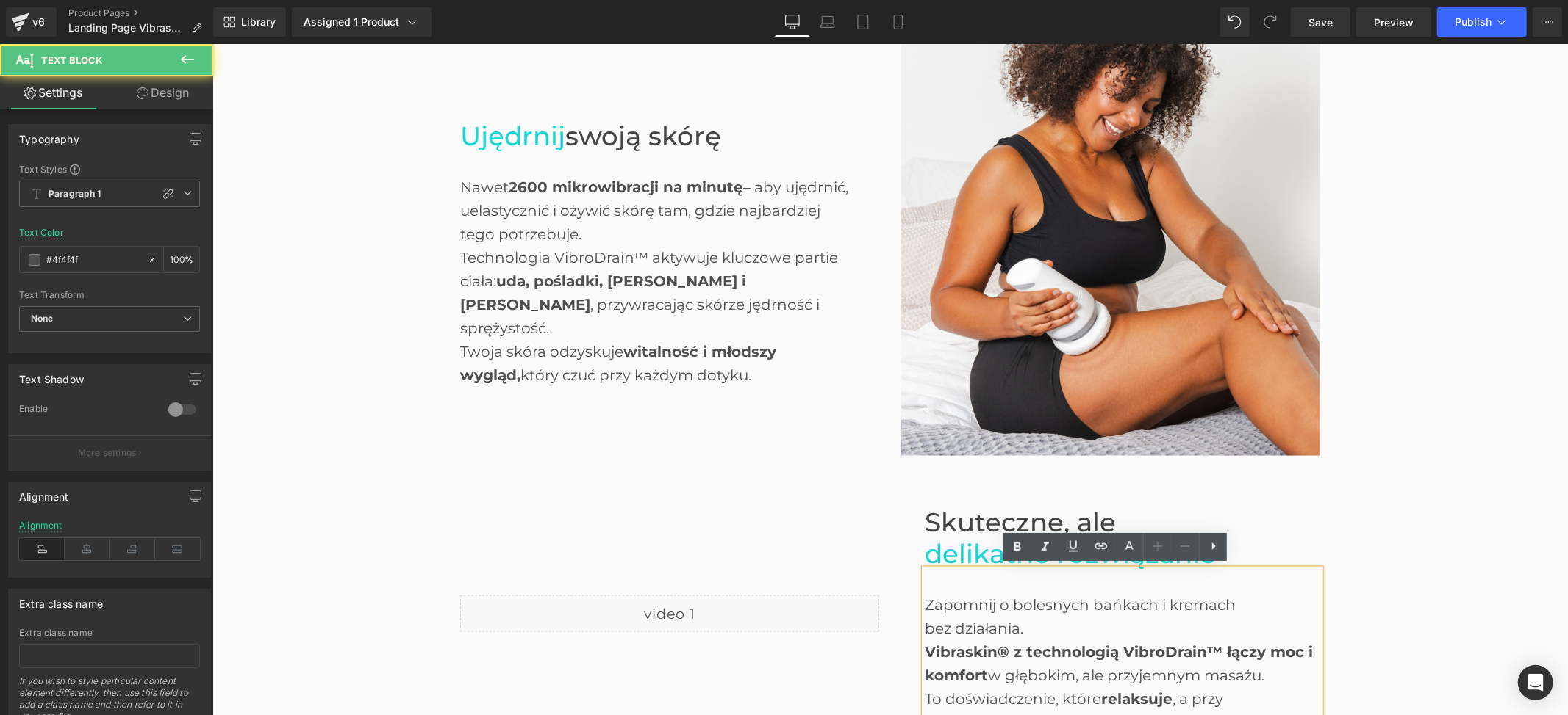
click at [927, 597] on div "Zapomnij o bolesnych bańkach i kremach" at bounding box center [1122, 604] width 396 height 24
click at [924, 594] on div "Zapomnij o bolesnych bańkach i kremach" at bounding box center [1122, 604] width 396 height 24
click at [1012, 622] on div "bez działania." at bounding box center [1122, 628] width 396 height 24
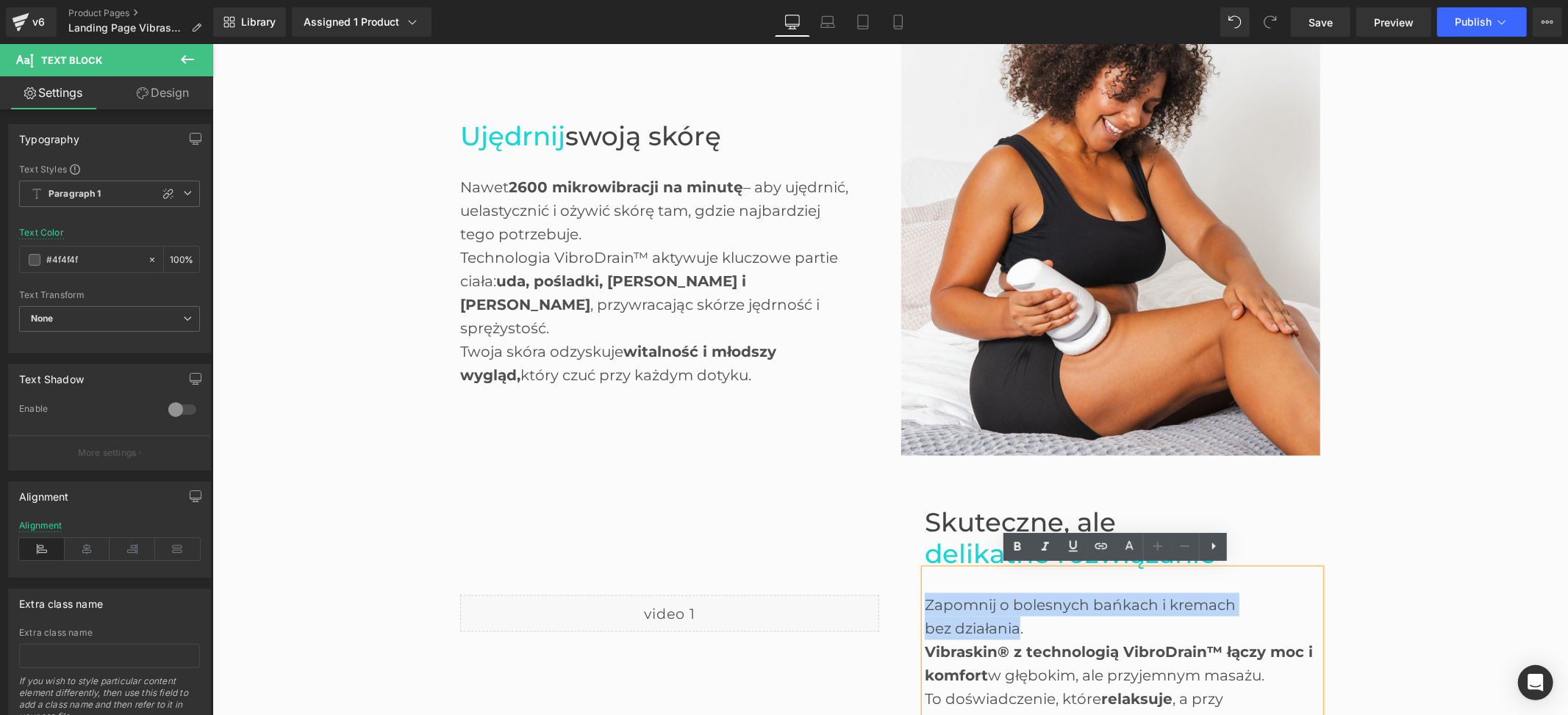
paste div
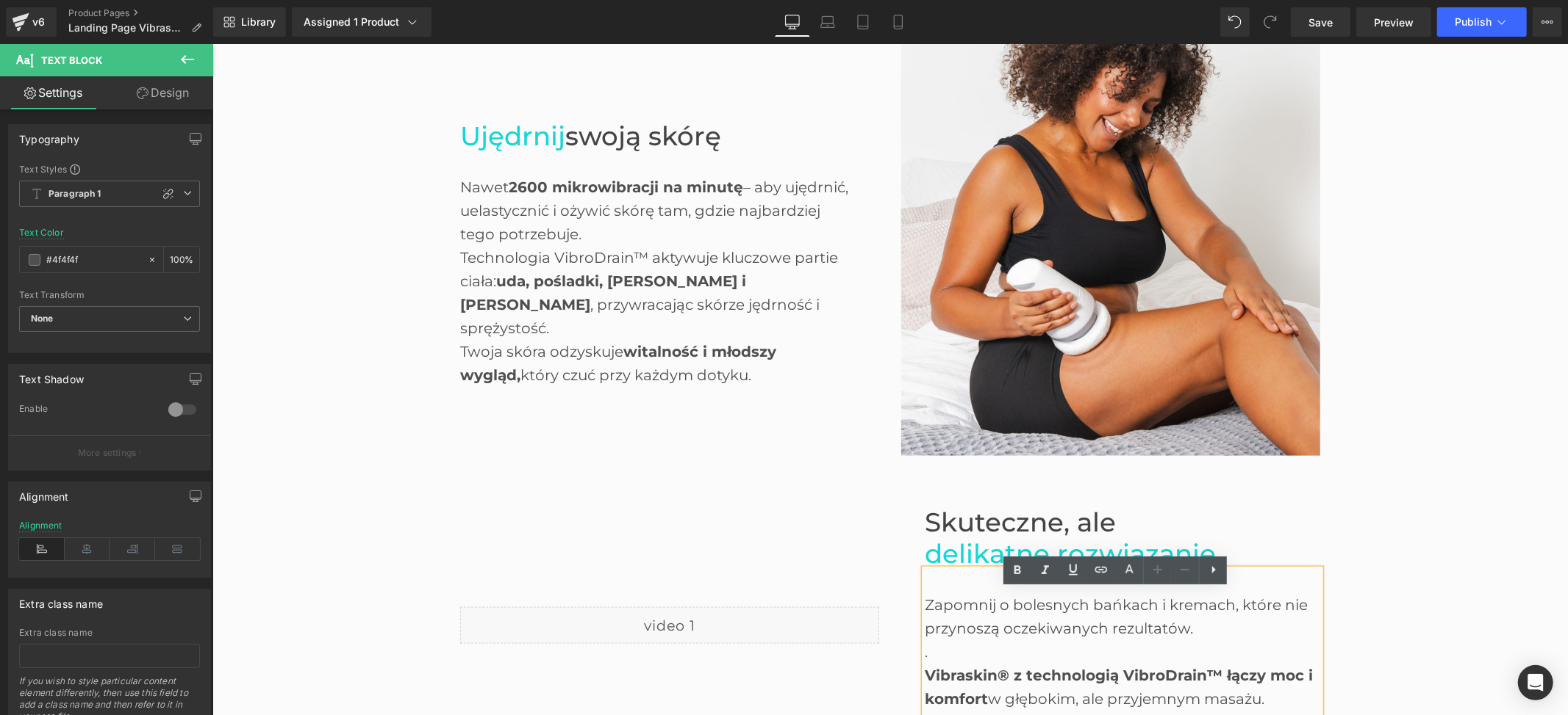
scroll to position [1543, 0]
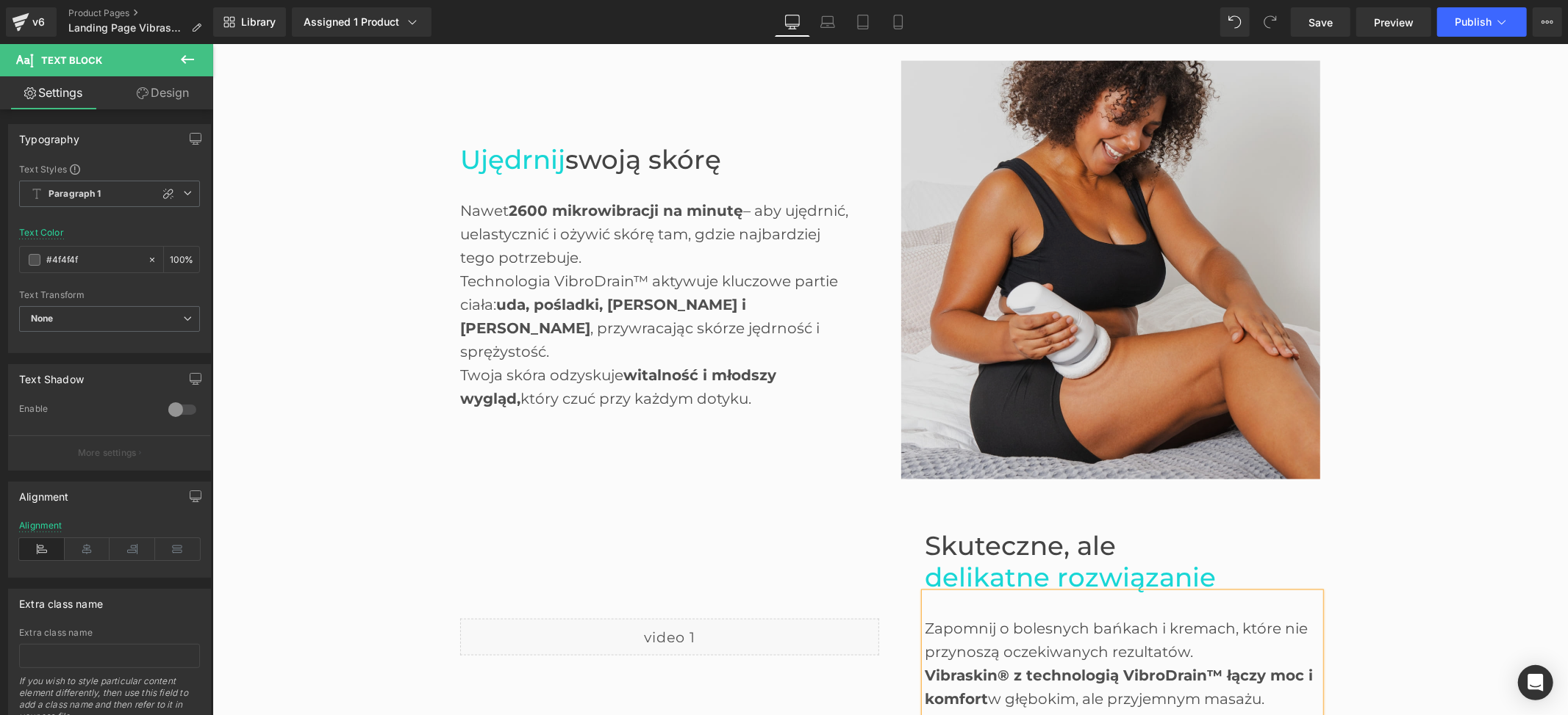
click at [1485, 409] on div "Before and After Images Pożegnaj cellulit, przywitaj pewność siebie ! Heading W…" at bounding box center [888, 274] width 1355 height 1905
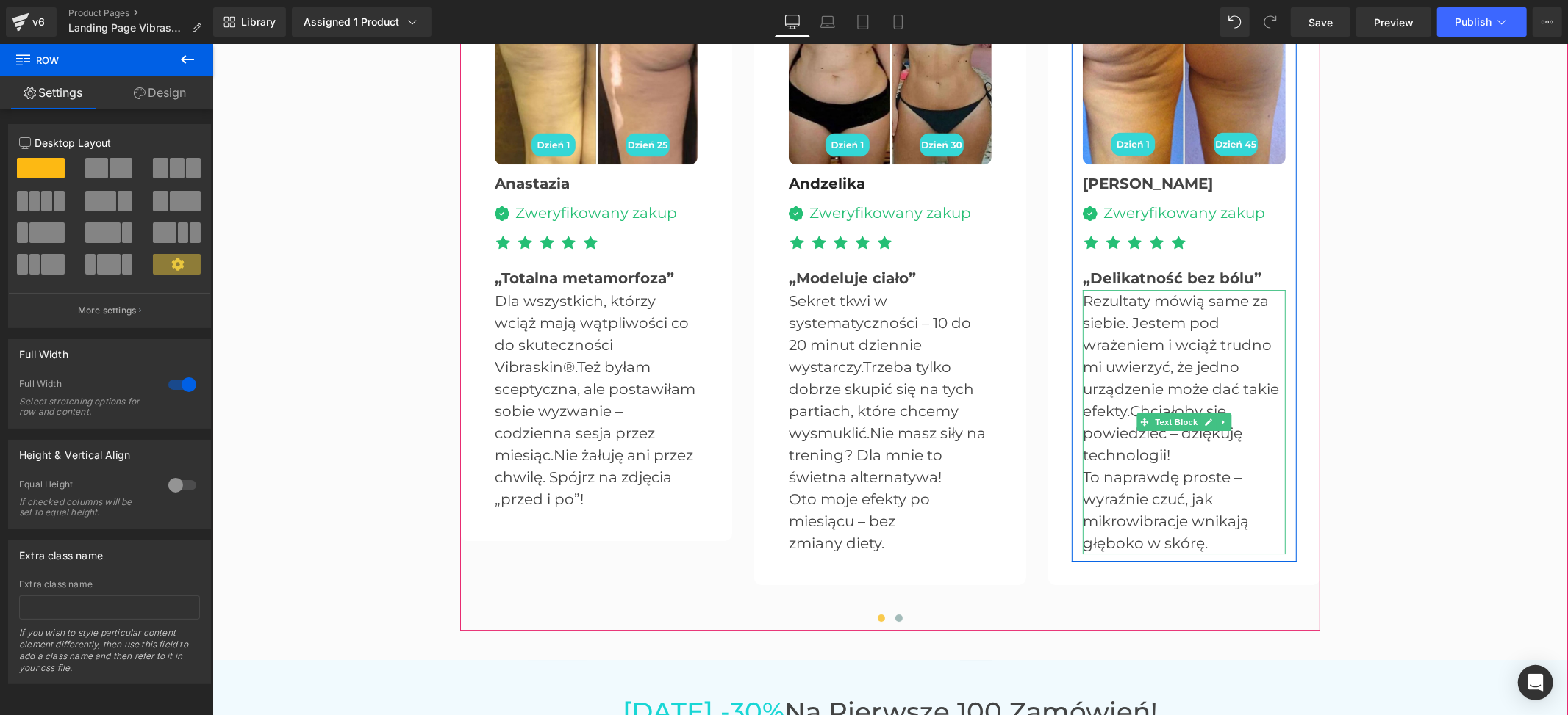
scroll to position [3894, 0]
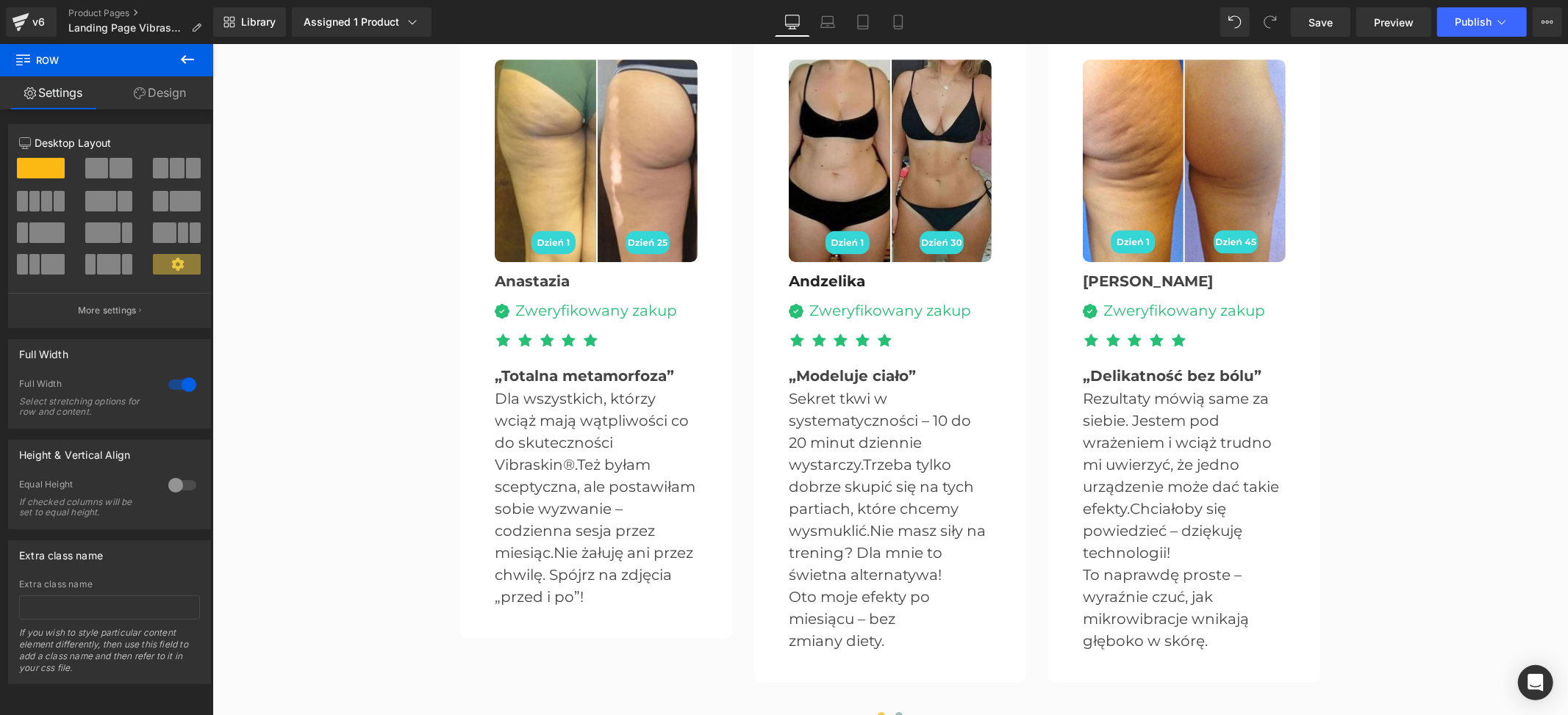
click at [1527, 354] on div "Ulubione urządzenie antycellulitowe Polek Heading Średnia ocena: 4.8/5 Heading …" at bounding box center [888, 323] width 1355 height 810
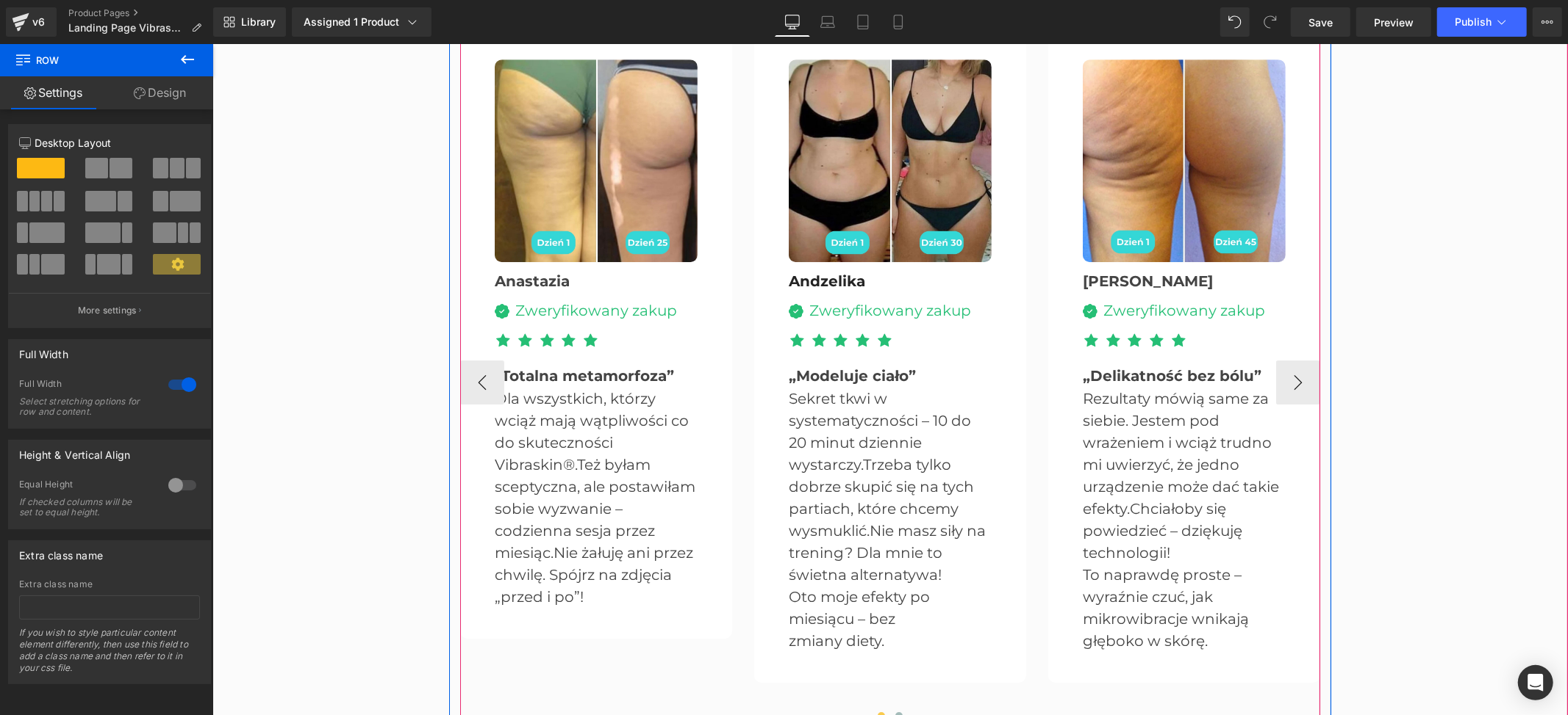
drag, startPoint x: 623, startPoint y: 636, endPoint x: 594, endPoint y: 581, distance: 62.2
click at [623, 636] on div "Image Anastazia Text Block Image Zweryfikowany zakup Text Block Icon List Icon …" at bounding box center [1341, 381] width 1764 height 692
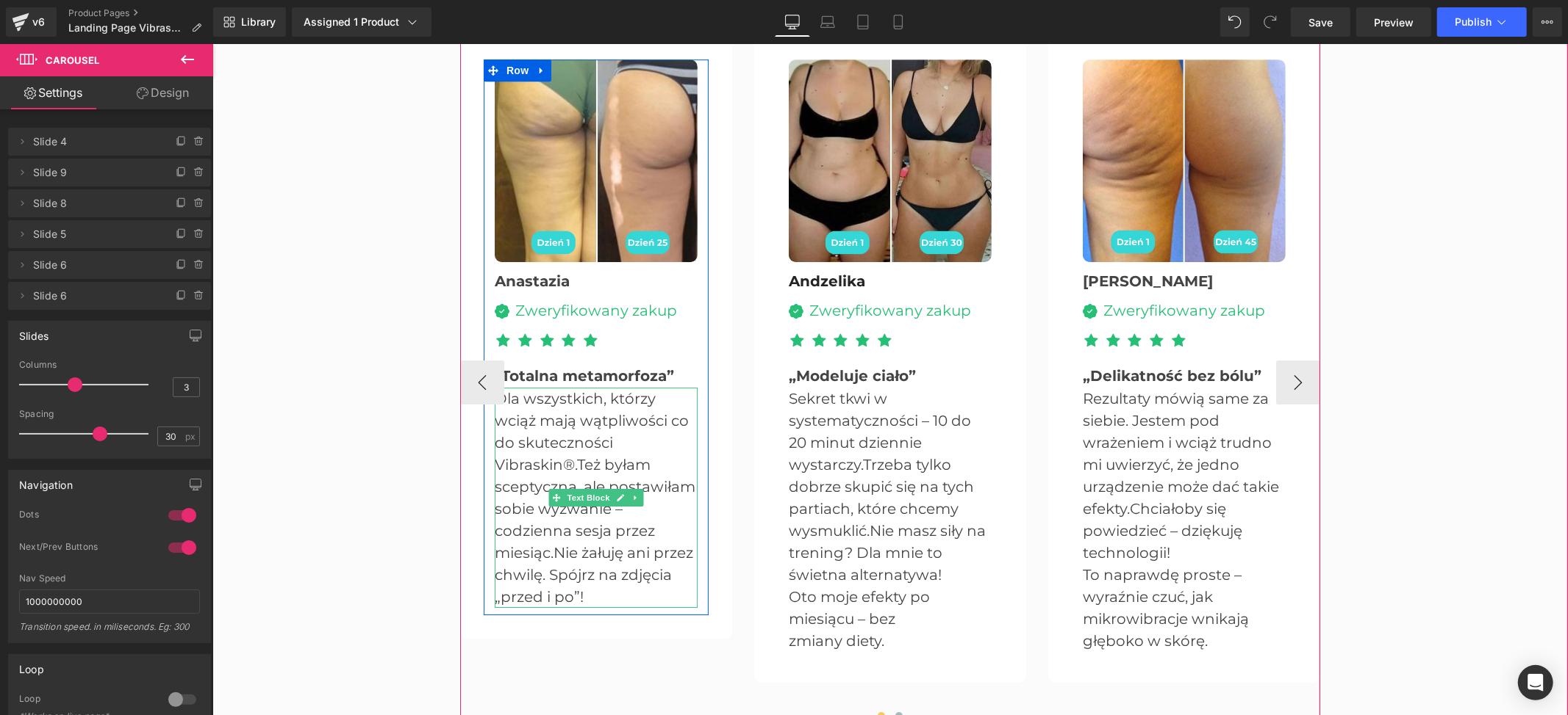
click at [495, 403] on p "Dla wszystkich, którzy wciąż mają wątpliwości co do skuteczności Vibraskin®. Te…" at bounding box center [595, 497] width 203 height 220
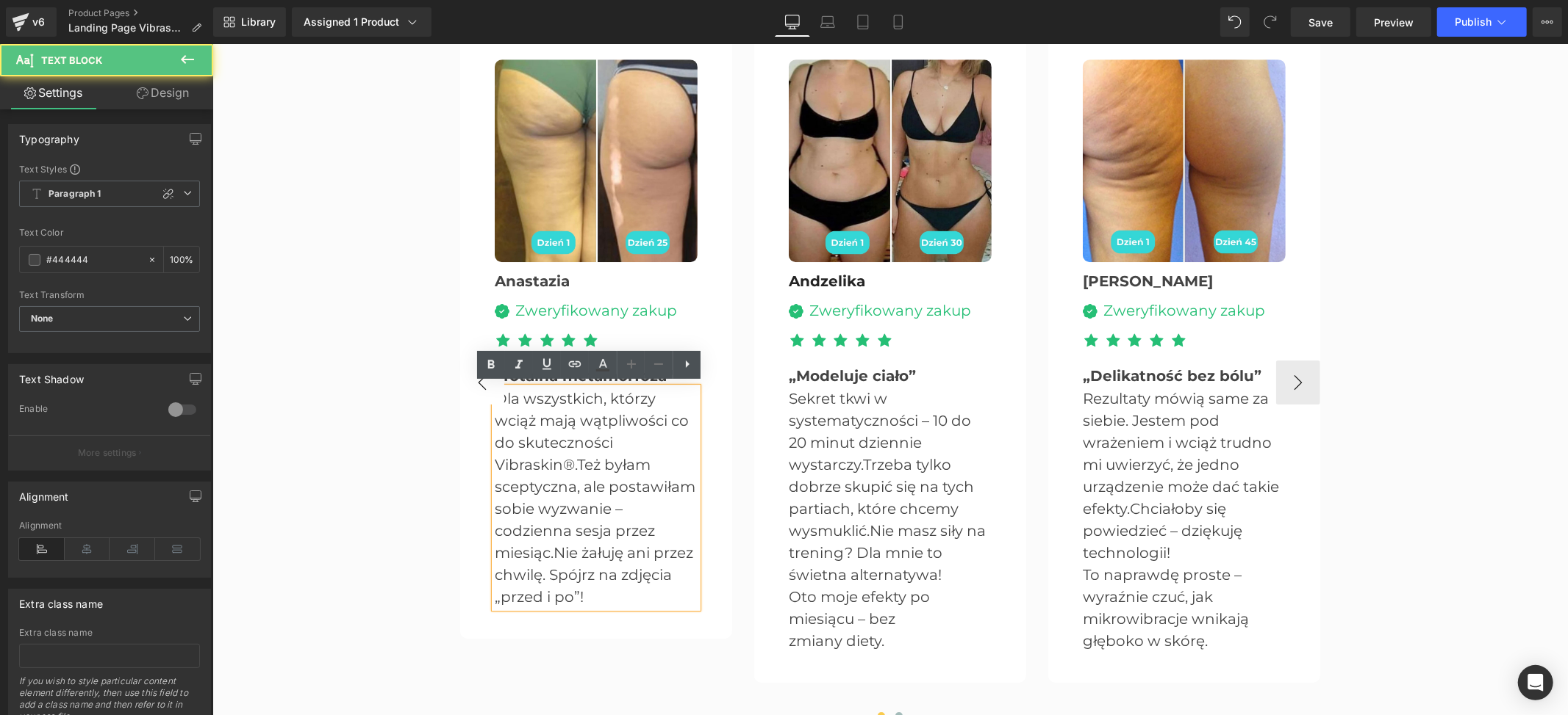
click at [493, 400] on button "‹" at bounding box center [481, 382] width 44 height 44
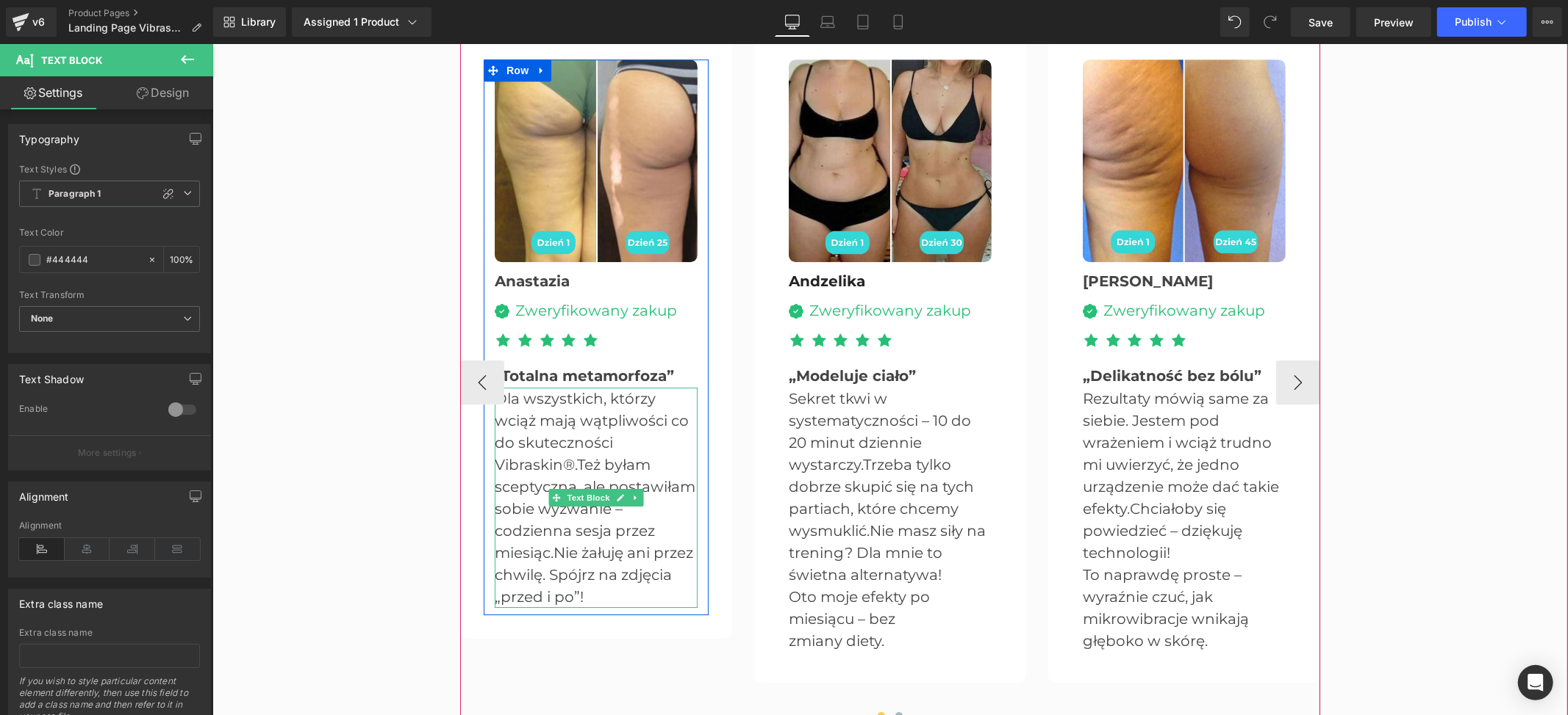
click at [504, 396] on p "Dla wszystkich, którzy wciąż mają wątpliwości co do skuteczności Vibraskin®. Te…" at bounding box center [595, 497] width 203 height 220
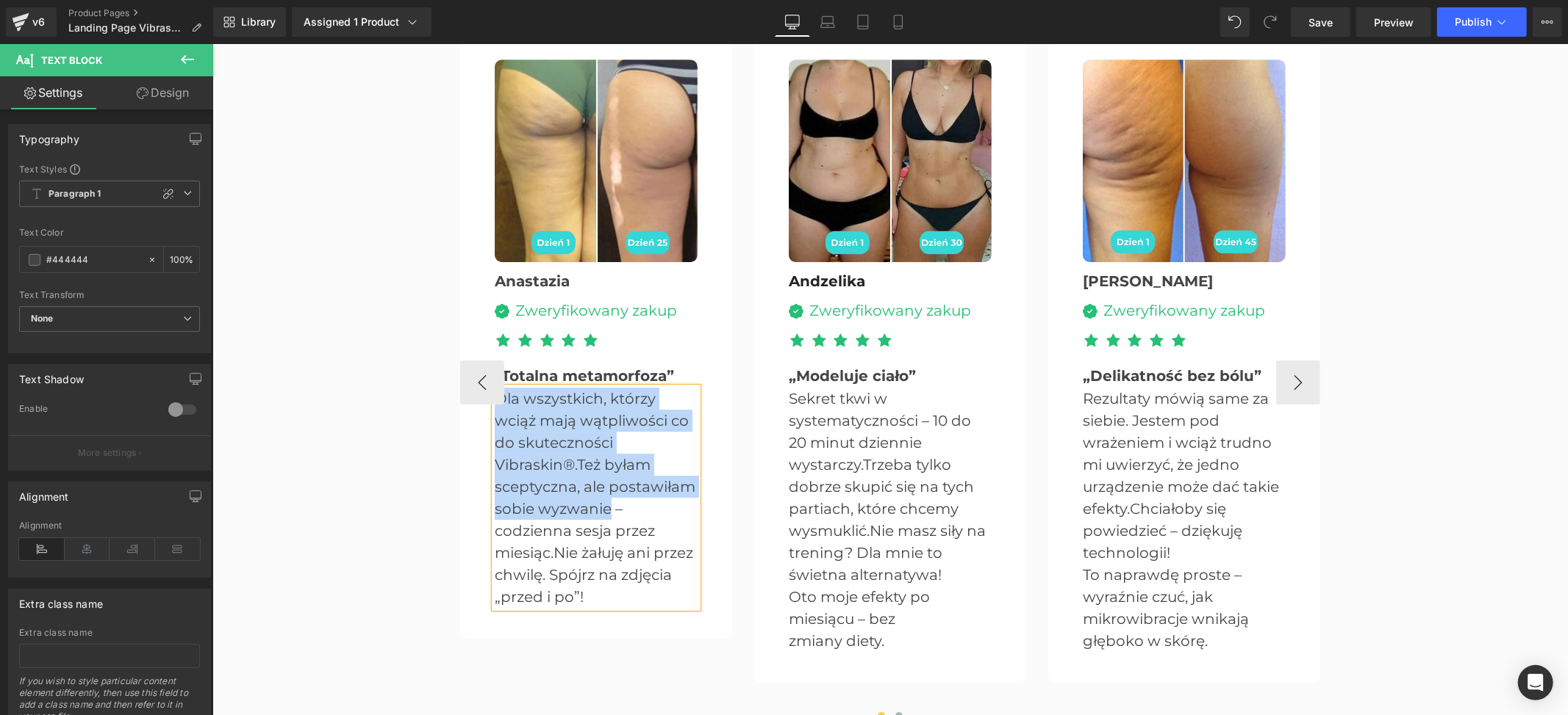
click at [600, 502] on span "Też byłam sceptyczna, ale postawiłam sobie wyzwanie – codzienna sesja przez mie…" at bounding box center [594, 508] width 201 height 106
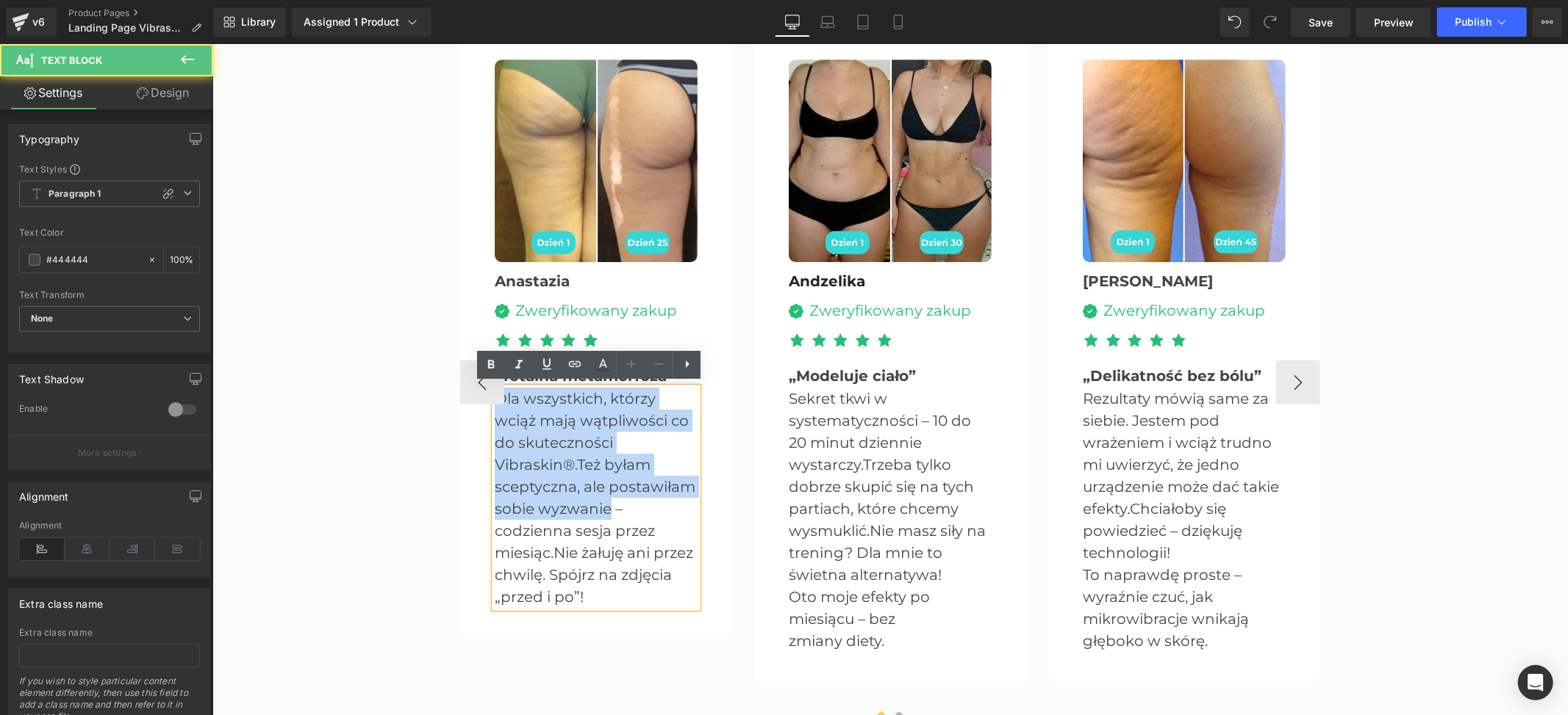
paste div
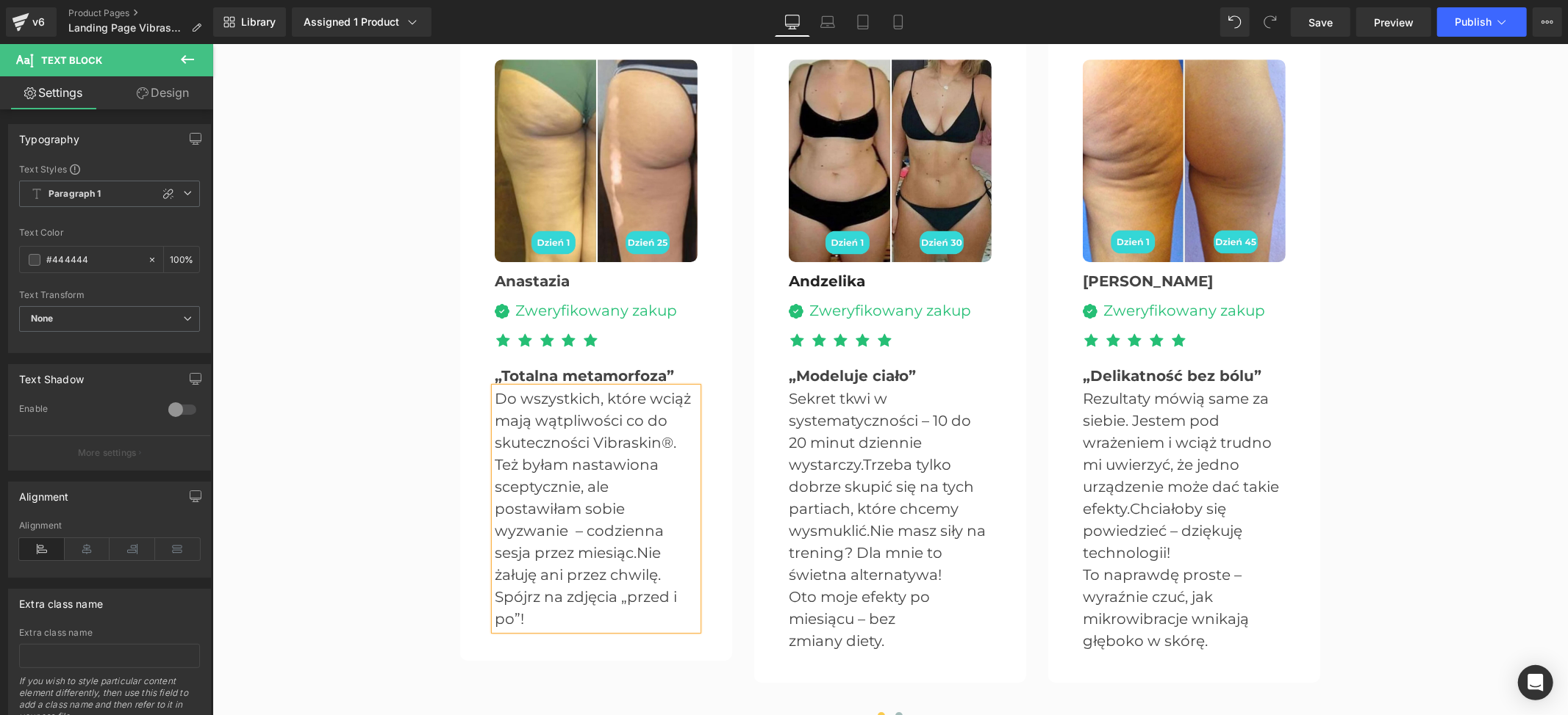
click at [1364, 414] on div "Ulubione urządzenie antycellulitowe Polek Heading Średnia ocena: 4.8/5 Heading …" at bounding box center [888, 323] width 1355 height 810
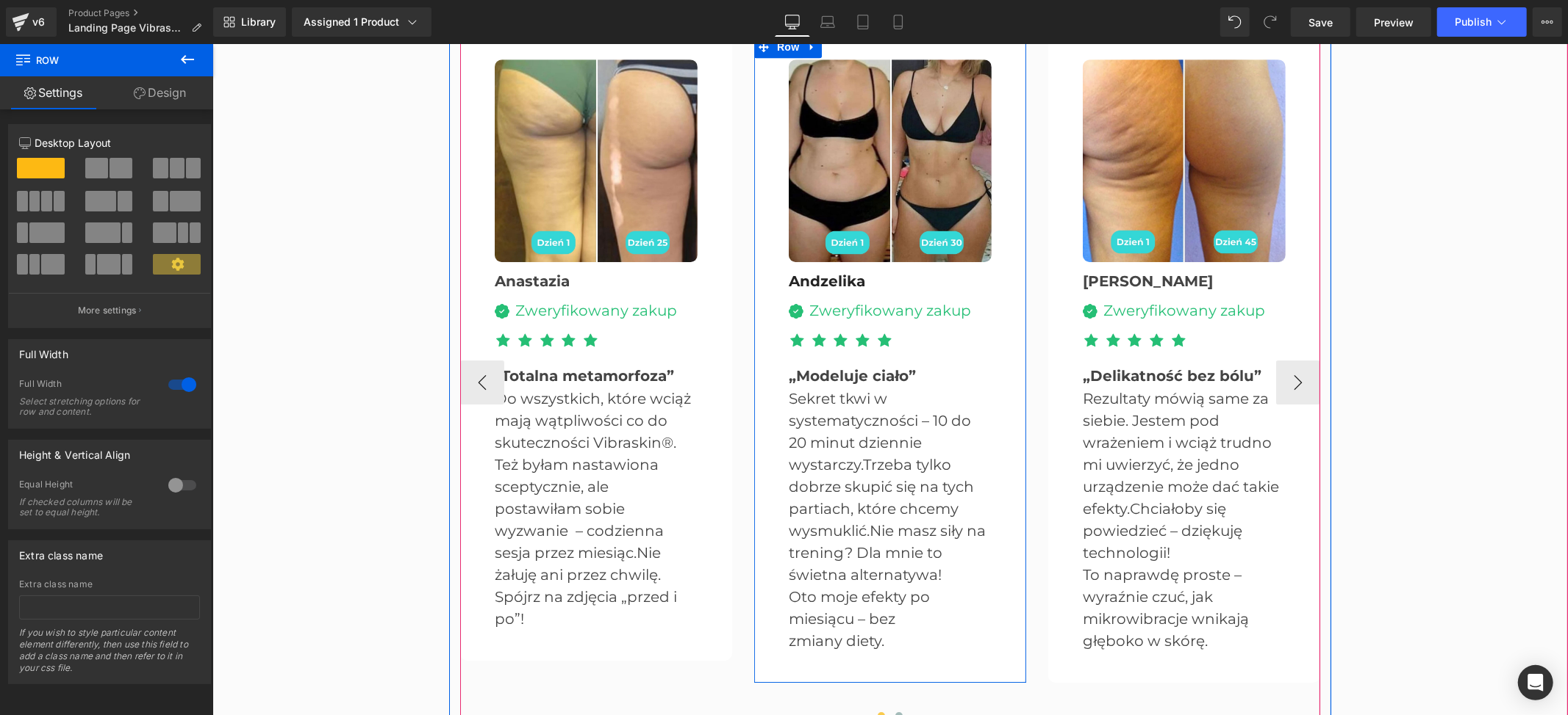
drag, startPoint x: 1001, startPoint y: 291, endPoint x: 915, endPoint y: 283, distance: 86.4
click at [1001, 291] on div "Image Andzelika Text Block Image Zweryfikowany zakup Text Block Icon List Icon …" at bounding box center [889, 358] width 247 height 600
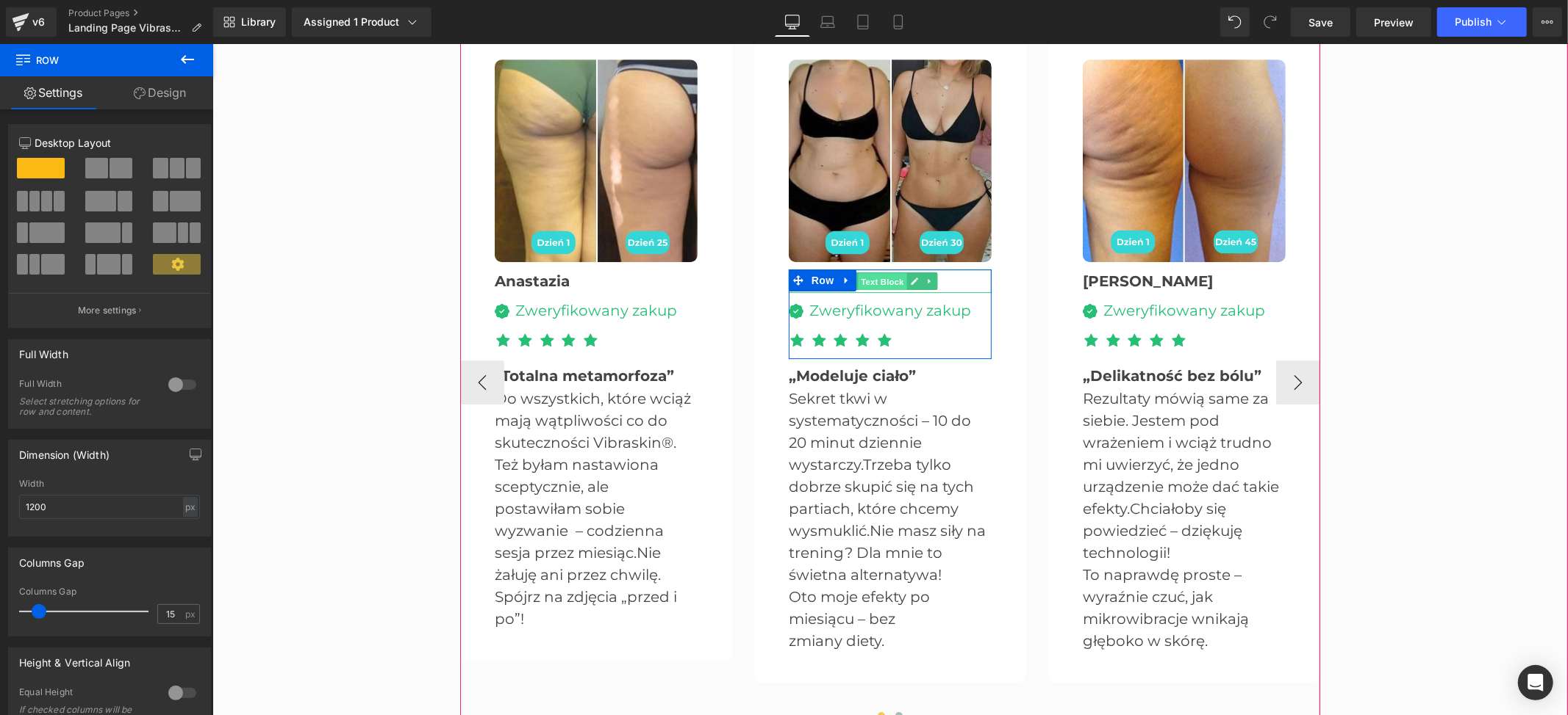
click at [863, 277] on span "Text Block" at bounding box center [881, 281] width 49 height 17
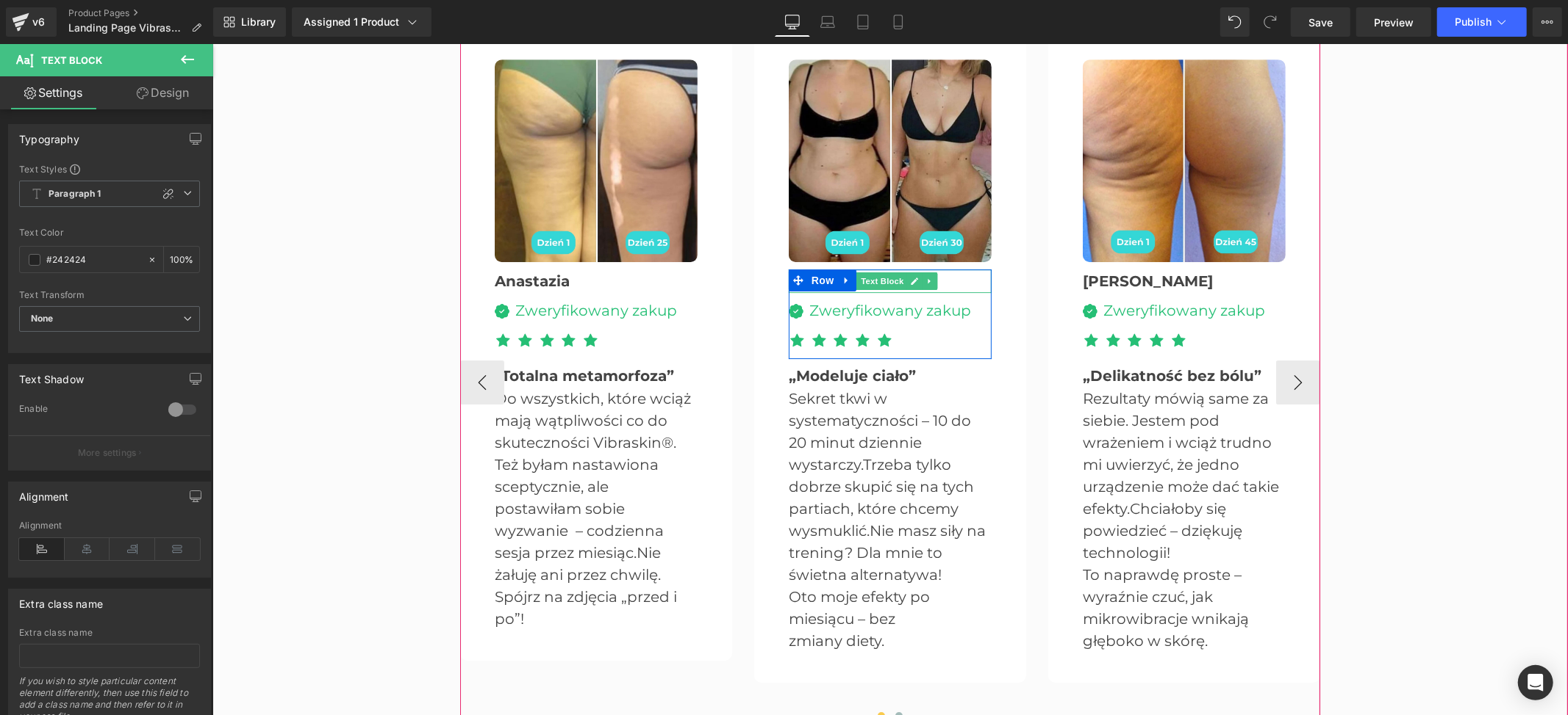
click at [910, 281] on icon at bounding box center [914, 280] width 8 height 9
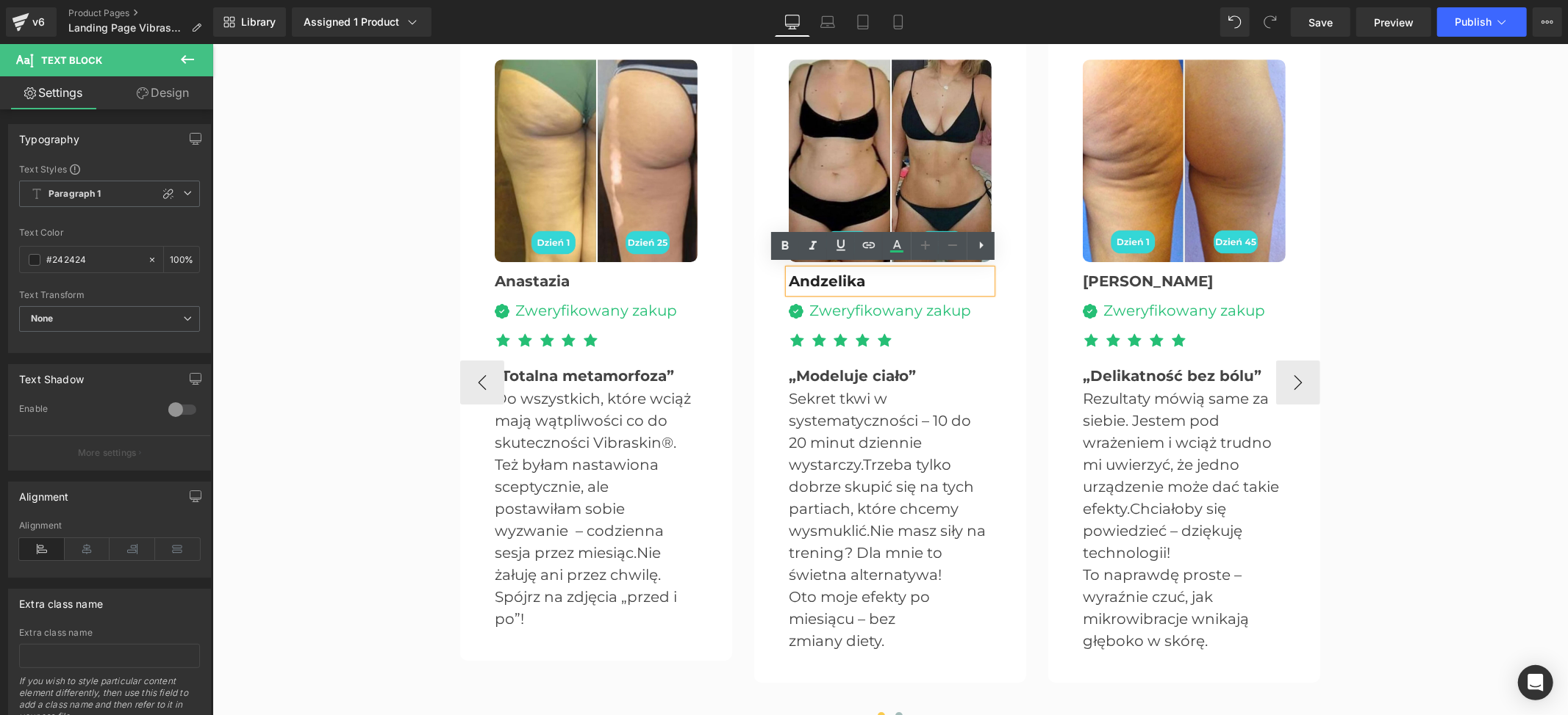
click at [827, 279] on span "Andzelika" at bounding box center [825, 280] width 76 height 17
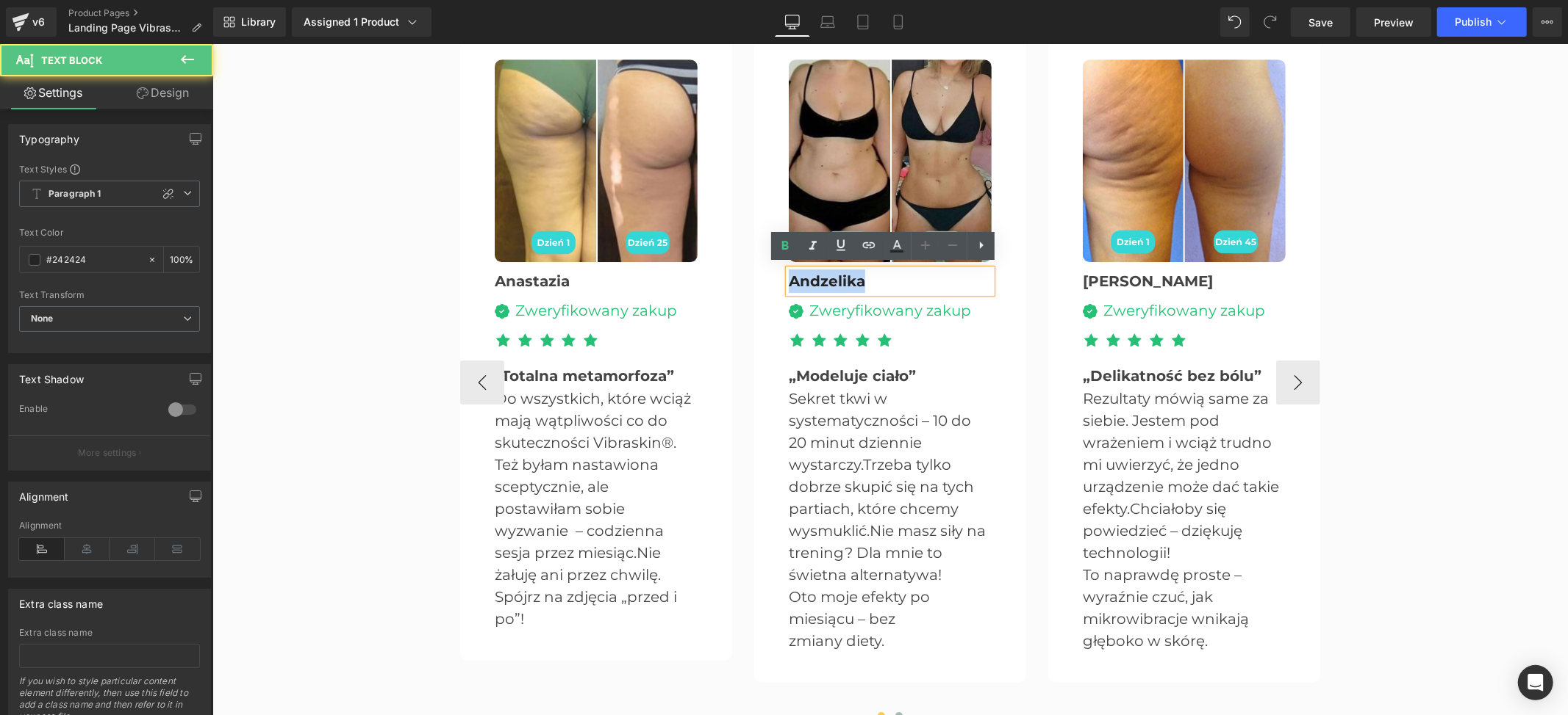
click at [827, 279] on span "Andzelika" at bounding box center [825, 280] width 76 height 17
paste div
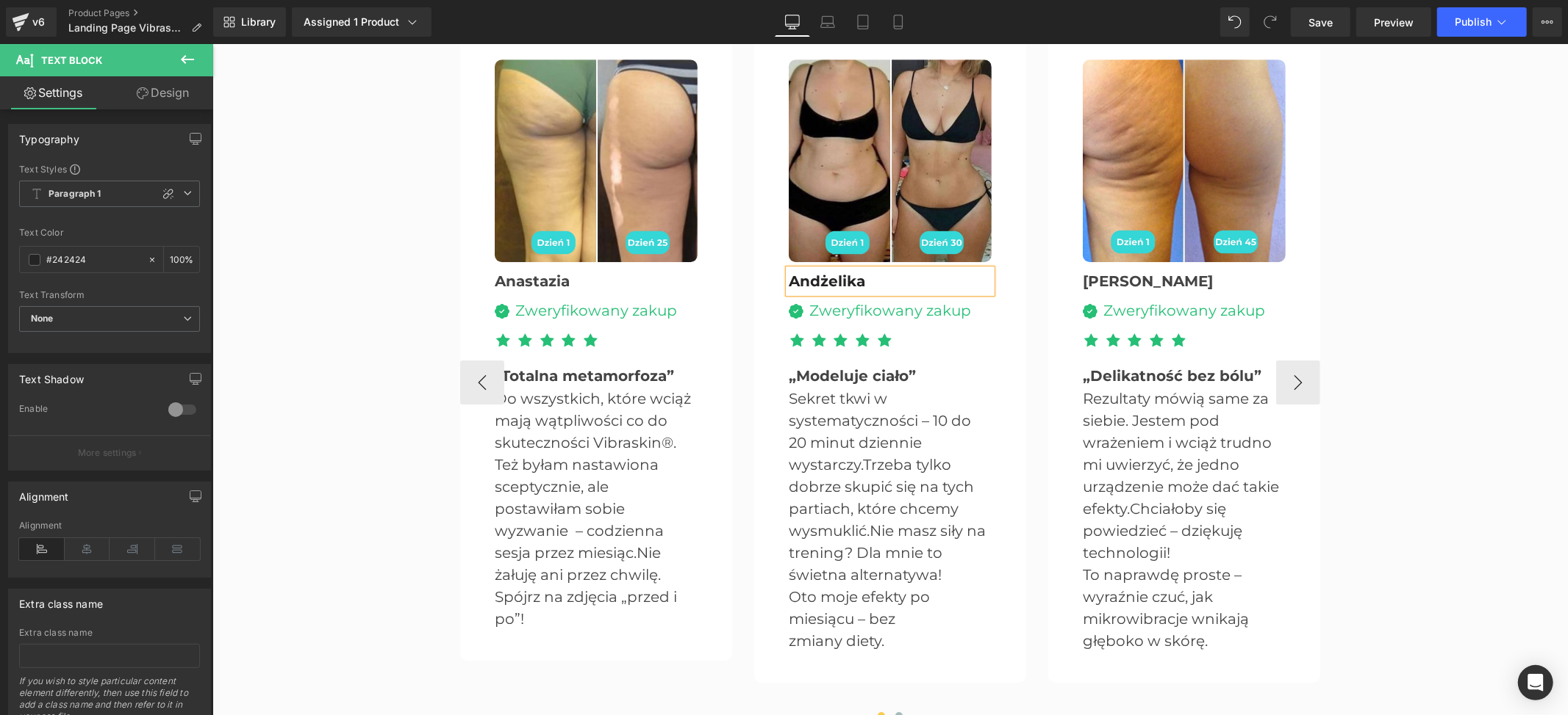
drag, startPoint x: 1492, startPoint y: 494, endPoint x: 854, endPoint y: 450, distance: 639.5
click at [1492, 494] on div "Ulubione urządzenie antycellulitowe Polek Heading Średnia ocena: 4.8/5 Heading …" at bounding box center [888, 323] width 1355 height 810
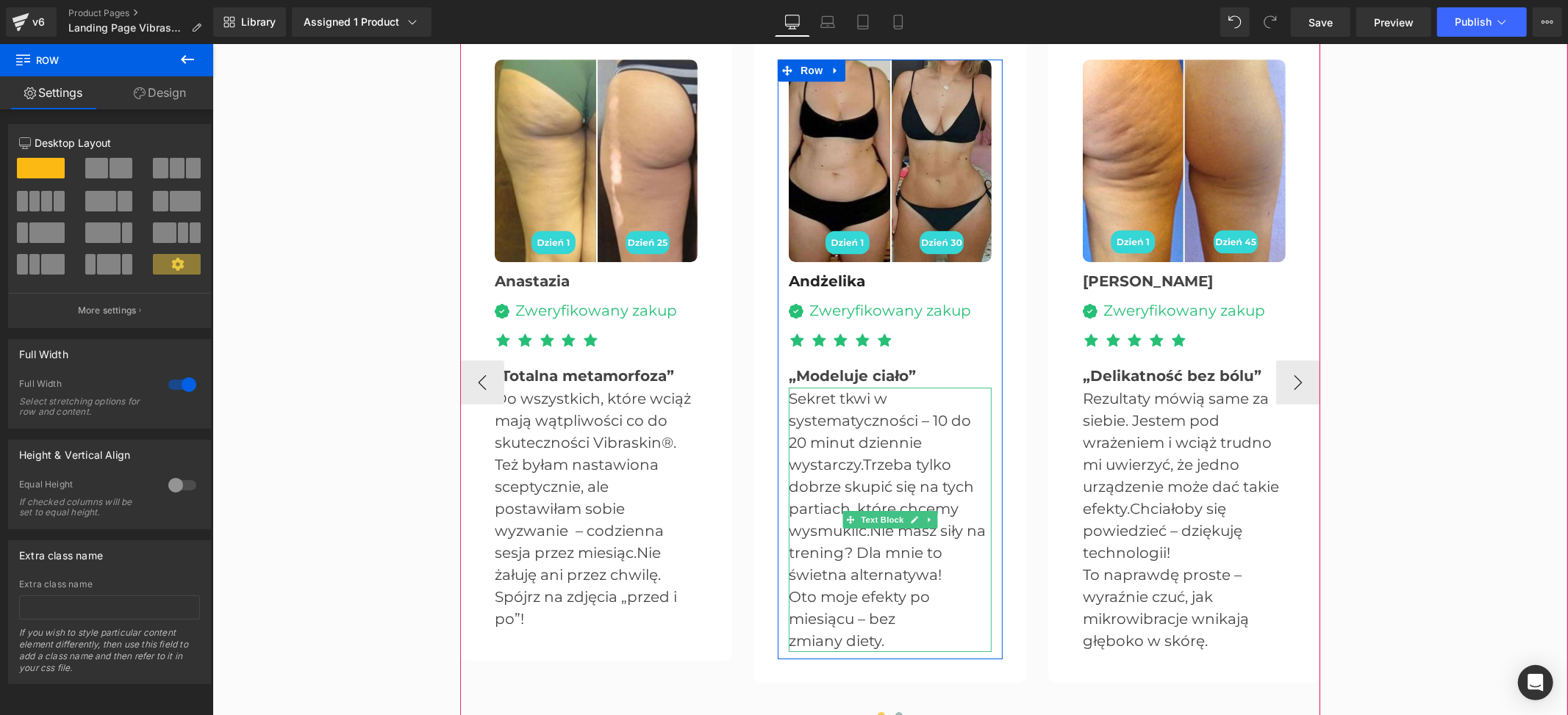
click at [788, 399] on p "Sekret tkwi w systematyczności – 10 do 20 minut dziennie wystarczy. Trzeba tylk…" at bounding box center [889, 485] width 203 height 198
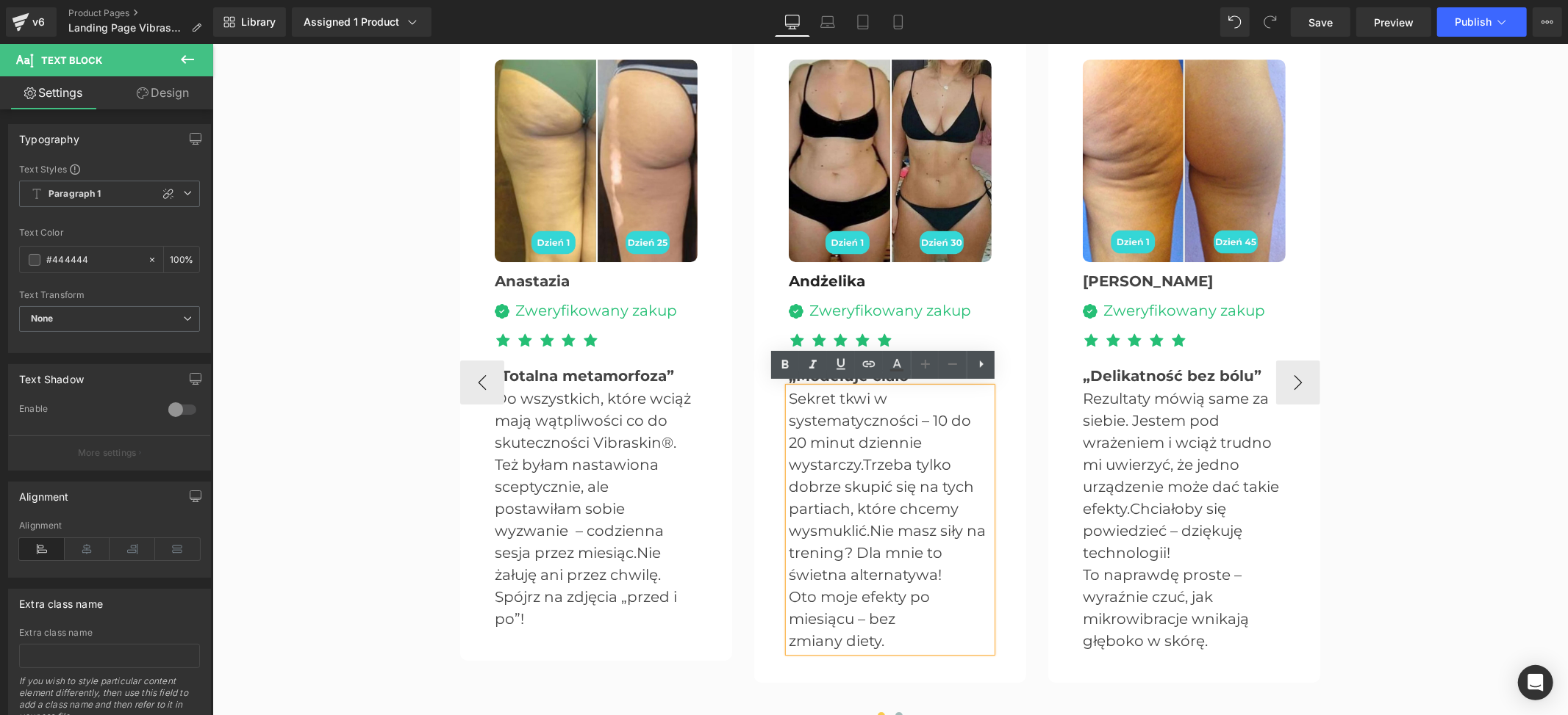
click at [788, 395] on p "Sekret tkwi w systematyczności – 10 do 20 minut dziennie wystarczy. Trzeba tylk…" at bounding box center [889, 485] width 203 height 198
click at [851, 459] on p "Sekret tkwi w systematyczności – 10 do 20 minut dziennie wystarczy. Trzeba tylk…" at bounding box center [889, 485] width 203 height 198
paste div
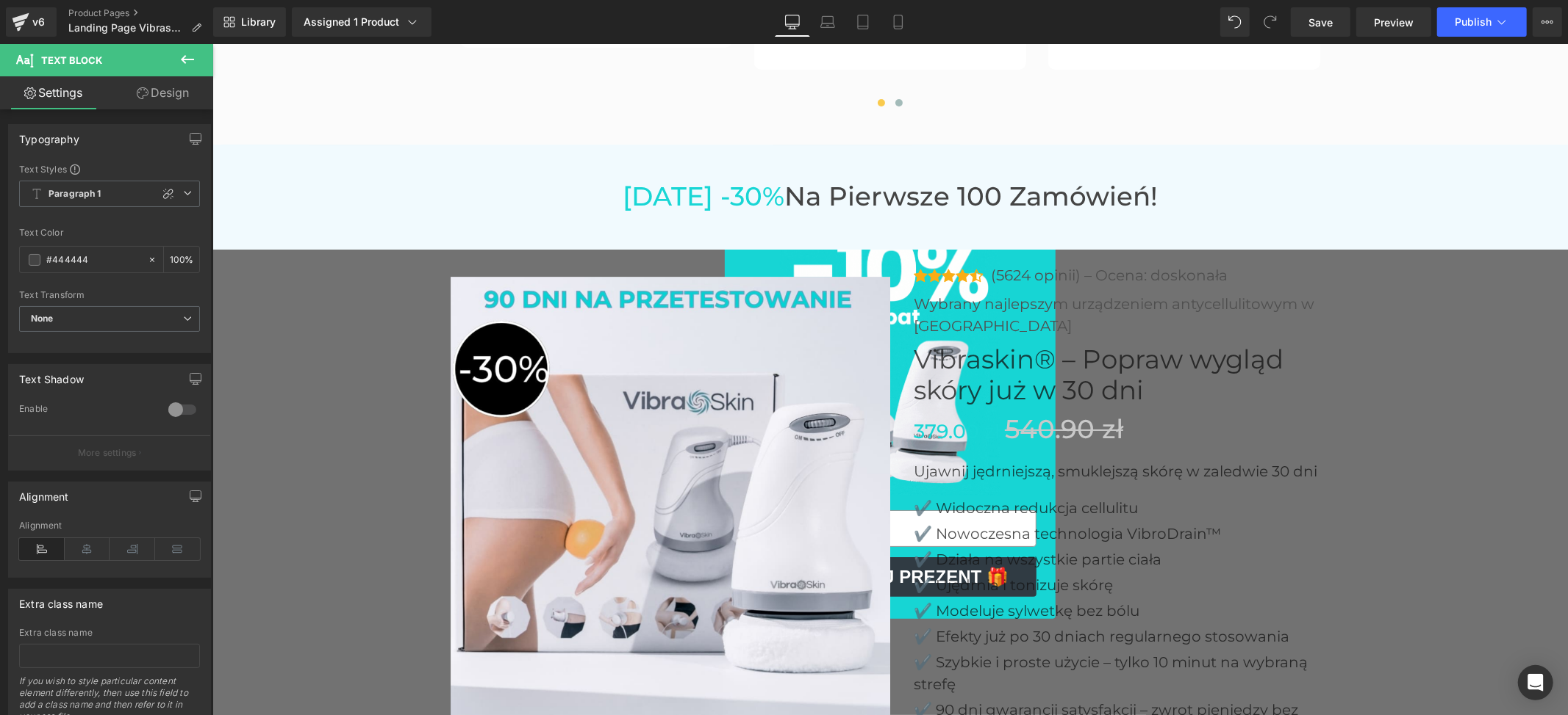
scroll to position [4579, 0]
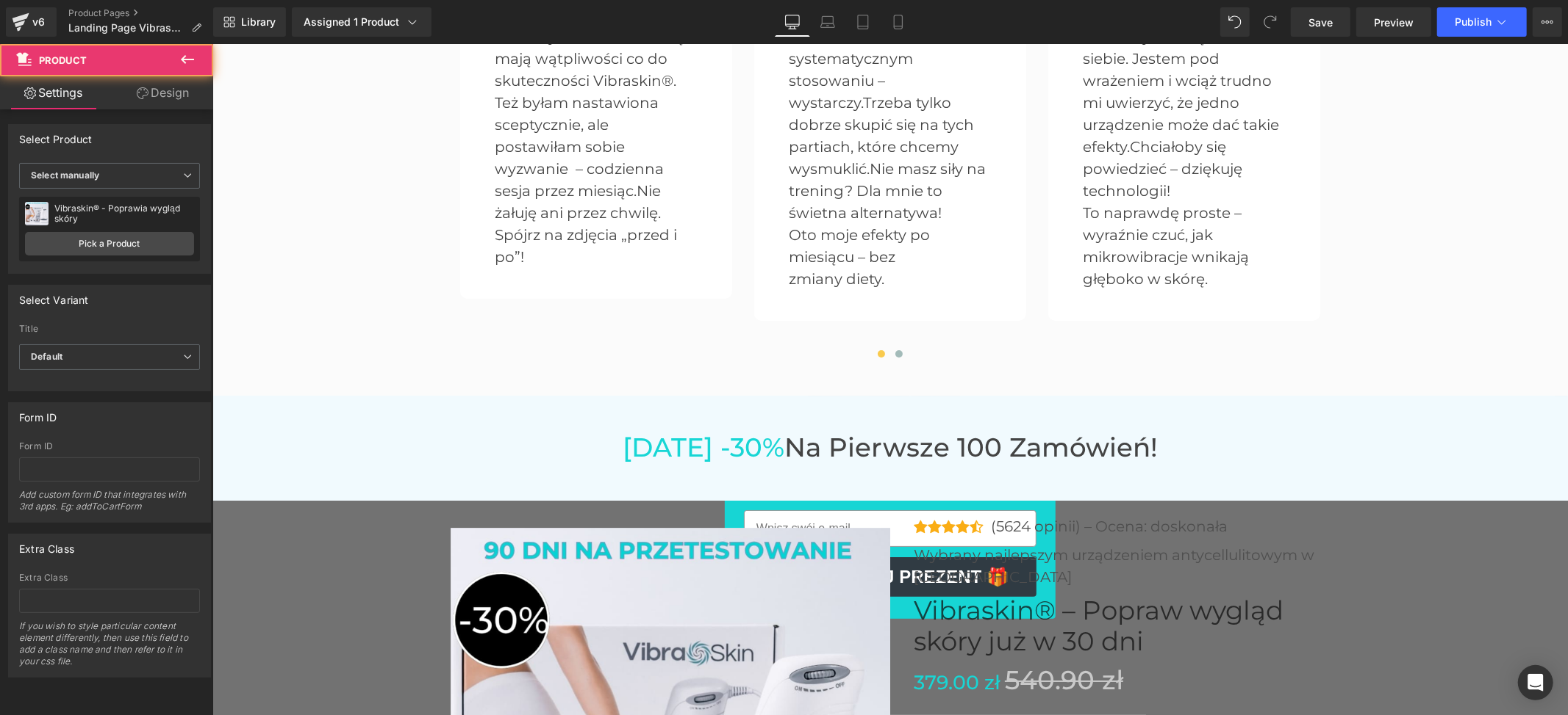
scroll to position [3991, 0]
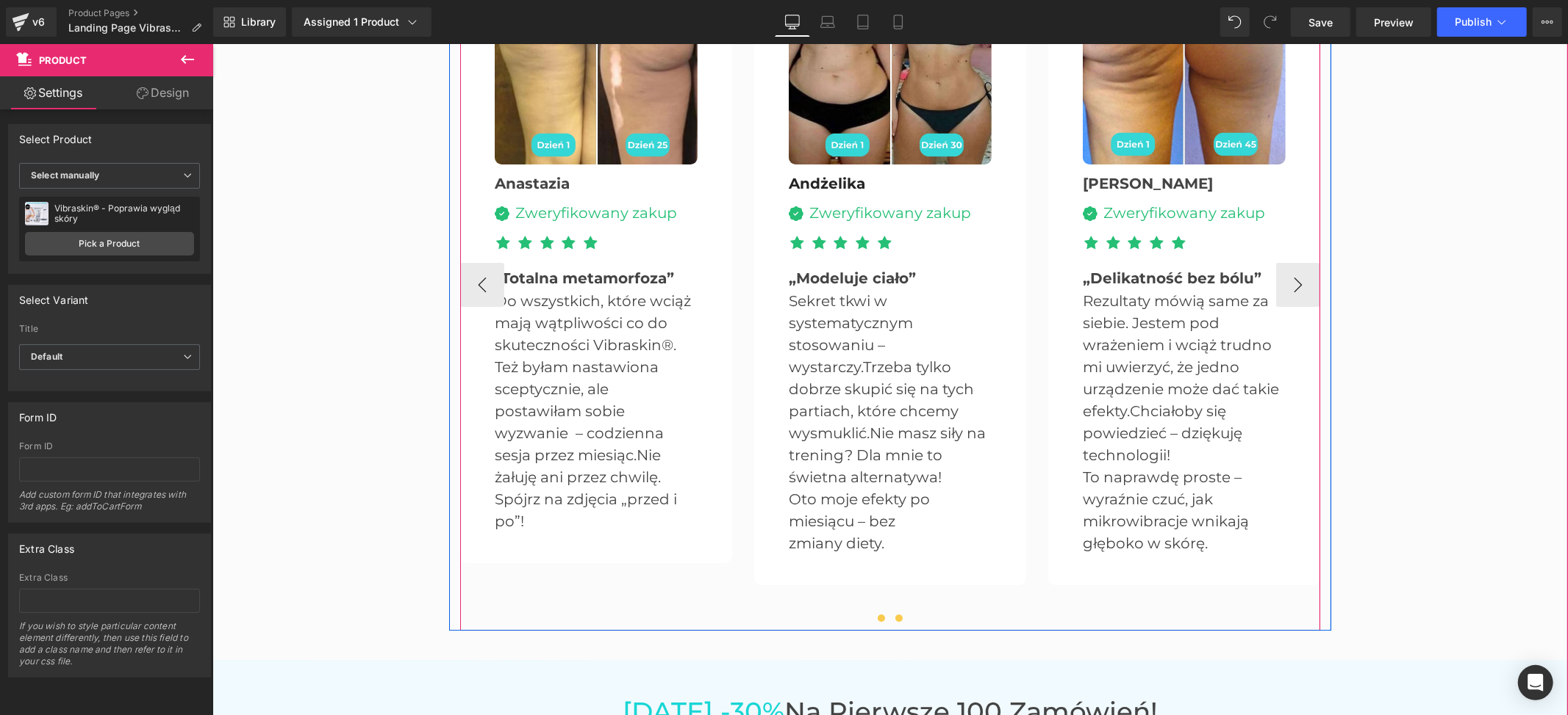
click at [892, 610] on button at bounding box center [898, 617] width 17 height 15
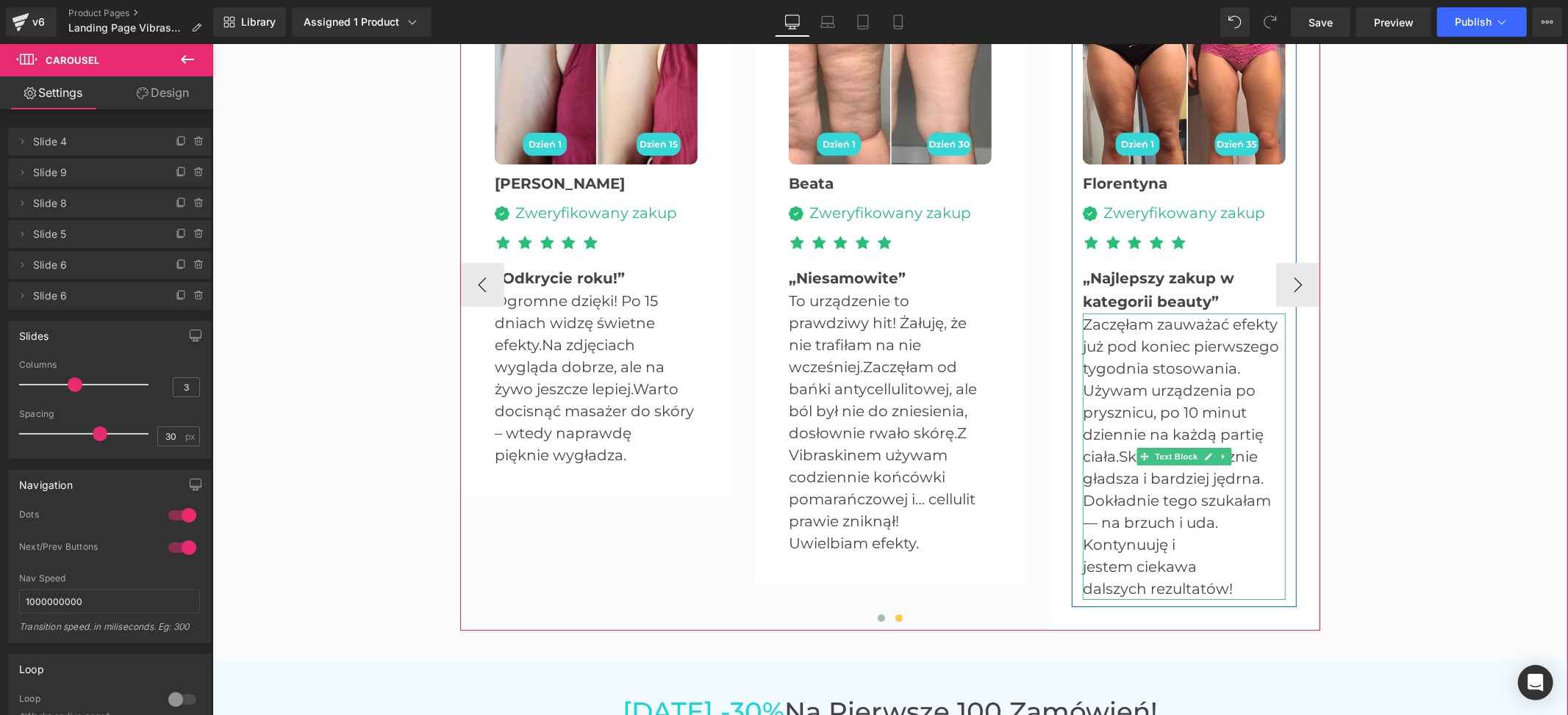
click at [1082, 317] on p "Zaczęłam zauważać efekty już pod koniec pierwszego tygodnia stosowania. Używam …" at bounding box center [1183, 401] width 203 height 176
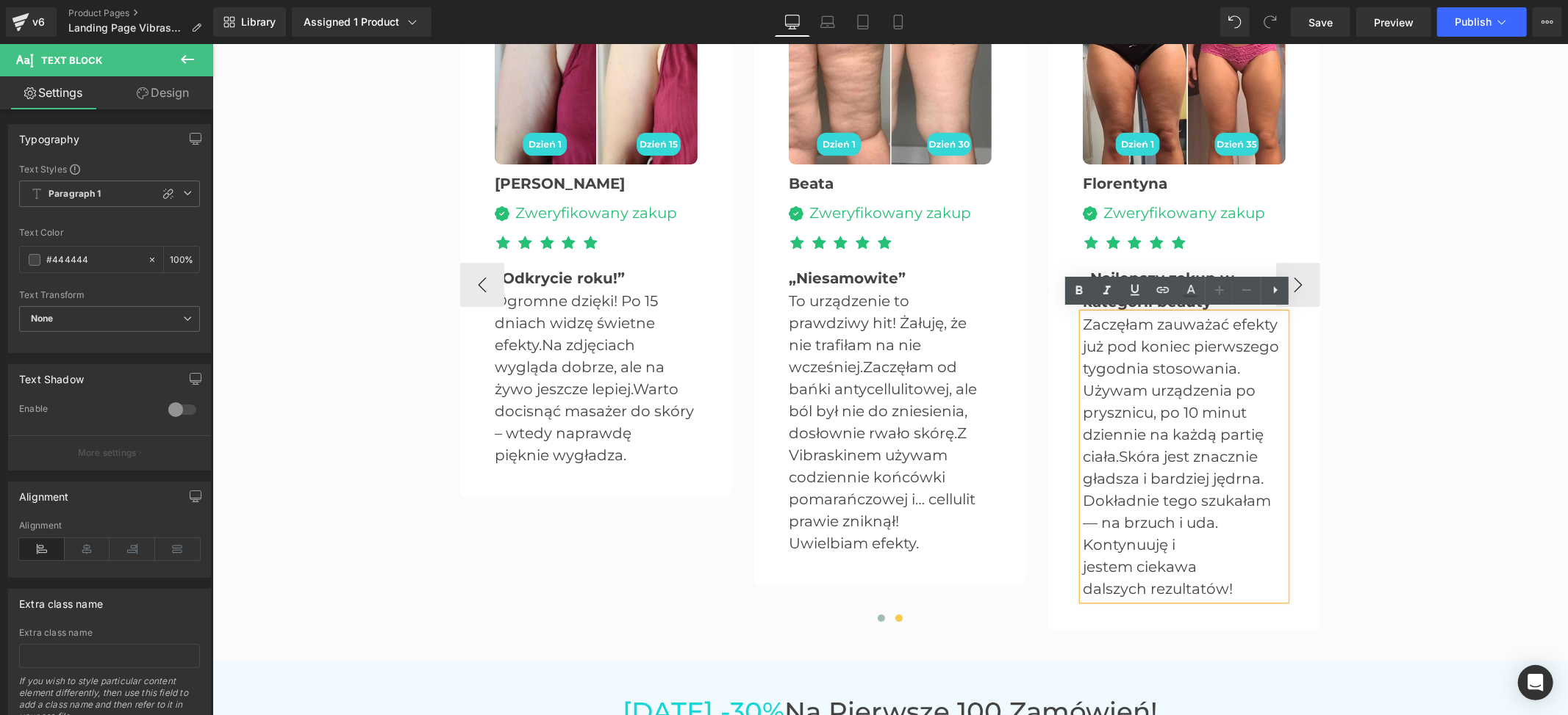
click at [1081, 317] on p "Zaczęłam zauważać efekty już pod koniec pierwszego tygodnia stosowania. Używam …" at bounding box center [1183, 401] width 203 height 176
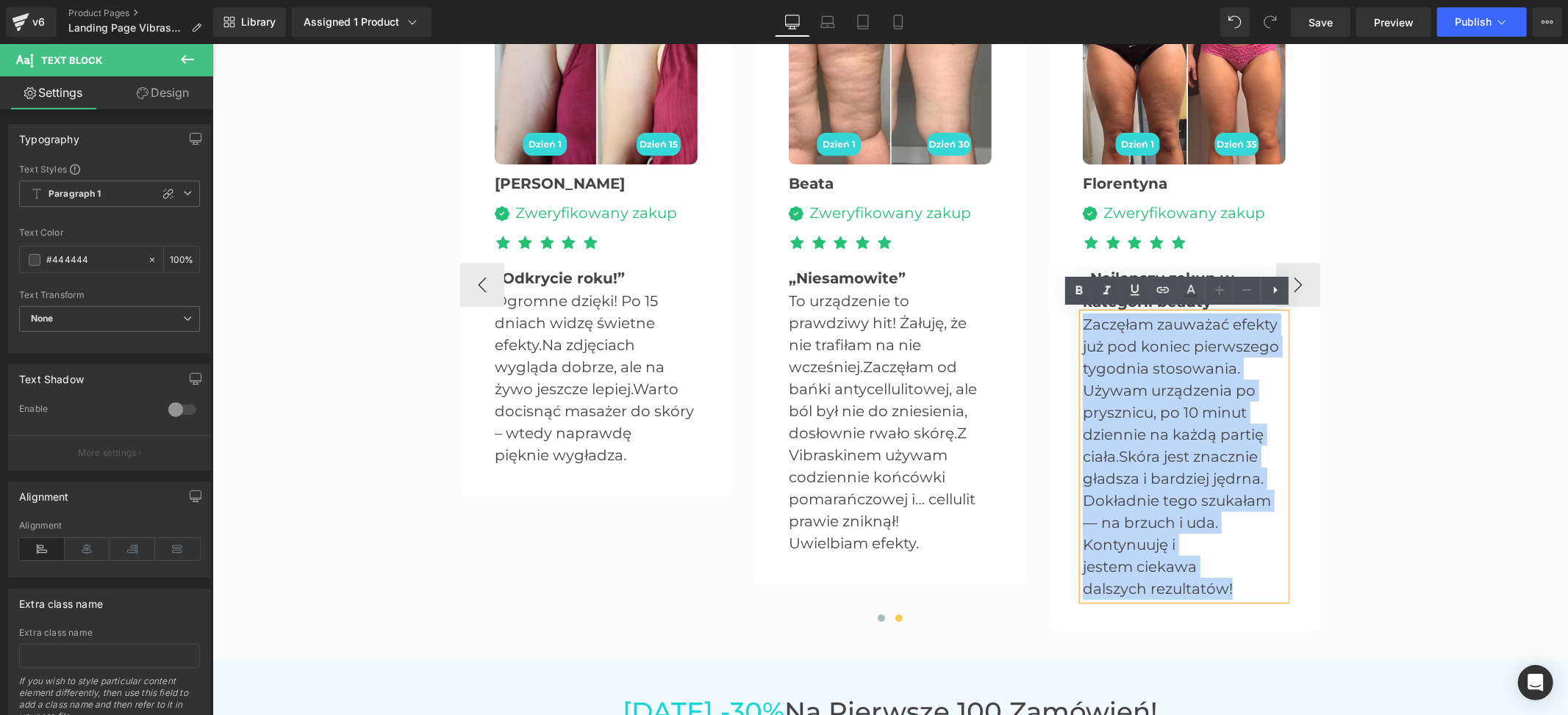
click at [1232, 581] on p "dalszych rezultatów!" at bounding box center [1183, 588] width 203 height 22
paste div
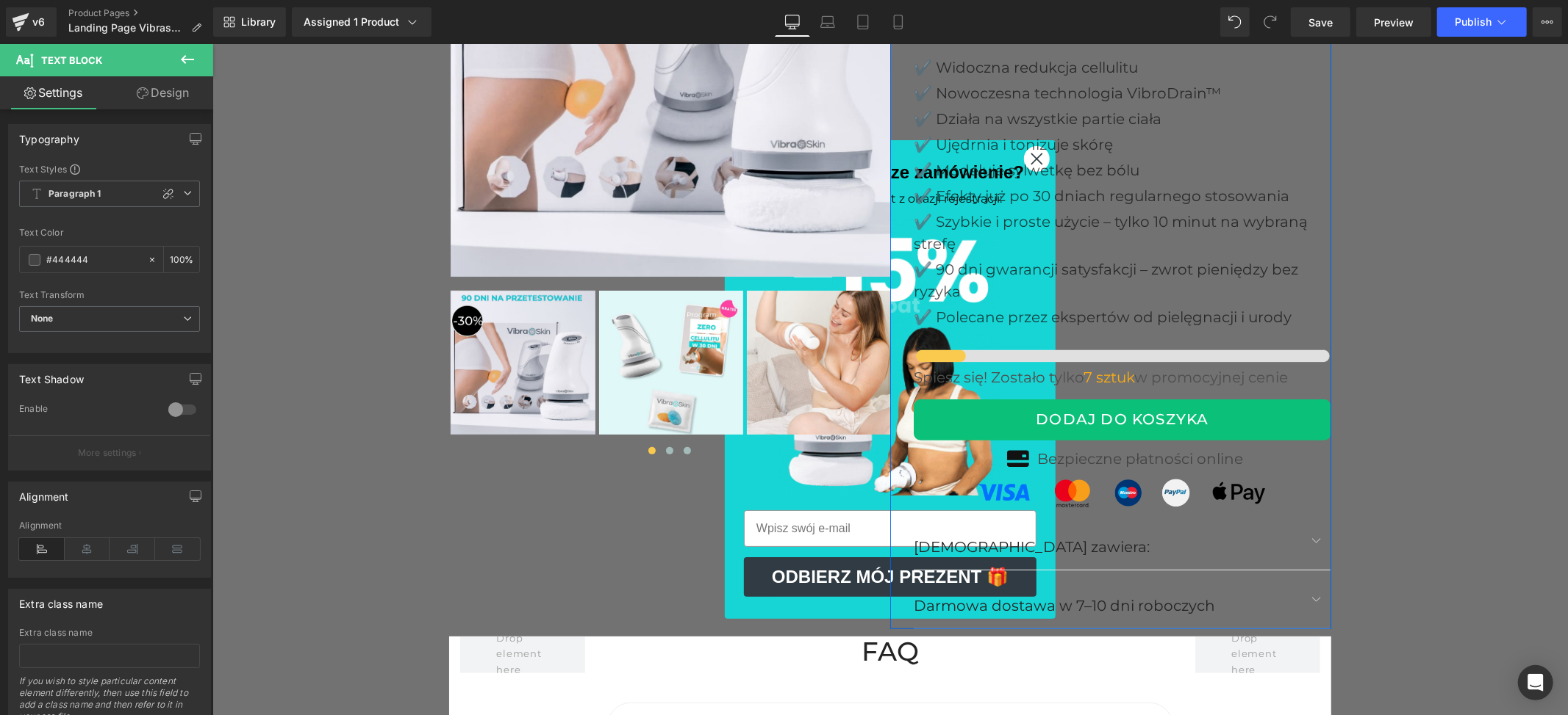
scroll to position [4971, 0]
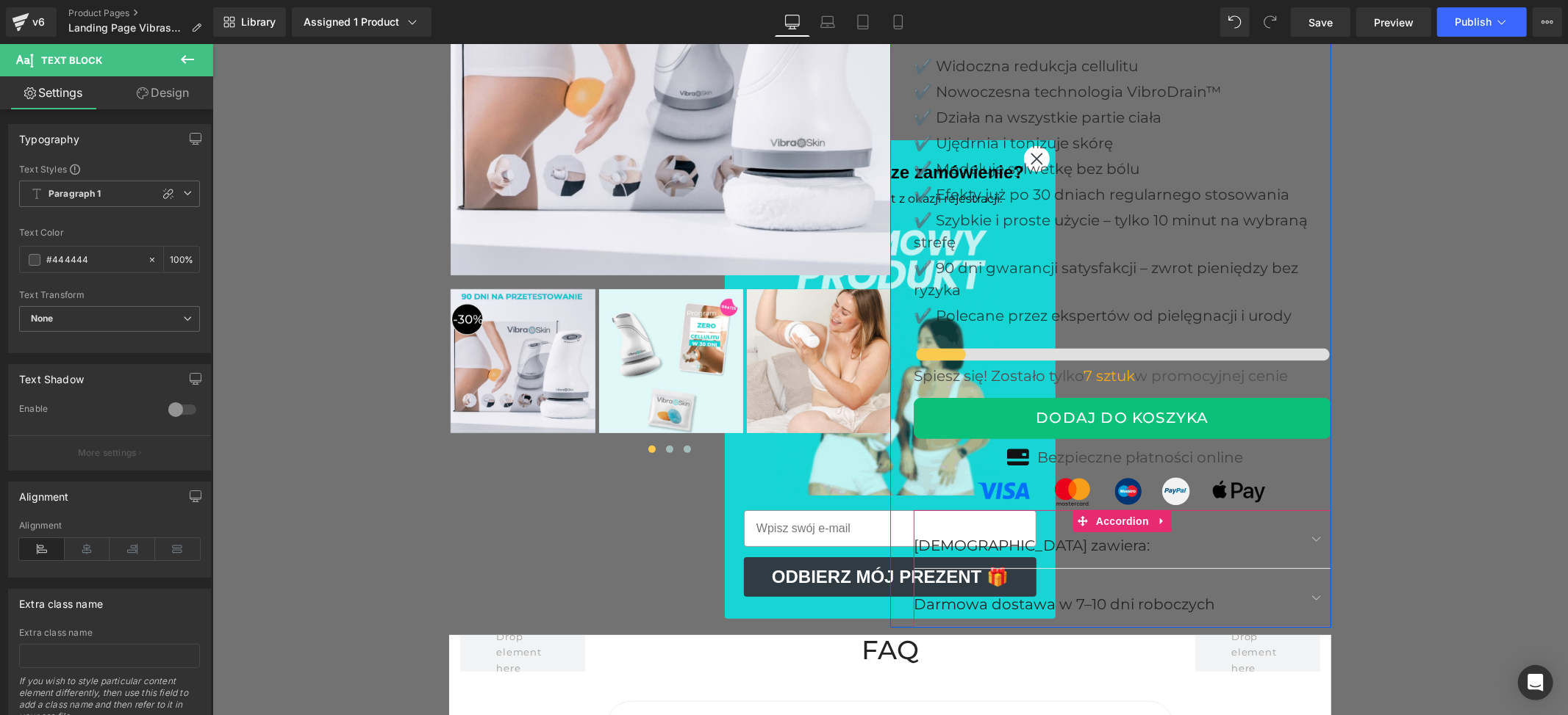
click at [1301, 595] on button "button" at bounding box center [1316, 597] width 30 height 58
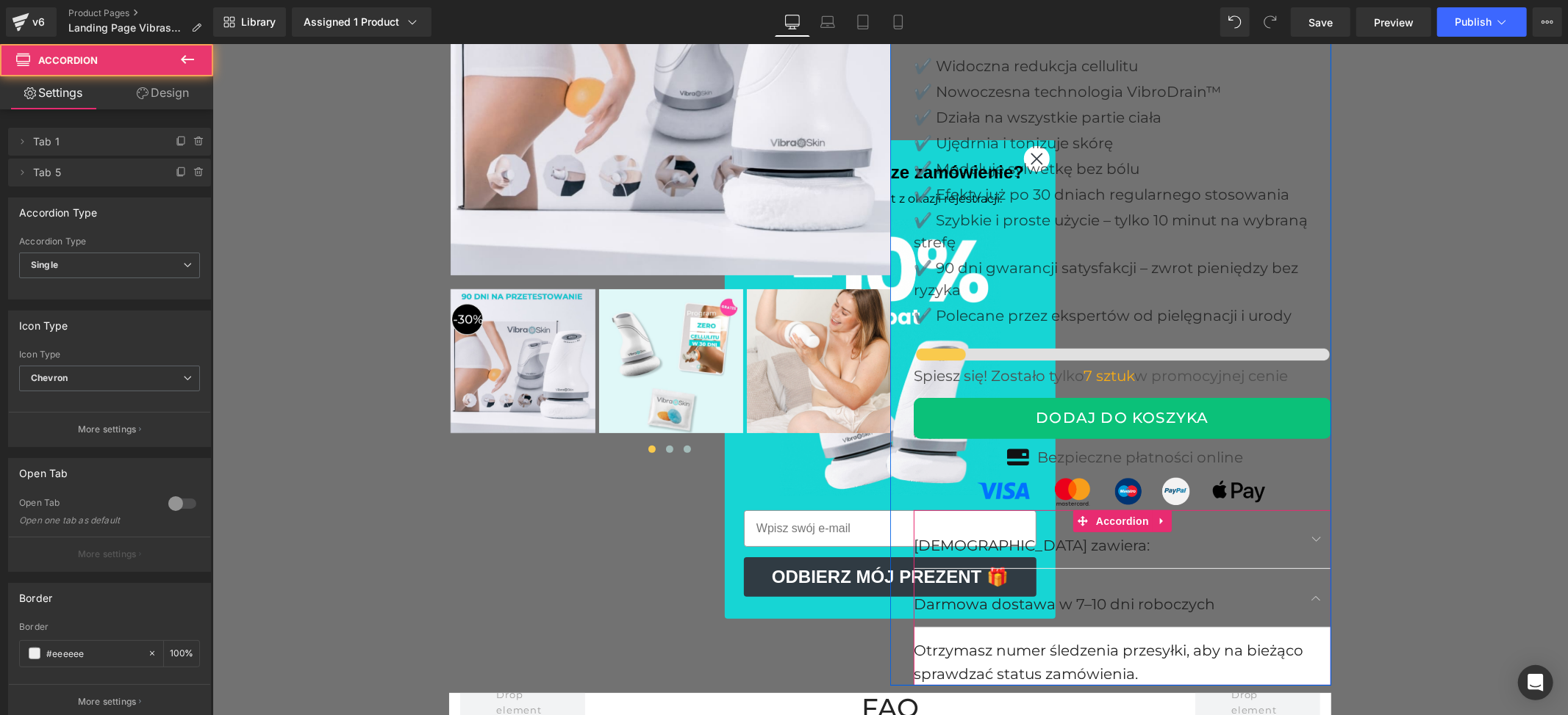
click at [1316, 601] on span "button" at bounding box center [1316, 601] width 0 height 0
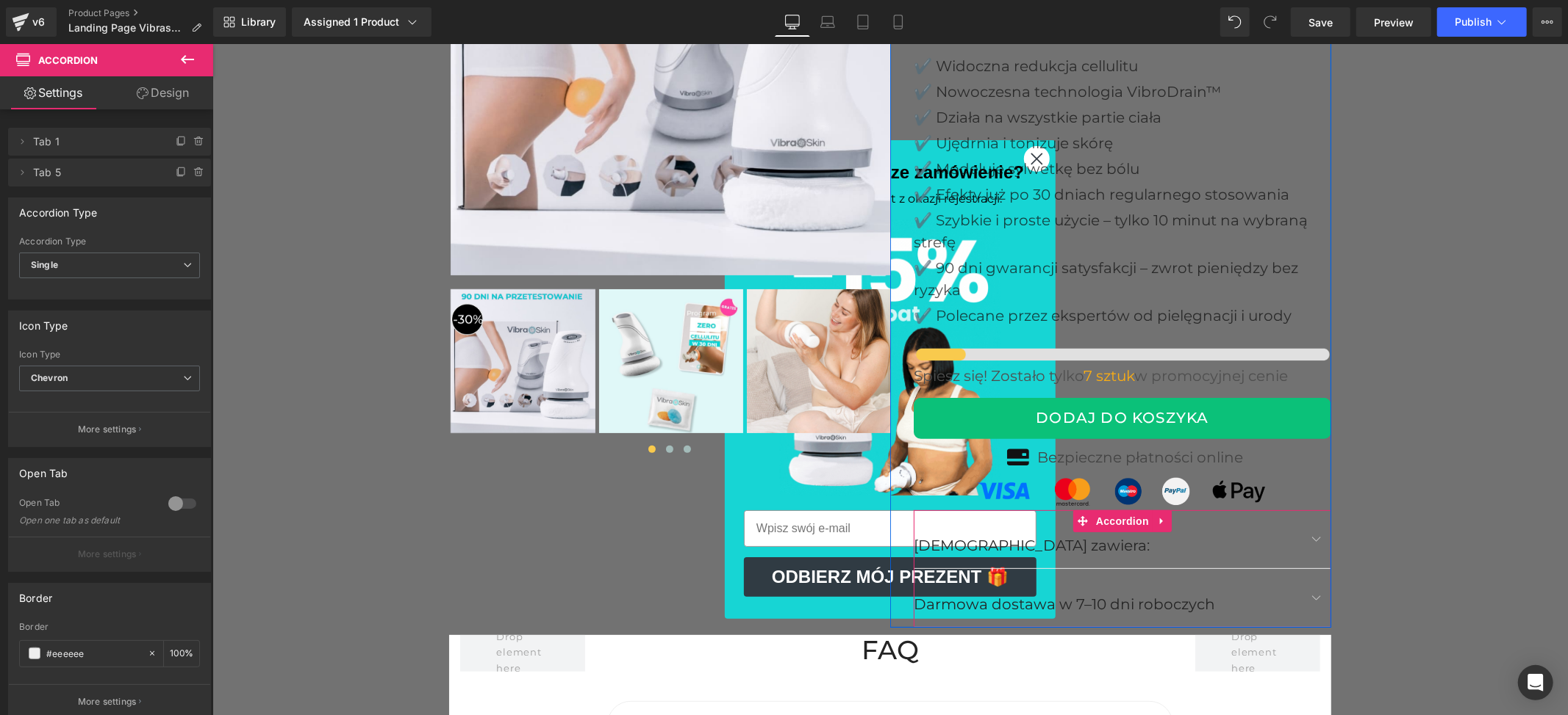
click at [1309, 593] on button "button" at bounding box center [1316, 597] width 30 height 58
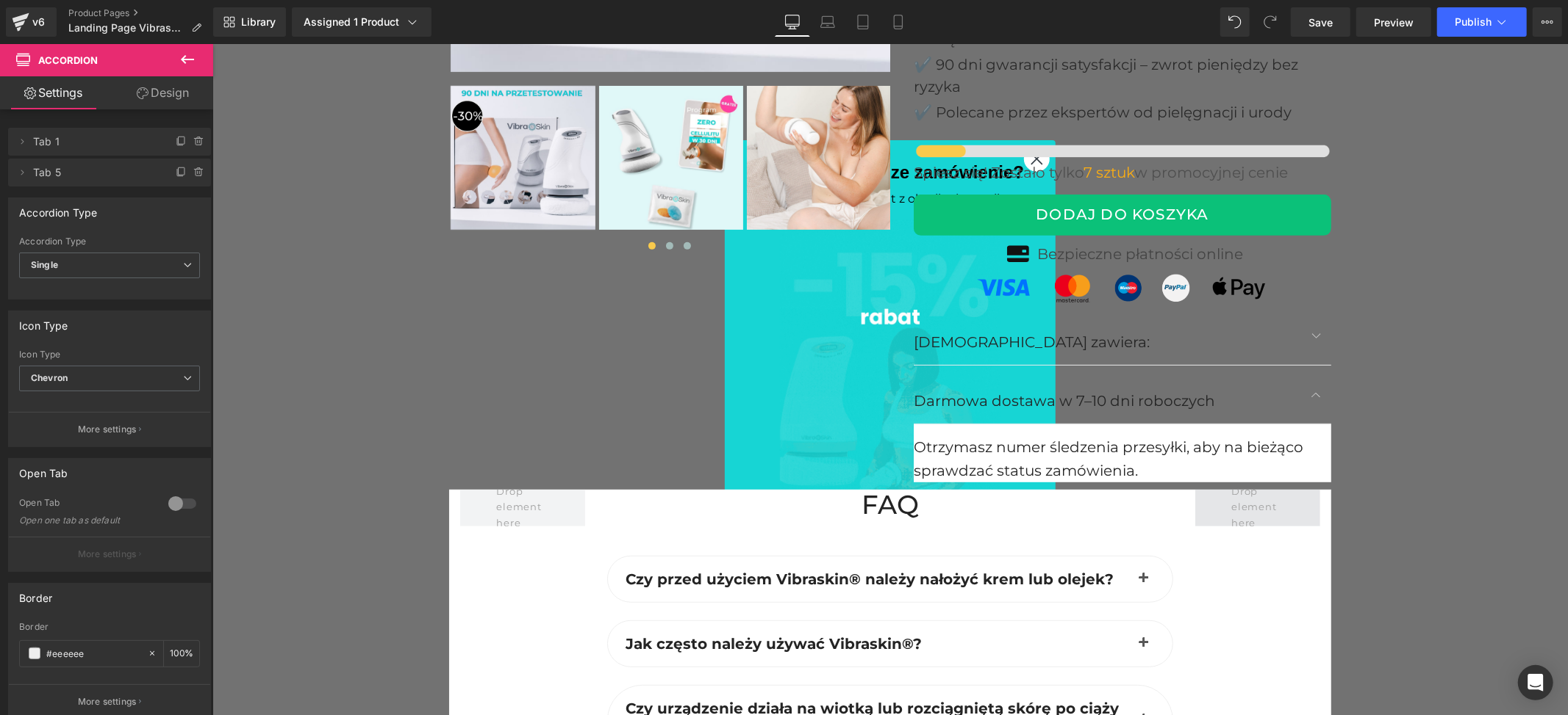
scroll to position [5167, 0]
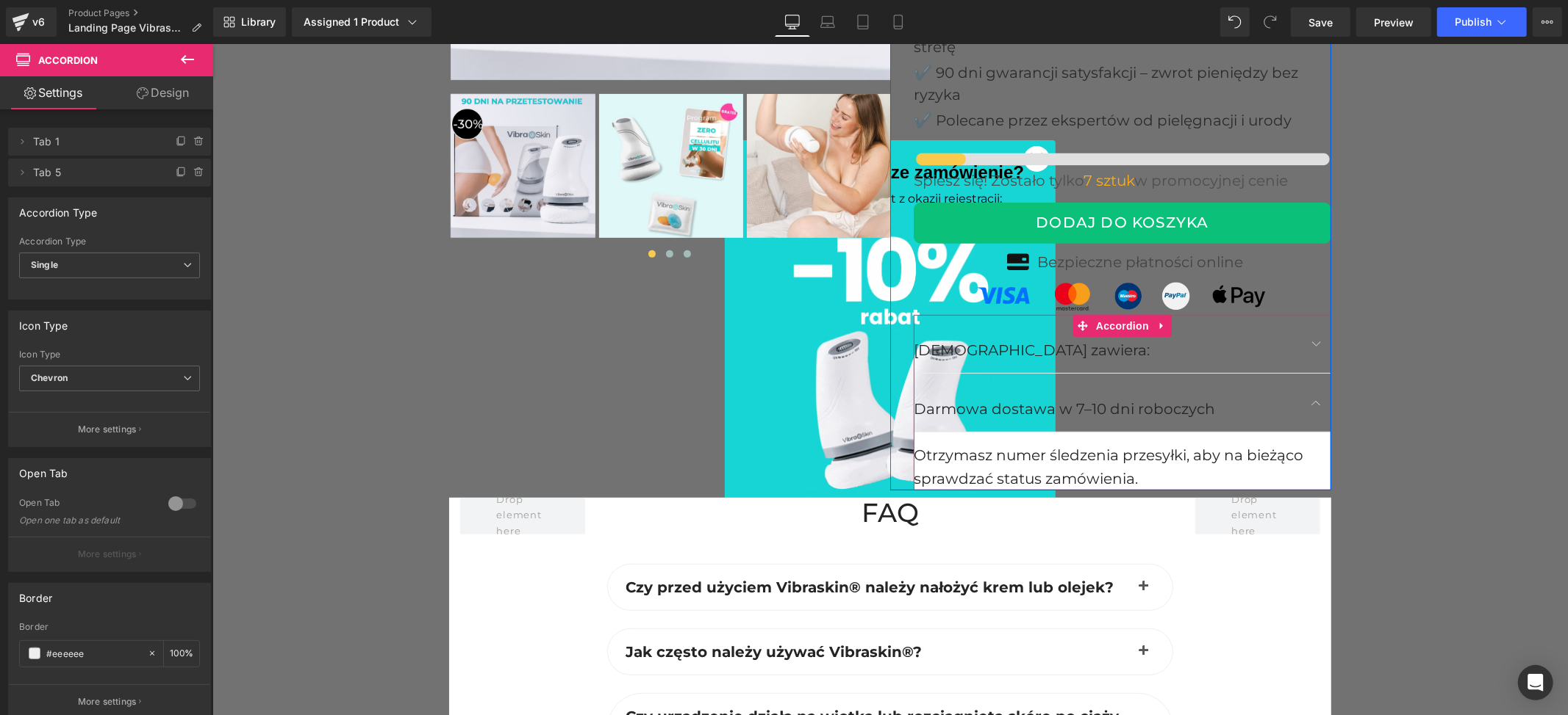
click at [1301, 343] on button "button" at bounding box center [1316, 343] width 30 height 58
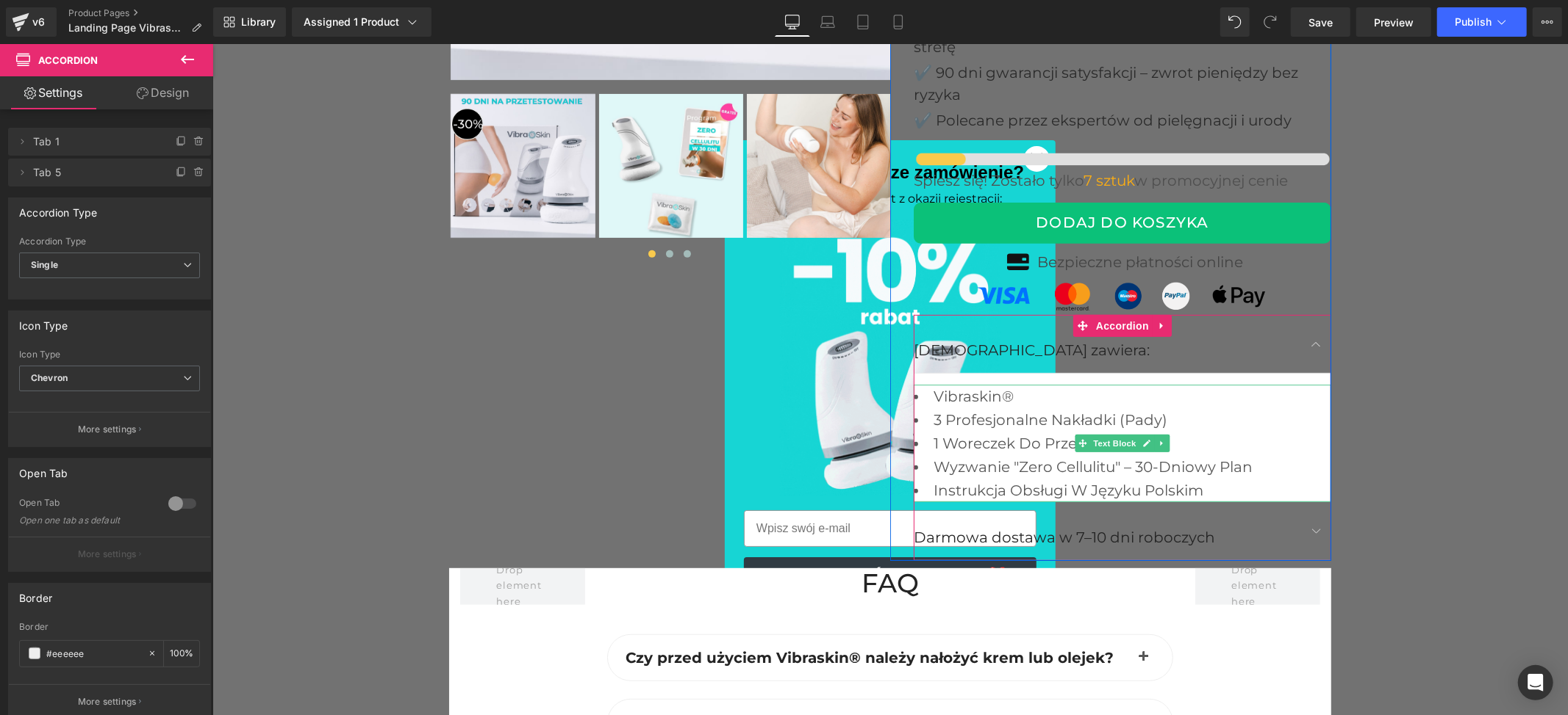
click at [1119, 416] on li "3 profesjonalne nakładki (pady)" at bounding box center [1122, 419] width 418 height 24
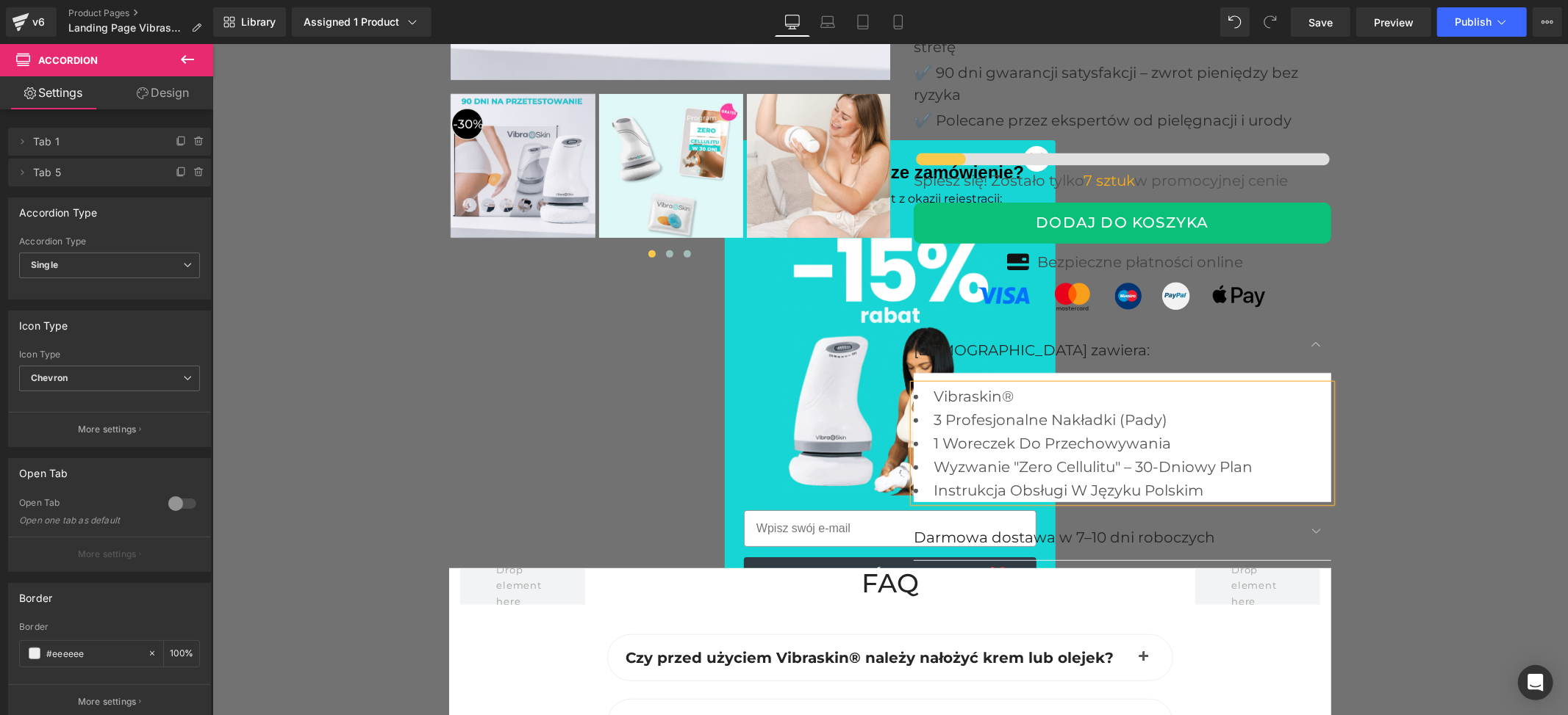
click at [1120, 415] on li "3 profesjonalne nakładki (pady)" at bounding box center [1122, 419] width 418 height 24
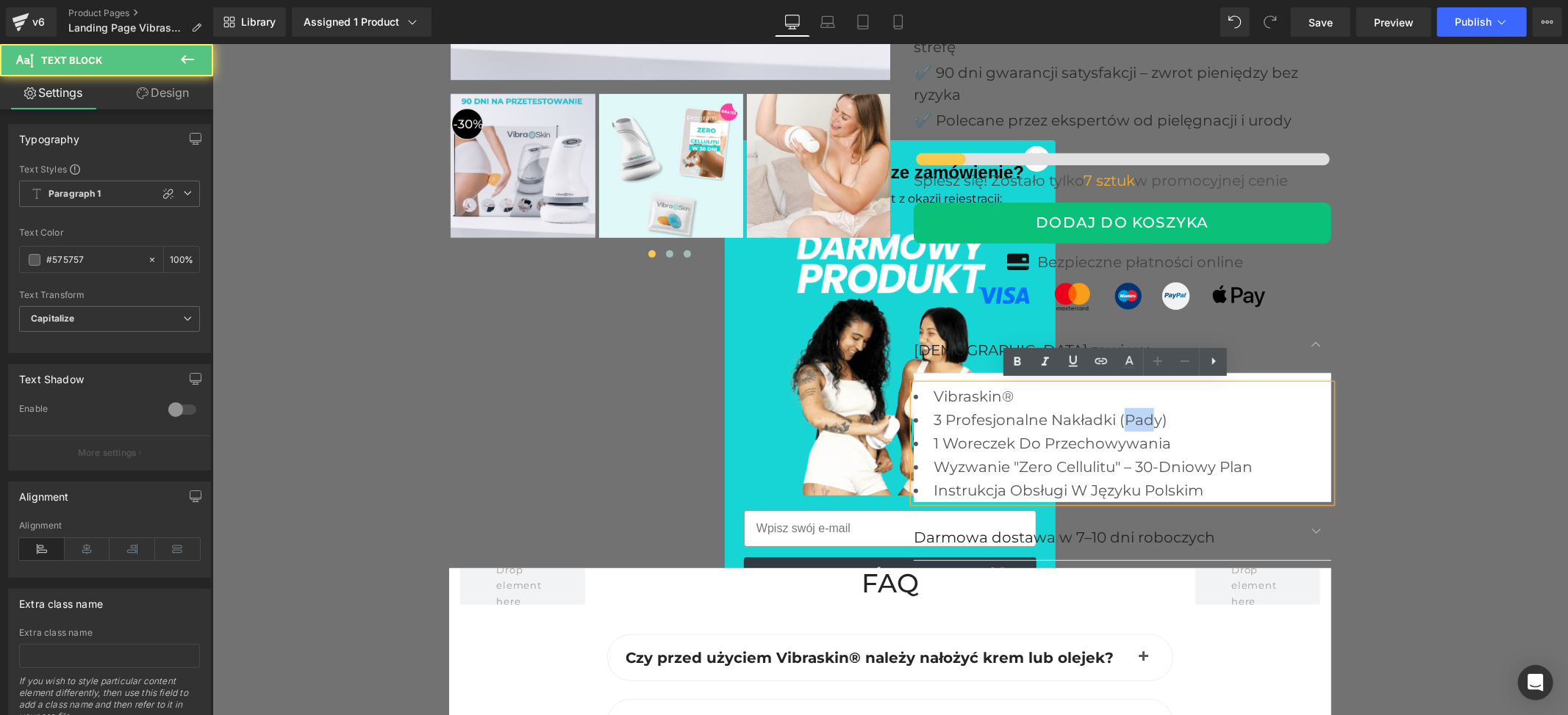
click at [1148, 415] on li "3 profesjonalne nakładki (pady)" at bounding box center [1122, 419] width 418 height 24
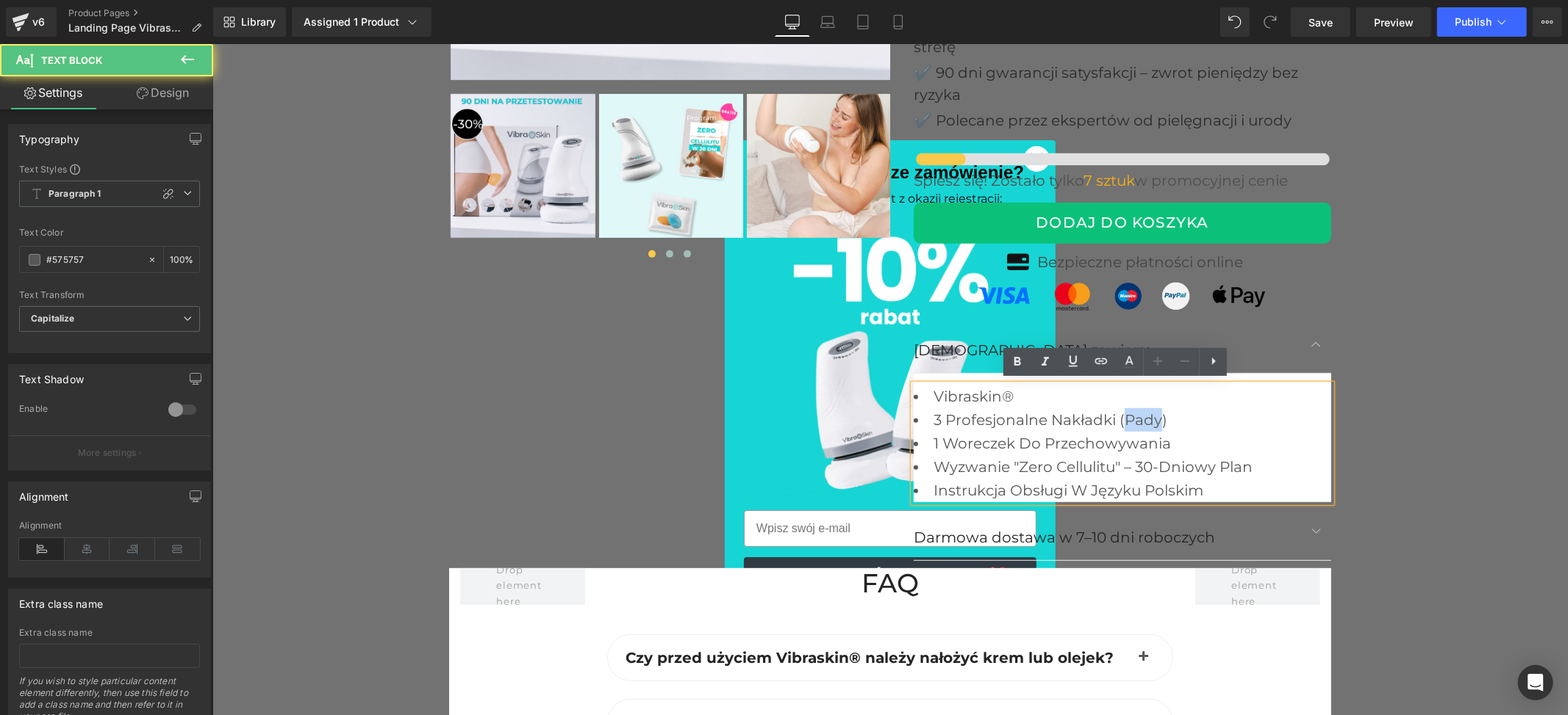
click at [1152, 415] on li "3 profesjonalne nakładki (pady)" at bounding box center [1122, 419] width 418 height 24
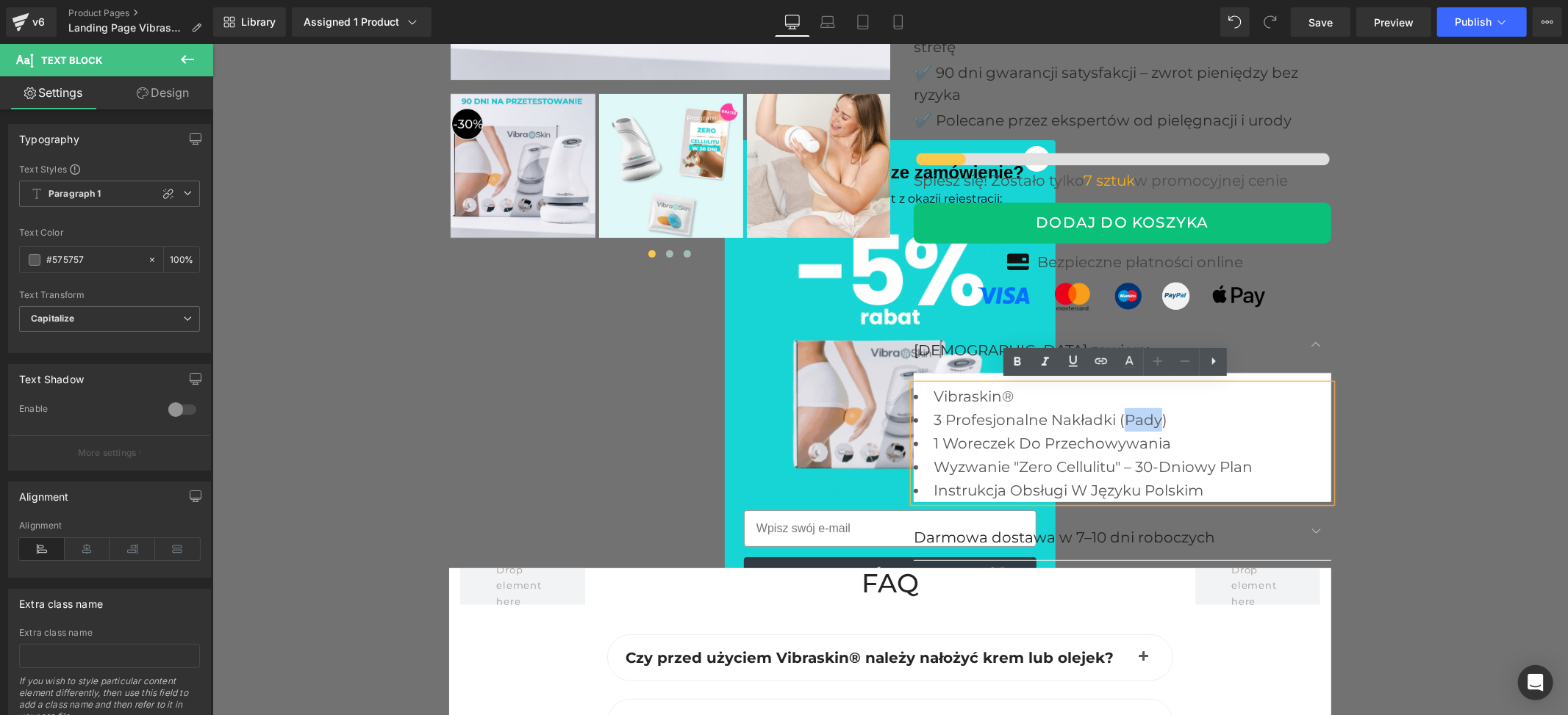
paste div
drag, startPoint x: 1369, startPoint y: 522, endPoint x: 1106, endPoint y: 512, distance: 263.2
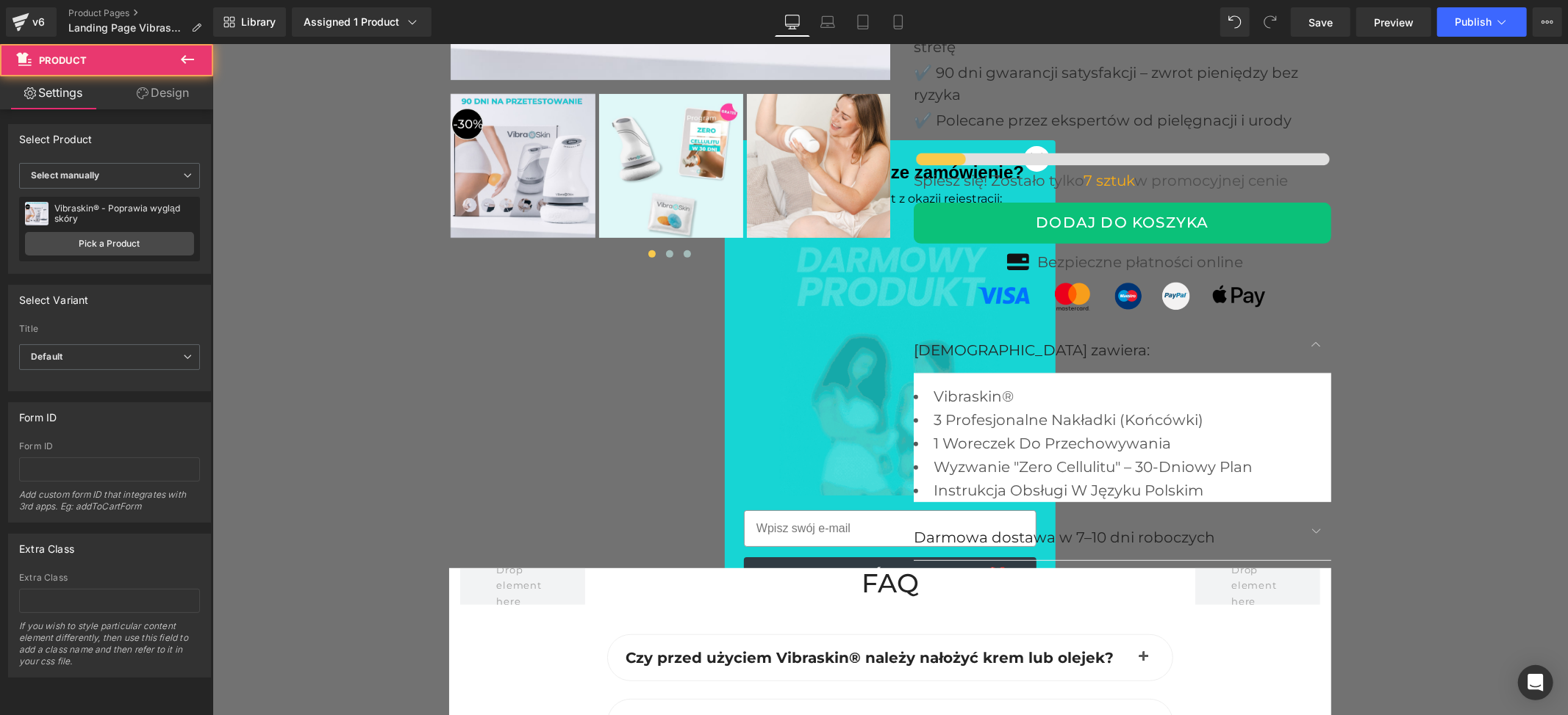
scroll to position [5461, 0]
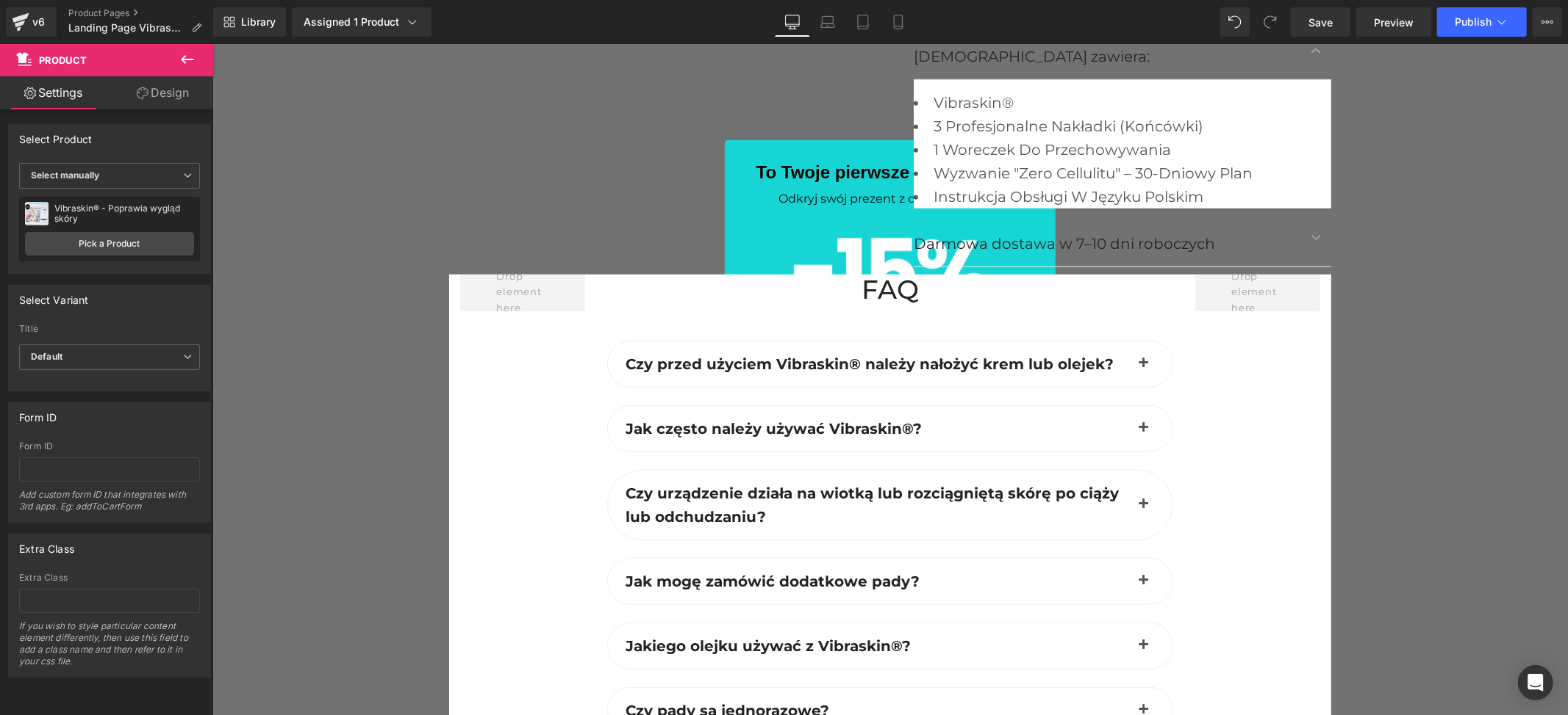
click at [1133, 419] on button "button" at bounding box center [1143, 428] width 30 height 45
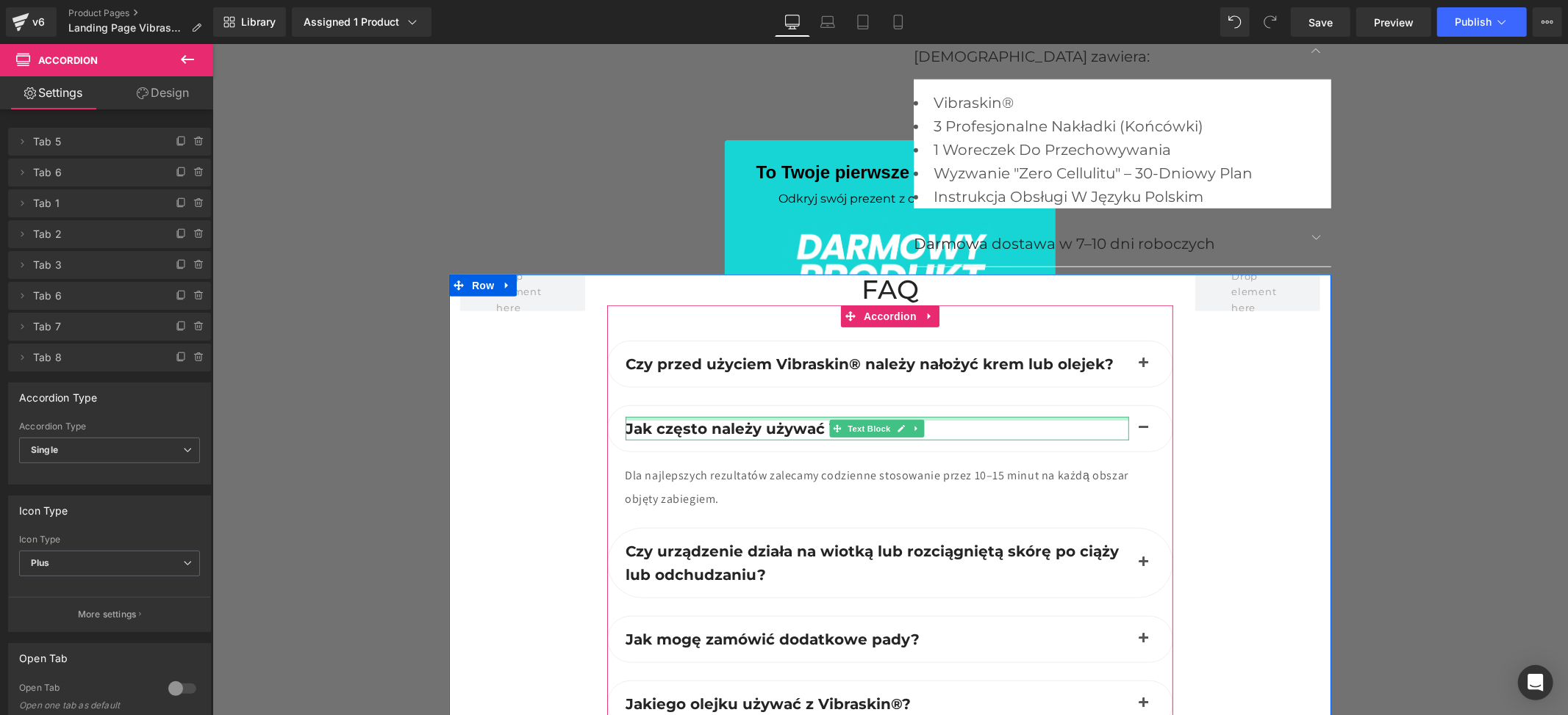
click at [989, 408] on div "Jak często należy używać Vibraskin®? Text Block" at bounding box center [889, 429] width 566 height 47
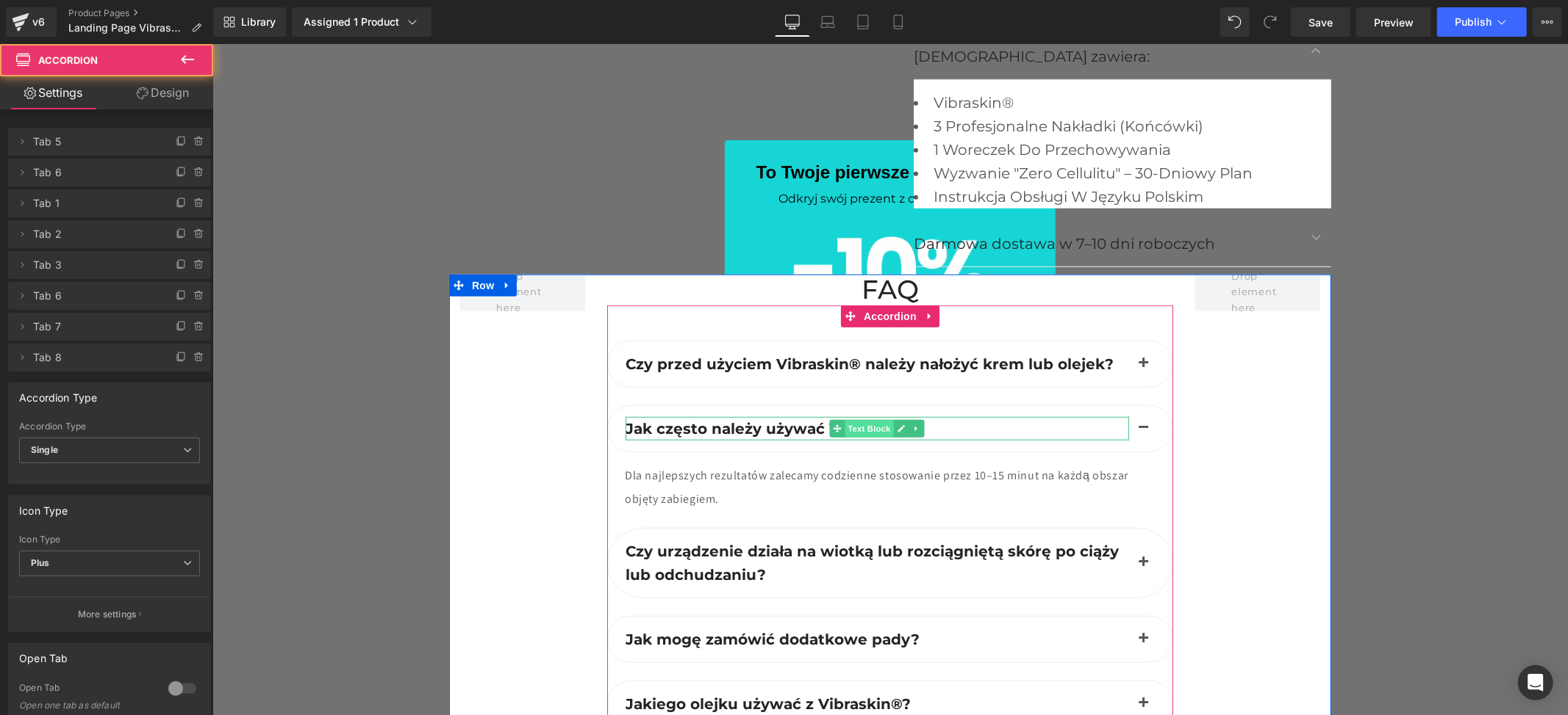
click at [845, 430] on span "Text Block" at bounding box center [869, 428] width 49 height 17
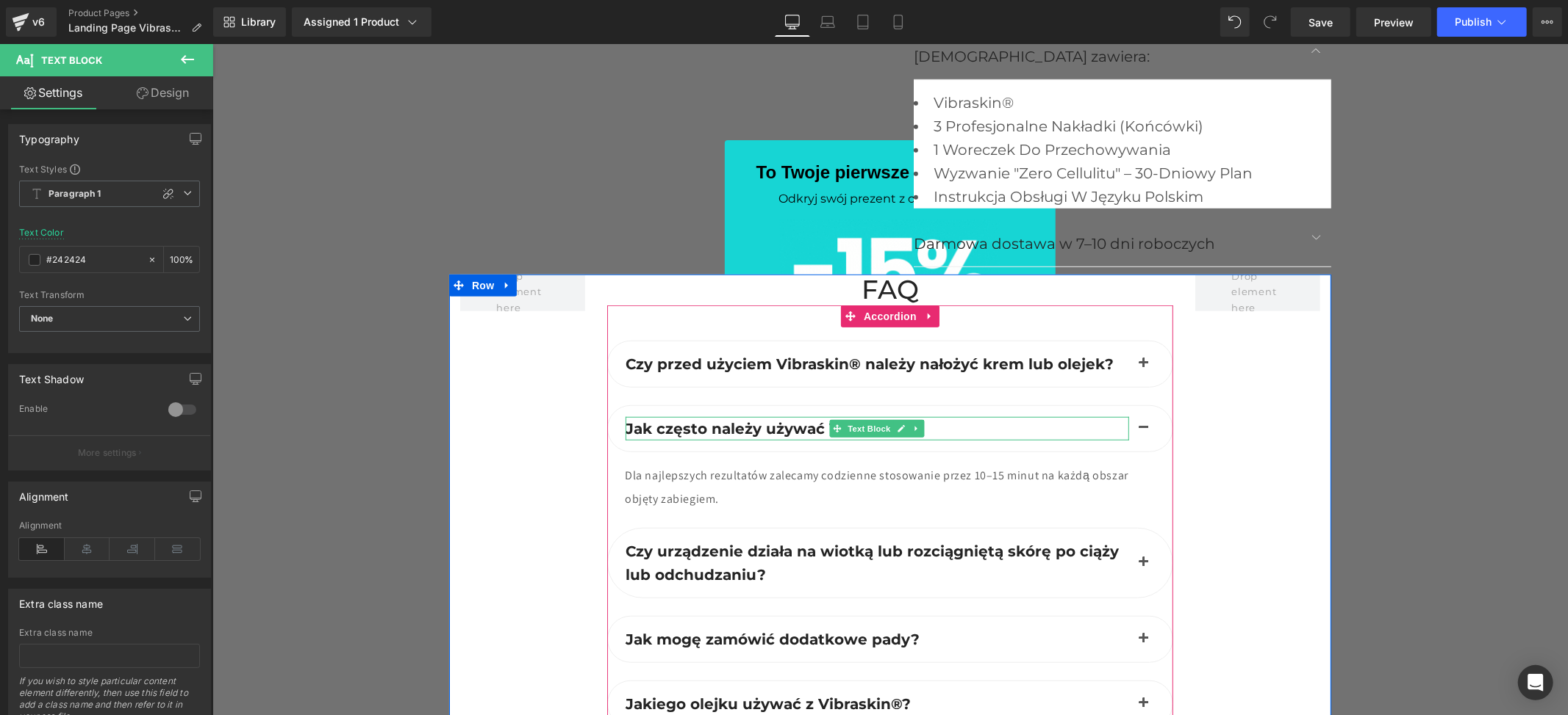
click at [743, 426] on span "Jak często należy używać Vibraskin®?" at bounding box center [772, 428] width 296 height 17
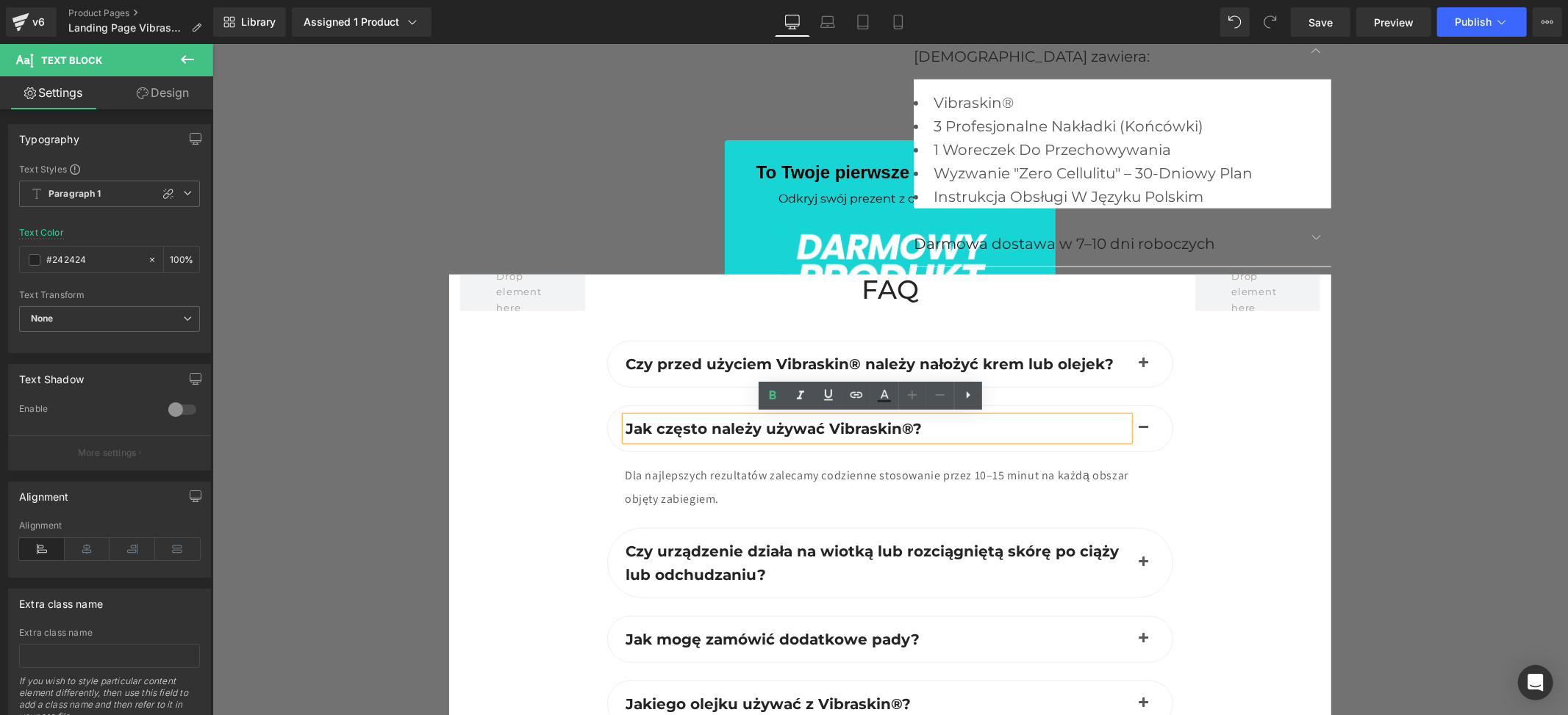
click at [743, 426] on span "Jak często należy używać Vibraskin®?" at bounding box center [772, 428] width 296 height 17
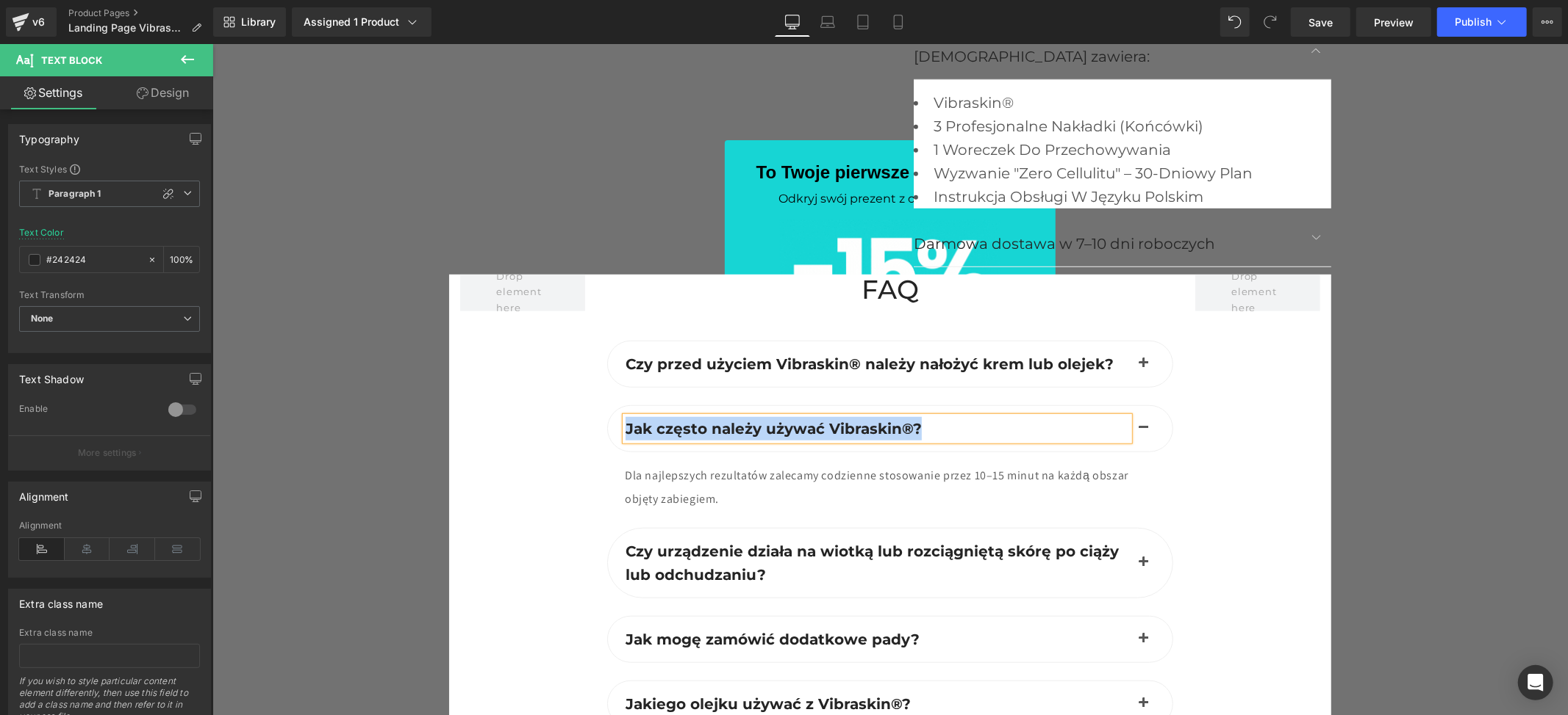
paste div
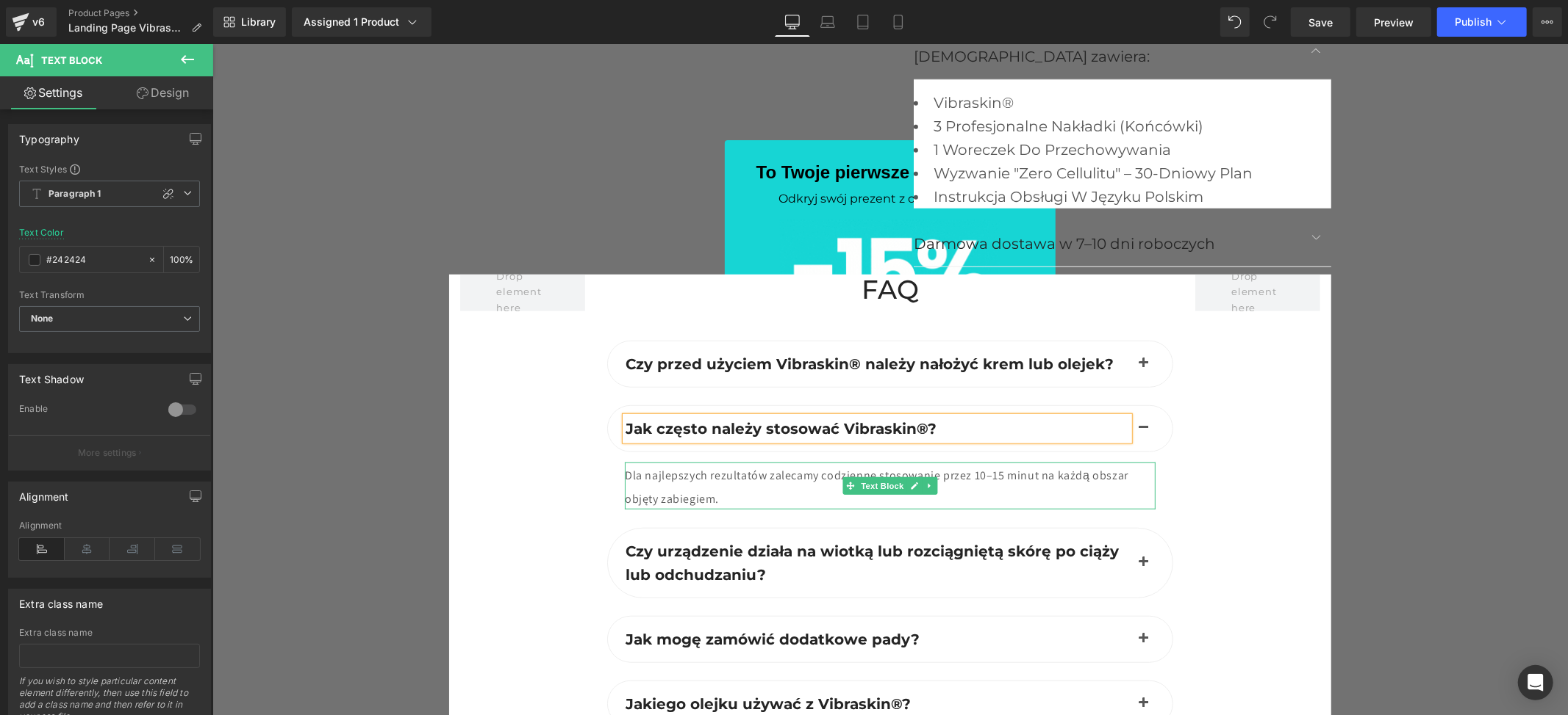
drag, startPoint x: 1018, startPoint y: 468, endPoint x: 998, endPoint y: 481, distance: 23.9
click at [1018, 468] on span "Dla najlepszych rezultatów zalecamy codzienne stosowanie przez 10–15 minut na k…" at bounding box center [875, 486] width 503 height 39
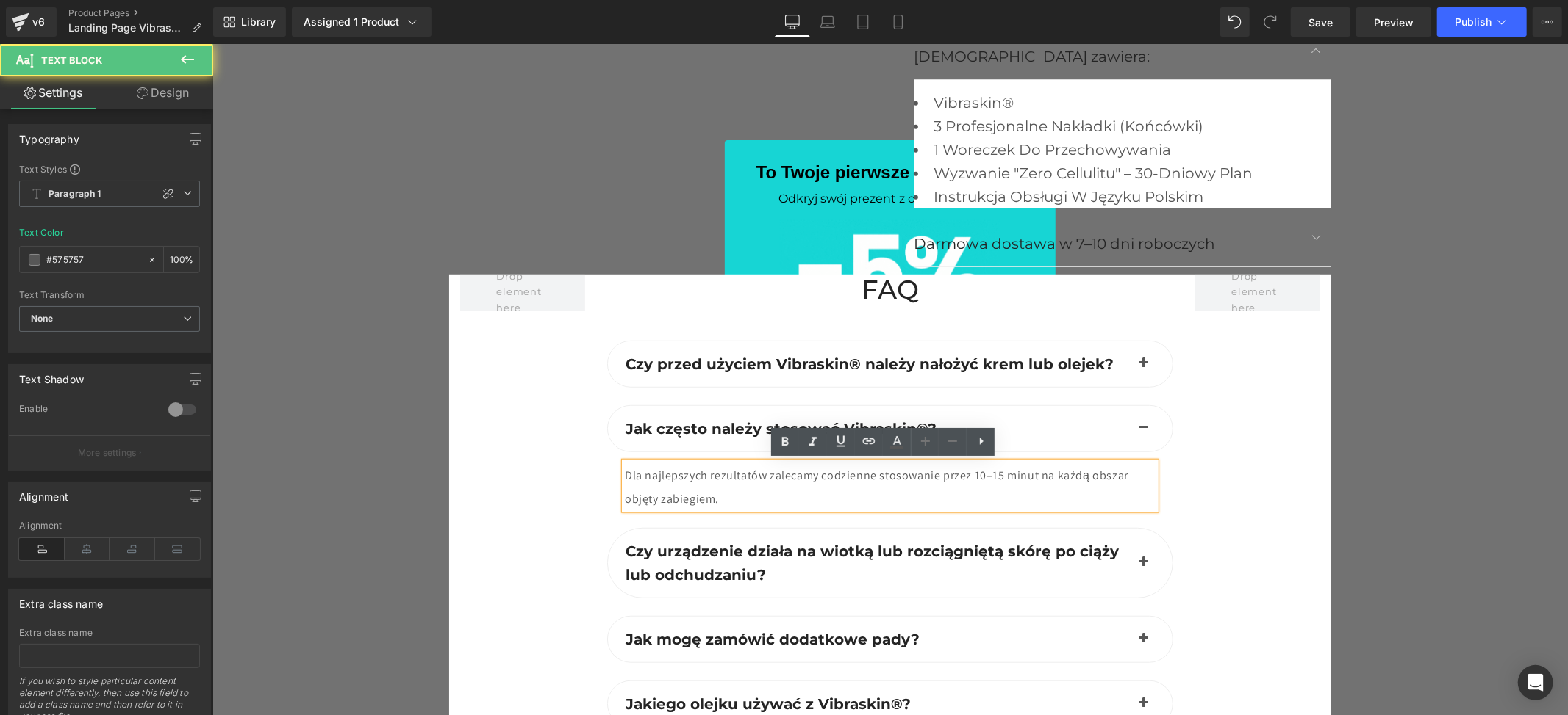
click at [1003, 473] on span "Dla najlepszych rezultatów zalecamy codzienne stosowanie przez 10–15 minut na k…" at bounding box center [875, 486] width 503 height 39
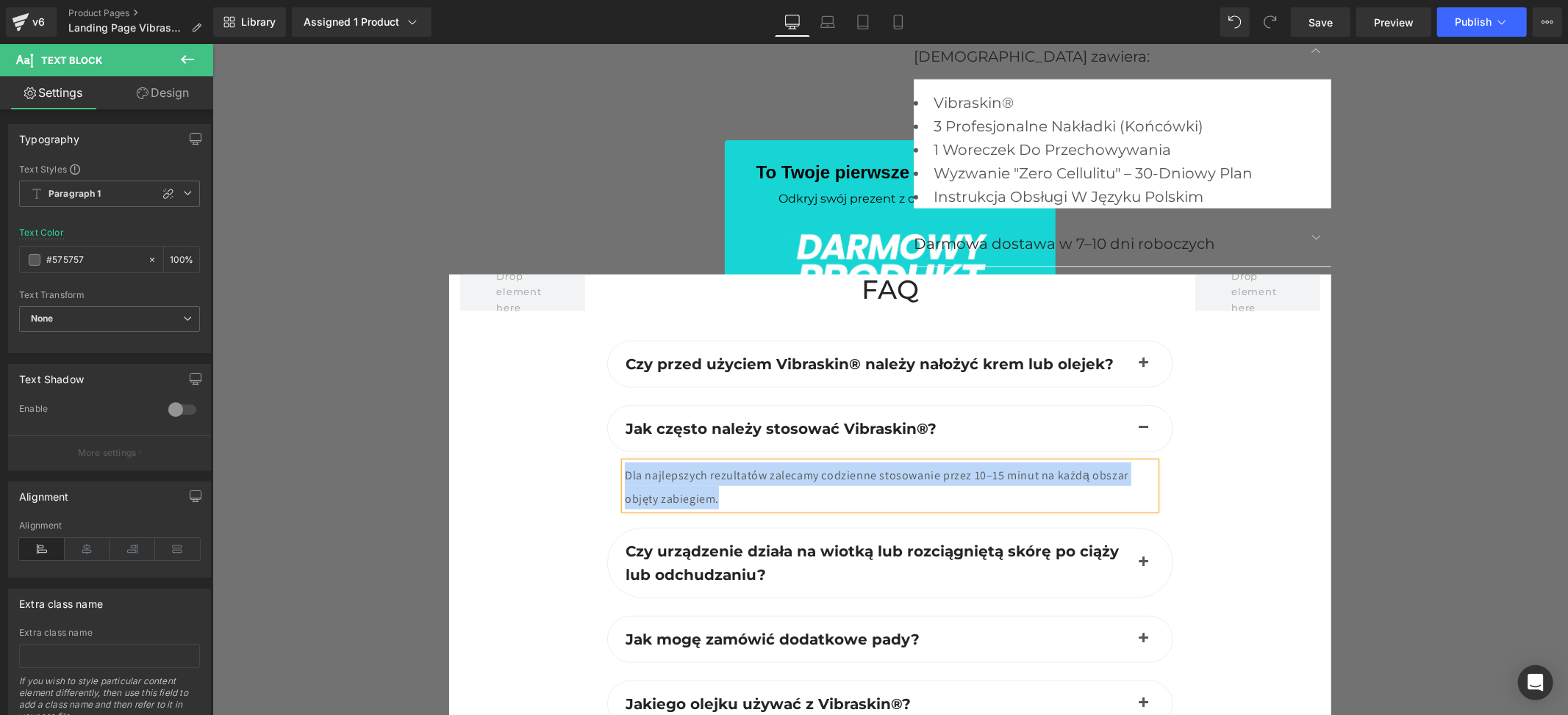
paste div
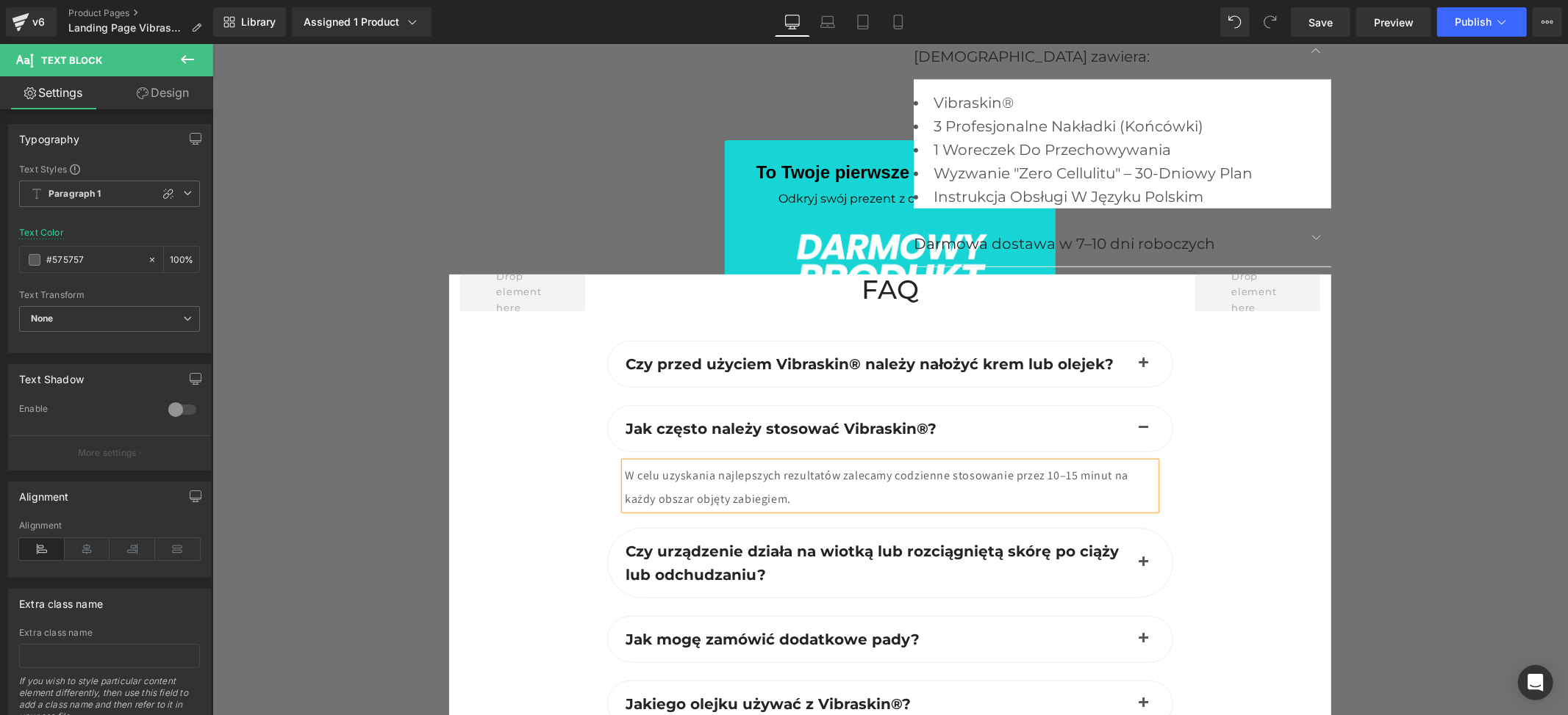
click at [785, 482] on div "W celu uzyskania najlepszych rezultatów zalecamy codzienne stosowanie przez 10–…" at bounding box center [888, 485] width 530 height 47
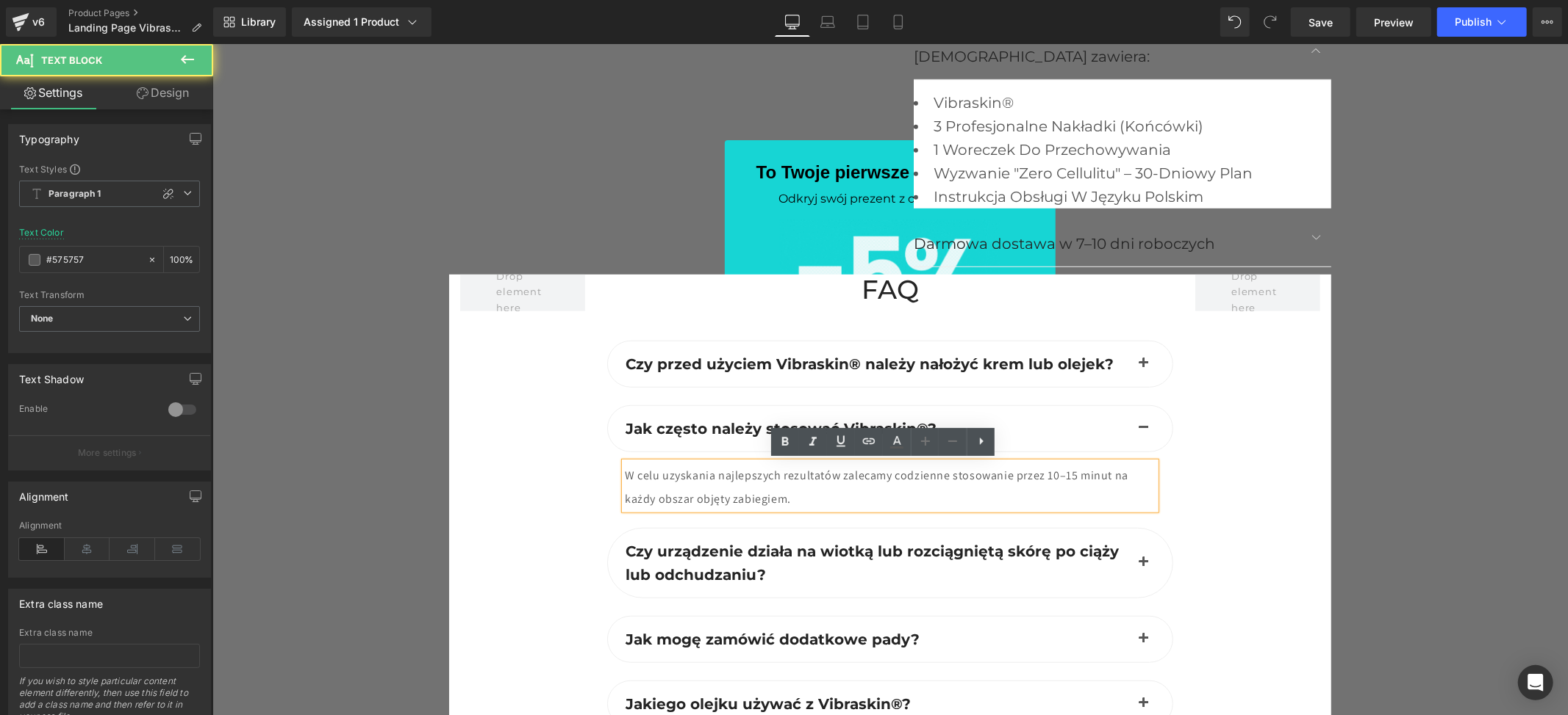
drag, startPoint x: 1202, startPoint y: 455, endPoint x: 1010, endPoint y: 484, distance: 194.2
click at [1203, 455] on div at bounding box center [1257, 629] width 147 height 711
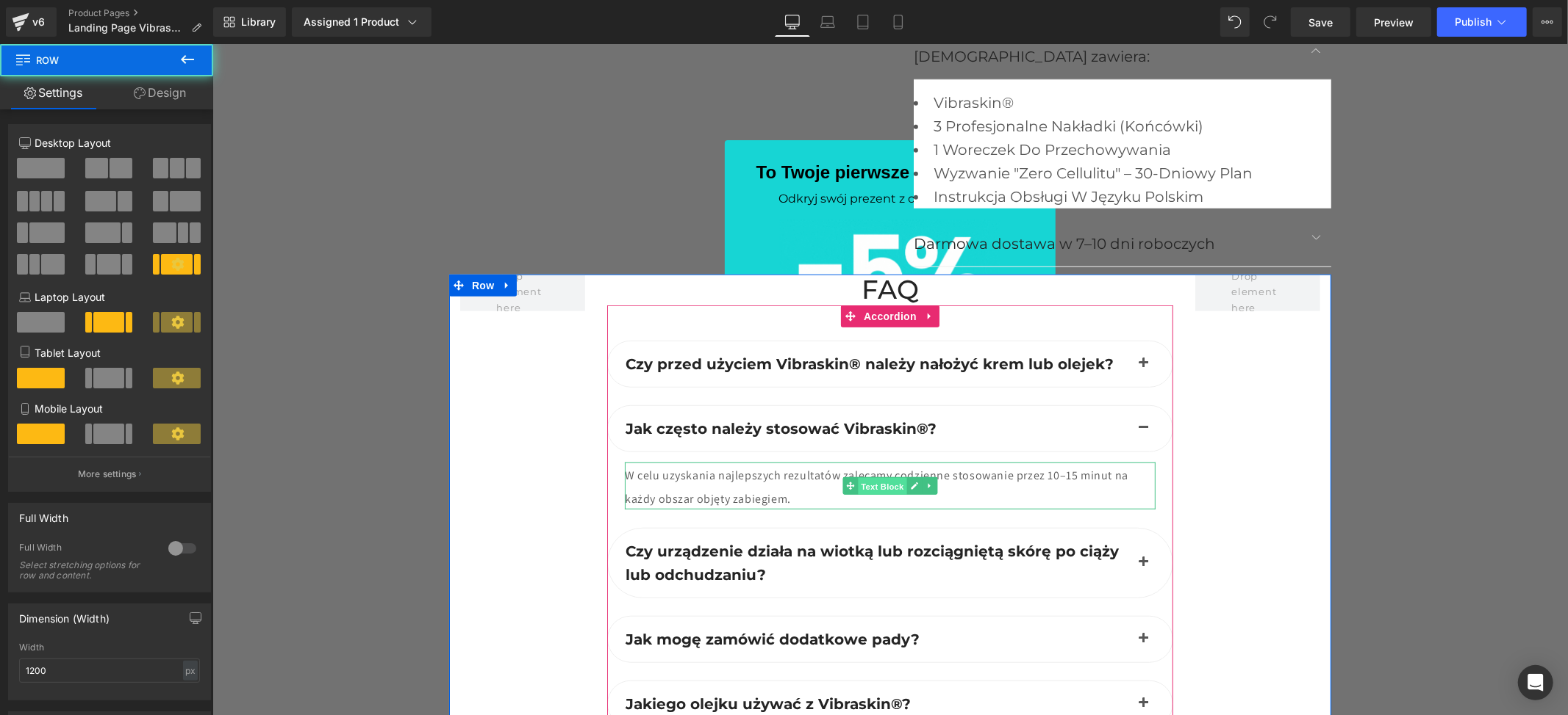
click at [883, 492] on span "Text Block" at bounding box center [881, 486] width 49 height 17
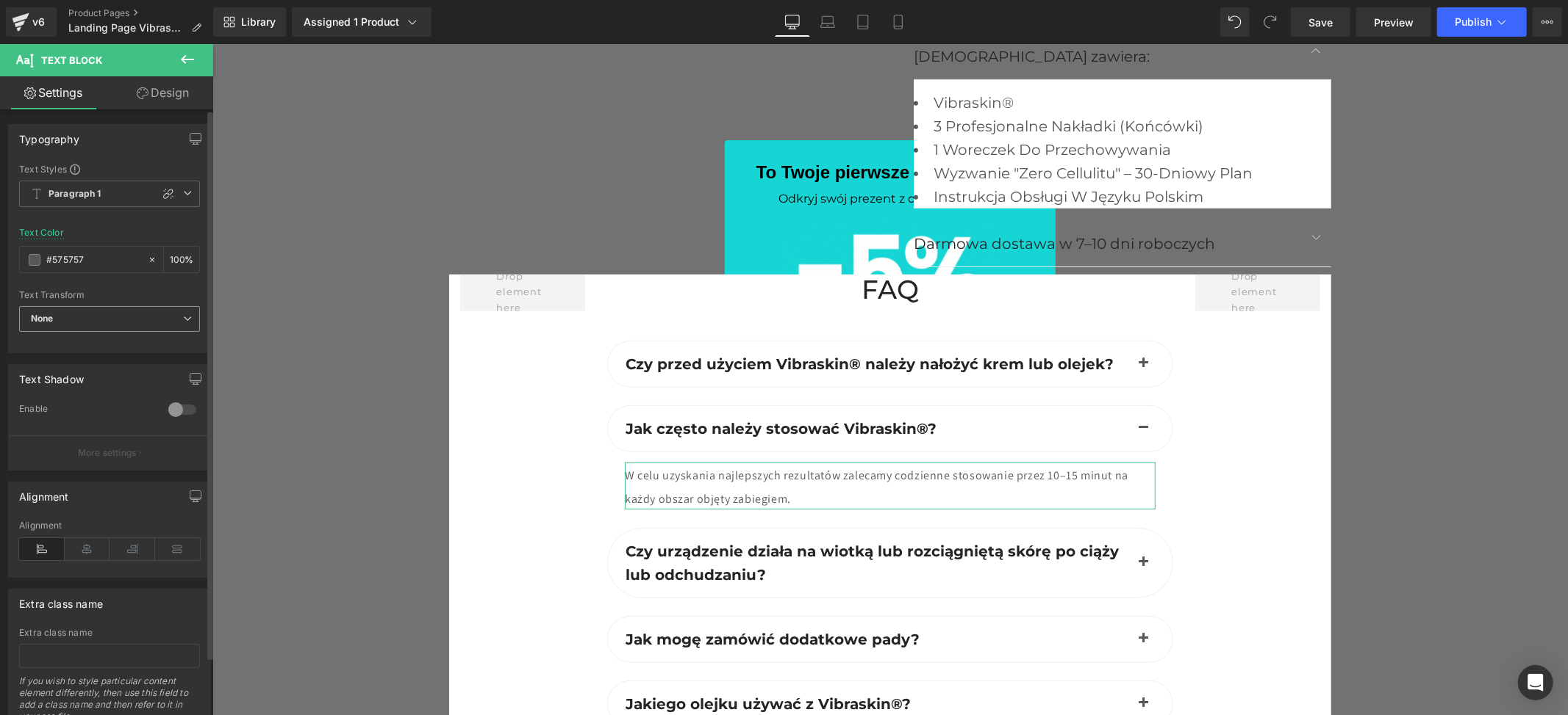
click at [118, 318] on span "None" at bounding box center [109, 319] width 181 height 25
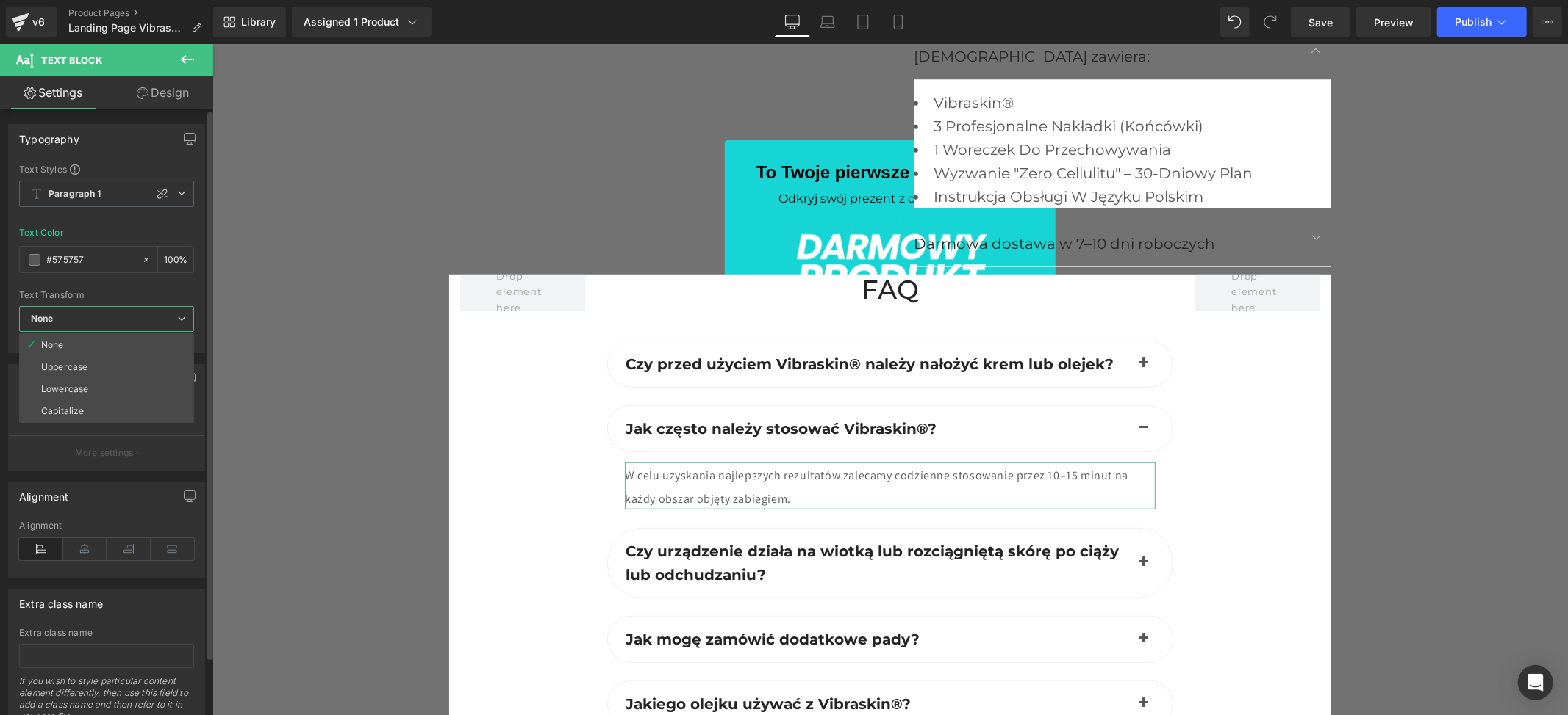
click at [118, 318] on span "None" at bounding box center [107, 319] width 175 height 25
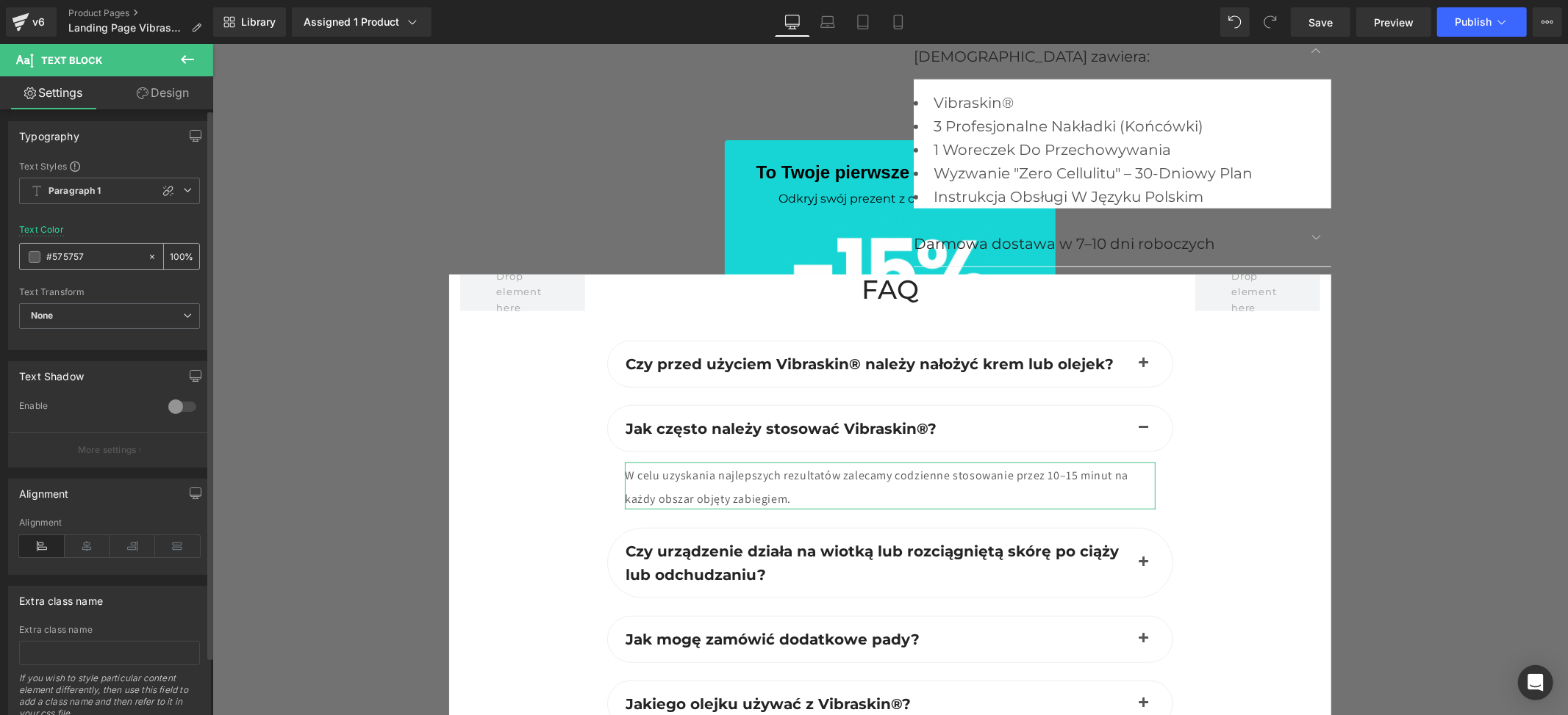
scroll to position [0, 0]
click at [118, 189] on span "Paragraph 1" at bounding box center [109, 194] width 181 height 26
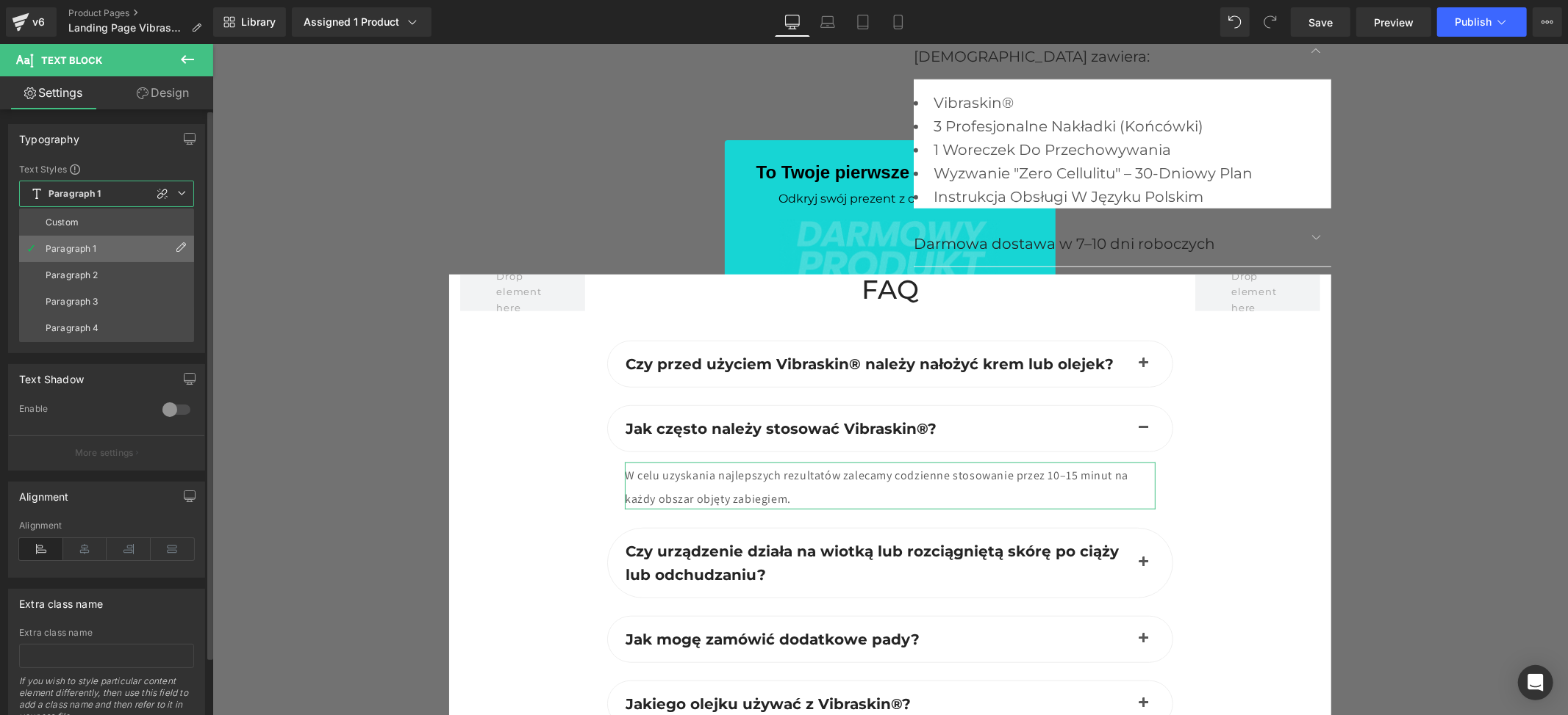
click at [99, 244] on li "Paragraph 1" at bounding box center [107, 249] width 175 height 26
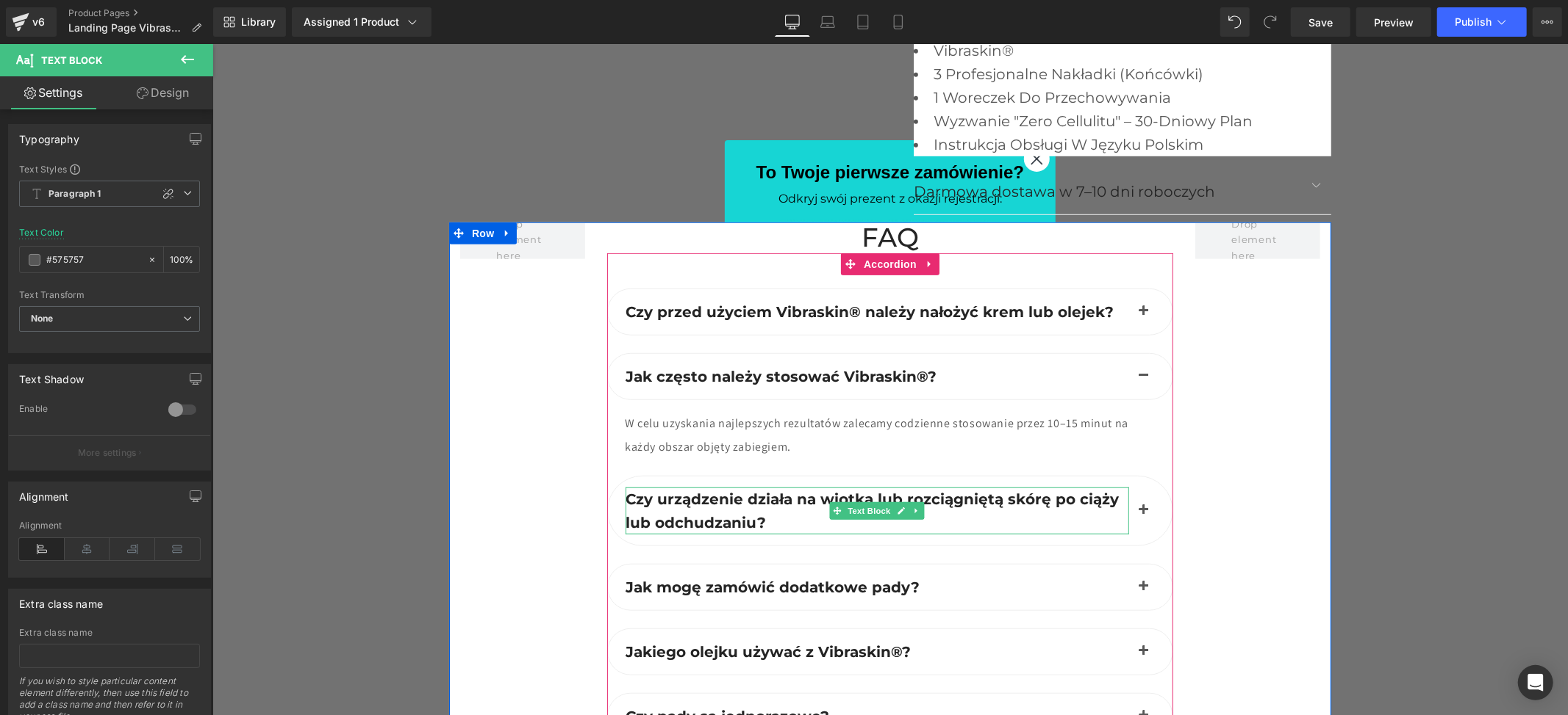
scroll to position [5558, 0]
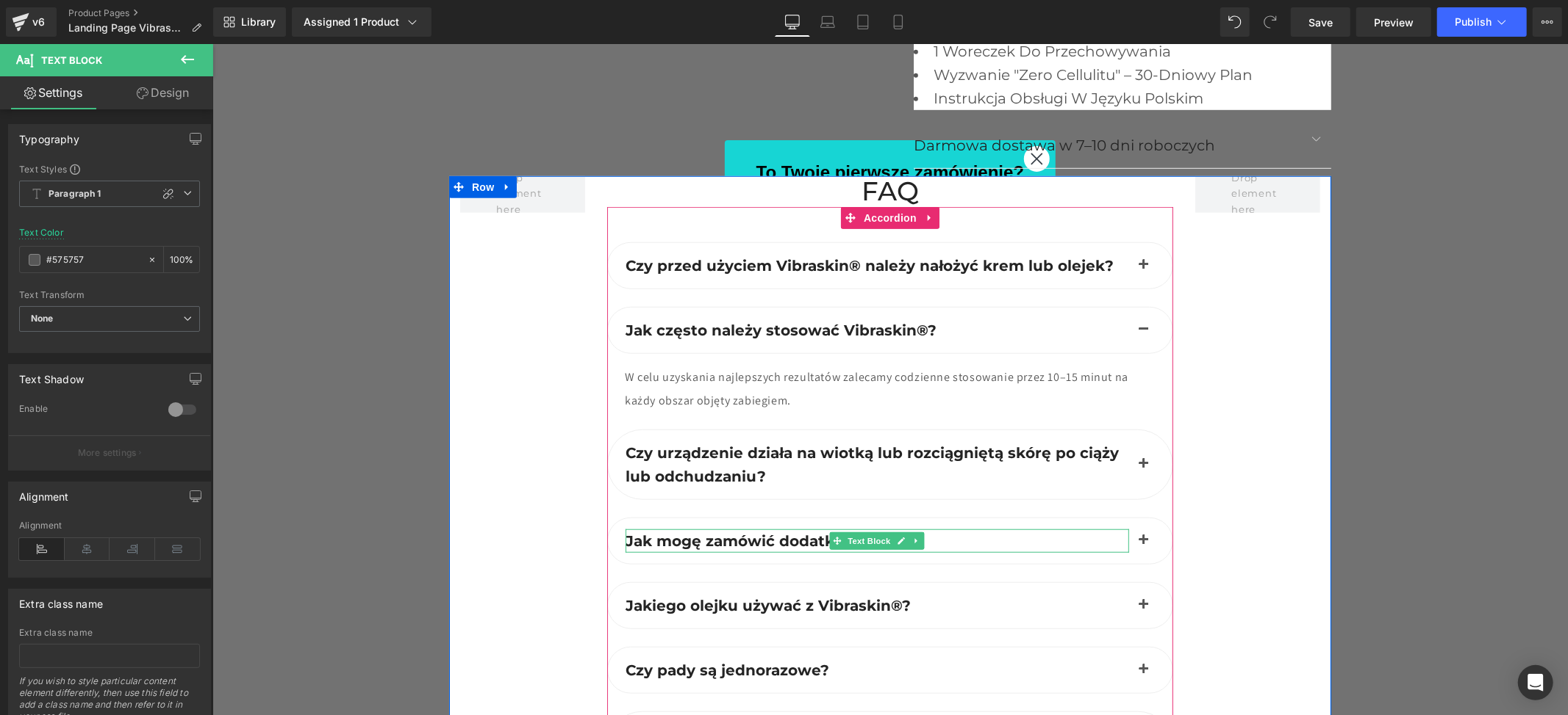
drag, startPoint x: 780, startPoint y: 543, endPoint x: 766, endPoint y: 535, distance: 16.1
click at [779, 543] on span "Jak mogę zamówić dodatkowe pady?" at bounding box center [771, 540] width 294 height 17
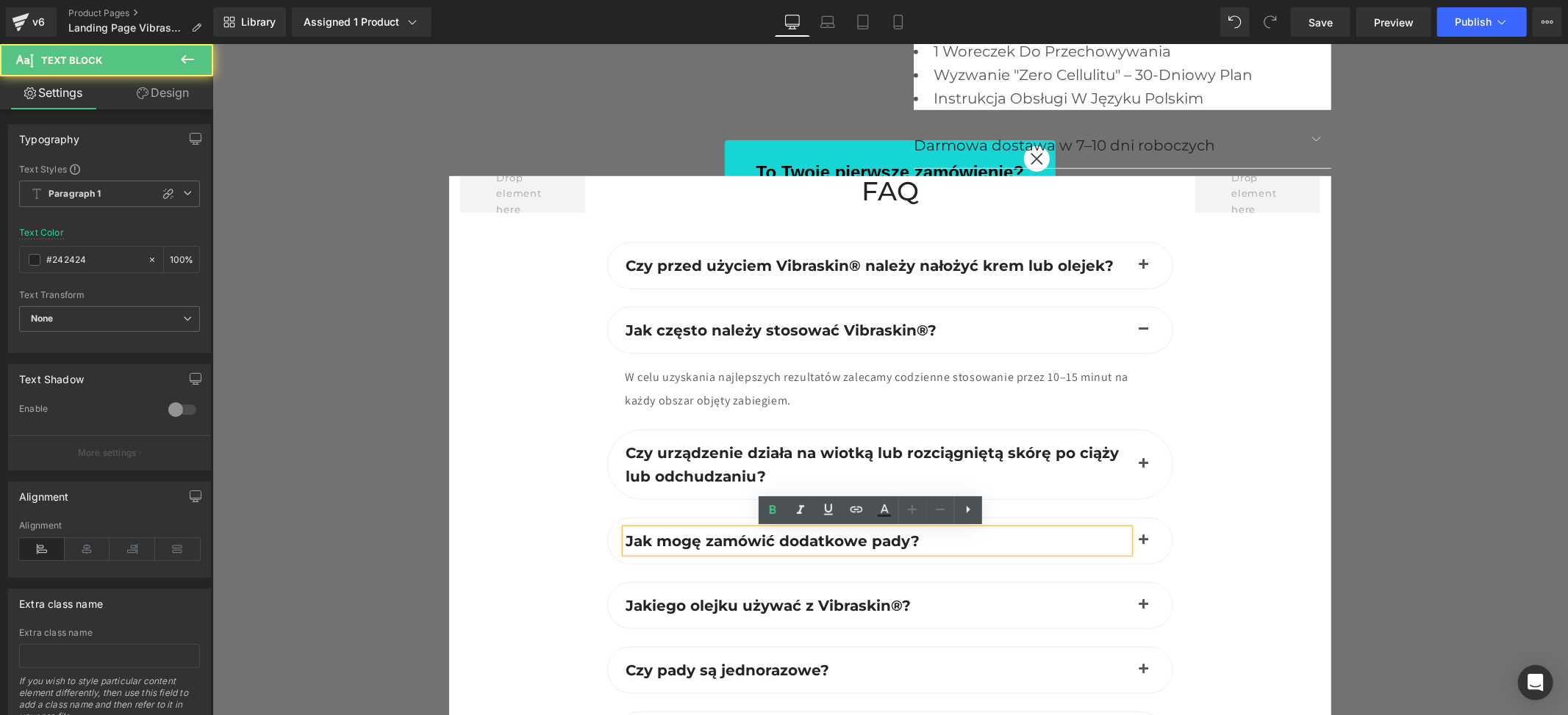
click at [766, 535] on span "Jak mogę zamówić dodatkowe pady?" at bounding box center [771, 540] width 294 height 17
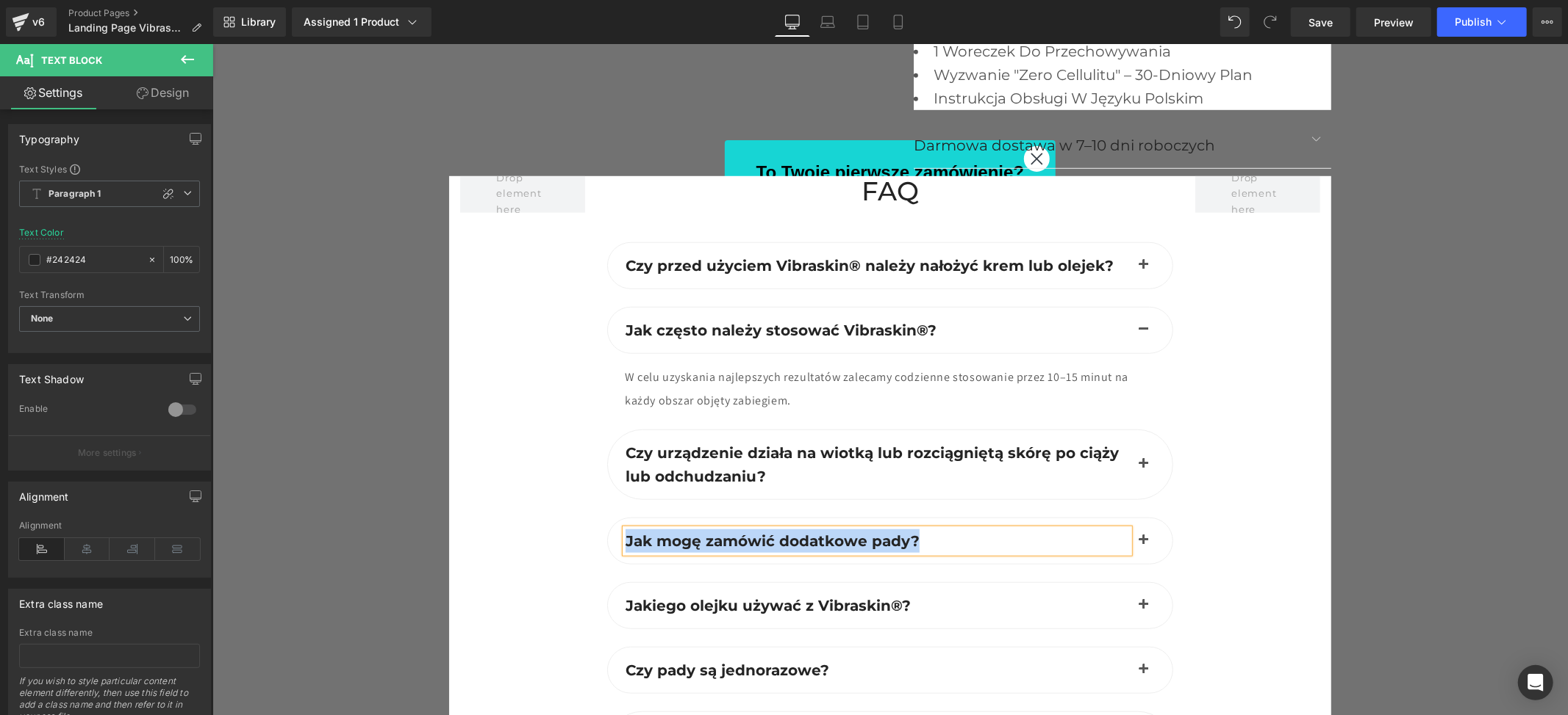
paste div
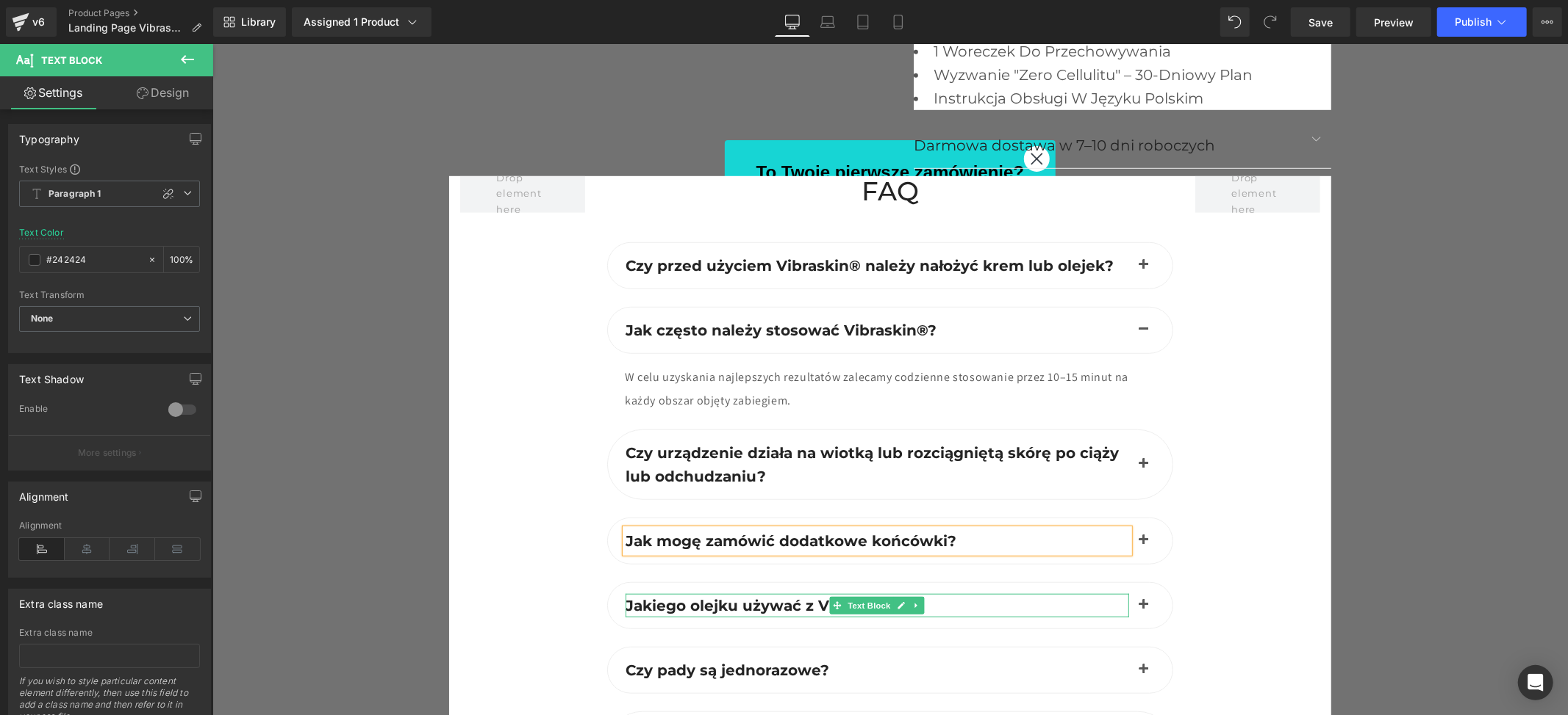
click at [748, 606] on span "Jakiego olejku używać z Vibraskin®?" at bounding box center [767, 605] width 285 height 17
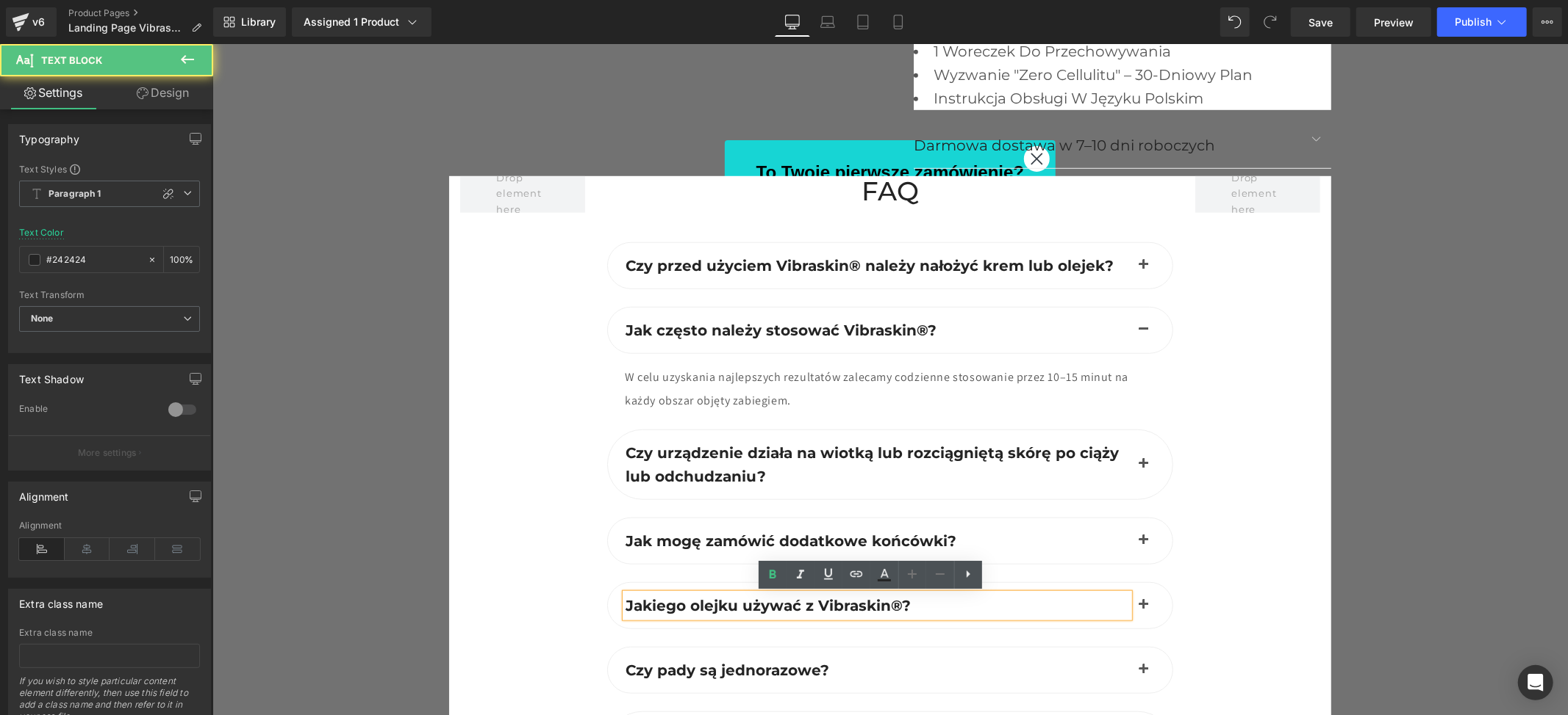
click at [747, 600] on span "Jakiego olejku używać z Vibraskin®?" at bounding box center [767, 605] width 285 height 17
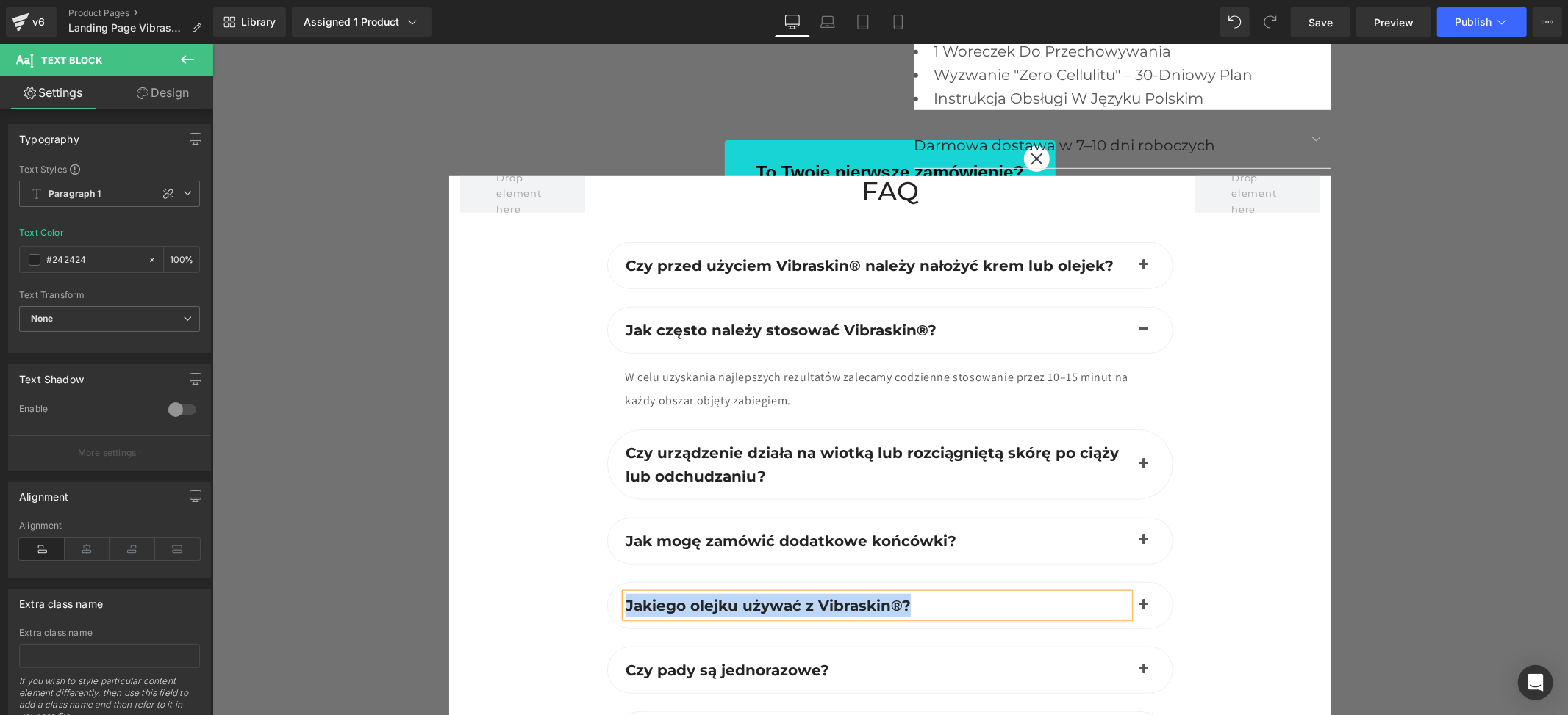
paste div
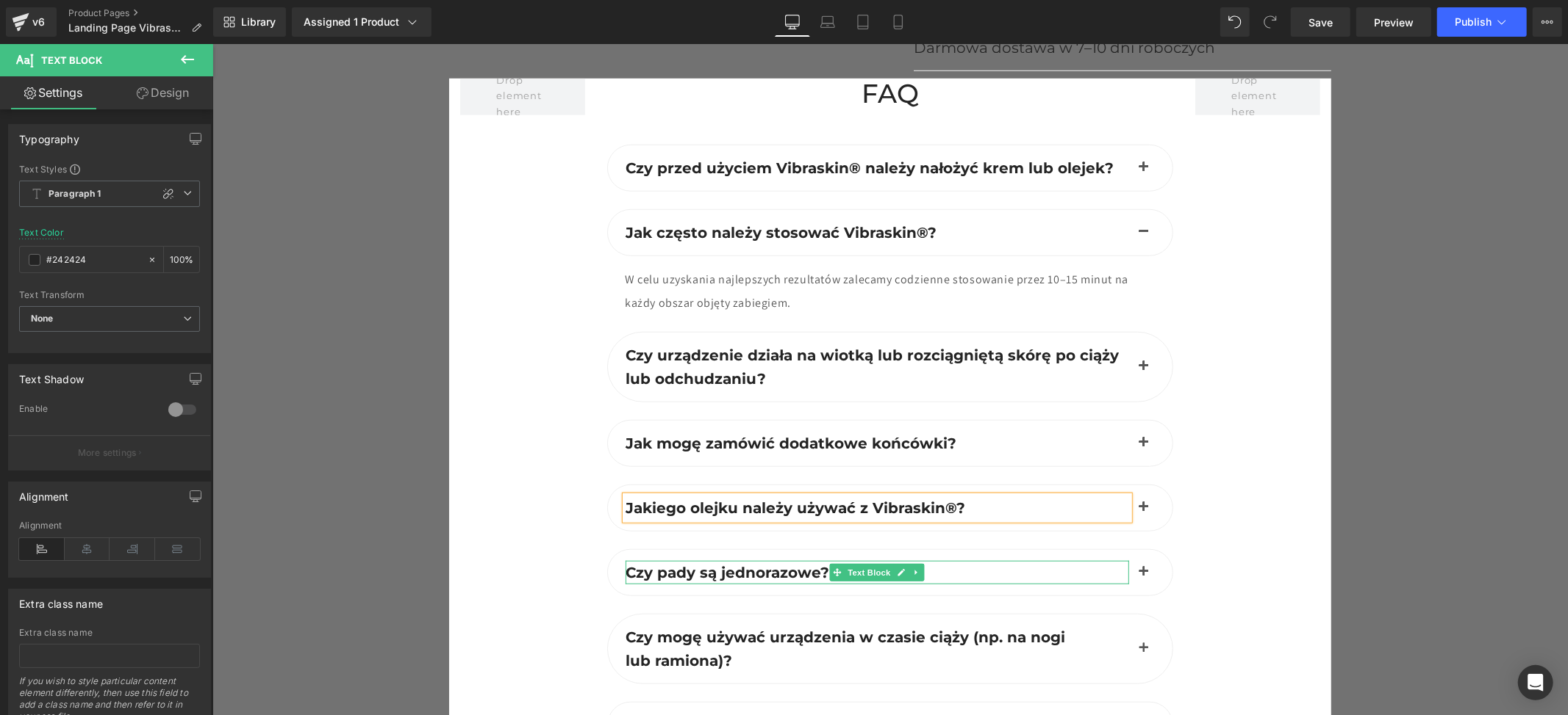
drag, startPoint x: 728, startPoint y: 571, endPoint x: 721, endPoint y: 567, distance: 8.1
click at [728, 571] on span "Czy pady są jednorazowe?" at bounding box center [726, 572] width 204 height 17
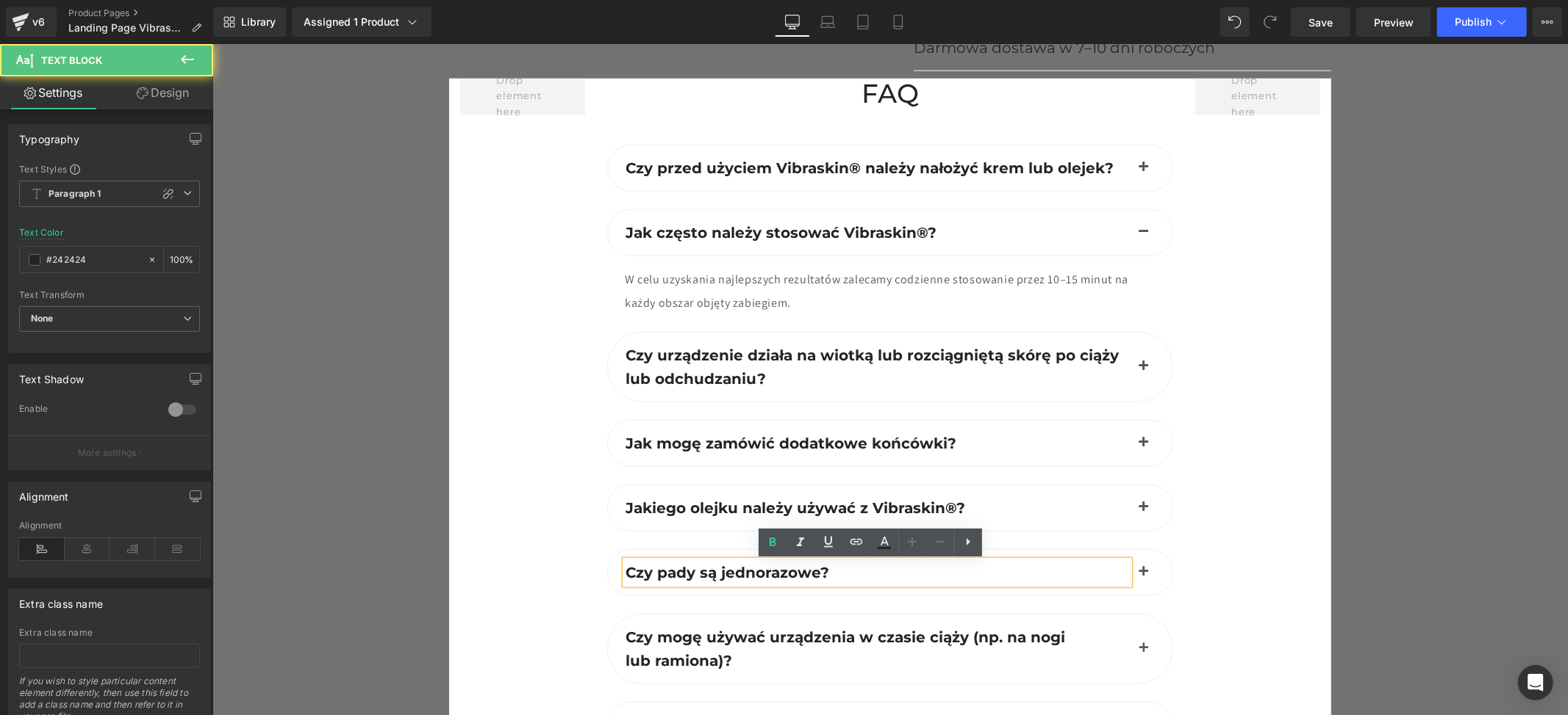
click at [721, 567] on span "Czy pady są jednorazowe?" at bounding box center [726, 572] width 204 height 17
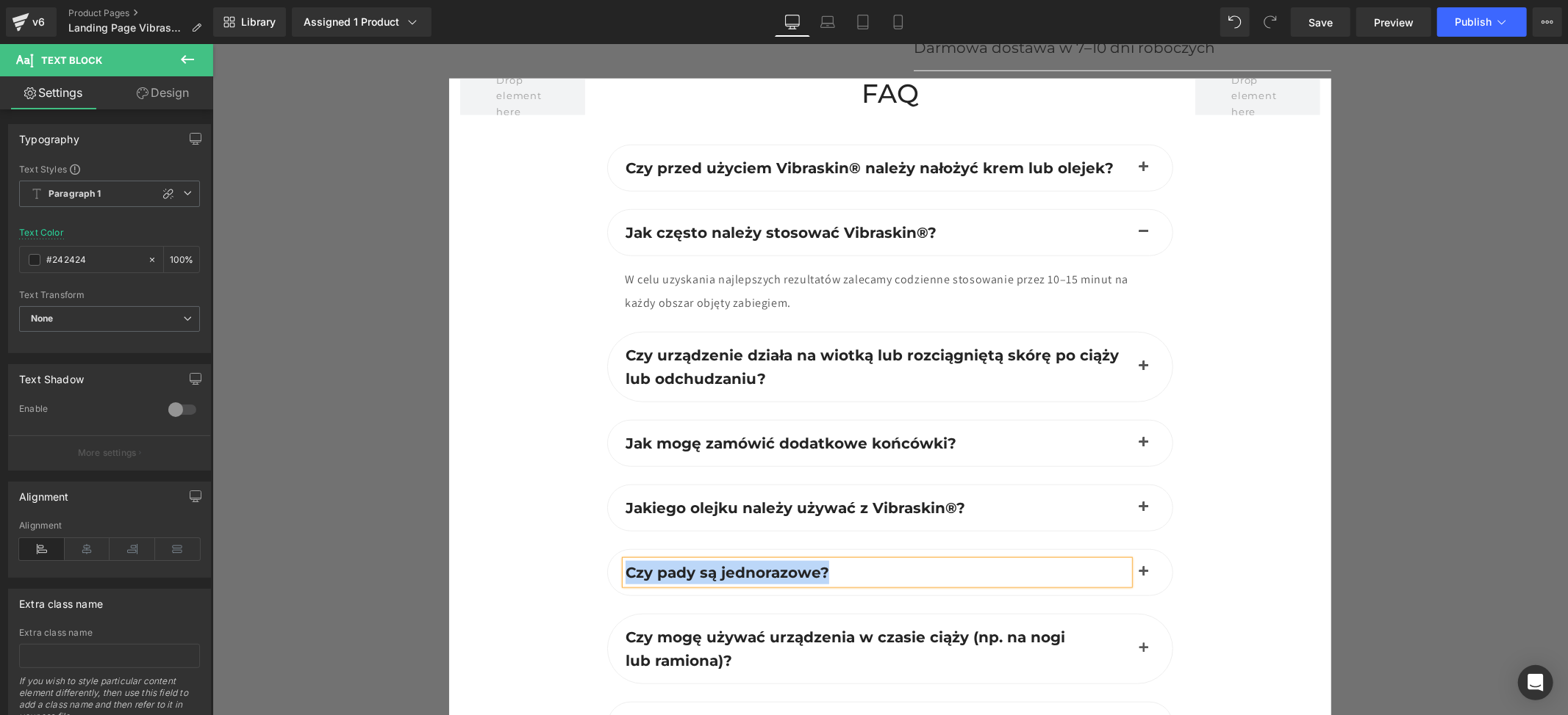
paste div
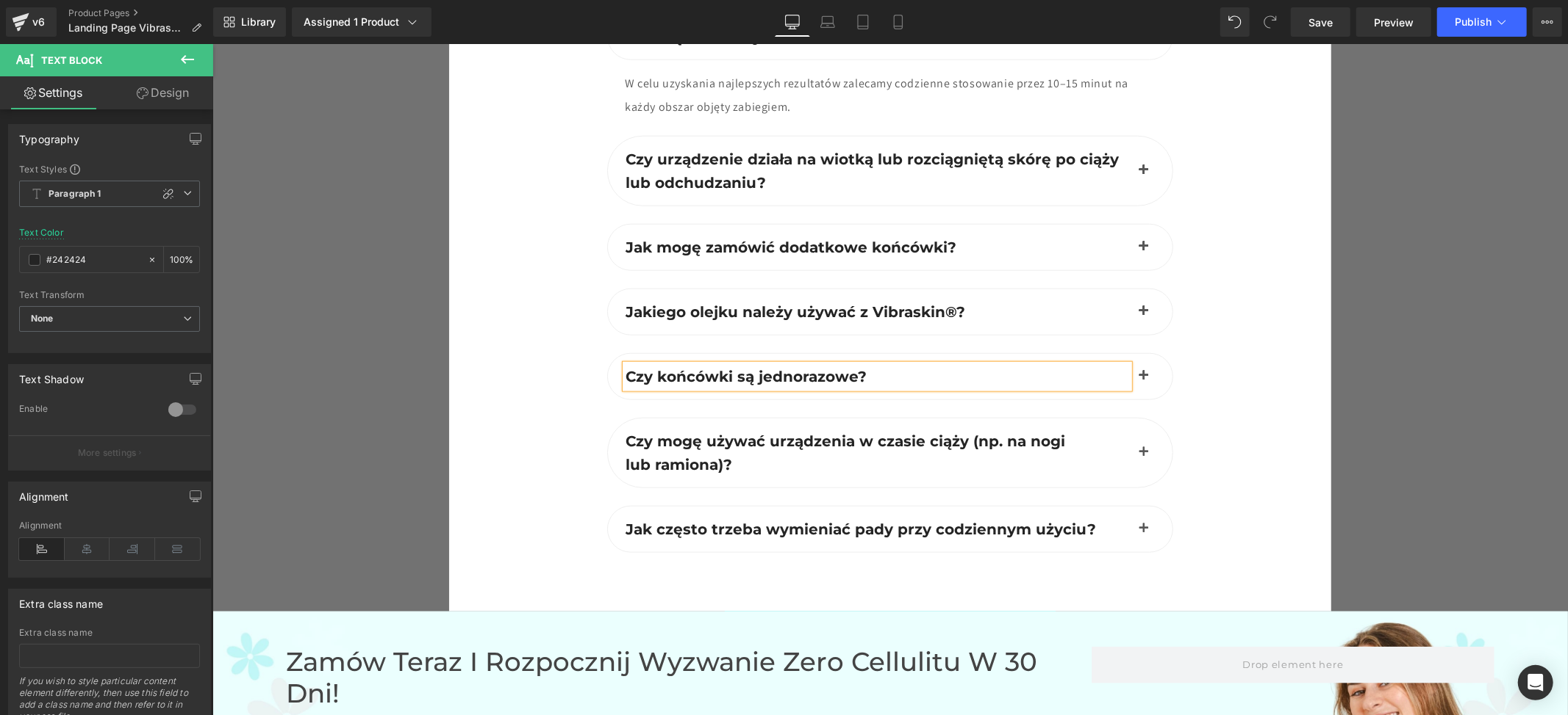
click at [1217, 474] on div at bounding box center [1257, 237] width 147 height 711
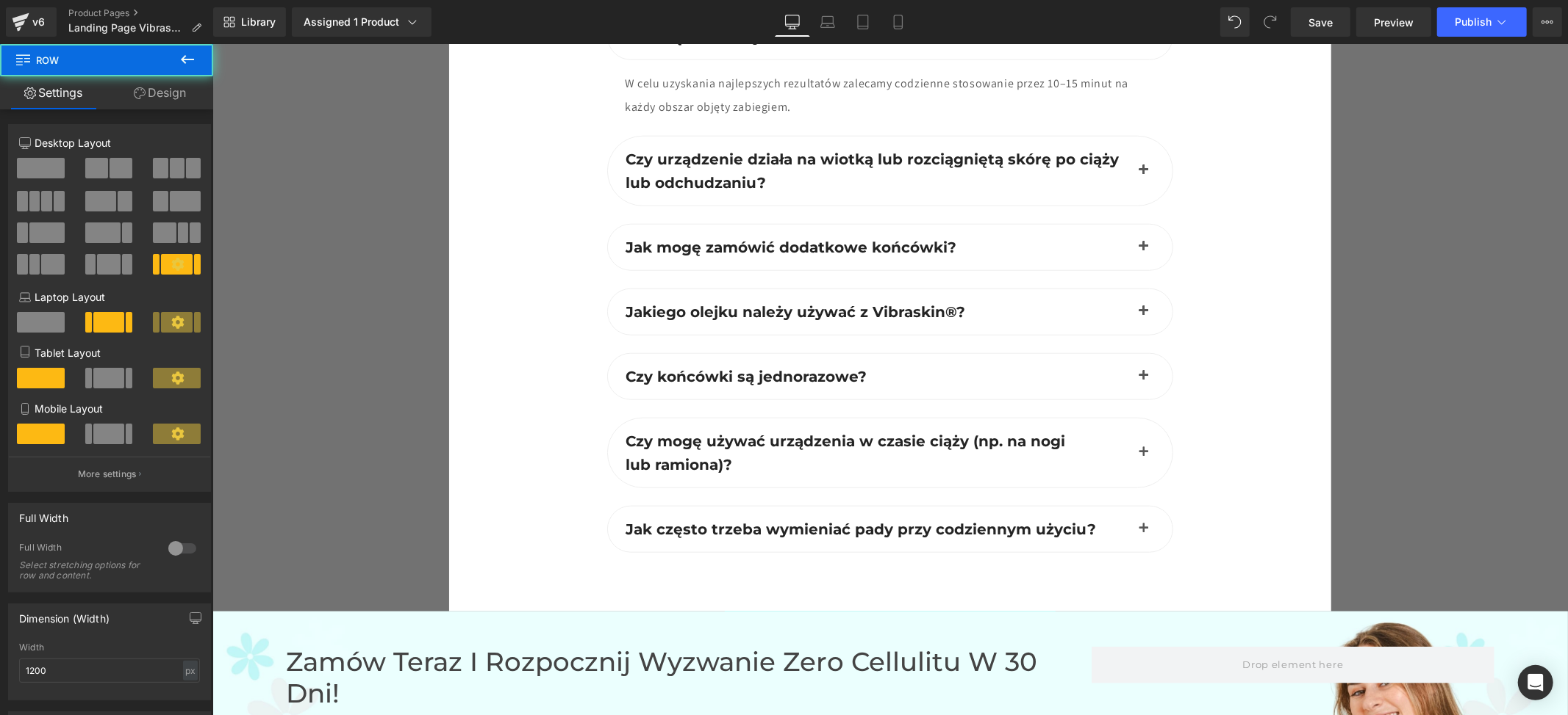
click at [1136, 455] on button "button" at bounding box center [1143, 452] width 30 height 69
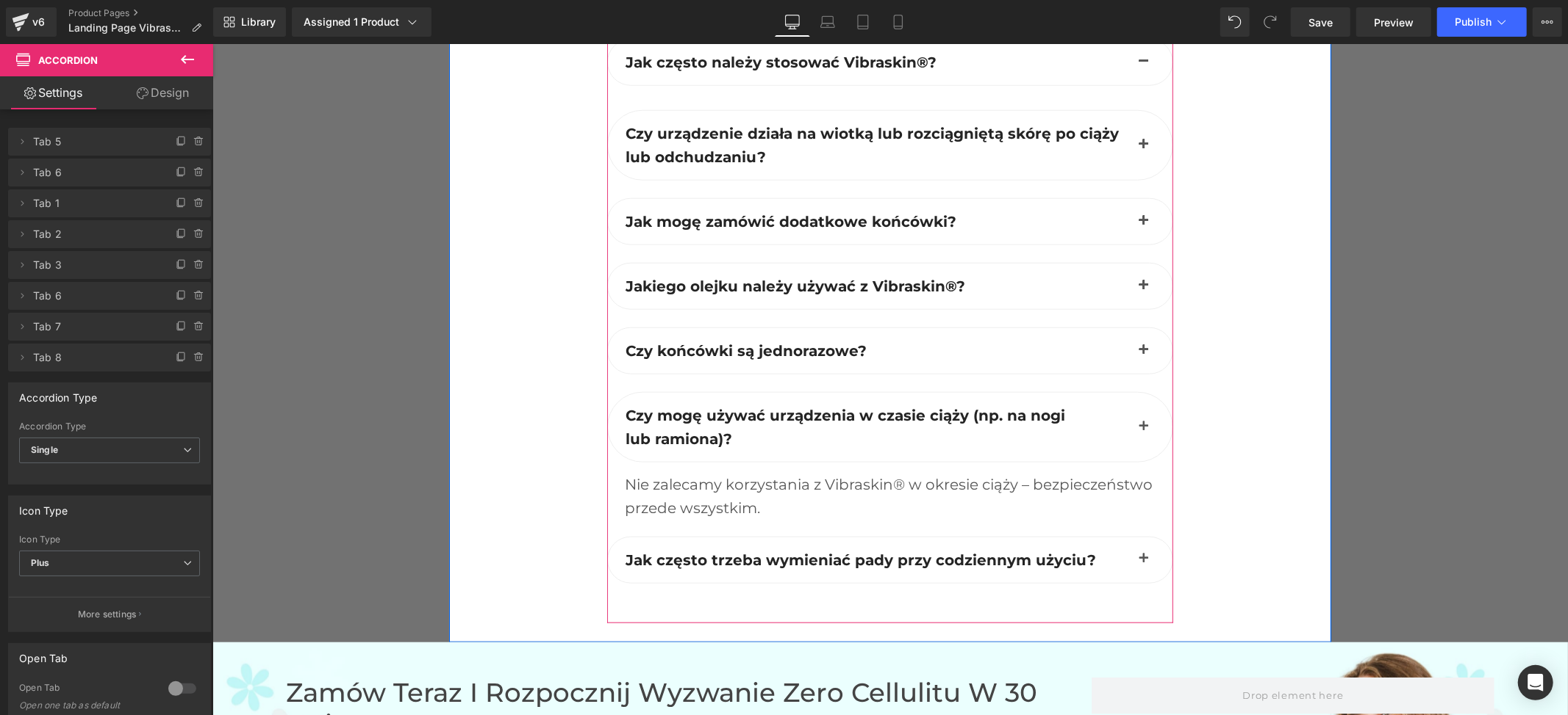
scroll to position [5794, 0]
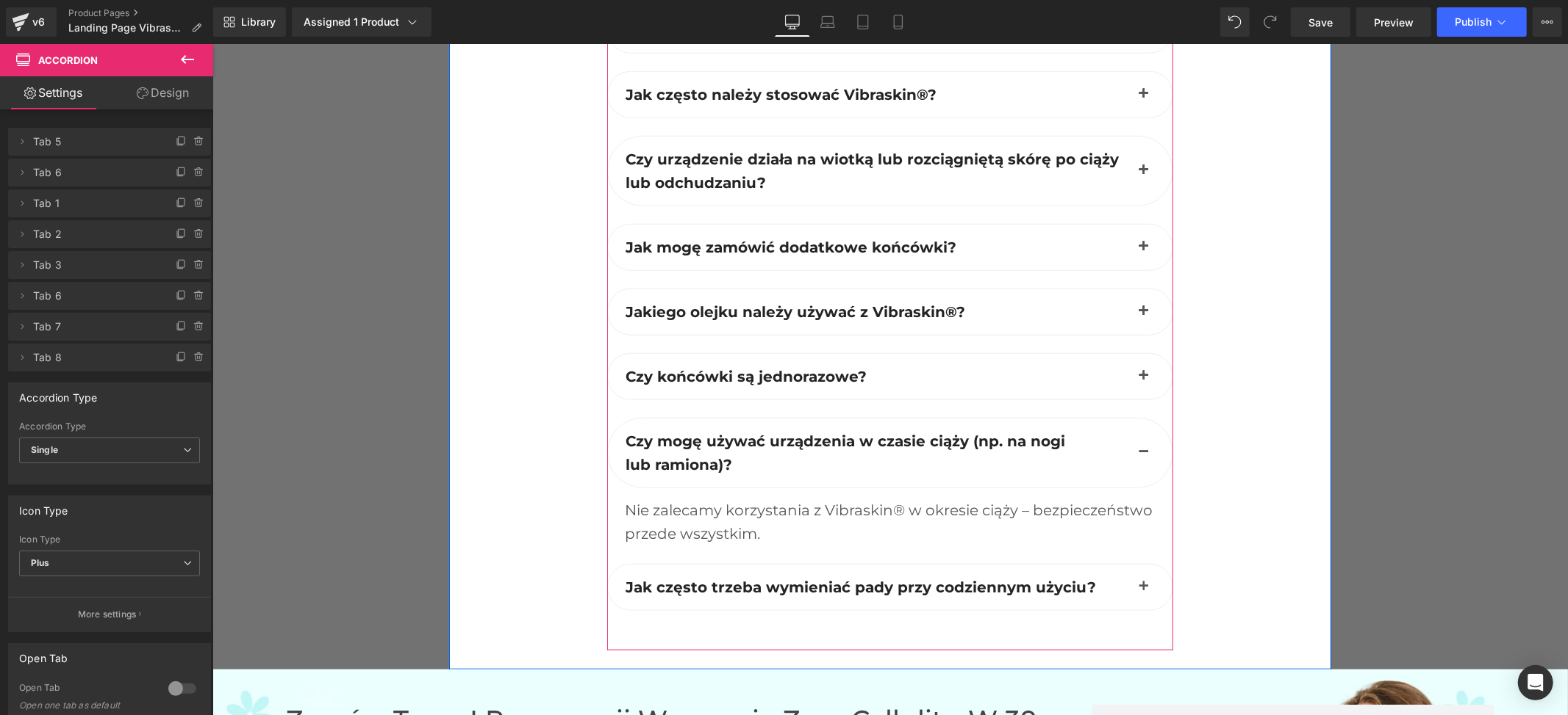
click at [732, 524] on div "Nie zalecamy korzystania z Vibraskin® w okresie ciąży – bezpieczeństwo przede w…" at bounding box center [888, 521] width 530 height 47
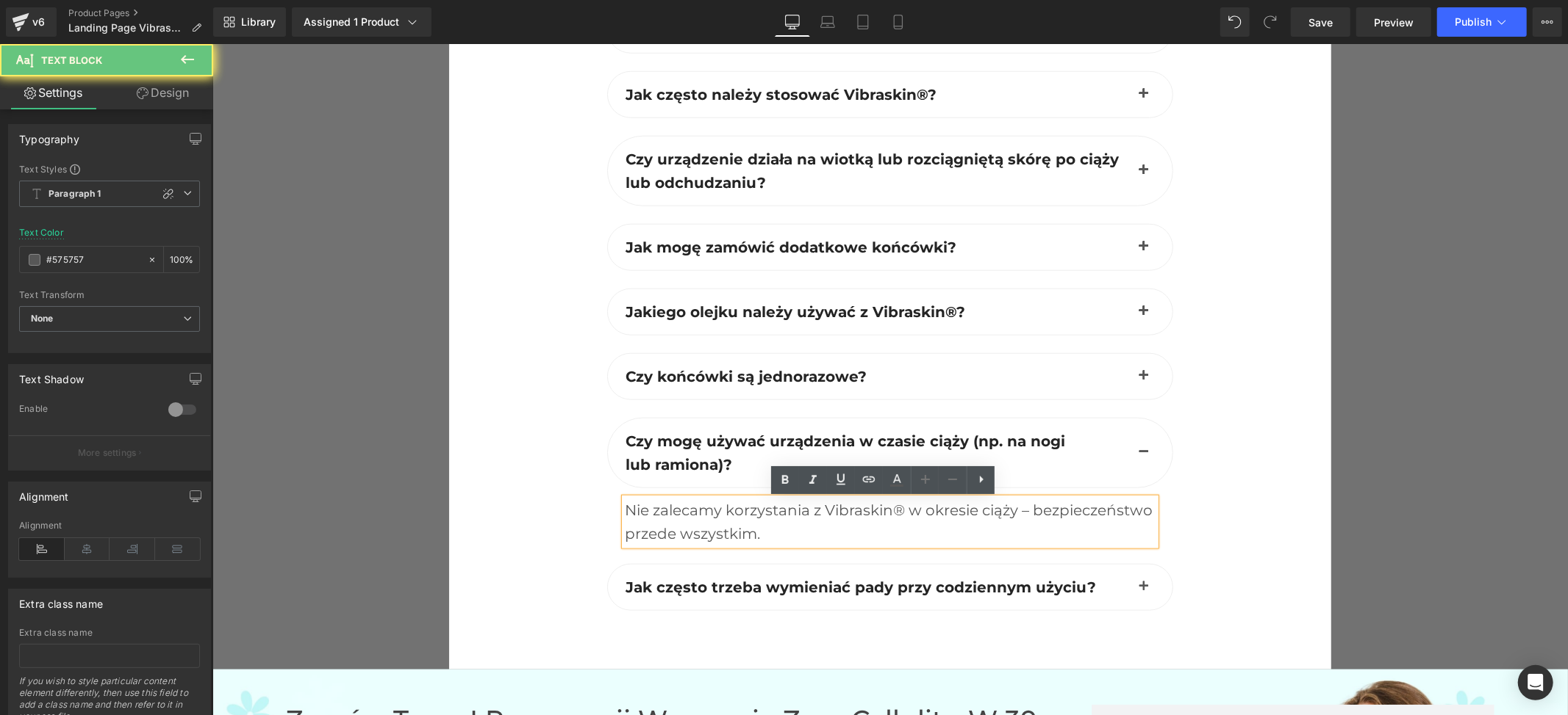
click at [719, 522] on div "Nie zalecamy korzystania z Vibraskin® w okresie ciąży – bezpieczeństwo przede w…" at bounding box center [888, 521] width 530 height 47
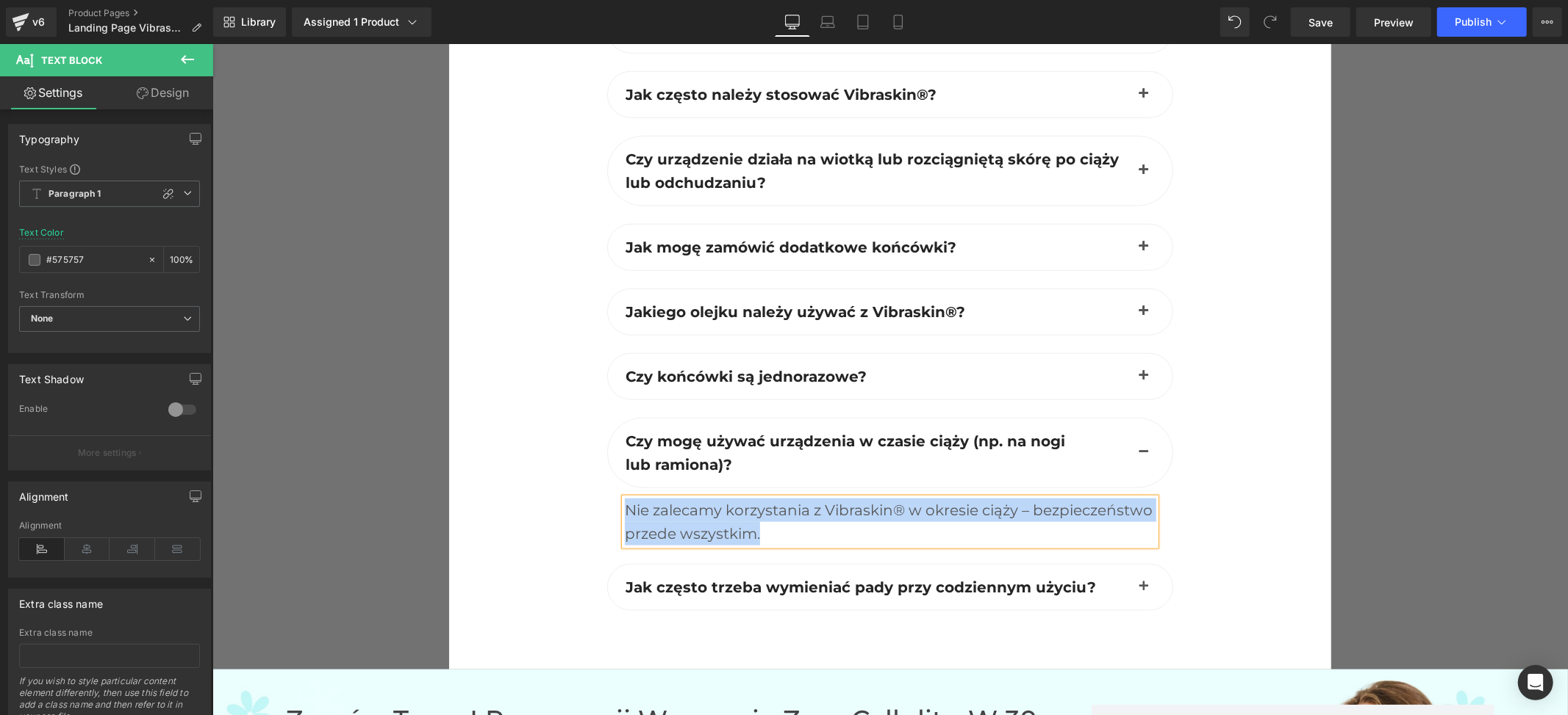
paste div
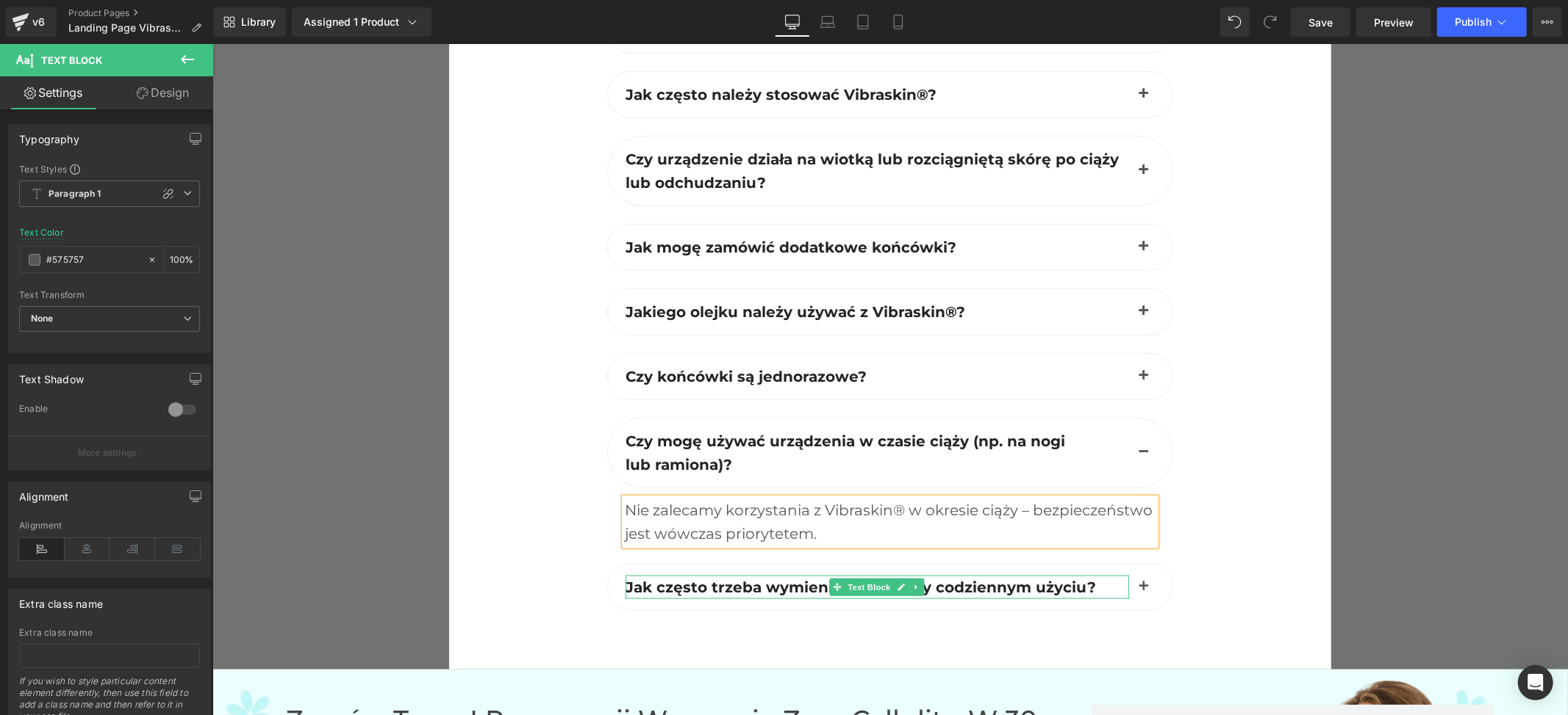
drag, startPoint x: 800, startPoint y: 590, endPoint x: 784, endPoint y: 593, distance: 16.3
click at [800, 590] on span "Jak często trzeba wymieniać pady przy codziennym użyciu?" at bounding box center [860, 587] width 470 height 17
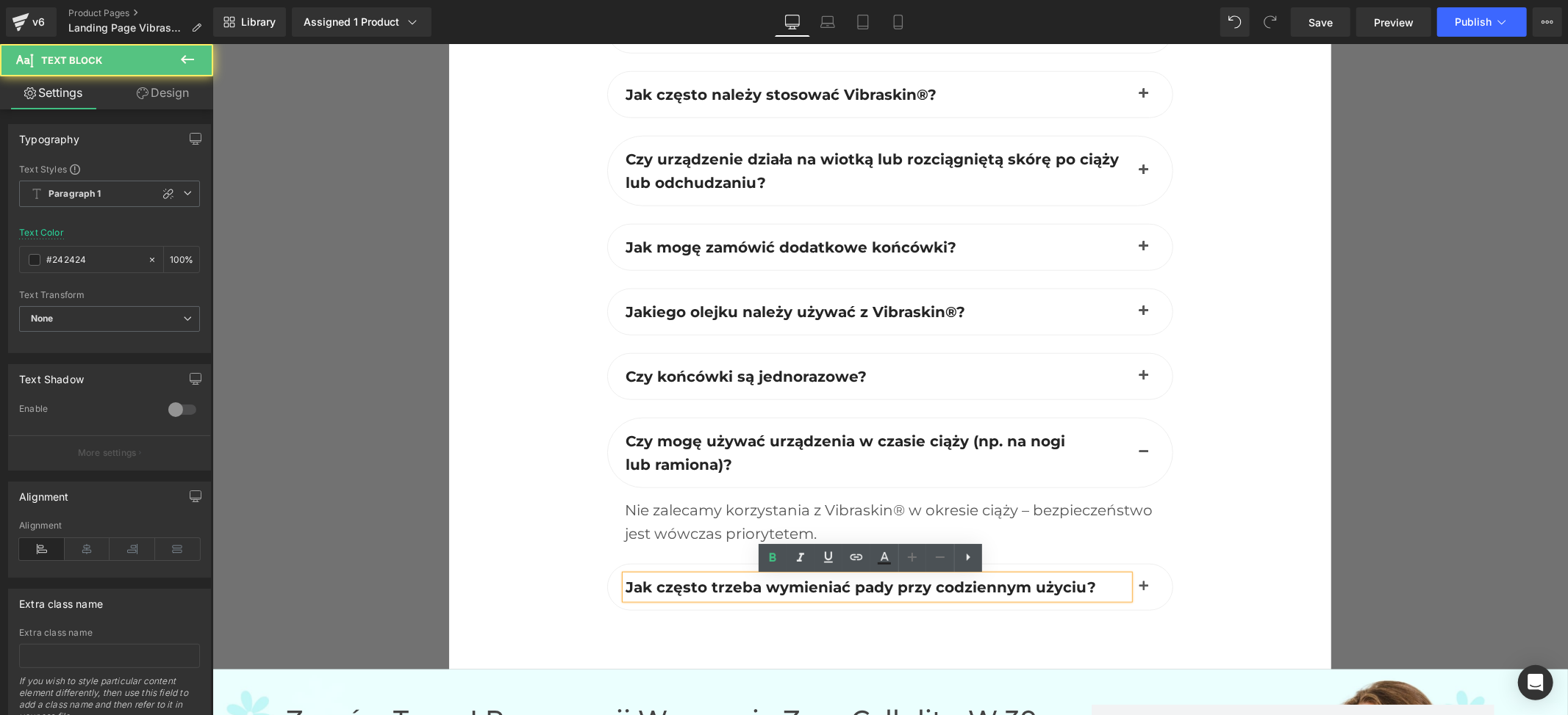
click at [730, 588] on span "Jak często trzeba wymieniać pady przy codziennym użyciu?" at bounding box center [860, 587] width 470 height 17
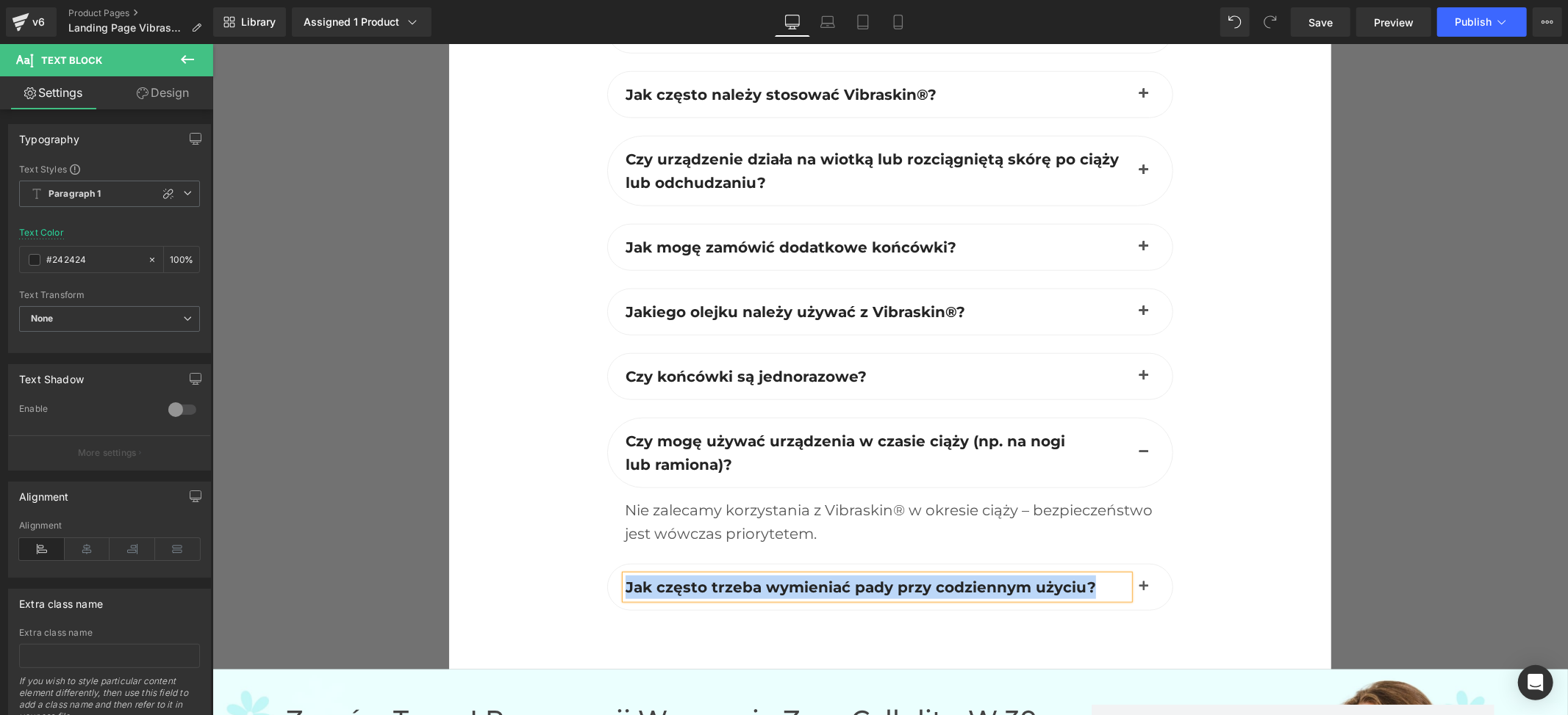
paste div
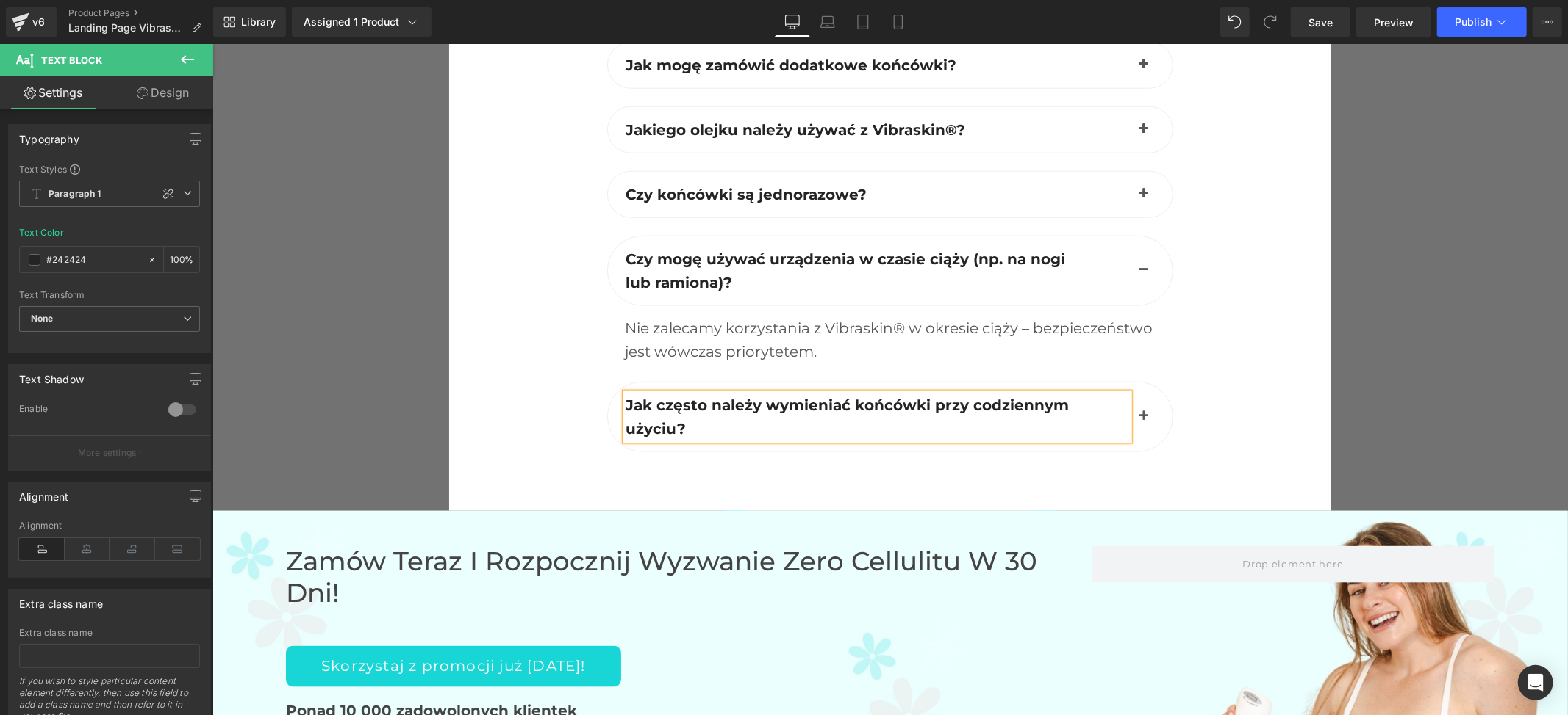
scroll to position [5991, 0]
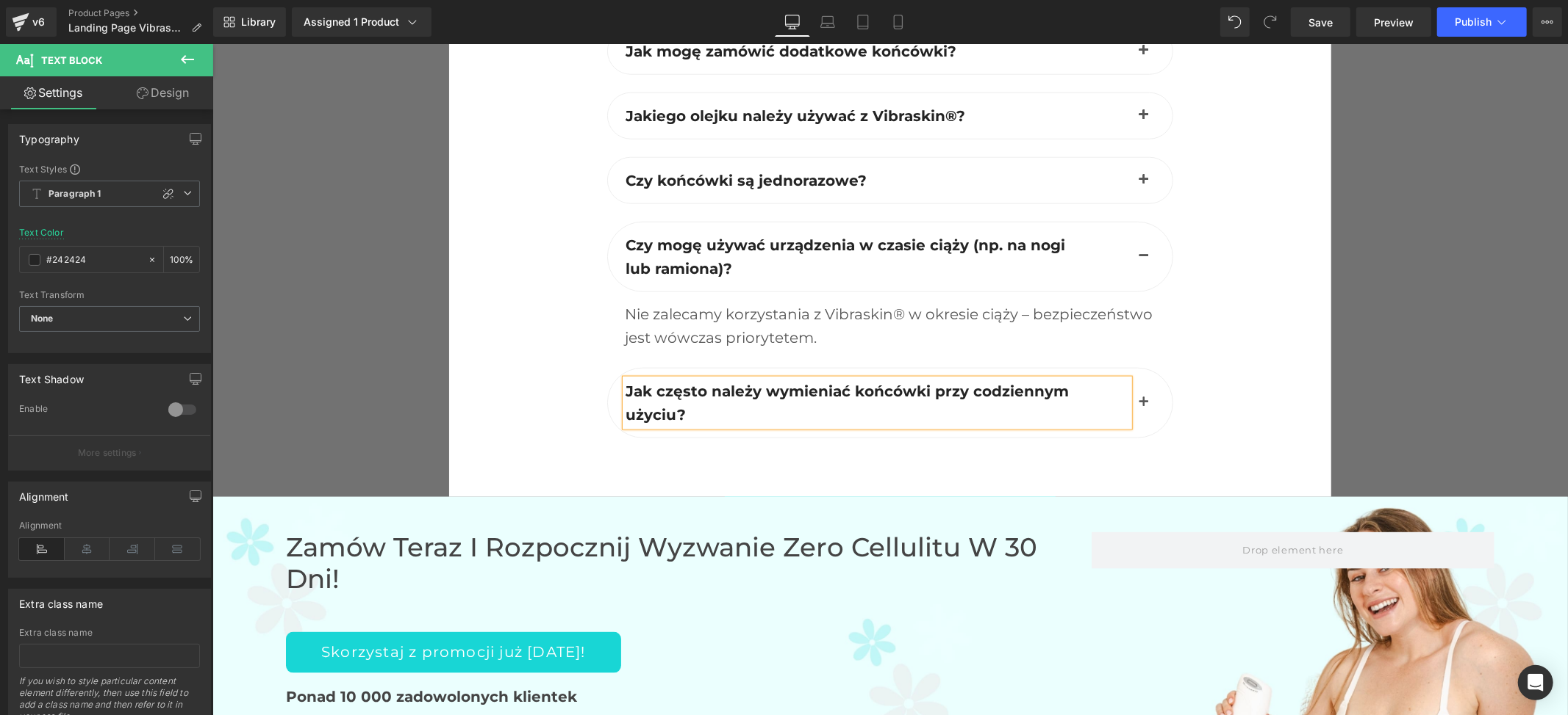
click at [1143, 406] on span "button" at bounding box center [1143, 406] width 0 height 0
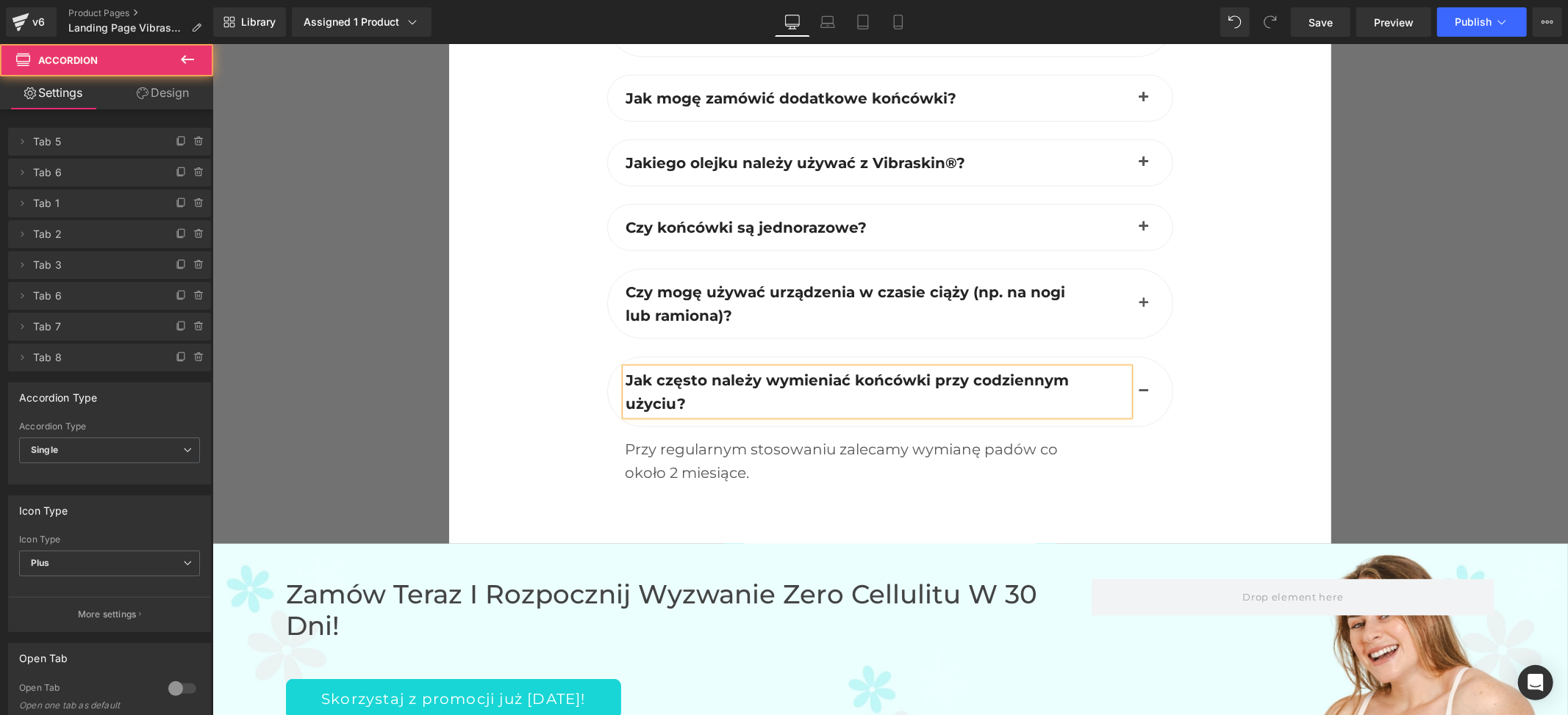
scroll to position [5932, 0]
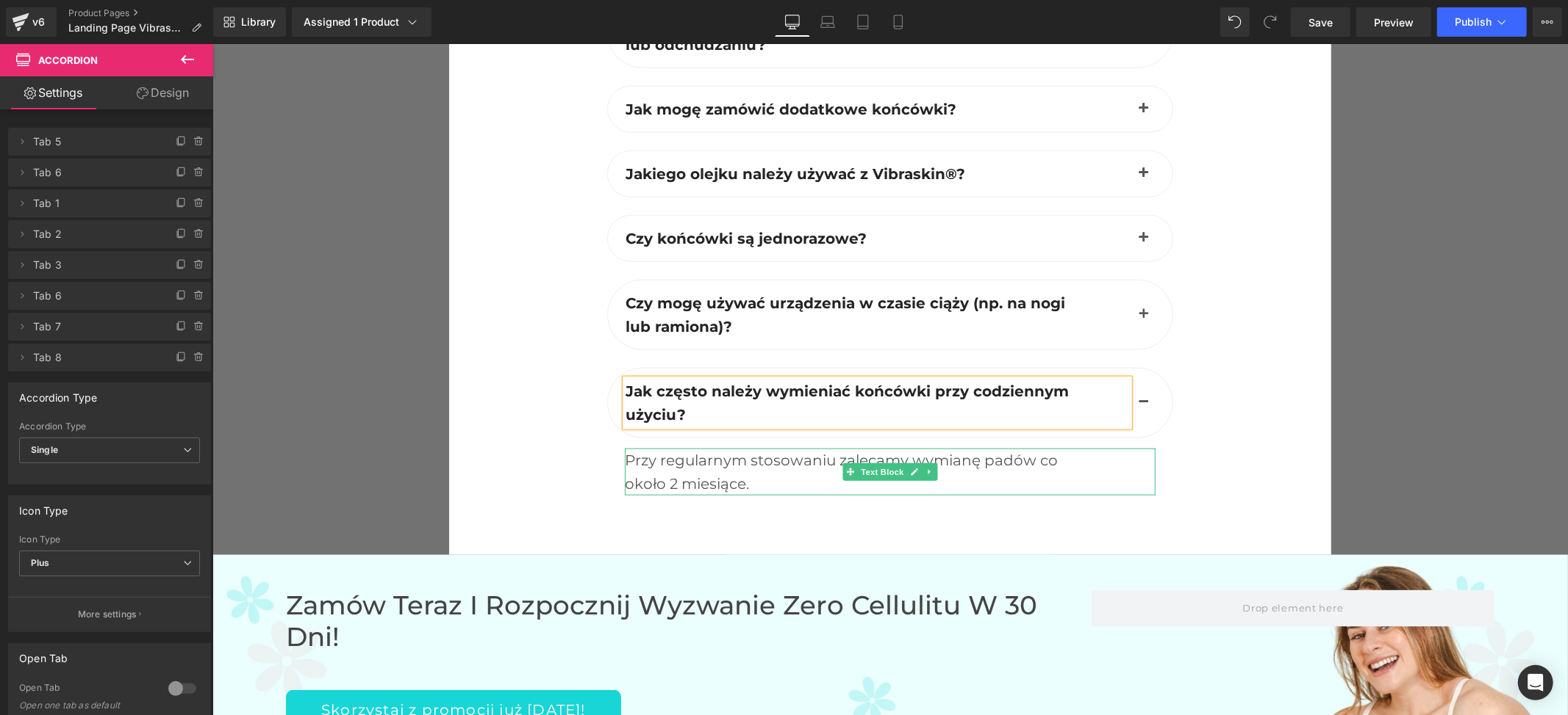
drag, startPoint x: 1012, startPoint y: 450, endPoint x: 984, endPoint y: 441, distance: 29.4
click at [1012, 450] on div "Przy regularnym stosowaniu zalecamy wymianę padów co około 2 miesiące." at bounding box center [888, 471] width 530 height 47
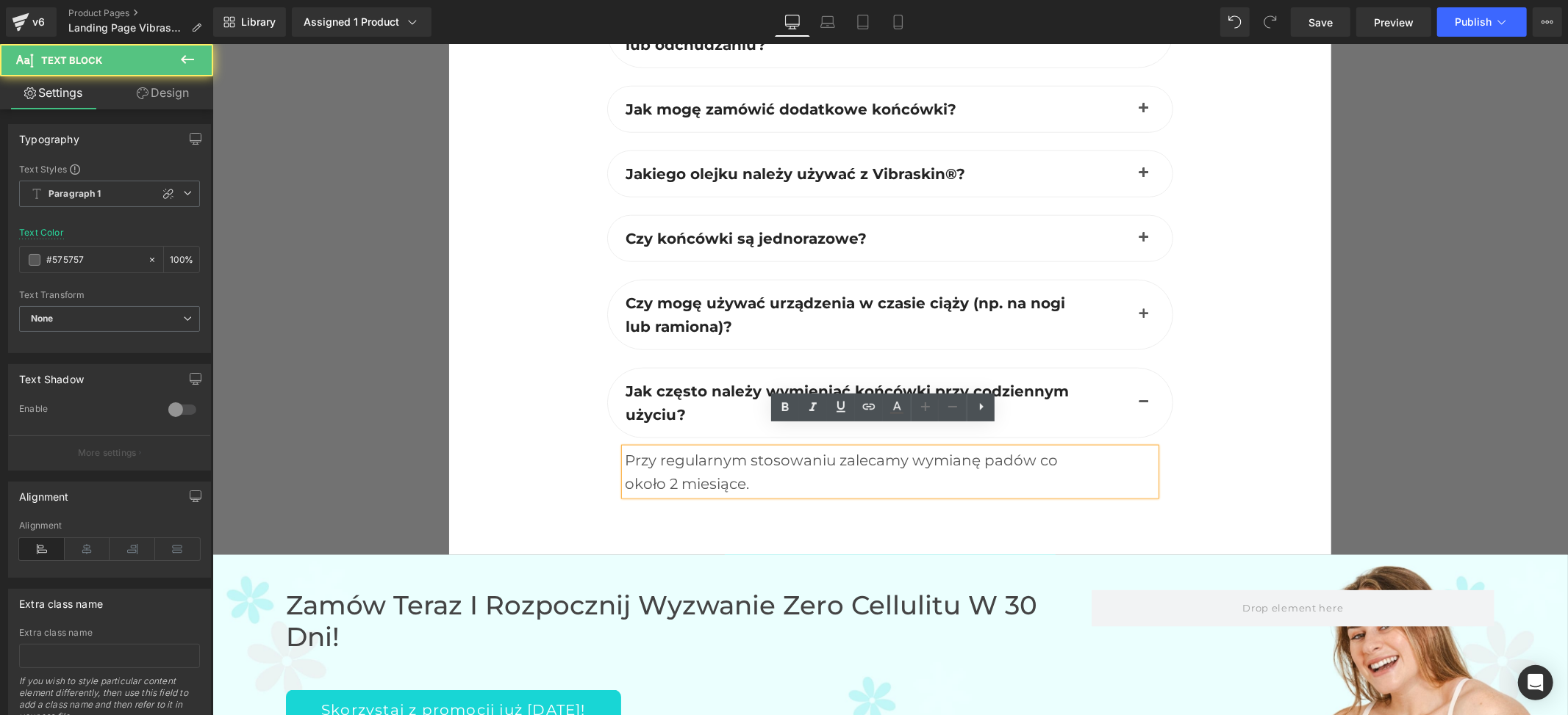
click at [984, 448] on div "Przy regularnym stosowaniu zalecamy wymianę padów co około 2 miesiące." at bounding box center [888, 471] width 530 height 47
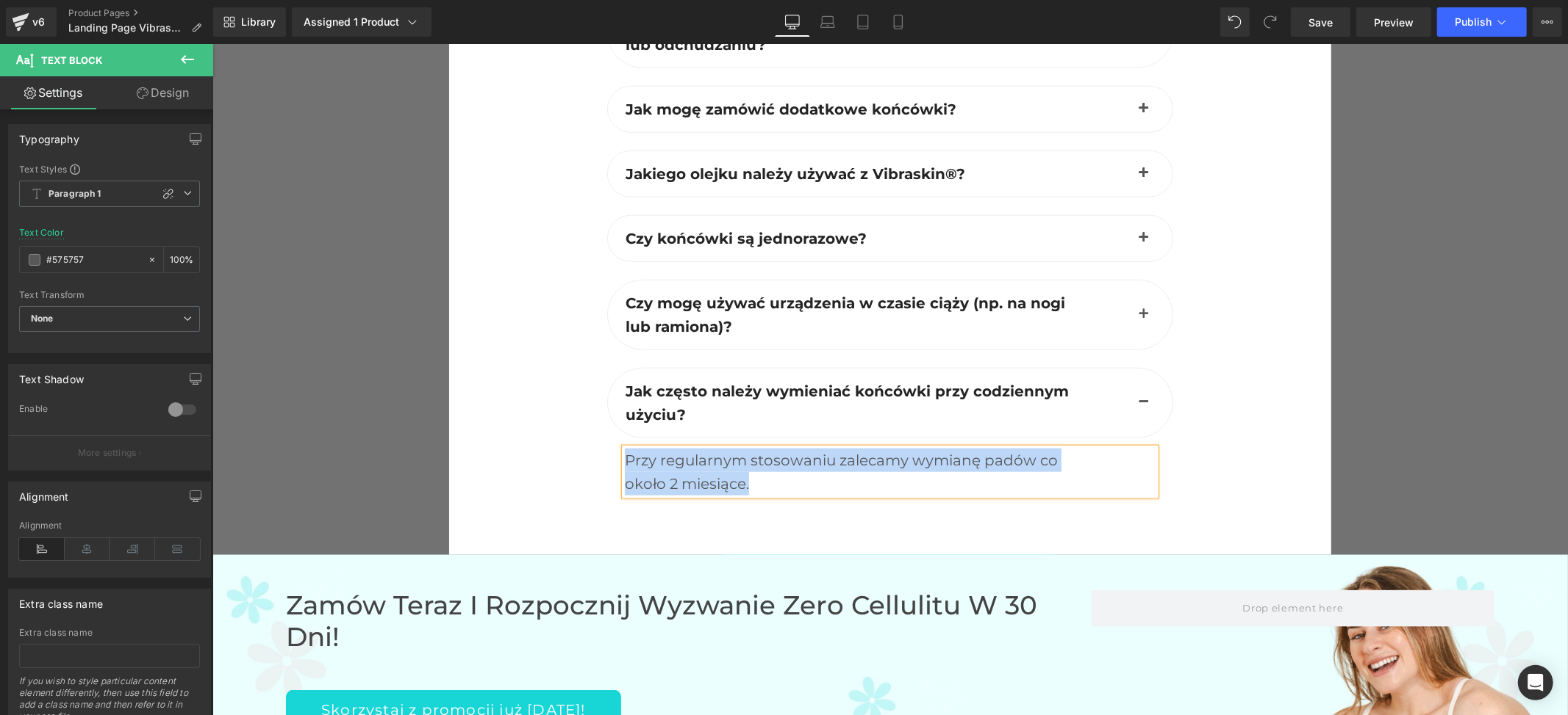
paste div
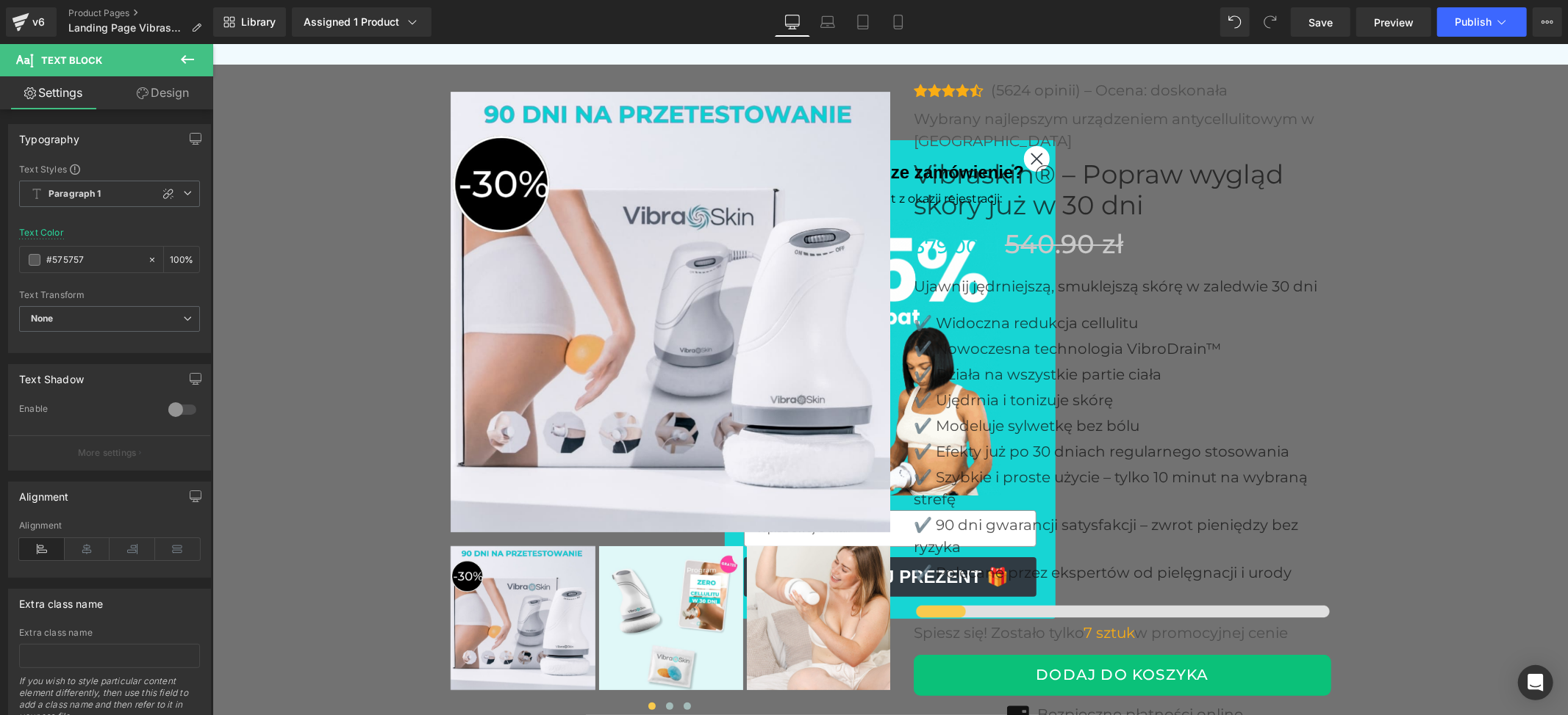
scroll to position [4757, 0]
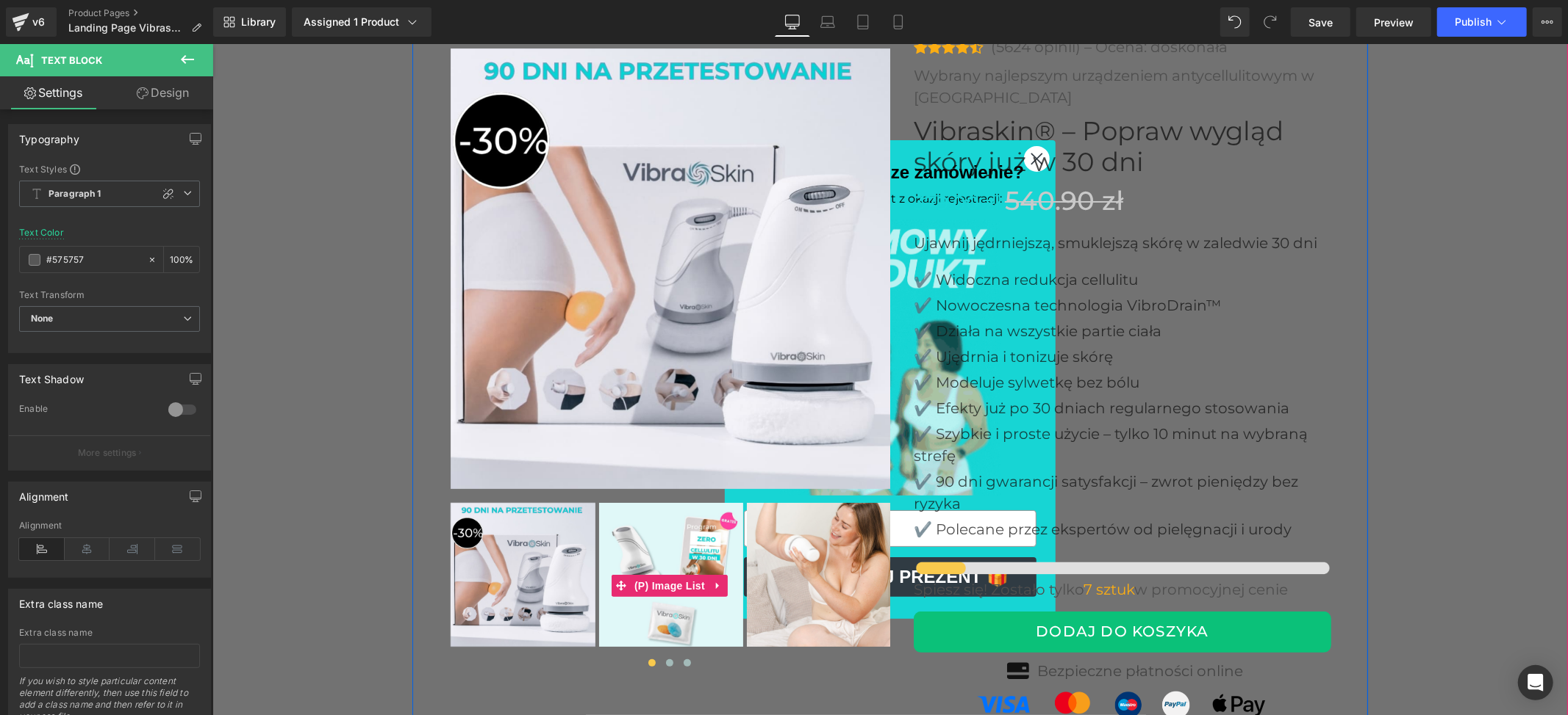
click at [683, 587] on span "(P) Image List" at bounding box center [668, 585] width 78 height 22
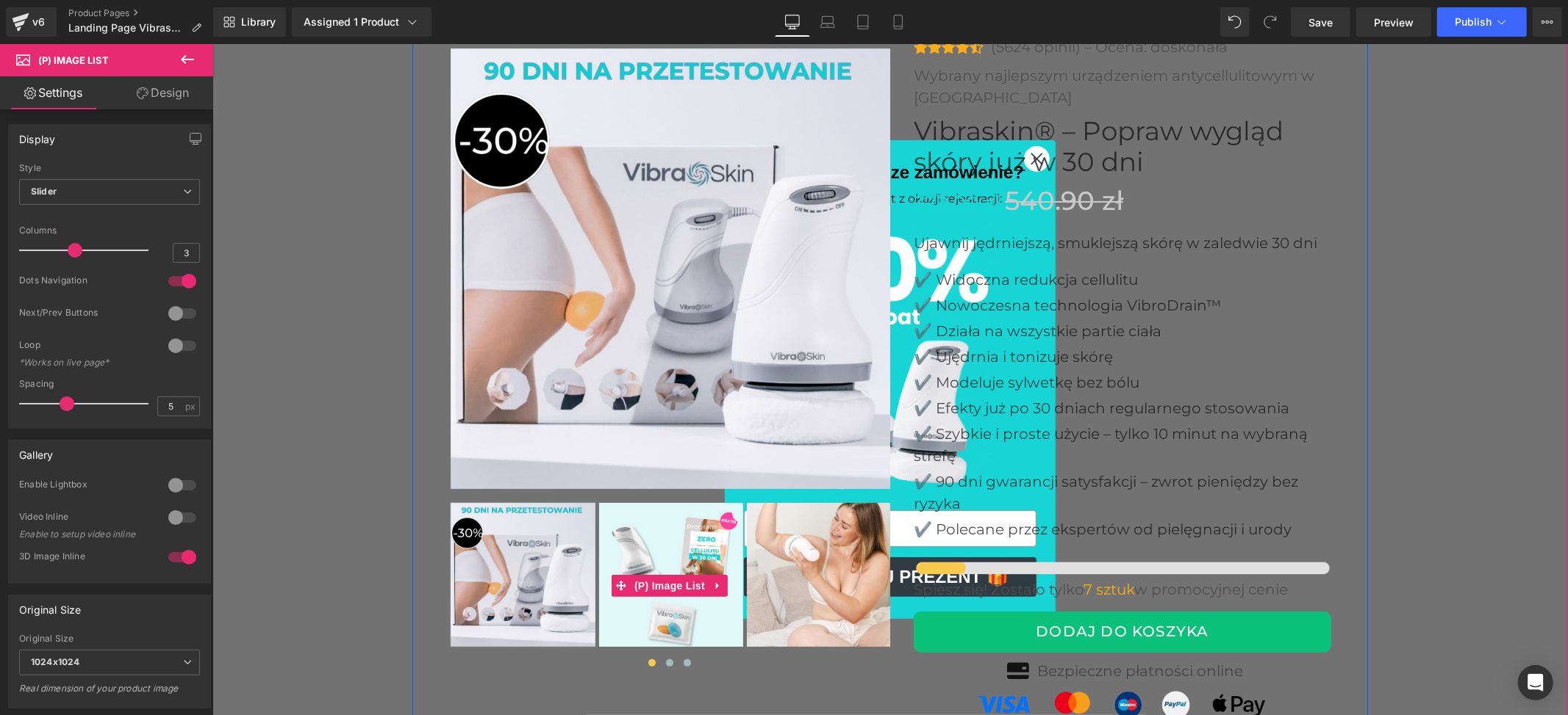
click at [779, 567] on img at bounding box center [819, 574] width 145 height 145
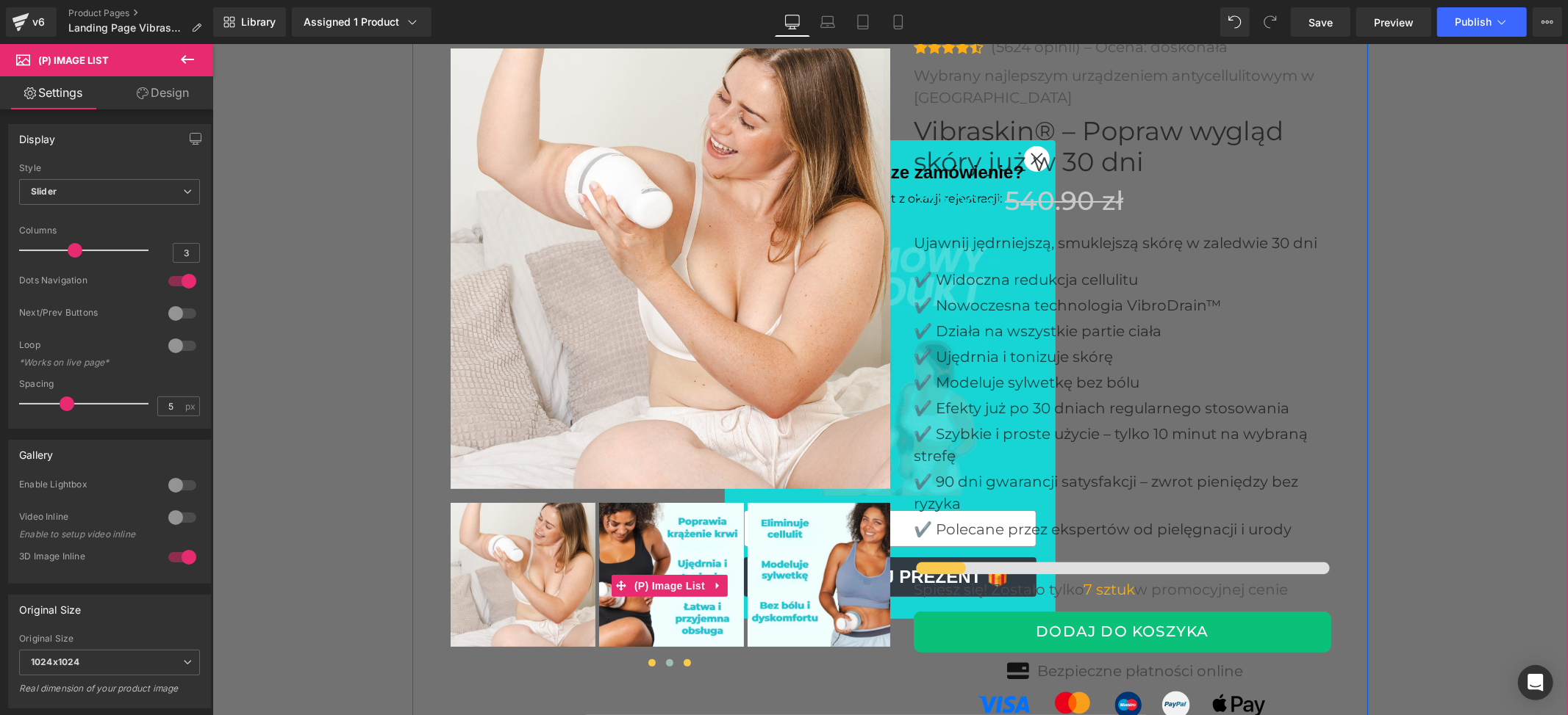
click at [683, 659] on span at bounding box center [687, 663] width 7 height 7
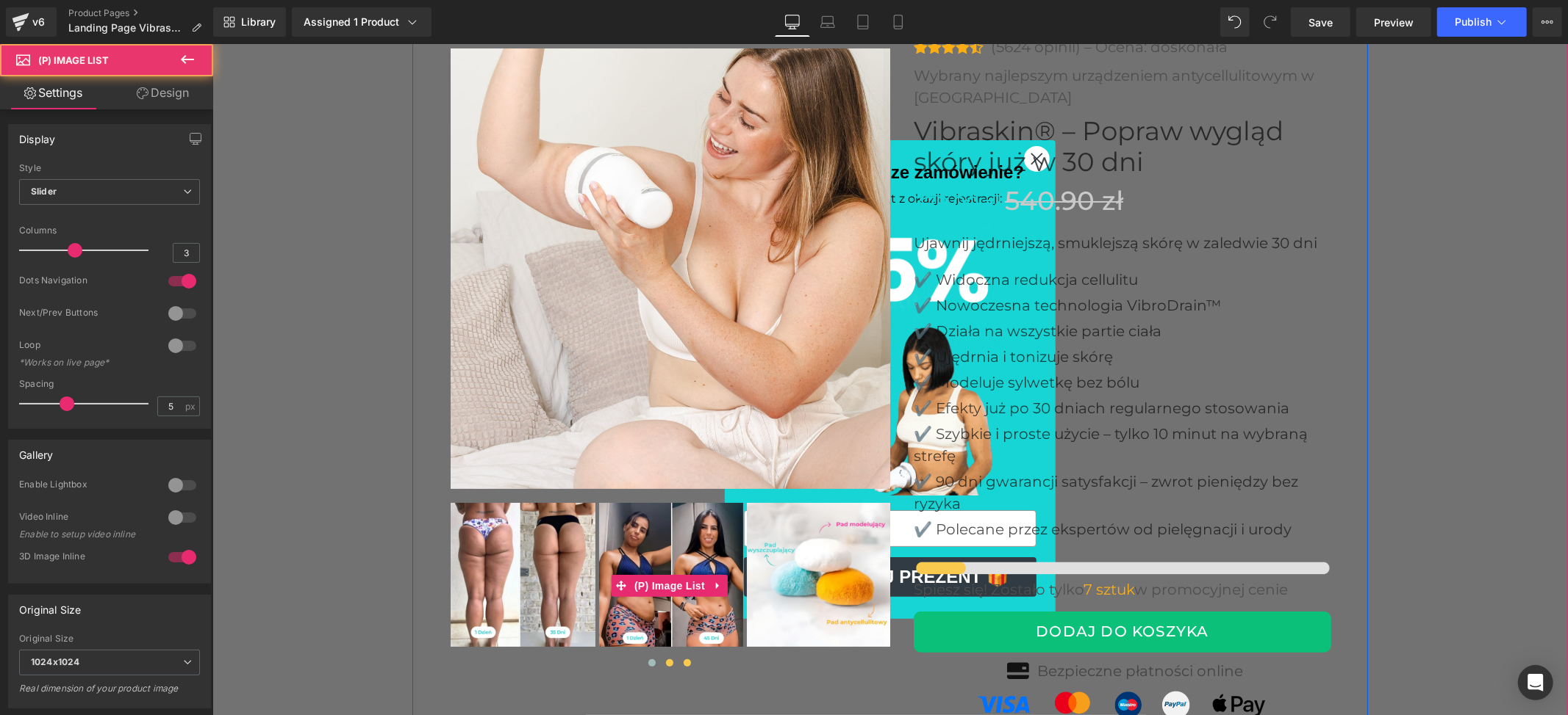
click at [665, 660] on span at bounding box center [668, 663] width 7 height 7
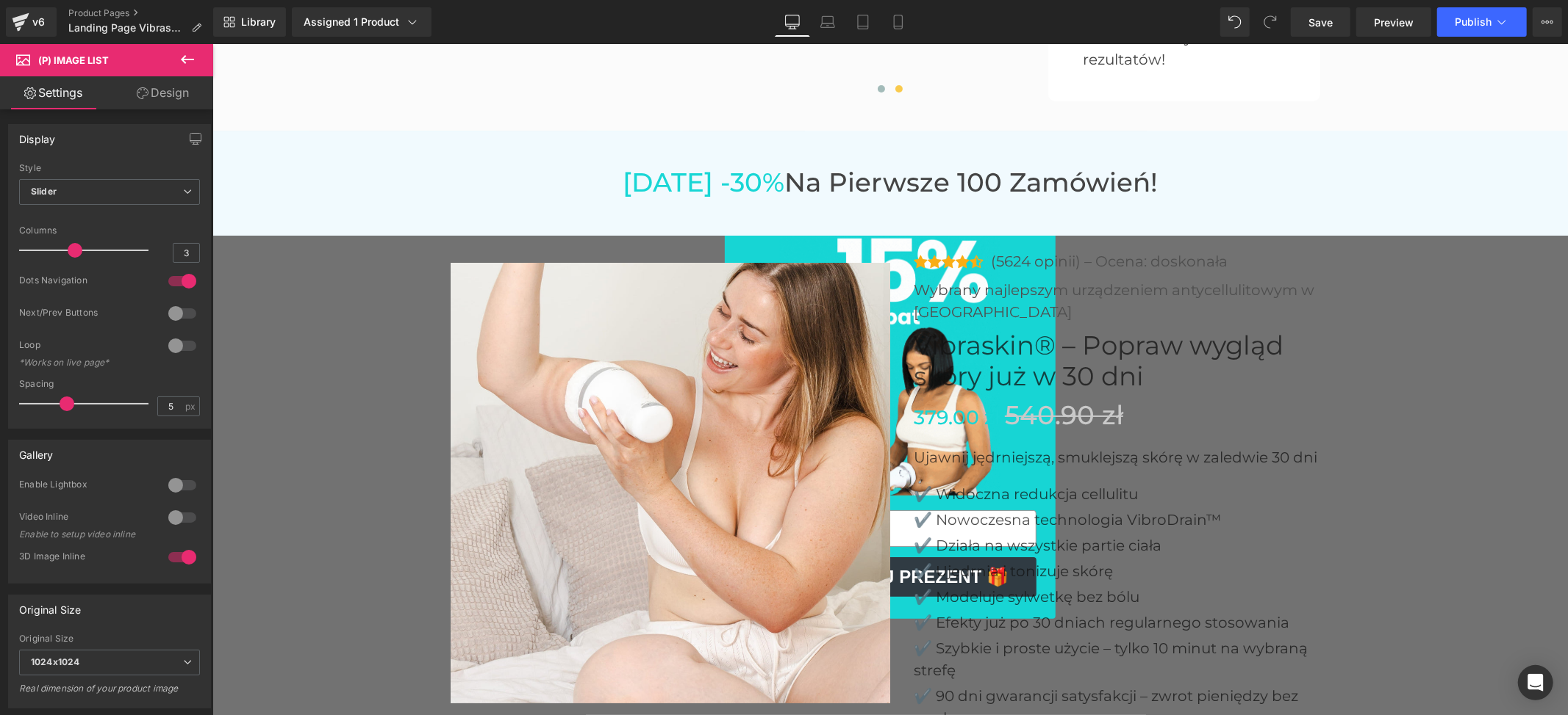
scroll to position [4562, 0]
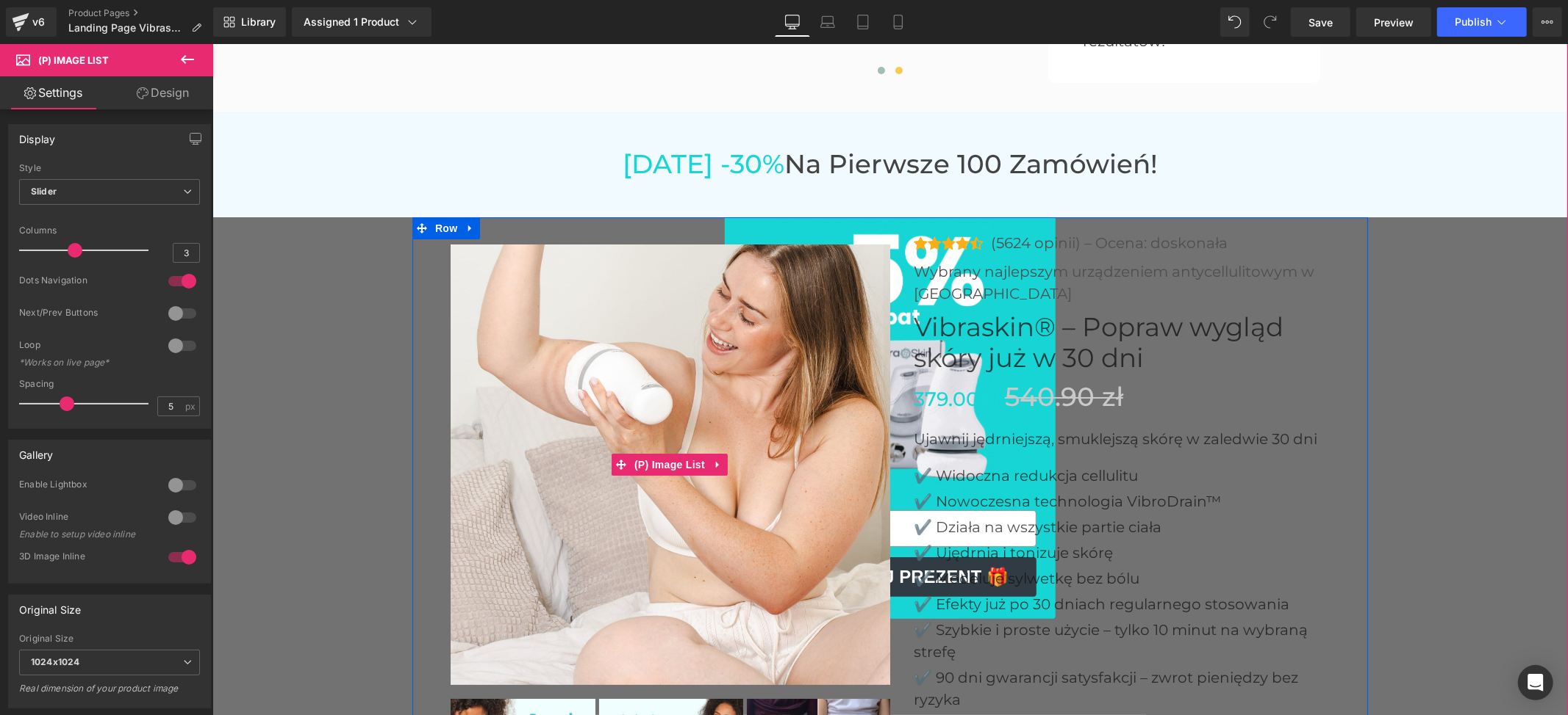
drag, startPoint x: 792, startPoint y: 597, endPoint x: 791, endPoint y: 610, distance: 13.0
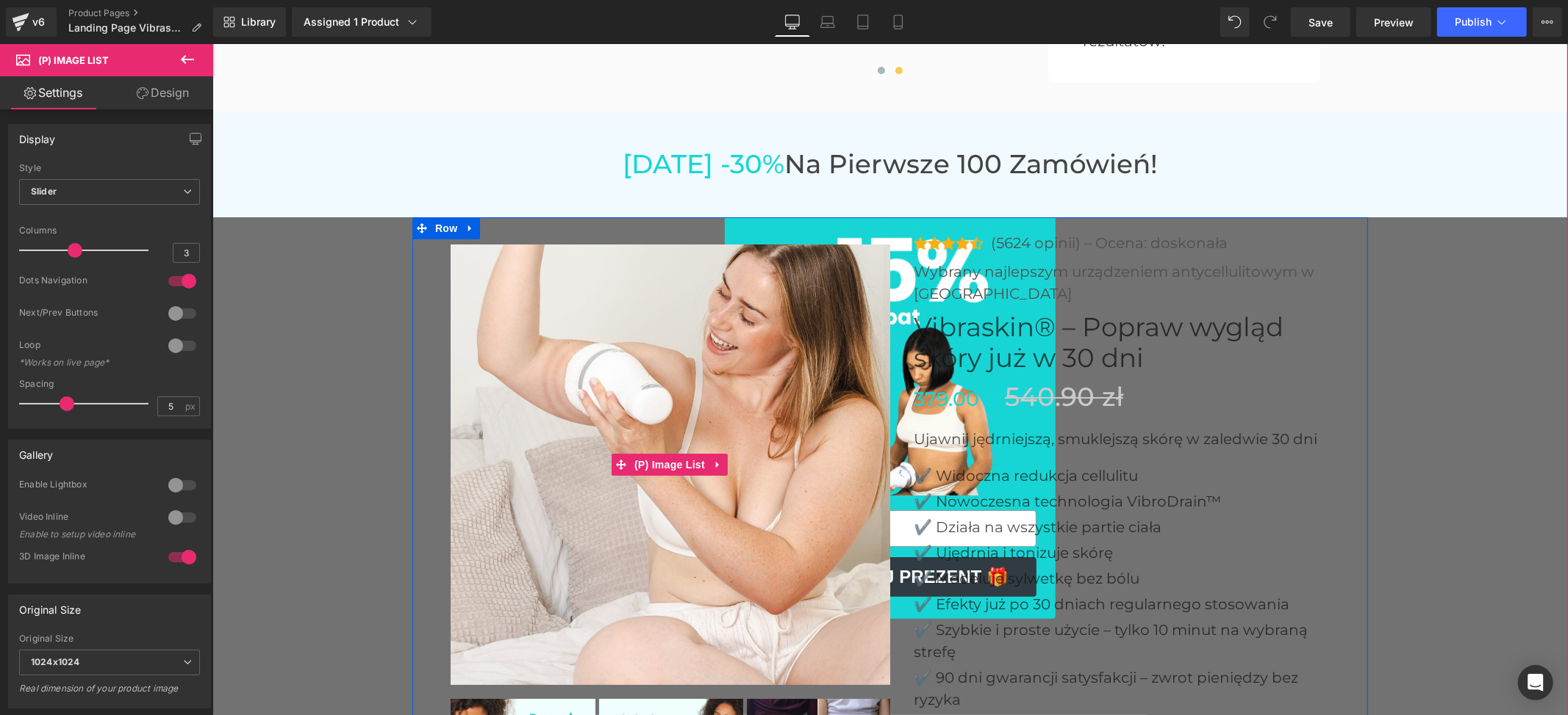
click at [792, 597] on img at bounding box center [670, 464] width 441 height 441
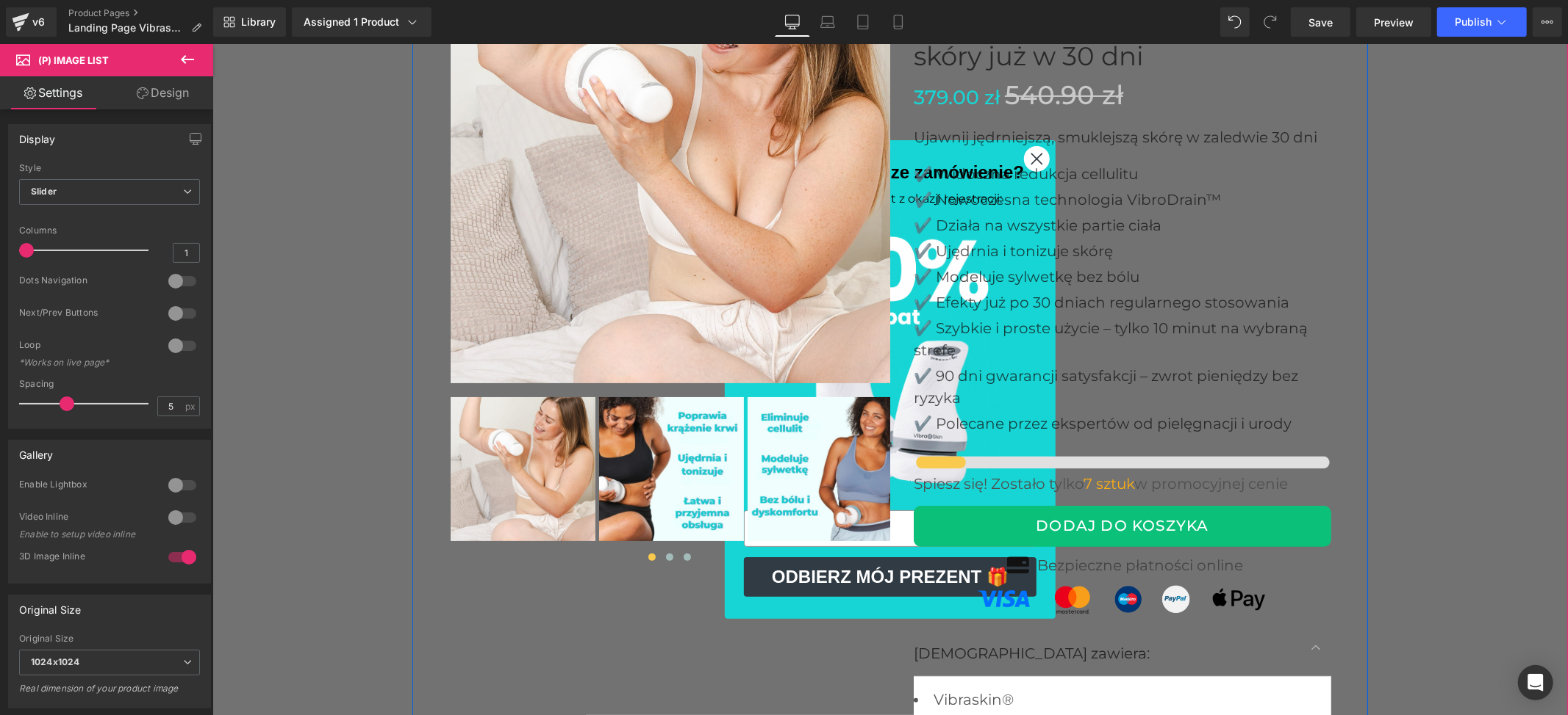
scroll to position [4855, 0]
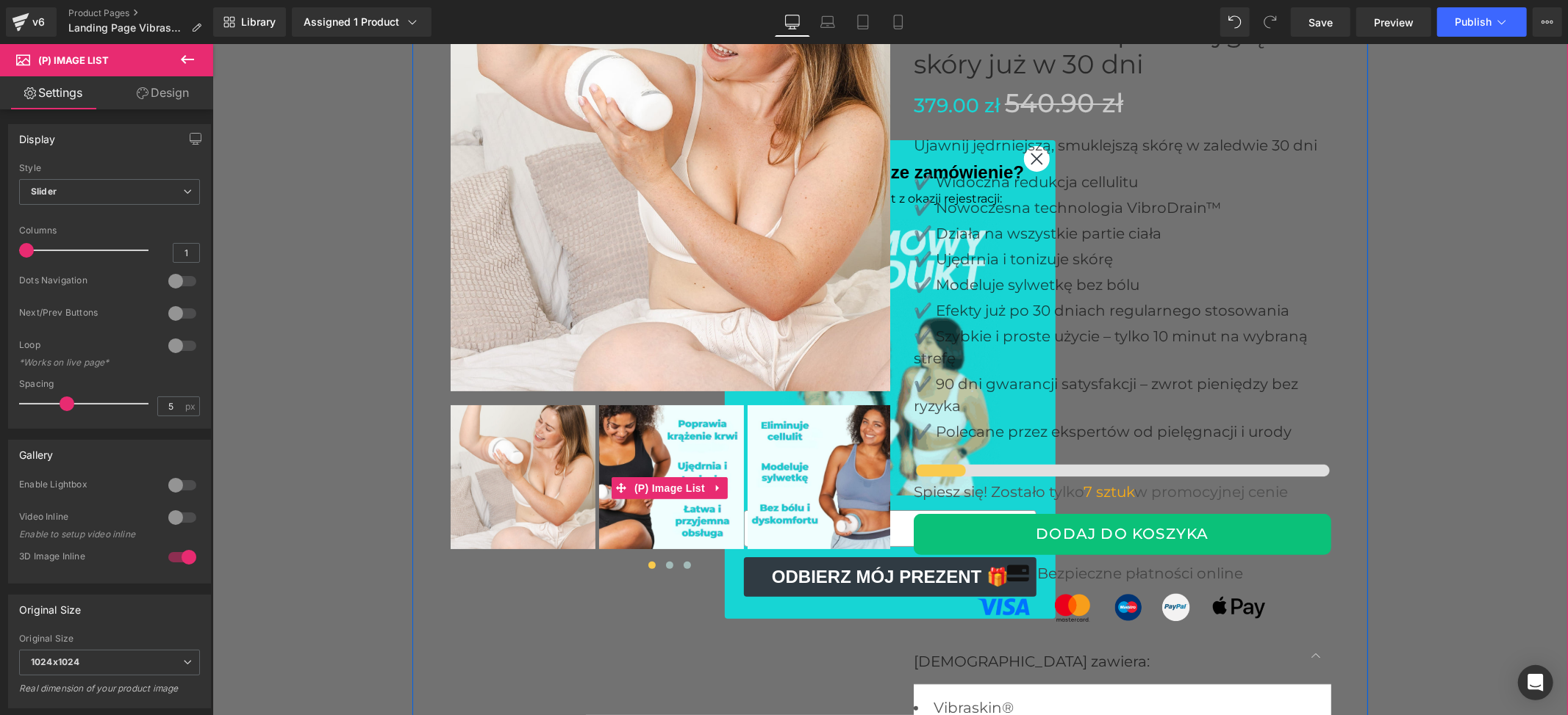
click at [647, 561] on span at bounding box center [651, 565] width 7 height 7
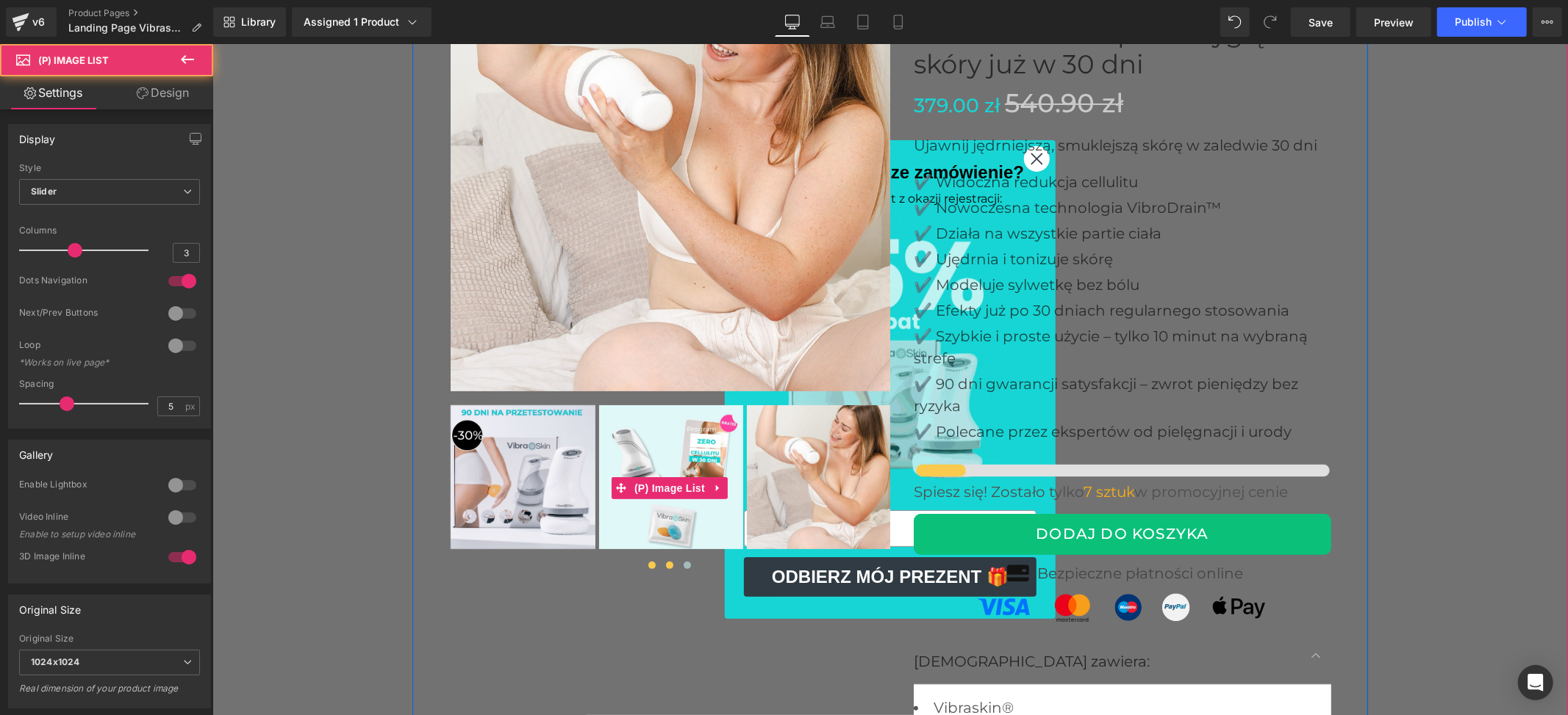
click at [660, 565] on button at bounding box center [669, 565] width 17 height 15
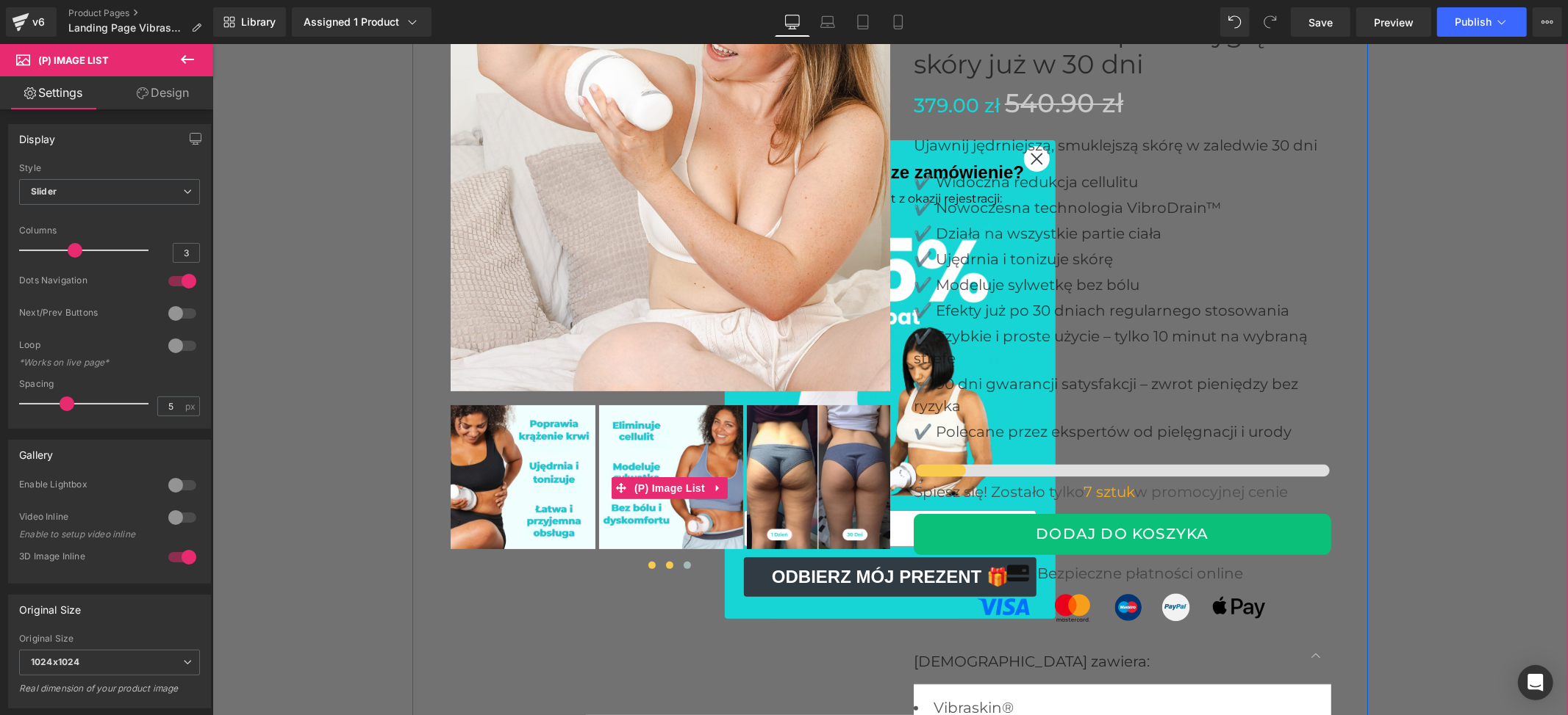
click at [647, 564] on span at bounding box center [651, 565] width 7 height 7
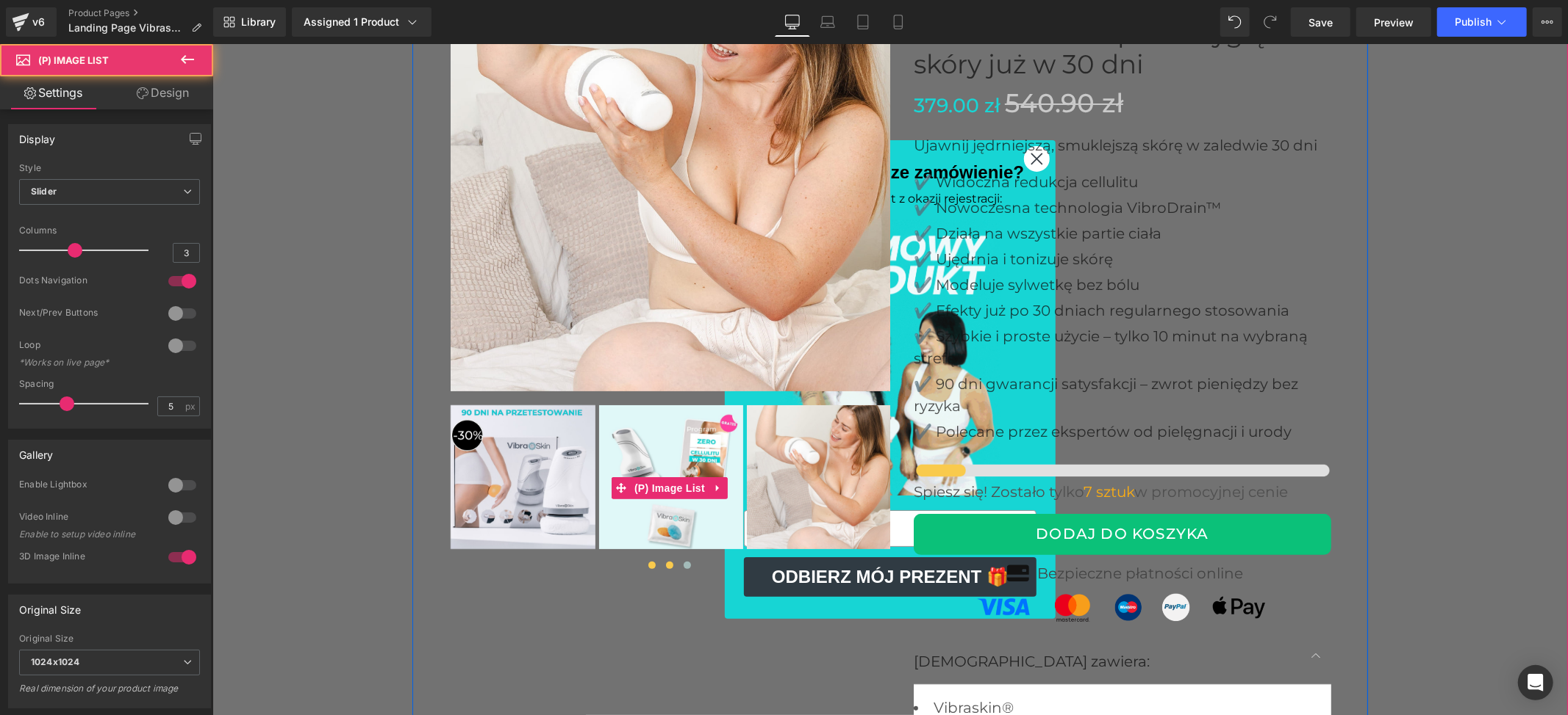
click at [665, 560] on button at bounding box center [669, 565] width 17 height 15
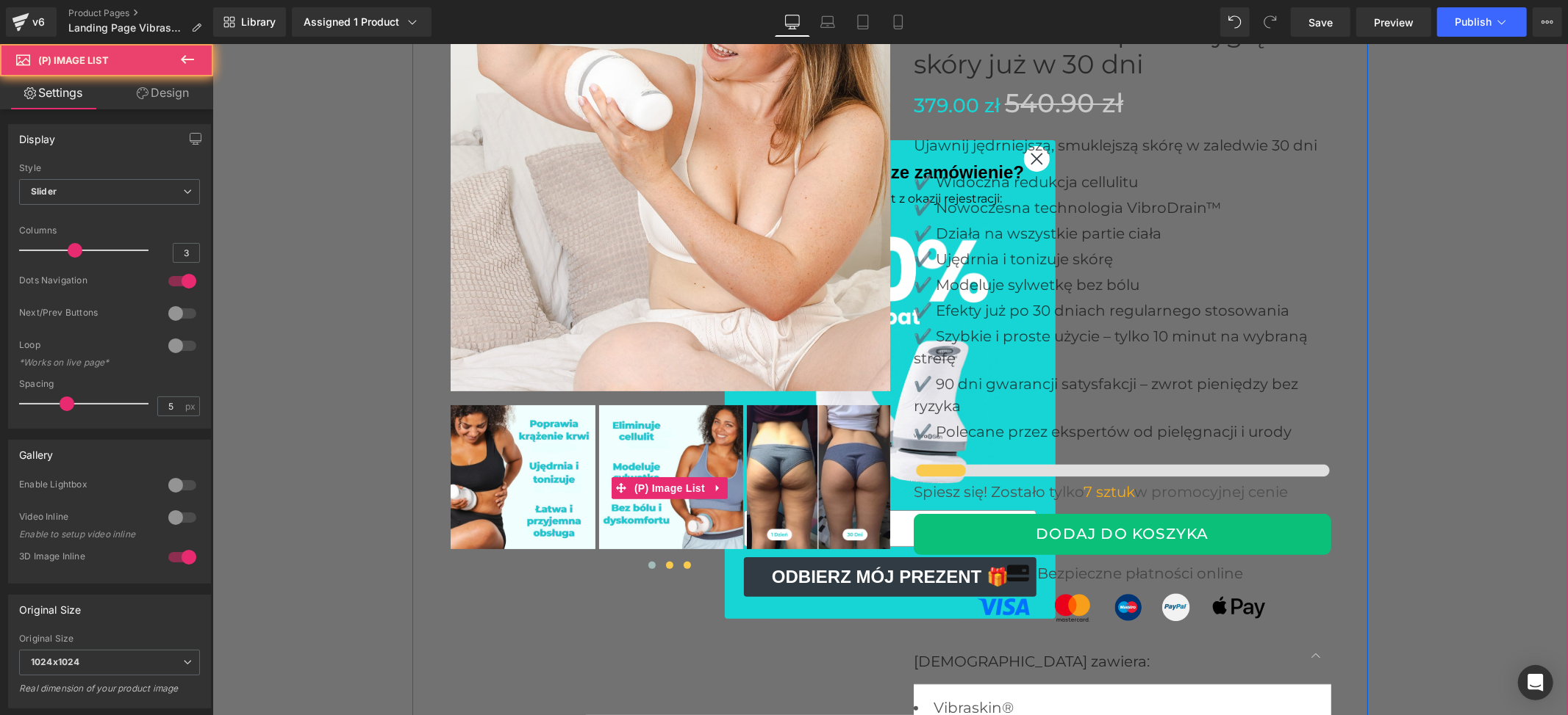
click at [683, 562] on span at bounding box center [687, 565] width 7 height 7
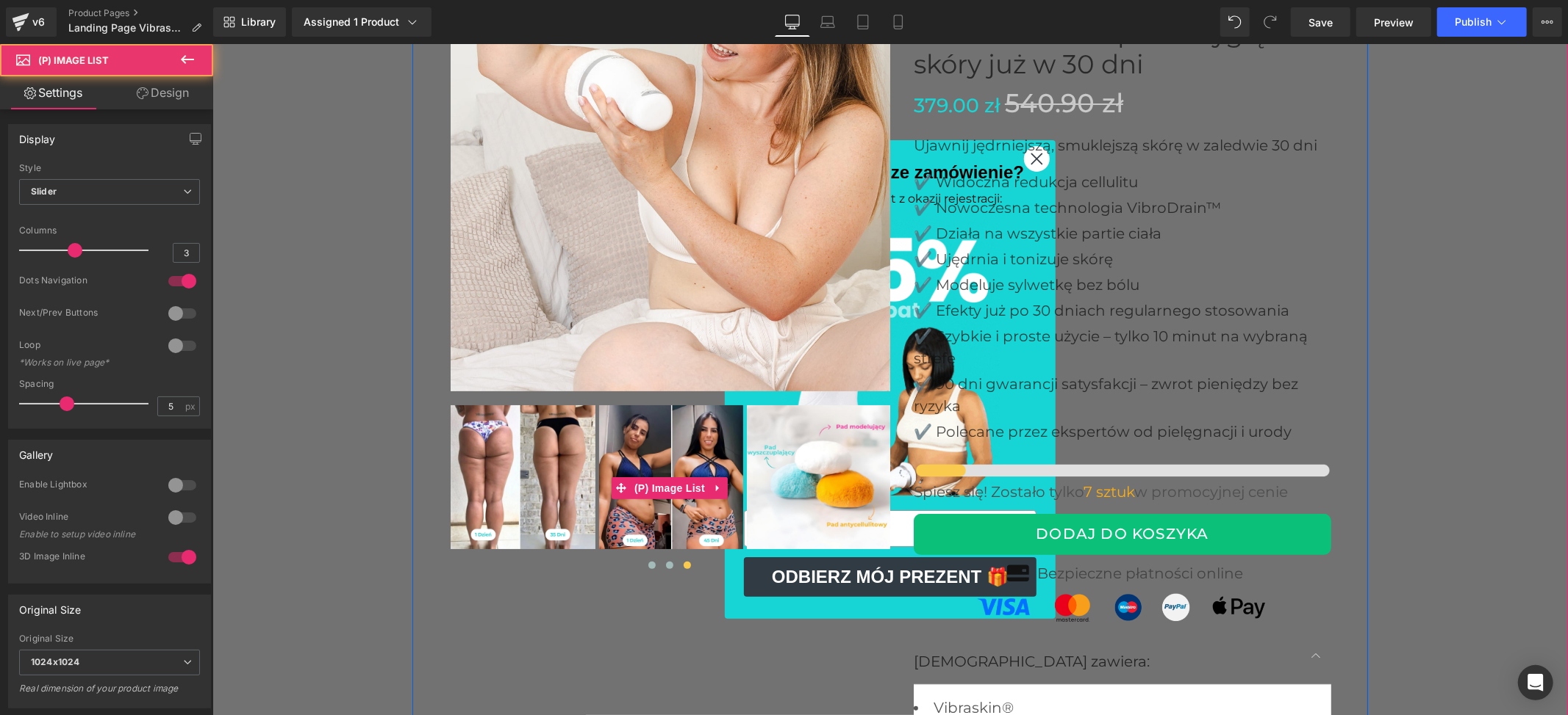
click at [842, 447] on img at bounding box center [819, 478] width 145 height 145
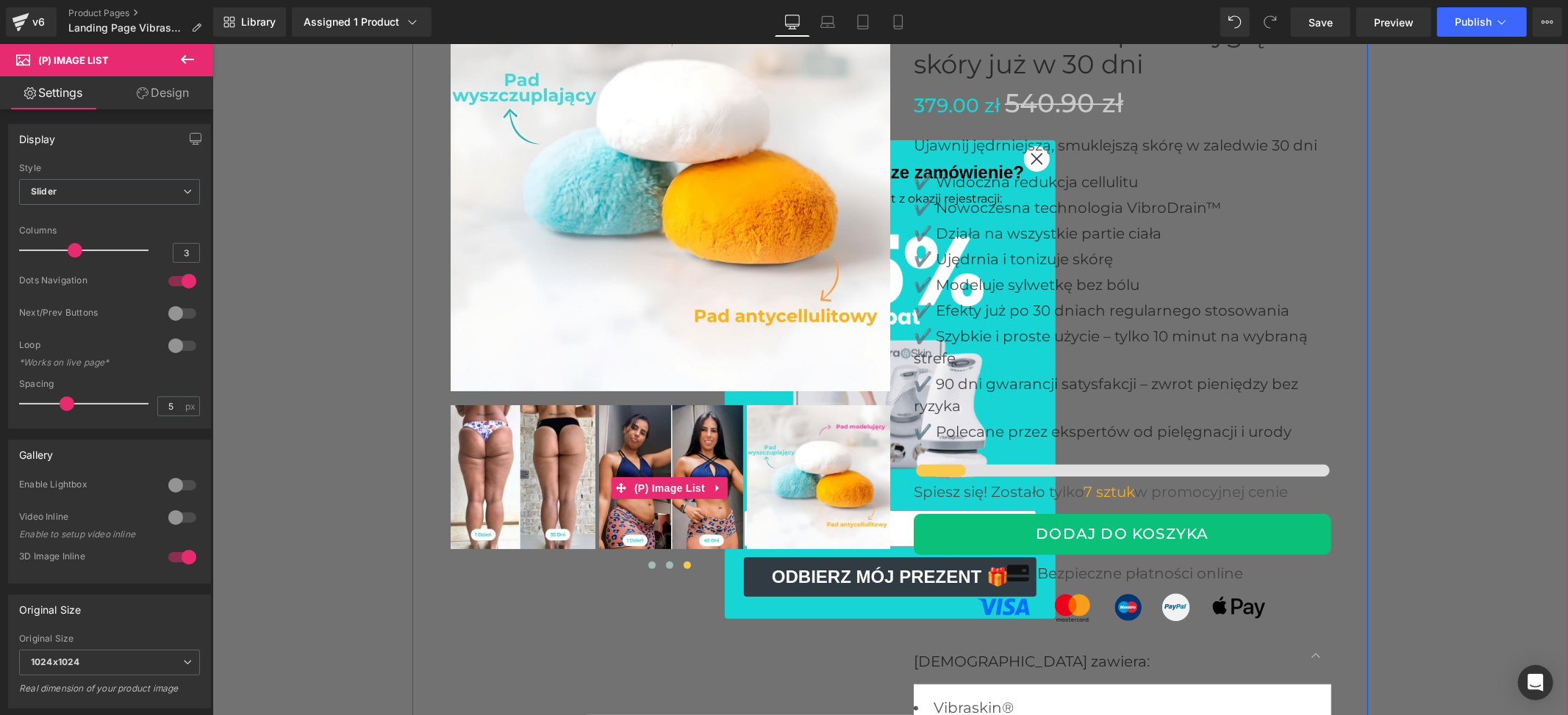
click at [820, 468] on img at bounding box center [819, 478] width 145 height 145
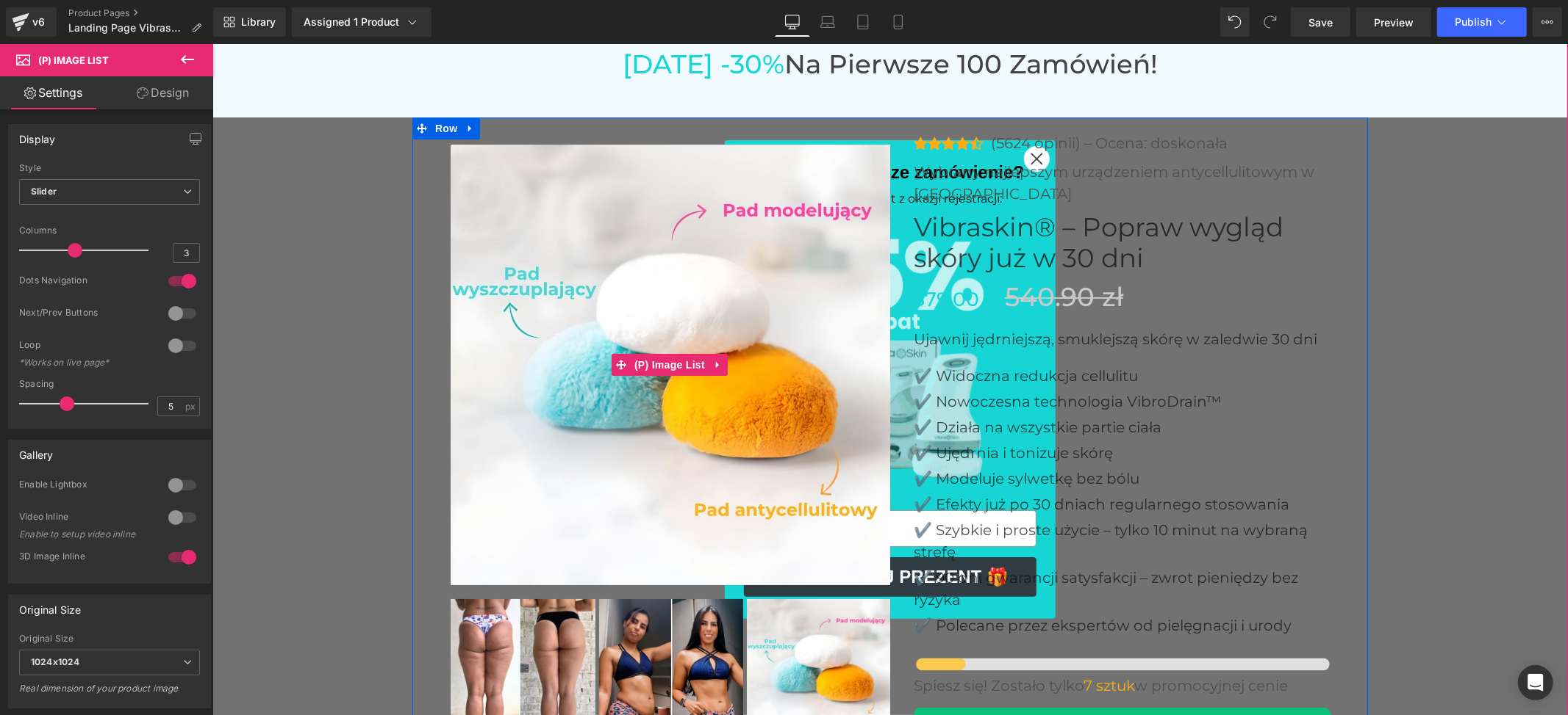
scroll to position [4659, 0]
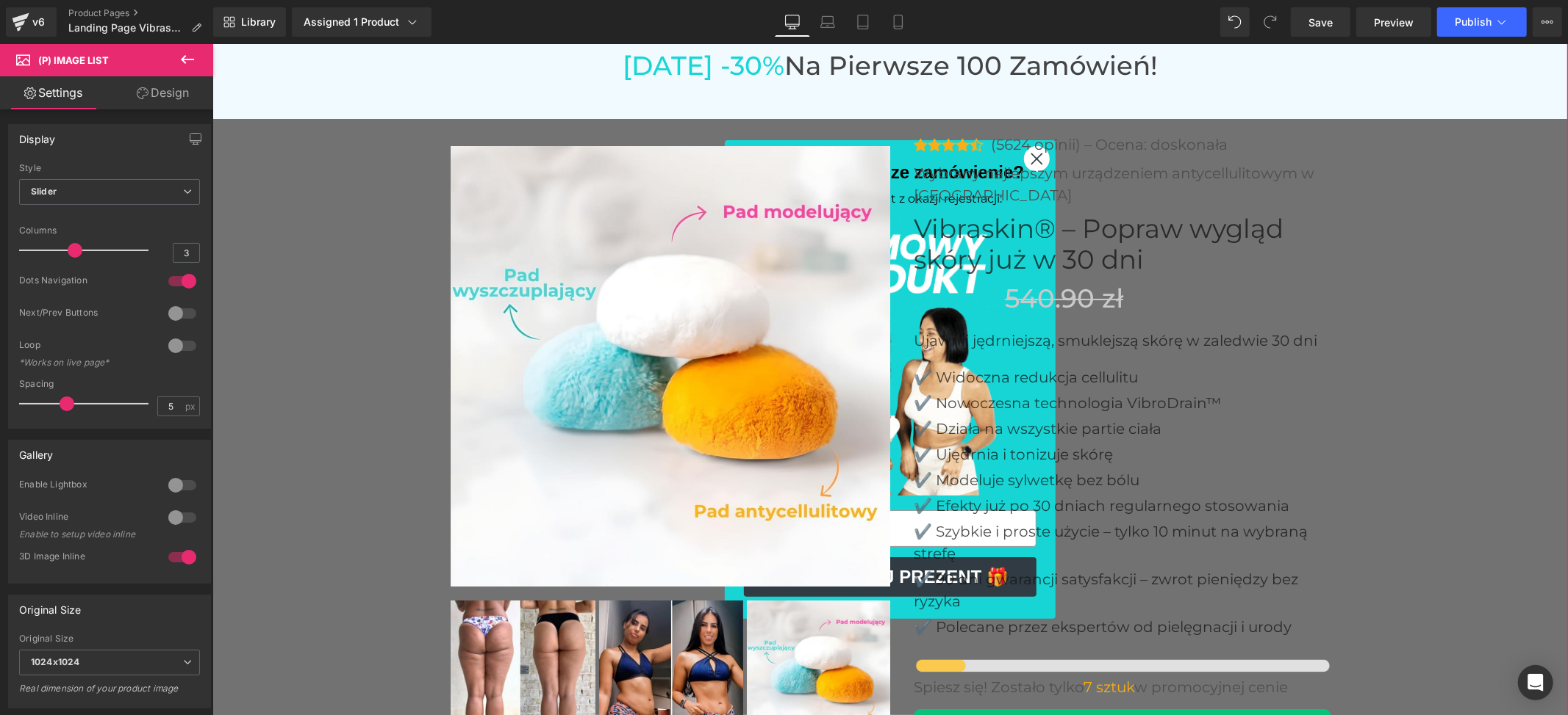
drag, startPoint x: 1398, startPoint y: 497, endPoint x: 1386, endPoint y: 505, distance: 14.4
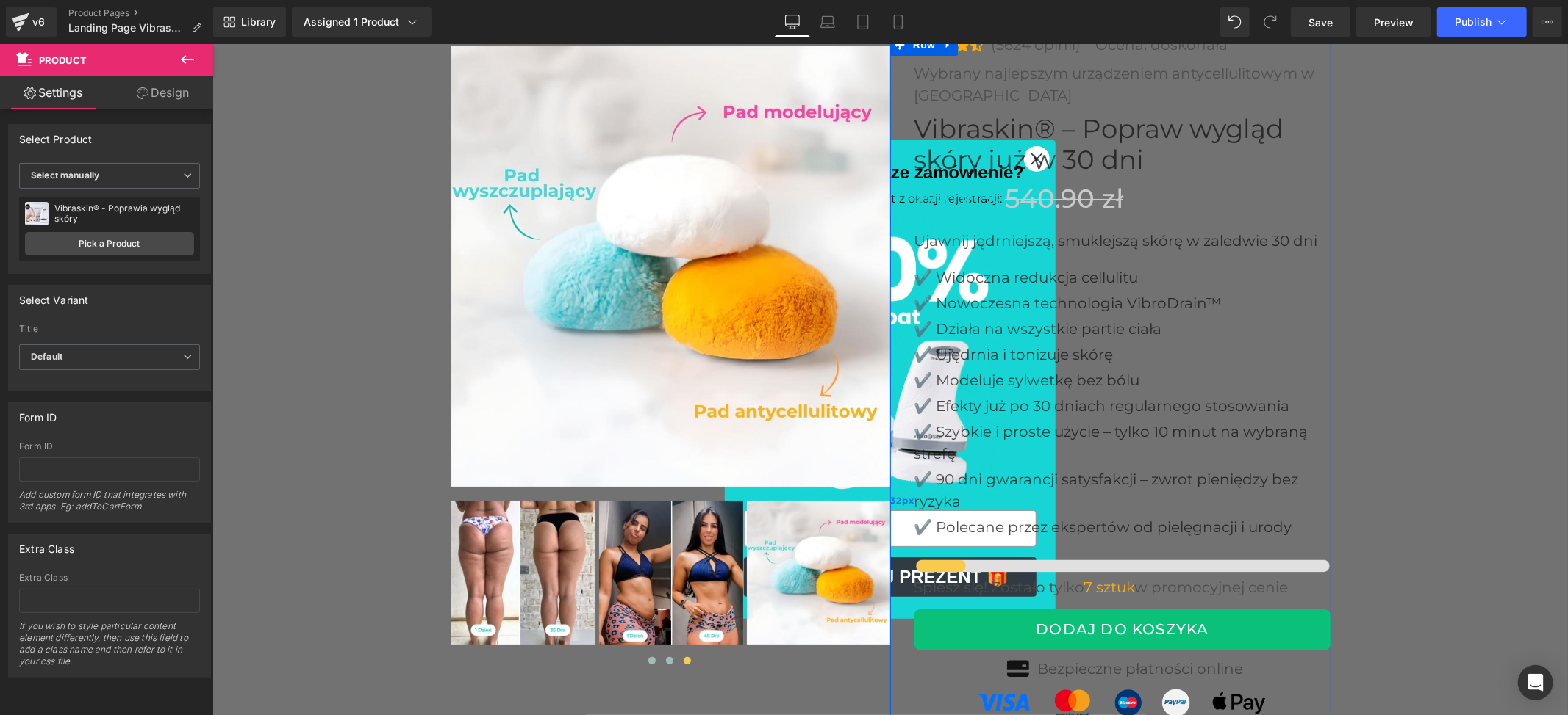
scroll to position [4757, 0]
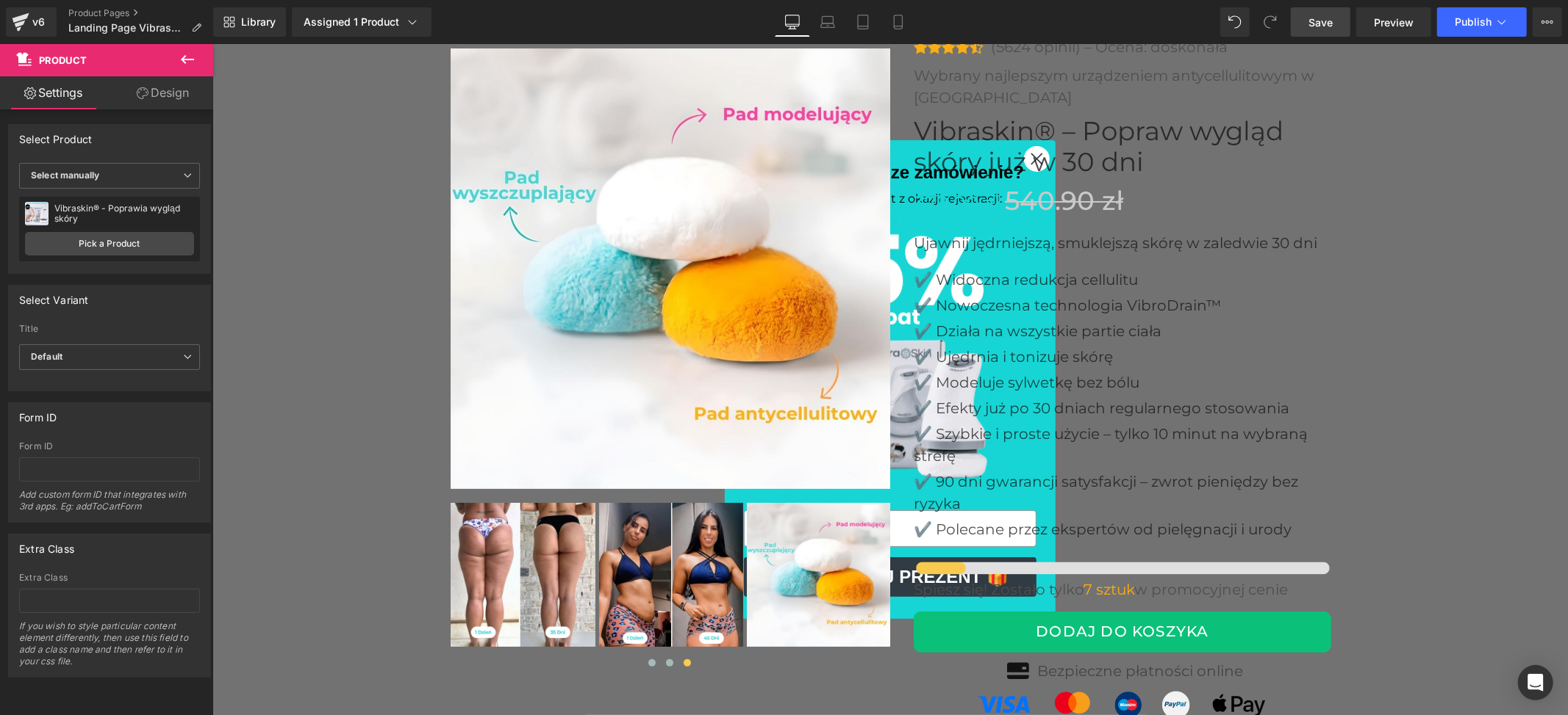
drag, startPoint x: 1322, startPoint y: 24, endPoint x: 1322, endPoint y: 33, distance: 9.0
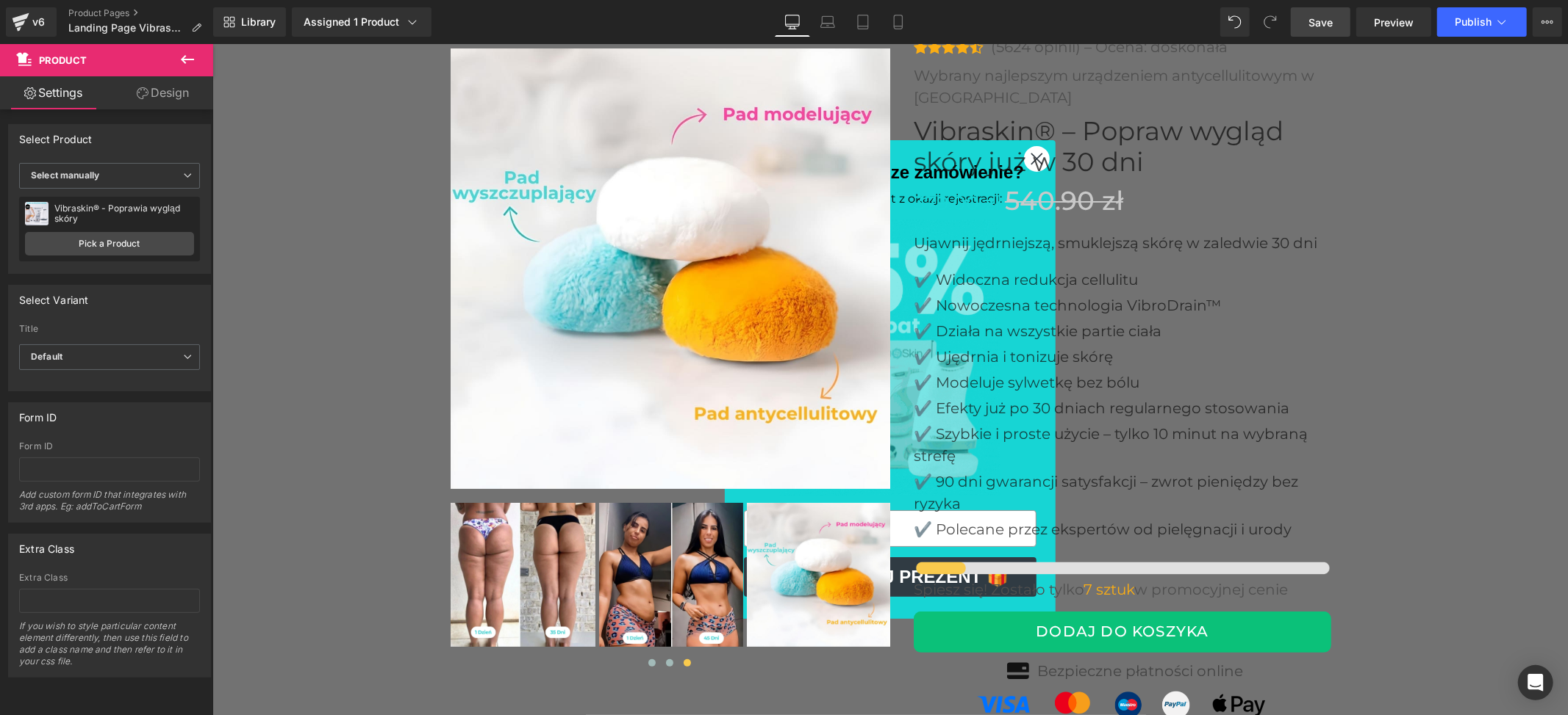
click at [1322, 24] on span "Save" at bounding box center [1321, 23] width 24 height 16
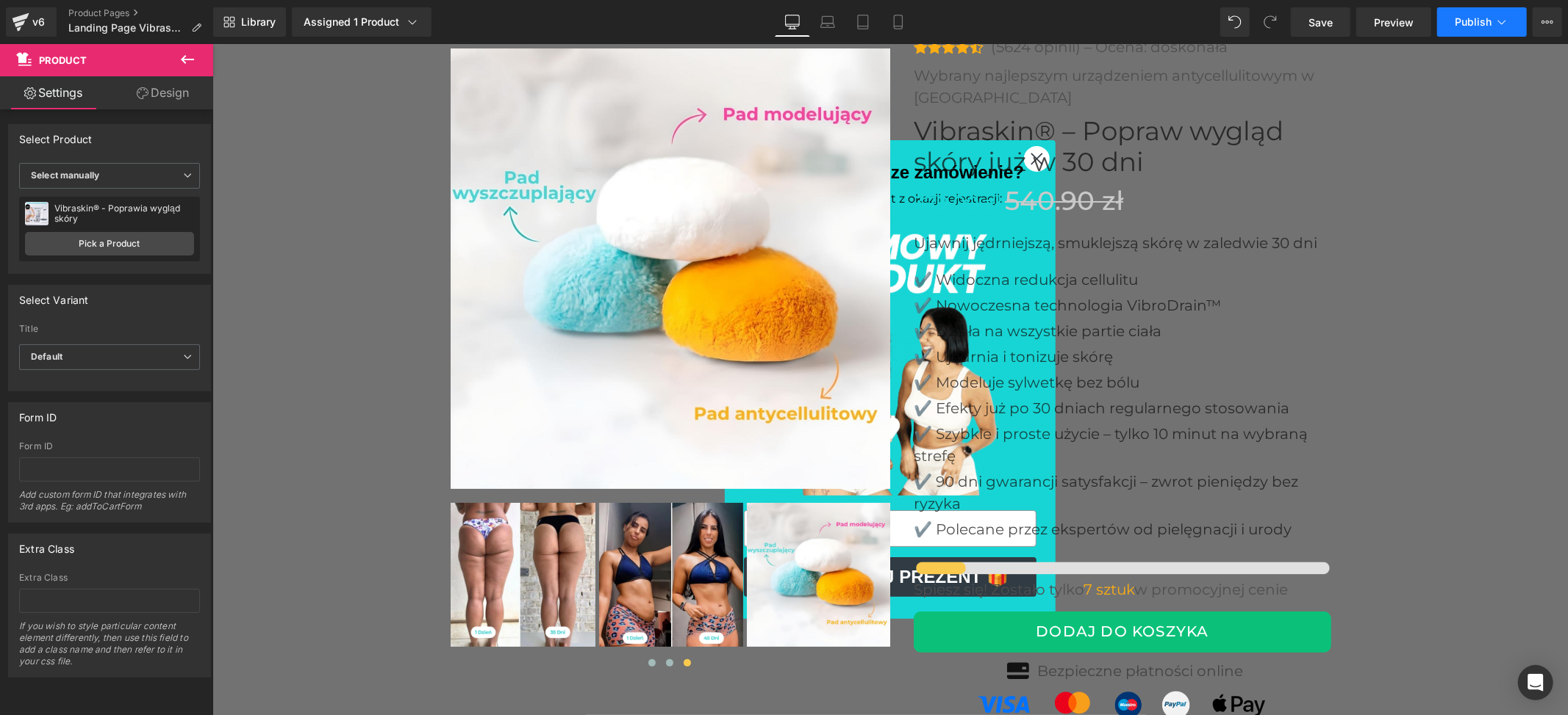
click at [1486, 21] on span "Publish" at bounding box center [1473, 22] width 37 height 11
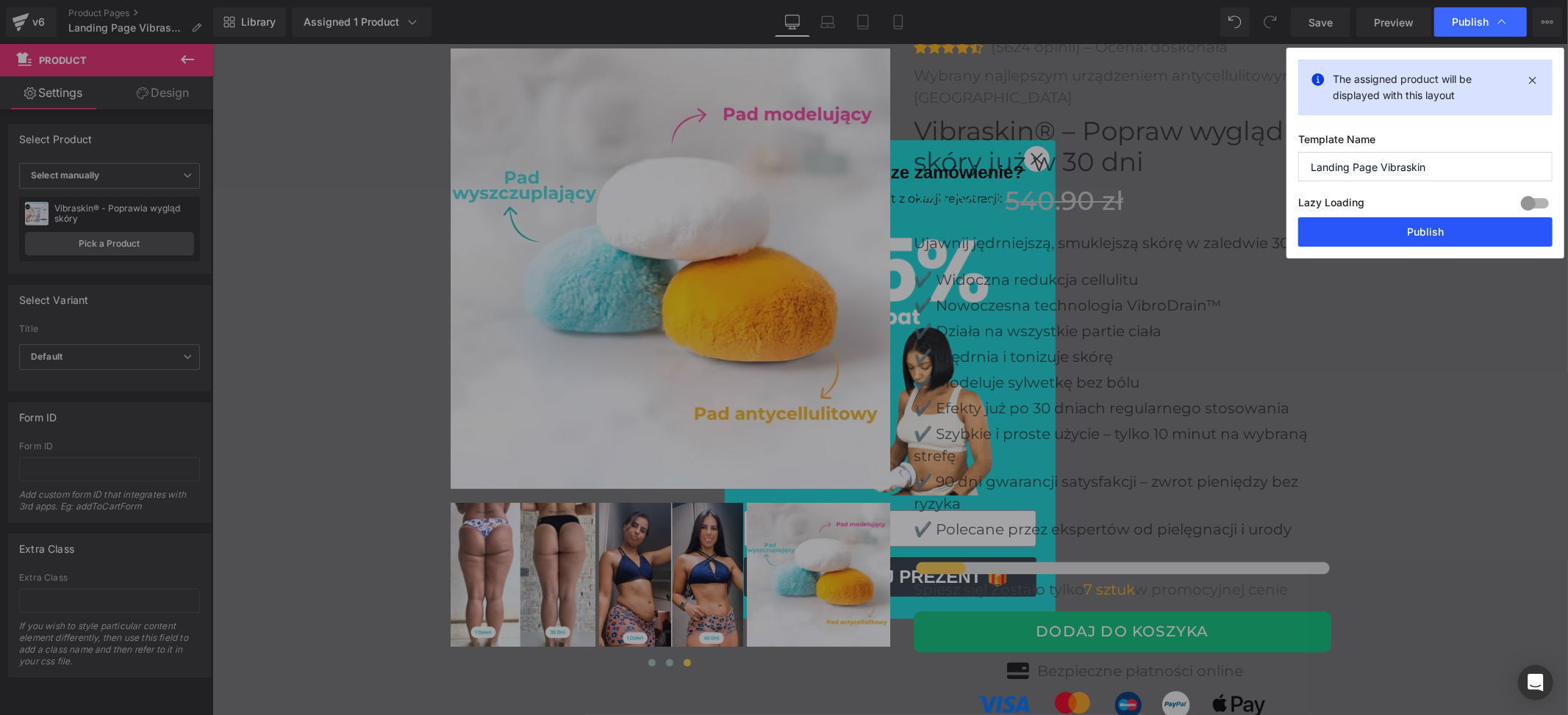
drag, startPoint x: 1408, startPoint y: 228, endPoint x: 1219, endPoint y: 241, distance: 189.4
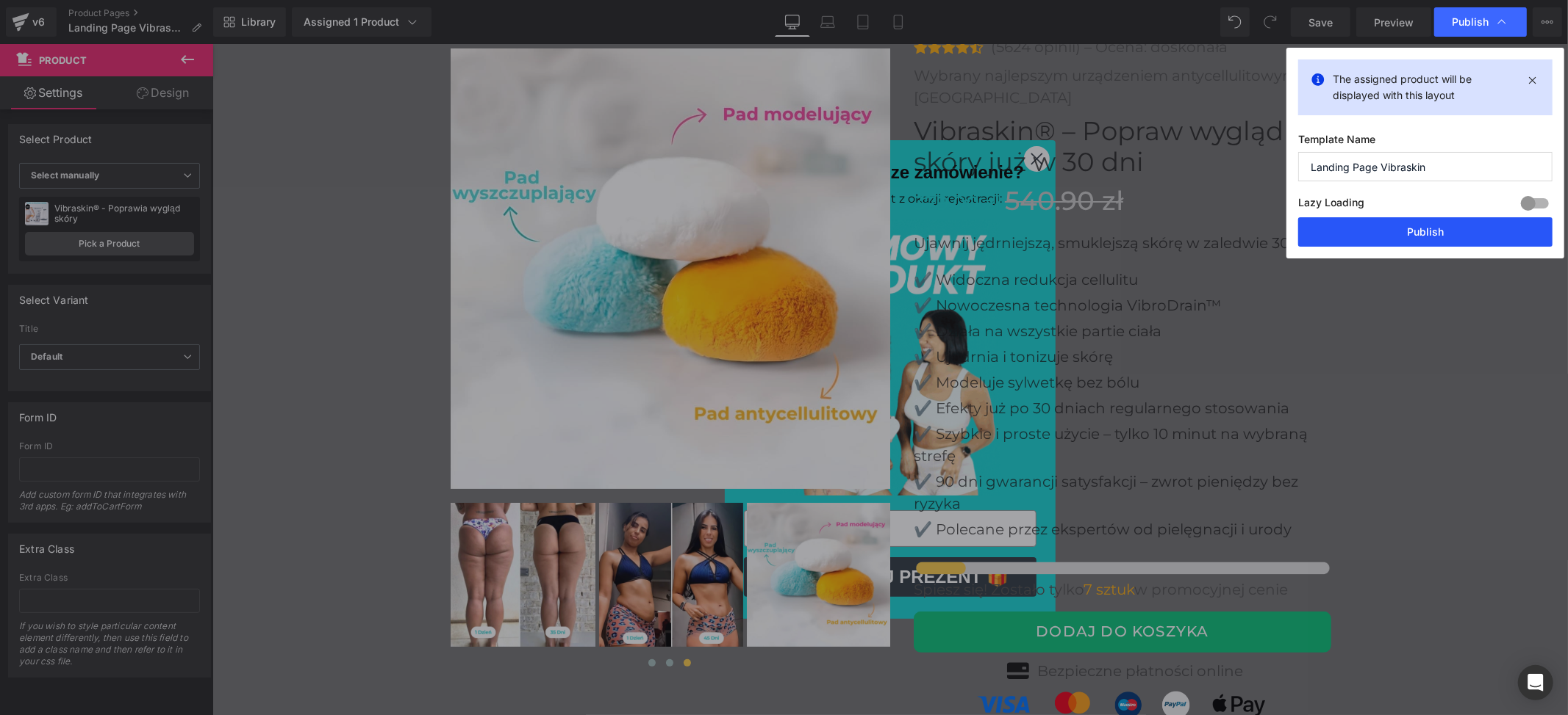
click at [1408, 228] on button "Publish" at bounding box center [1425, 232] width 254 height 30
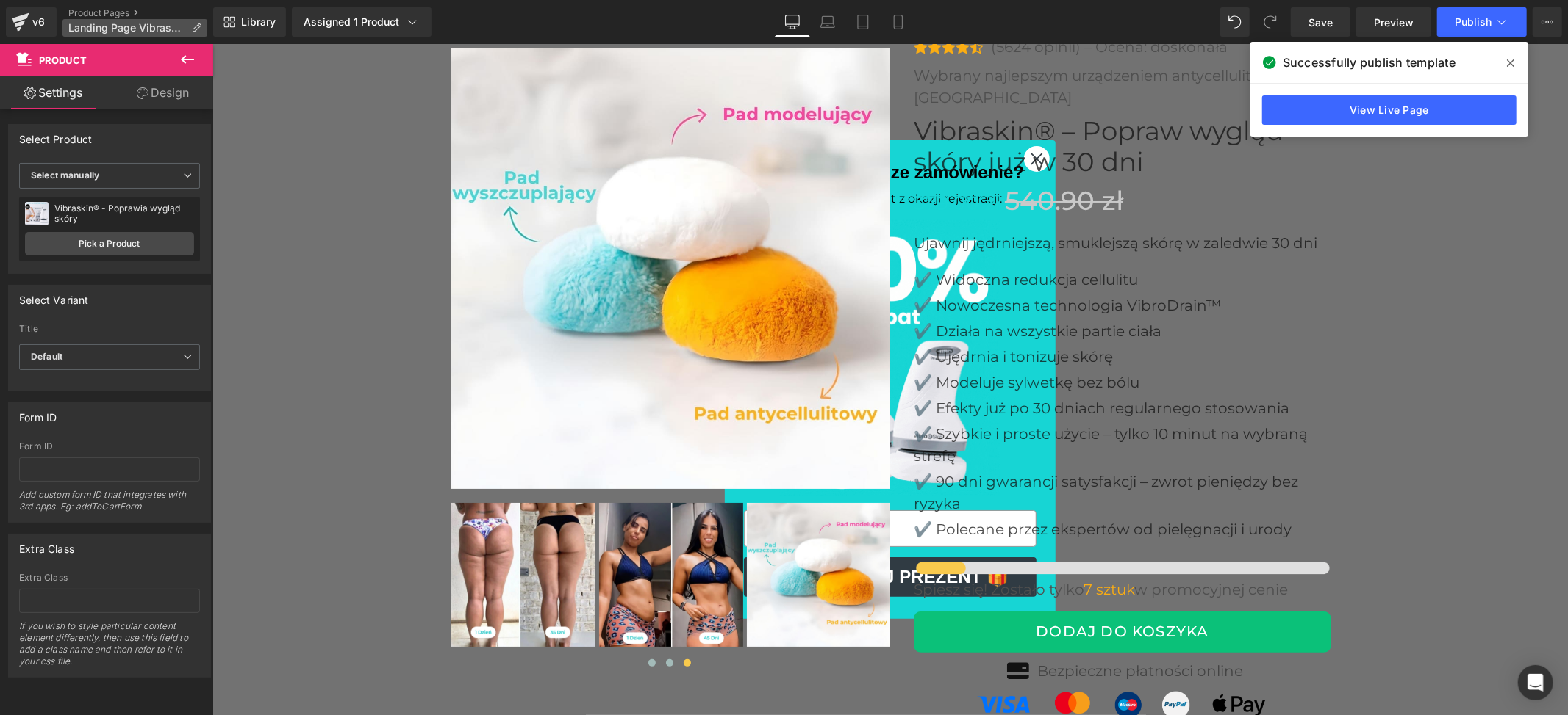
click at [132, 24] on span "Landing Page Vibraskin" at bounding box center [127, 27] width 117 height 11
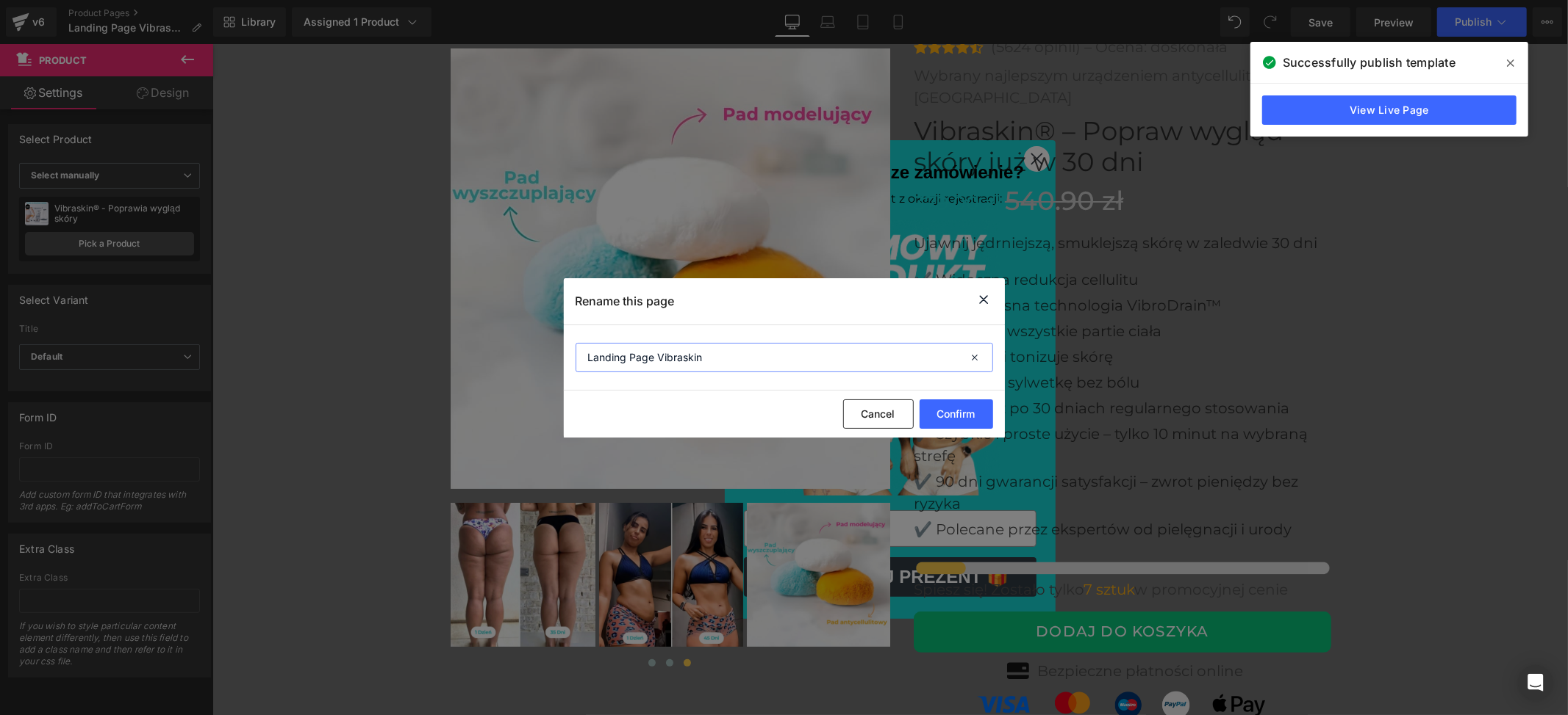
click at [660, 350] on input "Landing Page Vibraskin" at bounding box center [784, 358] width 418 height 30
drag, startPoint x: 660, startPoint y: 354, endPoint x: 550, endPoint y: 345, distance: 110.4
click at [550, 345] on div "Rename this page Landing Page Vibraskin Cancel Confirm" at bounding box center [784, 357] width 1568 height 715
click at [656, 360] on input "Vibraskin" at bounding box center [784, 358] width 418 height 30
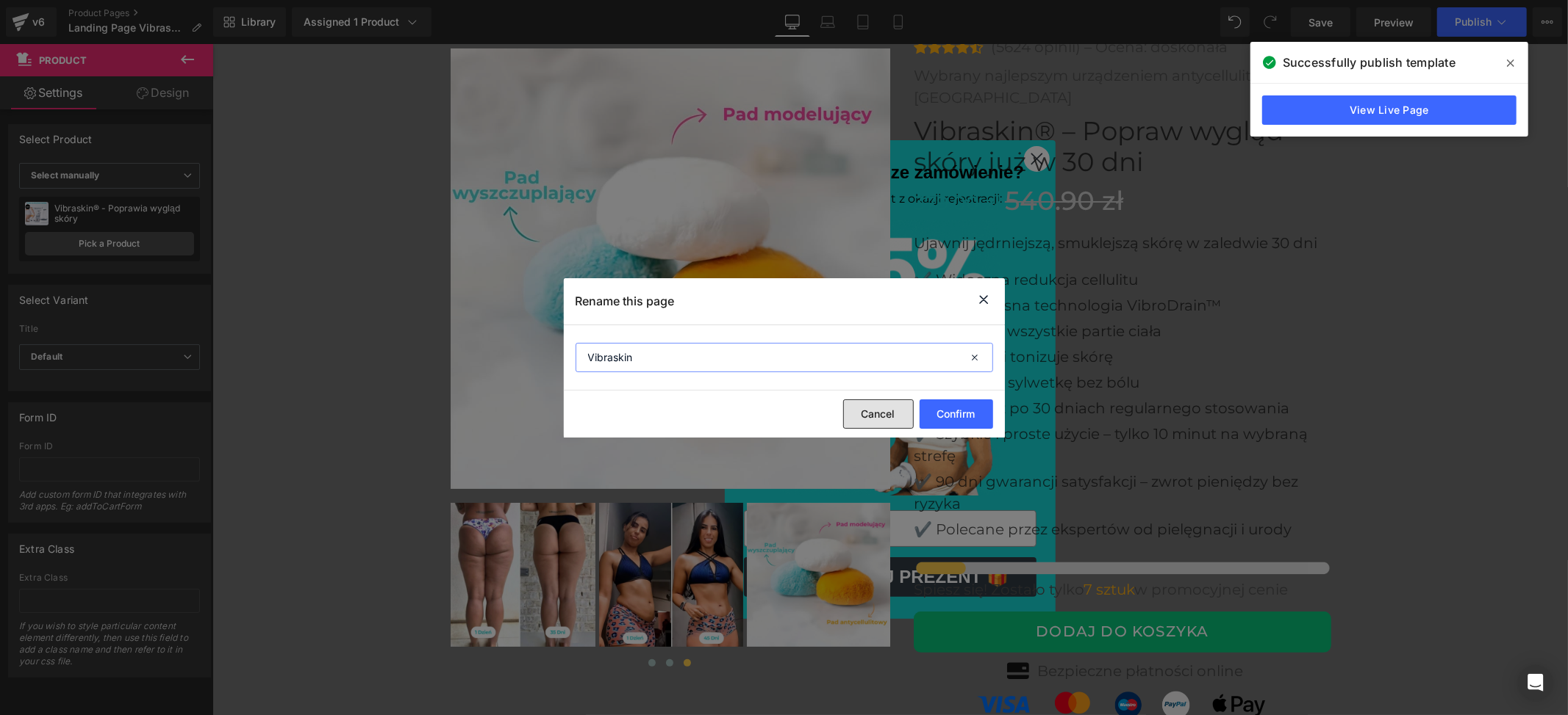
type input "Vibraskin"
click at [862, 409] on button "Cancel" at bounding box center [878, 415] width 71 height 30
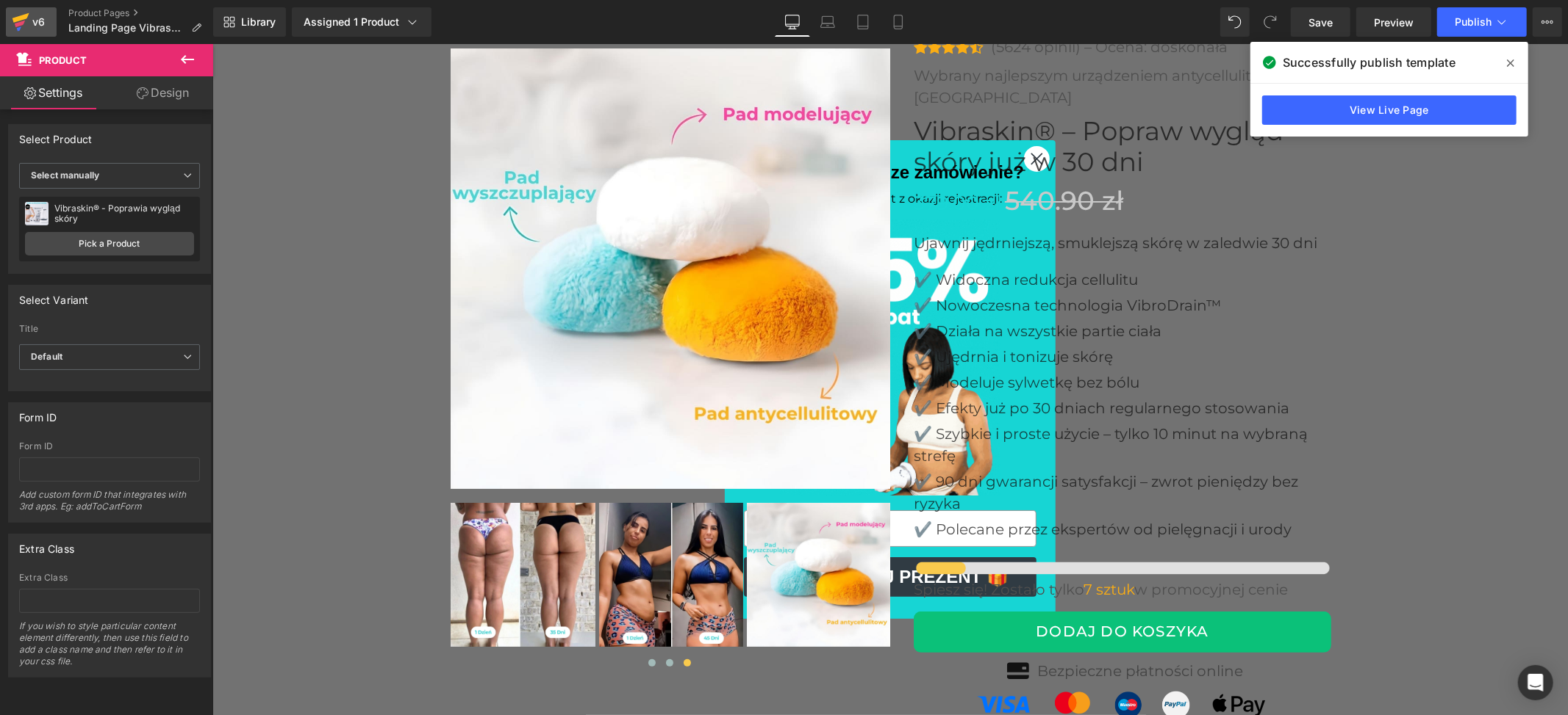
click at [32, 17] on div "v6" at bounding box center [38, 22] width 18 height 19
